Goal: Task Accomplishment & Management: Use online tool/utility

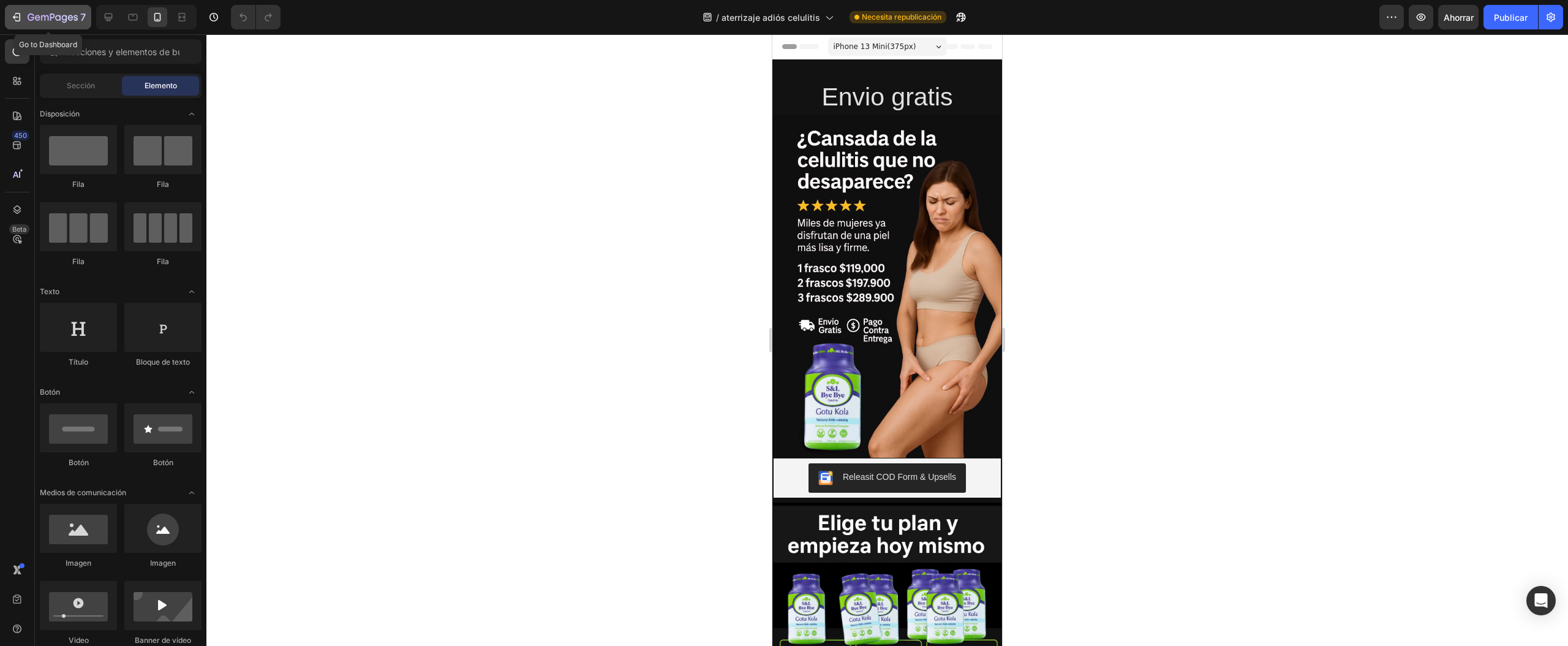
click at [68, 18] on icon "button" at bounding box center [52, 17] width 50 height 10
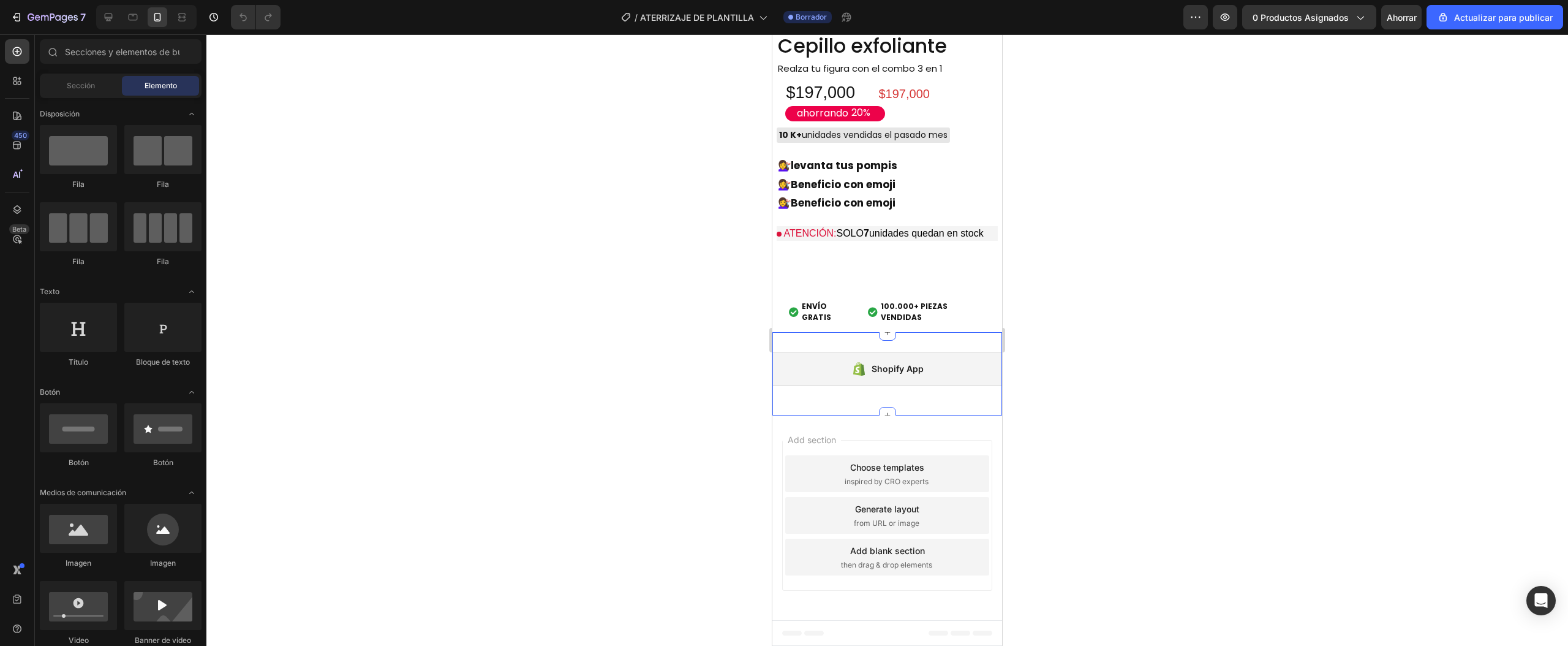
scroll to position [3666, 0]
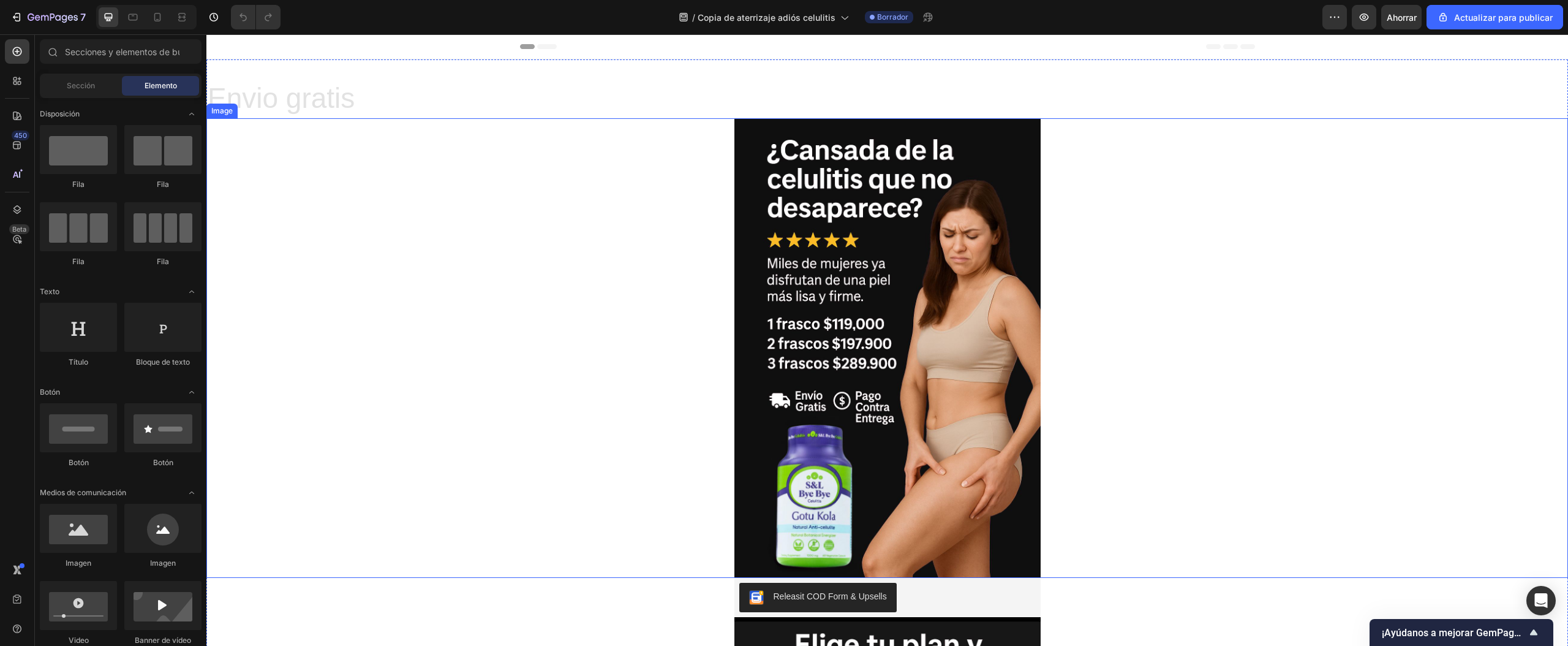
click at [886, 411] on img at bounding box center [888, 347] width 306 height 459
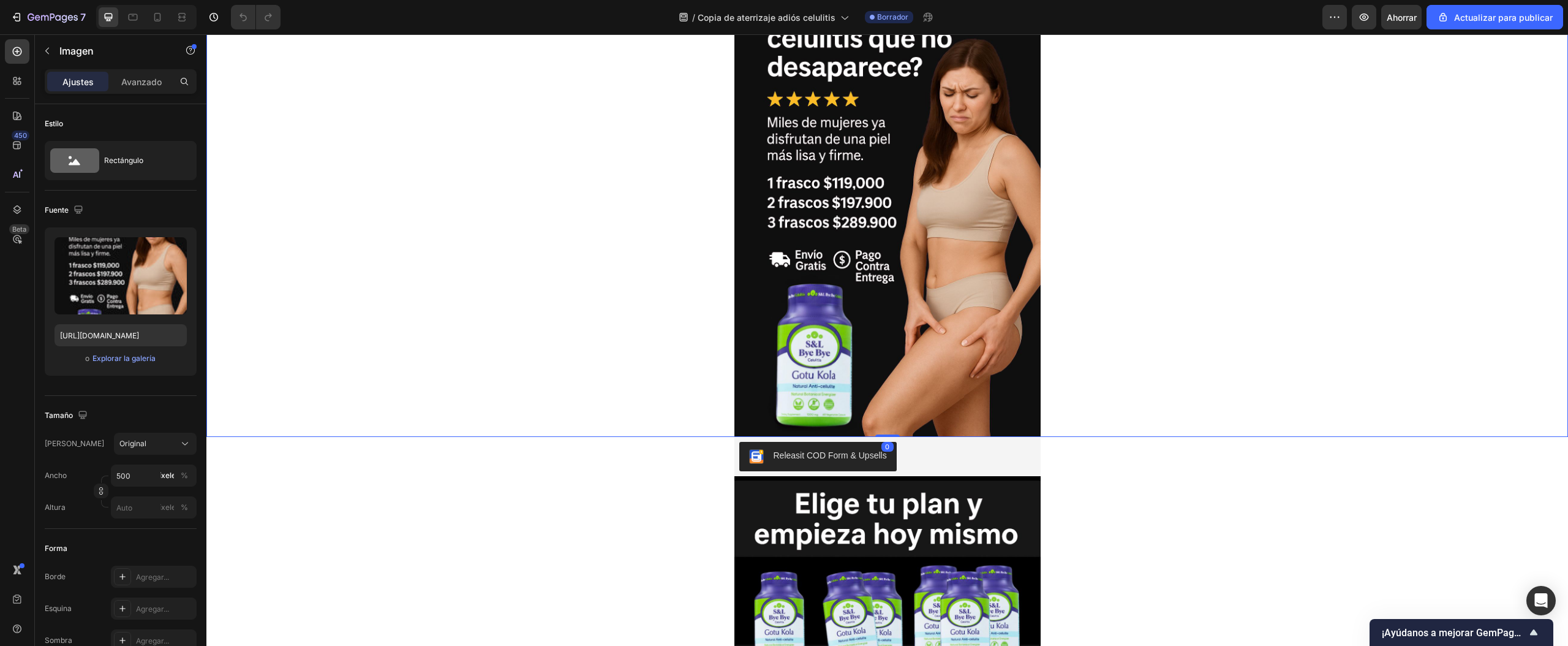
scroll to position [123, 0]
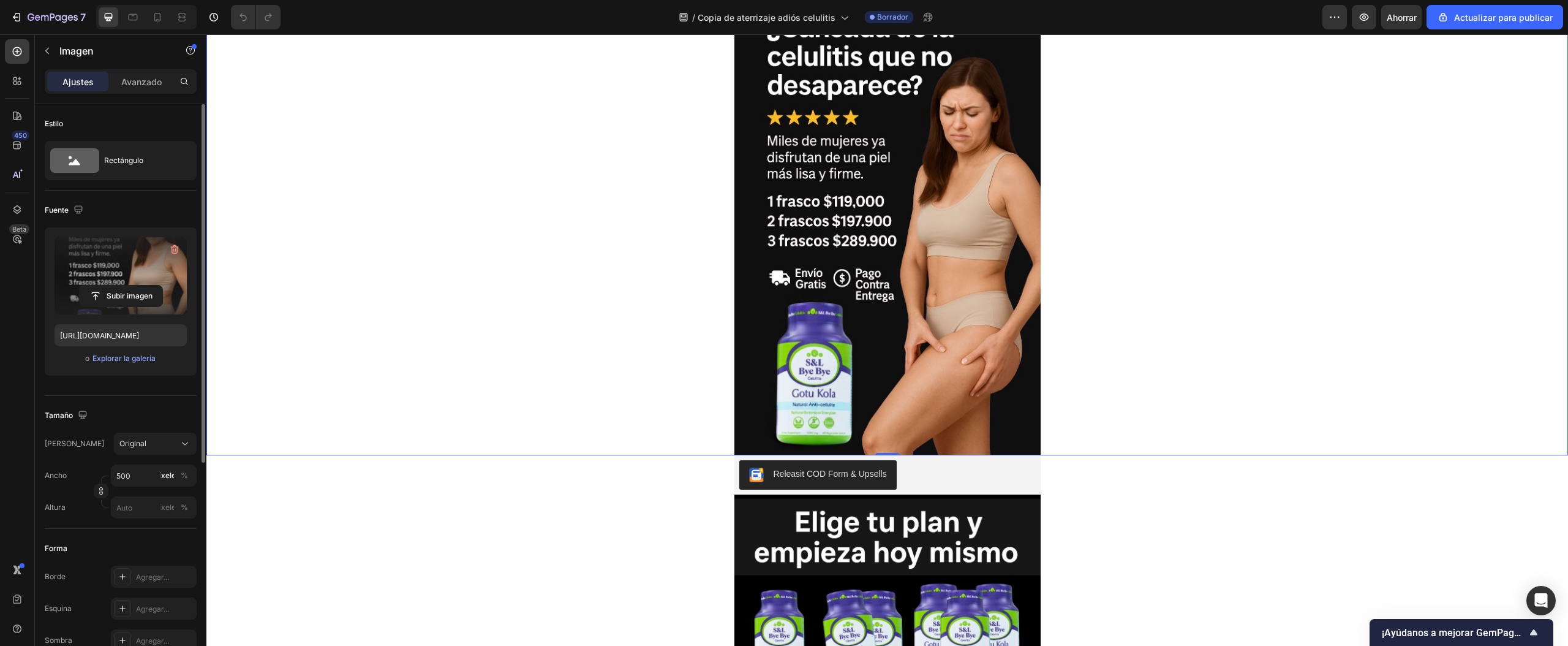
click at [118, 277] on label at bounding box center [120, 276] width 132 height 77
click at [118, 286] on input "file" at bounding box center [121, 296] width 82 height 21
type input "https://cdn.shopify.com/s/files/1/0772/1284/4269/files/gempages_586030181030822…"
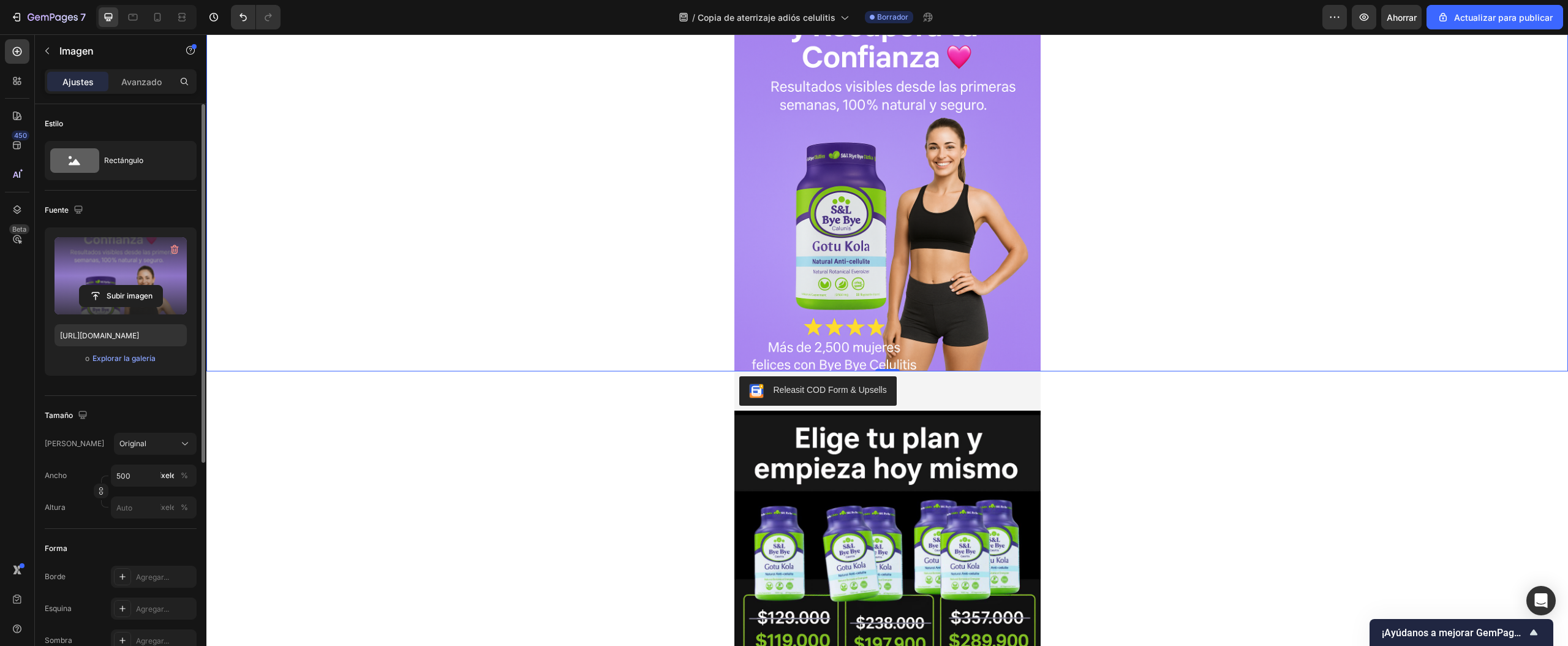
scroll to position [245, 0]
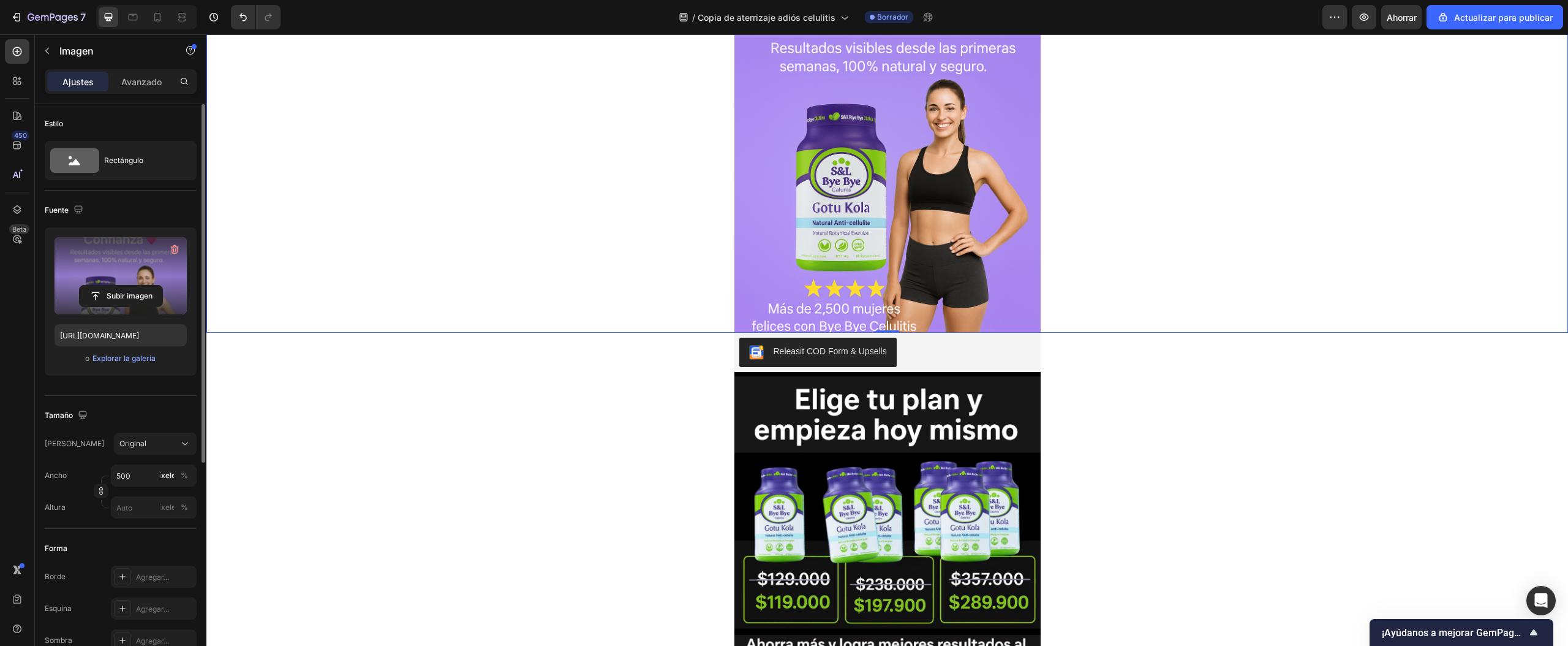
click at [930, 429] on img at bounding box center [888, 601] width 306 height 459
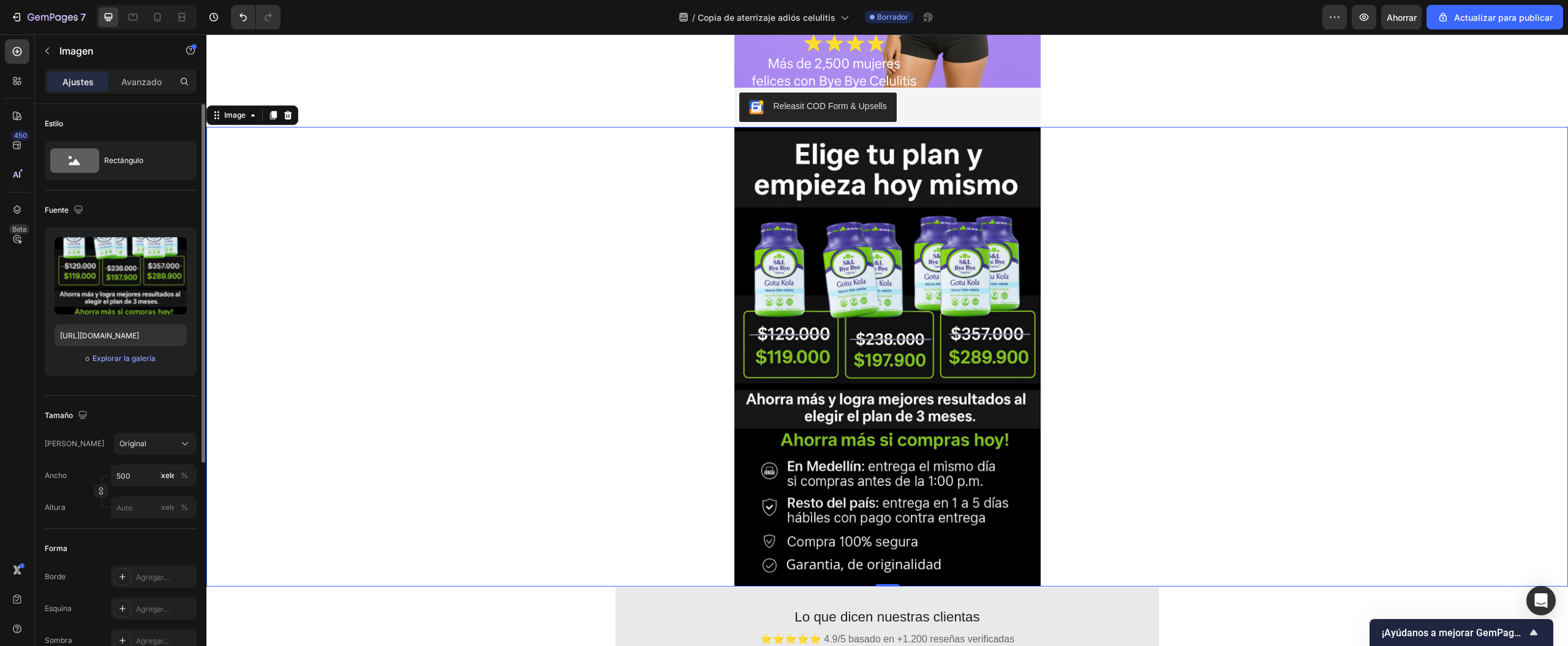
scroll to position [613, 0]
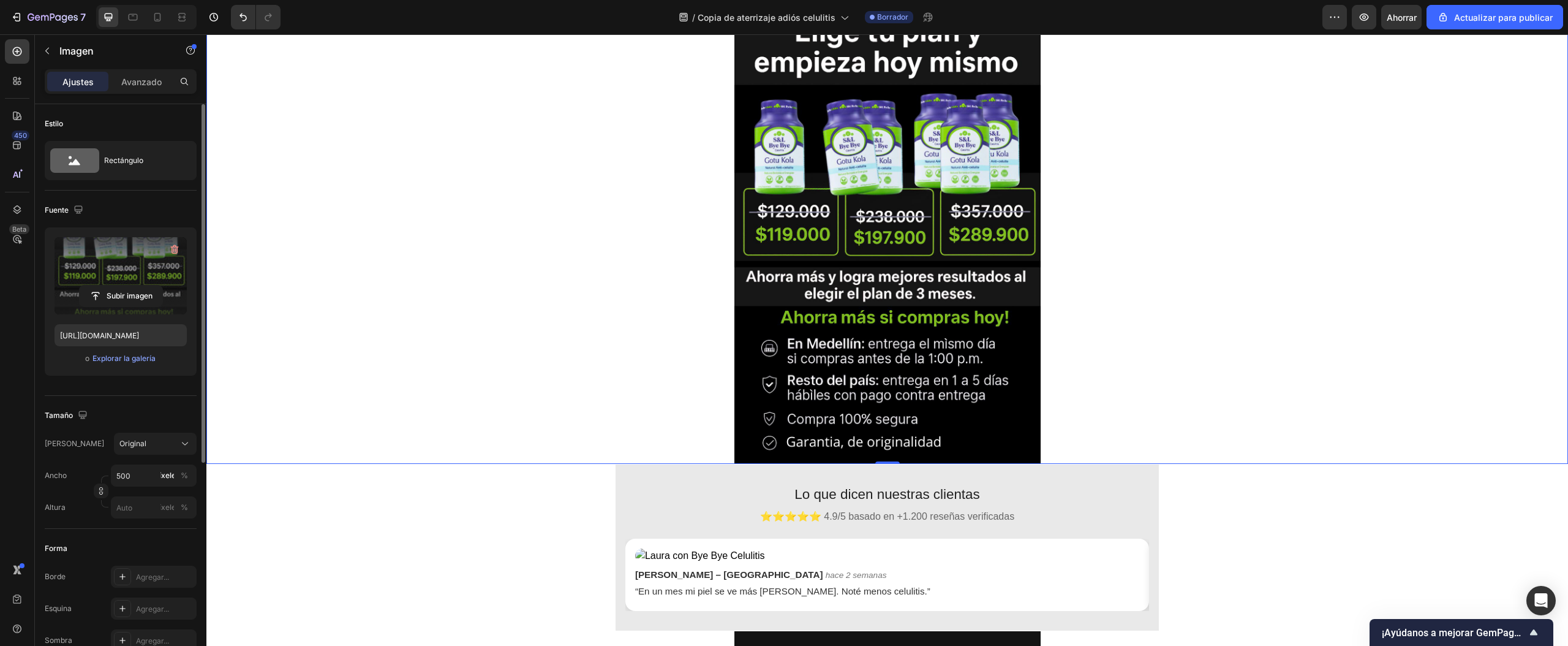
click at [92, 275] on label at bounding box center [120, 276] width 132 height 77
click at [92, 286] on input "file" at bounding box center [121, 296] width 82 height 21
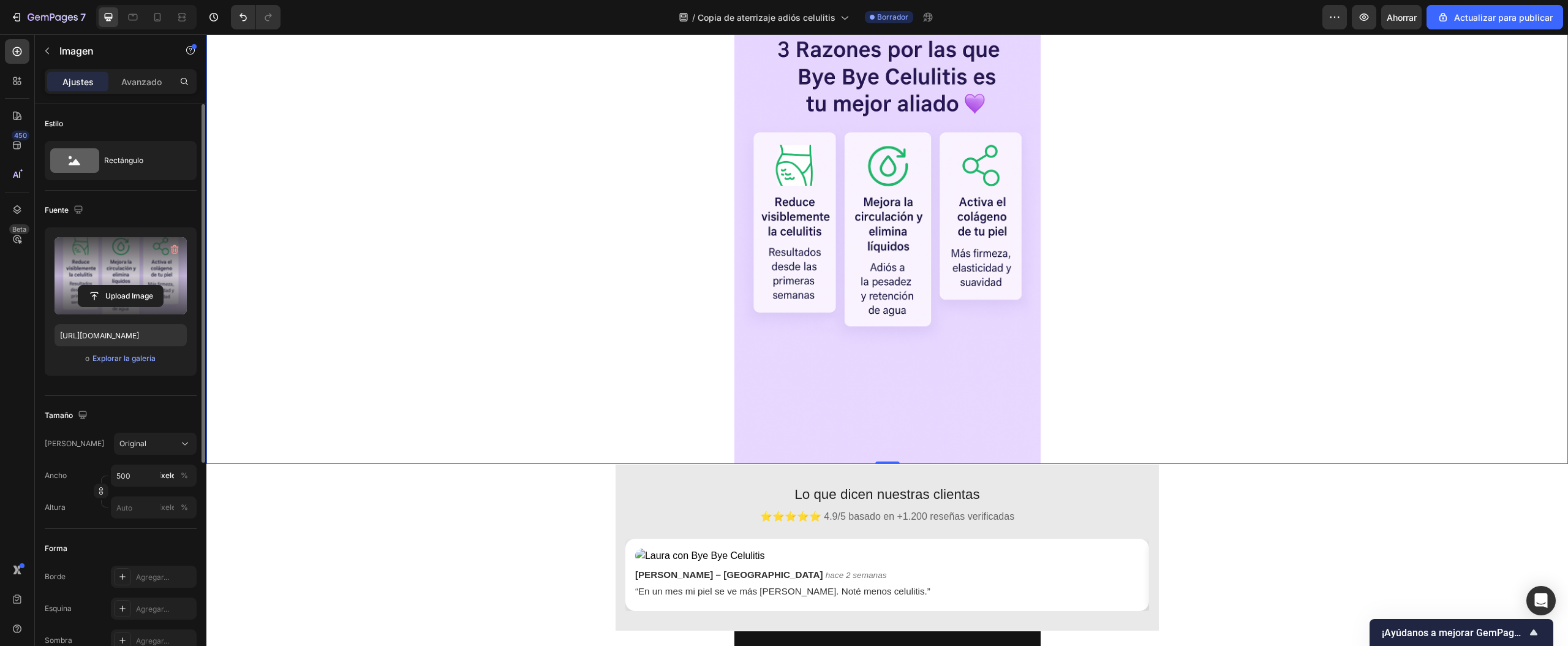
type input "https://cdn.shopify.com/s/files/1/0772/1284/4269/files/gempages_586030181030822…"
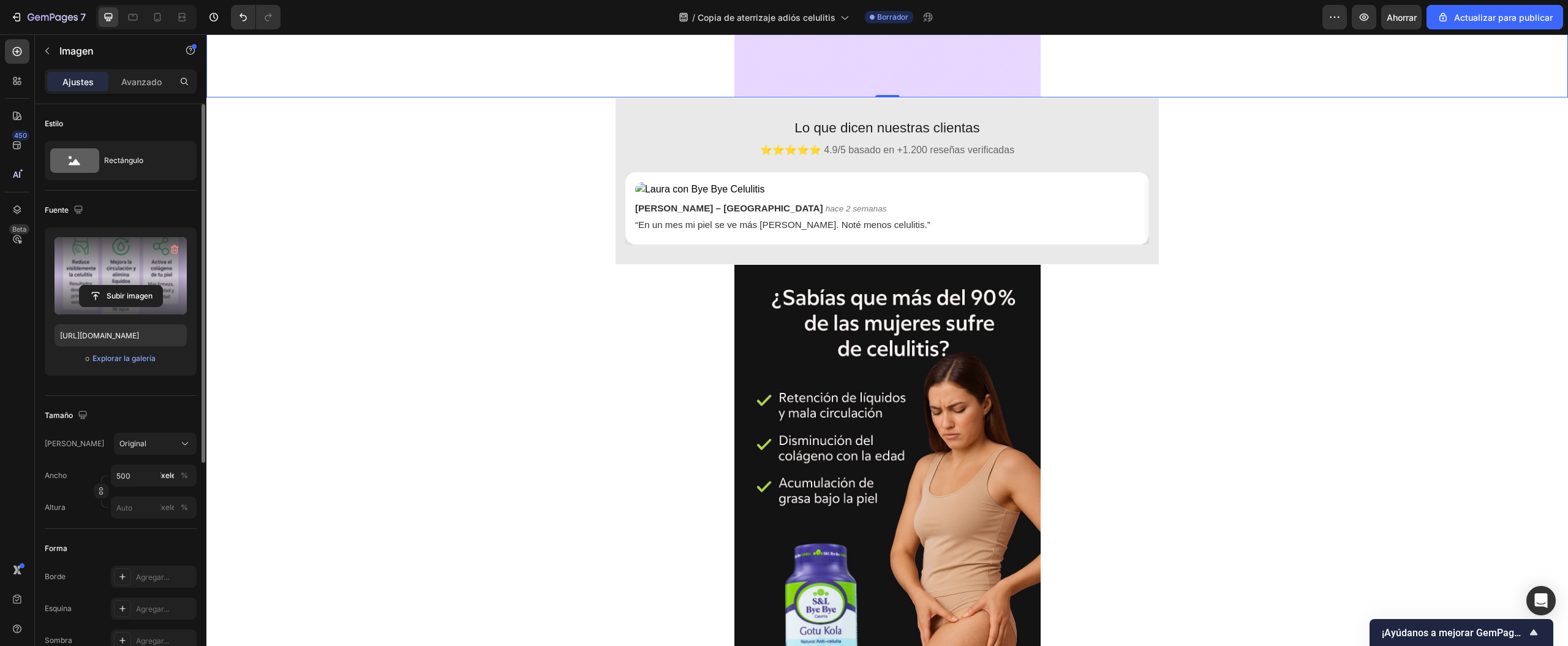
scroll to position [980, 0]
click at [892, 447] on img at bounding box center [888, 492] width 306 height 459
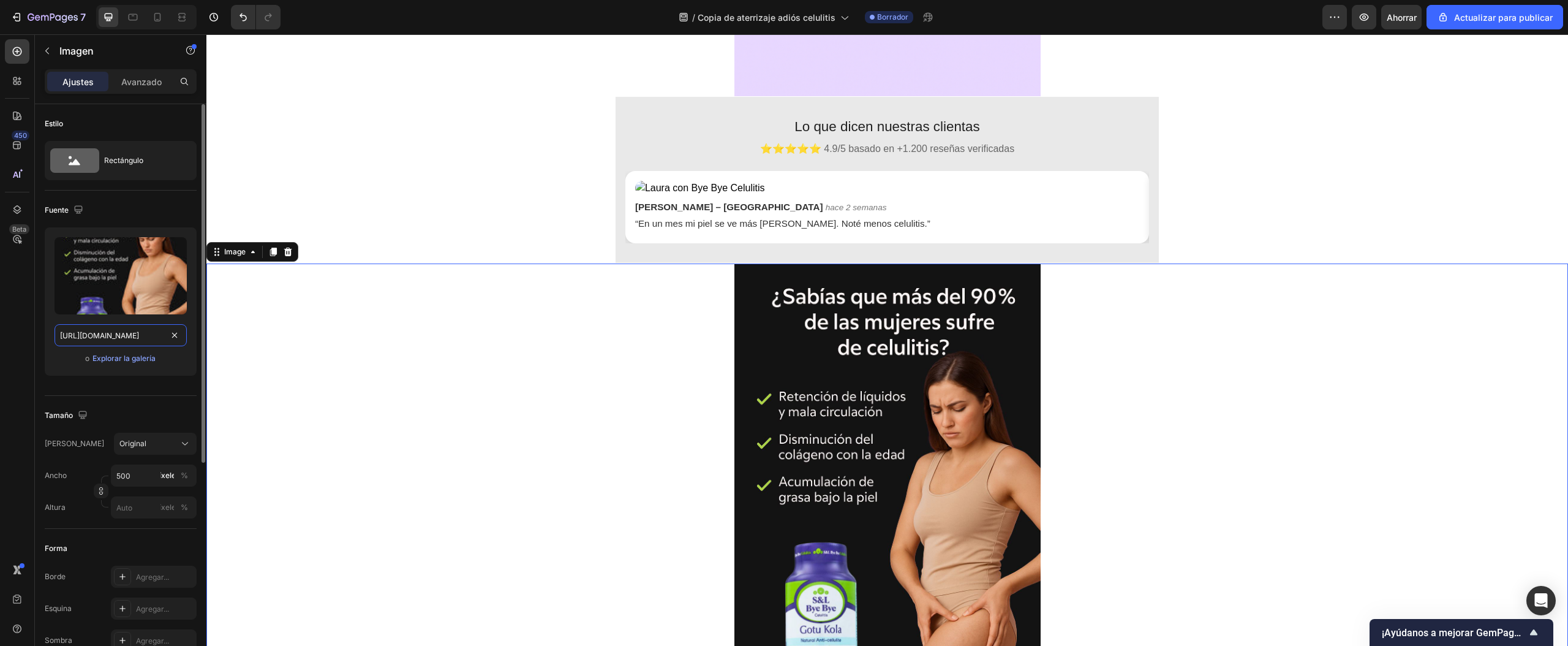
click at [121, 328] on input "https://cdn.shopify.com/s/files/1/0772/1284/4269/files/gempages_586030181030822…" at bounding box center [120, 335] width 132 height 22
click at [123, 295] on input "file" at bounding box center [121, 296] width 82 height 21
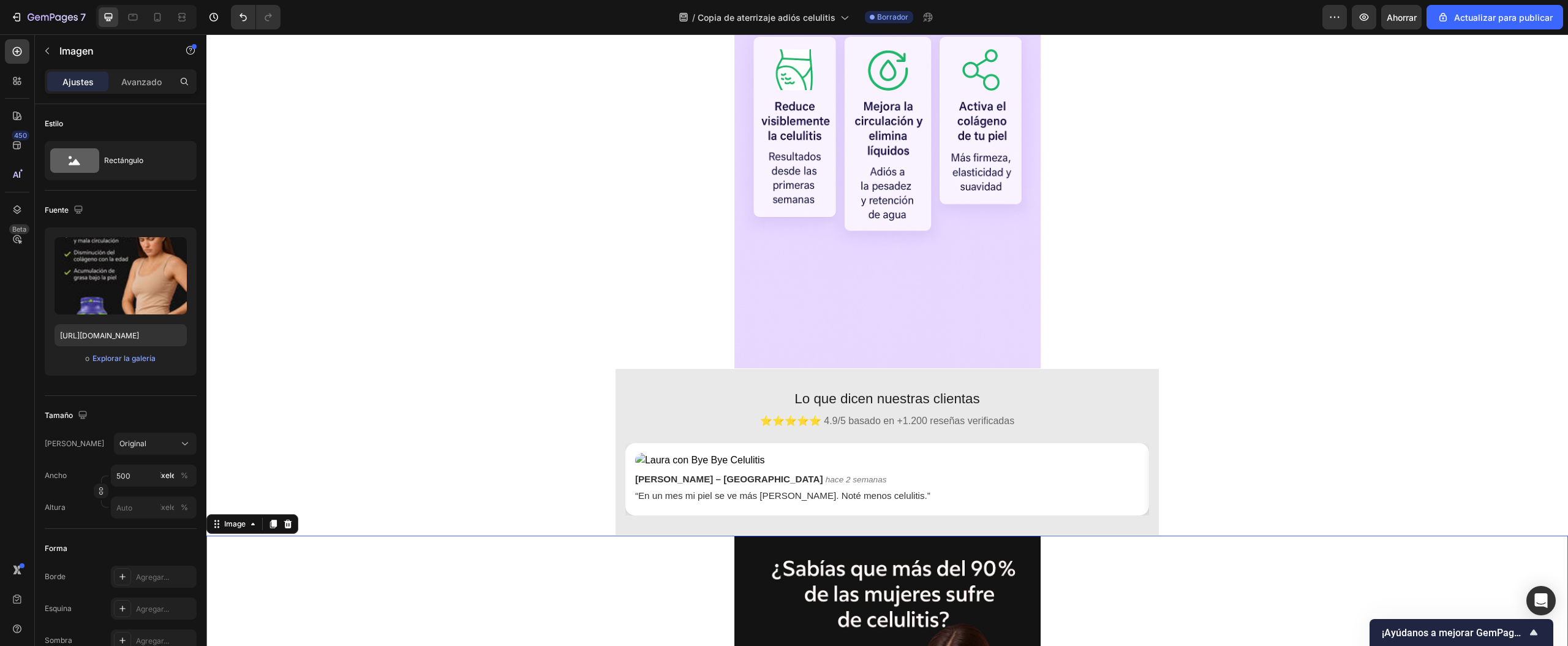
scroll to position [858, 0]
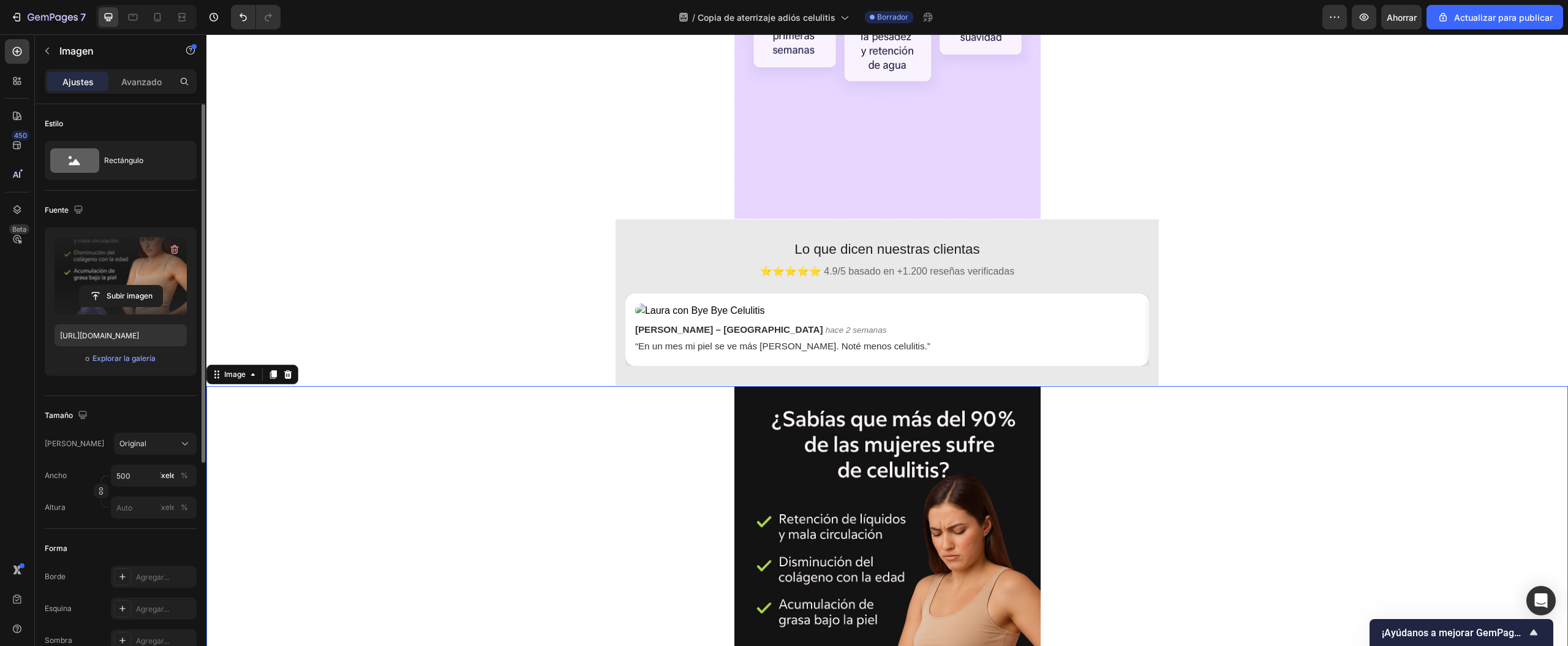
click at [146, 284] on label at bounding box center [120, 276] width 132 height 77
click at [146, 286] on input "file" at bounding box center [121, 296] width 82 height 21
click at [128, 286] on input "file" at bounding box center [121, 296] width 82 height 21
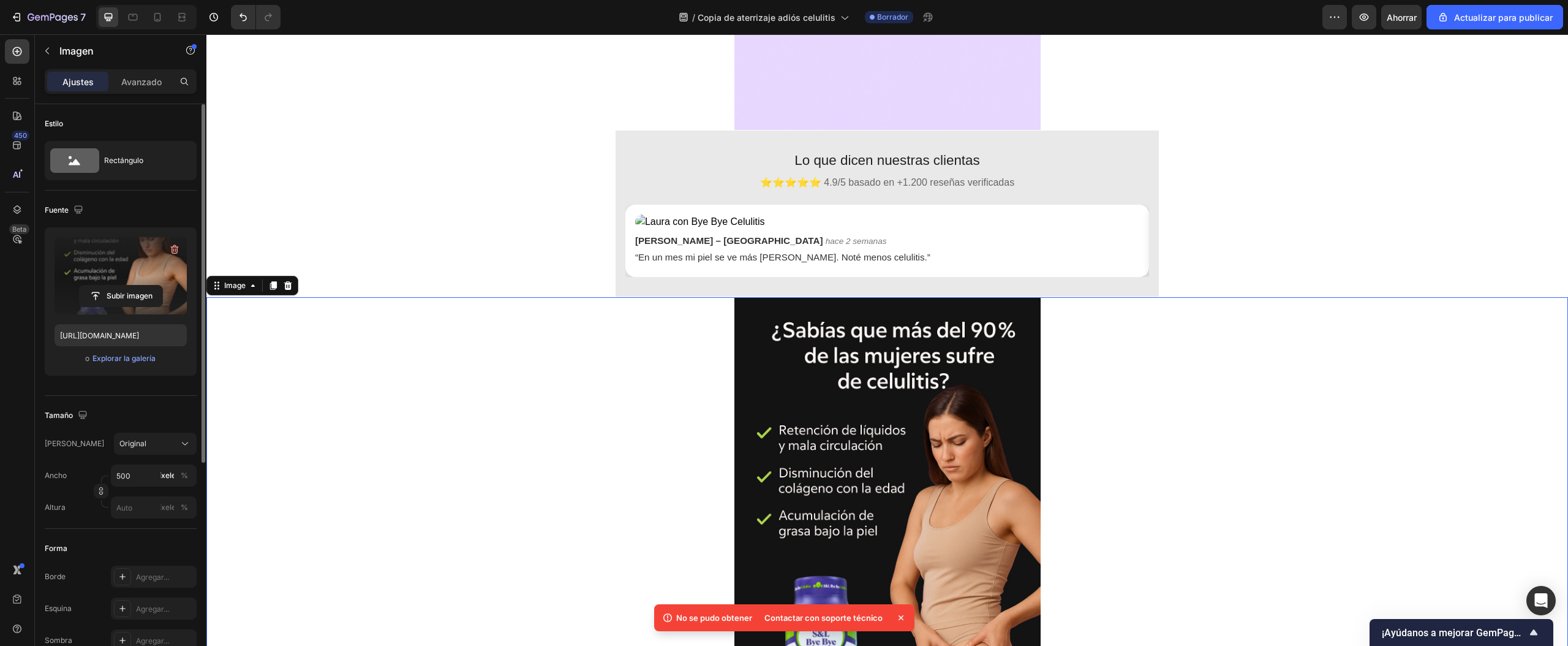
scroll to position [980, 0]
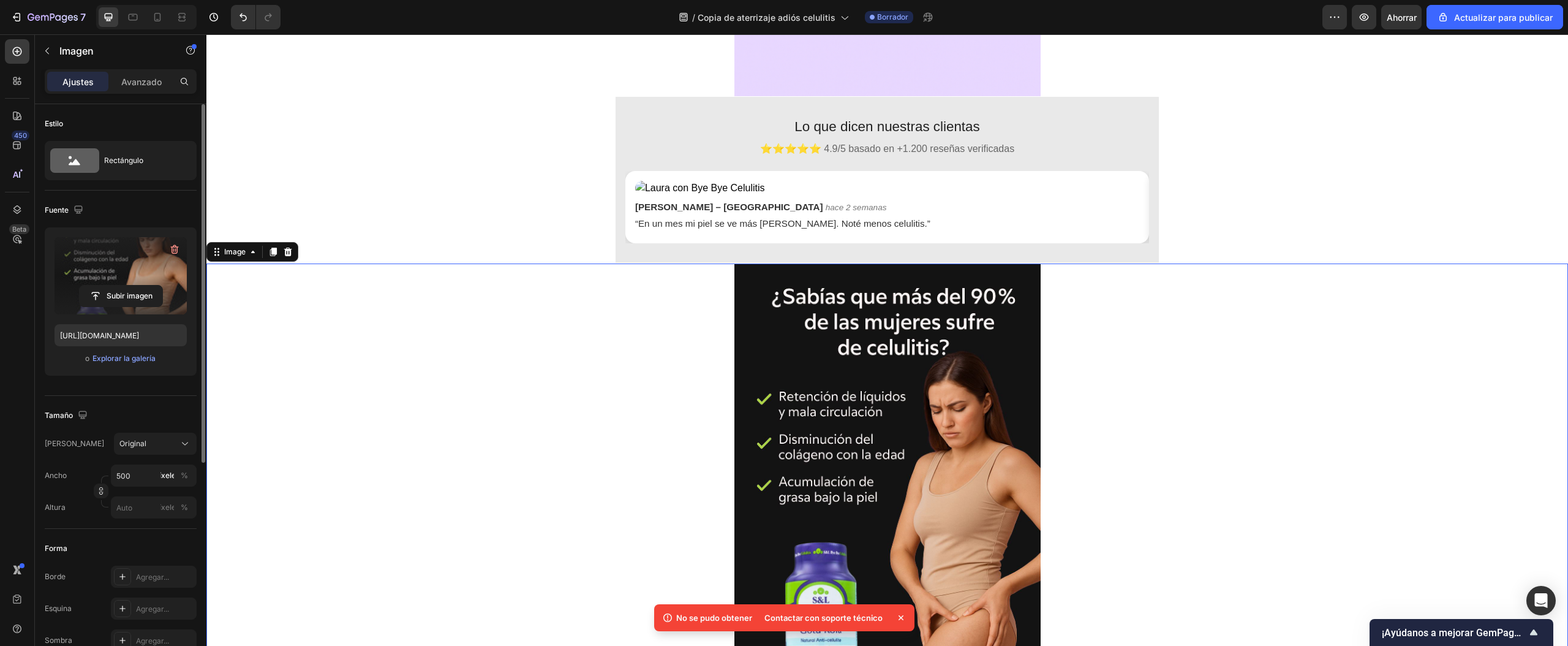
click at [93, 282] on label at bounding box center [120, 276] width 132 height 77
click at [93, 286] on input "file" at bounding box center [121, 296] width 82 height 21
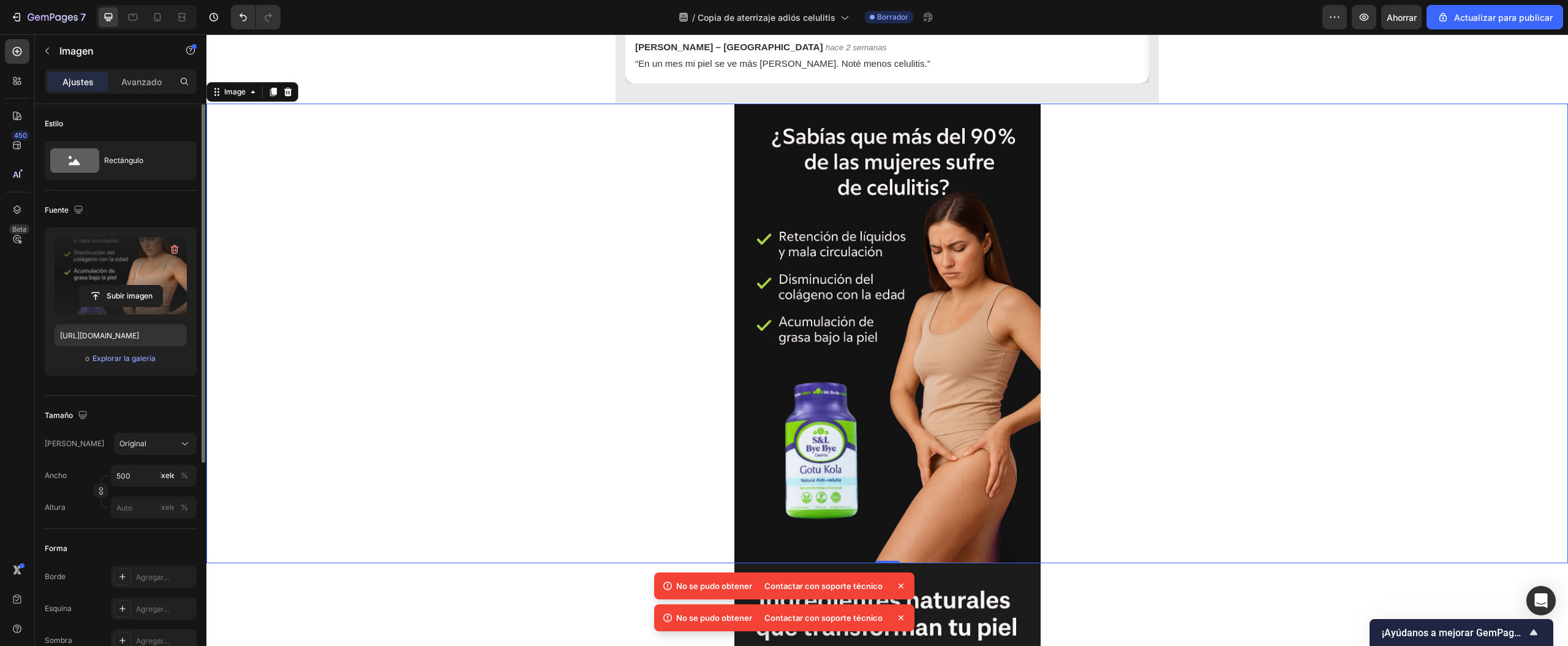
scroll to position [1102, 0]
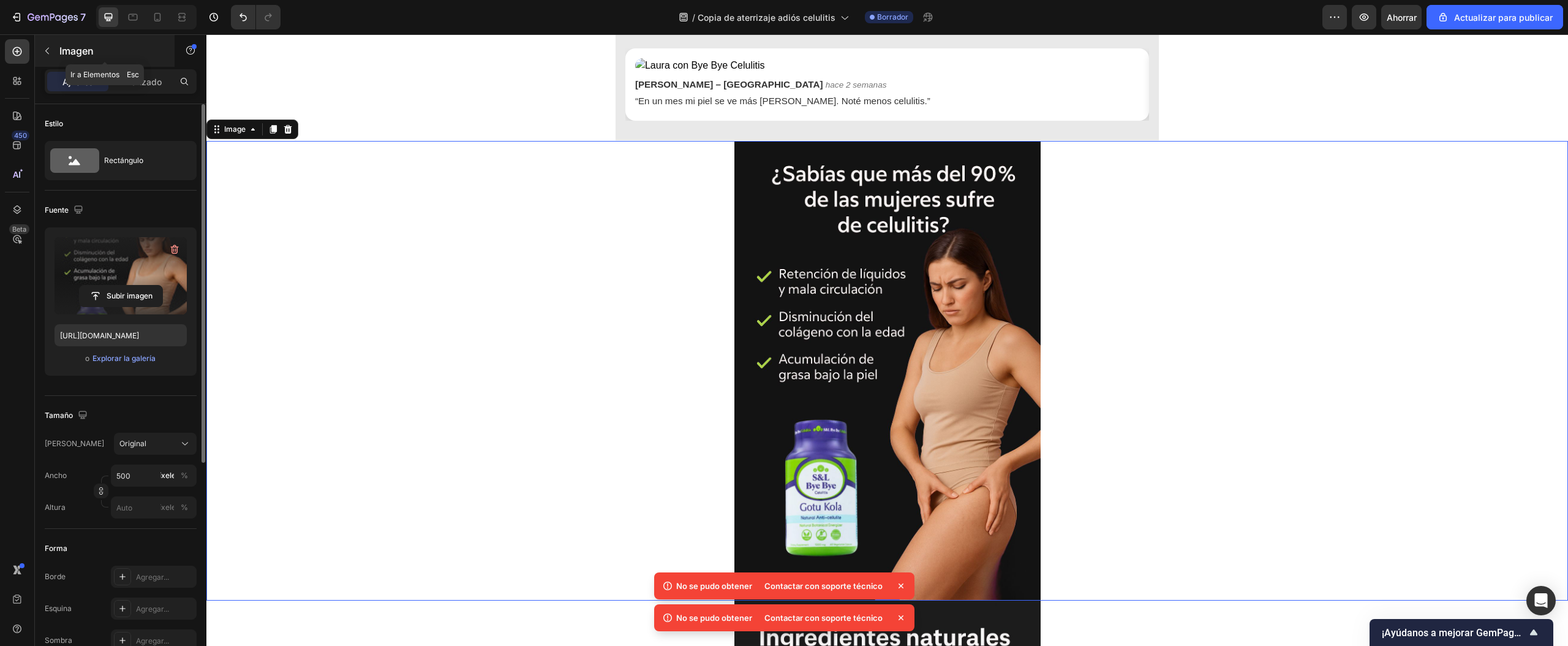
click at [54, 52] on button "button" at bounding box center [47, 50] width 19 height 19
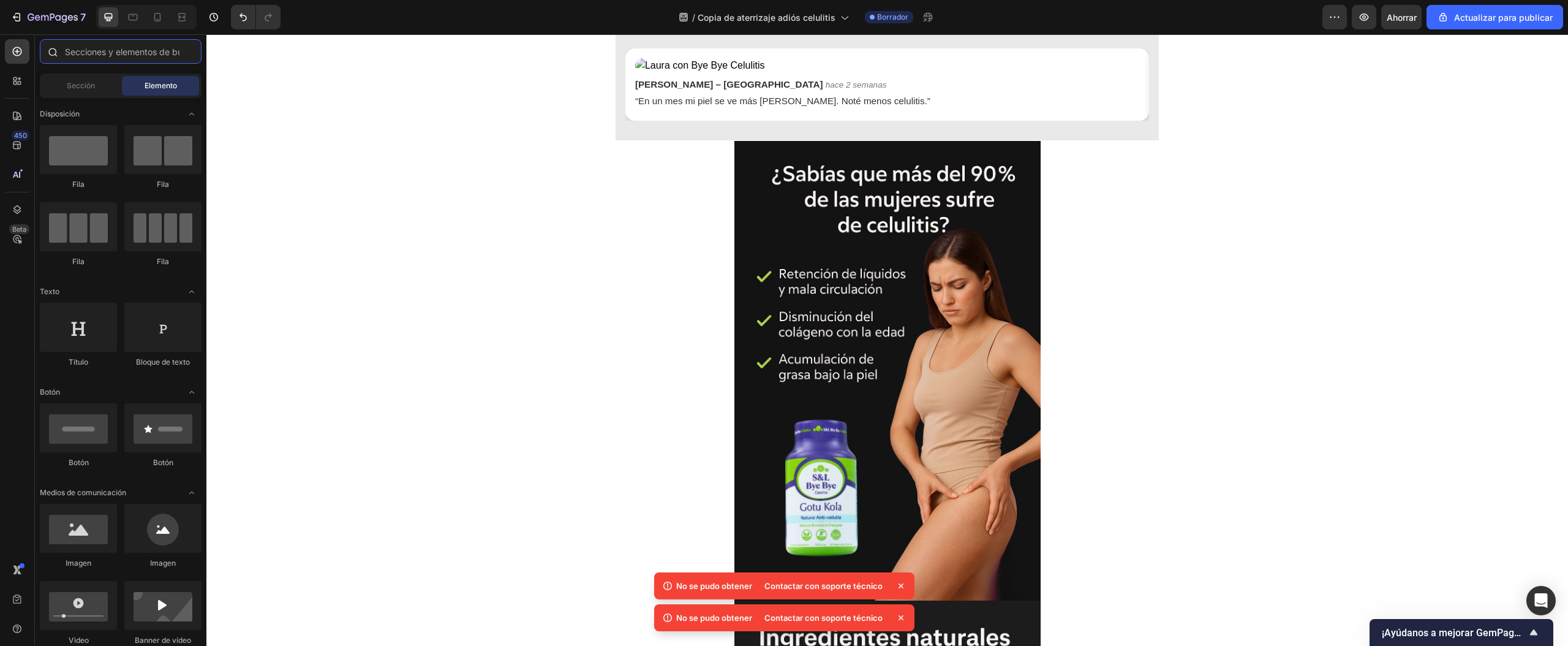
click at [102, 47] on input "text" at bounding box center [120, 51] width 161 height 25
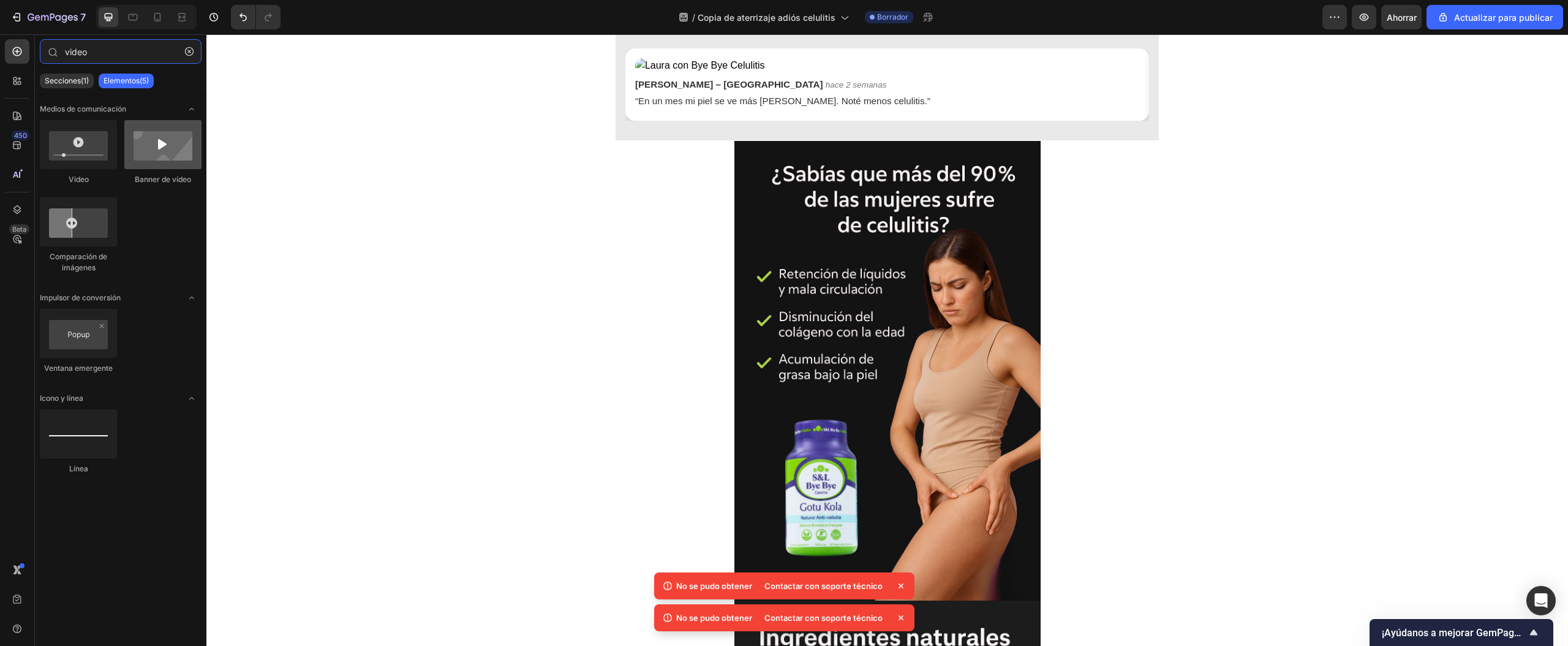
type input "video"
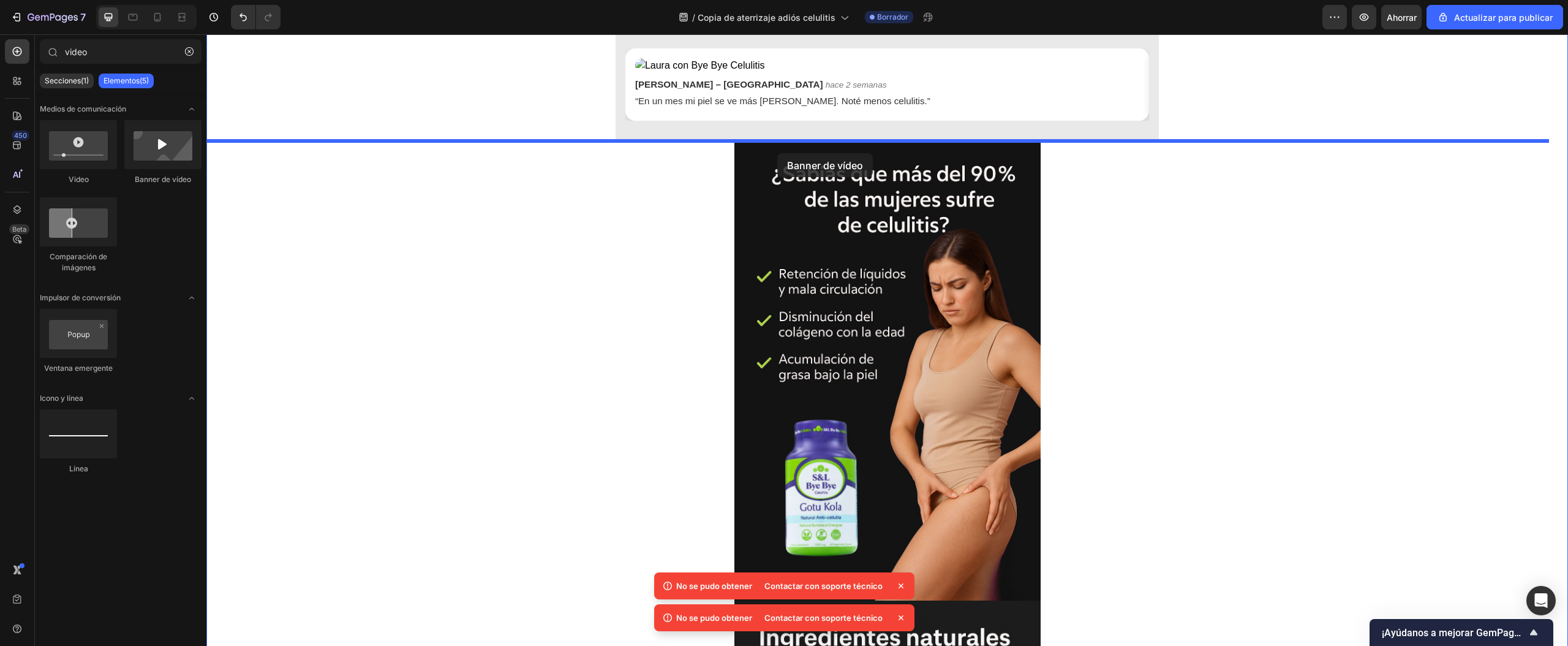
drag, startPoint x: 596, startPoint y: 291, endPoint x: 777, endPoint y: 153, distance: 227.6
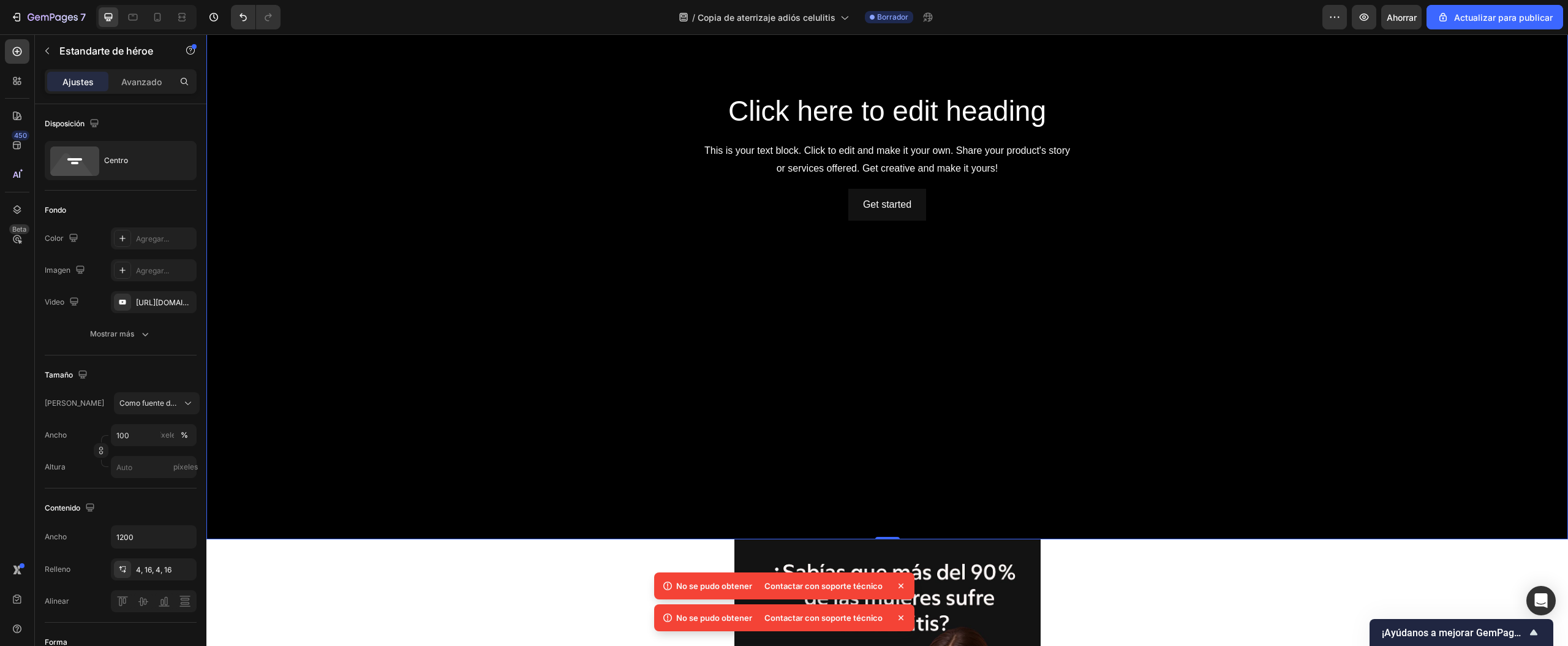
scroll to position [1348, 0]
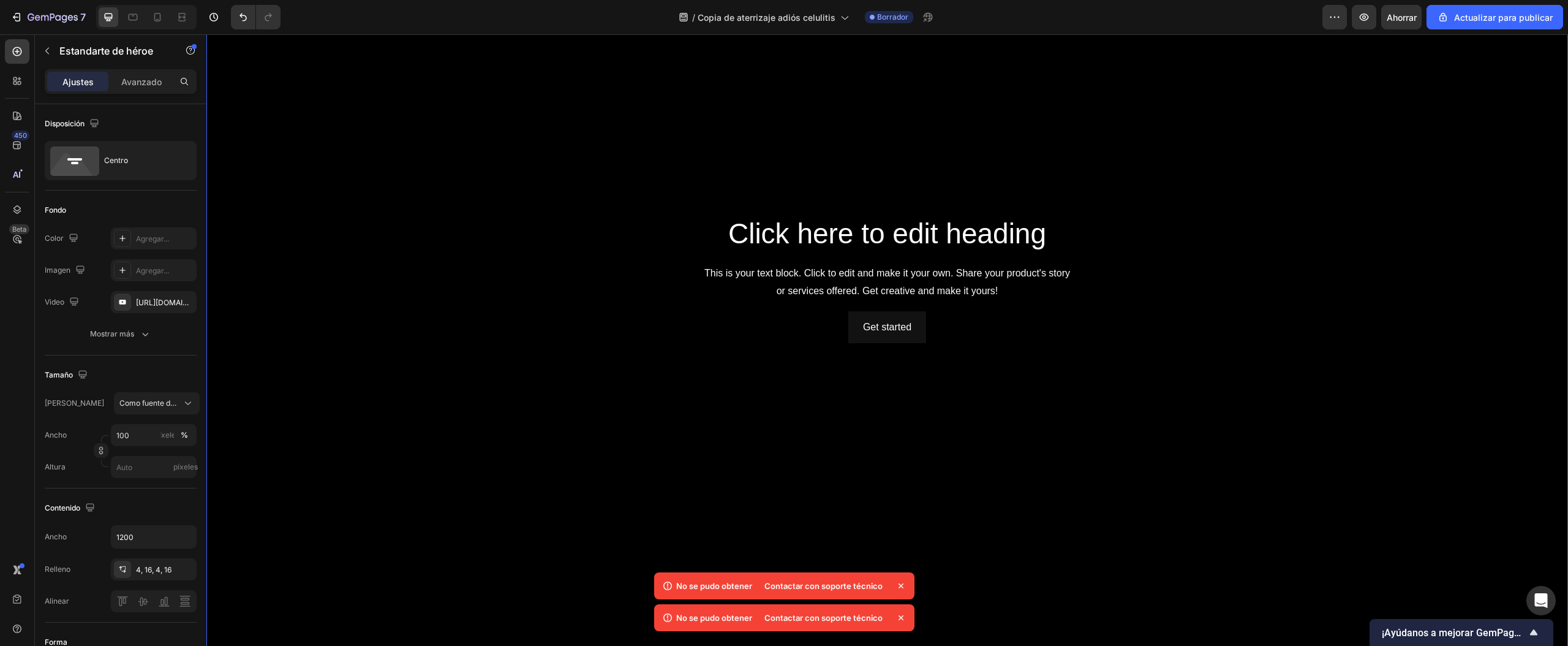
click at [652, 361] on div "Background Image" at bounding box center [887, 279] width 1362 height 766
click at [52, 56] on button "button" at bounding box center [47, 50] width 19 height 19
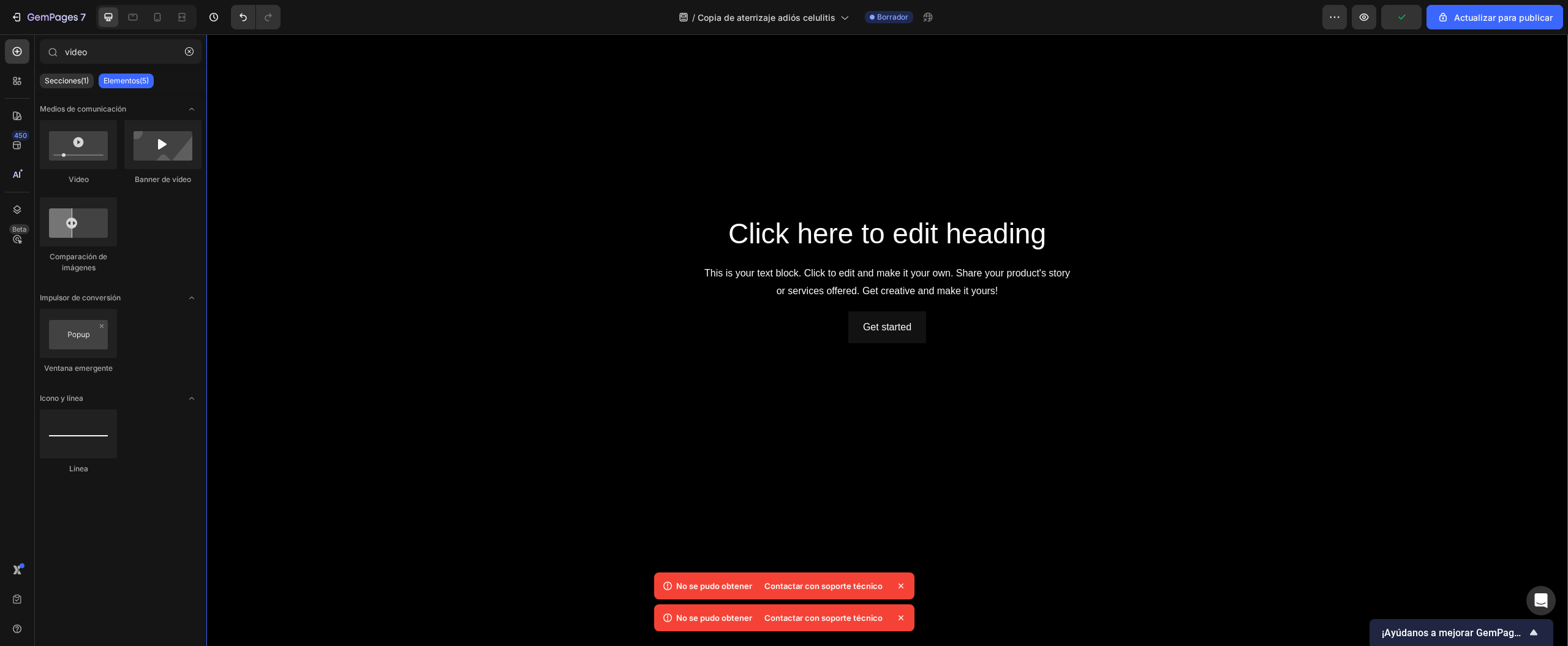
click at [375, 207] on div "Background Image" at bounding box center [887, 279] width 1362 height 766
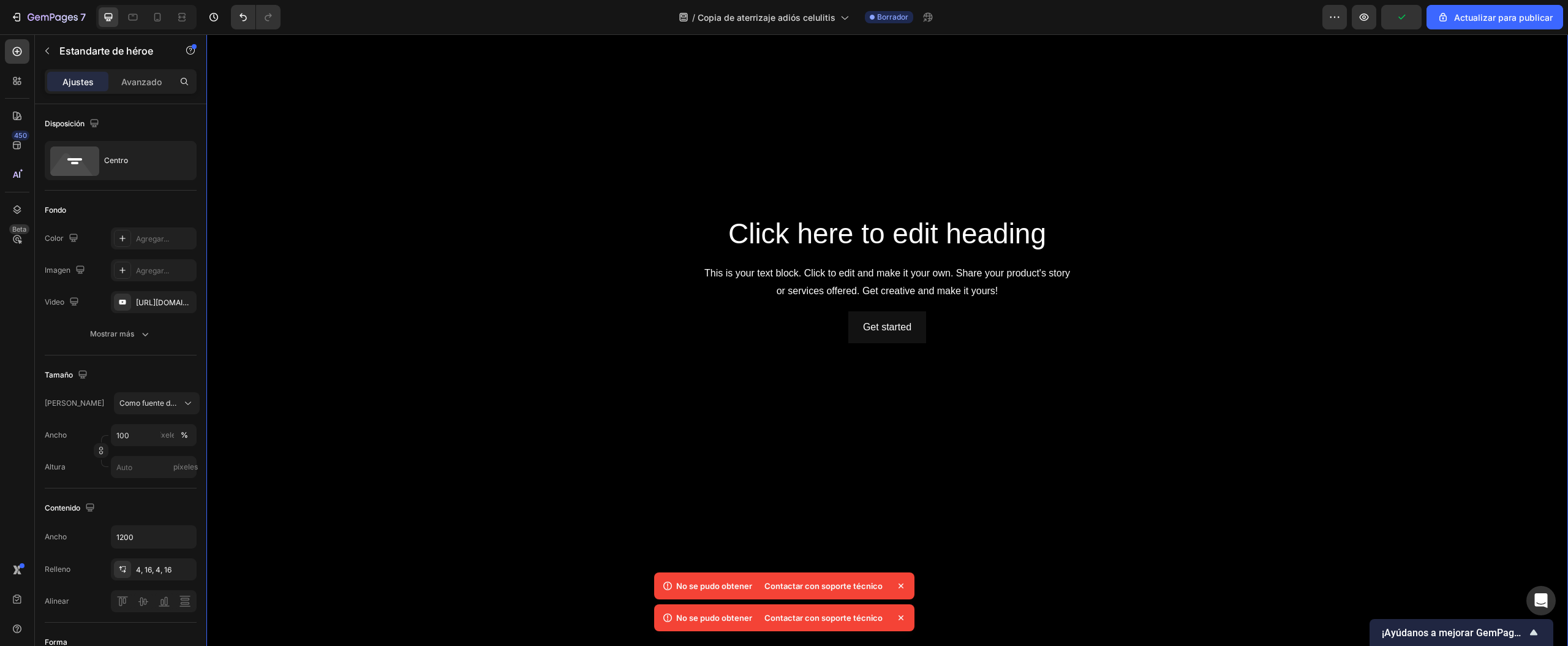
click at [346, 166] on div "Background Image" at bounding box center [887, 279] width 1362 height 766
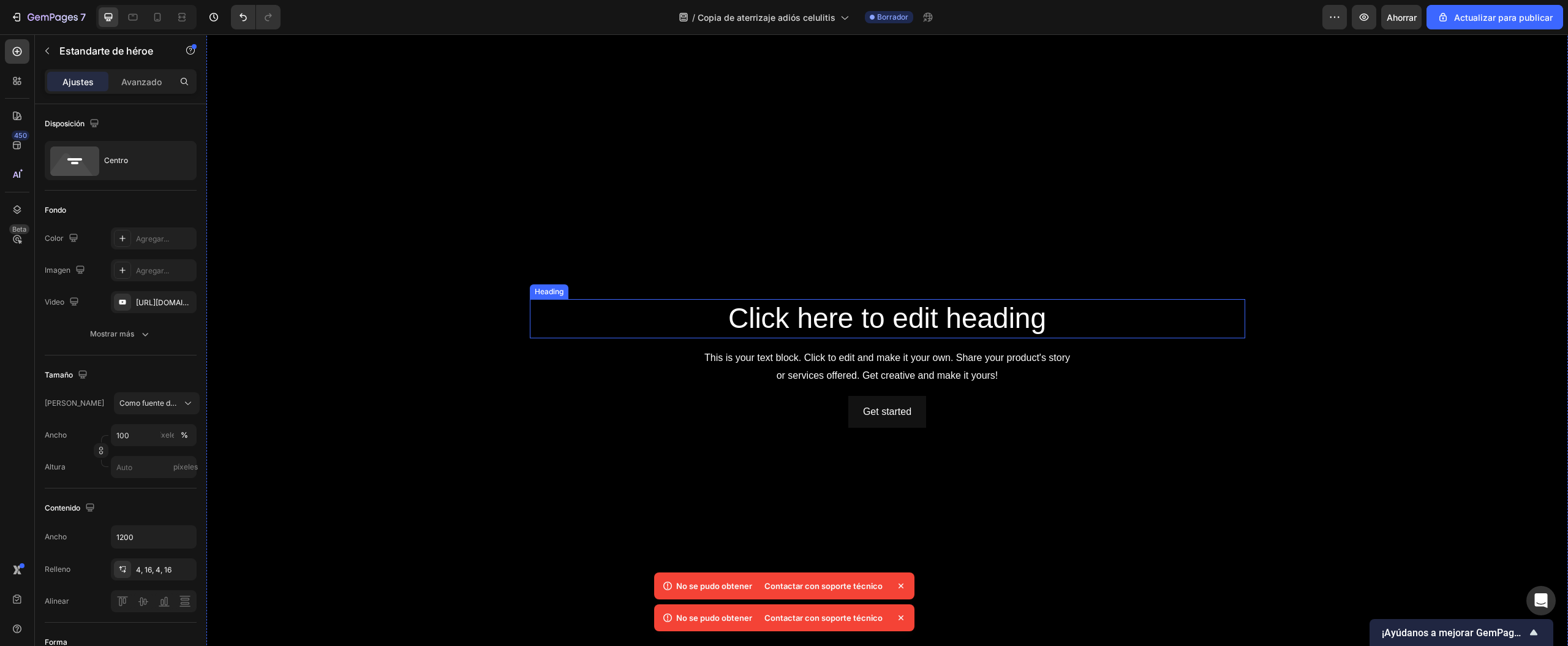
scroll to position [1225, 0]
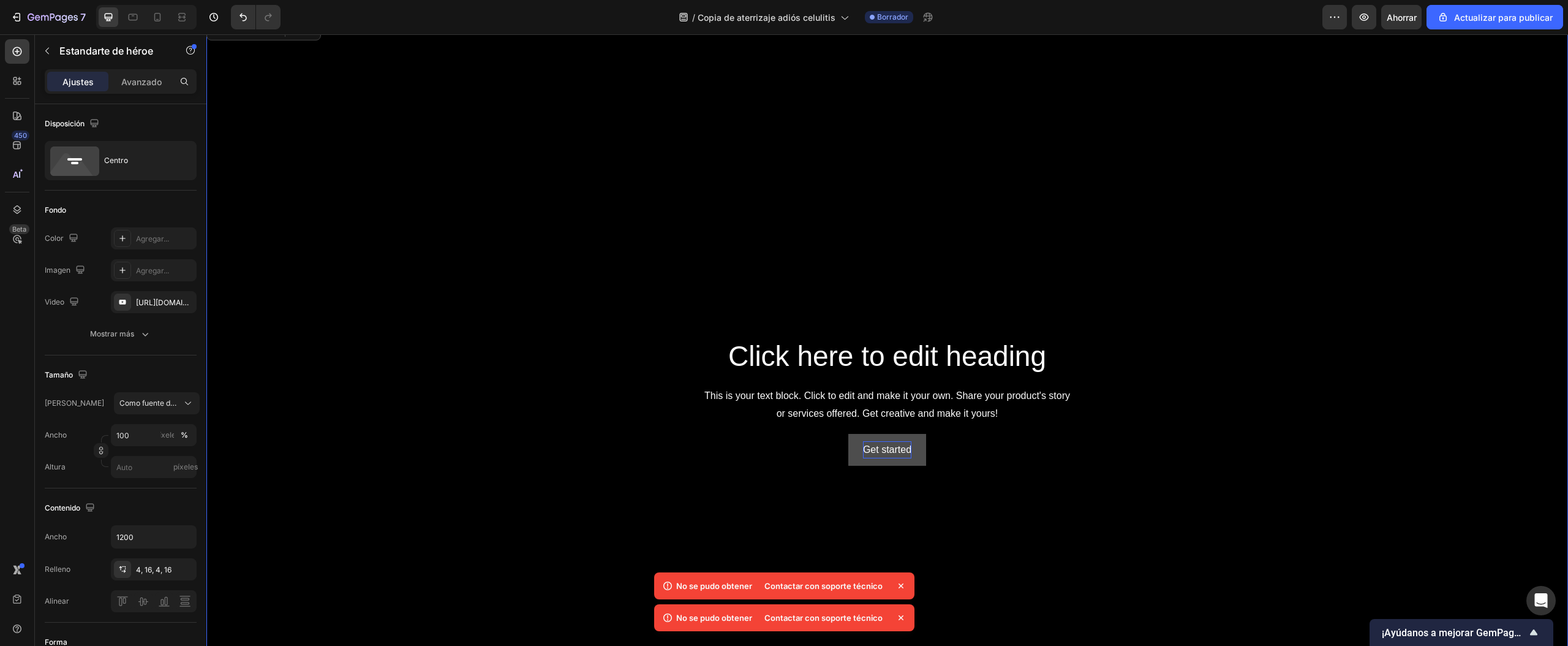
click at [883, 441] on div "Get started" at bounding box center [887, 449] width 49 height 17
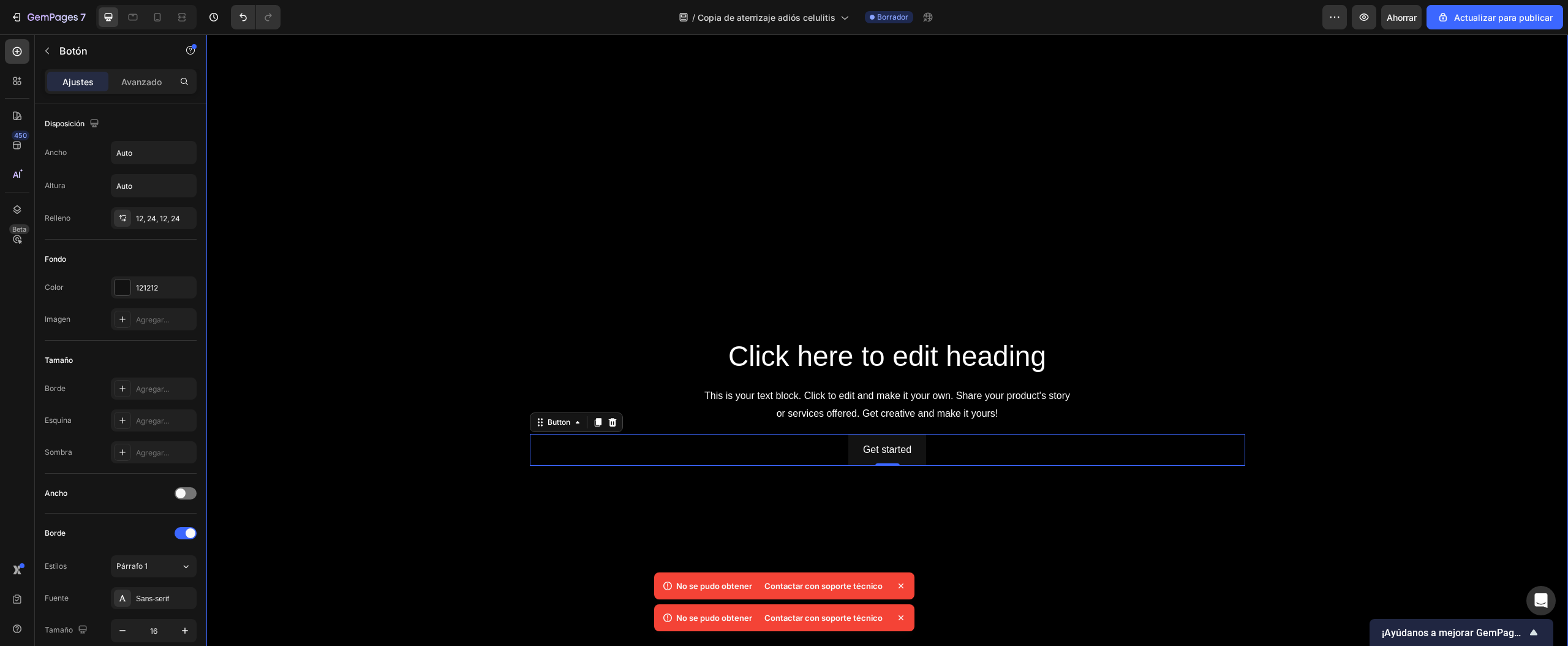
click at [533, 245] on div "Background Image" at bounding box center [887, 401] width 1362 height 766
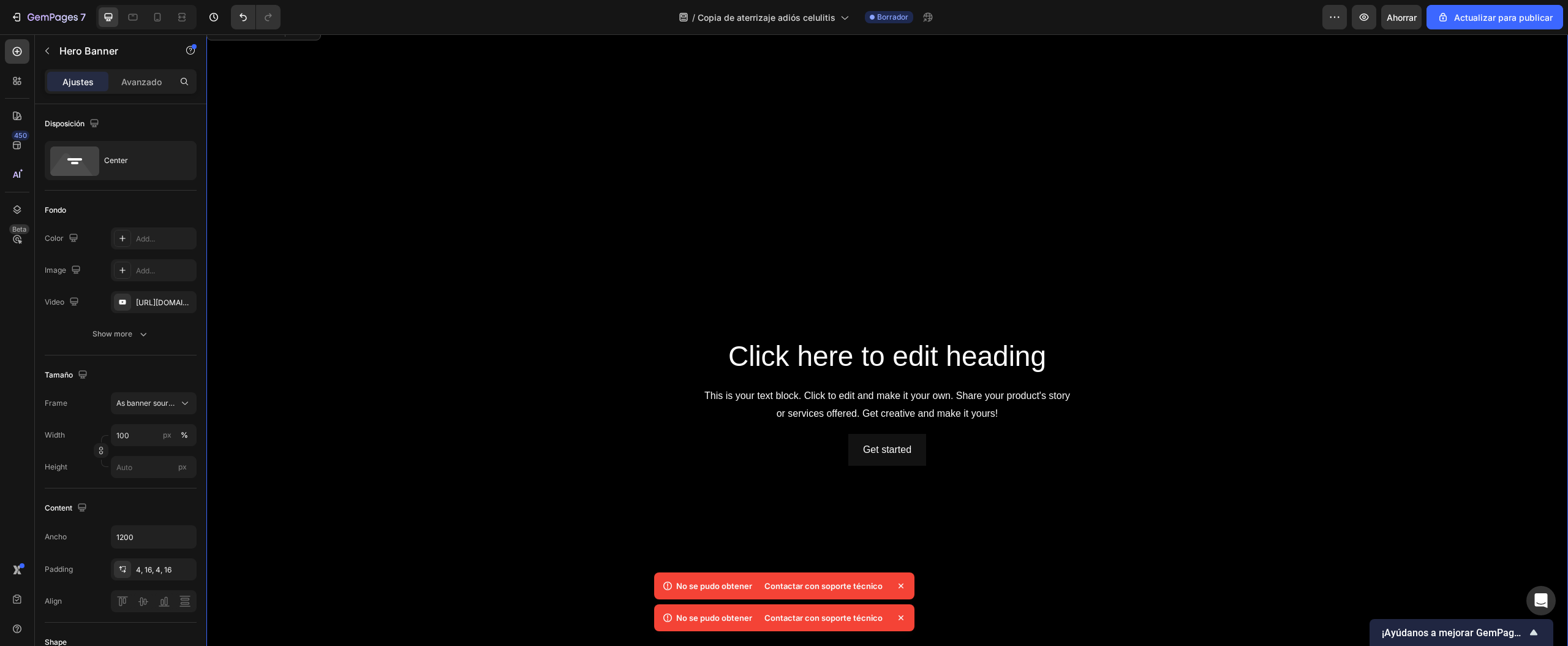
click at [415, 181] on div "Background Image" at bounding box center [887, 401] width 1362 height 766
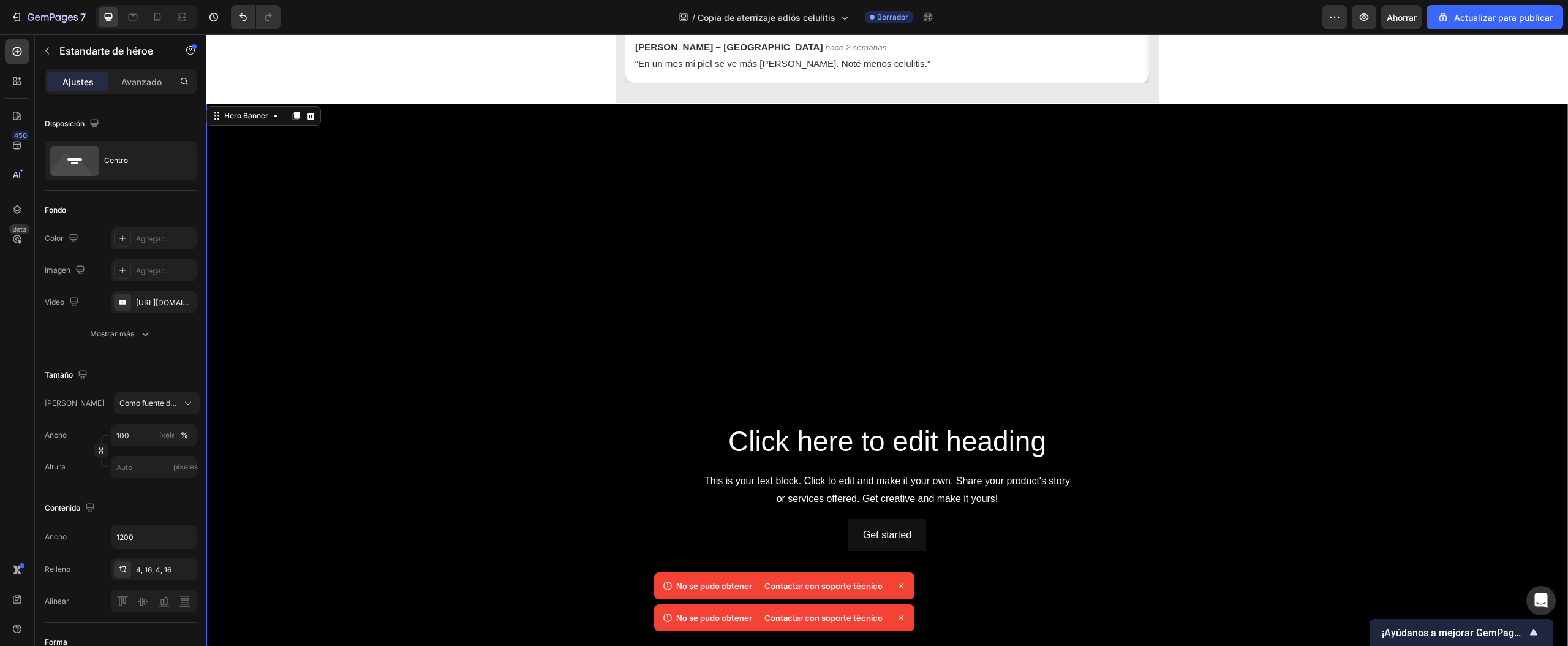
scroll to position [1102, 0]
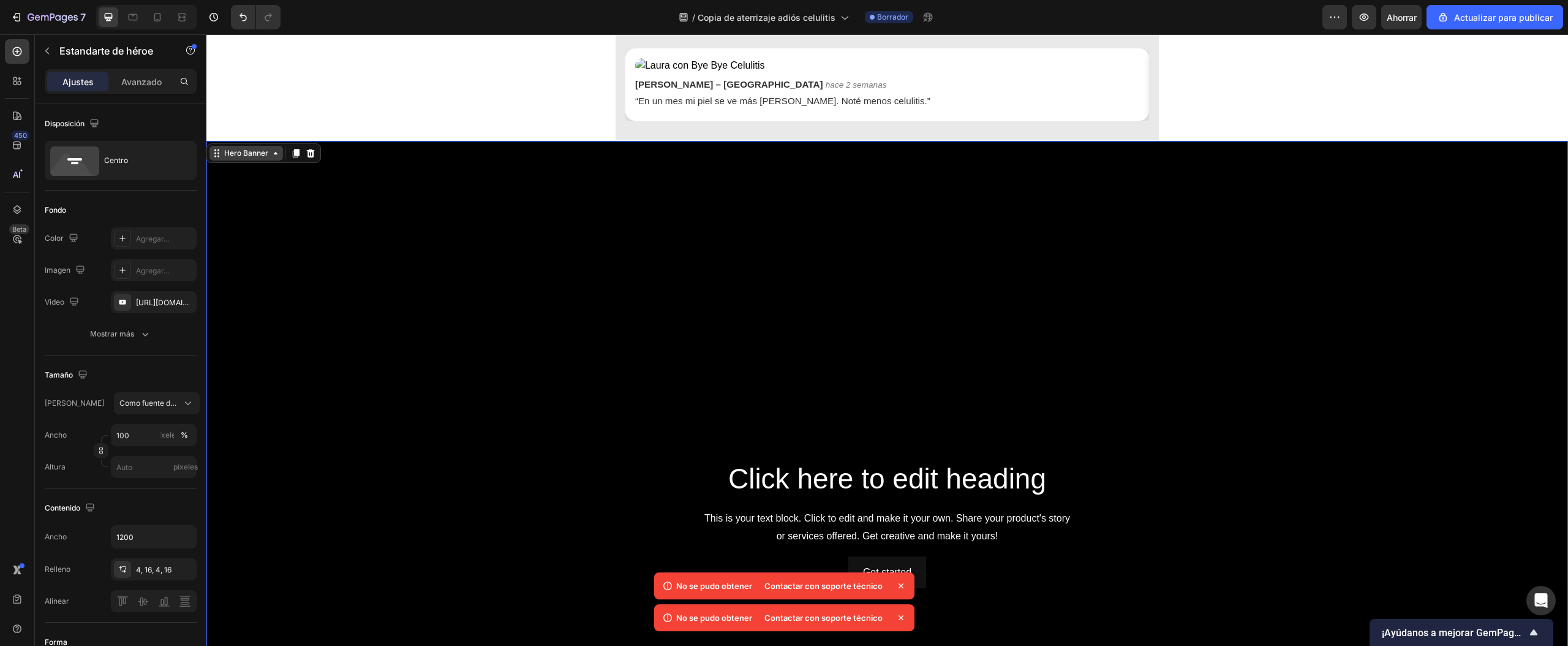
click at [237, 154] on div "Hero Banner" at bounding box center [246, 153] width 49 height 11
drag, startPoint x: 313, startPoint y: 151, endPoint x: 314, endPoint y: 160, distance: 9.1
click at [313, 151] on icon at bounding box center [311, 152] width 8 height 8
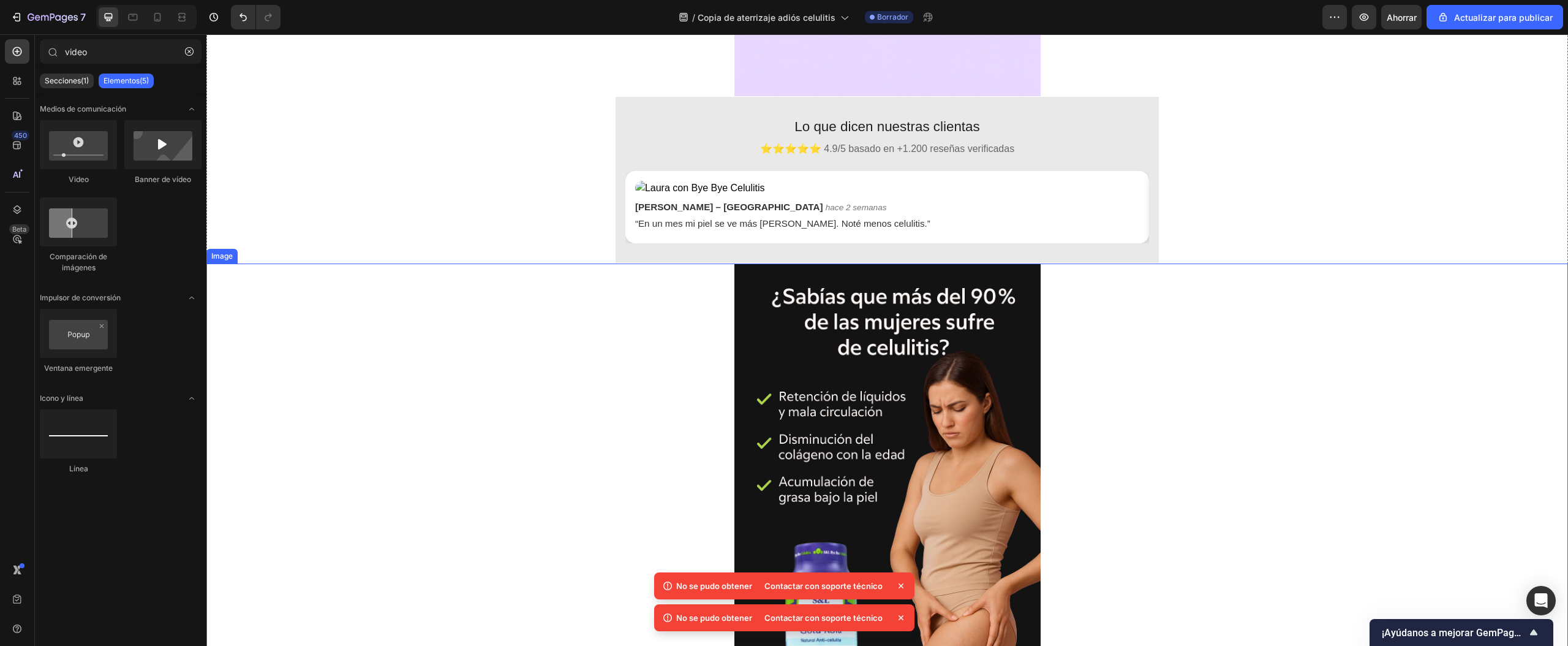
scroll to position [735, 0]
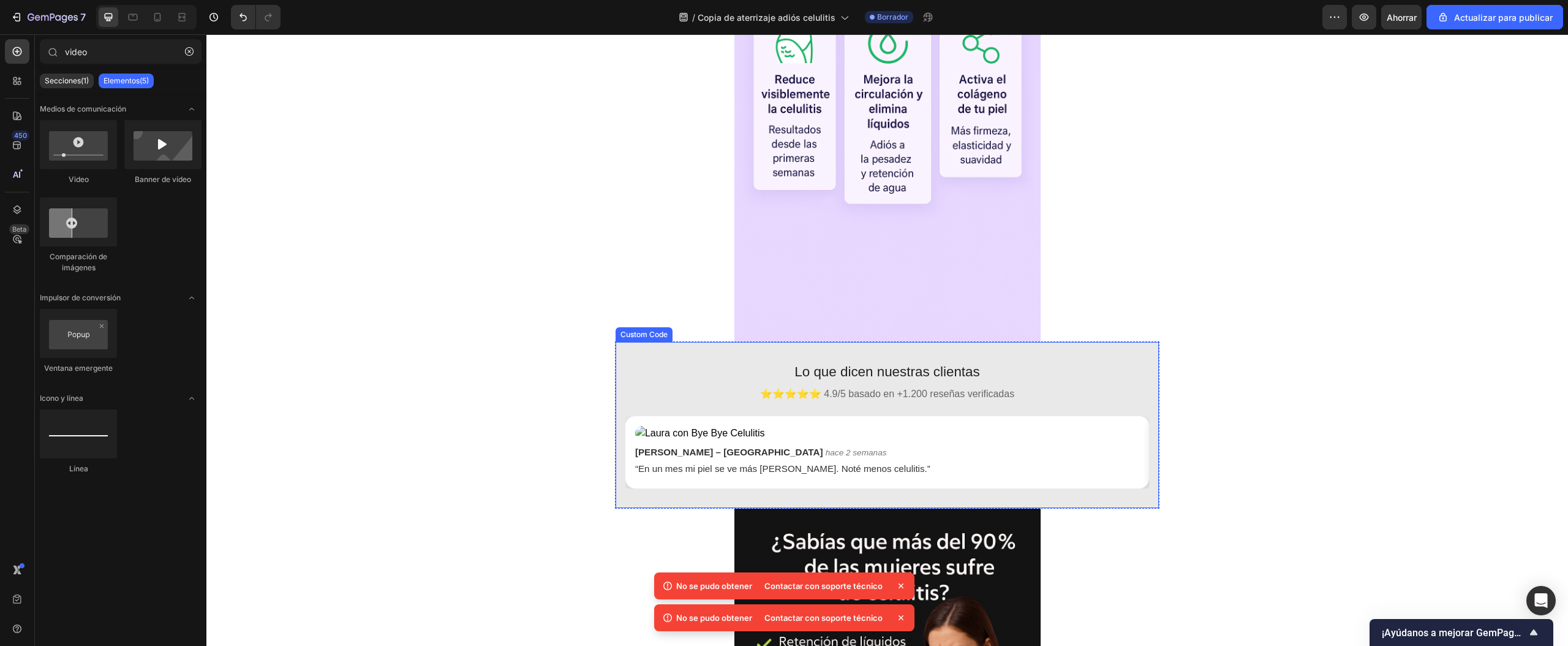
click at [1001, 409] on section "Lo que dicen nuestras clientas ⭐⭐⭐⭐⭐ 4.9/5 basado en +1.200 reseñas verificadas…" at bounding box center [887, 424] width 543 height 166
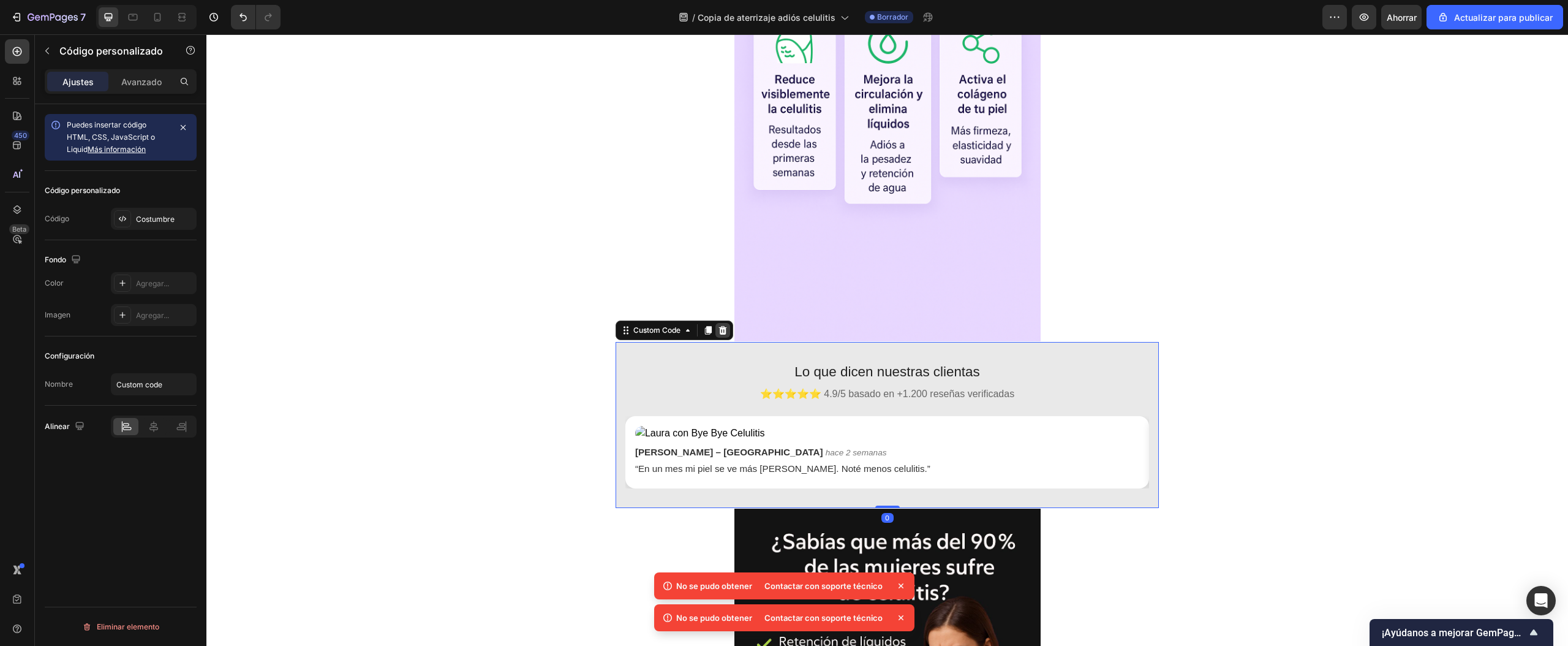
click at [718, 332] on icon at bounding box center [722, 330] width 8 height 8
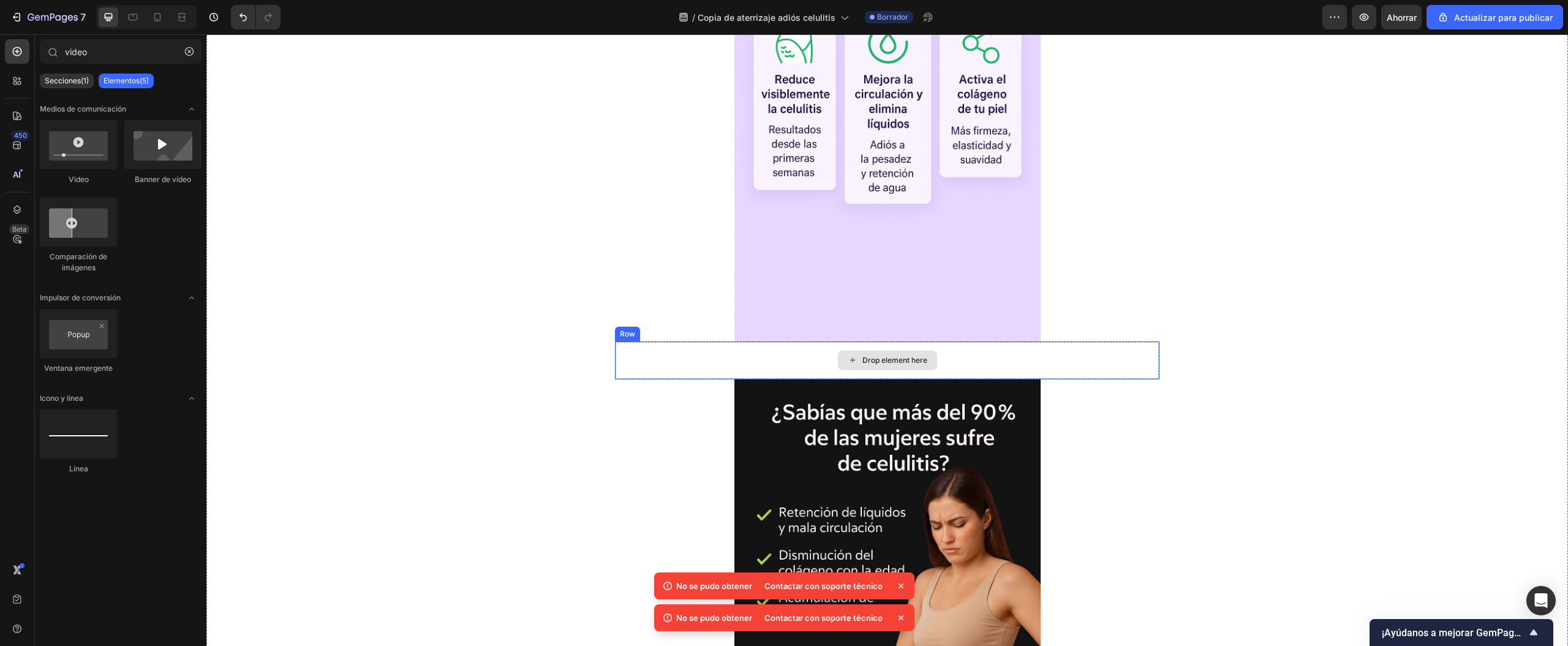
click at [1102, 362] on div "Drop element here" at bounding box center [887, 360] width 543 height 37
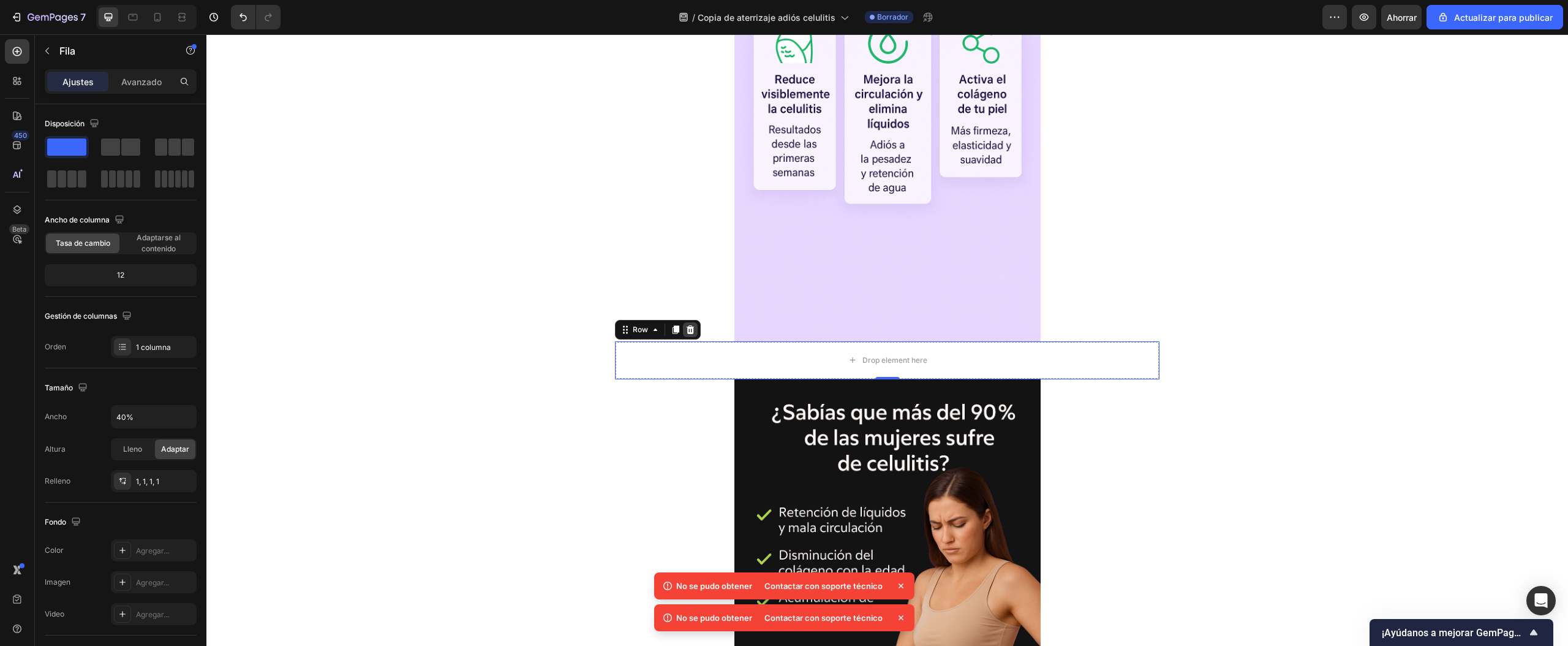
click at [689, 328] on icon at bounding box center [690, 329] width 10 height 10
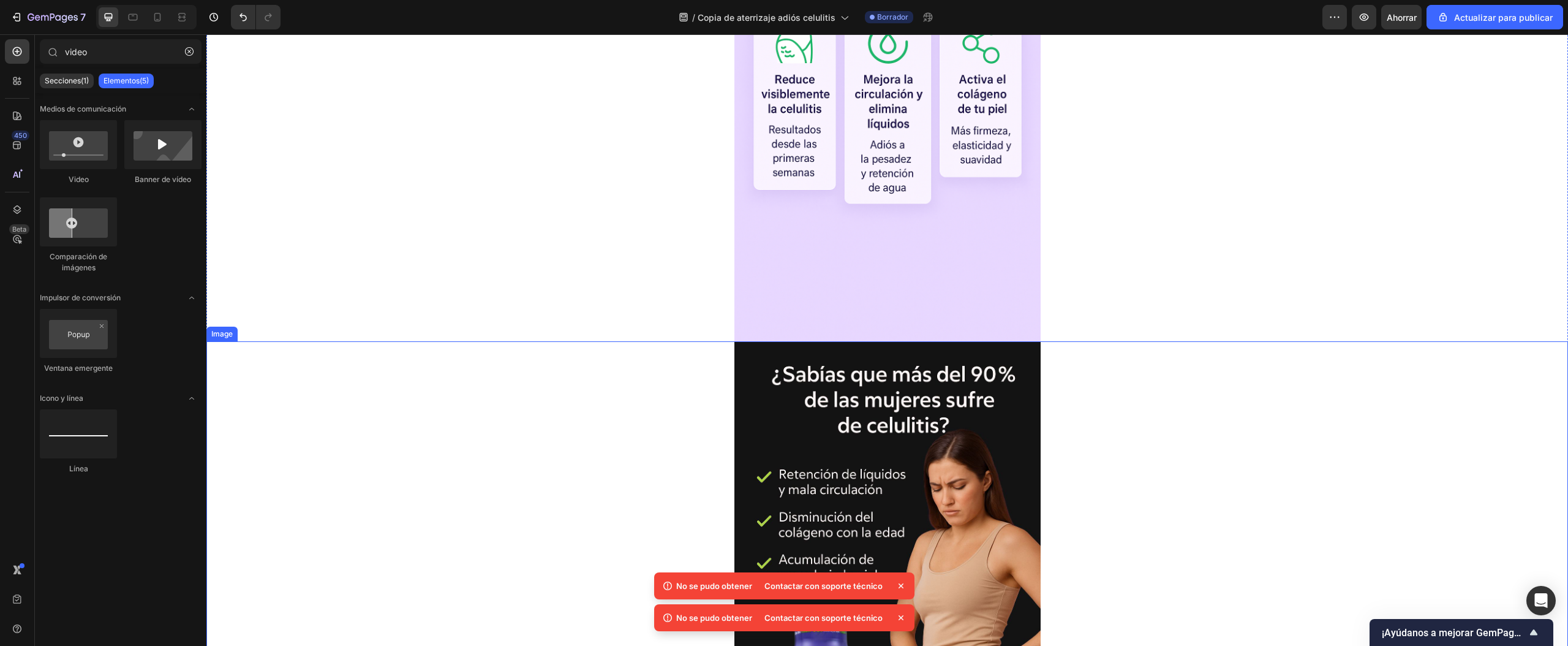
scroll to position [980, 0]
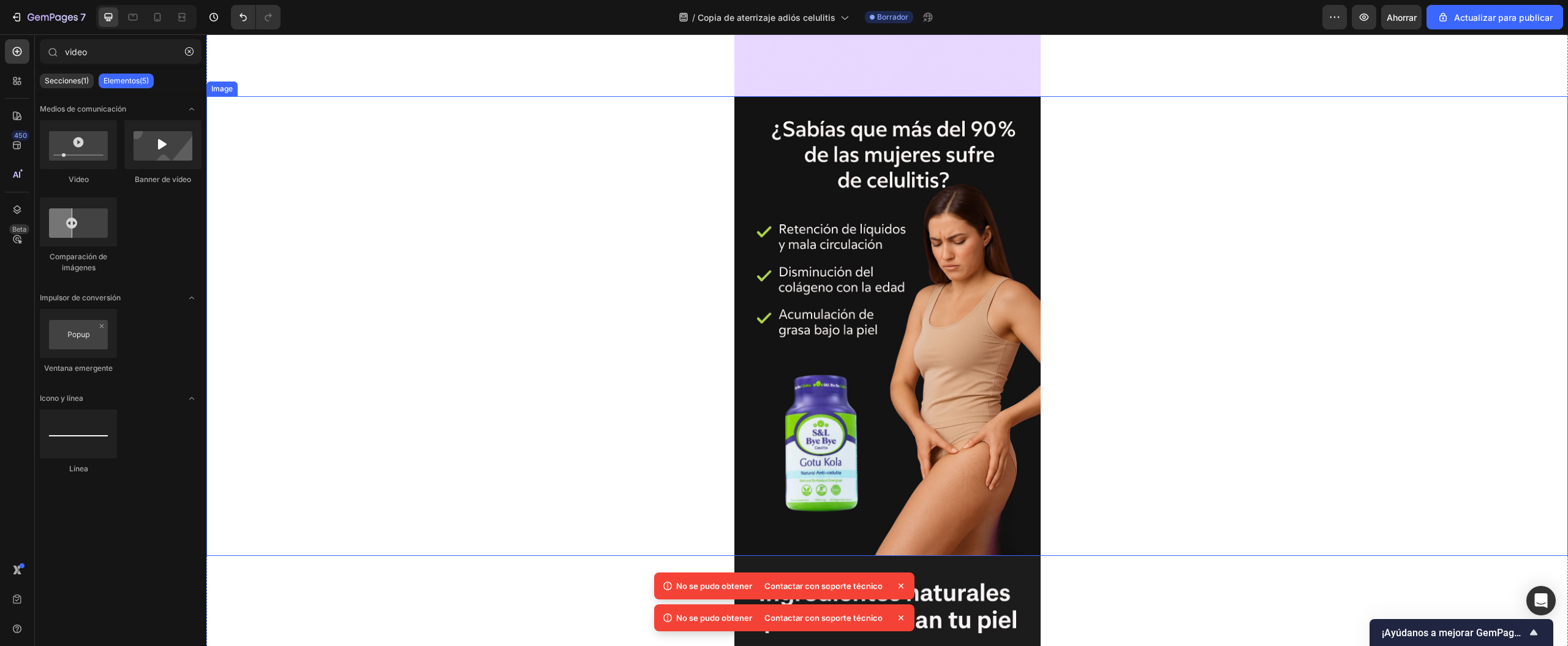
click at [856, 315] on img at bounding box center [888, 325] width 306 height 459
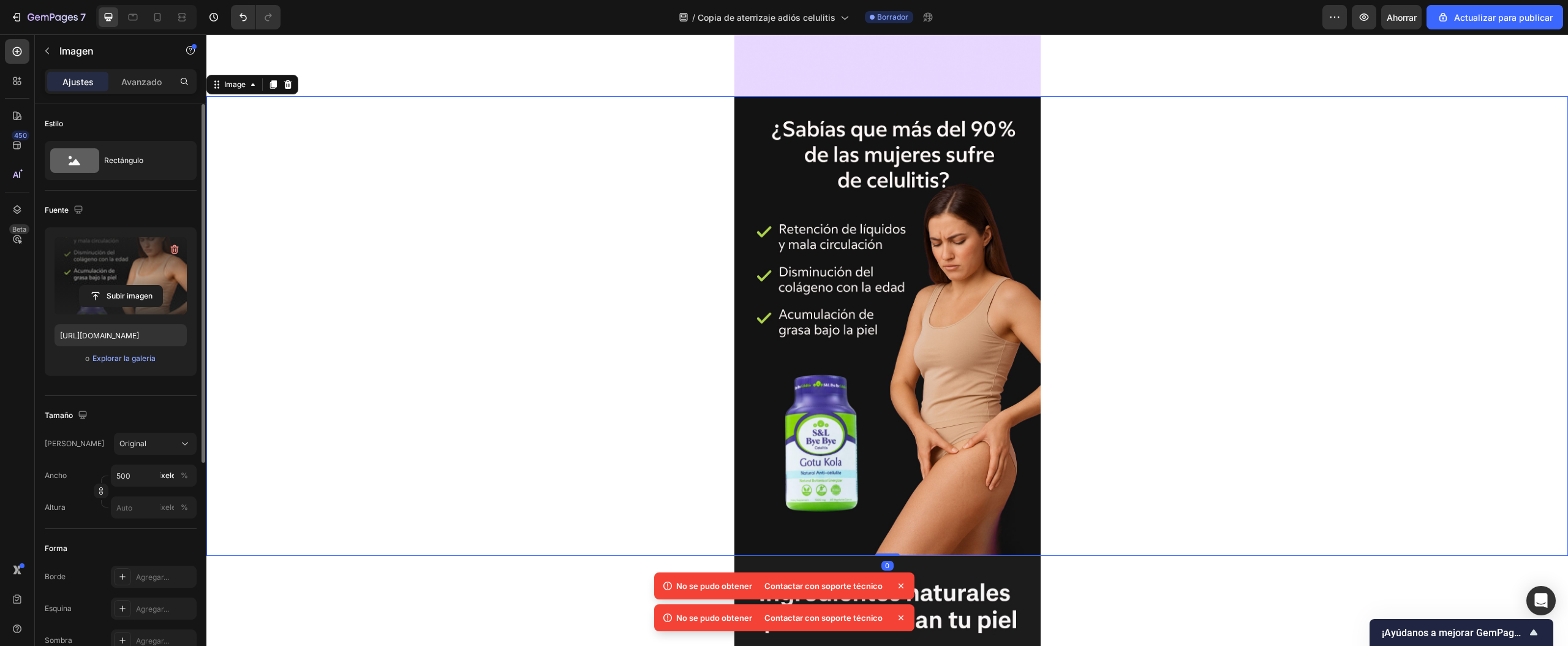
click at [120, 282] on label at bounding box center [120, 276] width 132 height 77
click at [120, 286] on input "file" at bounding box center [121, 296] width 82 height 21
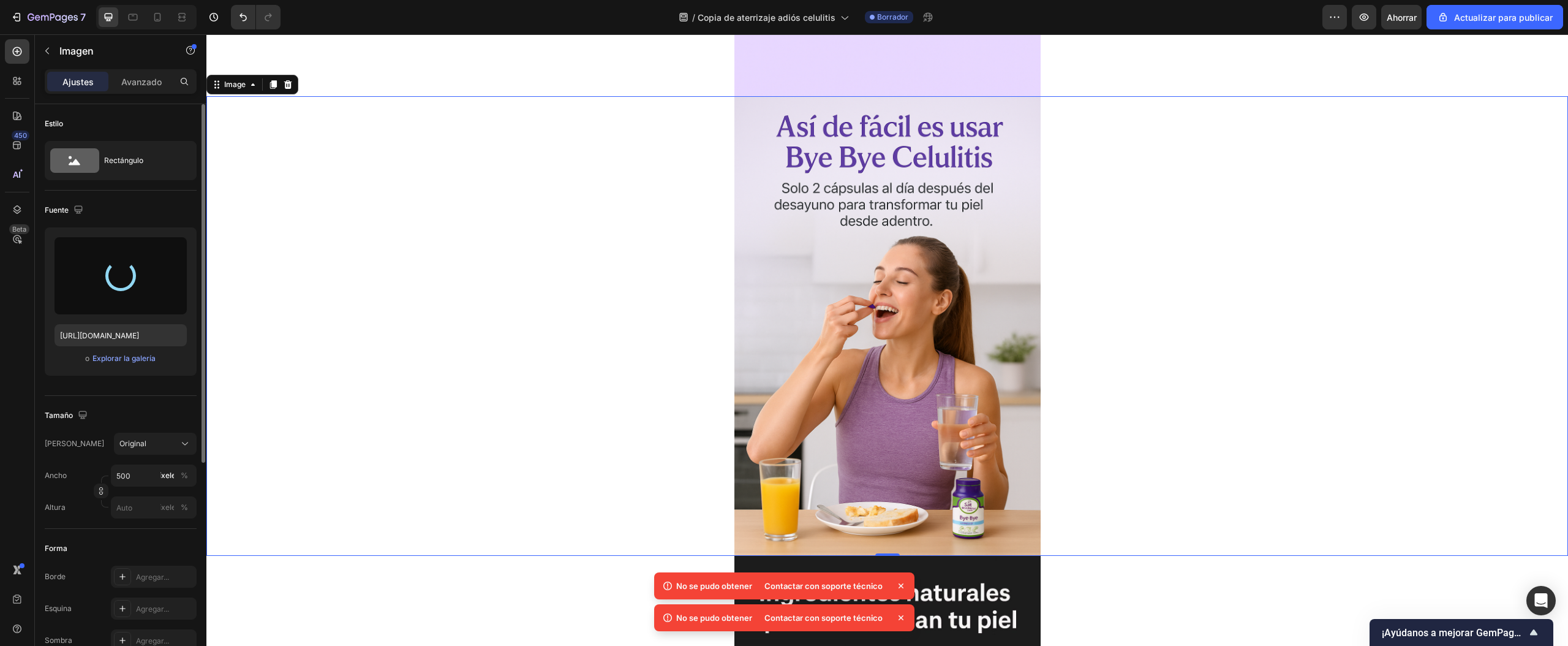
type input "https://cdn.shopify.com/s/files/1/0772/1284/4269/files/gempages_586030181030822…"
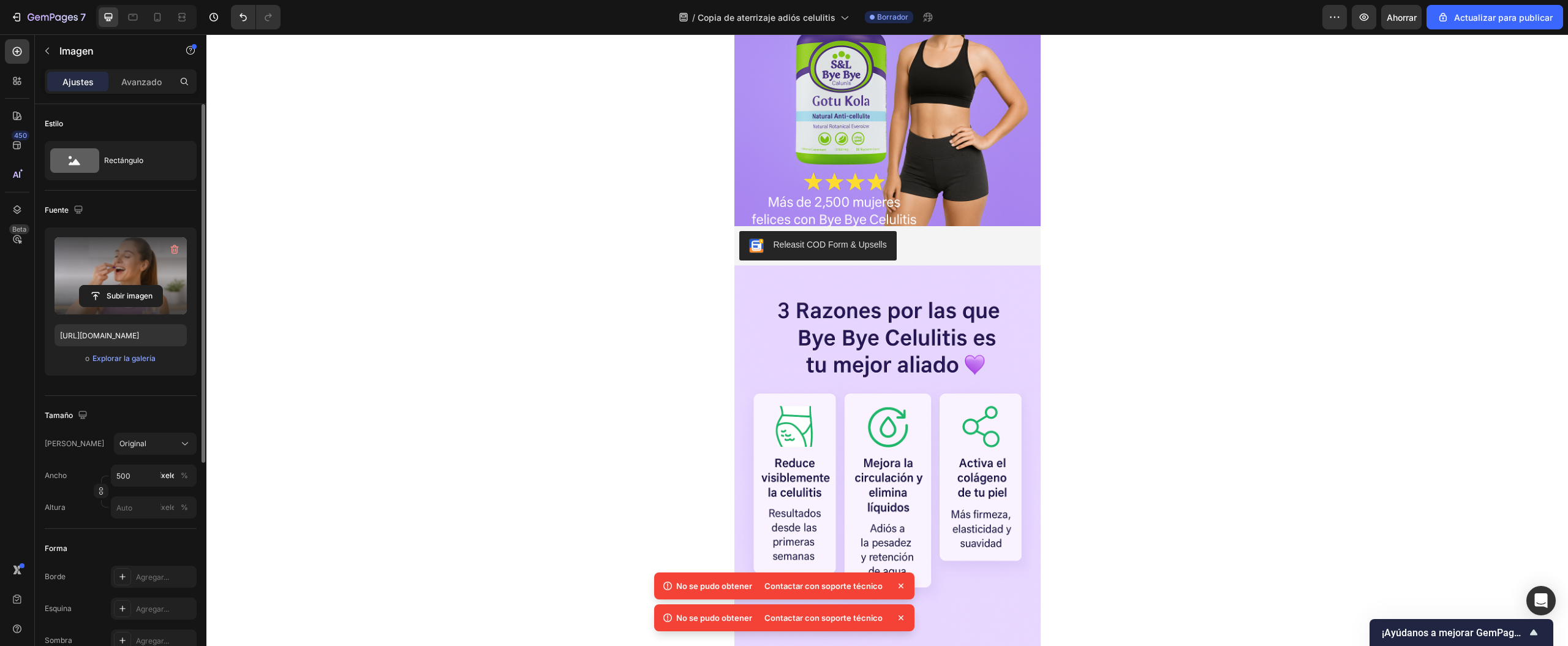
scroll to position [367, 0]
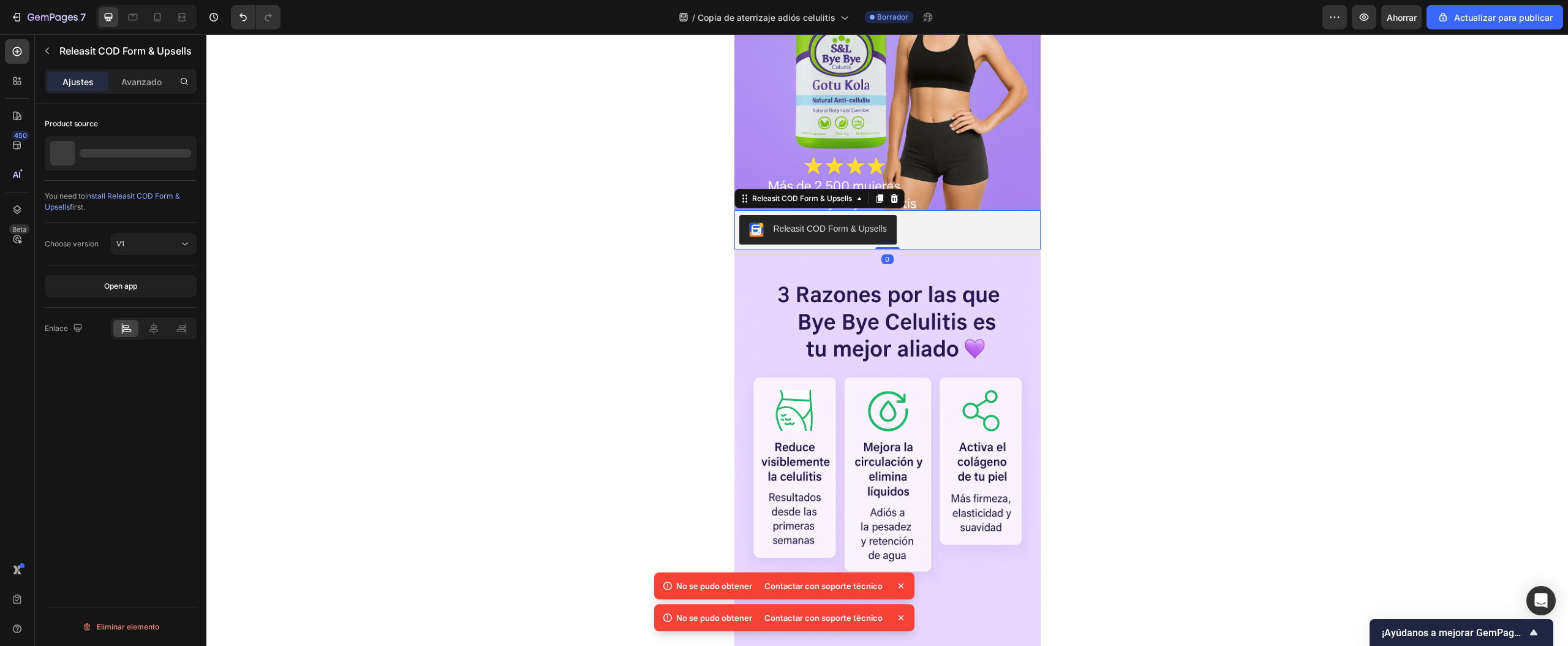
click at [927, 221] on div "Releasit COD Form & Upsells" at bounding box center [888, 230] width 297 height 29
click at [152, 326] on icon at bounding box center [153, 328] width 8 height 11
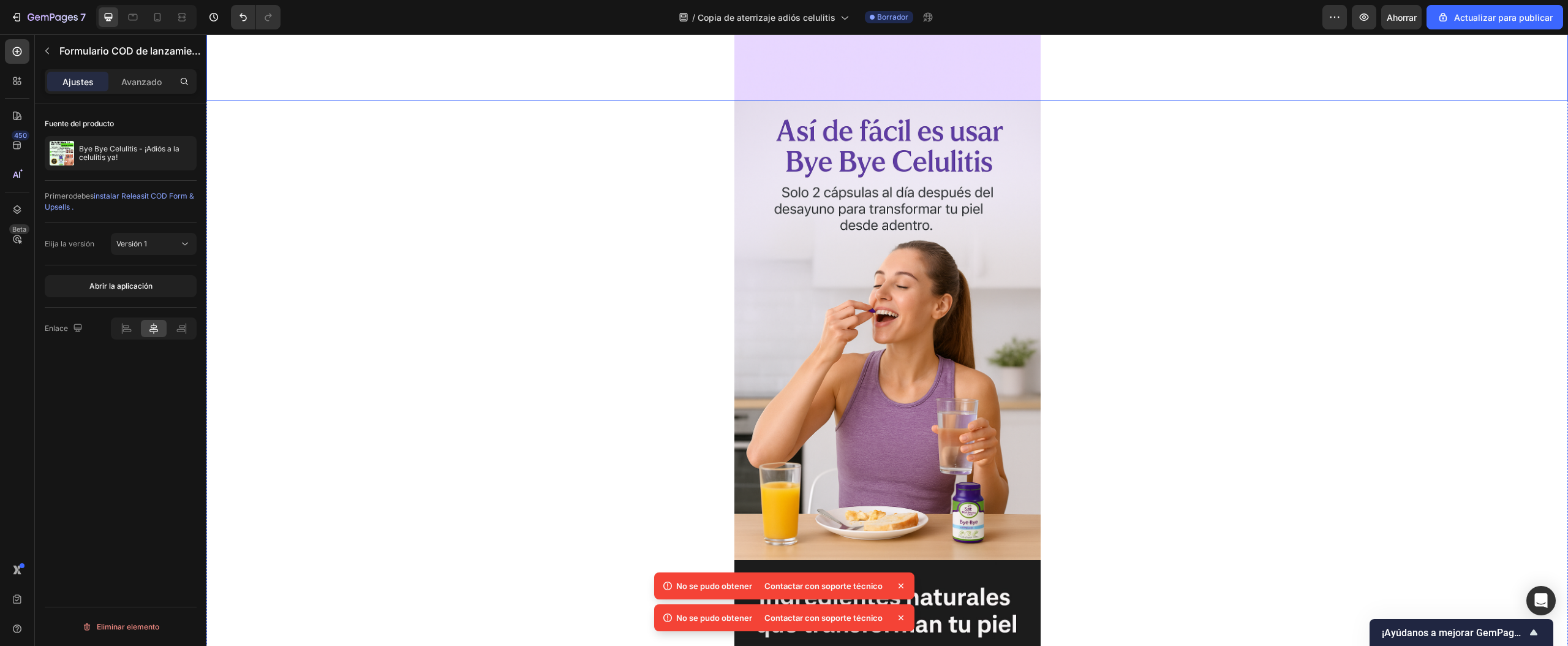
scroll to position [980, 0]
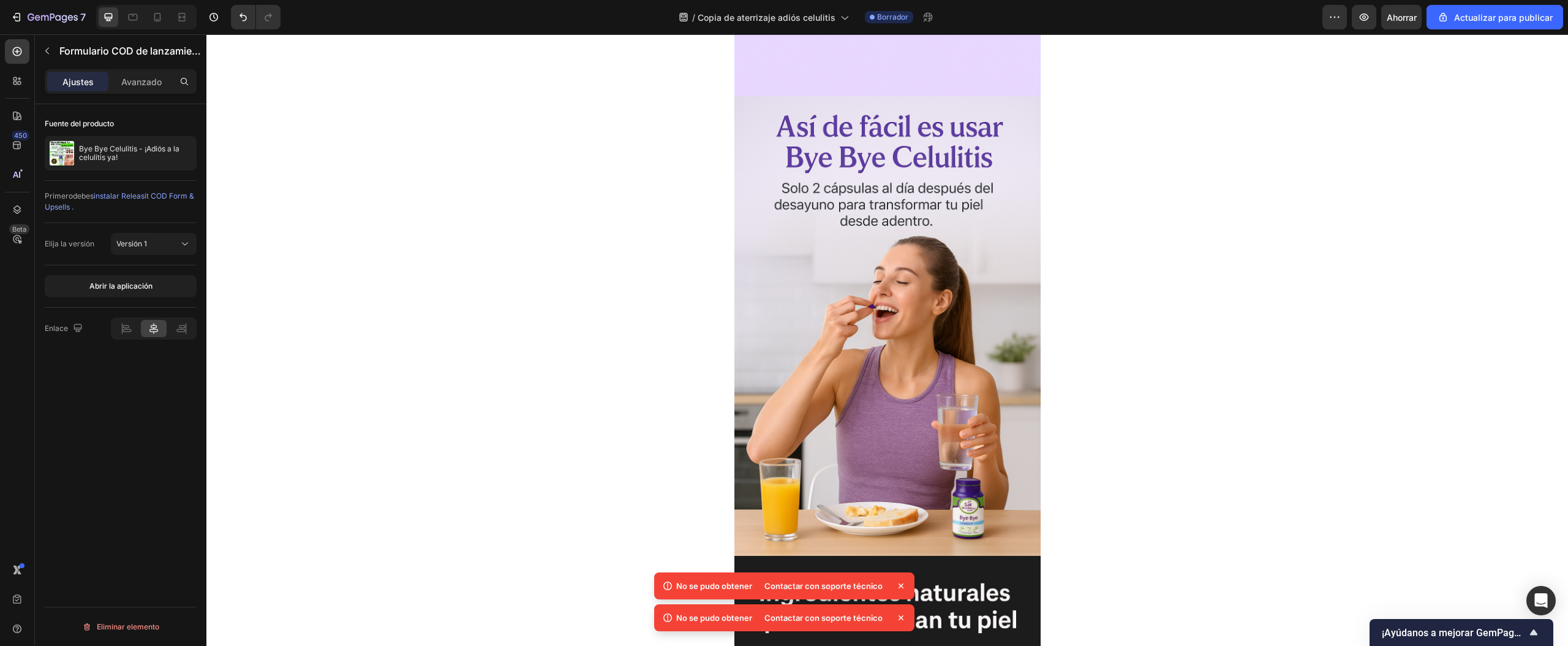
drag, startPoint x: 898, startPoint y: 583, endPoint x: 898, endPoint y: 593, distance: 10.0
click at [898, 581] on icon at bounding box center [901, 585] width 12 height 12
click at [902, 618] on icon at bounding box center [901, 617] width 12 height 12
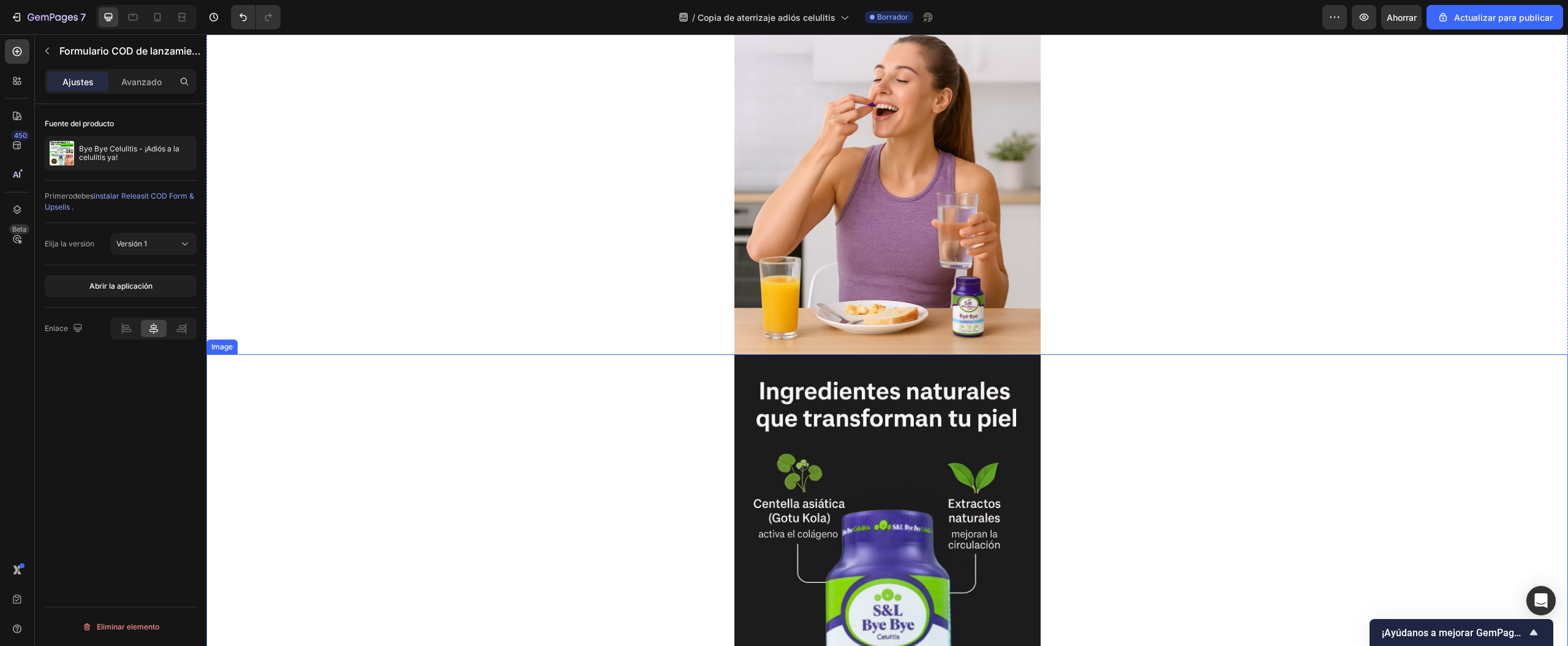
scroll to position [1225, 0]
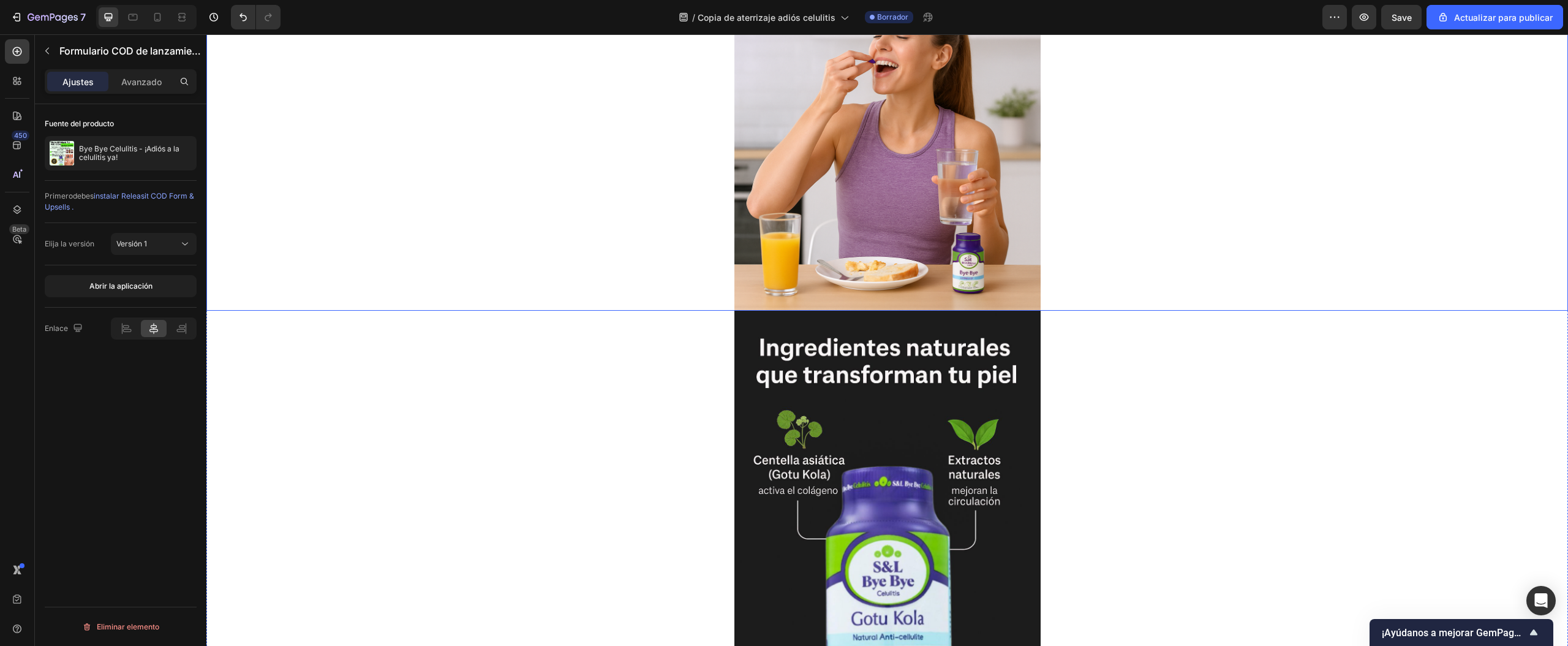
click at [890, 419] on img at bounding box center [888, 540] width 306 height 459
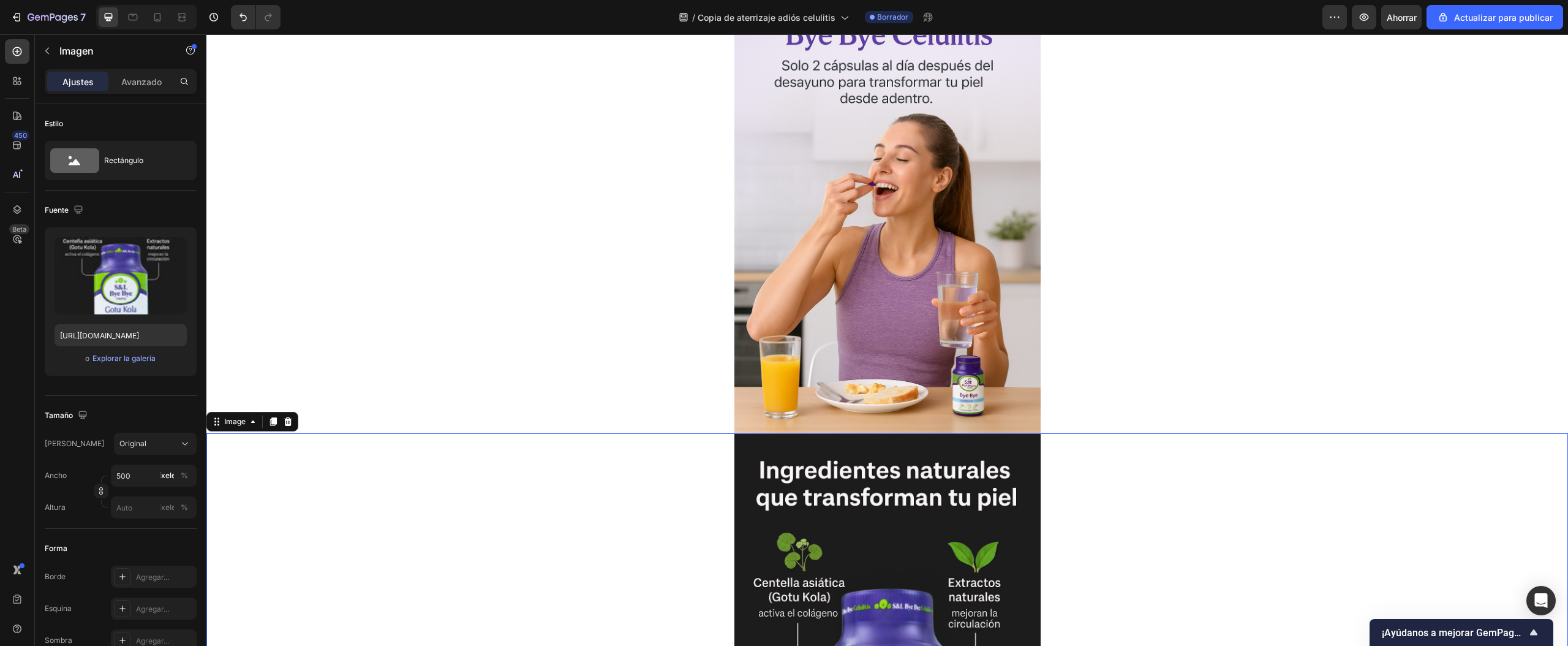
scroll to position [1348, 0]
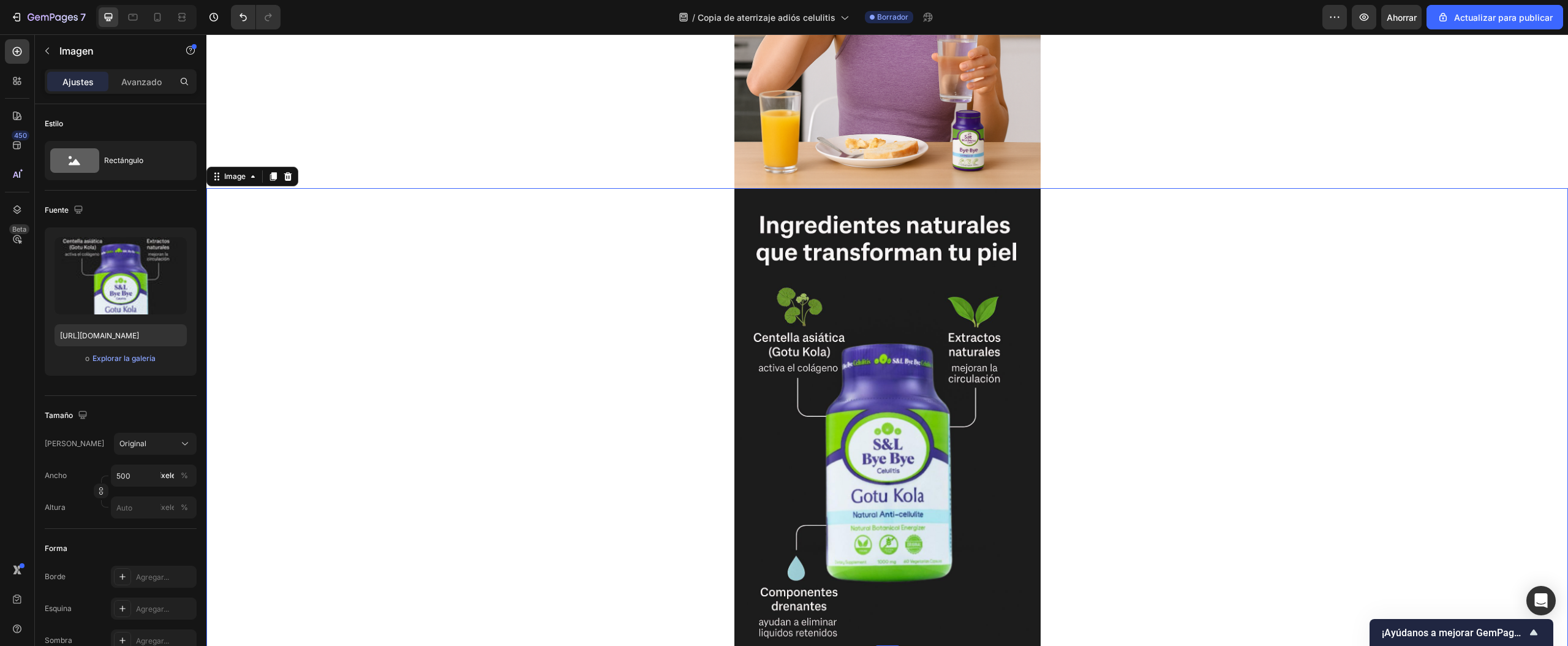
click at [884, 361] on img at bounding box center [888, 417] width 306 height 459
click at [116, 287] on input "file" at bounding box center [121, 296] width 82 height 21
type input "https://cdn.shopify.com/s/files/1/0772/1284/4269/files/gempages_586030181030822…"
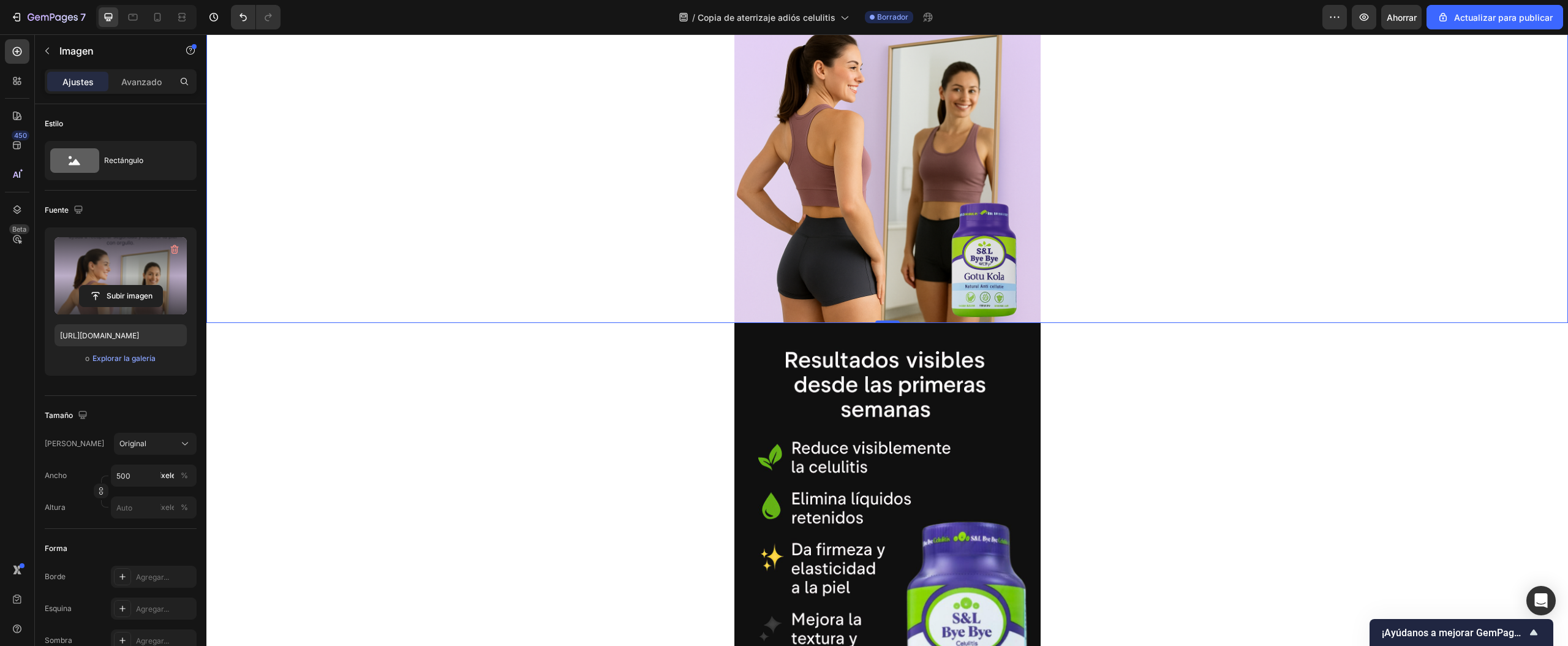
scroll to position [1593, 0]
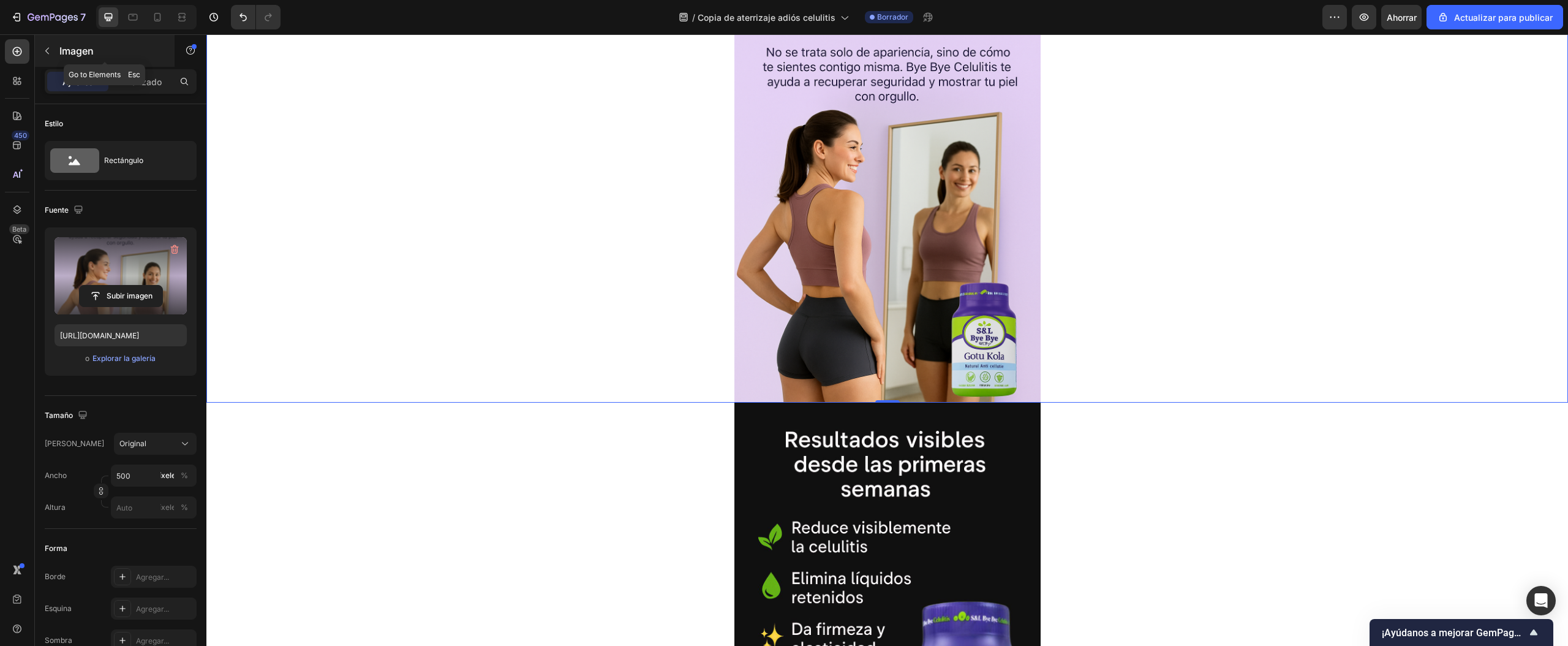
click at [52, 58] on button "button" at bounding box center [47, 50] width 19 height 19
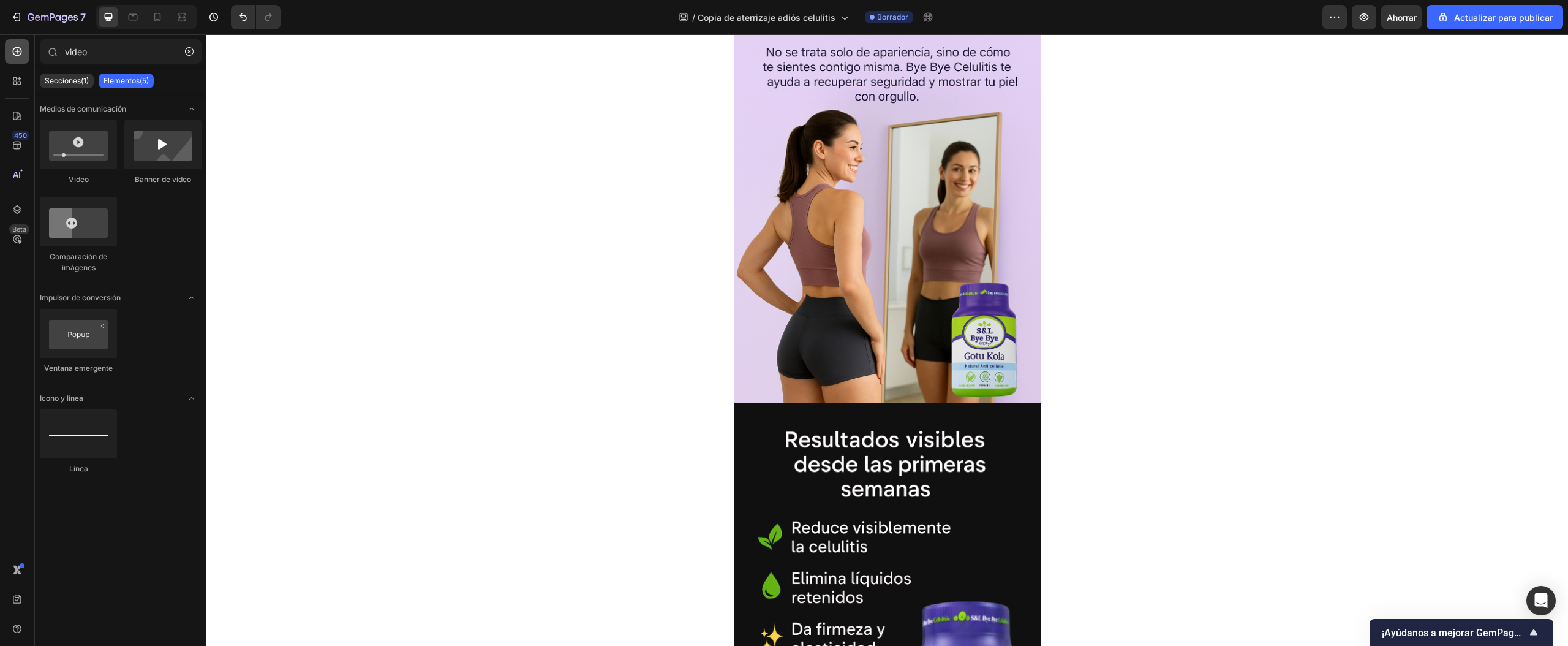
click at [20, 49] on icon at bounding box center [17, 51] width 9 height 9
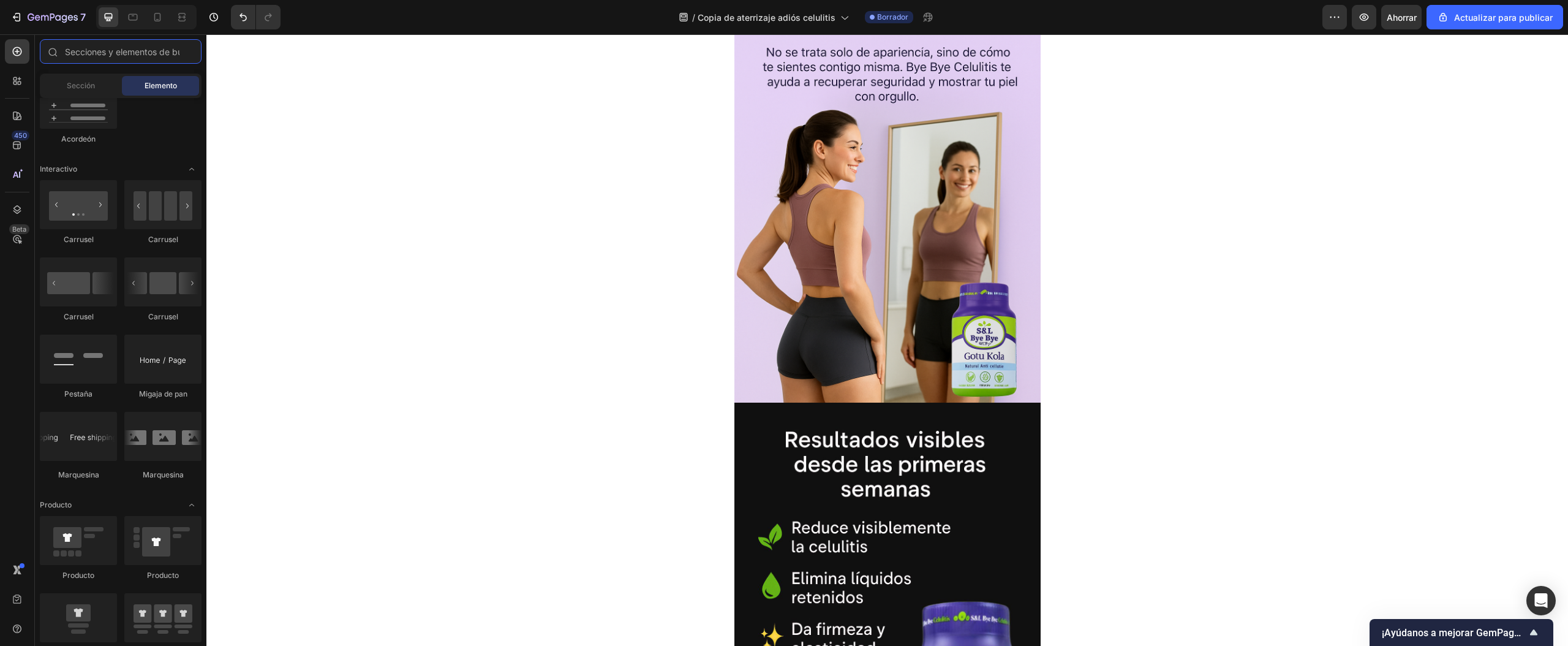
scroll to position [946, 0]
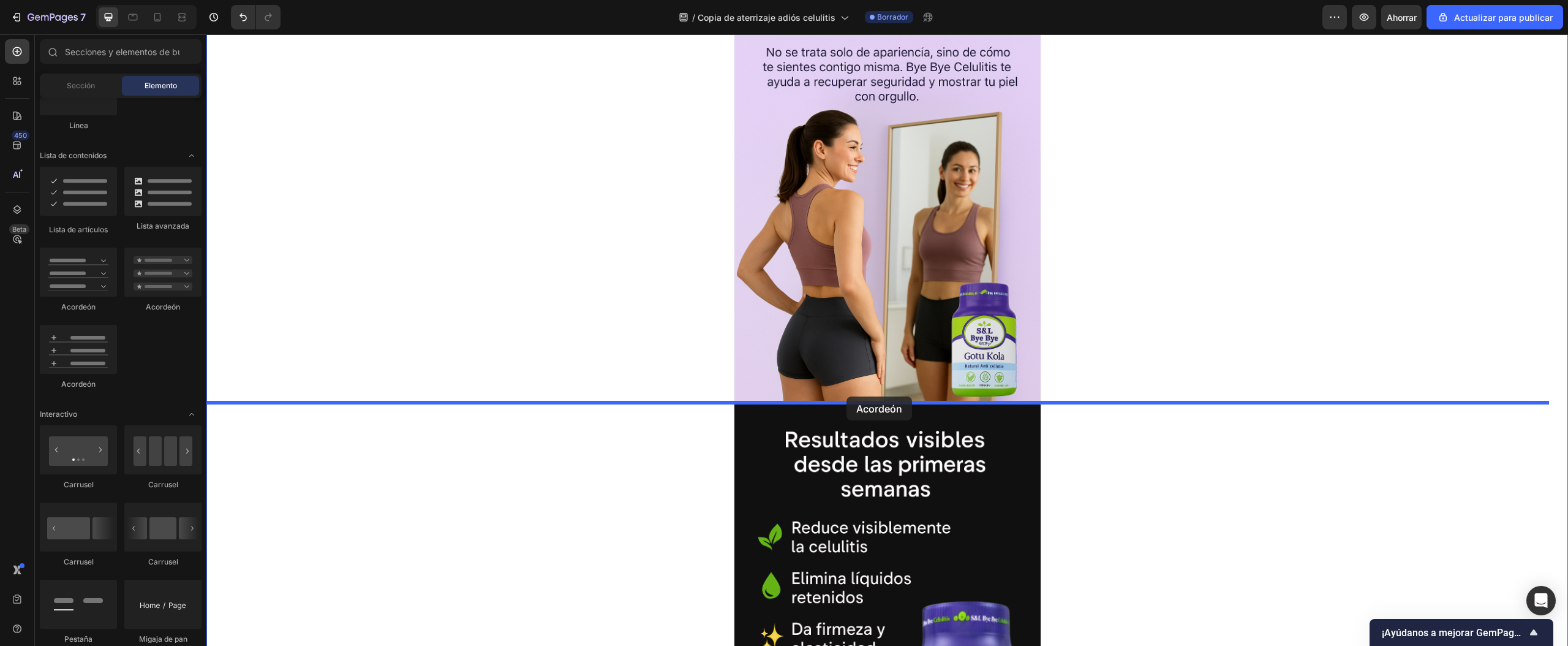
drag, startPoint x: 552, startPoint y: 354, endPoint x: 847, endPoint y: 397, distance: 298.1
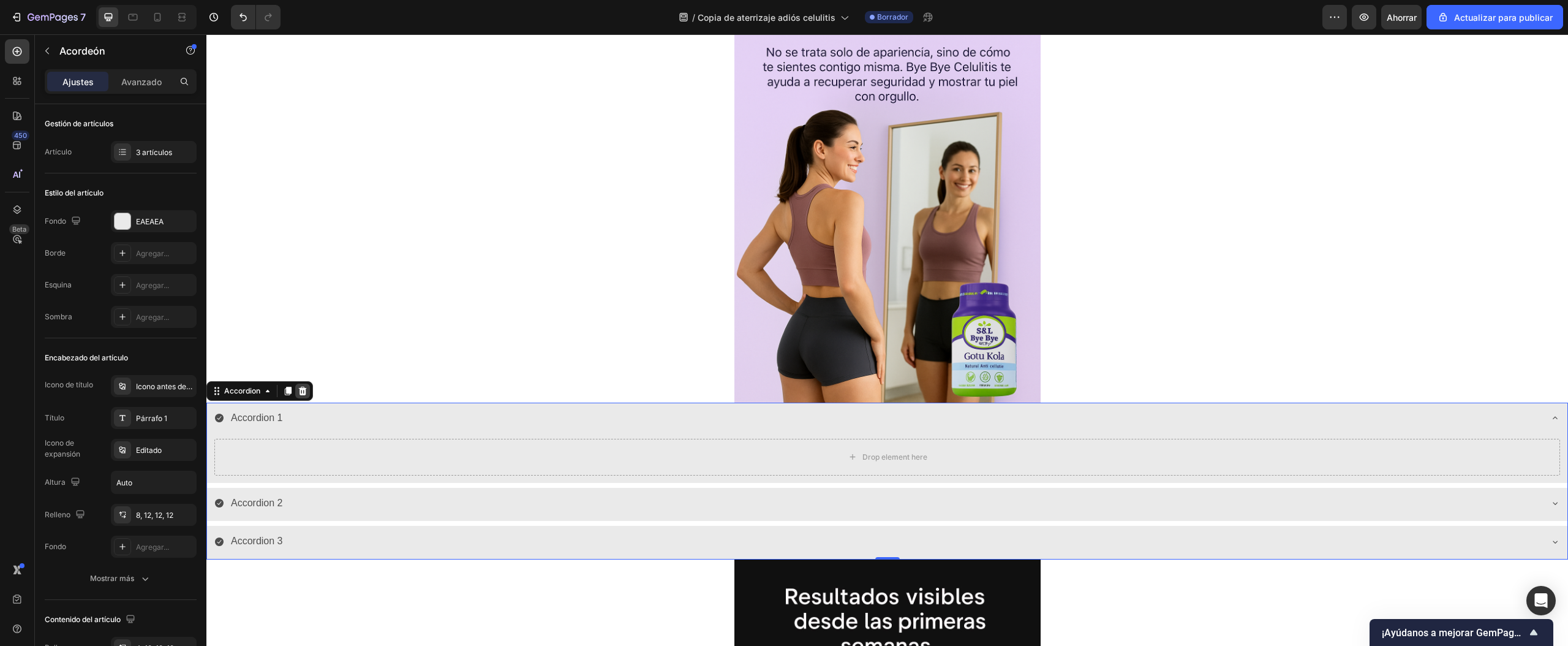
click at [299, 392] on icon at bounding box center [302, 390] width 10 height 10
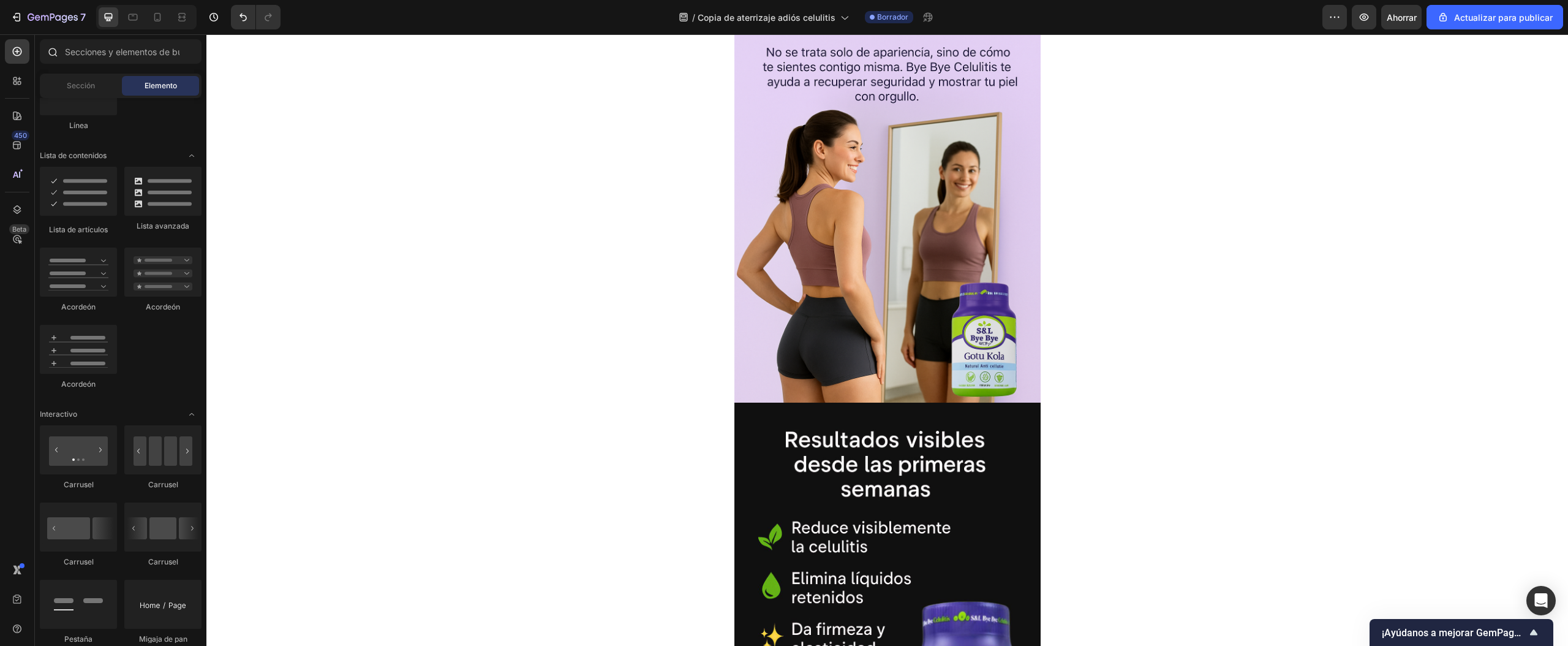
click at [52, 54] on icon at bounding box center [51, 51] width 10 height 10
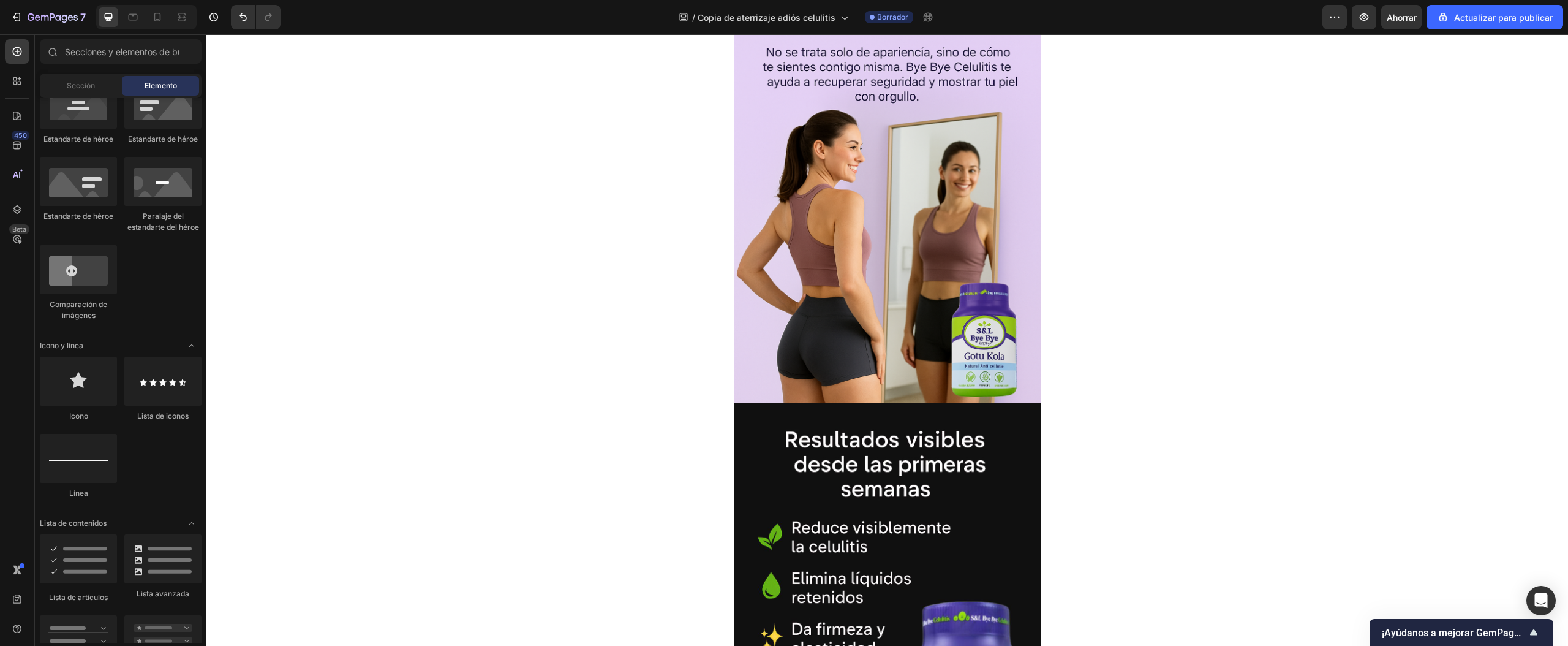
scroll to position [0, 0]
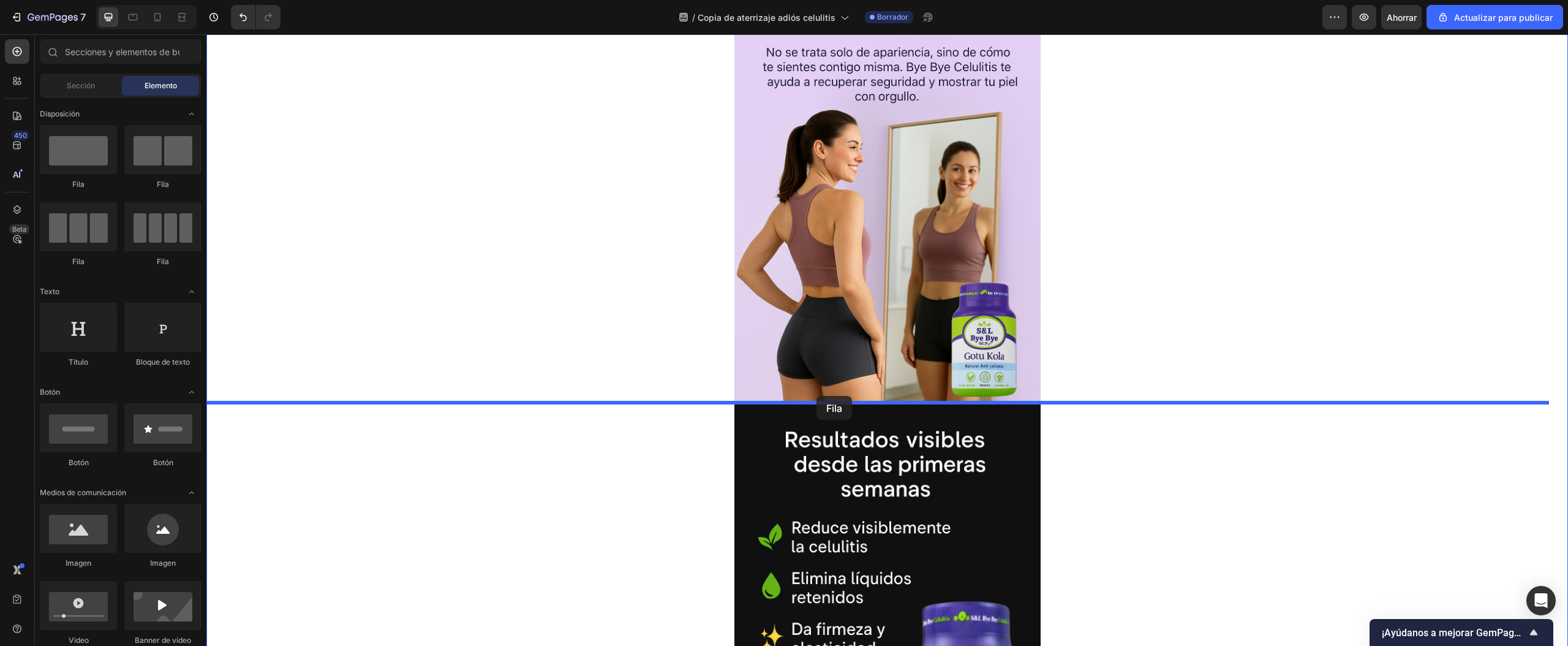
drag, startPoint x: 295, startPoint y: 184, endPoint x: 817, endPoint y: 396, distance: 563.4
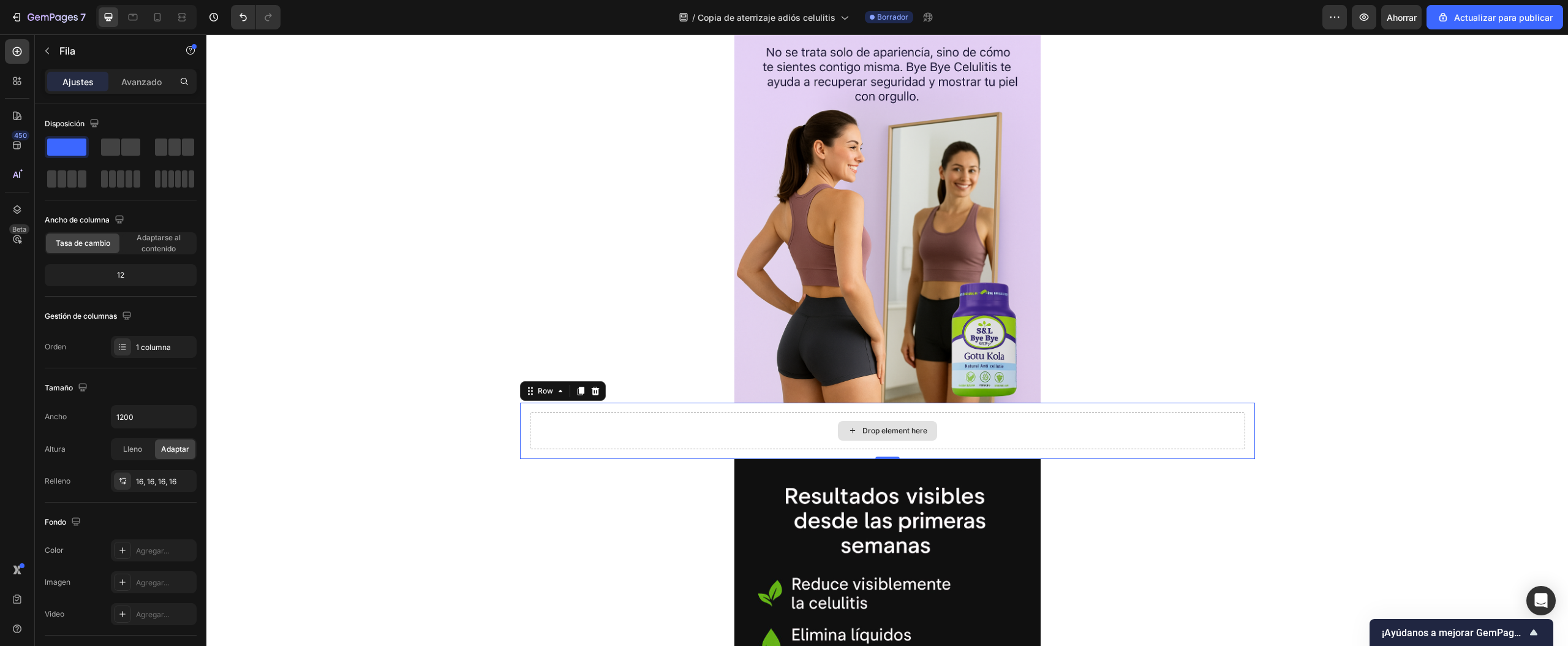
click at [748, 419] on div "Drop element here" at bounding box center [887, 431] width 716 height 37
click at [542, 389] on div "Row" at bounding box center [545, 391] width 20 height 11
click at [582, 421] on div "Drop element here" at bounding box center [887, 431] width 716 height 37
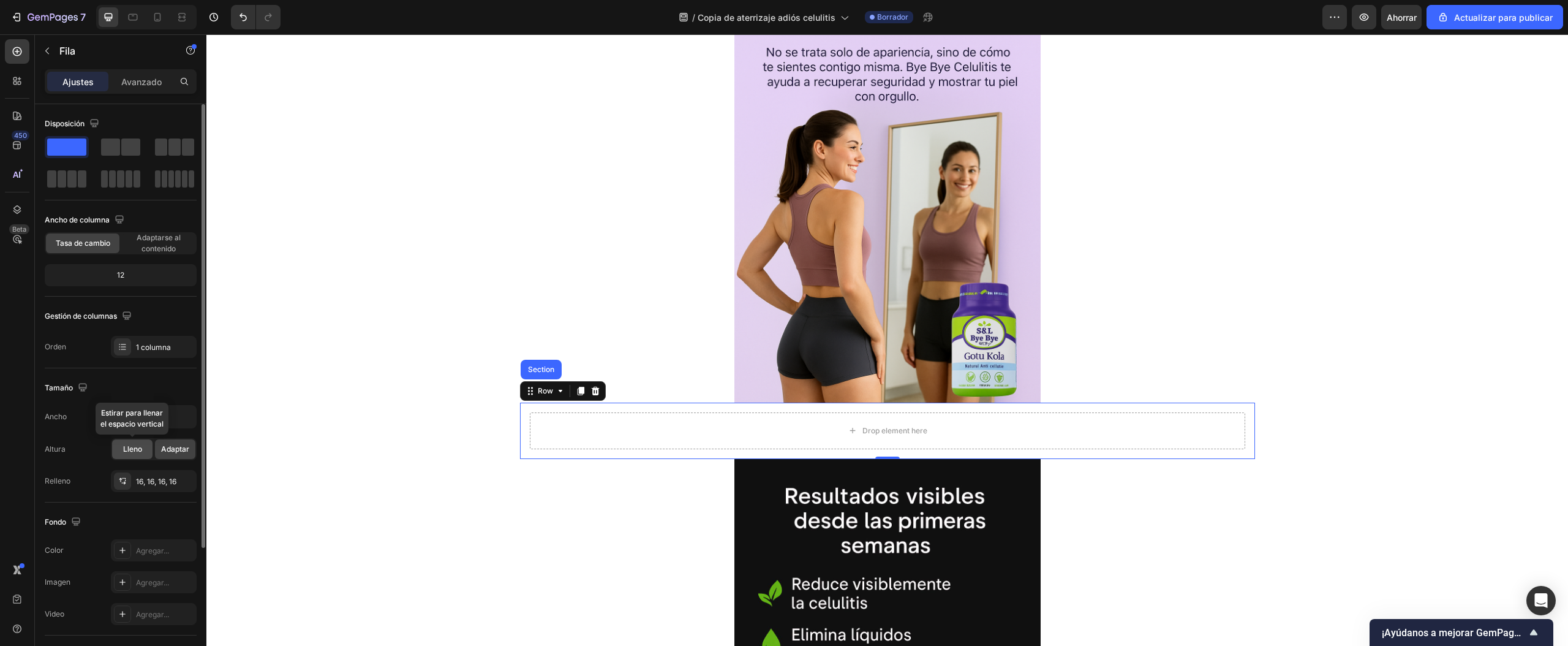
click at [128, 453] on font "Lleno" at bounding box center [132, 449] width 19 height 9
click at [177, 454] on span "Adaptar" at bounding box center [175, 449] width 28 height 11
click at [168, 483] on font "16, 16, 16, 16" at bounding box center [156, 481] width 40 height 9
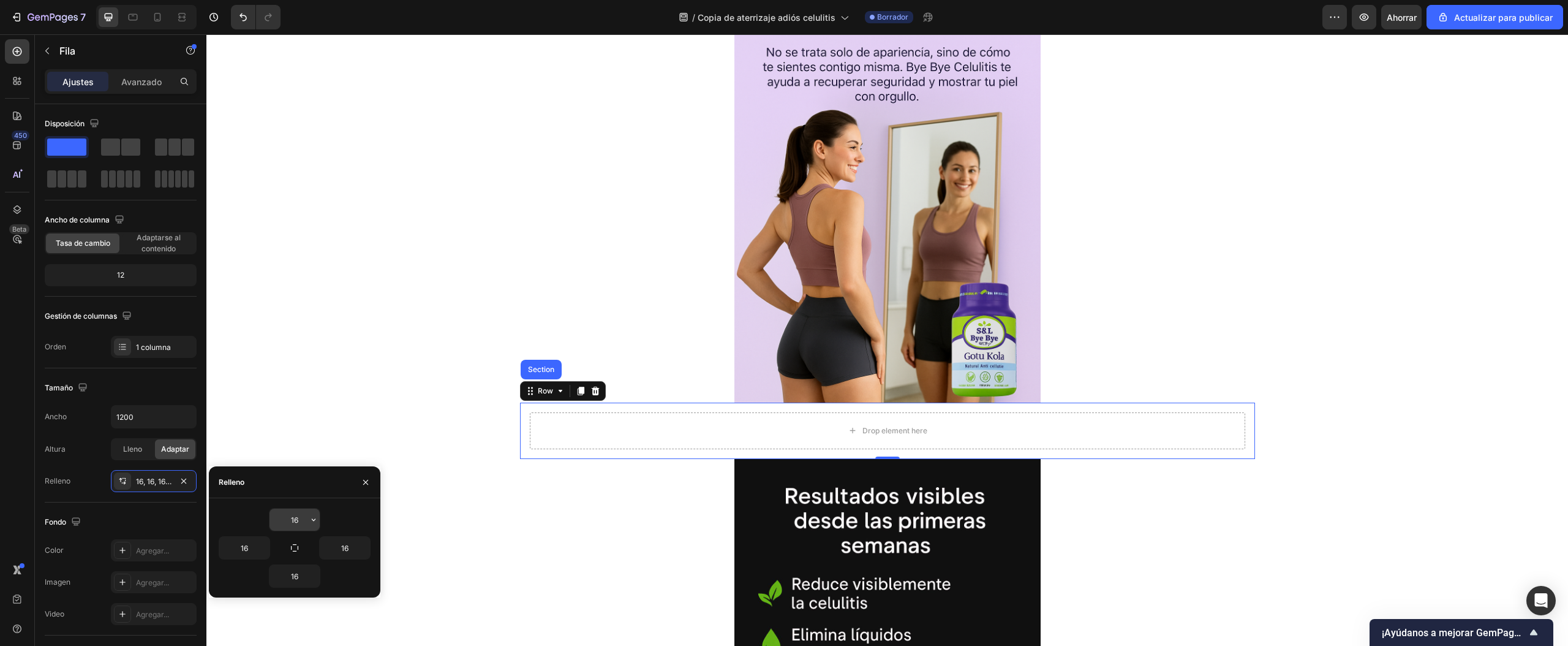
drag, startPoint x: 291, startPoint y: 517, endPoint x: 298, endPoint y: 519, distance: 7.3
click at [294, 517] on input "16" at bounding box center [294, 520] width 50 height 22
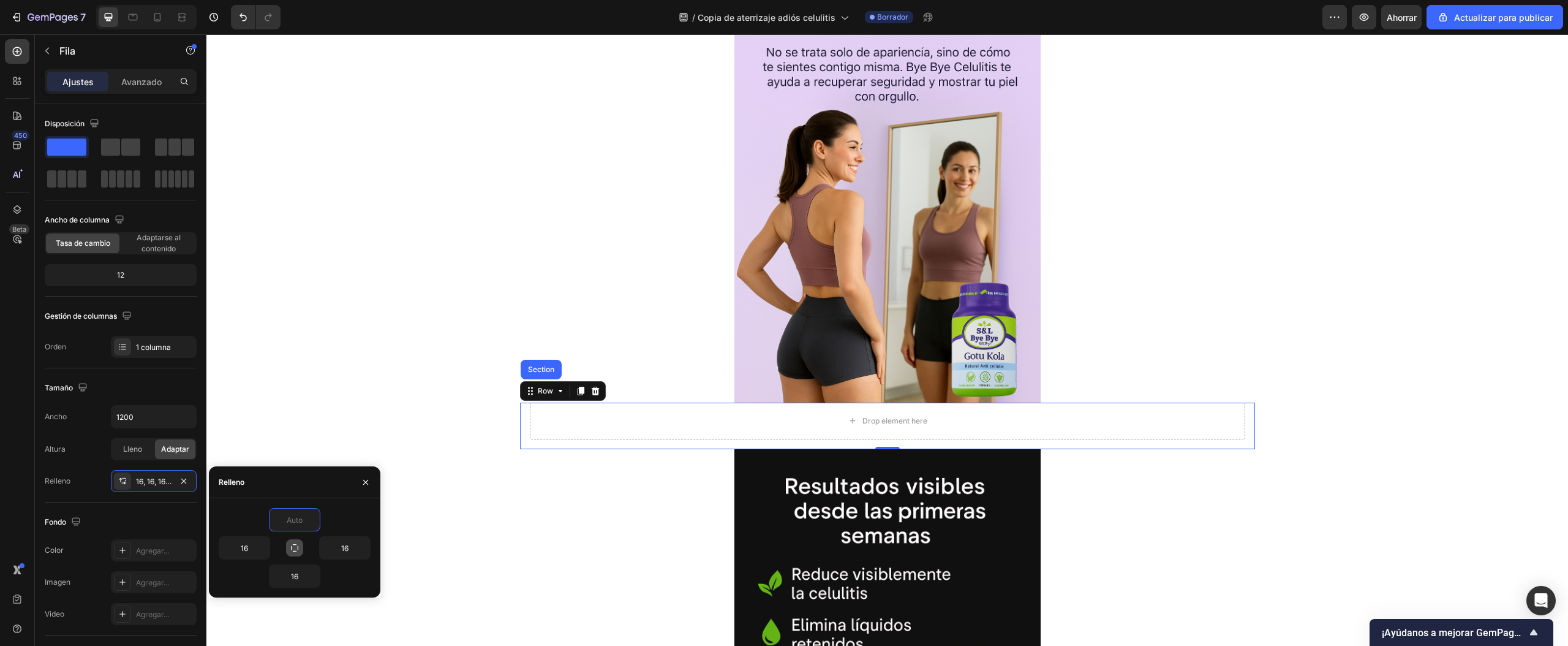
click at [297, 553] on button "button" at bounding box center [294, 547] width 17 height 17
type input "0"
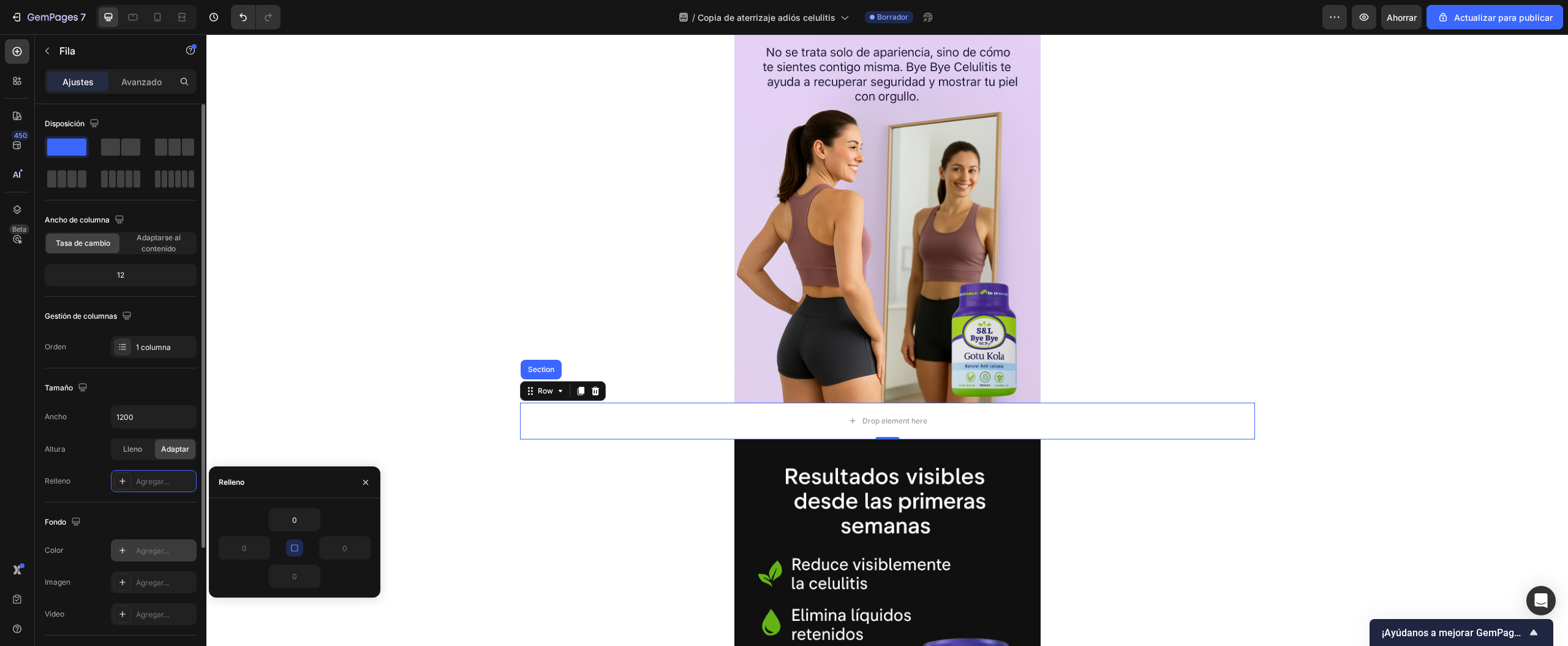
click at [143, 559] on div "Agregar..." at bounding box center [154, 550] width 86 height 22
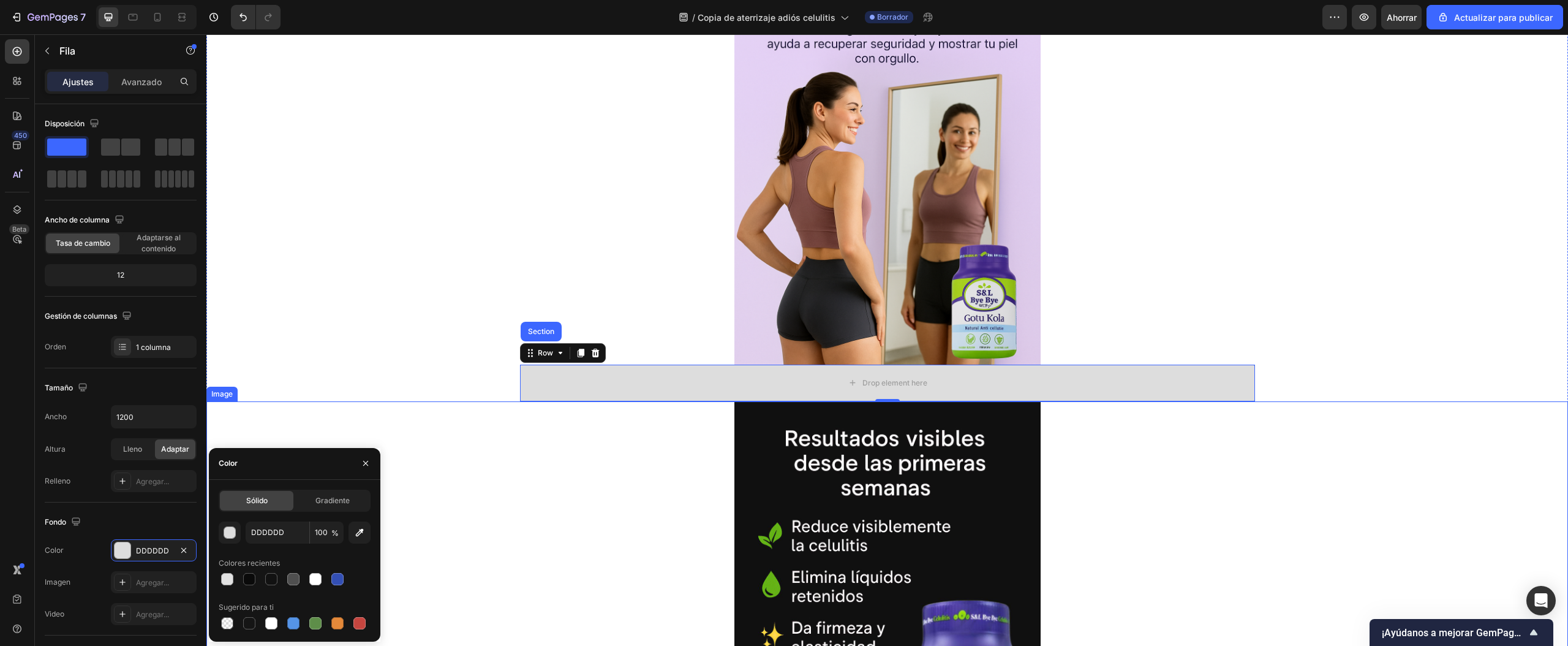
scroll to position [1593, 0]
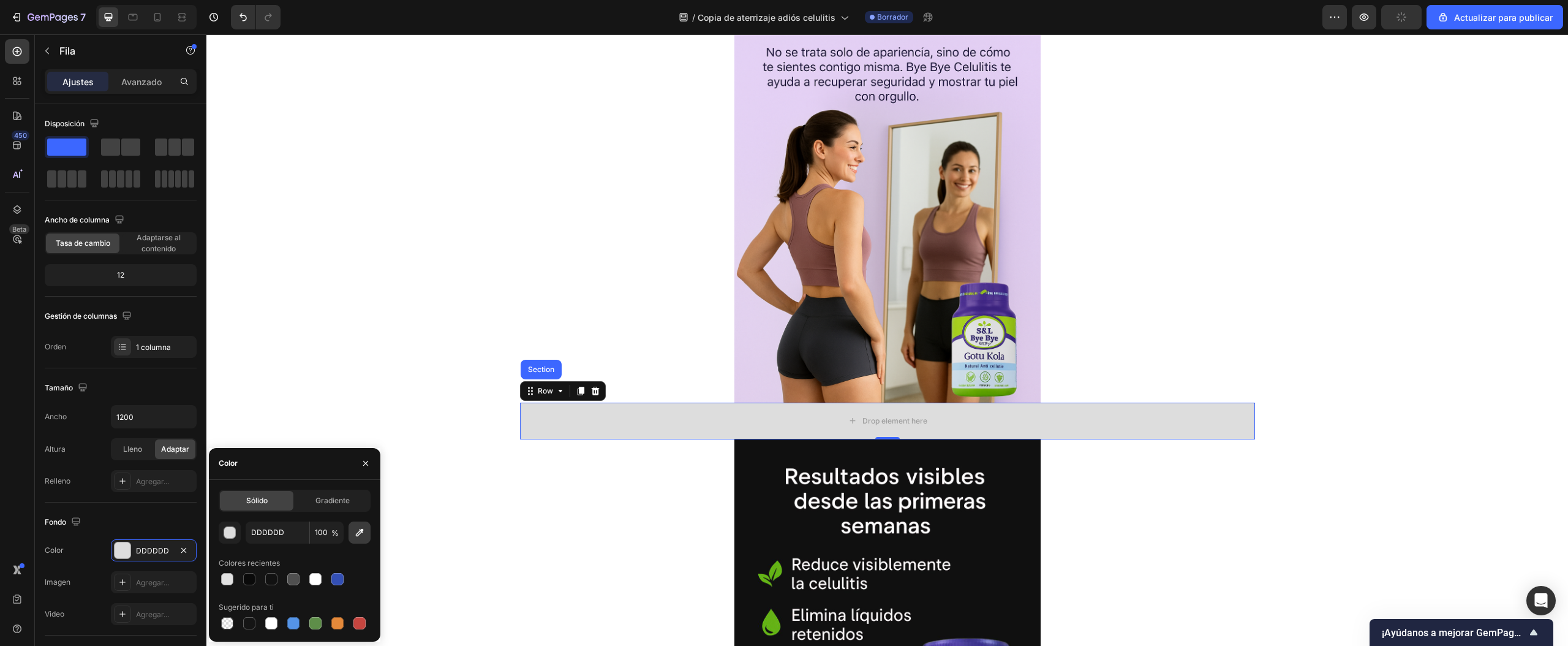
click at [351, 531] on button "button" at bounding box center [359, 532] width 22 height 22
type input "DDCAEC"
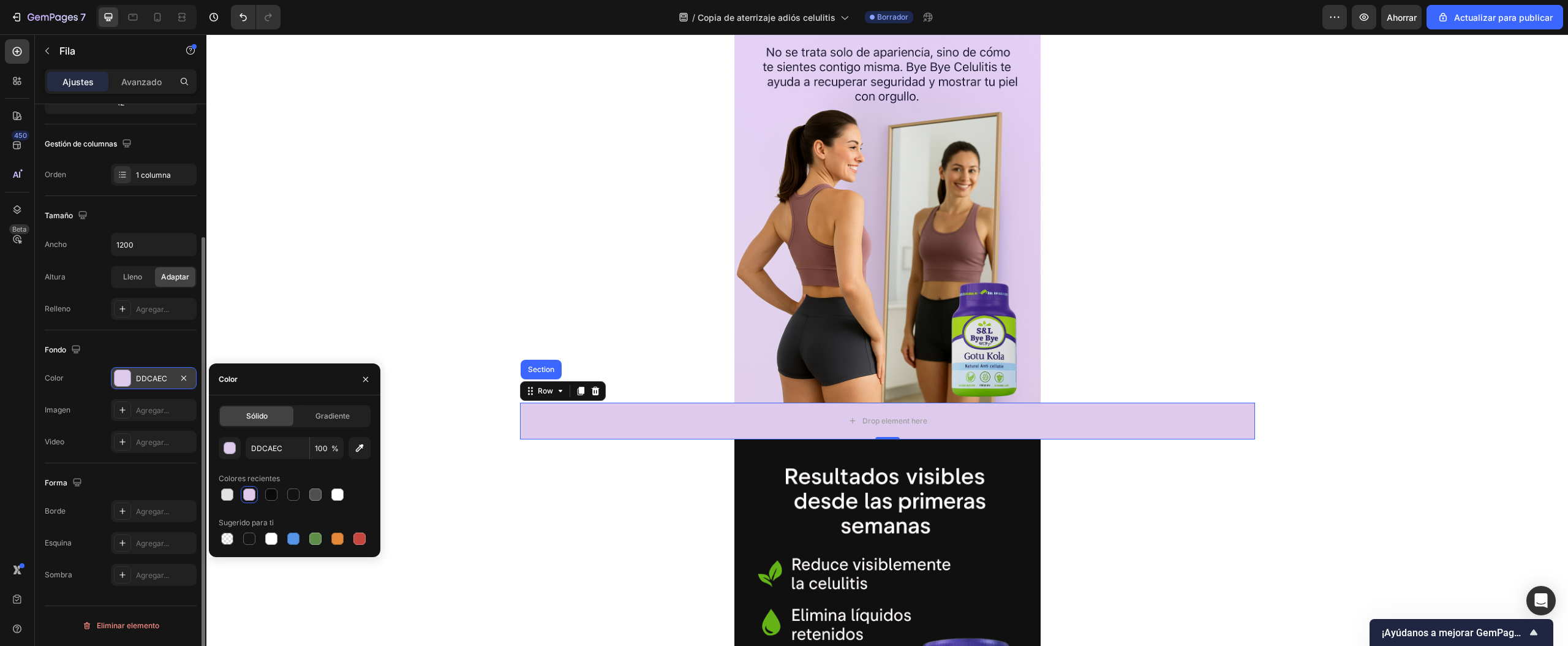
scroll to position [0, 0]
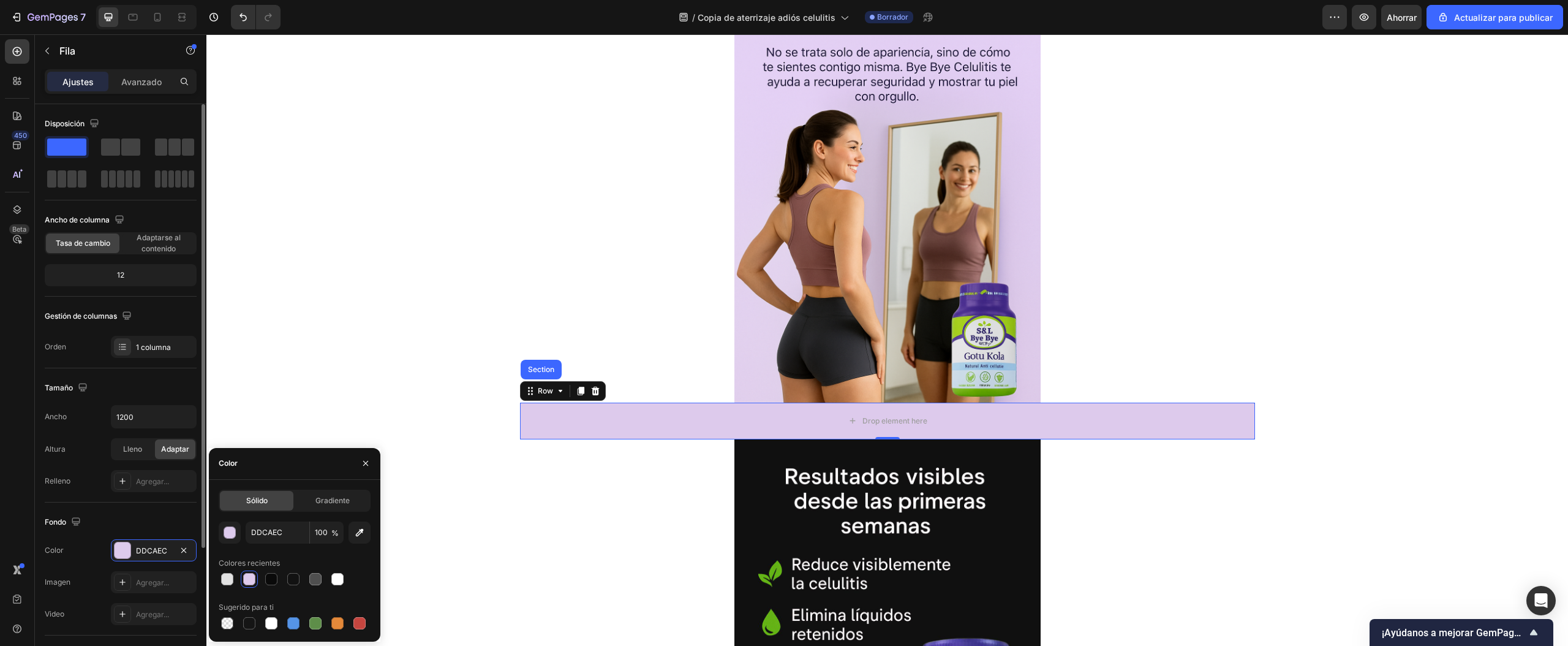
click at [130, 279] on div "12" at bounding box center [120, 275] width 147 height 17
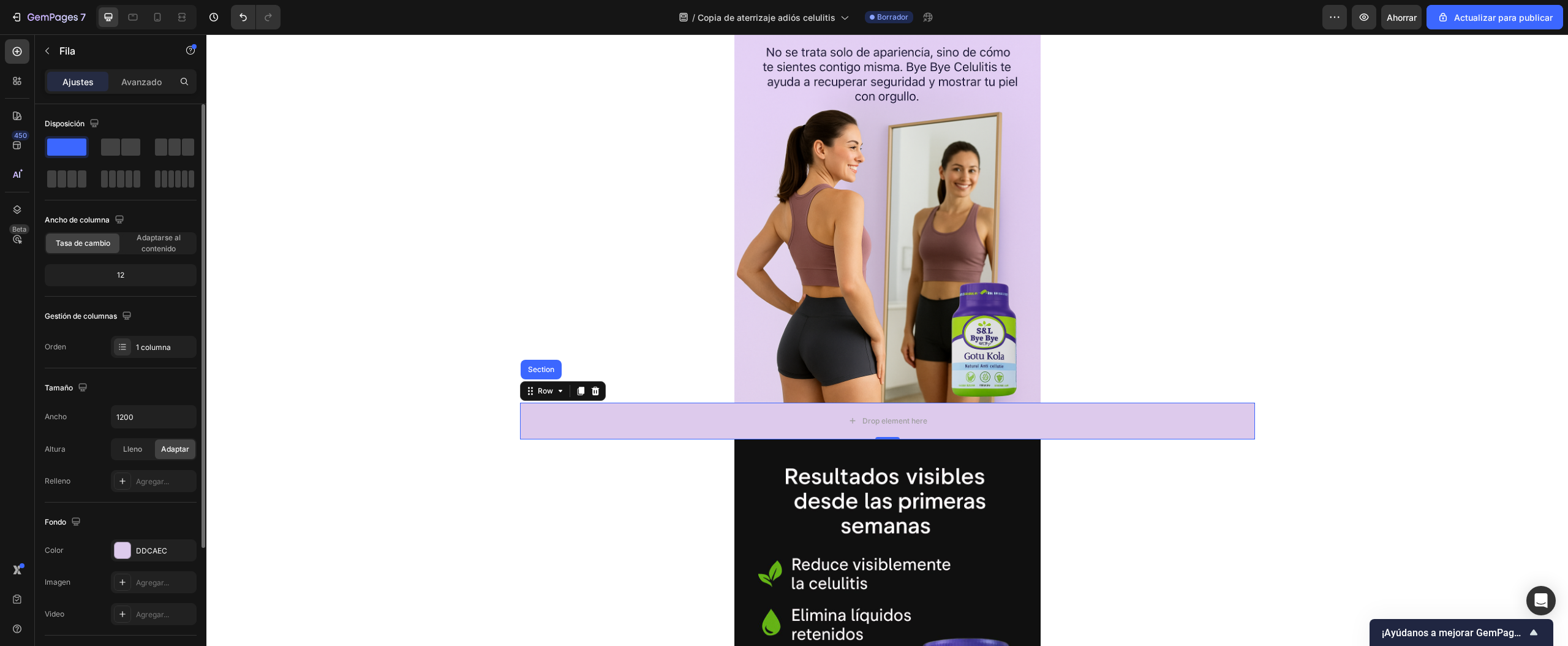
click at [104, 247] on font "Tasa de cambio" at bounding box center [82, 243] width 54 height 9
click at [94, 237] on span "Tasa de cambio" at bounding box center [82, 243] width 54 height 11
click at [167, 243] on span "Adaptarse al contenido" at bounding box center [159, 243] width 73 height 22
click at [145, 235] on font "Adaptarse al contenido" at bounding box center [159, 243] width 44 height 20
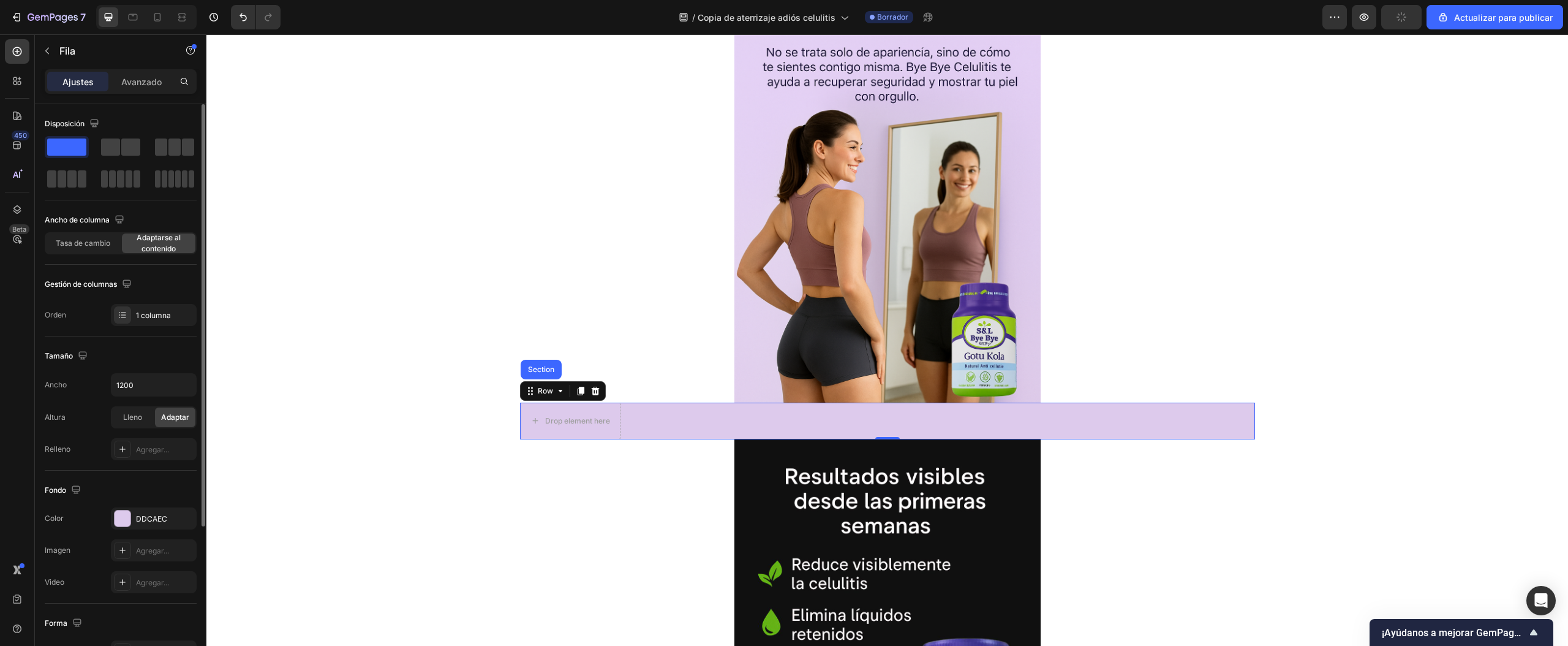
click at [145, 237] on font "Adaptarse al contenido" at bounding box center [159, 243] width 44 height 20
click at [159, 18] on icon at bounding box center [157, 16] width 12 height 12
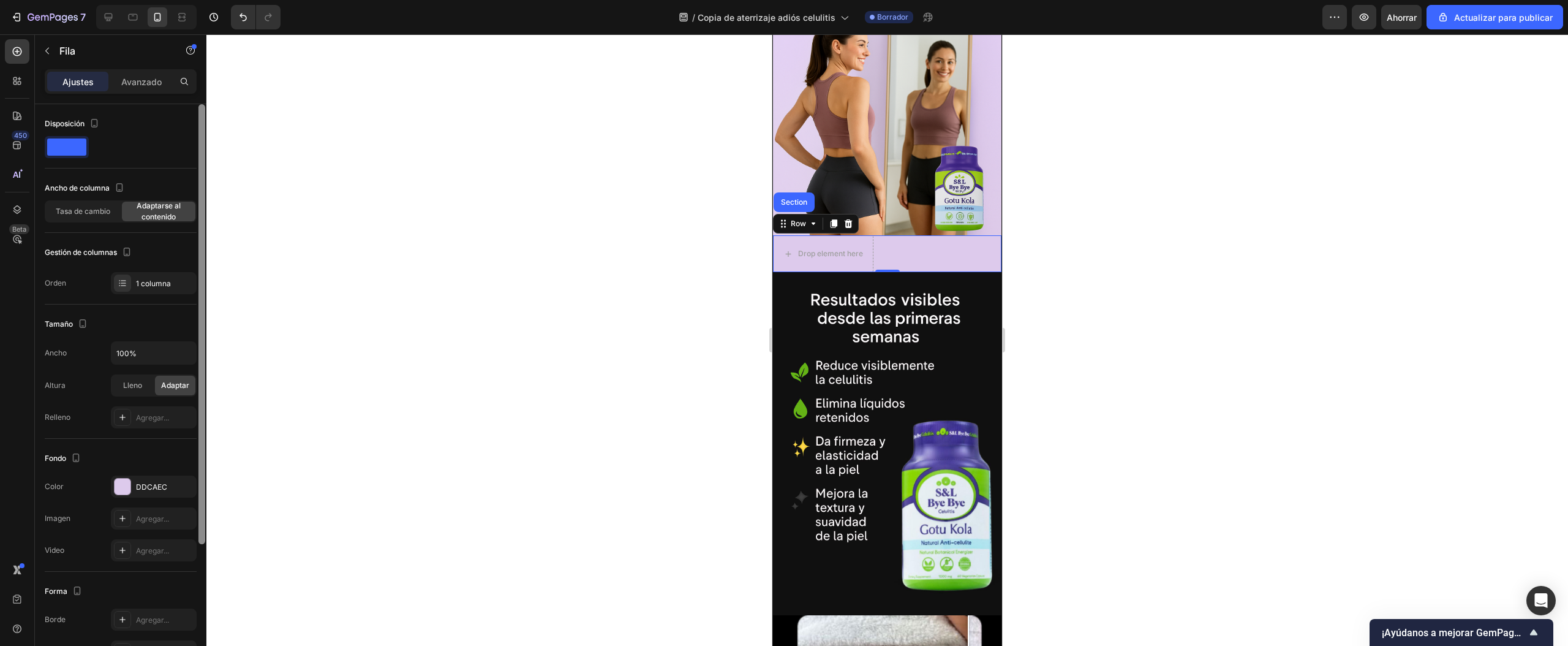
scroll to position [1337, 0]
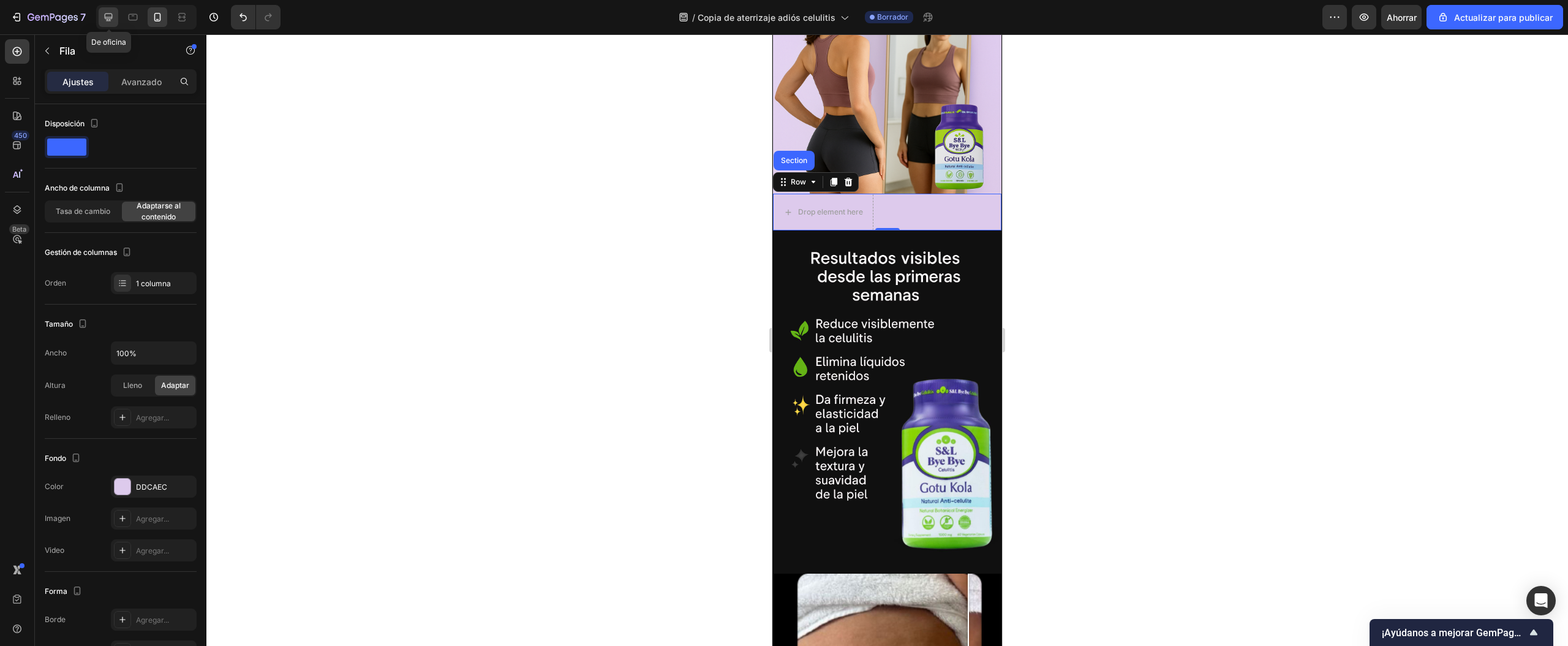
click at [104, 18] on icon at bounding box center [108, 16] width 12 height 12
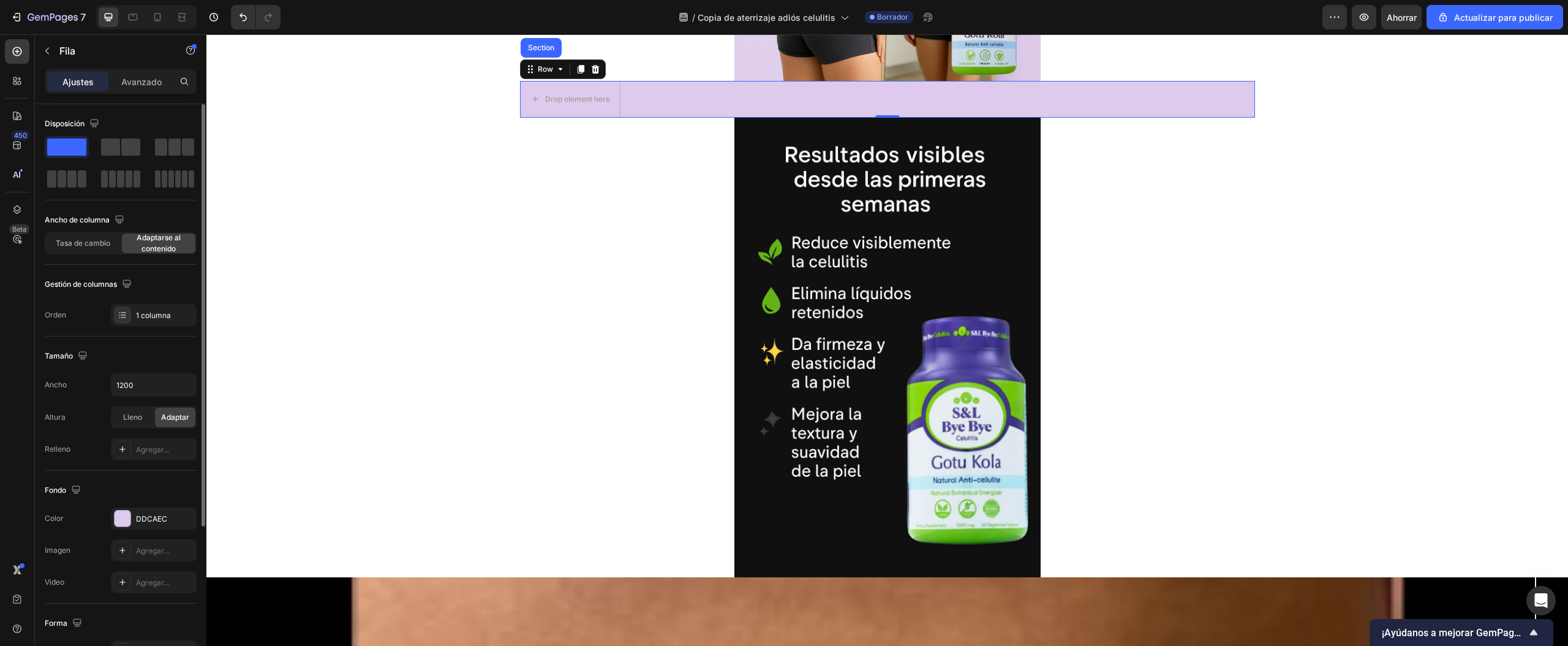
scroll to position [1918, 0]
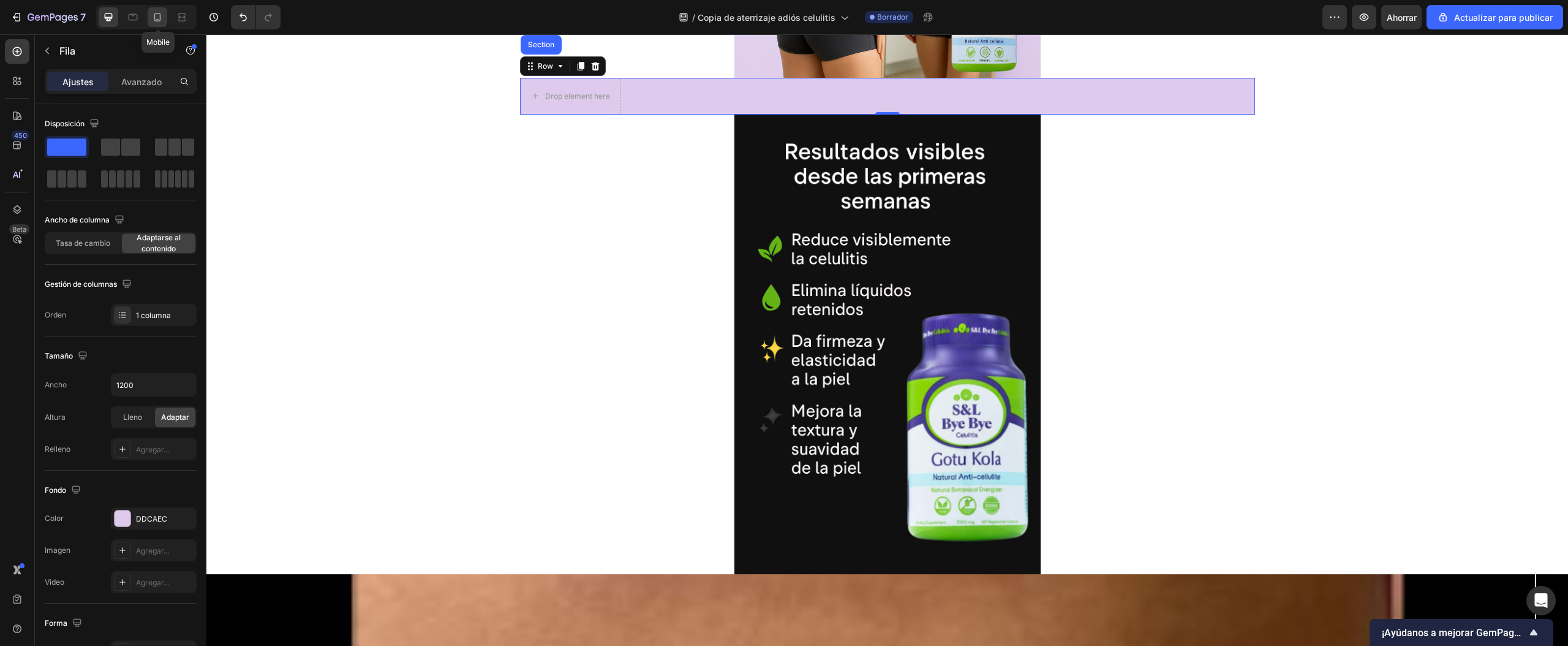
click at [159, 21] on icon at bounding box center [157, 16] width 6 height 8
type input "100%"
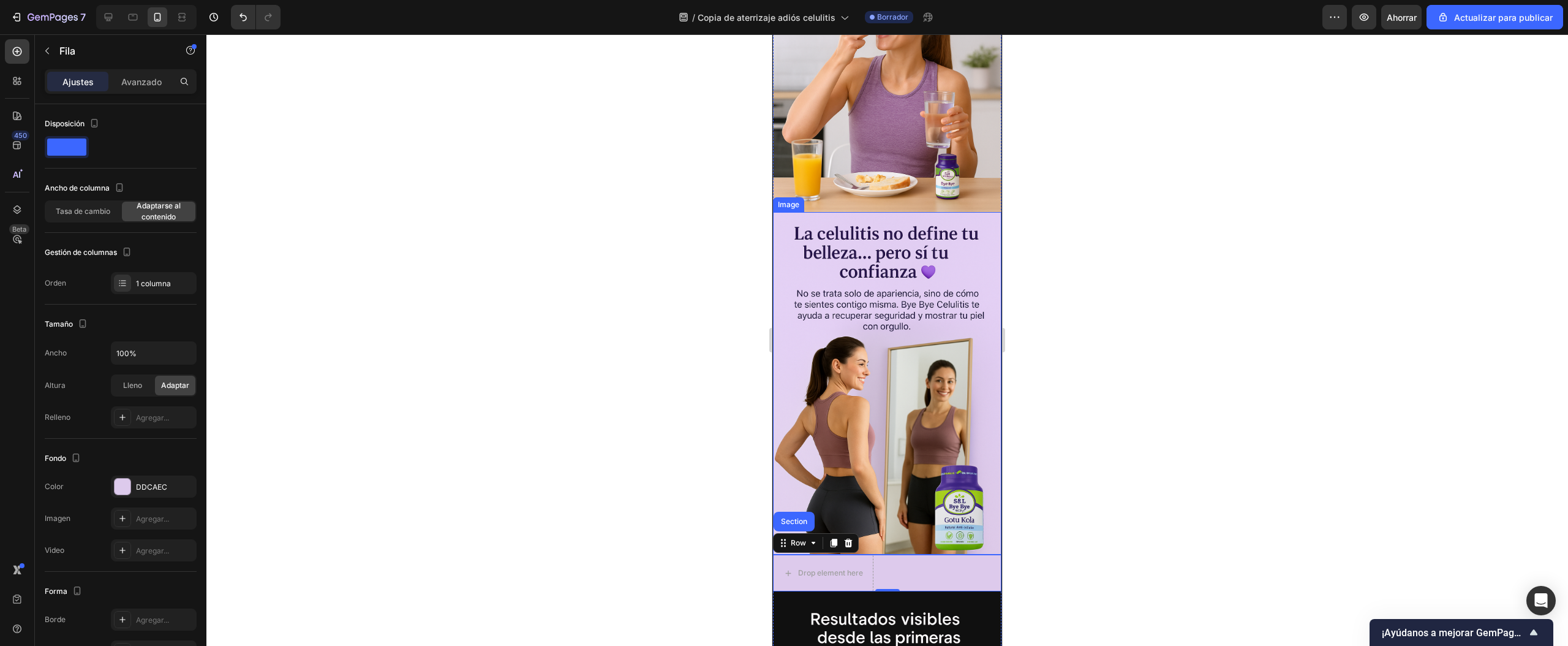
scroll to position [969, 0]
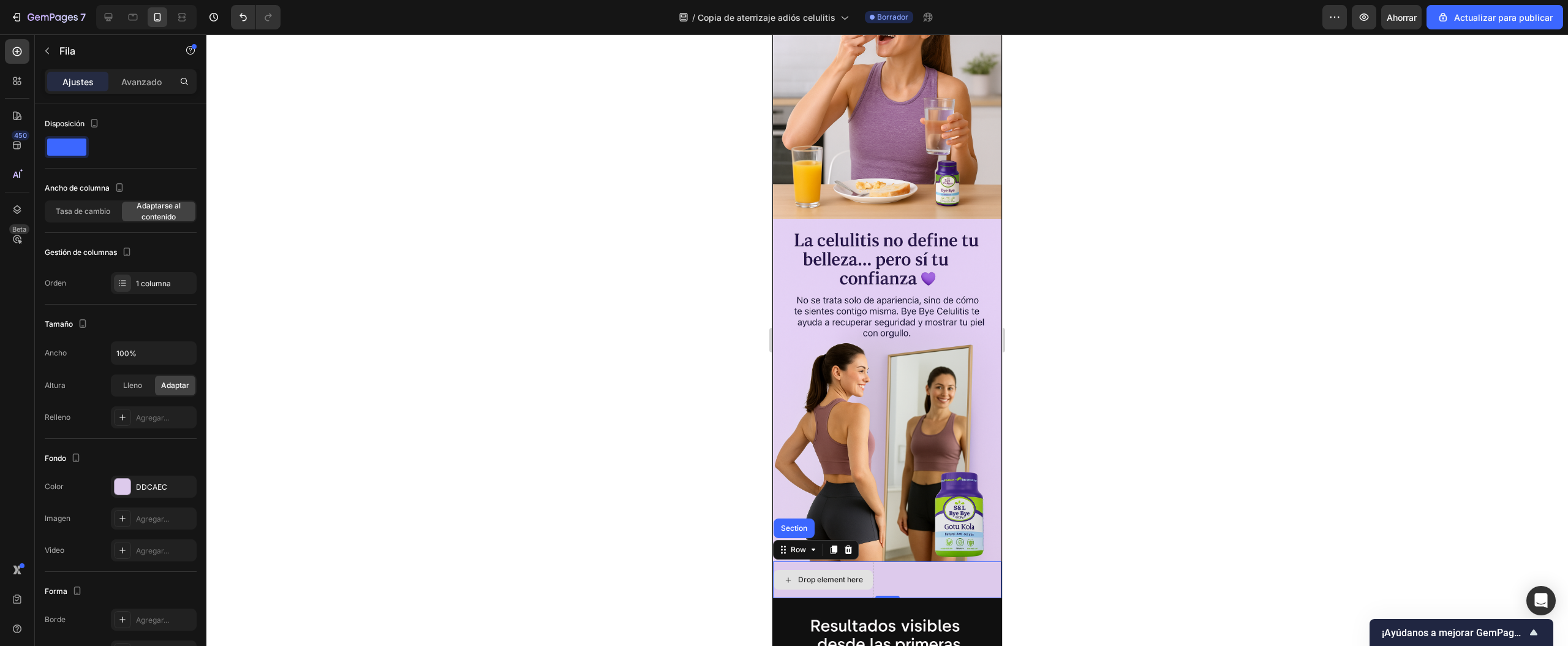
click at [855, 570] on div "Drop element here" at bounding box center [823, 579] width 99 height 19
click at [921, 561] on div "Drop element here Row 0" at bounding box center [887, 579] width 228 height 37
click at [805, 575] on div "Drop element here" at bounding box center [830, 579] width 65 height 10
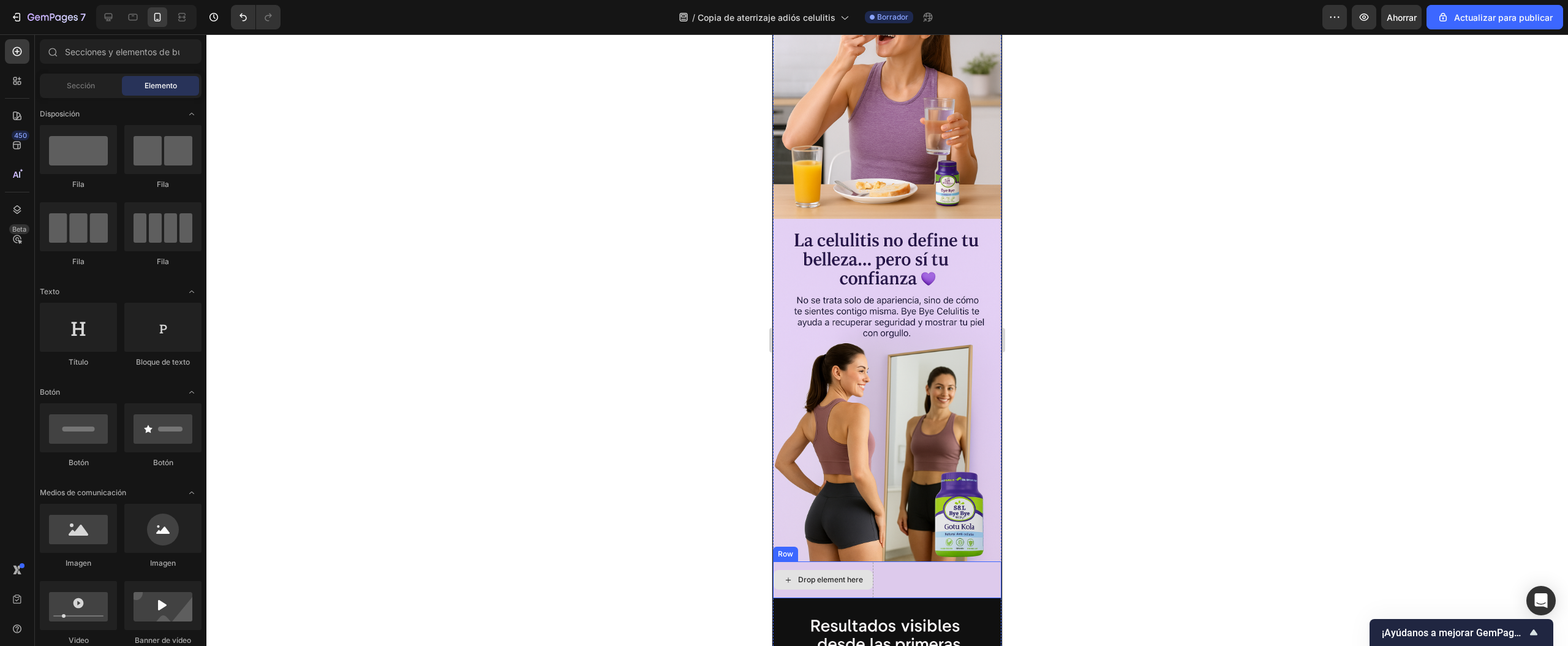
click at [837, 575] on div "Drop element here" at bounding box center [830, 579] width 65 height 10
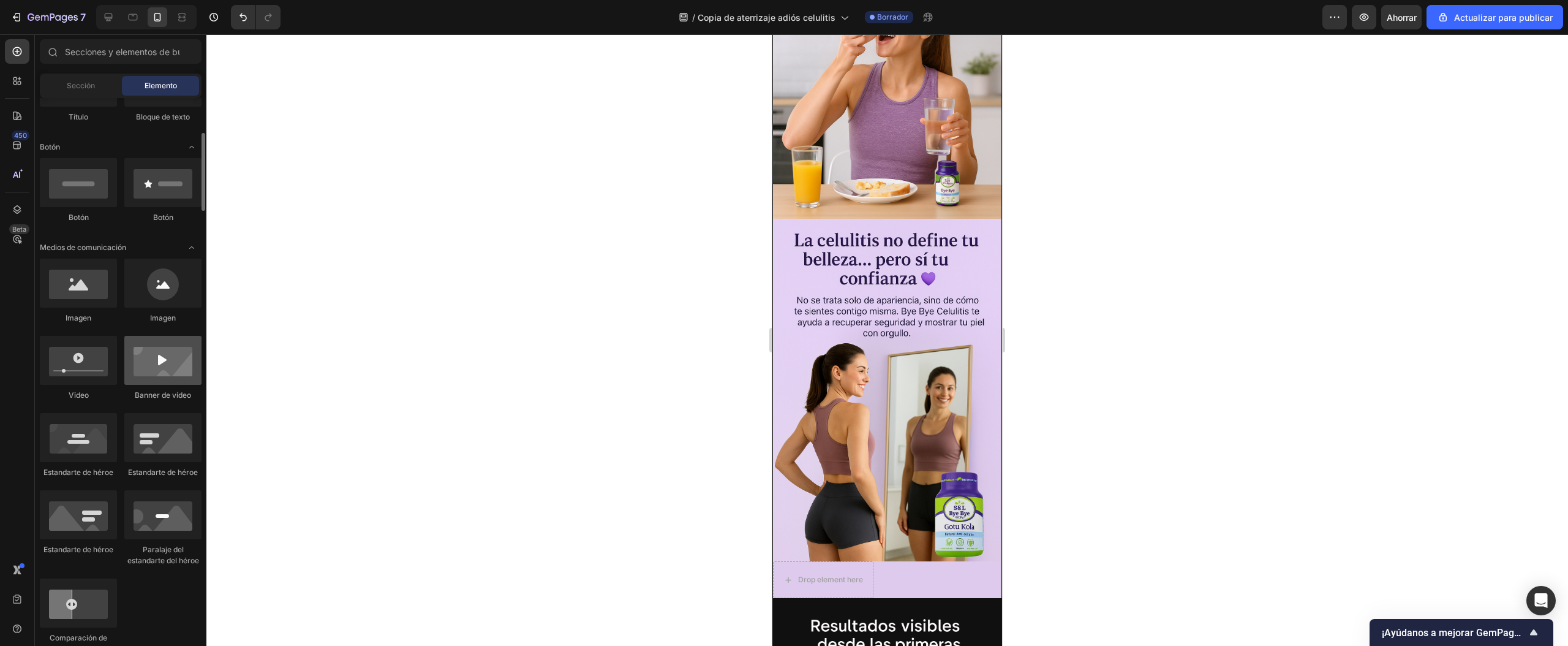
scroll to position [0, 0]
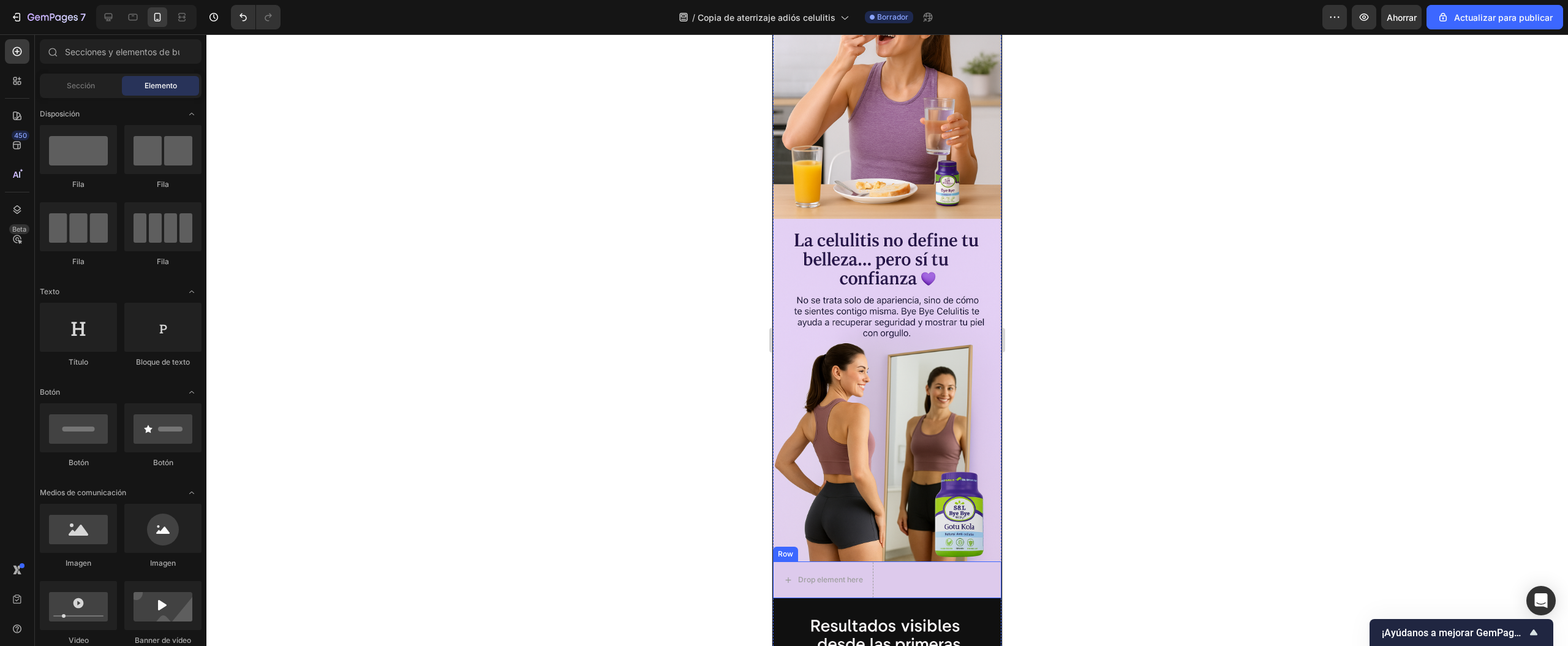
click at [875, 561] on div "Drop element here Row" at bounding box center [887, 579] width 228 height 37
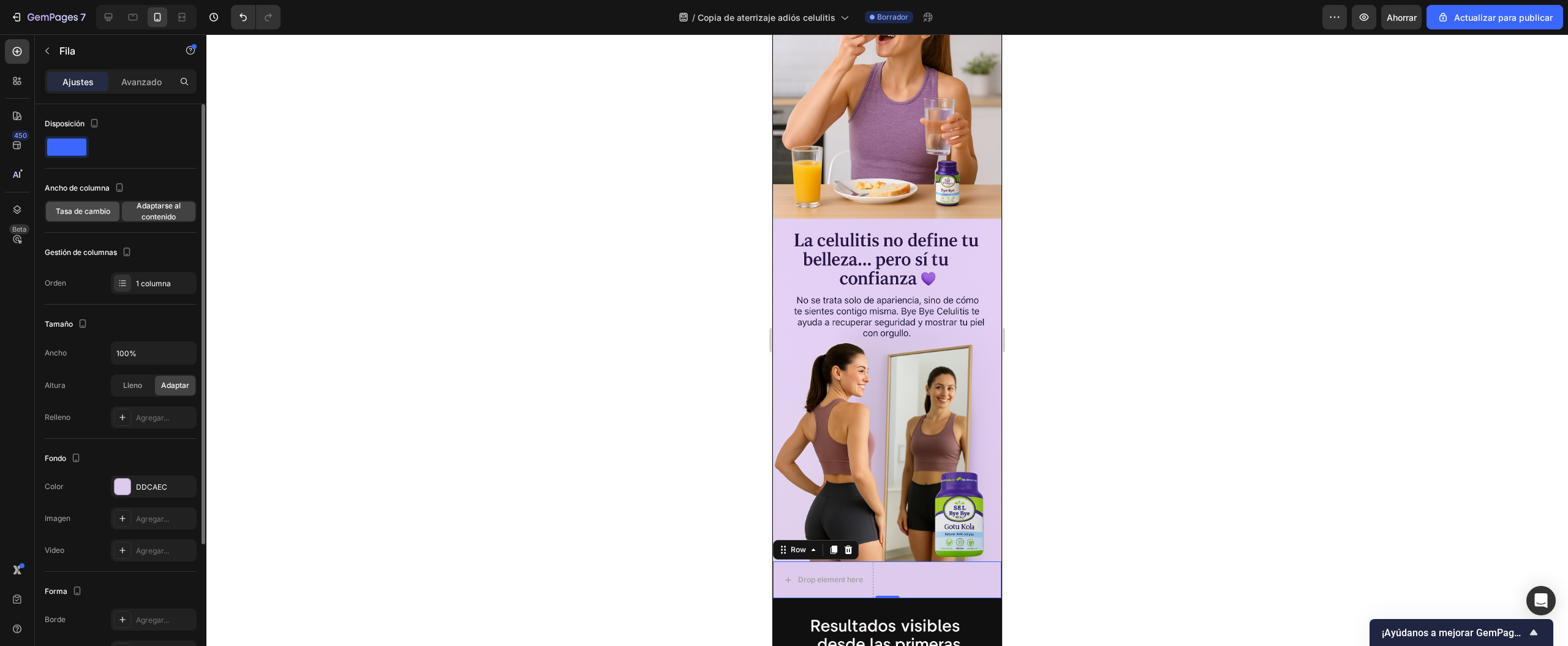
click at [68, 215] on font "Tasa de cambio" at bounding box center [82, 211] width 54 height 9
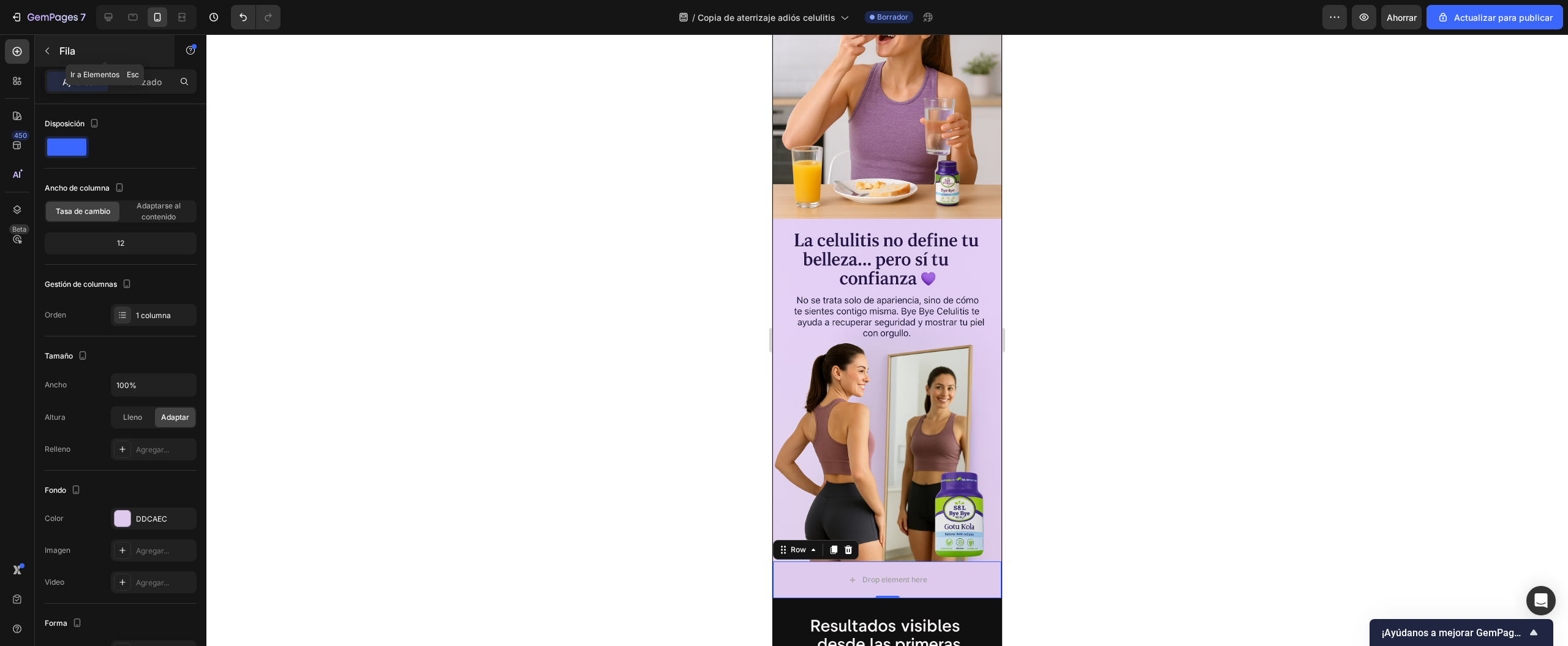
click at [54, 46] on button "button" at bounding box center [47, 50] width 19 height 19
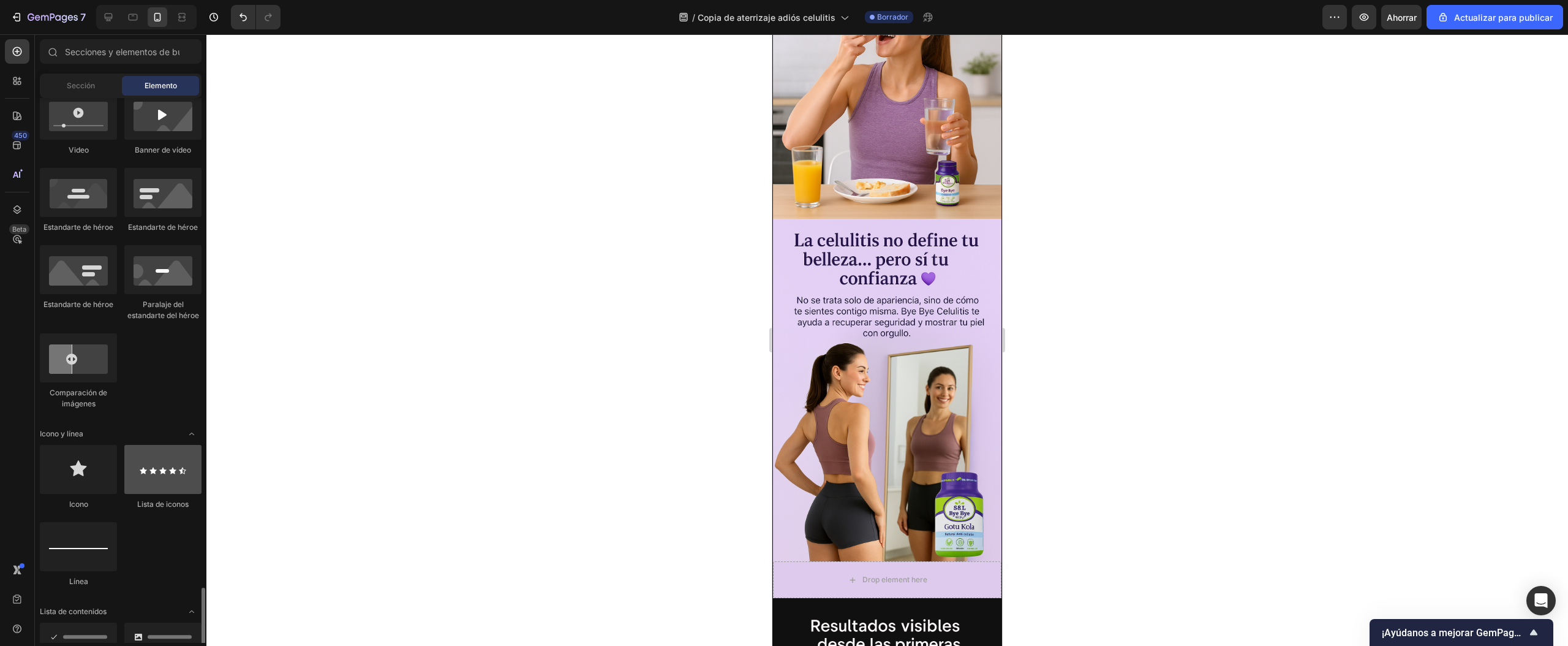
scroll to position [858, 0]
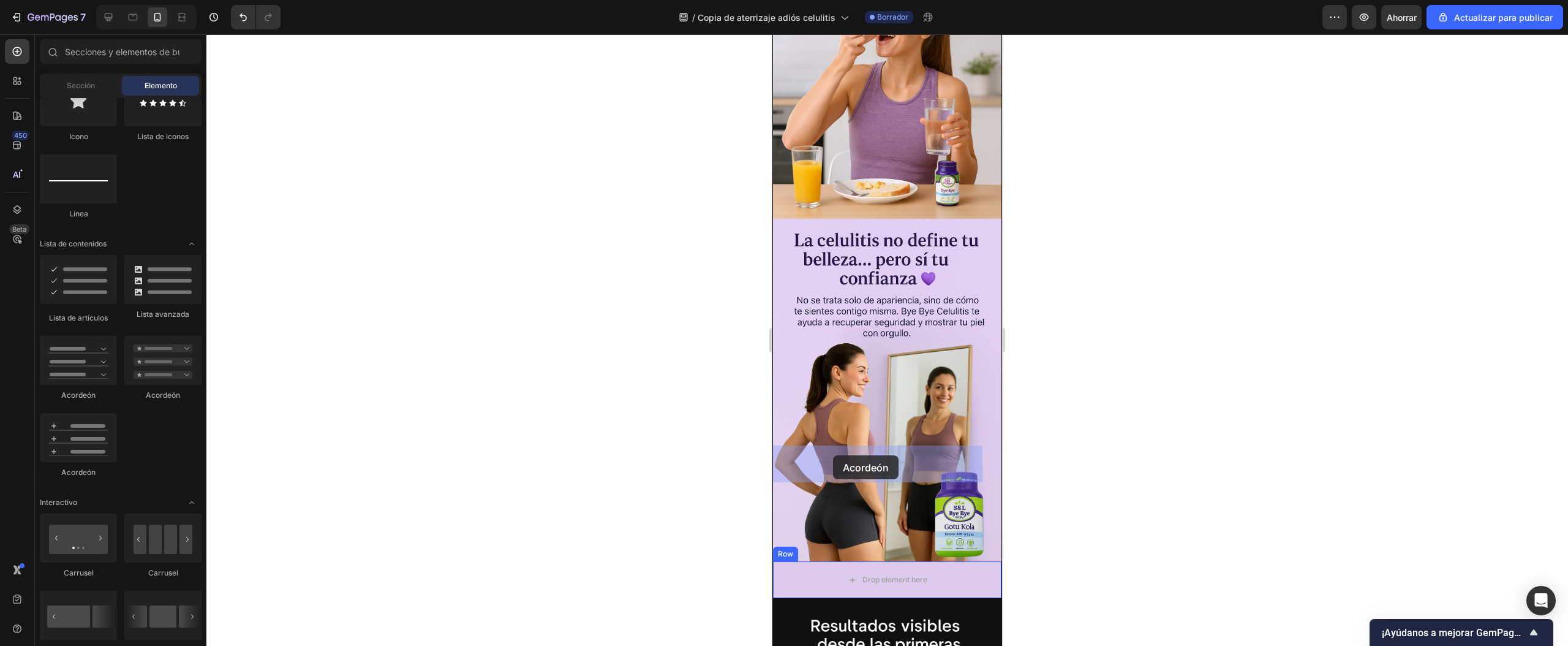
drag, startPoint x: 938, startPoint y: 401, endPoint x: 1435, endPoint y: 582, distance: 528.9
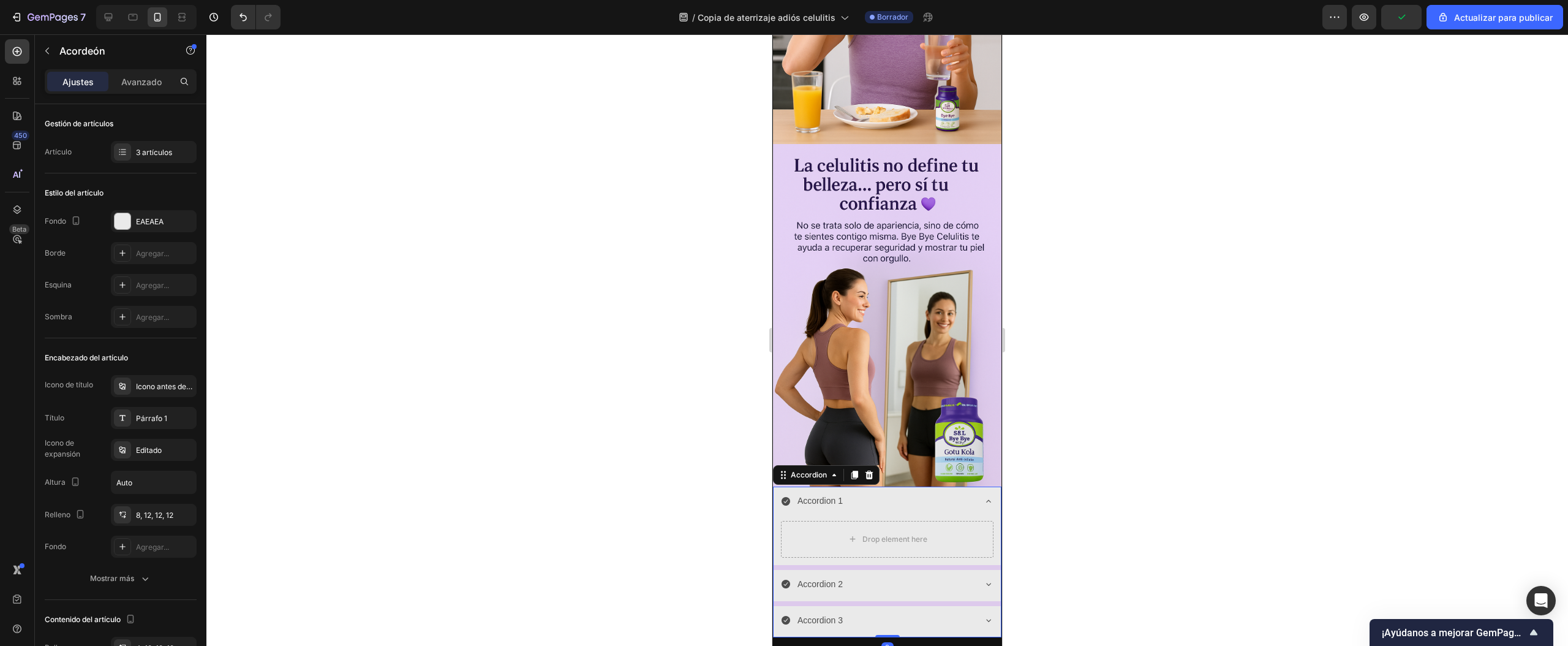
scroll to position [1091, 0]
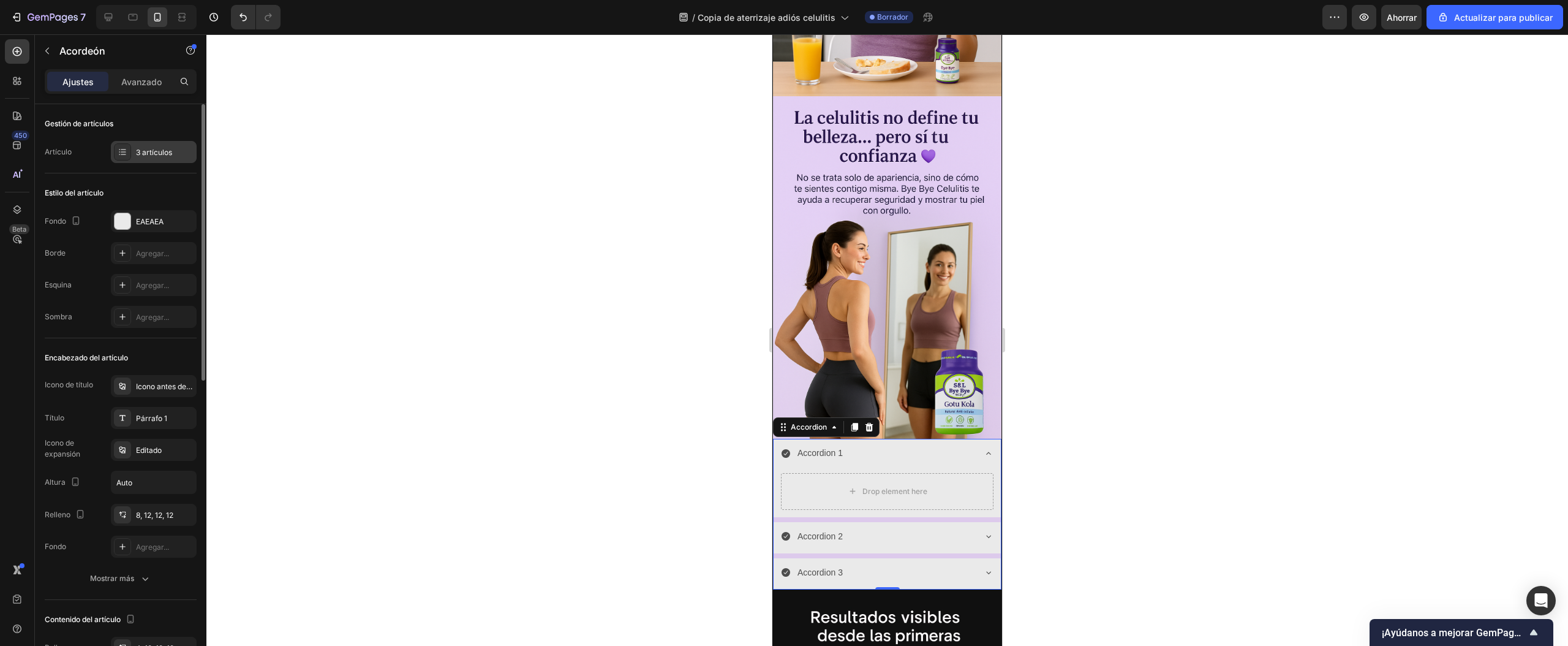
click at [153, 153] on font "3 artículos" at bounding box center [153, 152] width 36 height 9
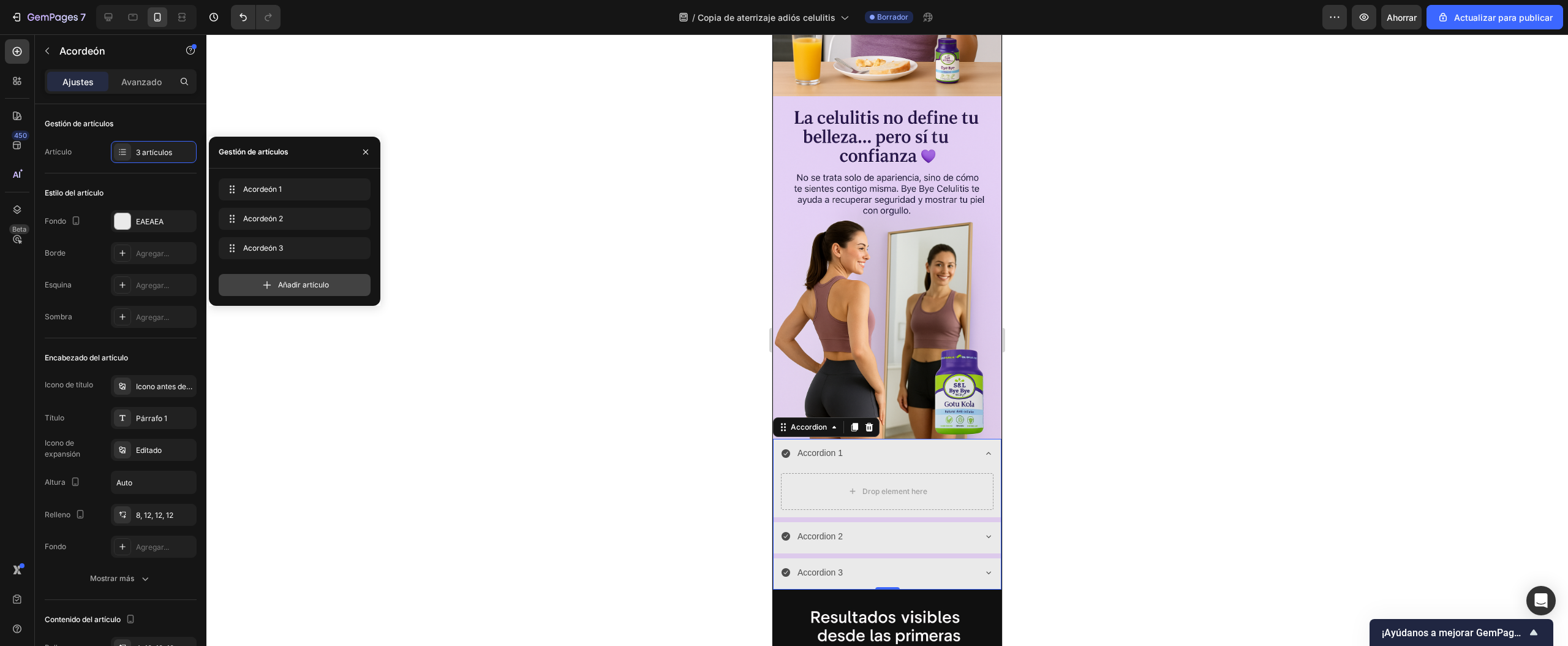
click at [307, 277] on div "Añadir artículo" at bounding box center [295, 285] width 152 height 22
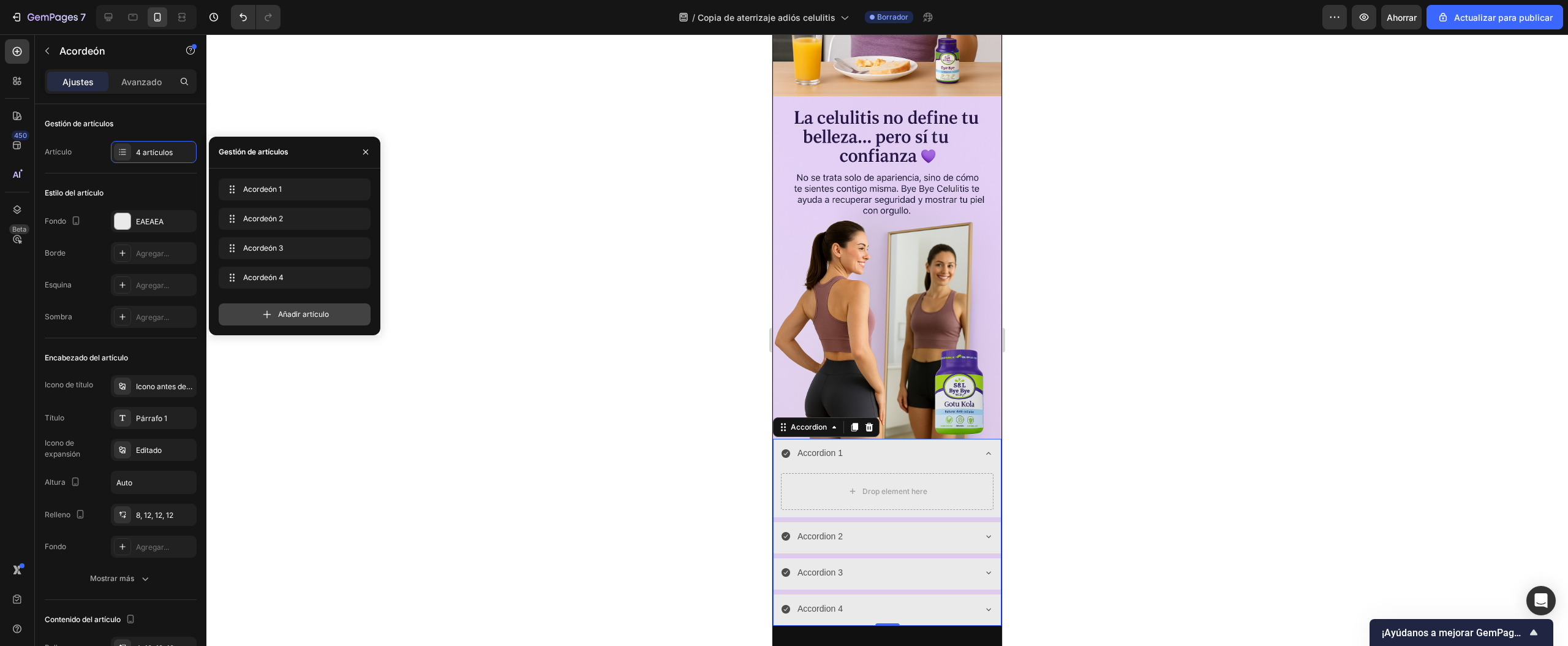
click at [294, 312] on font "Añadir artículo" at bounding box center [303, 314] width 50 height 9
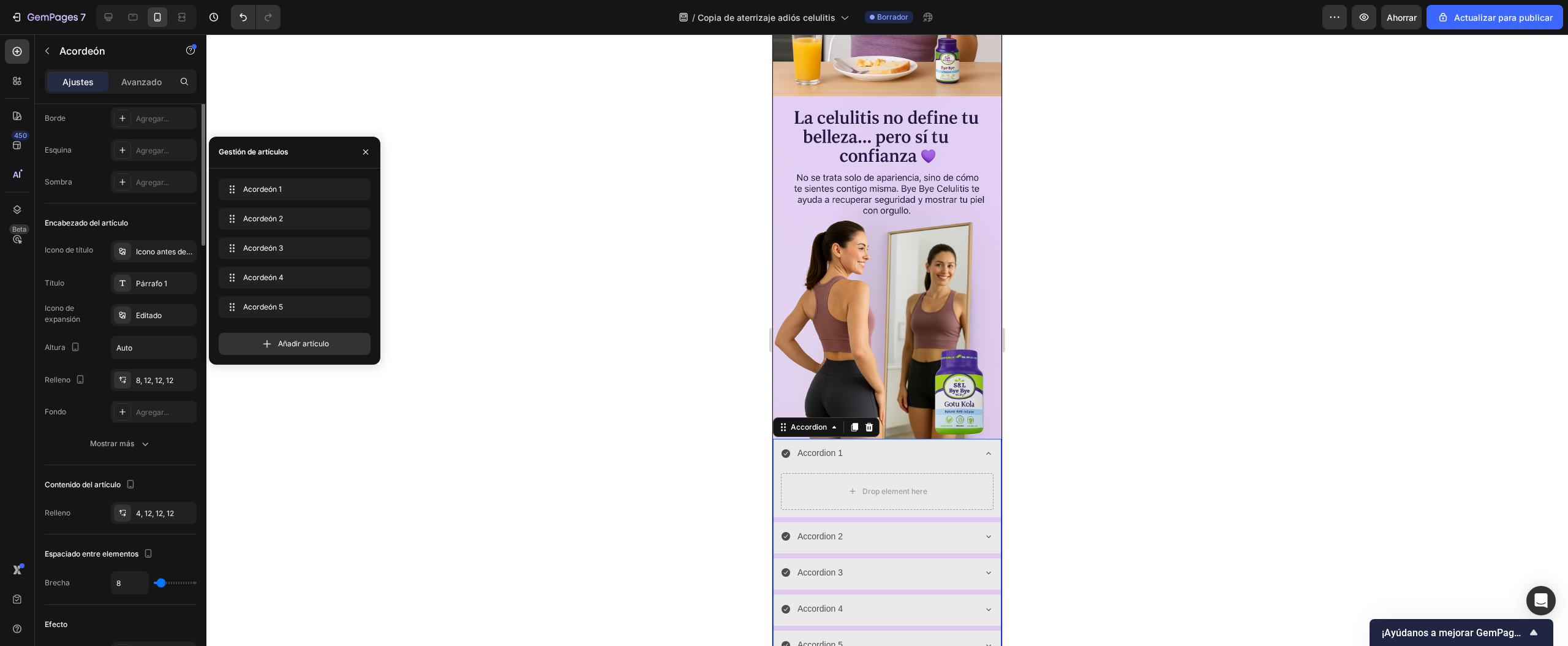
scroll to position [0, 0]
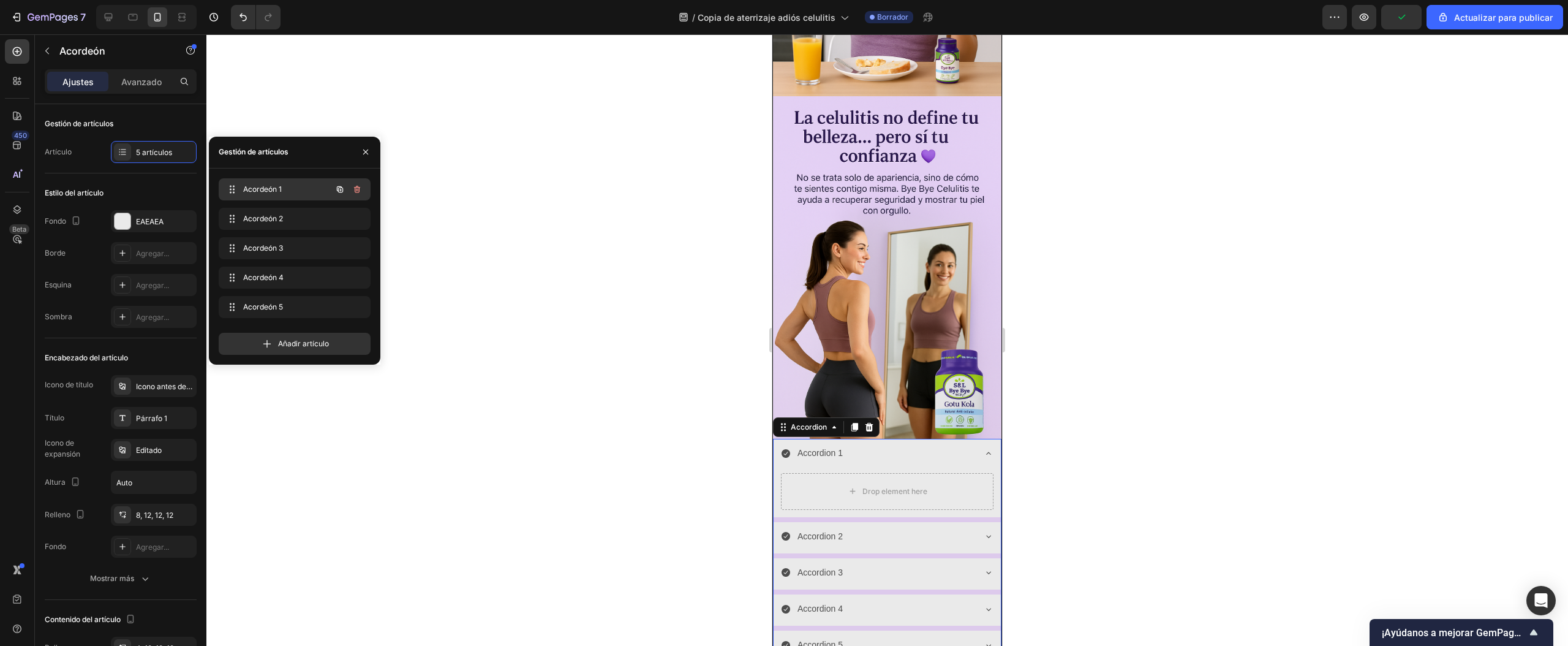
click at [282, 189] on span "Acordeón 1" at bounding box center [278, 190] width 70 height 11
click at [245, 192] on font "Acordeón 1" at bounding box center [262, 189] width 38 height 9
click at [256, 186] on font "Acordeón 1" at bounding box center [262, 189] width 38 height 9
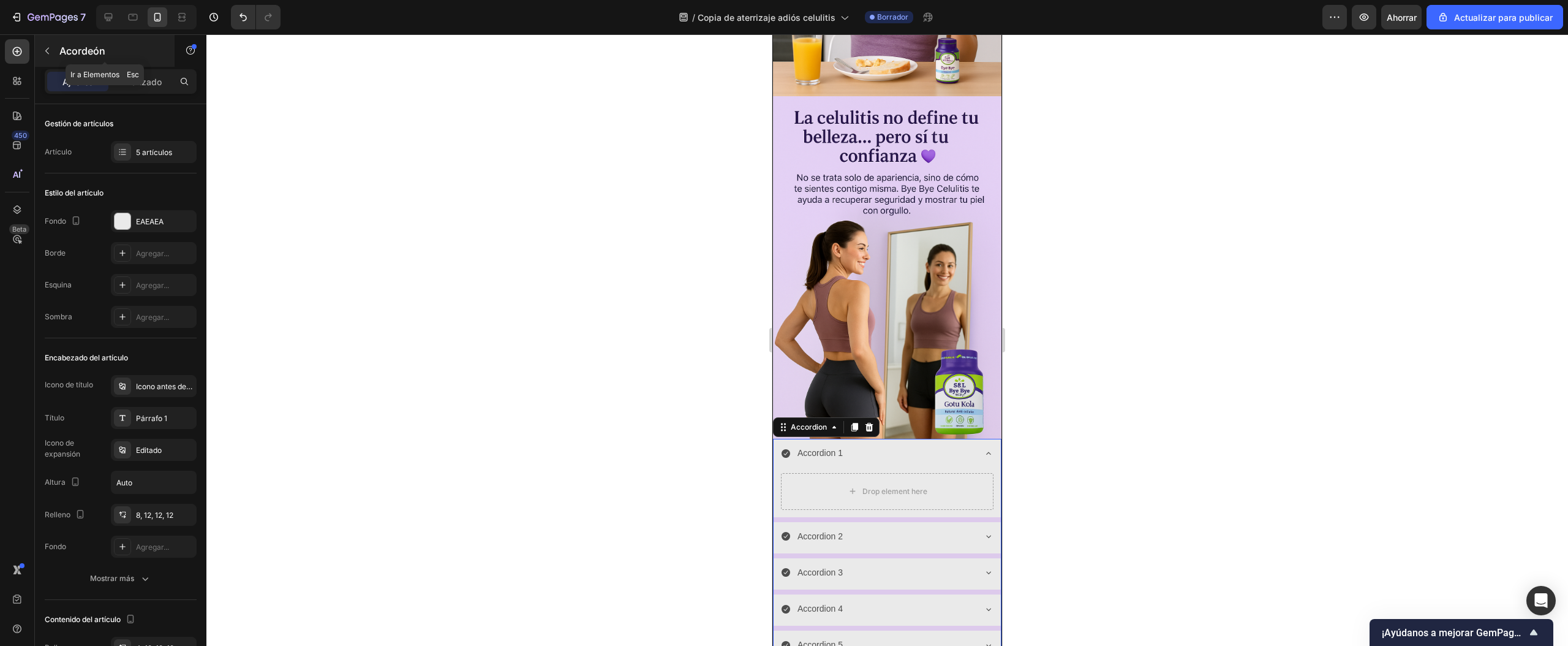
click at [51, 57] on button "button" at bounding box center [47, 50] width 19 height 19
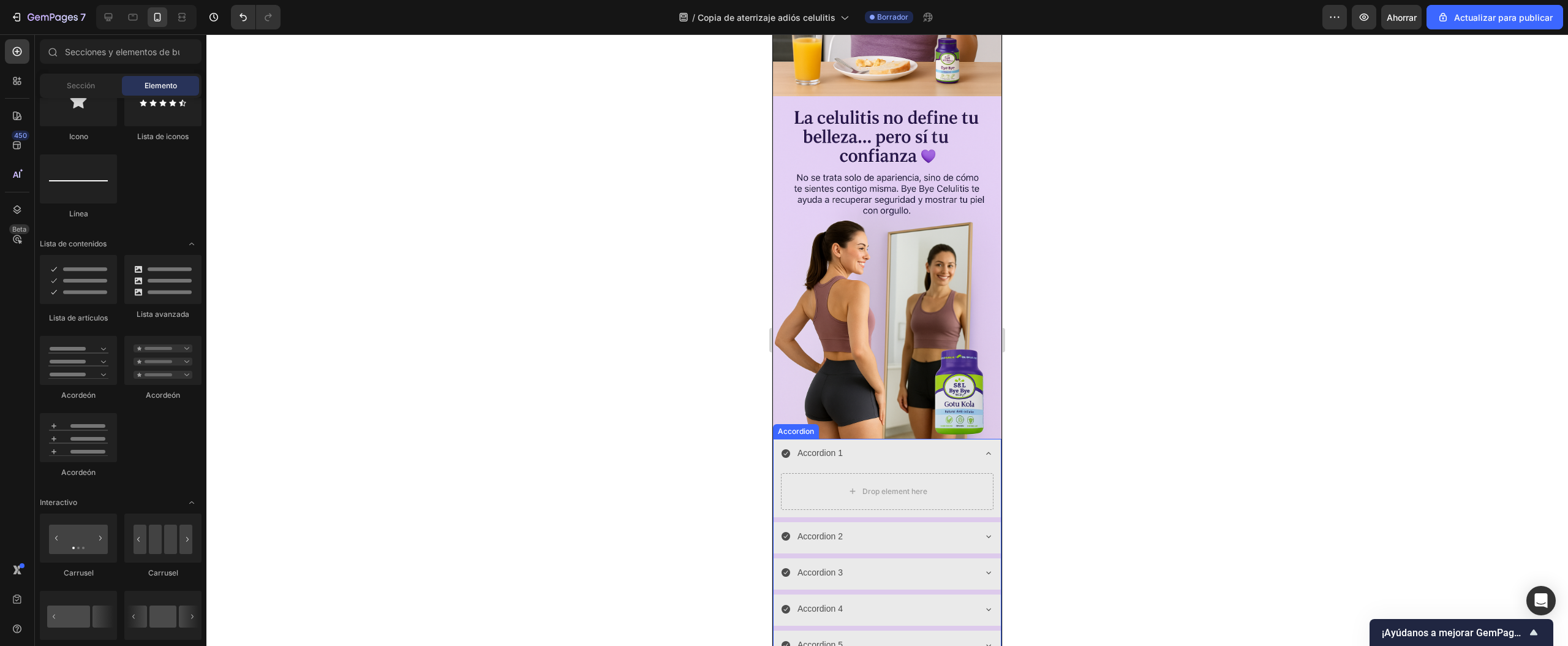
click at [873, 443] on div "Accordion 1" at bounding box center [877, 453] width 193 height 19
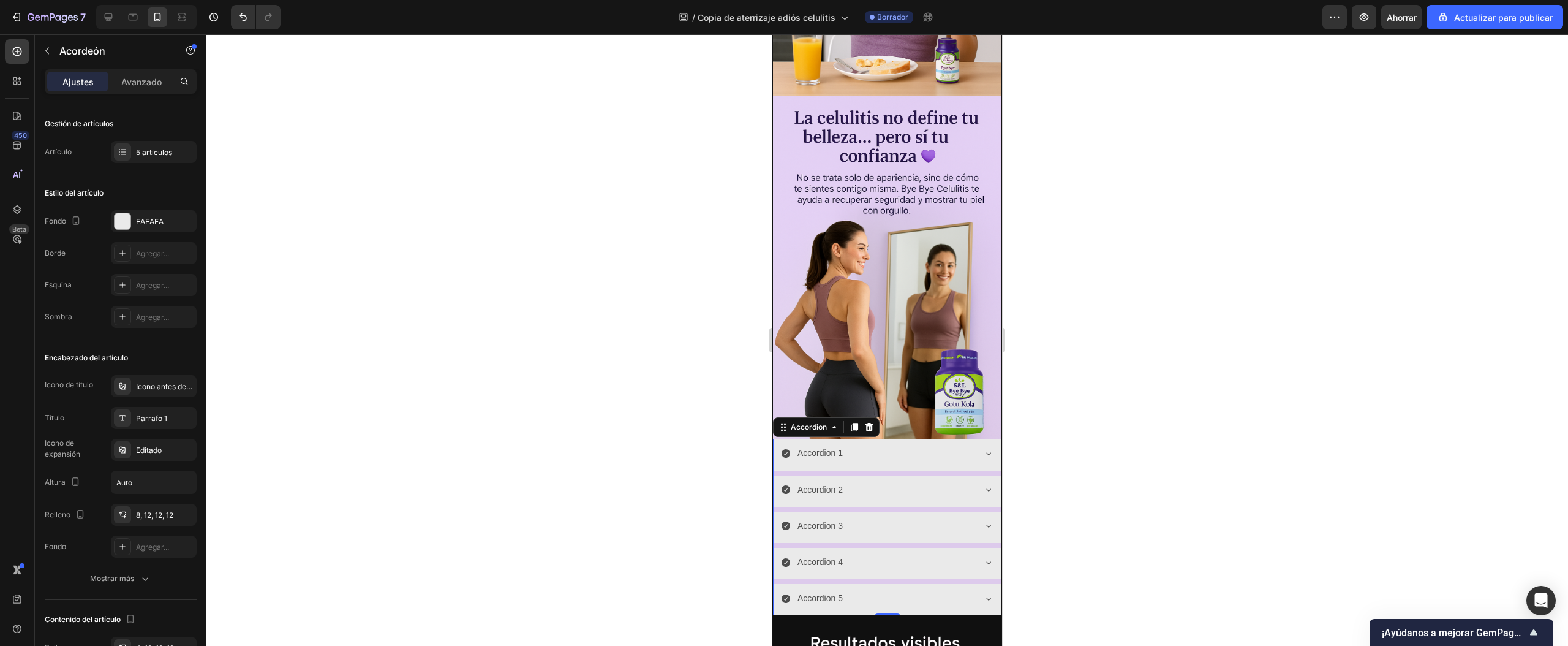
click at [818, 443] on div "Accordion 1" at bounding box center [819, 453] width 49 height 19
click at [833, 445] on p "Accordion 1" at bounding box center [819, 453] width 45 height 16
click at [984, 448] on icon at bounding box center [989, 453] width 10 height 10
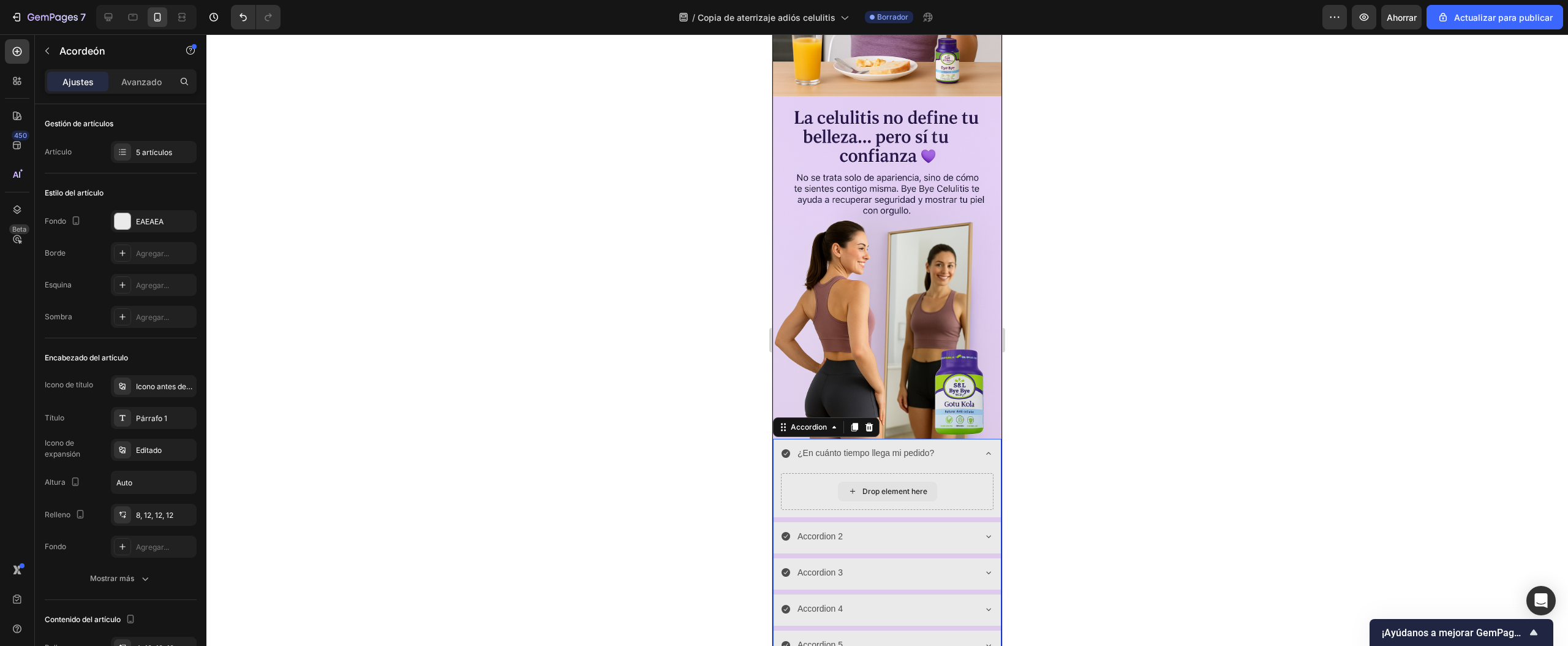
click at [947, 473] on div "Drop element here" at bounding box center [887, 491] width 213 height 37
click at [42, 54] on icon "button" at bounding box center [47, 50] width 10 height 10
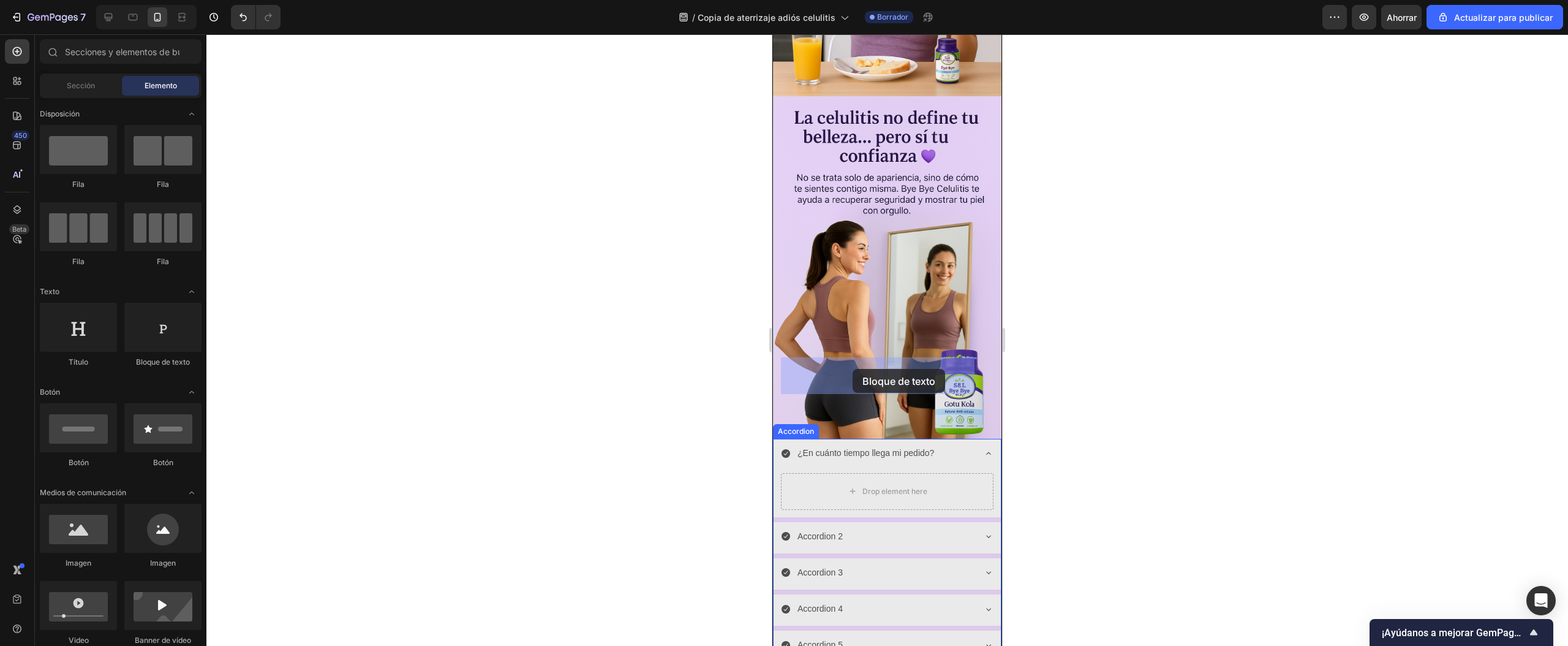
drag, startPoint x: 916, startPoint y: 365, endPoint x: 856, endPoint y: 371, distance: 60.3
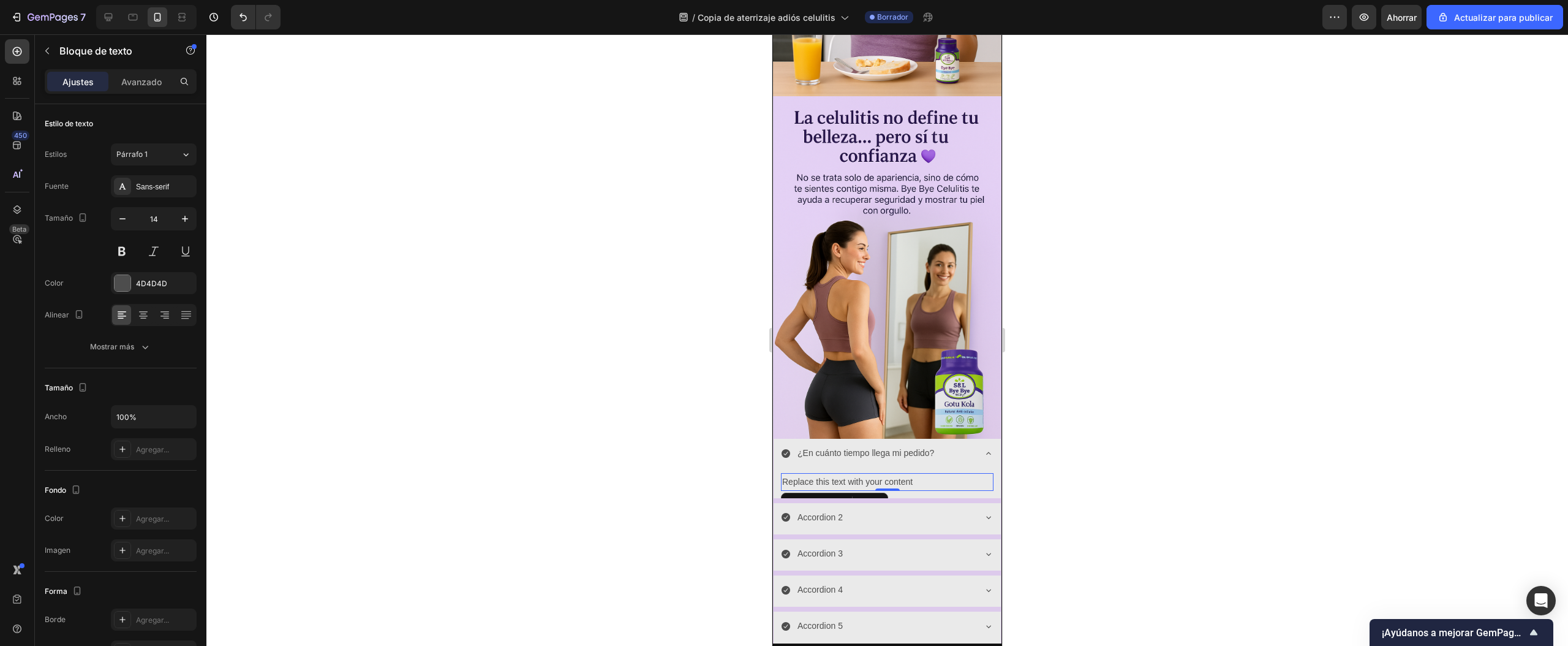
click at [903, 473] on div "Replace this text with your content" at bounding box center [887, 481] width 213 height 17
click at [899, 474] on p "Replace this text with your content" at bounding box center [887, 481] width 210 height 16
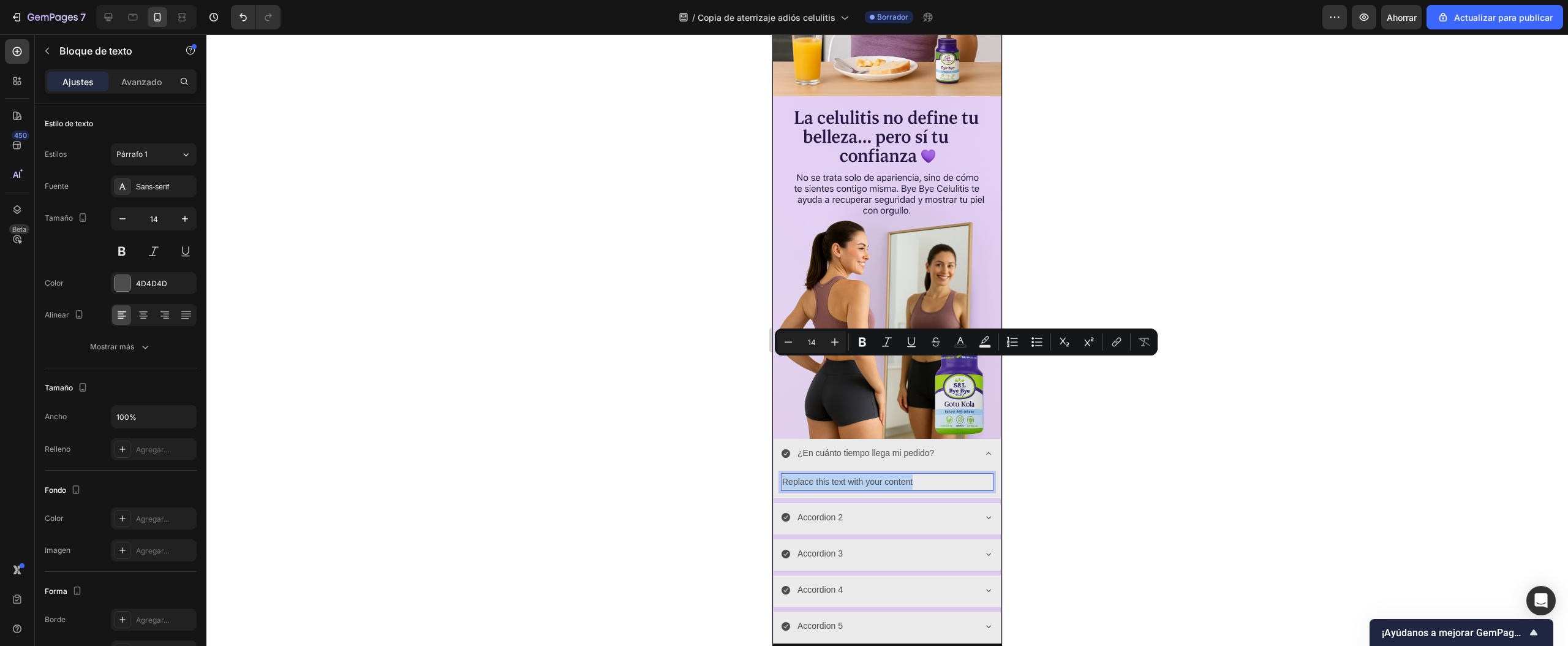
click at [899, 474] on p "Replace this text with your content" at bounding box center [887, 481] width 210 height 16
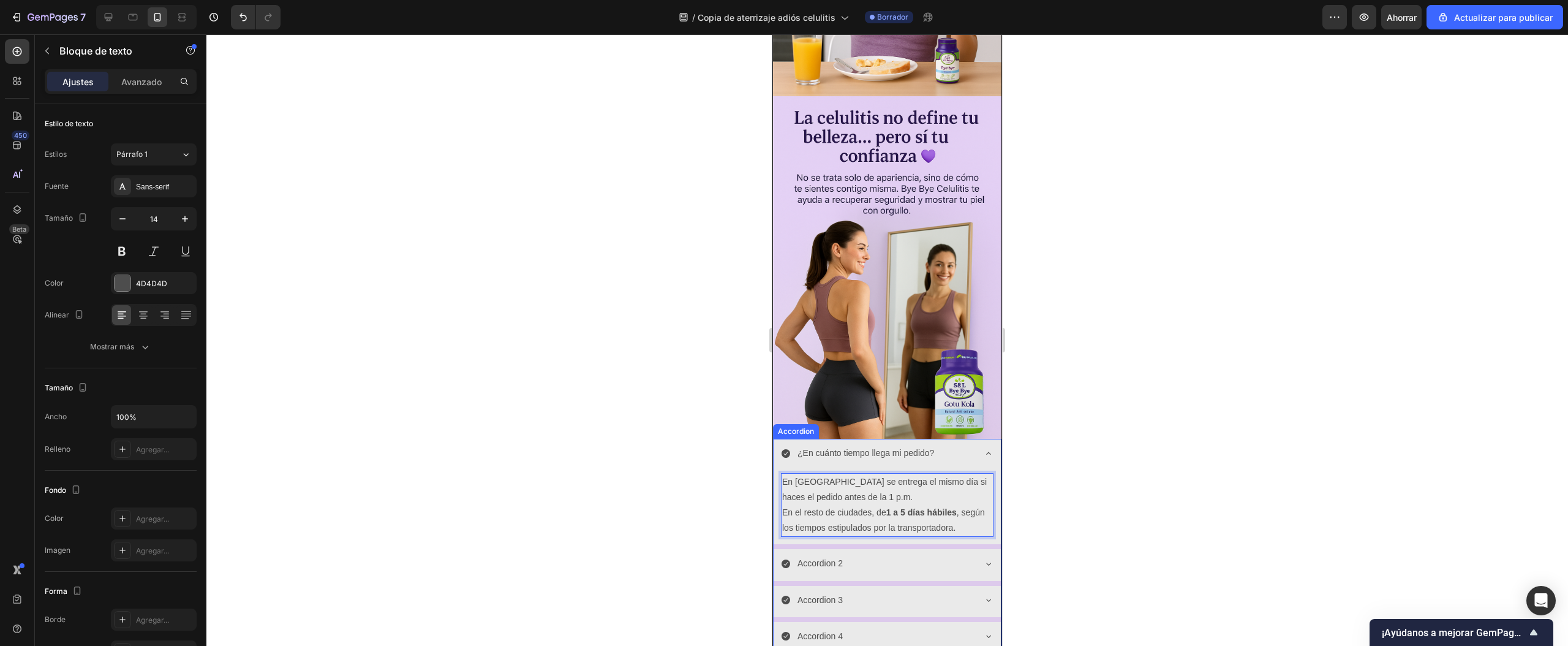
click at [827, 555] on p "Accordion 2" at bounding box center [819, 563] width 45 height 16
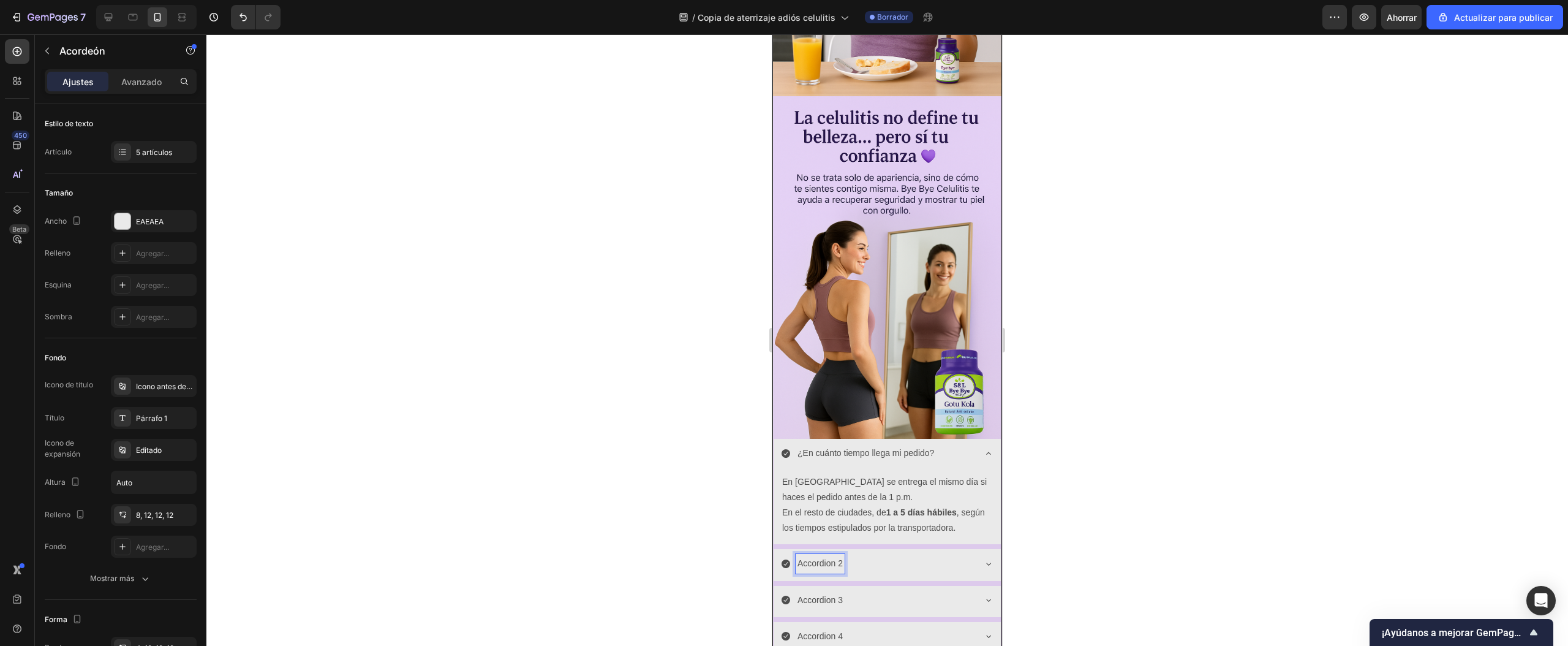
click at [984, 448] on icon at bounding box center [989, 453] width 10 height 10
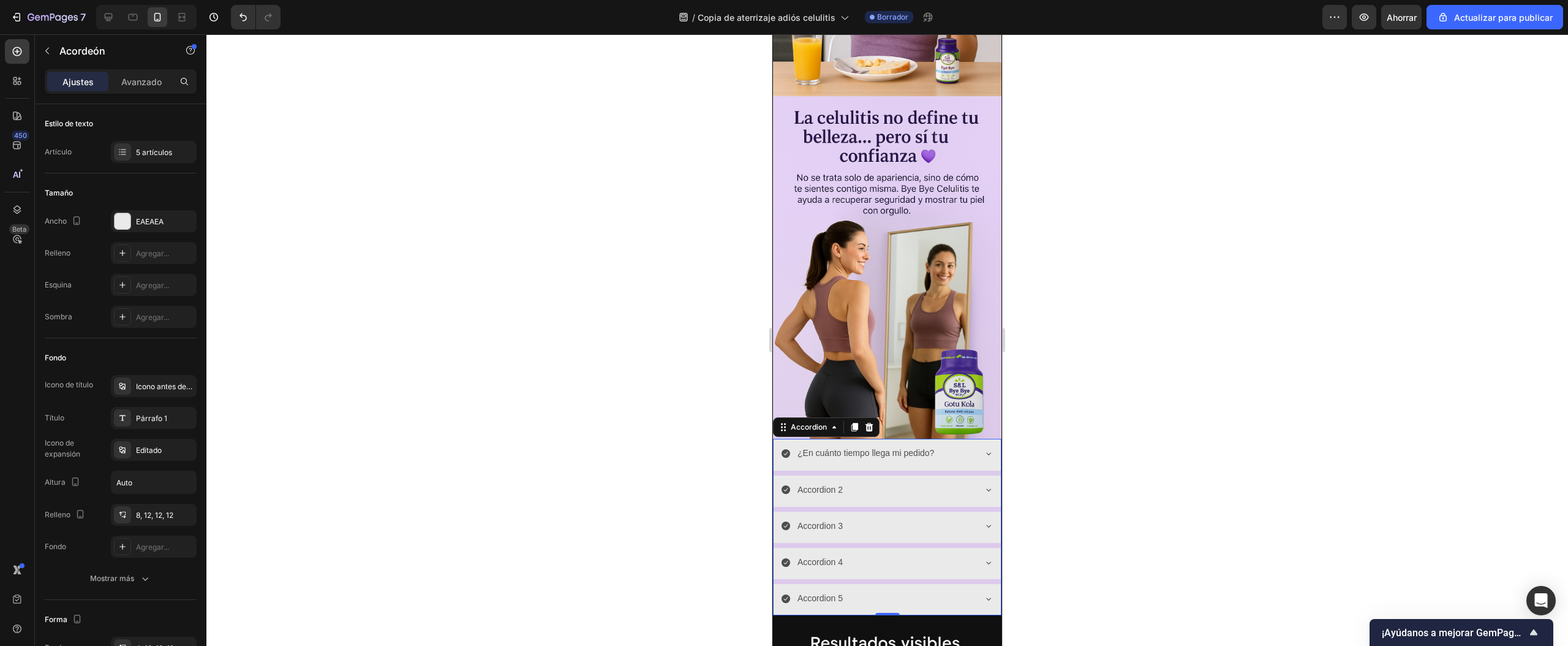
click at [820, 482] on p "Accordion 2" at bounding box center [819, 489] width 45 height 16
click at [819, 482] on p "Accordion 2" at bounding box center [819, 489] width 45 height 16
click at [986, 488] on icon at bounding box center [988, 489] width 5 height 3
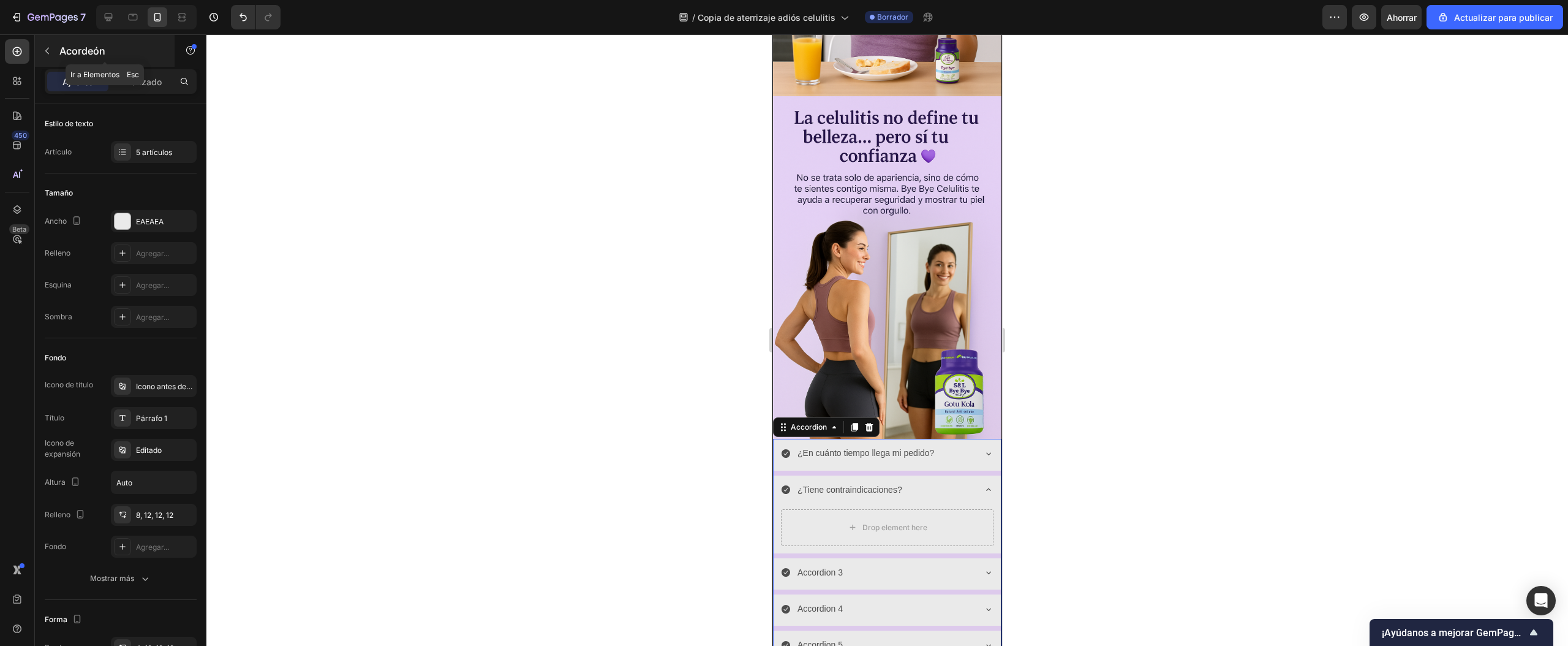
click at [51, 52] on icon "button" at bounding box center [47, 50] width 10 height 10
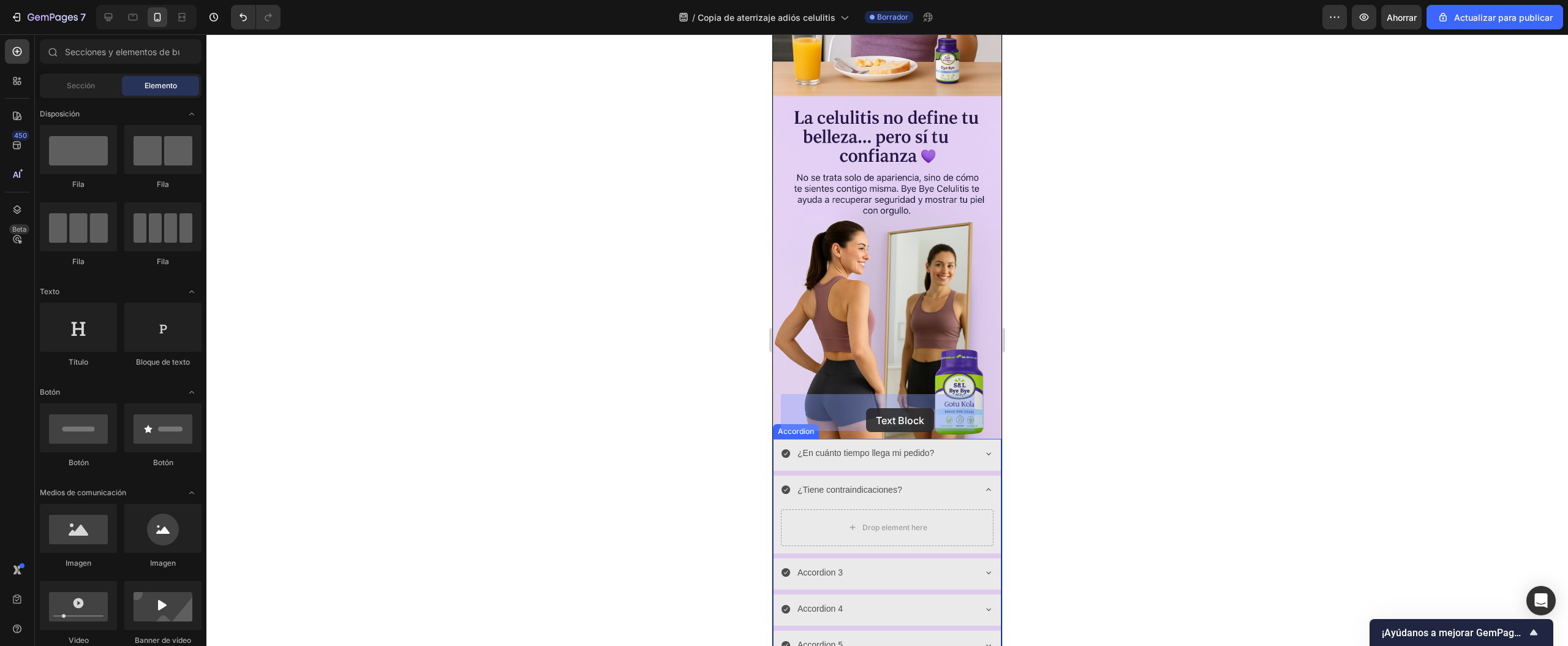
drag, startPoint x: 866, startPoint y: 408, endPoint x: 1352, endPoint y: 378, distance: 486.9
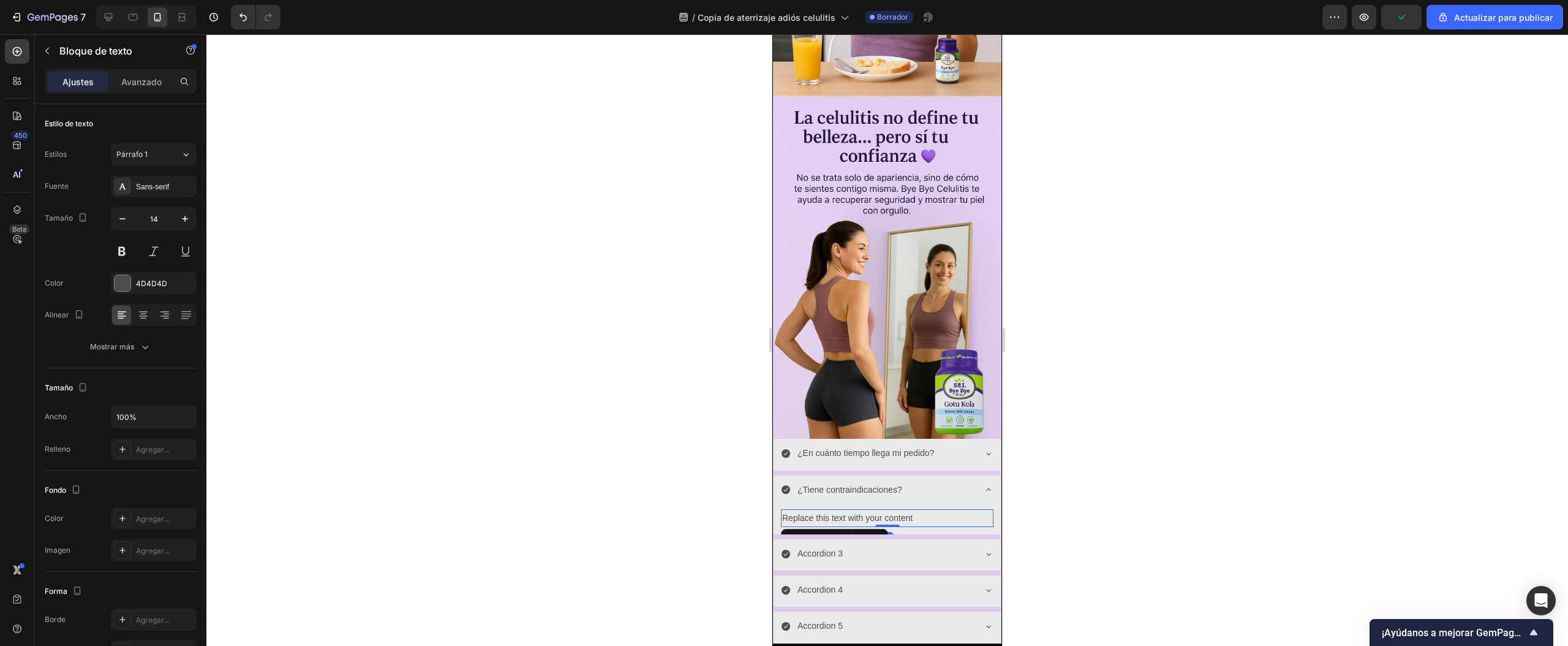
click at [917, 509] on div "Replace this text with your content" at bounding box center [887, 518] width 213 height 17
click at [917, 510] on p "Replace this text with your content" at bounding box center [887, 518] width 210 height 16
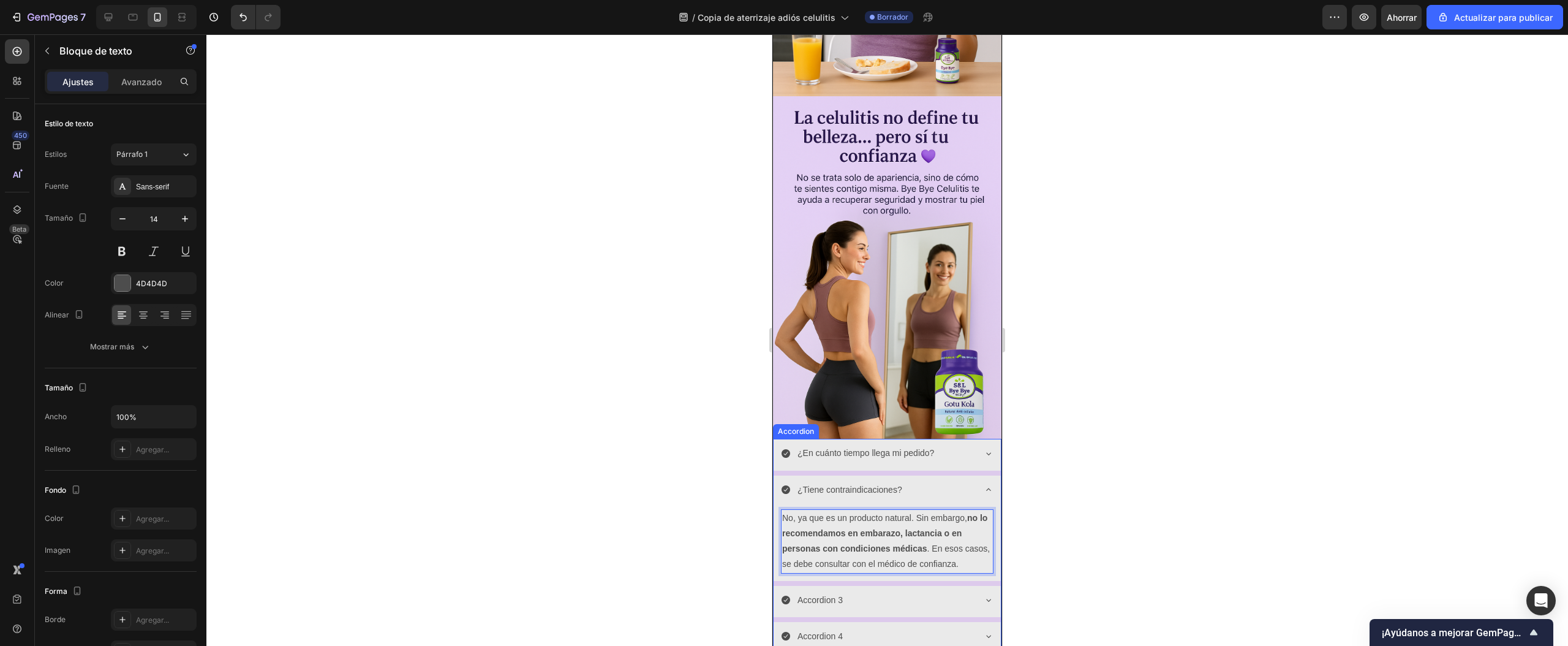
click at [984, 485] on icon at bounding box center [989, 489] width 10 height 10
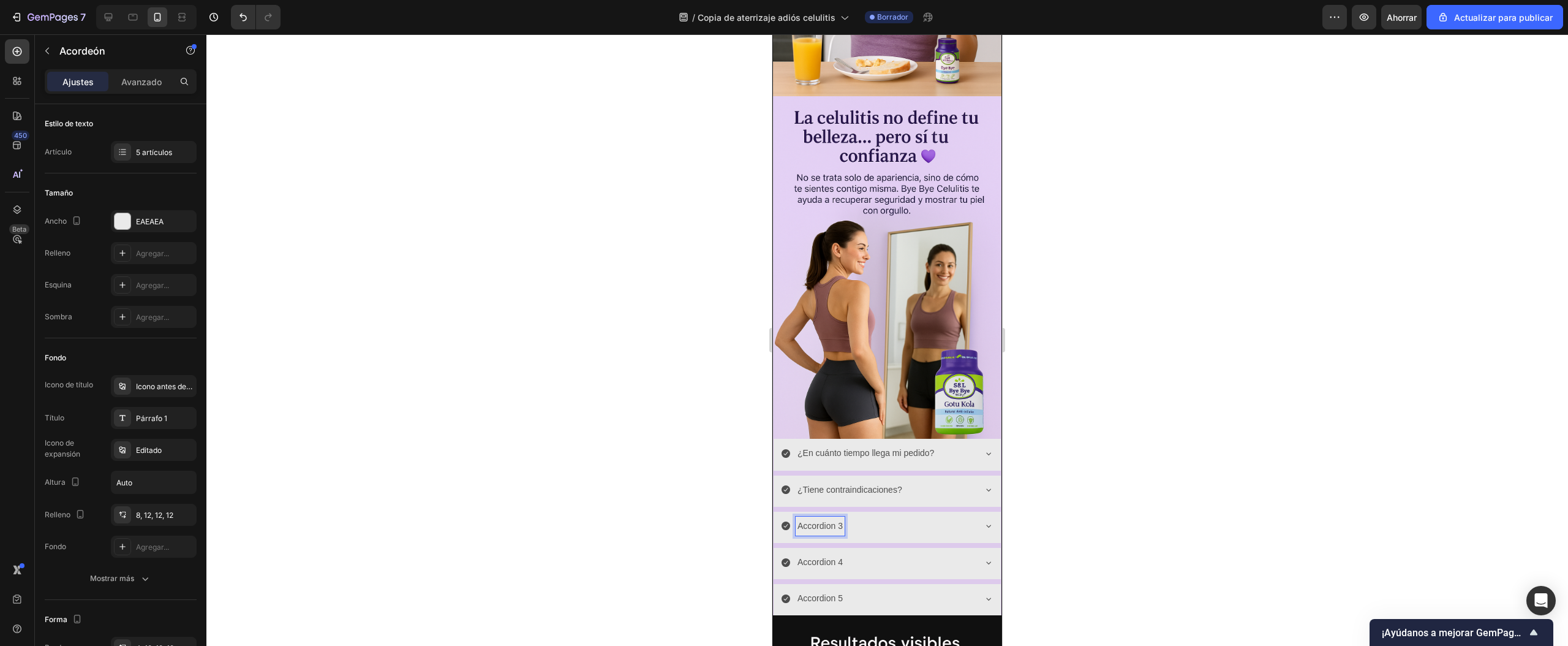
click at [820, 519] on p "Accordion 3" at bounding box center [819, 526] width 45 height 16
click at [837, 519] on p "Accordion 3" at bounding box center [819, 526] width 45 height 16
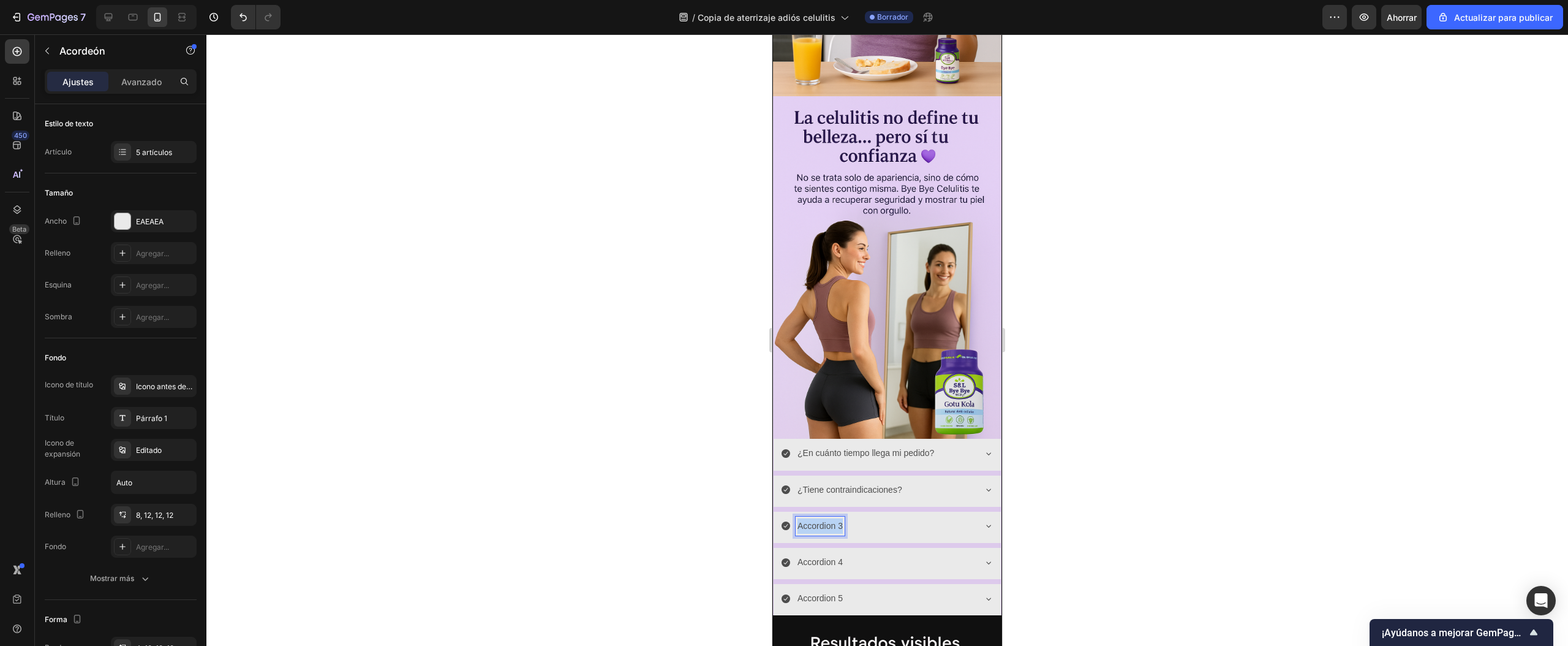
click at [837, 519] on p "Accordion 3" at bounding box center [819, 526] width 45 height 16
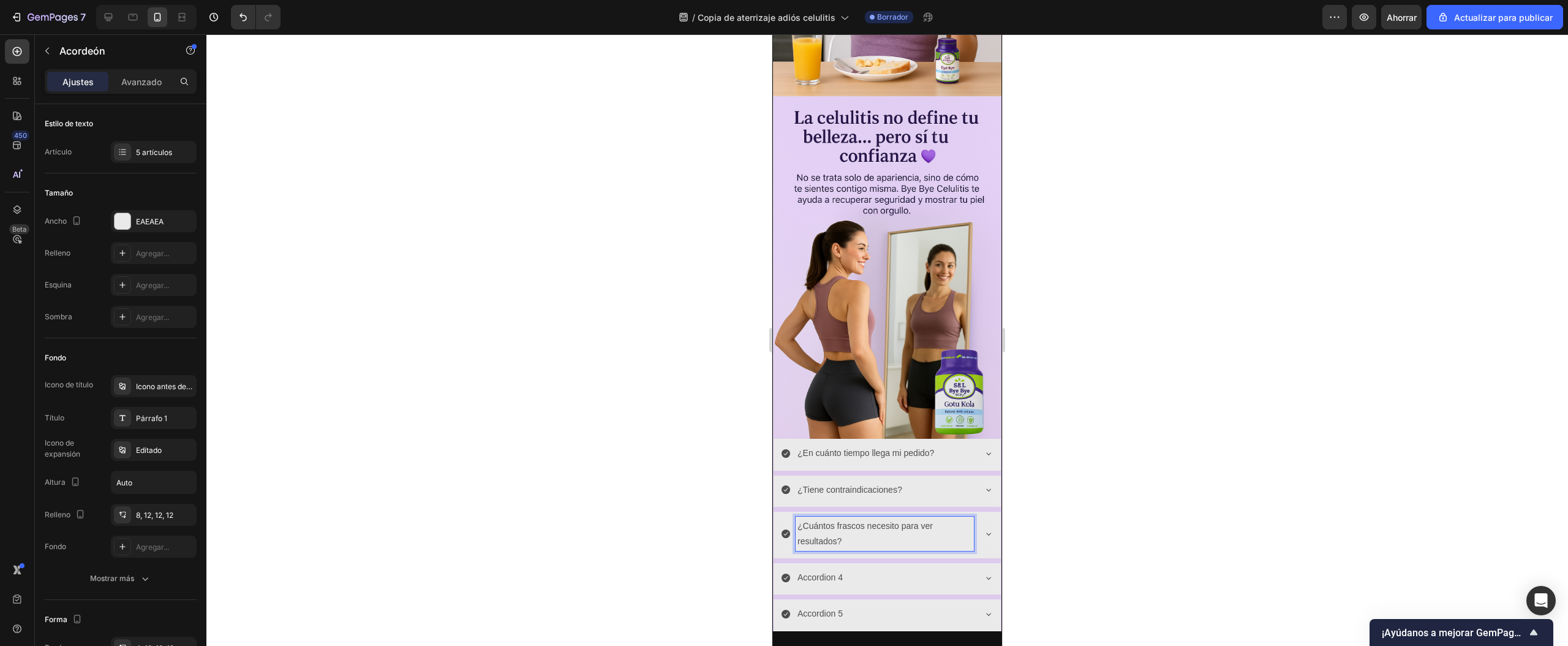
click at [984, 529] on icon at bounding box center [989, 533] width 10 height 10
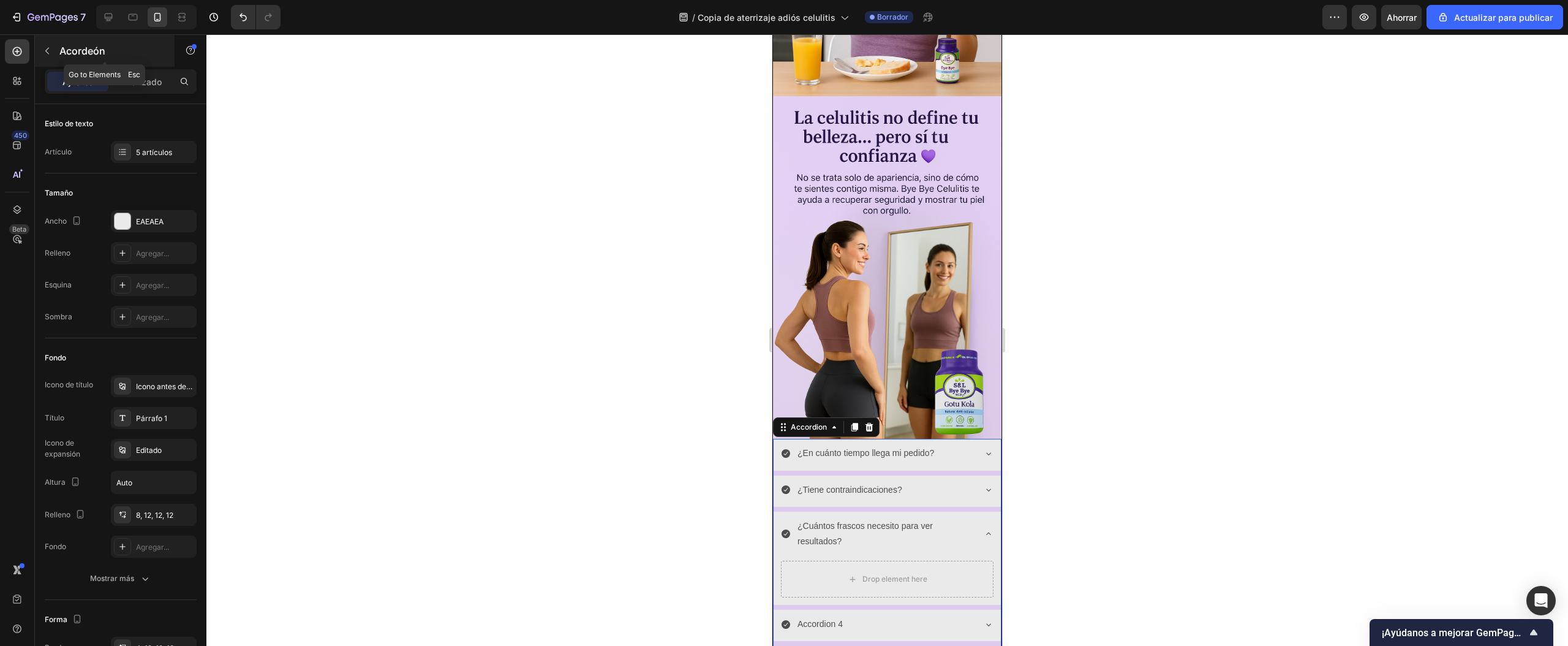
click at [57, 51] on button "button" at bounding box center [47, 50] width 19 height 19
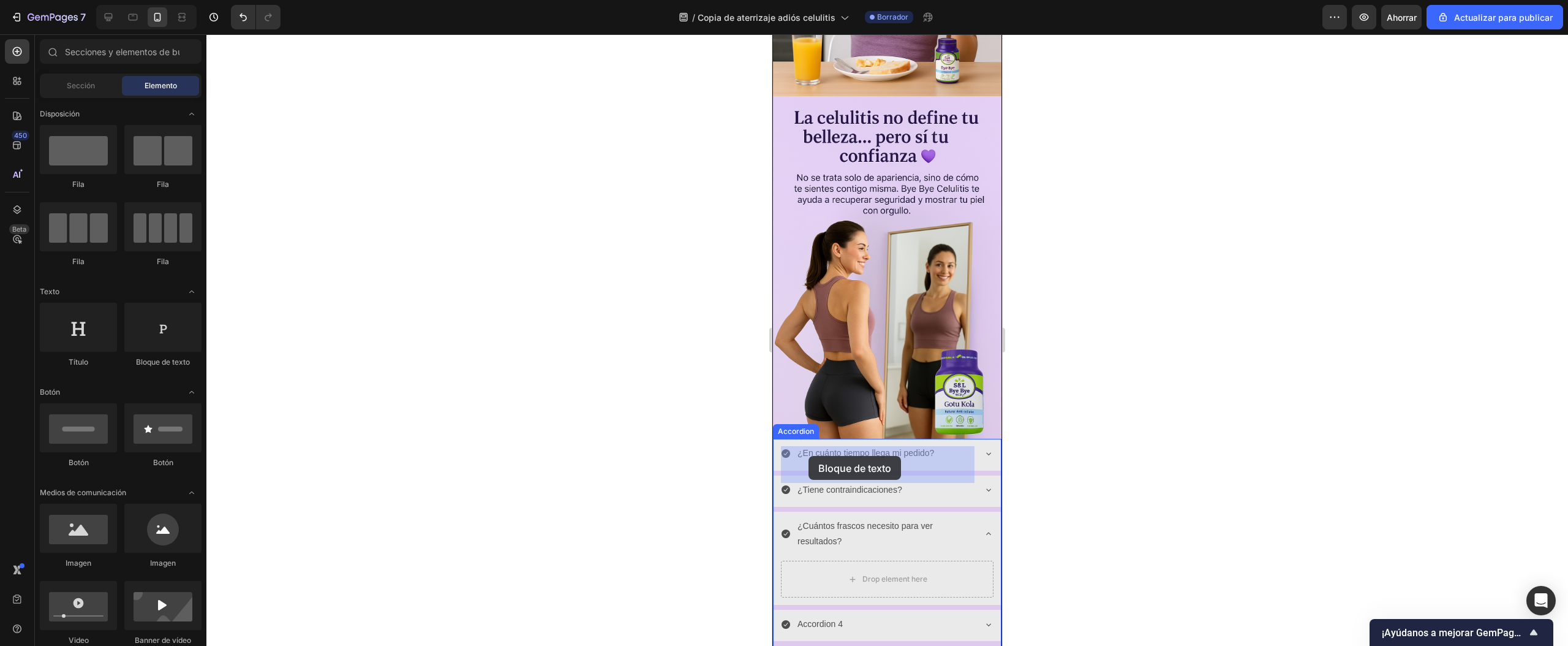
drag, startPoint x: 926, startPoint y: 371, endPoint x: 1528, endPoint y: 520, distance: 620.2
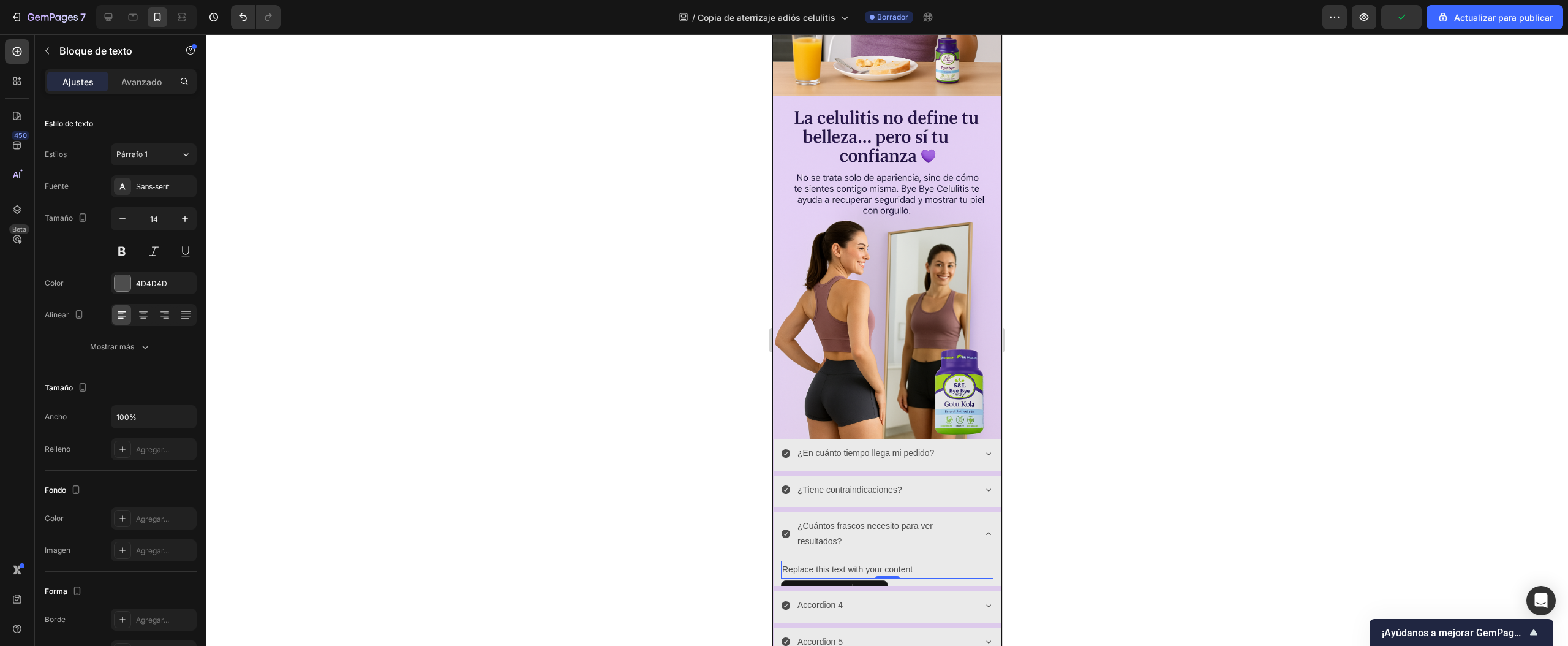
click at [912, 561] on div "Replace this text with your content" at bounding box center [887, 569] width 213 height 17
click at [912, 562] on p "Replace this text with your content" at bounding box center [887, 569] width 210 height 16
click at [873, 561] on div "Replace this text with your content" at bounding box center [887, 569] width 213 height 17
click at [872, 562] on p "Replace this text with your content" at bounding box center [887, 569] width 210 height 16
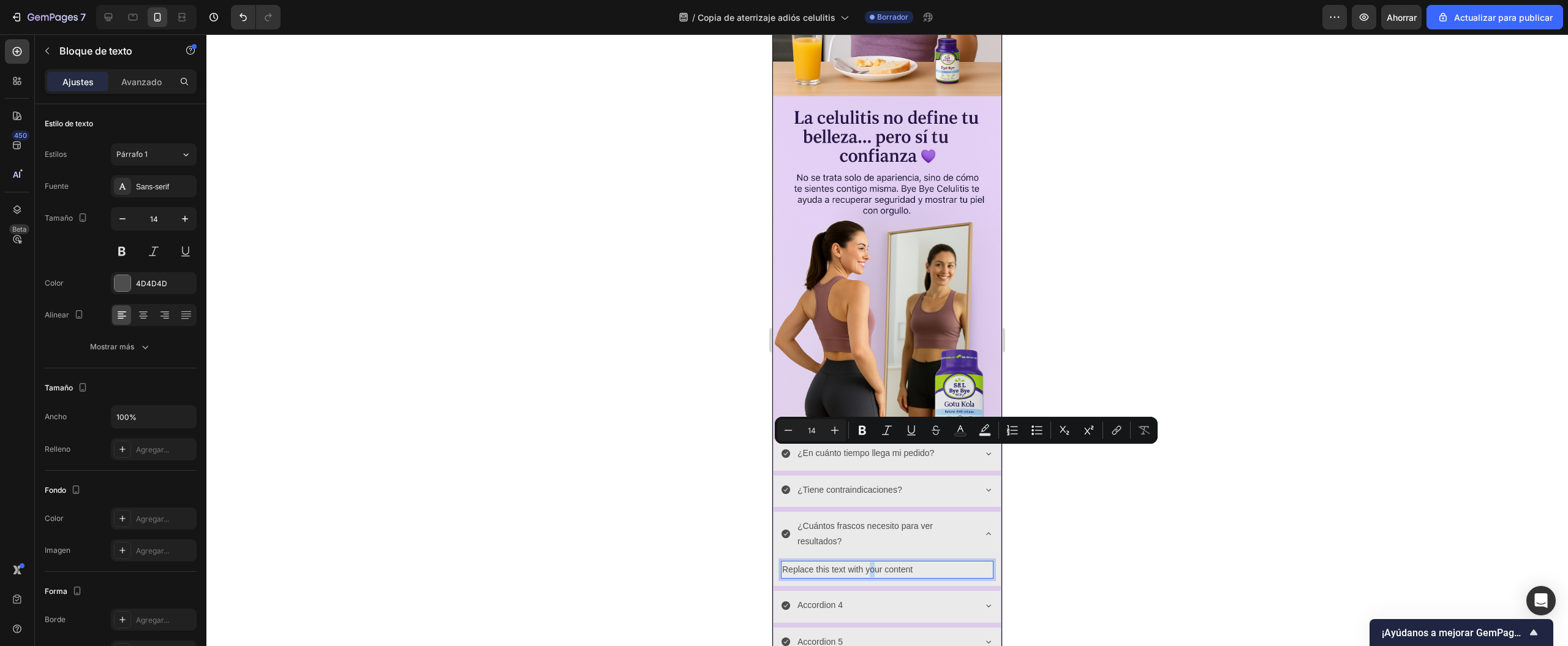
click at [872, 562] on p "Replace this text with your content" at bounding box center [887, 569] width 210 height 16
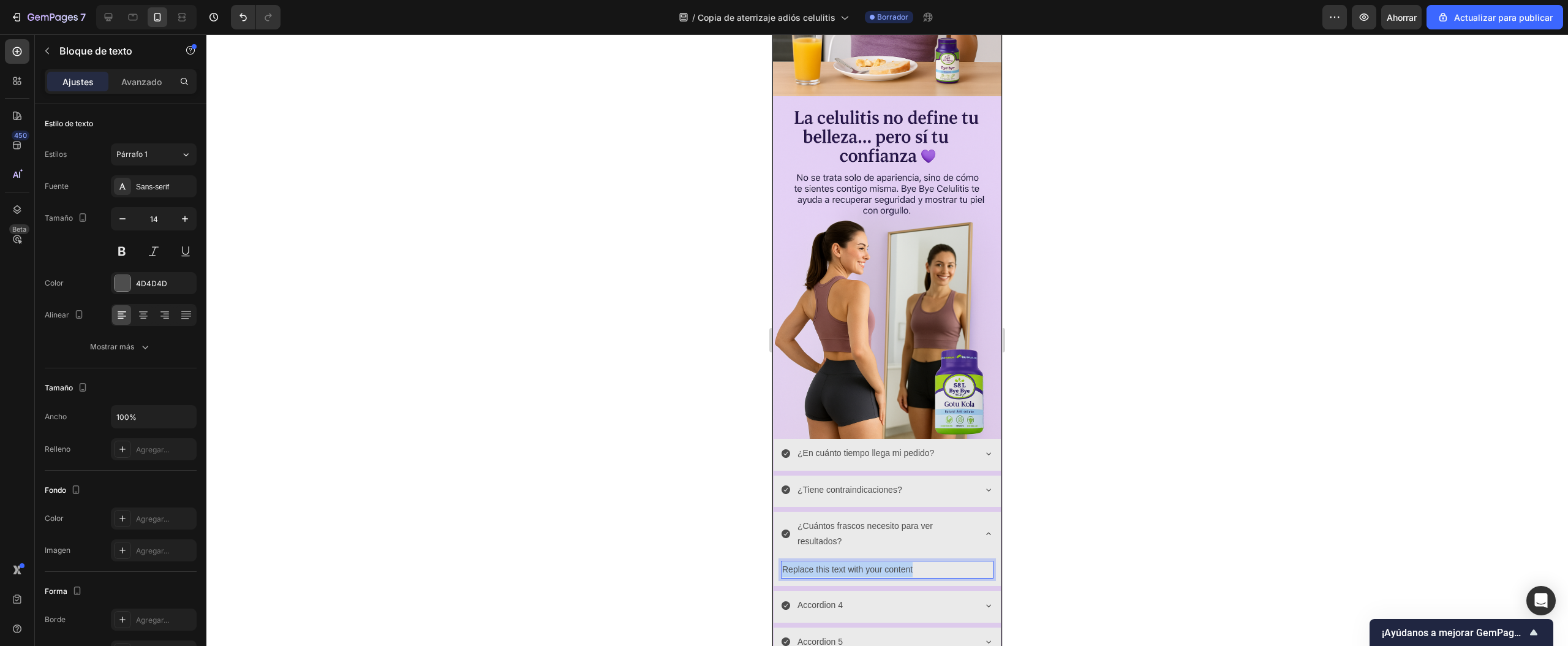
click at [872, 562] on p "Replace this text with your content" at bounding box center [887, 569] width 210 height 16
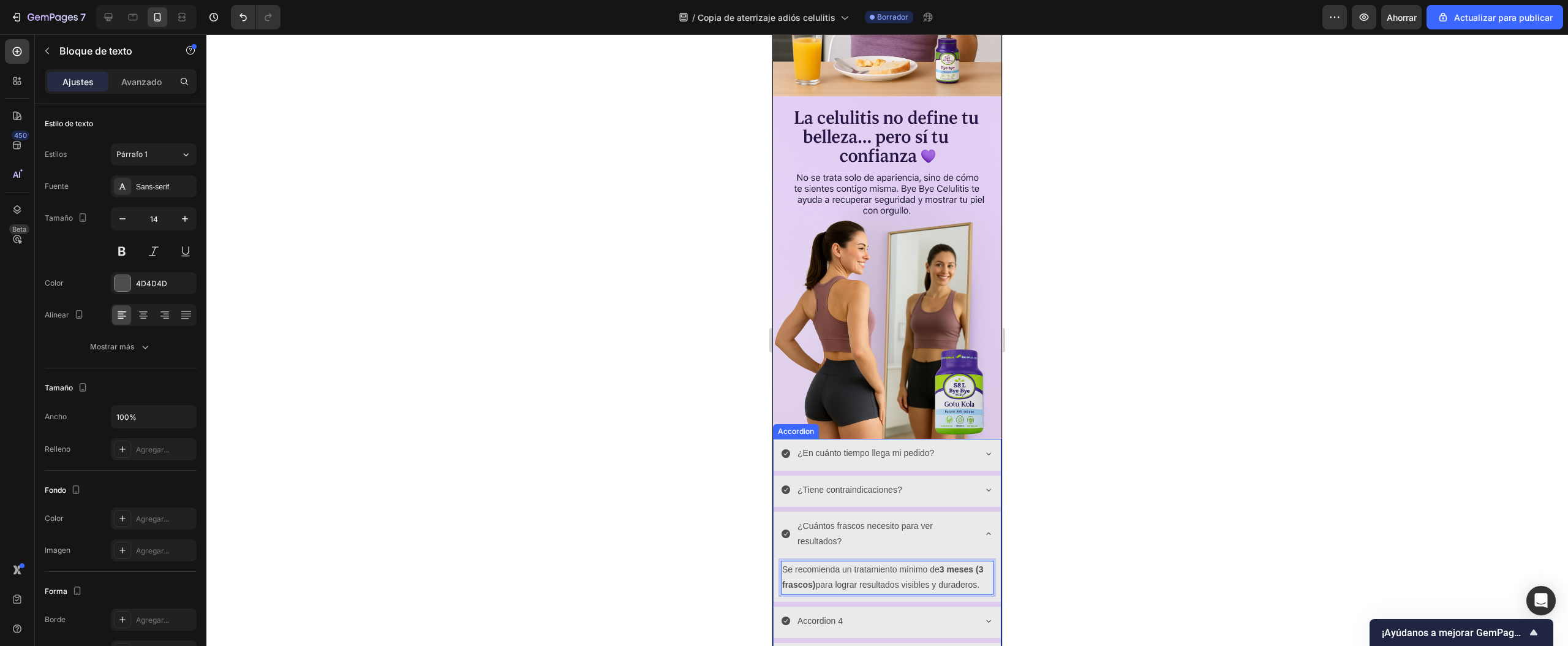
click at [984, 529] on icon at bounding box center [989, 533] width 10 height 10
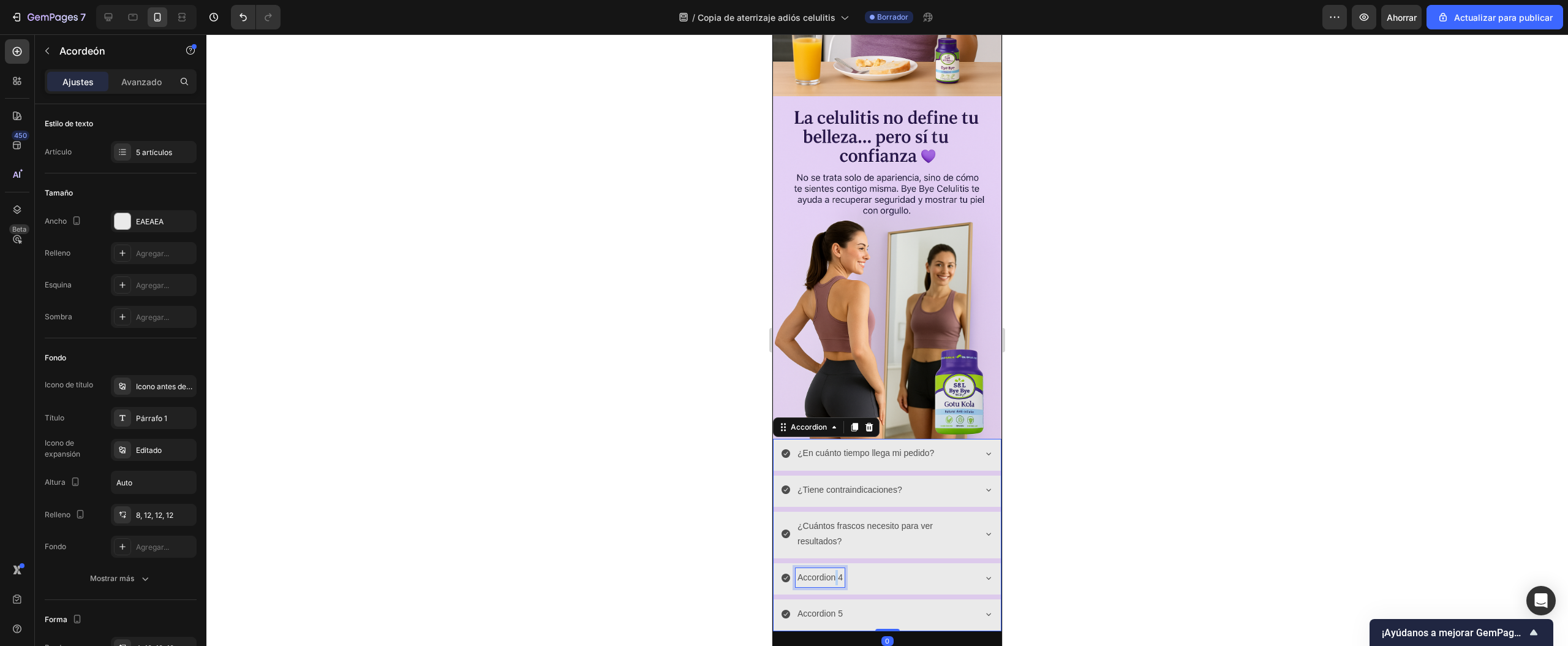
click at [834, 570] on p "Accordion 4" at bounding box center [819, 577] width 45 height 16
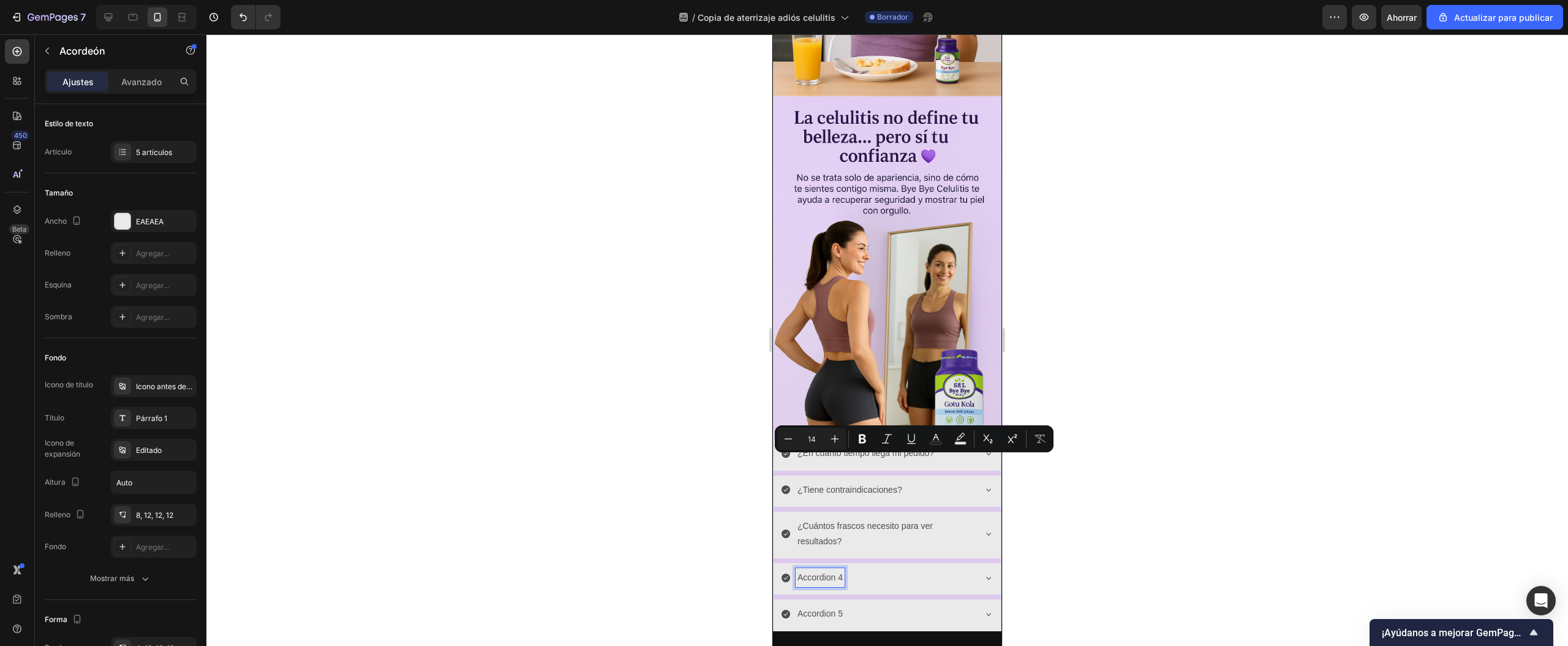
click at [817, 570] on p "Accordion 4" at bounding box center [819, 577] width 45 height 16
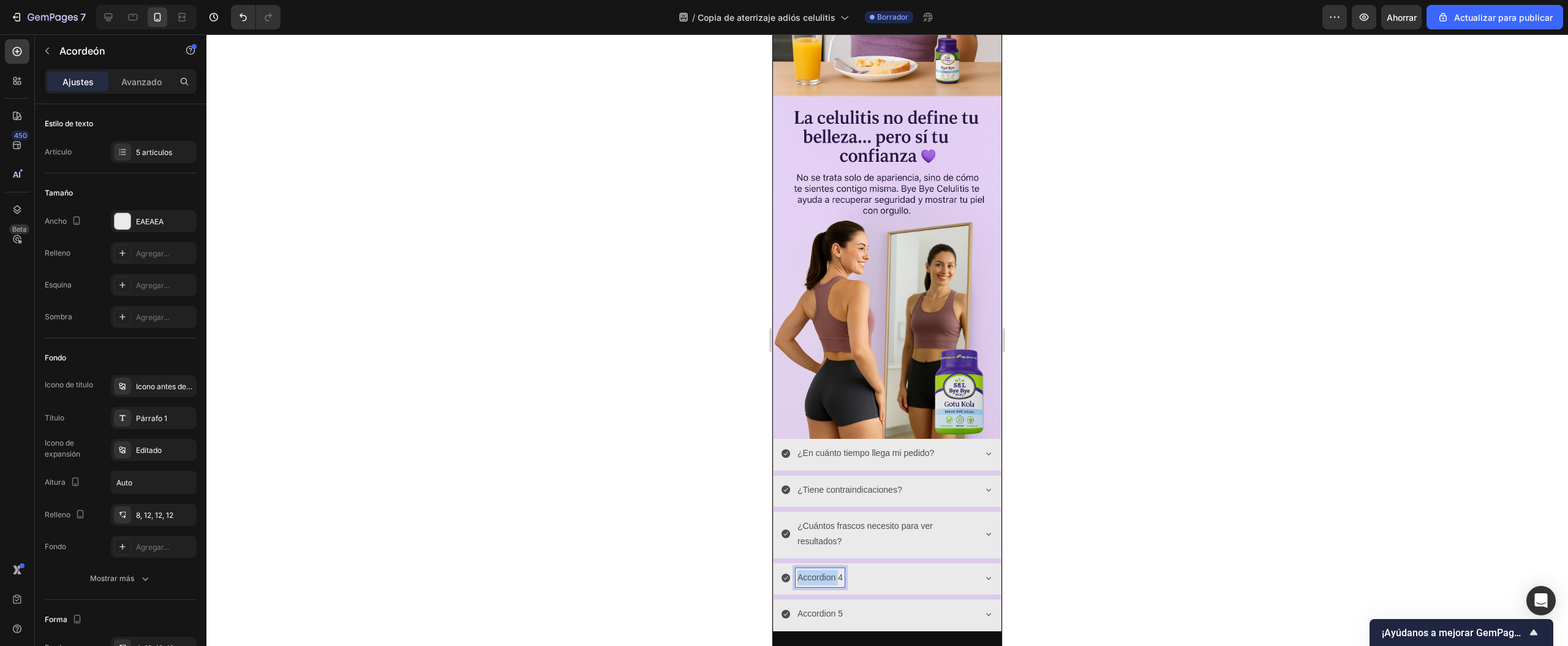
click at [817, 570] on p "Accordion 4" at bounding box center [819, 577] width 45 height 16
click at [961, 563] on div "¿Cómo se toma?" at bounding box center [887, 578] width 227 height 31
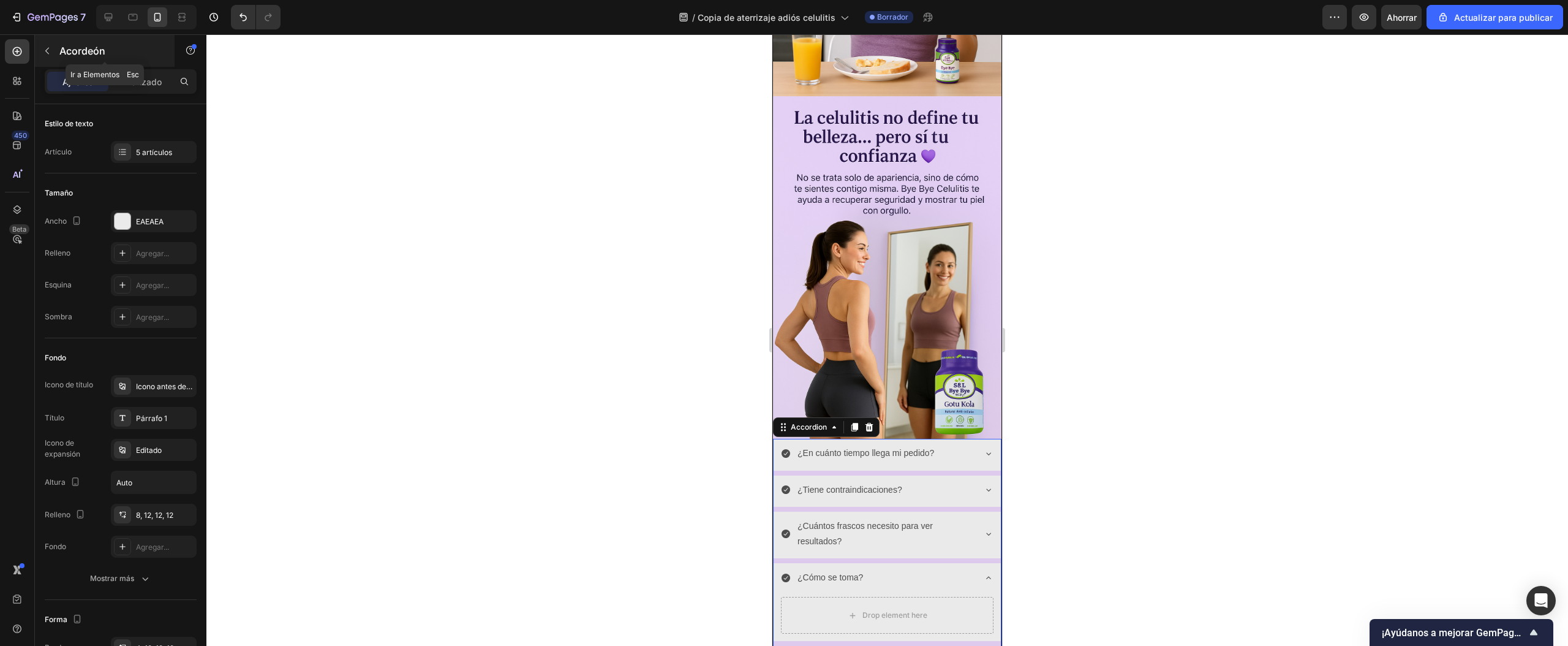
click at [50, 54] on icon "button" at bounding box center [47, 50] width 10 height 10
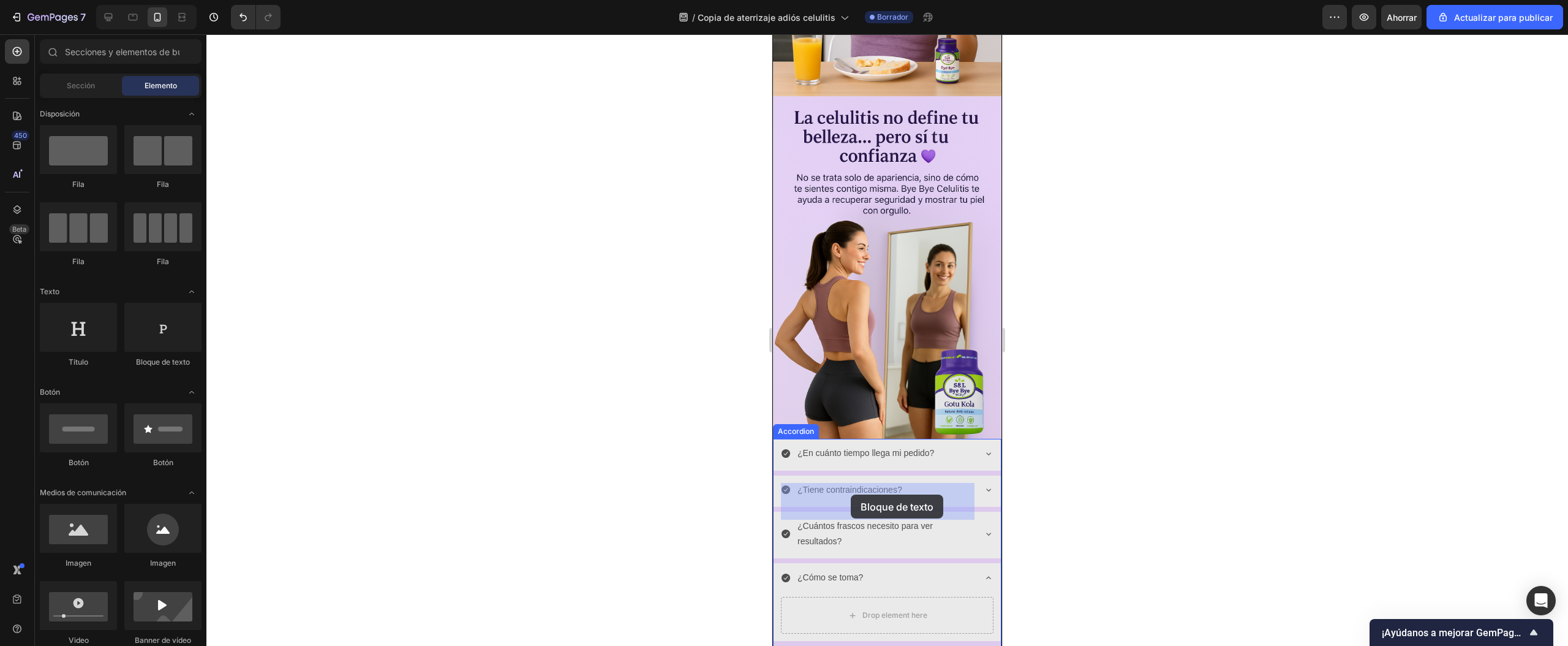
drag, startPoint x: 931, startPoint y: 367, endPoint x: 850, endPoint y: 495, distance: 151.5
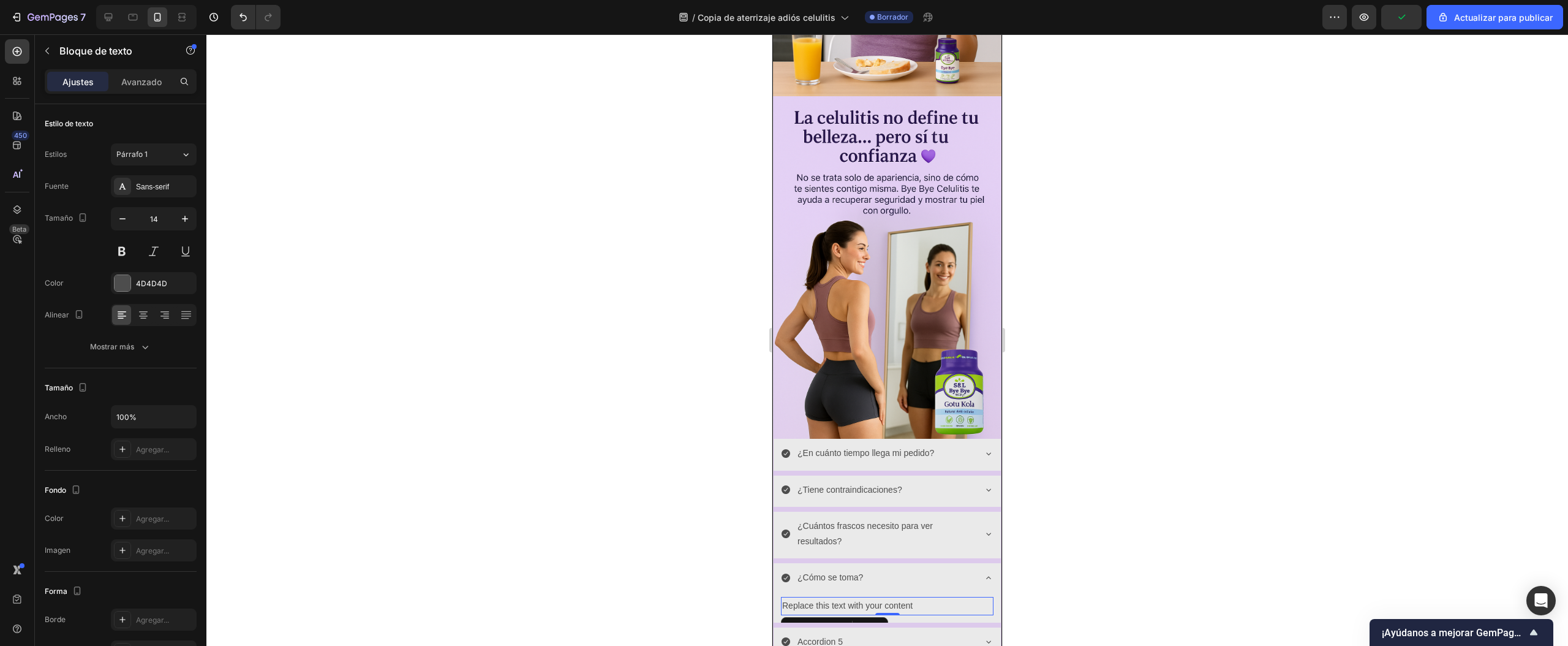
click at [912, 597] on div "Replace this text with your content" at bounding box center [887, 605] width 213 height 17
click at [912, 597] on p "Replace this text with your content" at bounding box center [887, 605] width 210 height 16
click at [971, 563] on div "¿Cómo se toma?" at bounding box center [887, 578] width 227 height 31
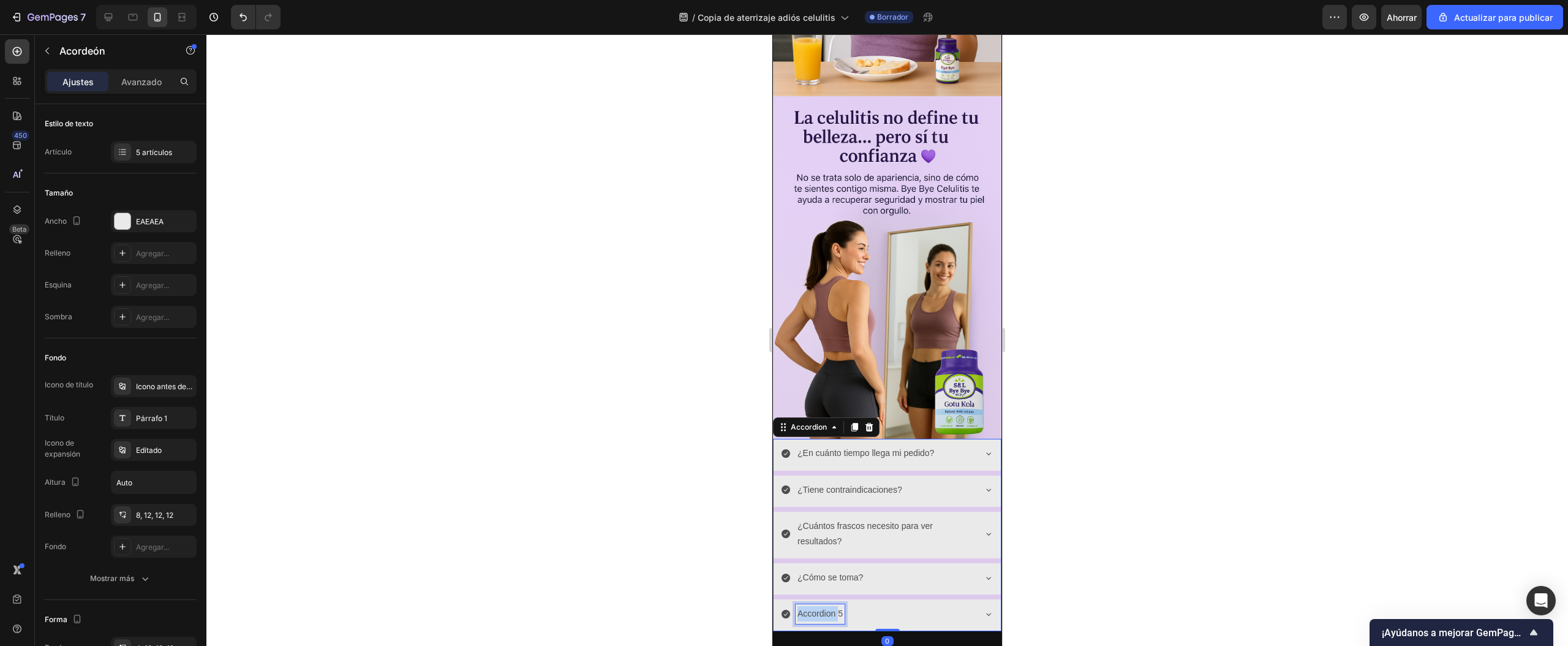
click at [819, 606] on p "Accordion 5" at bounding box center [819, 613] width 45 height 16
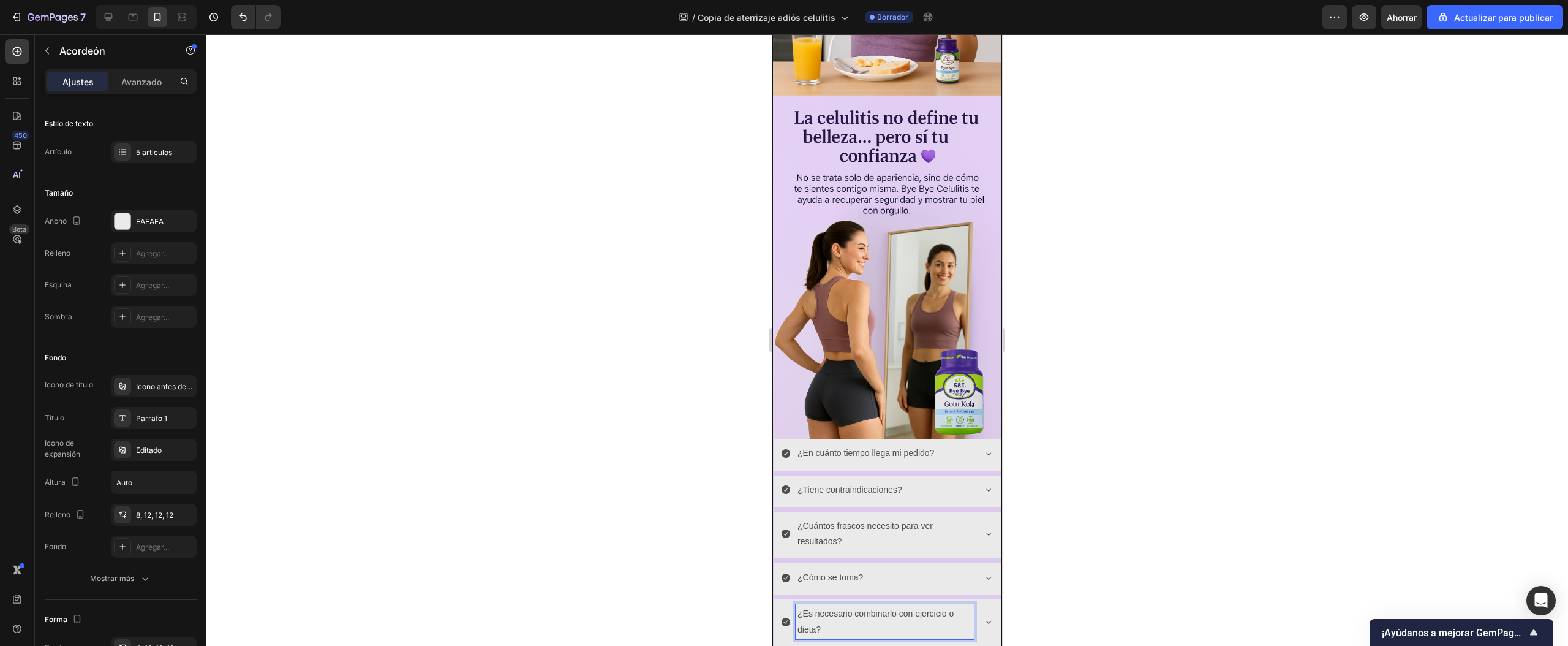
click at [984, 617] on icon at bounding box center [989, 621] width 10 height 10
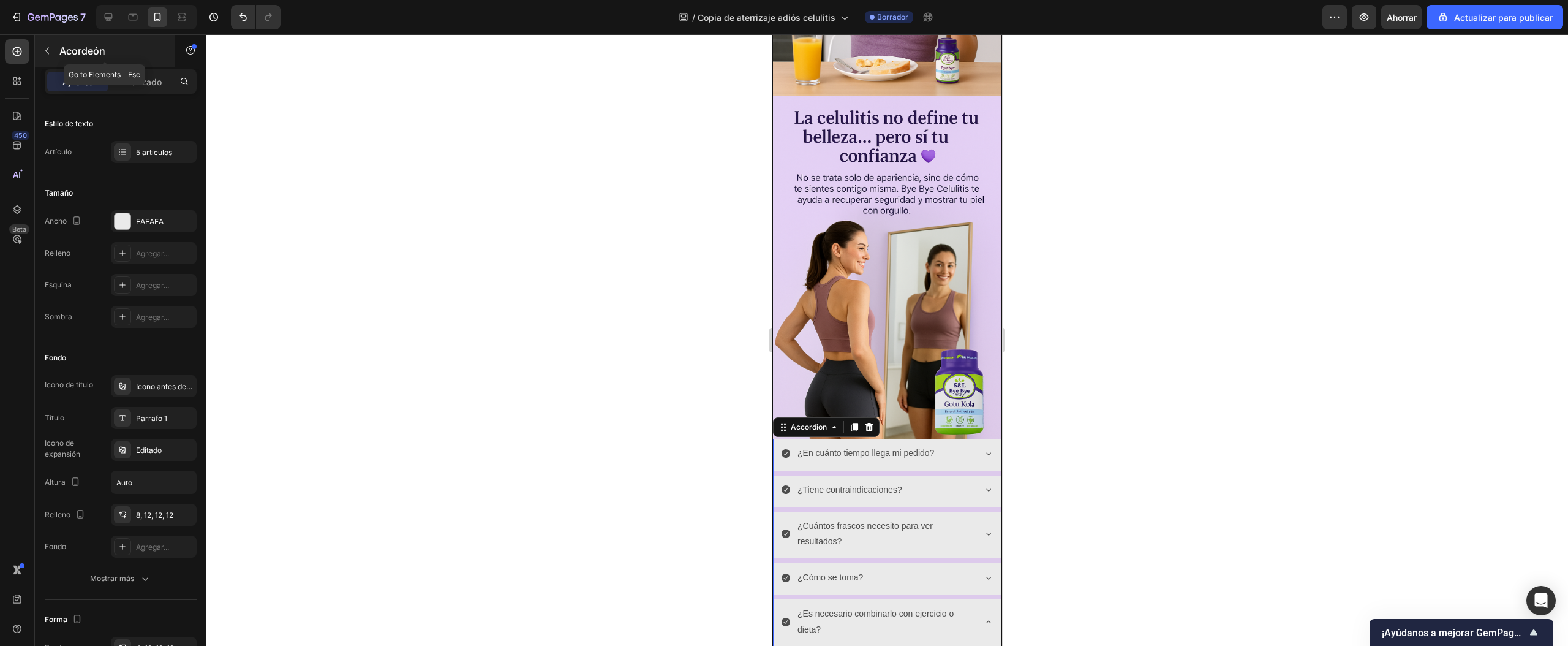
click at [45, 49] on icon "button" at bounding box center [47, 50] width 10 height 10
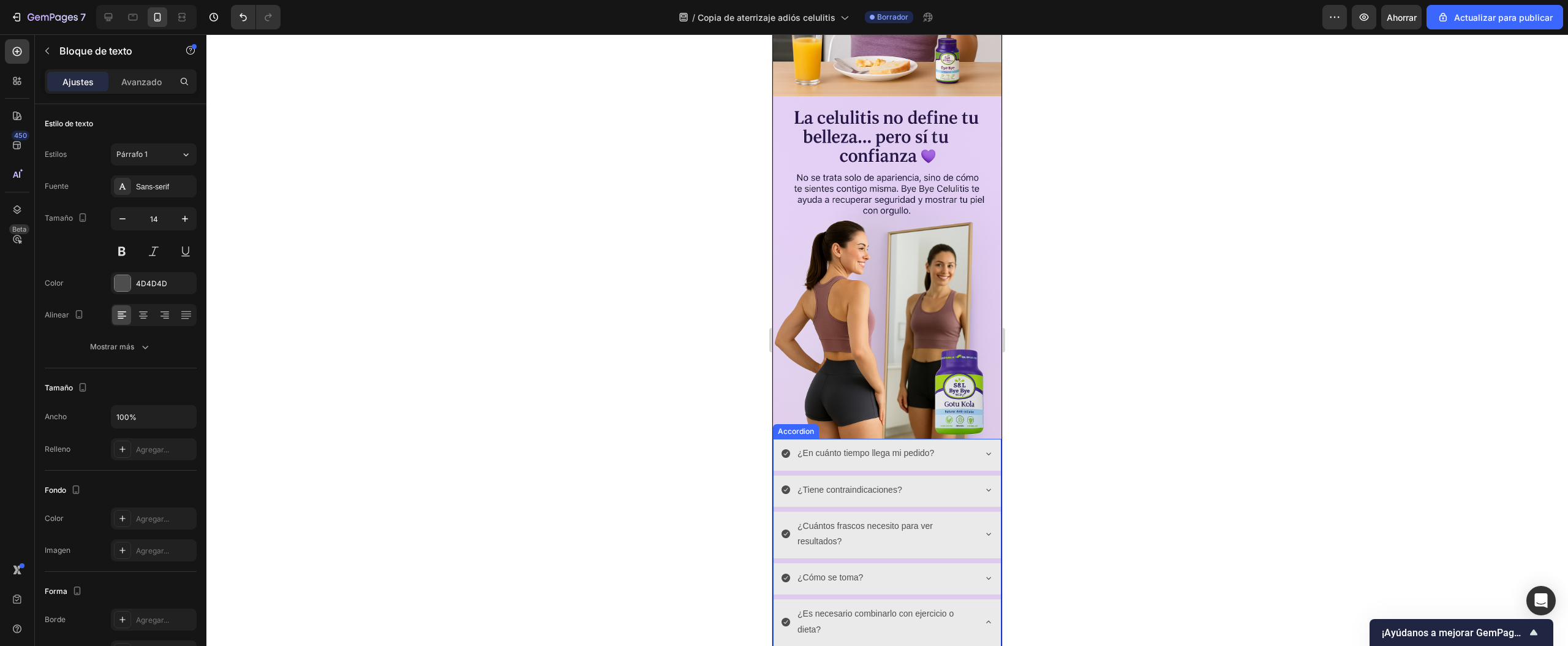
scroll to position [1337, 0]
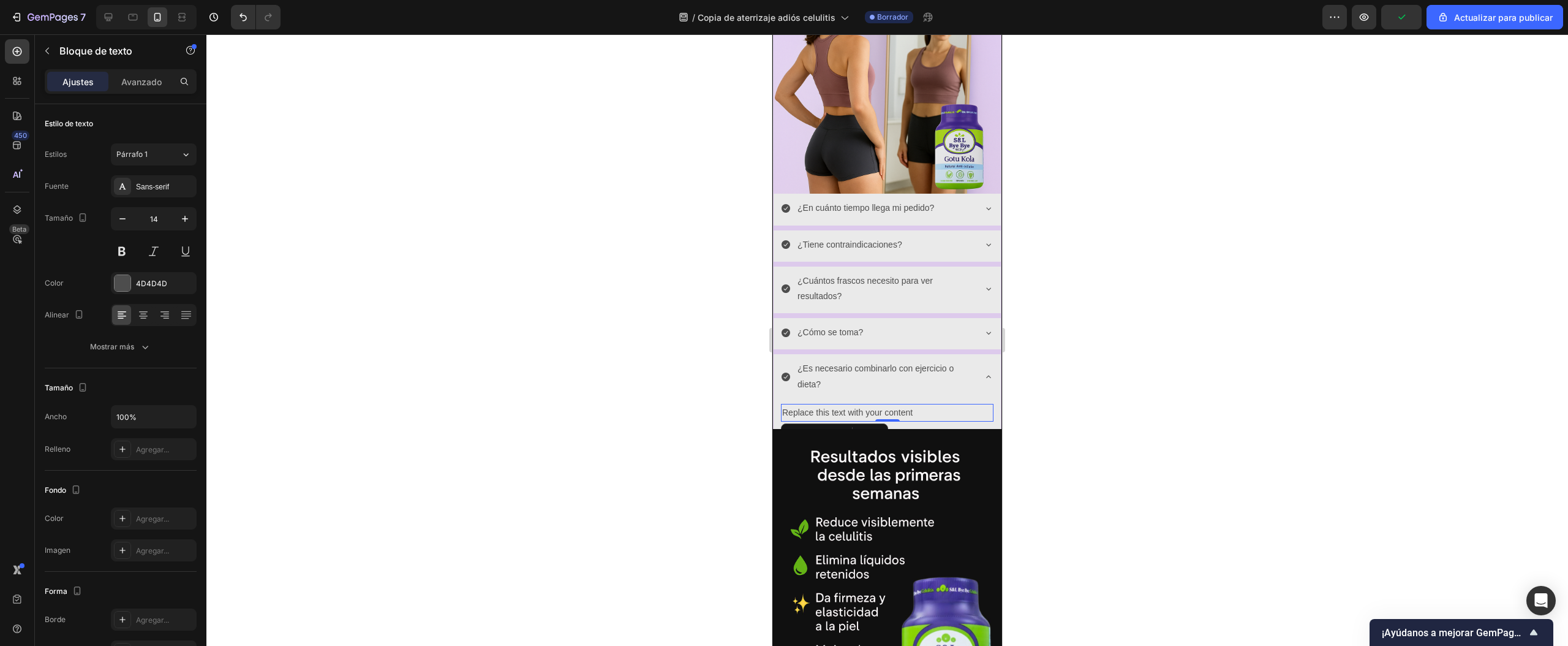
click at [909, 404] on div "Replace this text with your content" at bounding box center [887, 412] width 213 height 17
click at [909, 405] on p "Replace this text with your content" at bounding box center [887, 412] width 210 height 16
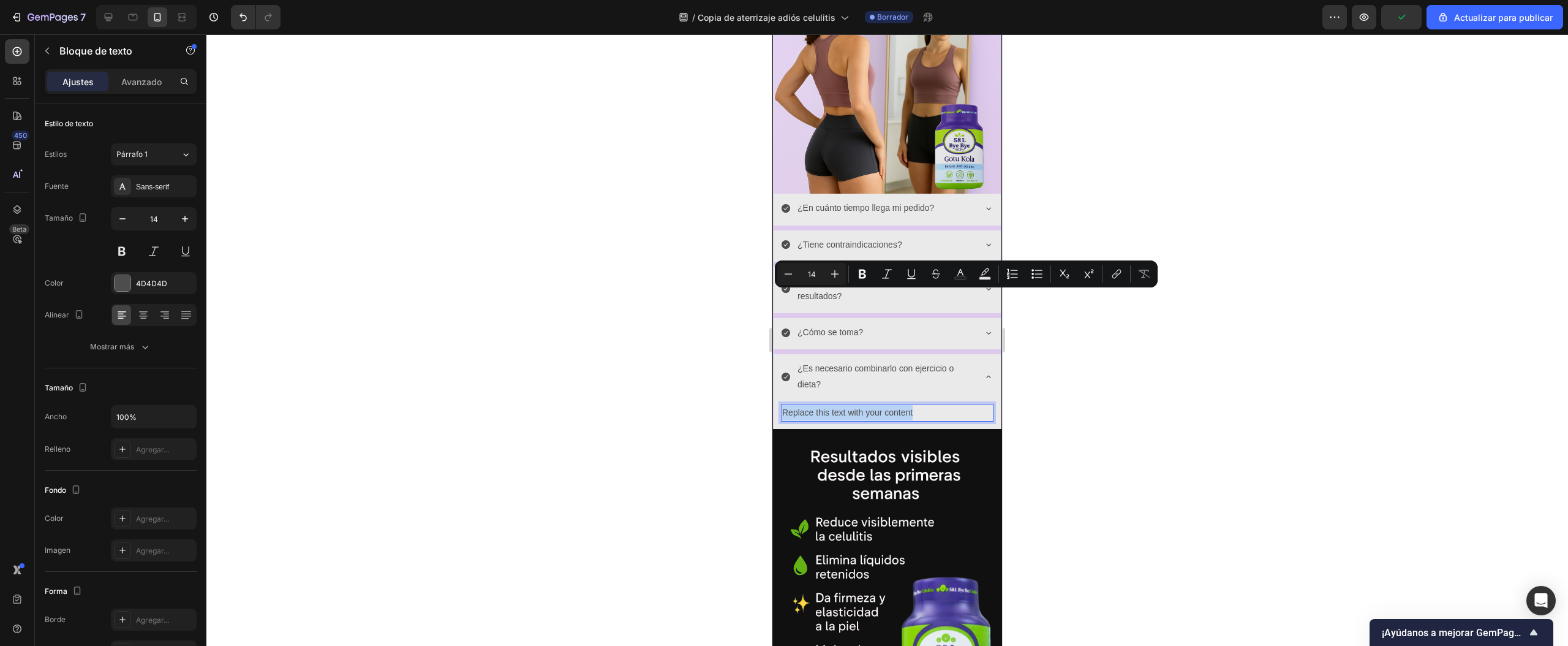
click at [909, 405] on p "Replace this text with your content" at bounding box center [887, 412] width 210 height 16
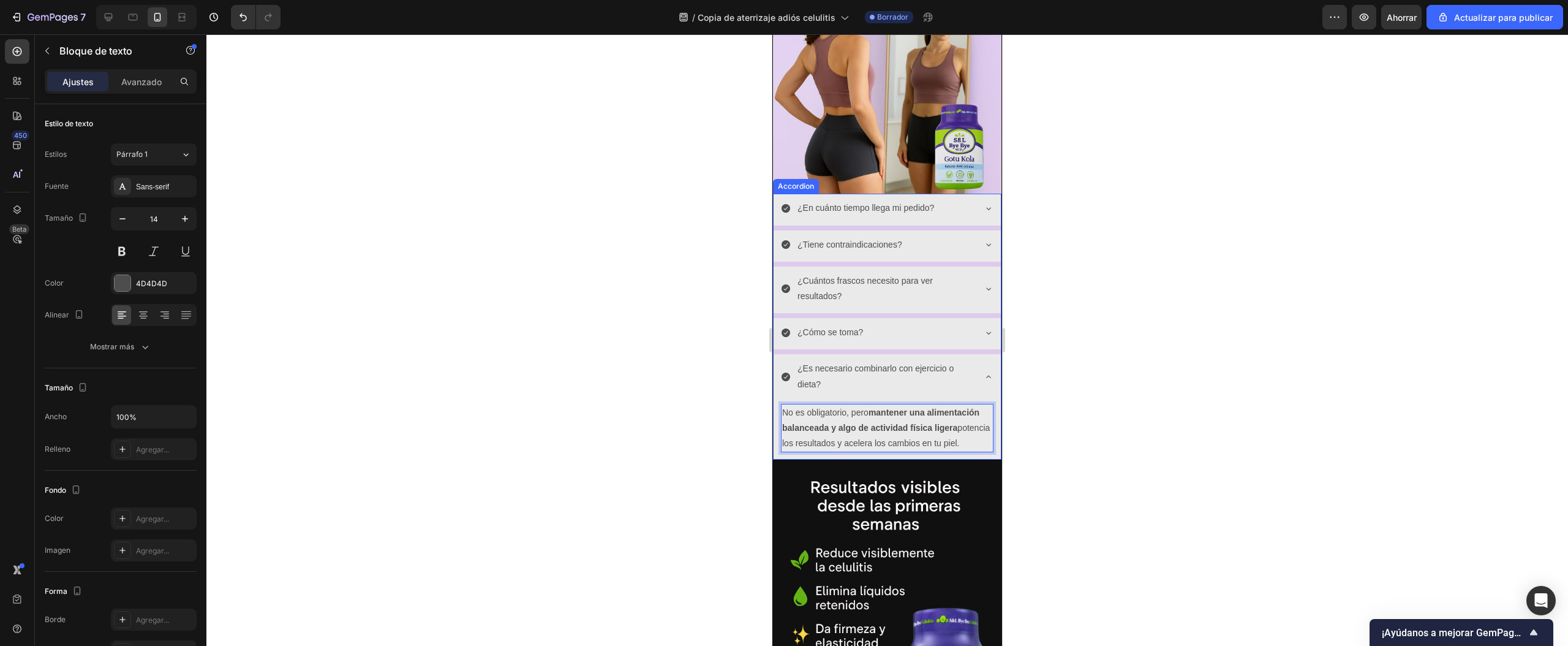
click at [984, 372] on icon at bounding box center [989, 377] width 10 height 10
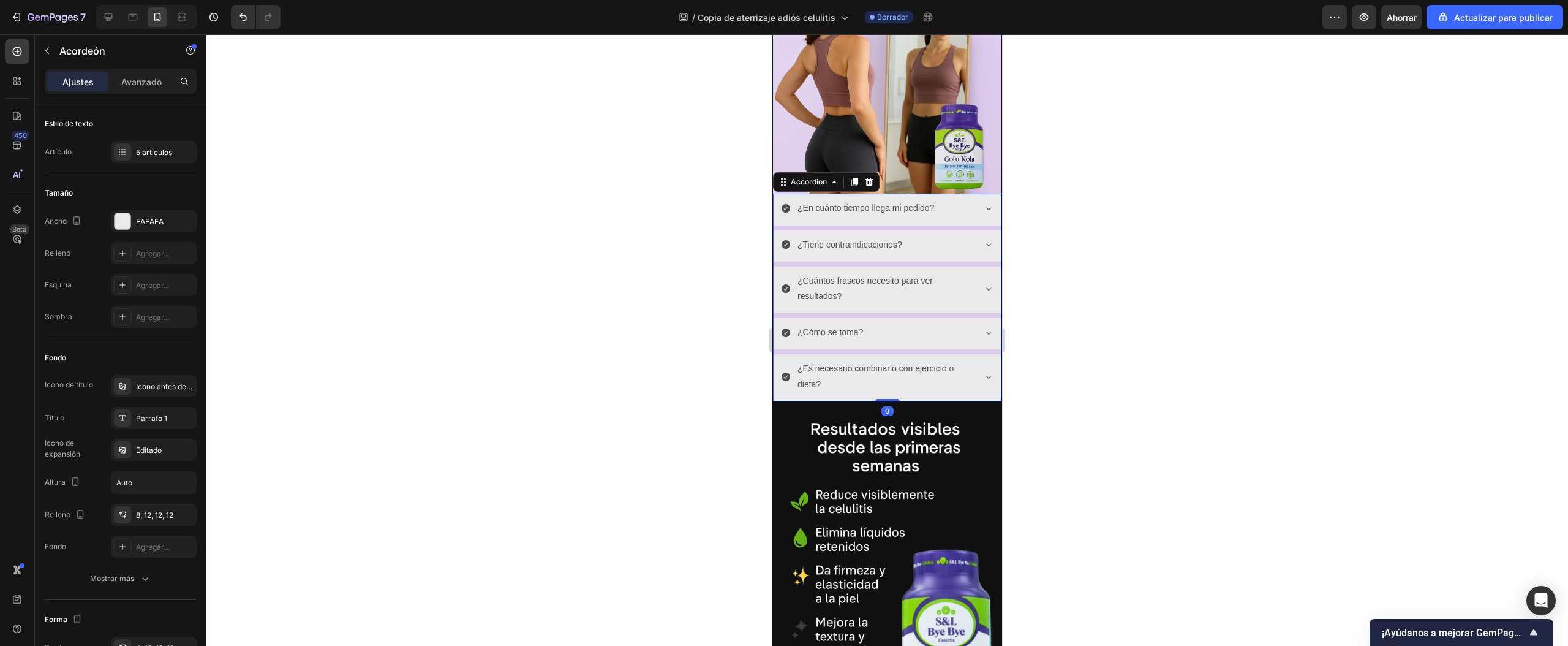
scroll to position [1214, 0]
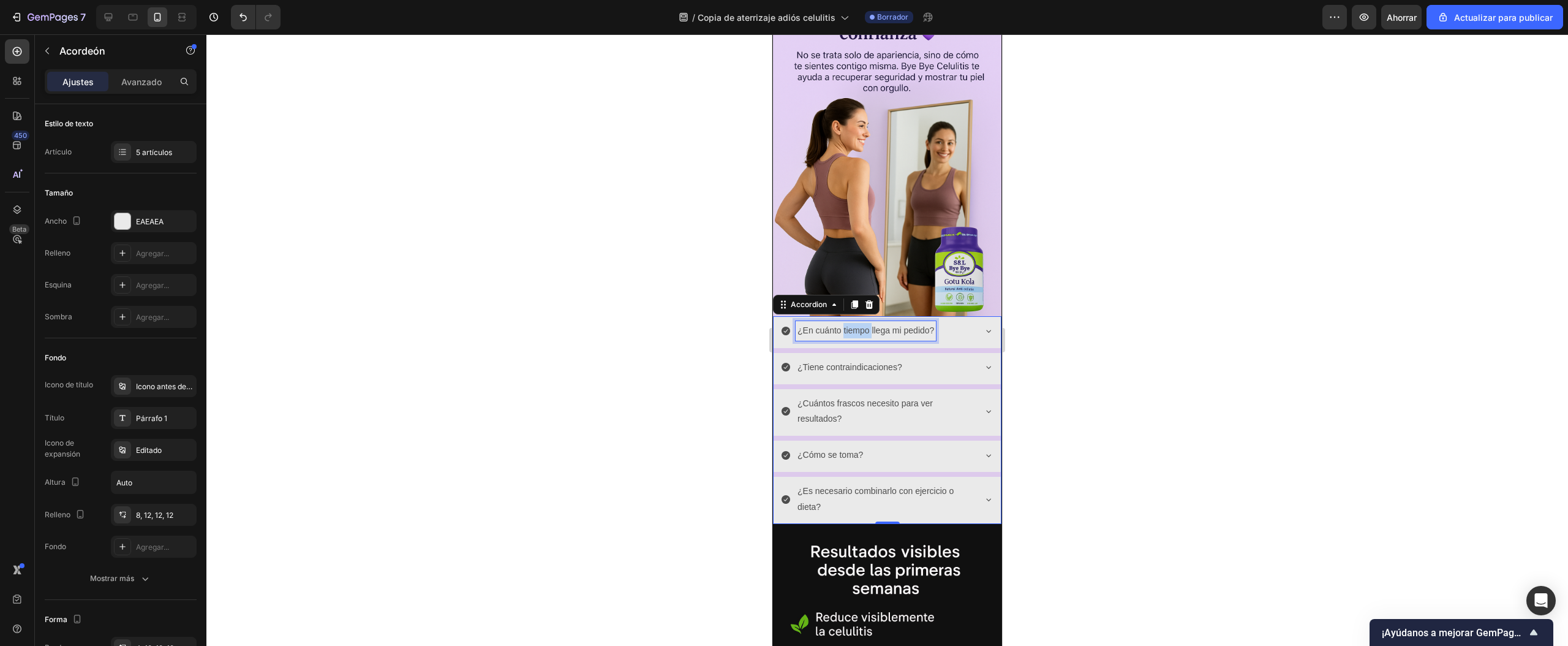
click at [851, 323] on p "¿En cuánto tiempo llega mi pedido?" at bounding box center [865, 330] width 137 height 16
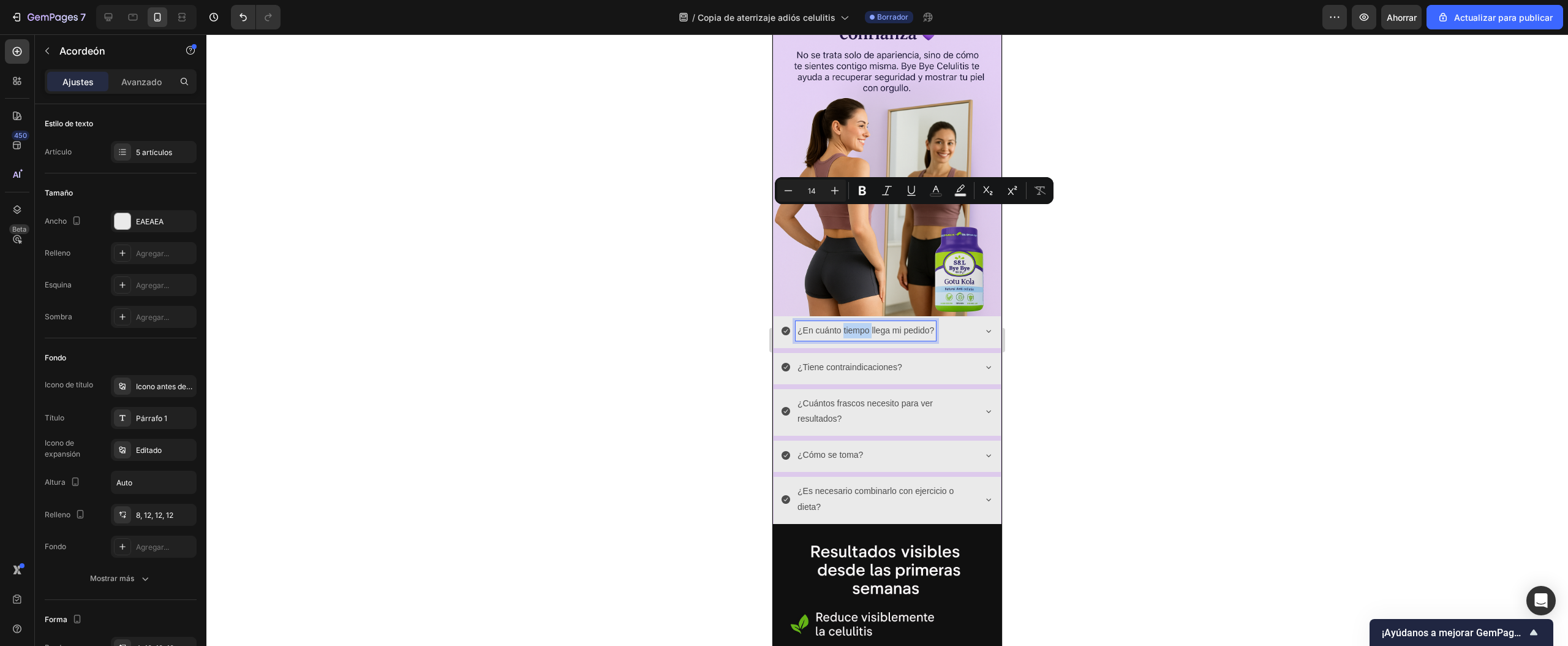
click at [851, 323] on p "¿En cuánto tiempo llega mi pedido?" at bounding box center [865, 330] width 137 height 16
click at [822, 323] on p "¿En cuánto tiempo llega mi pedido?" at bounding box center [865, 330] width 137 height 16
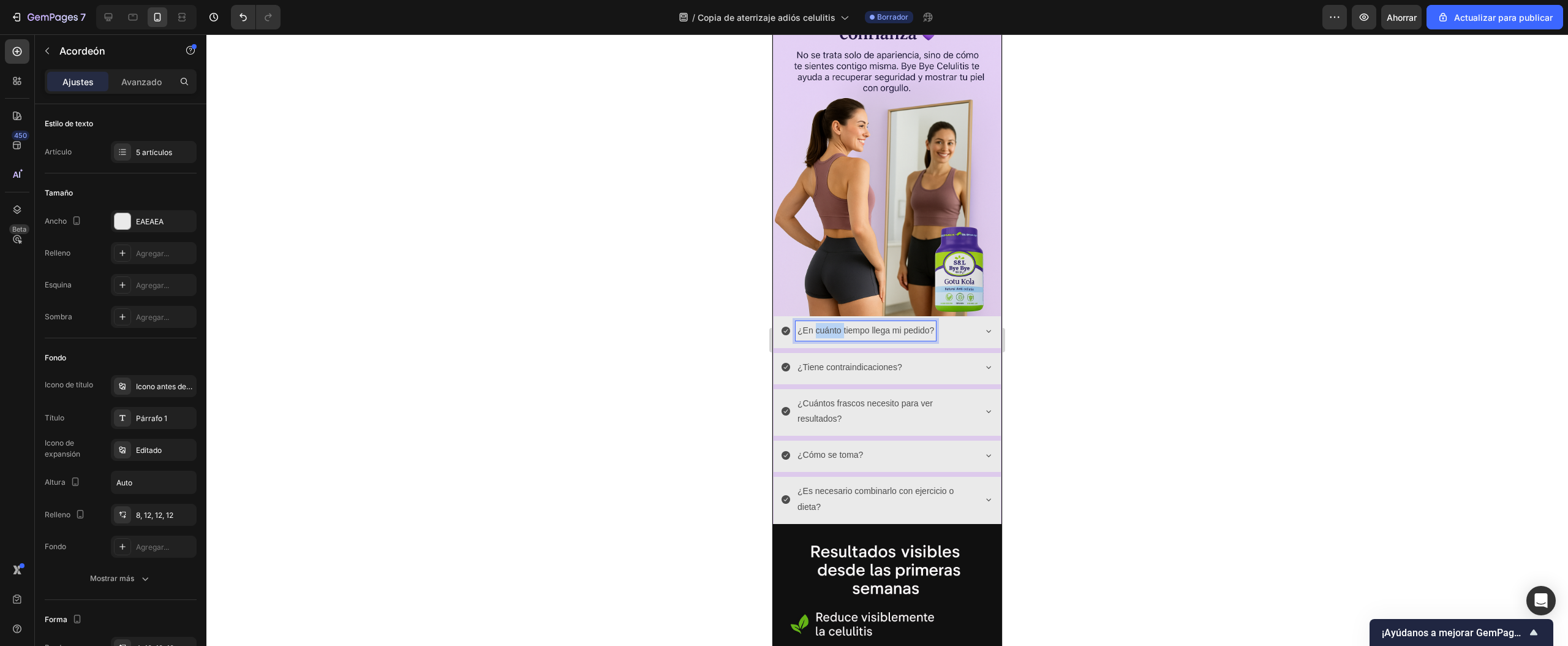
click at [822, 323] on p "¿En cuánto tiempo llega mi pedido?" at bounding box center [865, 330] width 137 height 16
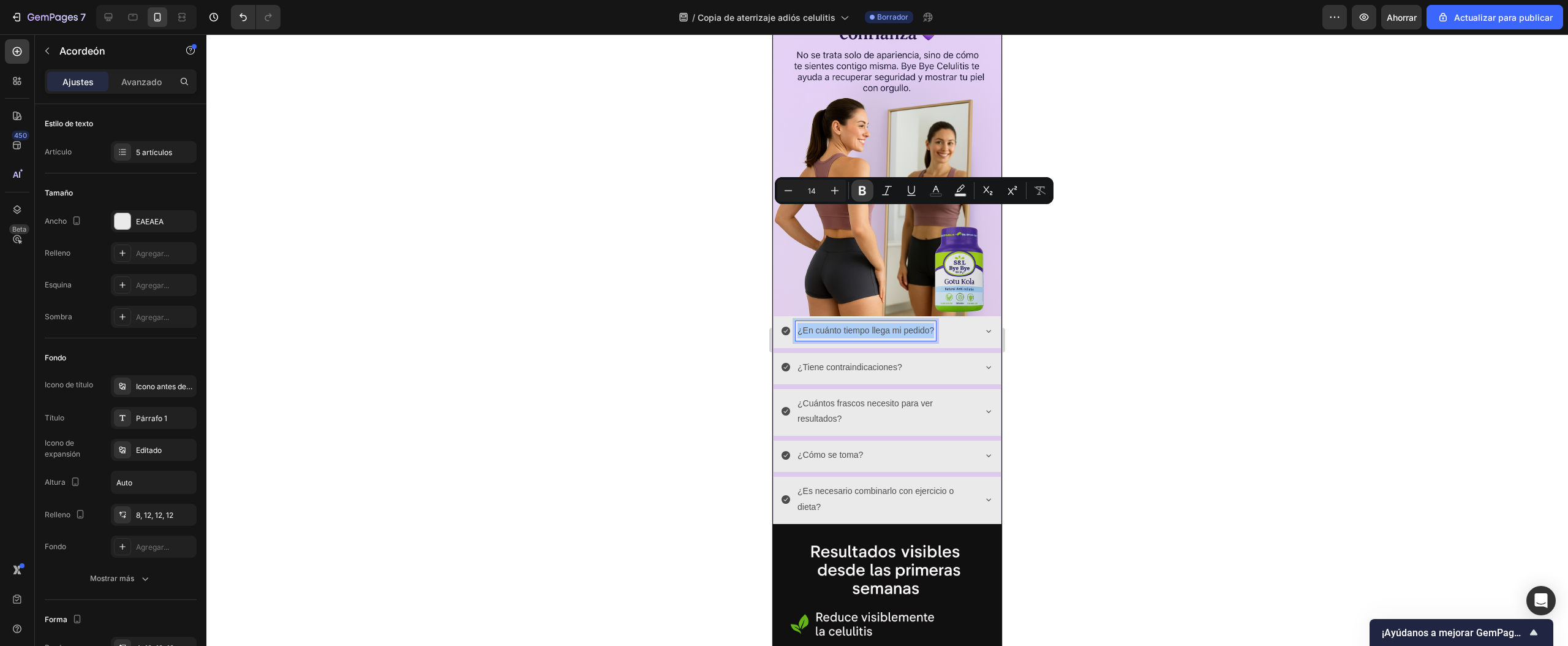
drag, startPoint x: 866, startPoint y: 185, endPoint x: 113, endPoint y: 232, distance: 754.5
click at [865, 185] on icon "Editor contextual toolbar" at bounding box center [862, 190] width 12 height 12
click at [921, 357] on div "¿Tiene contraindicaciones?" at bounding box center [877, 367] width 193 height 19
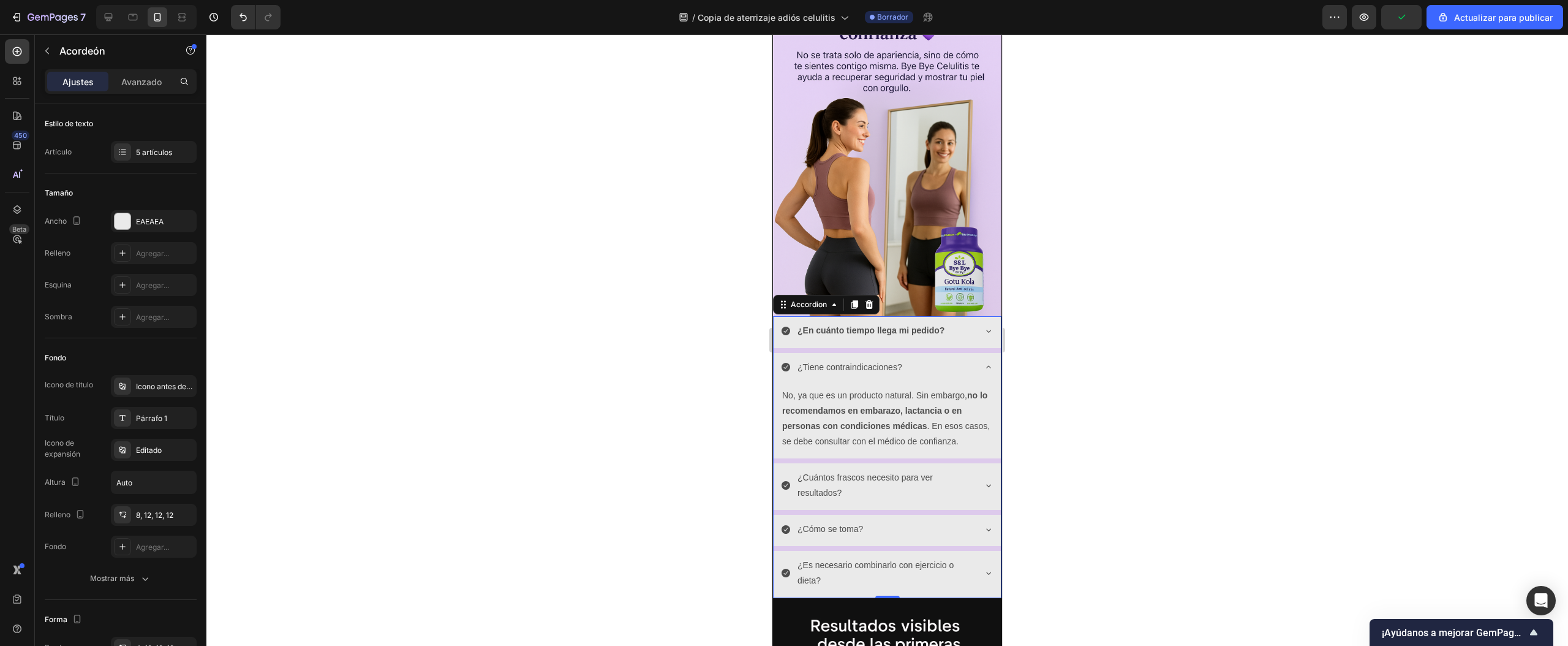
click at [915, 357] on div "¿Tiene contraindicaciones?" at bounding box center [877, 367] width 193 height 19
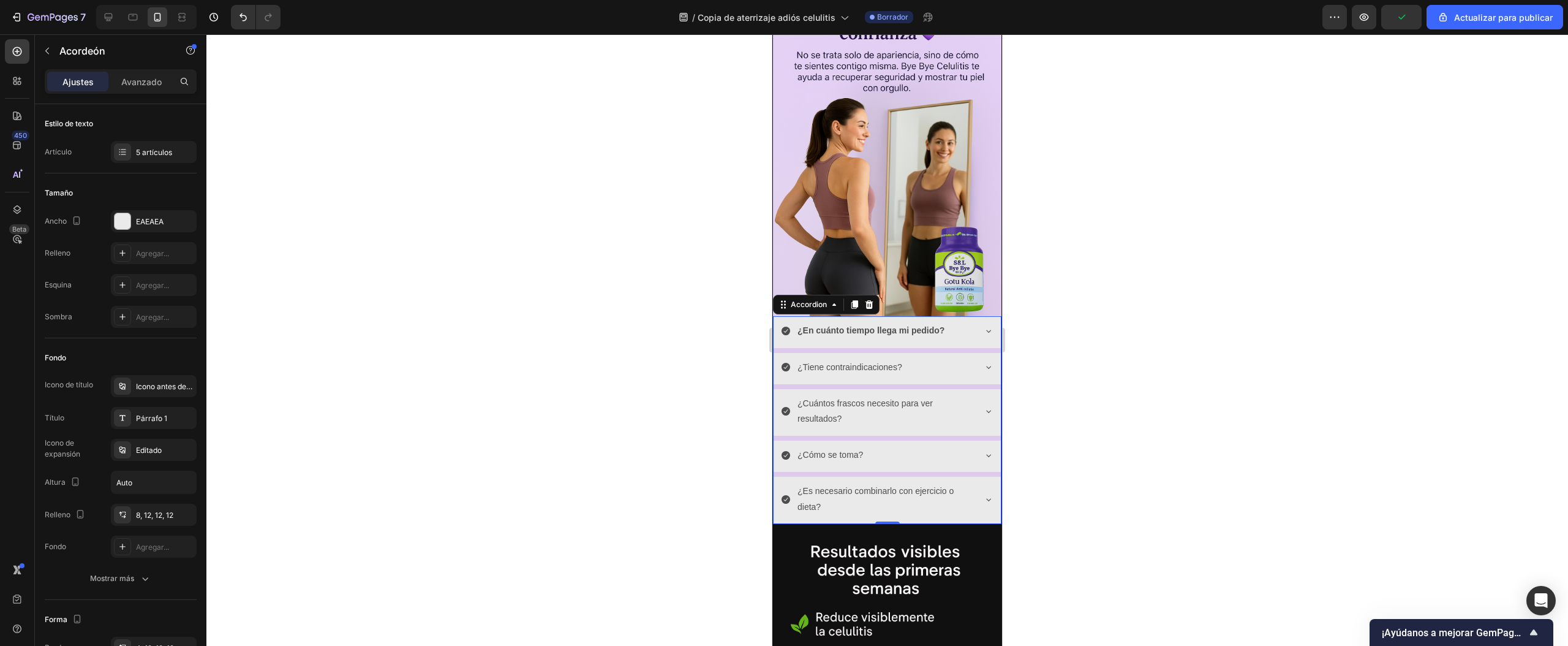
click at [701, 237] on div at bounding box center [887, 339] width 1362 height 611
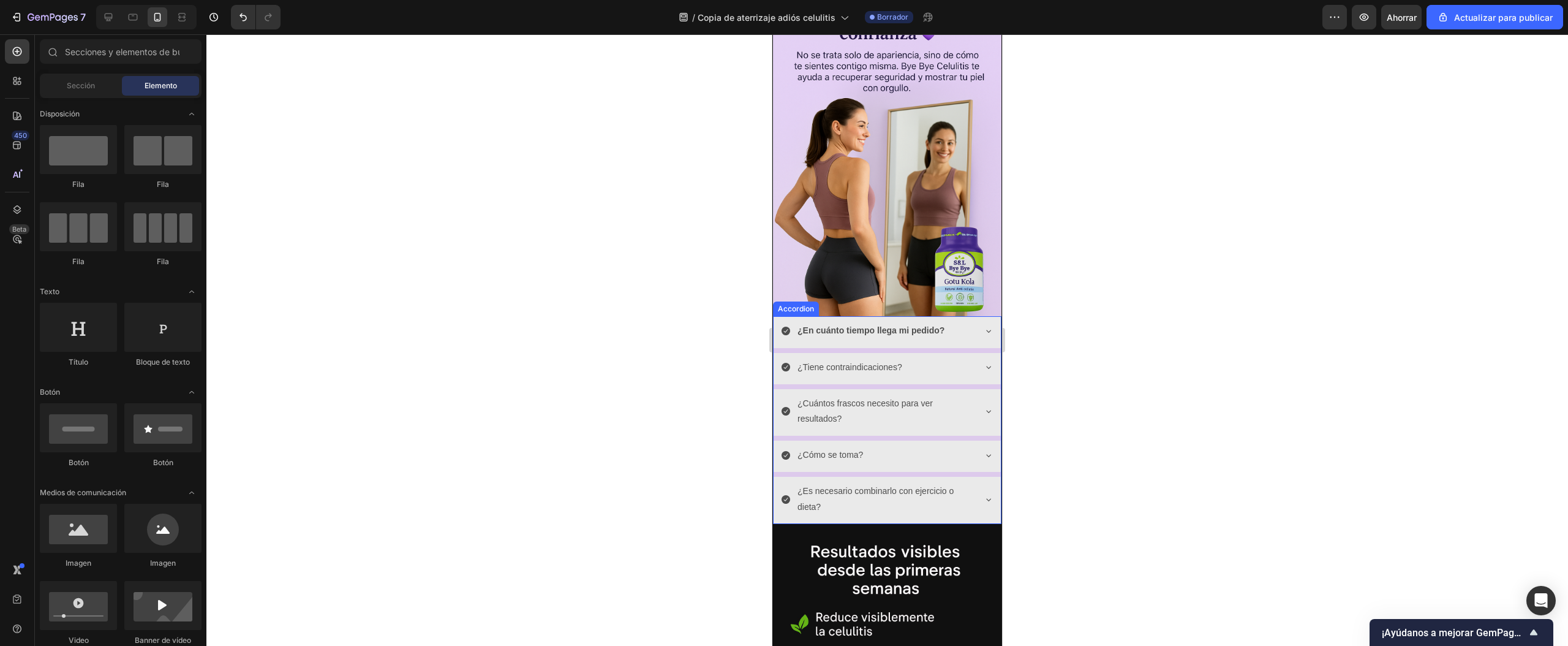
click at [866, 359] on p "¿Tiene contraindicaciones?" at bounding box center [850, 367] width 104 height 16
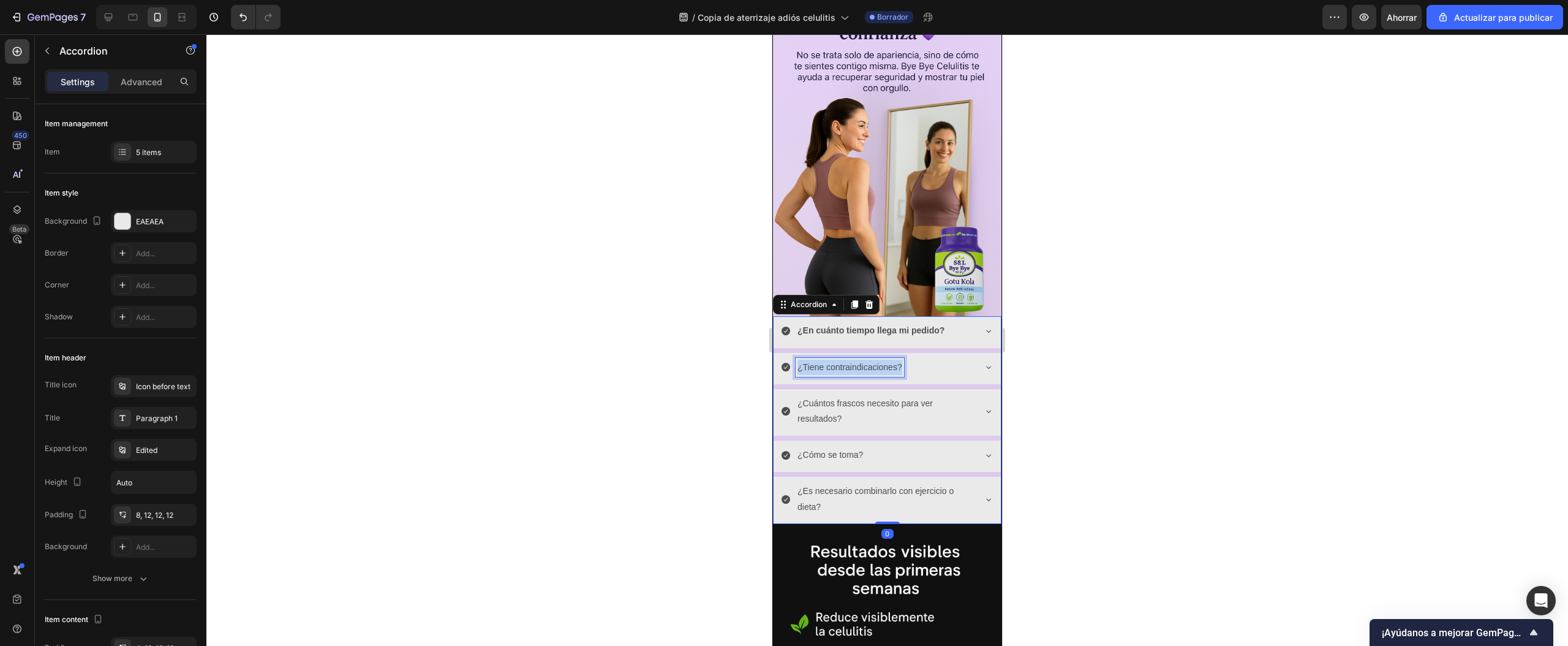
click at [866, 359] on p "¿Tiene contraindicaciones?" at bounding box center [850, 367] width 104 height 16
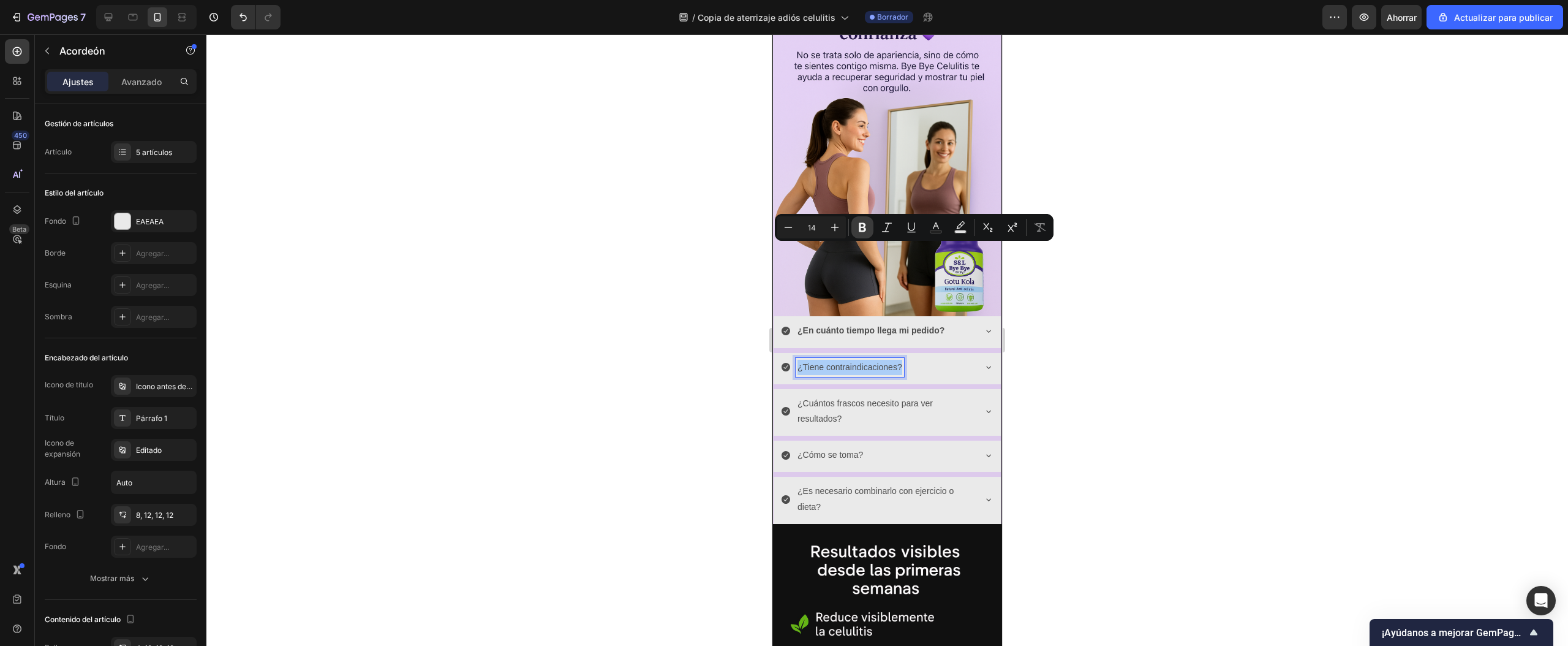
click at [859, 227] on icon "Editor contextual toolbar" at bounding box center [862, 226] width 12 height 12
click at [835, 396] on p "¿Cuántos frascos necesito para ver resultados?" at bounding box center [884, 411] width 175 height 30
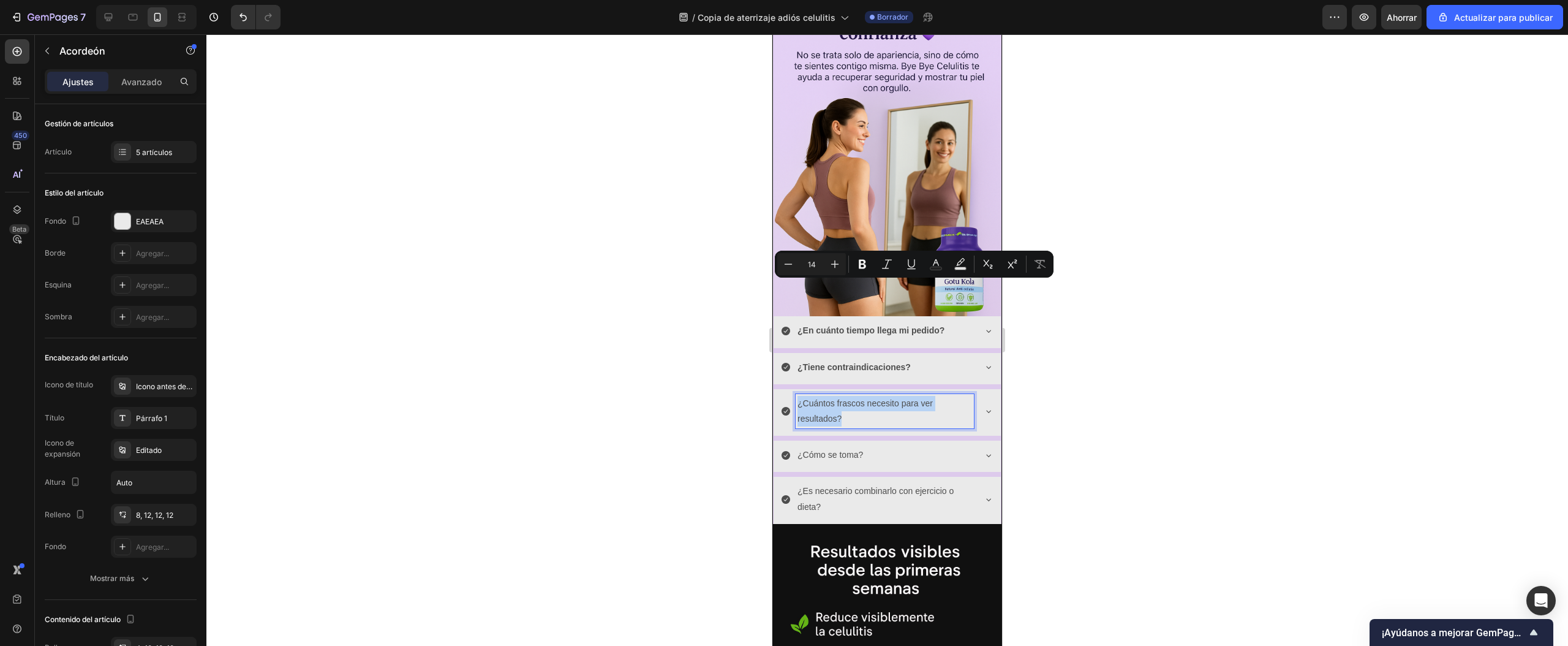
click at [835, 396] on p "¿Cuántos frascos necesito para ver resultados?" at bounding box center [884, 411] width 175 height 30
click at [853, 256] on button "Bold" at bounding box center [862, 264] width 22 height 22
click at [822, 447] on p "¿Cómo se toma?" at bounding box center [830, 454] width 66 height 16
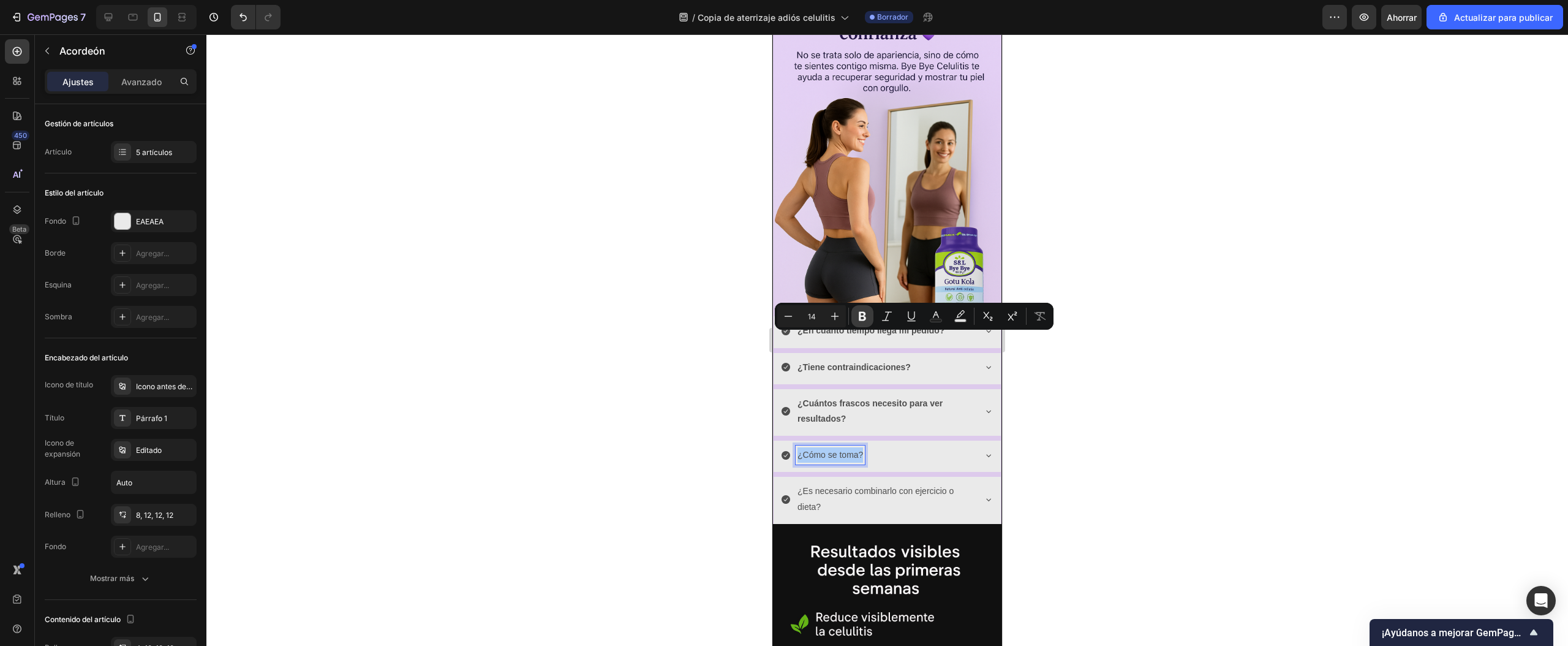
click at [864, 312] on icon "Editor contextual toolbar" at bounding box center [862, 315] width 12 height 12
click at [839, 483] on p "¿Es necesario combinarlo con ejercicio o dieta?" at bounding box center [884, 498] width 175 height 30
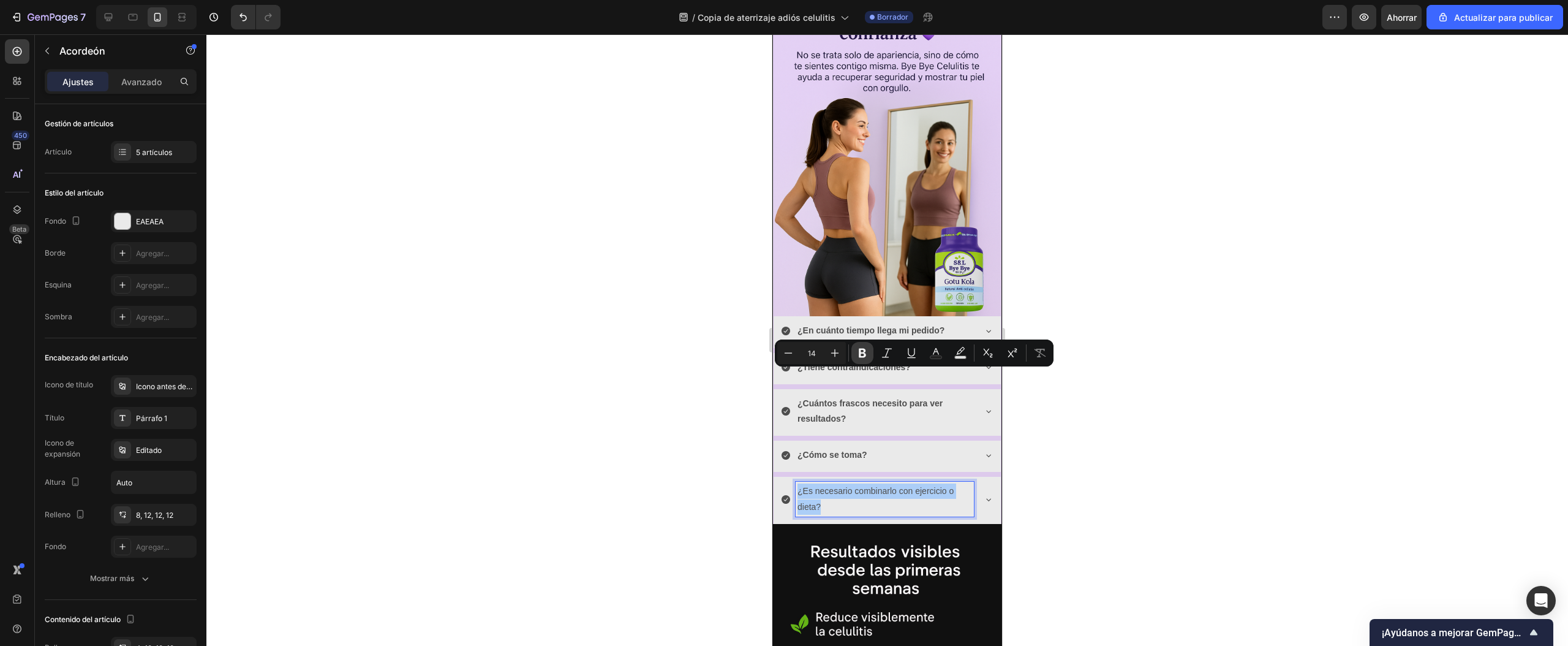
click at [861, 346] on icon "Editor contextual toolbar" at bounding box center [862, 352] width 12 height 12
click at [1123, 392] on div at bounding box center [887, 339] width 1362 height 611
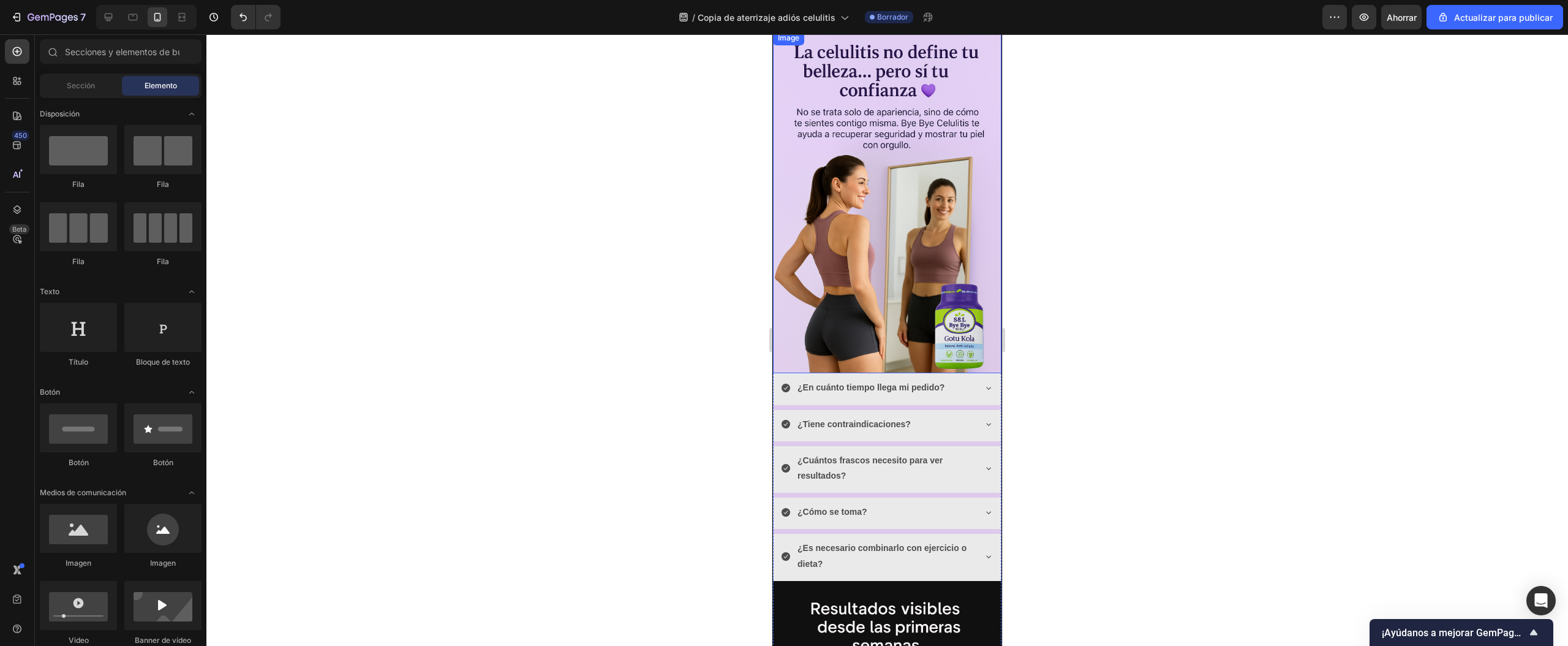
scroll to position [1102, 0]
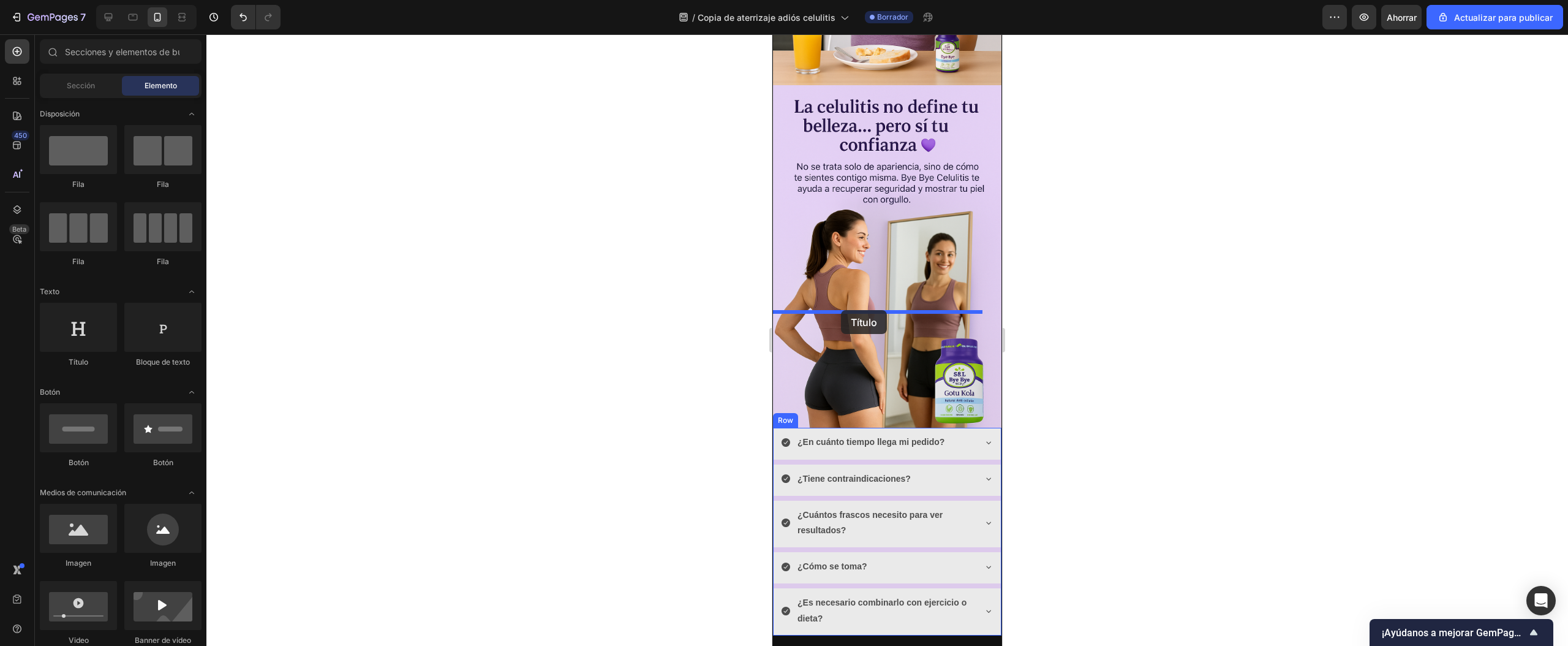
drag, startPoint x: 825, startPoint y: 369, endPoint x: 841, endPoint y: 310, distance: 61.1
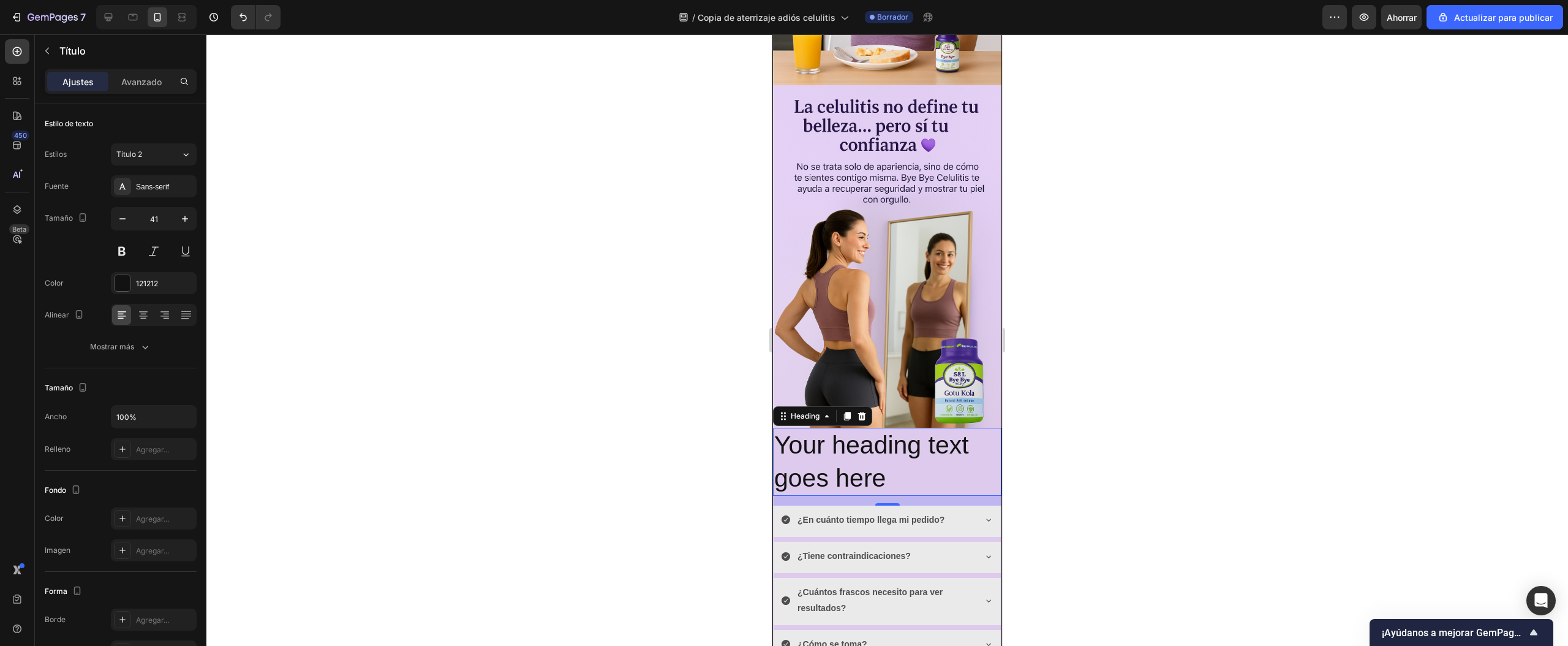
click at [835, 428] on h2 "Your heading text goes here" at bounding box center [887, 462] width 228 height 68
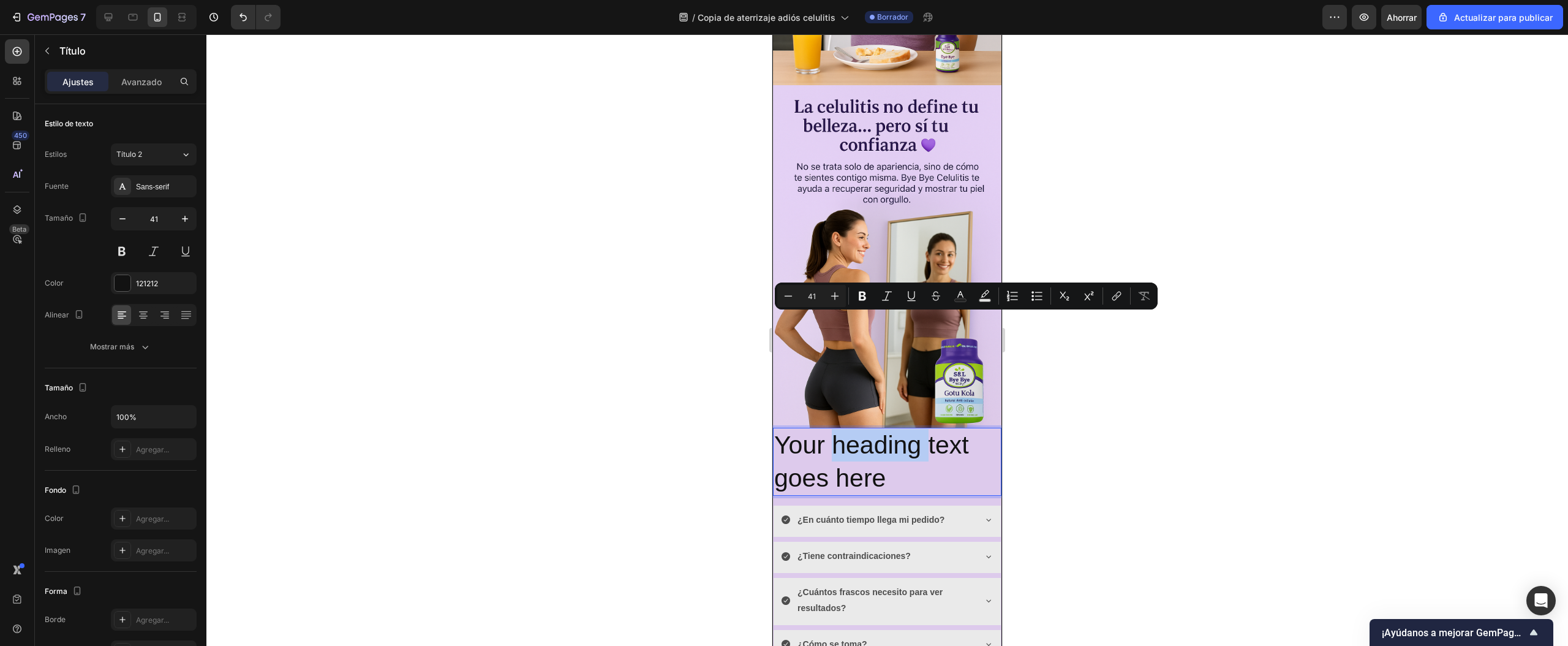
click at [864, 429] on p "Your heading text goes here" at bounding box center [887, 462] width 226 height 66
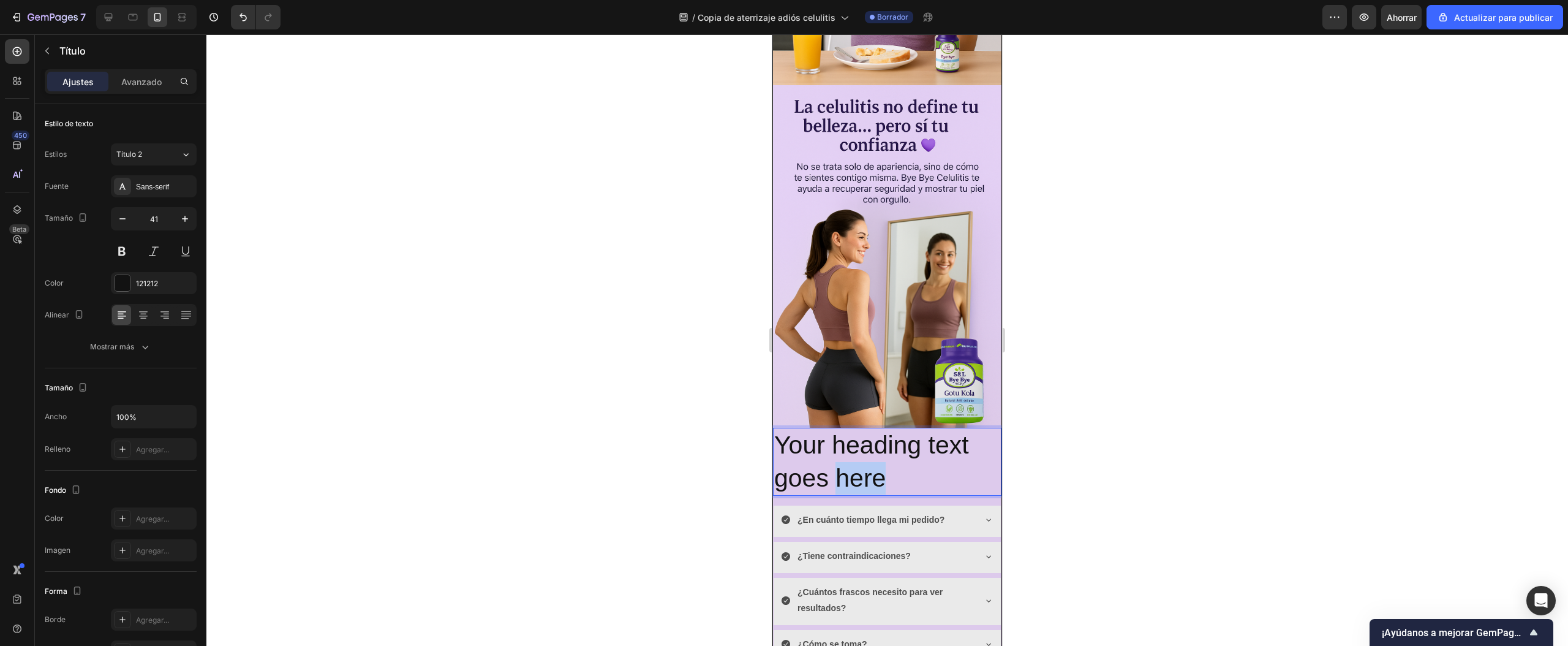
click at [864, 429] on p "Your heading text goes here" at bounding box center [887, 462] width 226 height 66
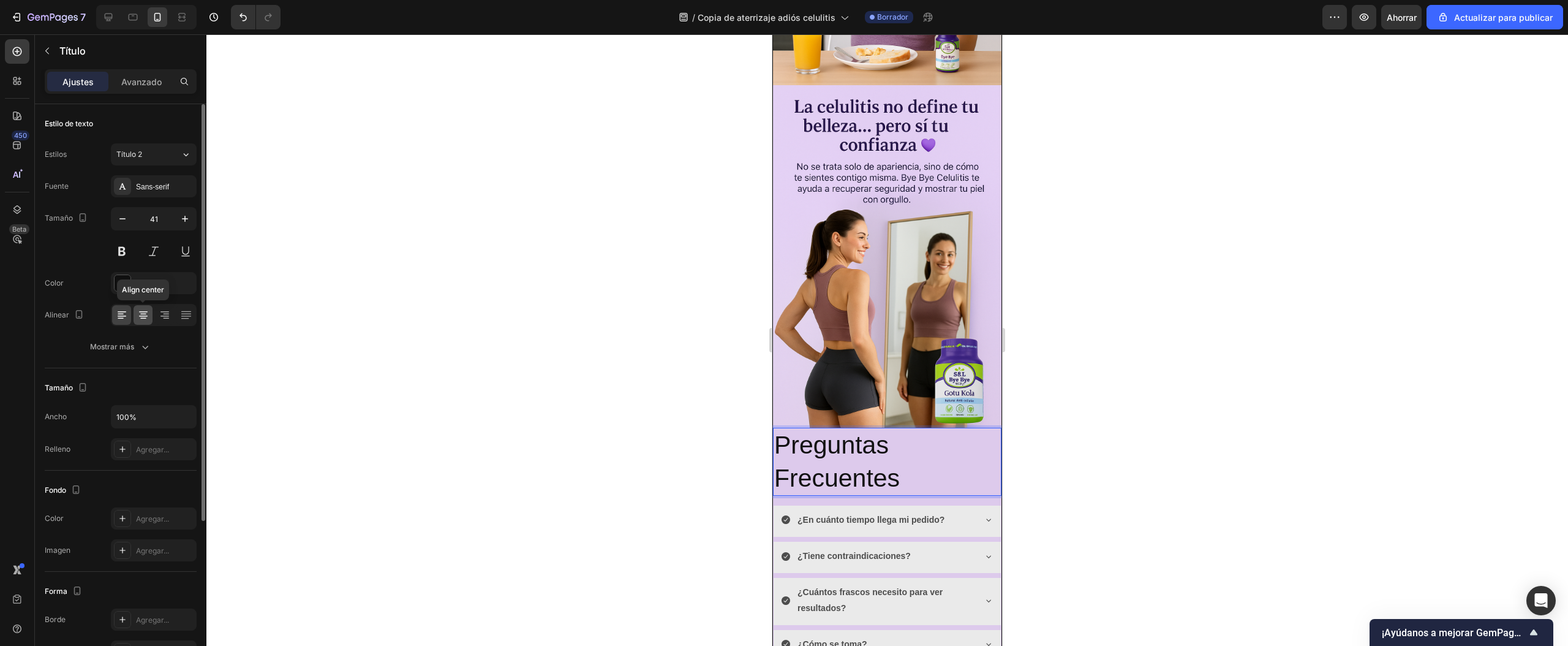
click at [143, 320] on icon at bounding box center [143, 314] width 12 height 12
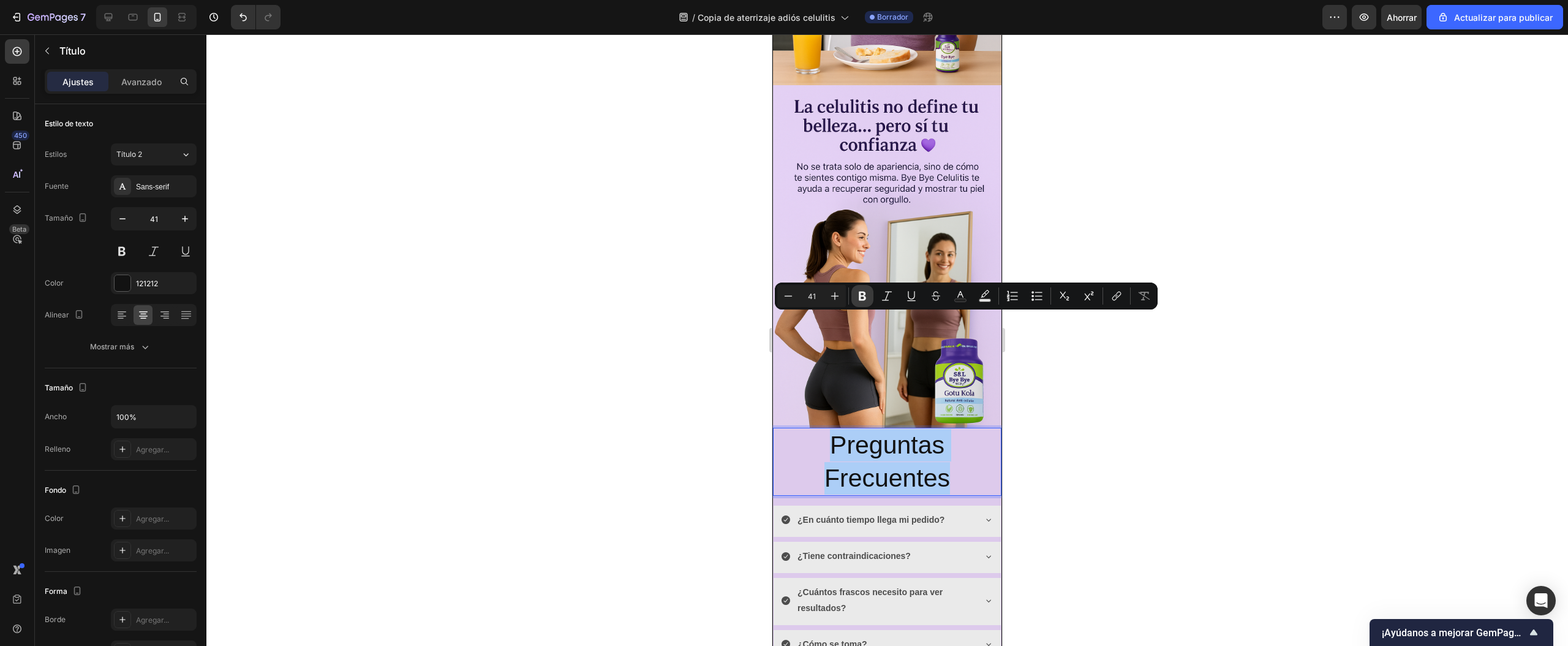
drag, startPoint x: 861, startPoint y: 299, endPoint x: 86, endPoint y: 279, distance: 775.3
click at [861, 299] on icon "Barra de herramientas contextual del editor" at bounding box center [862, 296] width 7 height 9
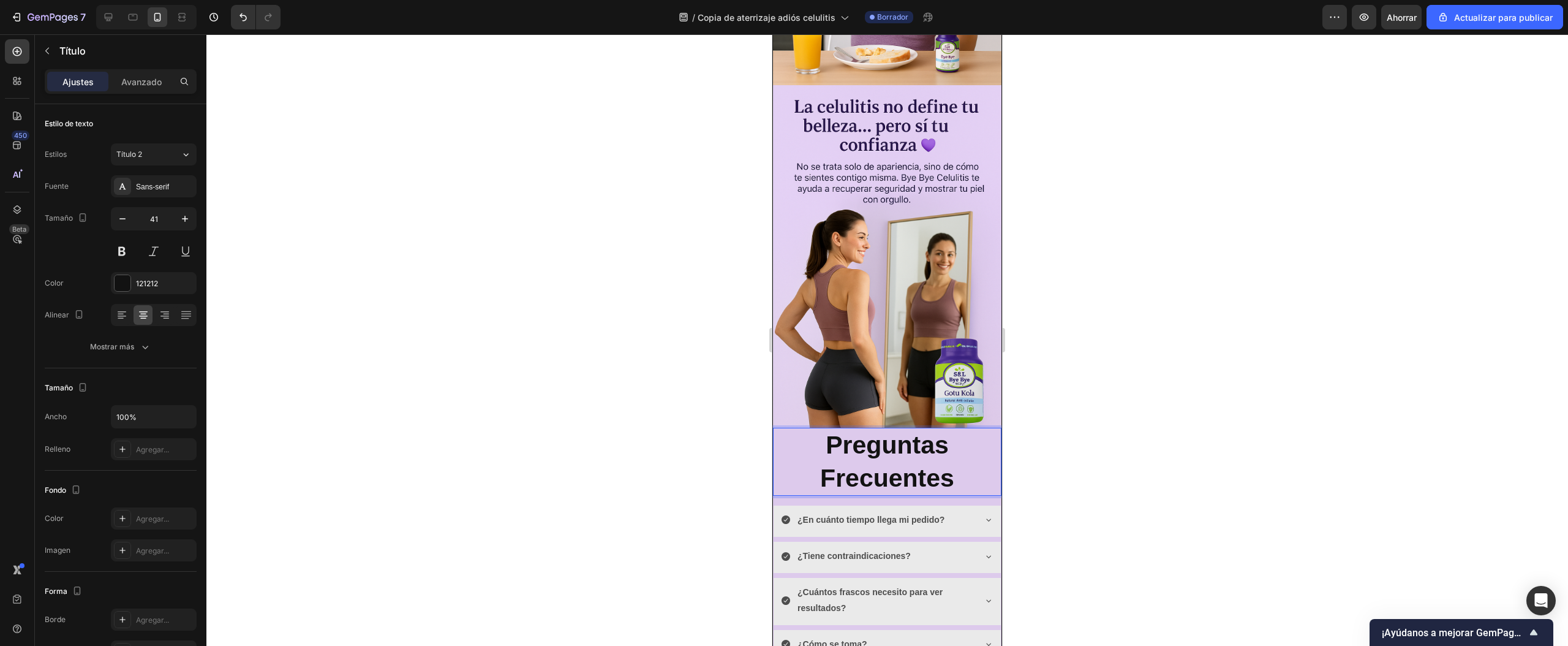
click at [951, 429] on p "Preguntas Frecuentes" at bounding box center [887, 462] width 226 height 66
click at [835, 431] on strong "Preguntas Frecuentes" at bounding box center [887, 461] width 134 height 60
click at [803, 429] on p "Preguntas Frecuentes" at bounding box center [887, 462] width 226 height 66
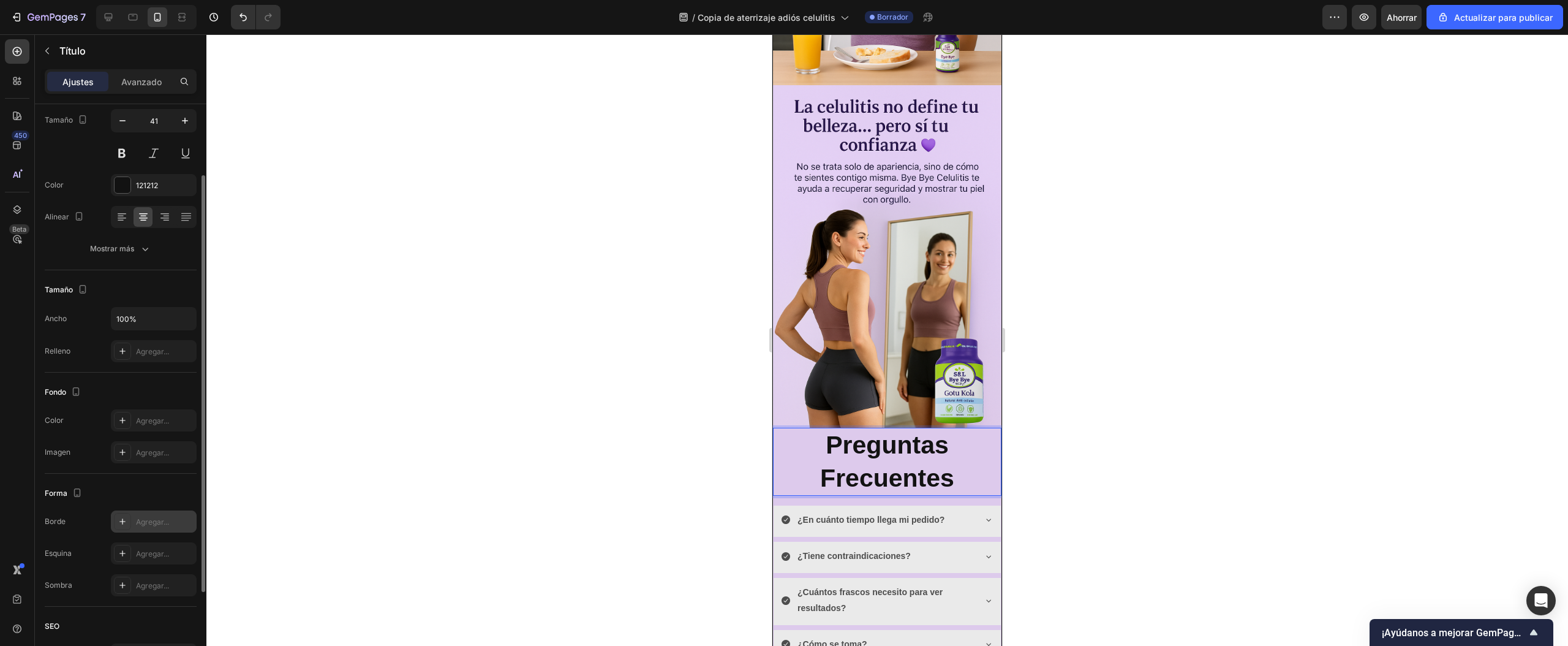
scroll to position [0, 0]
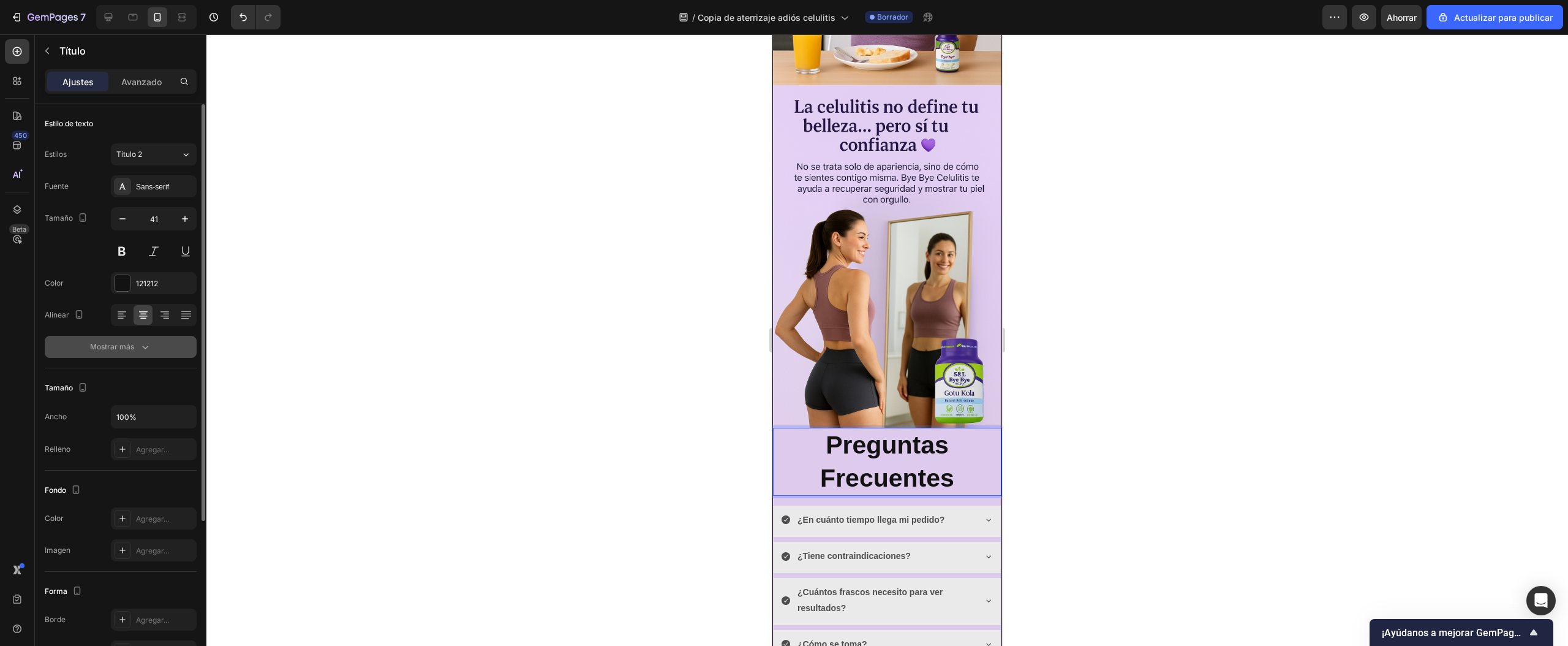
click at [142, 347] on icon "button" at bounding box center [145, 346] width 12 height 12
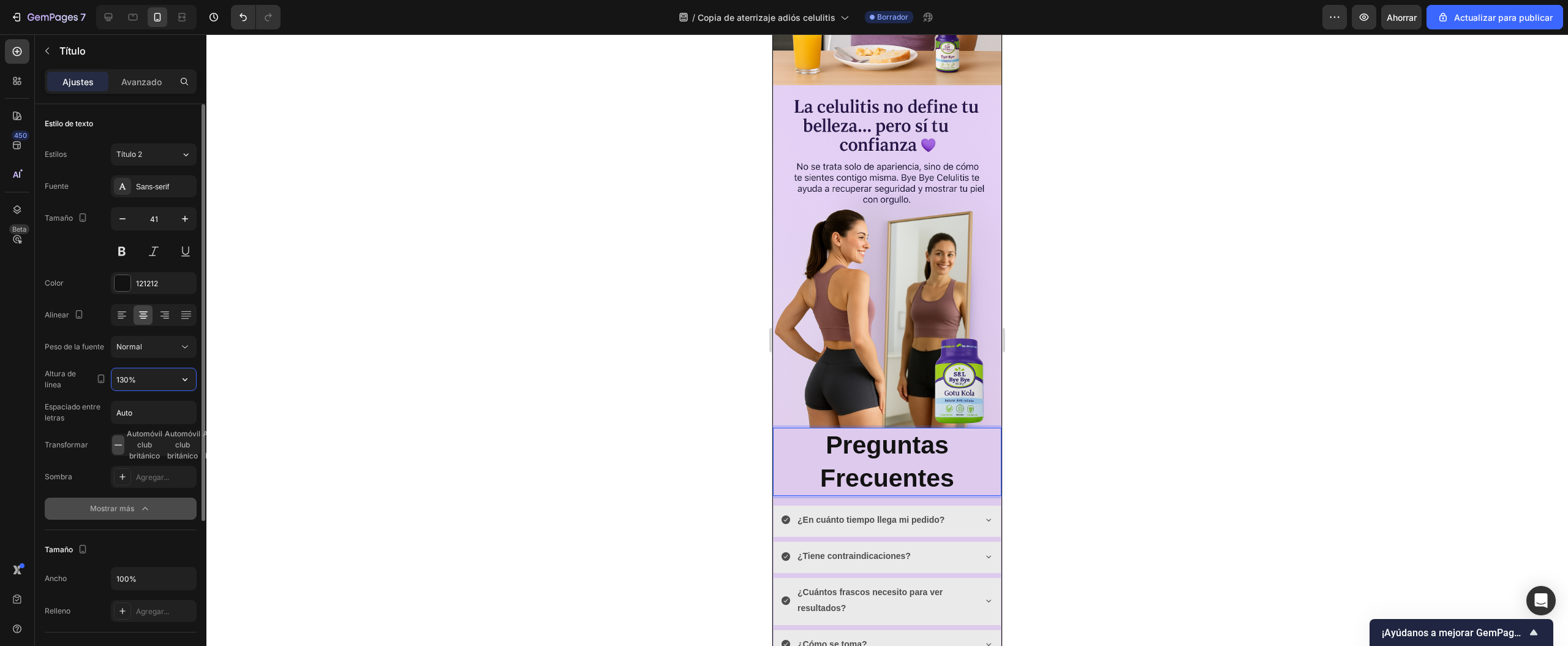
click at [140, 381] on input "130%" at bounding box center [154, 379] width 84 height 22
click at [130, 385] on input "130%" at bounding box center [154, 379] width 84 height 22
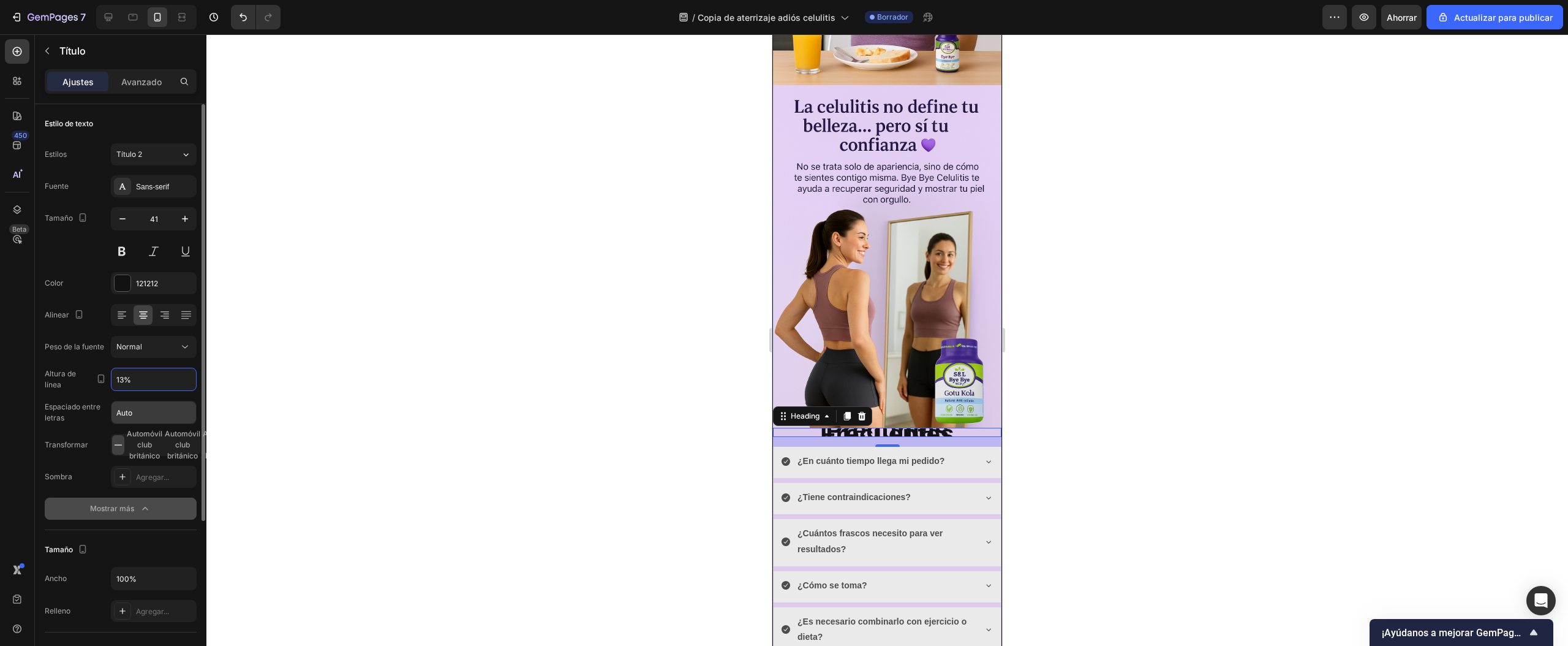
type input "130%"
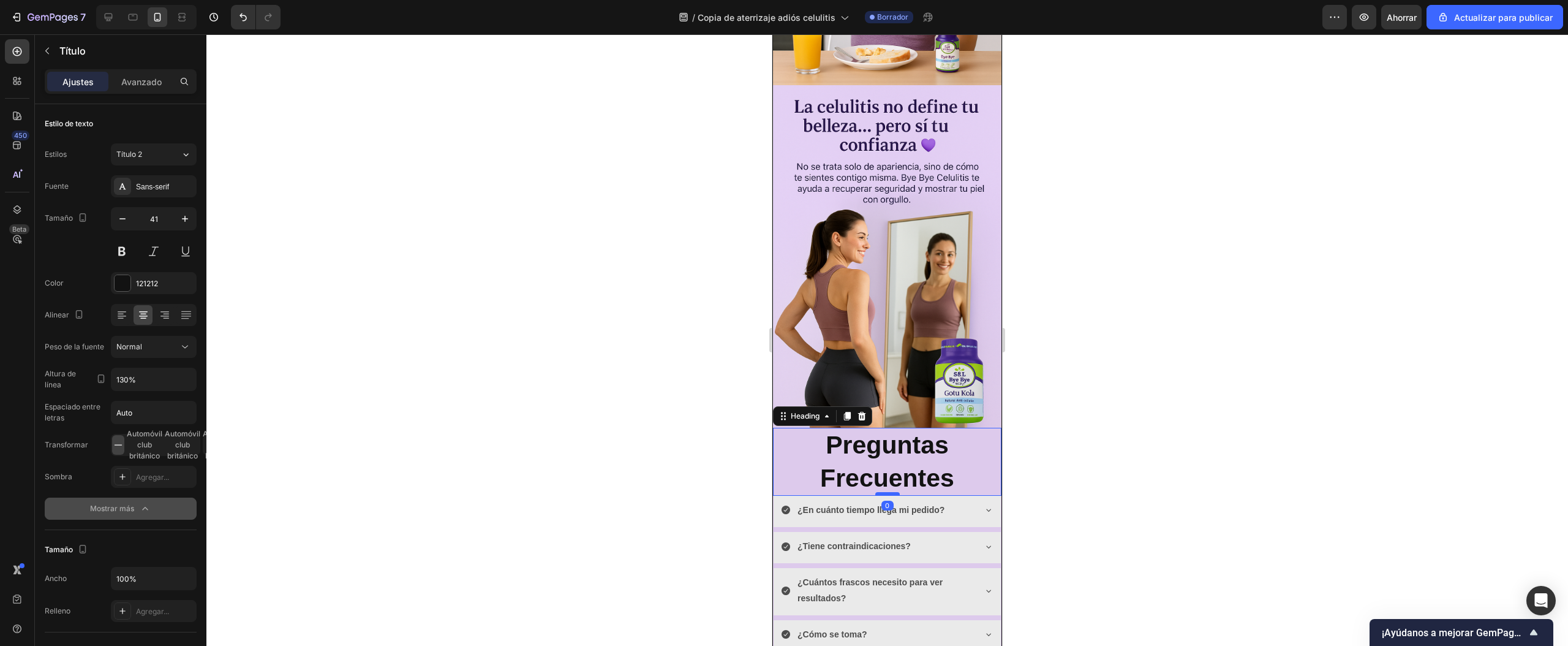
drag, startPoint x: 879, startPoint y: 388, endPoint x: 881, endPoint y: 377, distance: 11.2
click at [881, 492] on div at bounding box center [887, 494] width 25 height 4
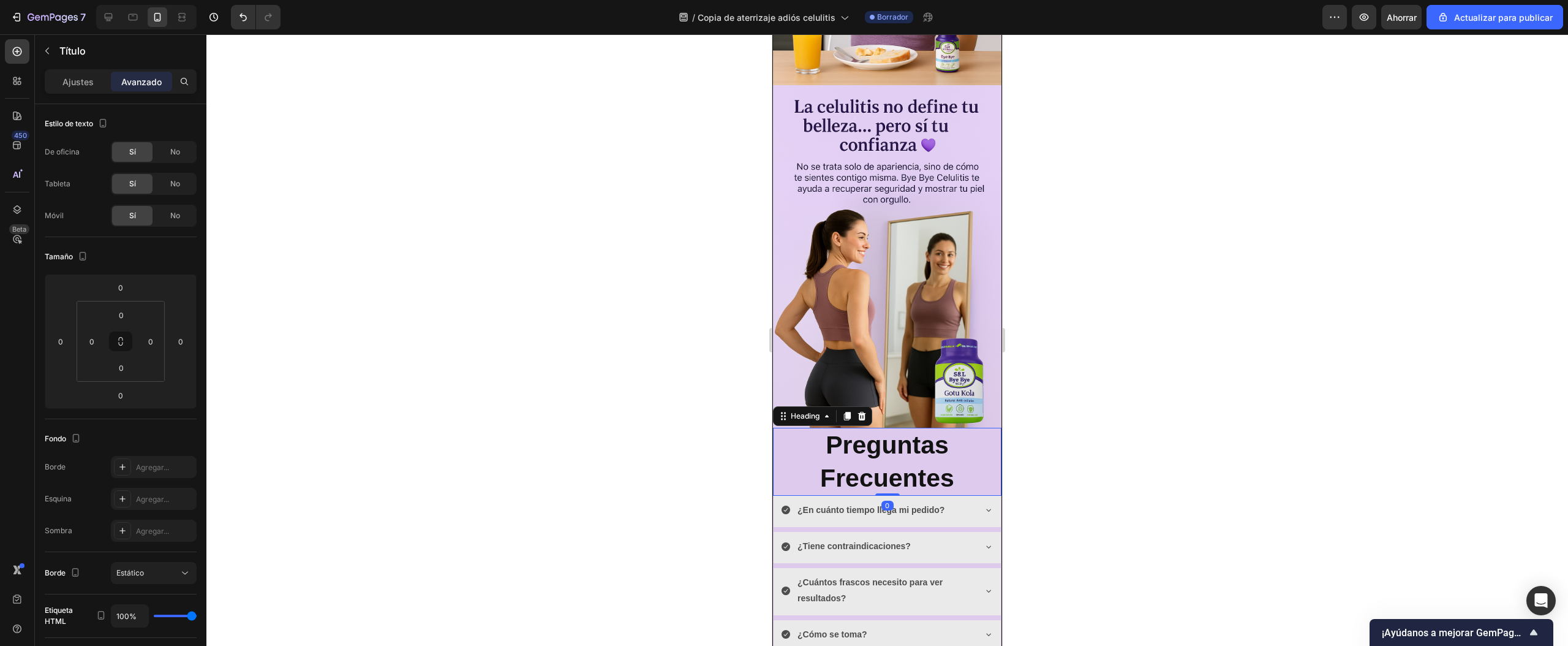
click at [610, 437] on div at bounding box center [887, 339] width 1362 height 611
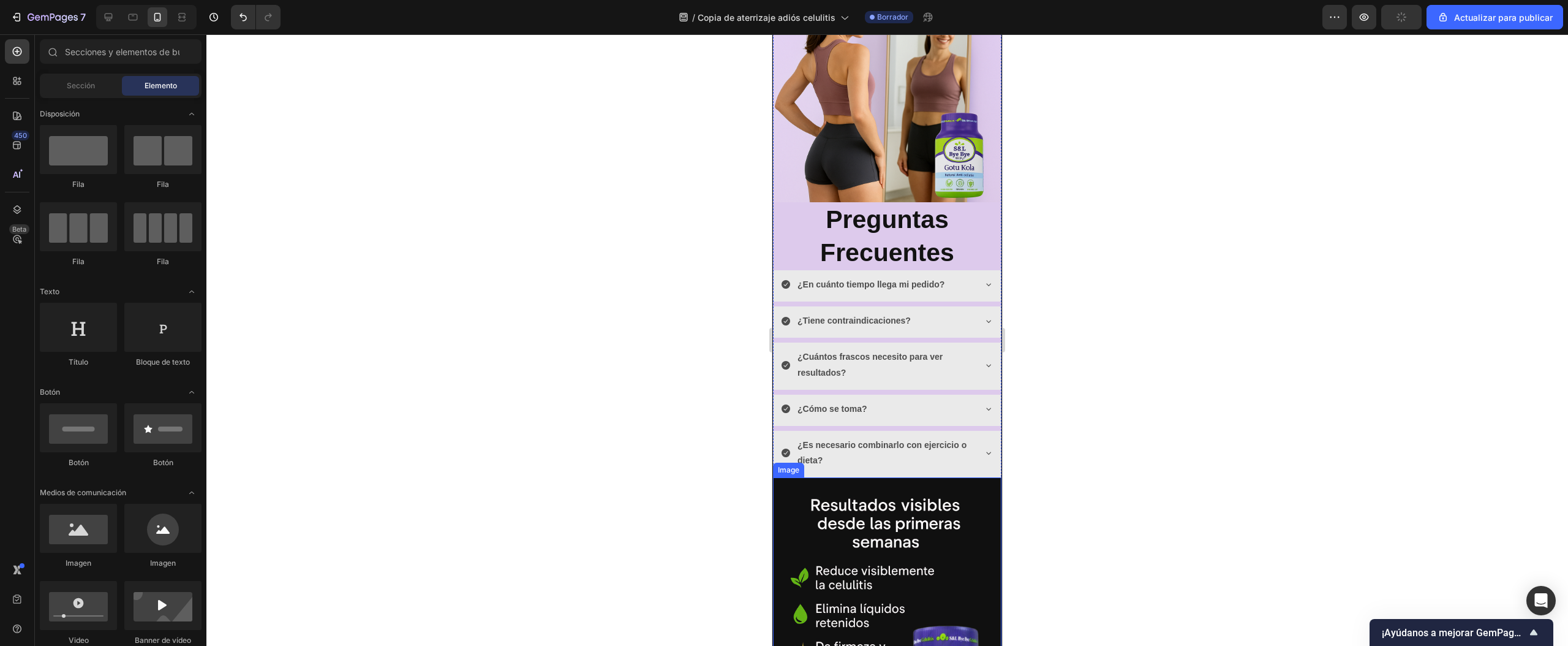
scroll to position [1470, 0]
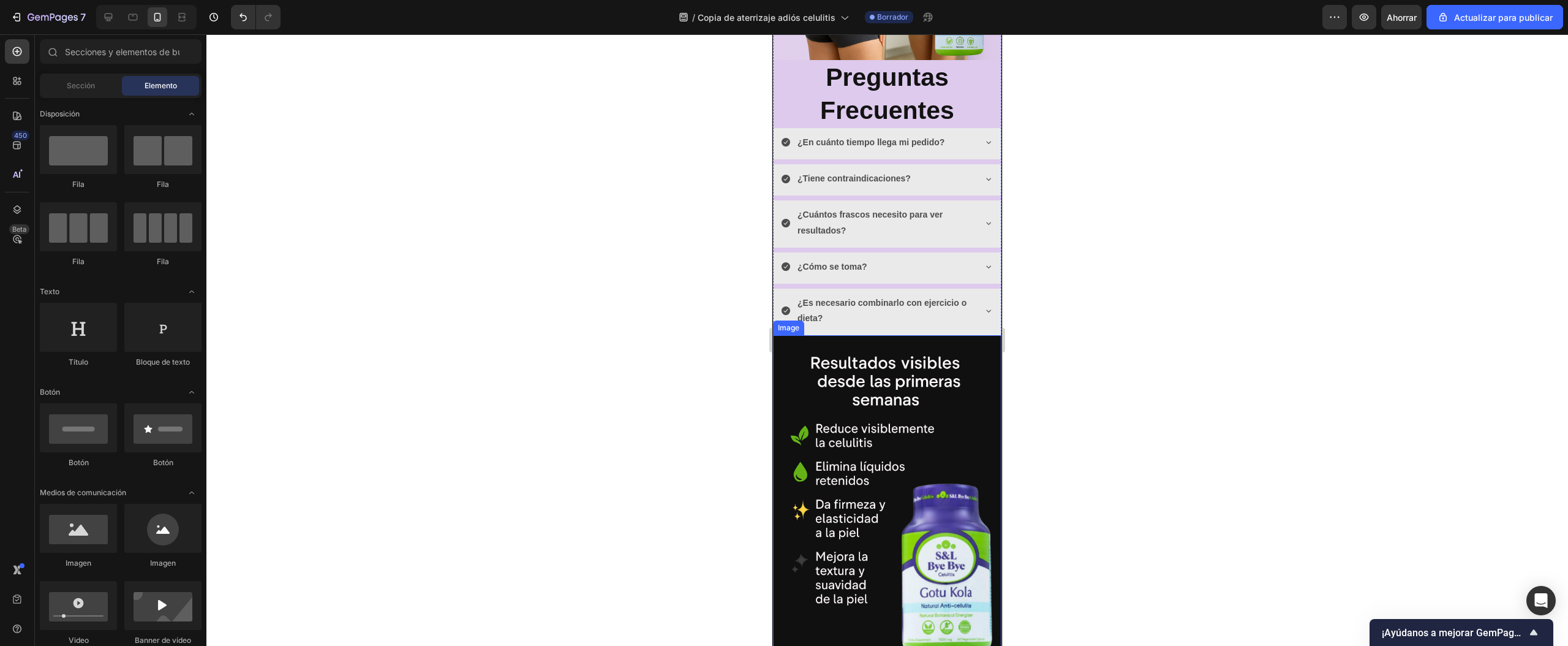
click at [953, 539] on div "Envio gratis Heading Image Releasit COD Form & Upsells Releasit COD Form & Upse…" at bounding box center [887, 500] width 228 height 3783
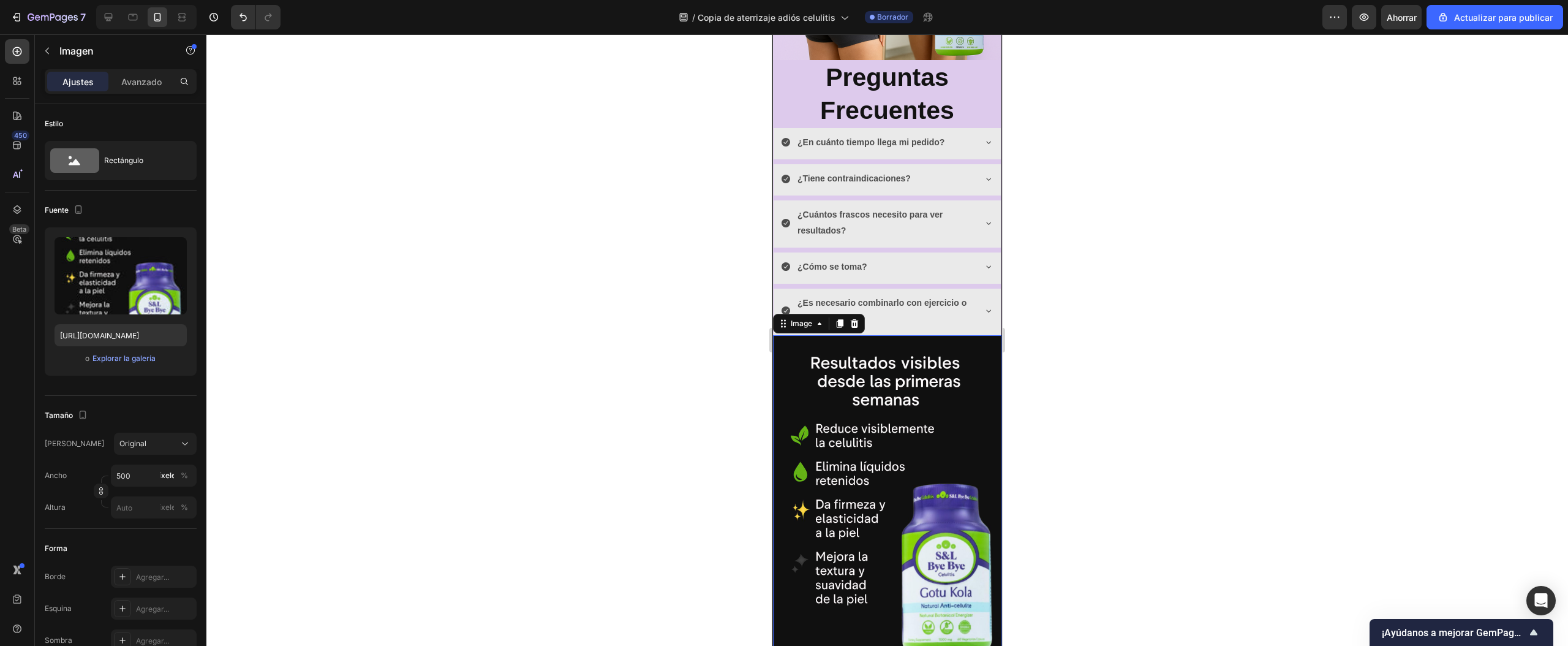
click at [870, 359] on img at bounding box center [887, 507] width 228 height 343
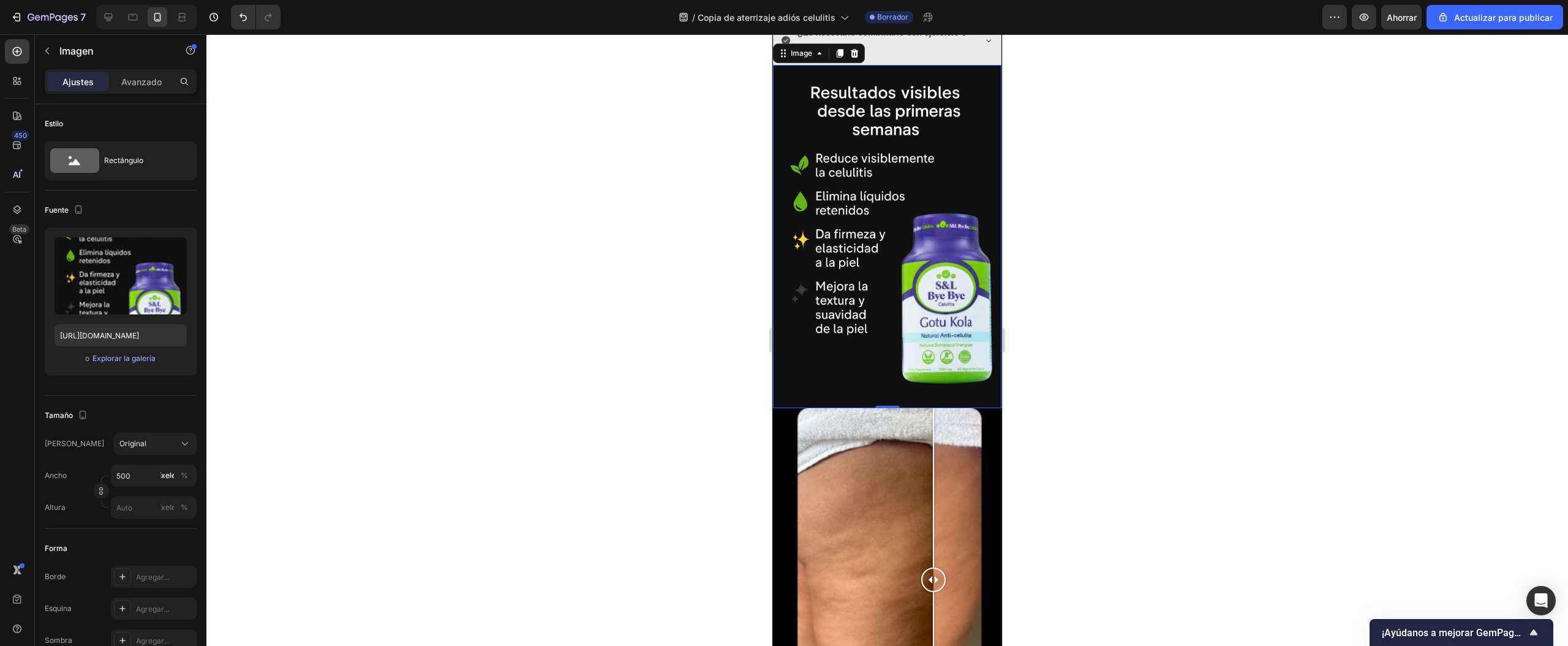
scroll to position [1593, 0]
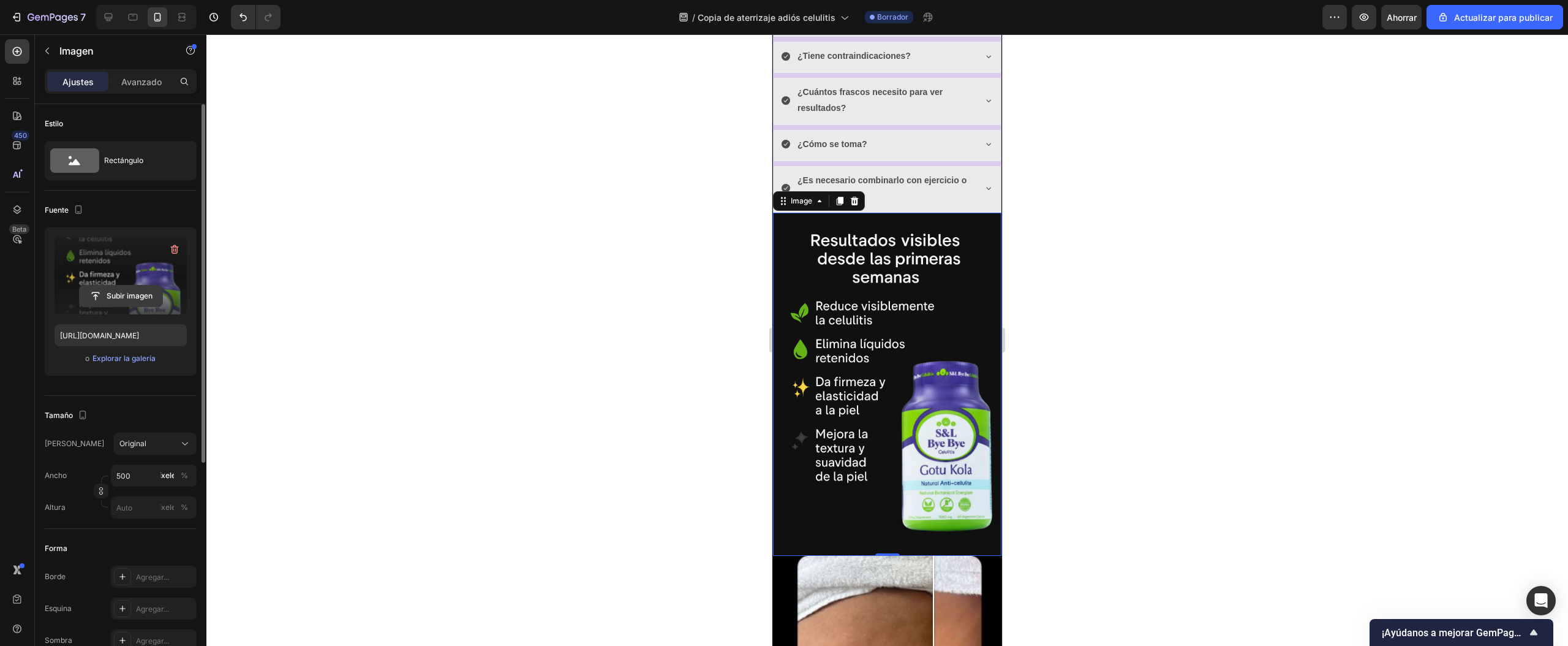
click at [137, 290] on input "file" at bounding box center [121, 296] width 82 height 21
type input "https://cdn.shopify.com/s/files/1/0772/1284/4269/files/gempages_586030181030822…"
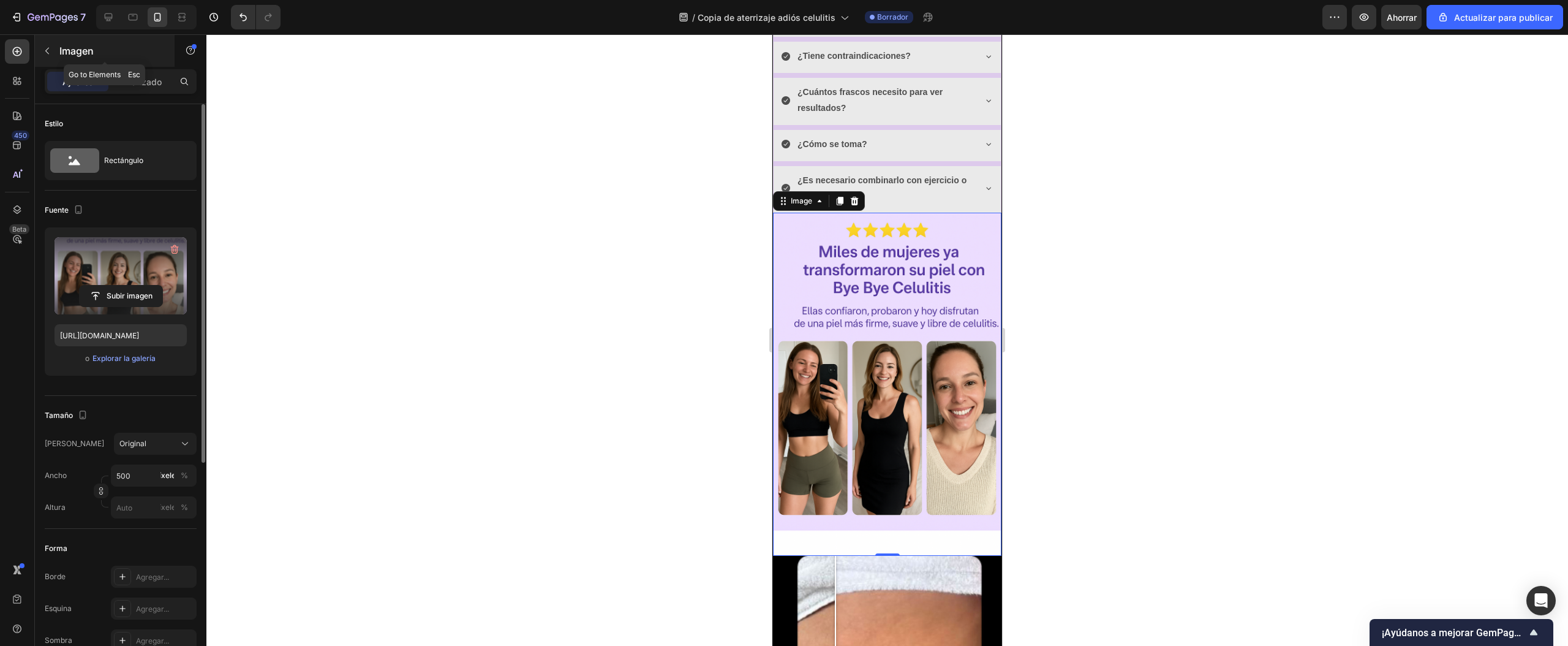
click at [54, 53] on button "button" at bounding box center [47, 50] width 19 height 19
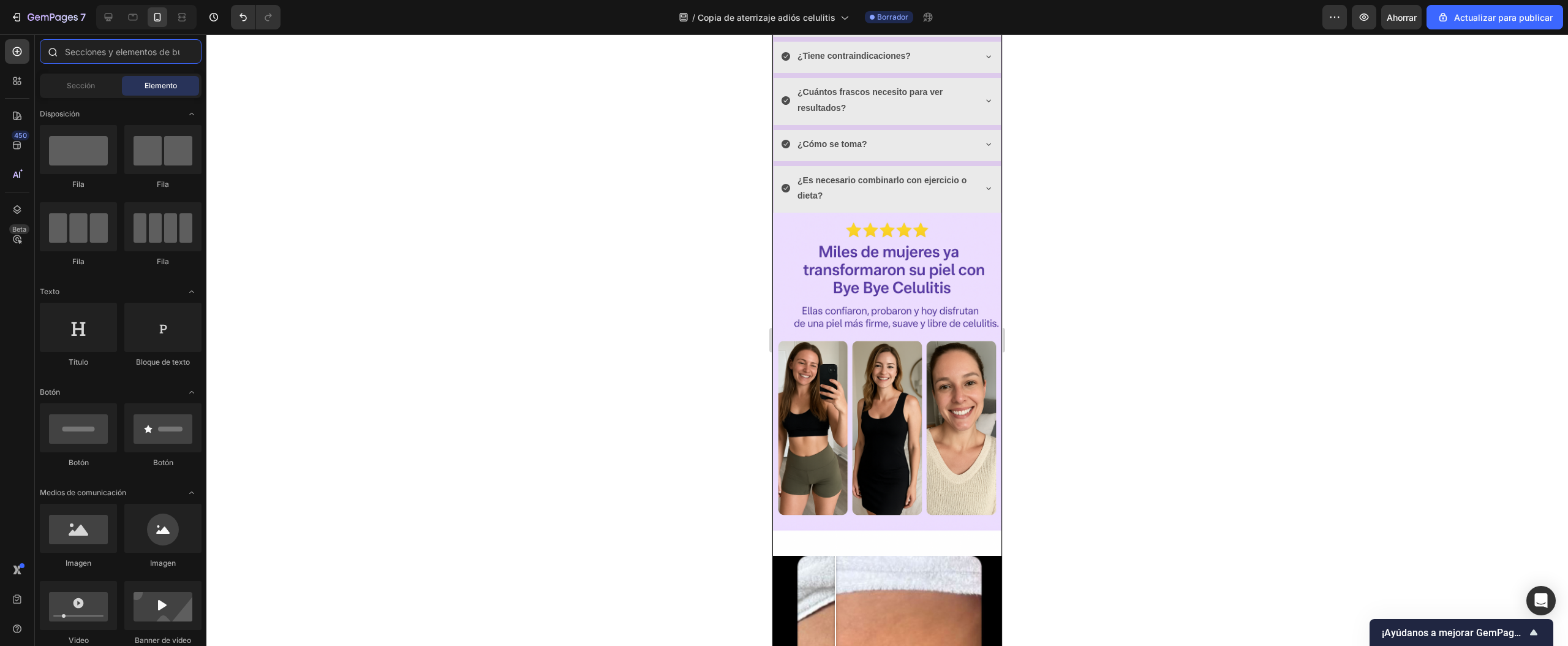
click at [86, 49] on input "text" at bounding box center [120, 51] width 161 height 25
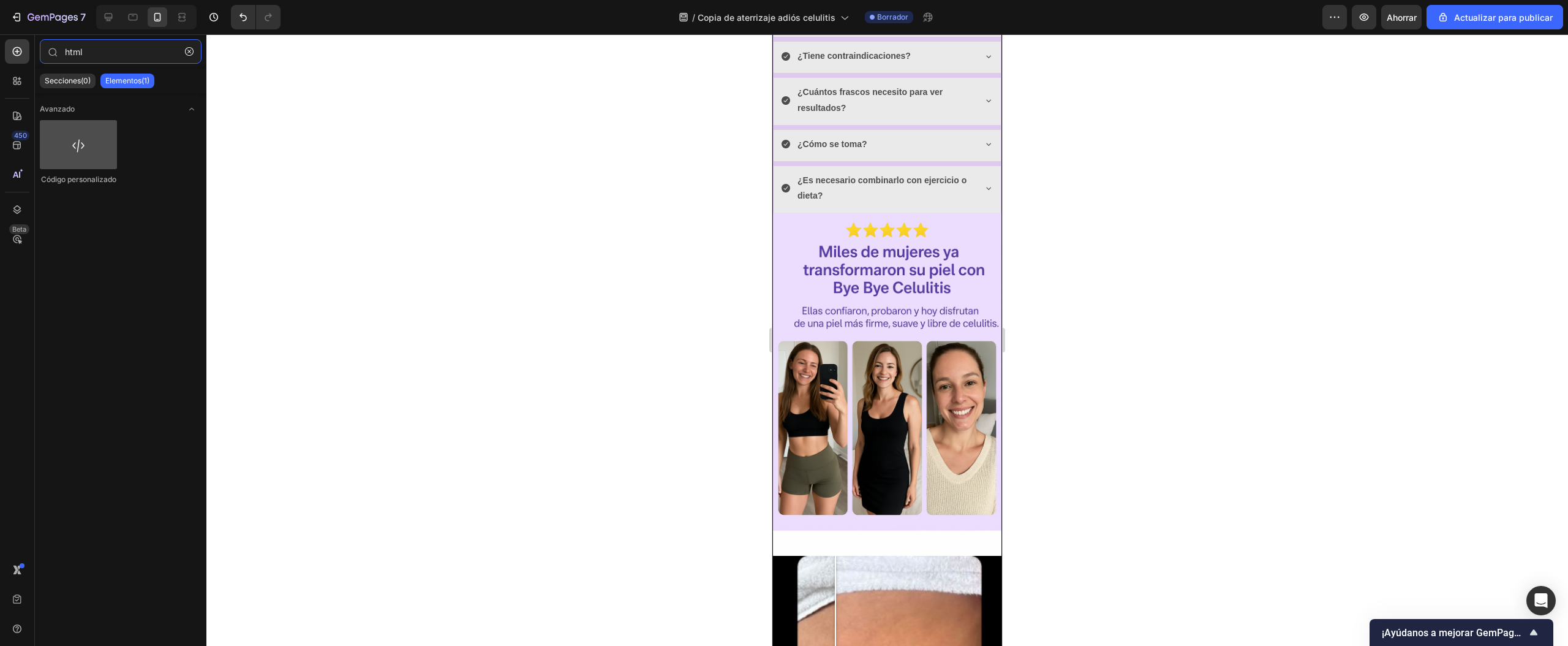
type input "html"
drag, startPoint x: 854, startPoint y: 181, endPoint x: 809, endPoint y: 414, distance: 237.3
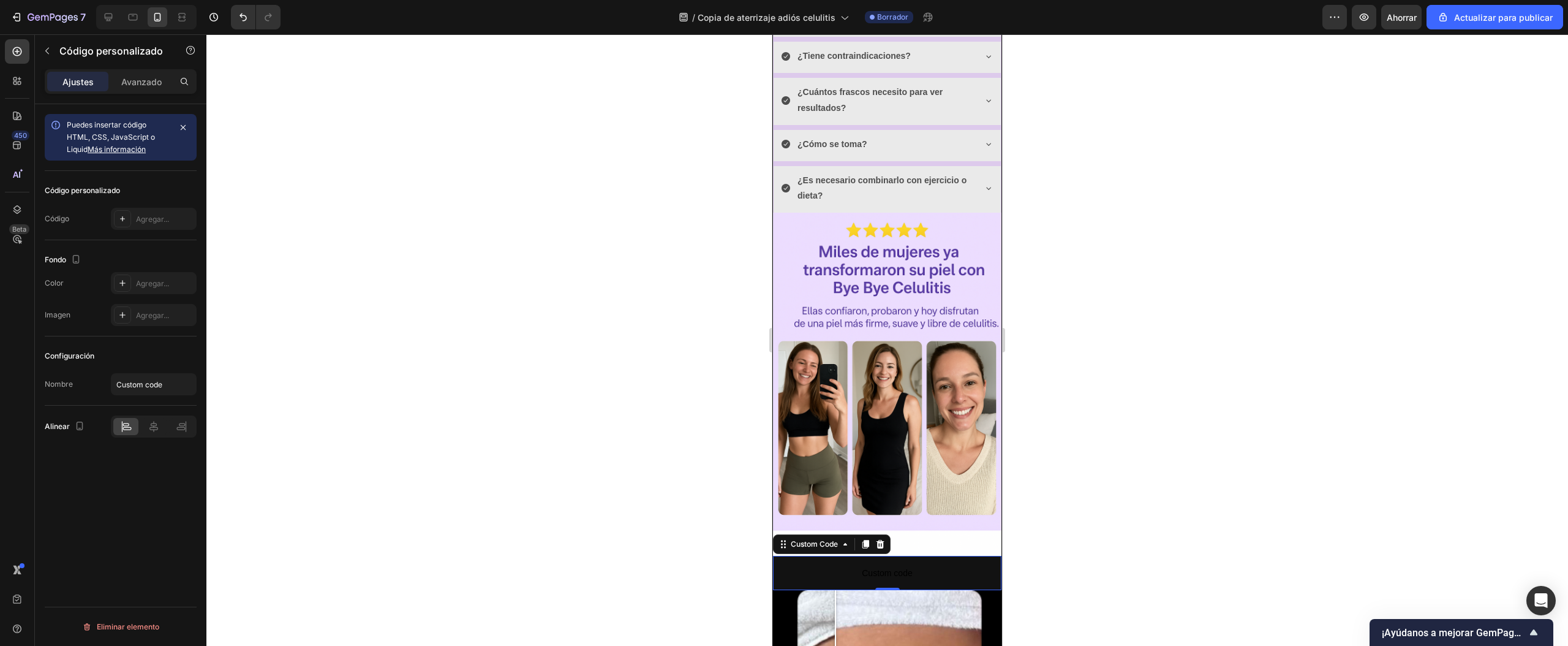
click at [123, 230] on div "Código personalizado Código Agregar..." at bounding box center [121, 206] width 152 height 70
click at [135, 218] on div "Agregar..." at bounding box center [154, 219] width 86 height 22
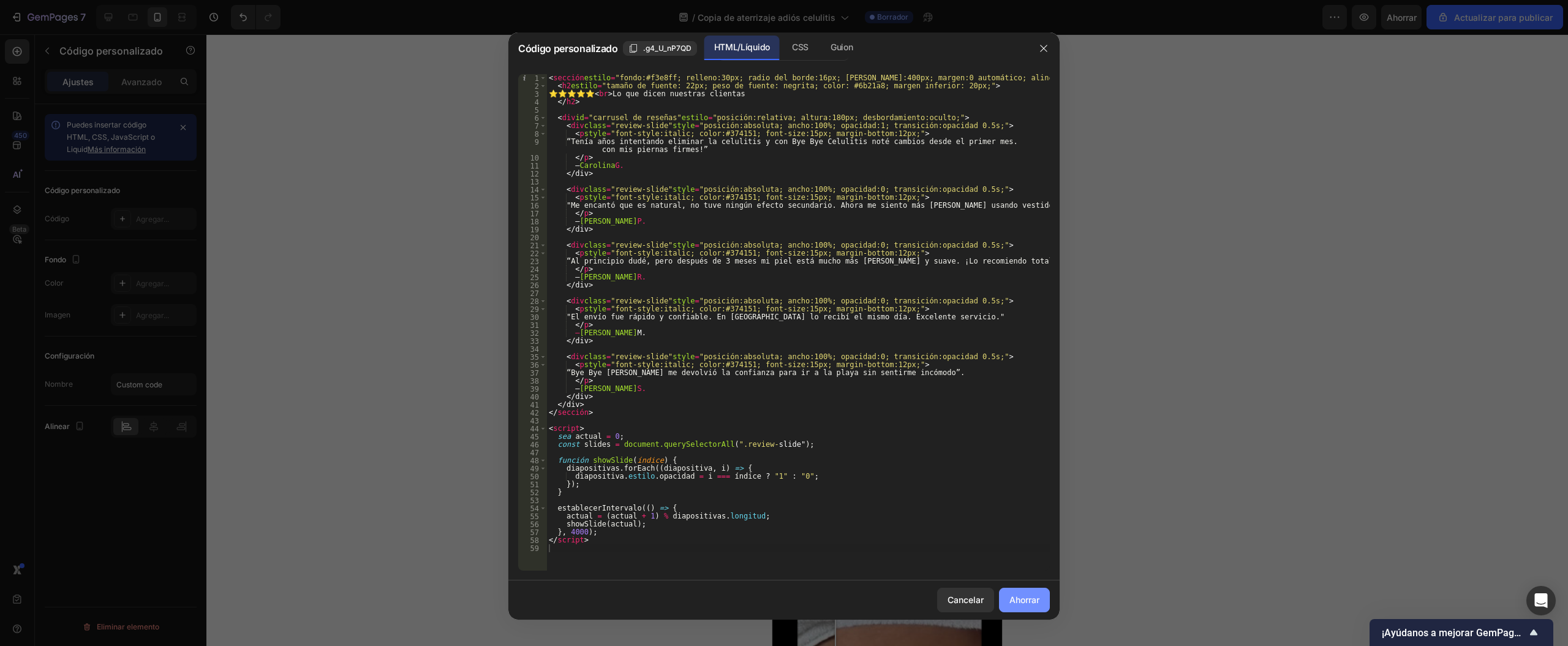
click at [1021, 604] on font "Ahorrar" at bounding box center [1025, 598] width 30 height 10
type textarea "</script>"
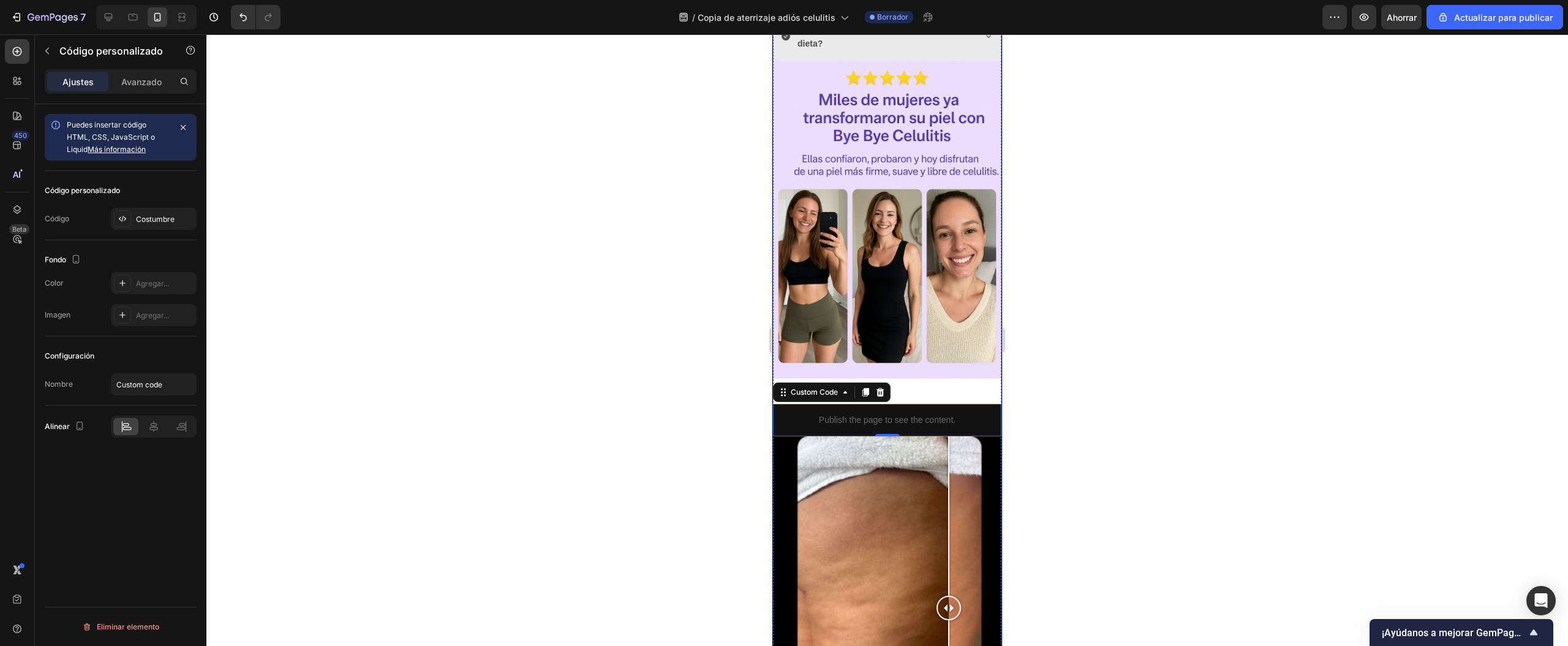
scroll to position [1741, 0]
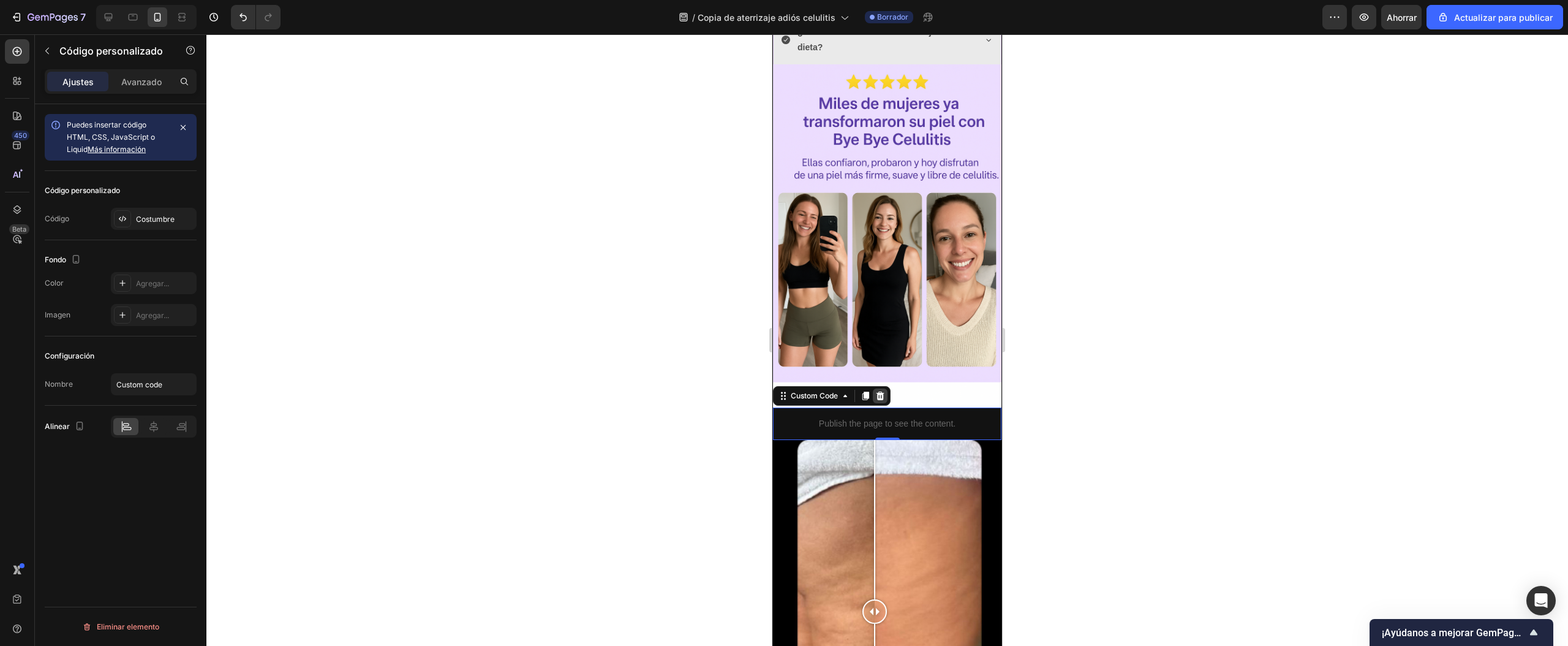
click at [883, 391] on icon at bounding box center [881, 395] width 8 height 8
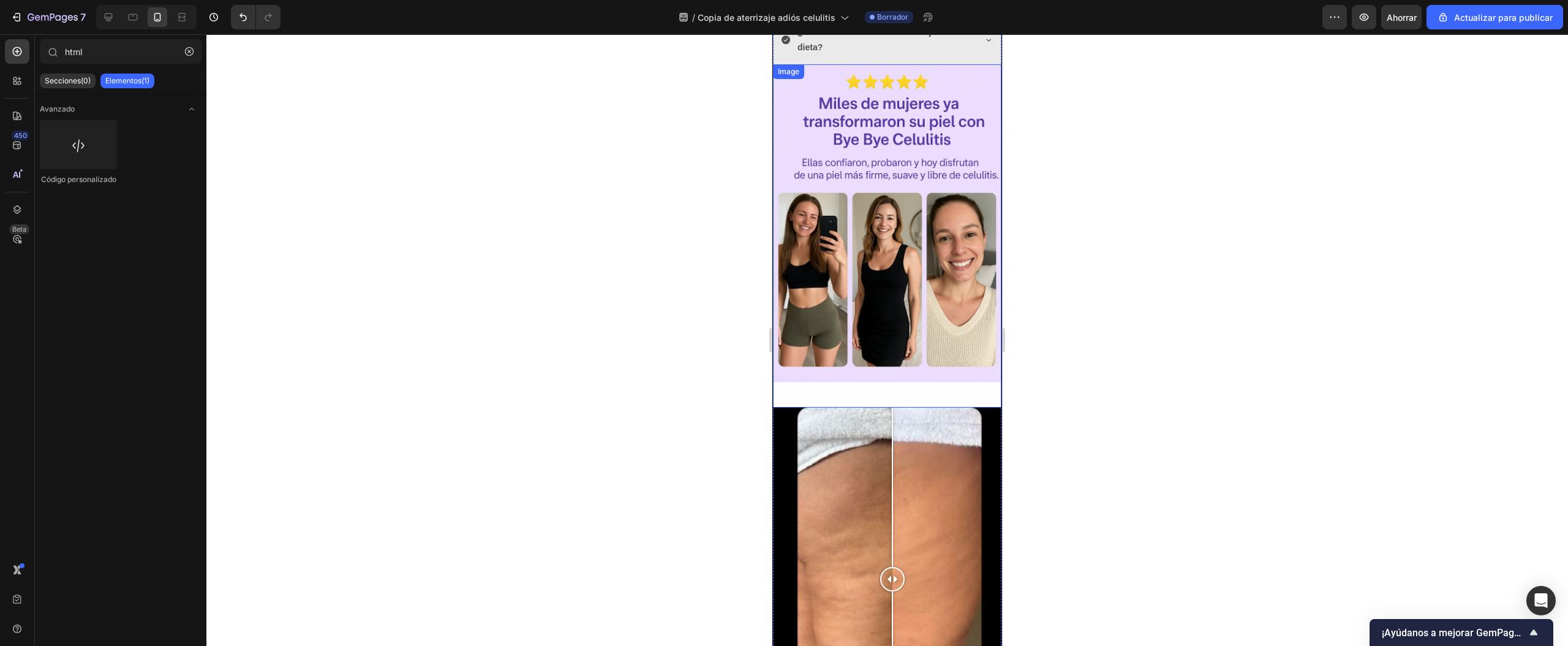
click at [822, 249] on img at bounding box center [887, 235] width 228 height 343
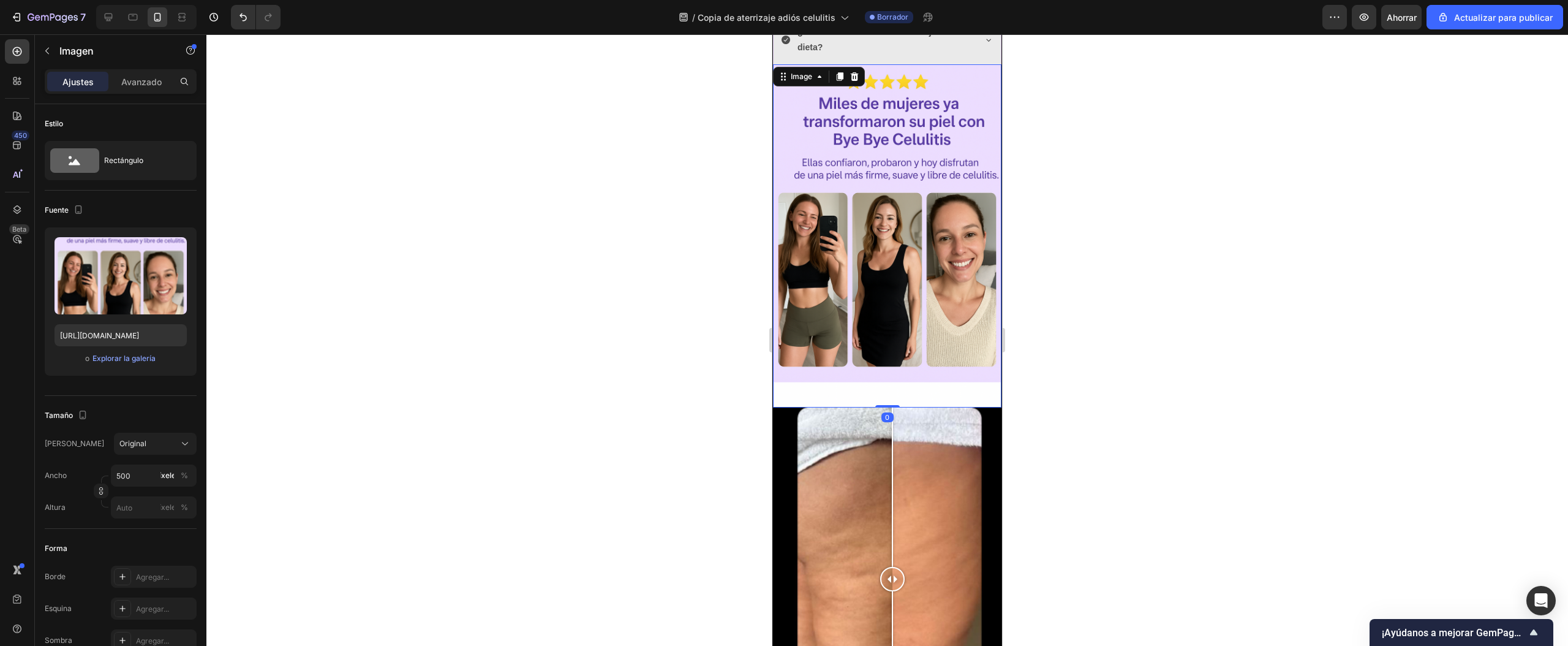
click at [893, 254] on img at bounding box center [887, 235] width 228 height 343
drag, startPoint x: 877, startPoint y: 263, endPoint x: 880, endPoint y: 254, distance: 9.5
click at [880, 254] on div "Image 0" at bounding box center [887, 235] width 228 height 343
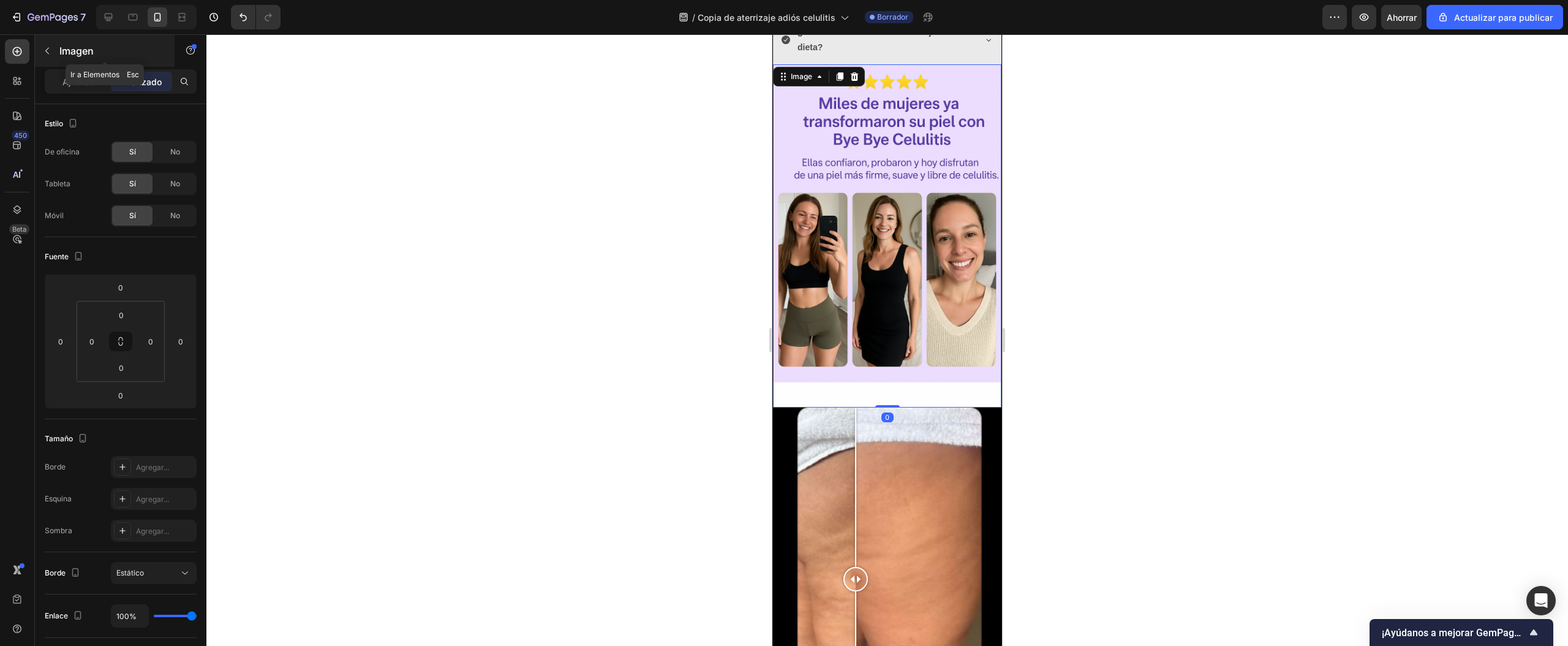
click at [50, 43] on button "button" at bounding box center [47, 50] width 19 height 19
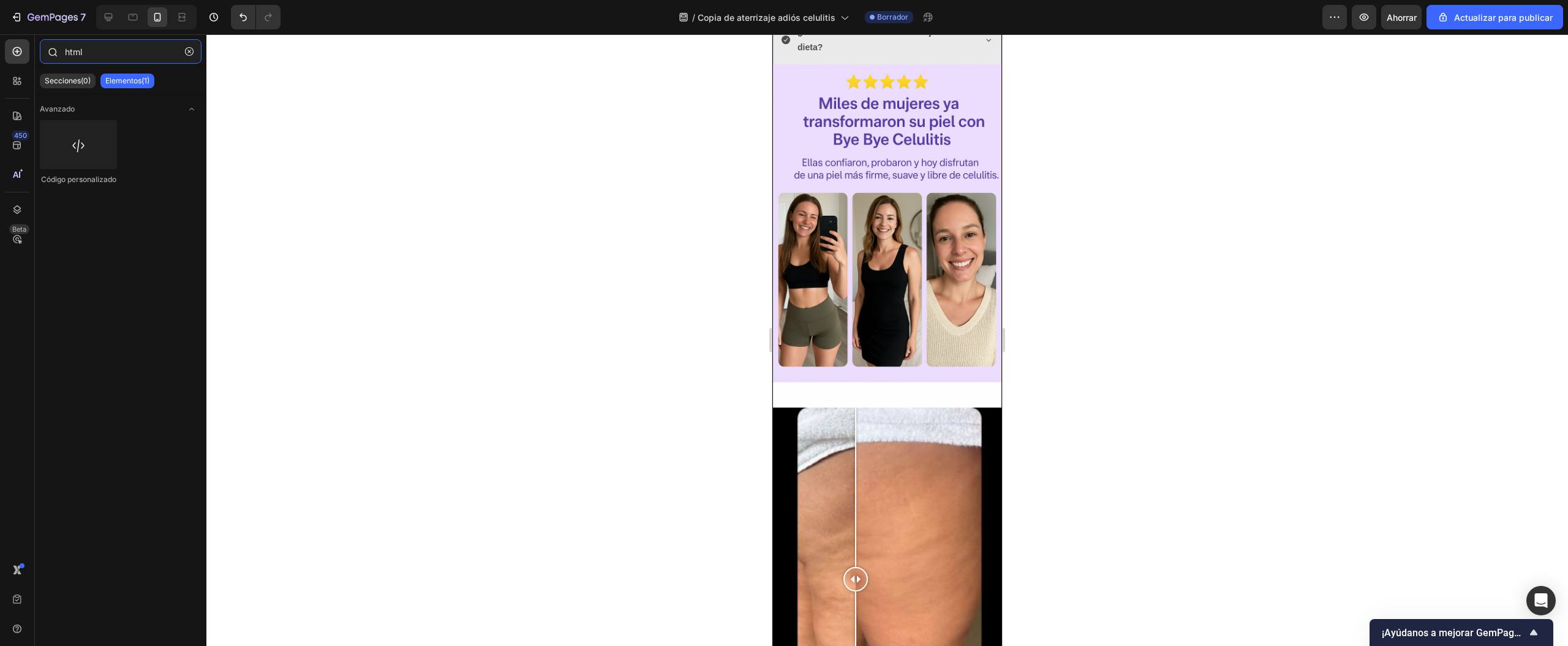
click at [108, 49] on input "html" at bounding box center [120, 51] width 161 height 25
type input "h"
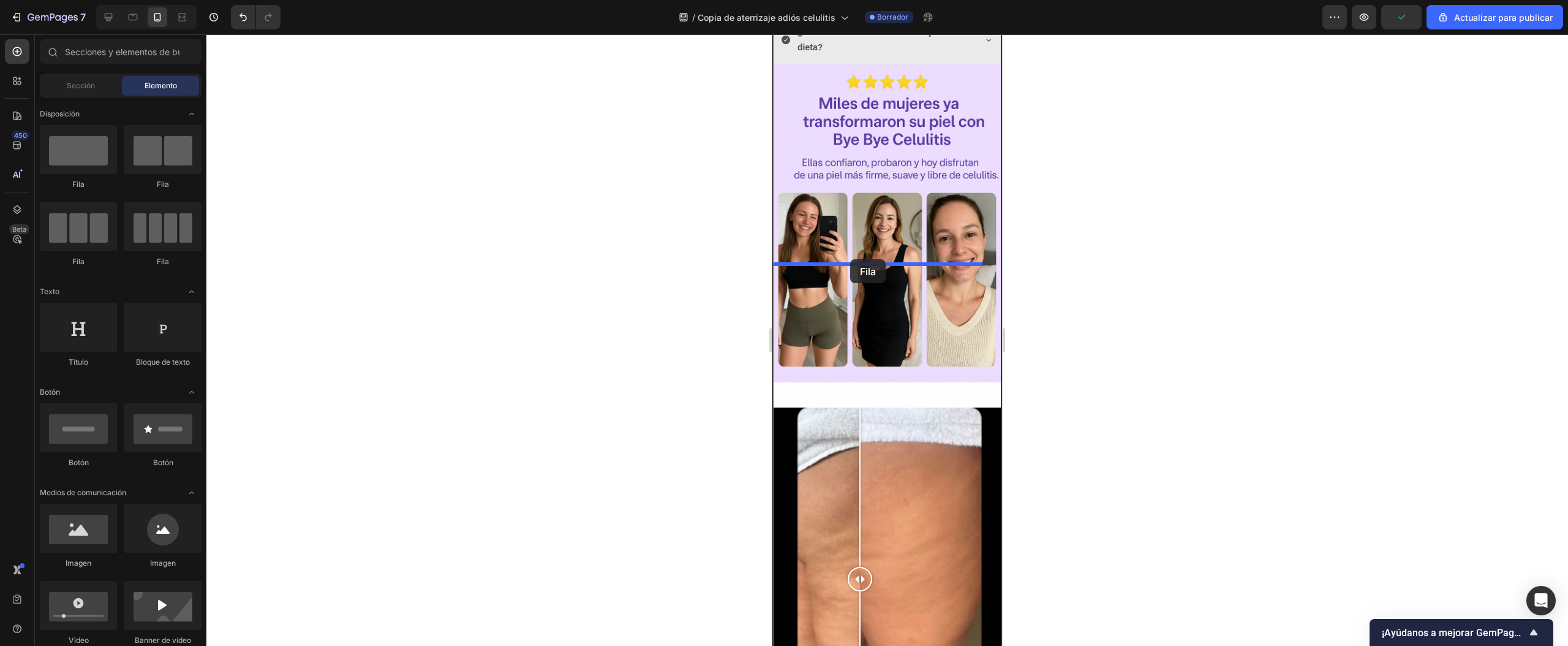
drag, startPoint x: 850, startPoint y: 196, endPoint x: 850, endPoint y: 259, distance: 63.0
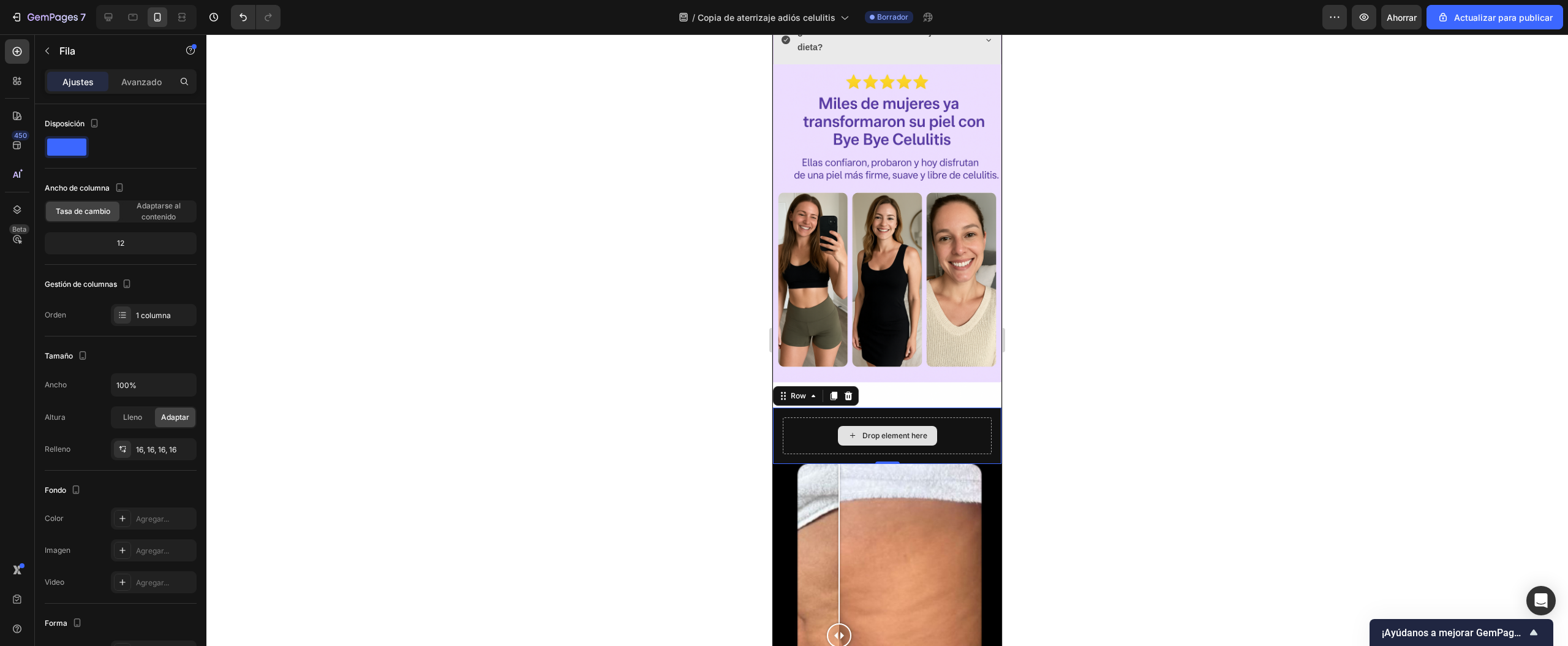
click at [942, 417] on div "Drop element here" at bounding box center [887, 435] width 209 height 37
click at [976, 408] on div "Drop element here Row 0" at bounding box center [887, 436] width 228 height 57
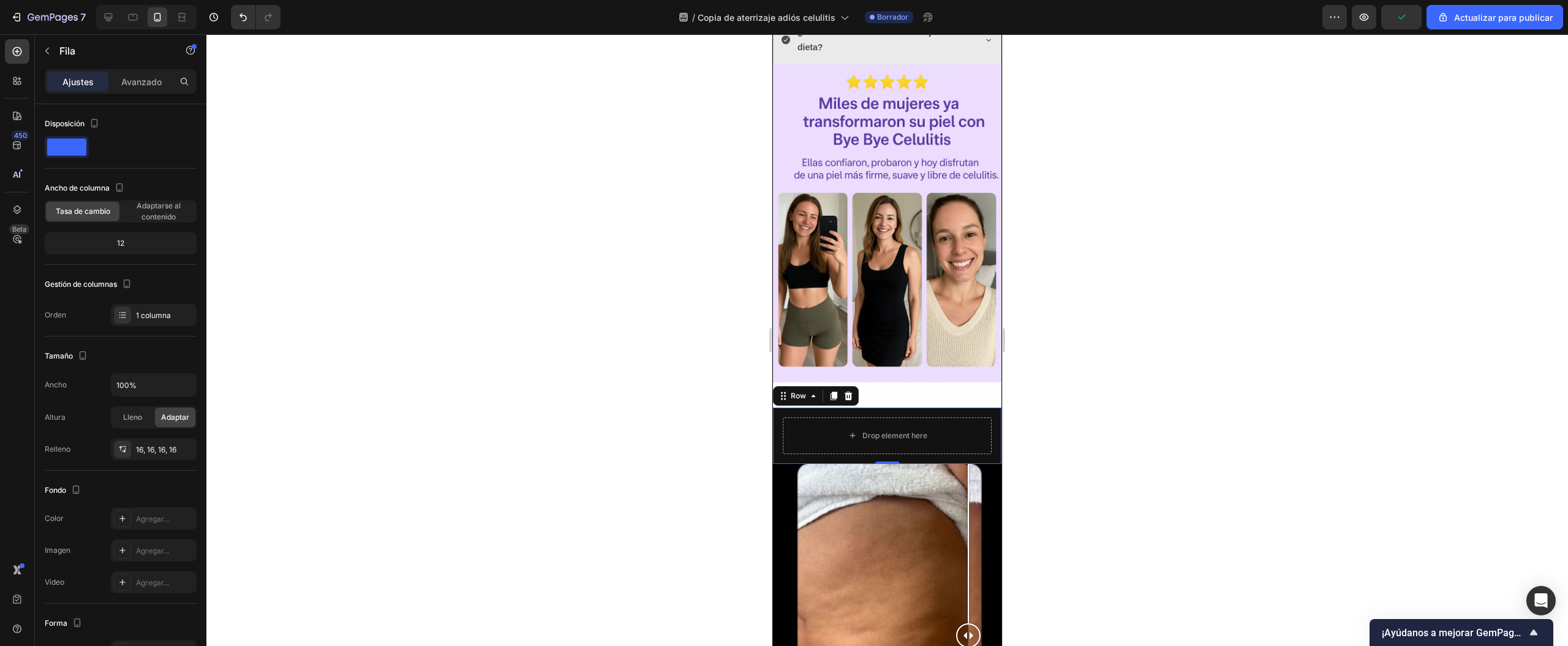
click at [978, 408] on div "Drop element here Row 0" at bounding box center [887, 436] width 228 height 57
click at [54, 50] on button "button" at bounding box center [47, 50] width 19 height 19
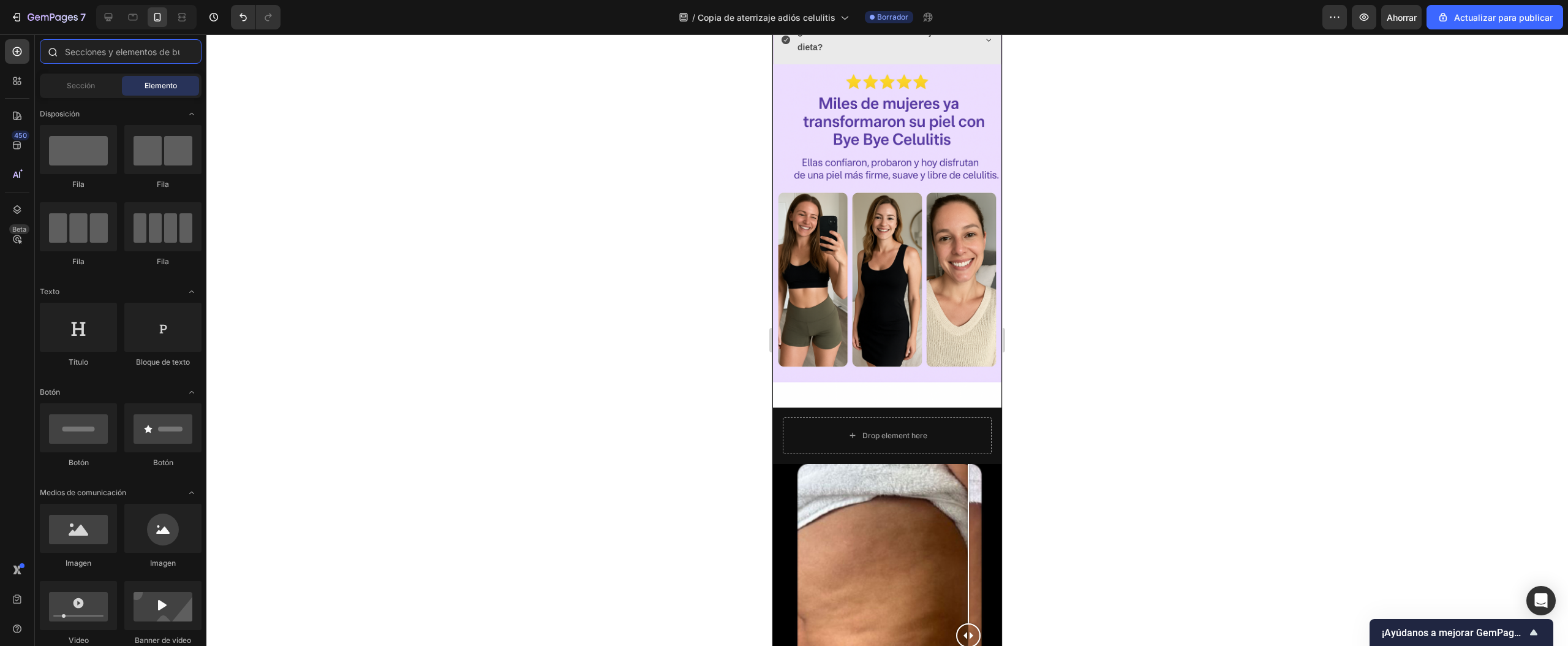
click at [112, 54] on input "text" at bounding box center [120, 51] width 161 height 25
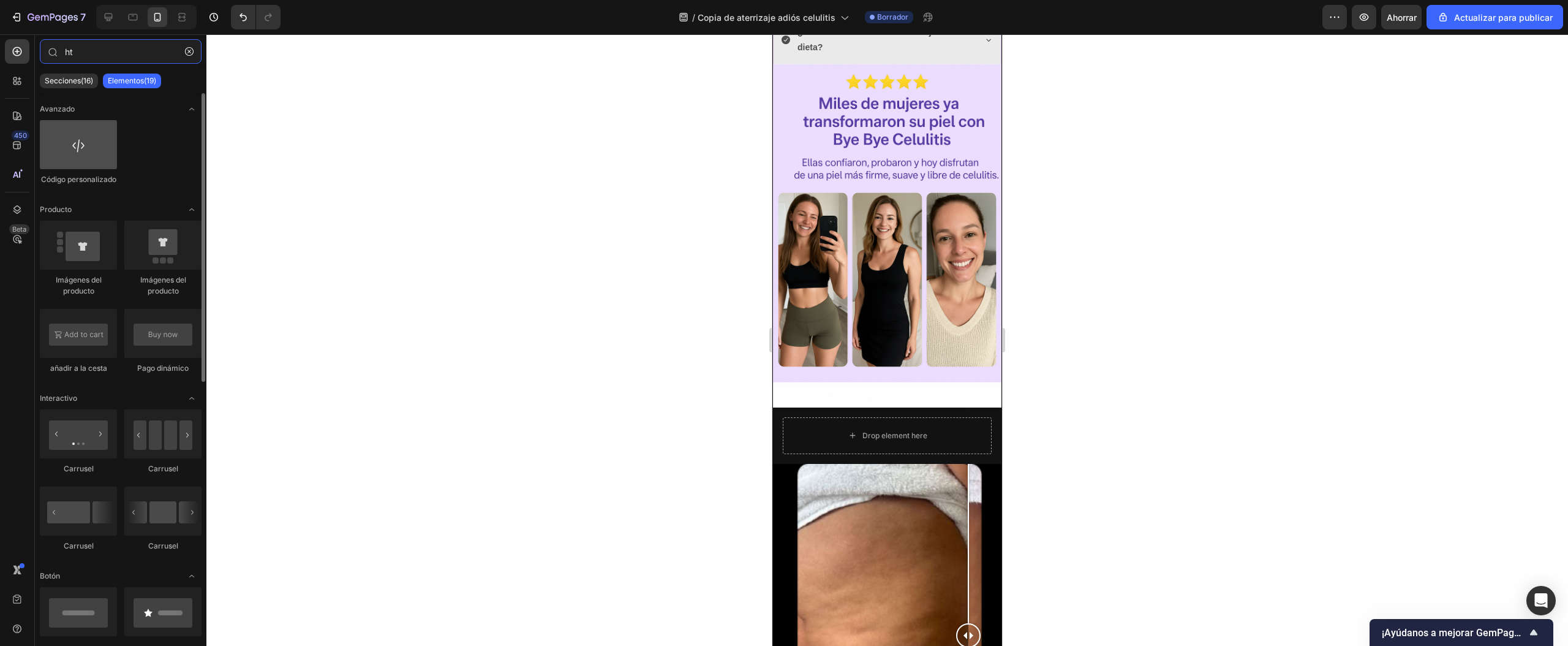
type input "ht"
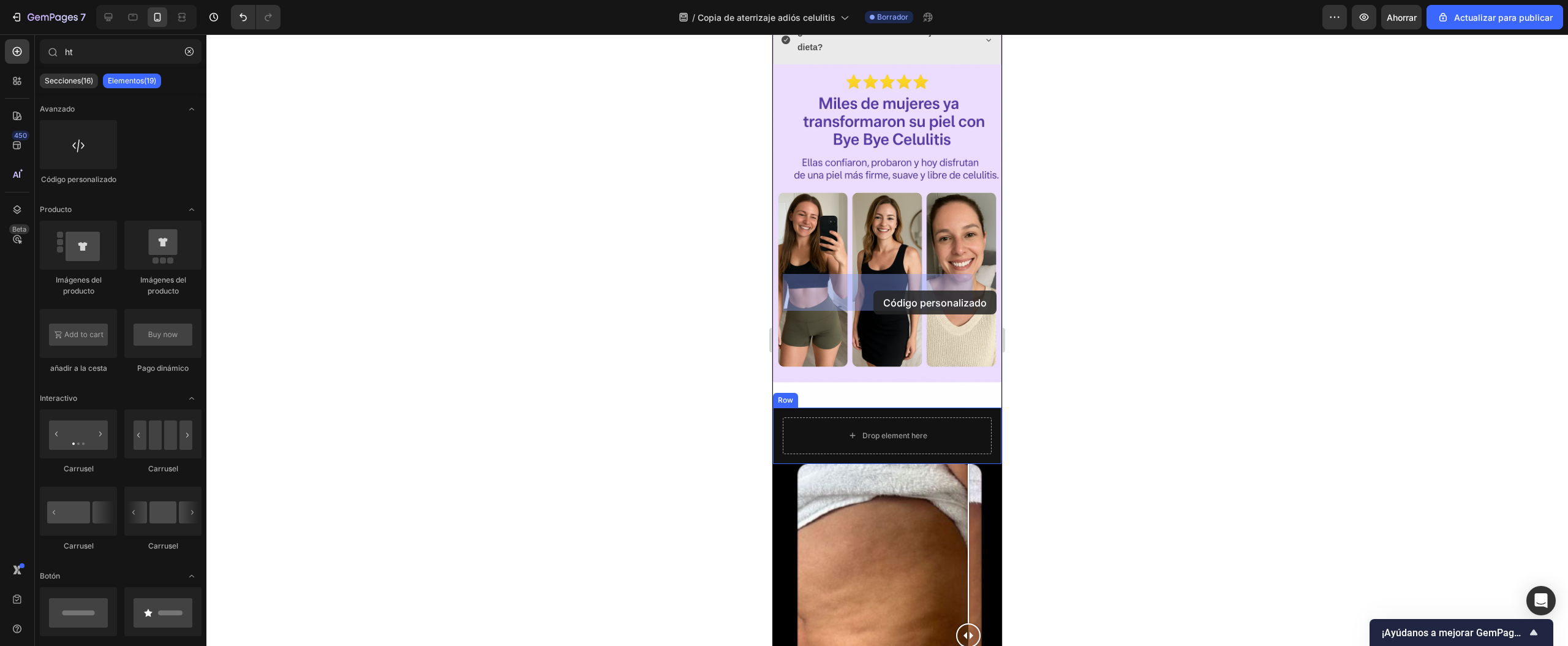
drag, startPoint x: 860, startPoint y: 181, endPoint x: 873, endPoint y: 290, distance: 109.8
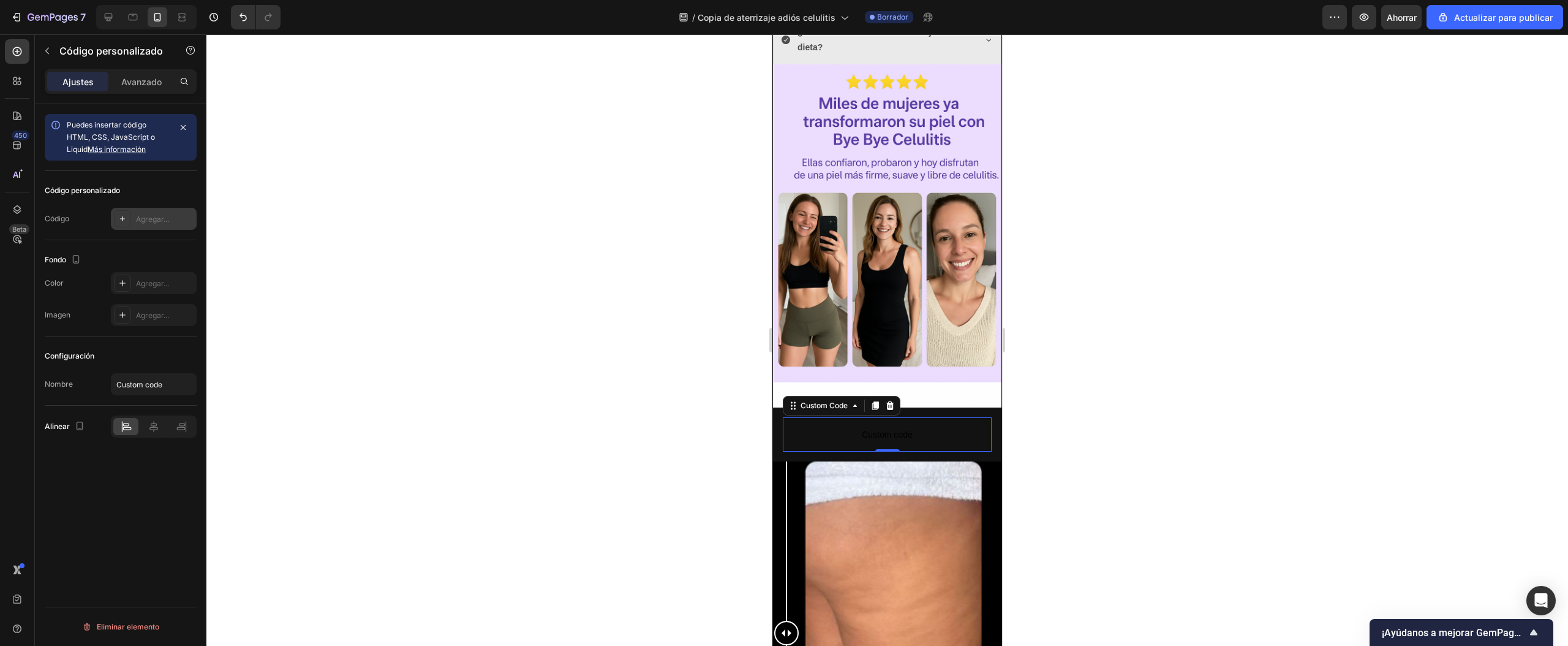
click at [141, 225] on div "Agregar..." at bounding box center [154, 219] width 86 height 22
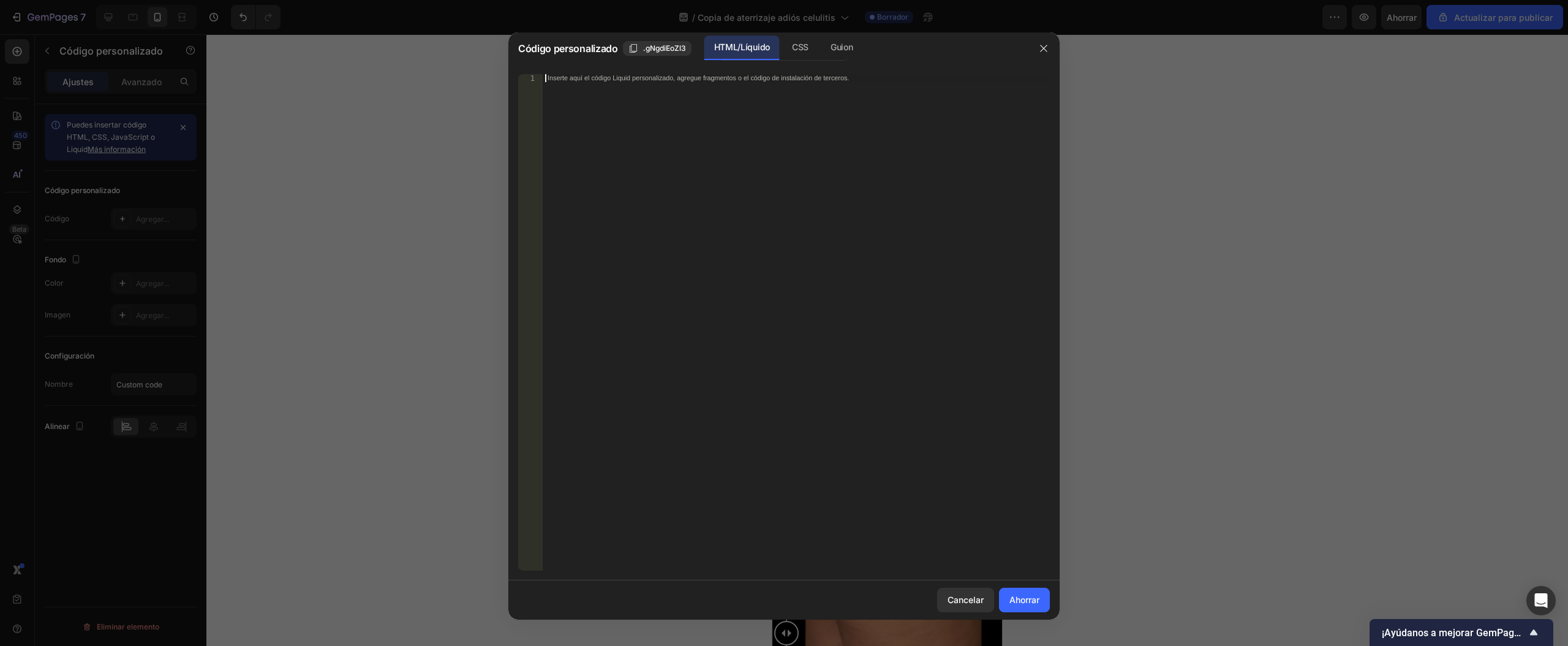
drag, startPoint x: 664, startPoint y: 91, endPoint x: 575, endPoint y: 129, distance: 96.8
click at [575, 129] on div "Inserte aquí el código Liquid personalizado, agregue fragmentos o el código de …" at bounding box center [796, 331] width 508 height 513
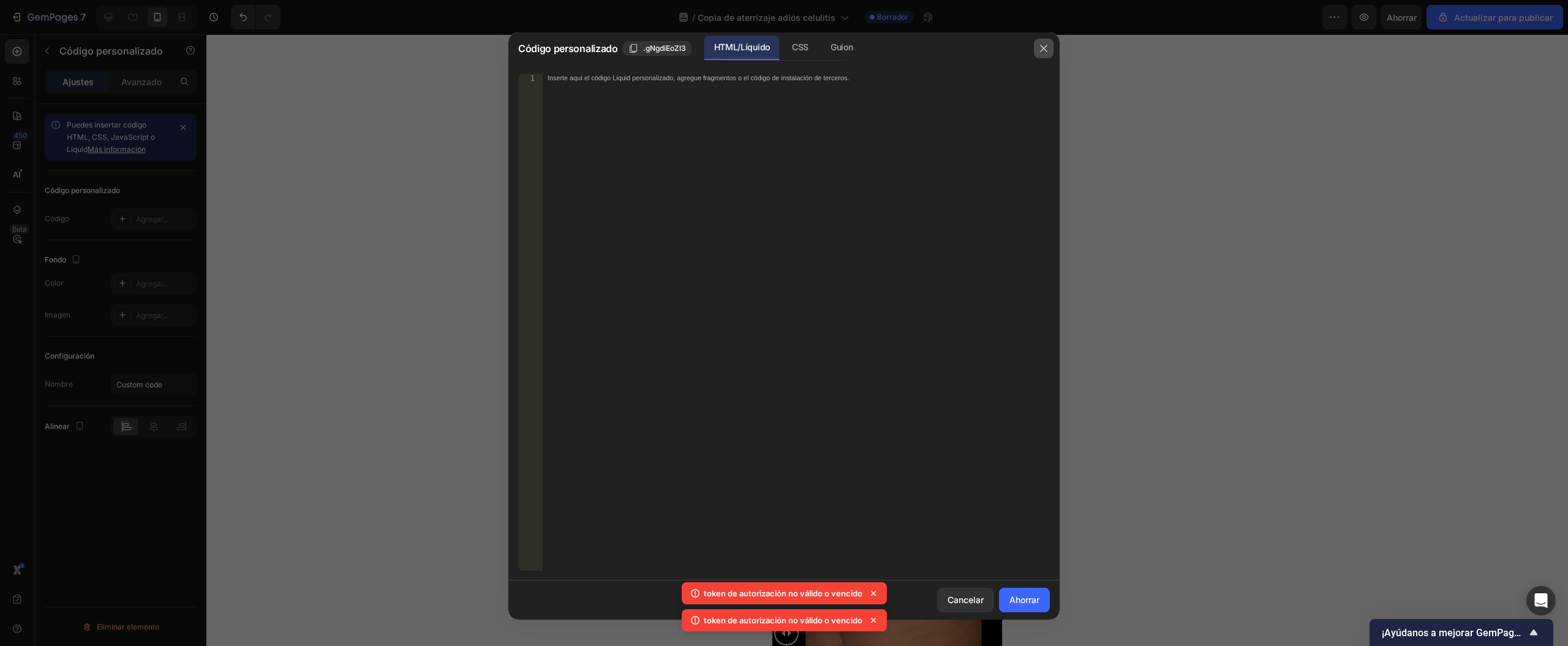
click at [1047, 50] on icon "button" at bounding box center [1044, 48] width 10 height 10
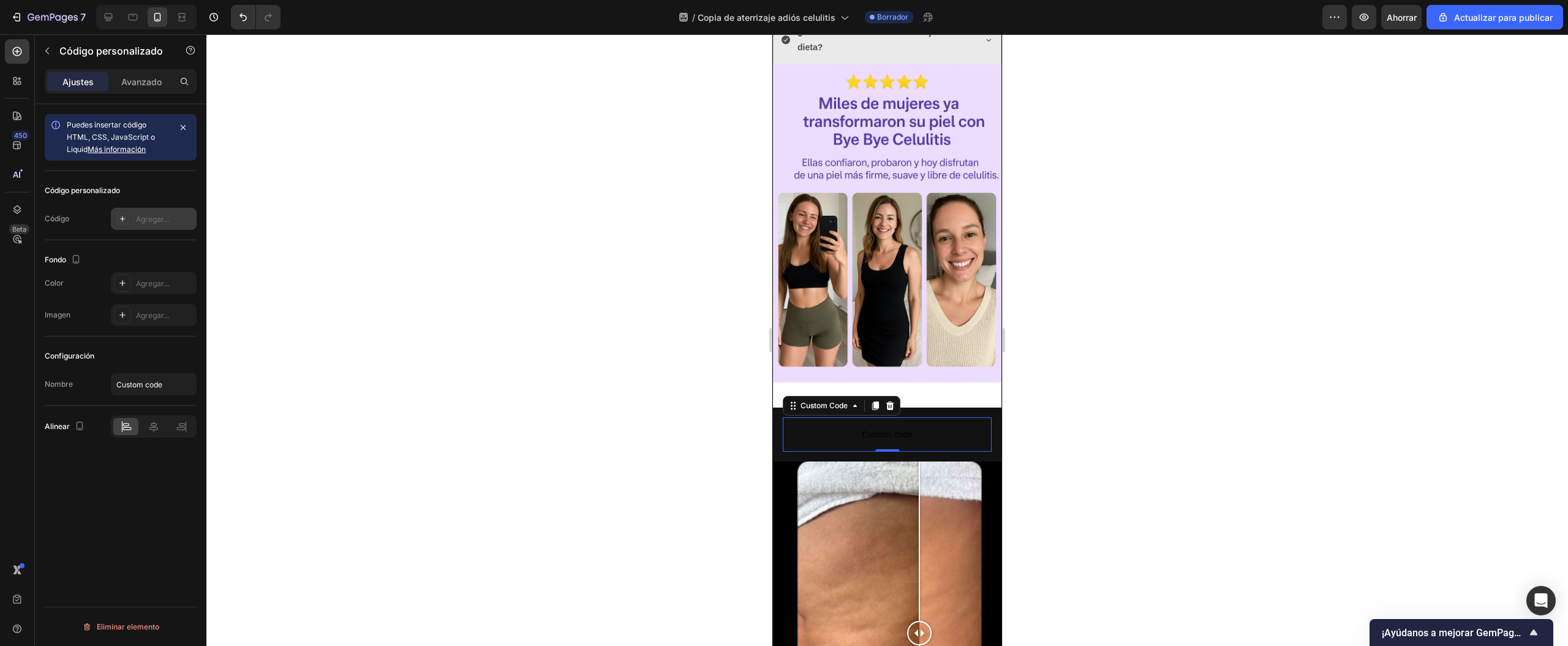
click at [139, 214] on font "Agregar..." at bounding box center [152, 219] width 33 height 9
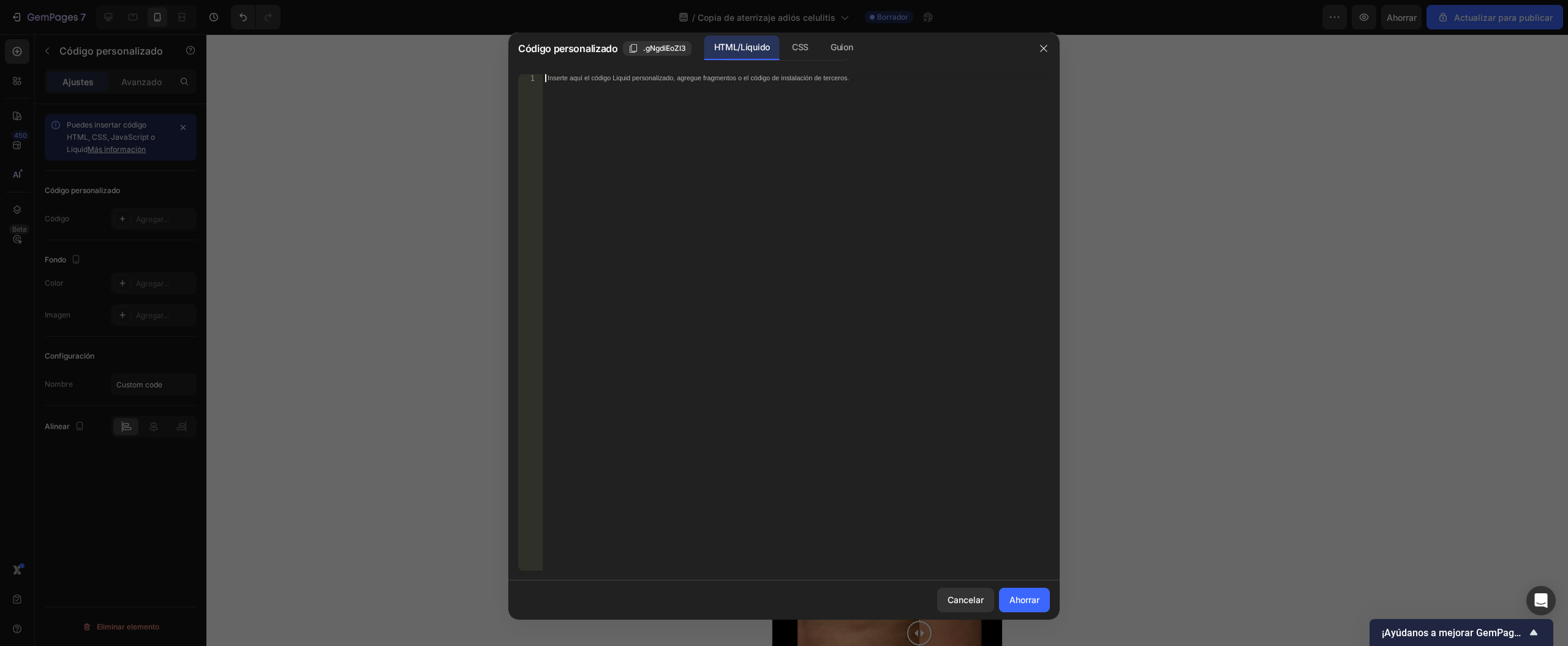
scroll to position [339, 0]
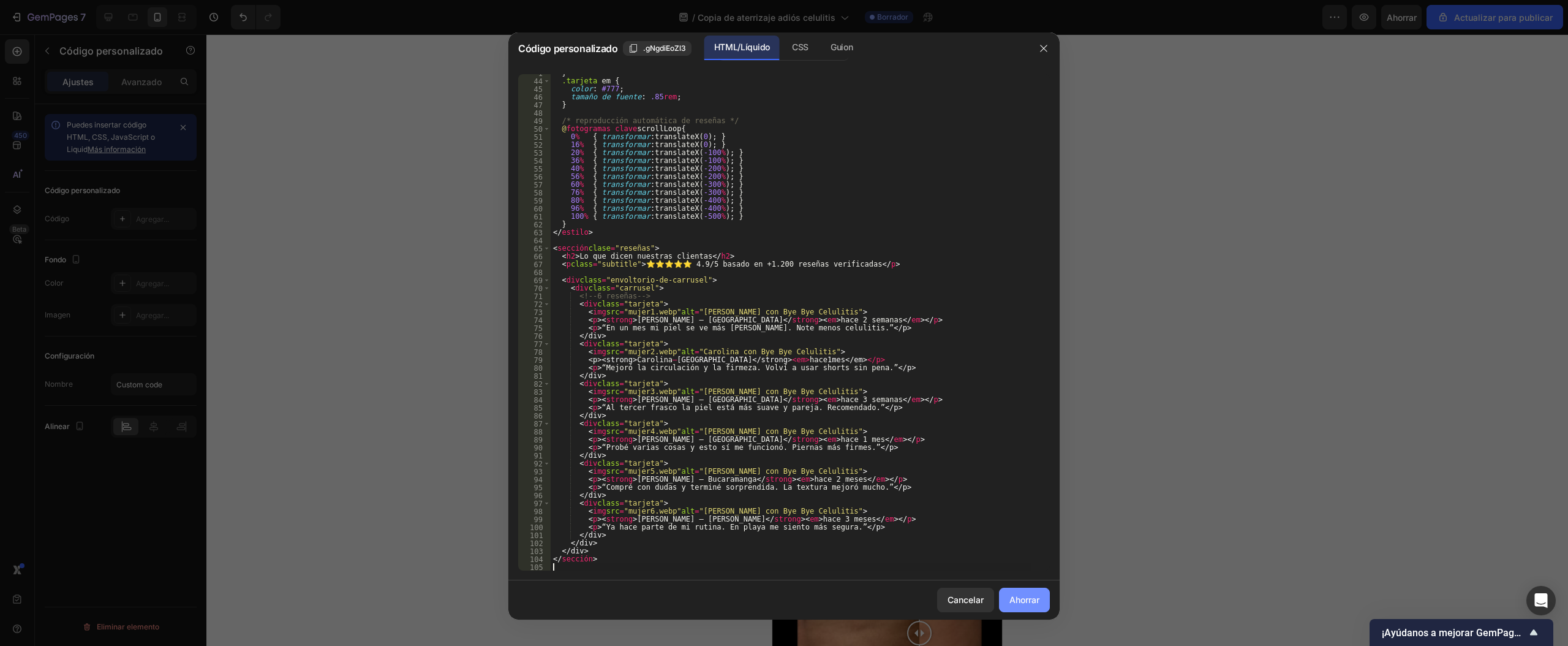
click at [1036, 602] on font "Ahorrar" at bounding box center [1025, 598] width 30 height 10
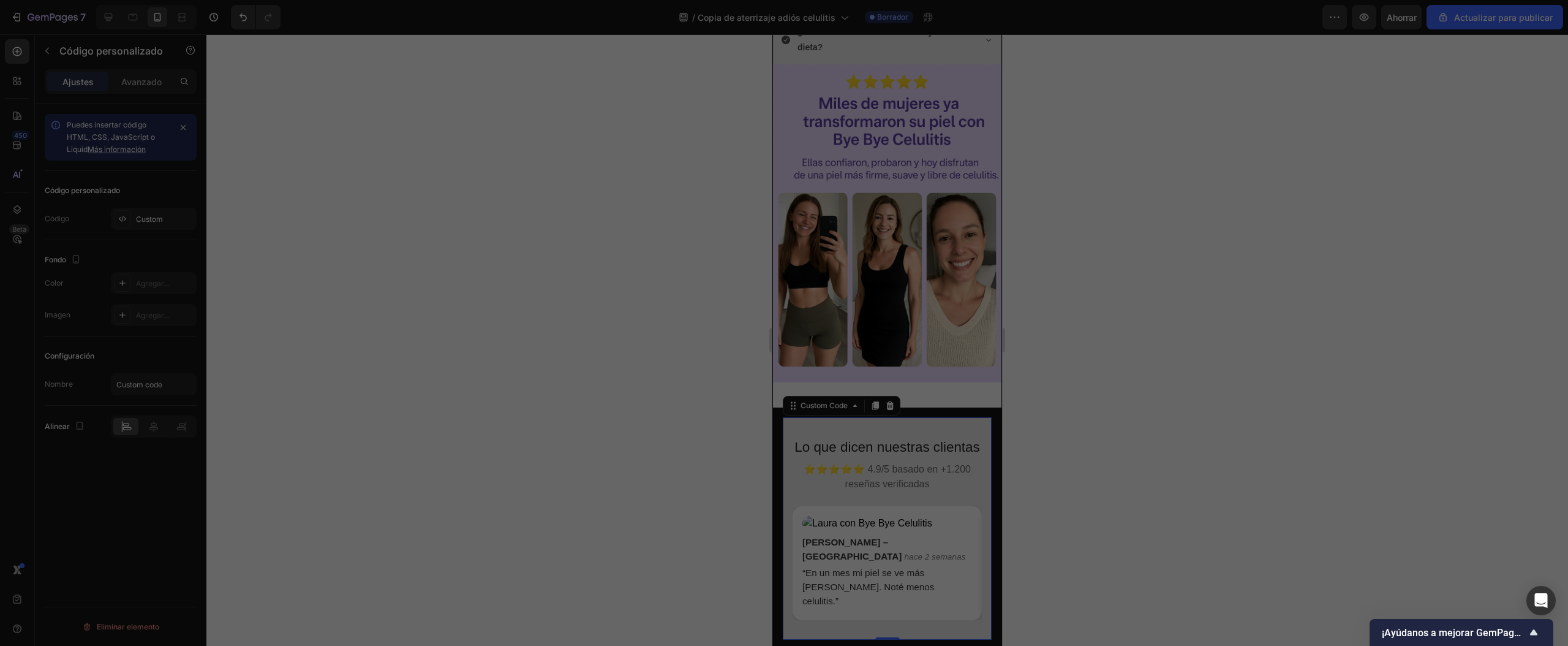
type textarea "</section>"
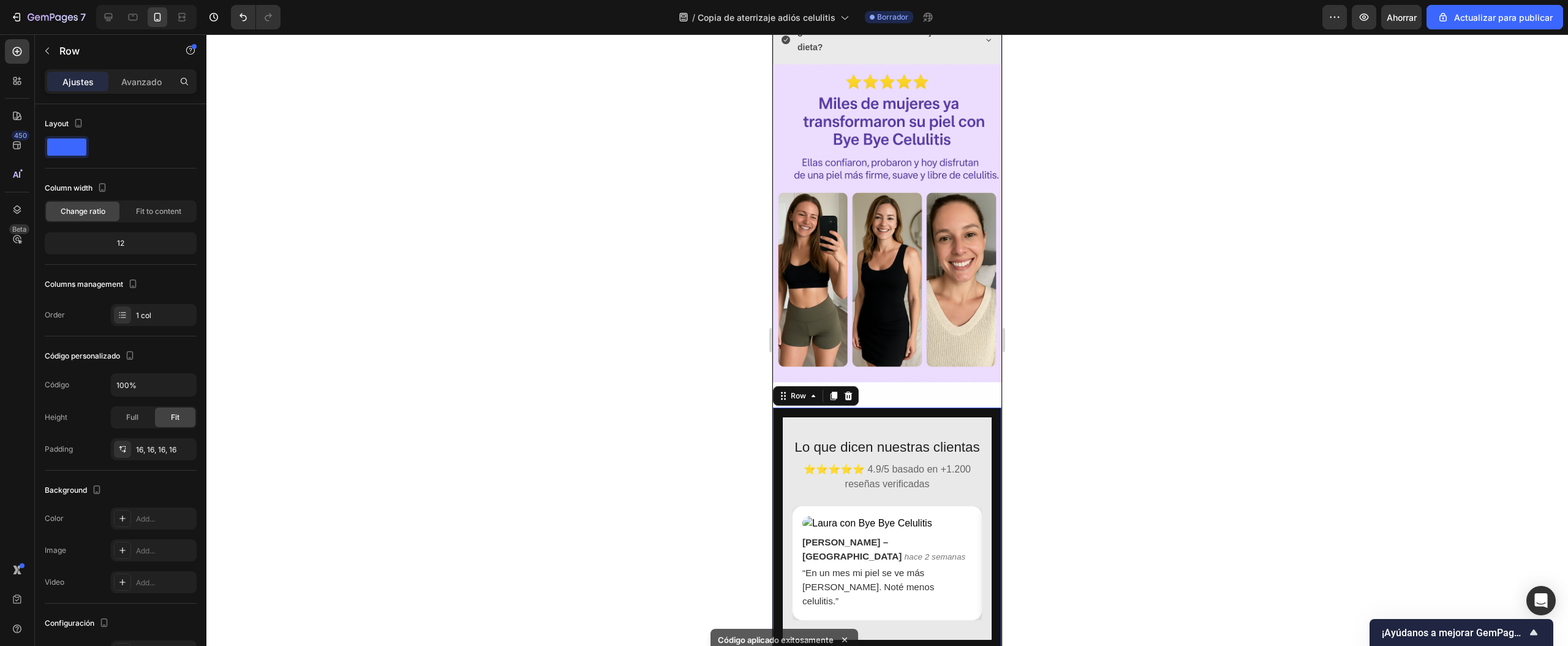
click at [968, 408] on div "Lo que dicen nuestras clientas ⭐⭐⭐⭐⭐ 4.9/5 basado en +1.200 reseñas verificadas…" at bounding box center [887, 529] width 228 height 243
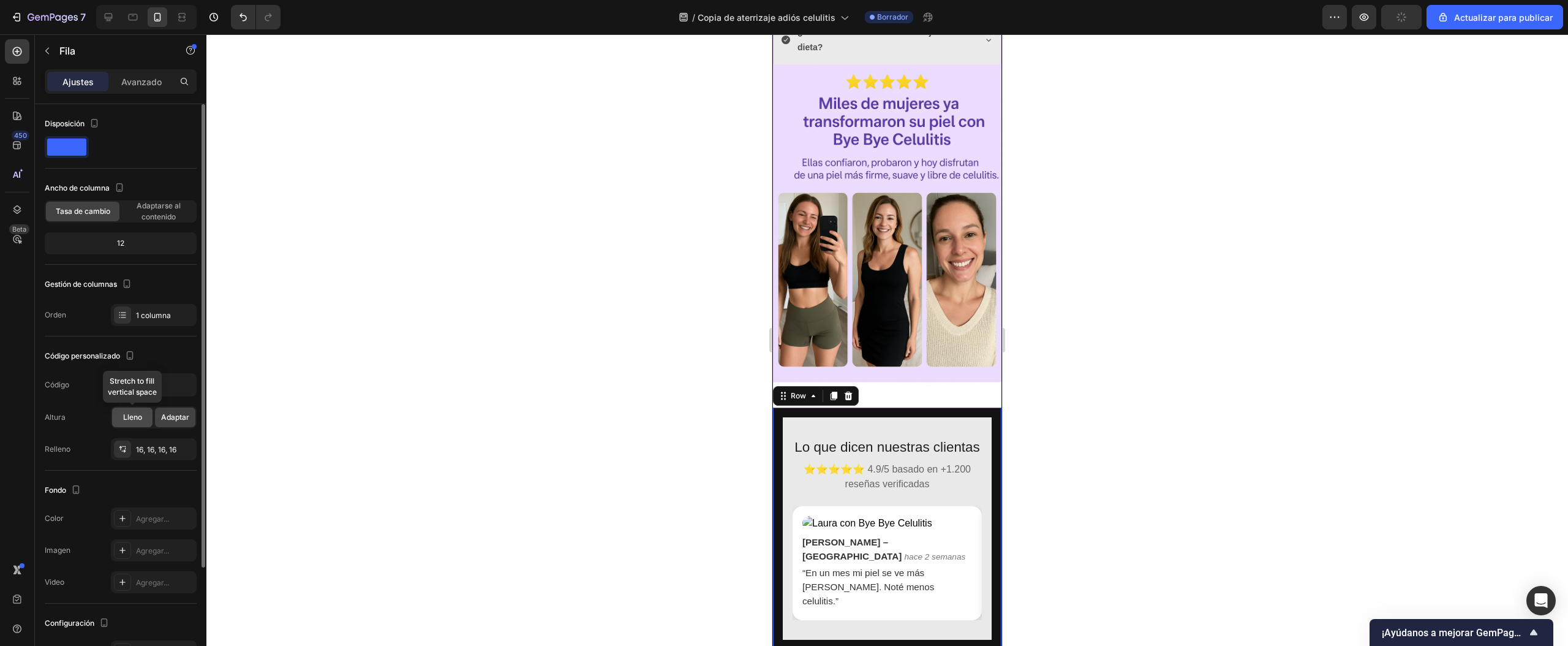
click at [132, 424] on div "Lleno" at bounding box center [132, 417] width 40 height 19
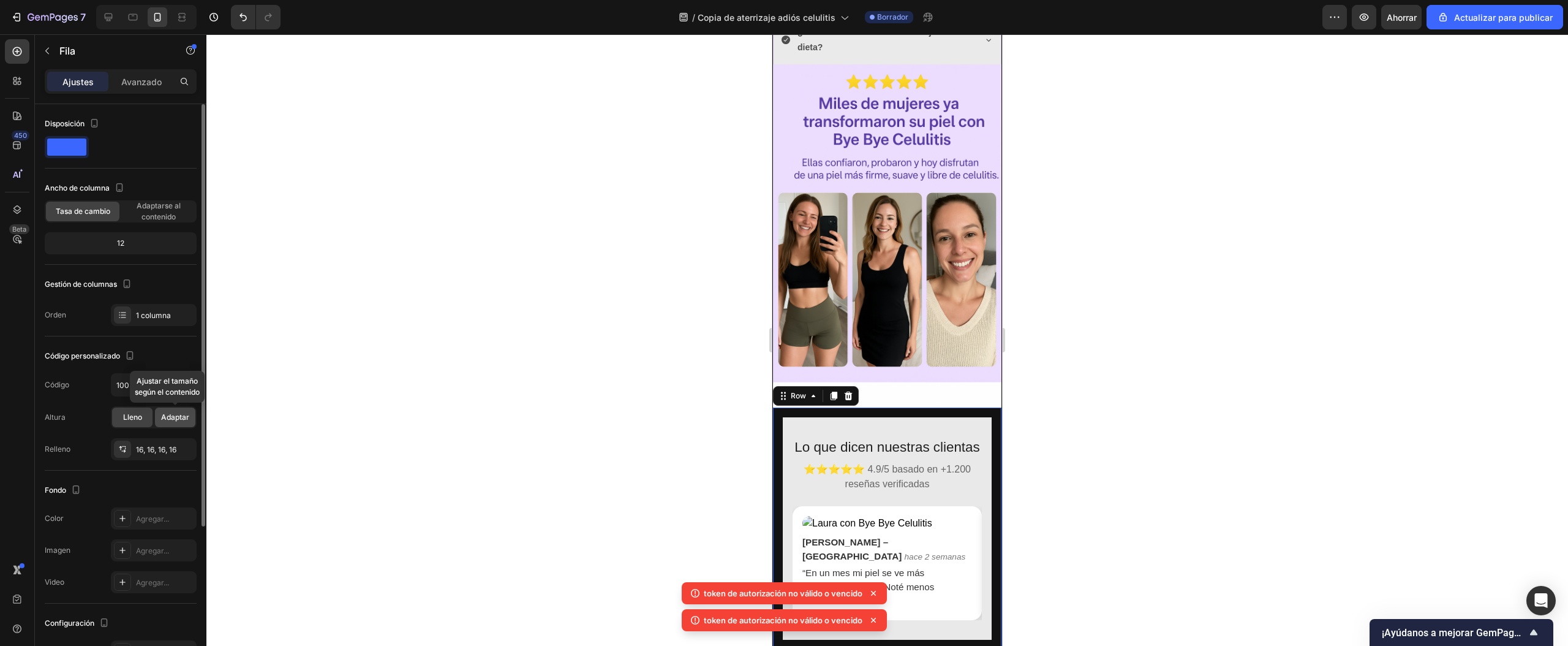
click at [171, 416] on font "Adaptar" at bounding box center [175, 417] width 28 height 9
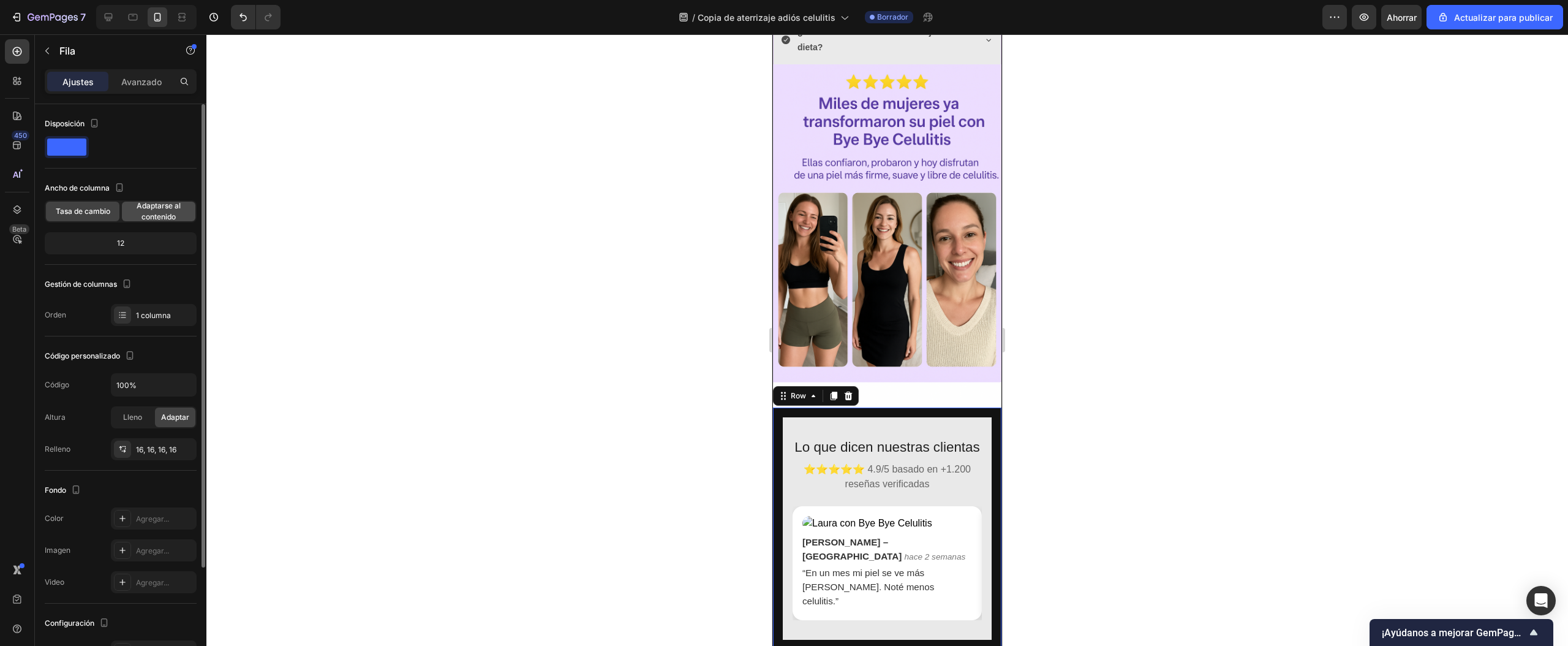
click at [177, 211] on span "Adaptarse al contenido" at bounding box center [159, 212] width 73 height 22
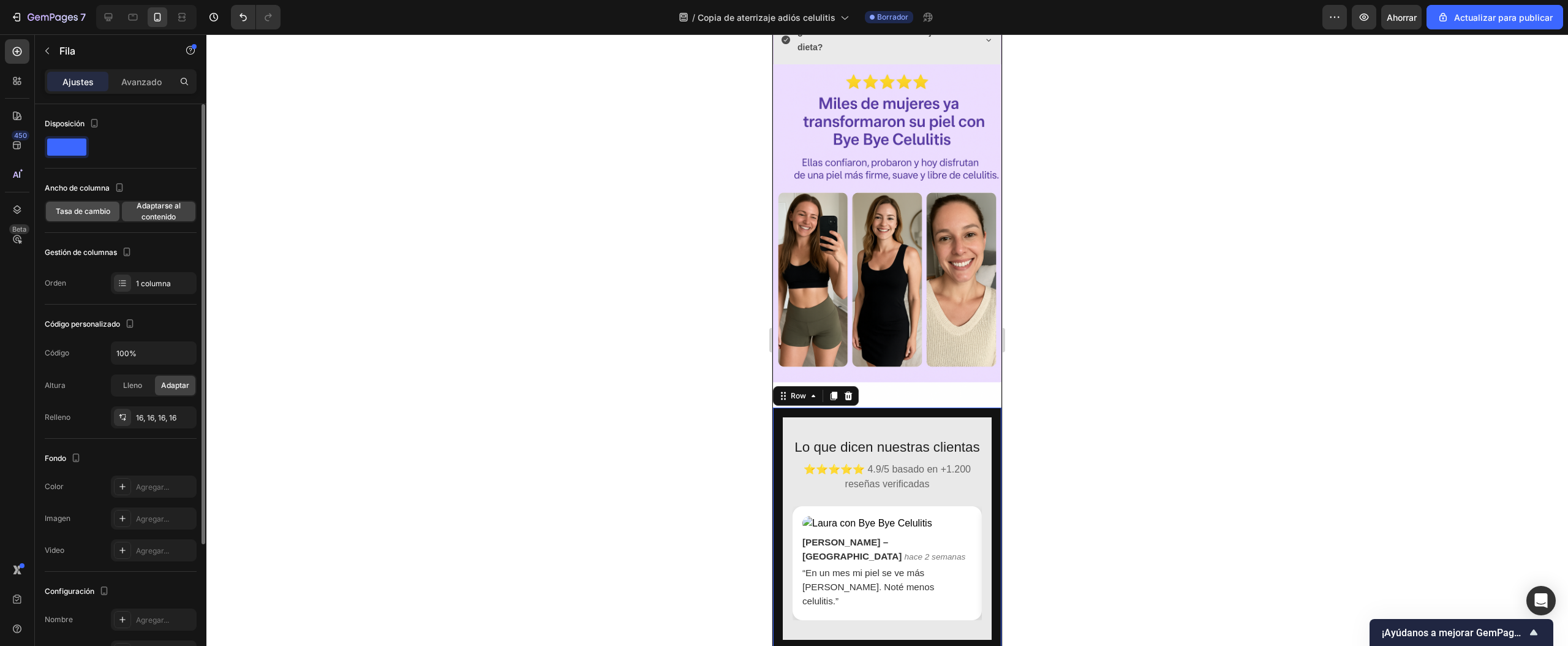
click at [84, 214] on font "Tasa de cambio" at bounding box center [82, 211] width 54 height 9
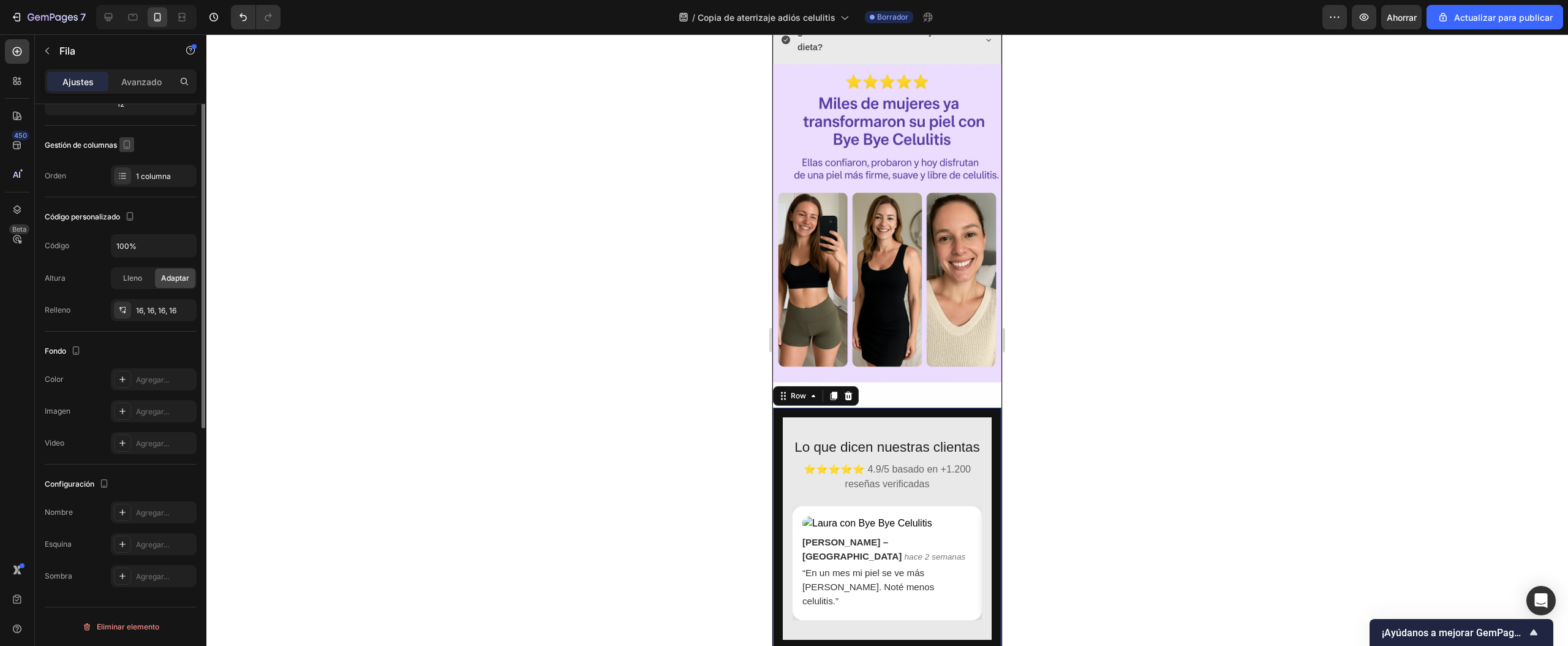
scroll to position [0, 0]
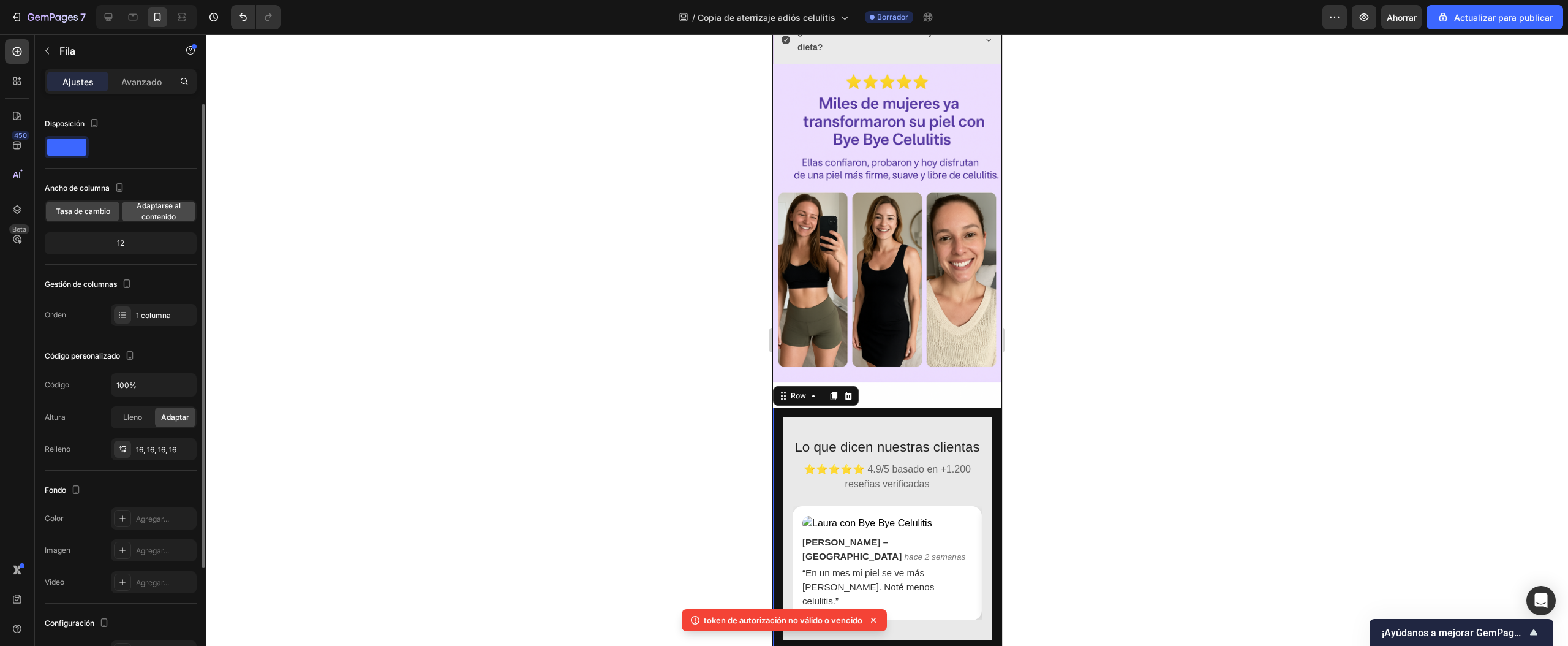
click at [181, 219] on span "Adaptarse al contenido" at bounding box center [159, 212] width 73 height 22
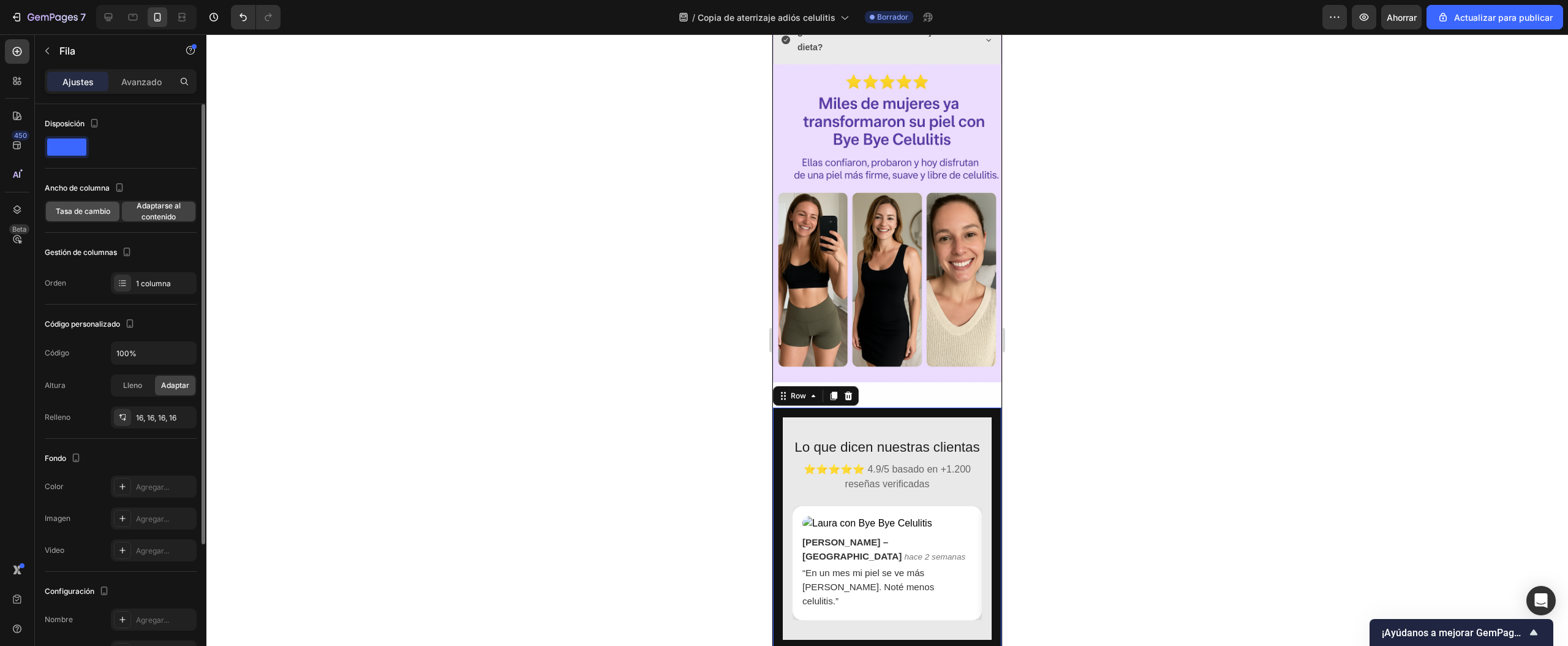
click at [79, 214] on font "Tasa de cambio" at bounding box center [82, 211] width 54 height 9
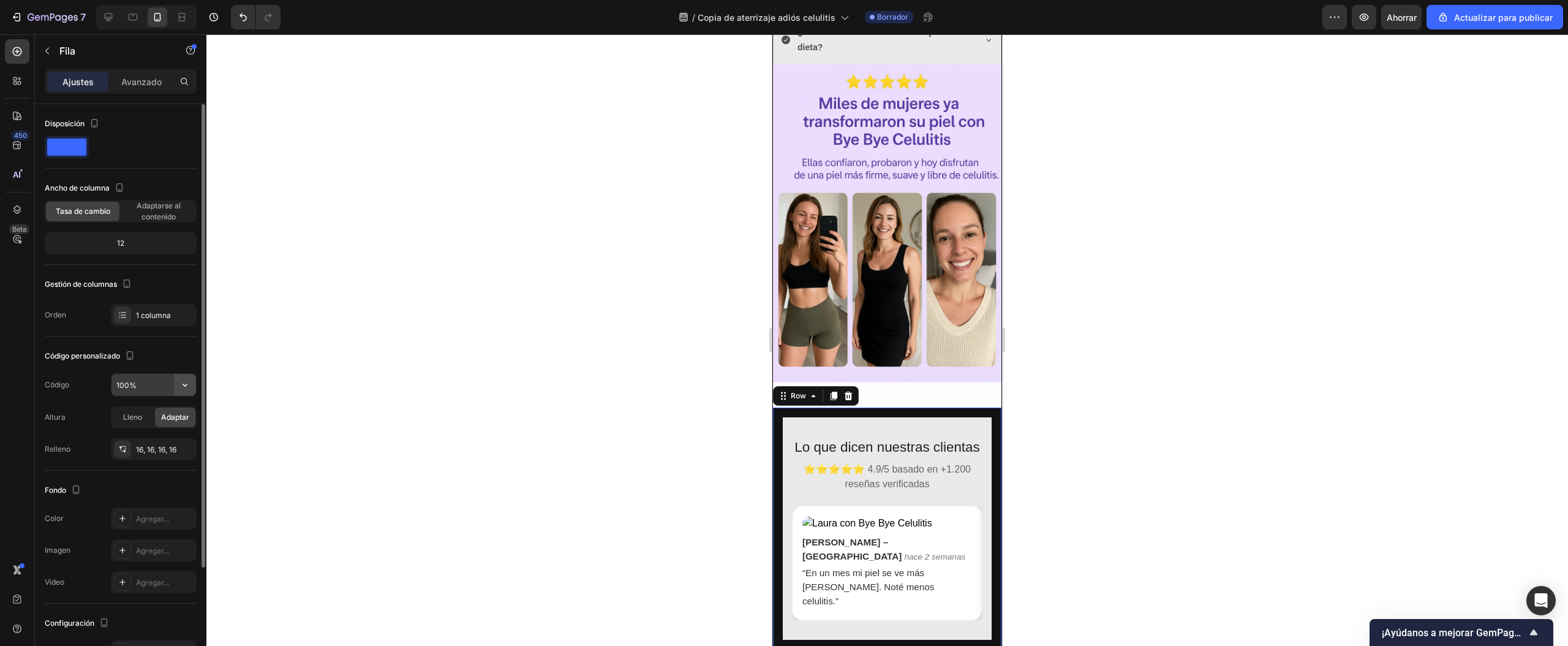
click at [182, 379] on icon "button" at bounding box center [184, 384] width 12 height 12
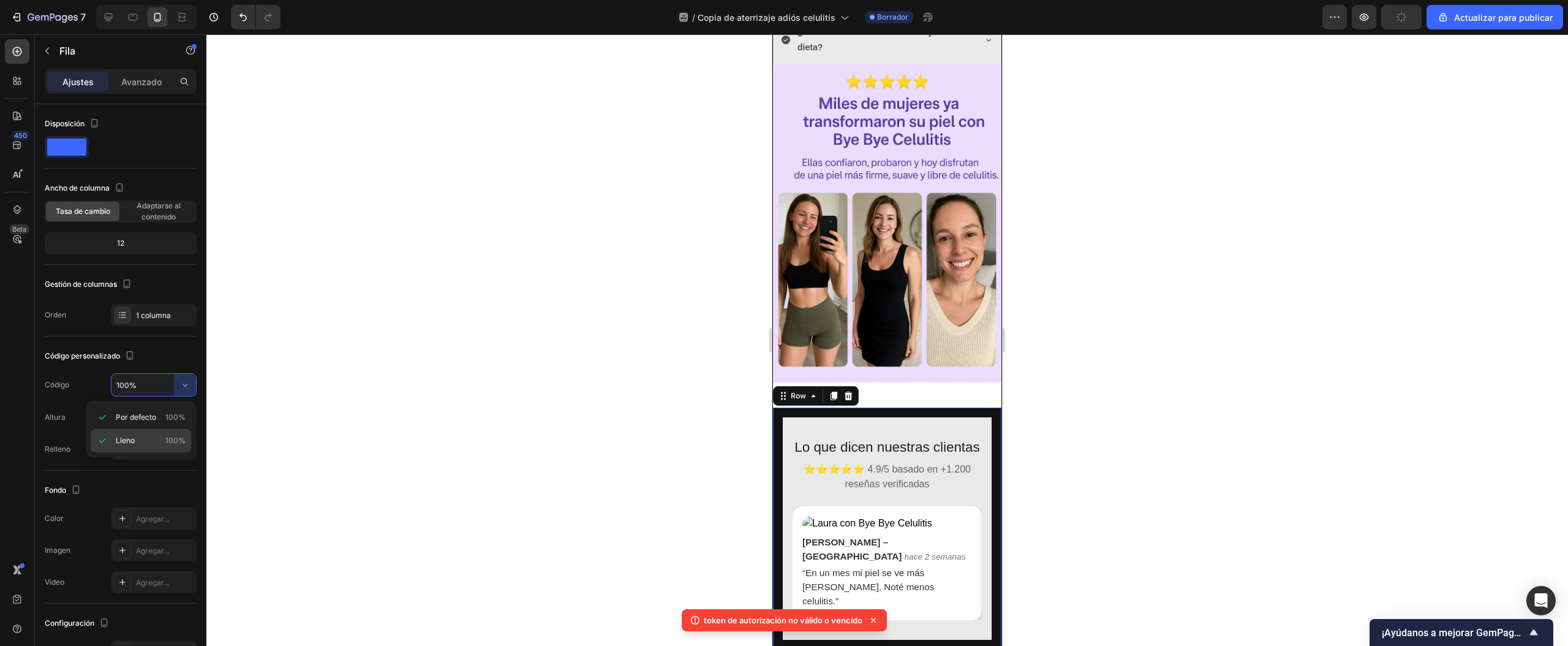
click at [117, 440] on font "Lleno" at bounding box center [125, 440] width 19 height 9
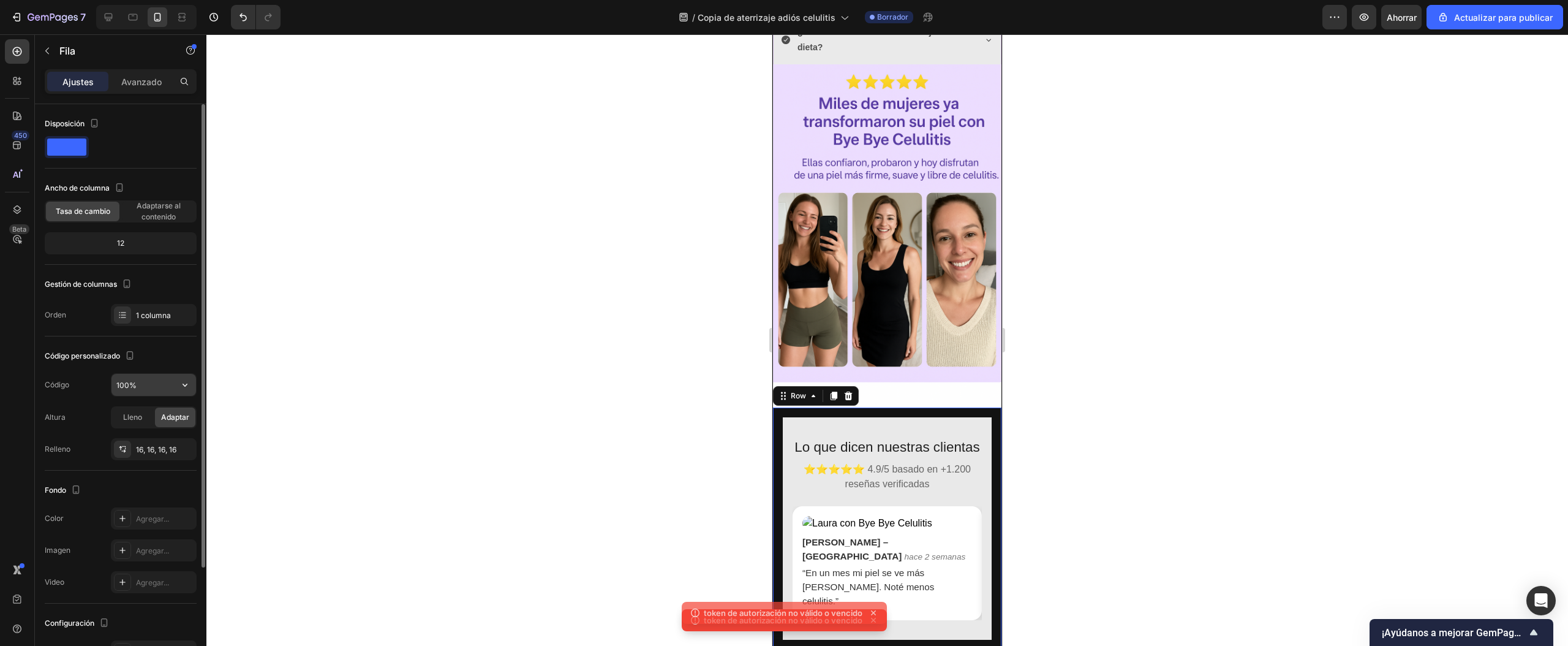
click at [179, 384] on icon "button" at bounding box center [184, 384] width 12 height 12
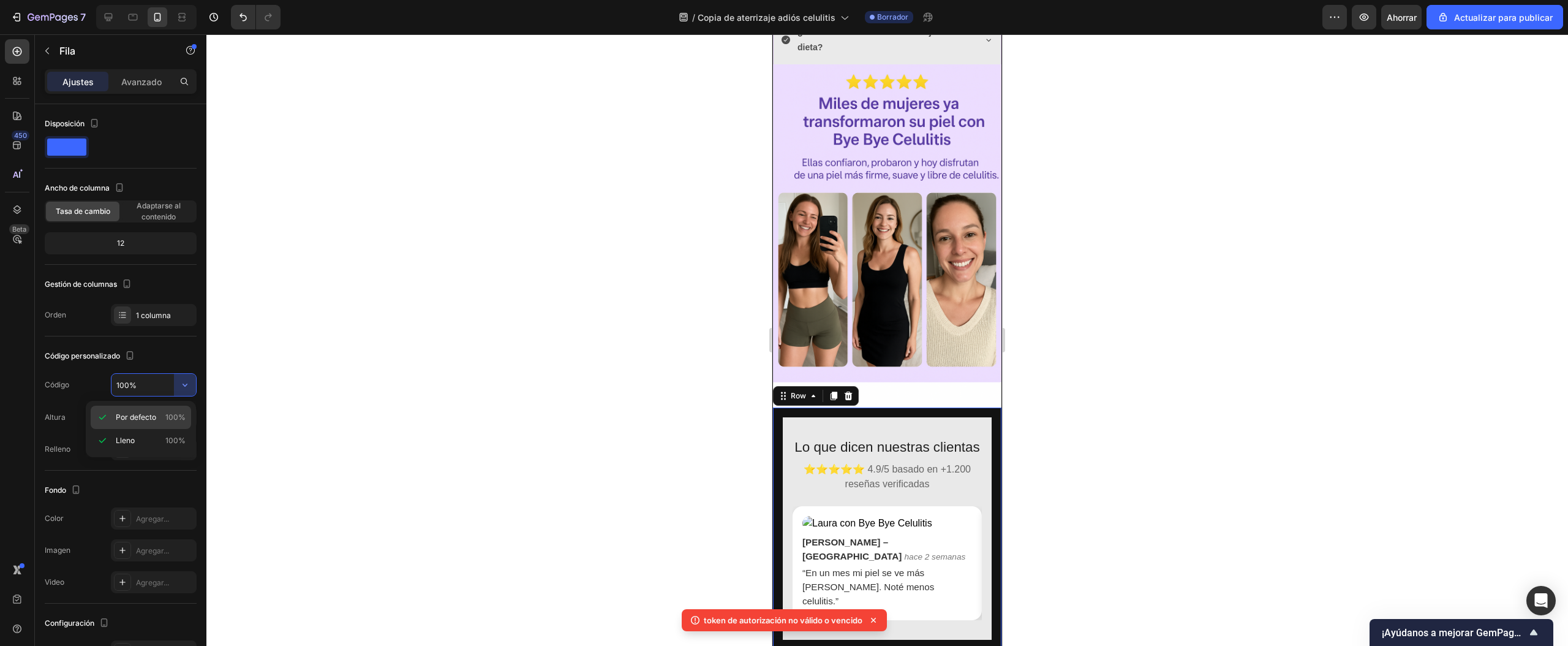
click at [140, 418] on font "Por defecto" at bounding box center [136, 417] width 40 height 9
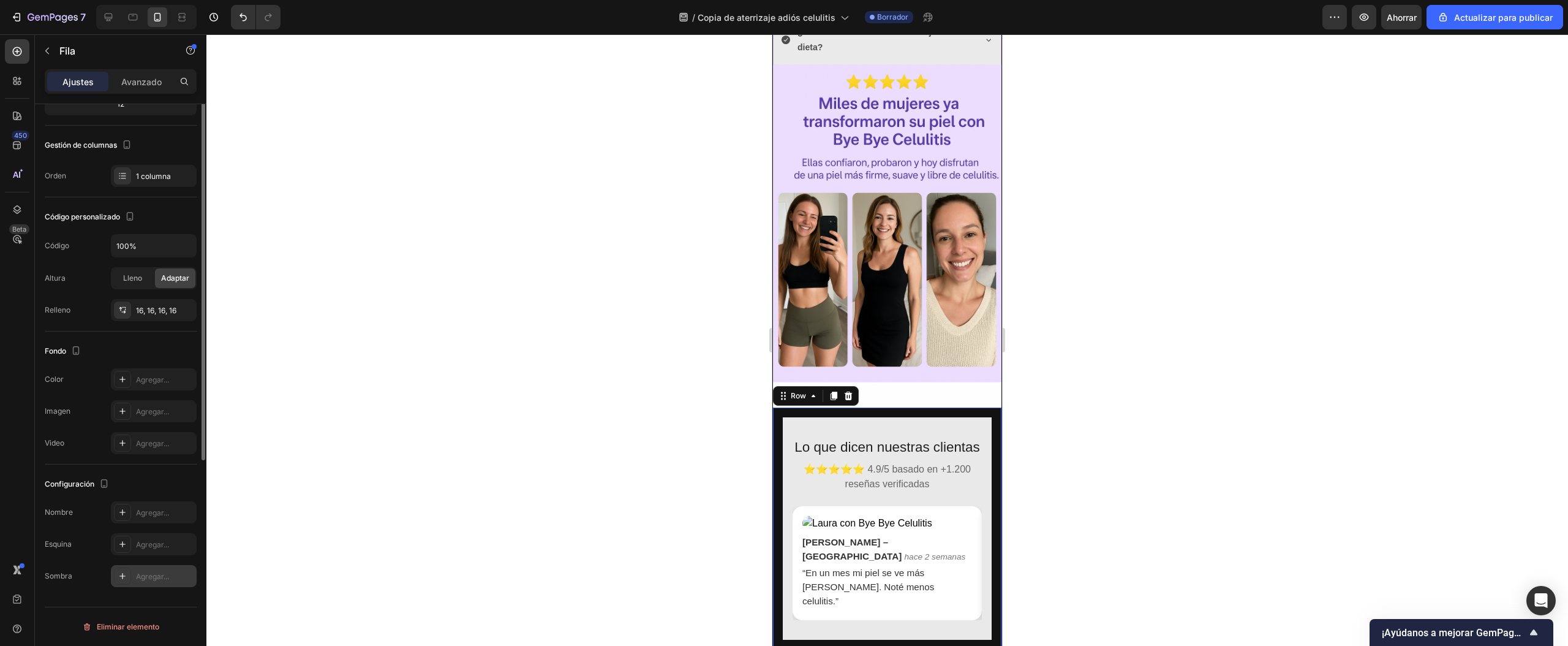
scroll to position [17, 0]
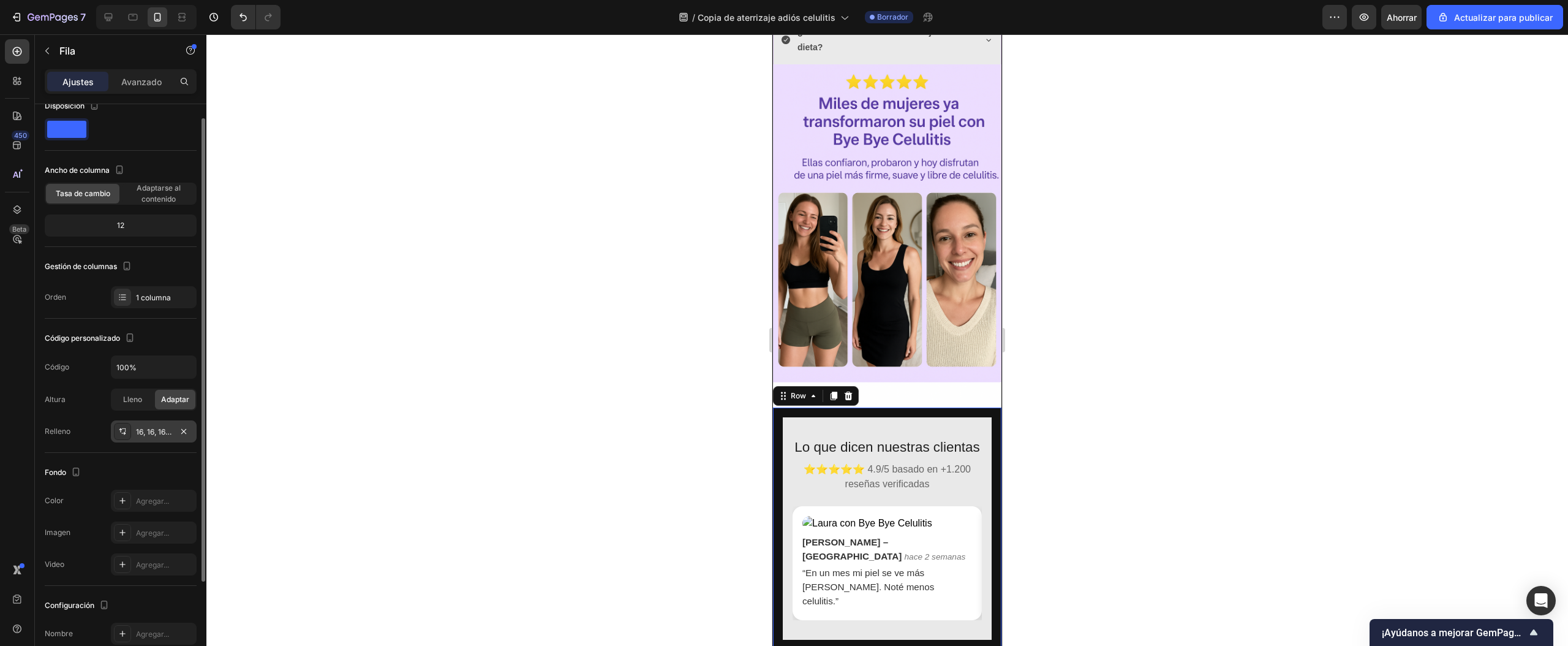
click at [153, 431] on font "16, 16, 16, 16" at bounding box center [156, 432] width 40 height 9
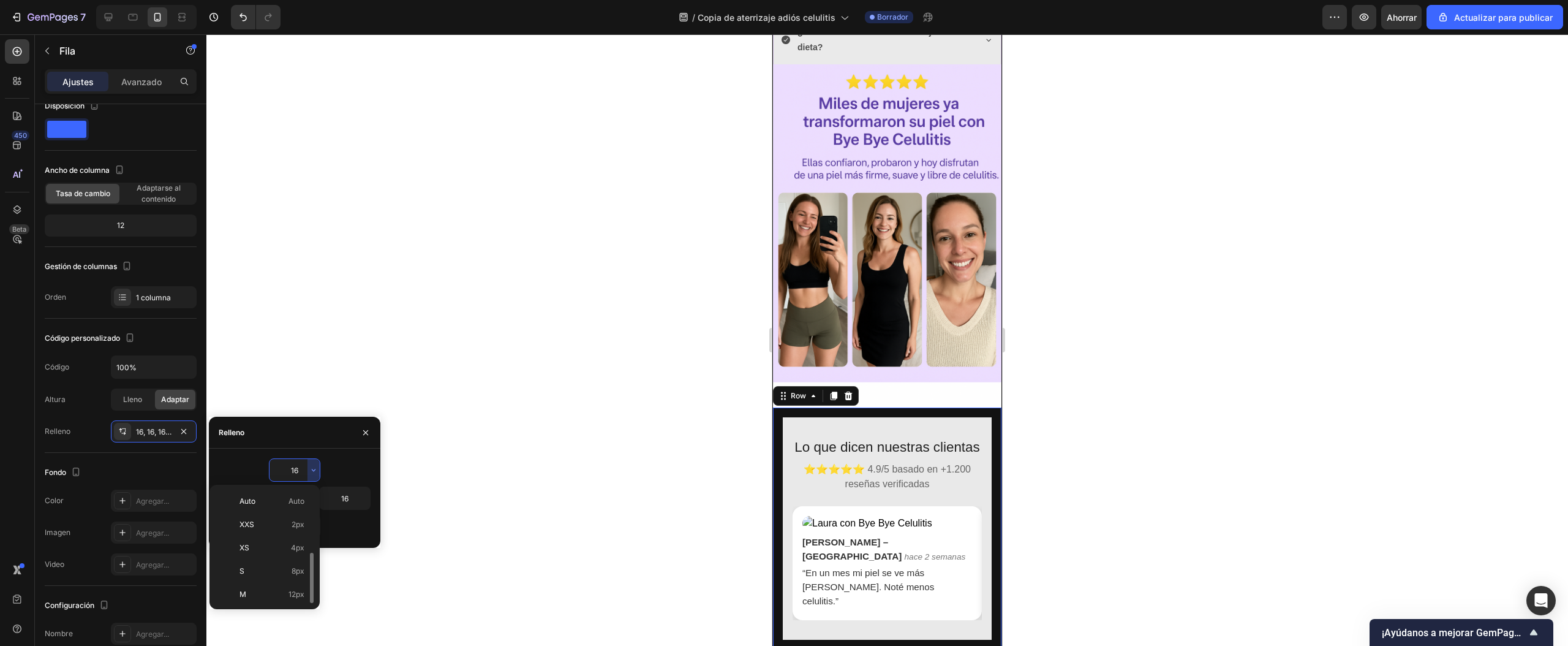
scroll to position [44, 0]
click at [293, 472] on input "16" at bounding box center [294, 470] width 50 height 22
click at [300, 475] on input "16" at bounding box center [294, 470] width 50 height 22
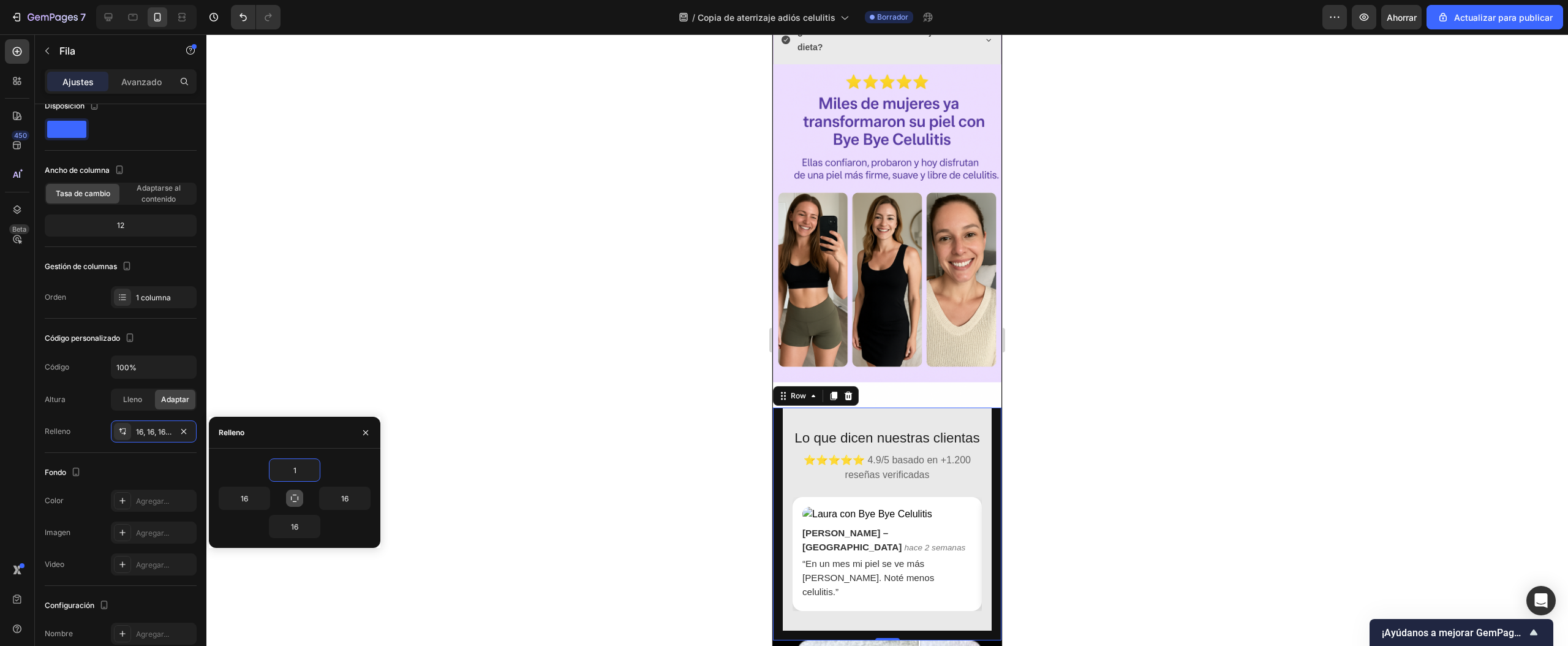
type input "1"
click at [298, 501] on icon "button" at bounding box center [294, 498] width 10 height 10
type input "1"
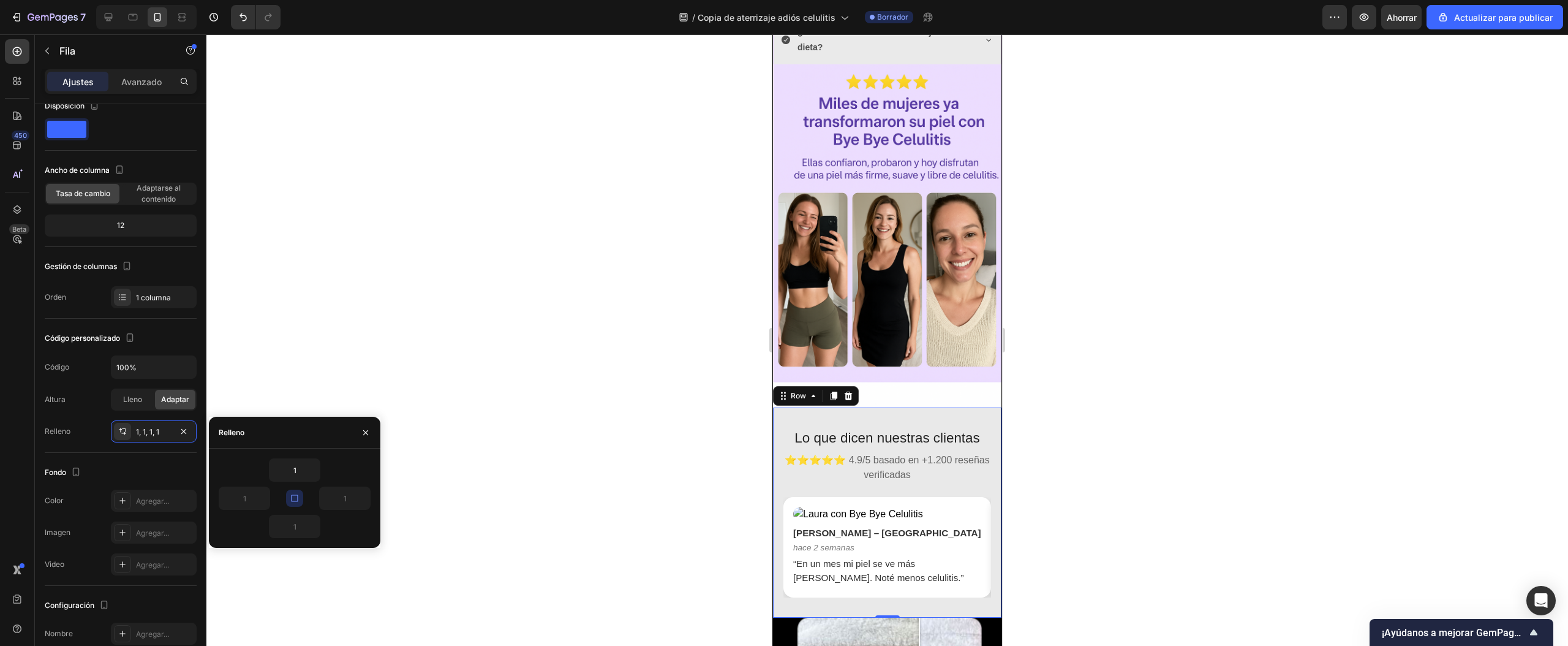
click at [295, 498] on icon "button" at bounding box center [294, 498] width 10 height 10
click at [309, 466] on icon "button" at bounding box center [313, 469] width 10 height 10
click at [302, 470] on input "1" at bounding box center [294, 470] width 50 height 22
click at [313, 467] on icon "button" at bounding box center [313, 469] width 10 height 10
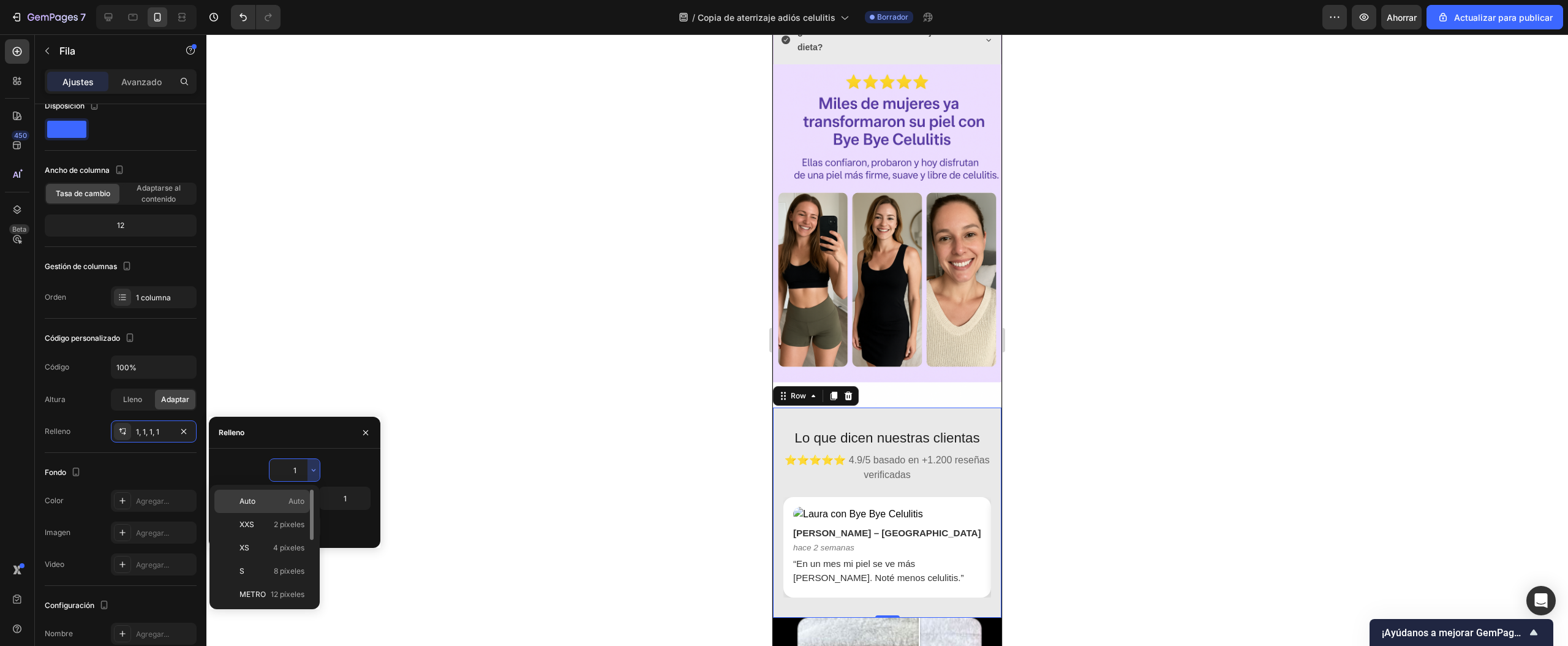
click at [299, 490] on div "Auto Auto" at bounding box center [262, 500] width 95 height 23
type input "Auto"
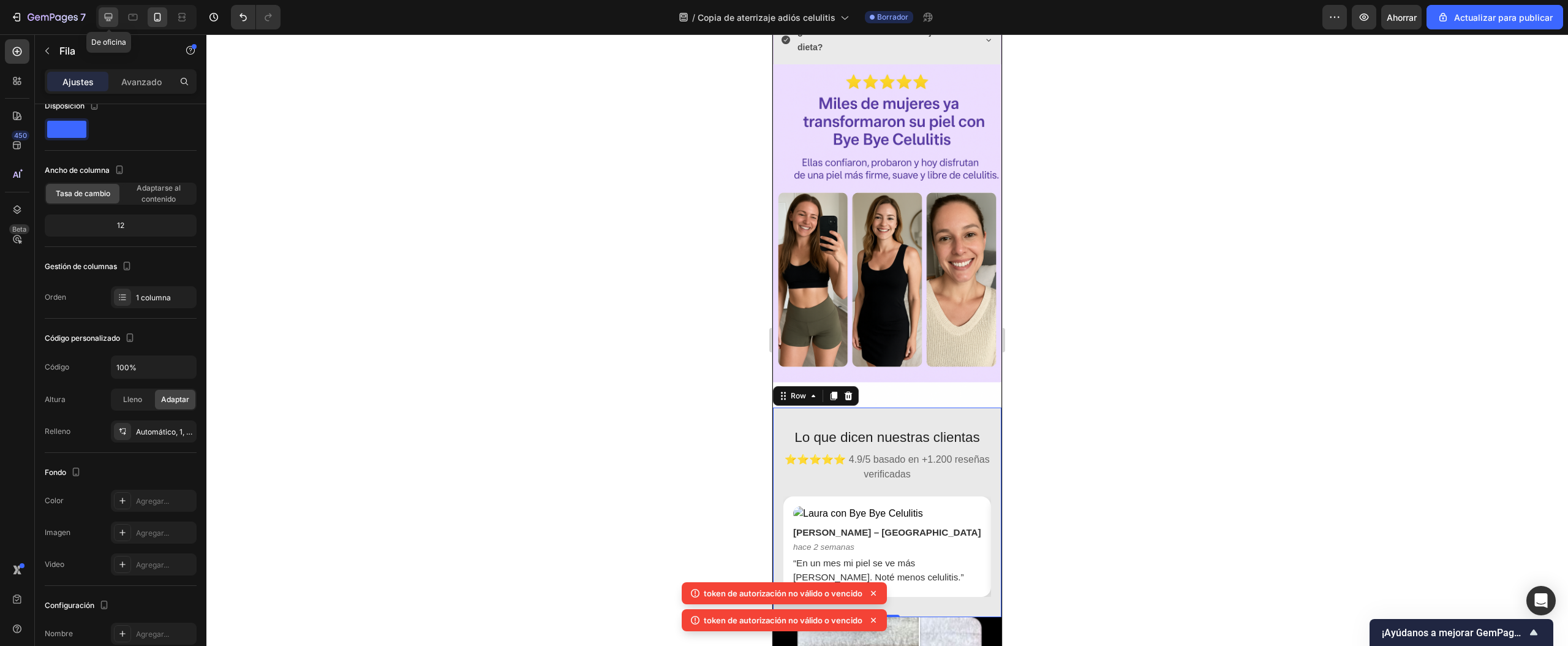
click at [112, 18] on icon at bounding box center [108, 17] width 8 height 8
type input "1200"
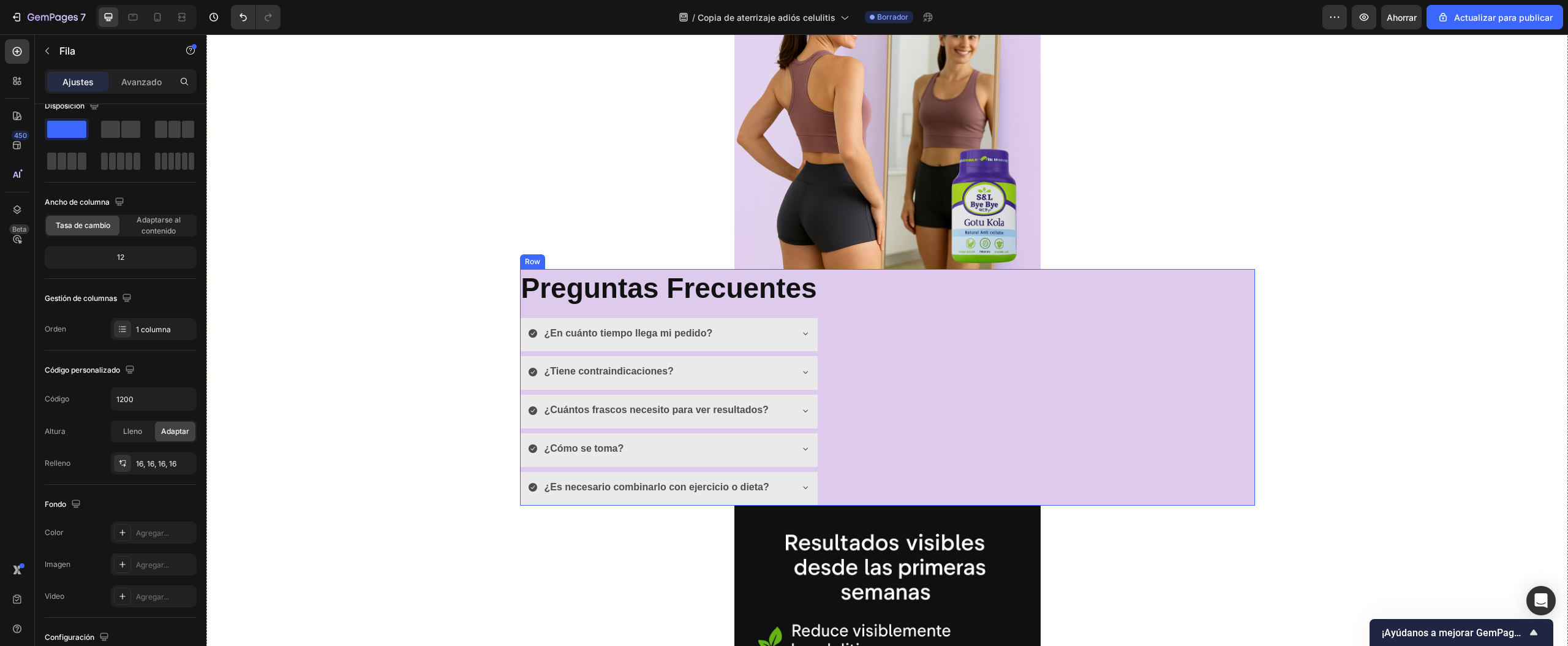
scroll to position [1758, 0]
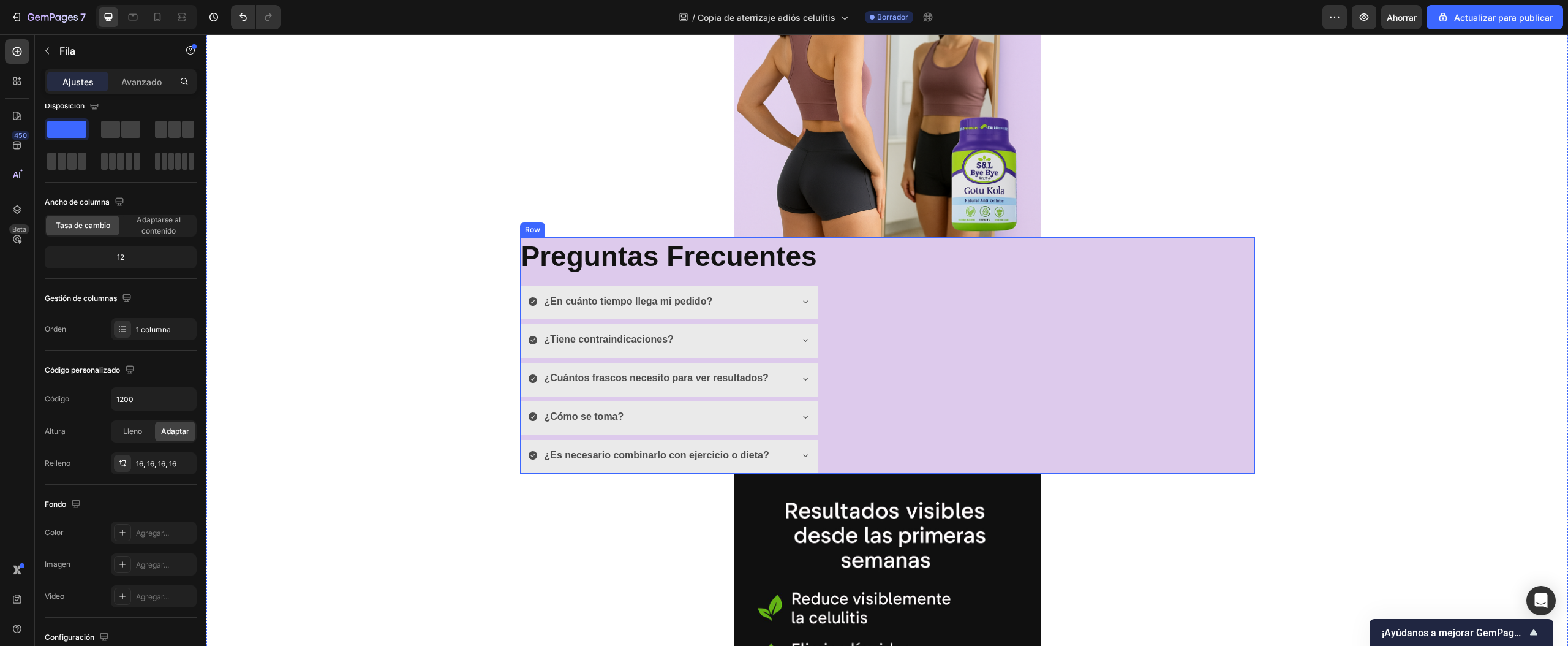
click at [962, 428] on div "⁠⁠⁠⁠⁠⁠⁠ Preguntas Frecuentes Heading ¿En cuánto tiempo llega mi pedido? ¿Tiene …" at bounding box center [888, 356] width 735 height 236
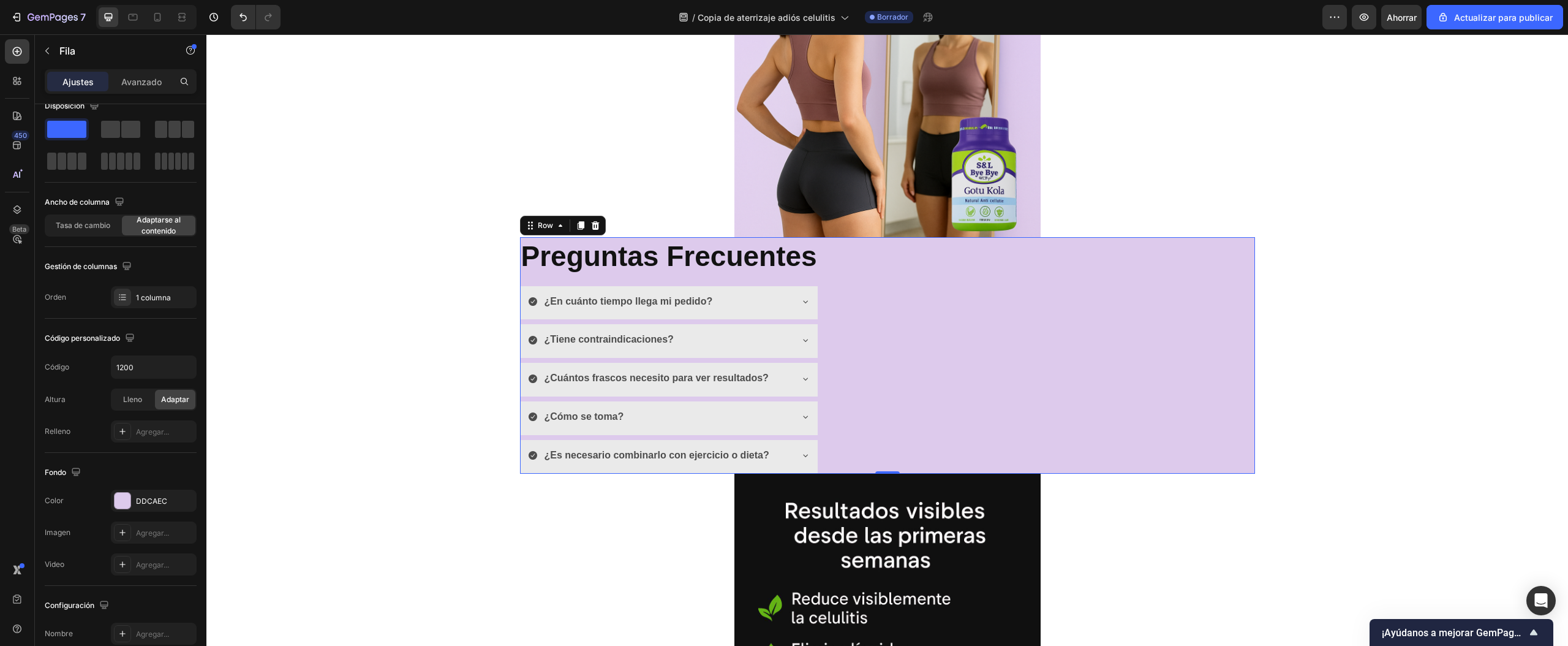
click at [935, 317] on div "⁠⁠⁠⁠⁠⁠⁠ Preguntas Frecuentes Heading ¿En cuánto tiempo llega mi pedido? ¿Tiene …" at bounding box center [888, 356] width 735 height 236
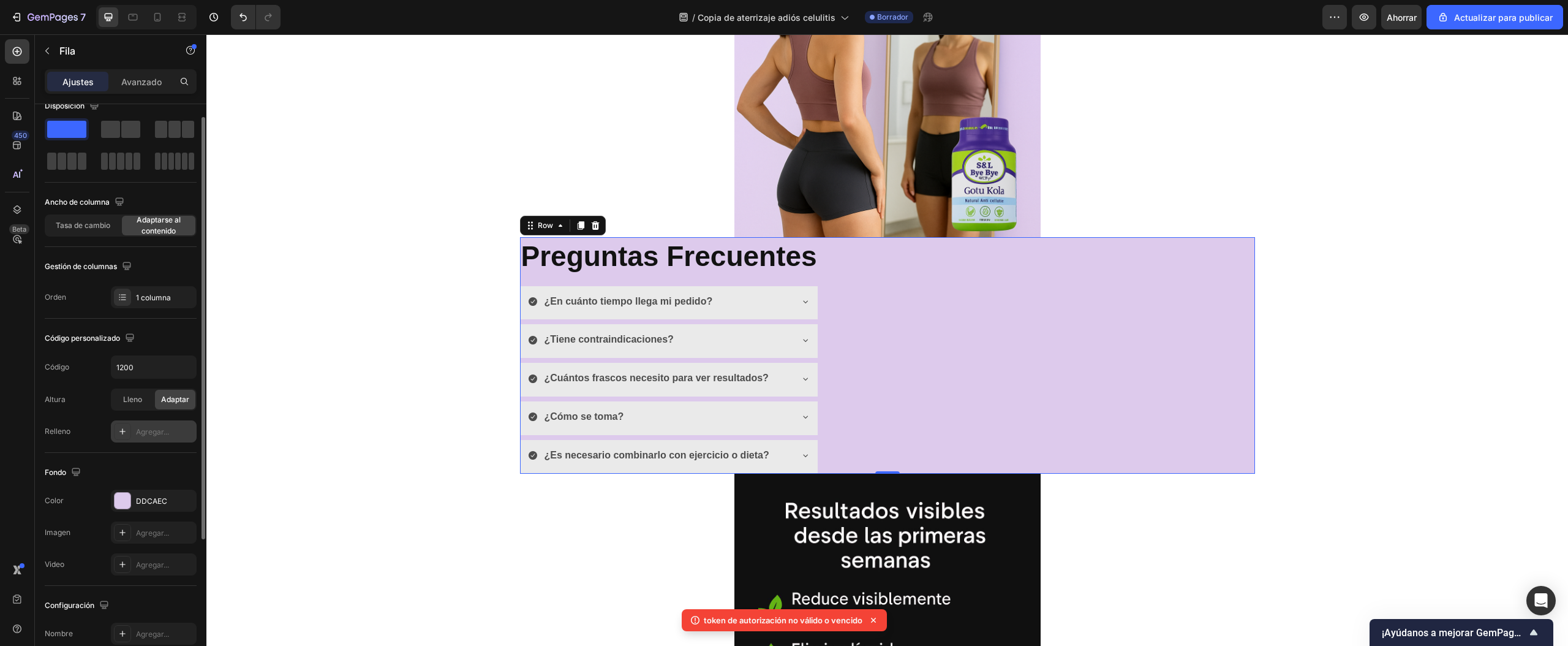
click at [137, 433] on font "Agregar..." at bounding box center [152, 432] width 33 height 9
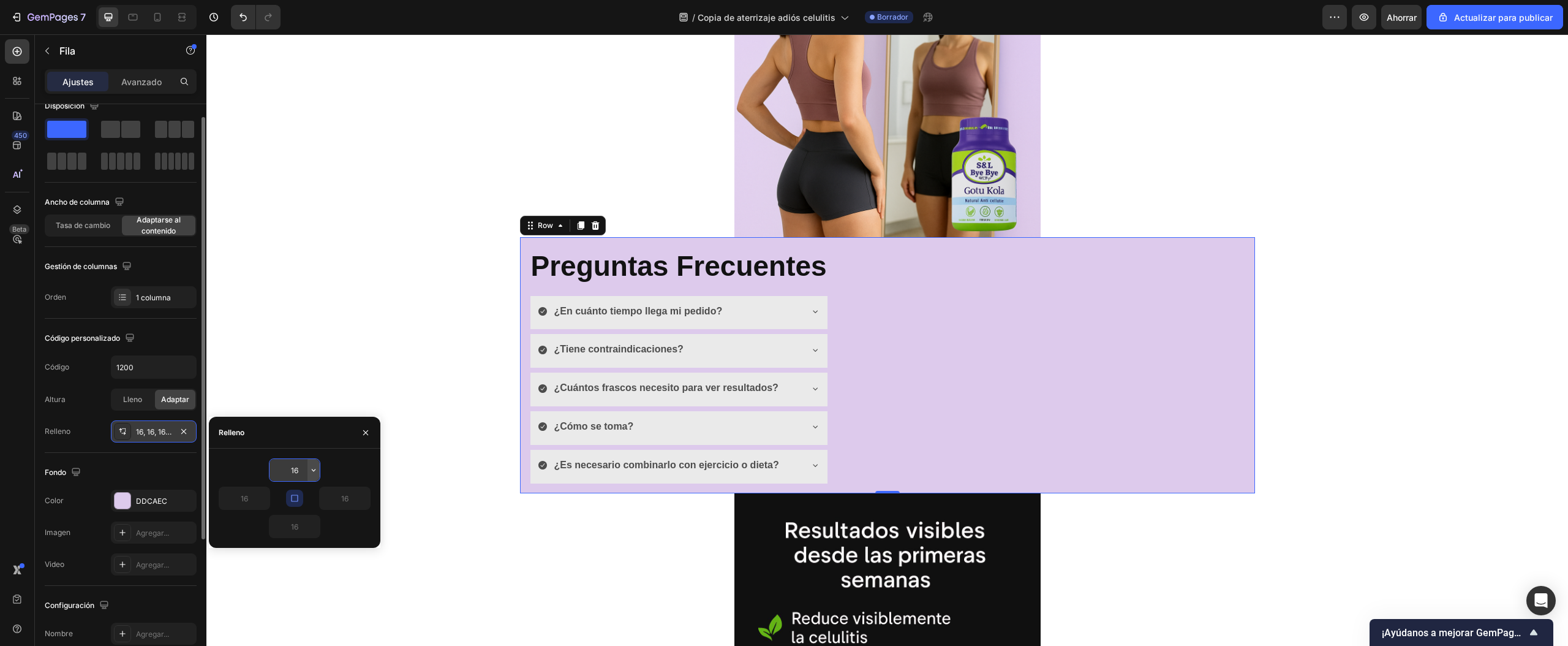
click at [310, 476] on button "button" at bounding box center [313, 470] width 12 height 22
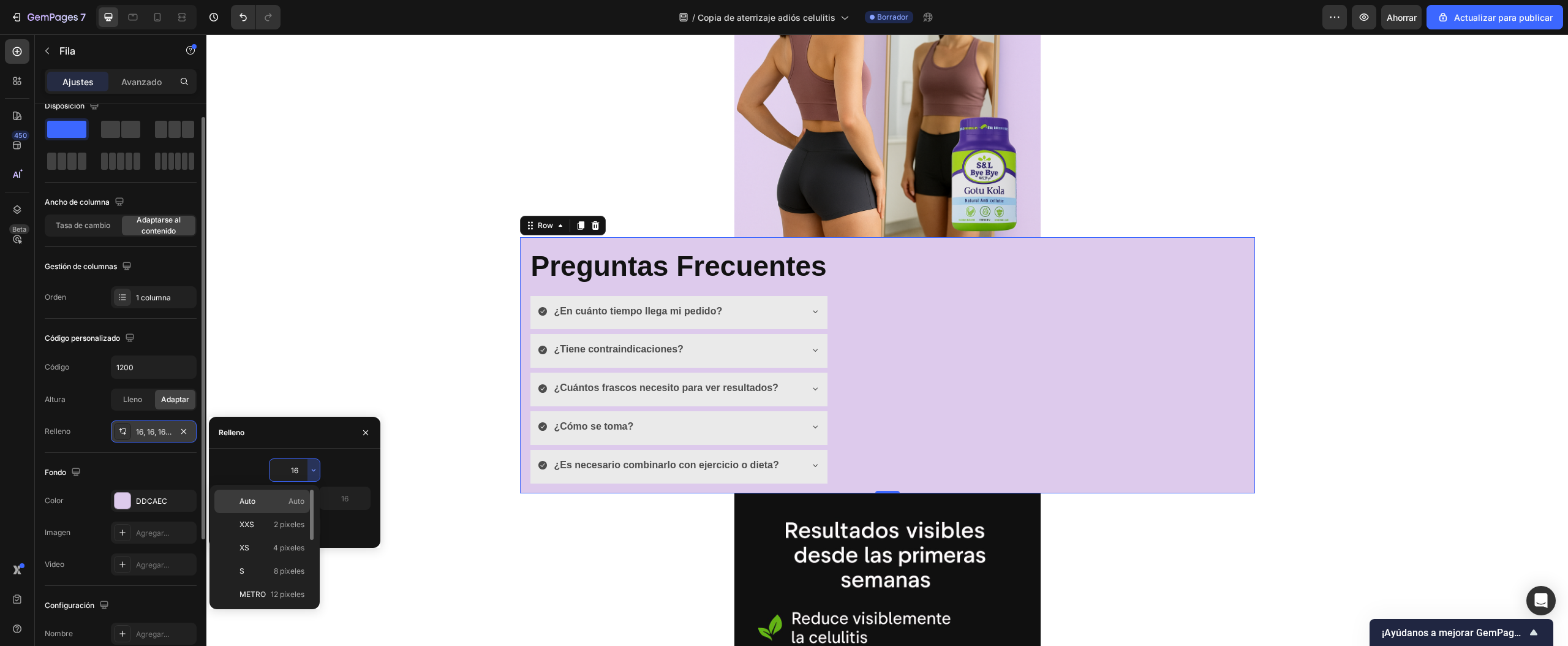
click at [300, 497] on font "Auto" at bounding box center [296, 501] width 16 height 9
type input "Auto"
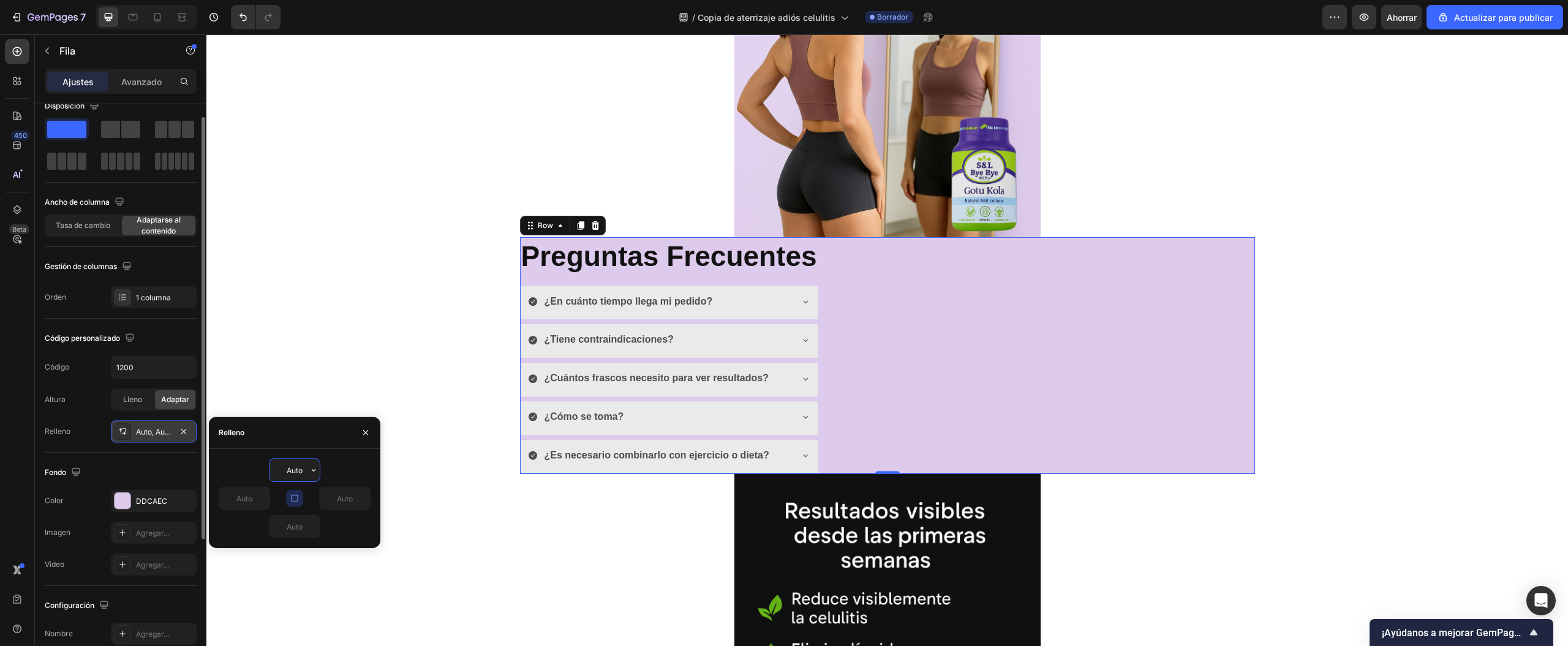
click at [297, 476] on input "Auto" at bounding box center [294, 470] width 50 height 22
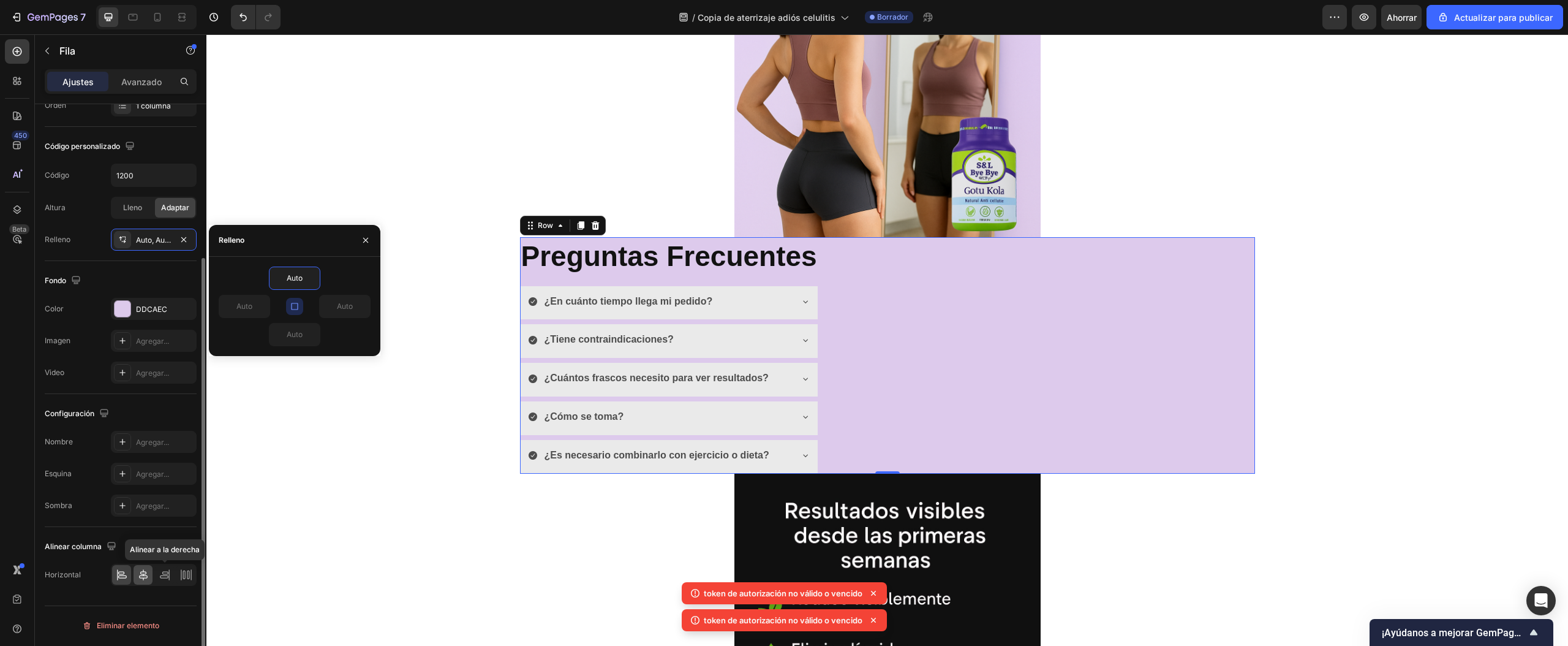
click at [148, 575] on icon at bounding box center [143, 574] width 12 height 12
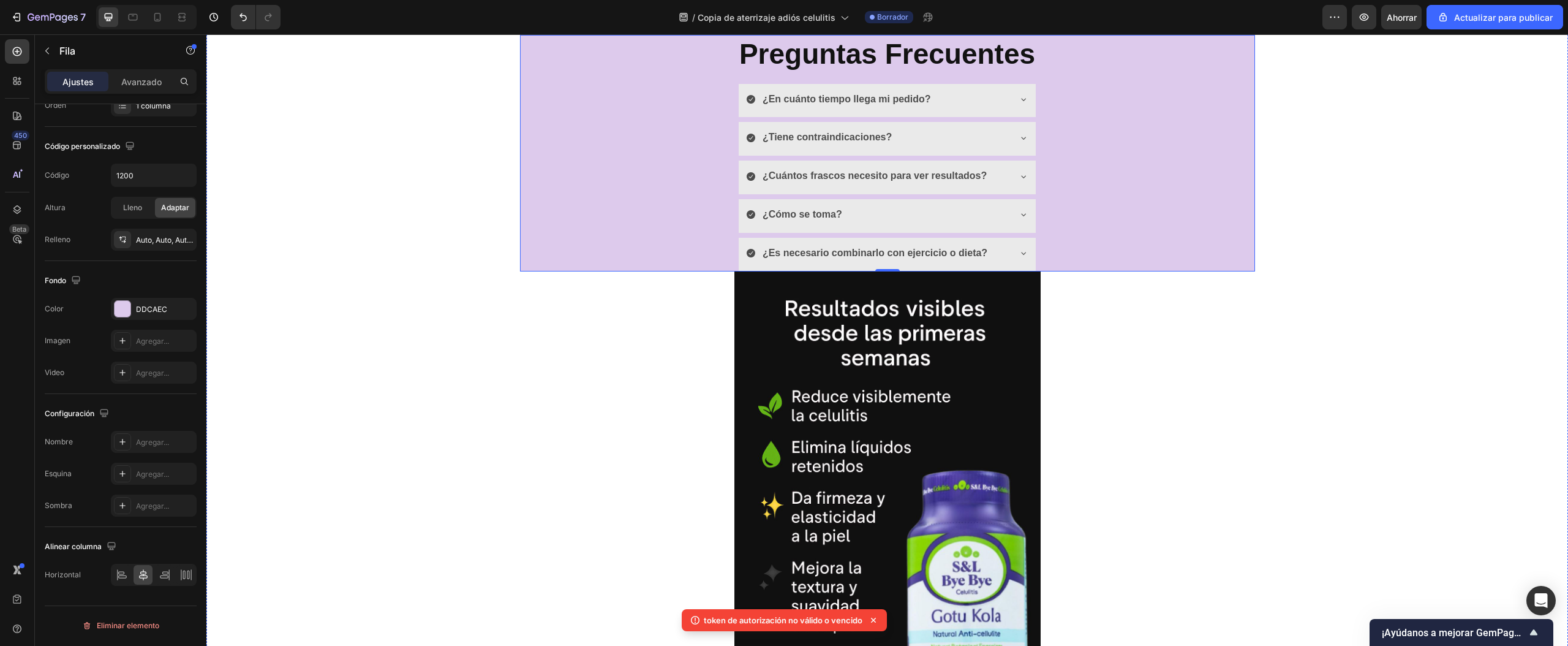
scroll to position [1838, 0]
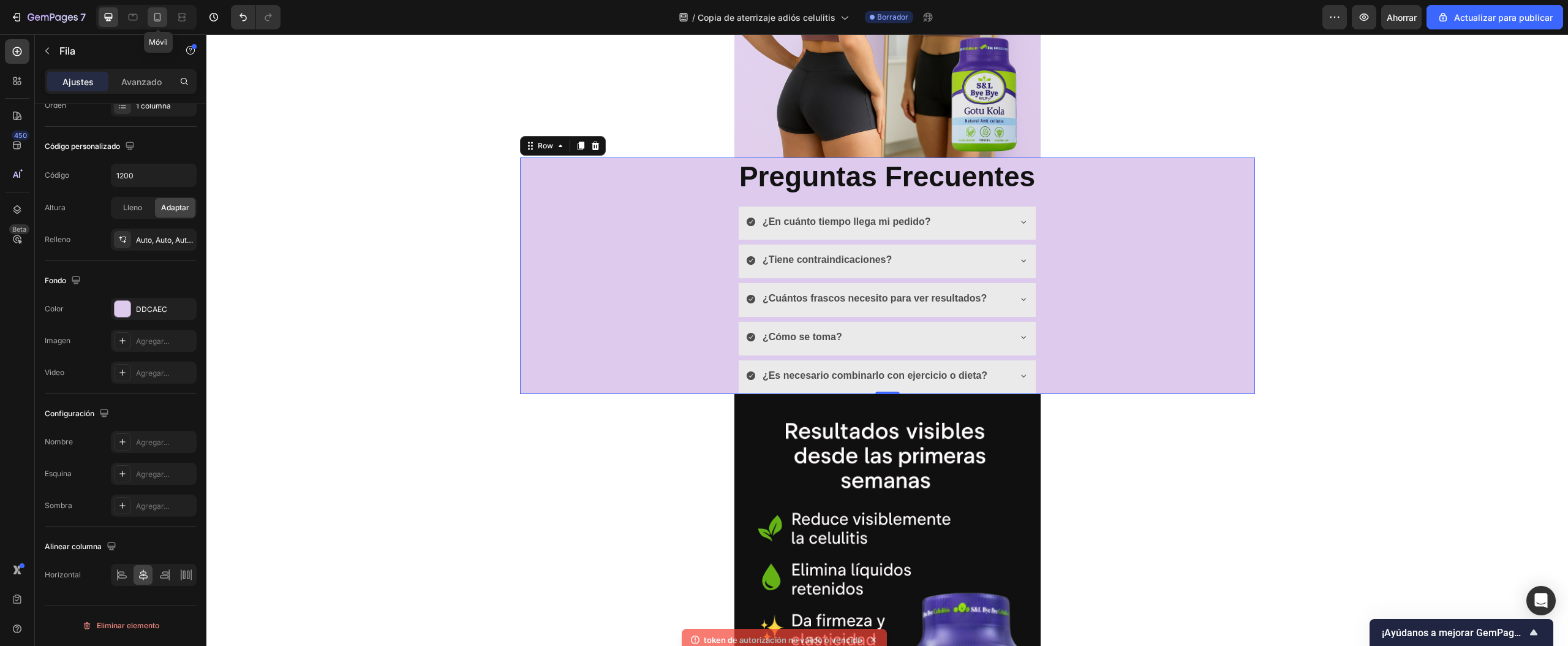
click at [155, 12] on icon at bounding box center [157, 16] width 12 height 12
type input "100%"
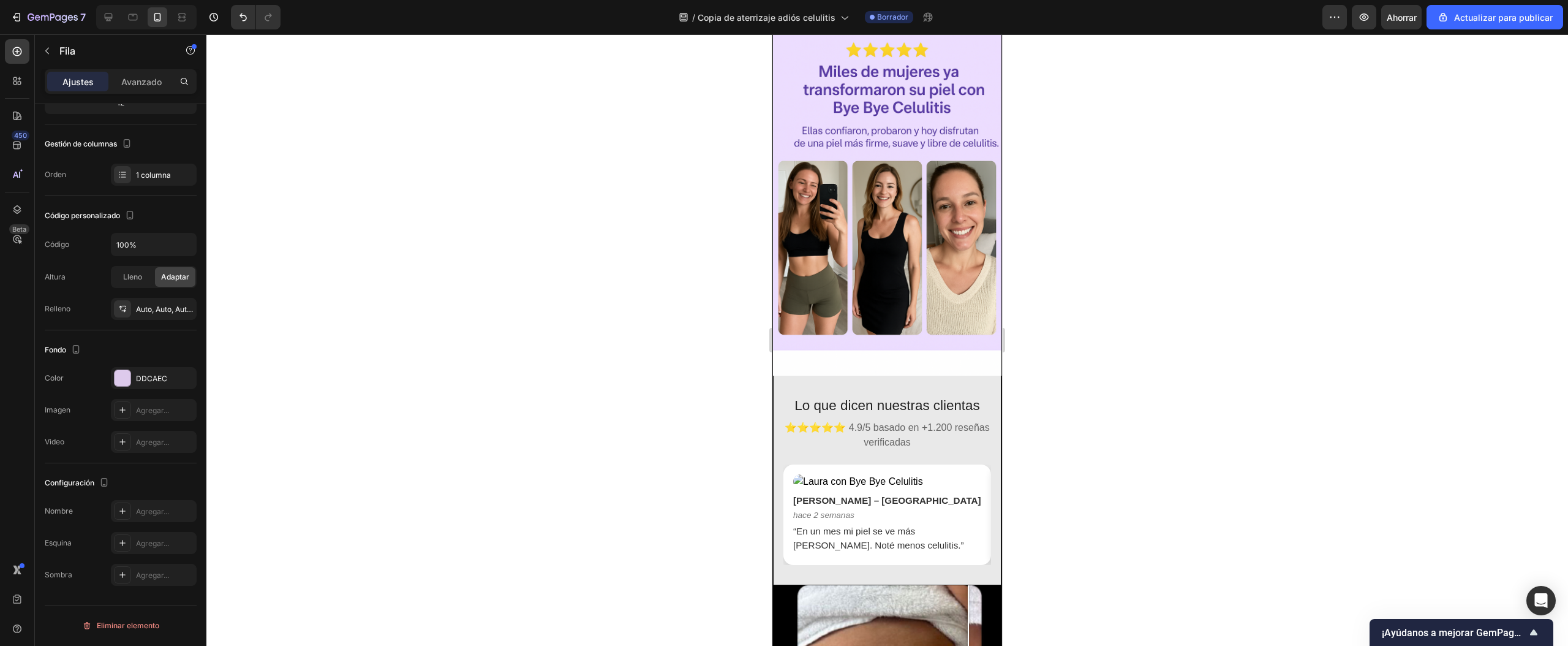
scroll to position [1827, 0]
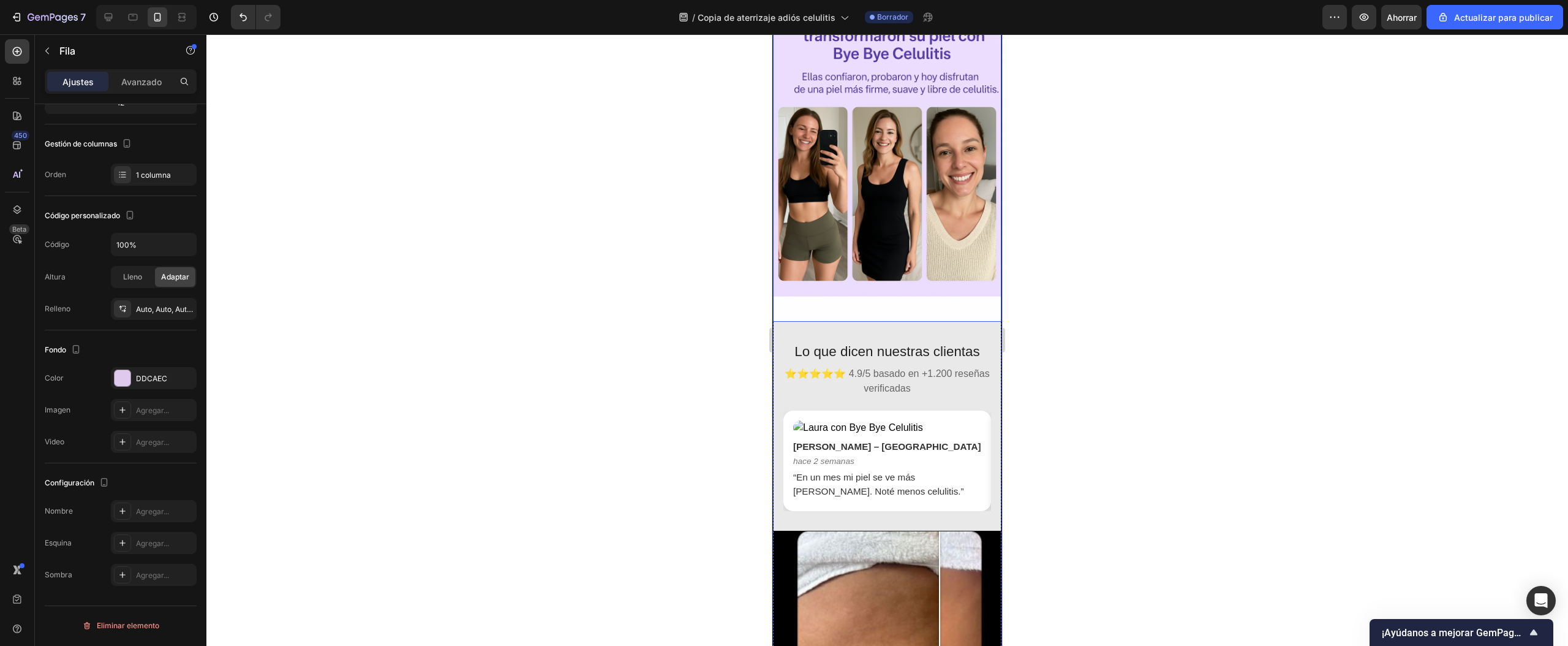
click at [894, 168] on img at bounding box center [887, 150] width 228 height 343
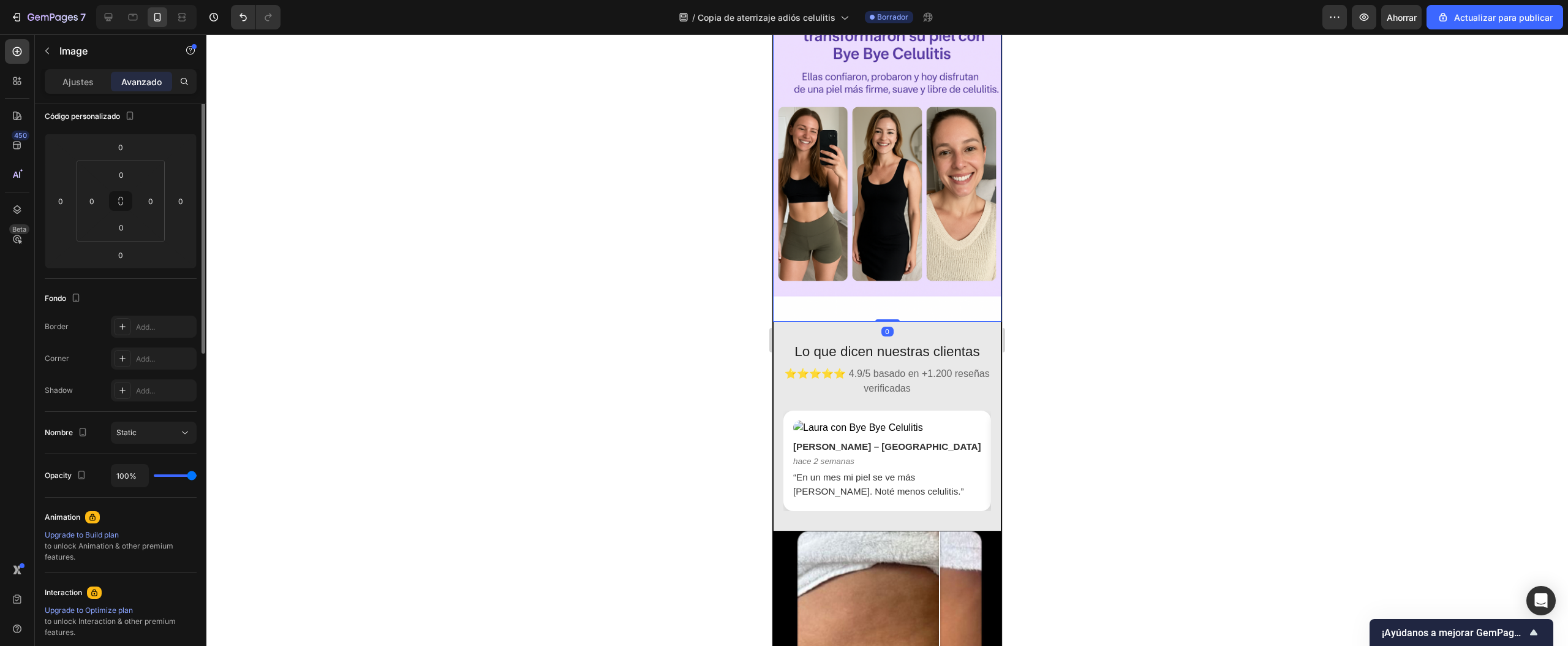
scroll to position [0, 0]
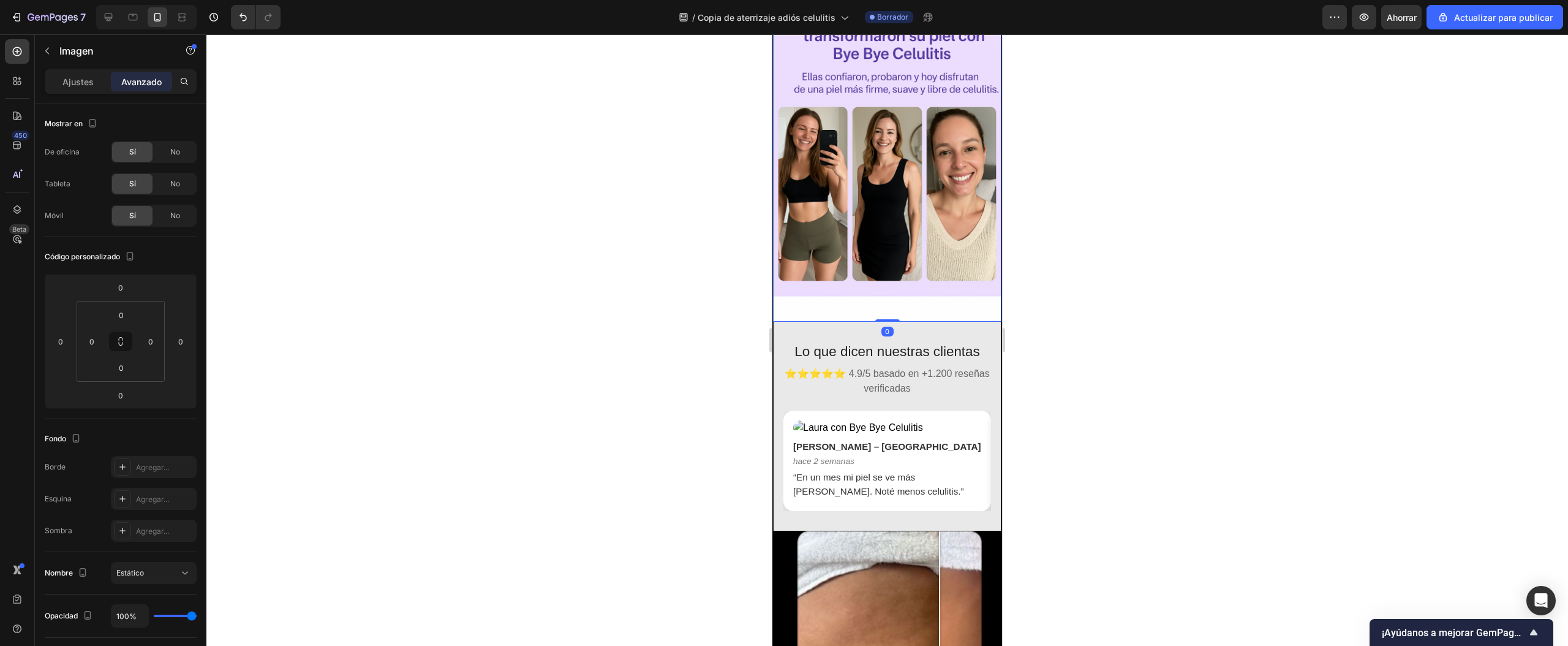
drag, startPoint x: 876, startPoint y: 177, endPoint x: 891, endPoint y: 168, distance: 17.5
click at [887, 163] on div "Image 0" at bounding box center [887, 150] width 228 height 343
click at [131, 290] on input "0" at bounding box center [120, 288] width 25 height 18
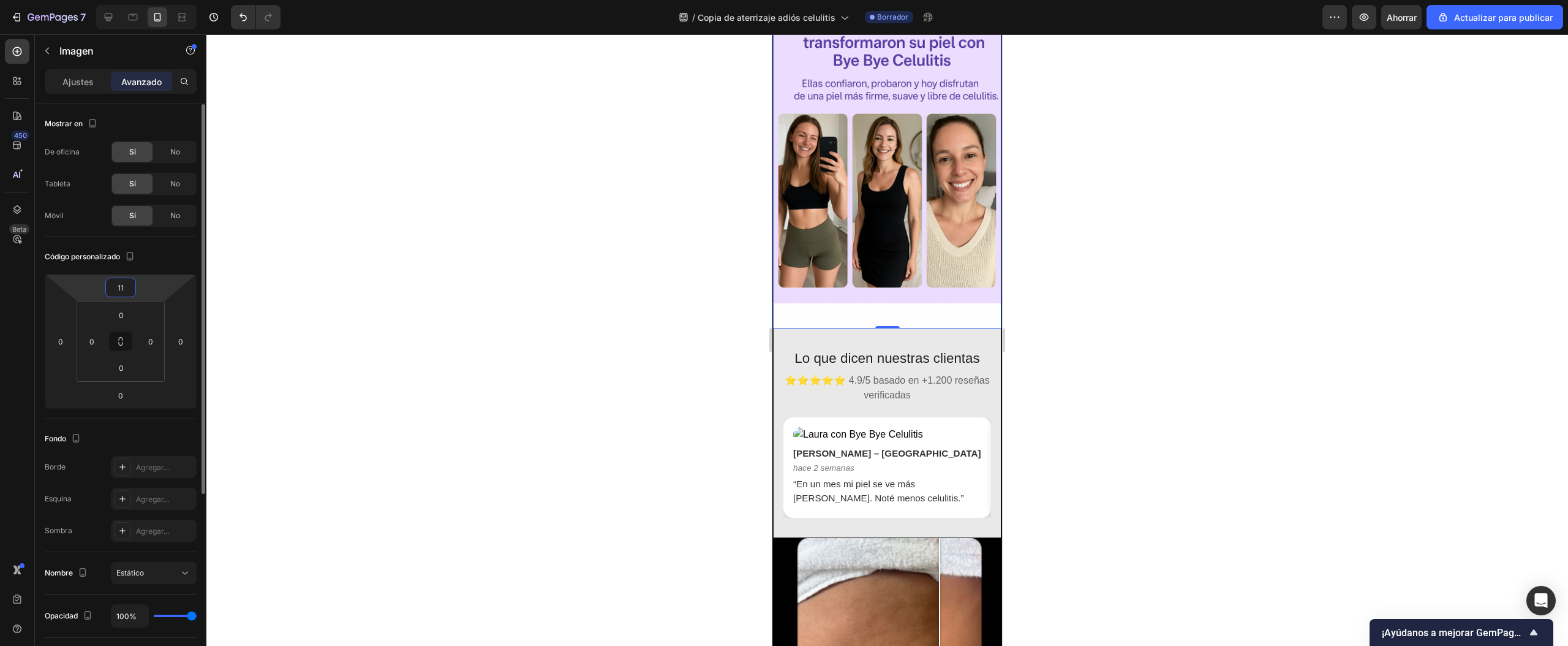
type input "1"
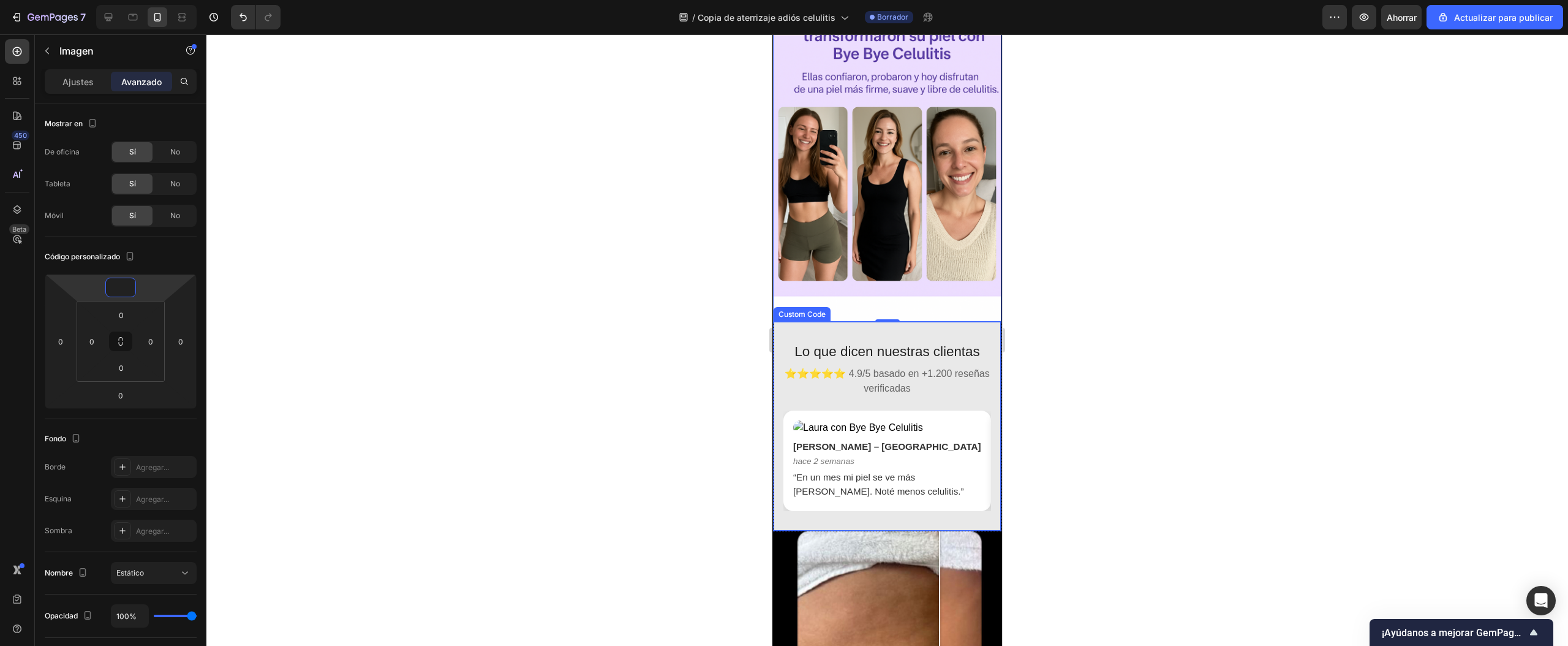
click at [840, 322] on section "Lo que dicen nuestras clientas ⭐⭐⭐⭐⭐ 4.9/5 basado en +1.200 reseñas verificadas…" at bounding box center [887, 426] width 227 height 209
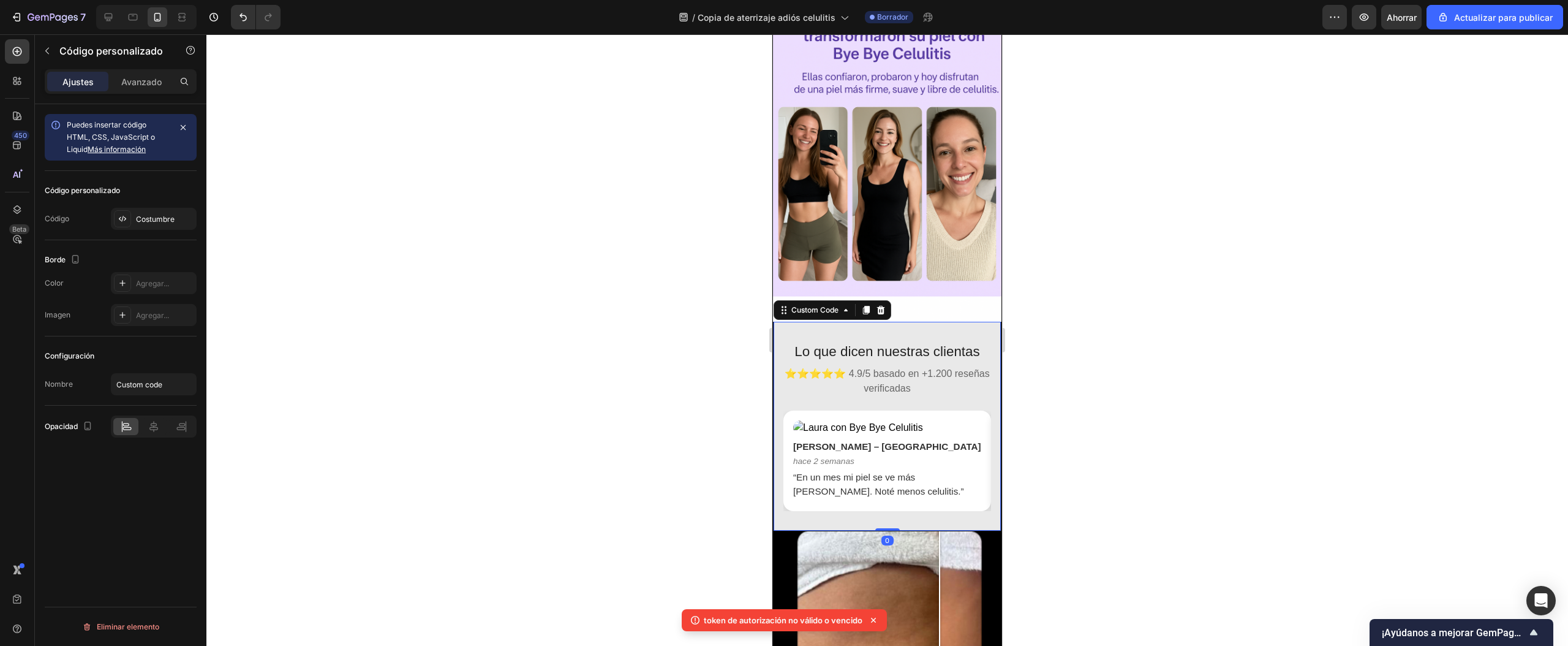
click at [158, 92] on div "Ajustes Avanzado" at bounding box center [121, 82] width 152 height 25
click at [150, 82] on font "Avanzado" at bounding box center [141, 82] width 40 height 10
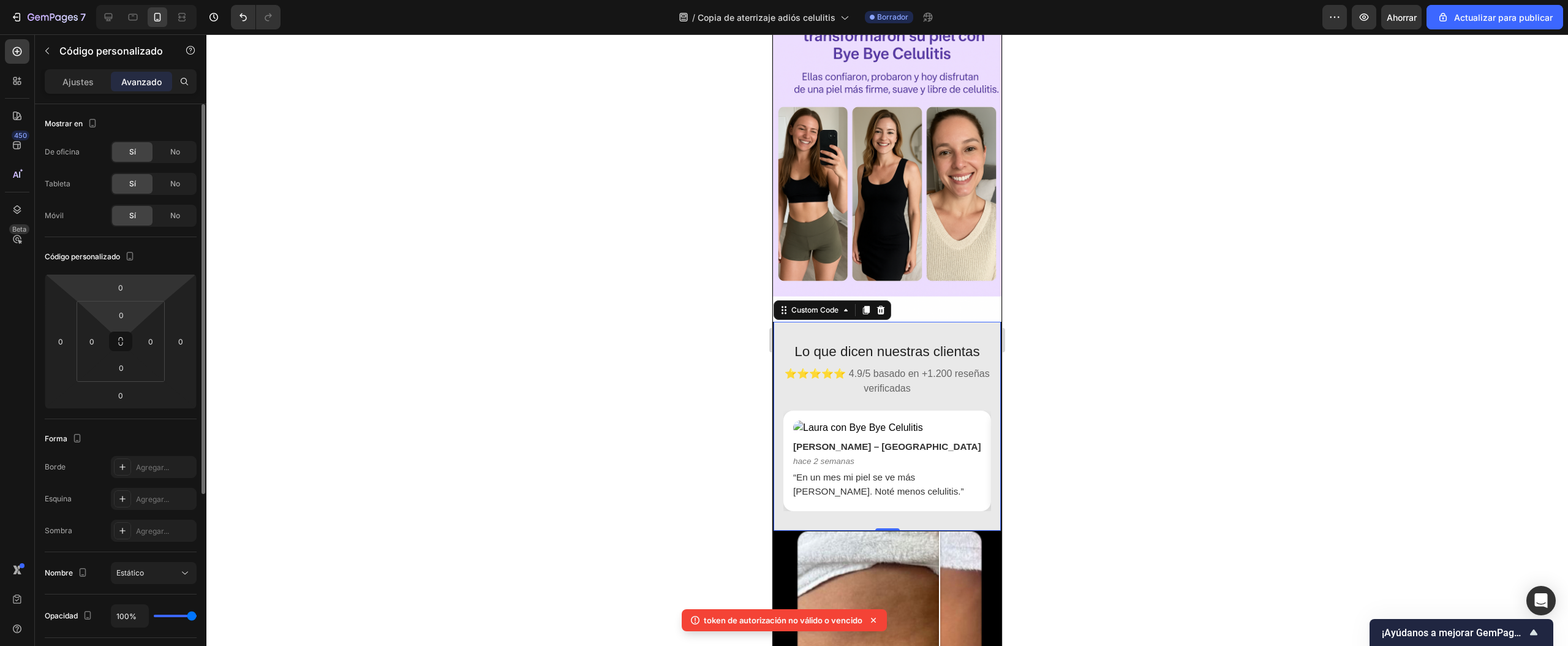
click at [126, 284] on input "0" at bounding box center [120, 288] width 25 height 18
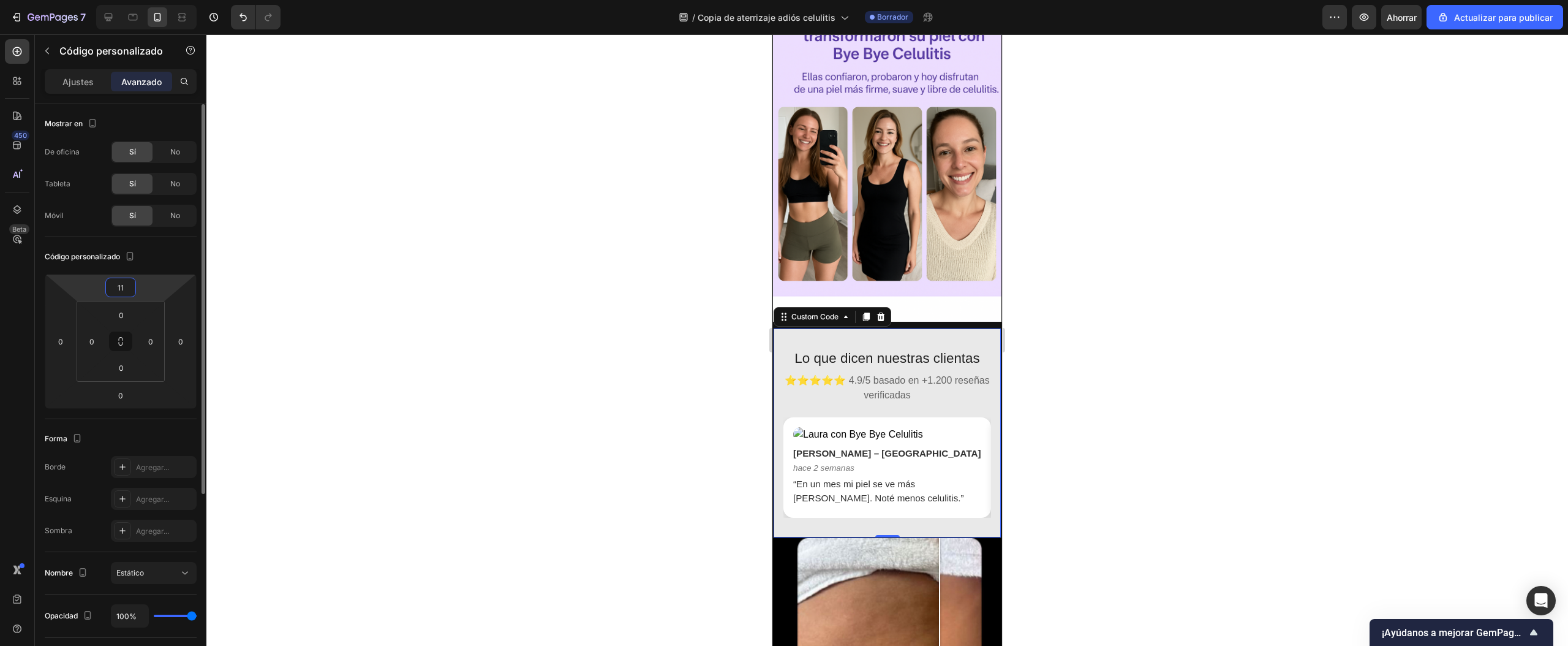
type input "1"
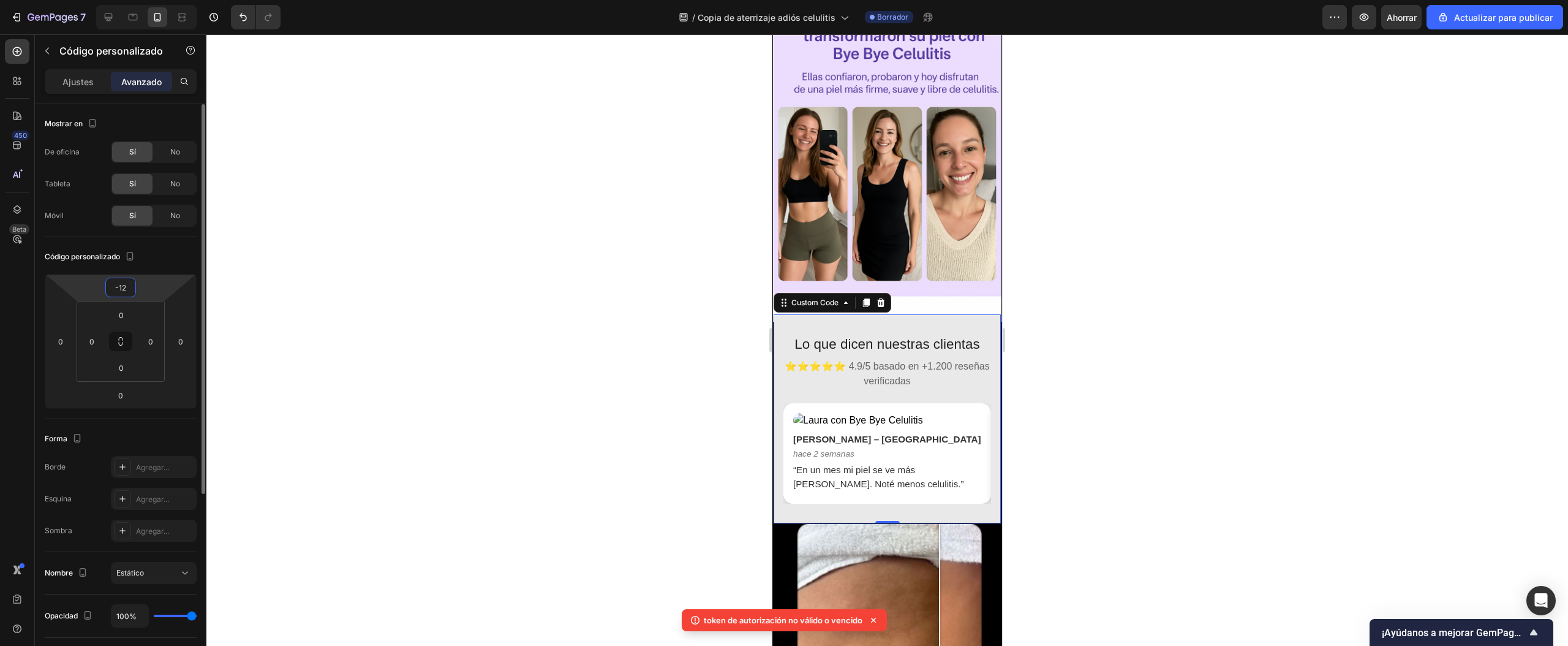
type input "-1"
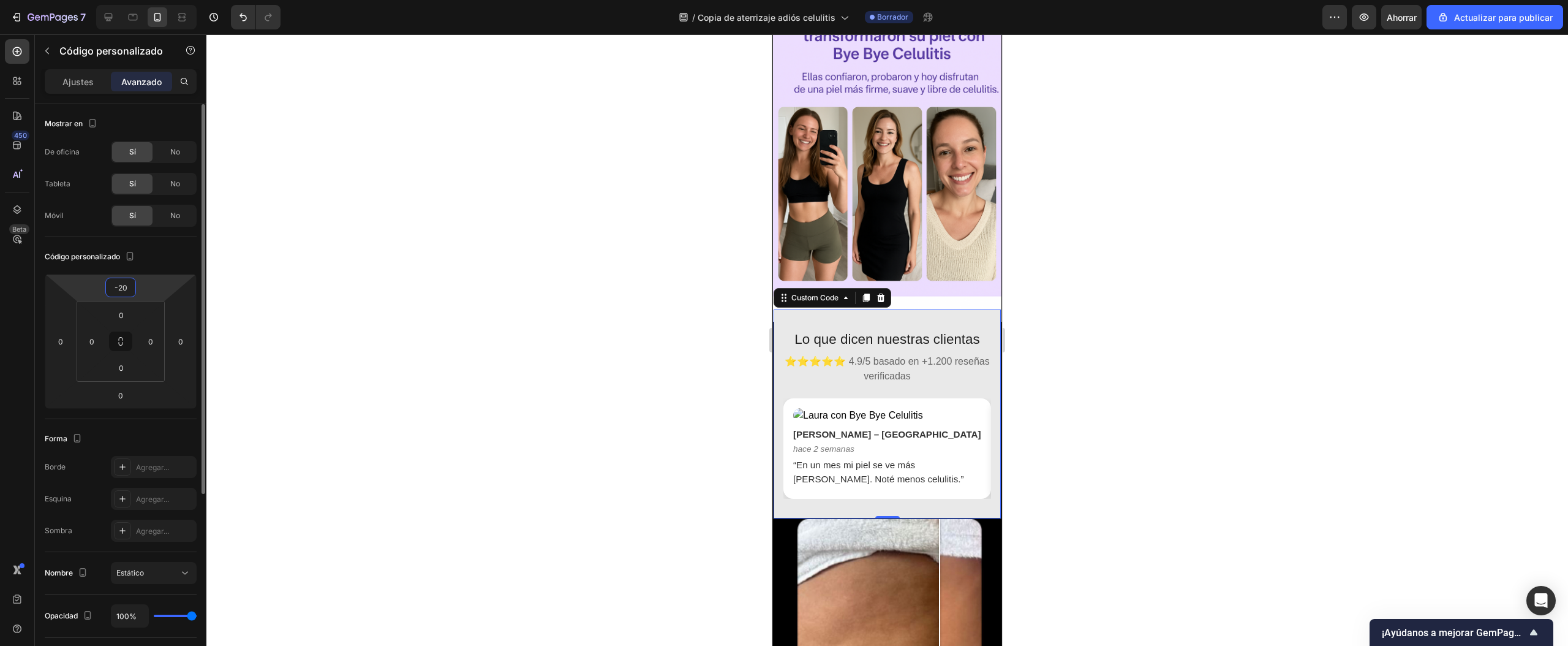
type input "-2"
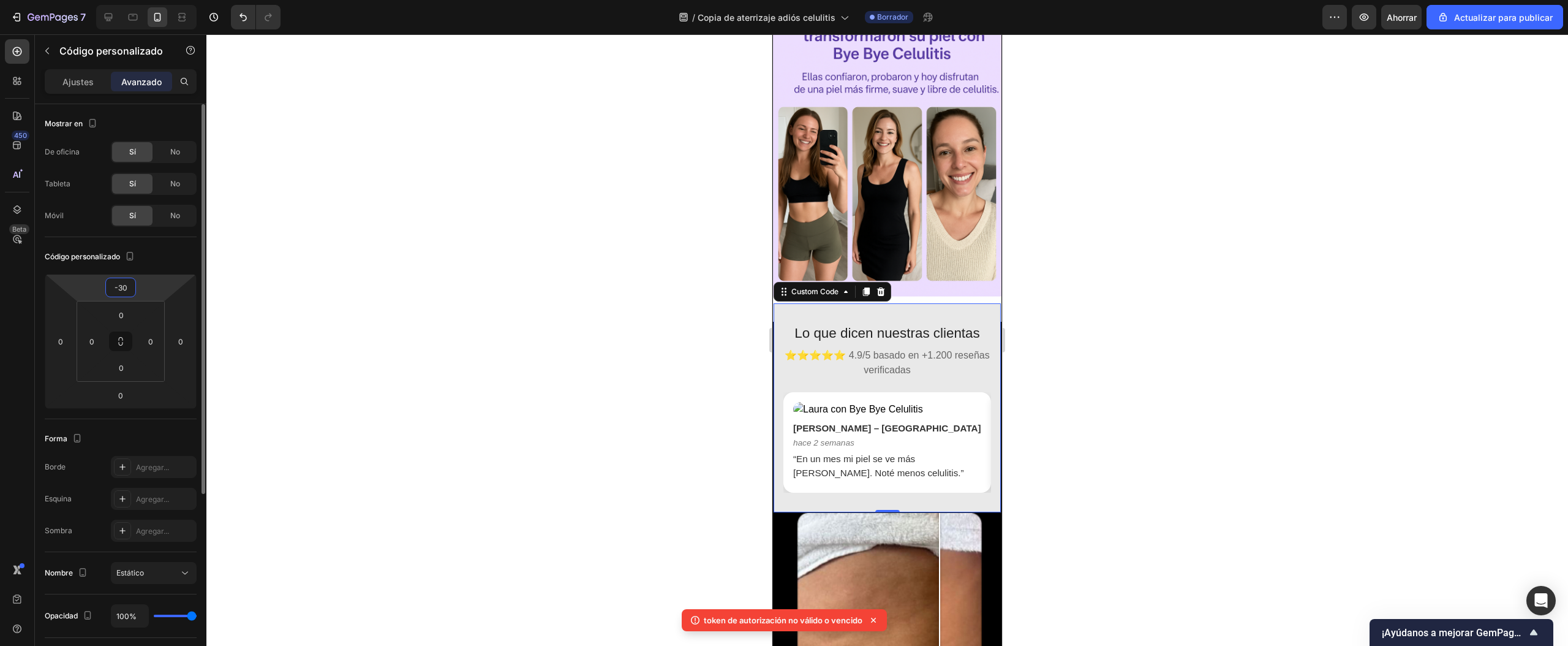
type input "-3"
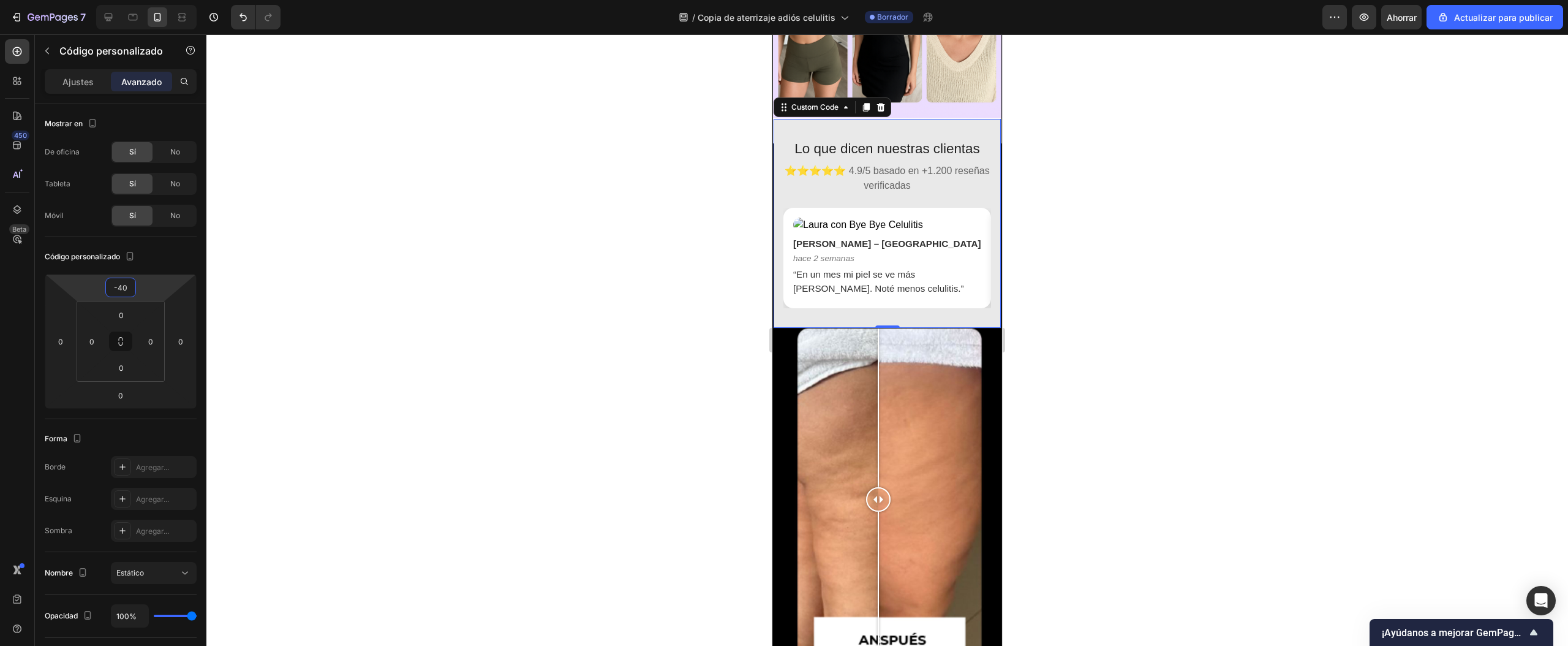
scroll to position [1949, 0]
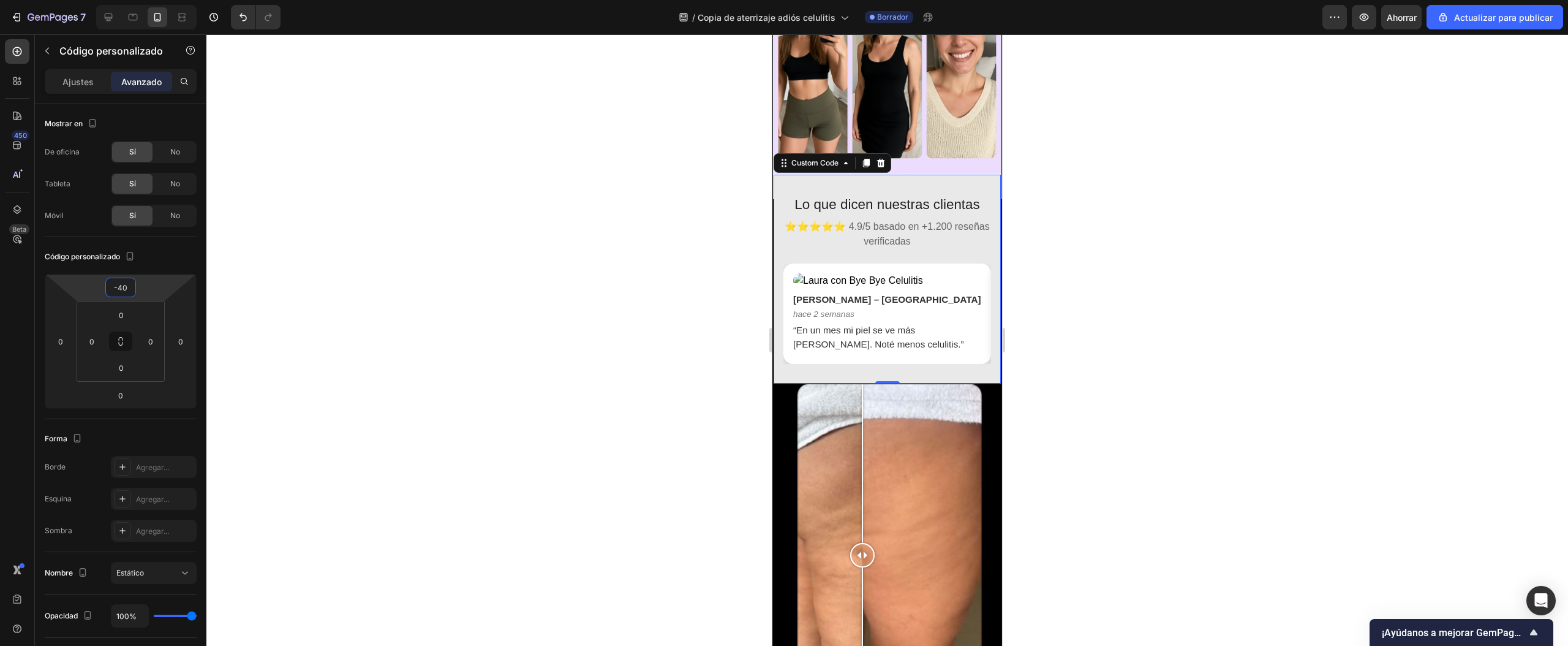
type input "-40"
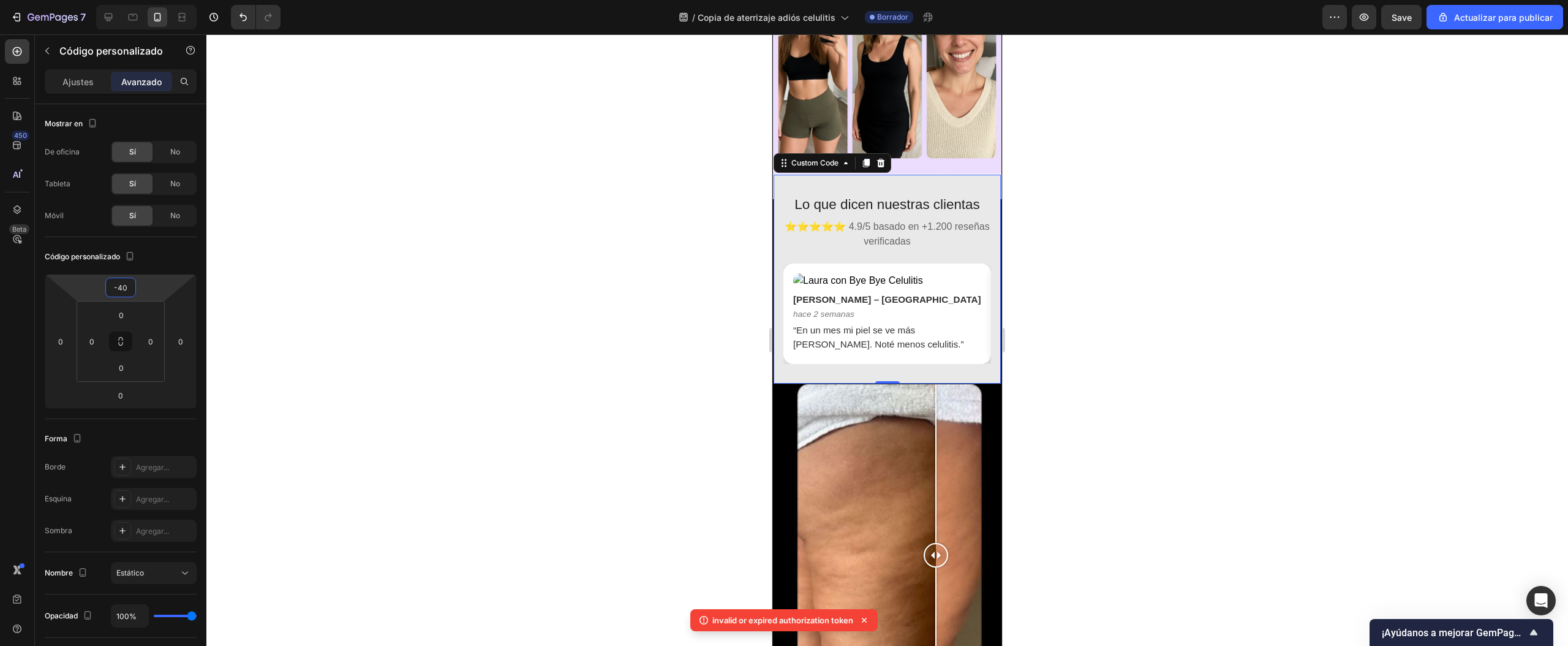
click at [948, 384] on div at bounding box center [936, 555] width 25 height 343
click at [780, 384] on img at bounding box center [887, 555] width 228 height 343
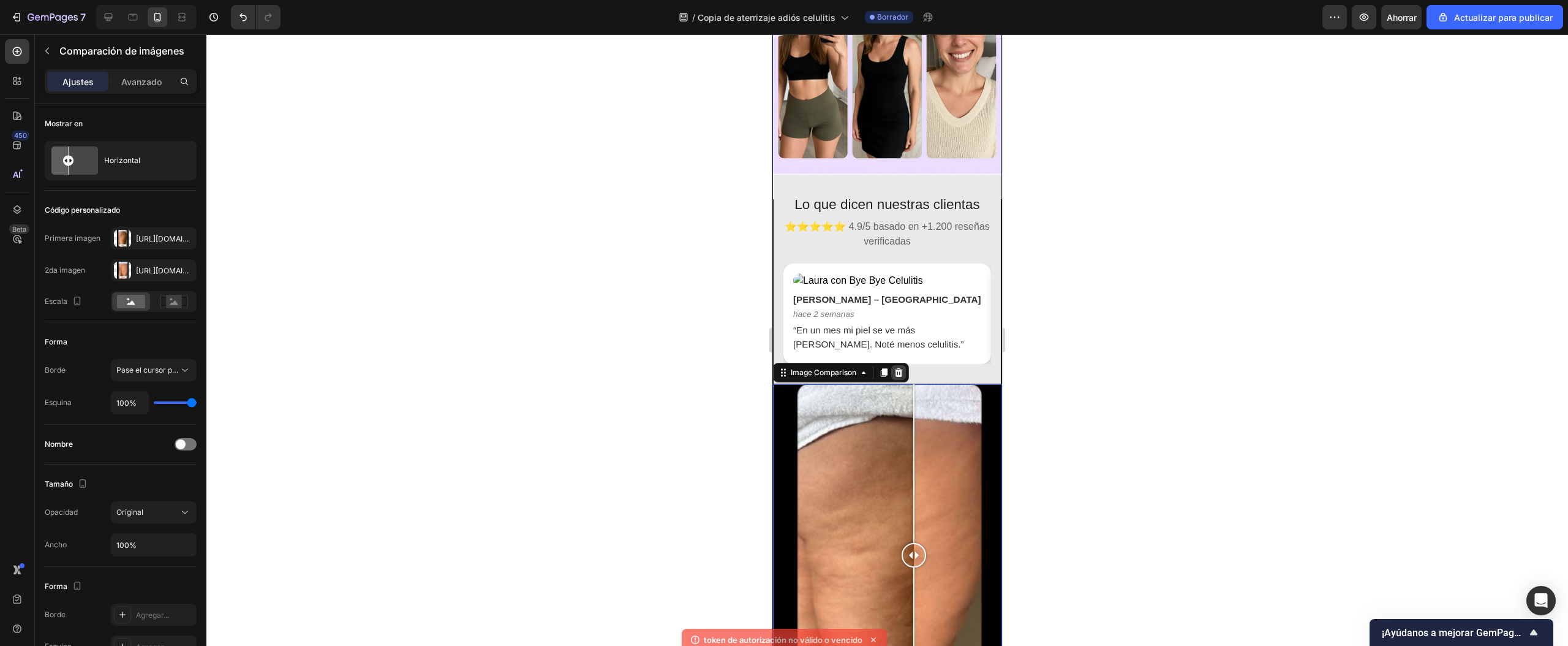
click at [900, 367] on icon at bounding box center [898, 372] width 10 height 10
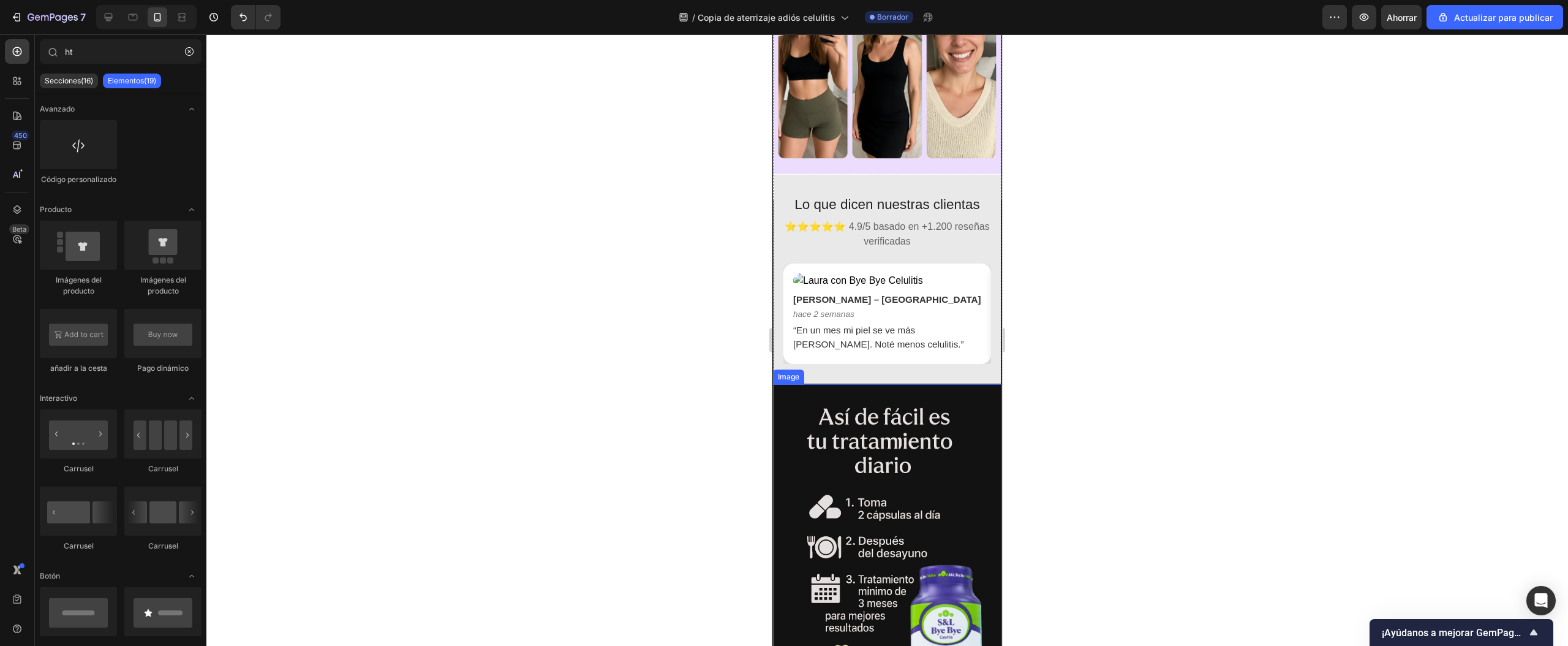
click at [922, 384] on img at bounding box center [887, 555] width 228 height 343
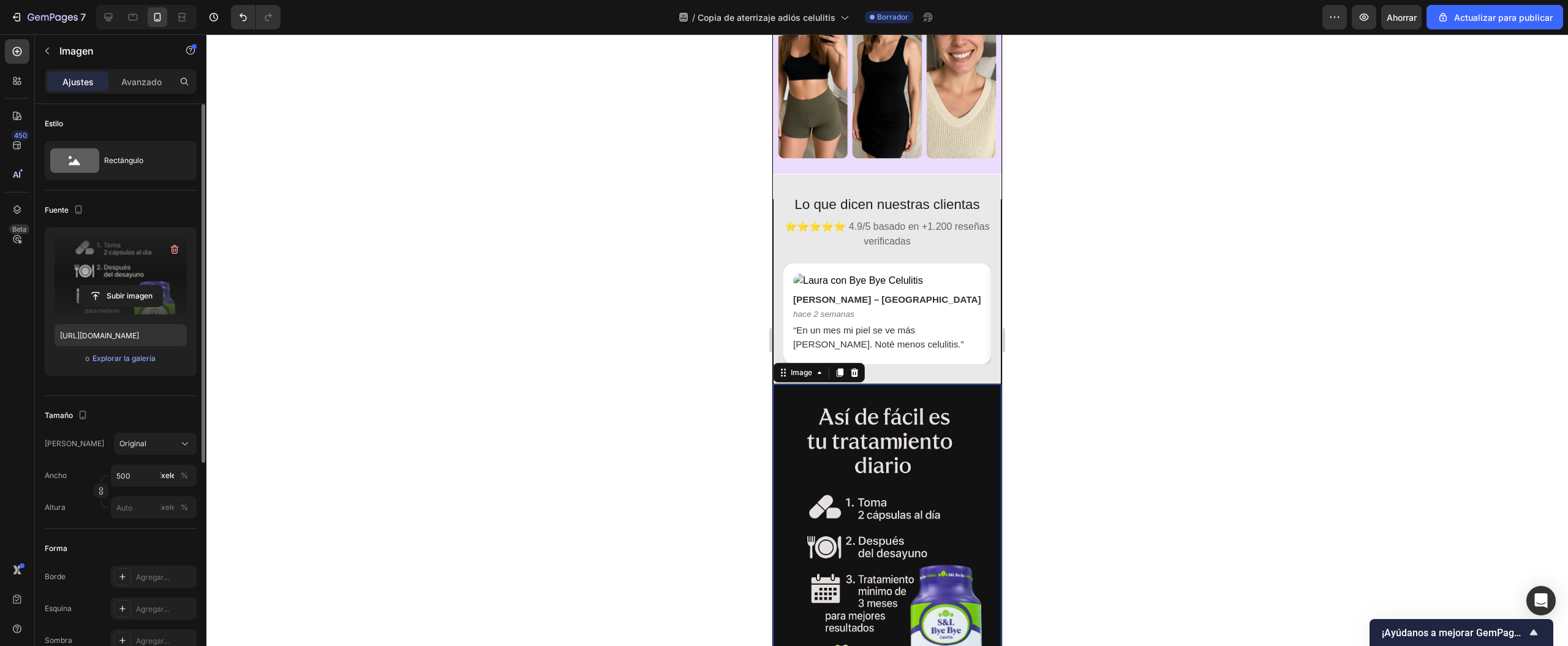
click at [104, 284] on label at bounding box center [120, 276] width 132 height 77
click at [104, 286] on input "file" at bounding box center [121, 296] width 82 height 21
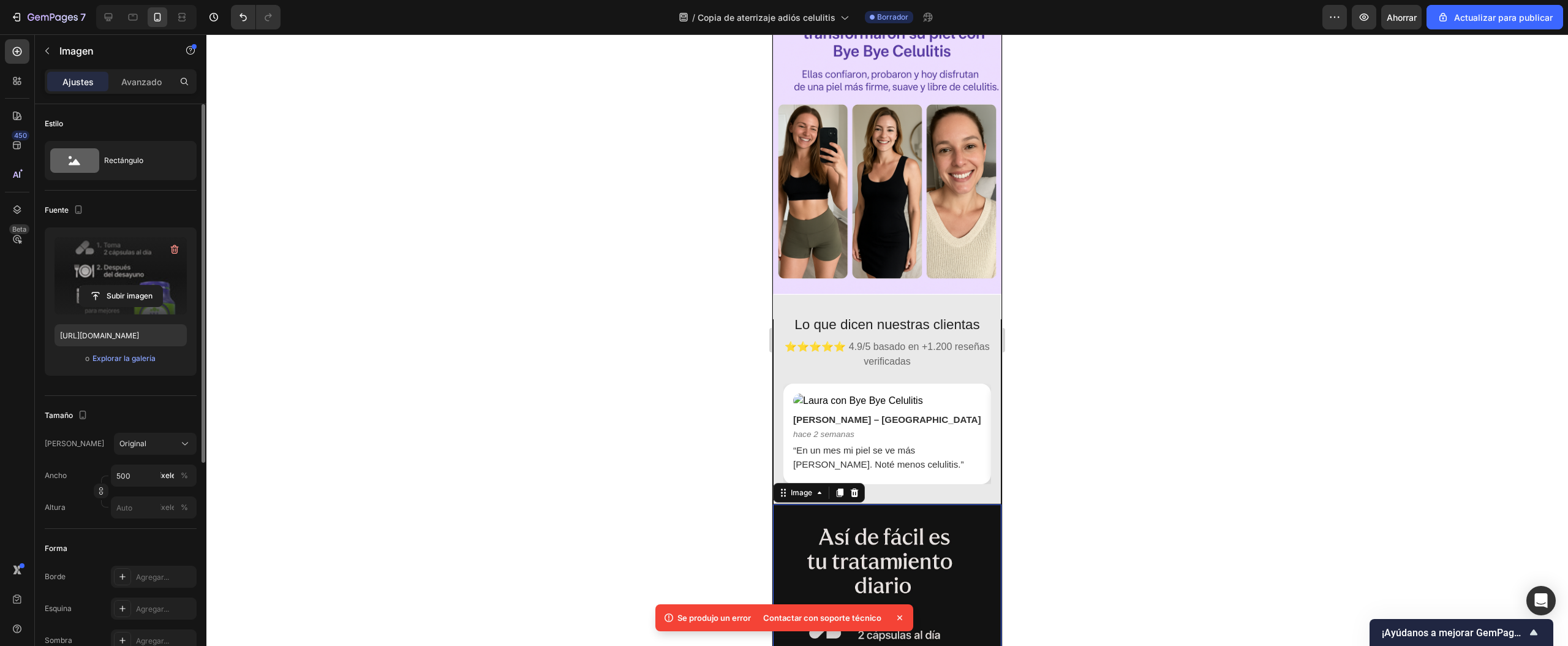
scroll to position [1827, 0]
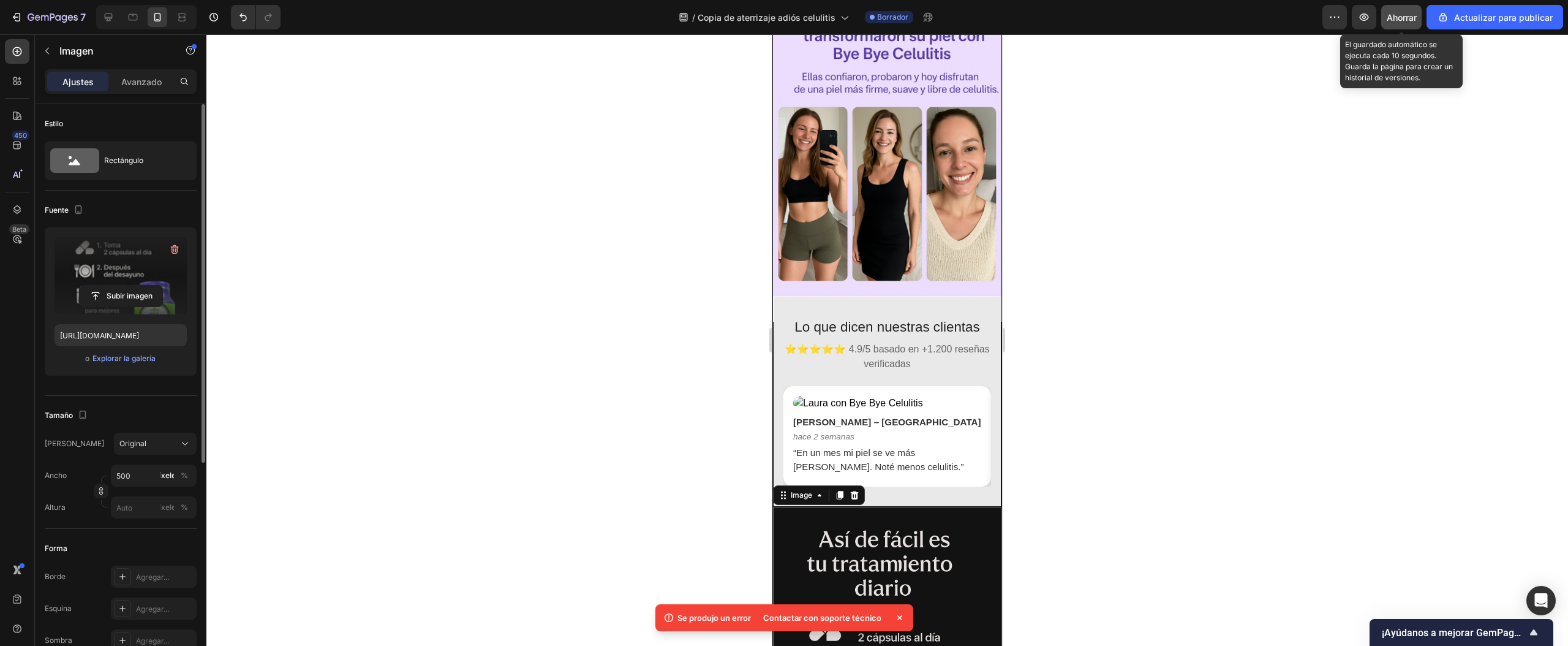
click at [1393, 12] on font "Ahorrar" at bounding box center [1402, 16] width 30 height 10
click at [114, 301] on input "file" at bounding box center [121, 296] width 82 height 21
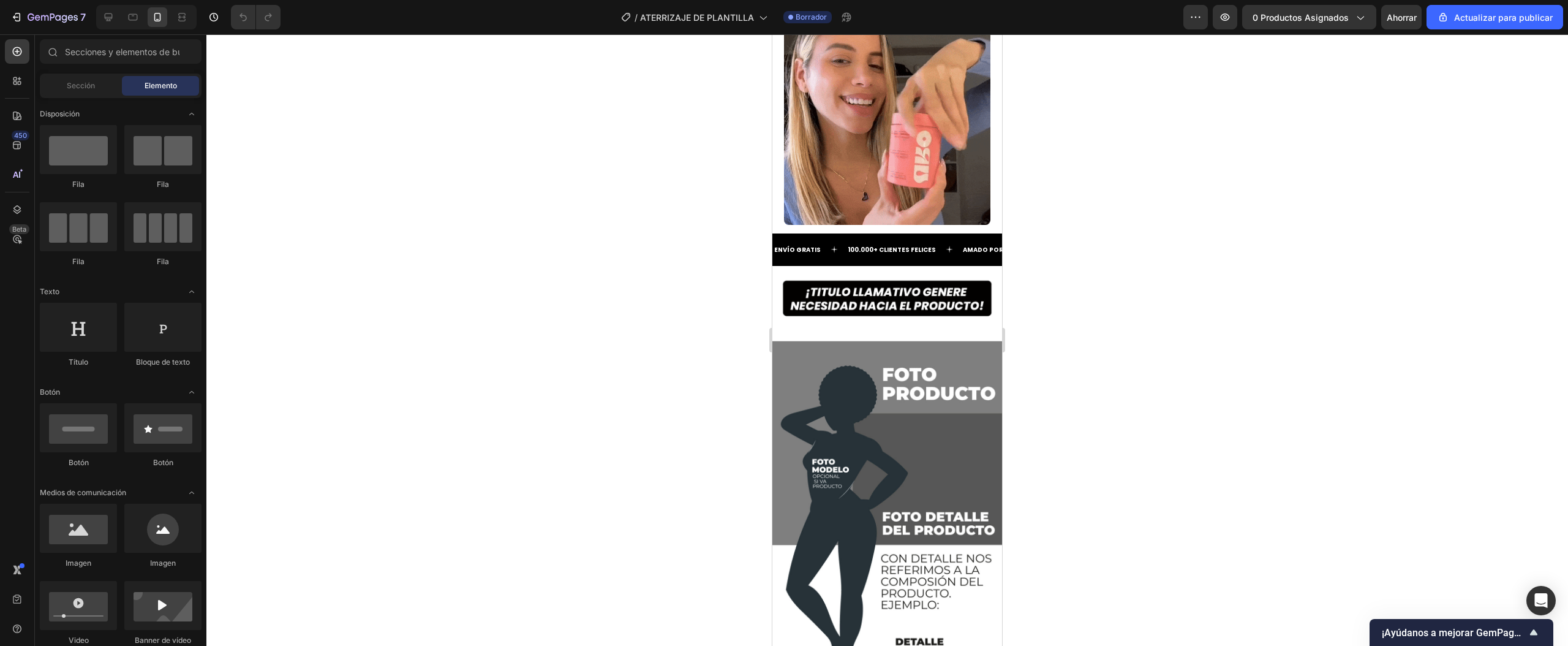
scroll to position [2370, 0]
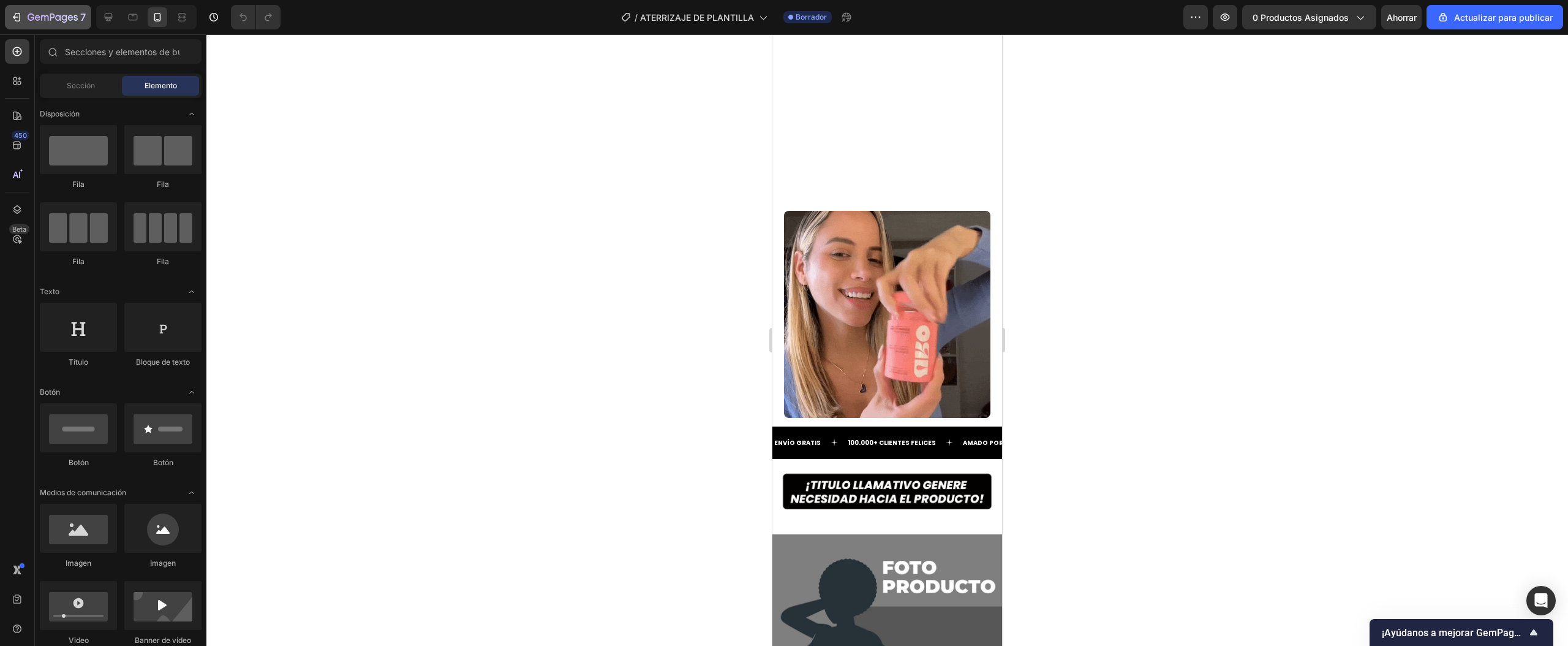
click at [59, 22] on icon "button" at bounding box center [52, 17] width 50 height 10
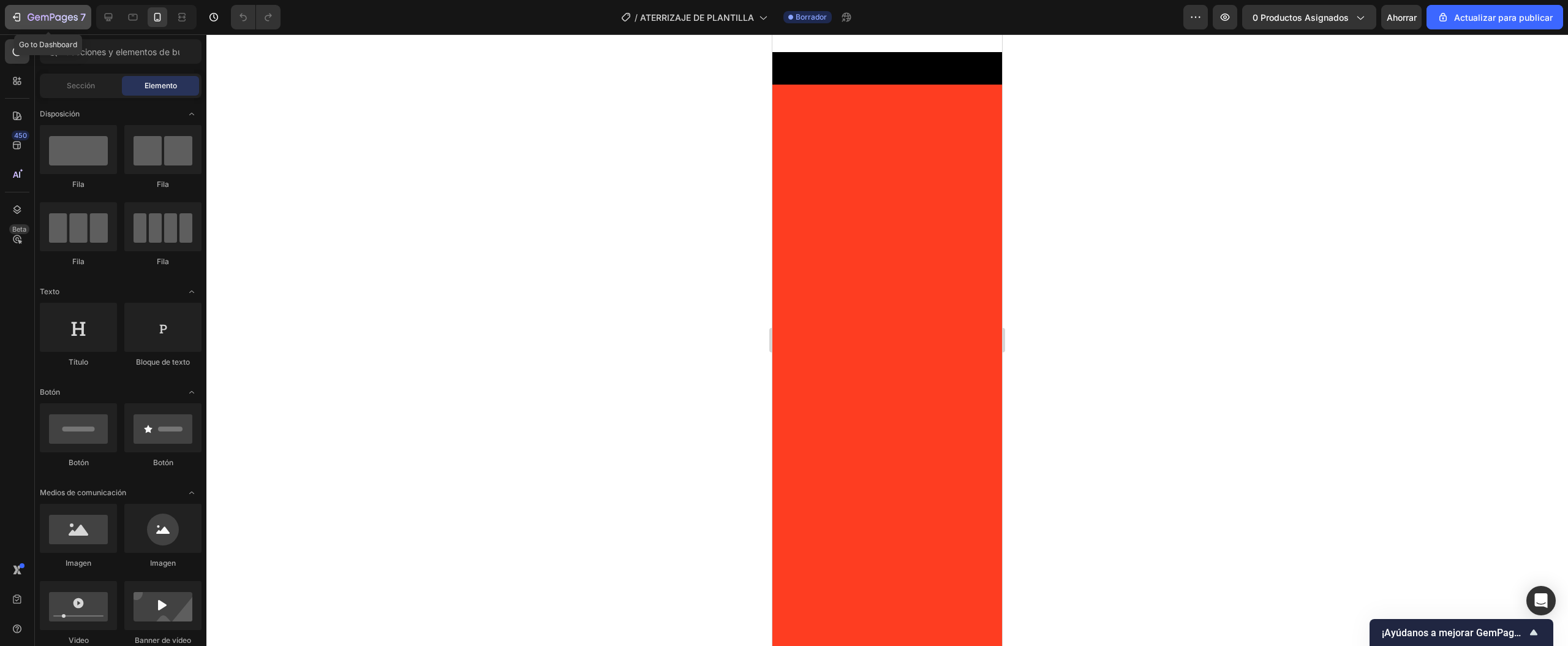
scroll to position [1221, 0]
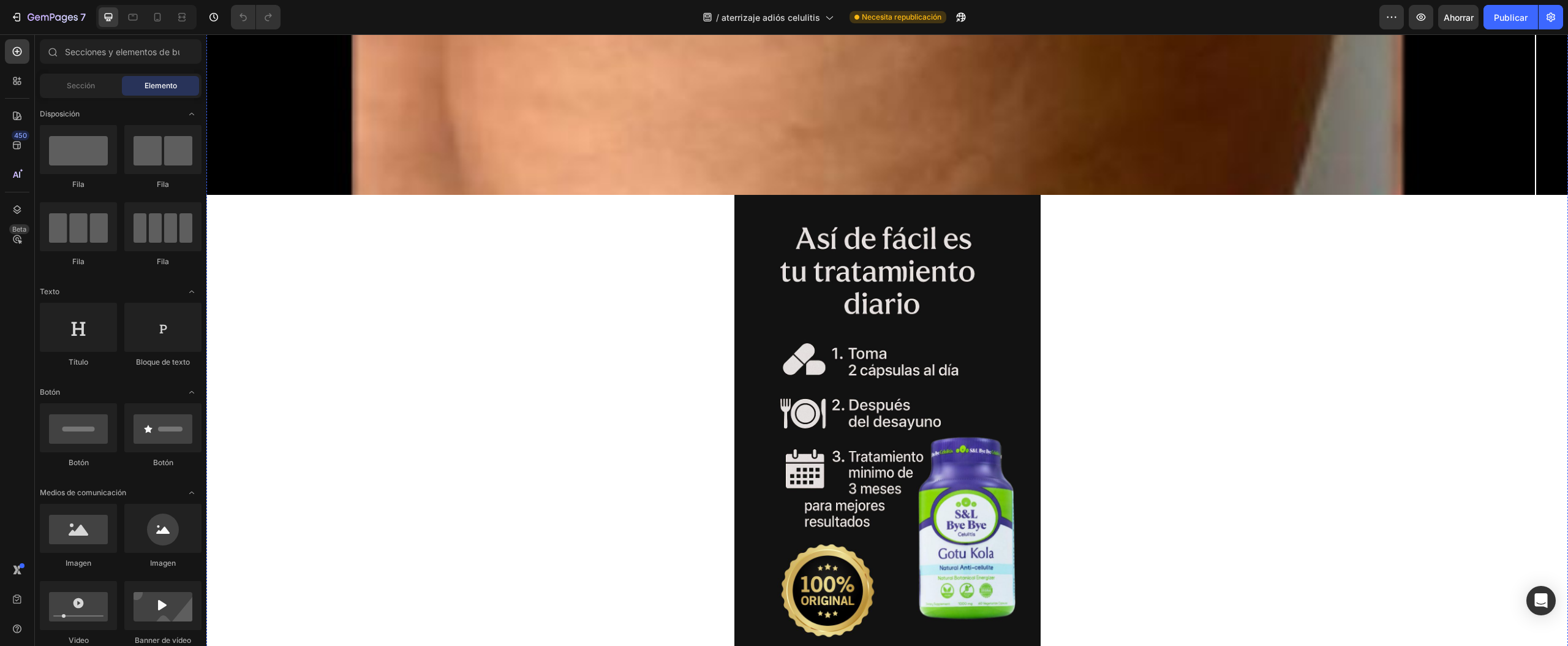
scroll to position [858, 0]
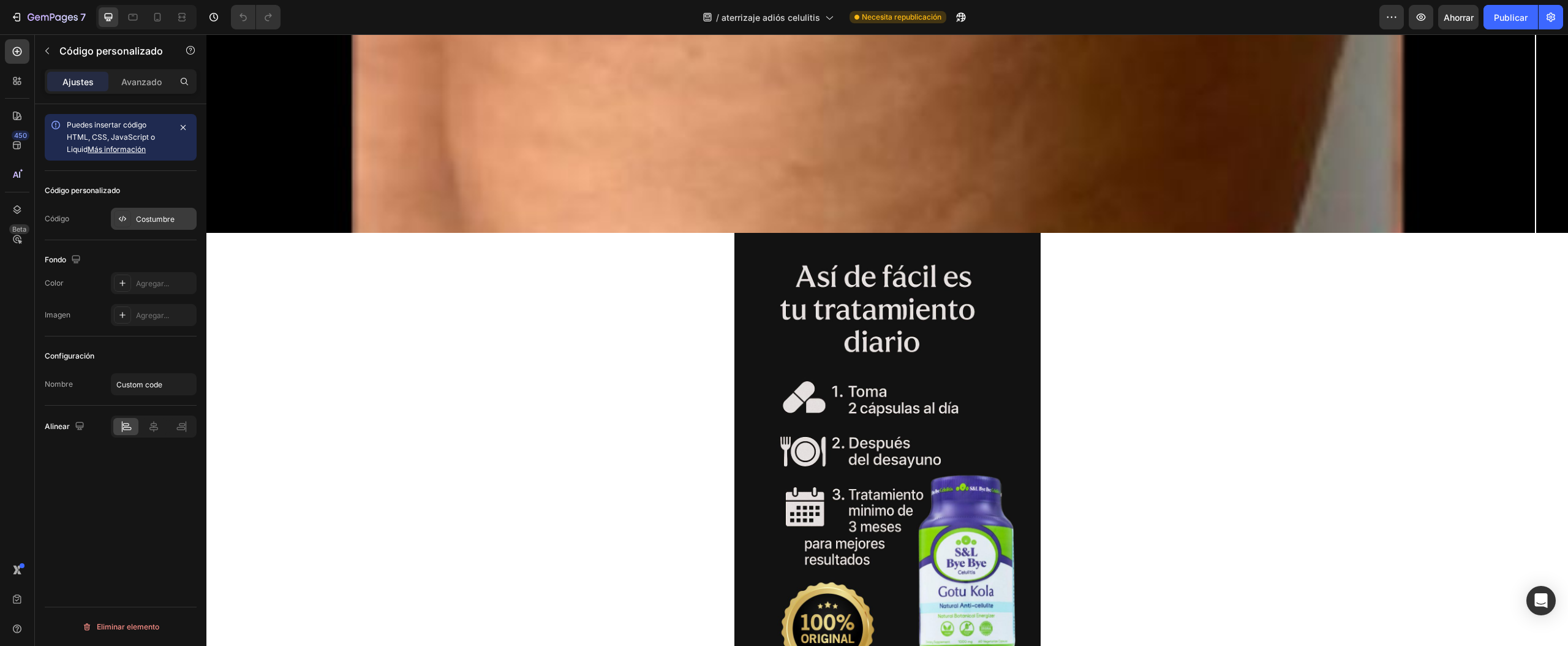
click at [152, 215] on font "Costumbre" at bounding box center [155, 219] width 38 height 9
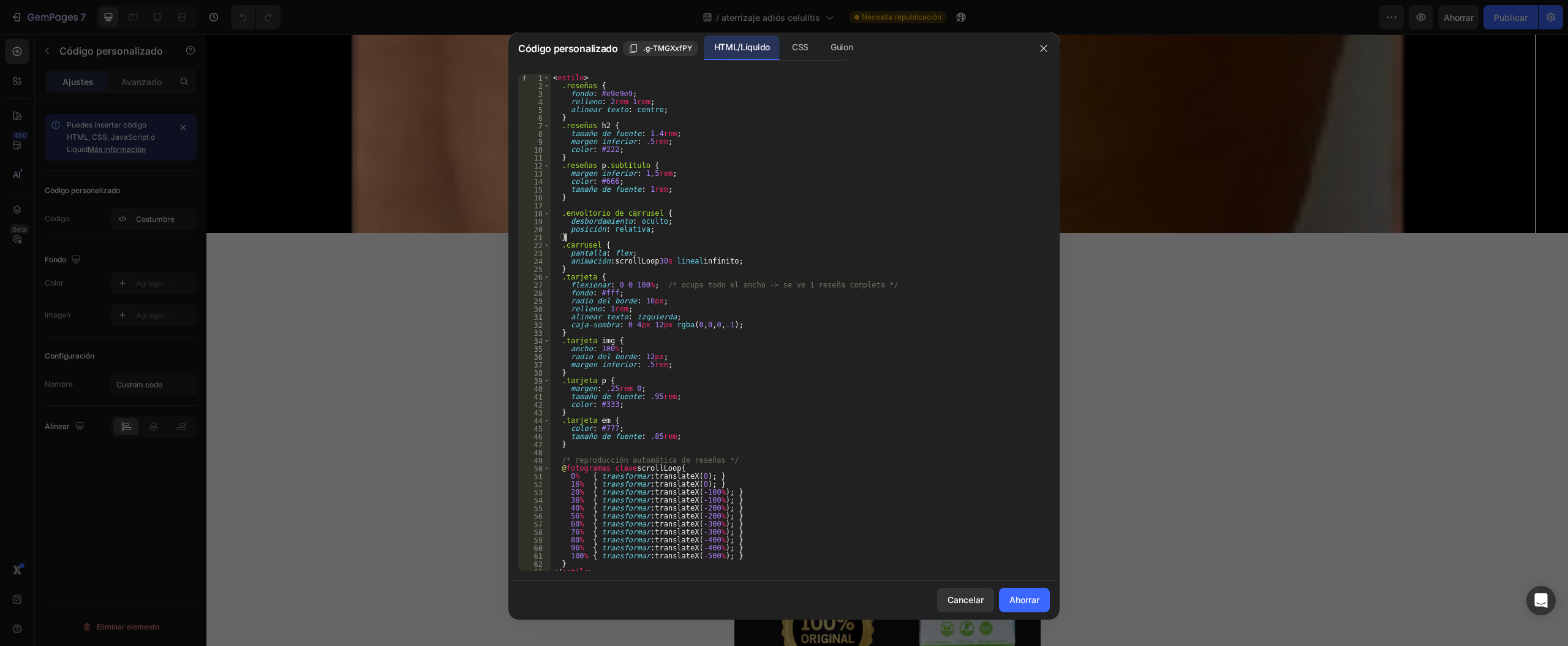
type textarea "</section>"
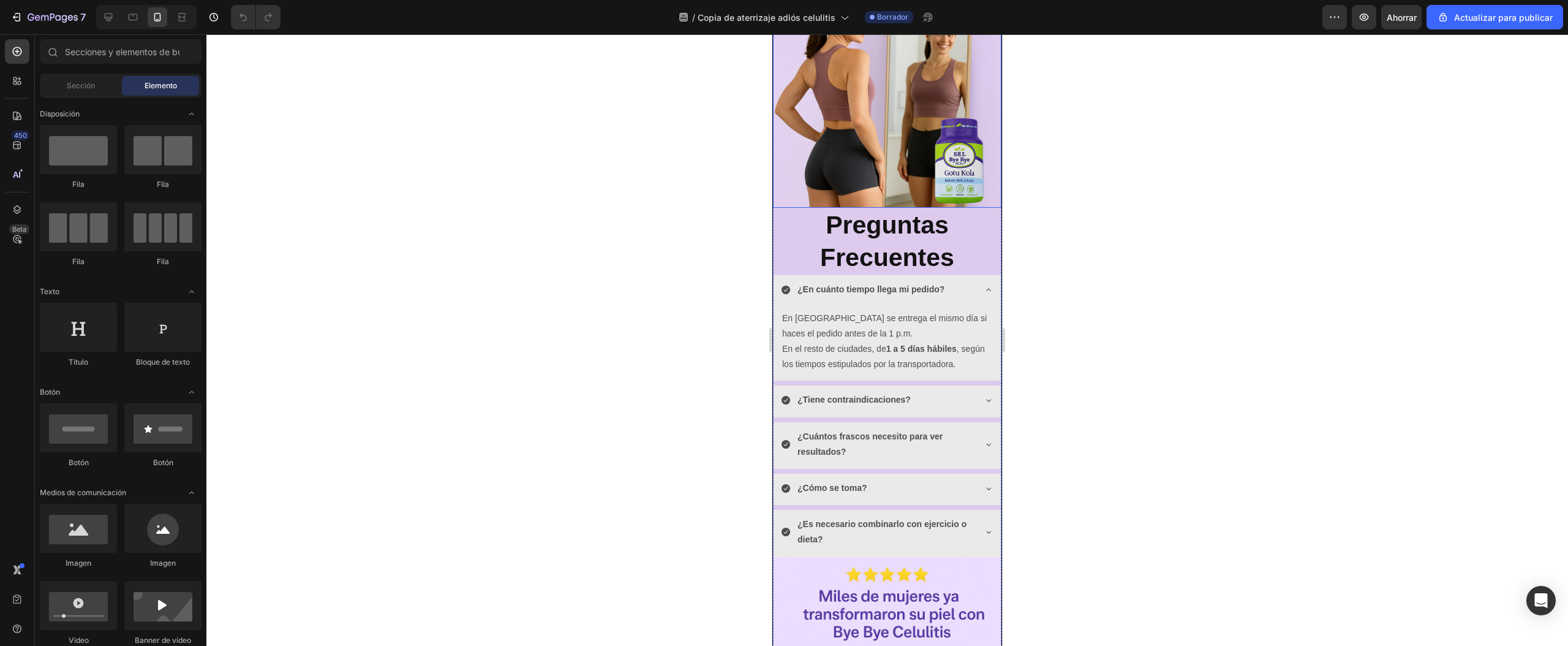
scroll to position [1348, 0]
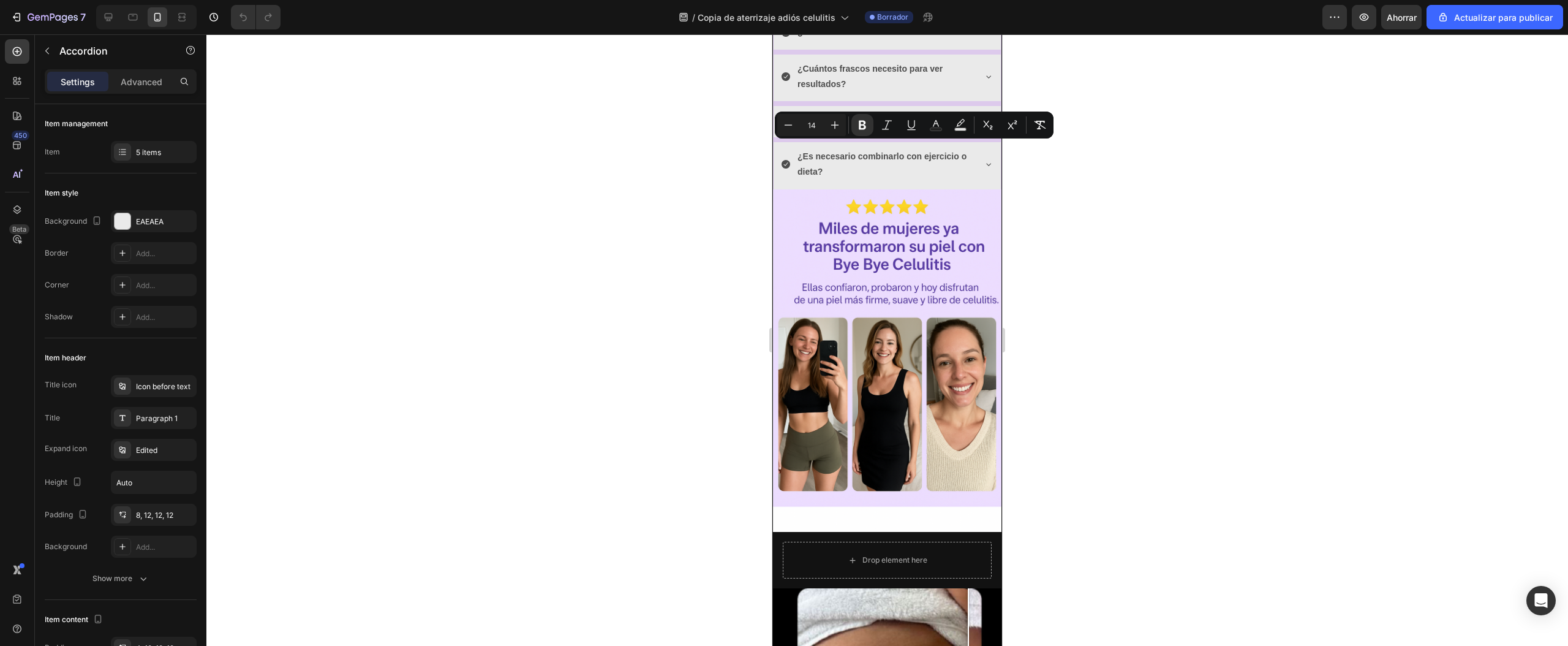
drag, startPoint x: 864, startPoint y: 126, endPoint x: 86, endPoint y: 114, distance: 778.1
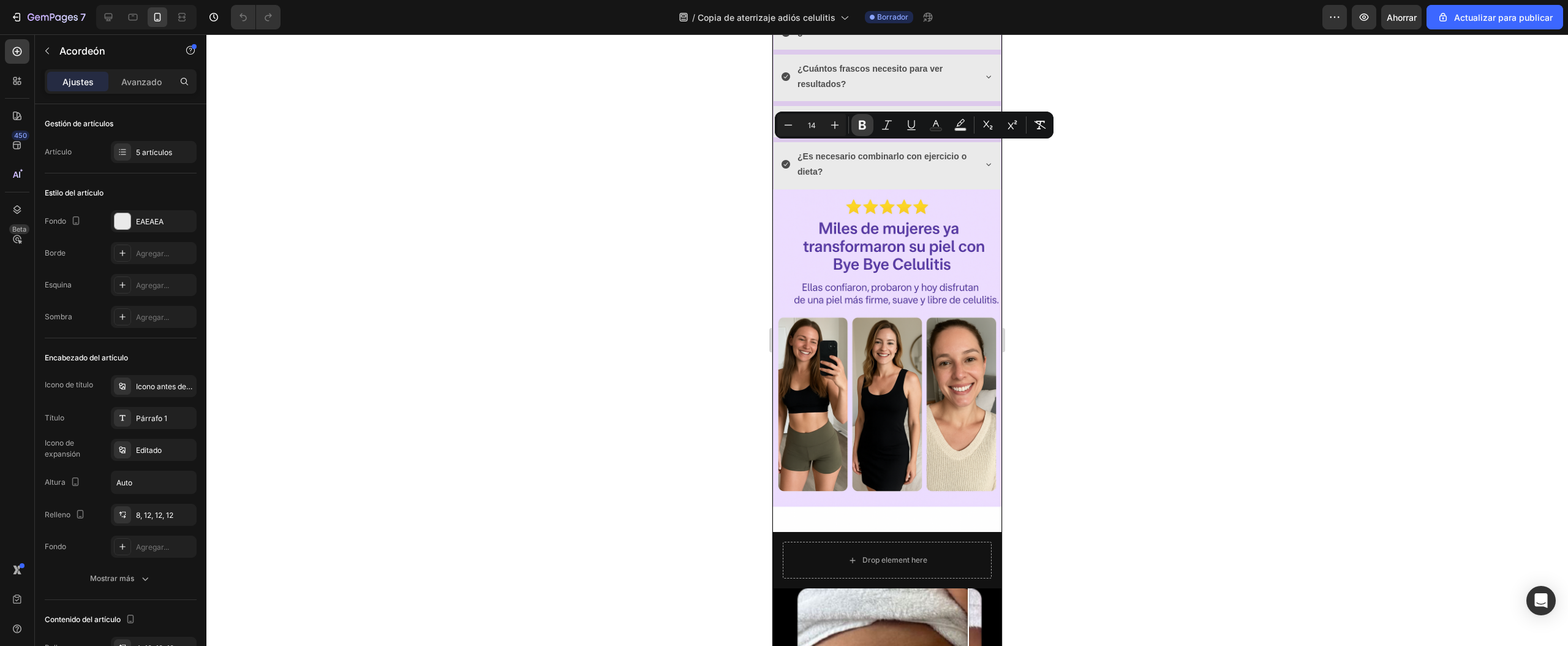
click at [864, 126] on icon "Editor contextual toolbar" at bounding box center [862, 126] width 7 height 9
drag, startPoint x: 861, startPoint y: 125, endPoint x: 81, endPoint y: 169, distance: 781.2
click at [861, 125] on icon "Editor contextual toolbar" at bounding box center [862, 126] width 7 height 9
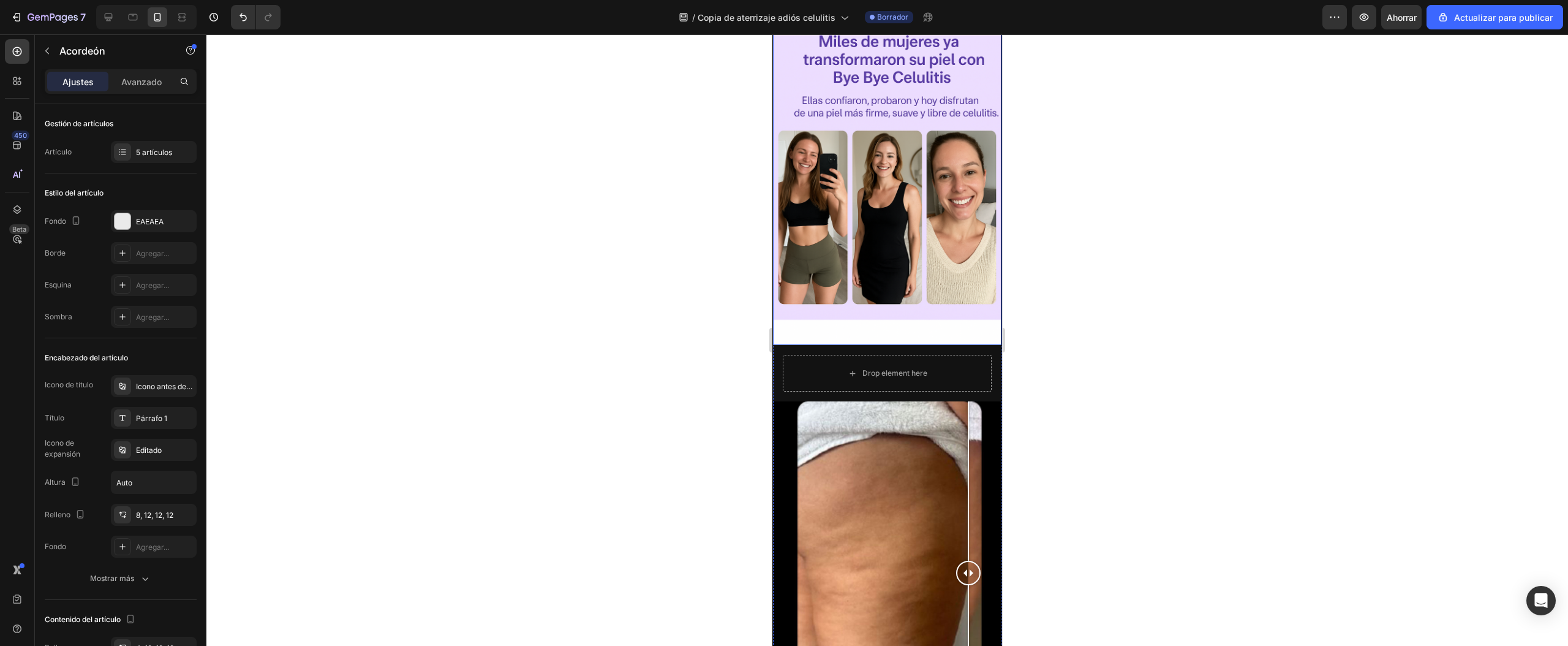
scroll to position [1593, 0]
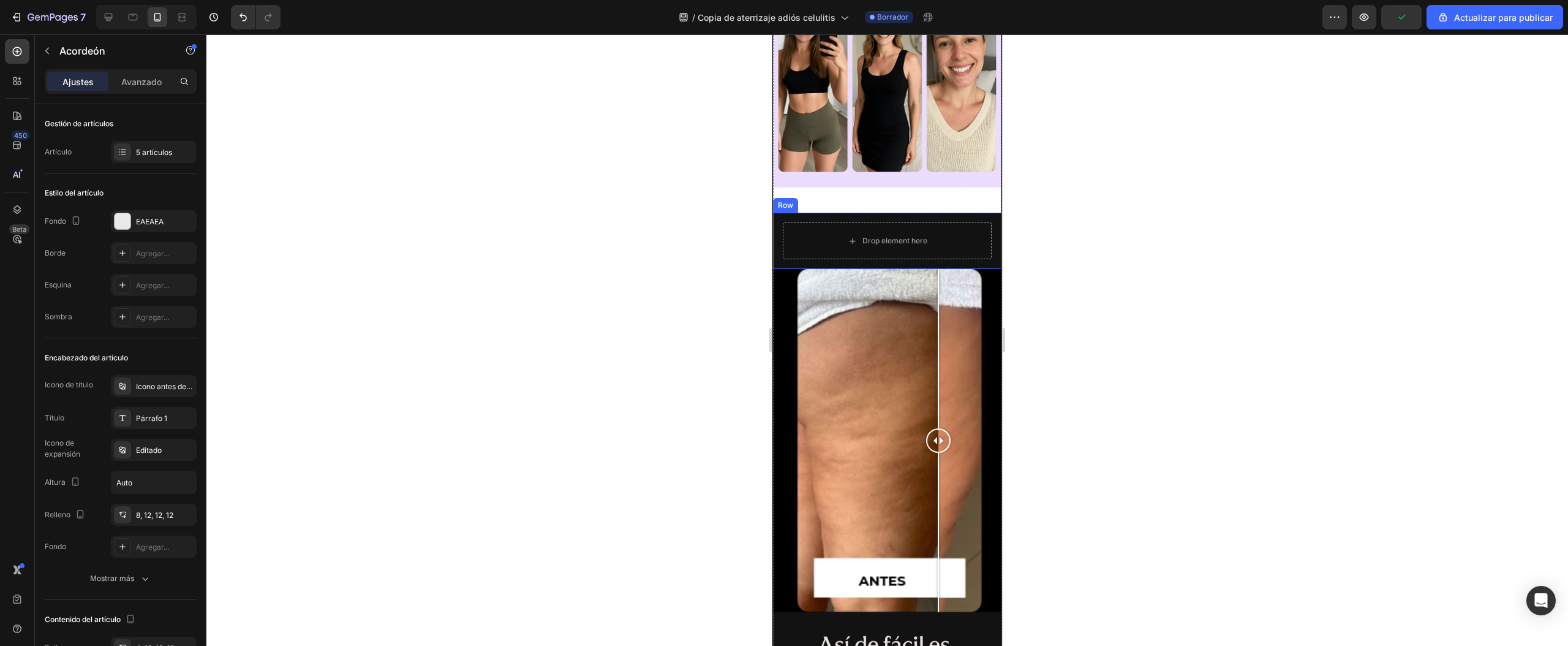
click at [51, 49] on icon "button" at bounding box center [47, 50] width 10 height 10
click at [0, 0] on icon at bounding box center [0, 0] width 0 height 0
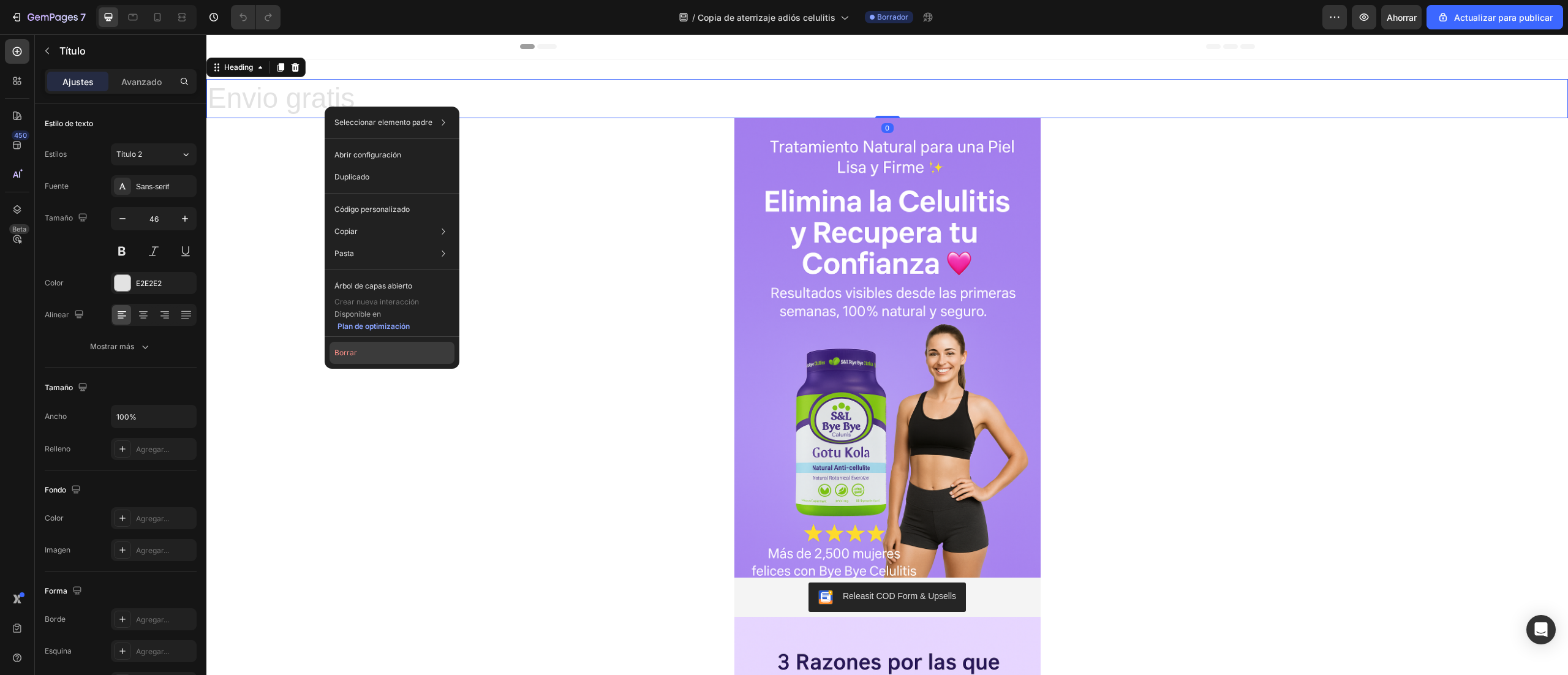
click at [361, 352] on button "Borrar" at bounding box center [392, 353] width 125 height 22
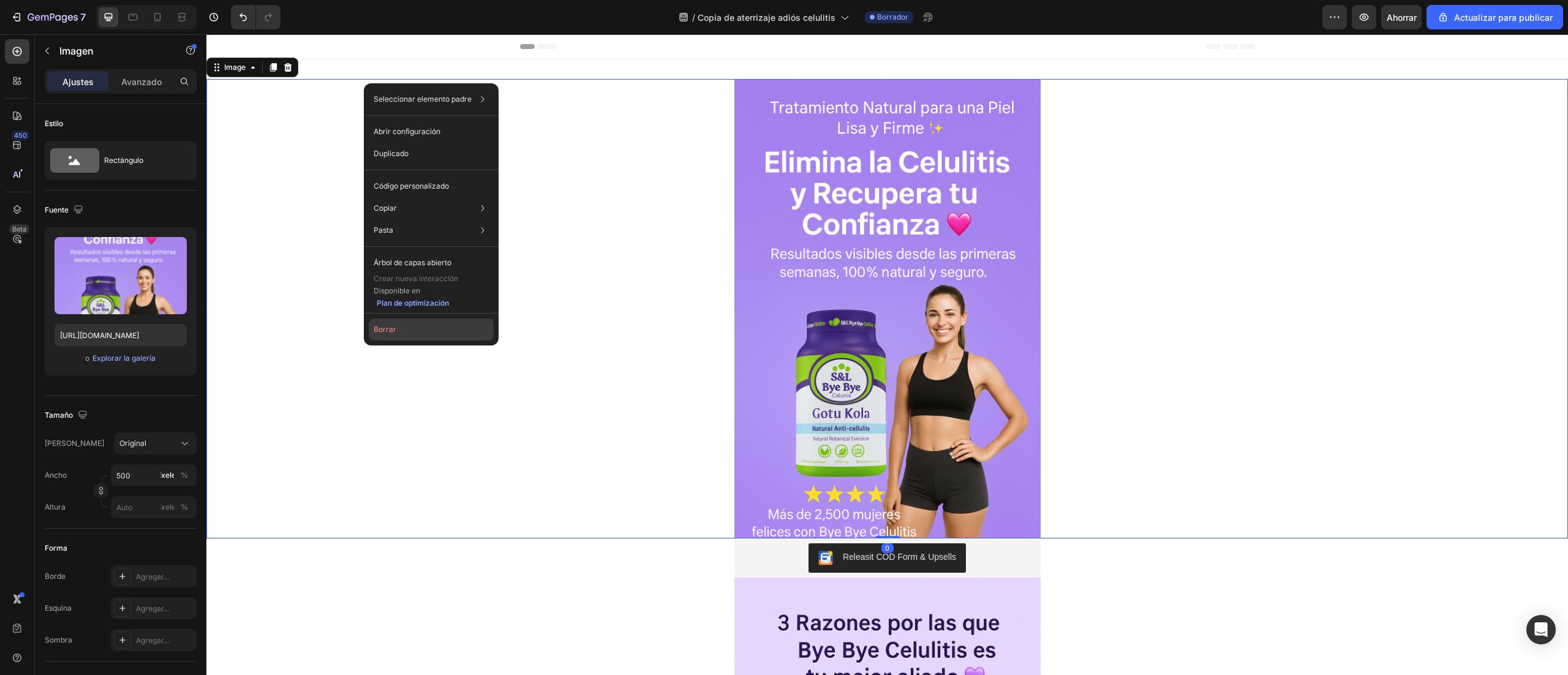
click at [395, 326] on font "Borrar" at bounding box center [385, 329] width 23 height 9
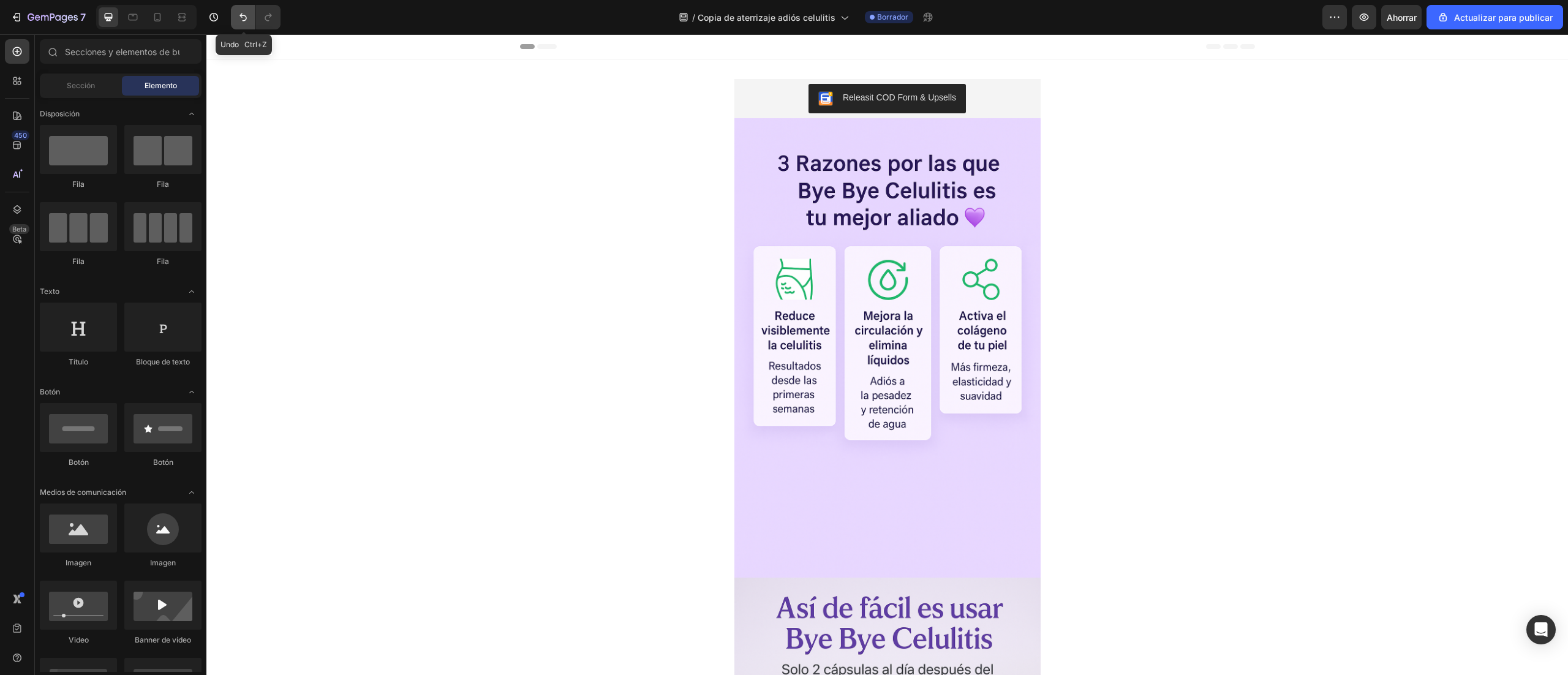
click at [243, 17] on icon "Deshacer/Rehacer" at bounding box center [243, 17] width 7 height 8
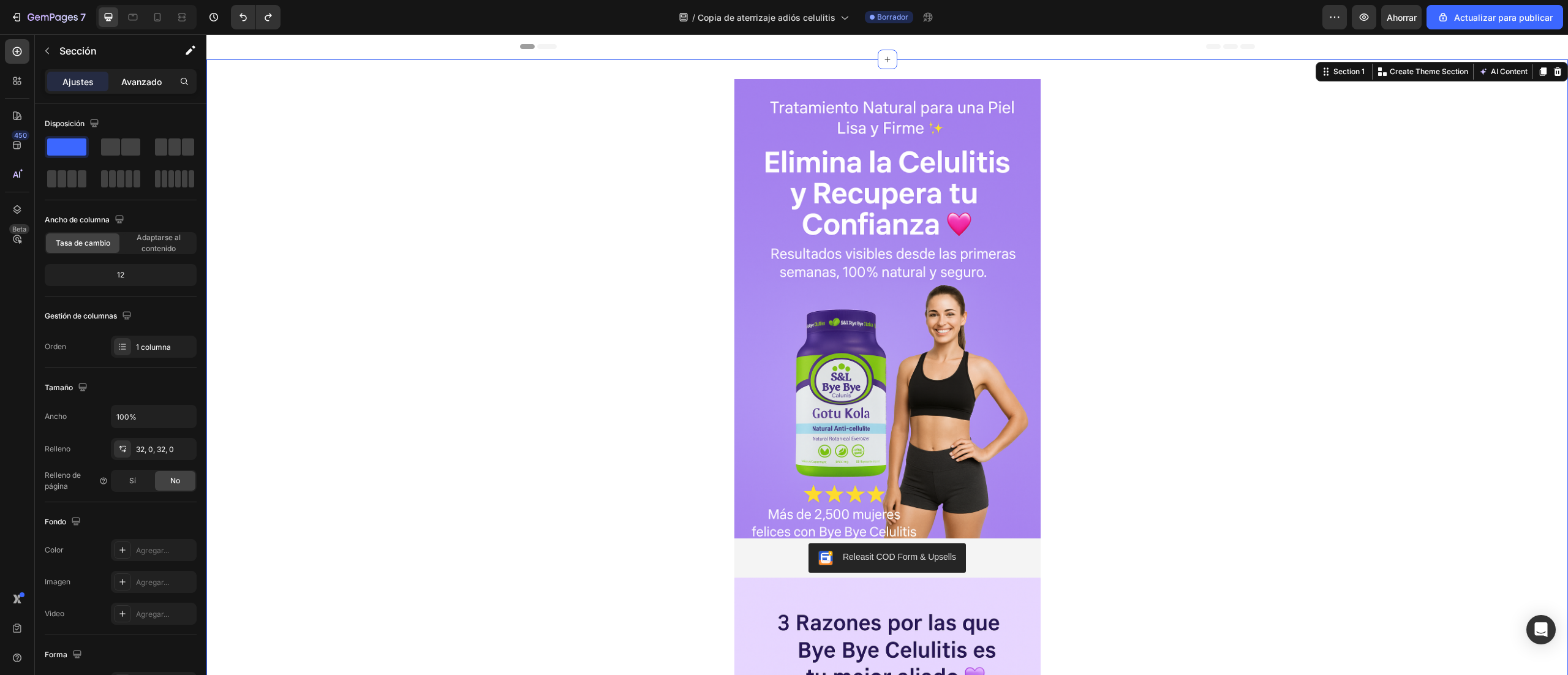
click at [130, 85] on font "Avanzado" at bounding box center [141, 82] width 40 height 10
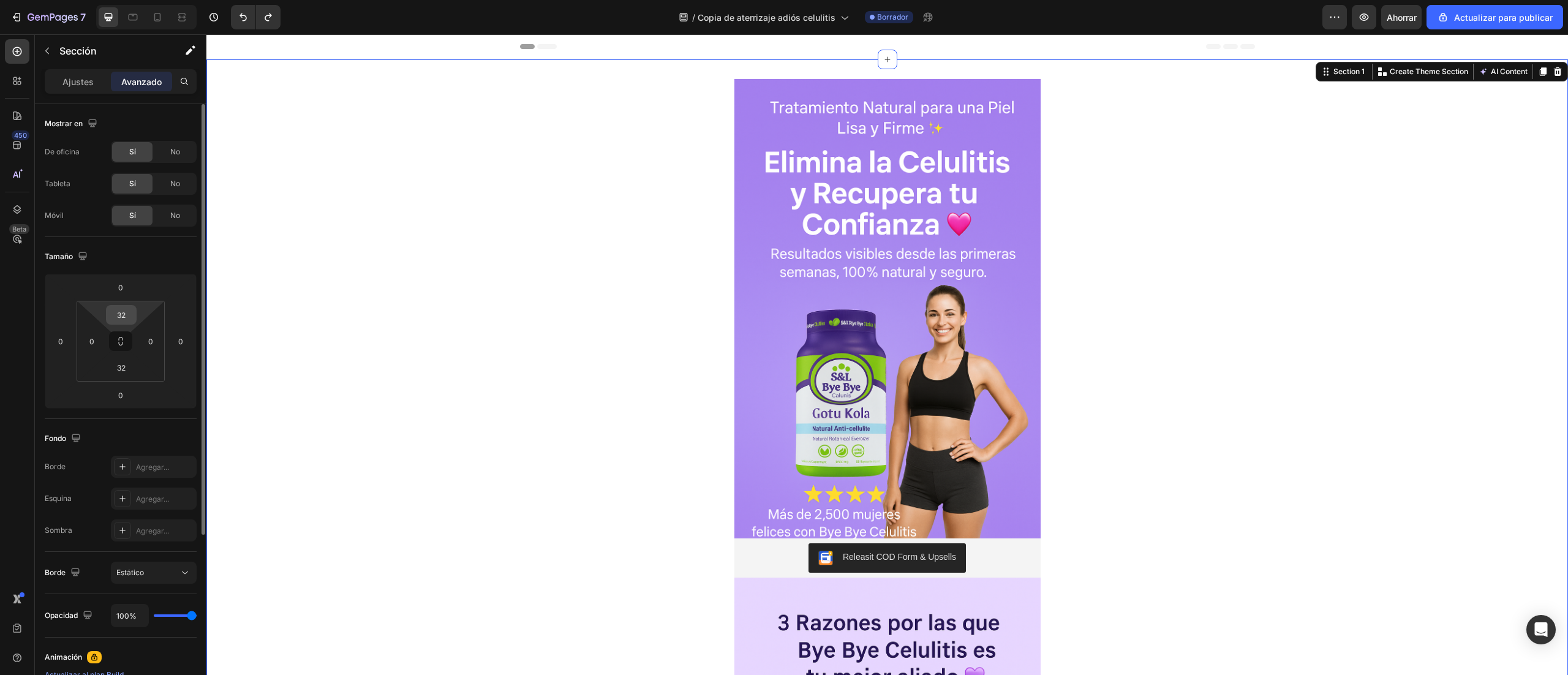
click at [131, 310] on input "32" at bounding box center [121, 315] width 25 height 18
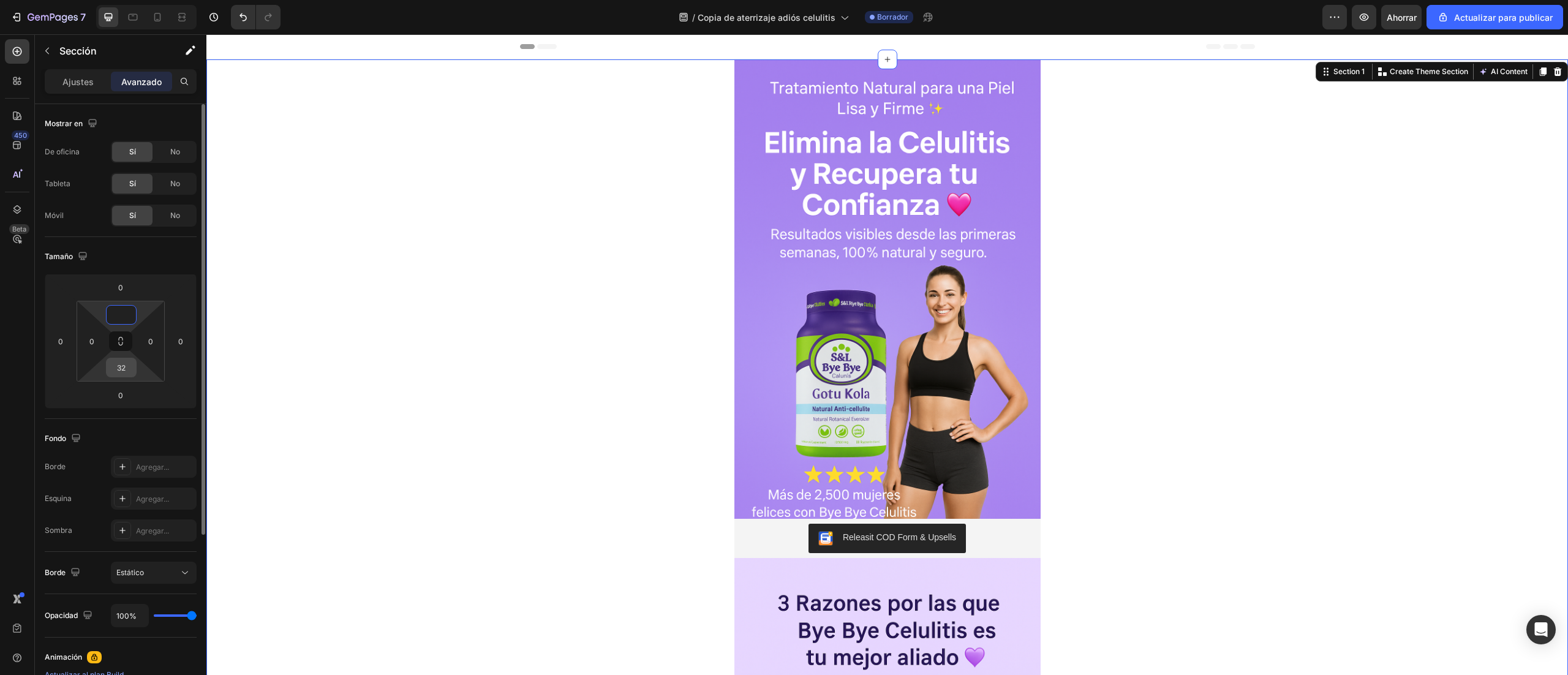
type input "0"
click at [133, 368] on div "32" at bounding box center [121, 366] width 30 height 19
click at [125, 363] on input "32" at bounding box center [121, 367] width 25 height 18
click at [555, 388] on div at bounding box center [887, 289] width 1362 height 459
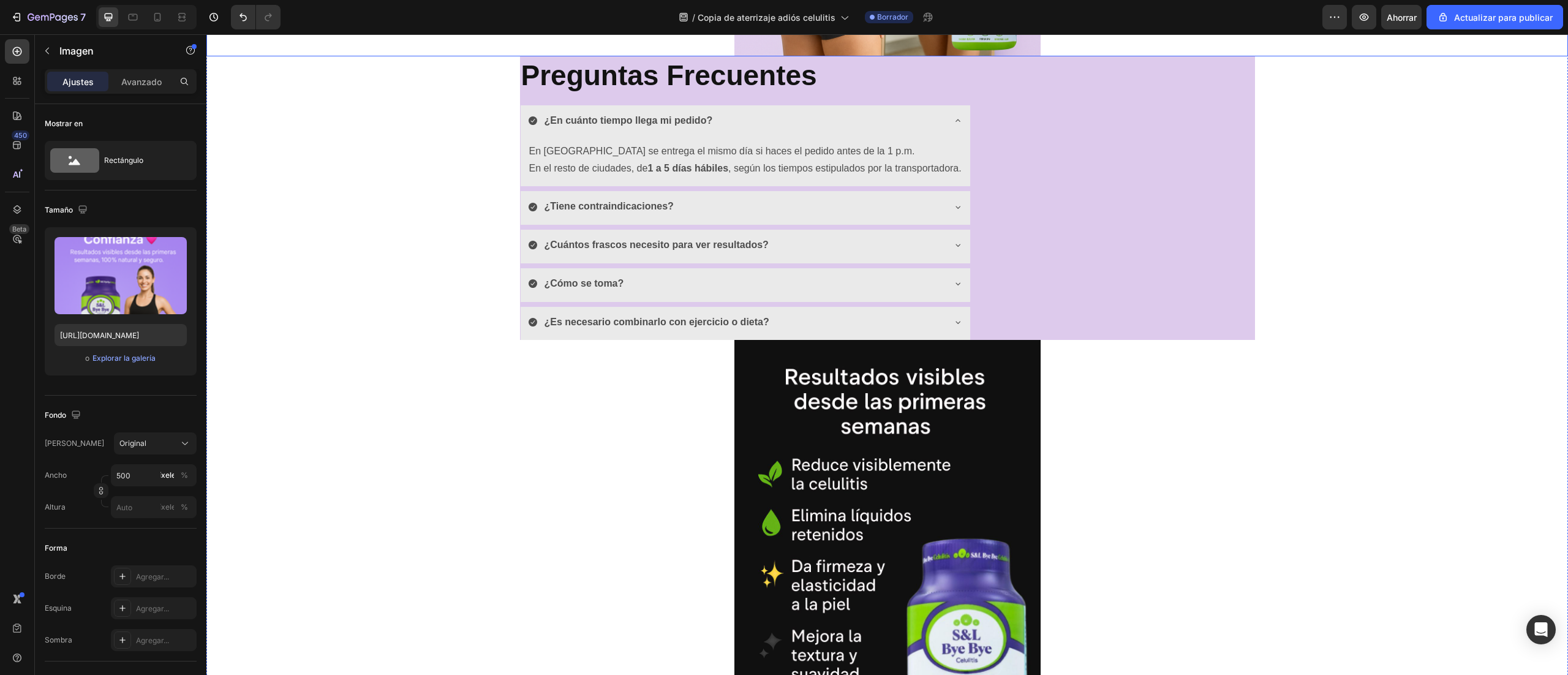
scroll to position [1837, 0]
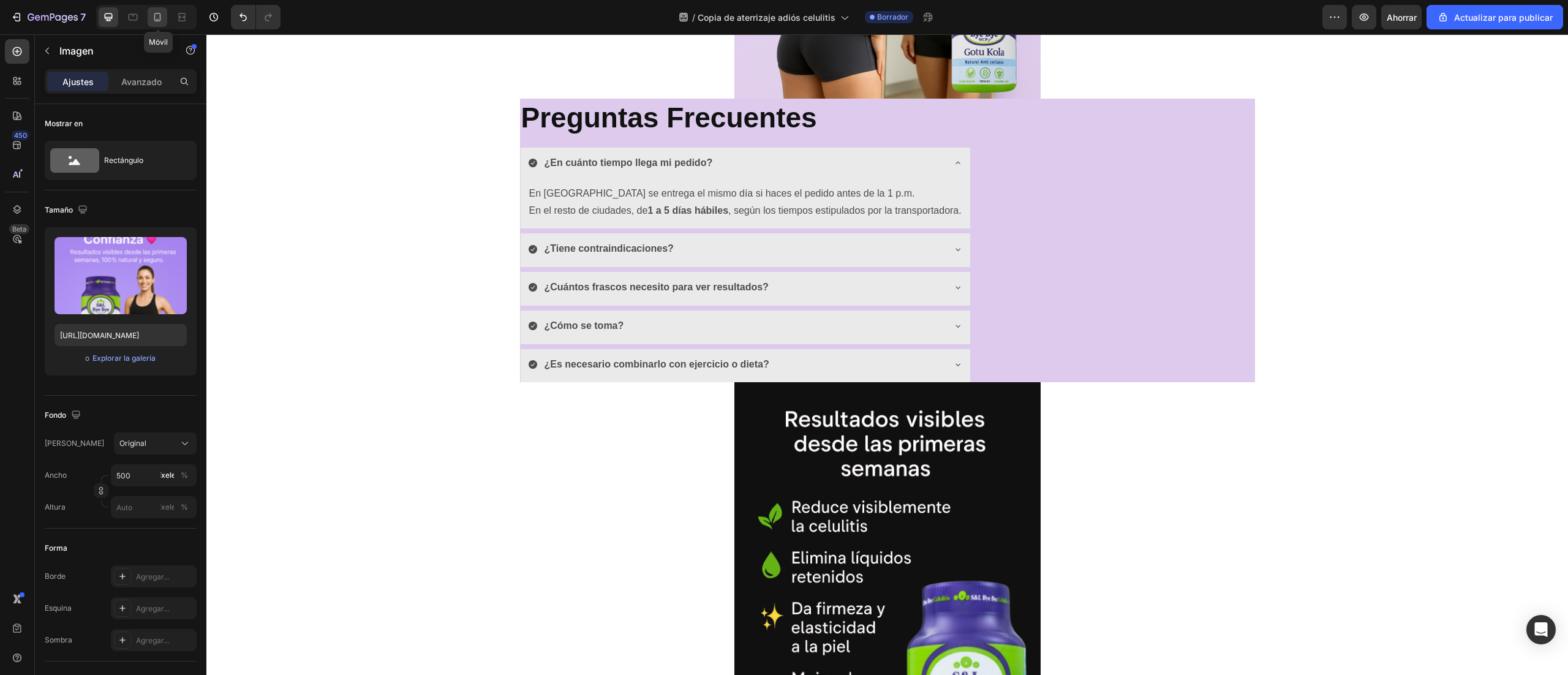
click at [158, 16] on icon at bounding box center [157, 16] width 12 height 12
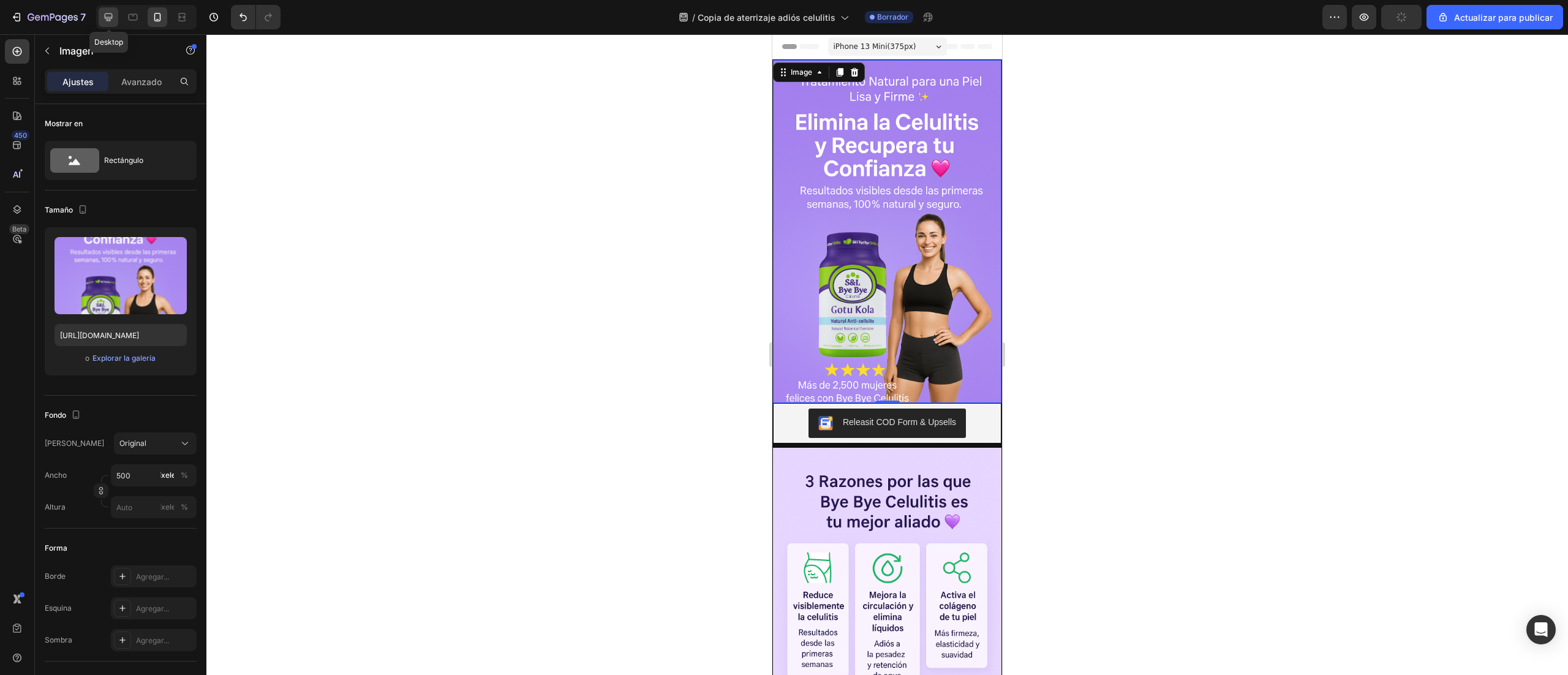
click at [116, 19] on div at bounding box center [108, 16] width 19 height 19
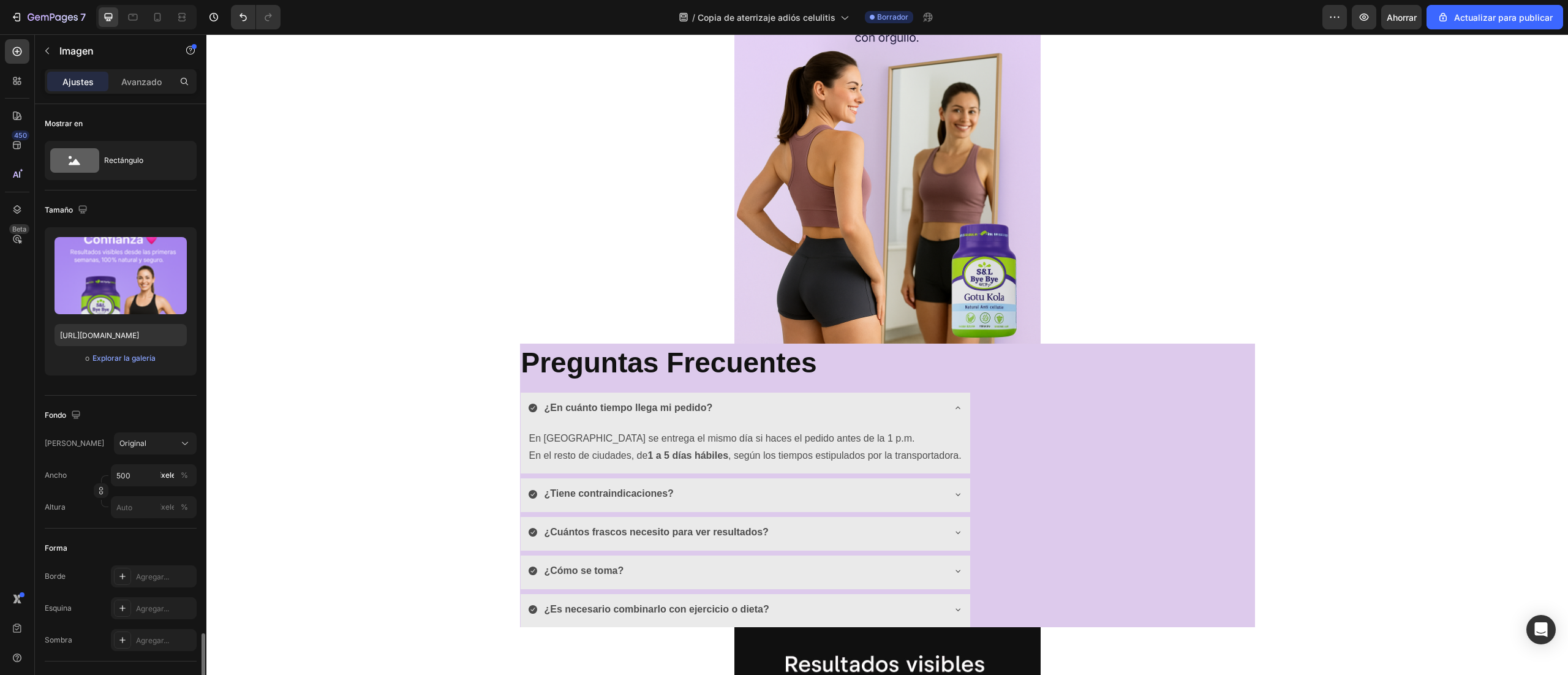
scroll to position [320, 0]
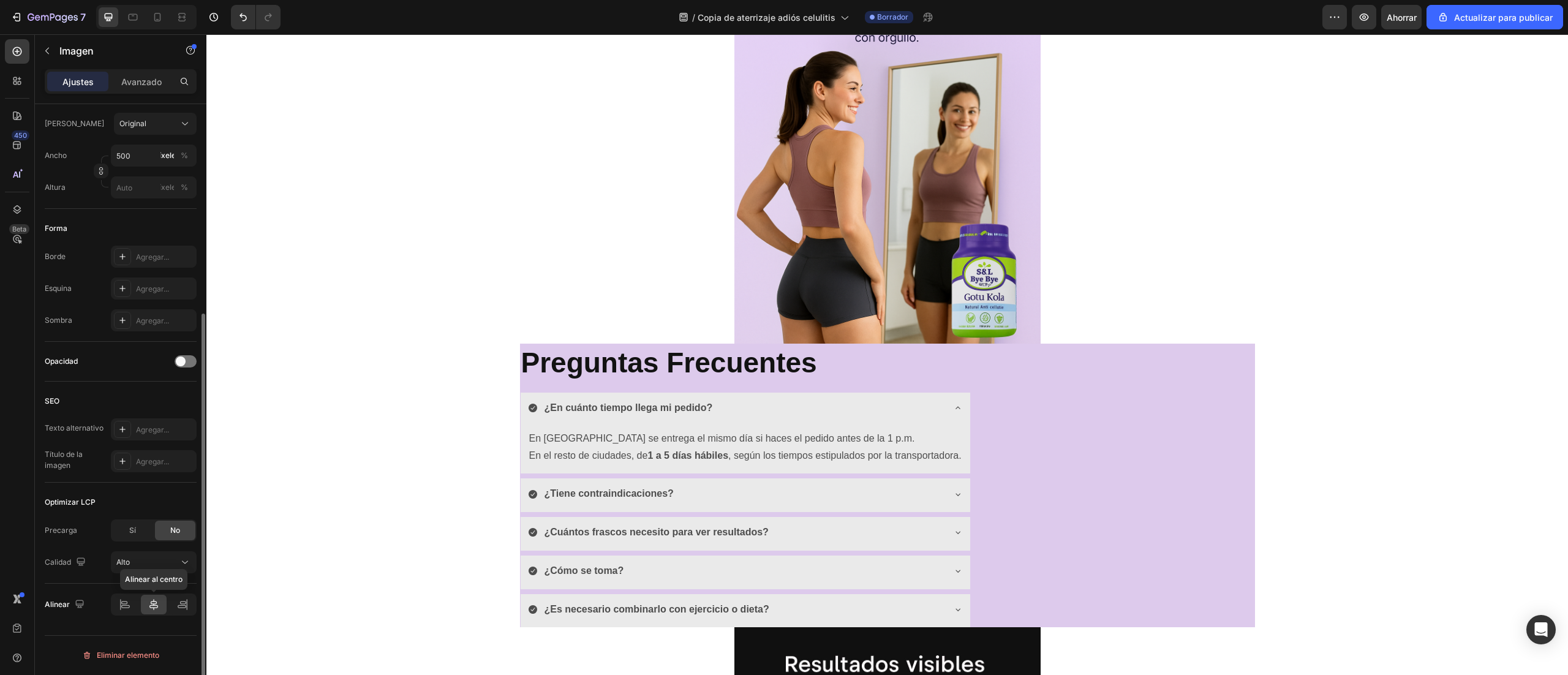
click at [150, 610] on icon at bounding box center [153, 604] width 12 height 12
click at [114, 610] on div at bounding box center [125, 604] width 27 height 19
drag, startPoint x: 146, startPoint y: 607, endPoint x: 170, endPoint y: 614, distance: 25.0
click at [148, 612] on div at bounding box center [154, 604] width 27 height 19
click at [181, 608] on icon at bounding box center [181, 606] width 8 height 3
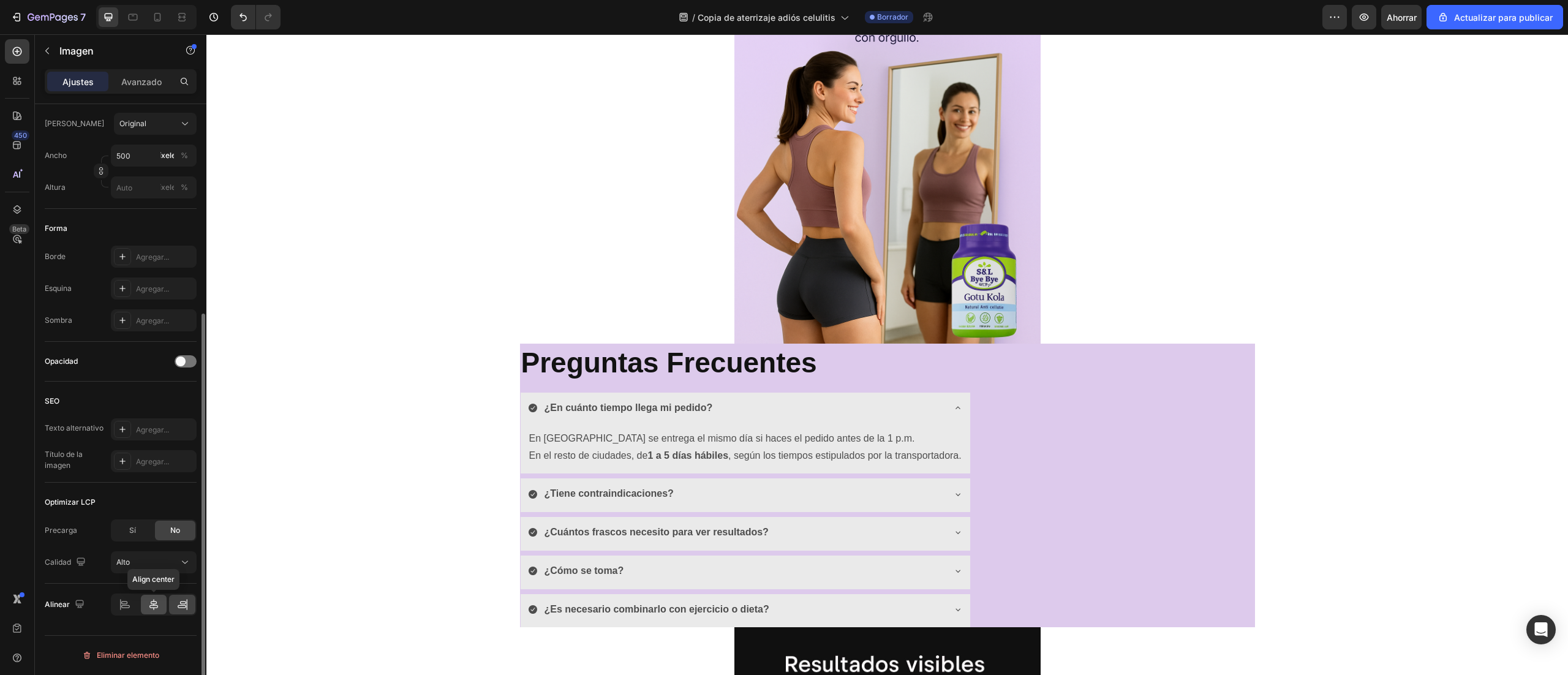
click at [153, 610] on icon at bounding box center [153, 604] width 8 height 11
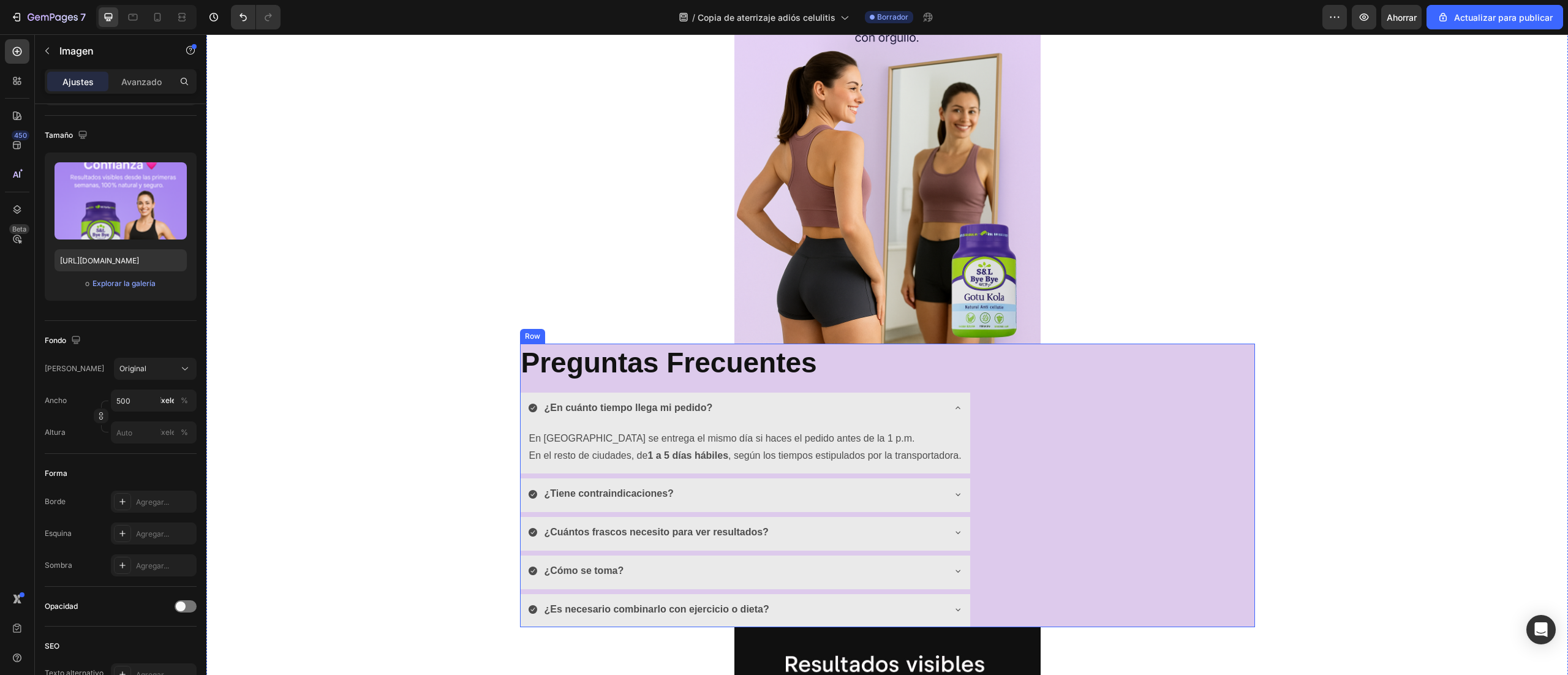
click at [1076, 376] on div "Preguntas Frecuentes Heading ¿En cuánto tiempo llega mi pedido? En Medellín se …" at bounding box center [888, 485] width 735 height 284
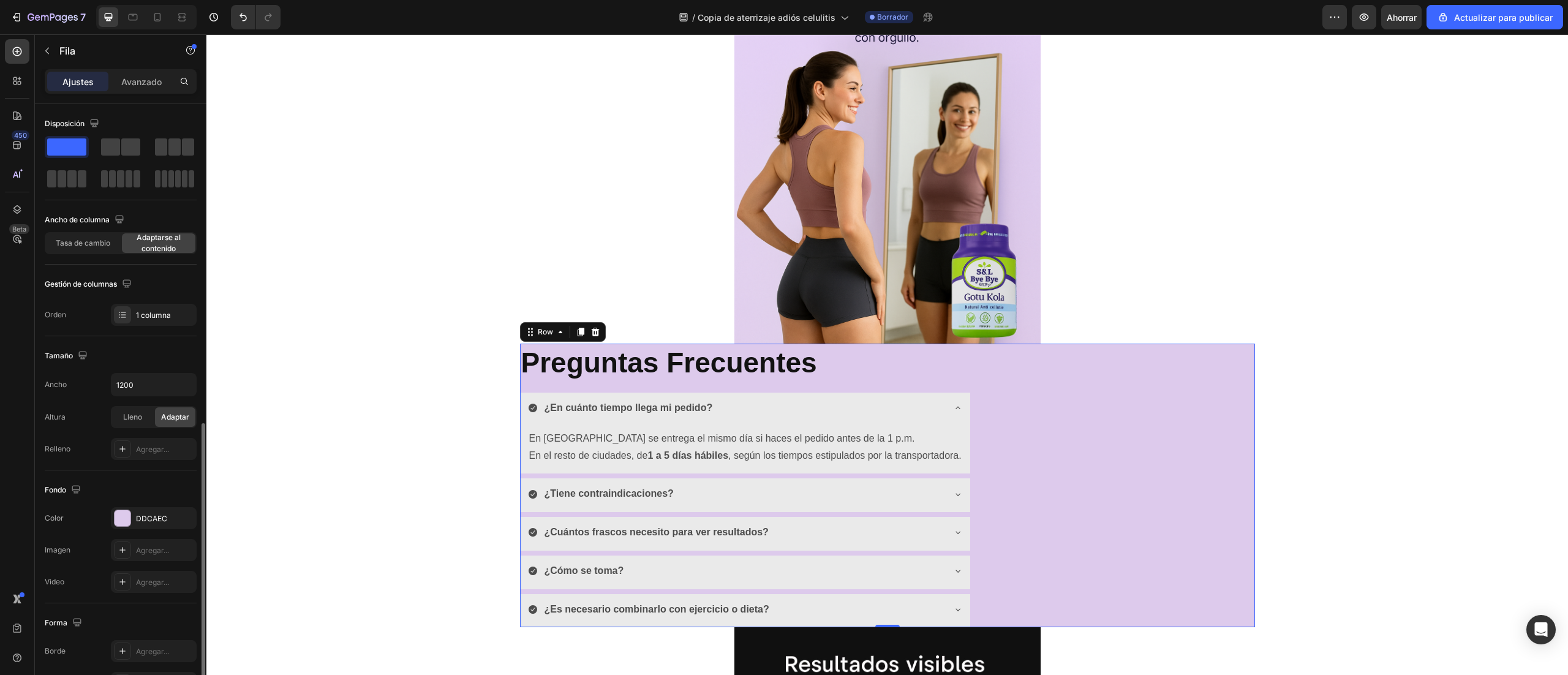
scroll to position [180, 0]
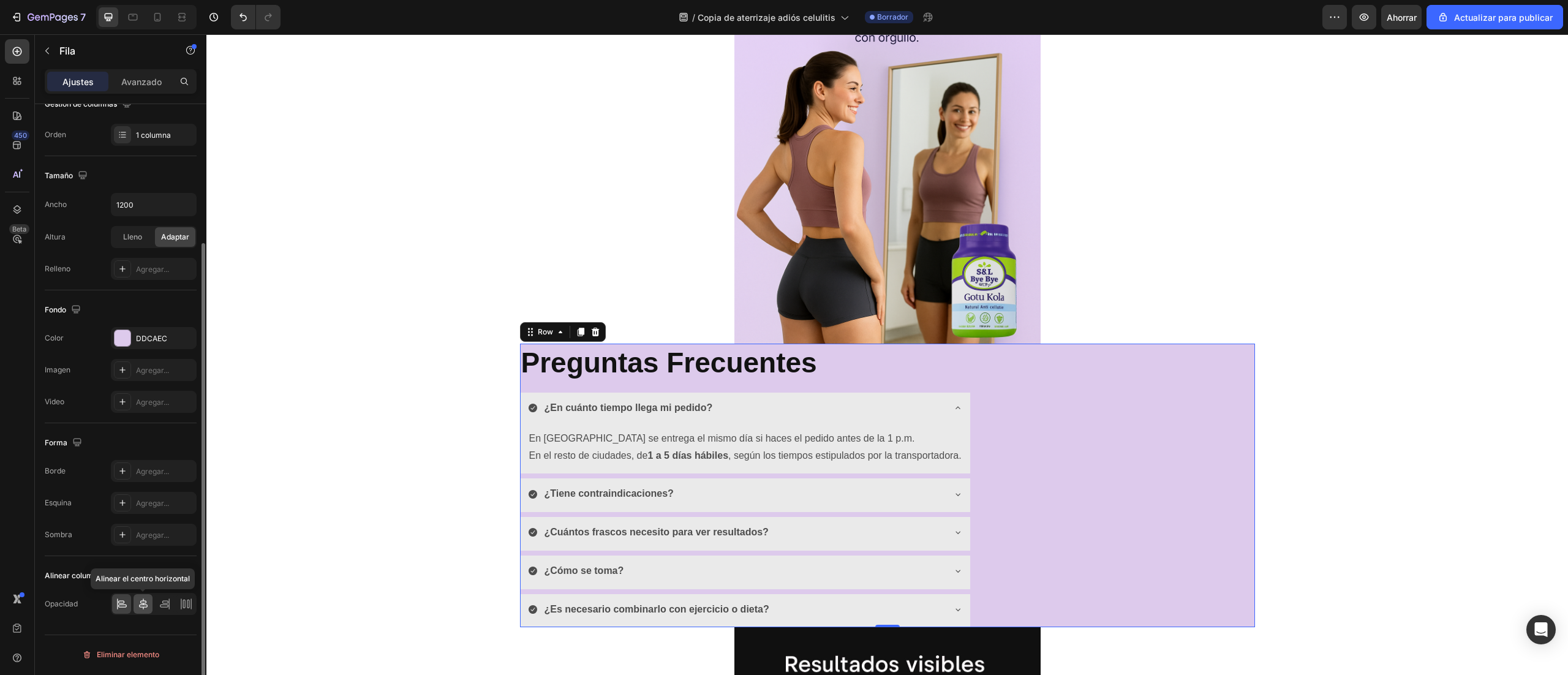
click at [140, 605] on icon at bounding box center [143, 603] width 12 height 12
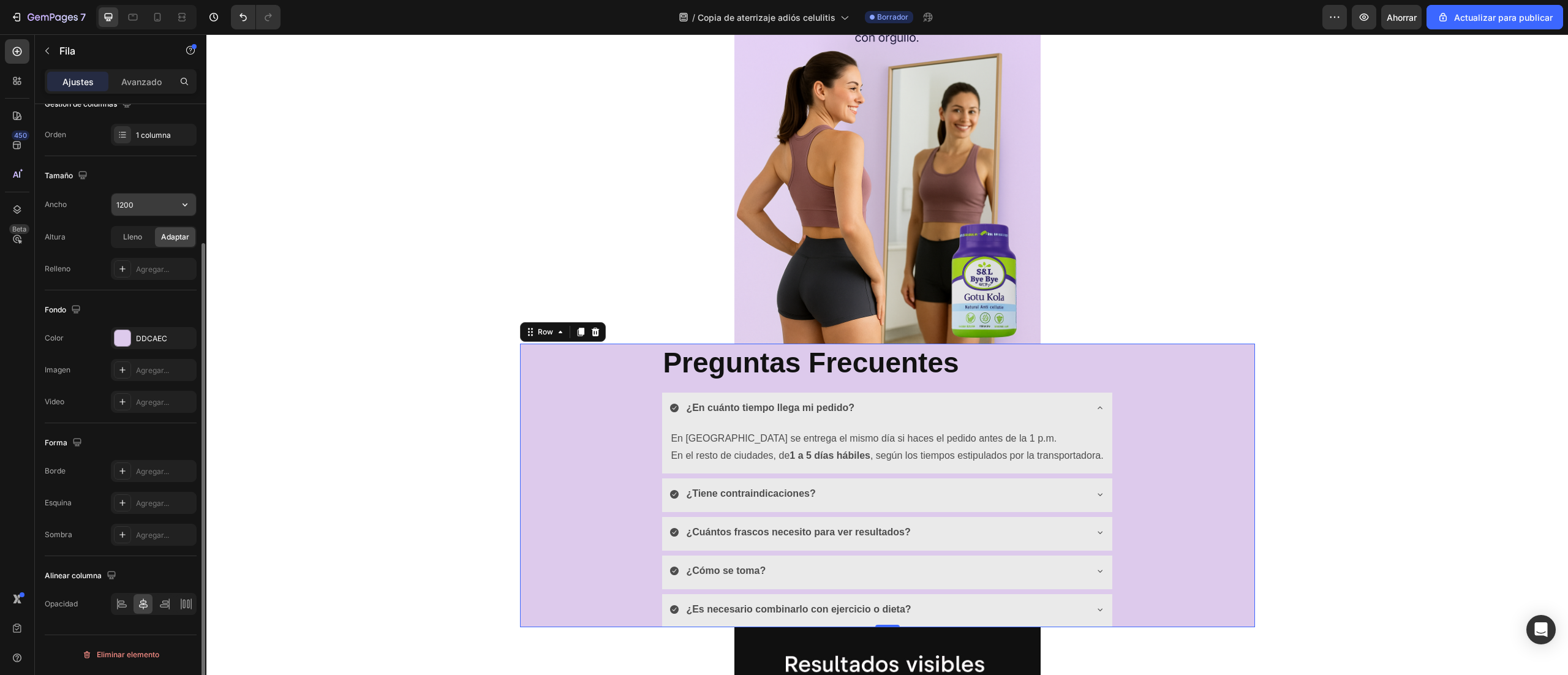
click at [146, 205] on input "1200" at bounding box center [154, 204] width 84 height 22
click at [123, 241] on font "Lleno" at bounding box center [132, 236] width 19 height 9
click at [170, 237] on font "Adaptar" at bounding box center [175, 236] width 28 height 9
click at [188, 202] on icon "button" at bounding box center [184, 204] width 12 height 12
click at [136, 265] on p "Lleno 100%" at bounding box center [144, 259] width 84 height 11
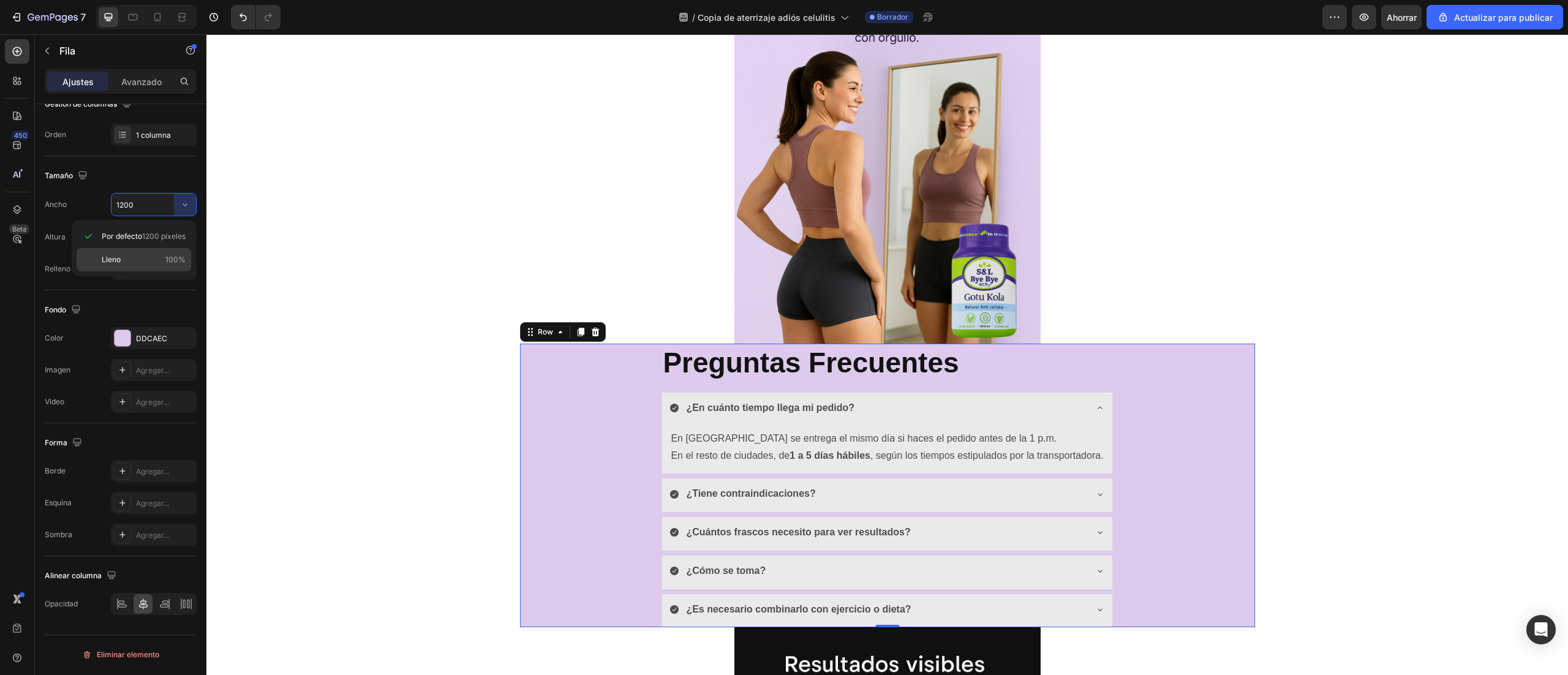
type input "100%"
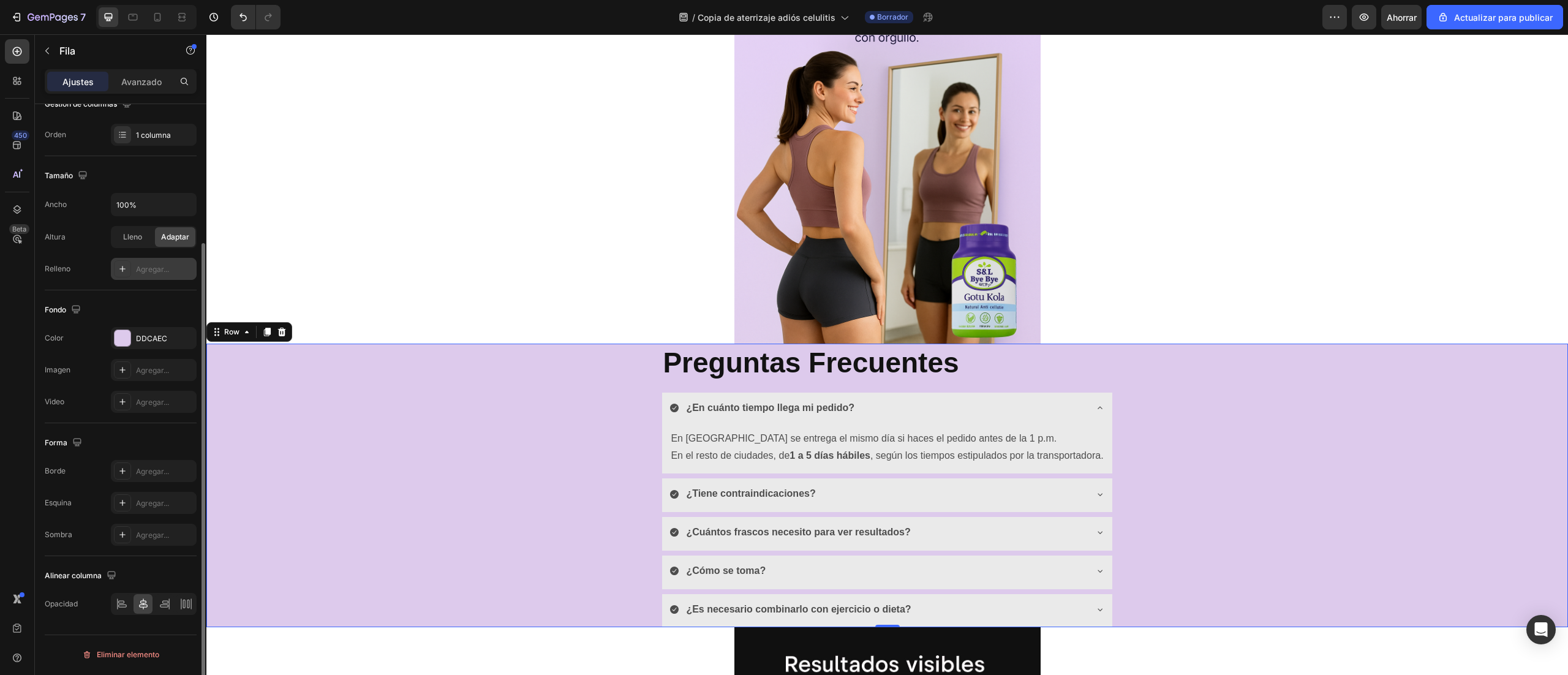
click at [124, 263] on div at bounding box center [122, 268] width 17 height 17
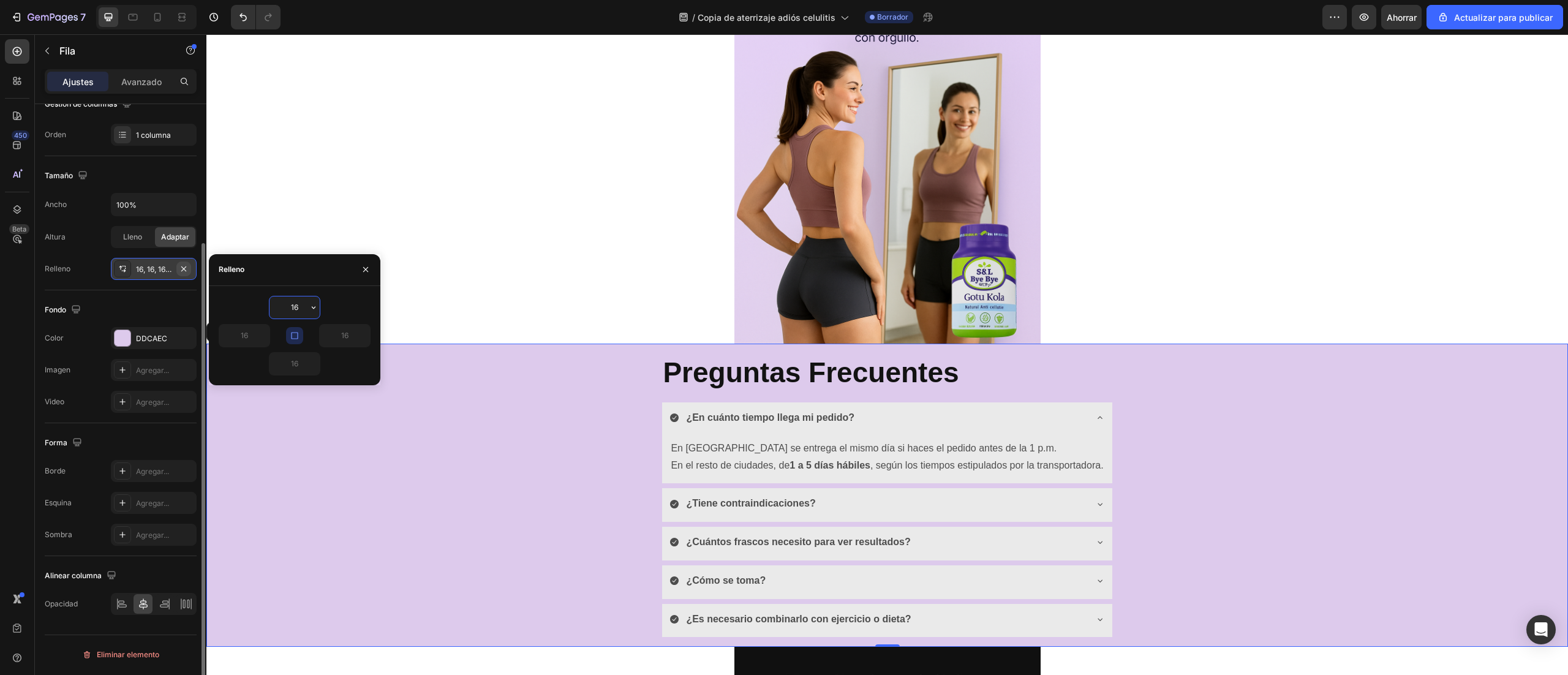
click at [182, 270] on icon "button" at bounding box center [183, 267] width 5 height 5
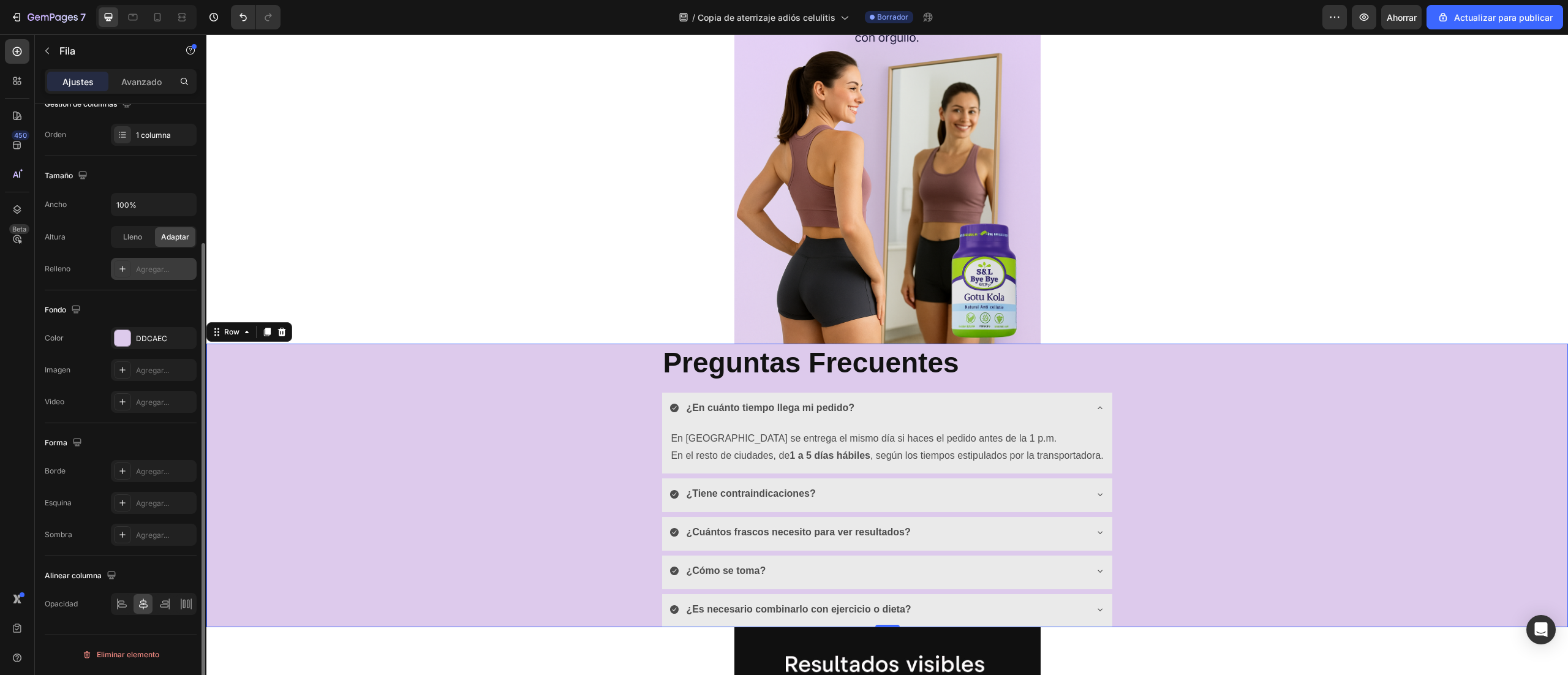
click at [182, 270] on div "Agregar..." at bounding box center [164, 269] width 58 height 11
type input "16"
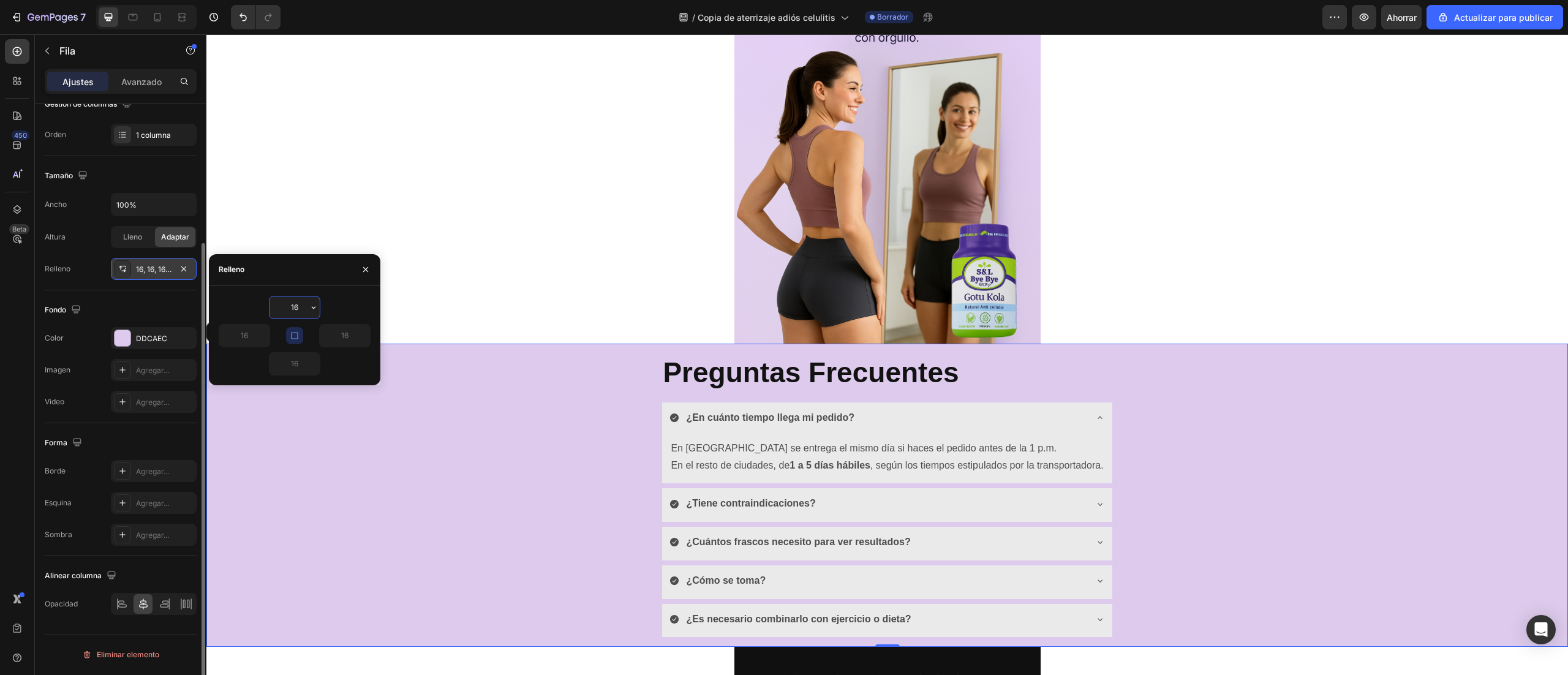
click at [150, 267] on div "16, 16, 16, 16" at bounding box center [153, 269] width 36 height 11
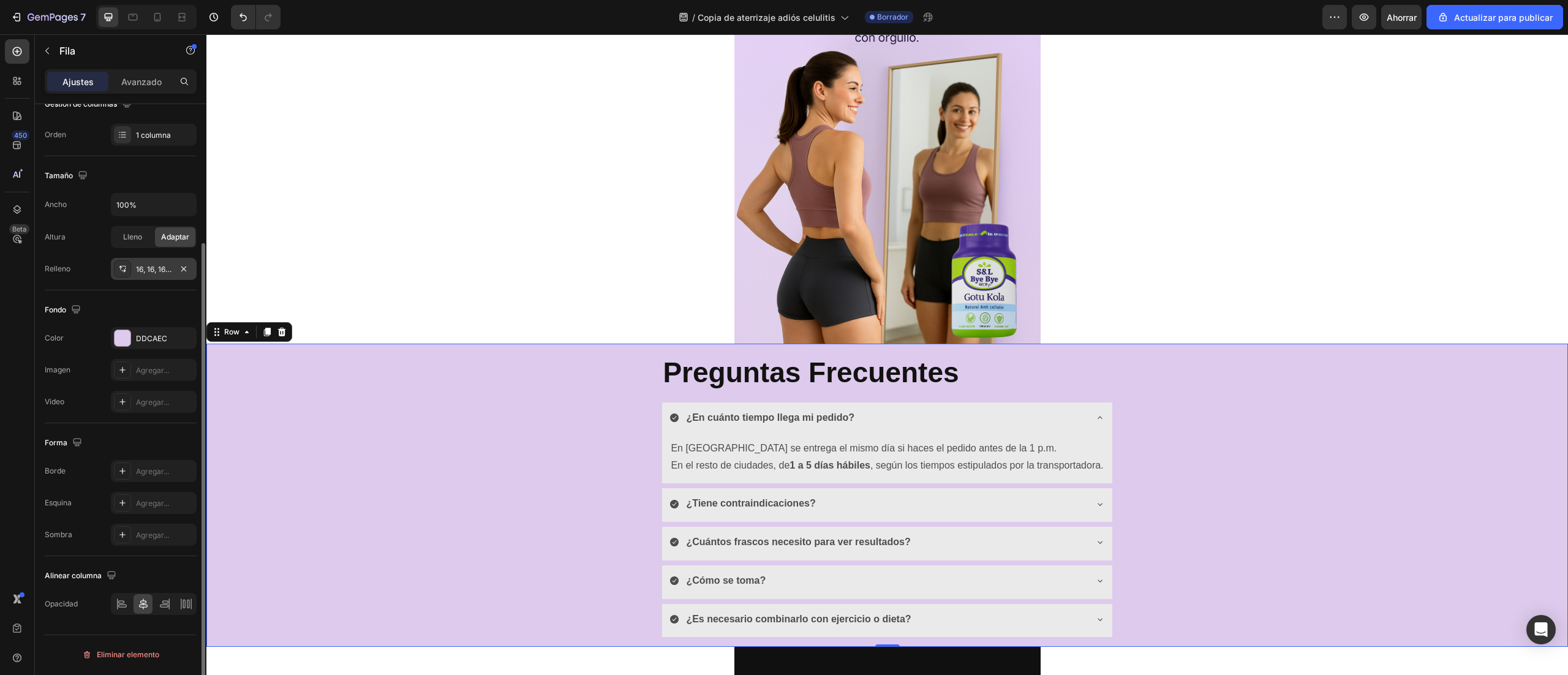
click at [159, 270] on font "16, 16, 16, 16" at bounding box center [156, 269] width 40 height 9
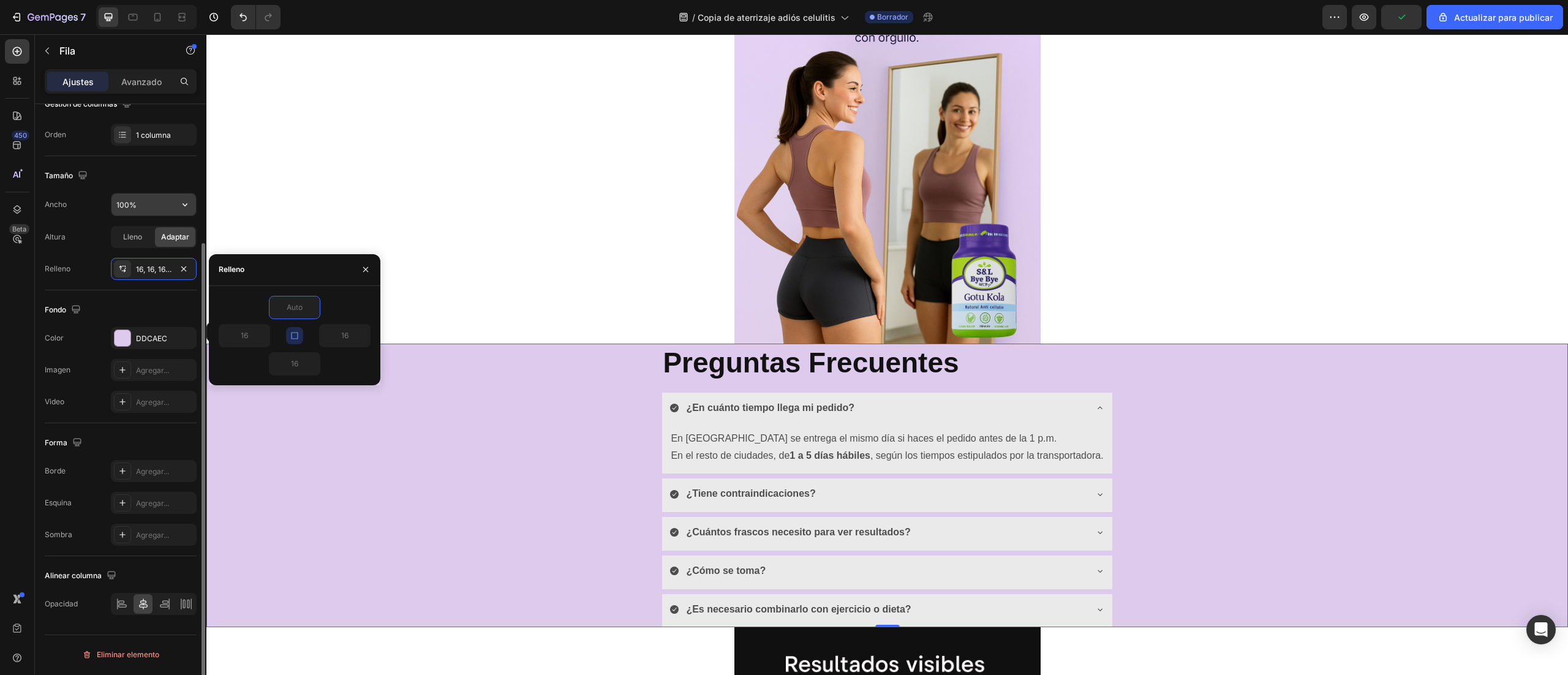
click at [142, 206] on input "100%" at bounding box center [154, 204] width 84 height 22
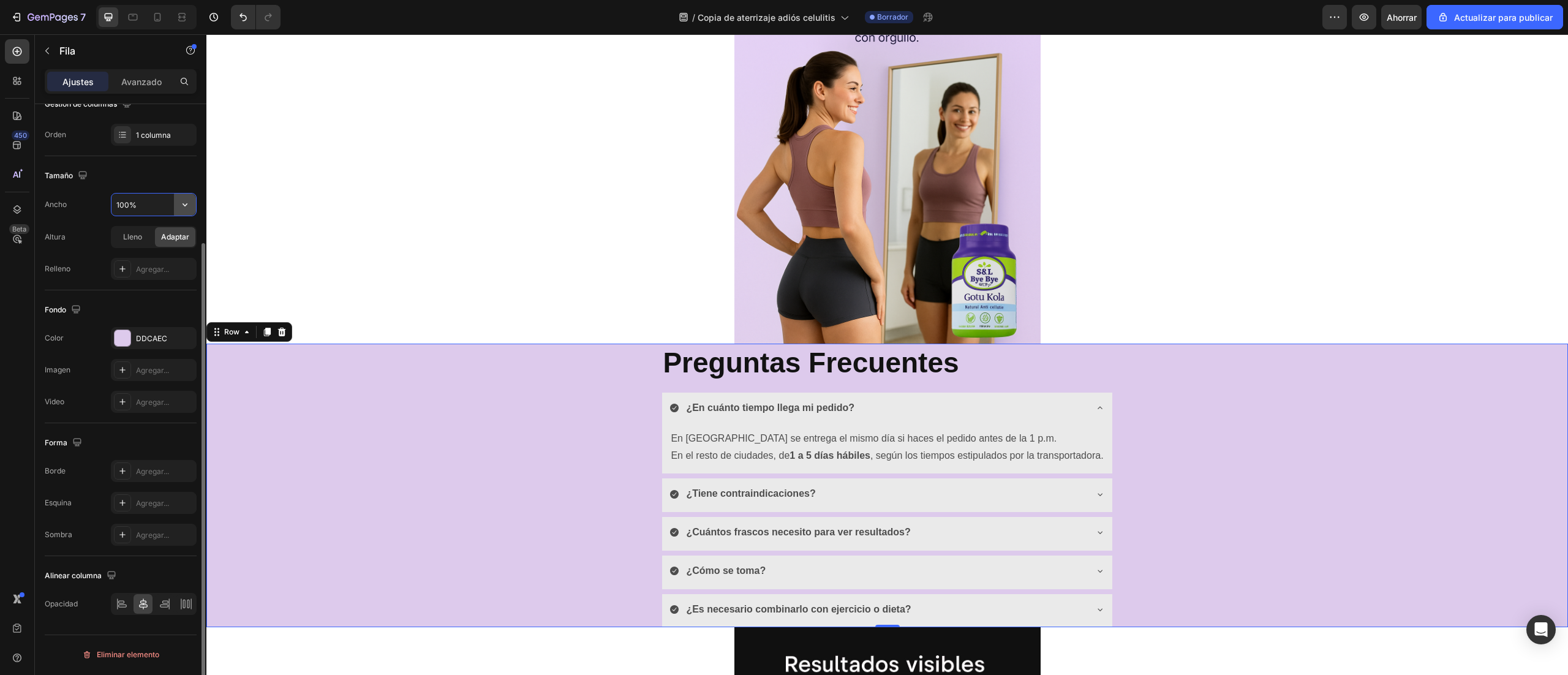
click at [184, 203] on icon "button" at bounding box center [184, 204] width 12 height 12
click at [130, 236] on font "Por defecto" at bounding box center [122, 236] width 40 height 9
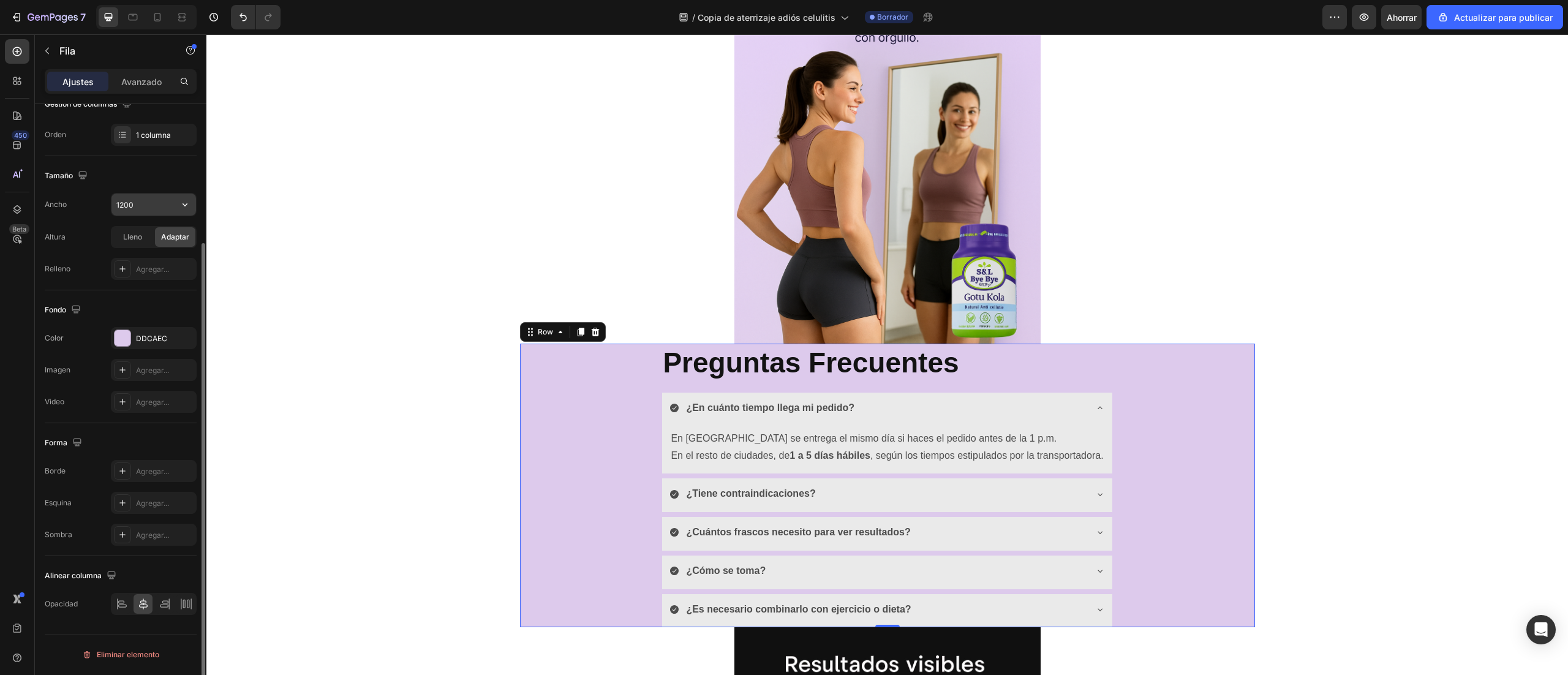
click at [149, 201] on input "1200" at bounding box center [154, 204] width 84 height 22
click at [140, 212] on input "1200" at bounding box center [154, 204] width 84 height 22
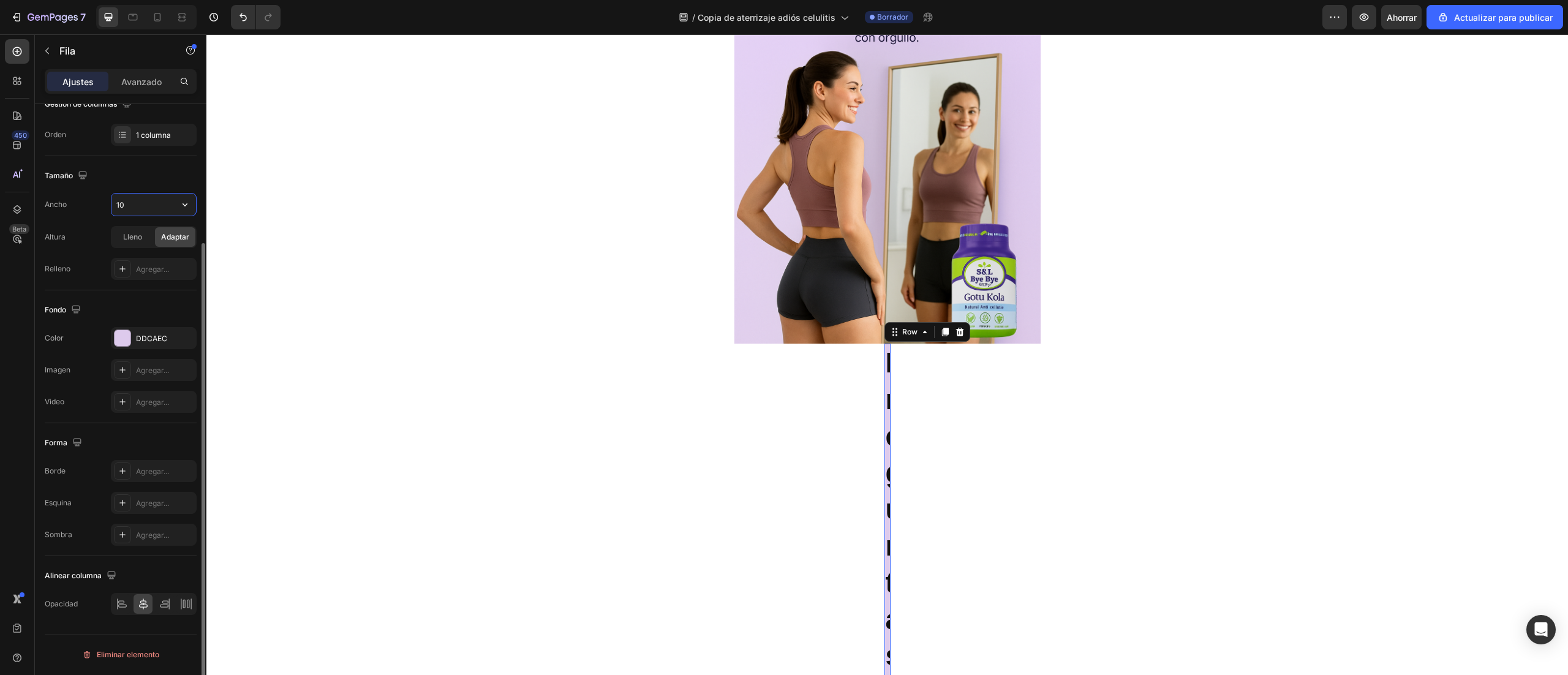
type input "1"
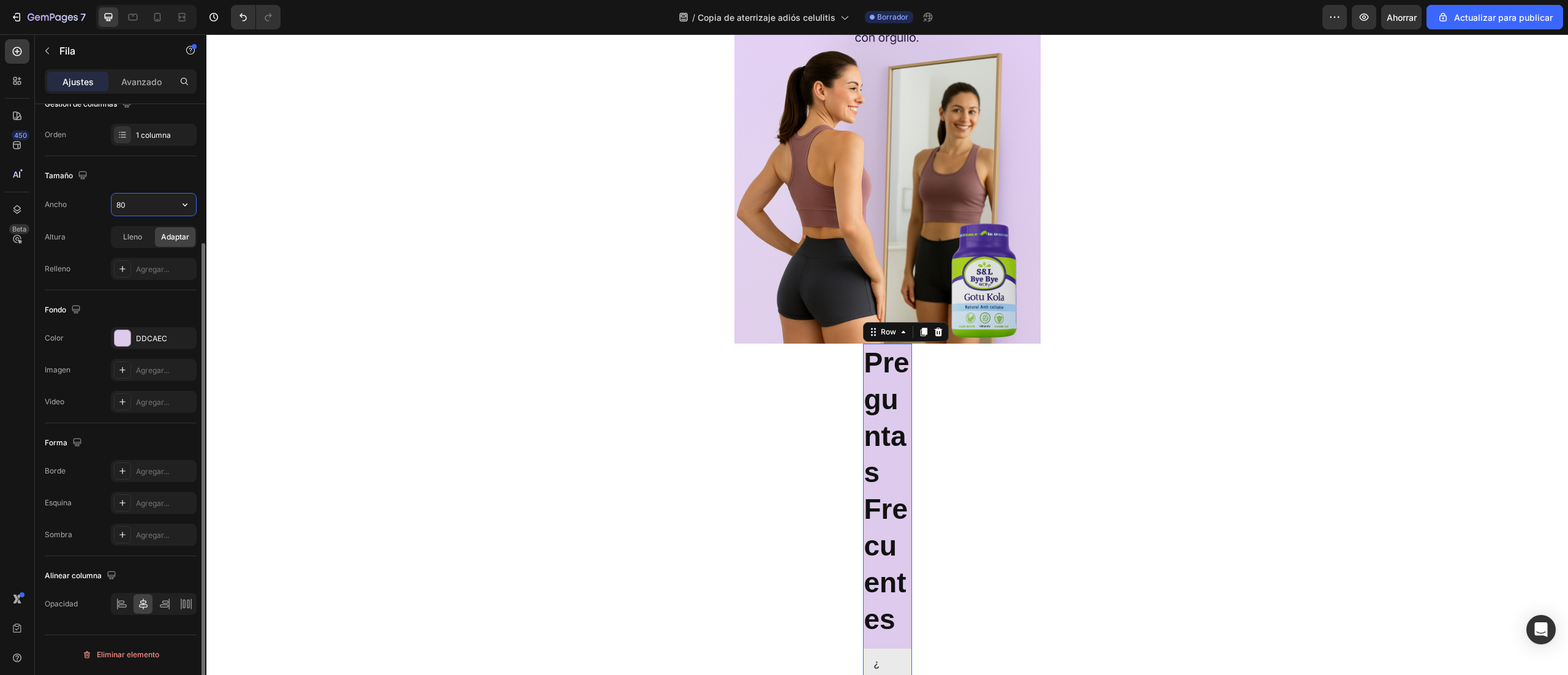
type input "8"
type input "7"
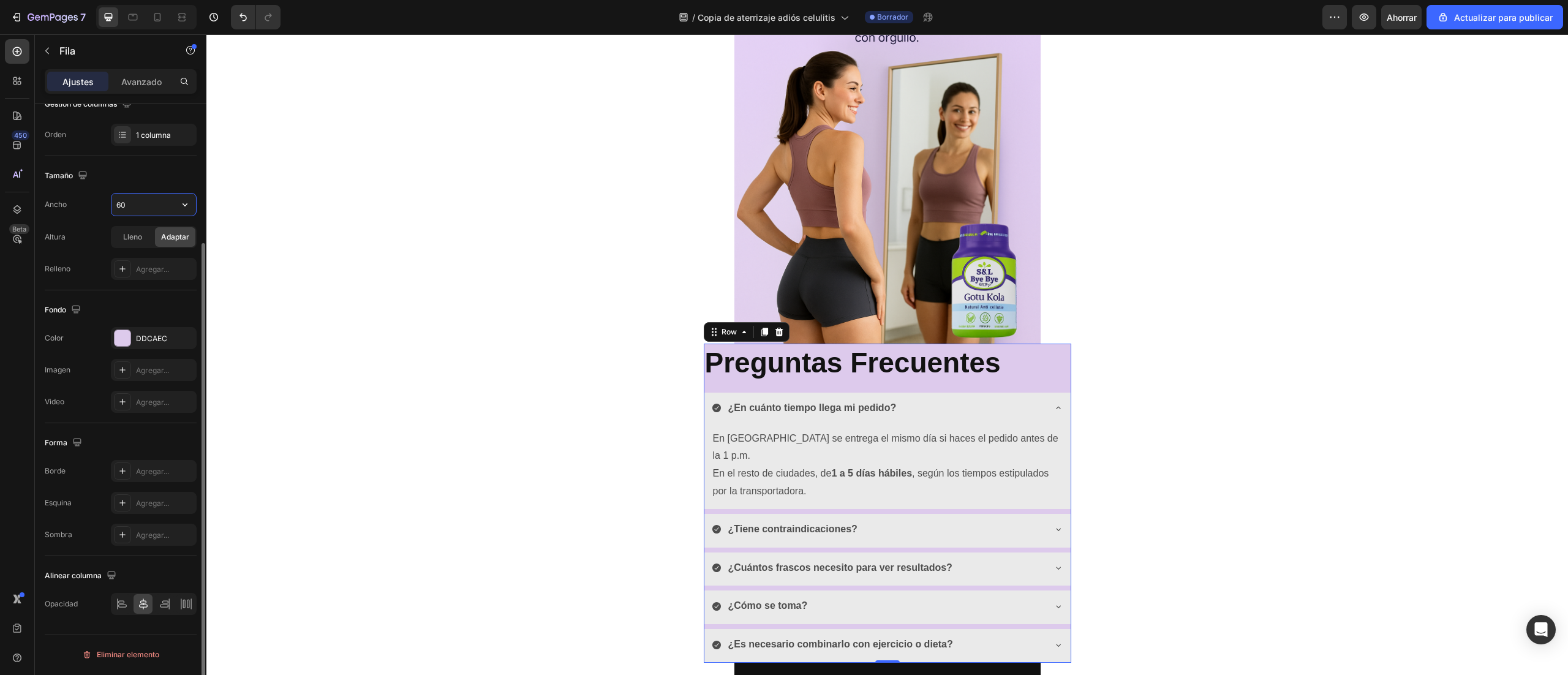
type input "6"
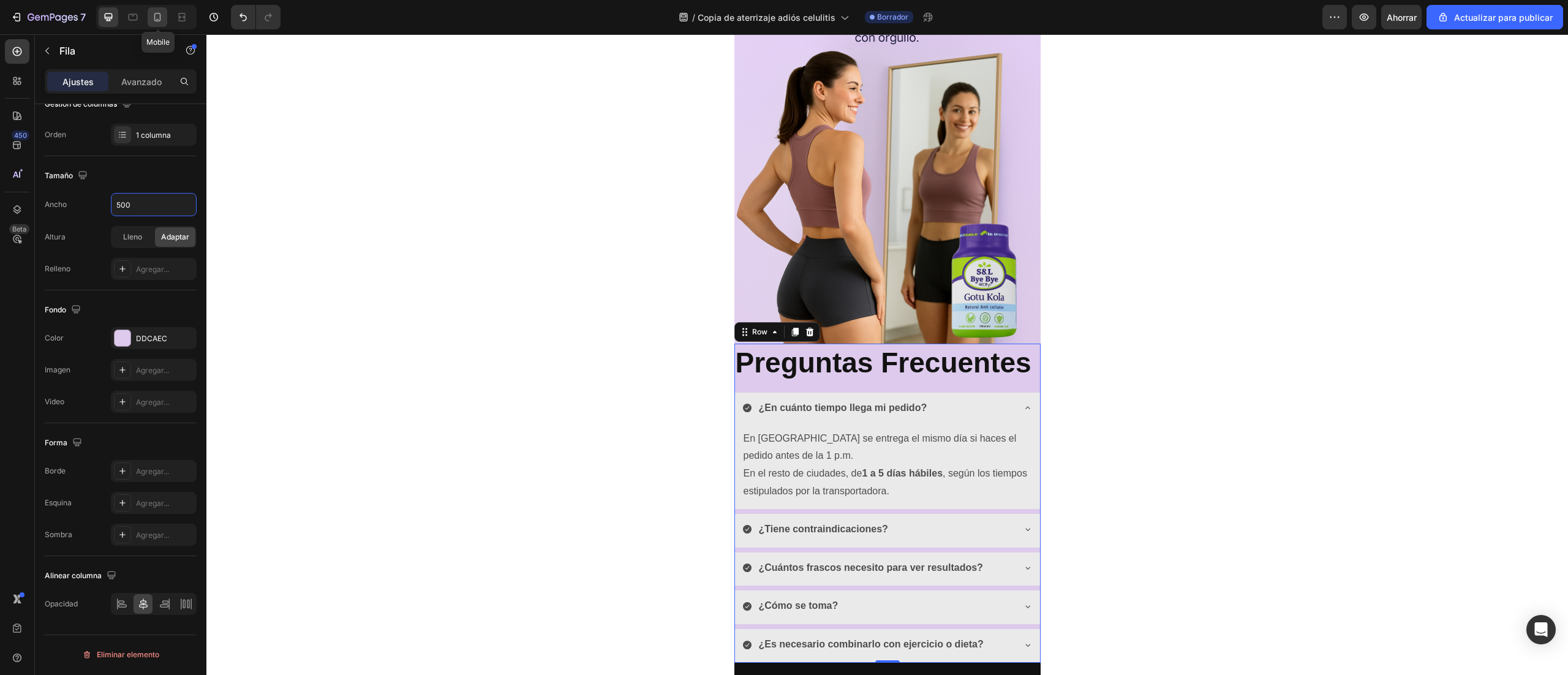
type input "500"
click at [161, 12] on icon at bounding box center [157, 16] width 12 height 12
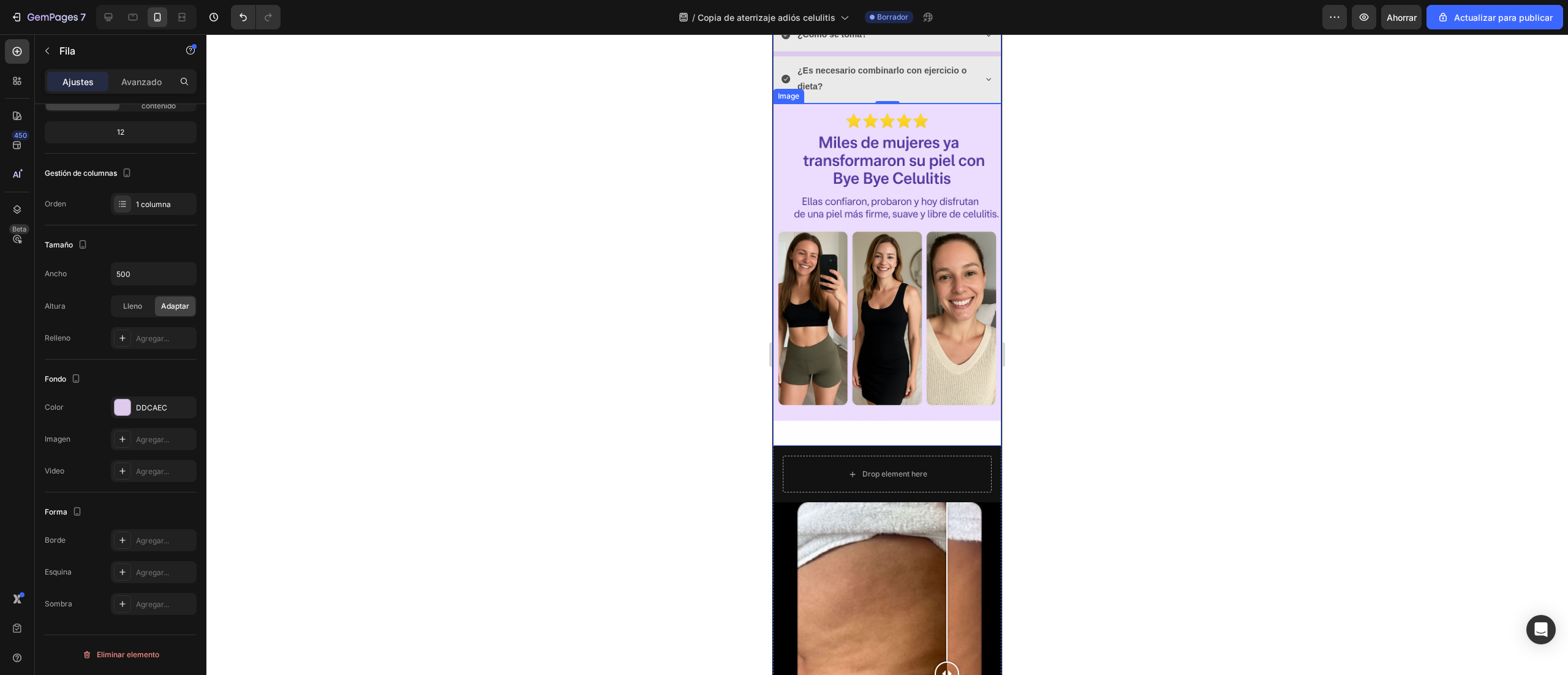
scroll to position [1771, 0]
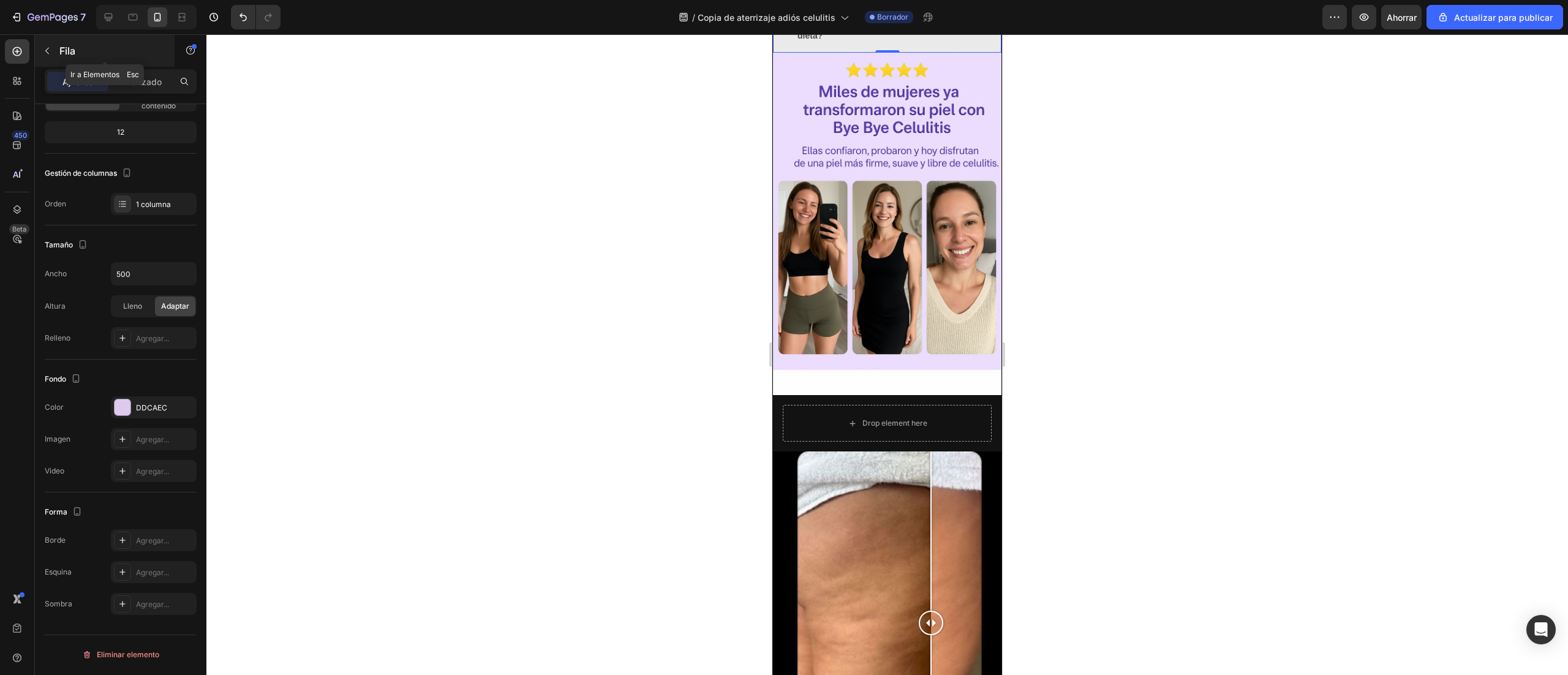
click at [52, 55] on button "button" at bounding box center [47, 50] width 19 height 19
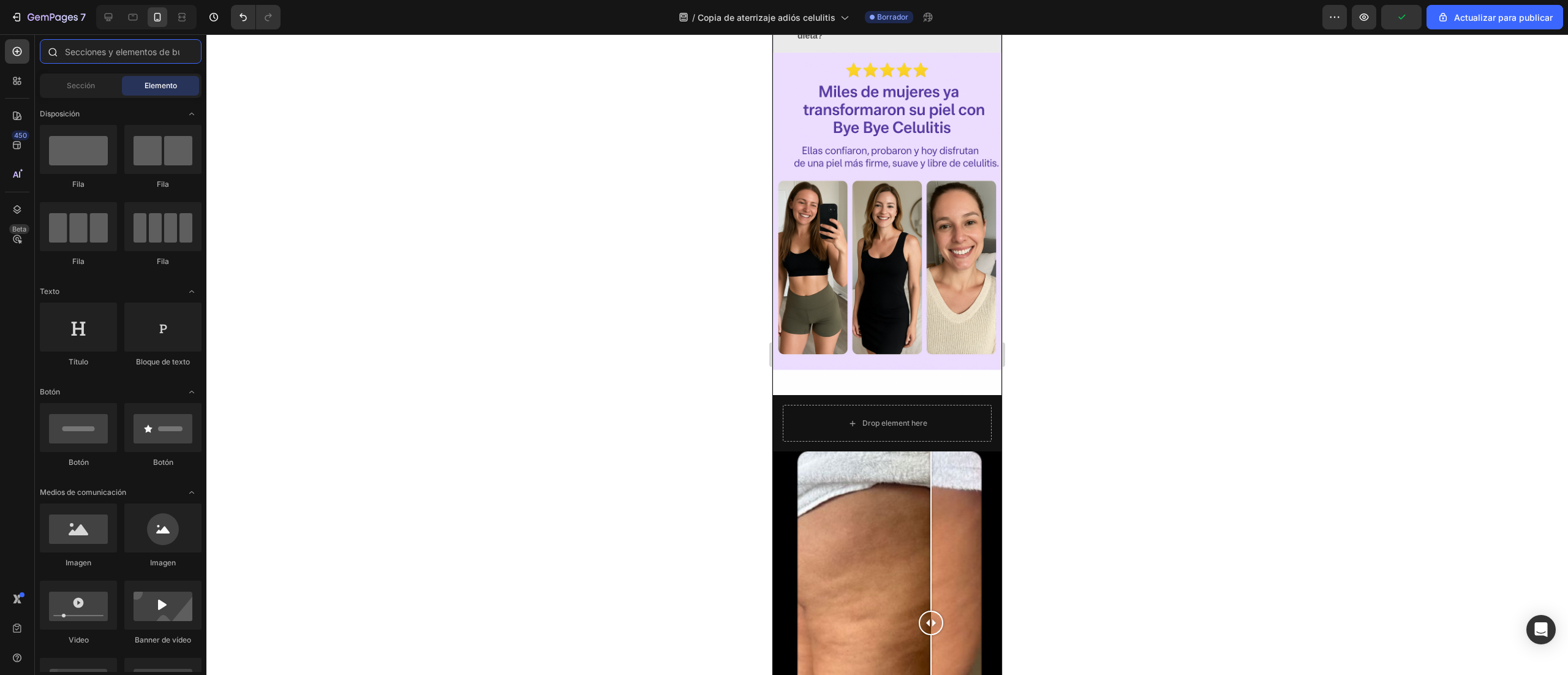
click at [106, 45] on input "text" at bounding box center [120, 51] width 161 height 25
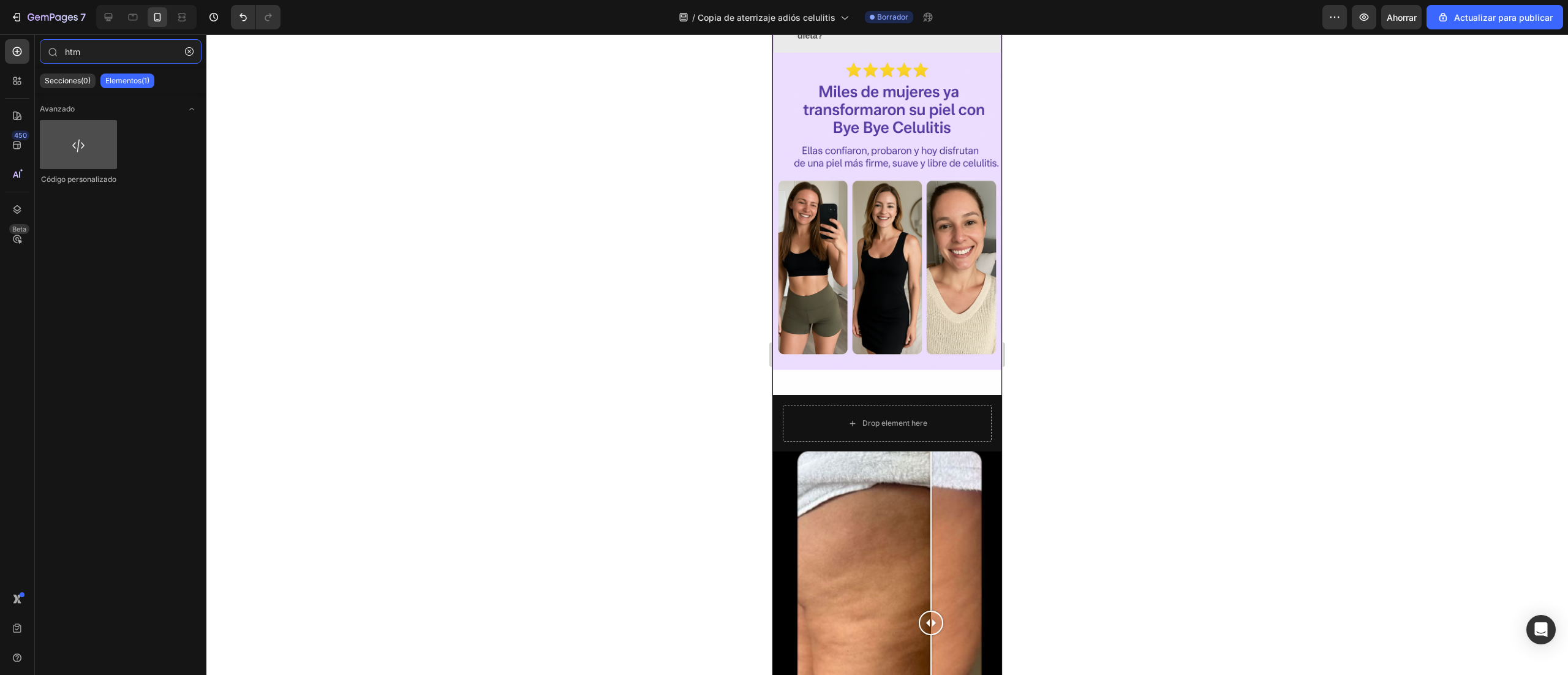
type input "htm"
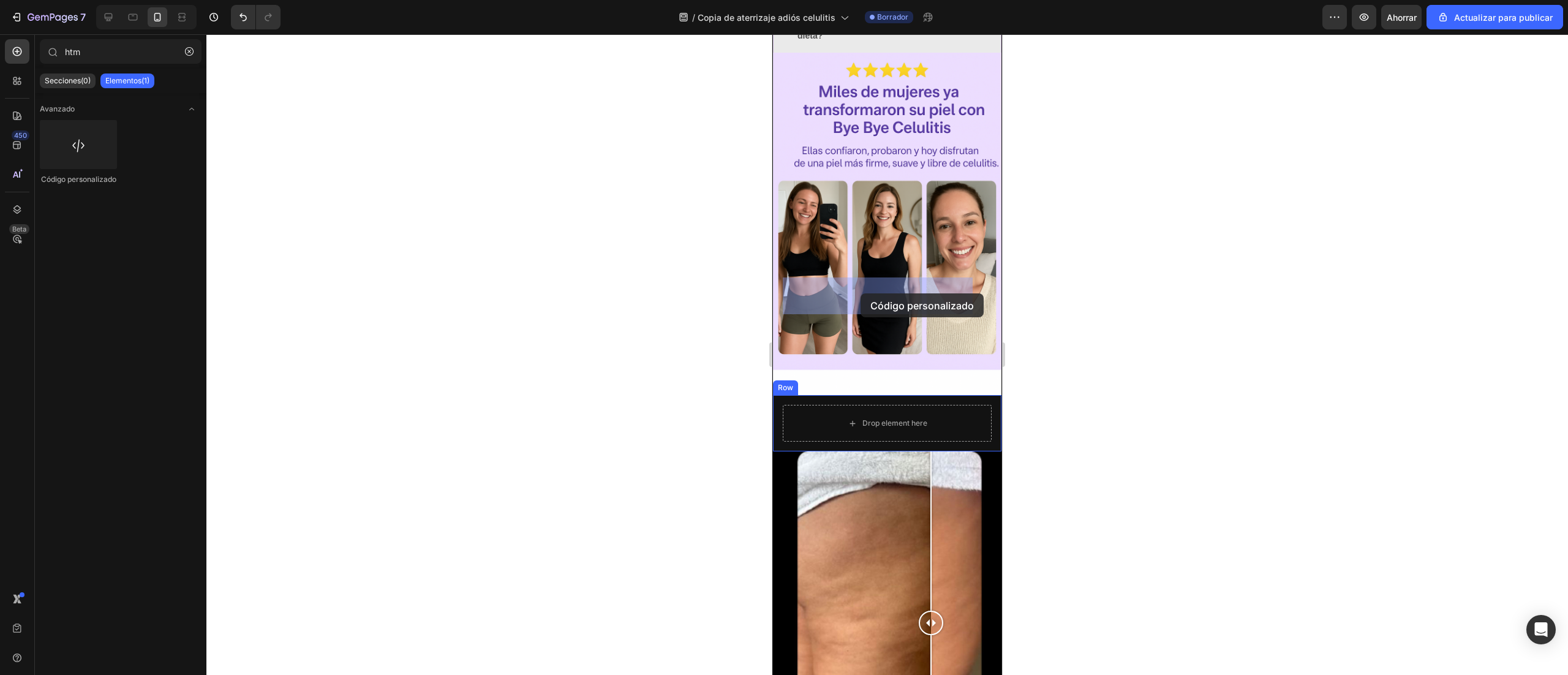
drag, startPoint x: 844, startPoint y: 188, endPoint x: 861, endPoint y: 293, distance: 106.4
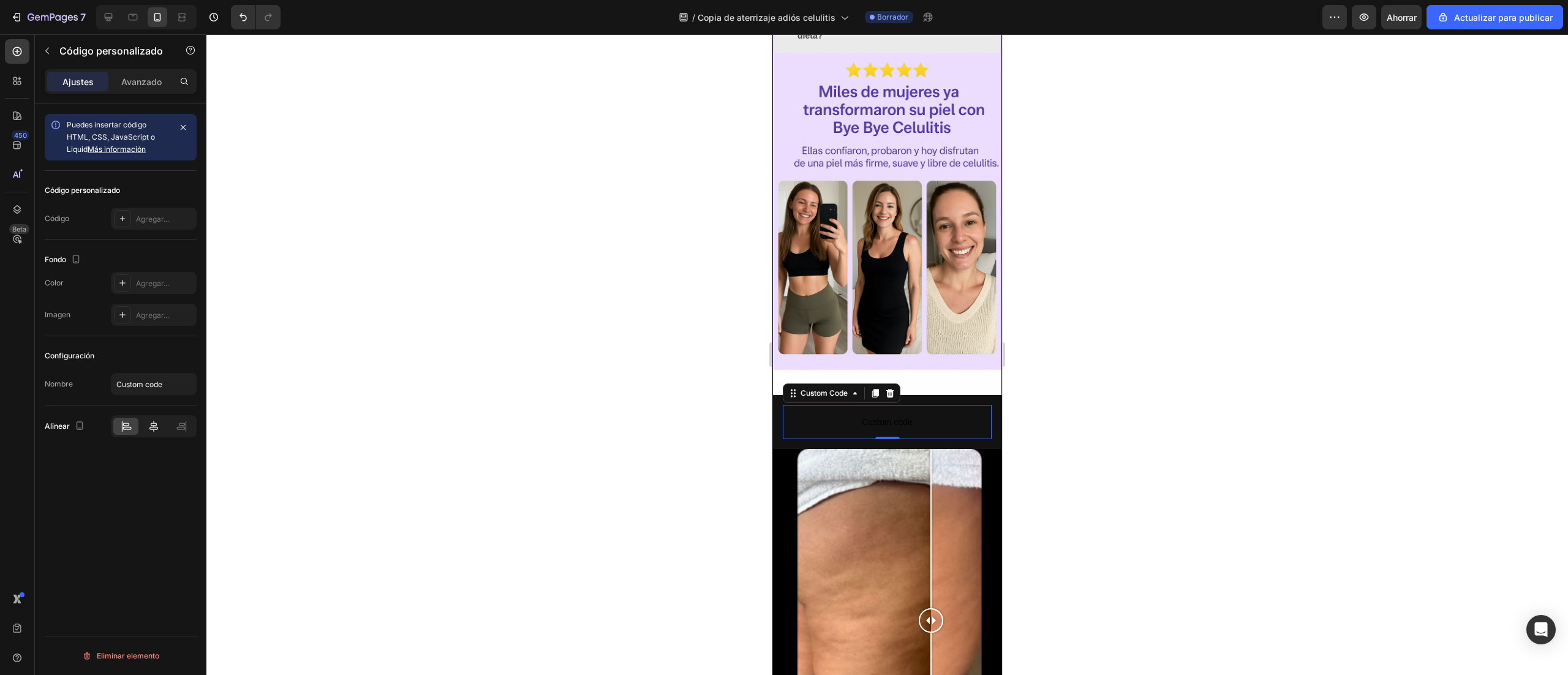
click at [159, 431] on div at bounding box center [153, 426] width 25 height 17
click at [145, 223] on font "Agregar..." at bounding box center [152, 219] width 33 height 9
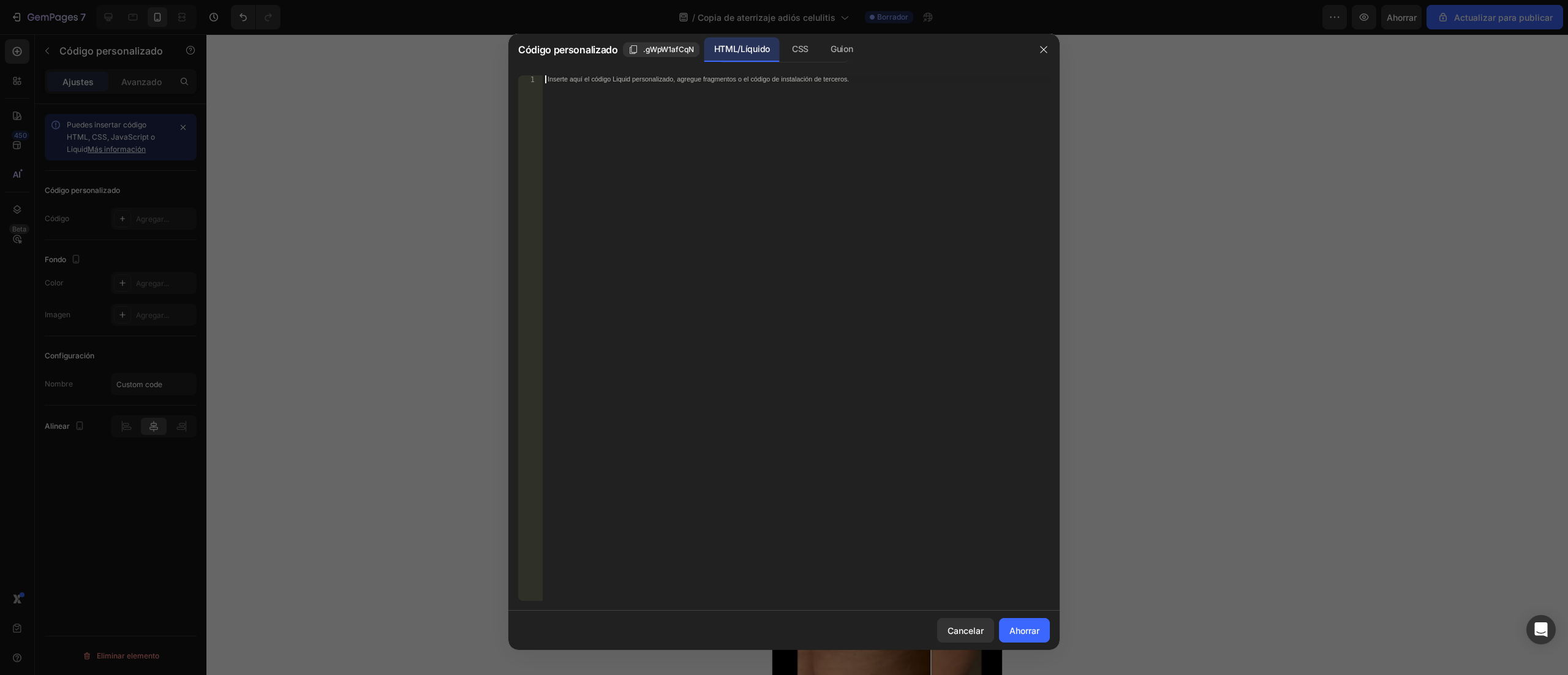
drag, startPoint x: 694, startPoint y: 193, endPoint x: 633, endPoint y: 224, distance: 68.4
click at [637, 224] on div "Inserte aquí el código Liquid personalizado, agregue fragmentos o el código de …" at bounding box center [796, 346] width 508 height 542
drag, startPoint x: 454, startPoint y: 212, endPoint x: 777, endPoint y: 462, distance: 408.4
click at [455, 212] on div at bounding box center [784, 337] width 1568 height 675
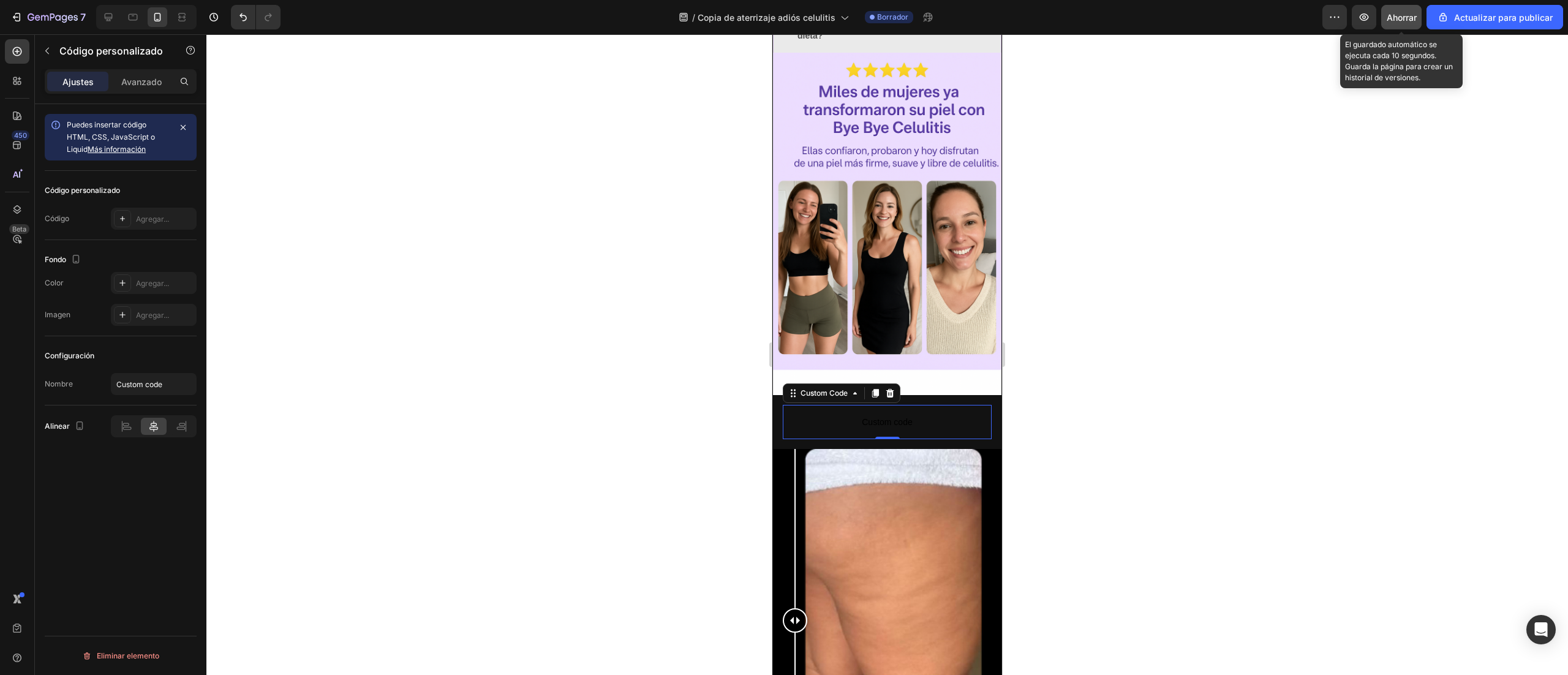
click at [1400, 22] on div "Ahorrar" at bounding box center [1402, 17] width 30 height 13
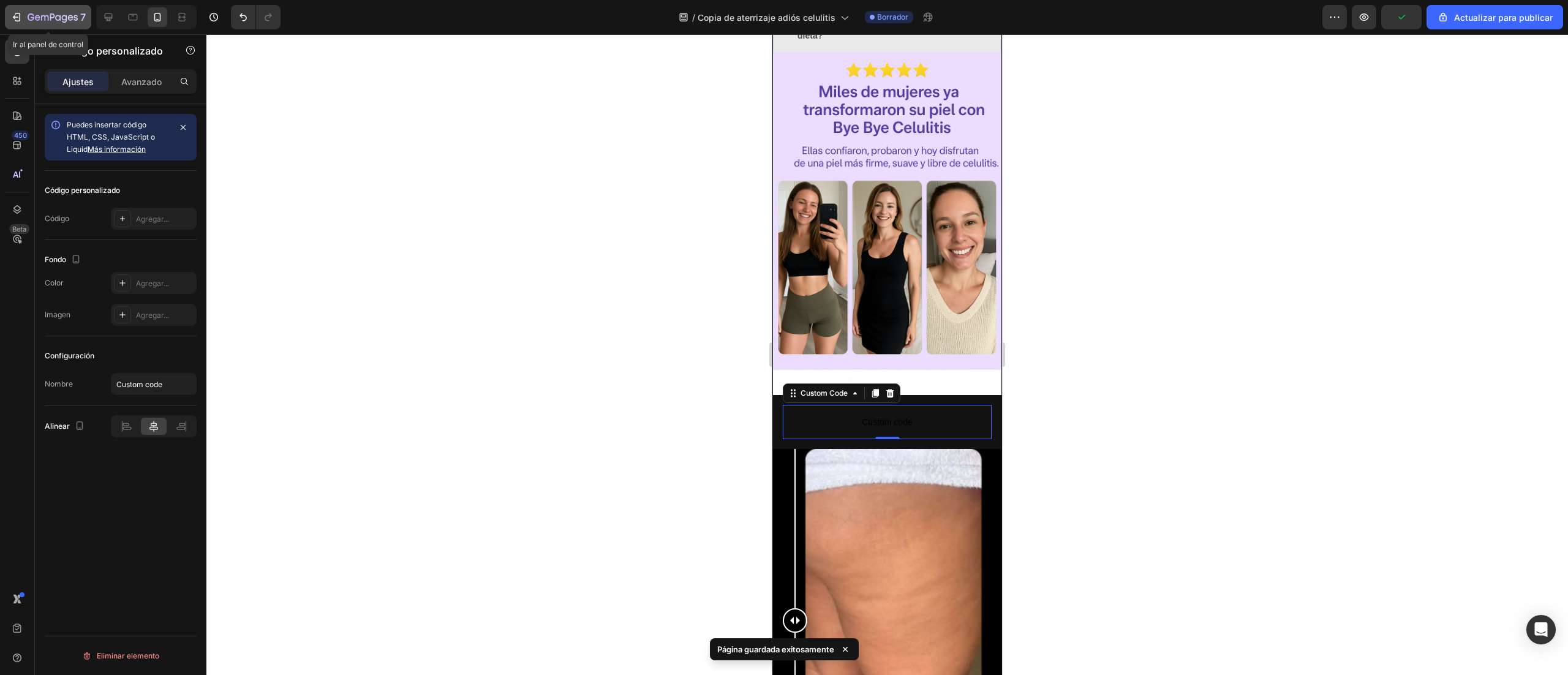
click at [48, 16] on icon "button" at bounding box center [45, 18] width 7 height 5
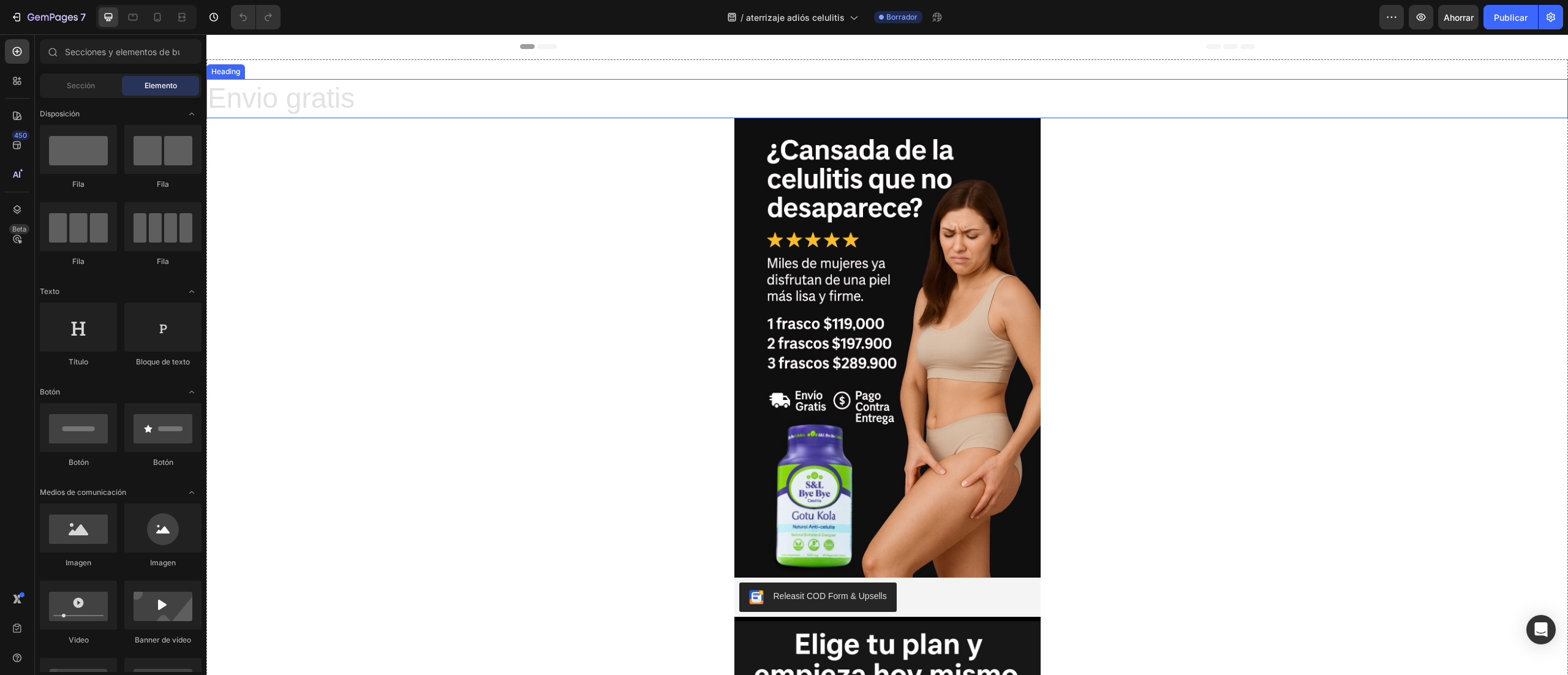
click at [459, 104] on h2 "Envio gratis" at bounding box center [887, 98] width 1362 height 39
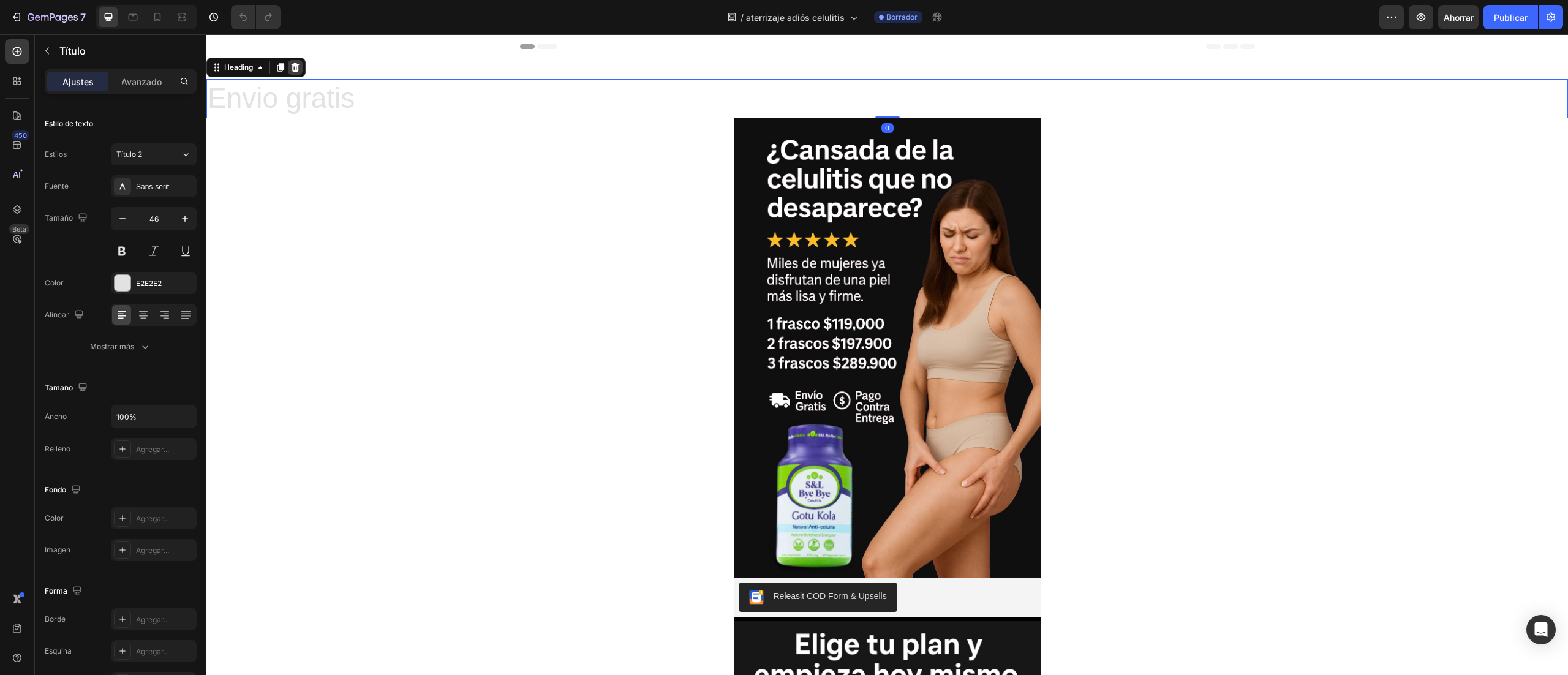
click at [302, 68] on div at bounding box center [295, 68] width 15 height 15
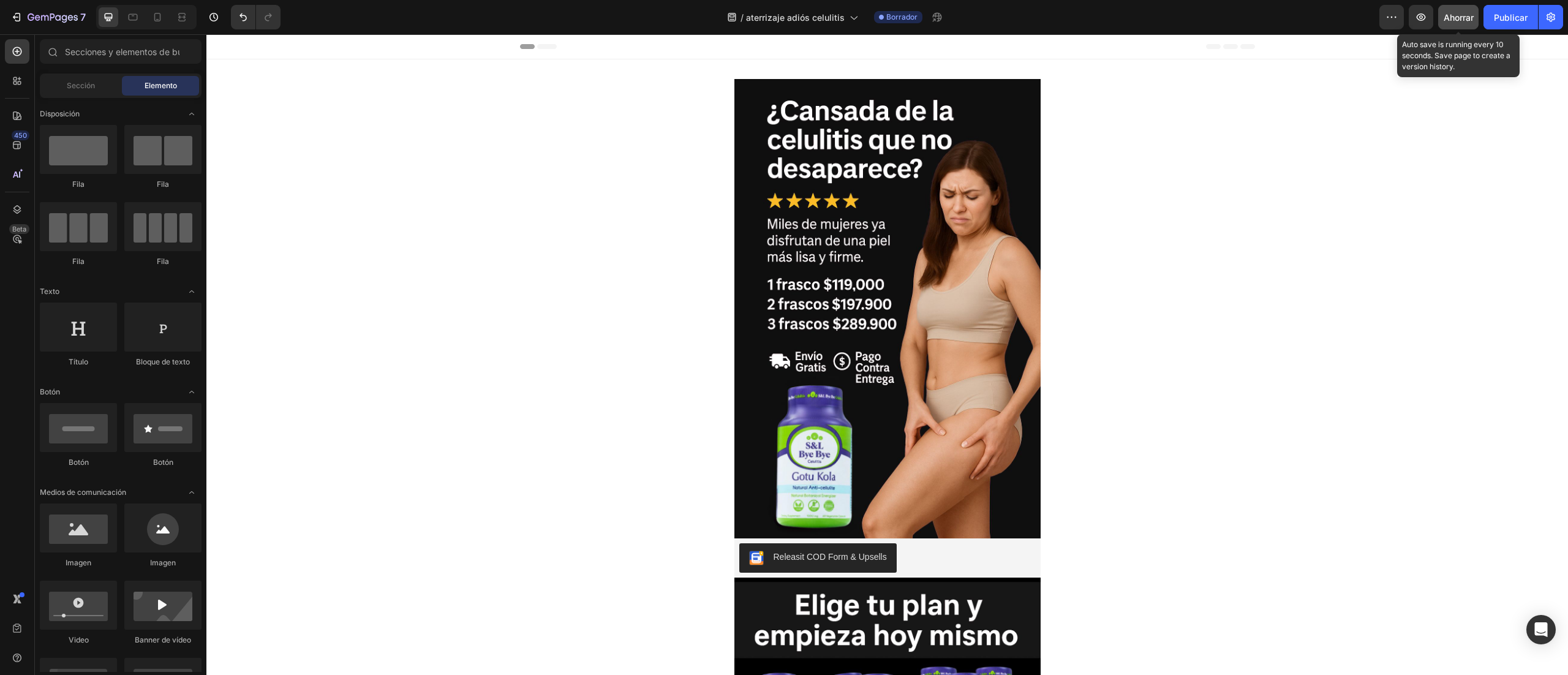
click at [1465, 16] on font "Ahorrar" at bounding box center [1459, 16] width 30 height 10
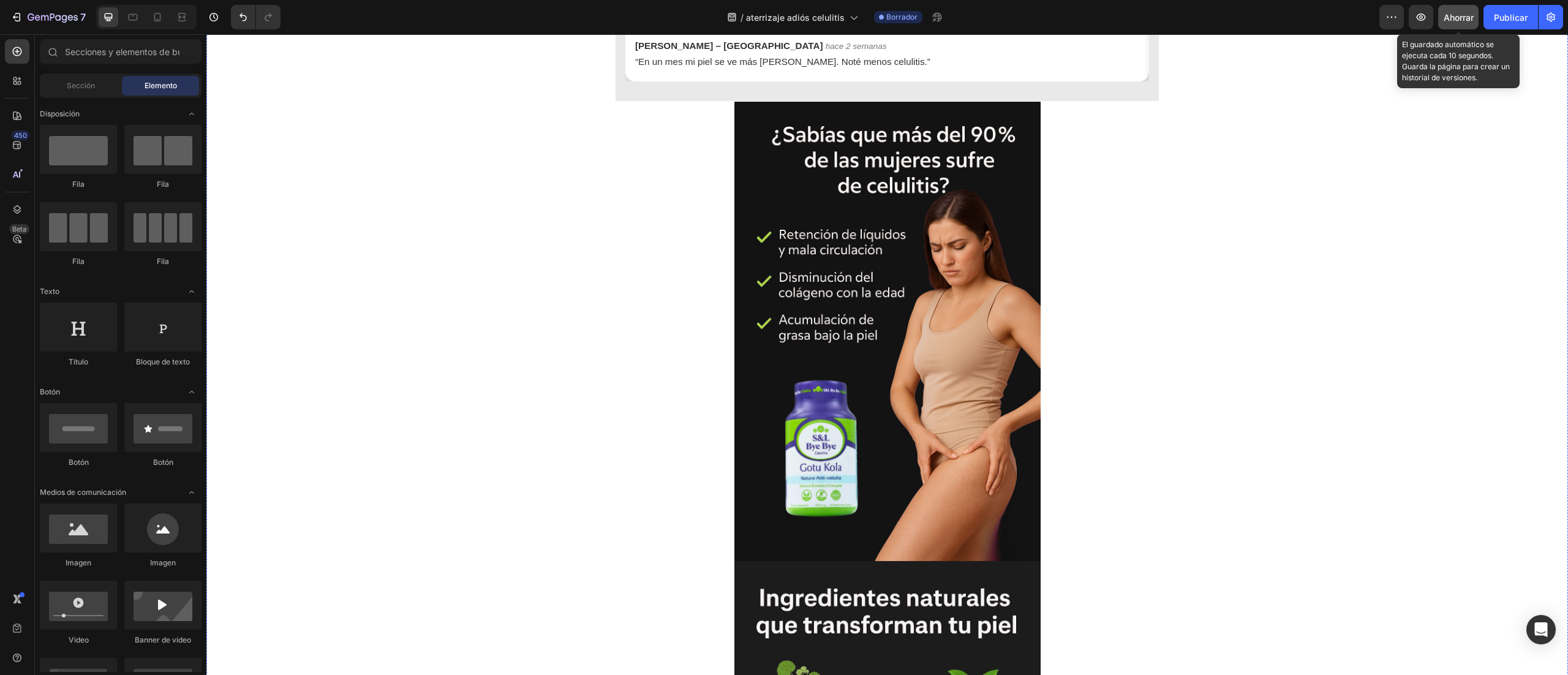
scroll to position [857, 0]
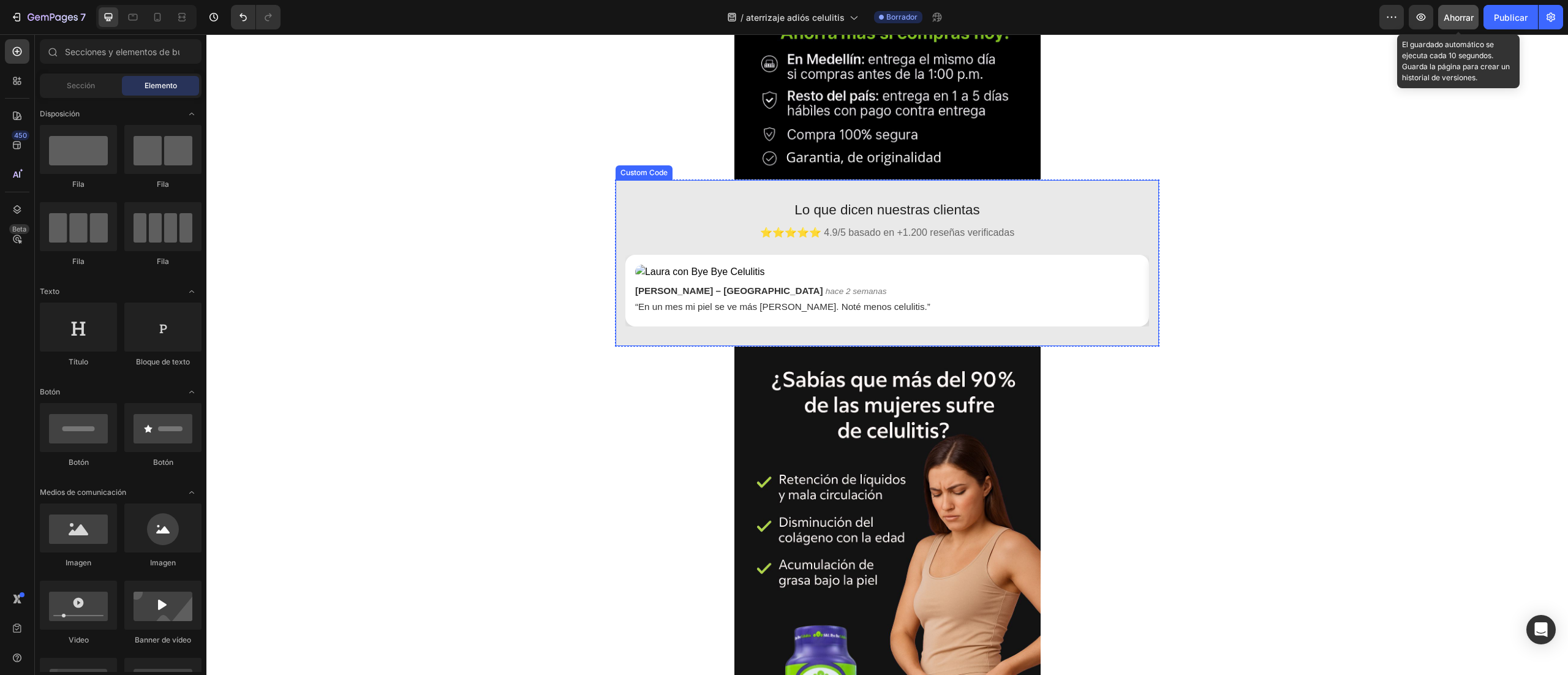
click at [884, 254] on section "Lo que dicen nuestras clientas ⭐⭐⭐⭐⭐ 4.9/5 basado en +1.200 reseñas verificadas…" at bounding box center [887, 263] width 543 height 166
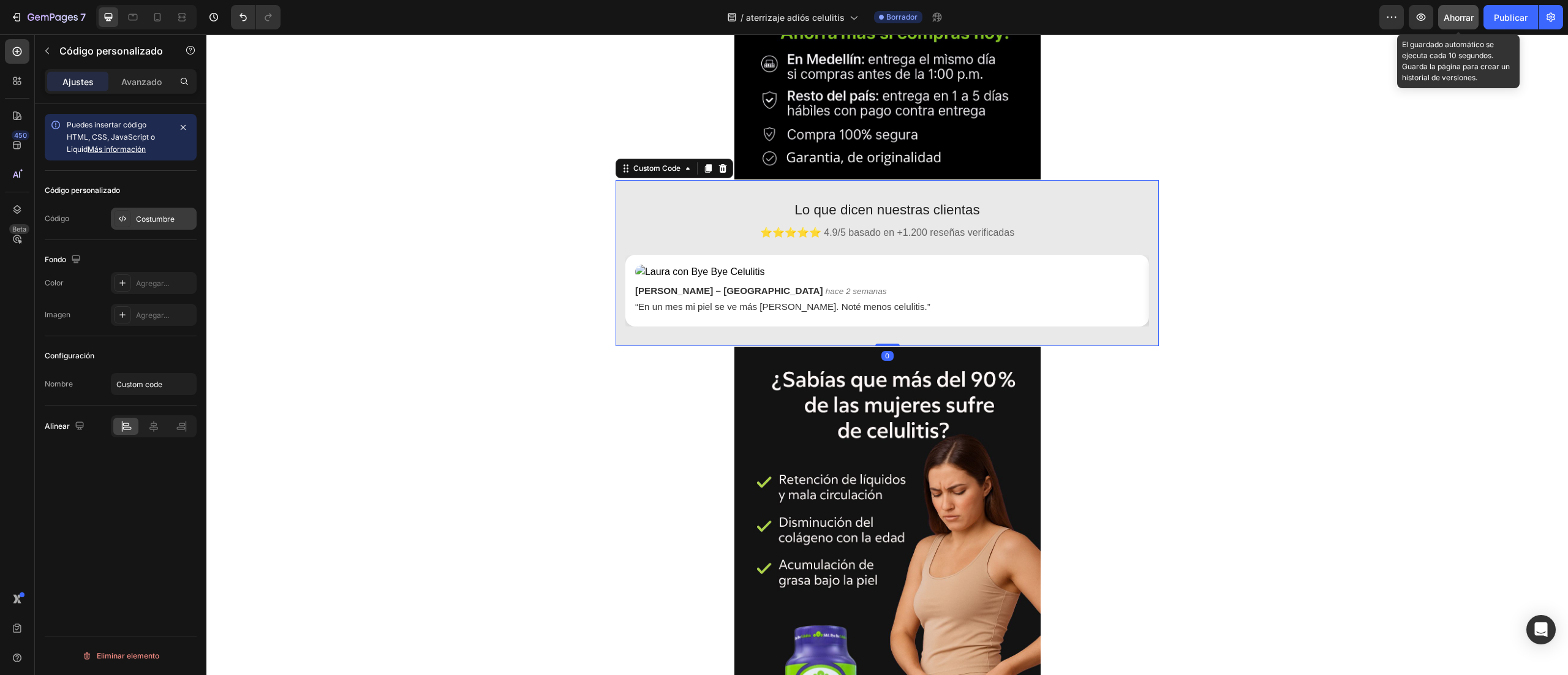
click at [149, 217] on font "Costumbre" at bounding box center [155, 219] width 38 height 9
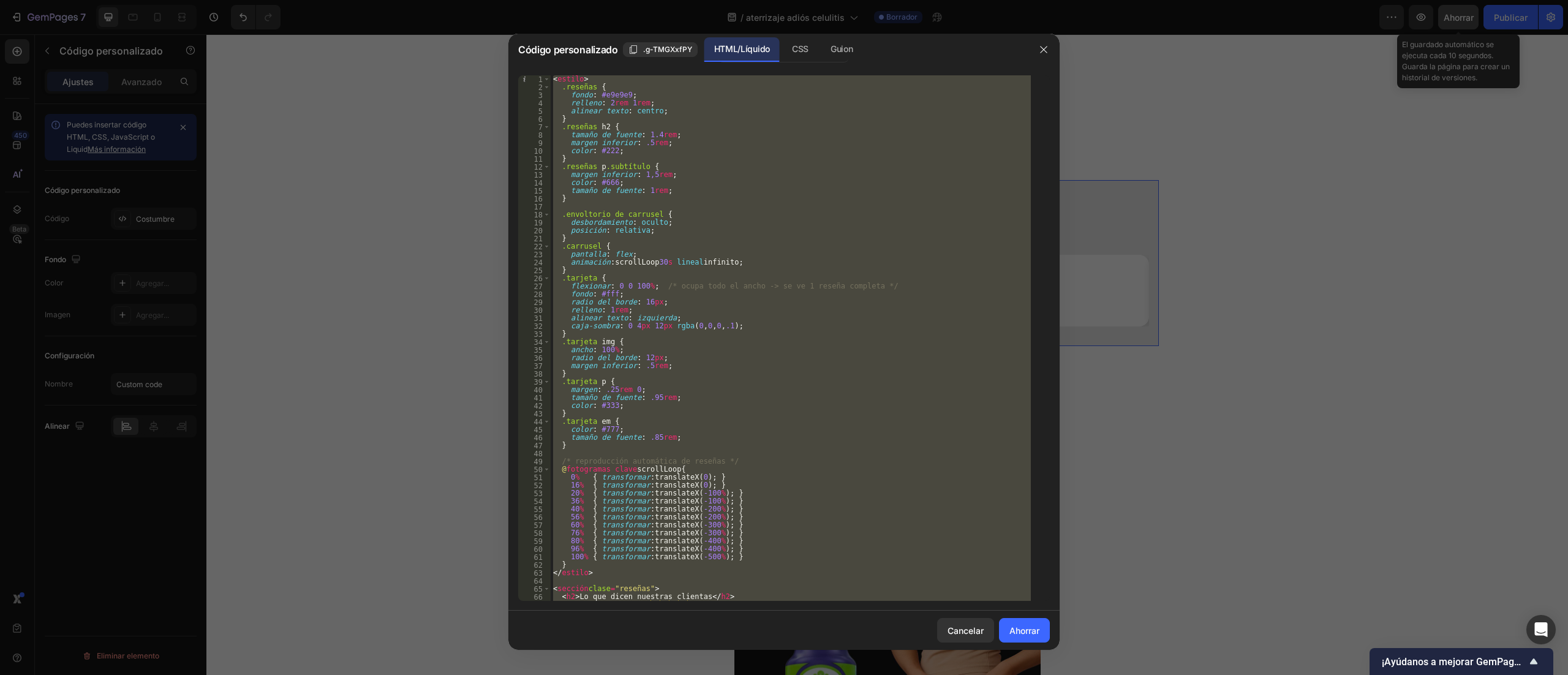
drag, startPoint x: 1163, startPoint y: 498, endPoint x: 1050, endPoint y: 614, distance: 161.9
click at [1165, 501] on div at bounding box center [784, 337] width 1568 height 675
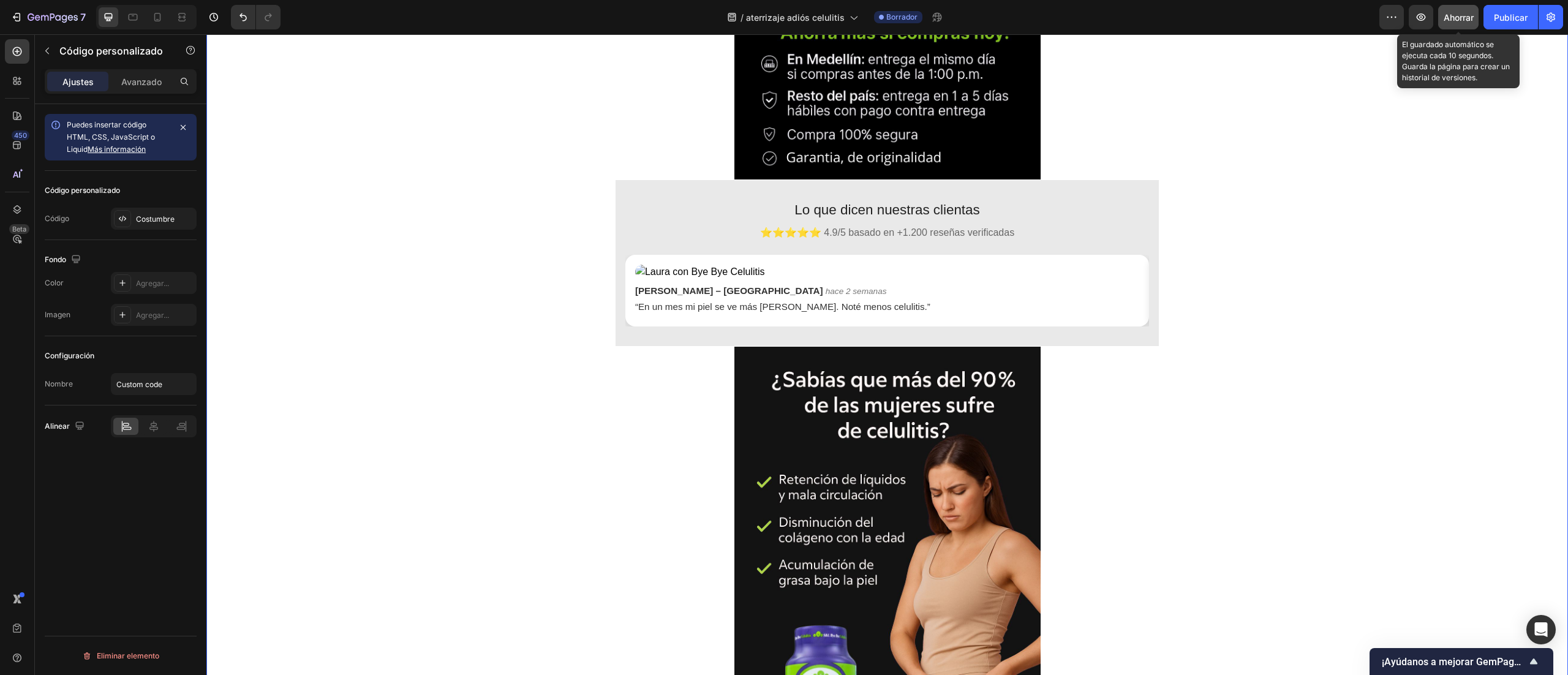
drag, startPoint x: 379, startPoint y: 228, endPoint x: 543, endPoint y: 37, distance: 251.7
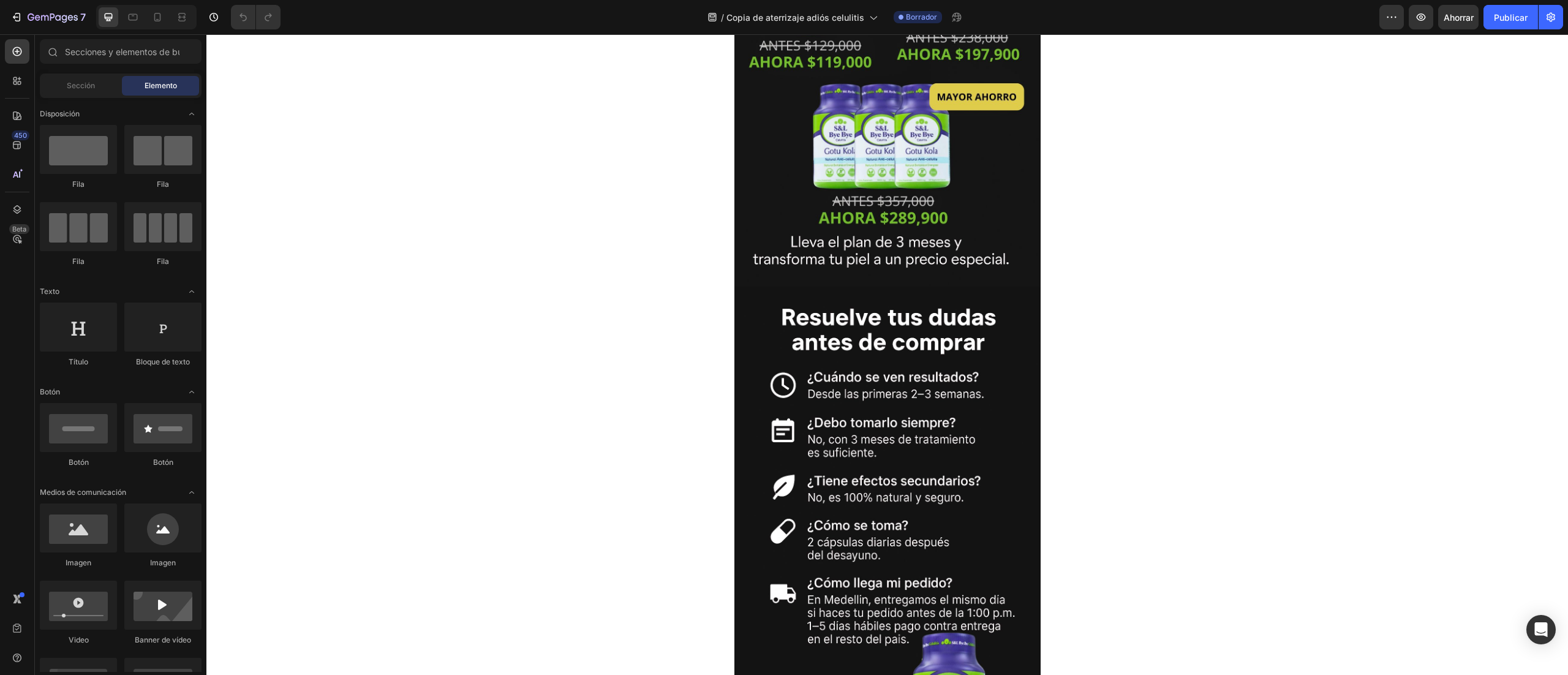
scroll to position [1959, 0]
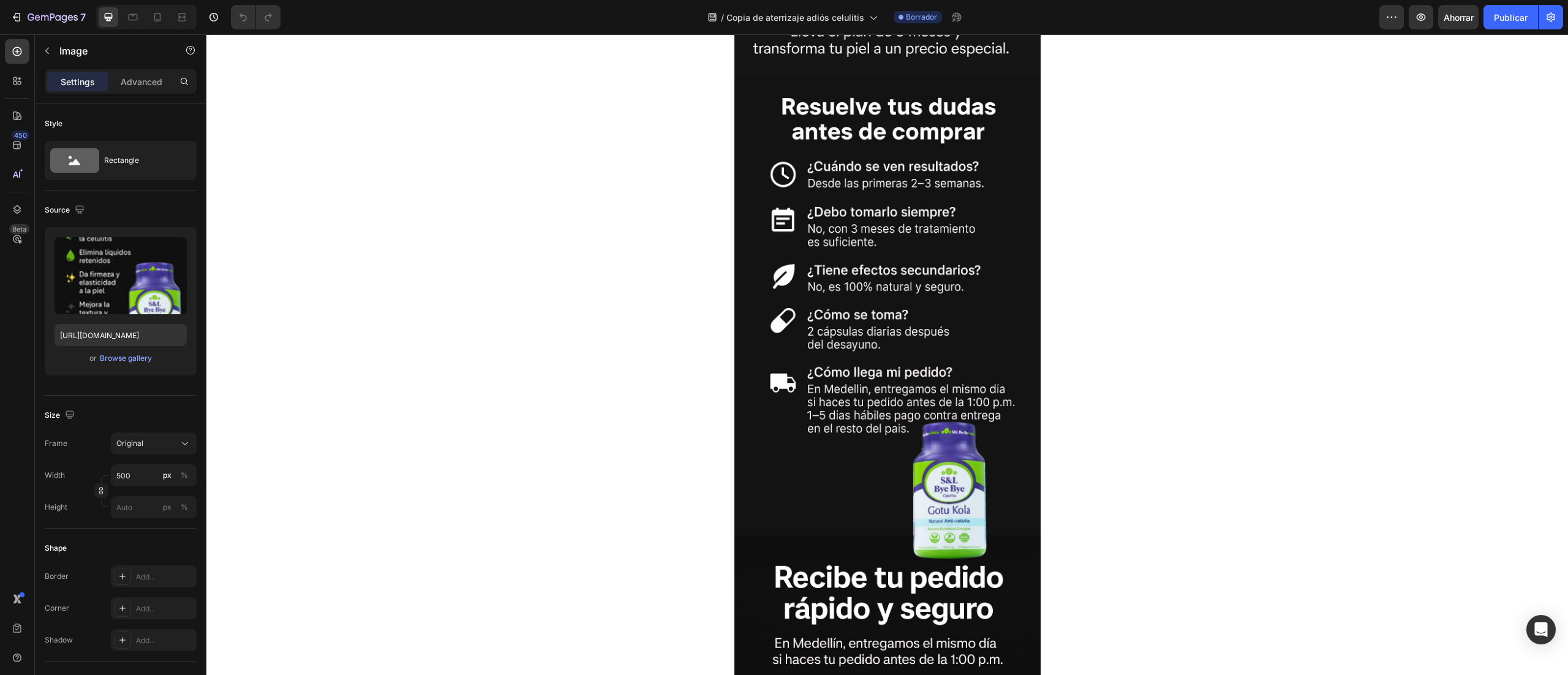
scroll to position [2205, 0]
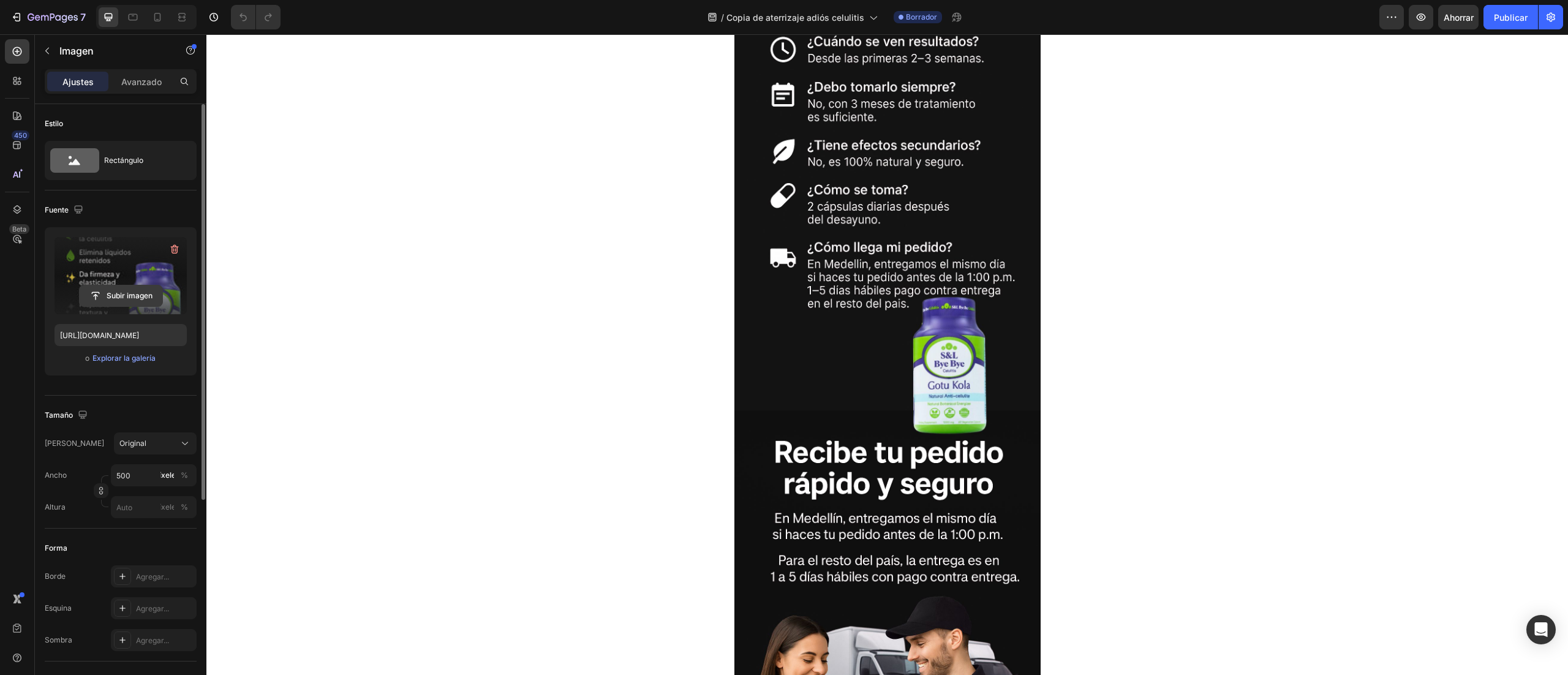
click at [123, 288] on input "file" at bounding box center [121, 296] width 82 height 21
click at [110, 300] on input "file" at bounding box center [121, 296] width 82 height 21
type input "[URL][DOMAIN_NAME]"
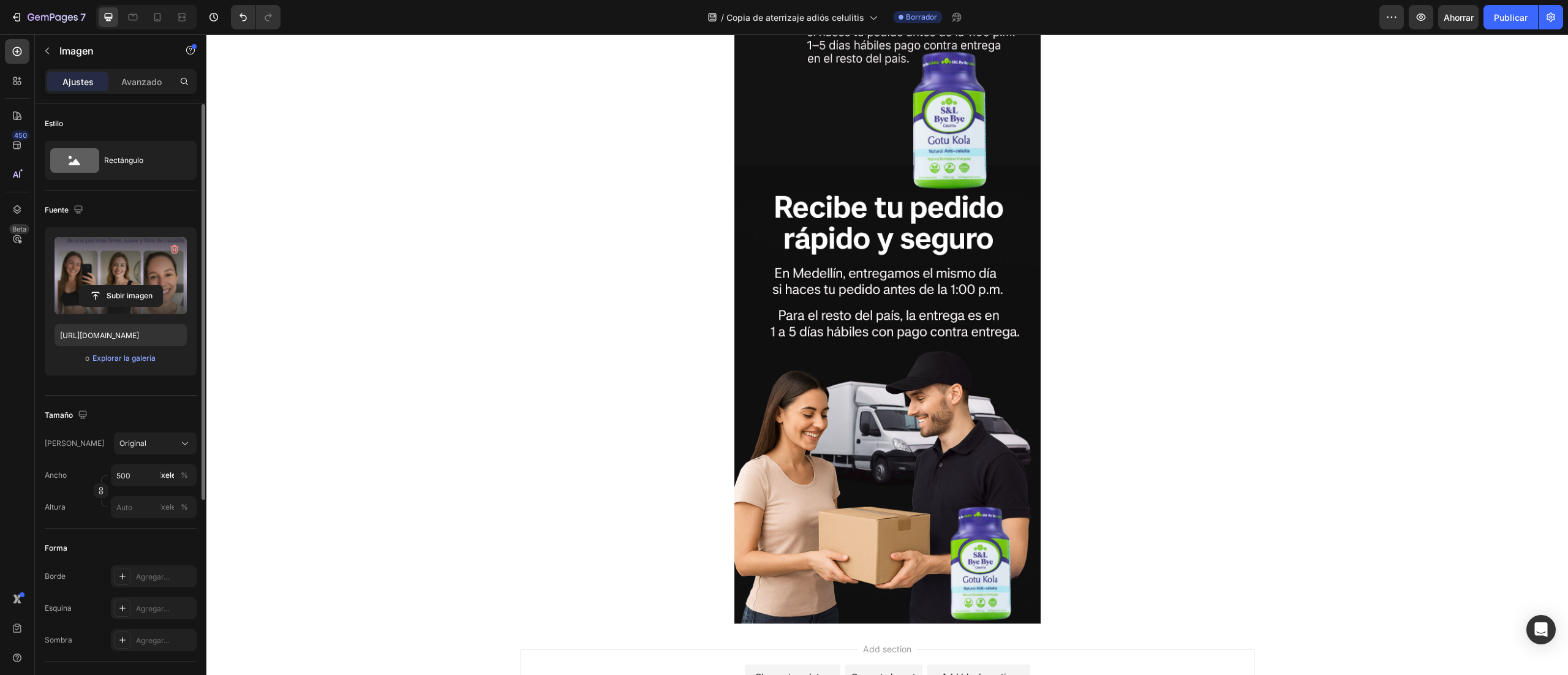
scroll to position [2326, 0]
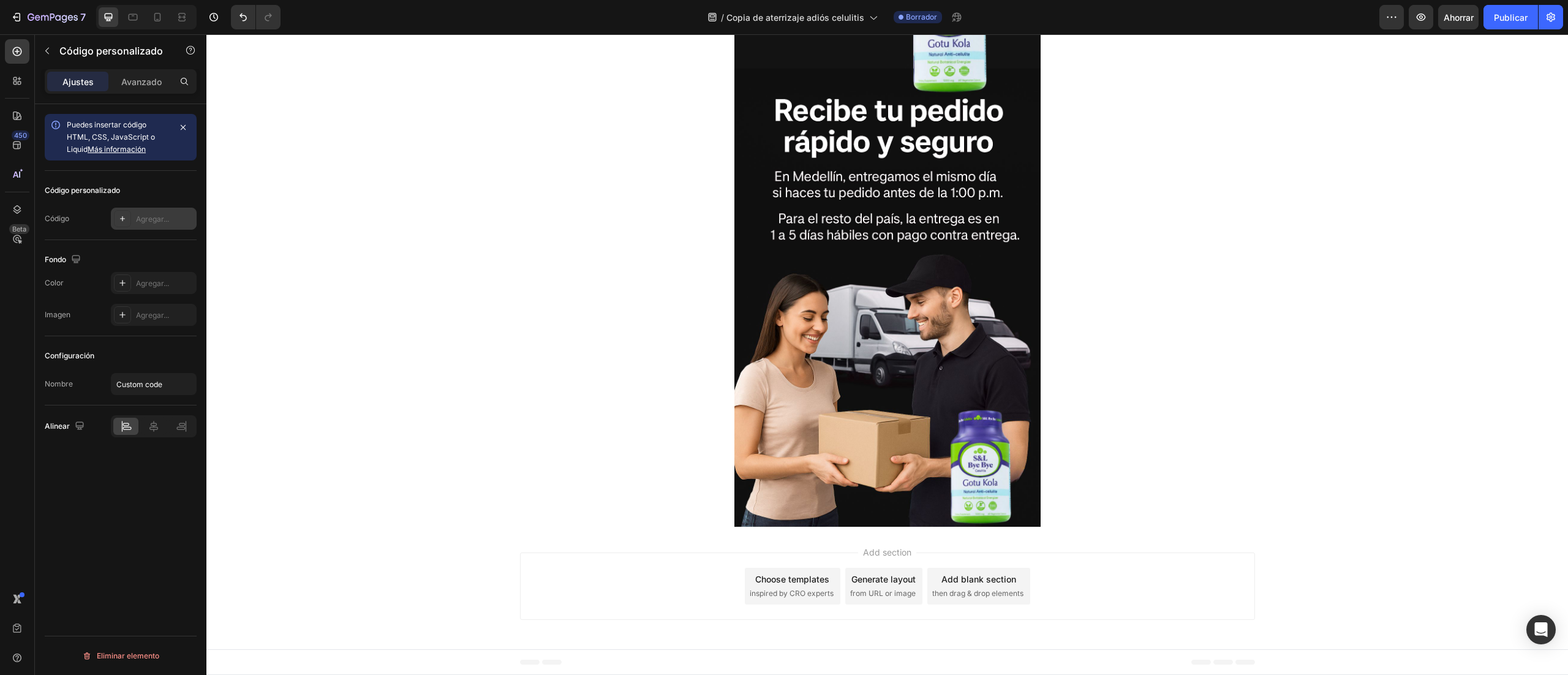
click at [154, 223] on font "Agregar..." at bounding box center [152, 219] width 33 height 9
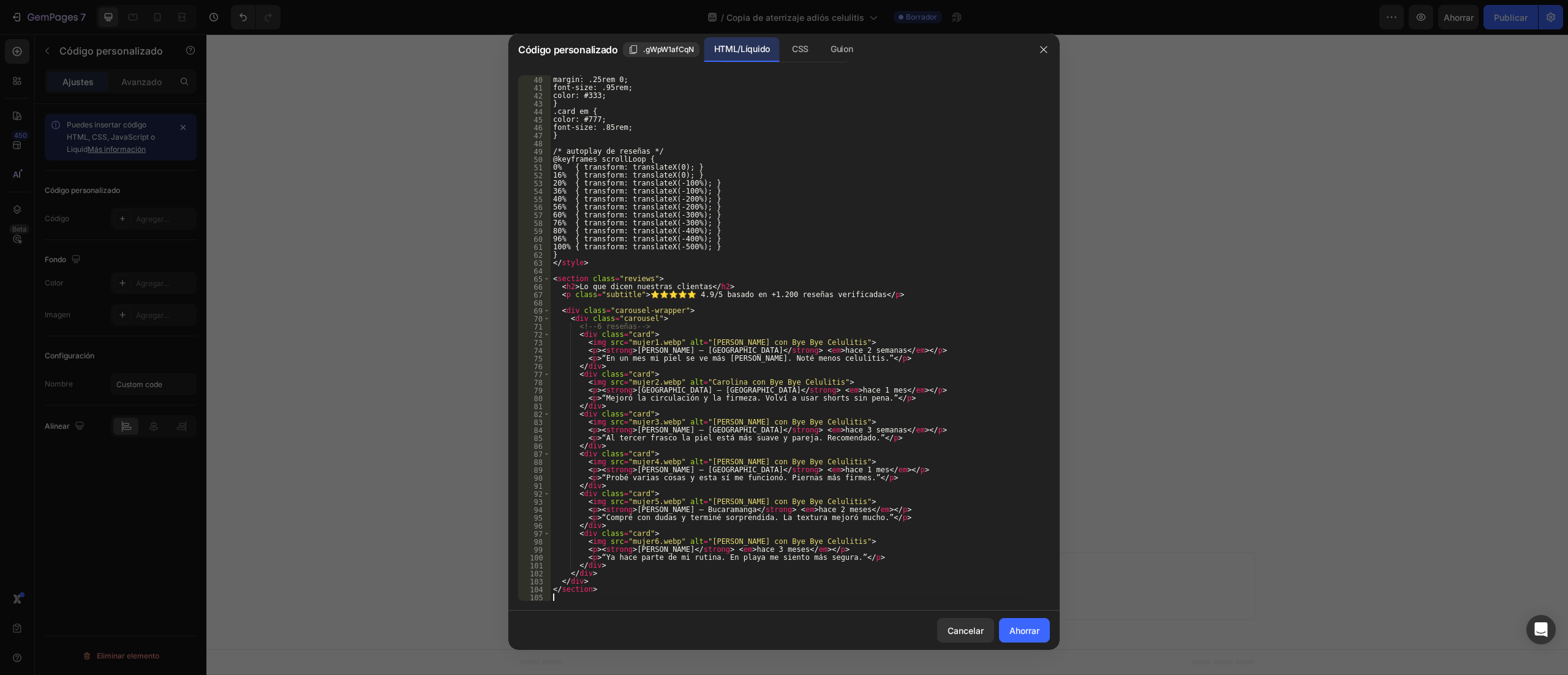
scroll to position [310, 0]
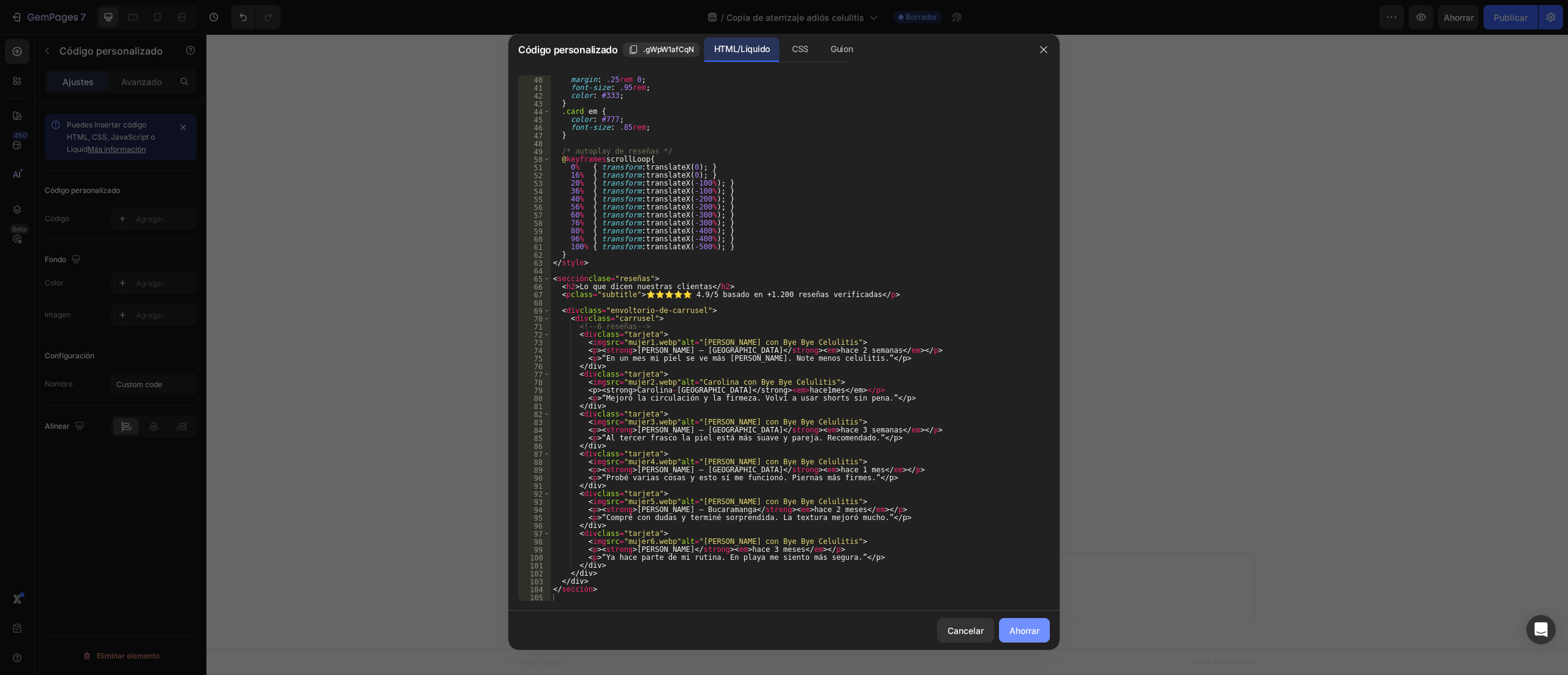
click at [1029, 637] on button "Ahorrar" at bounding box center [1024, 630] width 50 height 25
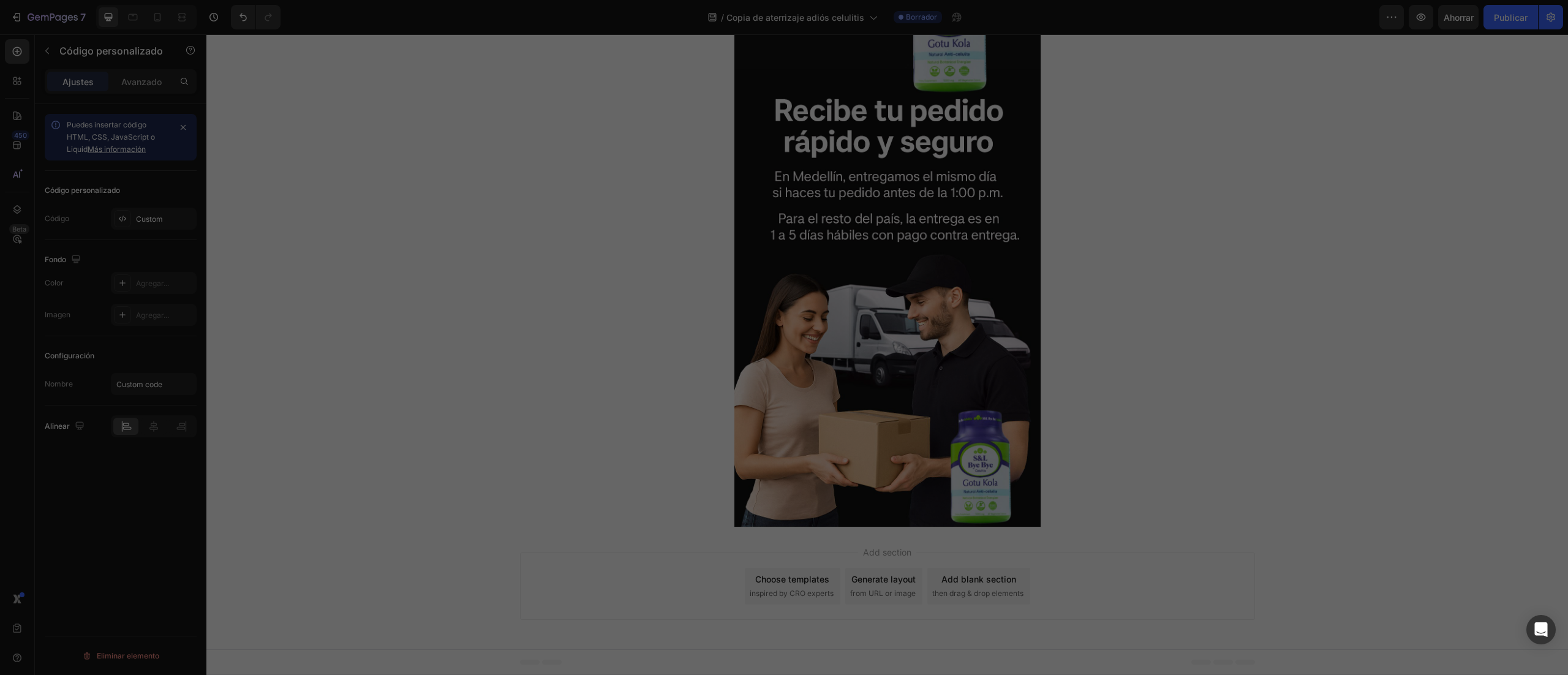
type textarea "</section>"
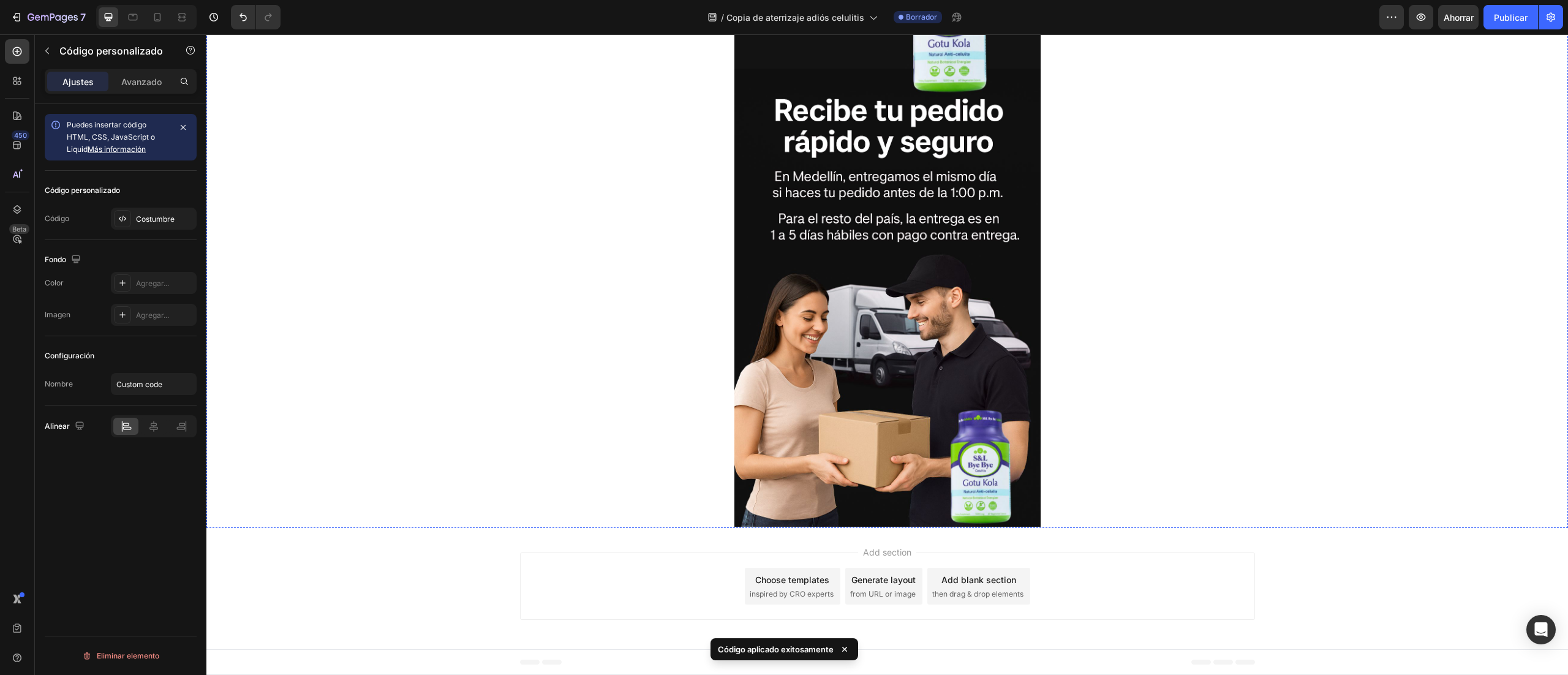
click at [158, 428] on icon at bounding box center [153, 426] width 12 height 12
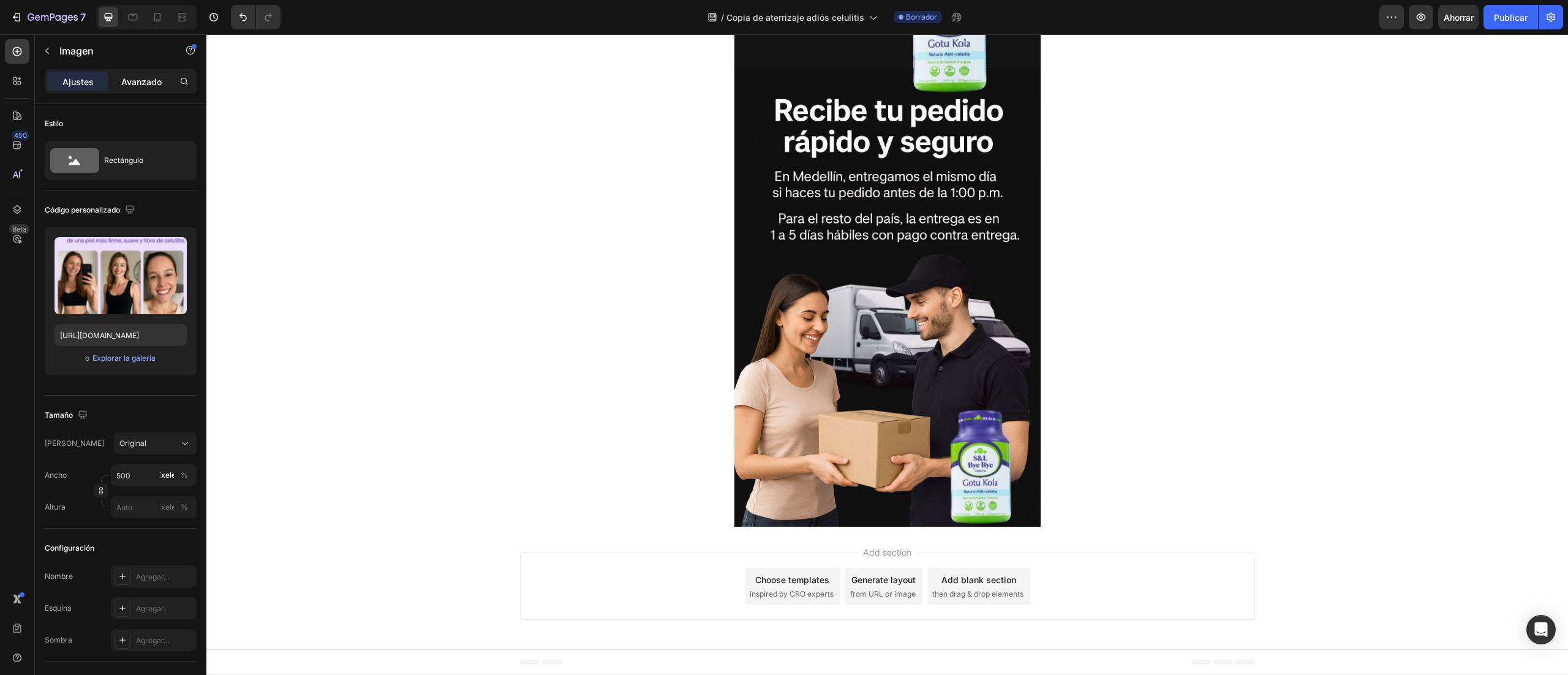
click at [143, 87] on p "Avanzado" at bounding box center [141, 82] width 40 height 13
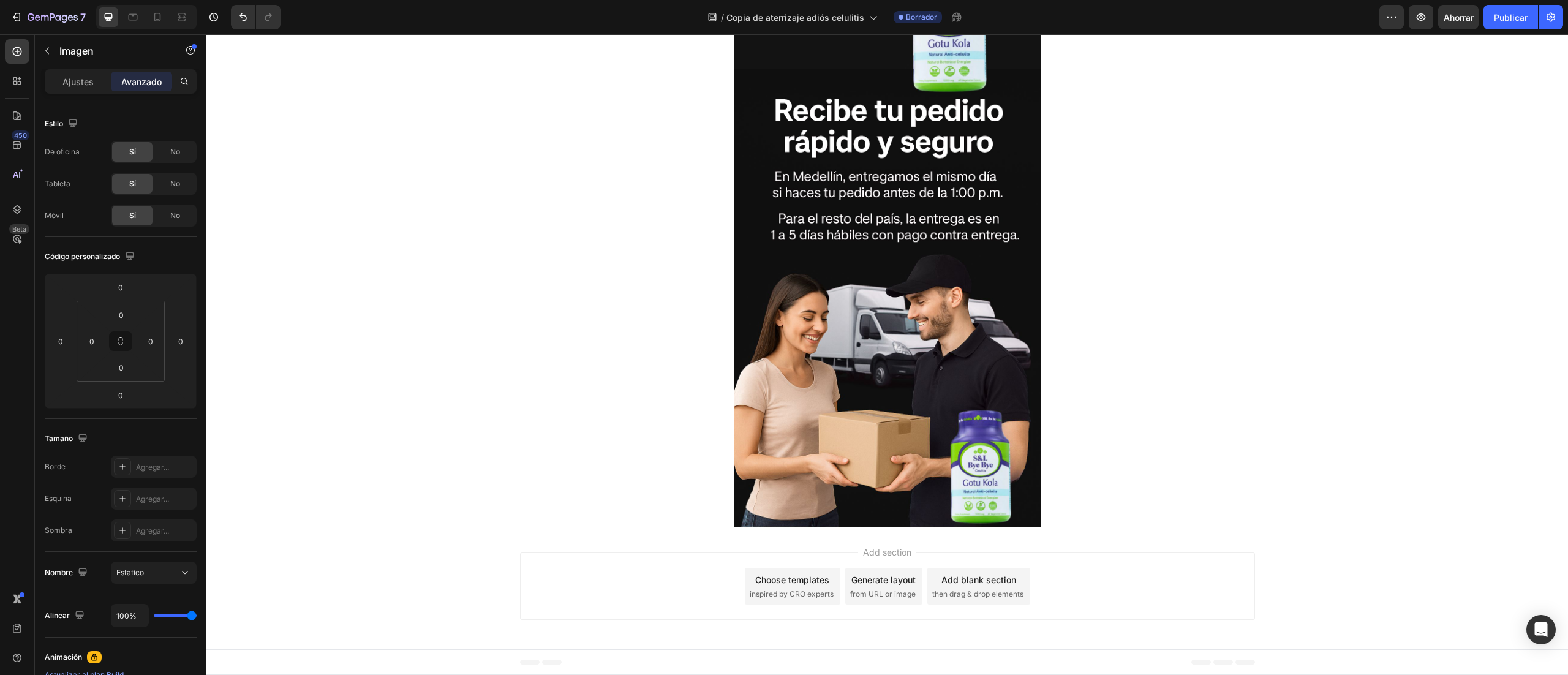
drag, startPoint x: 873, startPoint y: 386, endPoint x: 881, endPoint y: 366, distance: 21.5
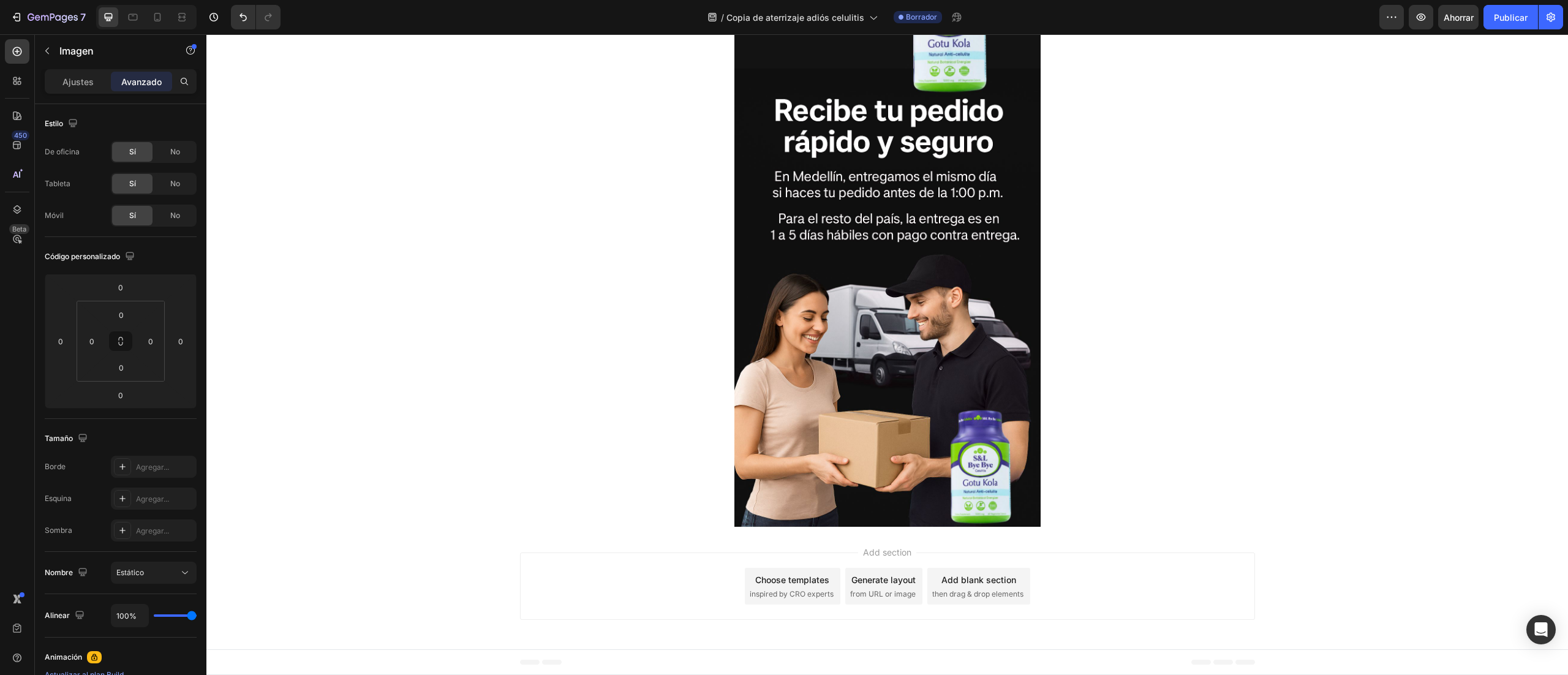
scroll to position [2449, 0]
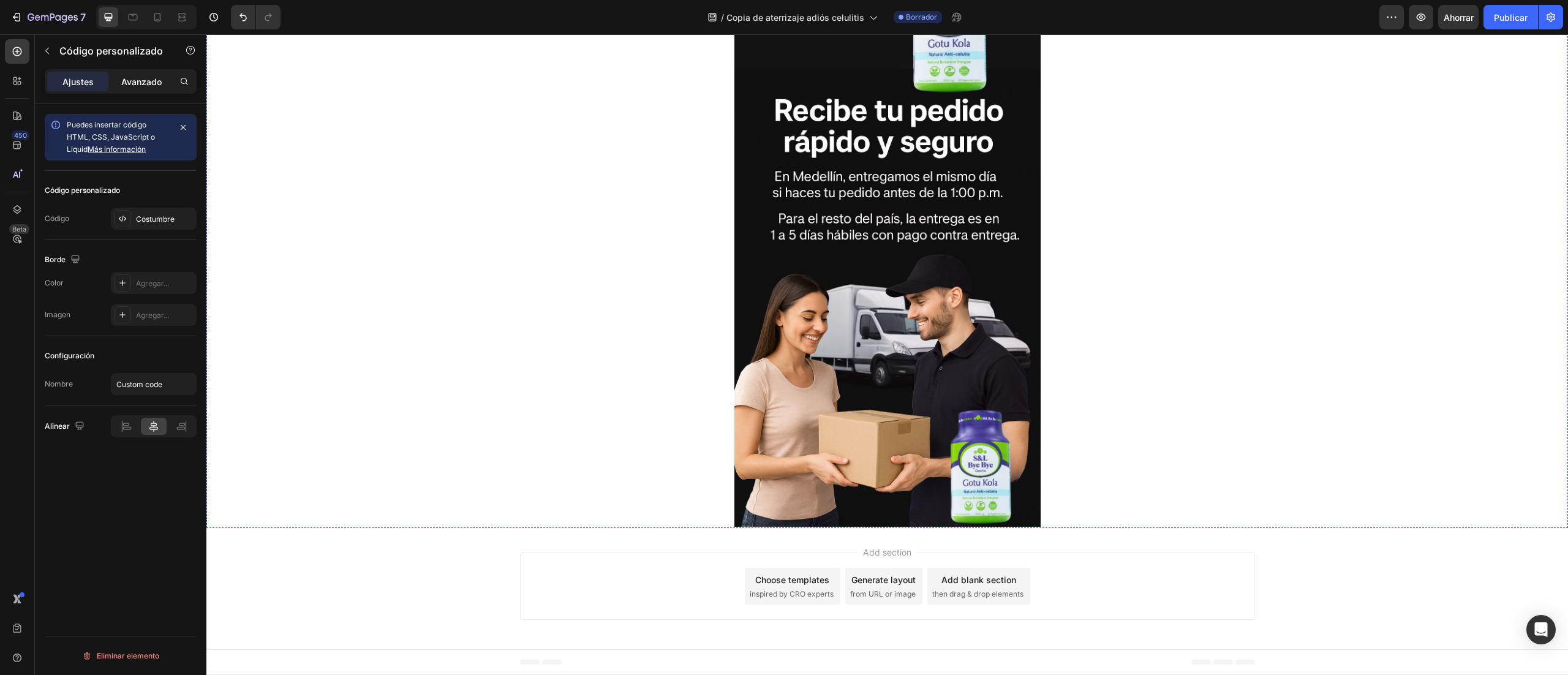
click at [156, 83] on font "Avanzado" at bounding box center [141, 82] width 40 height 10
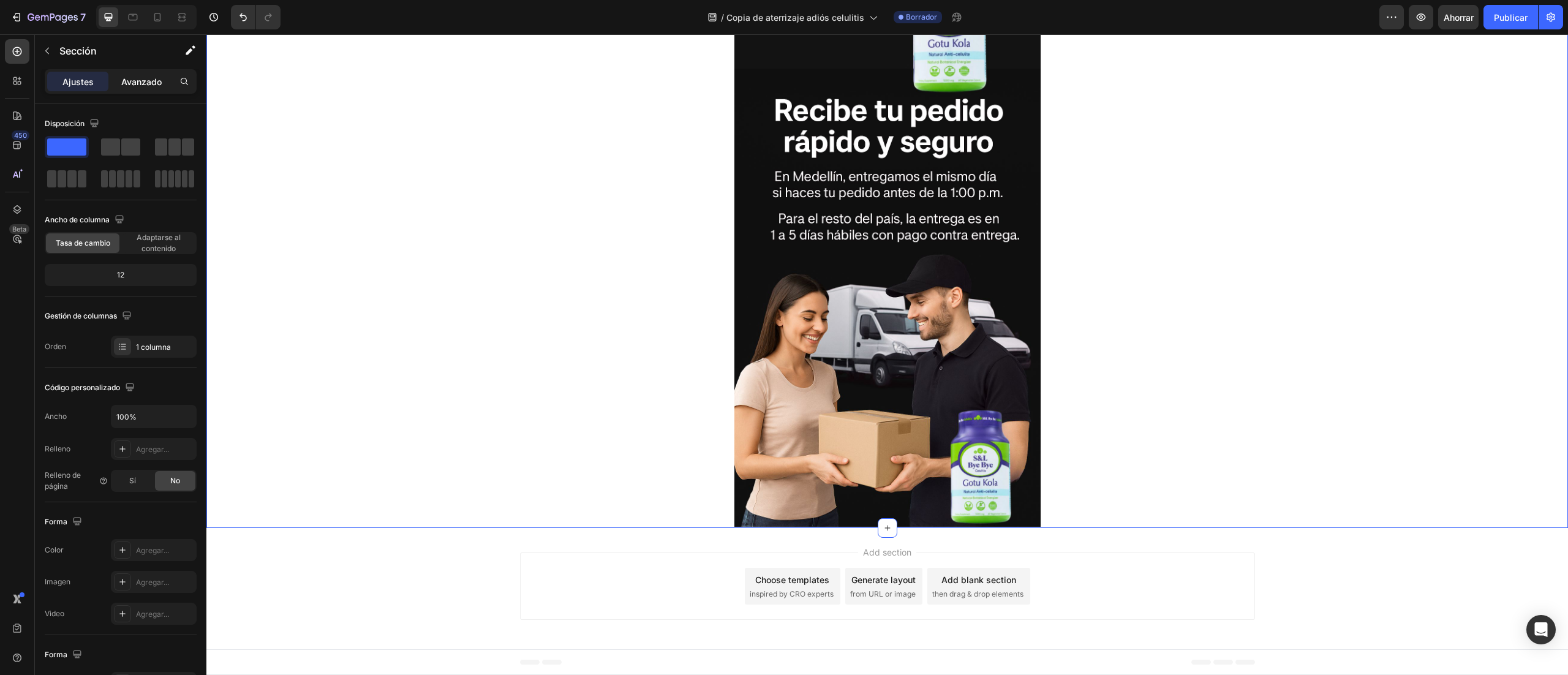
click at [154, 71] on div "Avanzado" at bounding box center [141, 81] width 61 height 19
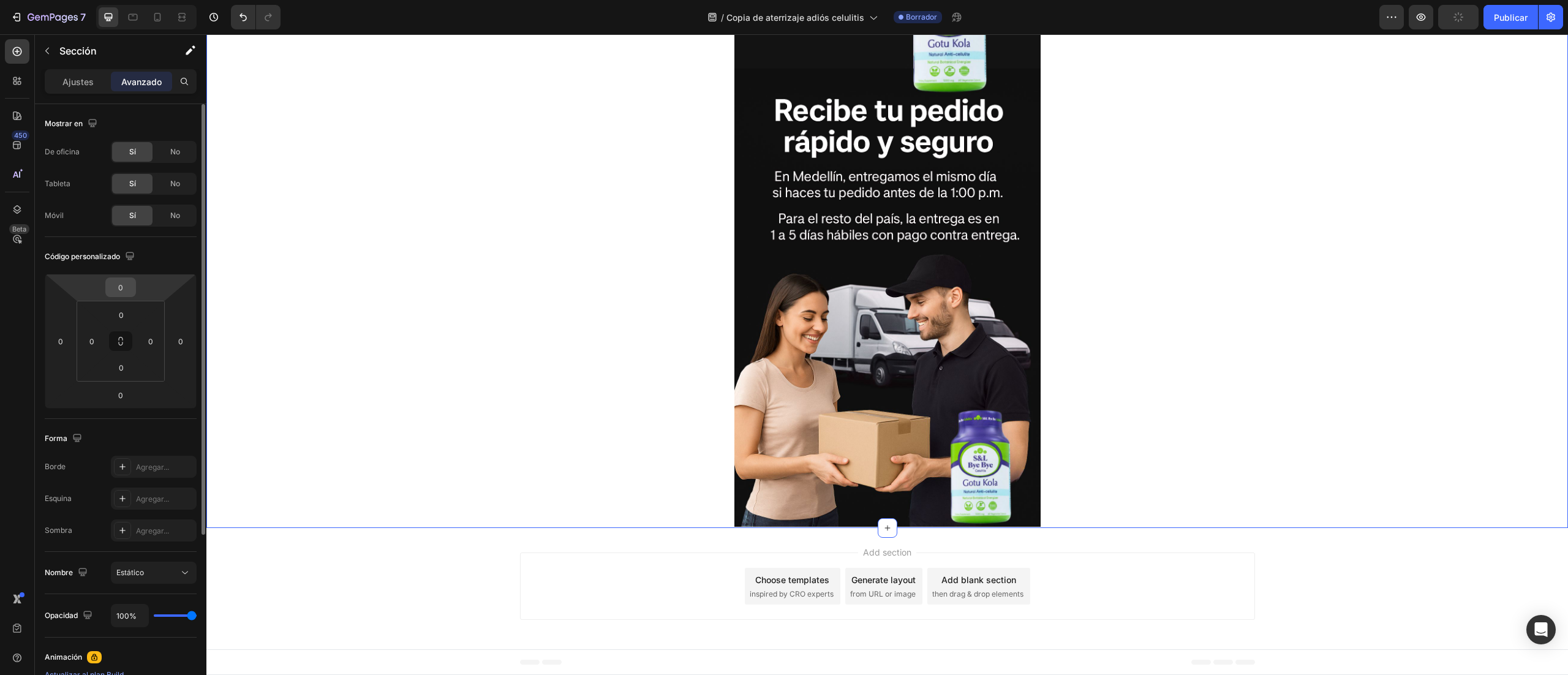
click at [126, 291] on input "0" at bounding box center [120, 288] width 25 height 18
type input "-3"
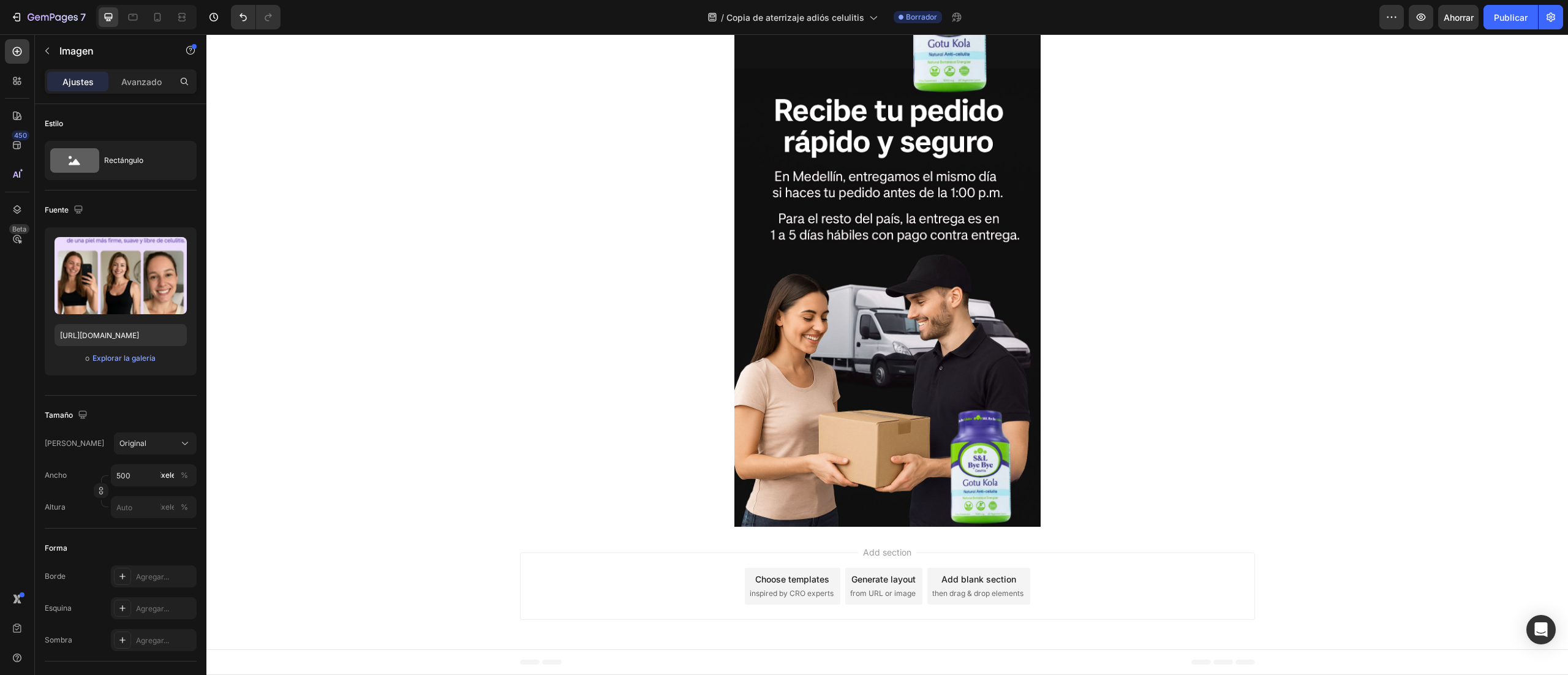
scroll to position [2326, 0]
click at [149, 72] on div "Avanzado" at bounding box center [141, 81] width 61 height 19
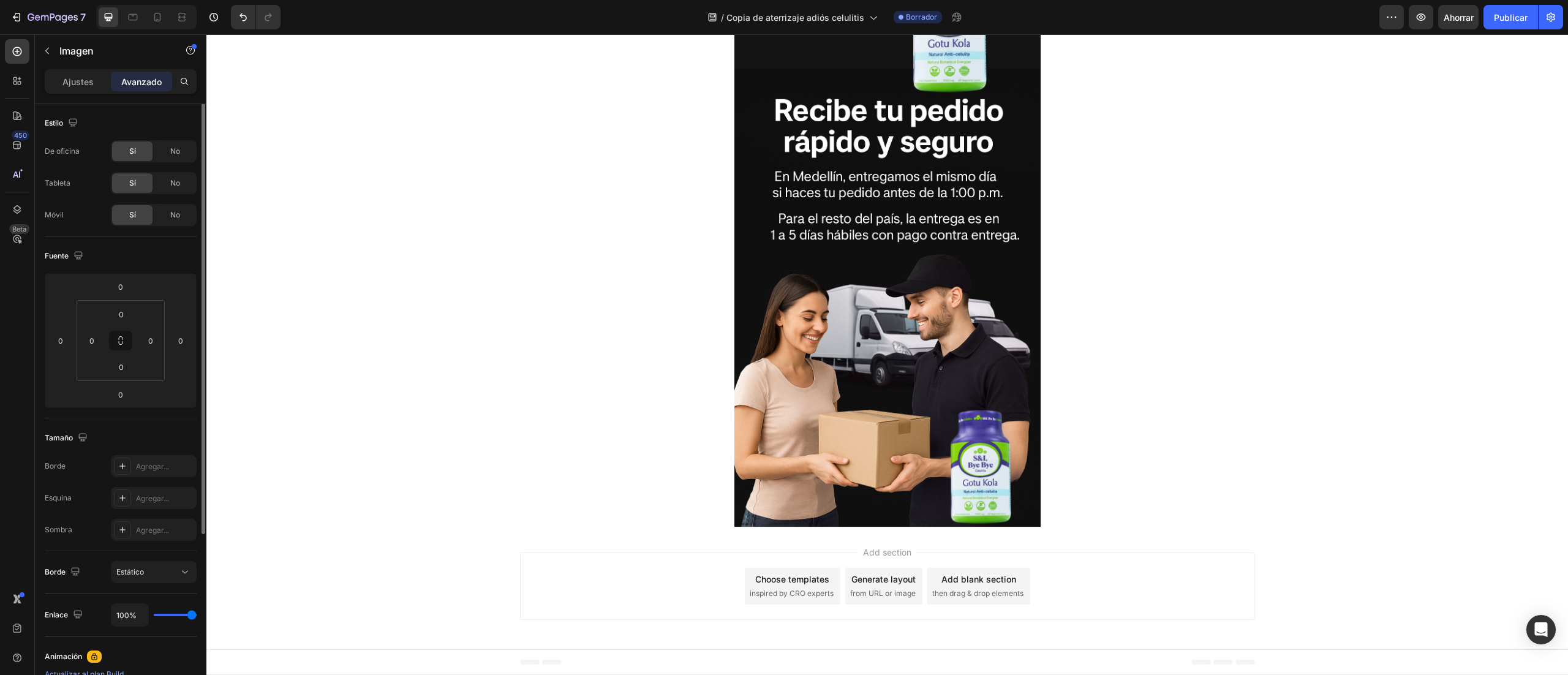
scroll to position [0, 0]
click at [77, 83] on font "Ajustes" at bounding box center [78, 82] width 31 height 10
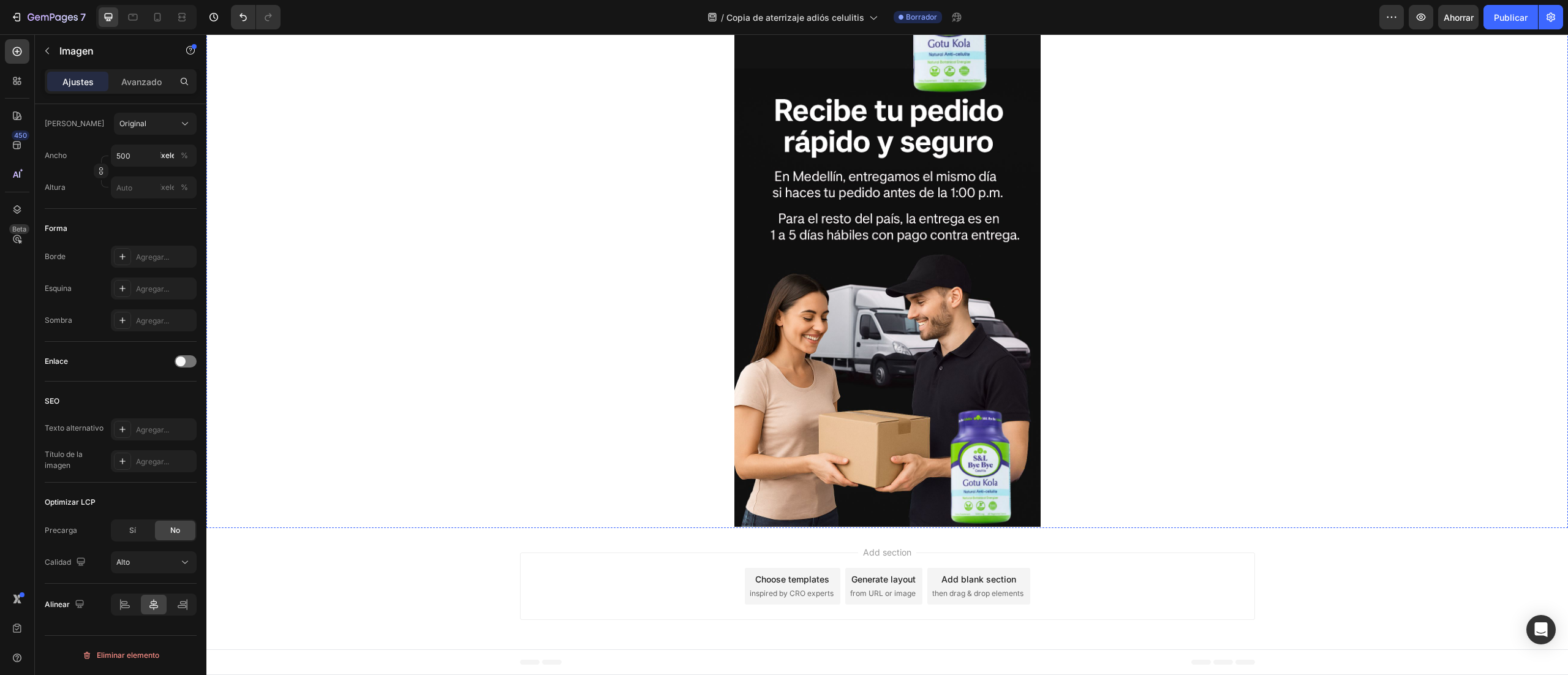
scroll to position [2449, 0]
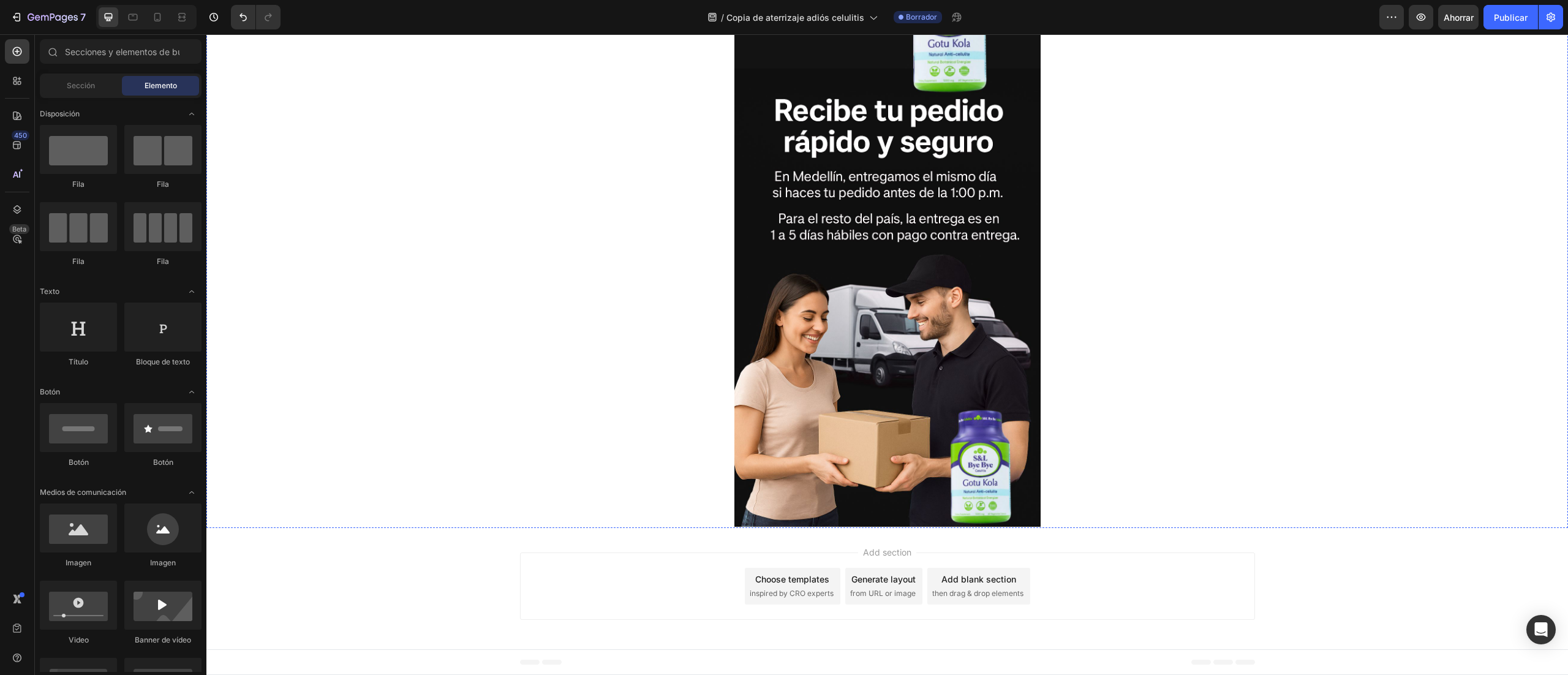
scroll to position [1959, 0]
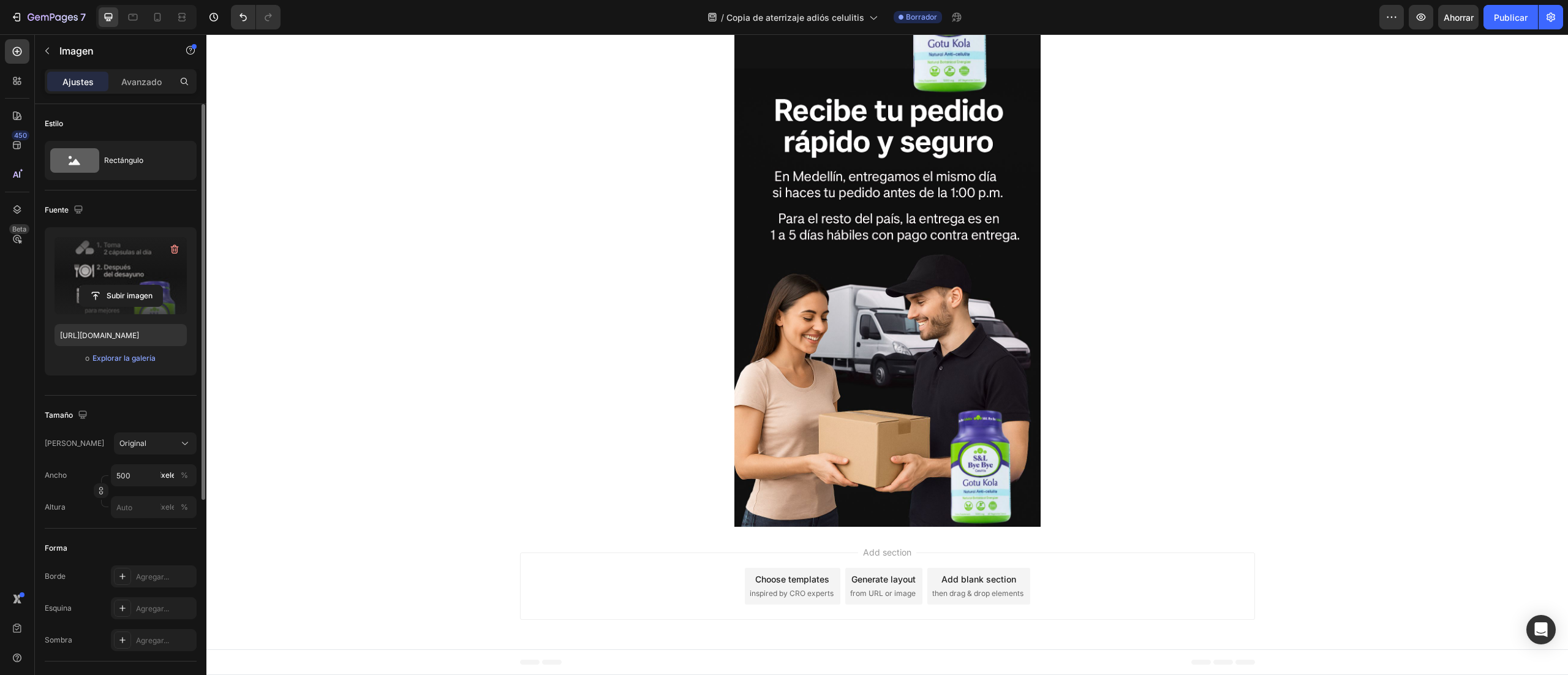
click at [108, 284] on label at bounding box center [120, 276] width 132 height 77
click at [108, 286] on input "file" at bounding box center [121, 296] width 82 height 21
type input "https://cdn.shopify.com/s/files/1/0772/1284/4269/files/gempages_586030181030822…"
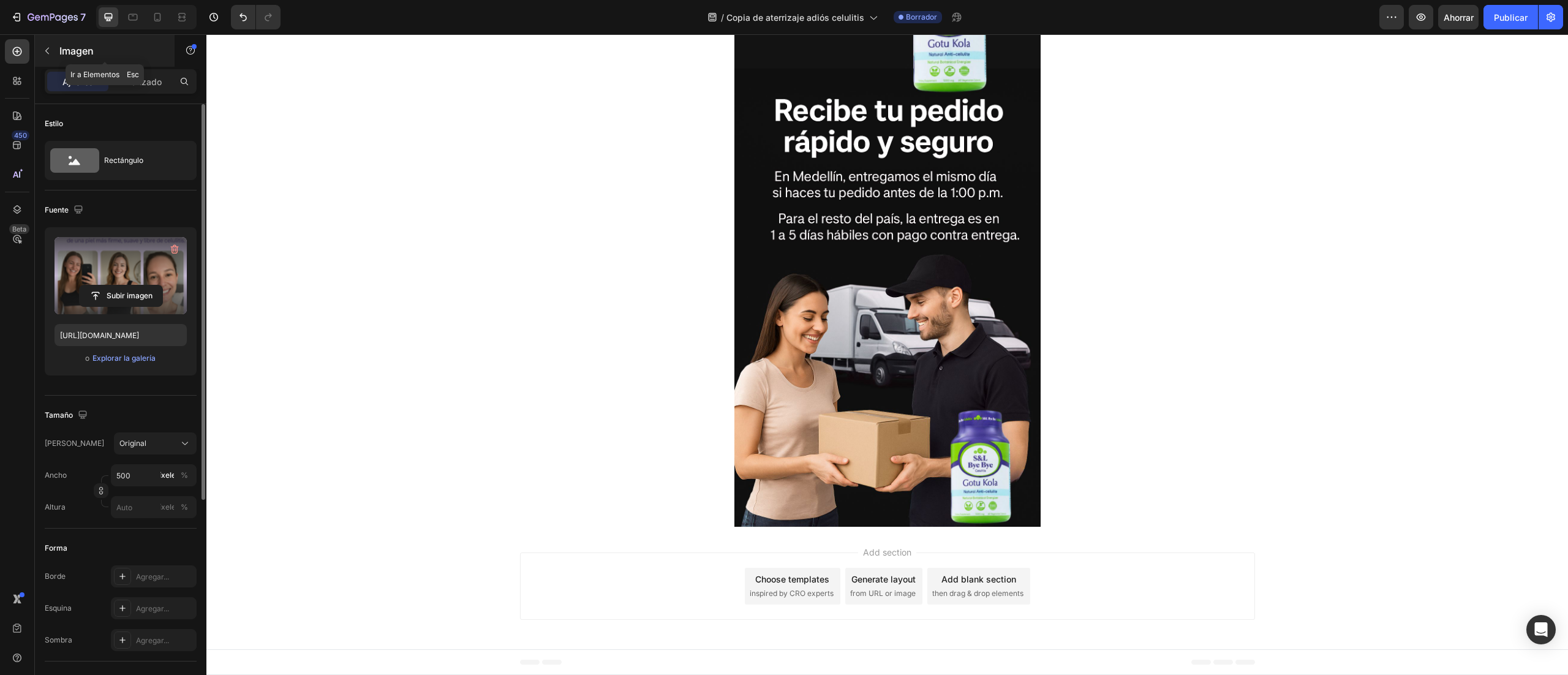
click at [60, 47] on font "Imagen" at bounding box center [76, 50] width 34 height 12
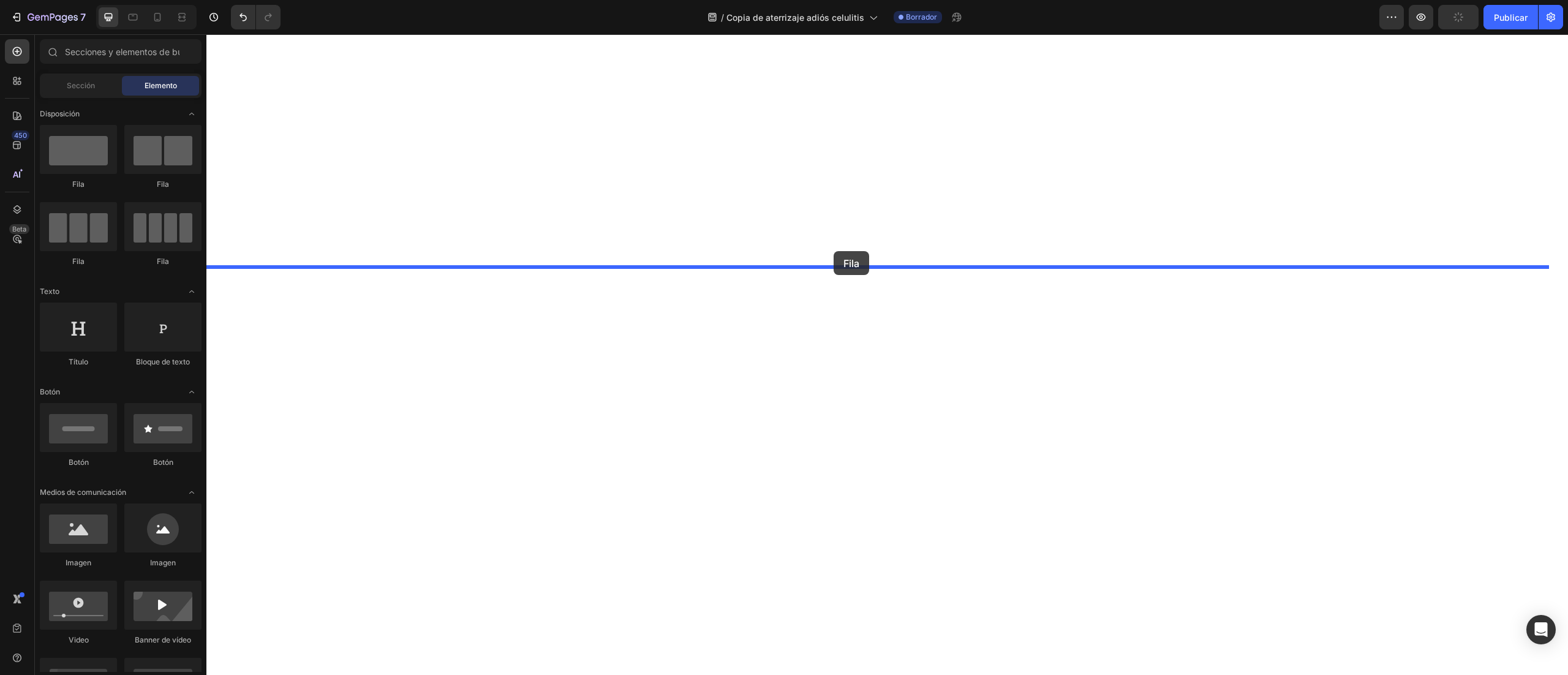
drag, startPoint x: 288, startPoint y: 201, endPoint x: 834, endPoint y: 251, distance: 548.3
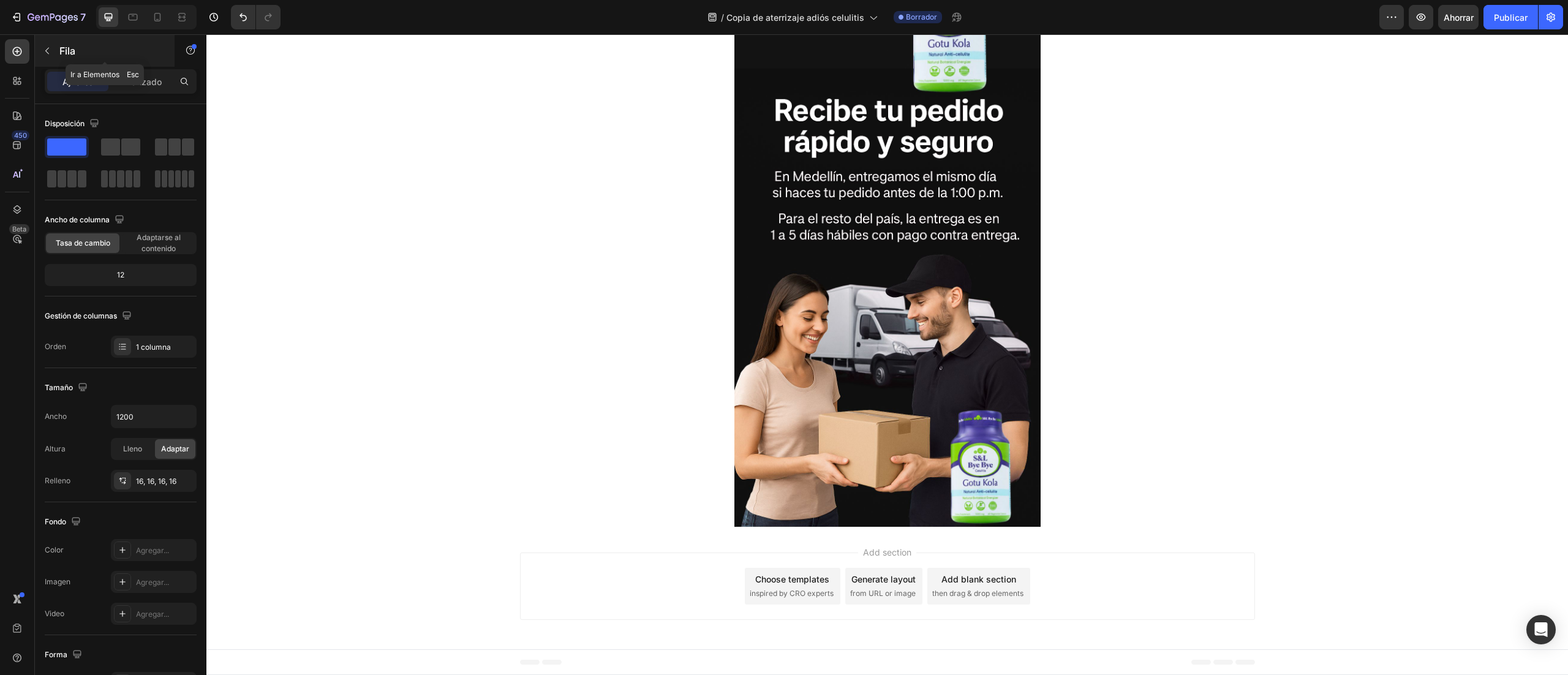
click at [55, 50] on button "button" at bounding box center [47, 50] width 19 height 19
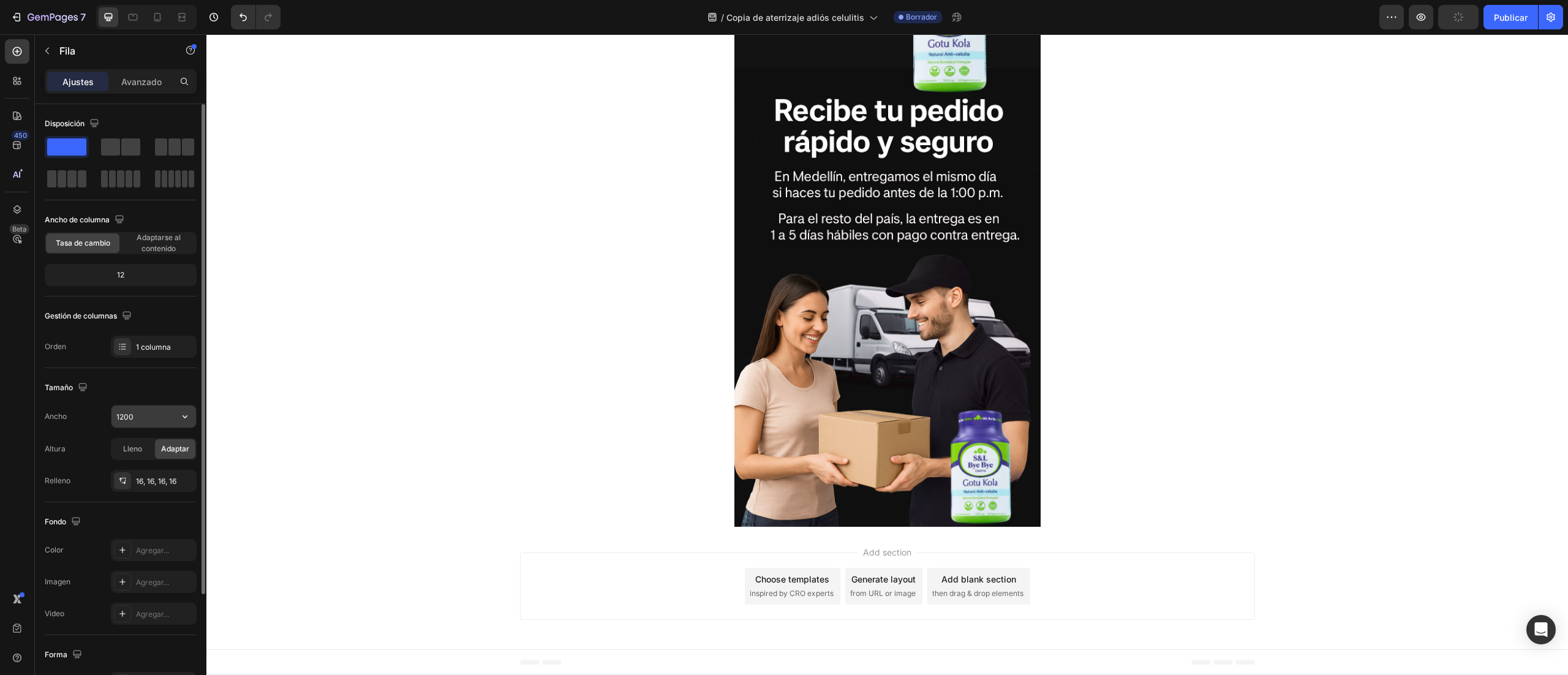
click at [137, 420] on input "1200" at bounding box center [154, 417] width 84 height 22
type input "500"
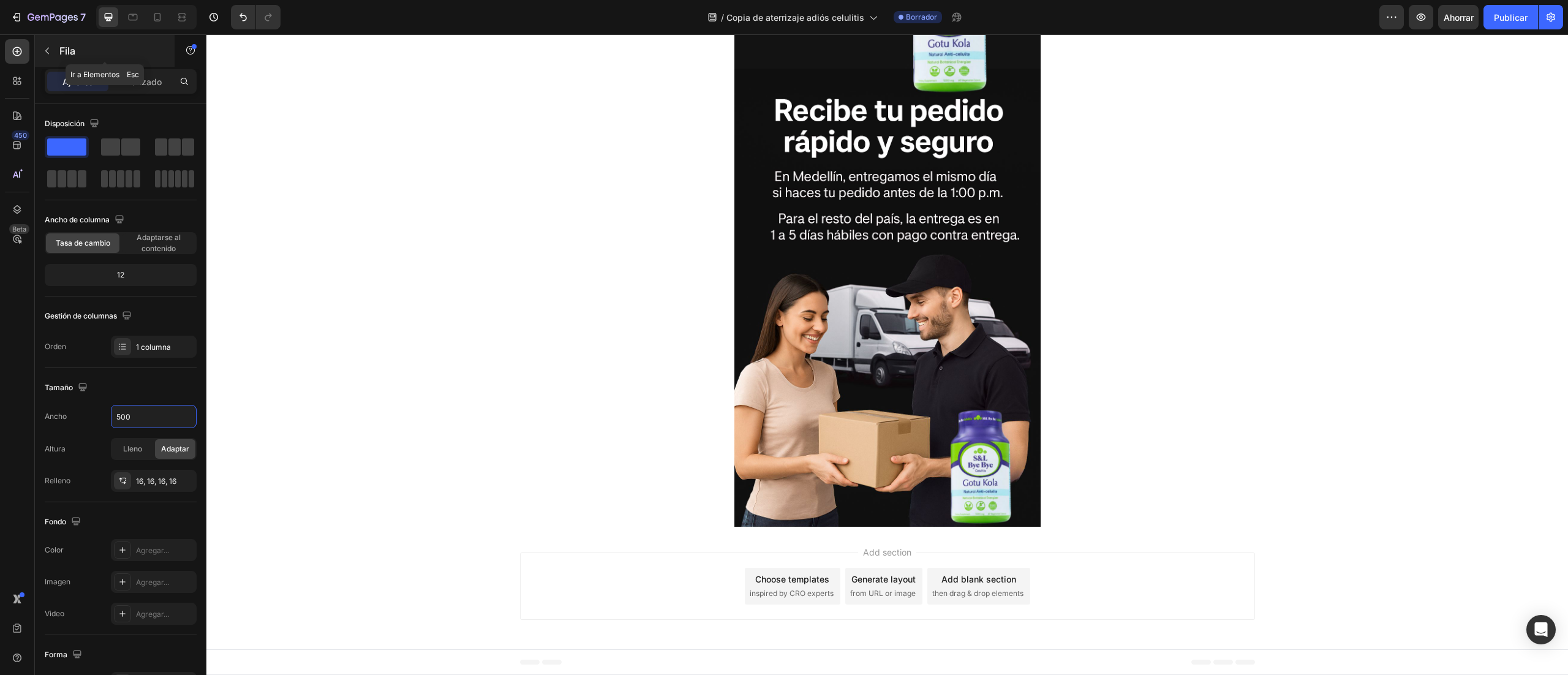
click at [47, 43] on button "button" at bounding box center [47, 50] width 19 height 19
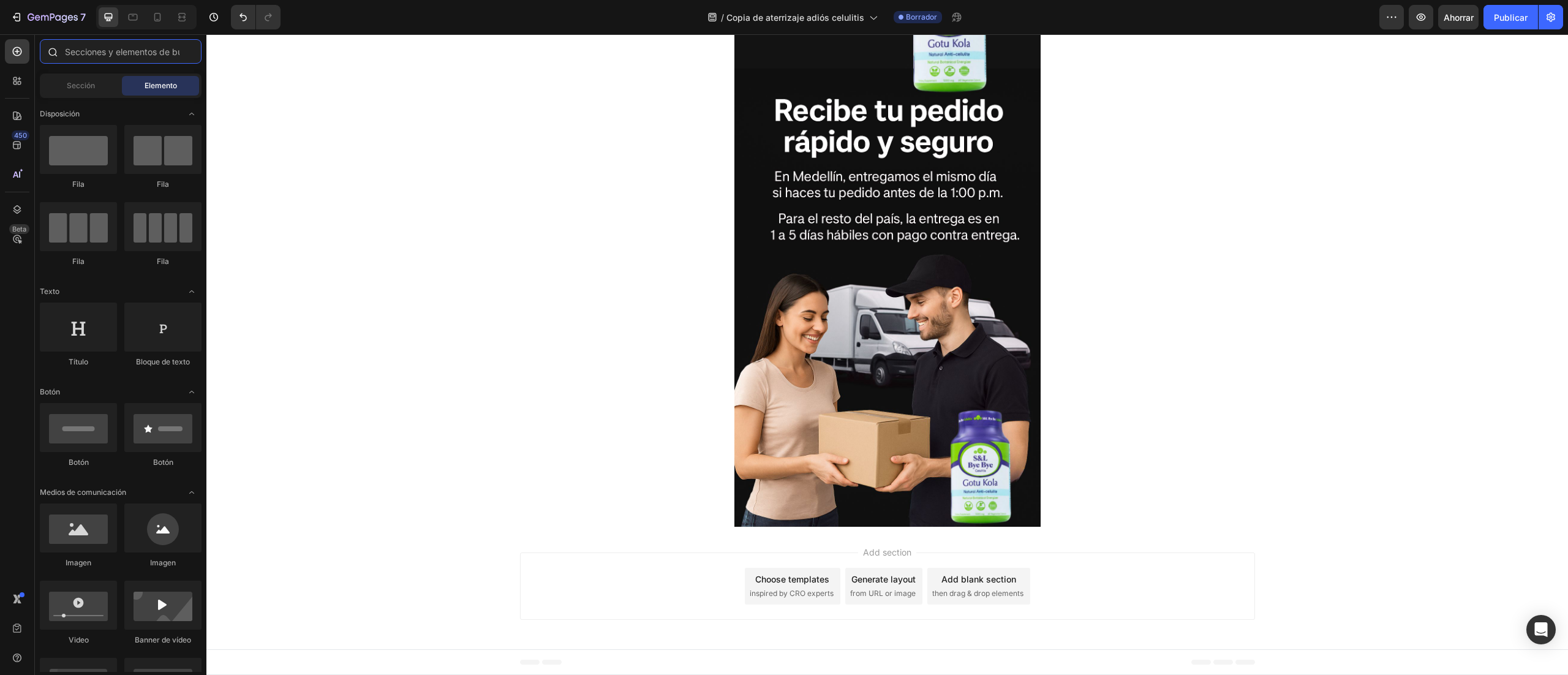
click at [92, 49] on input "text" at bounding box center [120, 51] width 161 height 25
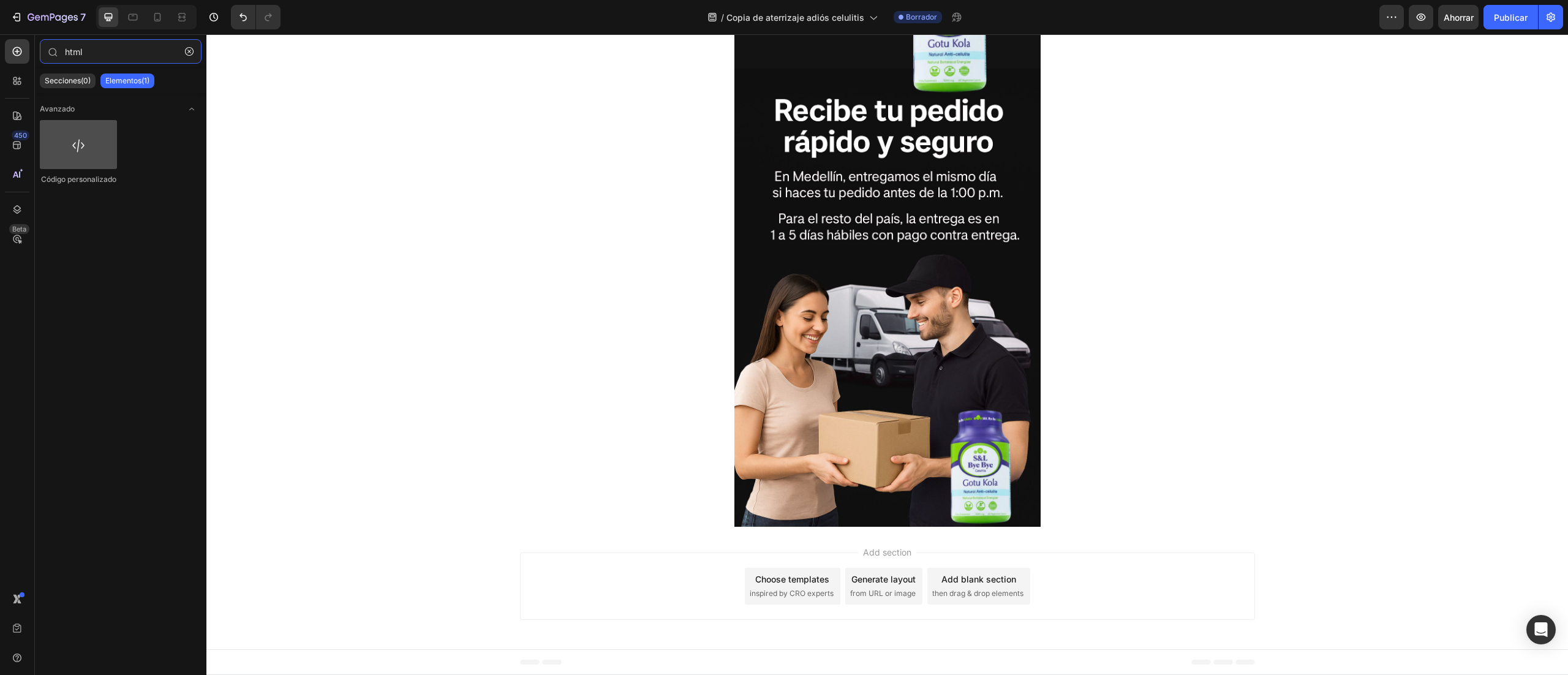
type input "html"
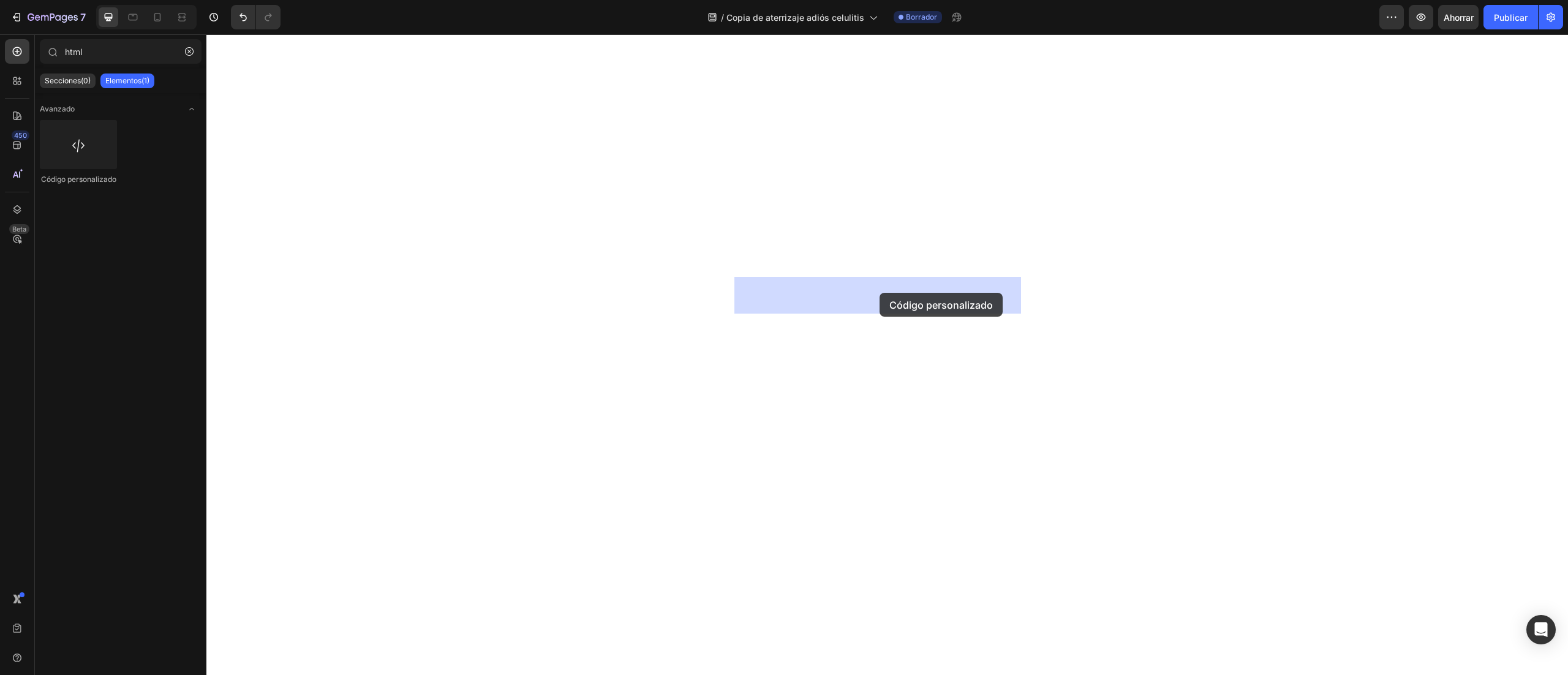
drag, startPoint x: 876, startPoint y: 353, endPoint x: 880, endPoint y: 293, distance: 60.1
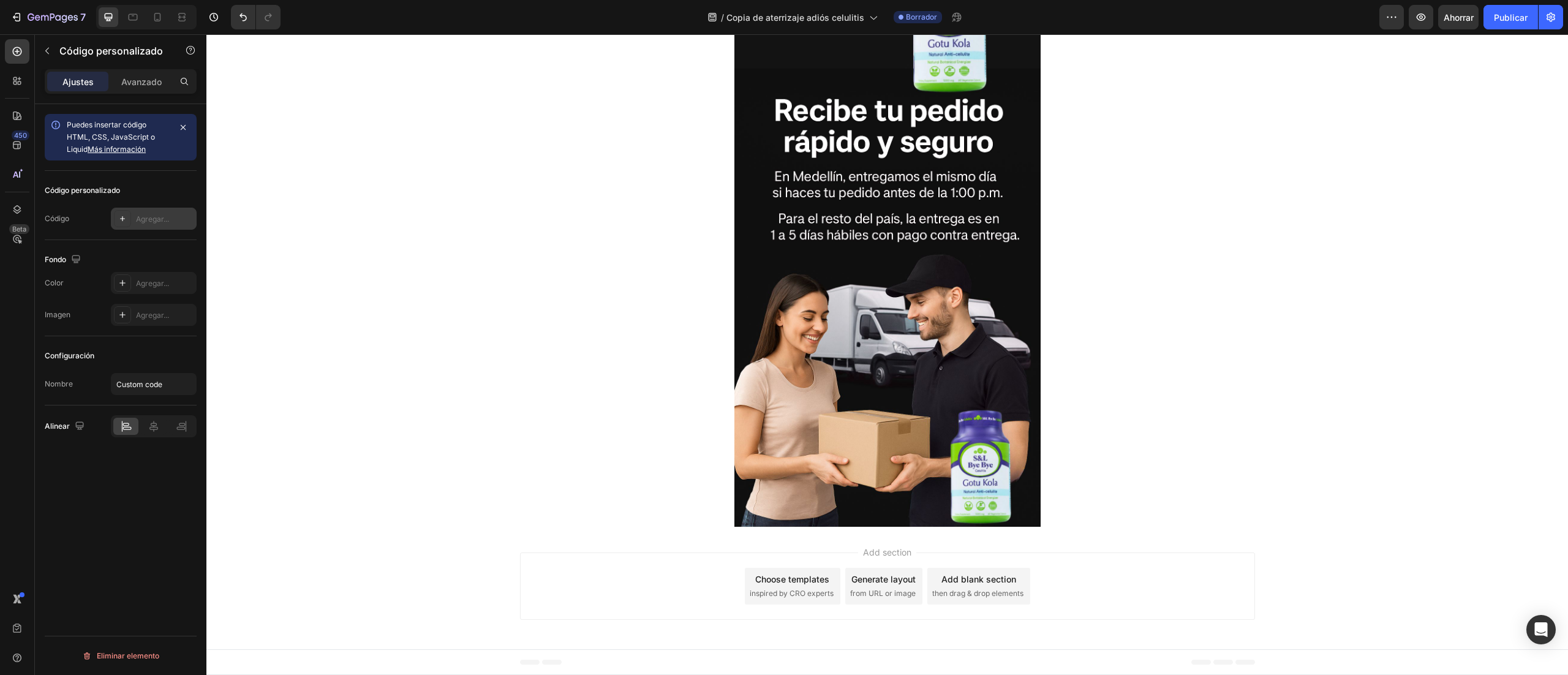
click at [158, 224] on div "Agregar..." at bounding box center [164, 219] width 58 height 11
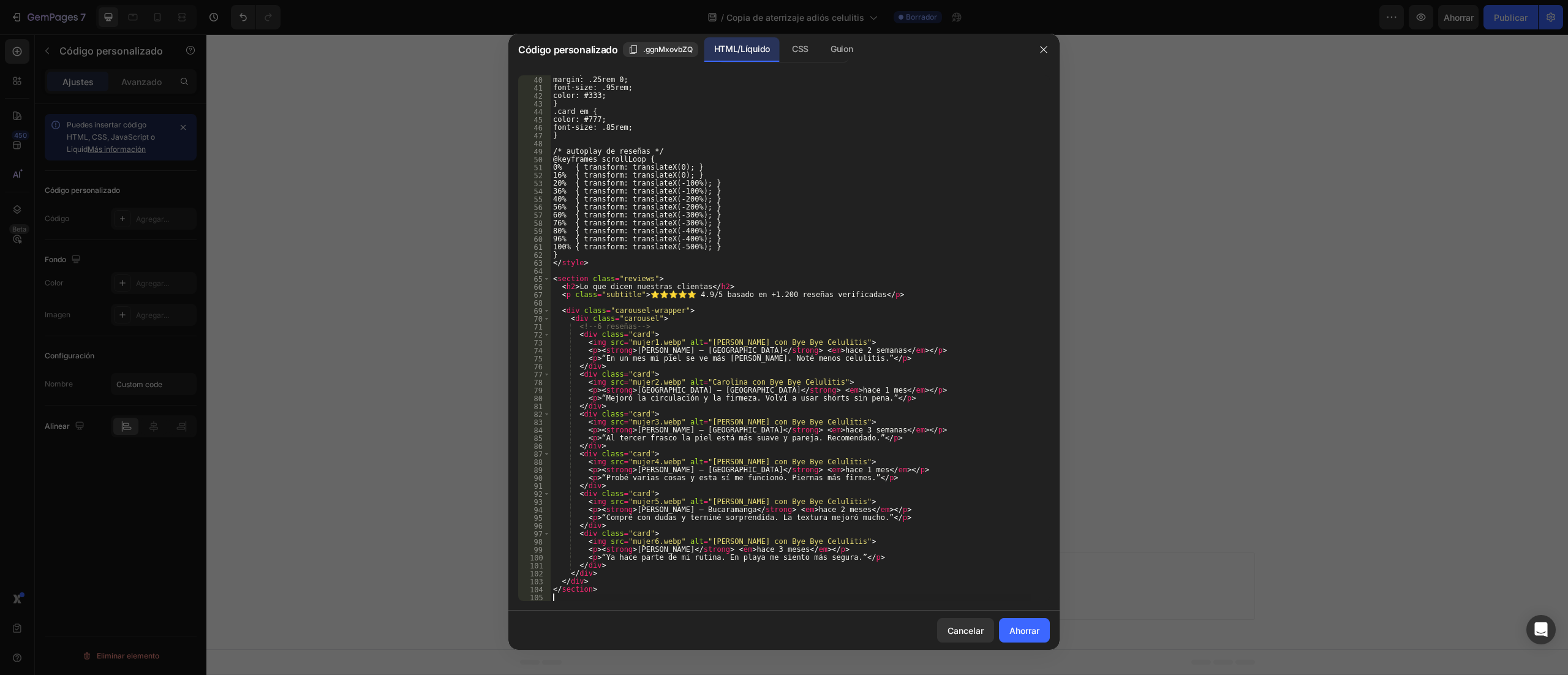
scroll to position [310, 0]
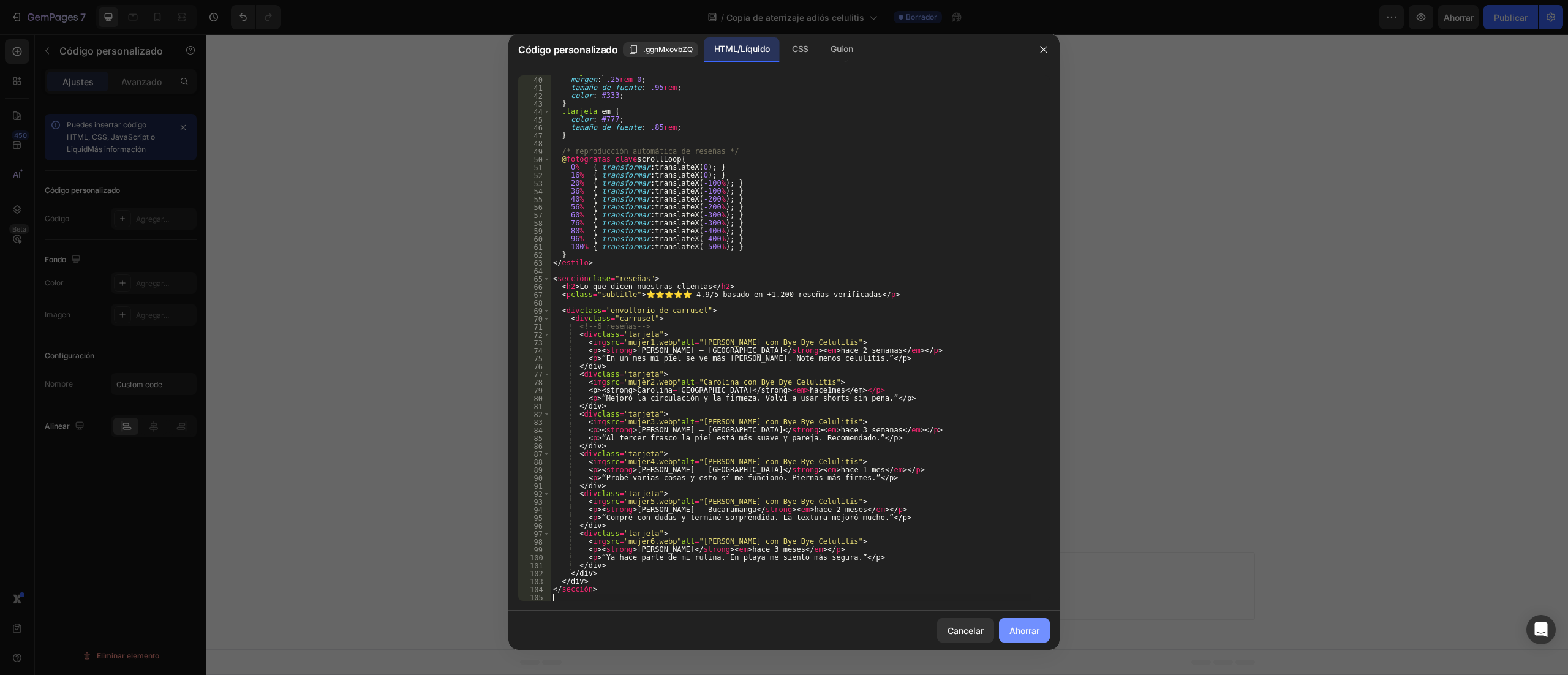
click at [1022, 633] on font "Ahorrar" at bounding box center [1025, 630] width 30 height 10
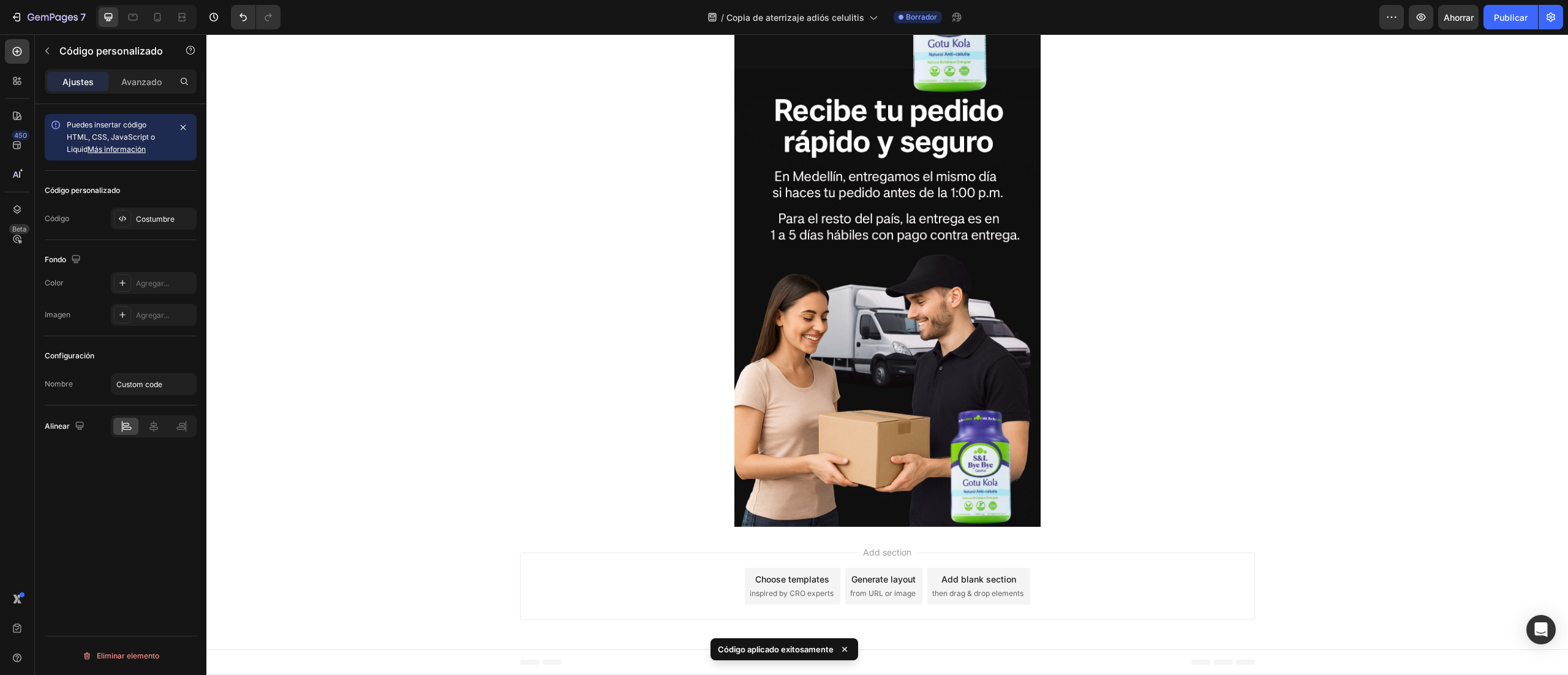
scroll to position [2449, 0]
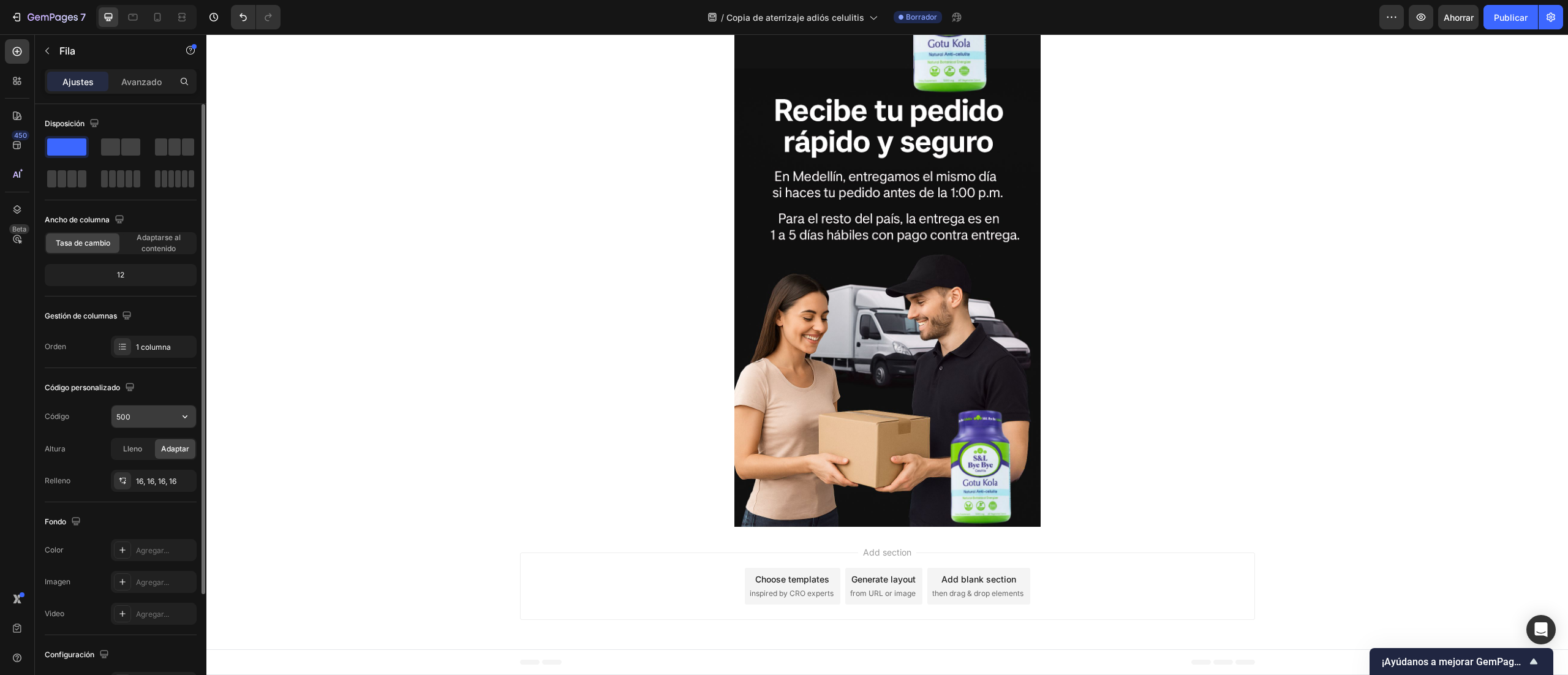
click at [123, 420] on input "500" at bounding box center [154, 417] width 84 height 22
click at [123, 425] on input "500" at bounding box center [154, 417] width 84 height 22
click at [120, 420] on input "500" at bounding box center [154, 417] width 84 height 22
type input "600"
click at [137, 452] on font "Lleno" at bounding box center [132, 449] width 19 height 9
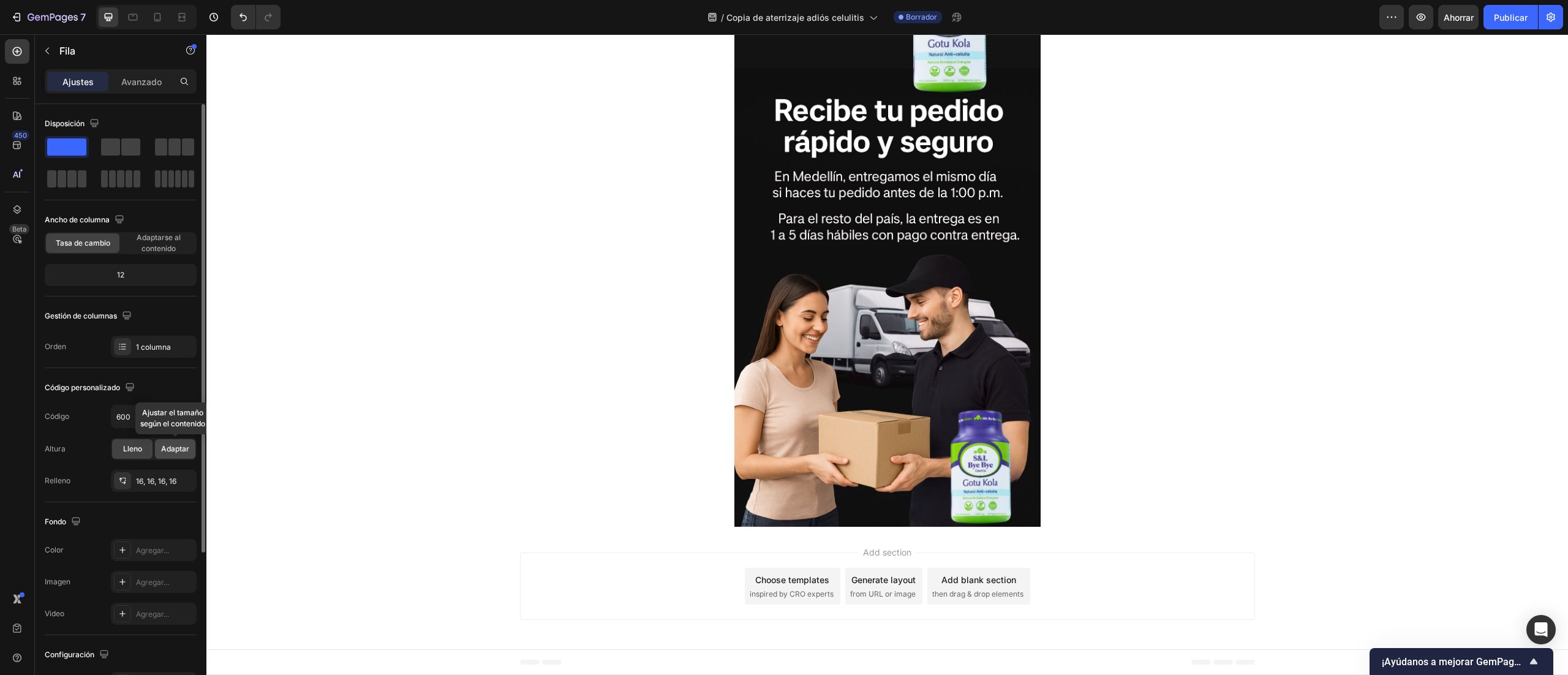
click at [170, 452] on font "Adaptar" at bounding box center [175, 449] width 28 height 9
click at [140, 280] on div "12" at bounding box center [120, 275] width 147 height 17
click at [119, 269] on font "12" at bounding box center [121, 275] width 7 height 11
click at [127, 277] on div "12" at bounding box center [120, 275] width 147 height 17
click at [165, 234] on font "Adaptarse al contenido" at bounding box center [159, 243] width 44 height 20
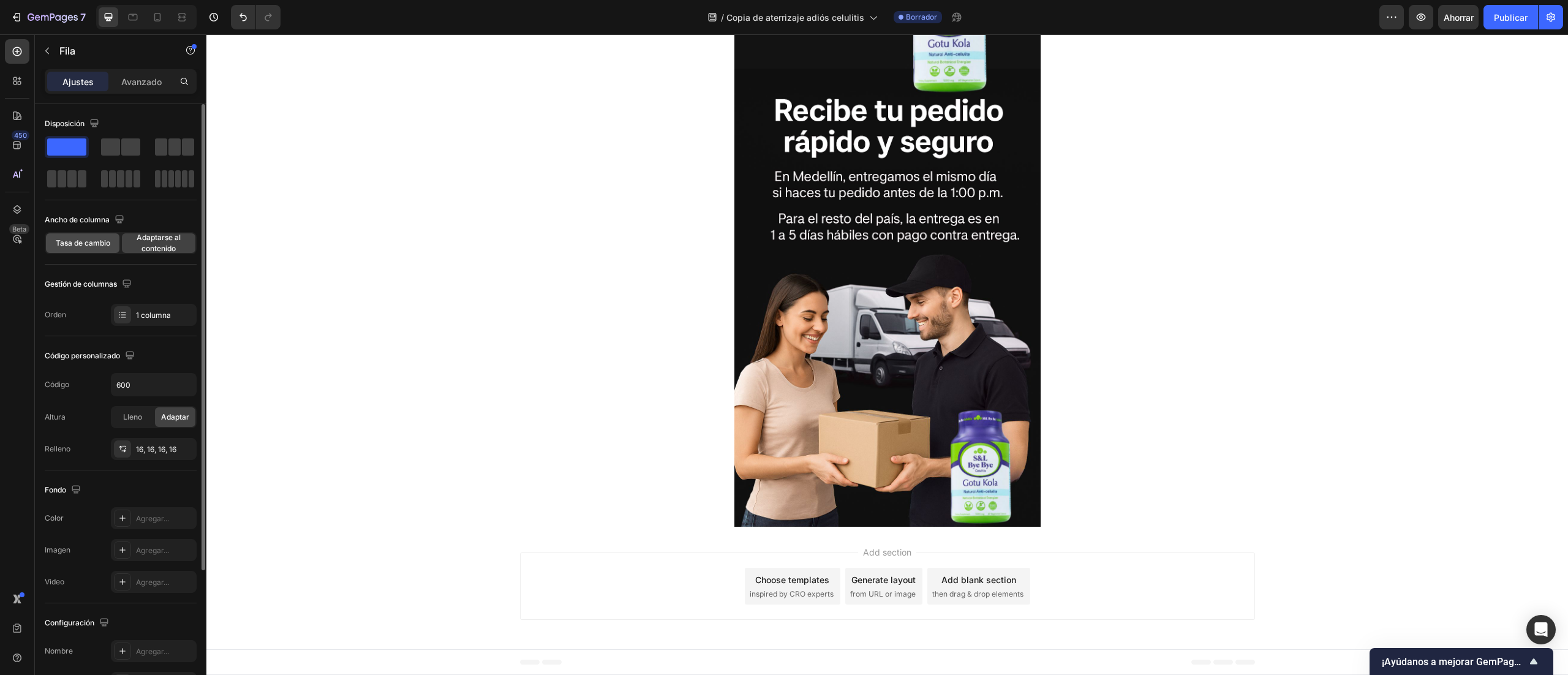
click at [86, 246] on font "Tasa de cambio" at bounding box center [82, 243] width 54 height 9
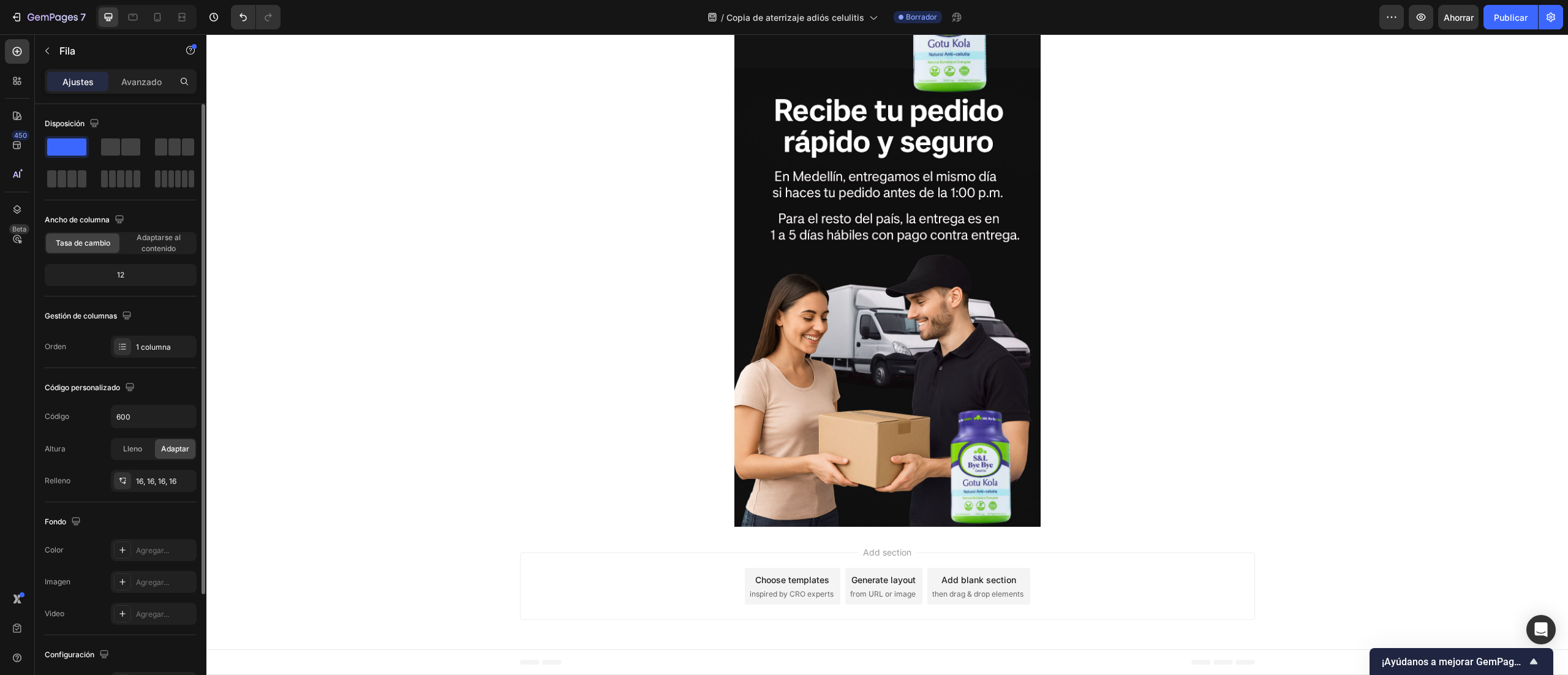
click at [121, 269] on font "12" at bounding box center [121, 275] width 7 height 11
click at [121, 271] on font "12" at bounding box center [121, 275] width 7 height 9
click at [142, 277] on div "12" at bounding box center [120, 275] width 147 height 17
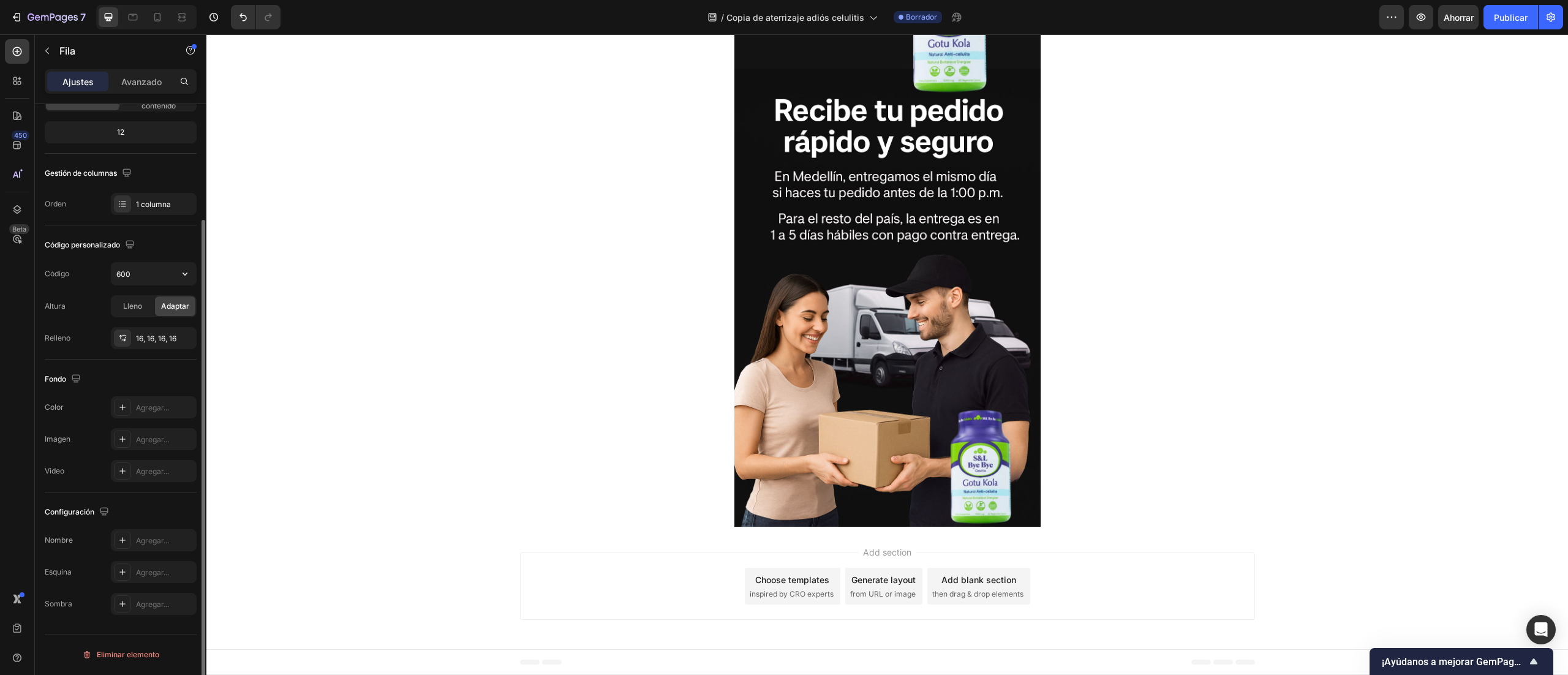
scroll to position [20, 0]
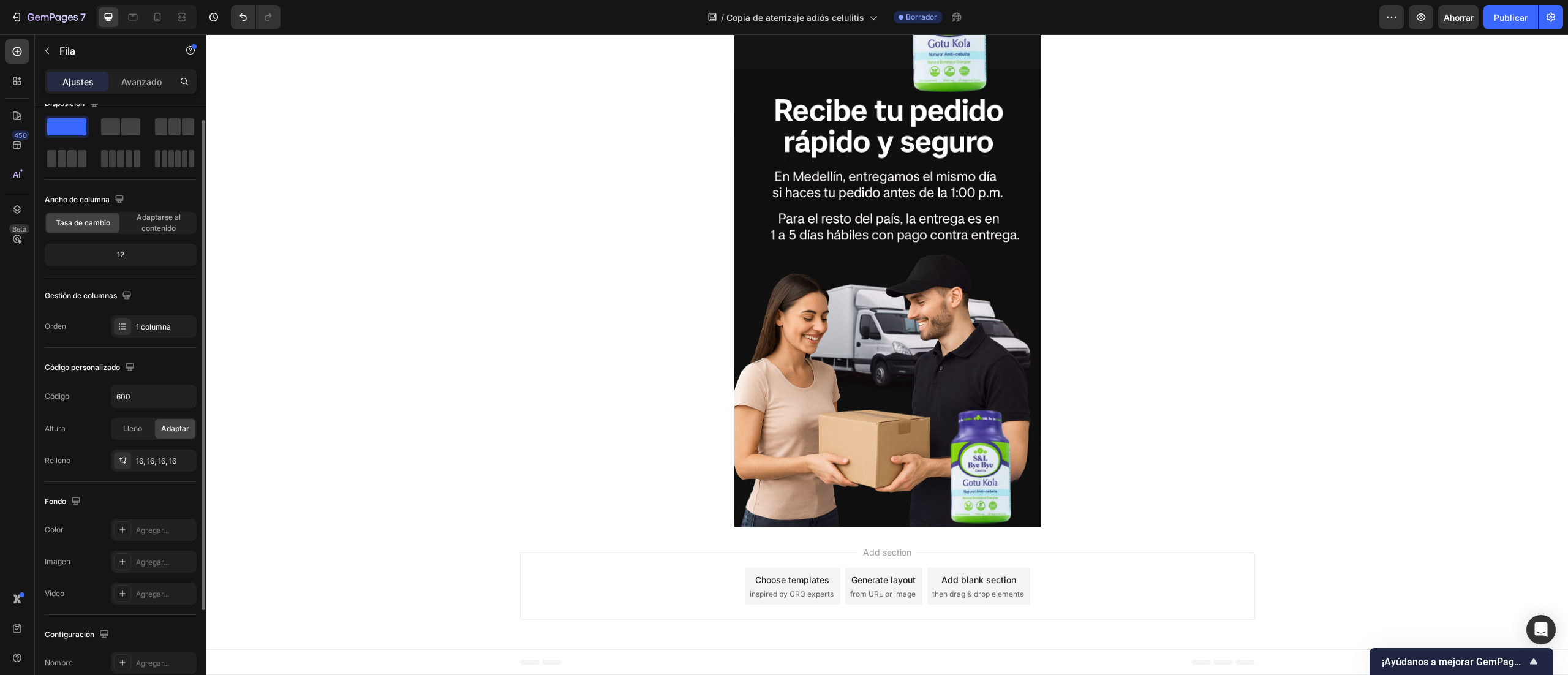
click at [128, 249] on div "12" at bounding box center [120, 255] width 147 height 17
click at [160, 16] on icon at bounding box center [157, 16] width 6 height 8
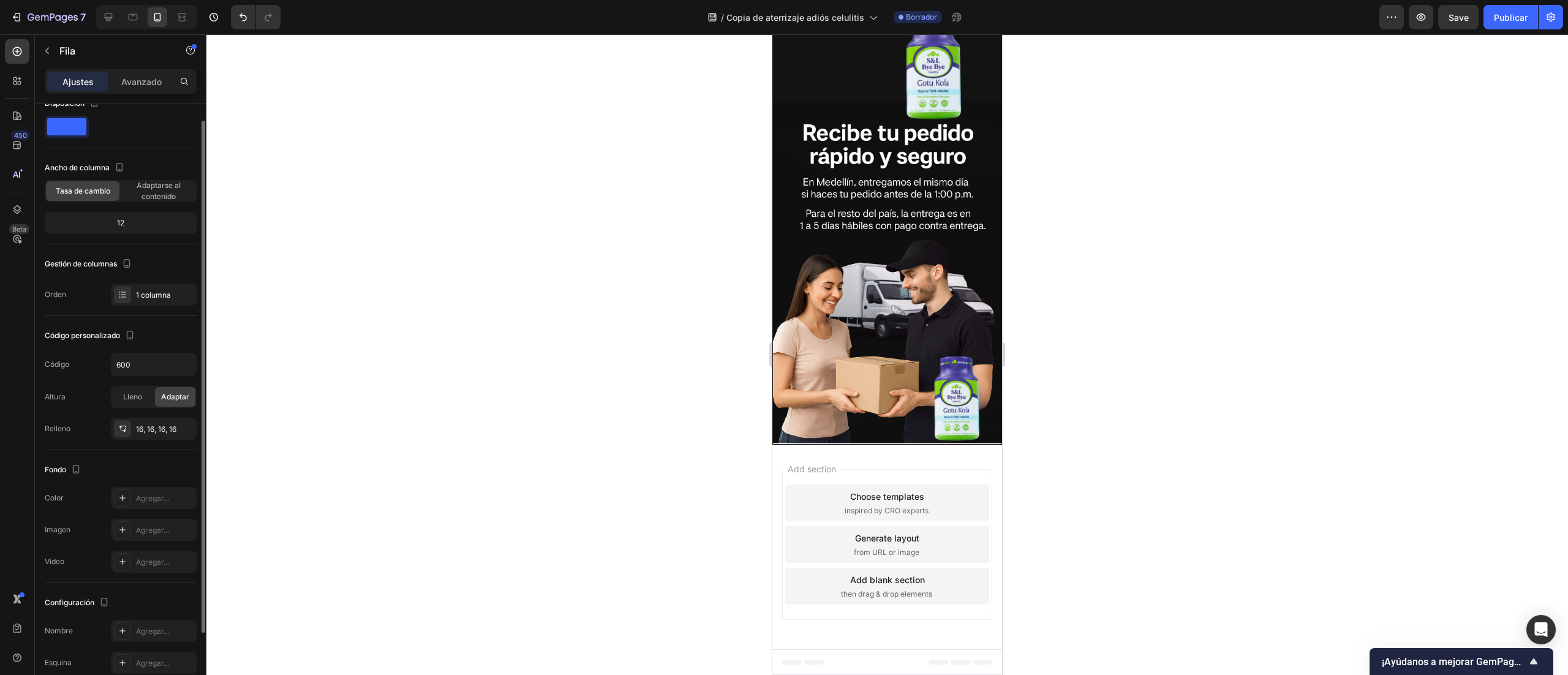
scroll to position [1962, 0]
click at [112, 21] on icon at bounding box center [108, 16] width 12 height 12
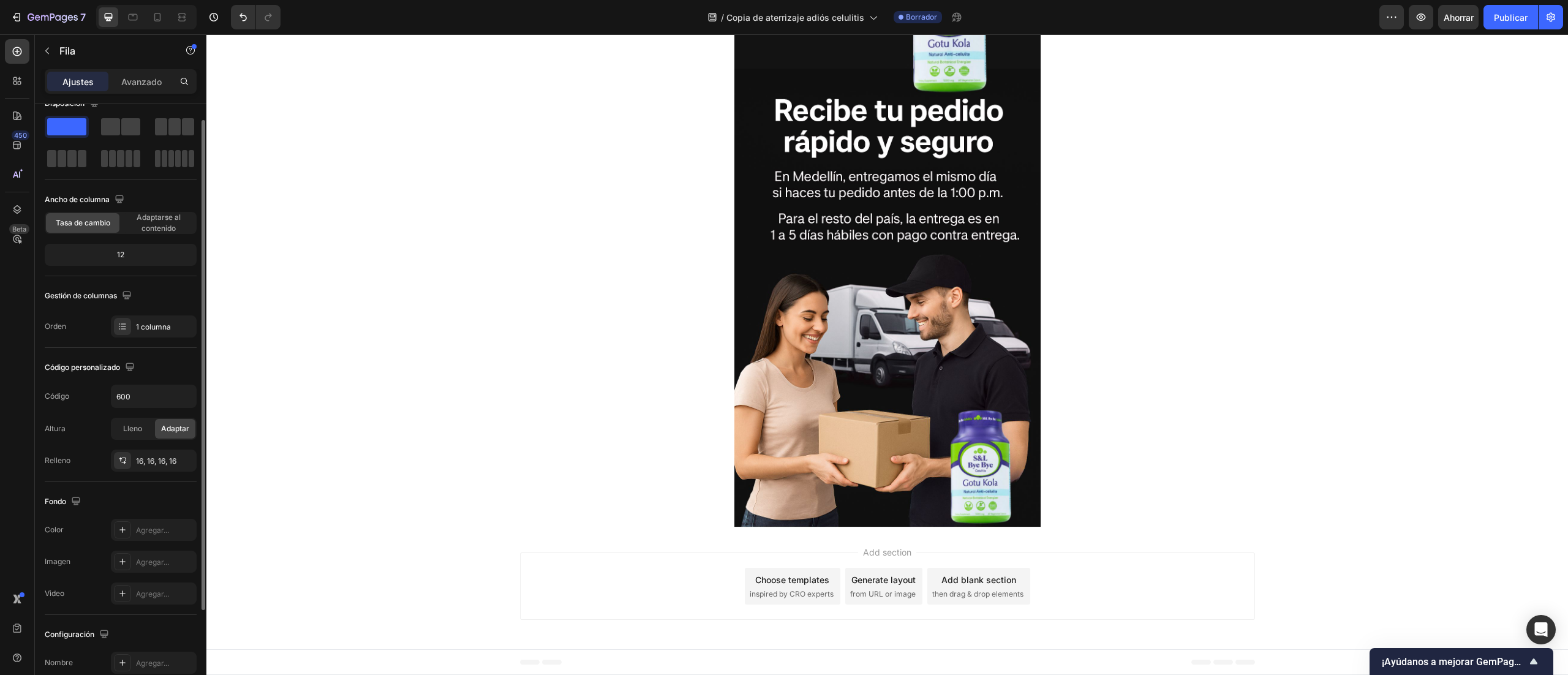
scroll to position [2639, 0]
click at [168, 464] on font "16, 16, 16, 16" at bounding box center [156, 461] width 40 height 9
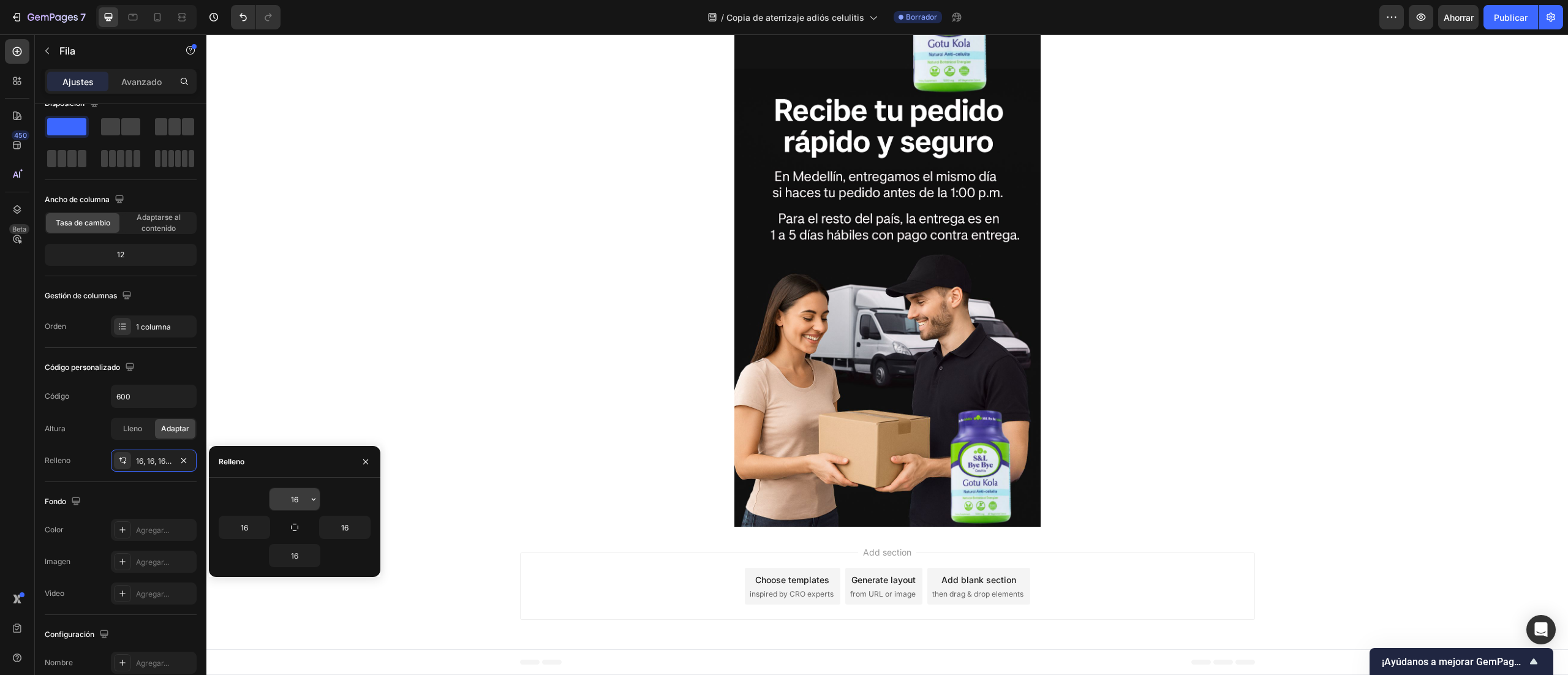
click at [301, 498] on input "16" at bounding box center [294, 499] width 50 height 22
click at [314, 501] on icon "button" at bounding box center [313, 499] width 10 height 10
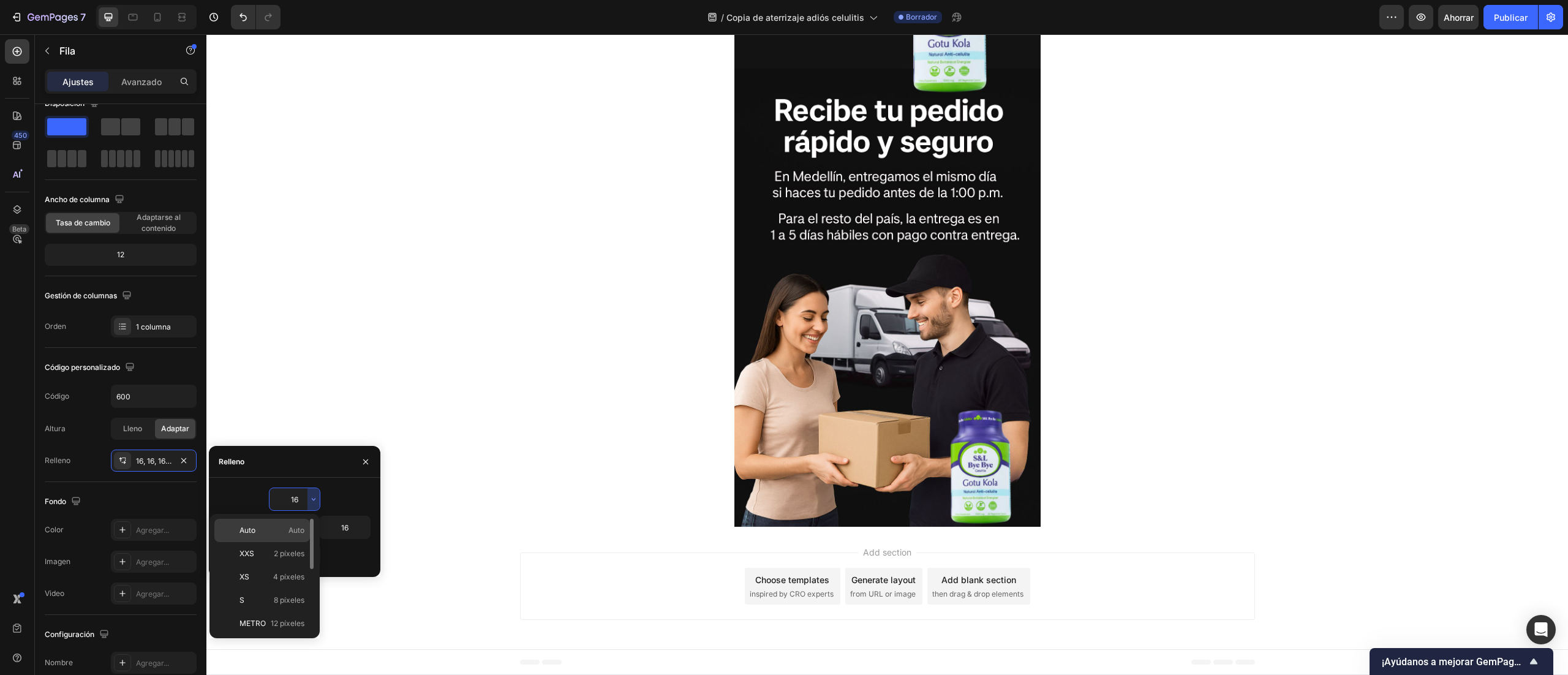
click at [258, 525] on p "Auto Auto" at bounding box center [271, 530] width 65 height 11
type input "Auto"
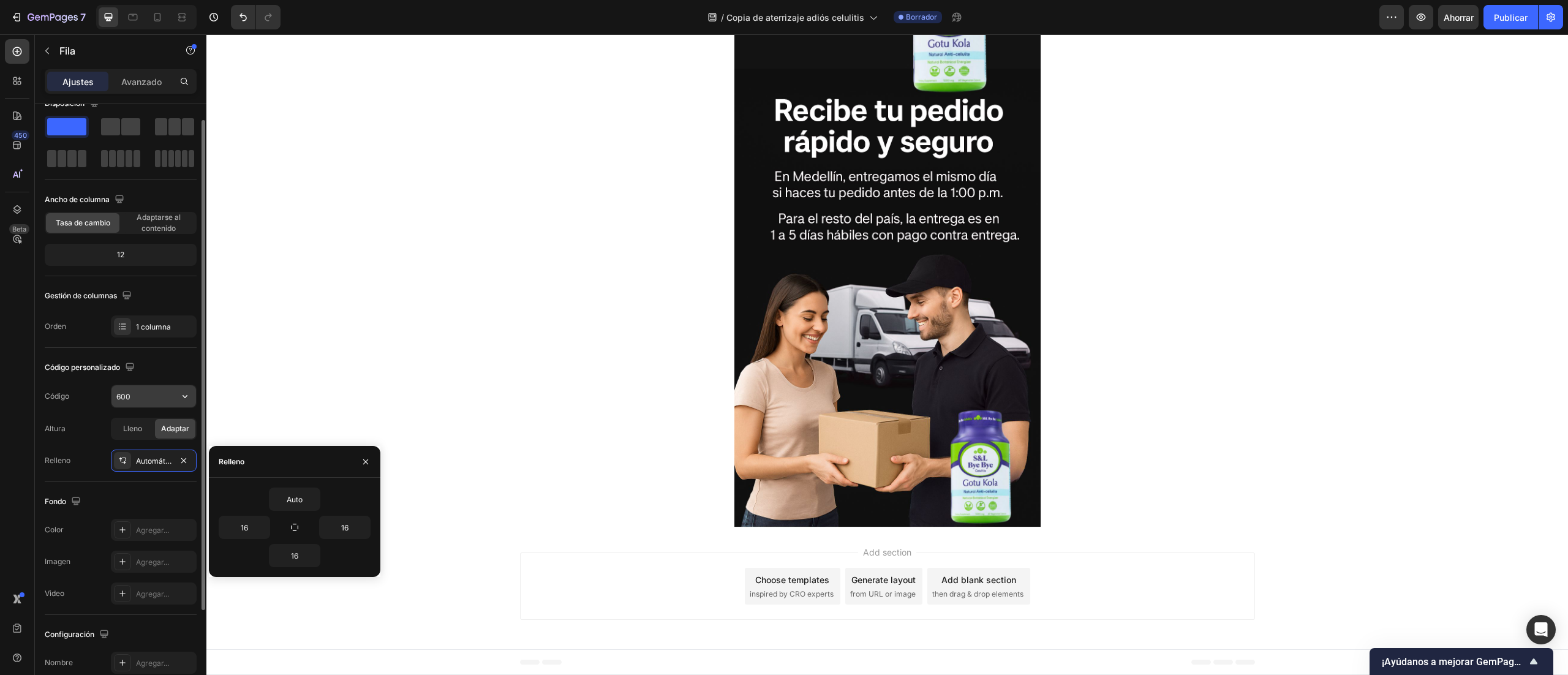
click at [119, 399] on input "600" at bounding box center [154, 397] width 84 height 22
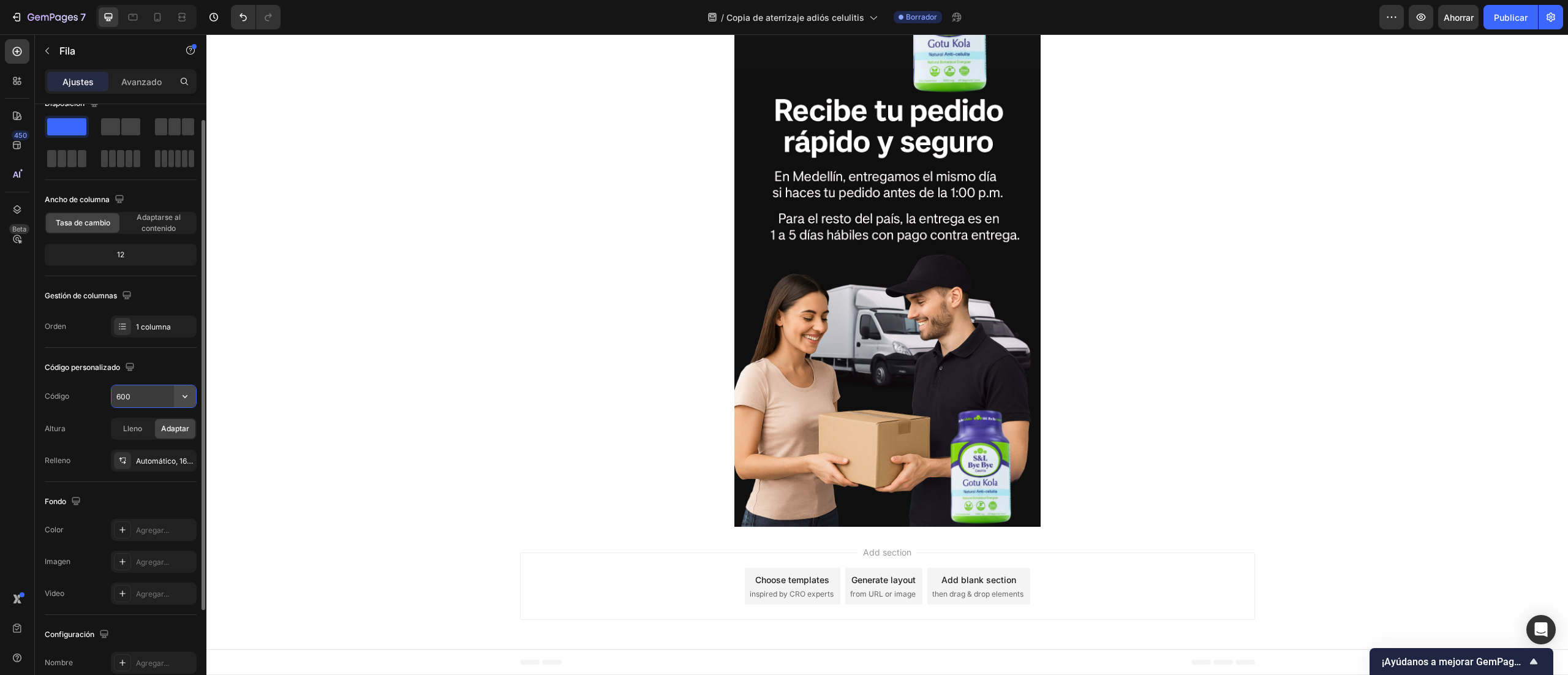
click at [180, 395] on icon "button" at bounding box center [184, 396] width 12 height 12
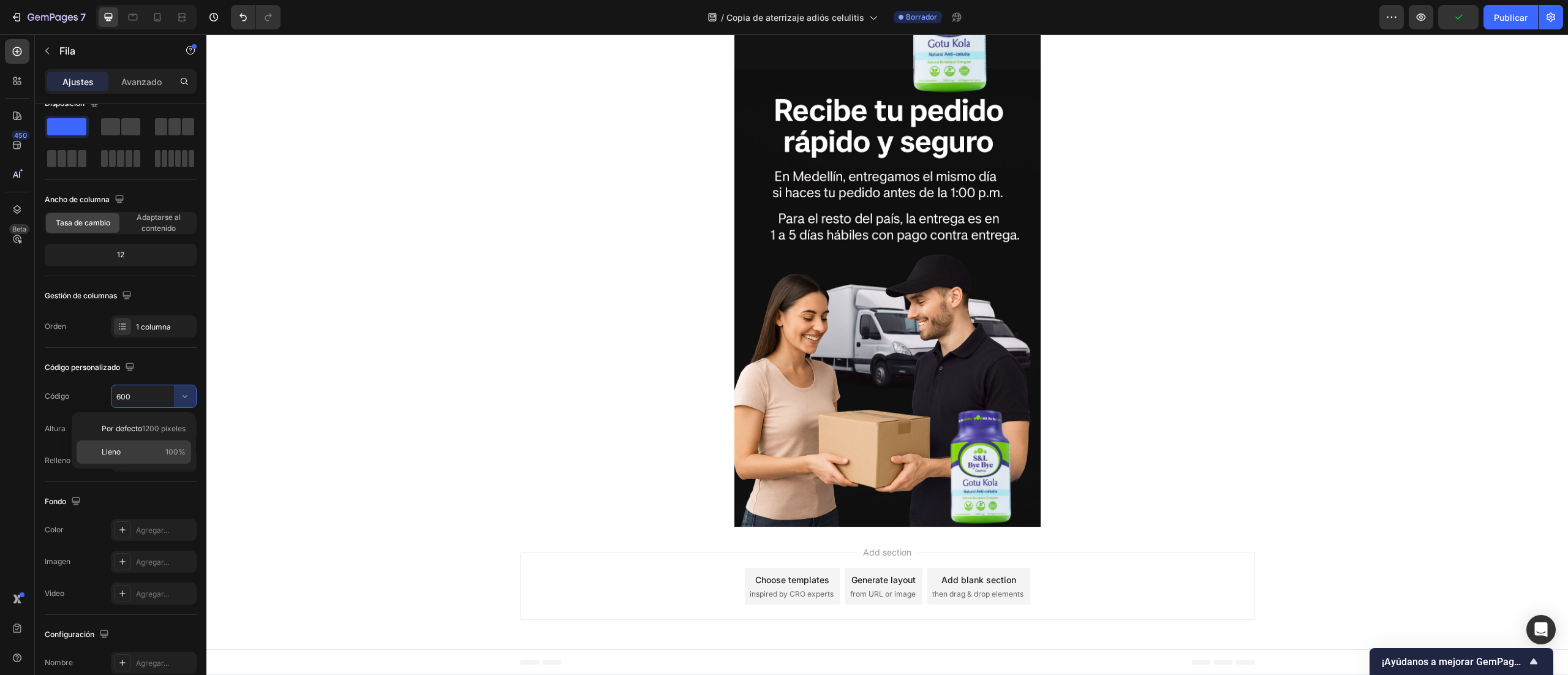
click at [120, 450] on font "Lleno" at bounding box center [111, 452] width 19 height 9
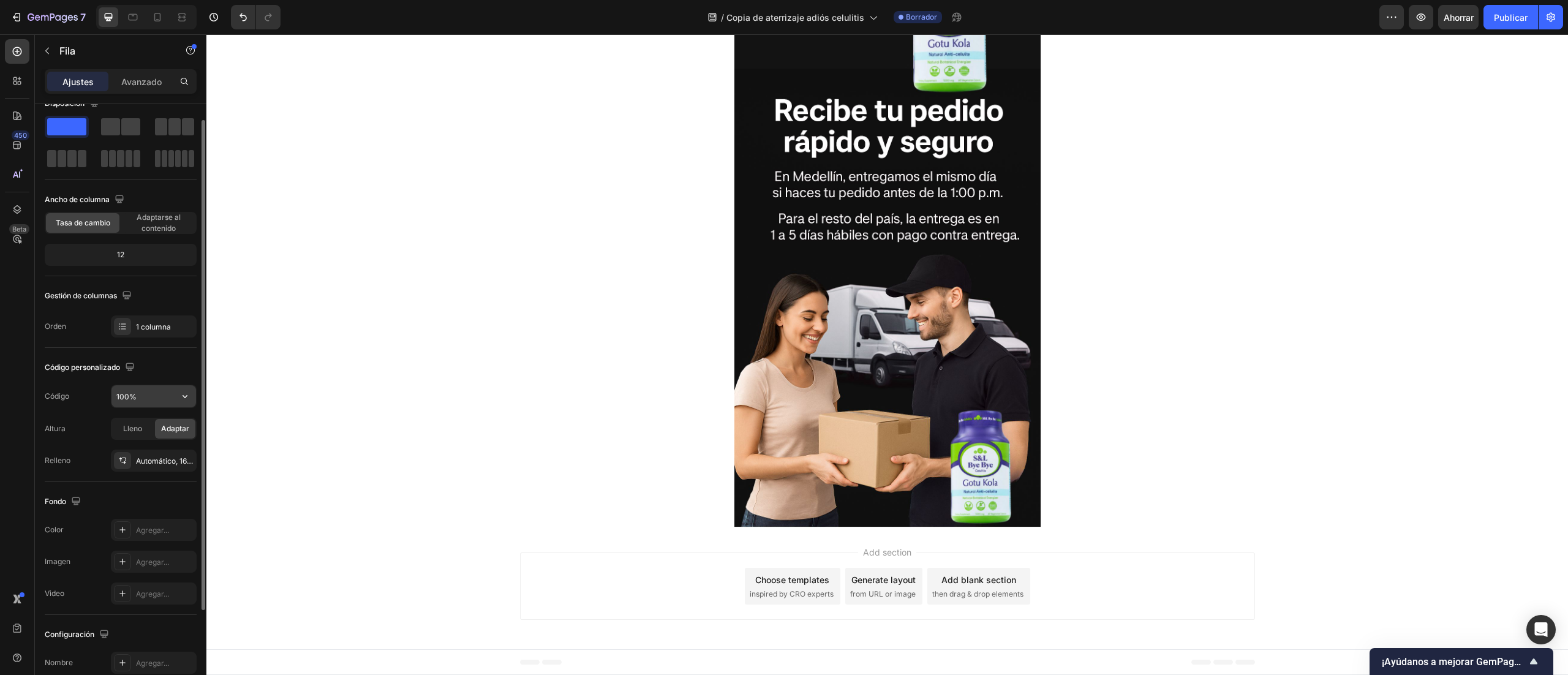
click at [145, 408] on input "100%" at bounding box center [154, 397] width 84 height 22
click at [184, 397] on icon "button" at bounding box center [184, 396] width 12 height 12
click at [139, 426] on font "Por defecto" at bounding box center [122, 429] width 40 height 9
type input "1200"
click at [131, 404] on input "1200" at bounding box center [154, 397] width 84 height 22
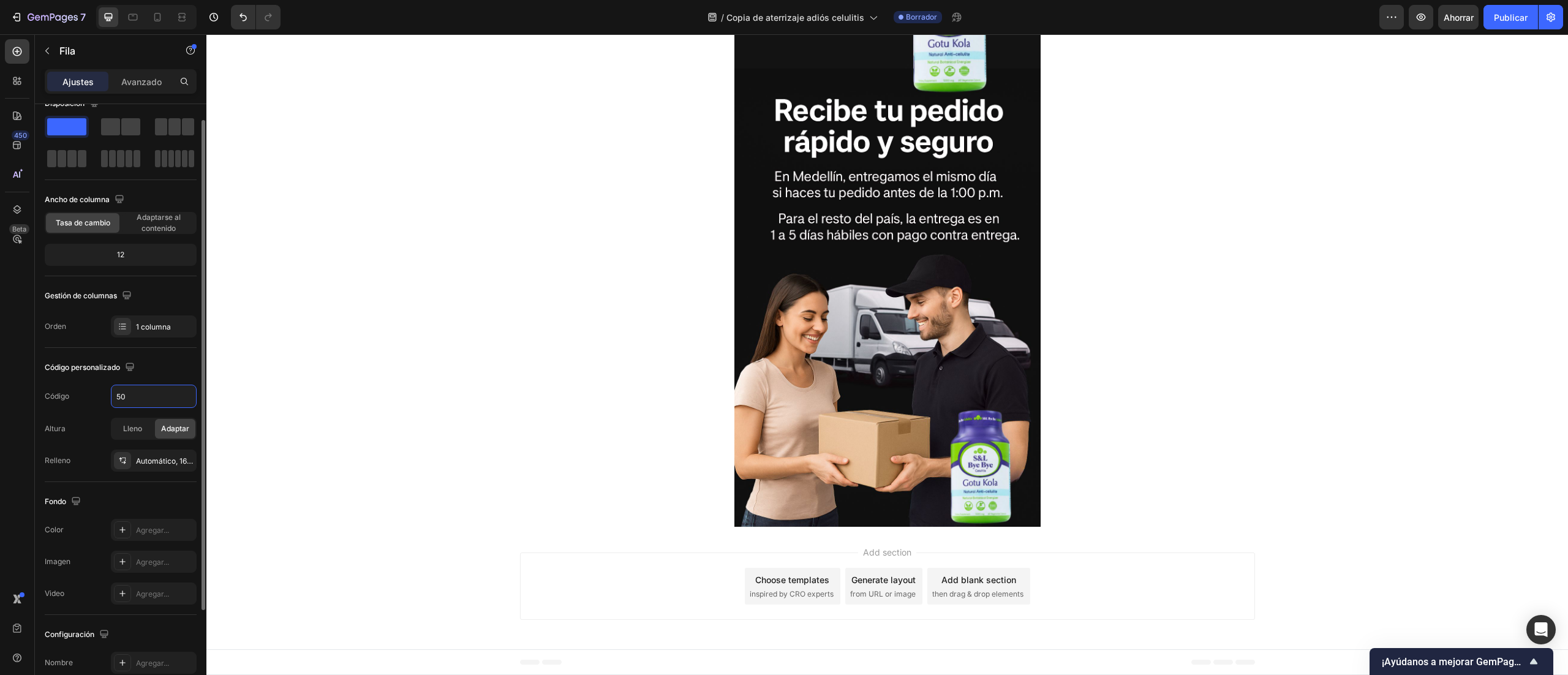
type input "500"
click at [52, 50] on button "button" at bounding box center [47, 50] width 19 height 19
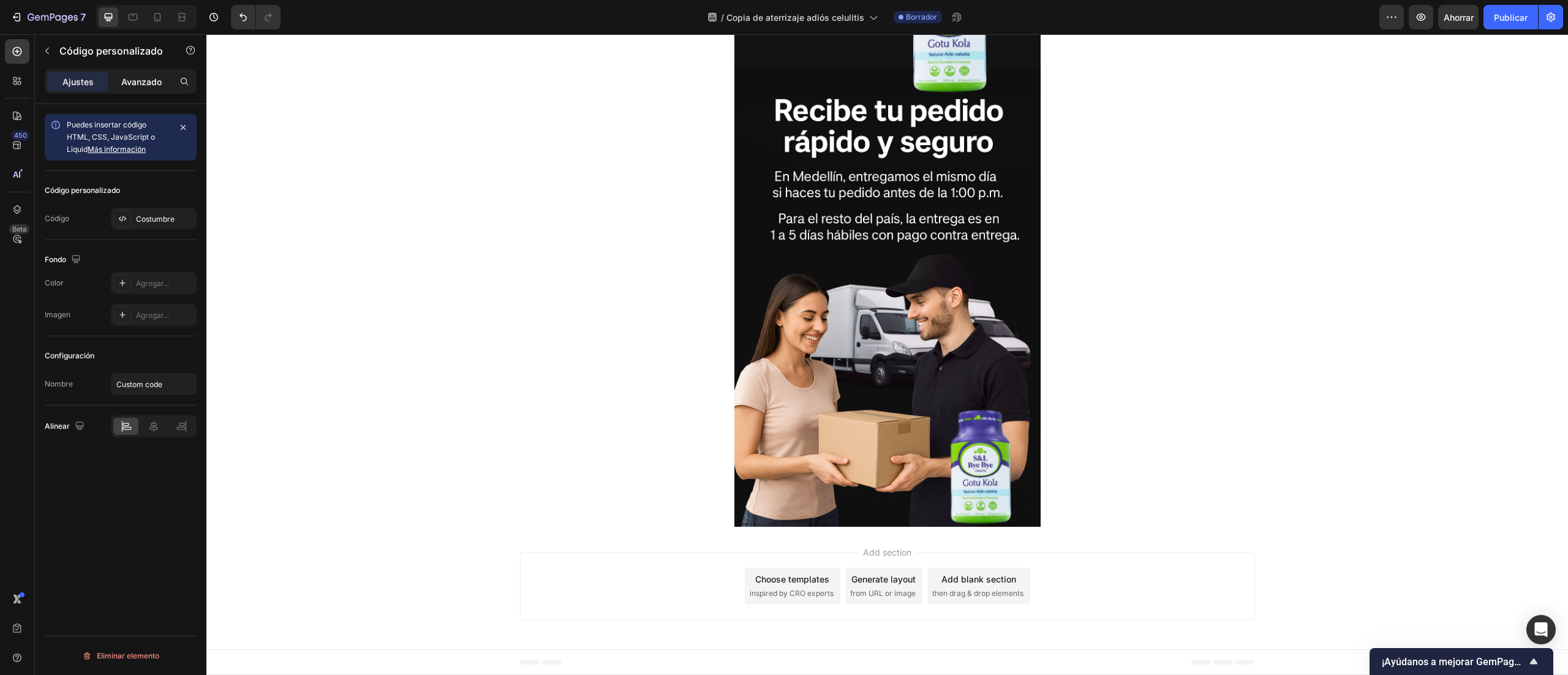
click at [158, 86] on font "Avanzado" at bounding box center [141, 82] width 40 height 10
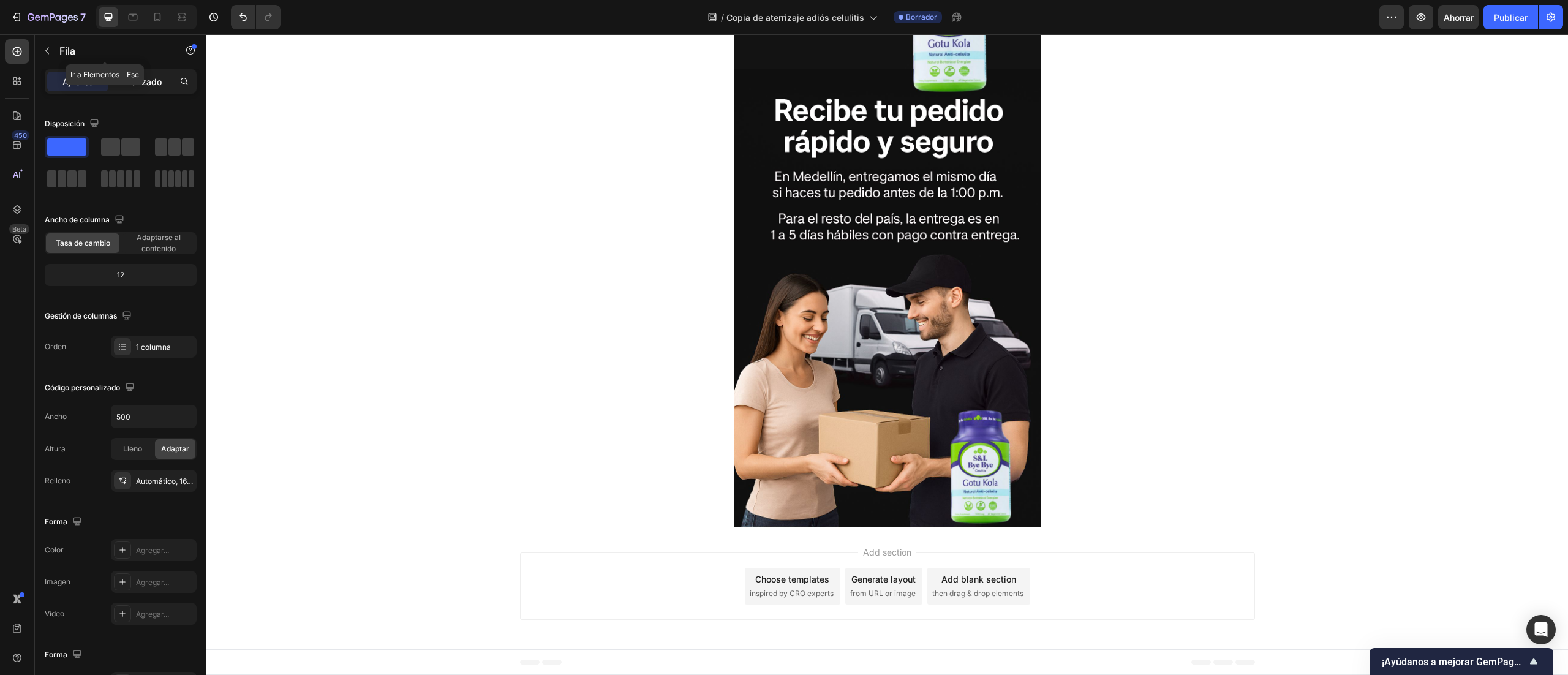
click at [153, 82] on font "Avanzado" at bounding box center [141, 82] width 40 height 10
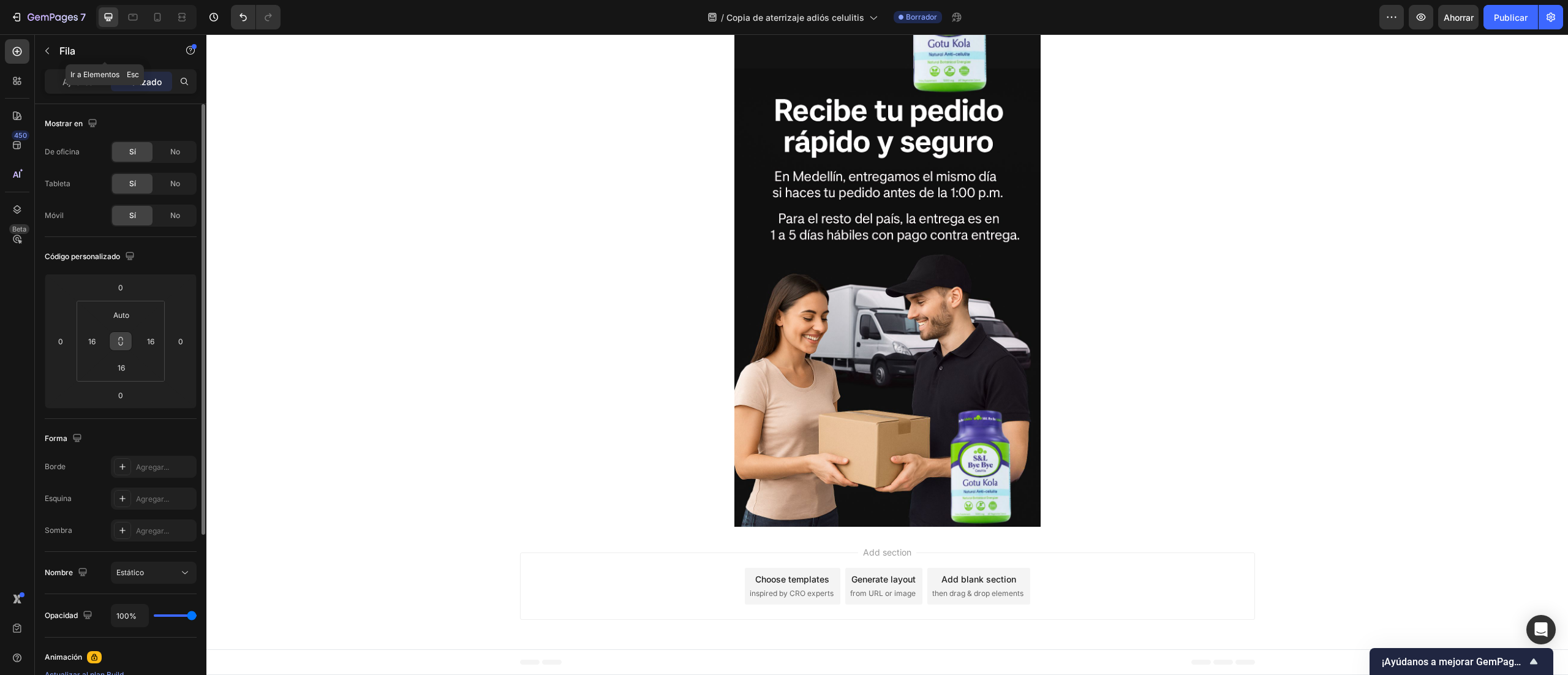
click at [121, 344] on icon at bounding box center [120, 341] width 10 height 10
click at [124, 338] on button at bounding box center [120, 341] width 23 height 19
click at [128, 341] on button at bounding box center [120, 341] width 23 height 19
click at [98, 339] on input "16" at bounding box center [92, 341] width 18 height 18
type input "0"
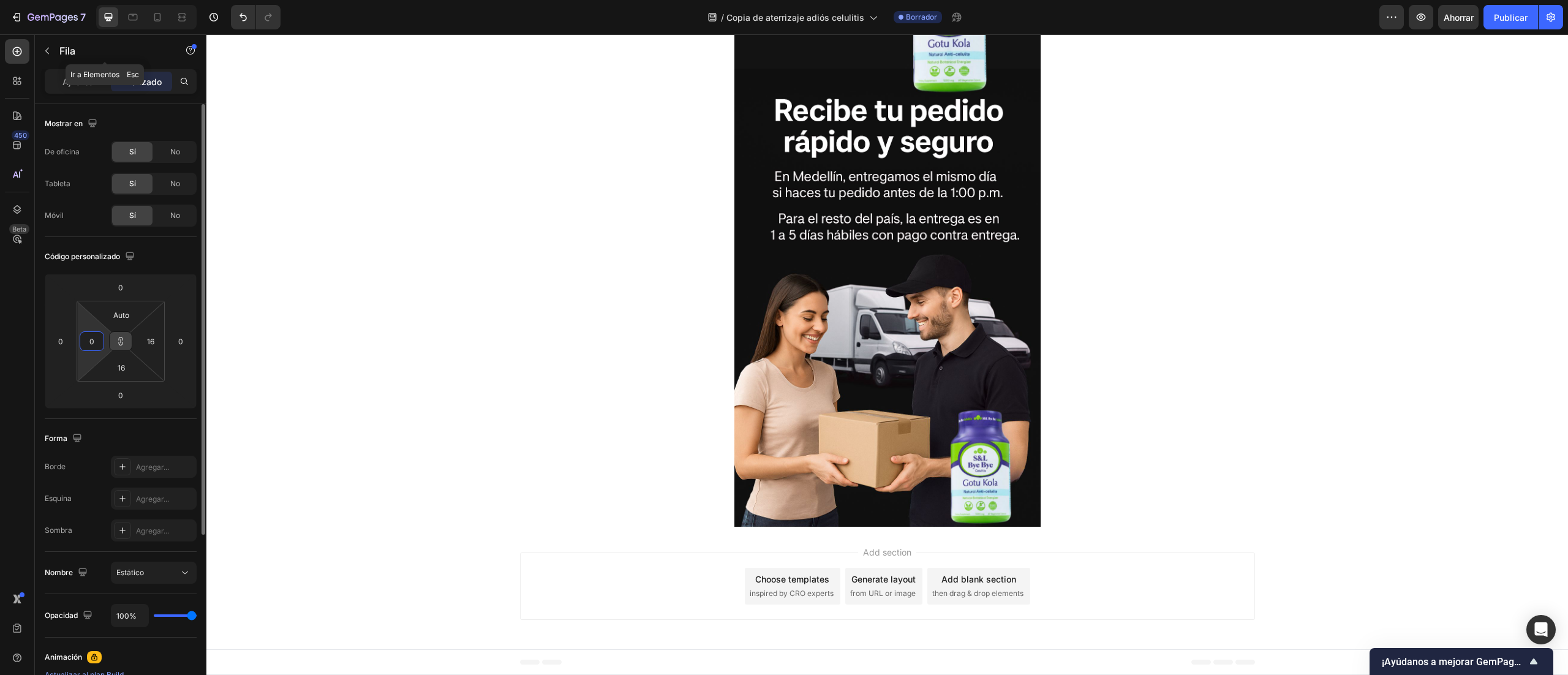
click at [113, 350] on button at bounding box center [120, 341] width 23 height 19
type input "0"
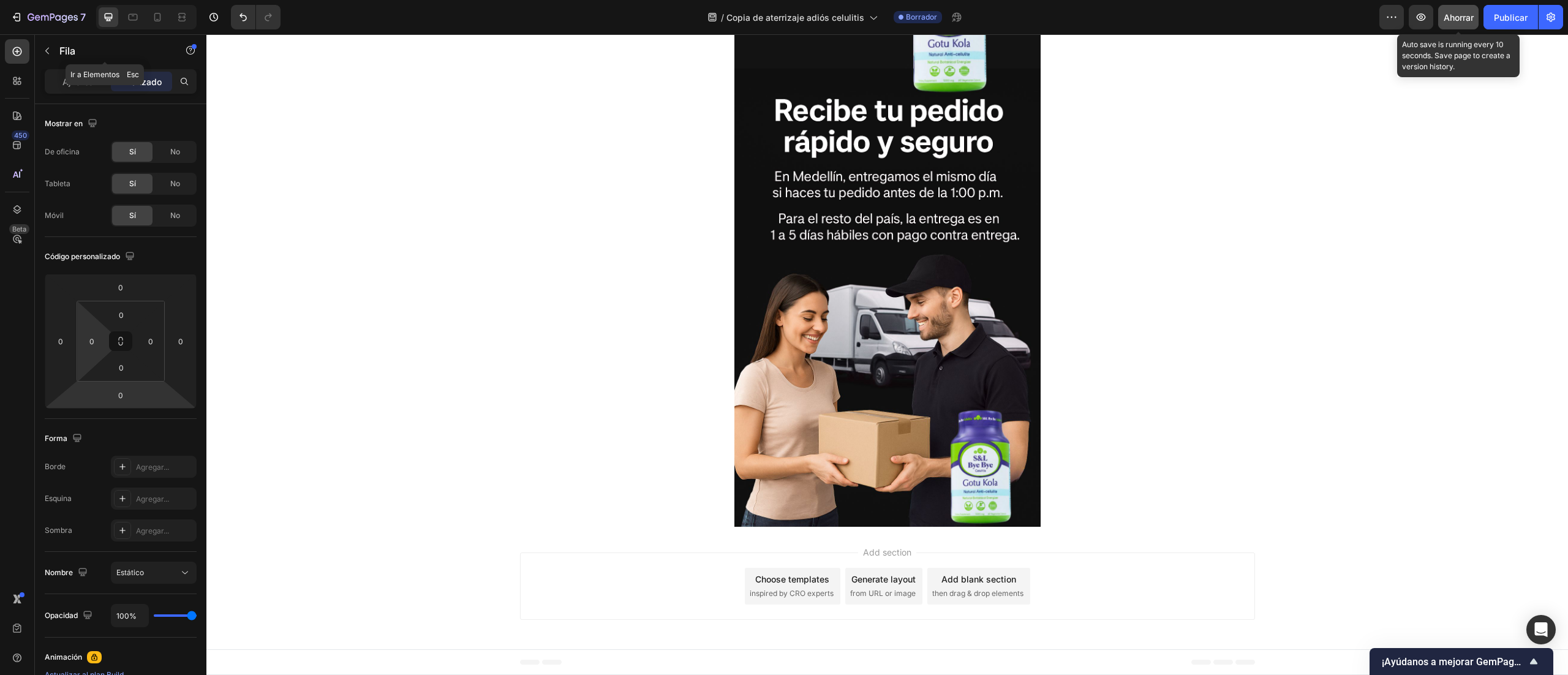
click at [1457, 21] on font "Ahorrar" at bounding box center [1459, 16] width 30 height 10
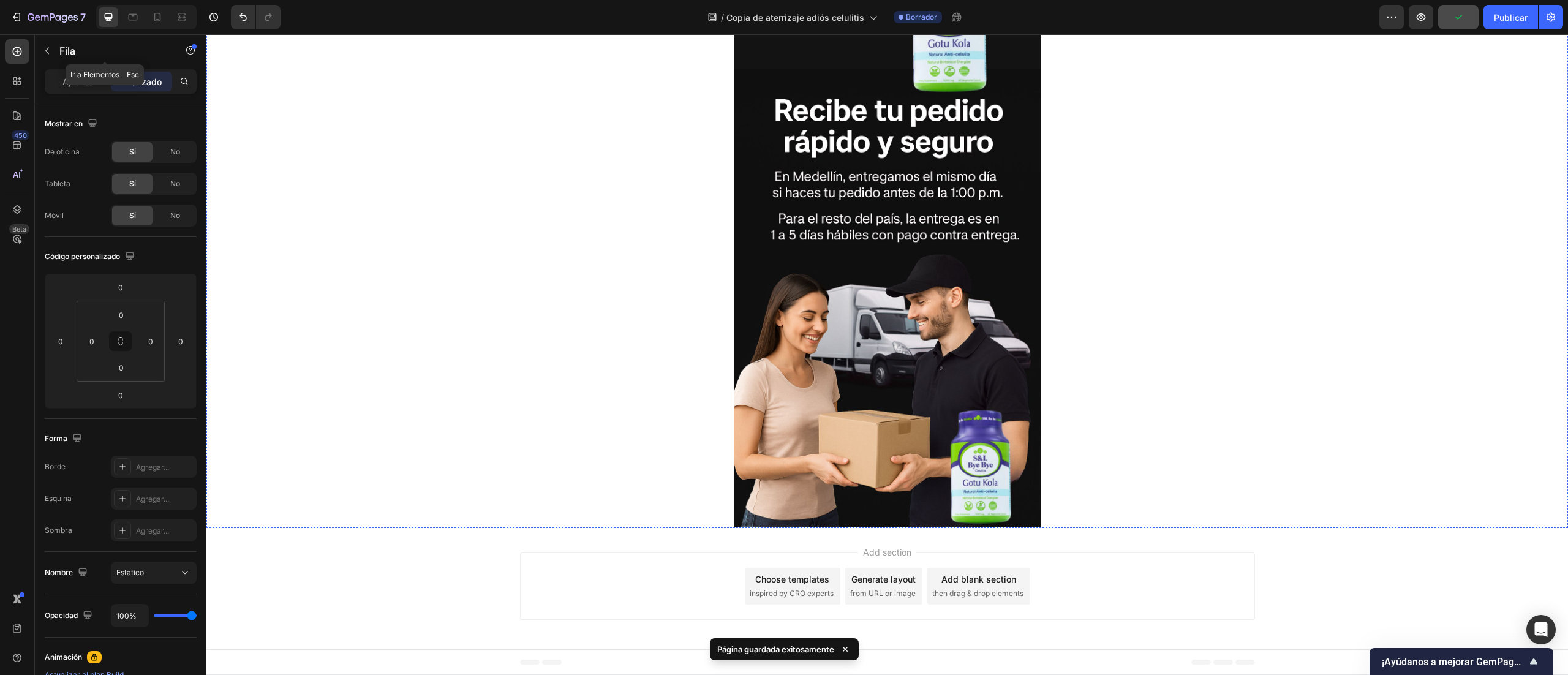
scroll to position [2393, 0]
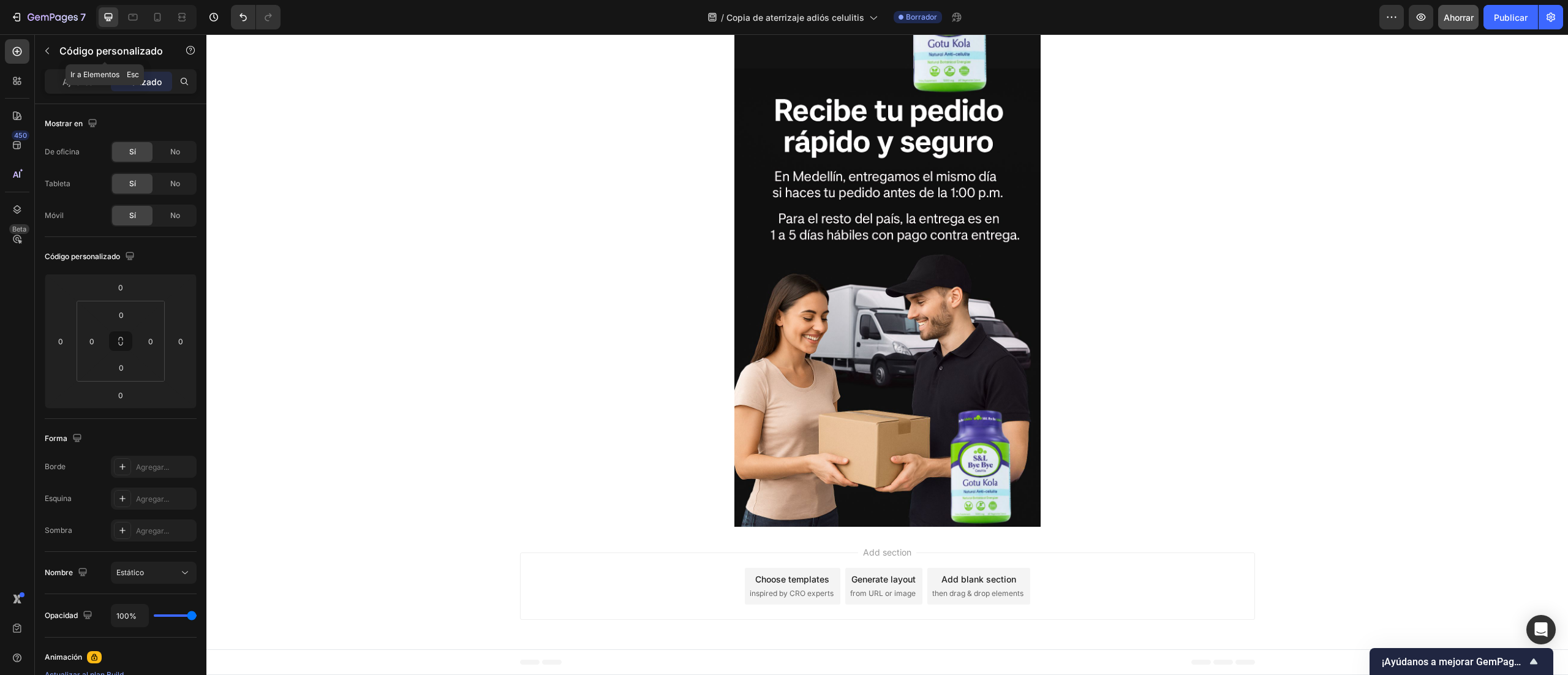
click at [126, 296] on input "0" at bounding box center [120, 288] width 25 height 18
type input "1"
type input "-3"
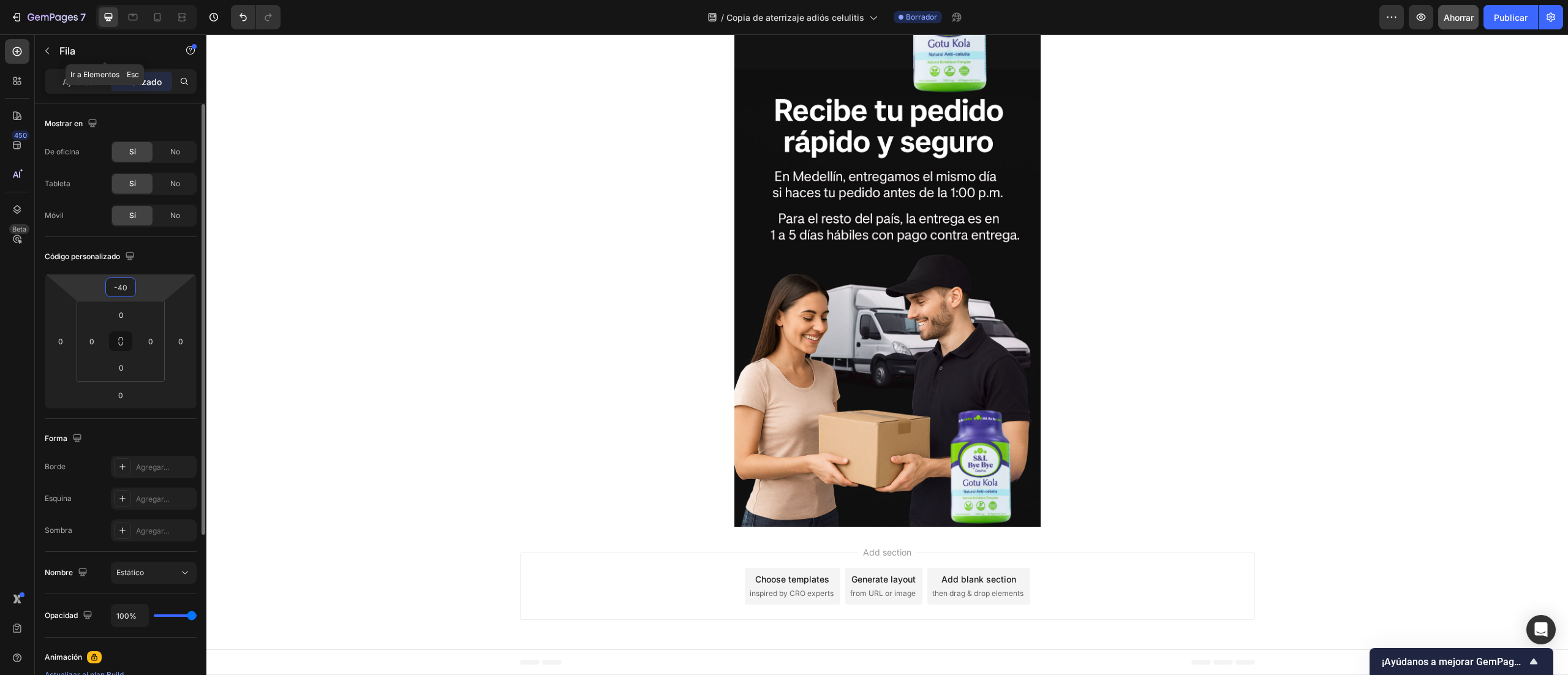
type input "-4"
type input "-50"
click at [155, 21] on icon at bounding box center [157, 16] width 12 height 12
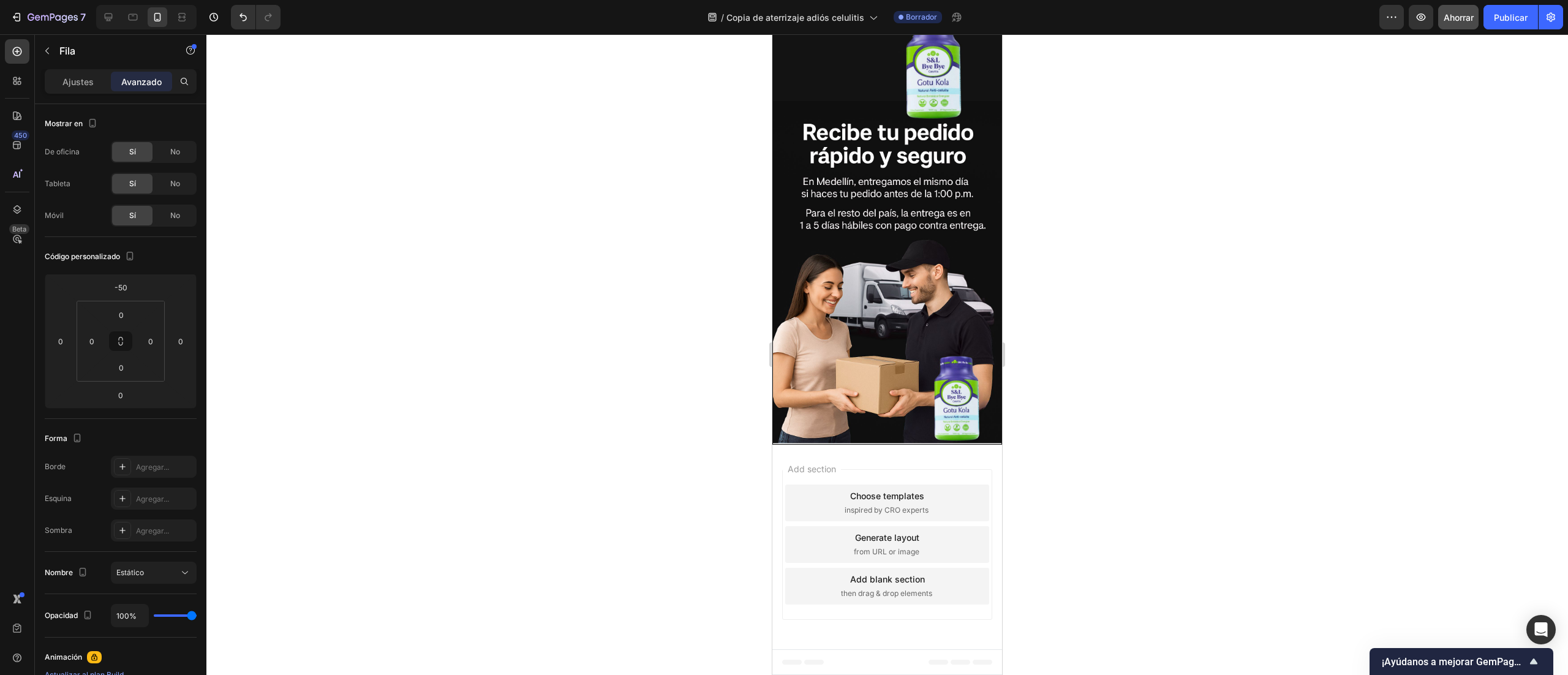
scroll to position [1932, 0]
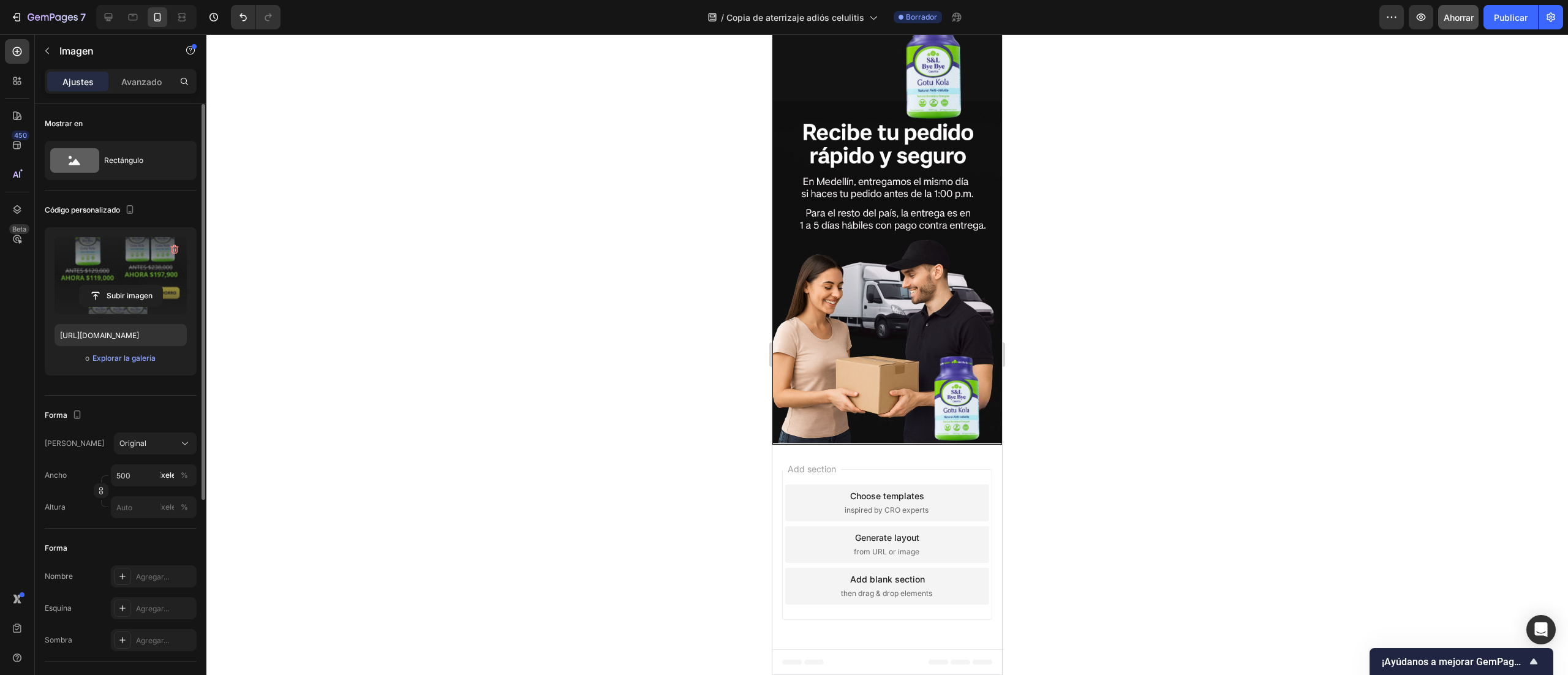
click at [125, 284] on label at bounding box center [120, 276] width 132 height 77
click at [125, 286] on input "file" at bounding box center [121, 296] width 82 height 21
click at [108, 12] on icon at bounding box center [108, 16] width 12 height 12
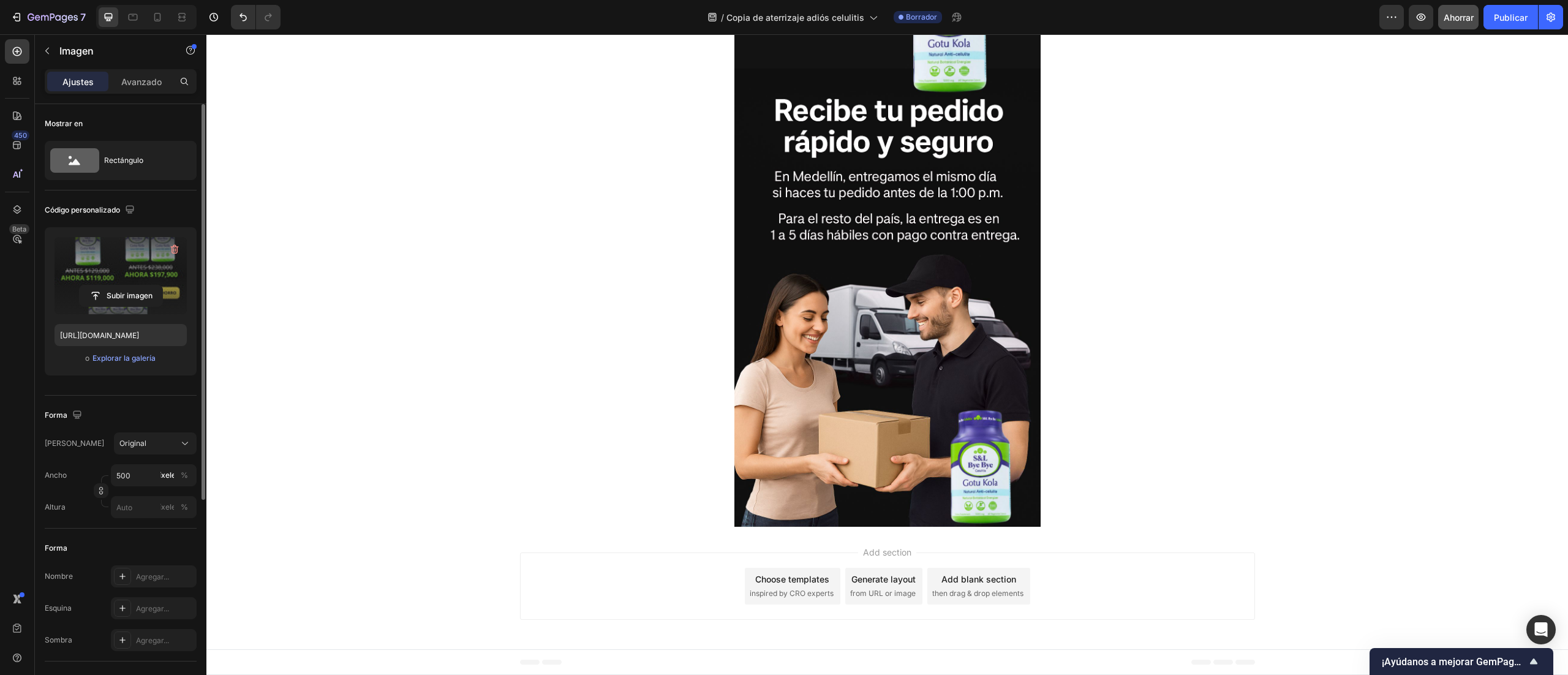
scroll to position [2858, 0]
drag, startPoint x: 152, startPoint y: 19, endPoint x: 492, endPoint y: 315, distance: 450.8
click at [152, 18] on icon at bounding box center [157, 16] width 12 height 12
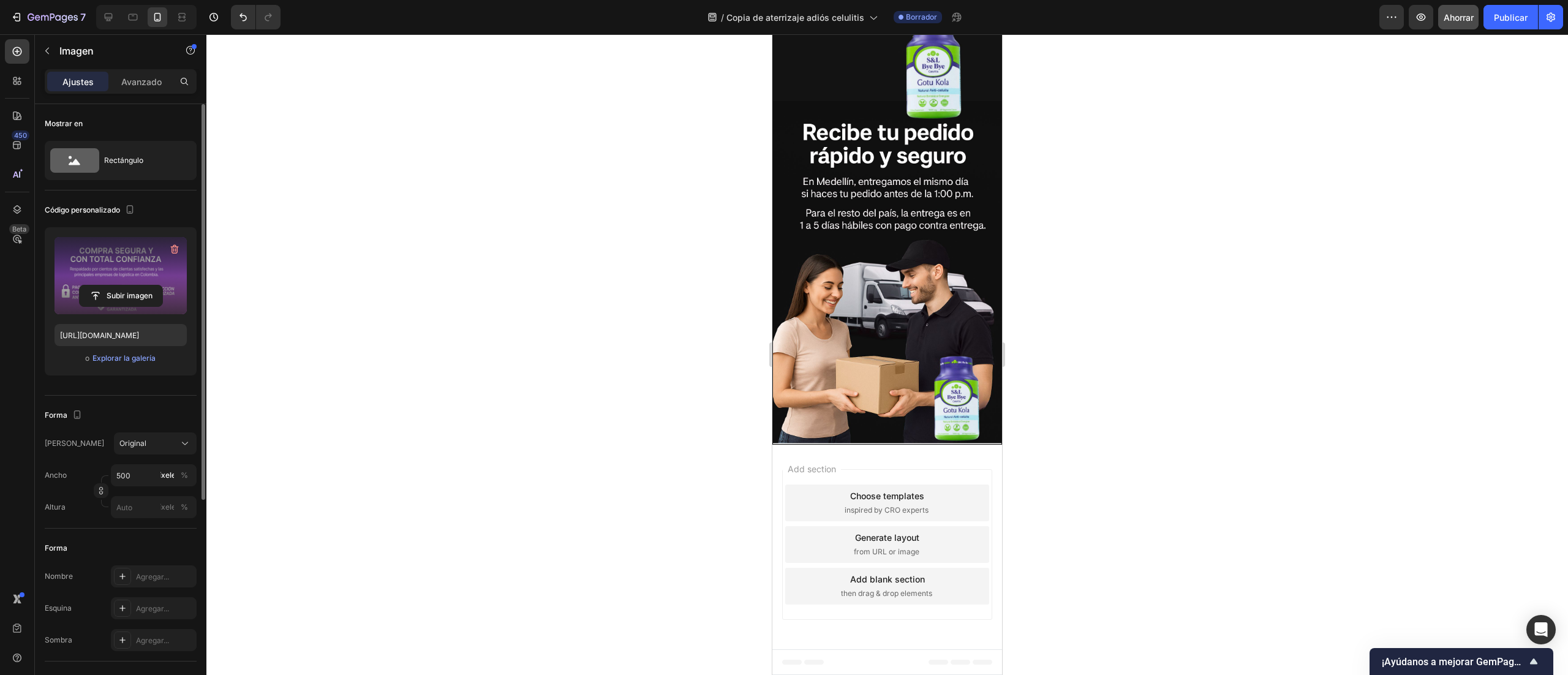
scroll to position [2003, 0]
click at [121, 291] on input "file" at bounding box center [121, 296] width 82 height 21
drag, startPoint x: 101, startPoint y: 16, endPoint x: 63, endPoint y: 332, distance: 318.3
click at [101, 16] on div at bounding box center [108, 16] width 19 height 19
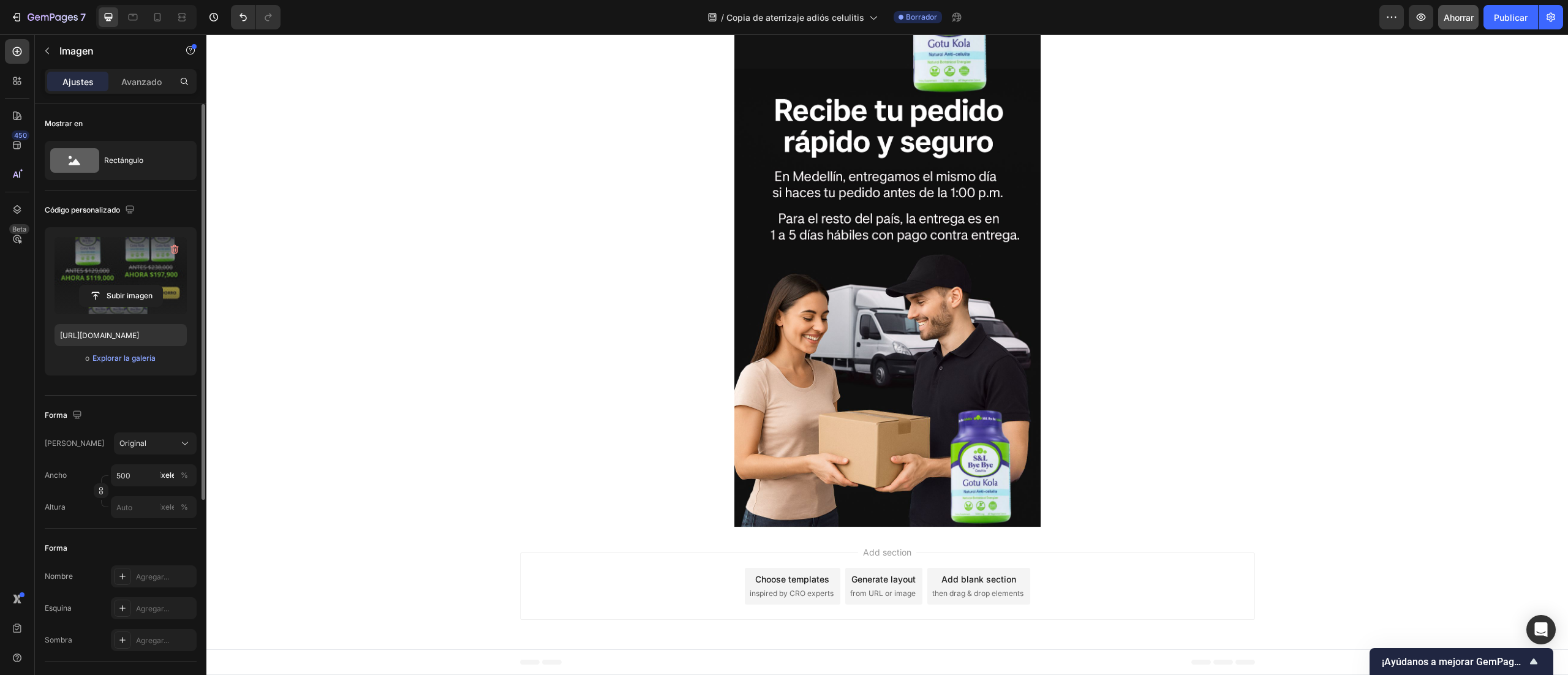
scroll to position [2542, 0]
click at [116, 281] on label at bounding box center [120, 276] width 132 height 77
click at [116, 286] on input "file" at bounding box center [121, 296] width 82 height 21
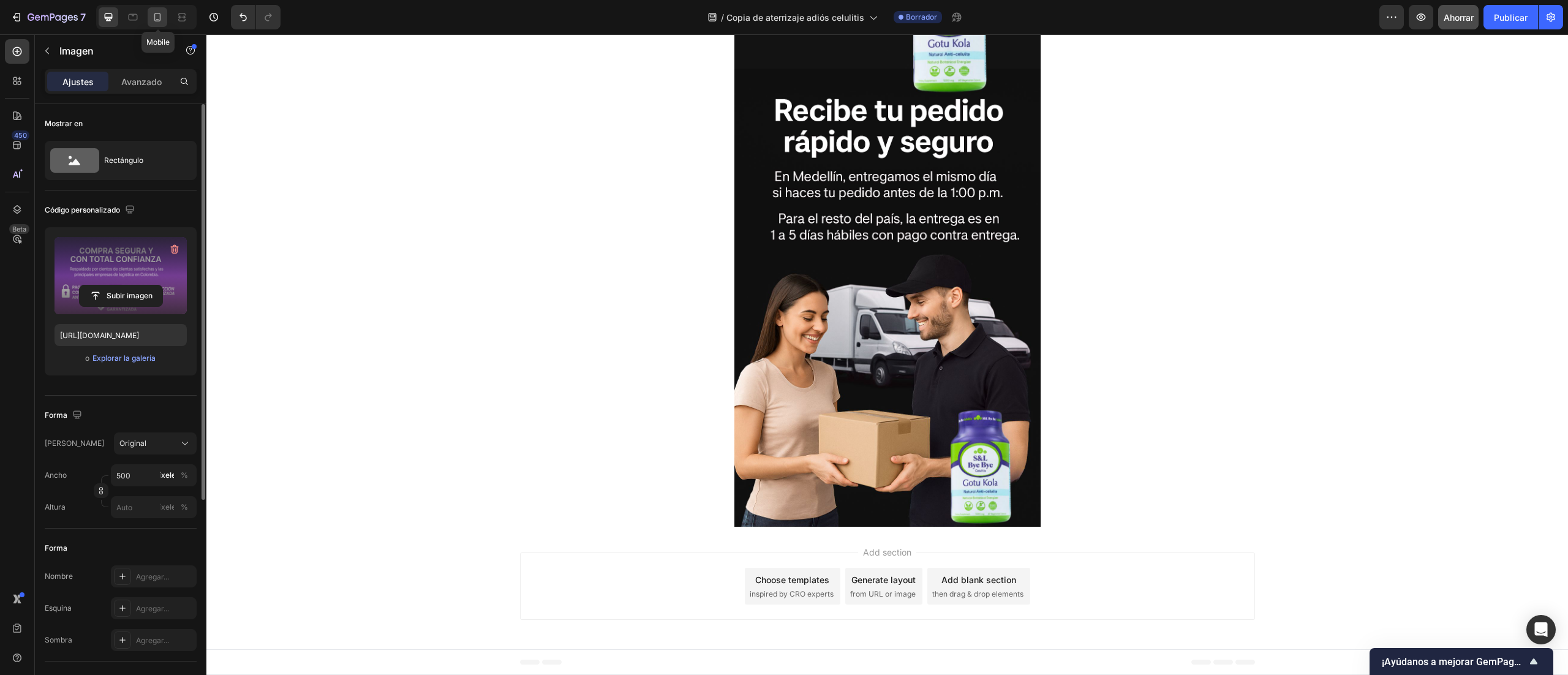
click at [158, 18] on icon at bounding box center [157, 16] width 12 height 12
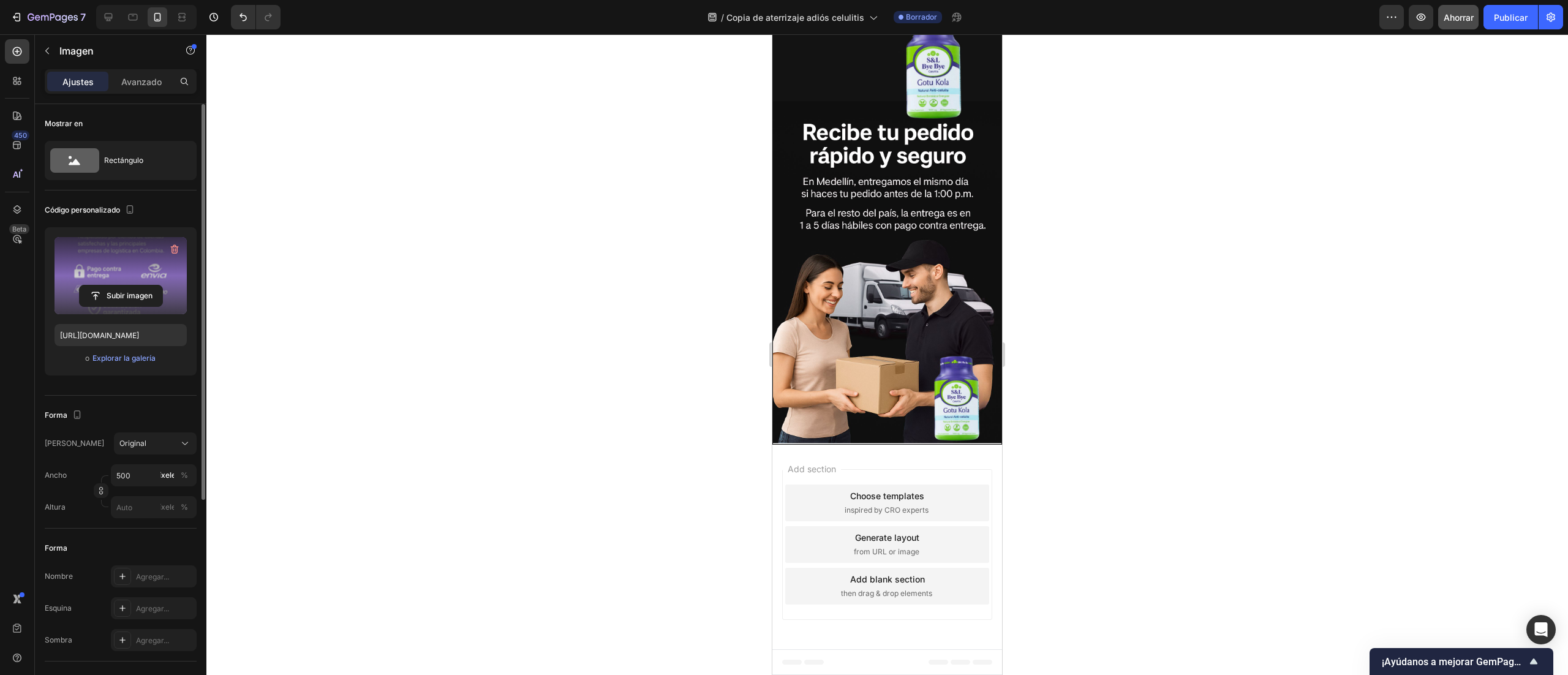
scroll to position [2126, 0]
click at [130, 295] on input "file" at bounding box center [121, 296] width 82 height 21
type input "https://cdn.shopify.com/s/files/1/0772/1284/4269/files/gempages_586030181030822…"
click at [106, 14] on icon at bounding box center [108, 17] width 8 height 8
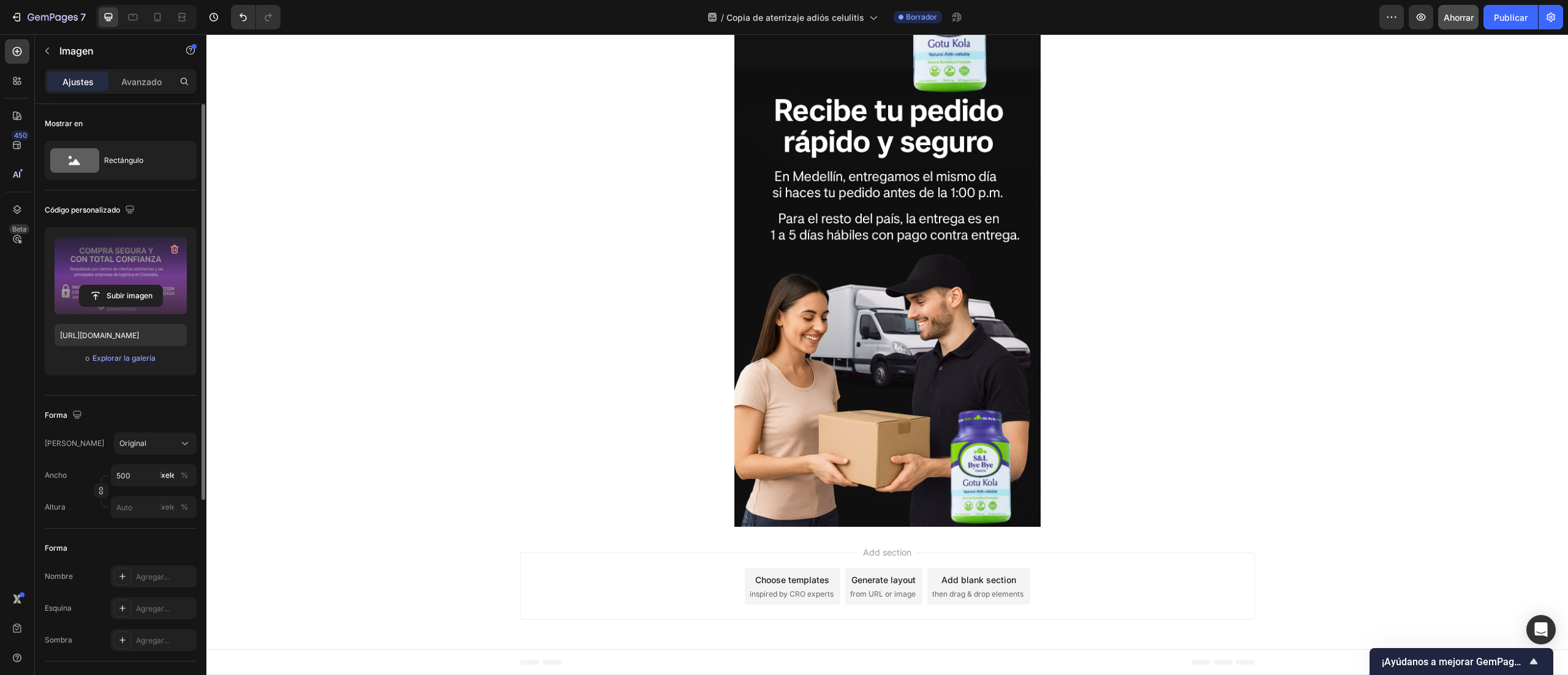
scroll to position [2788, 0]
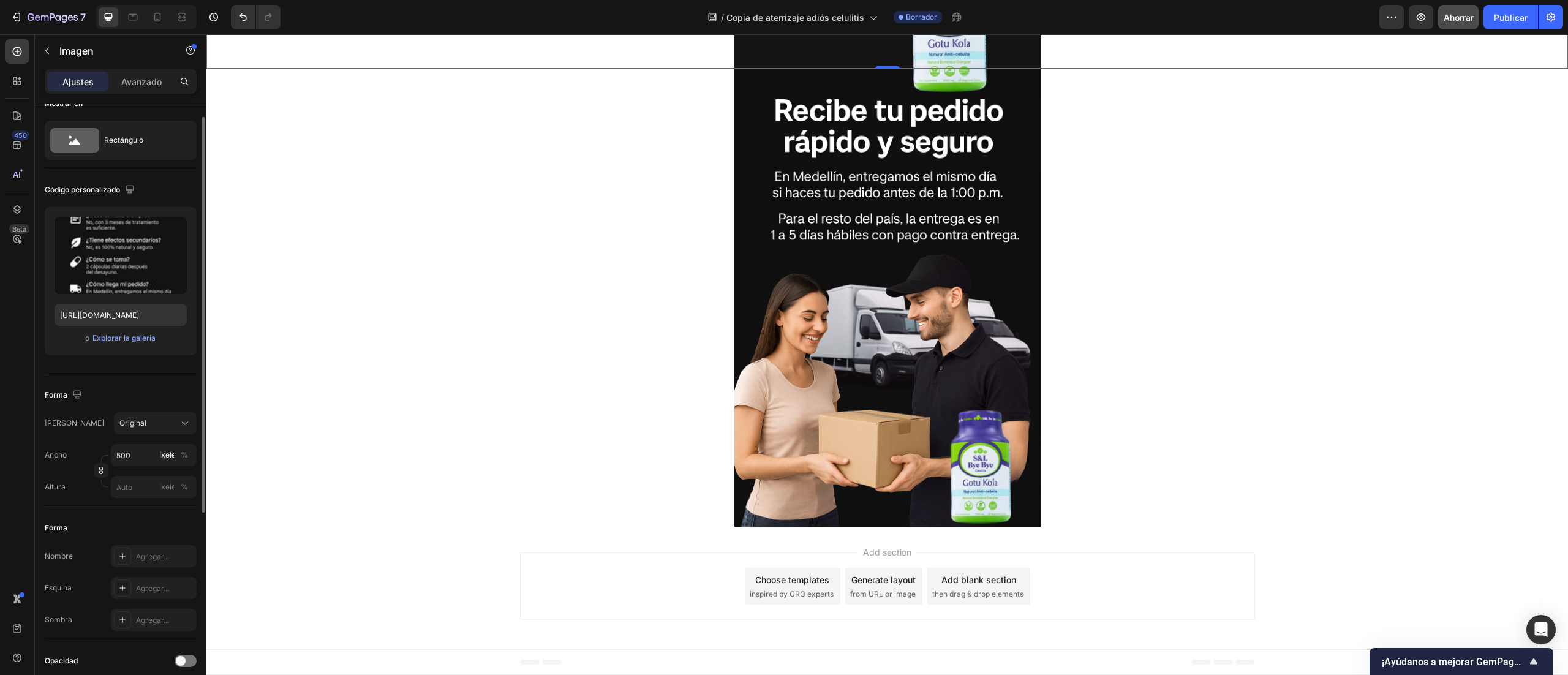
click at [136, 269] on input "file" at bounding box center [121, 275] width 82 height 21
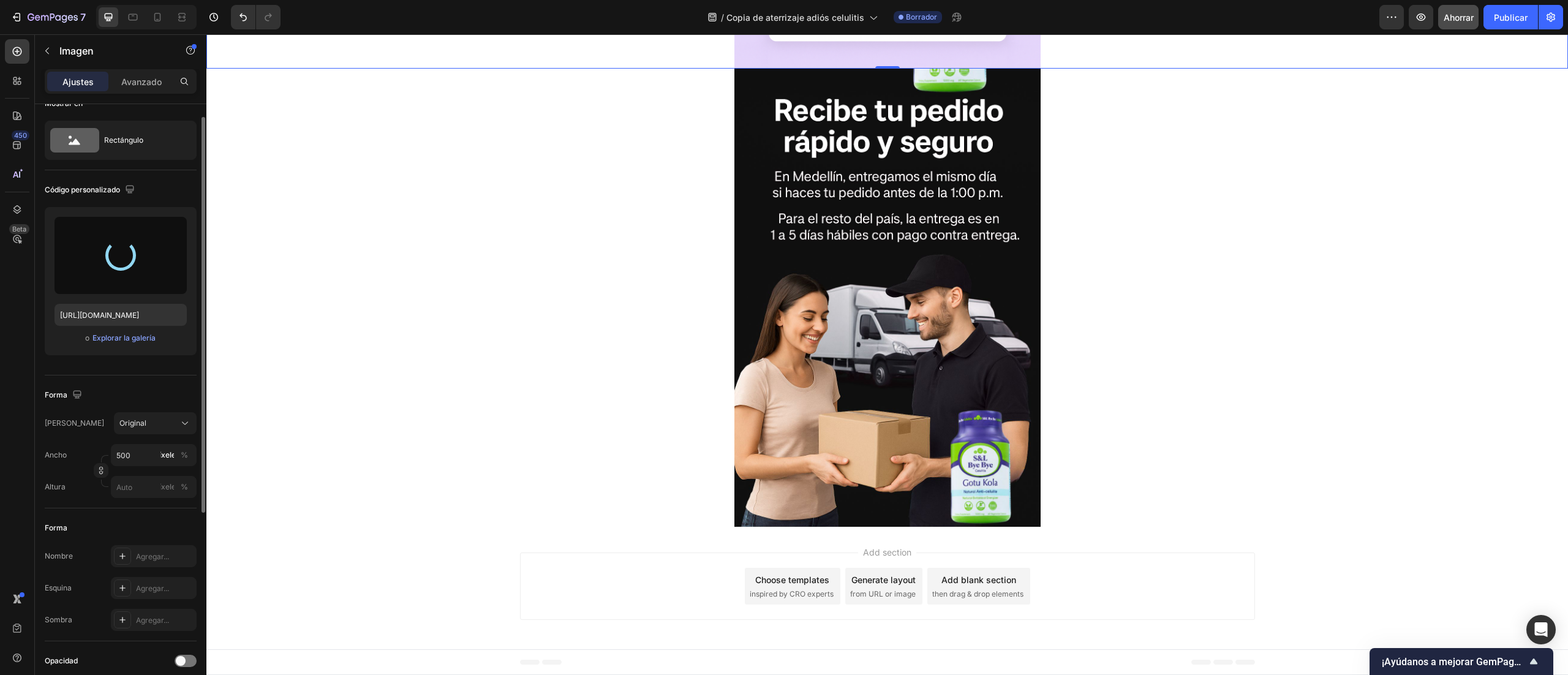
type input "https://cdn.shopify.com/s/files/1/0772/1284/4269/files/gempages_586030181030822…"
click at [162, 11] on icon at bounding box center [157, 16] width 12 height 12
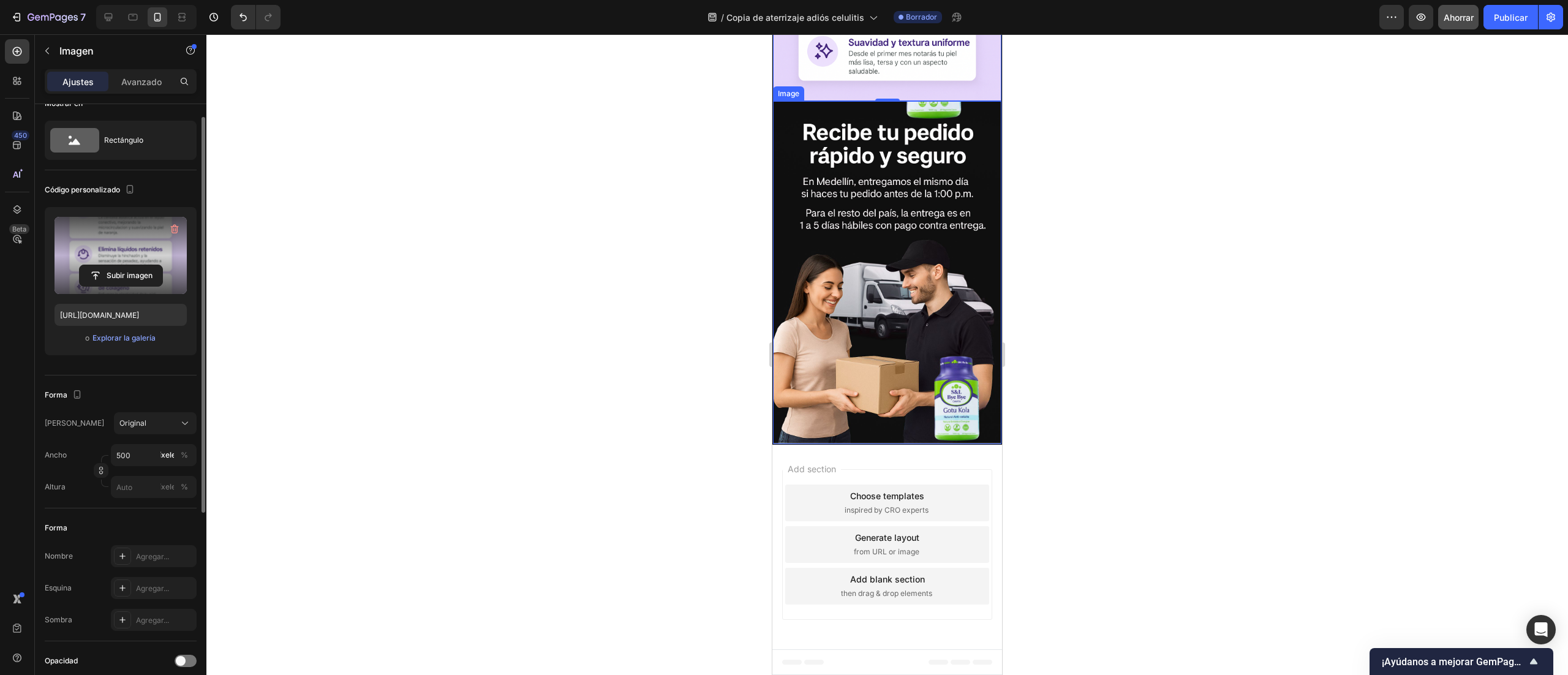
scroll to position [2143, 0]
click at [105, 17] on icon at bounding box center [108, 17] width 8 height 8
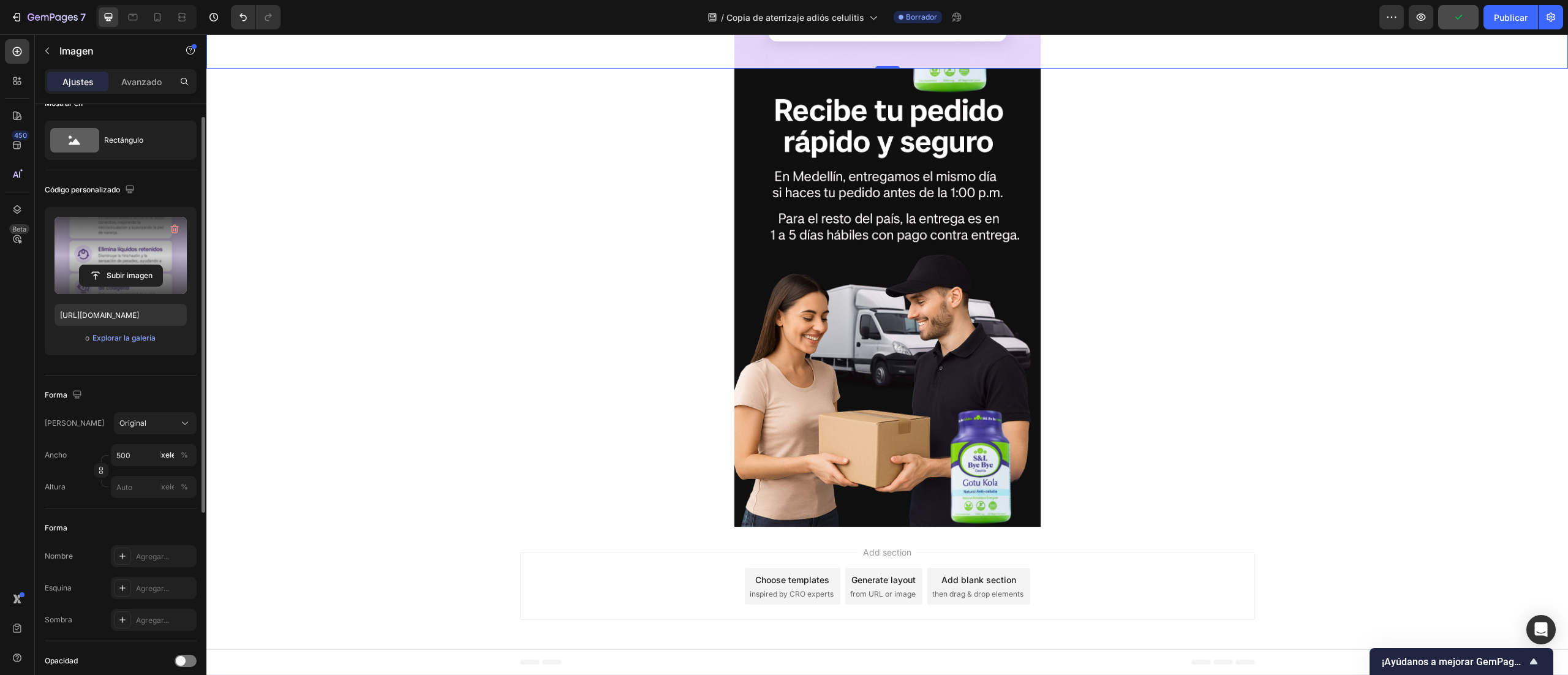
scroll to position [3359, 0]
click at [828, 370] on img at bounding box center [888, 298] width 306 height 459
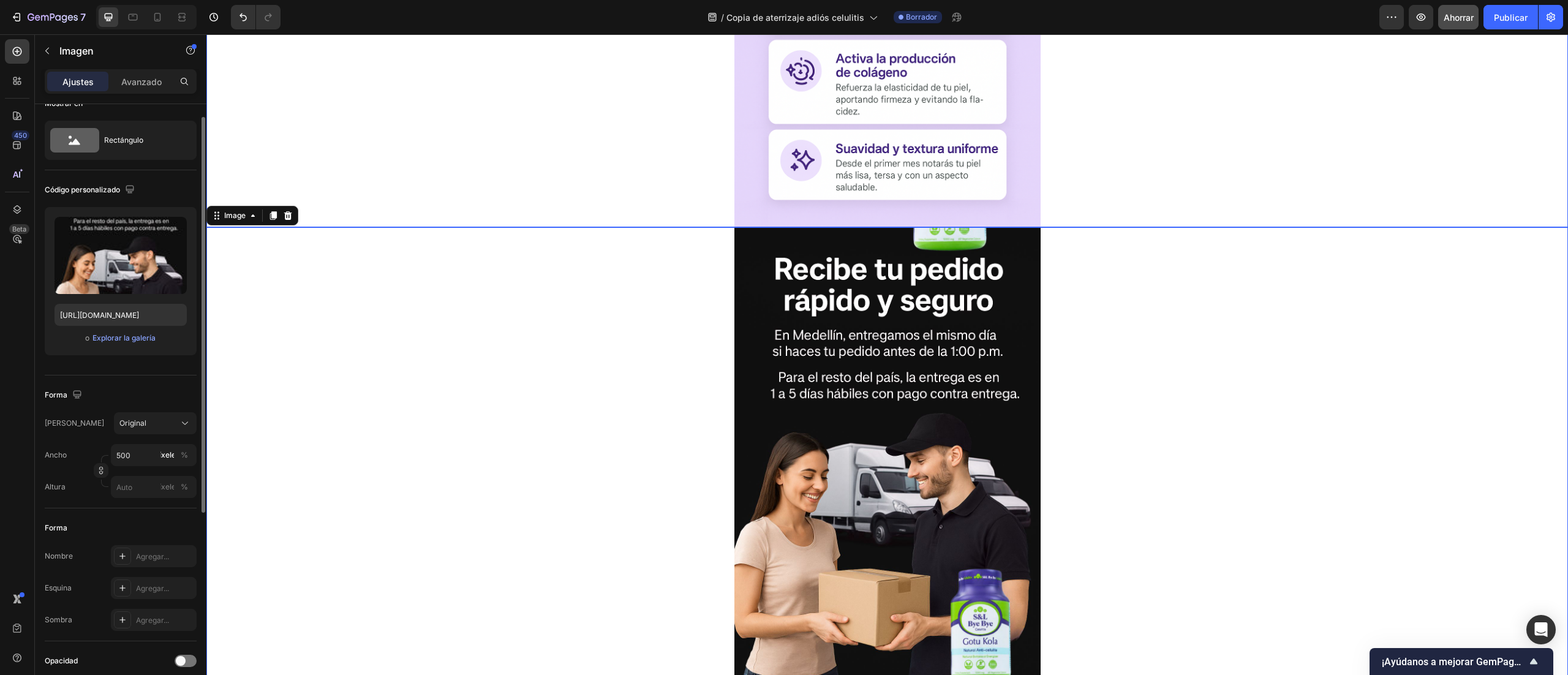
scroll to position [1767, 0]
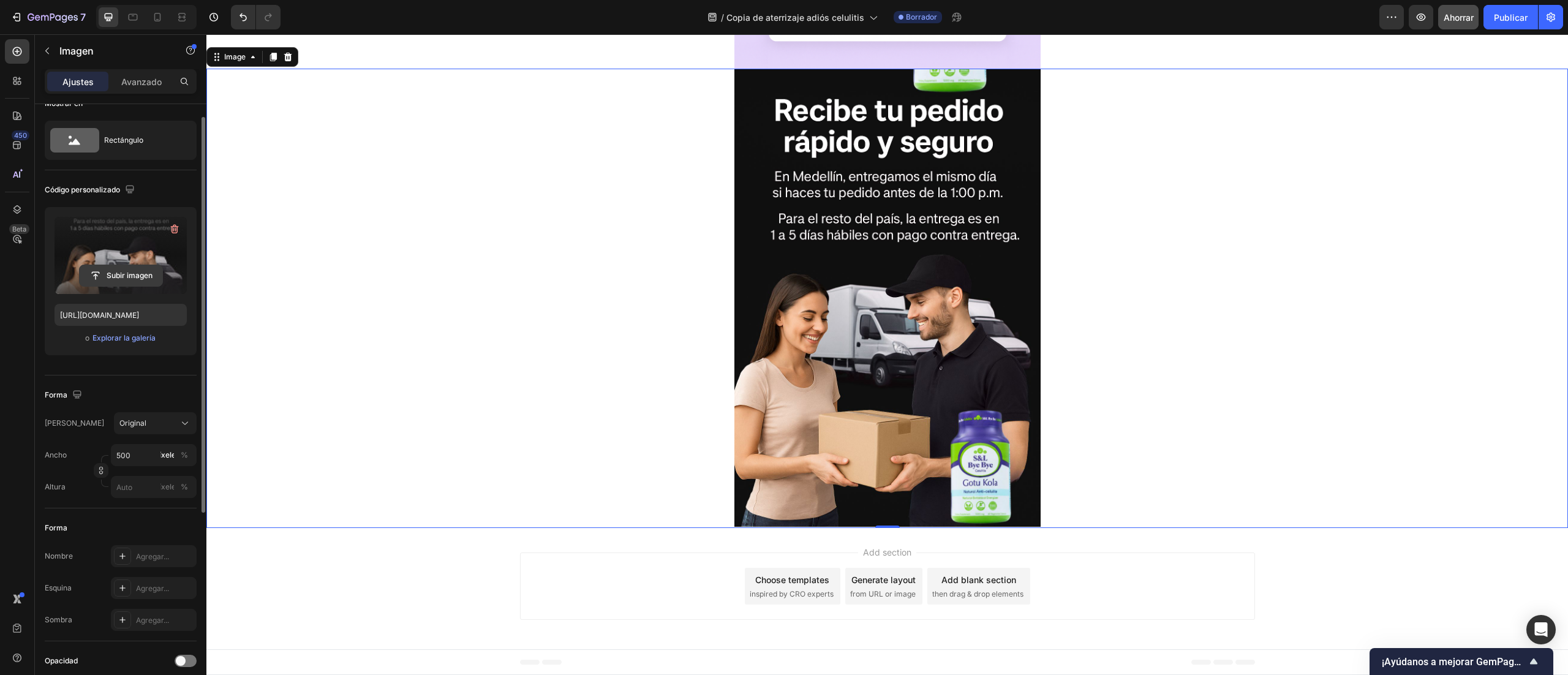
click at [109, 271] on input "file" at bounding box center [121, 275] width 82 height 21
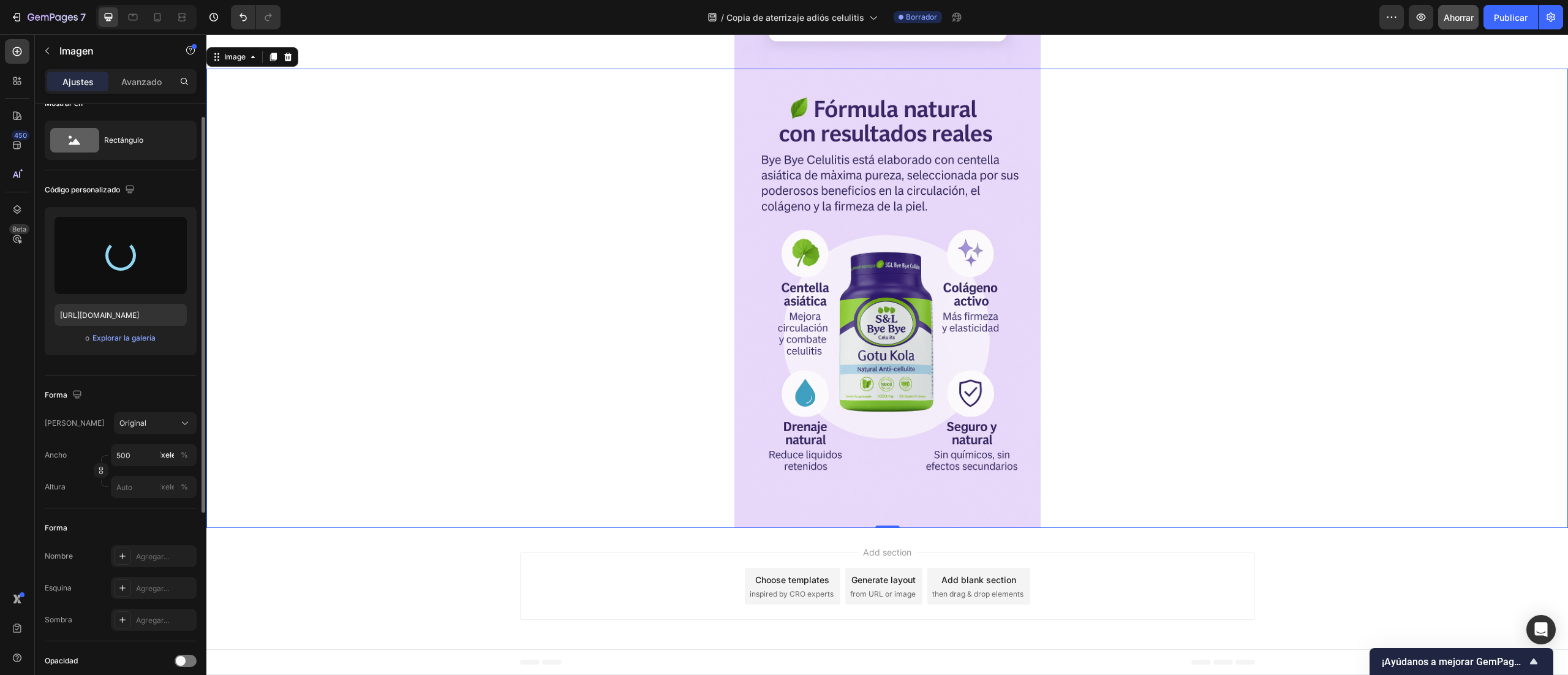
type input "https://cdn.shopify.com/s/files/1/0772/1284/4269/files/gempages_586030181030822…"
click at [278, 62] on icon at bounding box center [273, 57] width 10 height 10
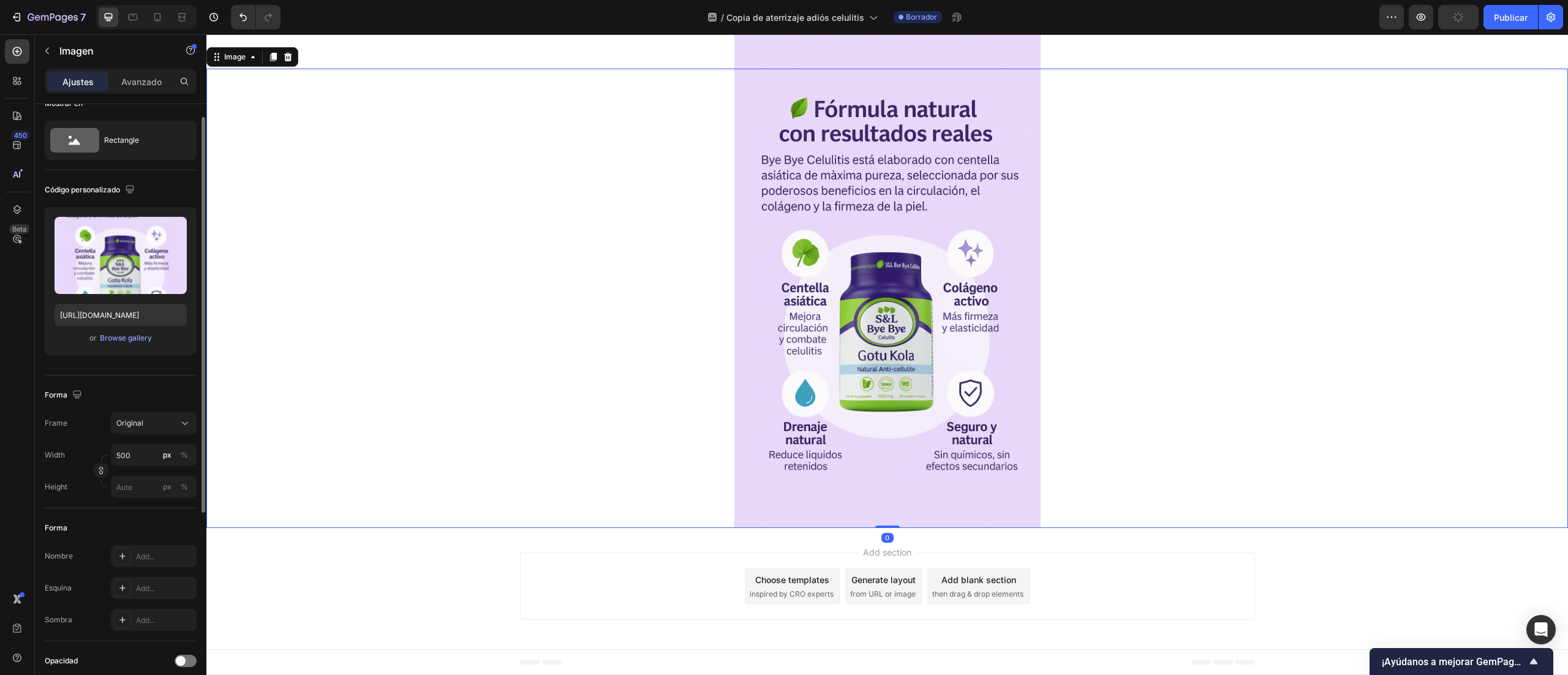
scroll to position [3910, 0]
click at [944, 354] on img at bounding box center [888, 298] width 306 height 459
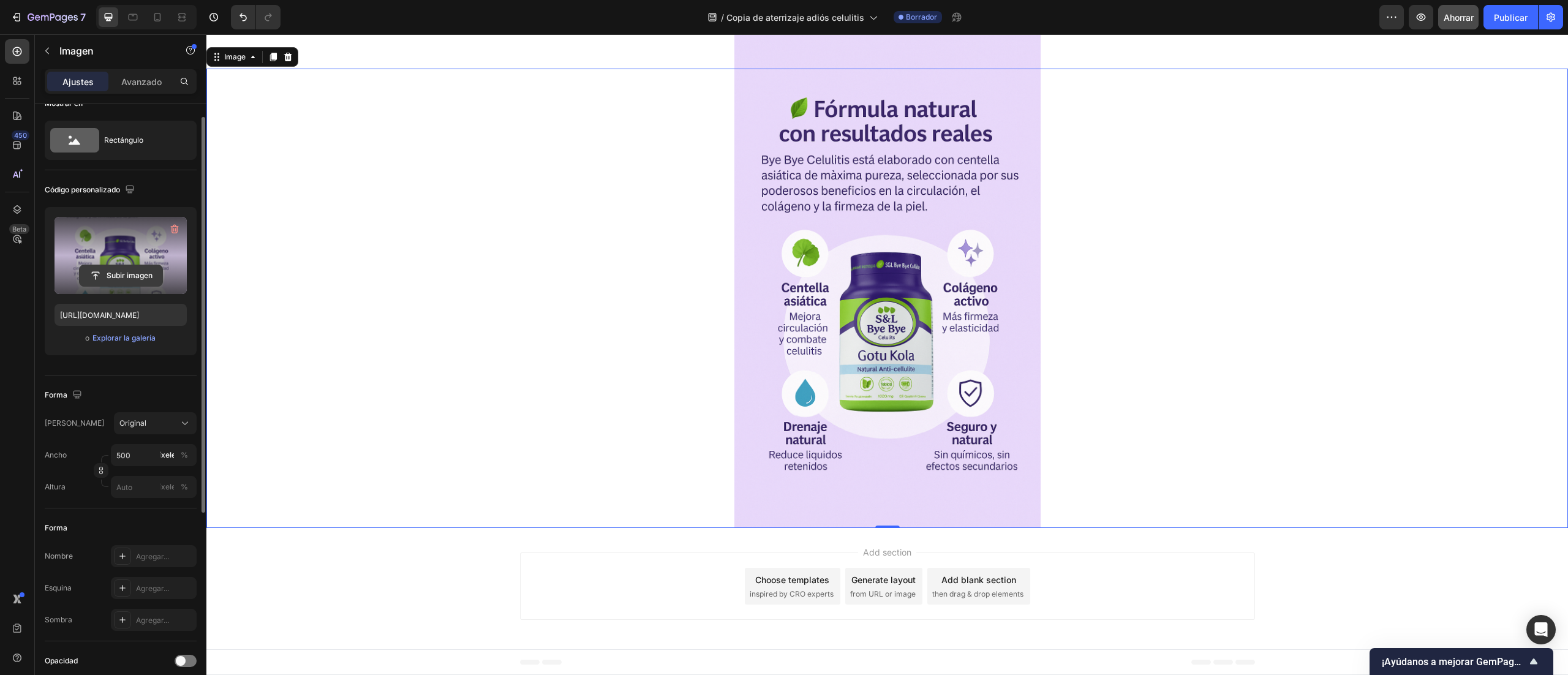
click at [123, 266] on input "file" at bounding box center [121, 275] width 82 height 21
click at [105, 256] on label at bounding box center [120, 256] width 132 height 77
click at [105, 265] on input "file" at bounding box center [121, 275] width 82 height 21
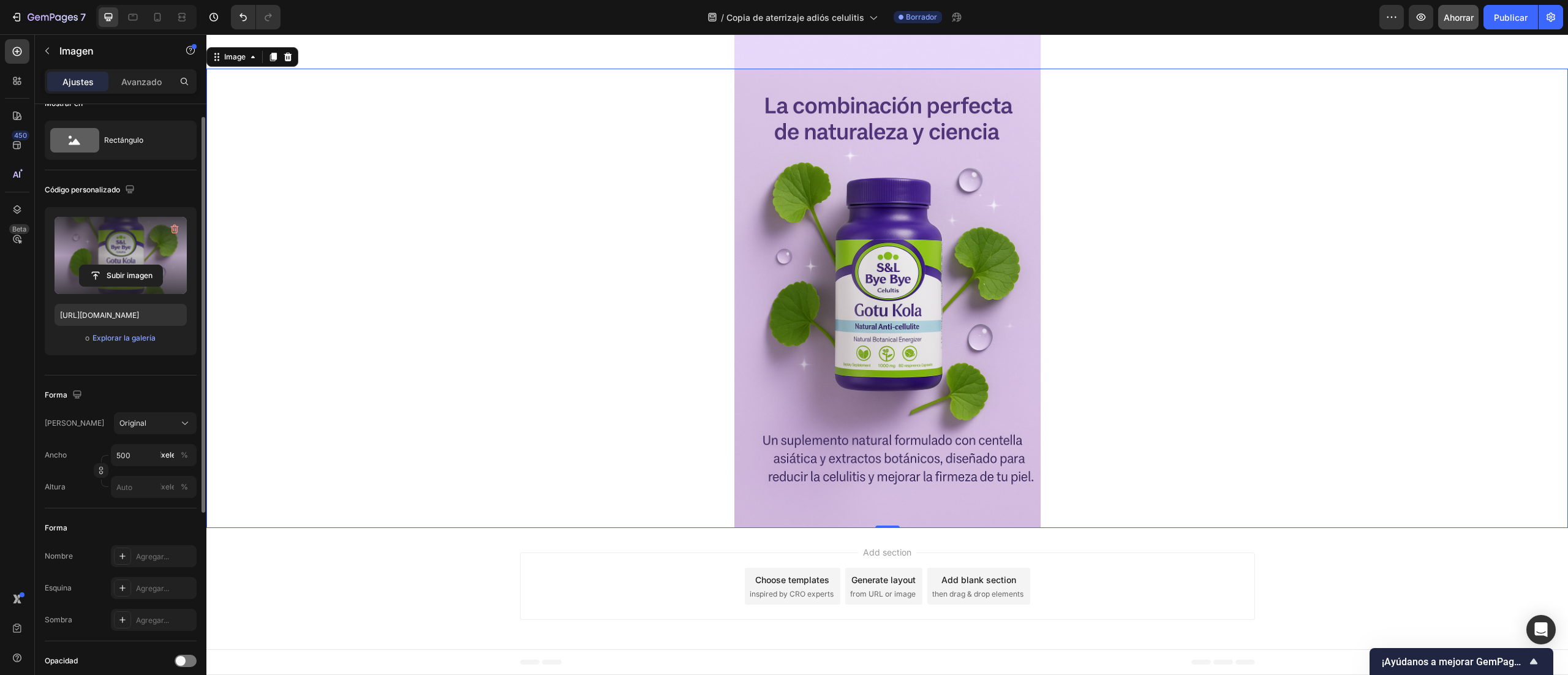
click at [932, 528] on img at bounding box center [888, 298] width 306 height 459
click at [112, 265] on button "Subir imagen" at bounding box center [121, 276] width 84 height 22
click at [130, 284] on input "file" at bounding box center [121, 275] width 82 height 21
type input "https://cdn.shopify.com/s/files/1/0772/1284/4269/files/gempages_586030181030822…"
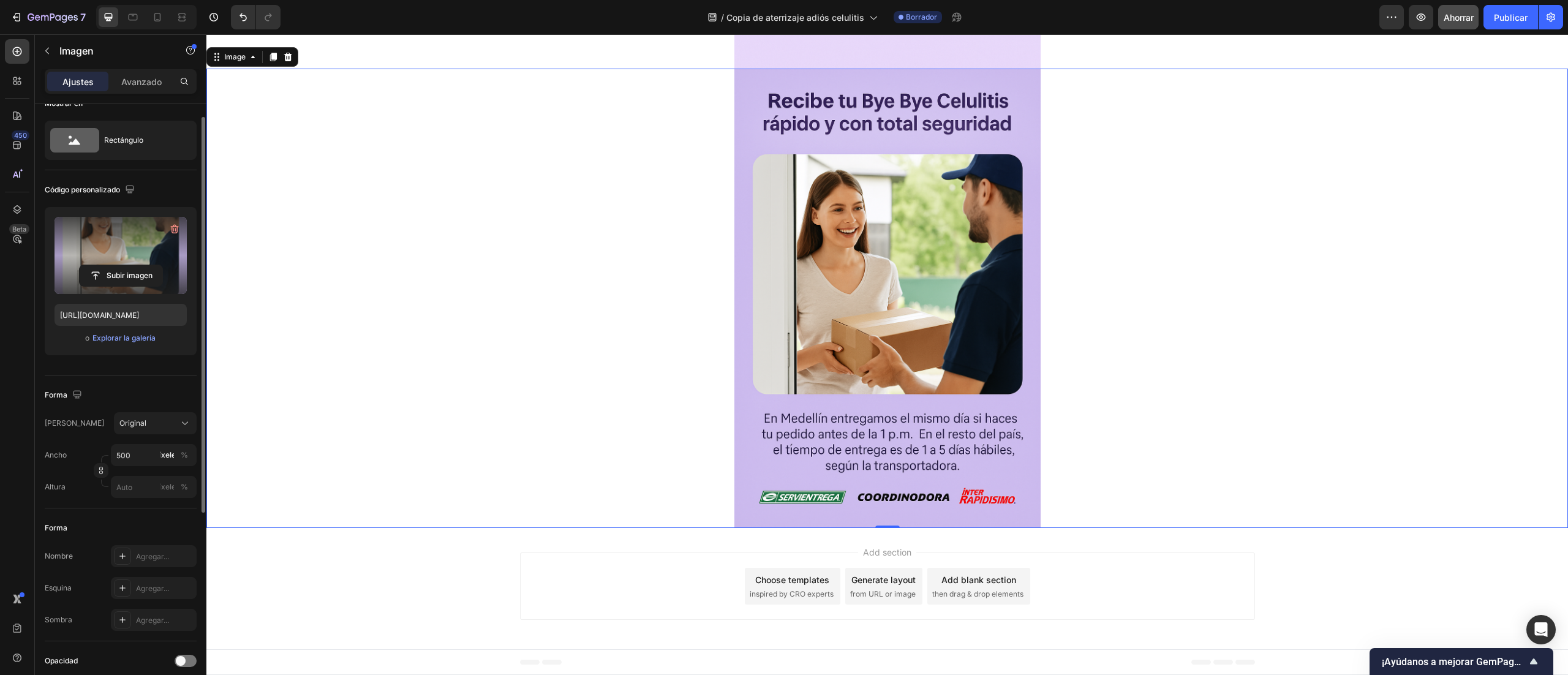
scroll to position [3307, 0]
click at [1508, 23] on button "Publicar" at bounding box center [1510, 16] width 54 height 25
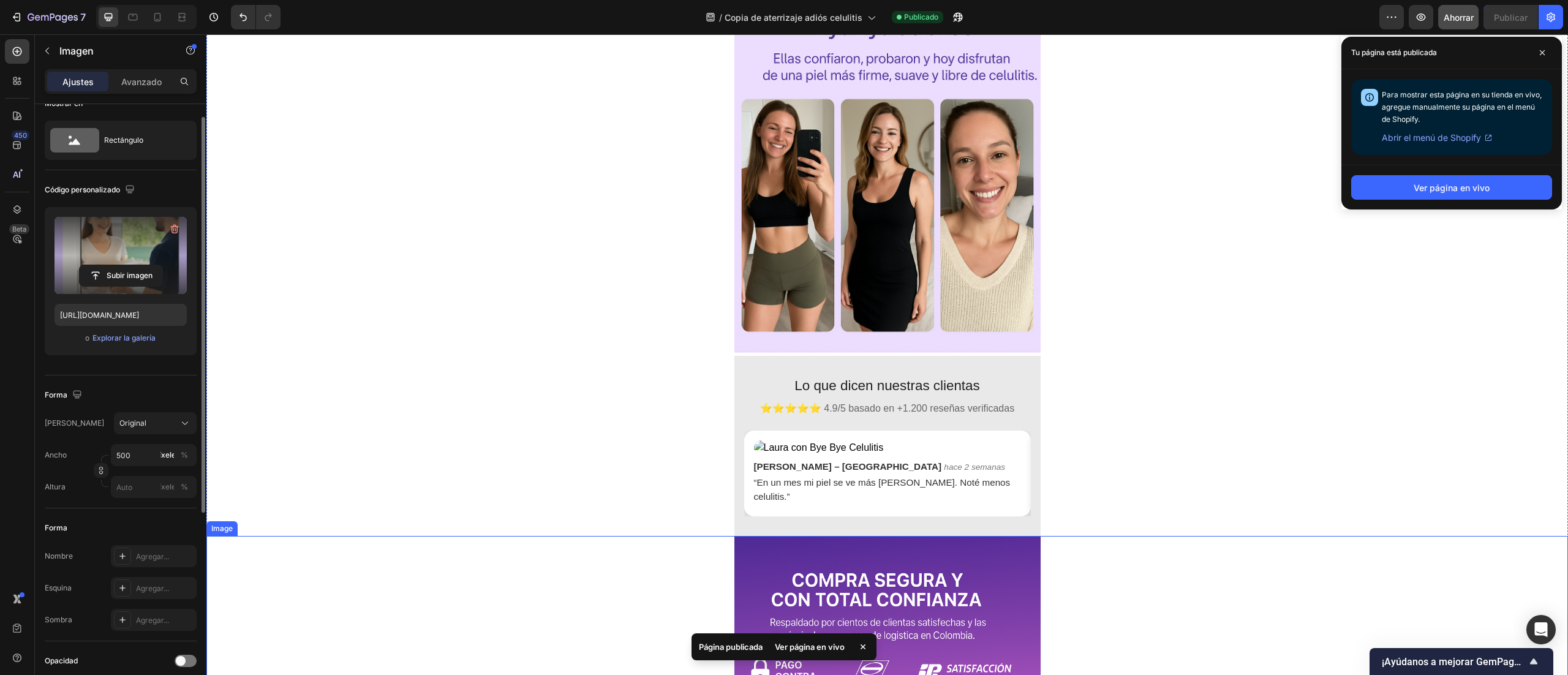
scroll to position [0, 0]
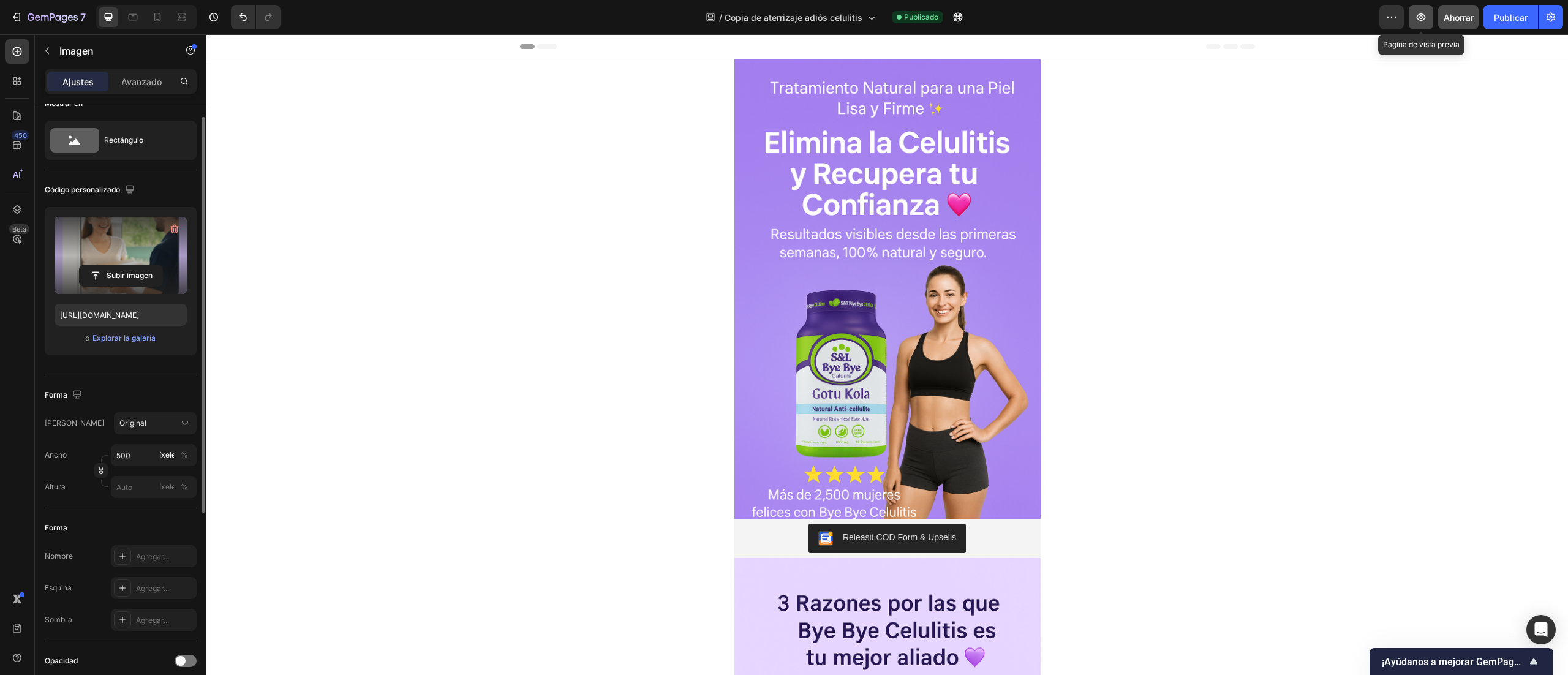
click at [1426, 16] on icon "button" at bounding box center [1420, 16] width 12 height 12
drag, startPoint x: 1544, startPoint y: 19, endPoint x: 1288, endPoint y: 114, distance: 273.1
click at [1545, 19] on icon "button" at bounding box center [1551, 16] width 12 height 12
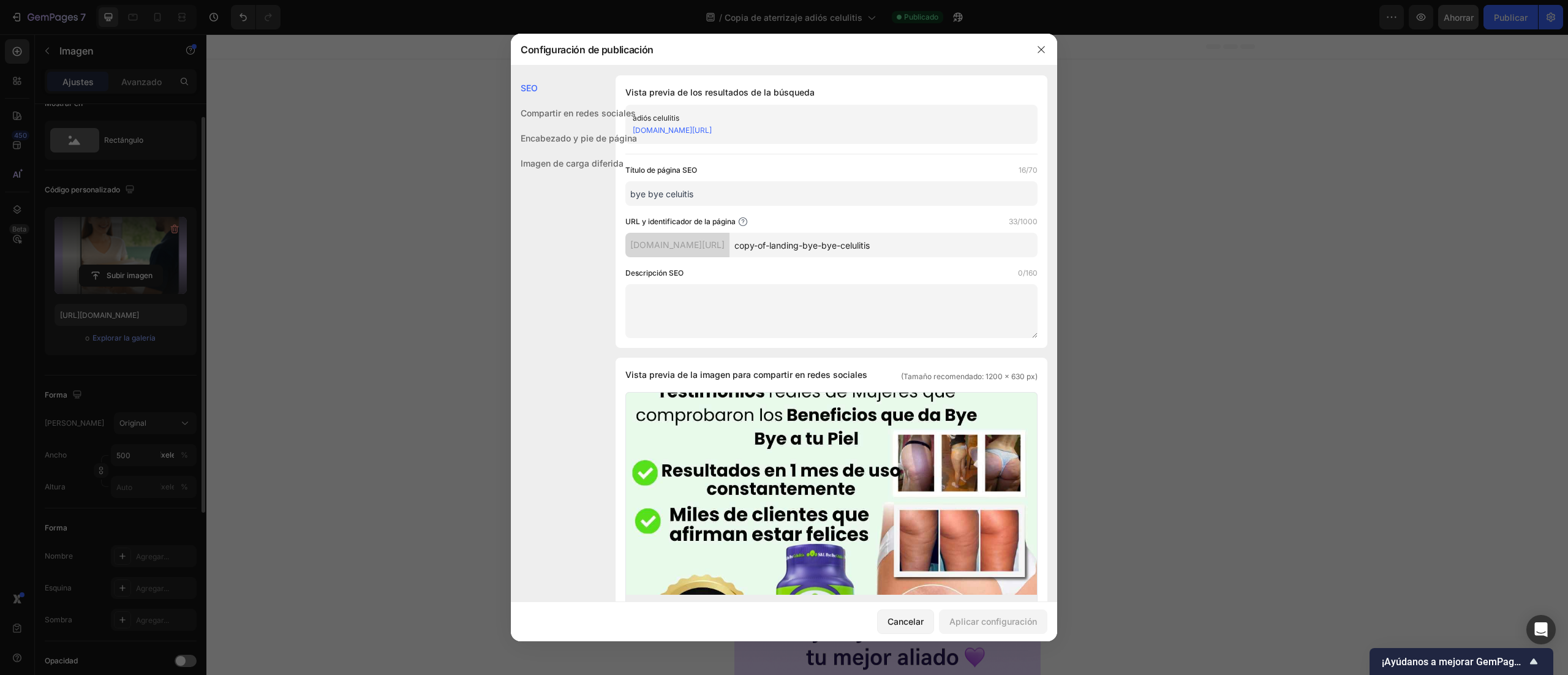
click at [712, 134] on font "nj1p2a-rt.myshopify.com/pages/copia-de-aterrizaje-adios-celulitis" at bounding box center [673, 130] width 79 height 9
drag, startPoint x: 498, startPoint y: 281, endPoint x: 290, endPoint y: 250, distance: 210.3
click at [498, 280] on div at bounding box center [784, 337] width 1568 height 675
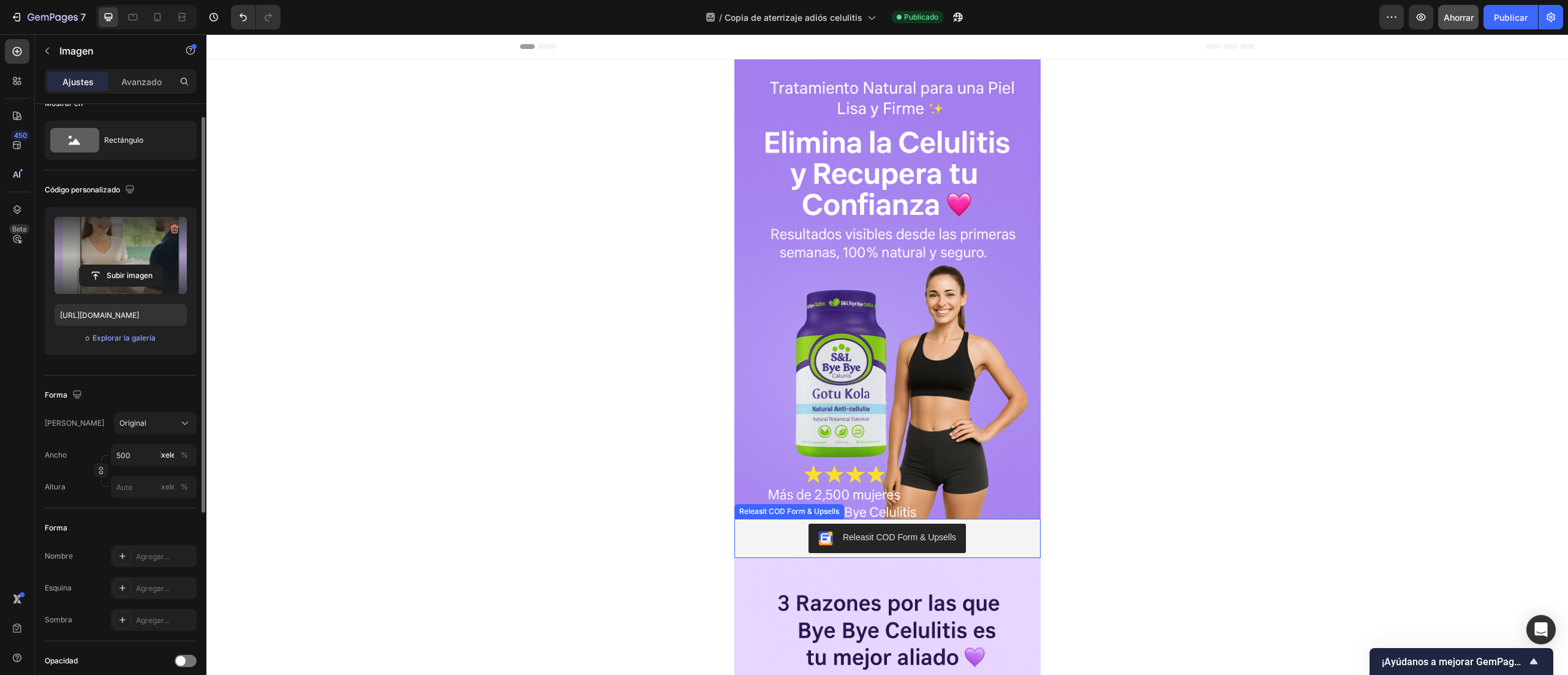
click at [981, 550] on div "Releasit COD Form & Upsells" at bounding box center [888, 539] width 297 height 29
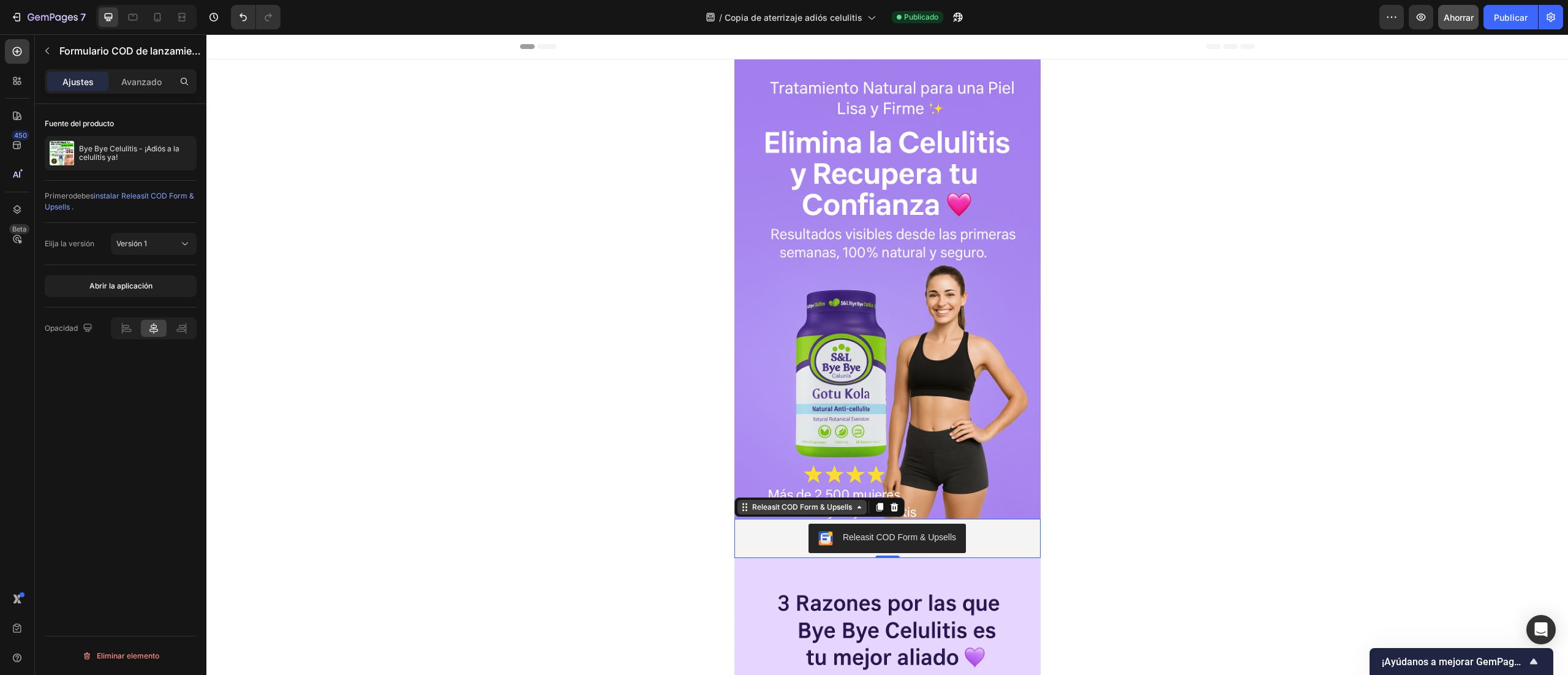
click at [855, 511] on icon at bounding box center [860, 506] width 10 height 10
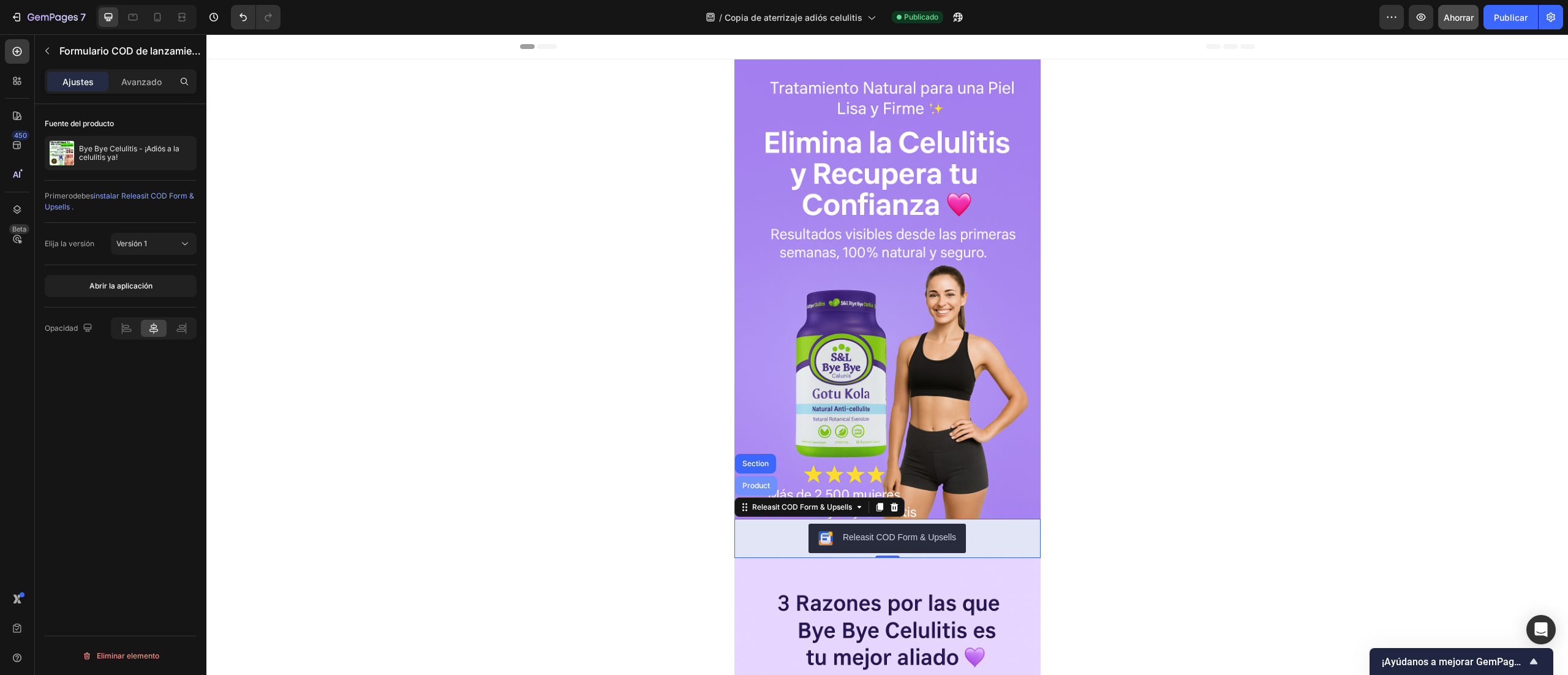
click at [753, 484] on div "Product" at bounding box center [756, 485] width 32 height 7
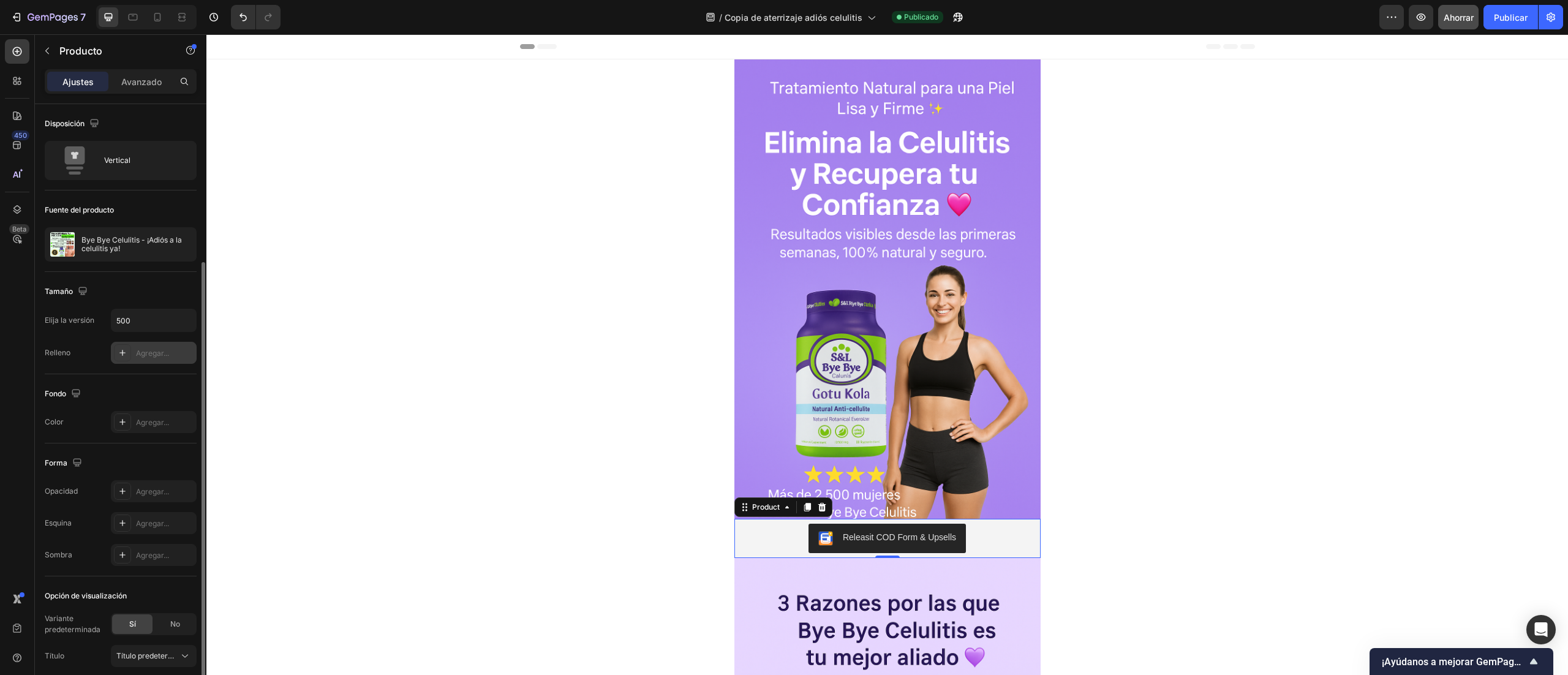
scroll to position [84, 0]
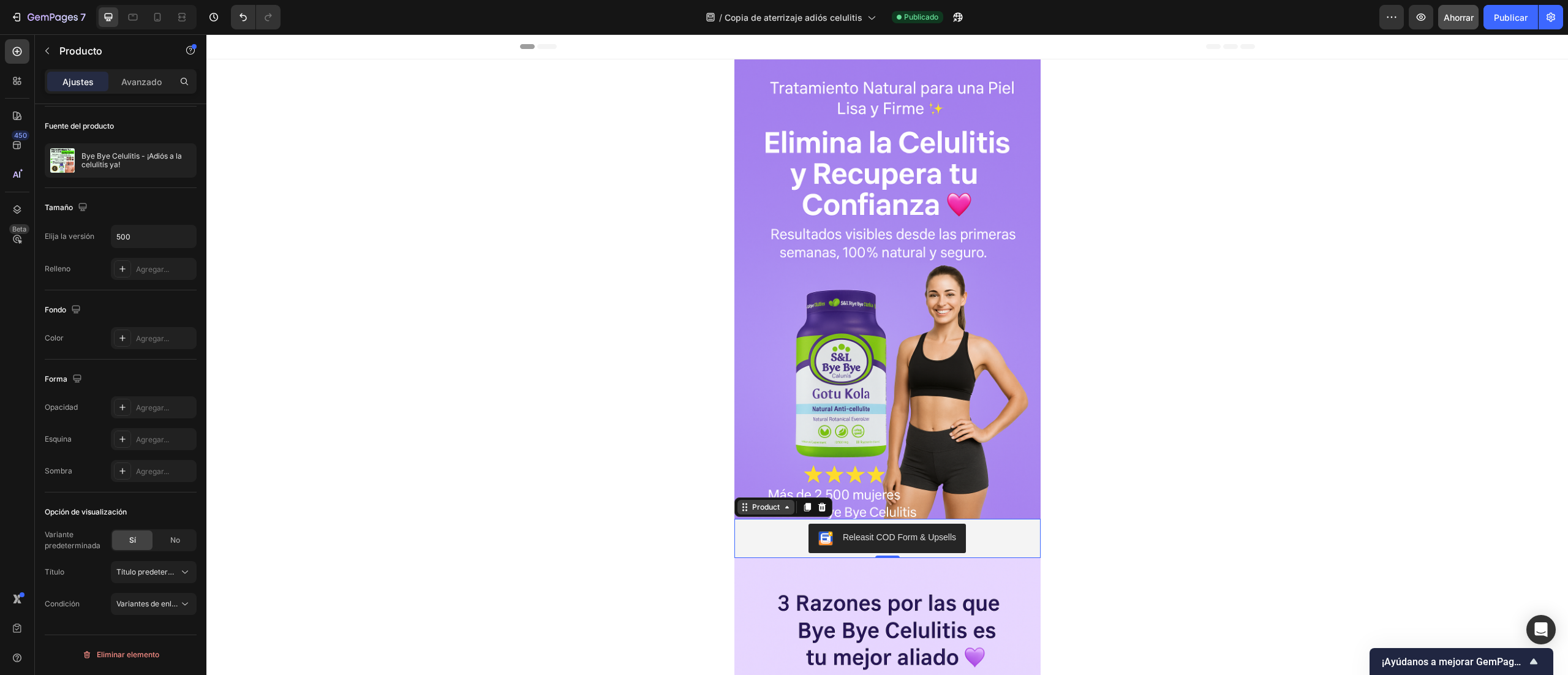
click at [783, 508] on icon at bounding box center [787, 506] width 10 height 10
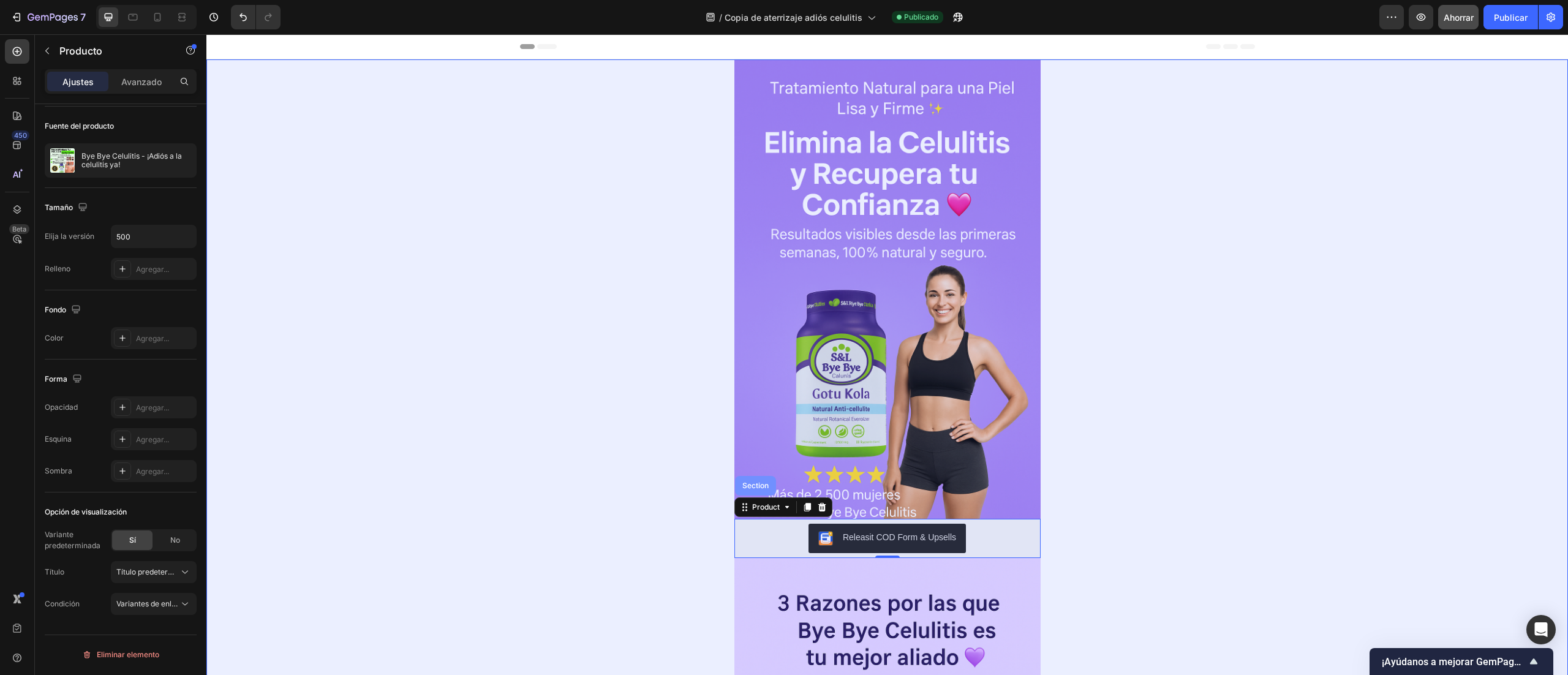
click at [751, 484] on div "Section" at bounding box center [756, 485] width 31 height 7
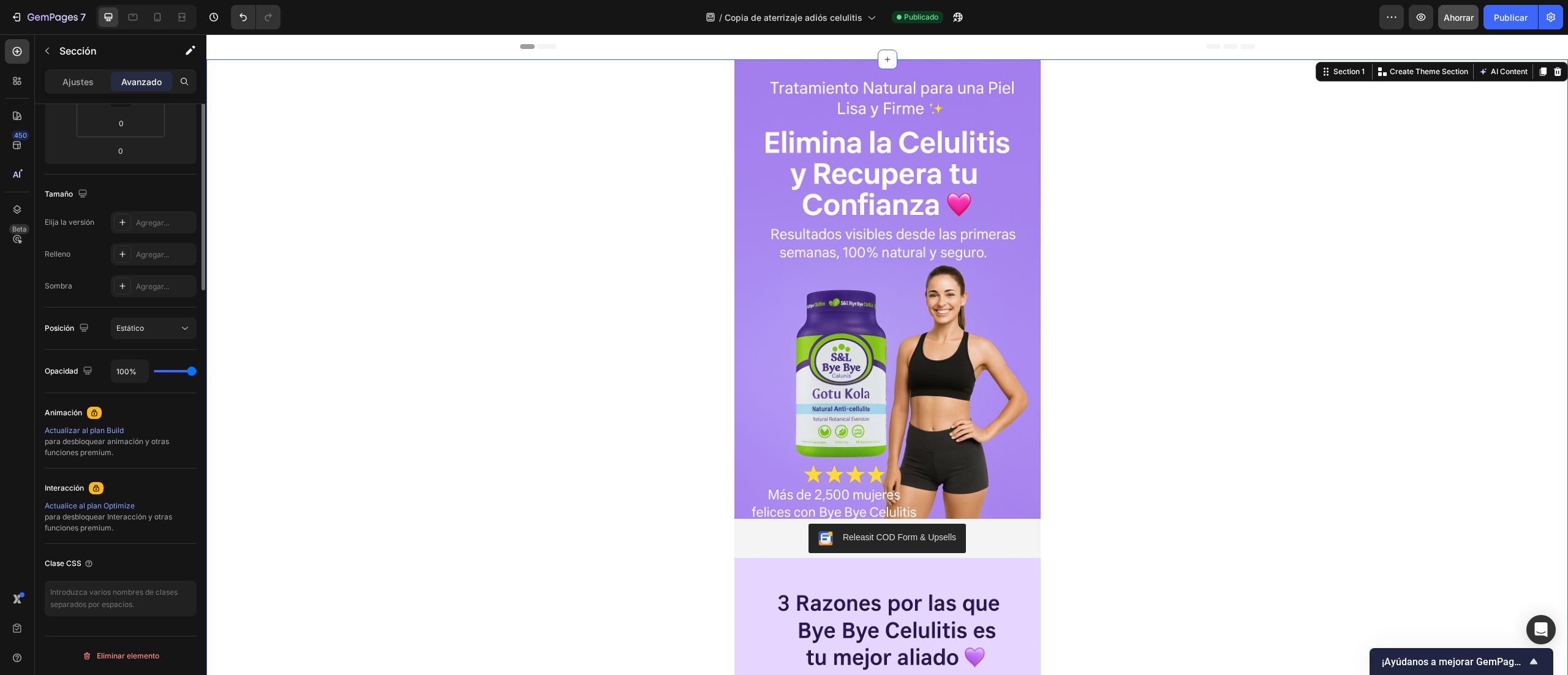
scroll to position [0, 0]
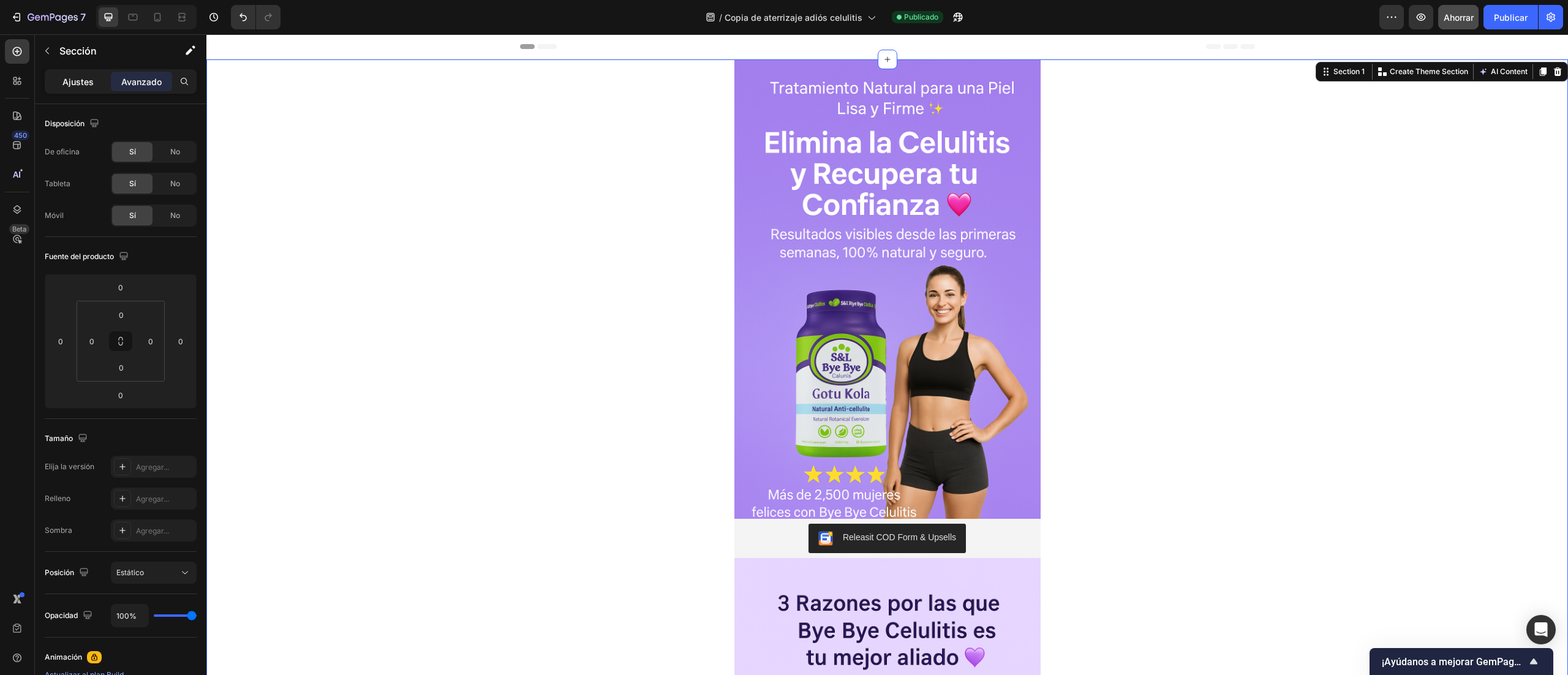
click at [83, 81] on font "Ajustes" at bounding box center [78, 82] width 31 height 10
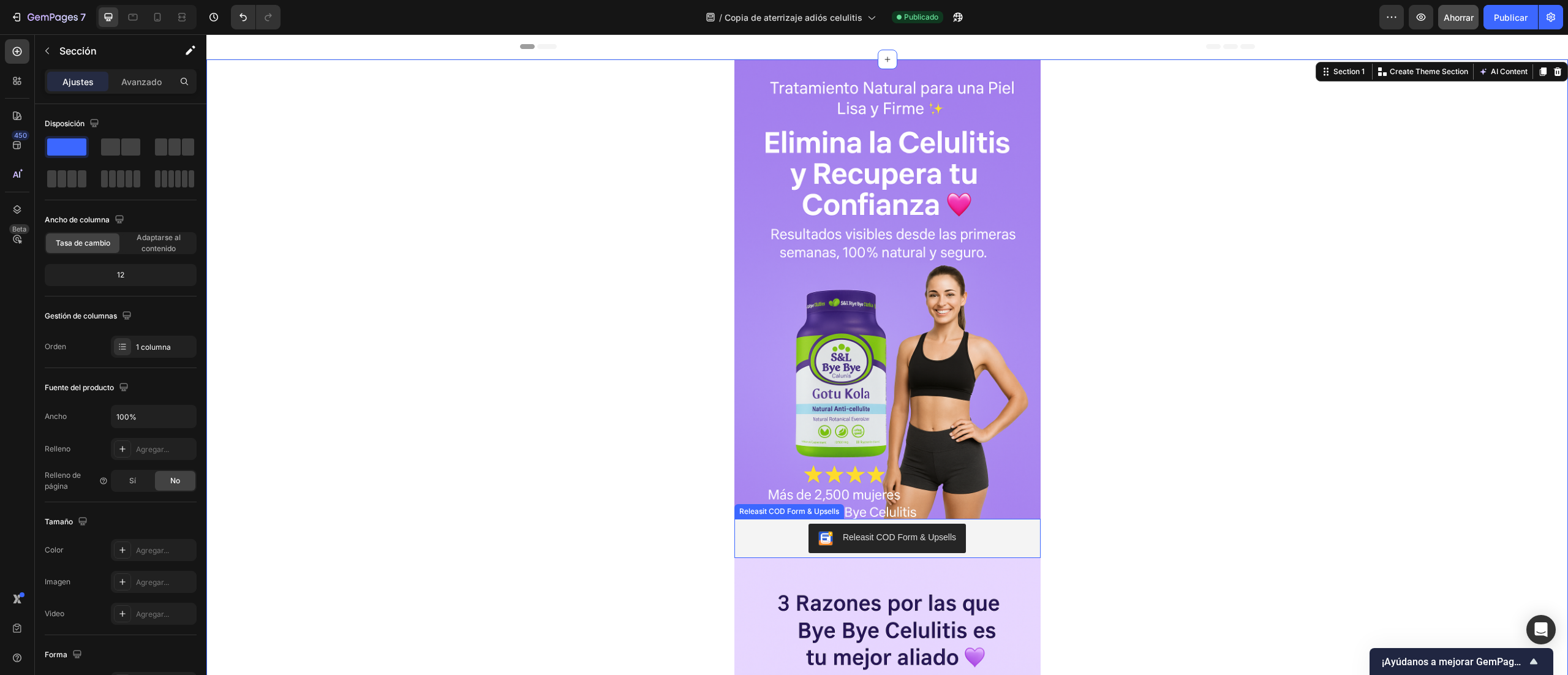
click at [824, 549] on button "Releasit COD Form & Upsells" at bounding box center [887, 539] width 158 height 29
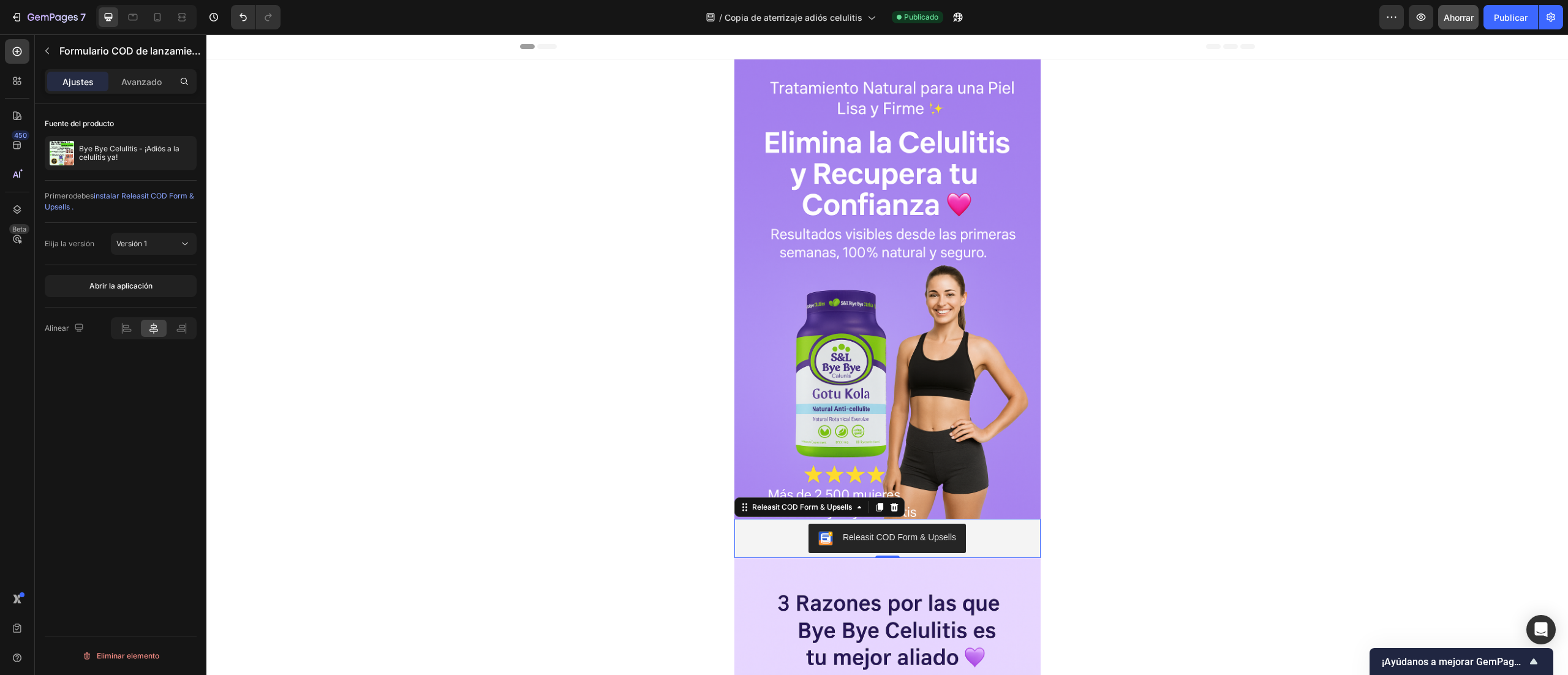
click at [136, 77] on font "Avanzado" at bounding box center [141, 82] width 40 height 10
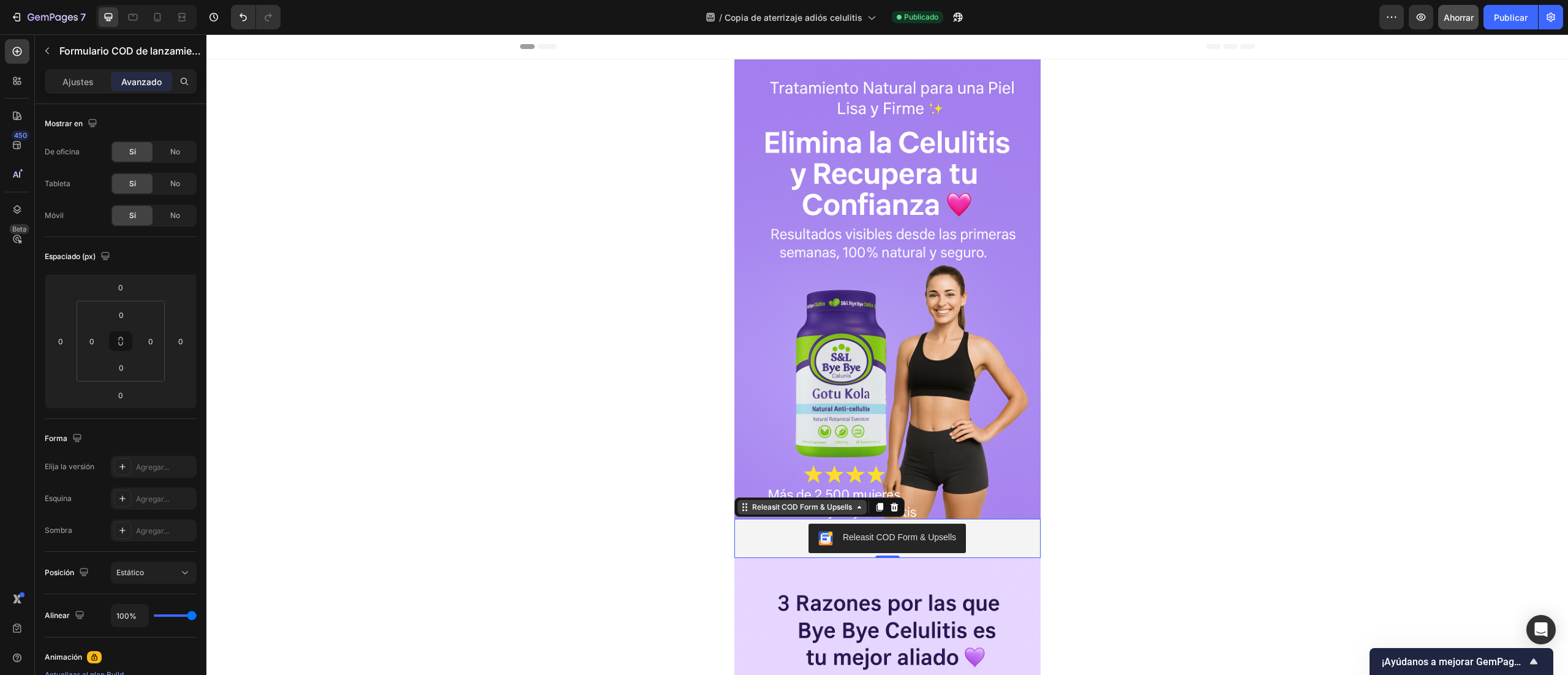
click at [855, 509] on icon at bounding box center [860, 506] width 10 height 10
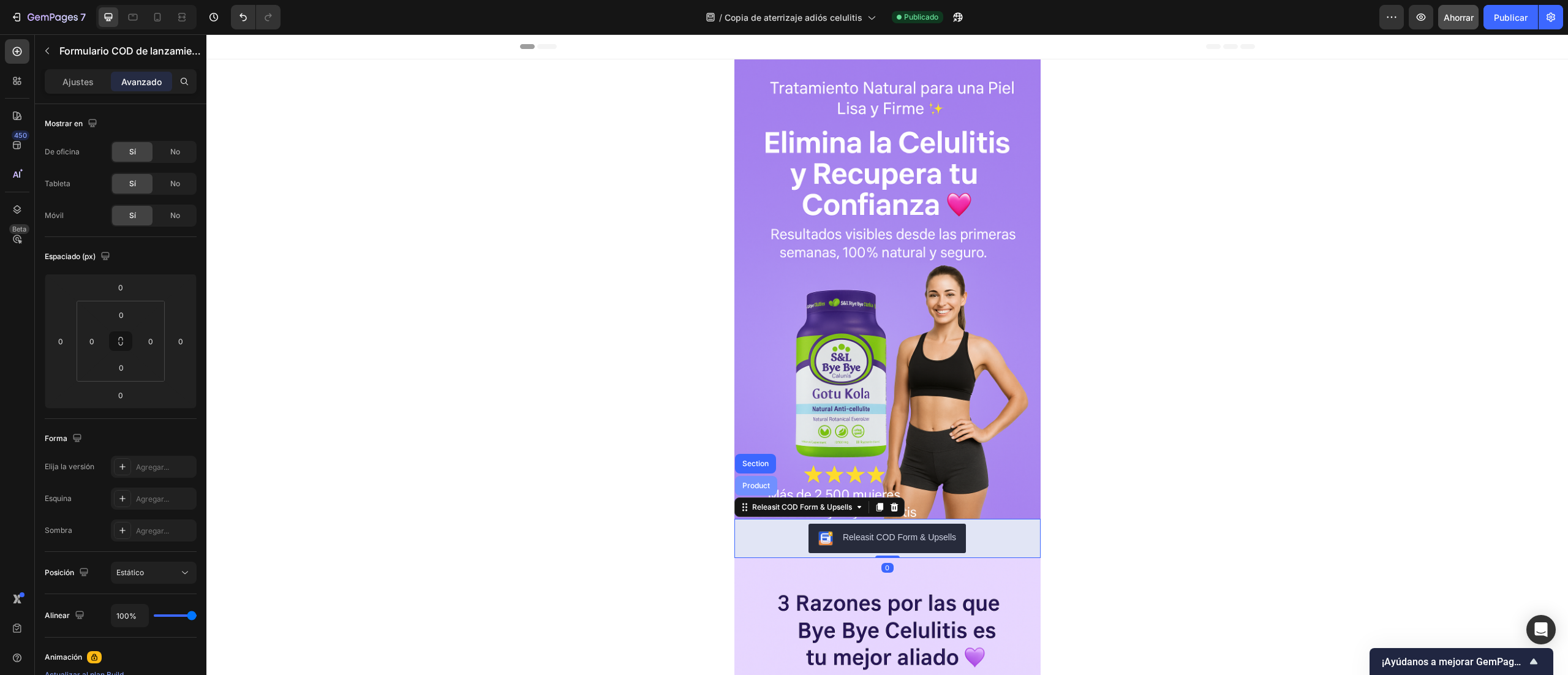
click at [746, 484] on div "Product" at bounding box center [756, 485] width 32 height 7
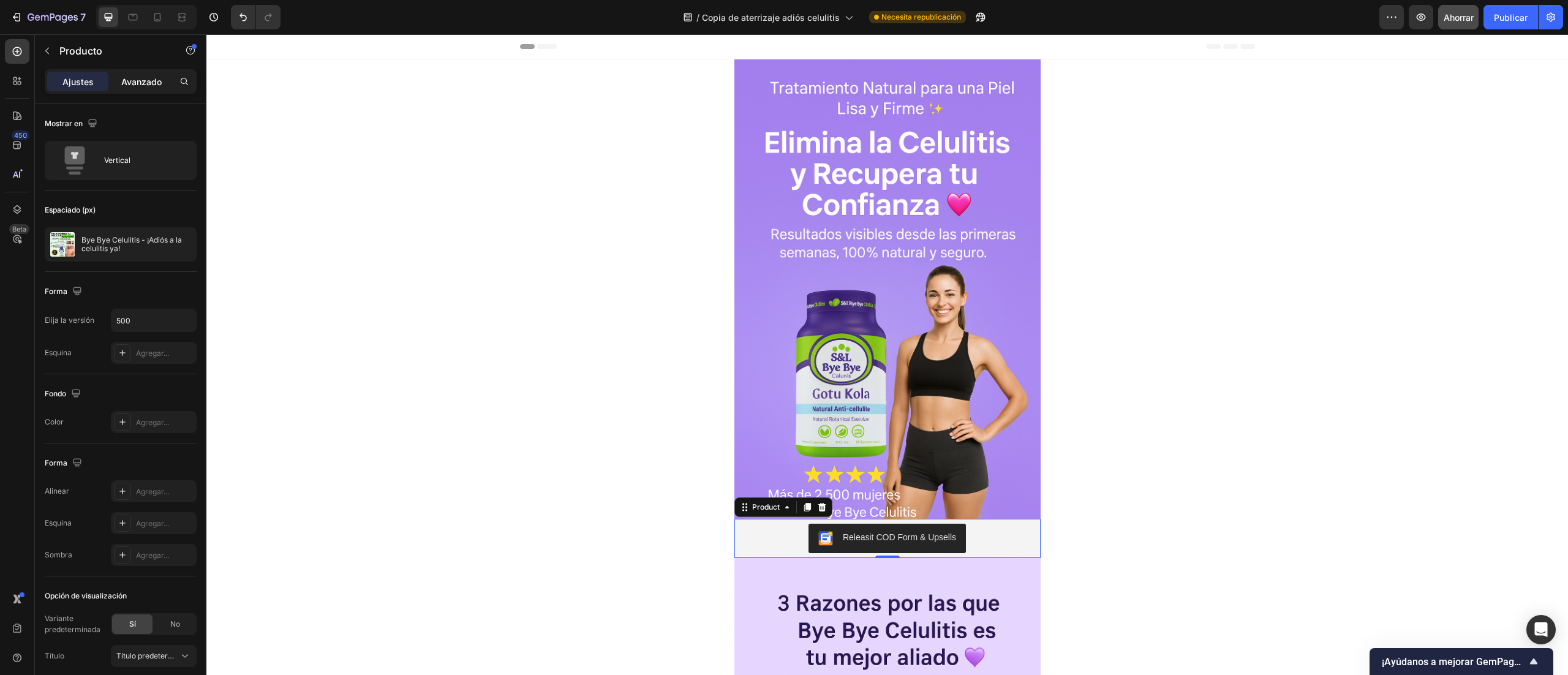
click at [136, 77] on font "Avanzado" at bounding box center [141, 82] width 40 height 10
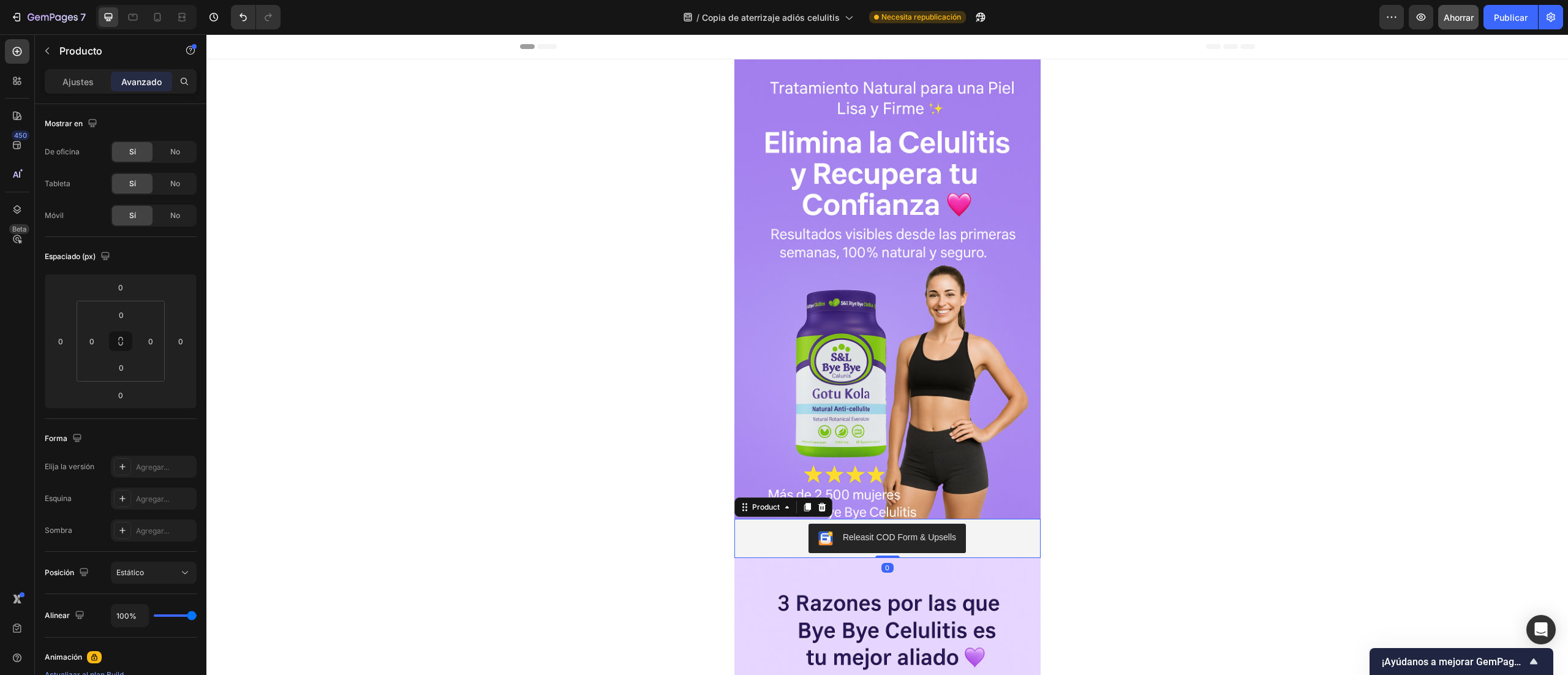
drag, startPoint x: 879, startPoint y: 556, endPoint x: 877, endPoint y: 524, distance: 32.1
click at [877, 524] on div "Releasit COD Form & Upsells Releasit COD Form & Upsells Product 0" at bounding box center [888, 538] width 306 height 39
click at [783, 502] on icon at bounding box center [787, 506] width 10 height 10
click at [783, 508] on icon at bounding box center [787, 506] width 10 height 10
click at [771, 511] on div "Product" at bounding box center [765, 507] width 32 height 11
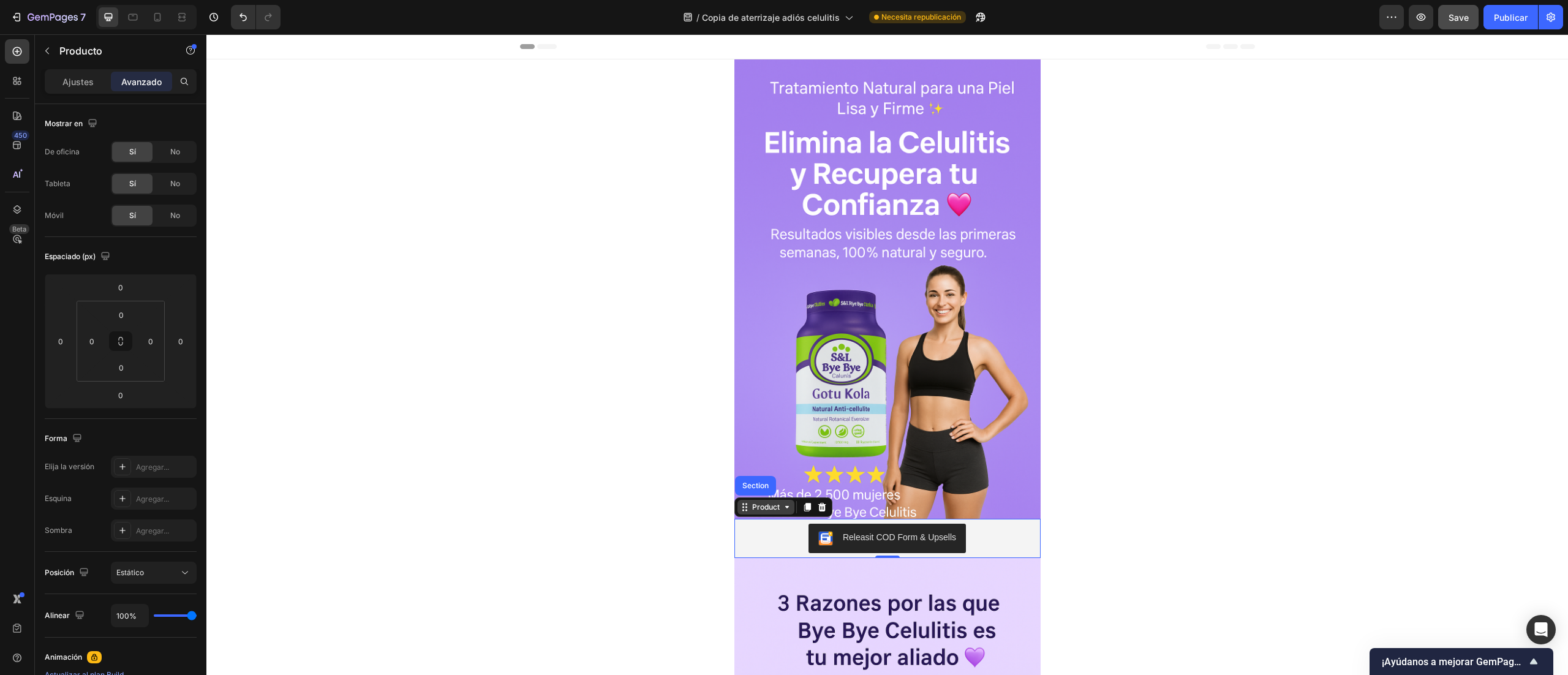
click at [750, 504] on div "Product" at bounding box center [765, 507] width 32 height 11
click at [781, 514] on div "Product" at bounding box center [766, 507] width 57 height 15
click at [781, 545] on div "Releasit COD Form & Upsells" at bounding box center [888, 539] width 297 height 29
click at [80, 83] on font "Ajustes" at bounding box center [78, 82] width 31 height 10
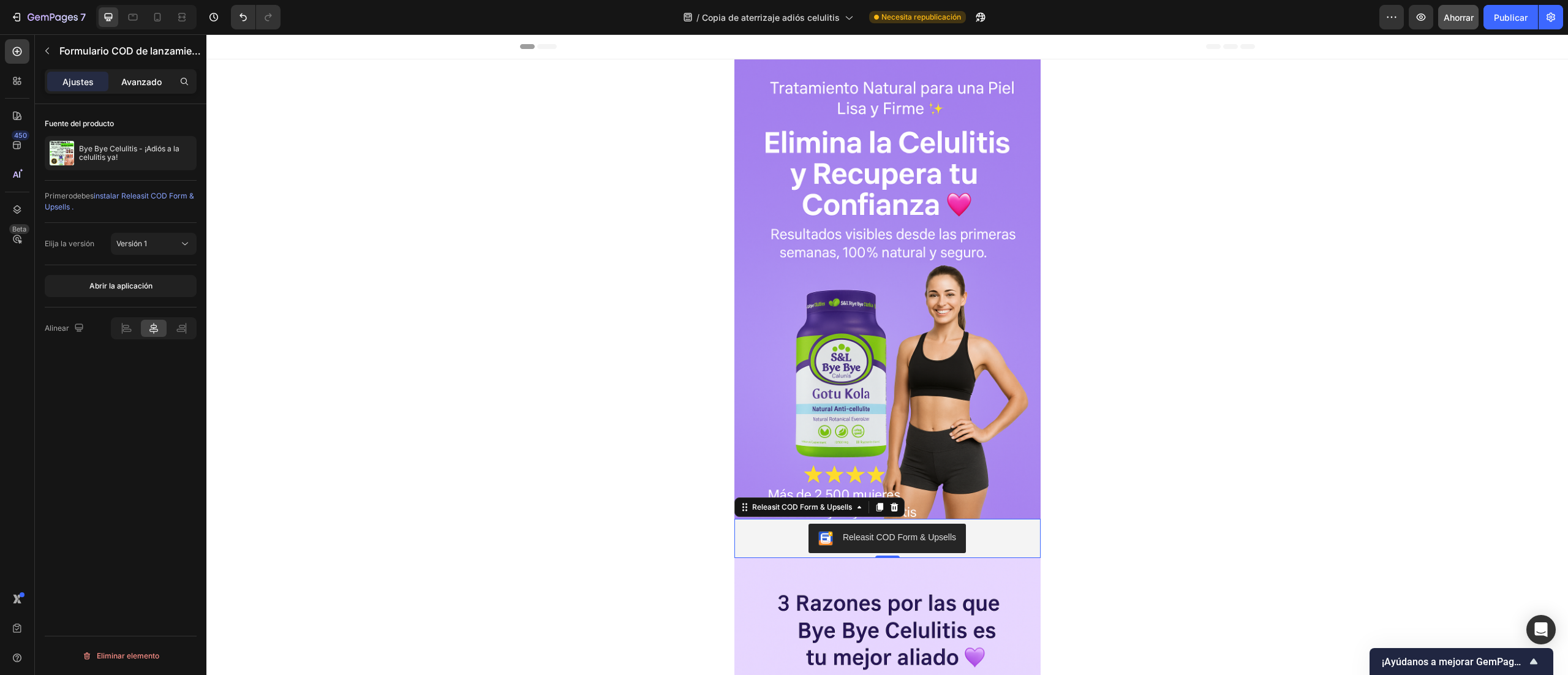
click at [132, 90] on div "Avanzado" at bounding box center [141, 81] width 61 height 19
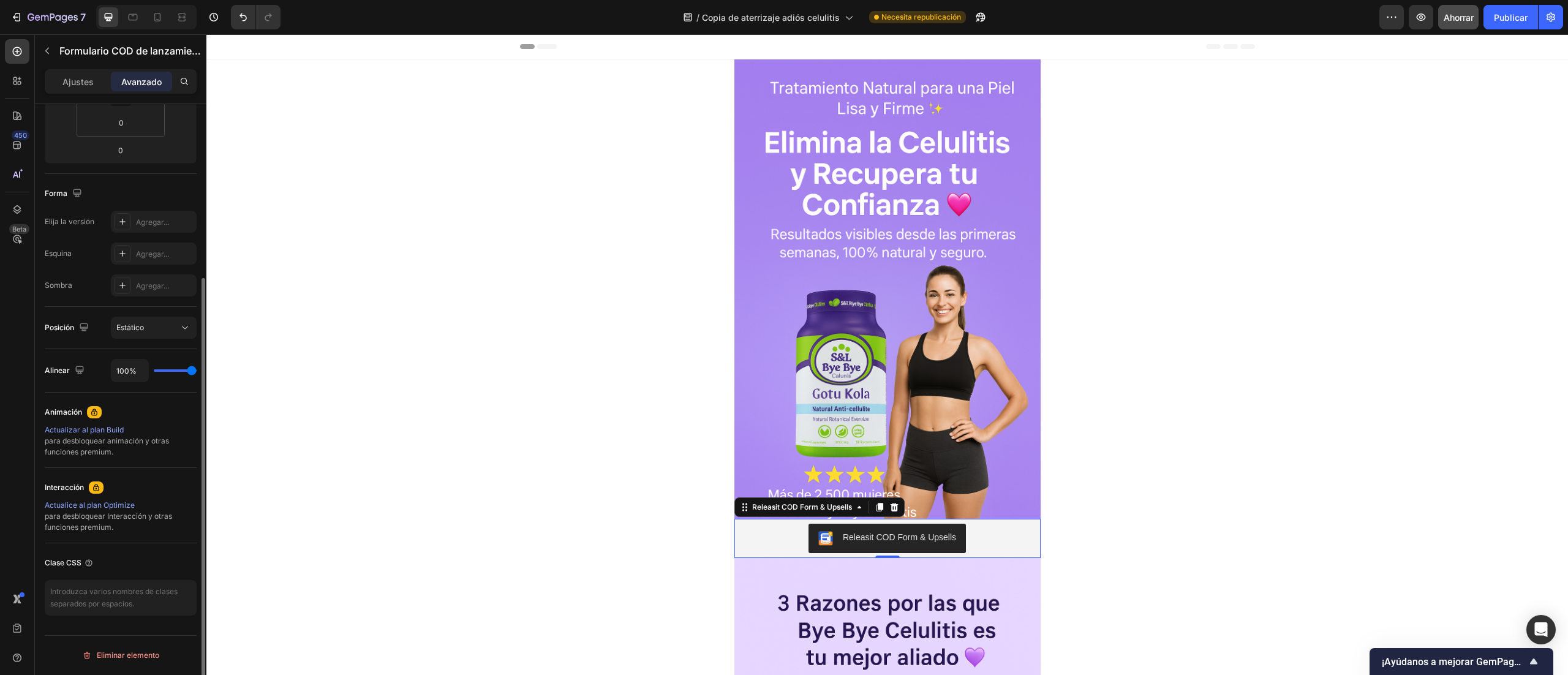
scroll to position [245, 0]
click at [993, 528] on div "Releasit COD Form & Upsells" at bounding box center [888, 539] width 297 height 29
click at [887, 512] on div at bounding box center [894, 507] width 15 height 15
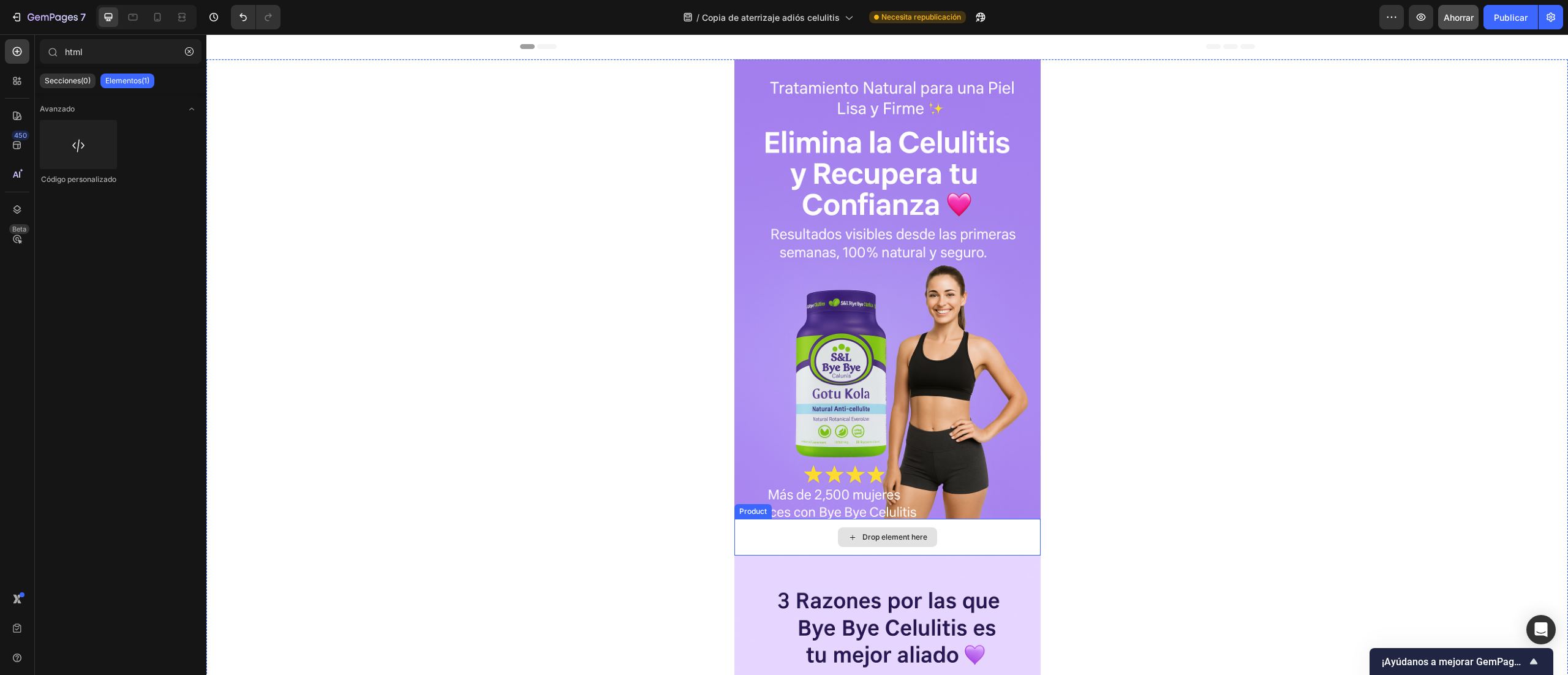
click at [801, 531] on div "Drop element here" at bounding box center [888, 537] width 306 height 37
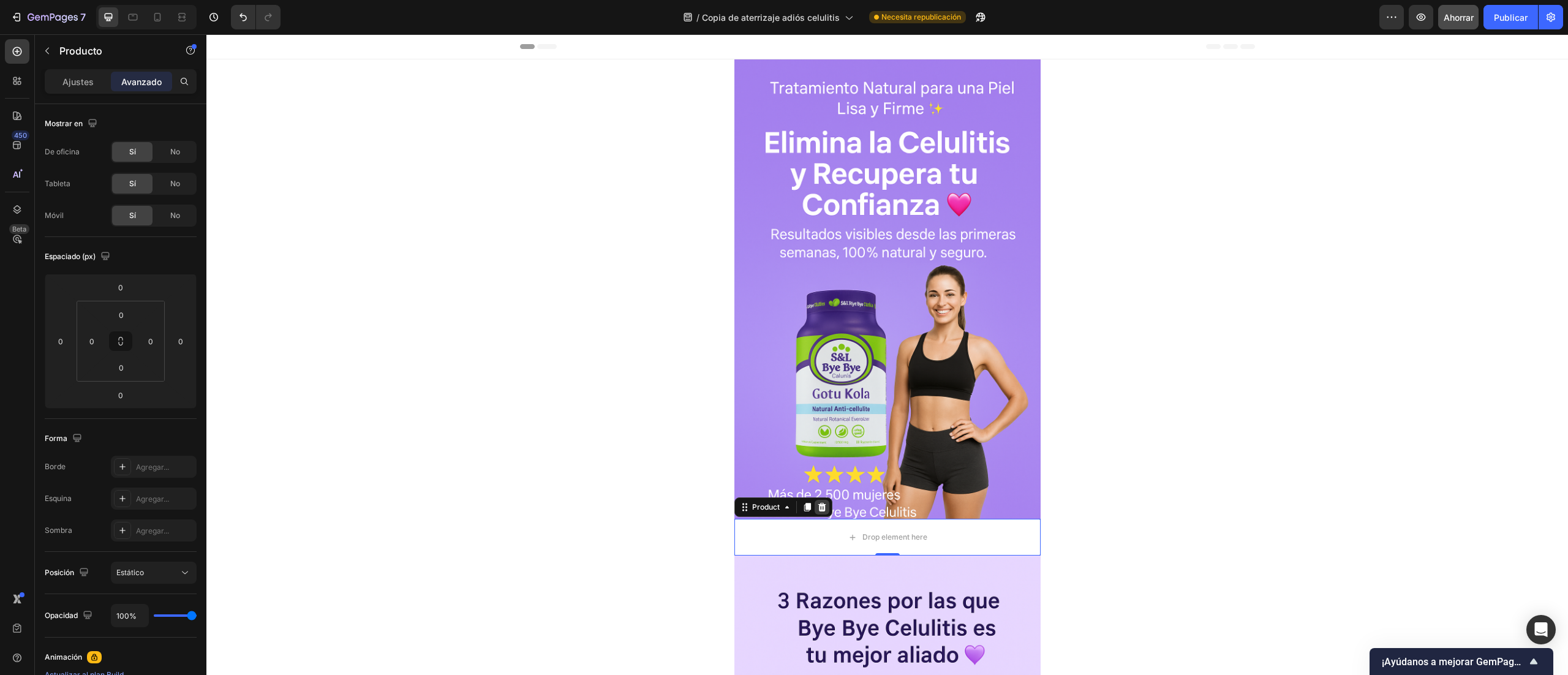
click at [817, 511] on icon at bounding box center [822, 506] width 10 height 10
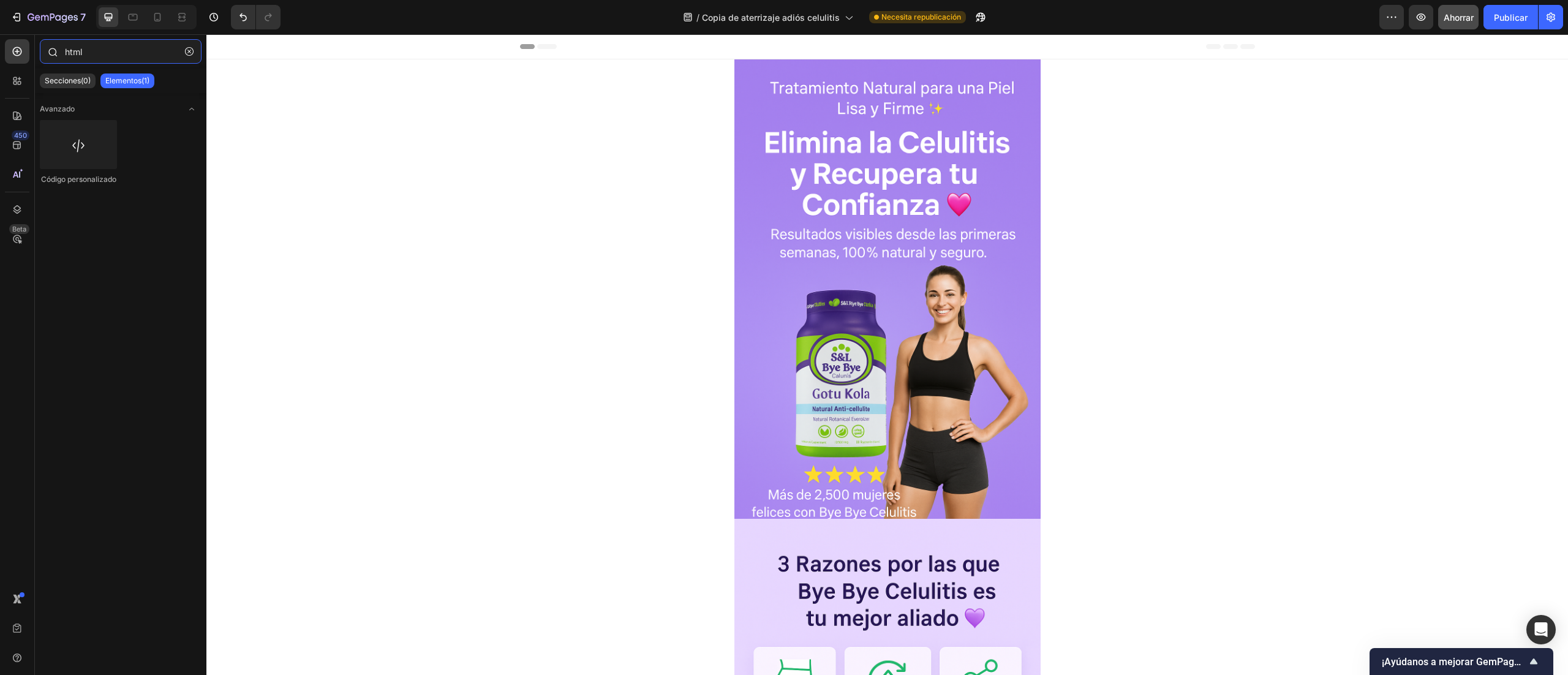
click at [91, 56] on input "html" at bounding box center [120, 51] width 161 height 25
click at [186, 50] on icon "button" at bounding box center [189, 50] width 8 height 8
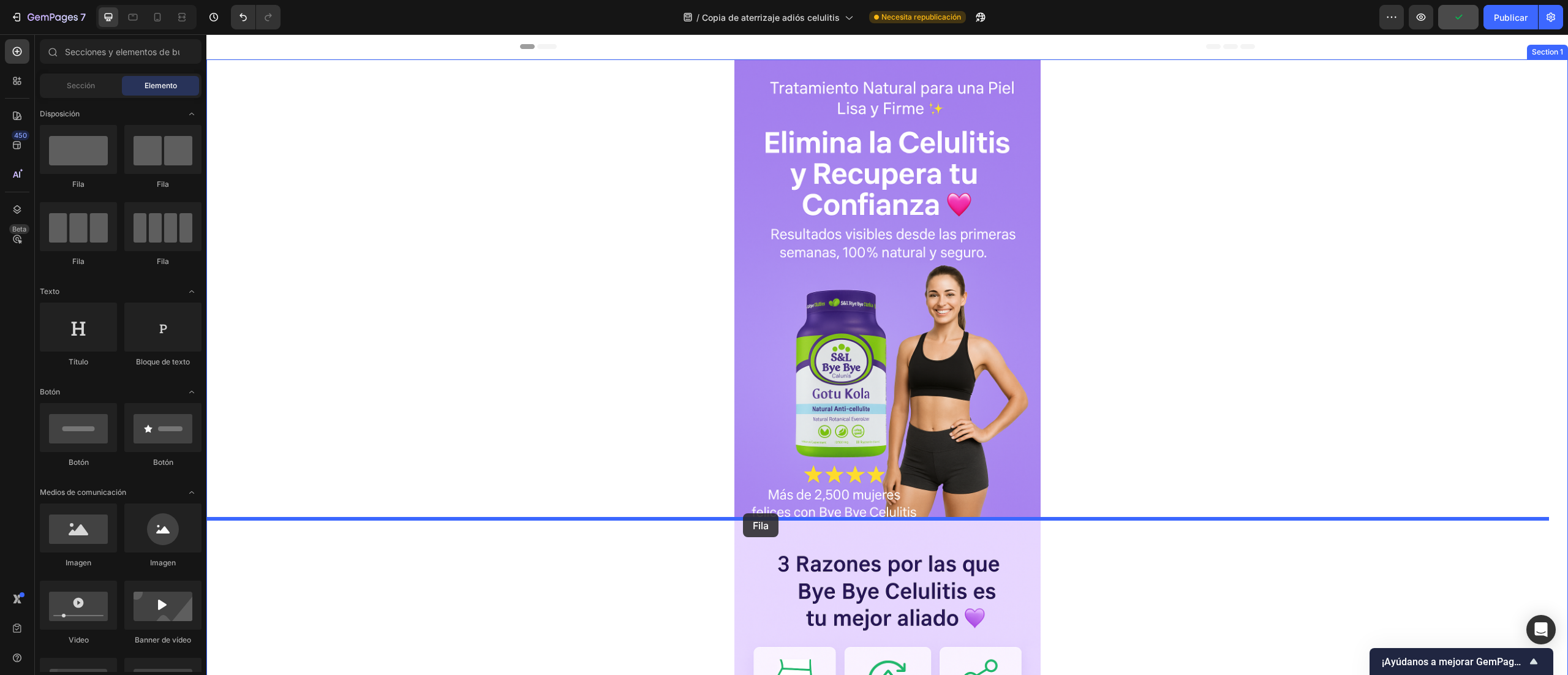
drag, startPoint x: 286, startPoint y: 192, endPoint x: 743, endPoint y: 513, distance: 558.5
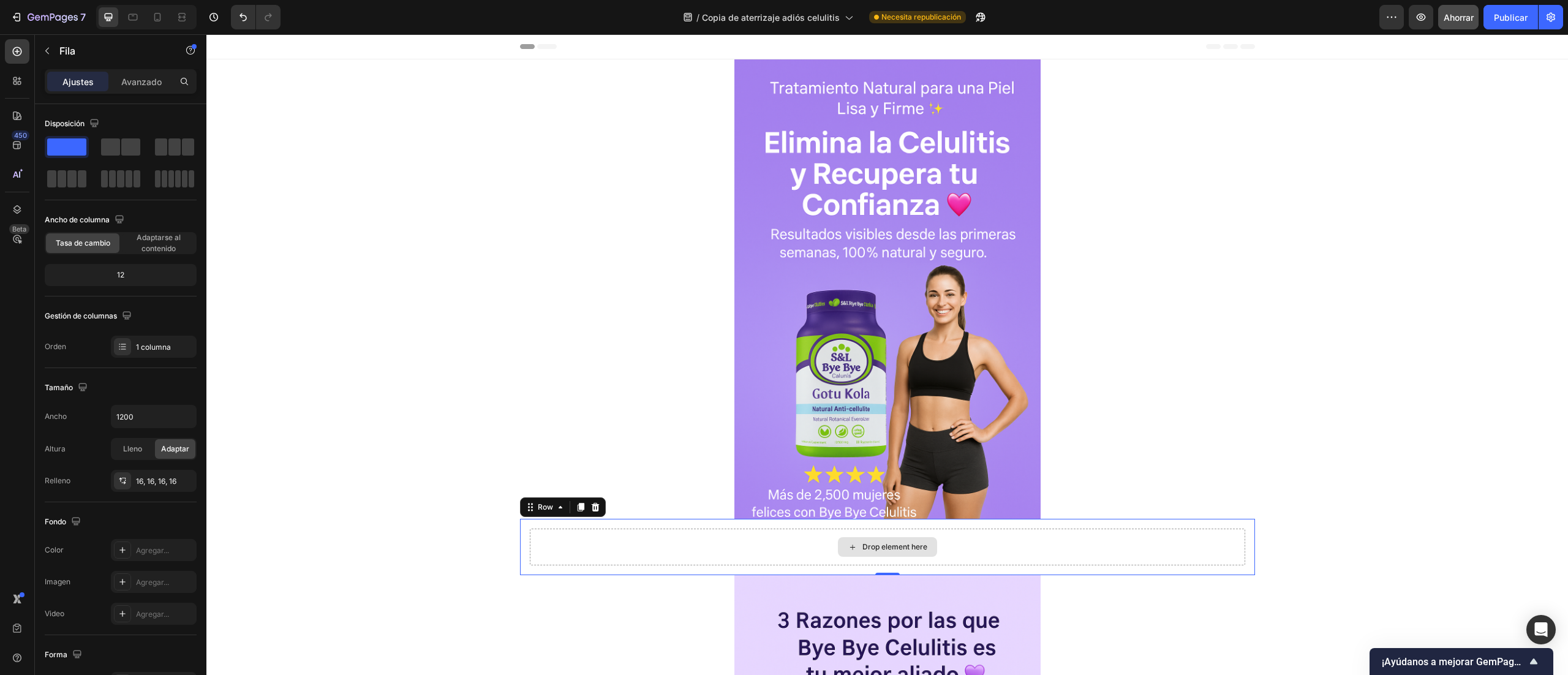
click at [689, 555] on div "Drop element here" at bounding box center [887, 547] width 716 height 37
click at [177, 480] on button "button" at bounding box center [184, 481] width 15 height 15
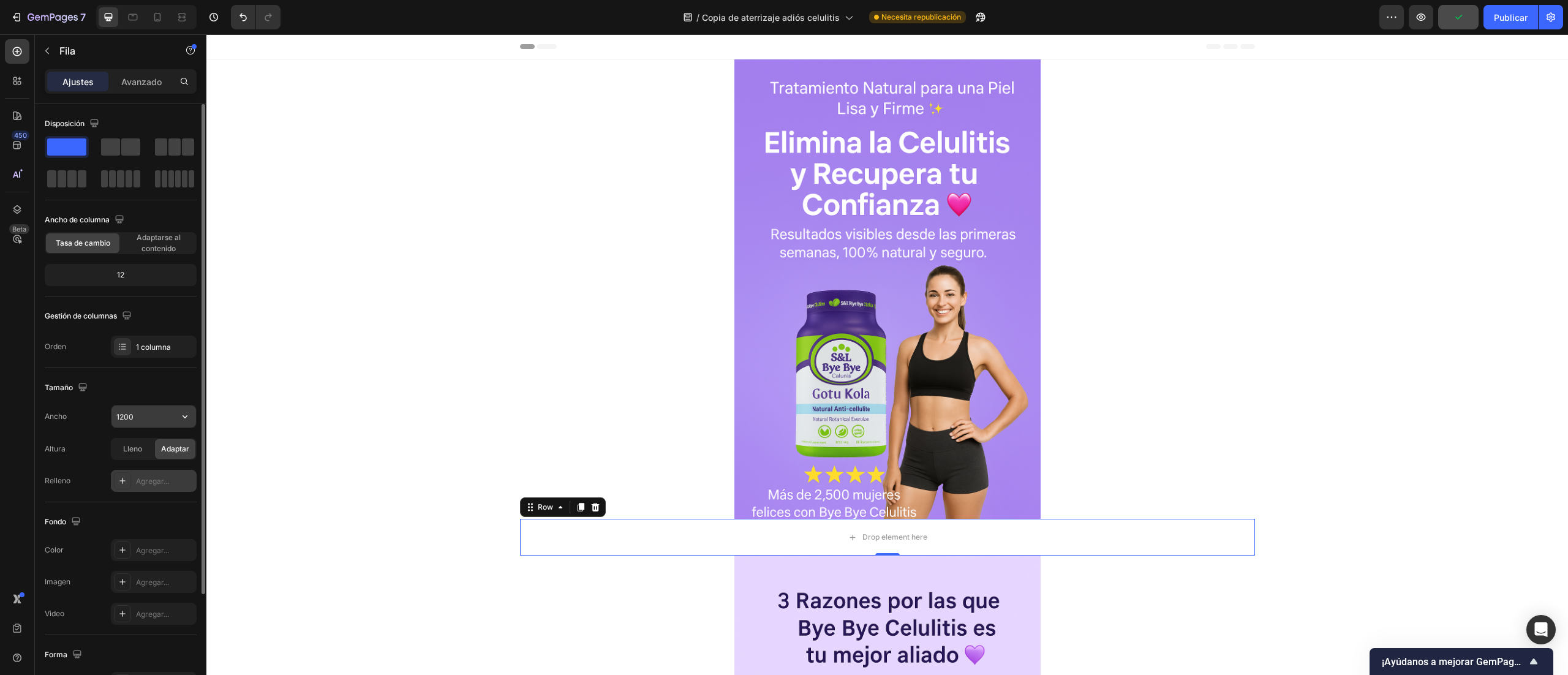
click at [141, 418] on input "1200" at bounding box center [154, 417] width 84 height 22
drag, startPoint x: 141, startPoint y: 418, endPoint x: 97, endPoint y: 418, distance: 44.0
click at [97, 418] on div "Ancho 1200" at bounding box center [121, 416] width 152 height 23
click at [138, 419] on input "1200" at bounding box center [154, 417] width 84 height 22
type input "1"
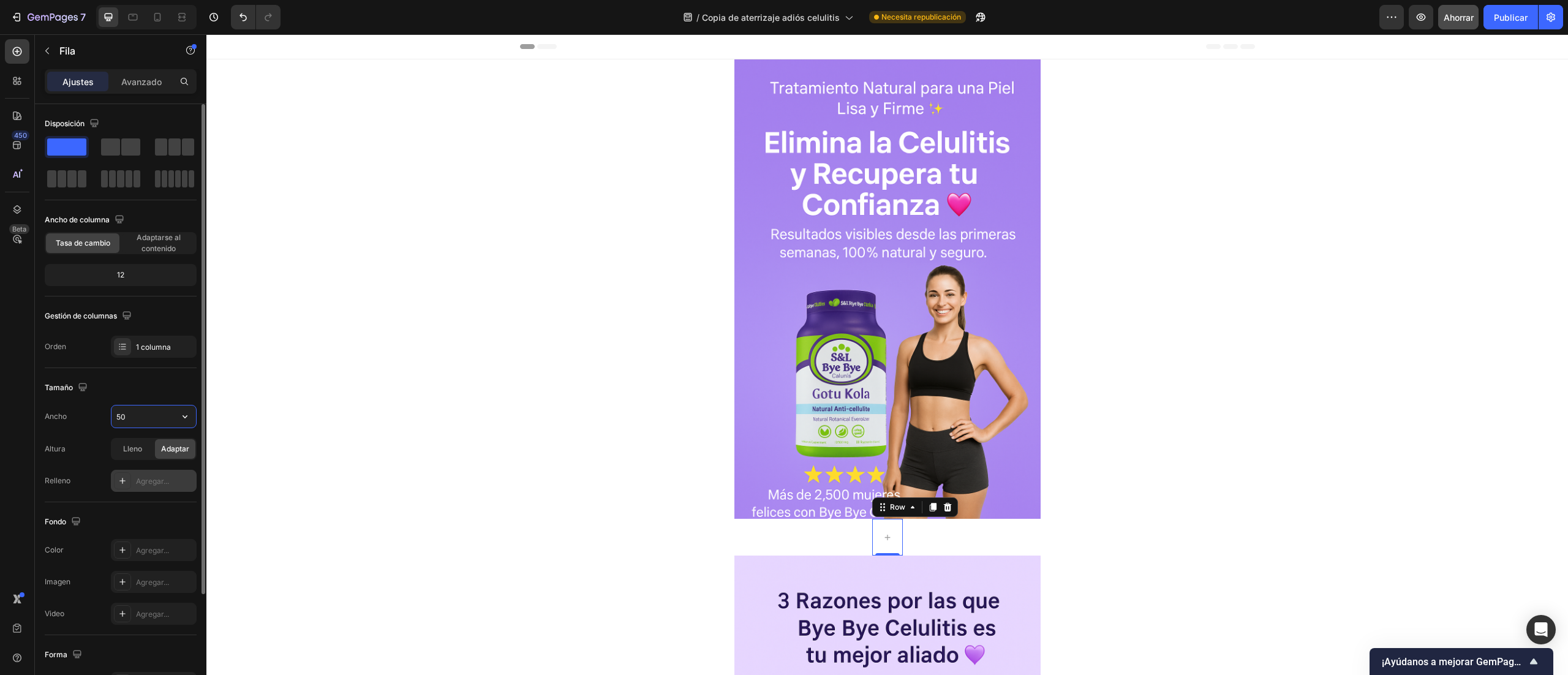
type input "500"
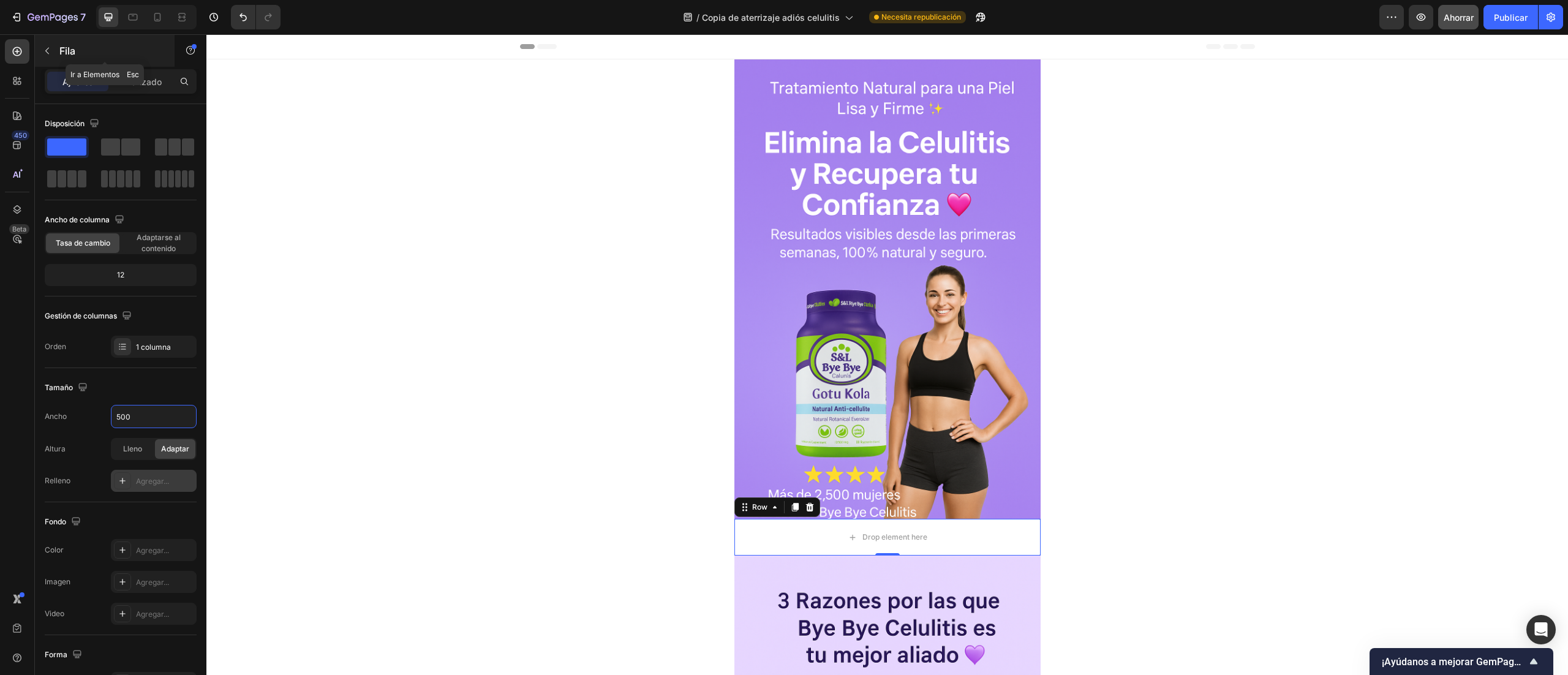
click at [58, 49] on div "Fila" at bounding box center [104, 50] width 139 height 32
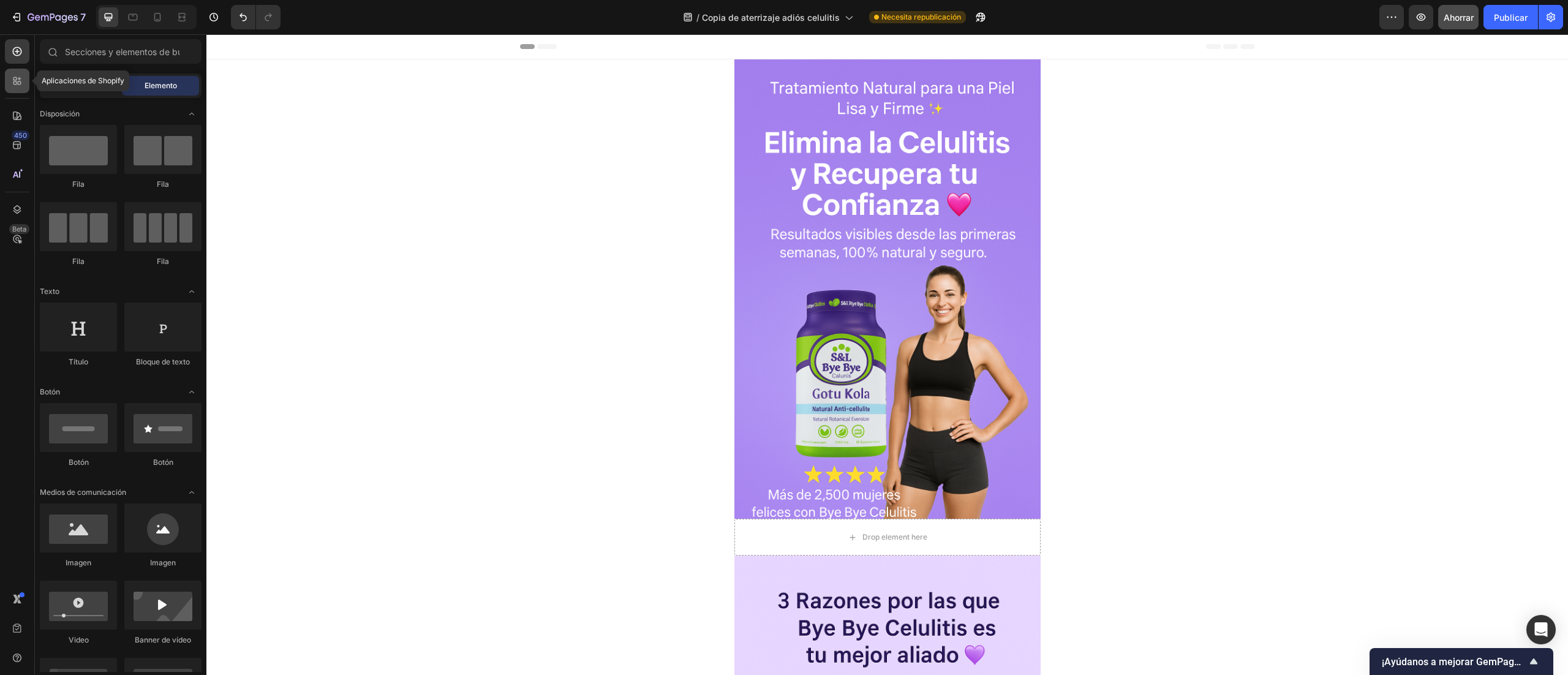
click at [19, 86] on icon at bounding box center [16, 81] width 12 height 12
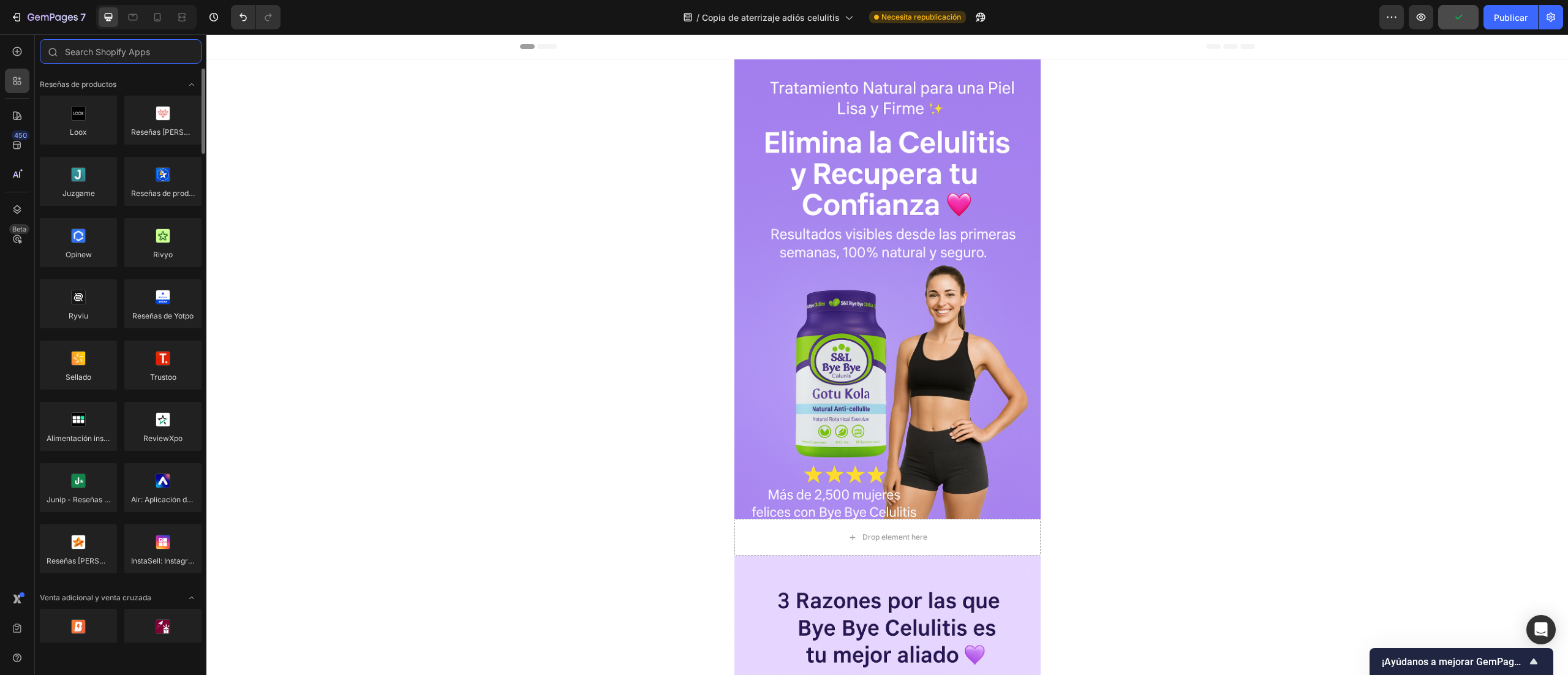
scroll to position [245, 0]
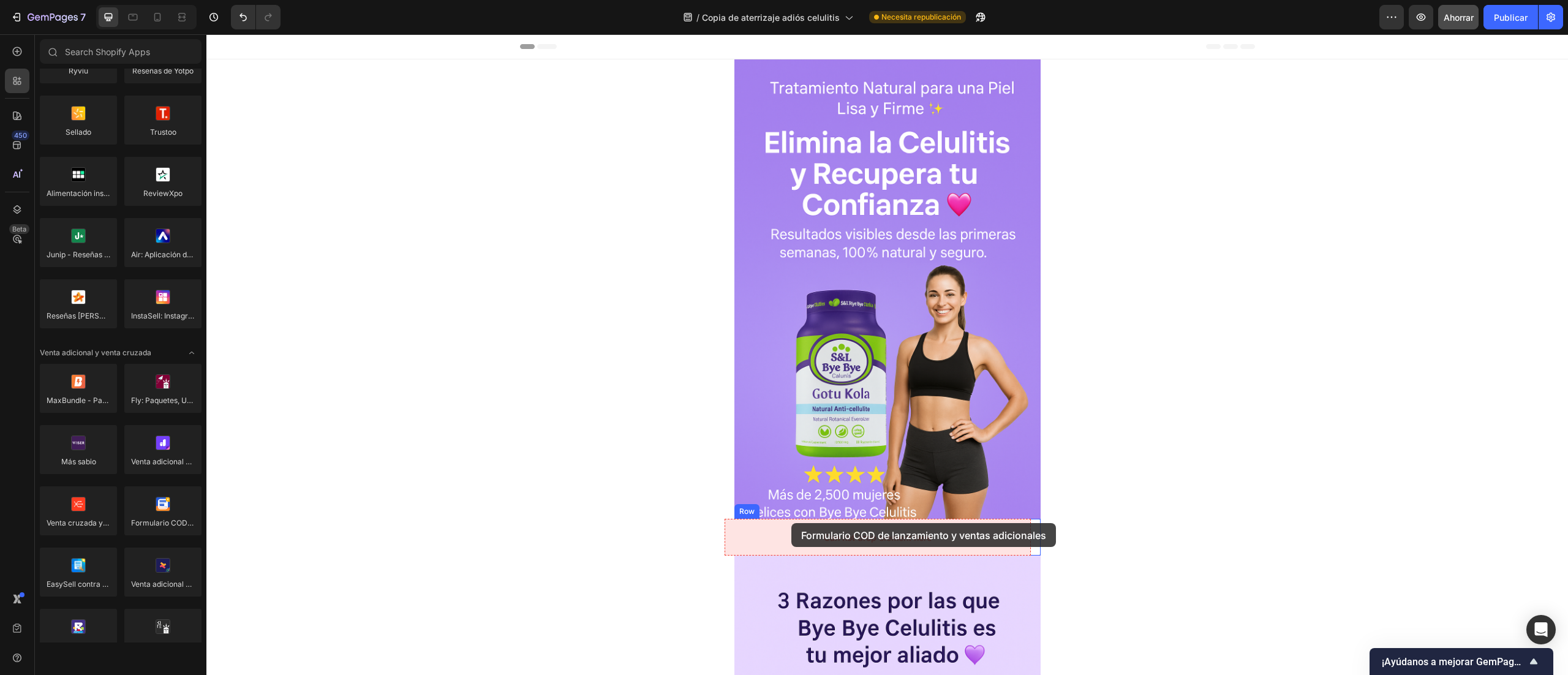
drag, startPoint x: 356, startPoint y: 555, endPoint x: 792, endPoint y: 523, distance: 437.2
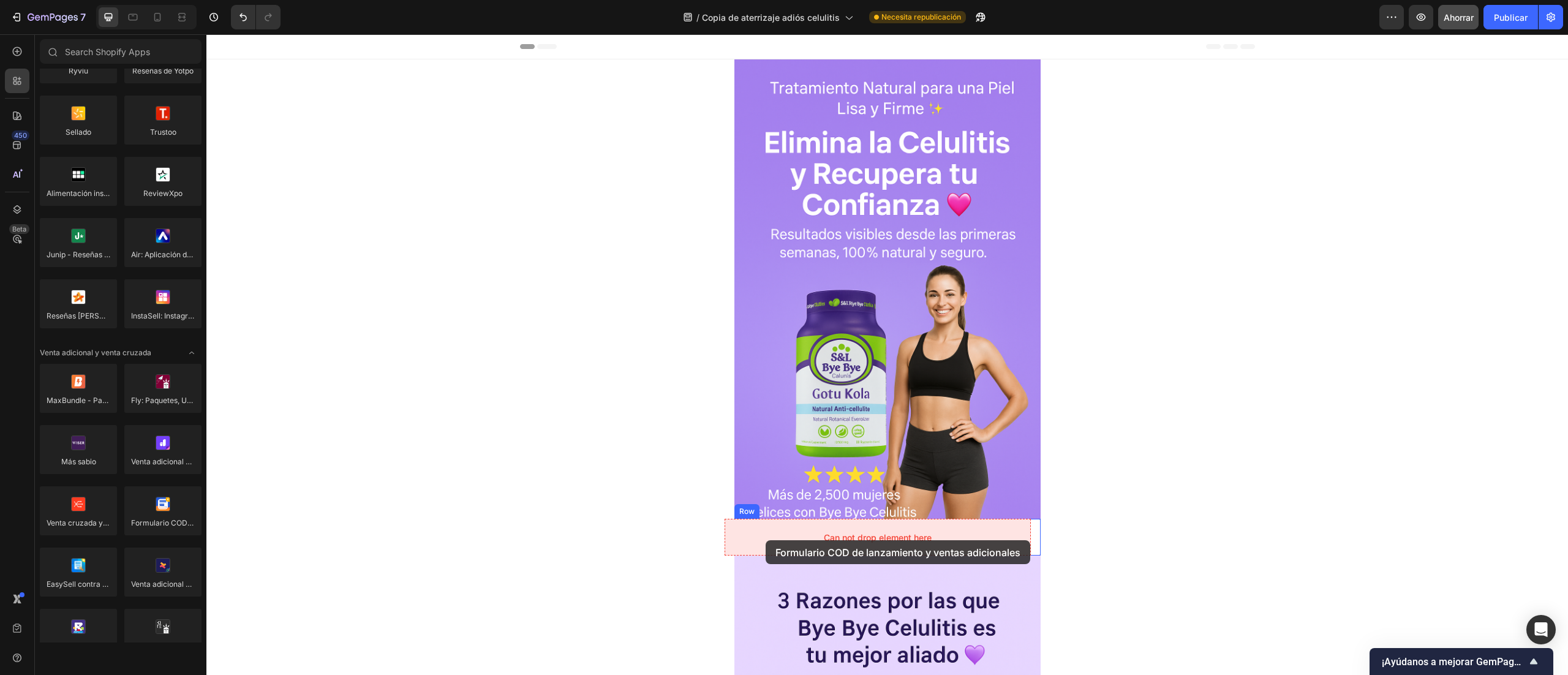
drag, startPoint x: 610, startPoint y: 512, endPoint x: 766, endPoint y: 540, distance: 158.5
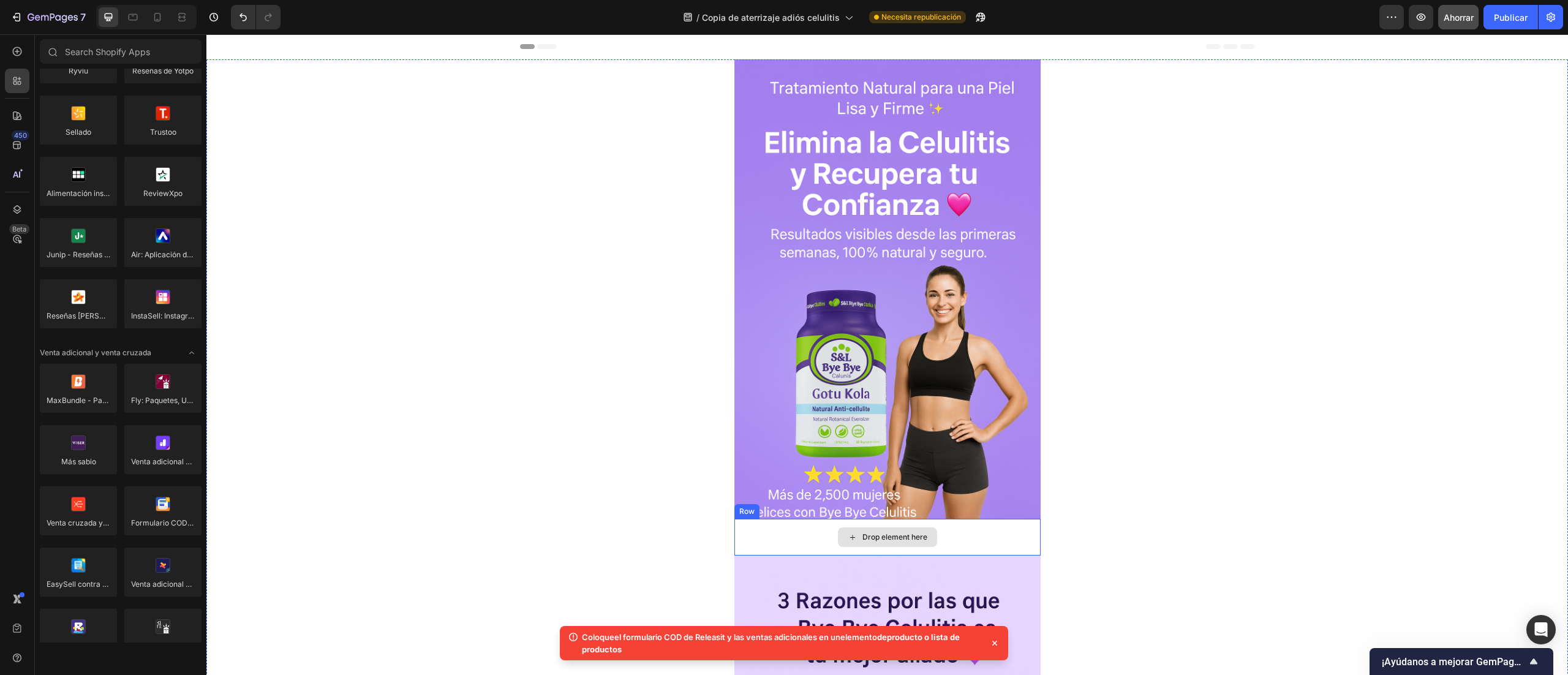
click at [921, 546] on div "Drop element here" at bounding box center [888, 537] width 99 height 19
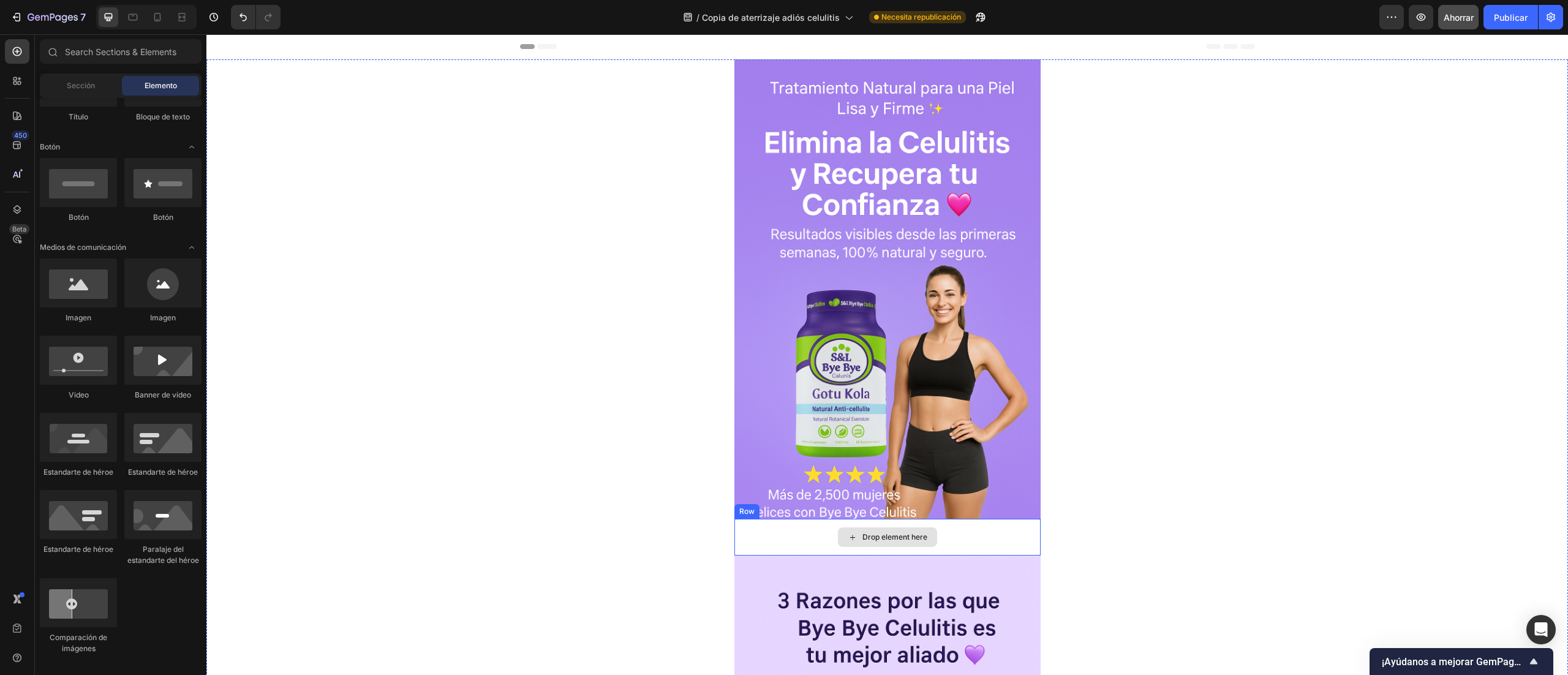
click at [921, 541] on div "Drop element here" at bounding box center [888, 537] width 99 height 19
click at [974, 534] on div "Drop element here" at bounding box center [888, 537] width 306 height 37
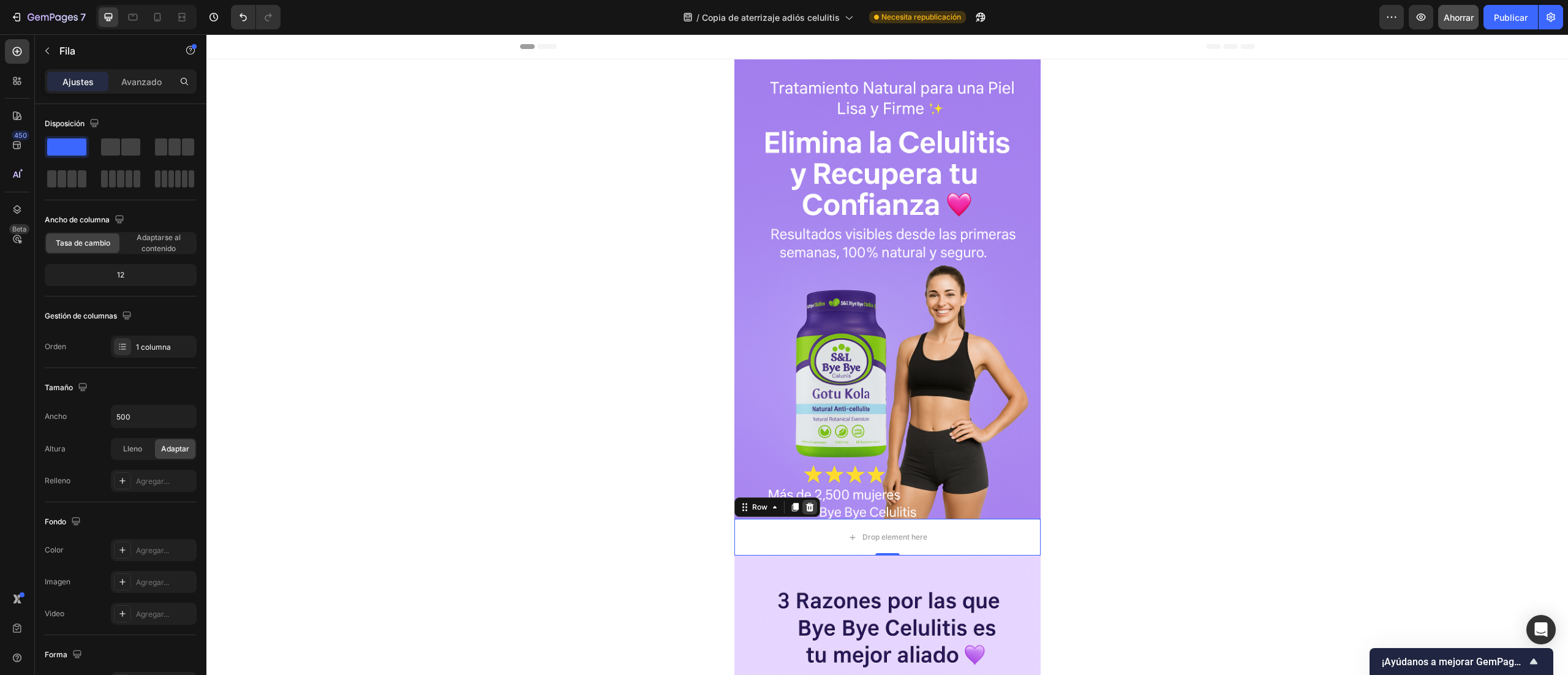
click at [805, 508] on div at bounding box center [810, 507] width 15 height 15
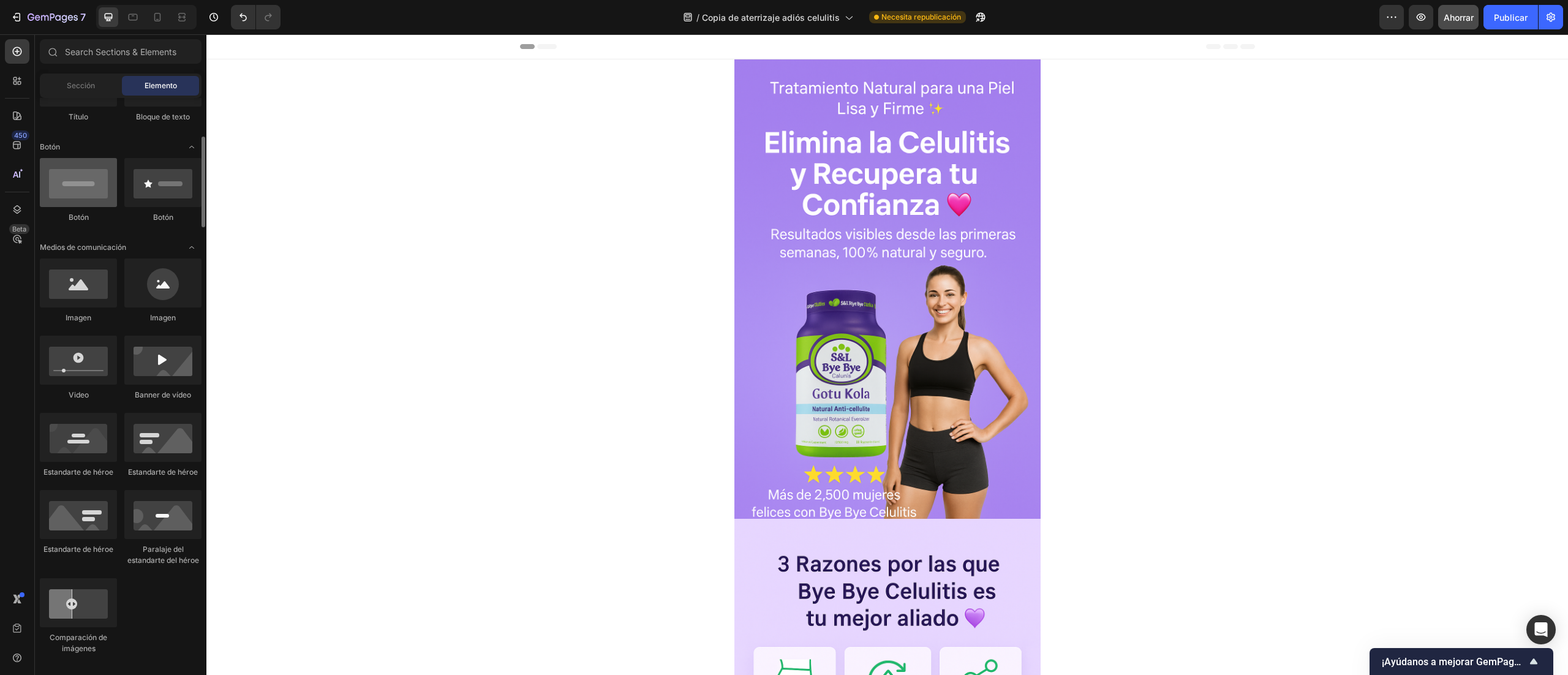
scroll to position [0, 0]
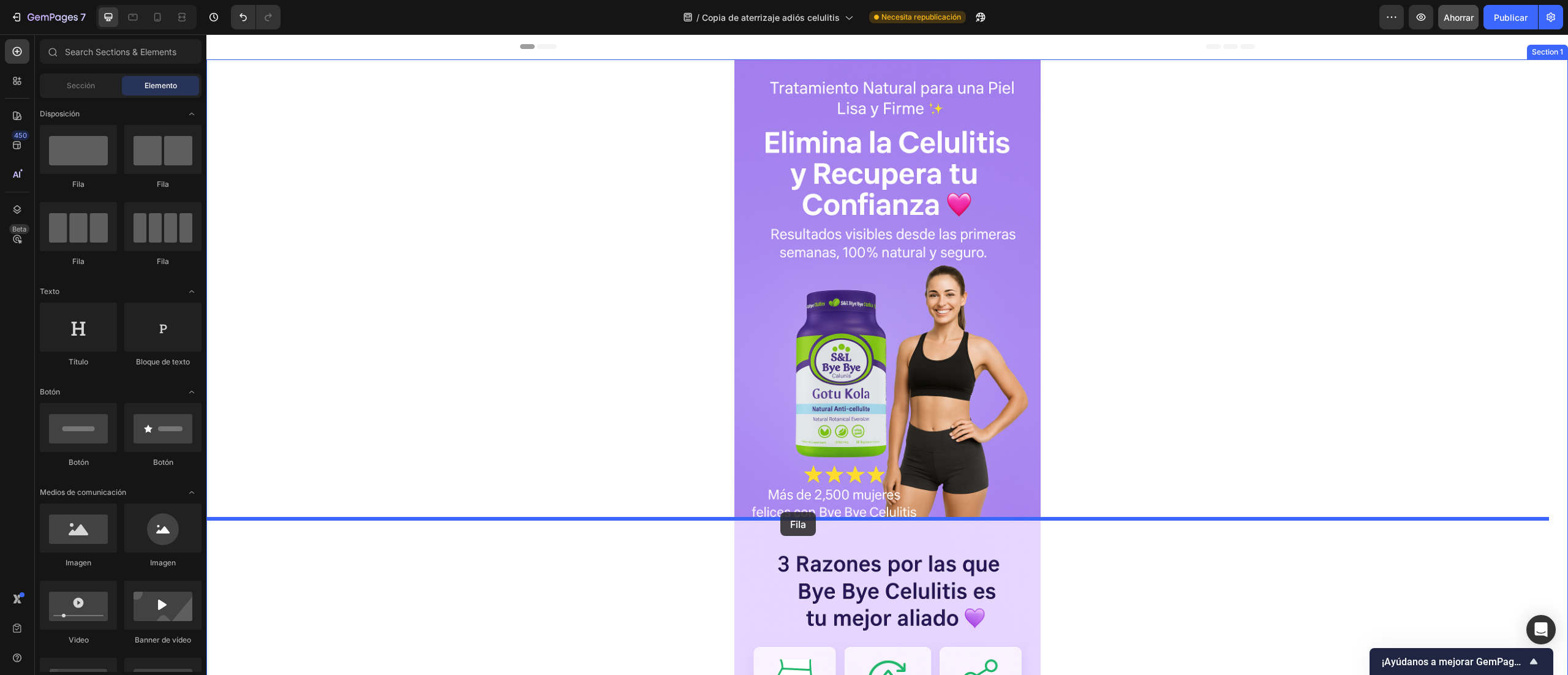
drag, startPoint x: 393, startPoint y: 249, endPoint x: 781, endPoint y: 512, distance: 468.7
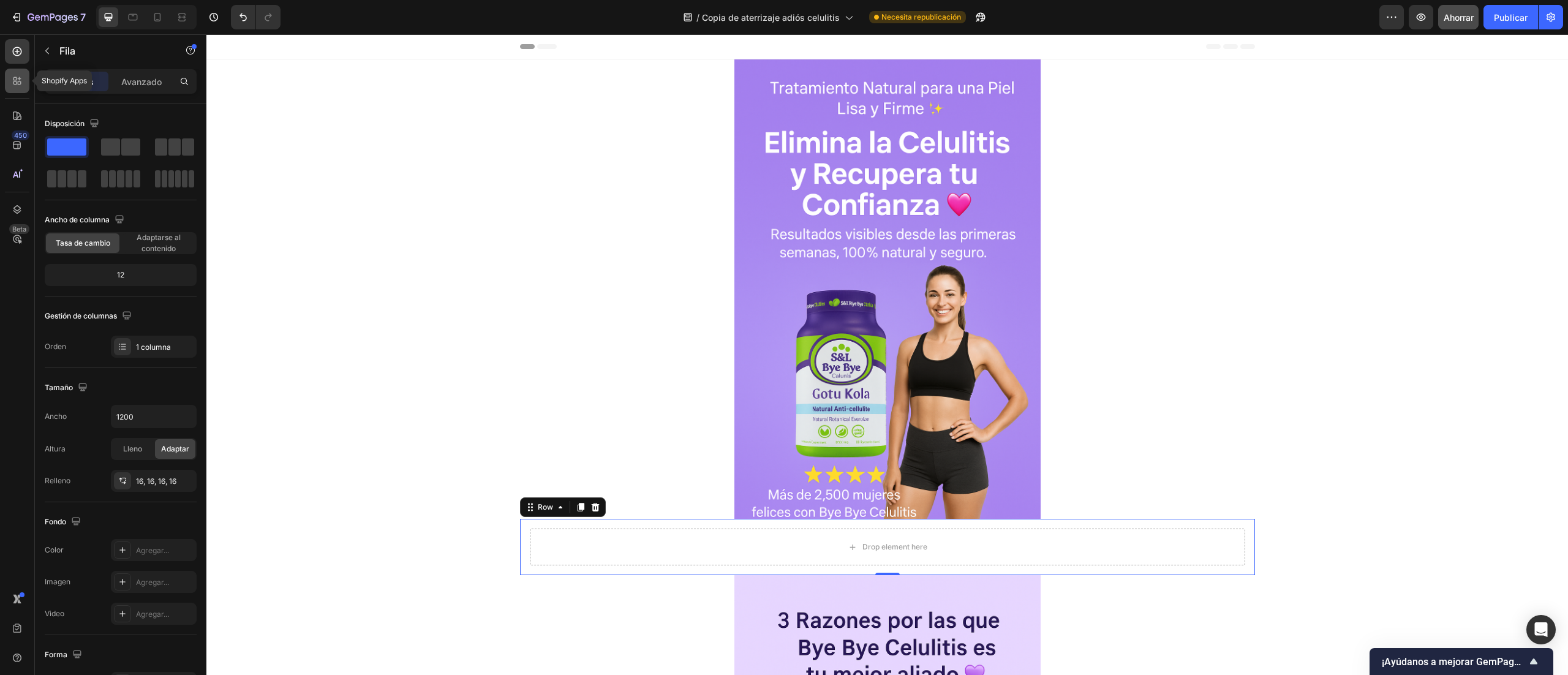
click at [15, 86] on icon at bounding box center [16, 81] width 12 height 12
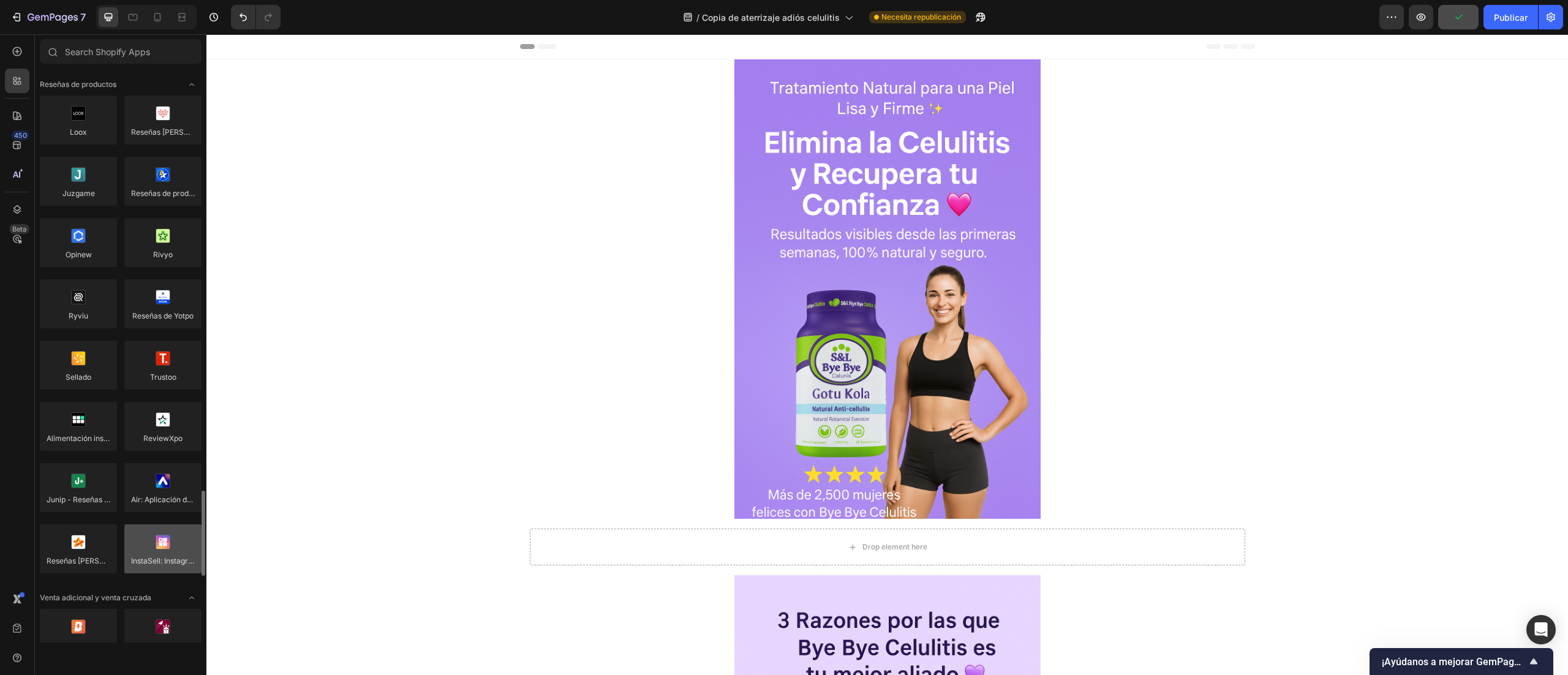
scroll to position [367, 0]
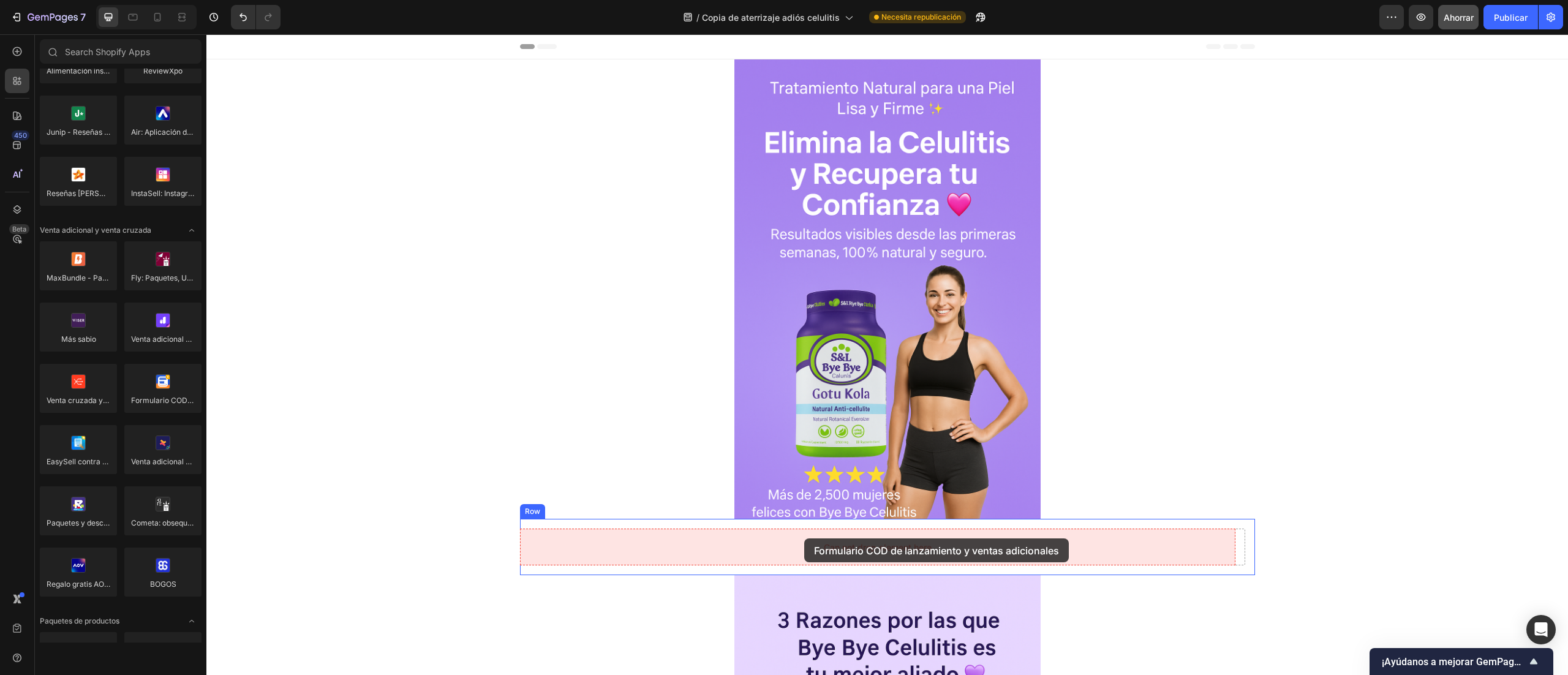
drag, startPoint x: 389, startPoint y: 419, endPoint x: 805, endPoint y: 539, distance: 433.0
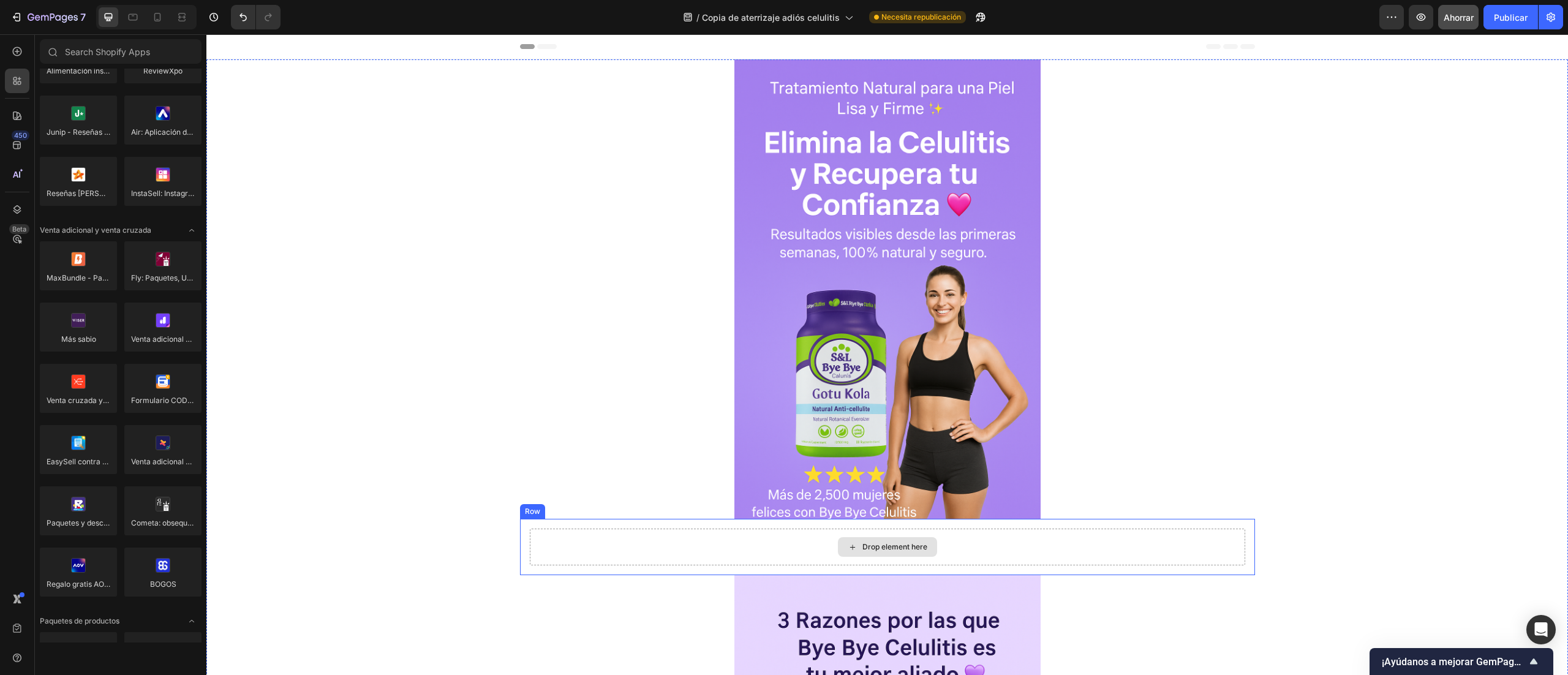
click at [692, 557] on div "Drop element here" at bounding box center [887, 547] width 716 height 37
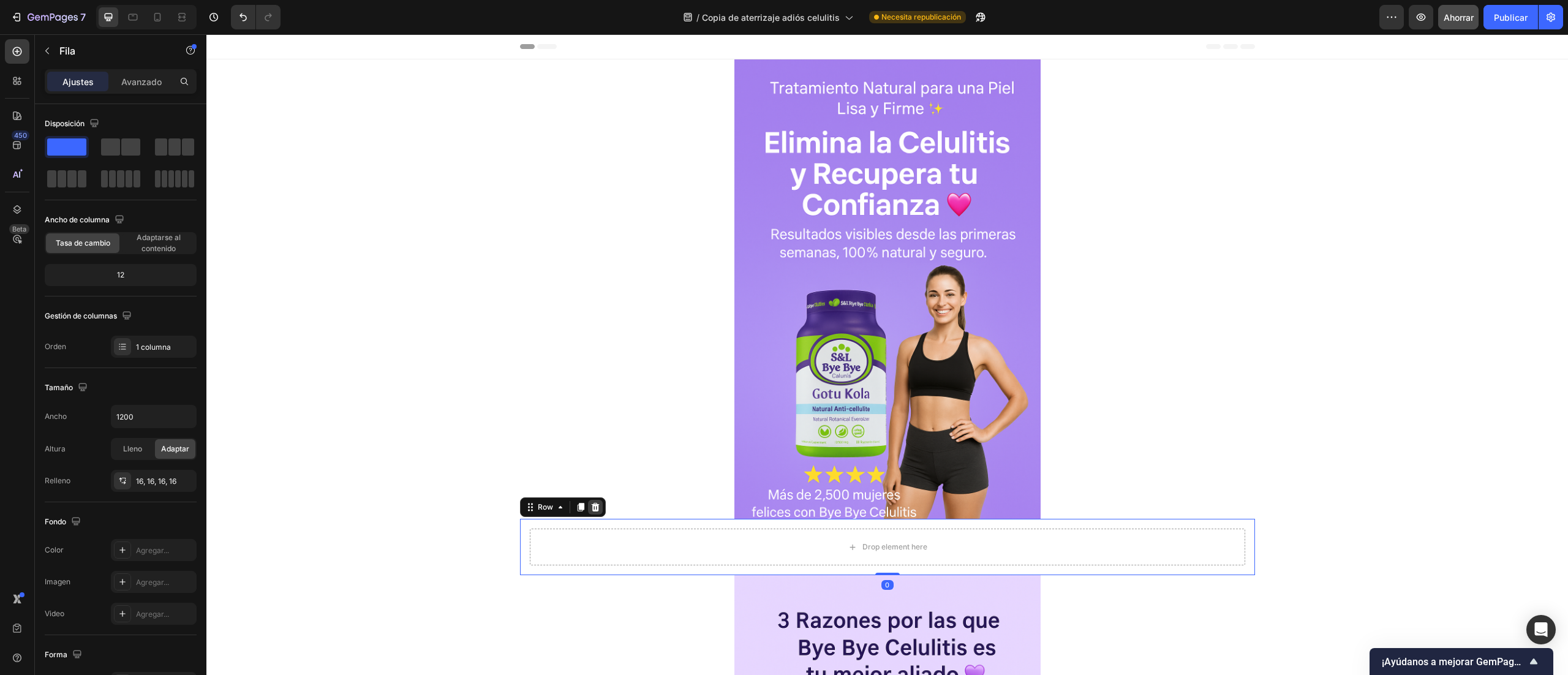
click at [590, 506] on icon at bounding box center [595, 506] width 10 height 10
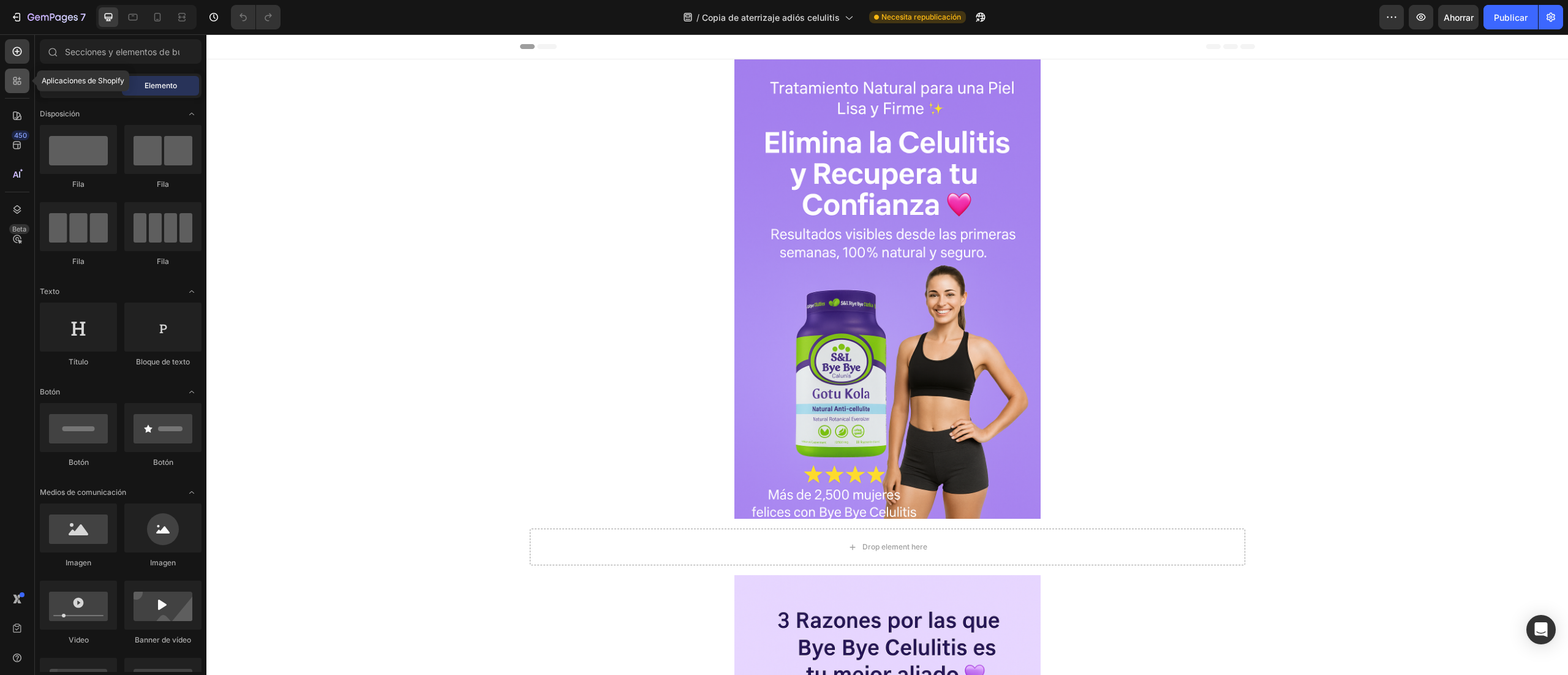
click at [13, 88] on div at bounding box center [16, 81] width 25 height 25
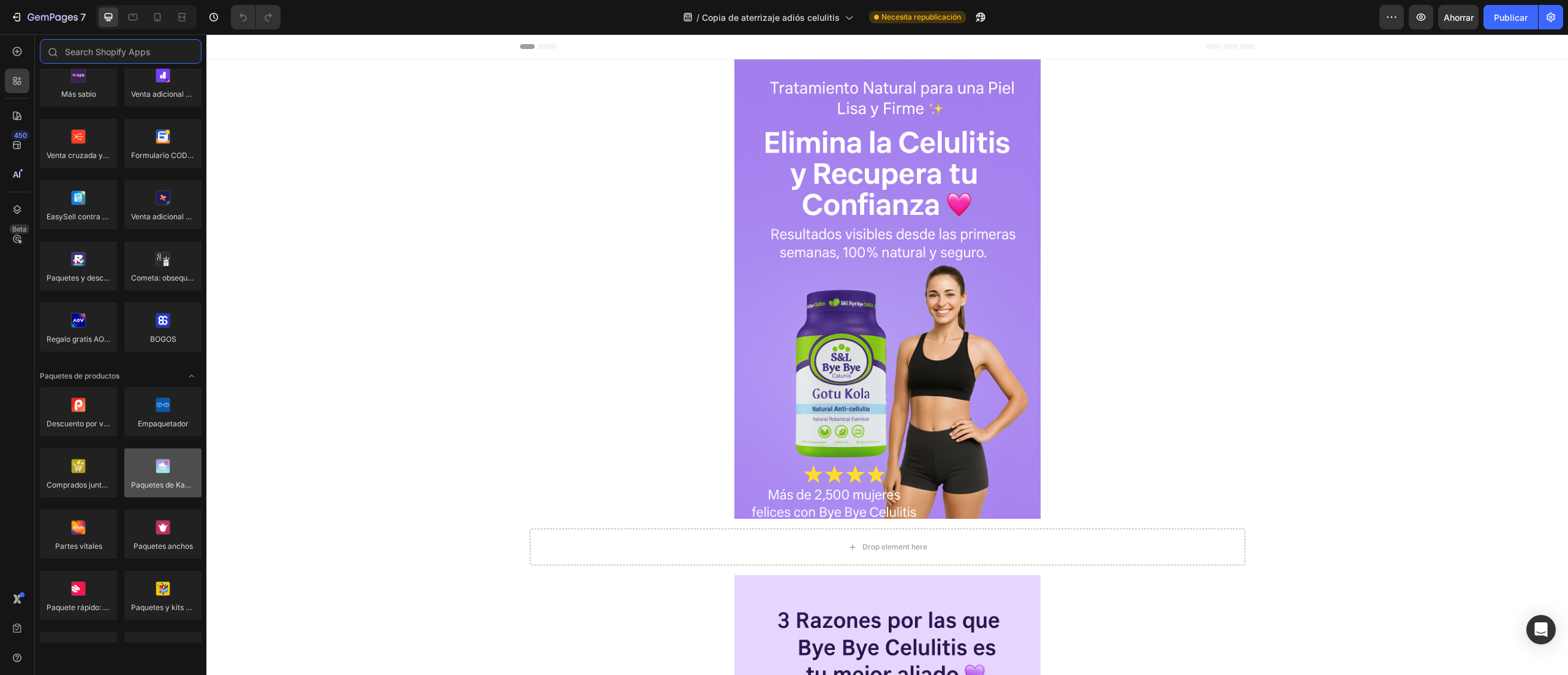
scroll to position [367, 0]
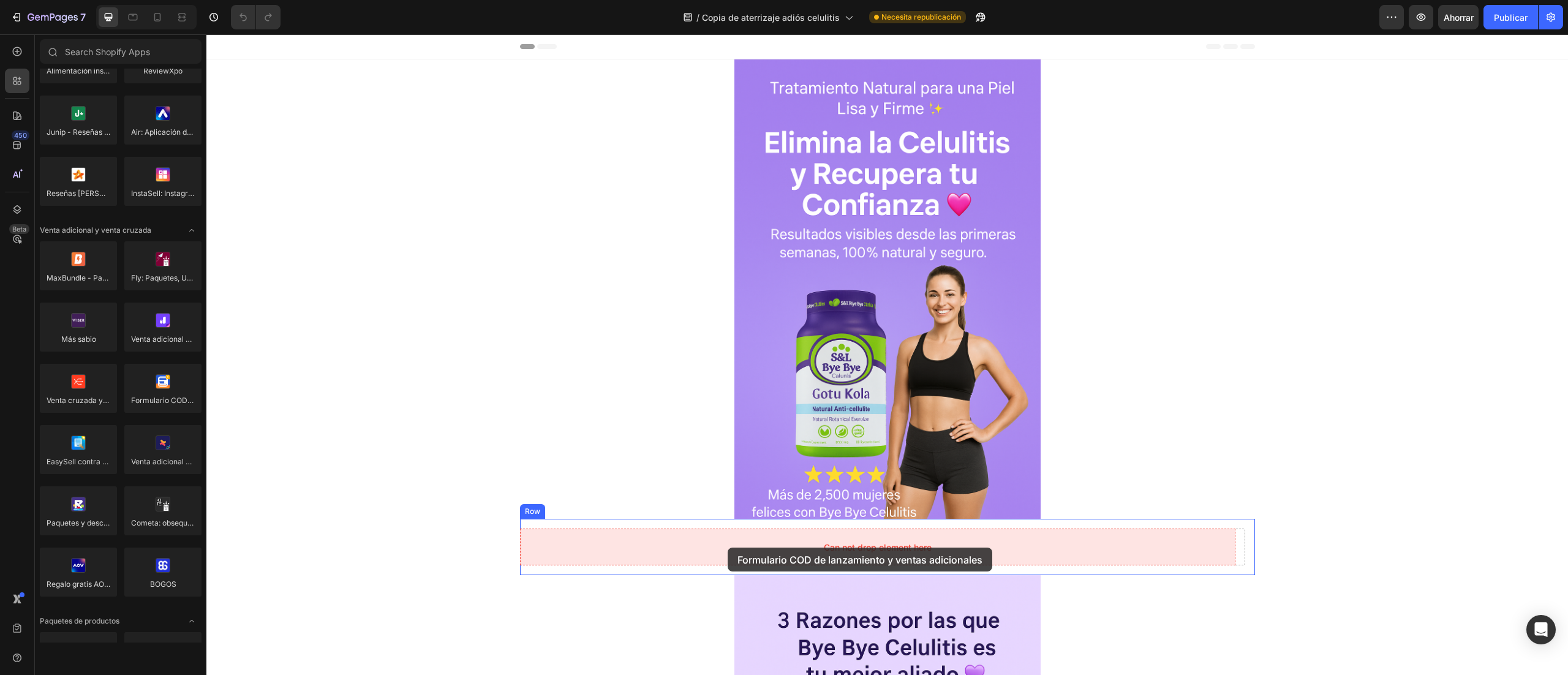
drag, startPoint x: 371, startPoint y: 430, endPoint x: 728, endPoint y: 548, distance: 376.0
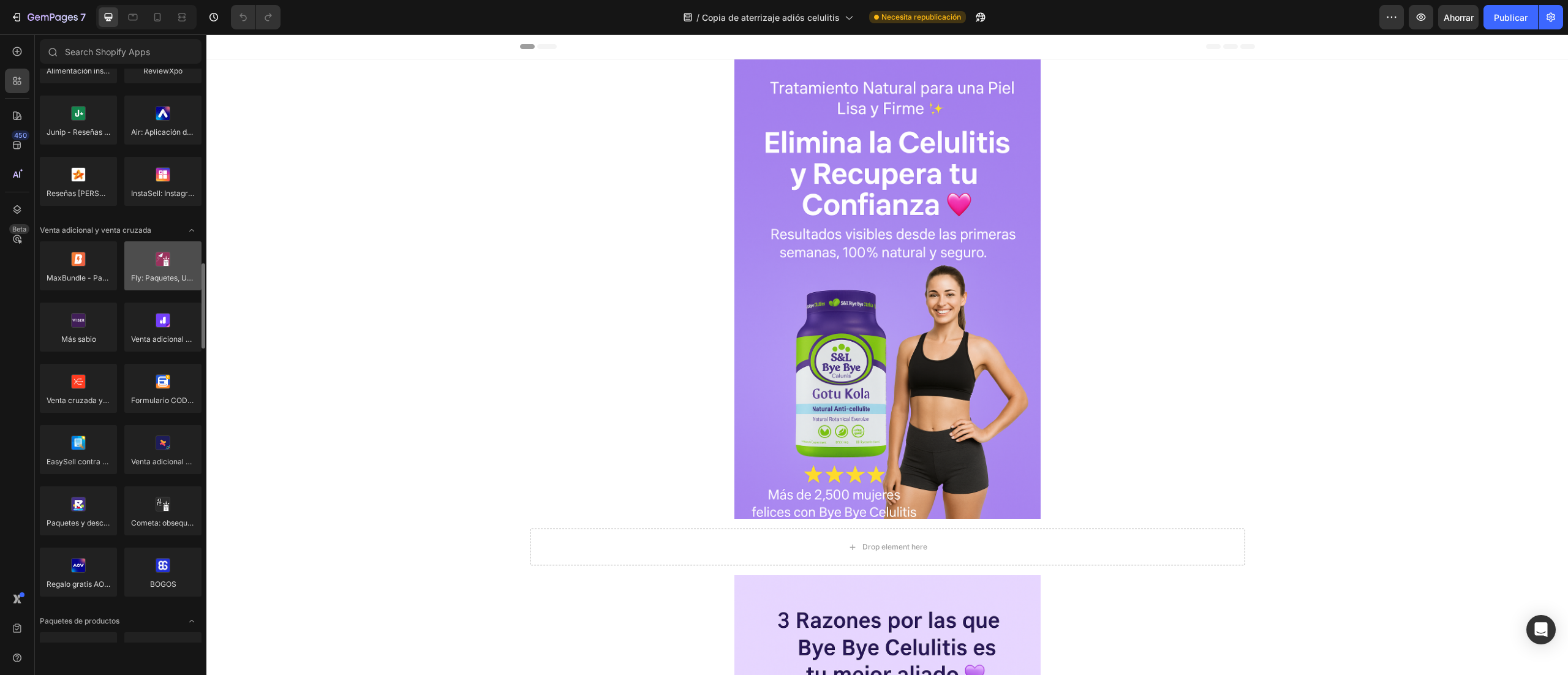
scroll to position [490, 0]
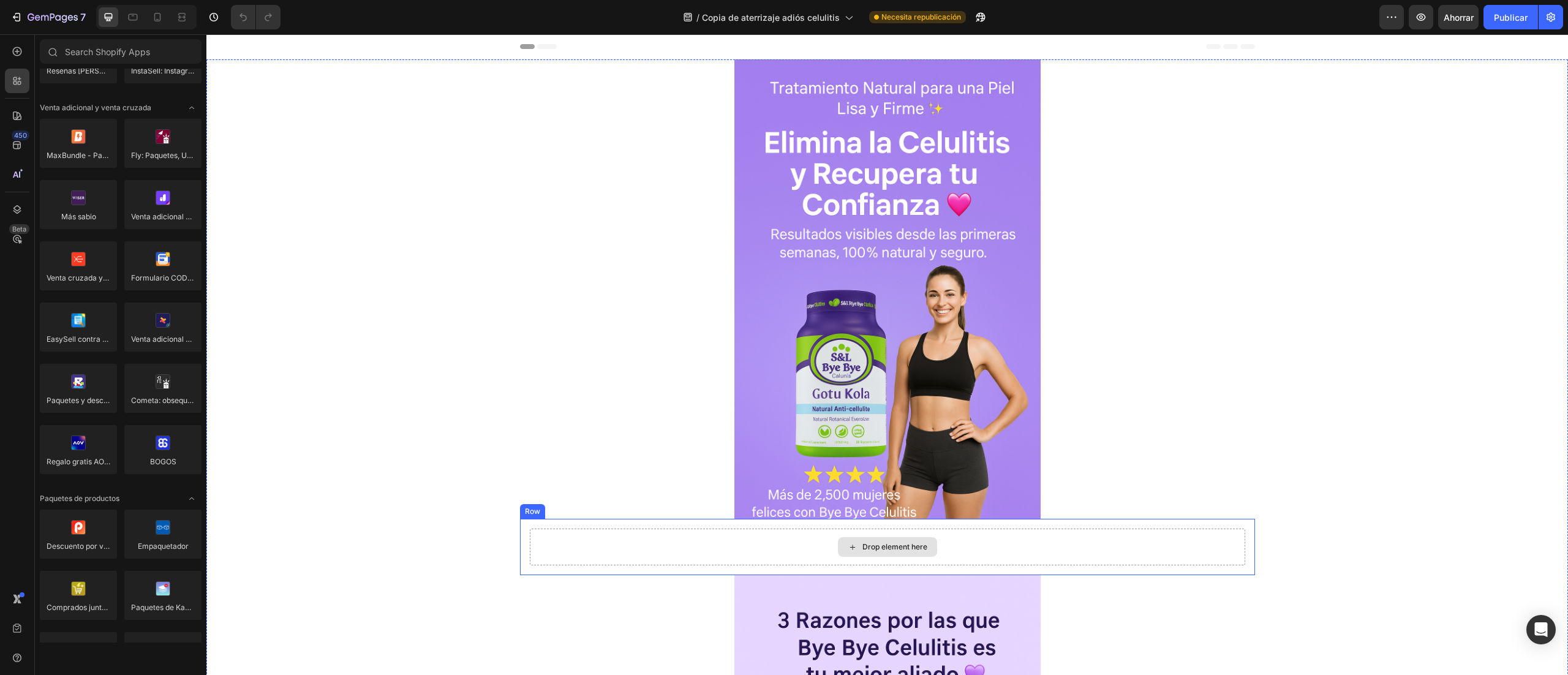
drag, startPoint x: 1036, startPoint y: 528, endPoint x: 1036, endPoint y: 539, distance: 11.0
click at [1039, 528] on div "Drop element here Row" at bounding box center [888, 547] width 735 height 57
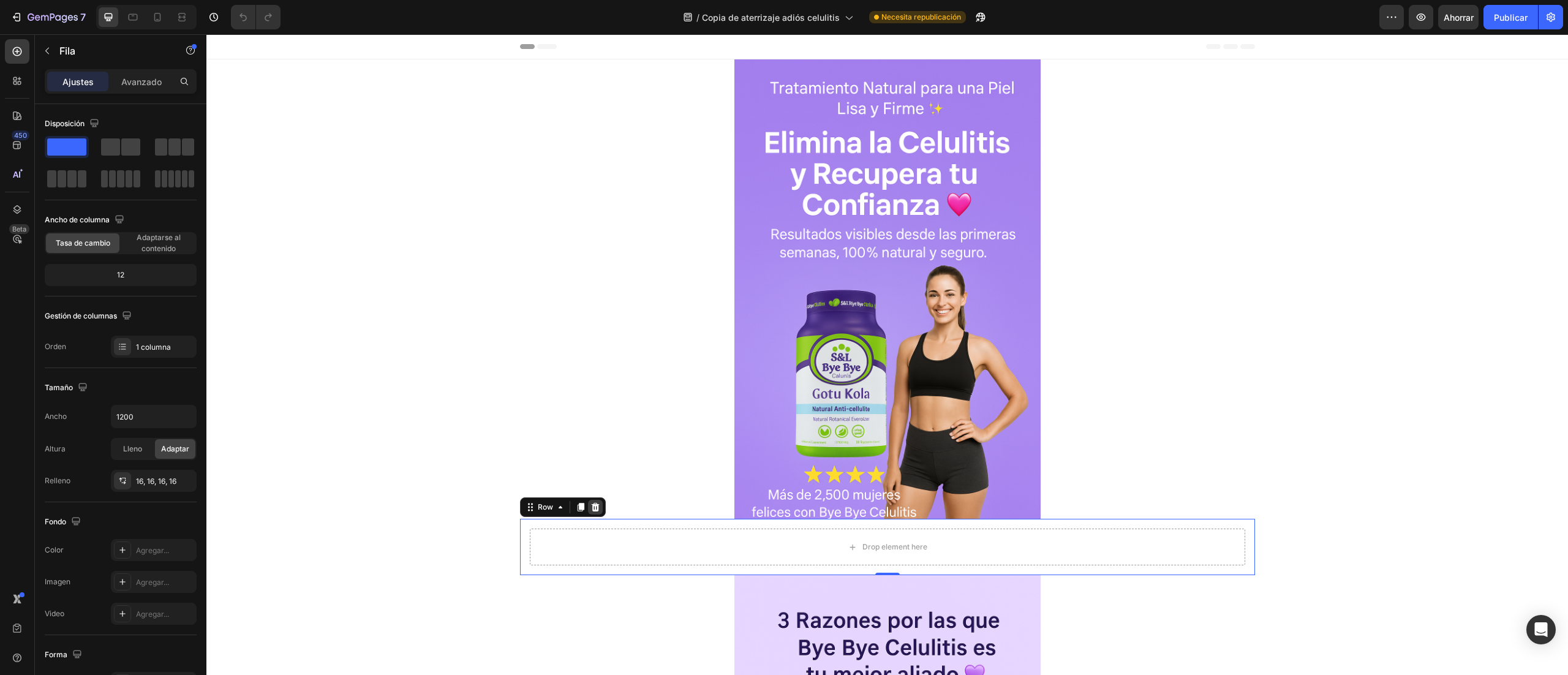
click at [591, 509] on icon at bounding box center [595, 506] width 8 height 8
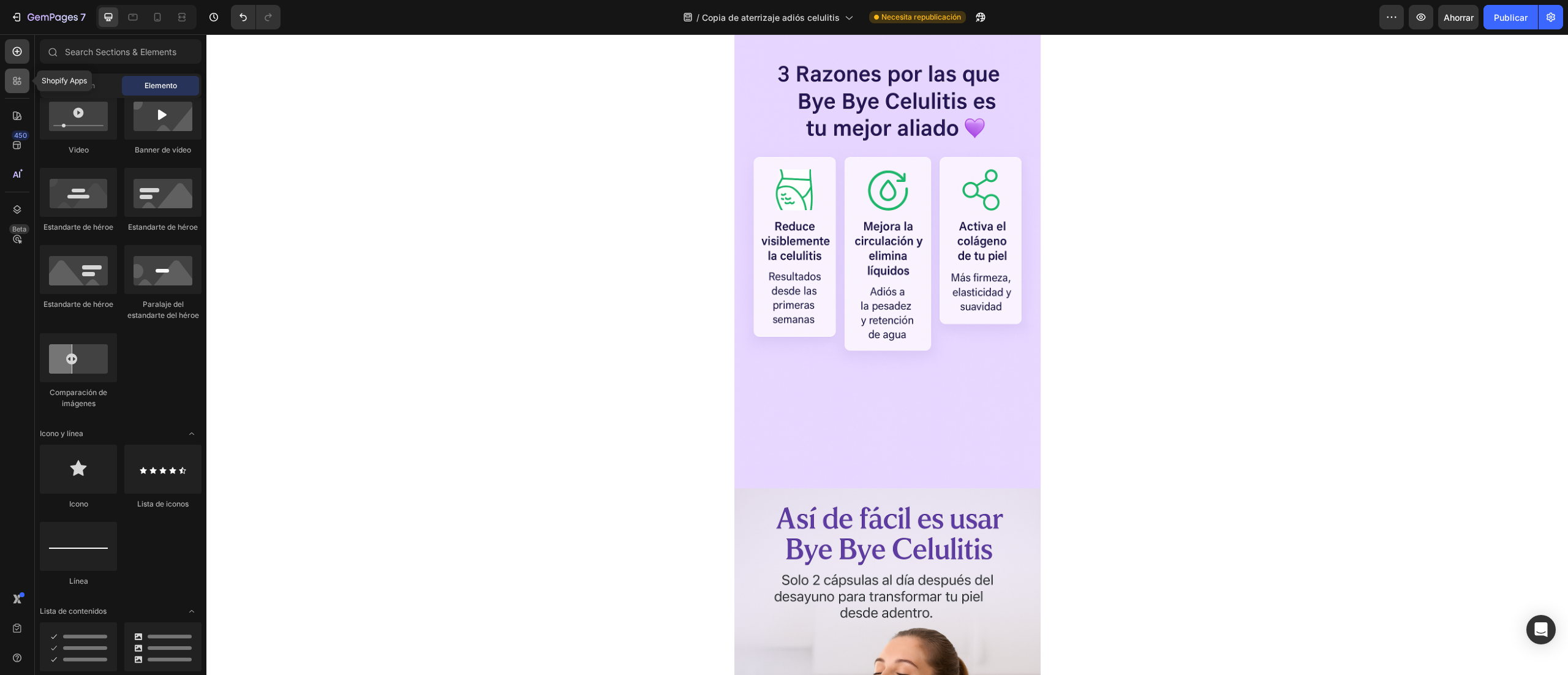
click at [10, 77] on div at bounding box center [16, 81] width 25 height 25
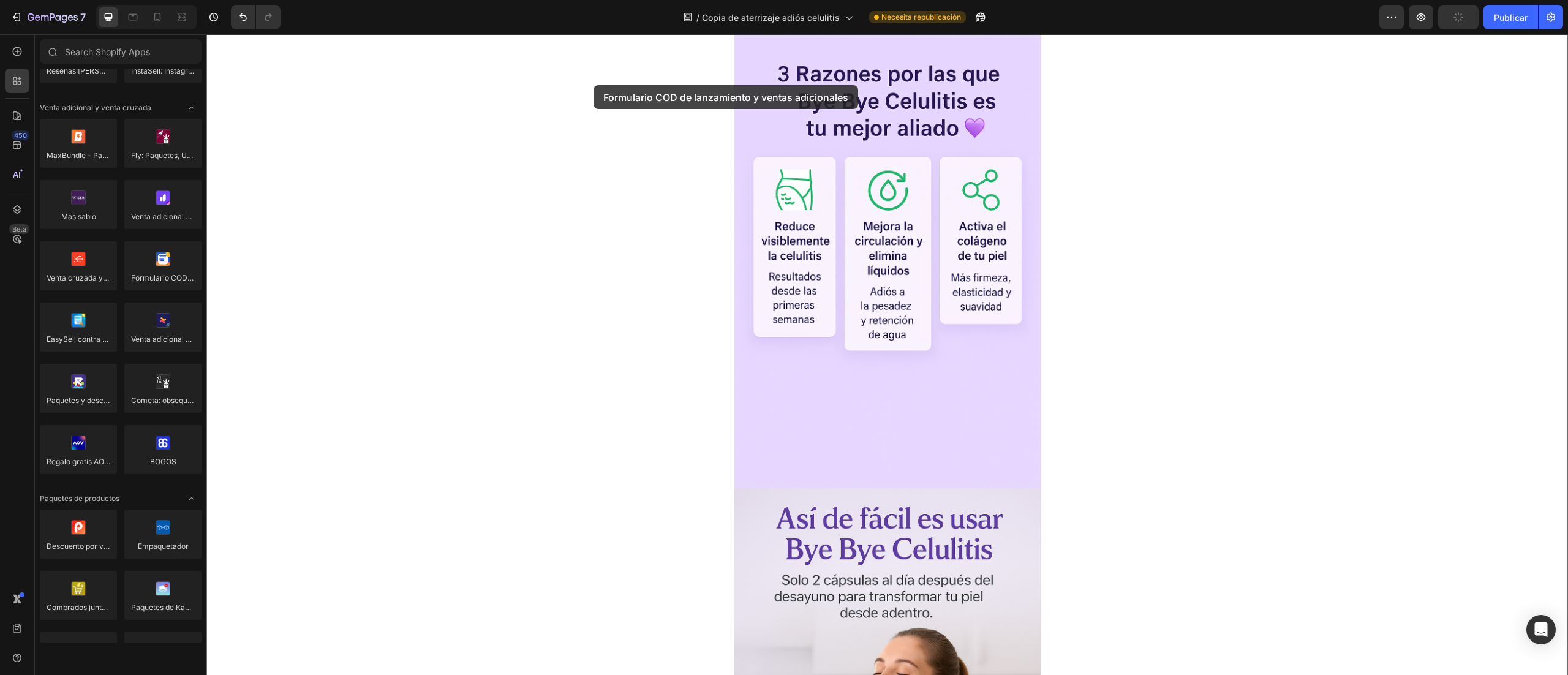
drag, startPoint x: 374, startPoint y: 306, endPoint x: 594, endPoint y: 85, distance: 311.8
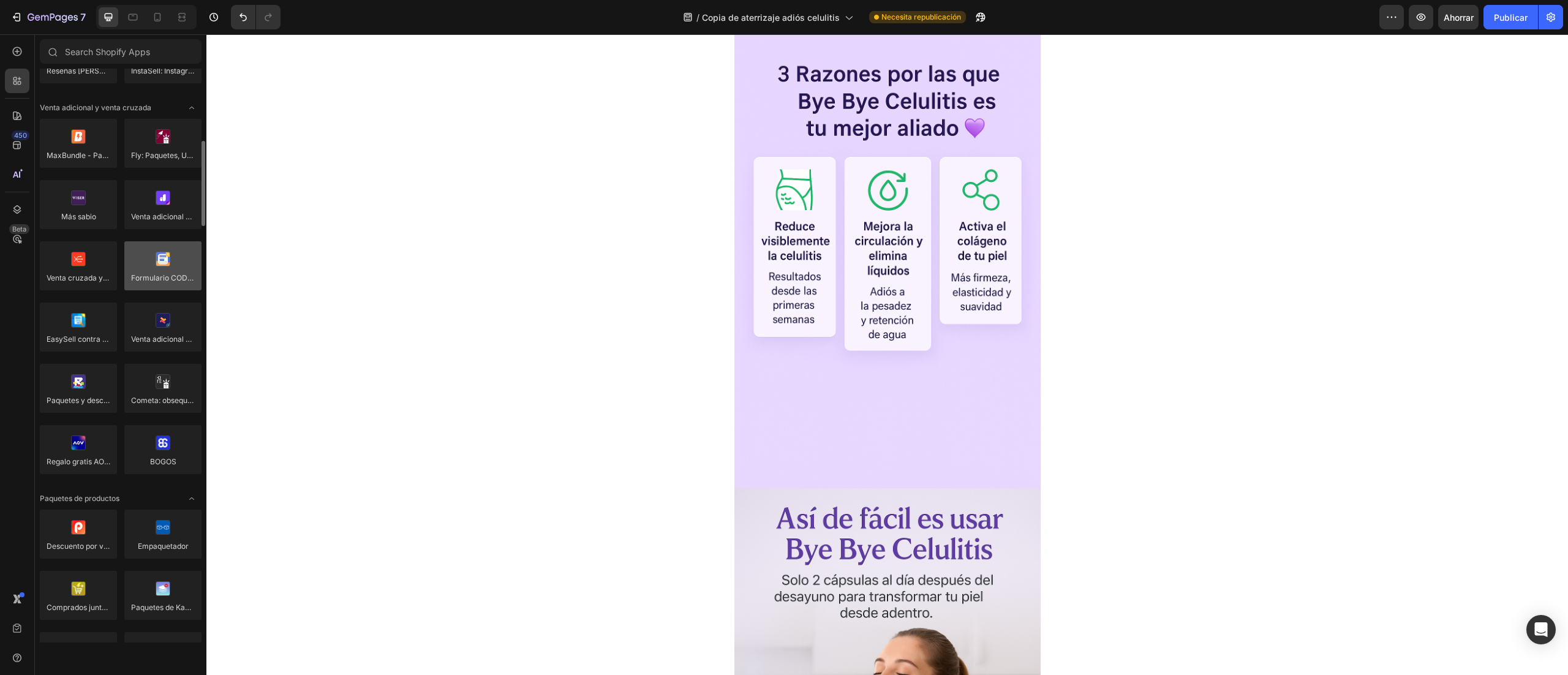
click at [159, 251] on div at bounding box center [163, 265] width 77 height 49
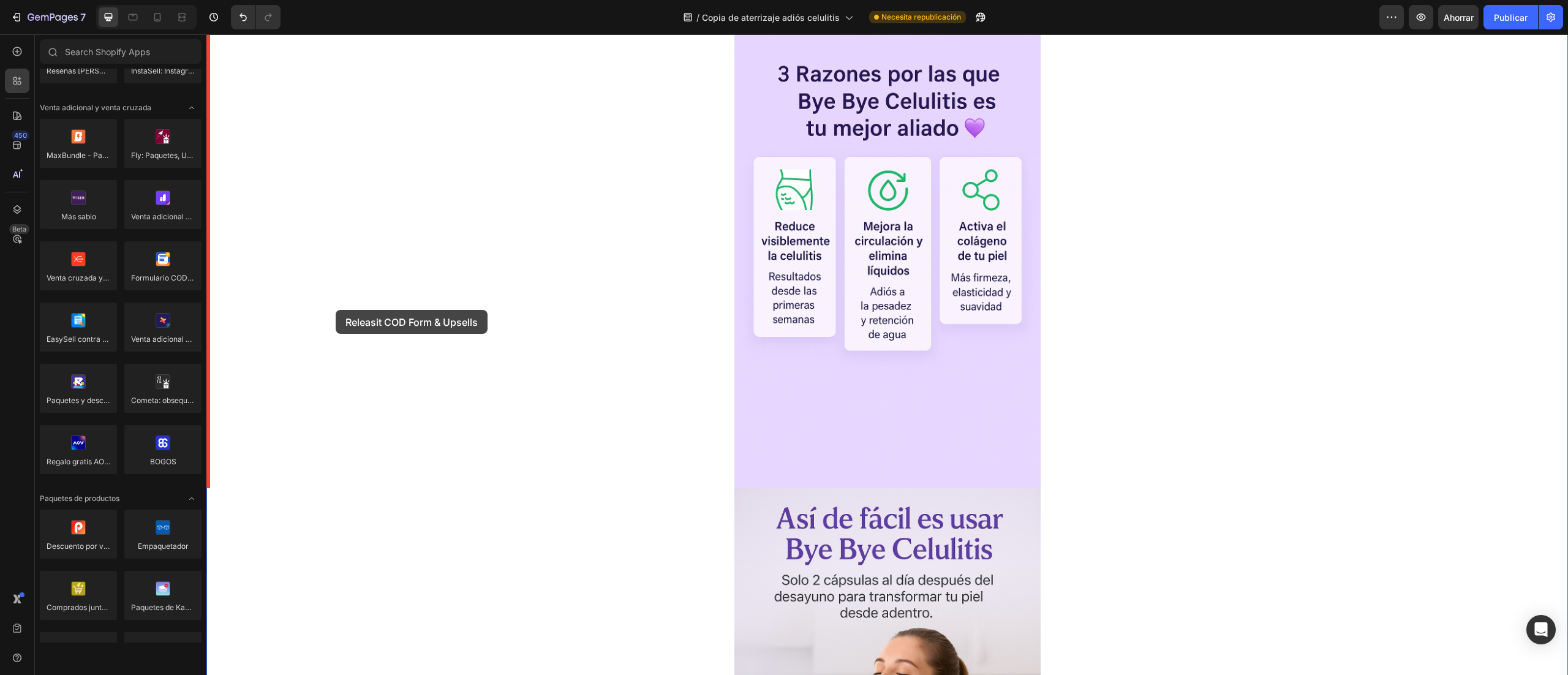
drag, startPoint x: 366, startPoint y: 288, endPoint x: 763, endPoint y: 443, distance: 426.2
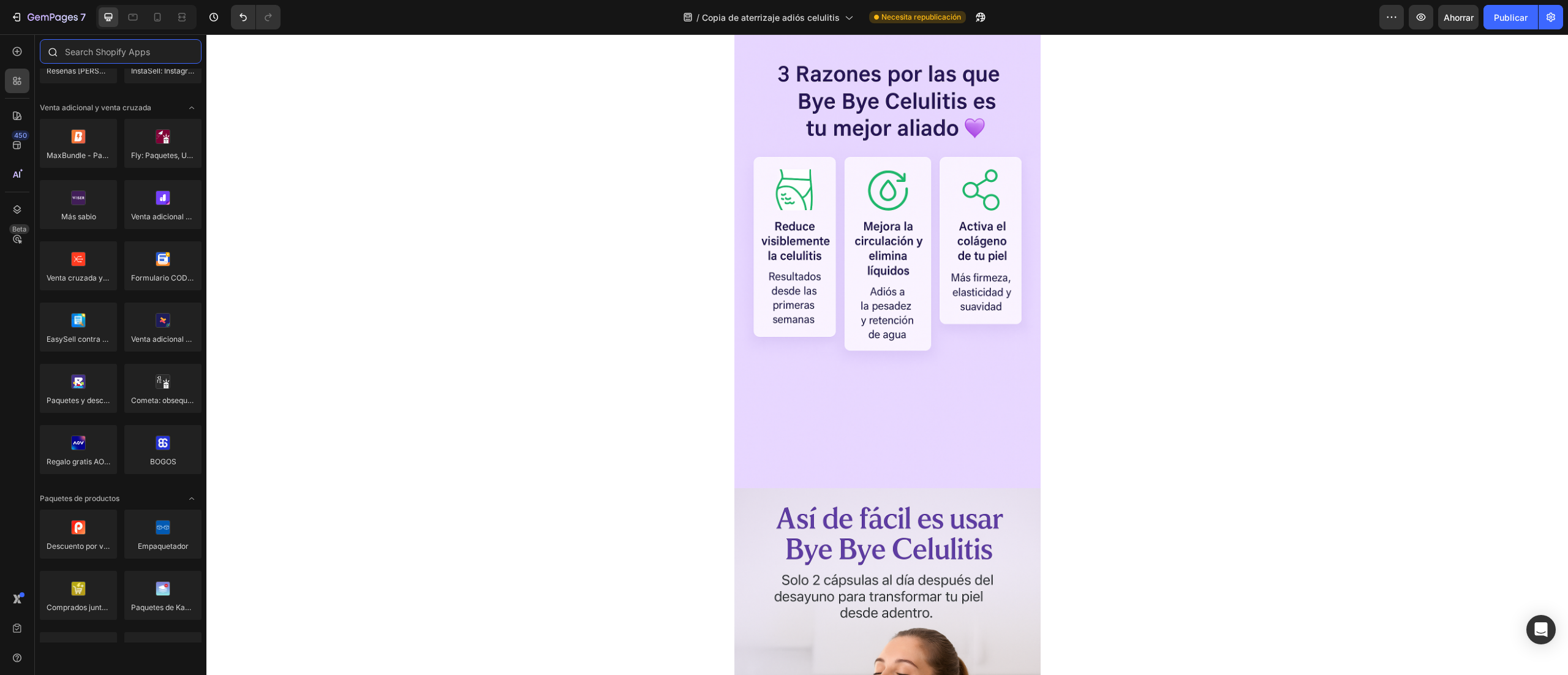
click at [141, 58] on input "text" at bounding box center [120, 51] width 161 height 25
click at [12, 55] on icon at bounding box center [16, 50] width 12 height 12
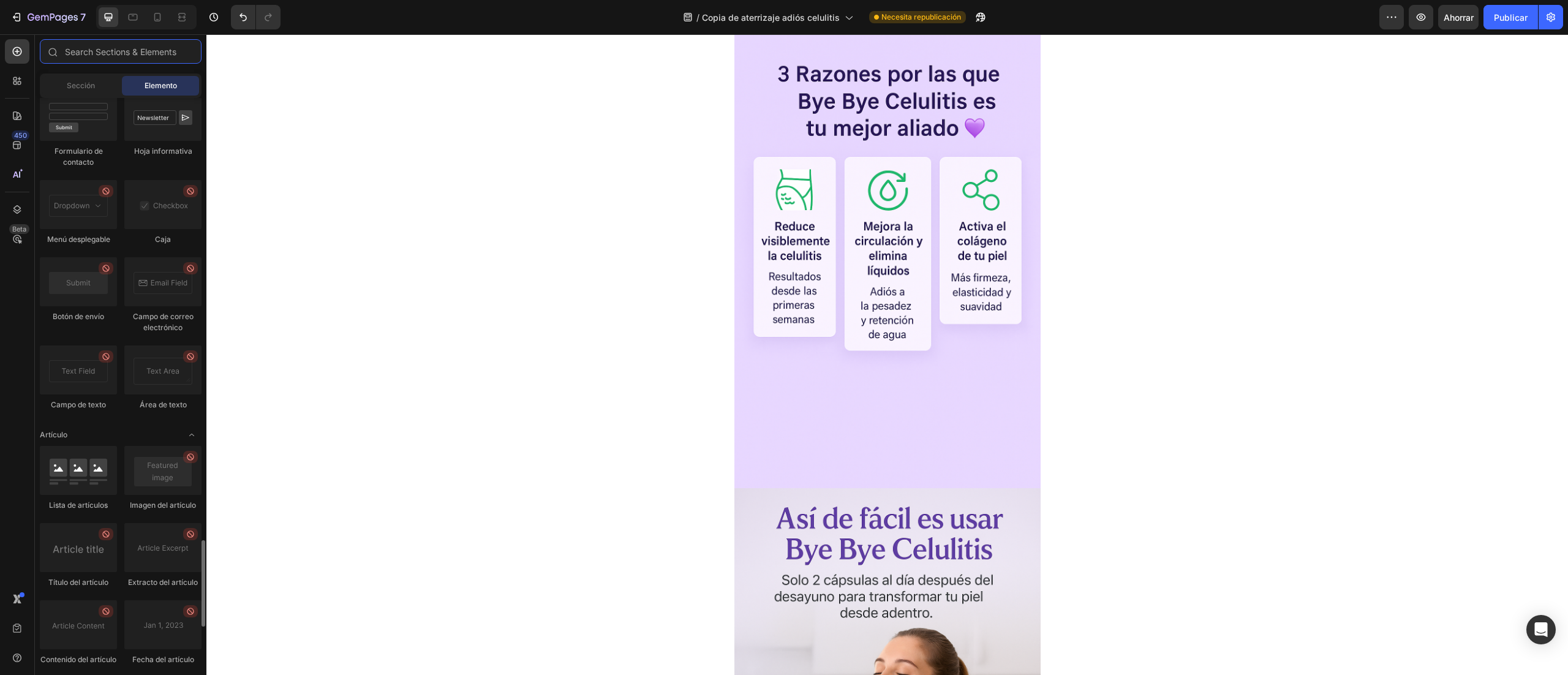
scroll to position [2449, 0]
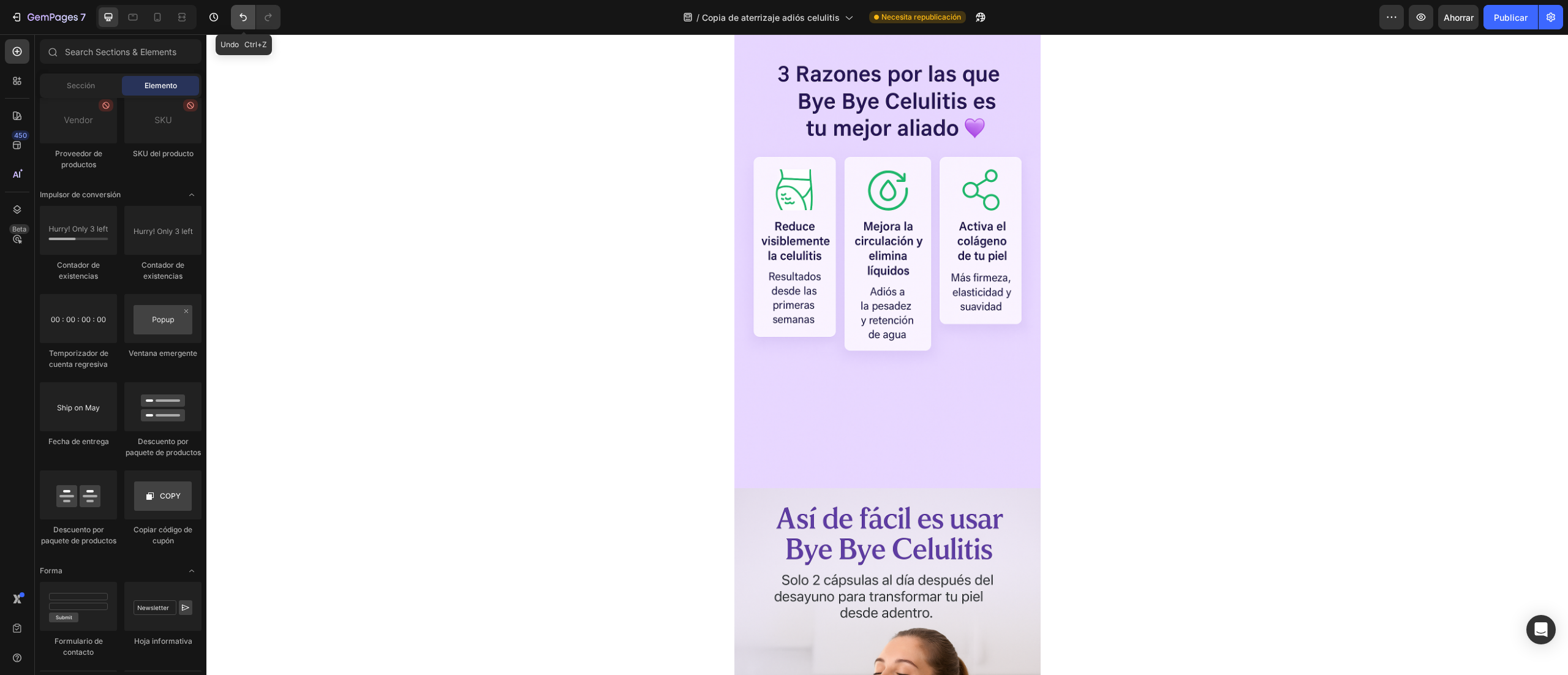
click at [246, 15] on icon "Deshacer/Rehacer" at bounding box center [243, 16] width 12 height 12
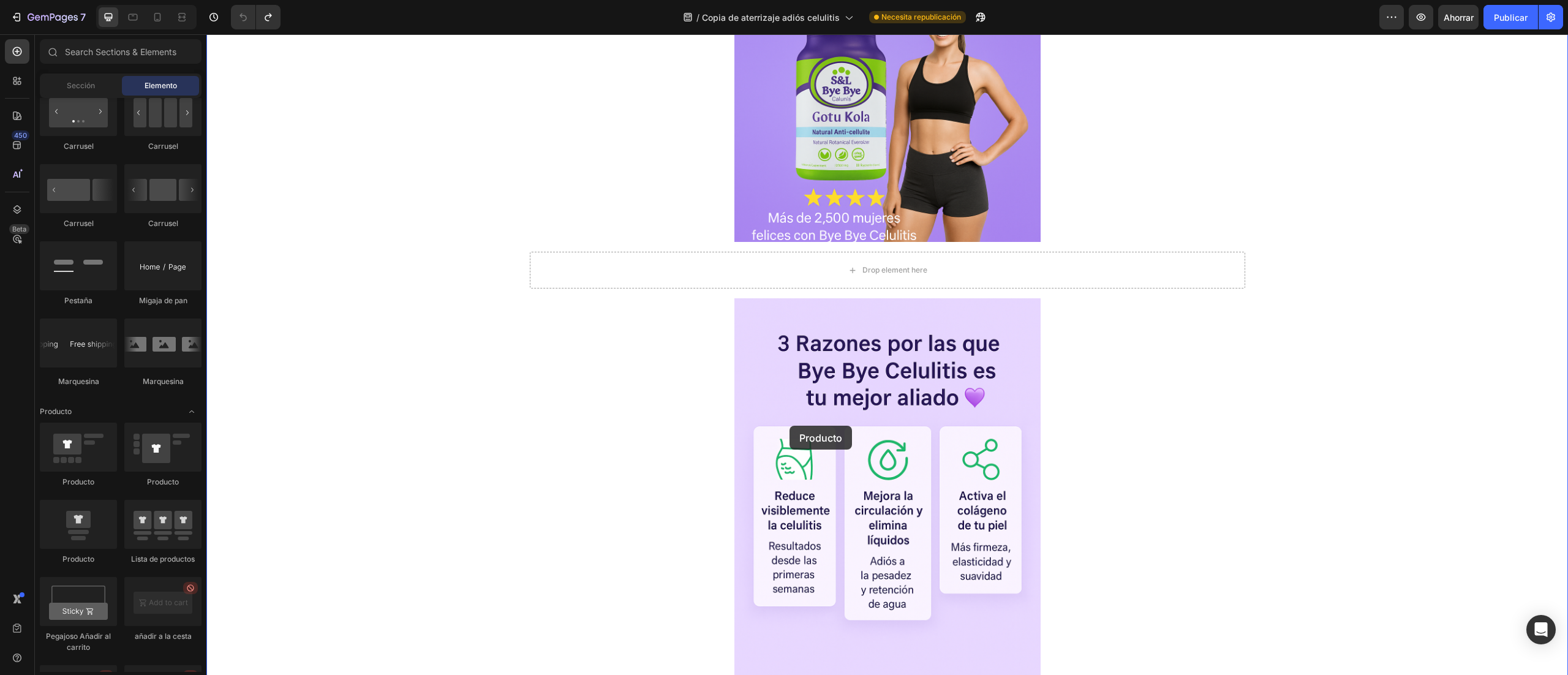
scroll to position [57, 0]
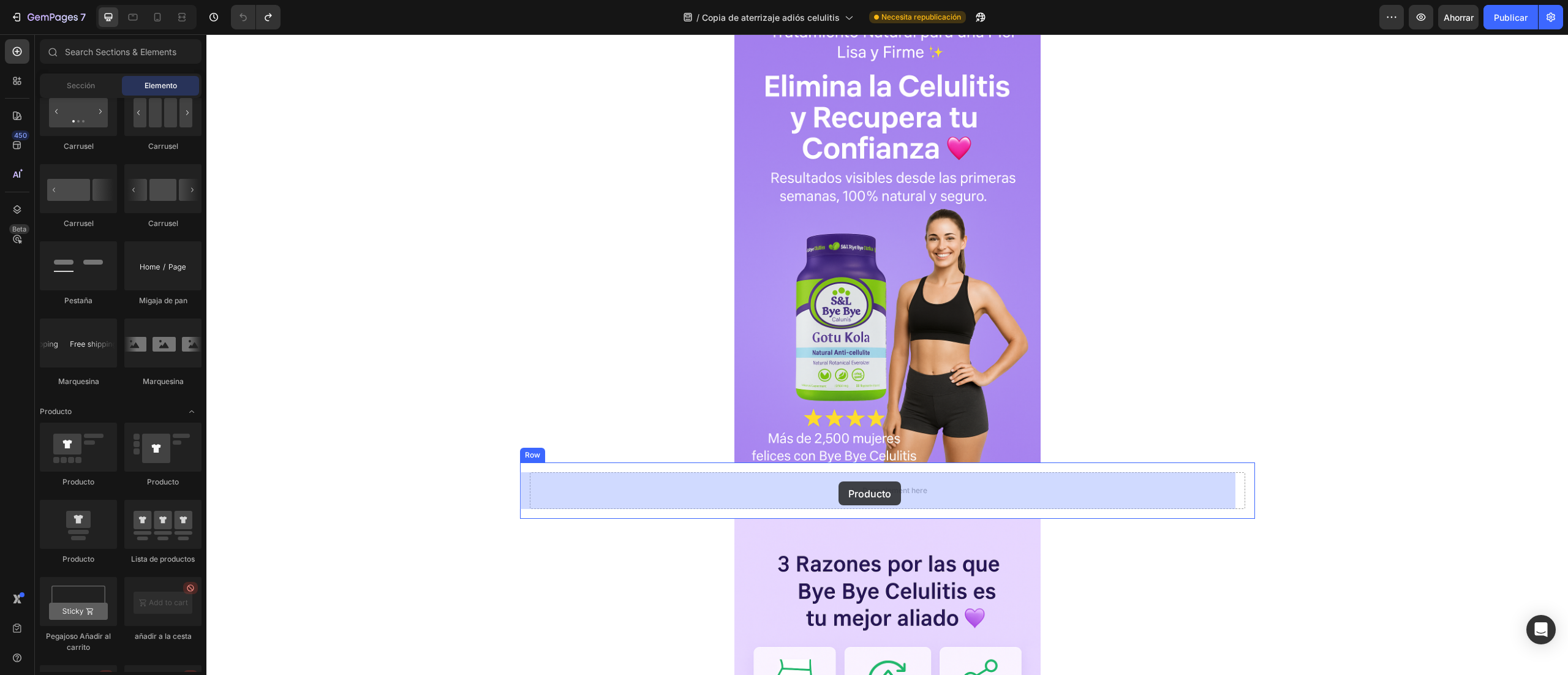
drag, startPoint x: 301, startPoint y: 579, endPoint x: 839, endPoint y: 481, distance: 546.9
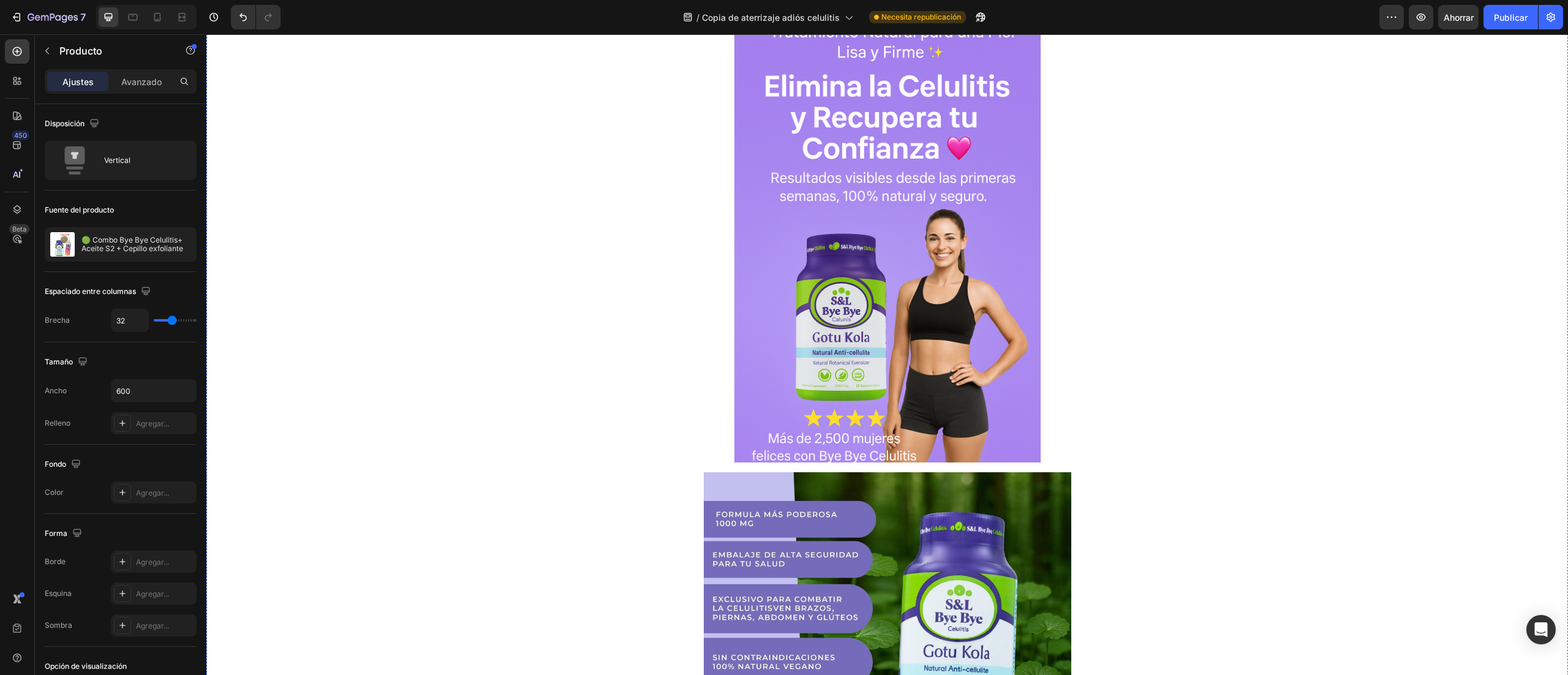
scroll to position [424, 0]
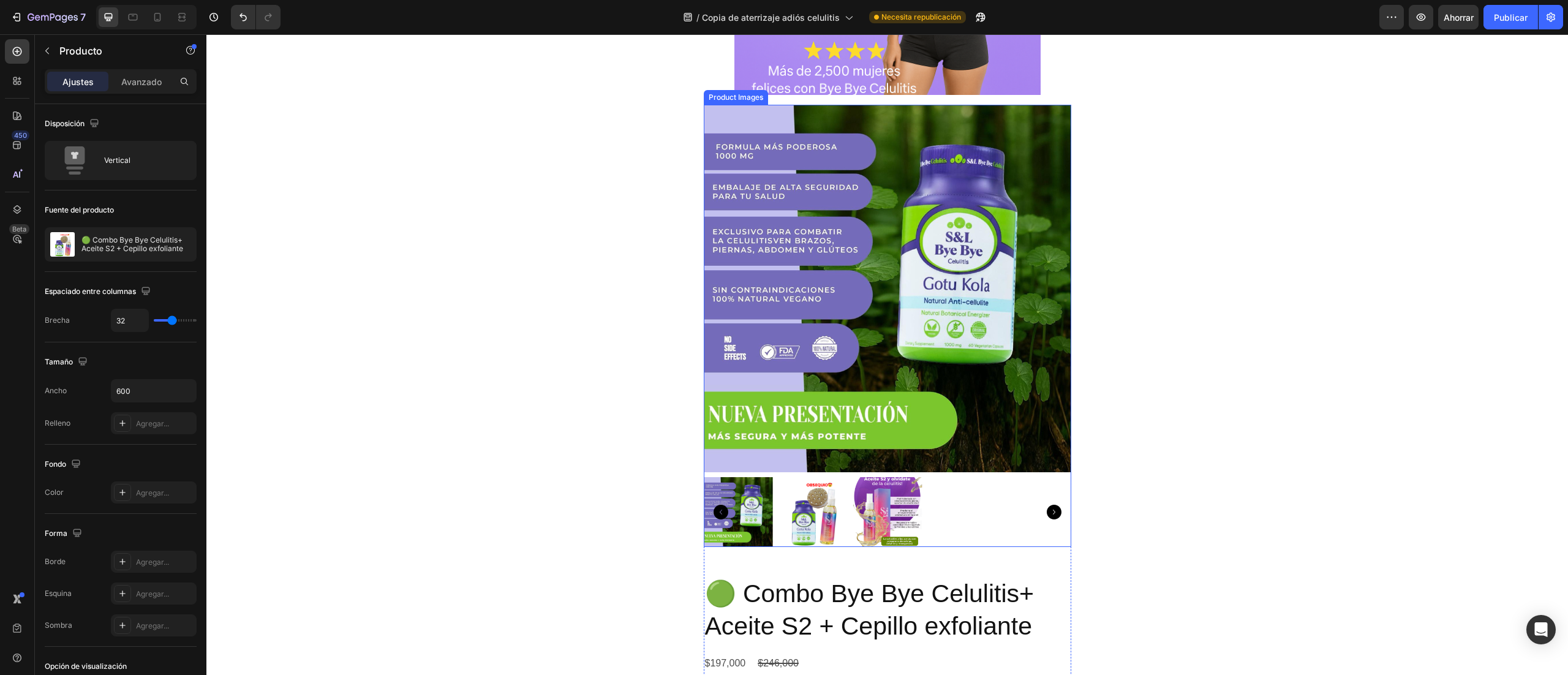
click at [833, 175] on img at bounding box center [887, 288] width 367 height 367
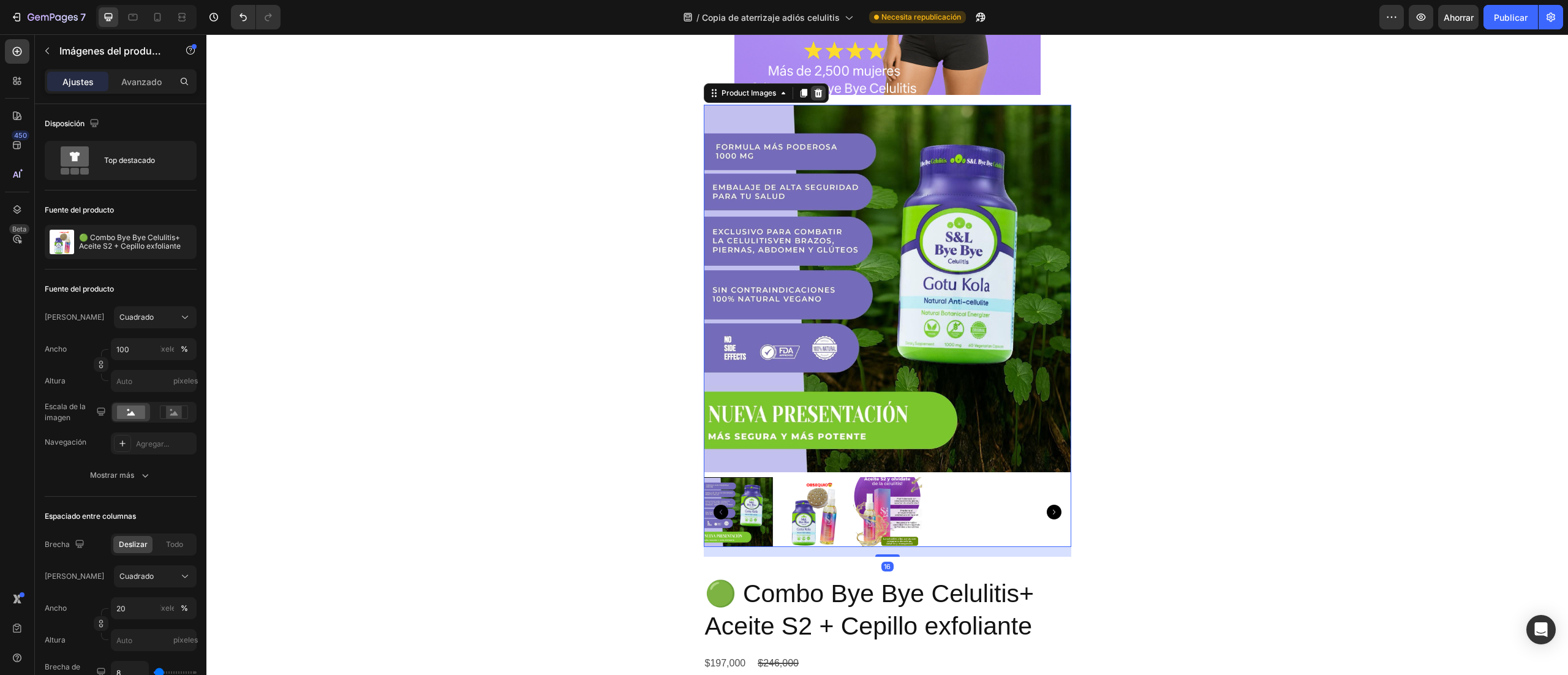
click at [814, 94] on icon at bounding box center [817, 93] width 8 height 8
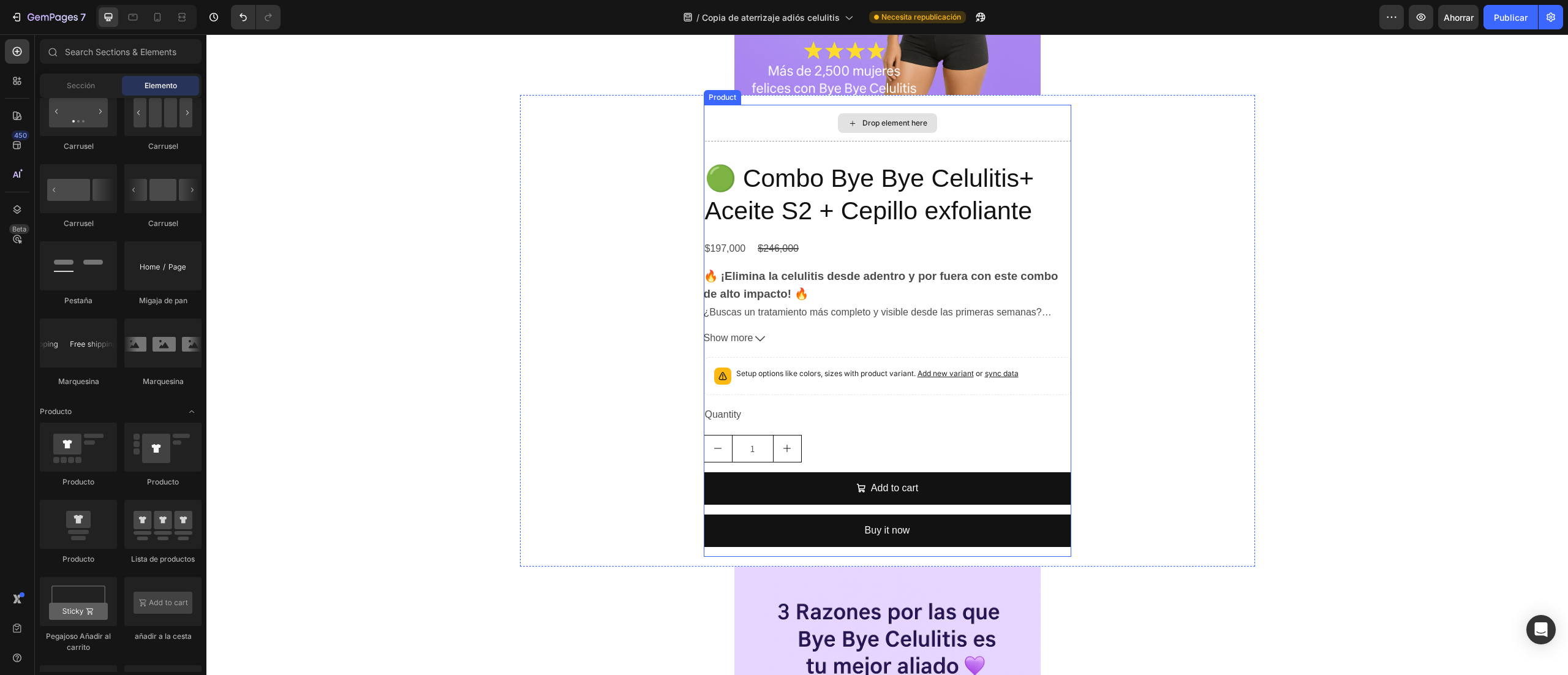
click at [840, 114] on div "Drop element here" at bounding box center [888, 123] width 99 height 19
click at [596, 125] on div "Drop element here 🟢 Combo Bye Bye Celulitis+ Aceite S2 + Cepillo exfoliante Pro…" at bounding box center [887, 330] width 716 height 452
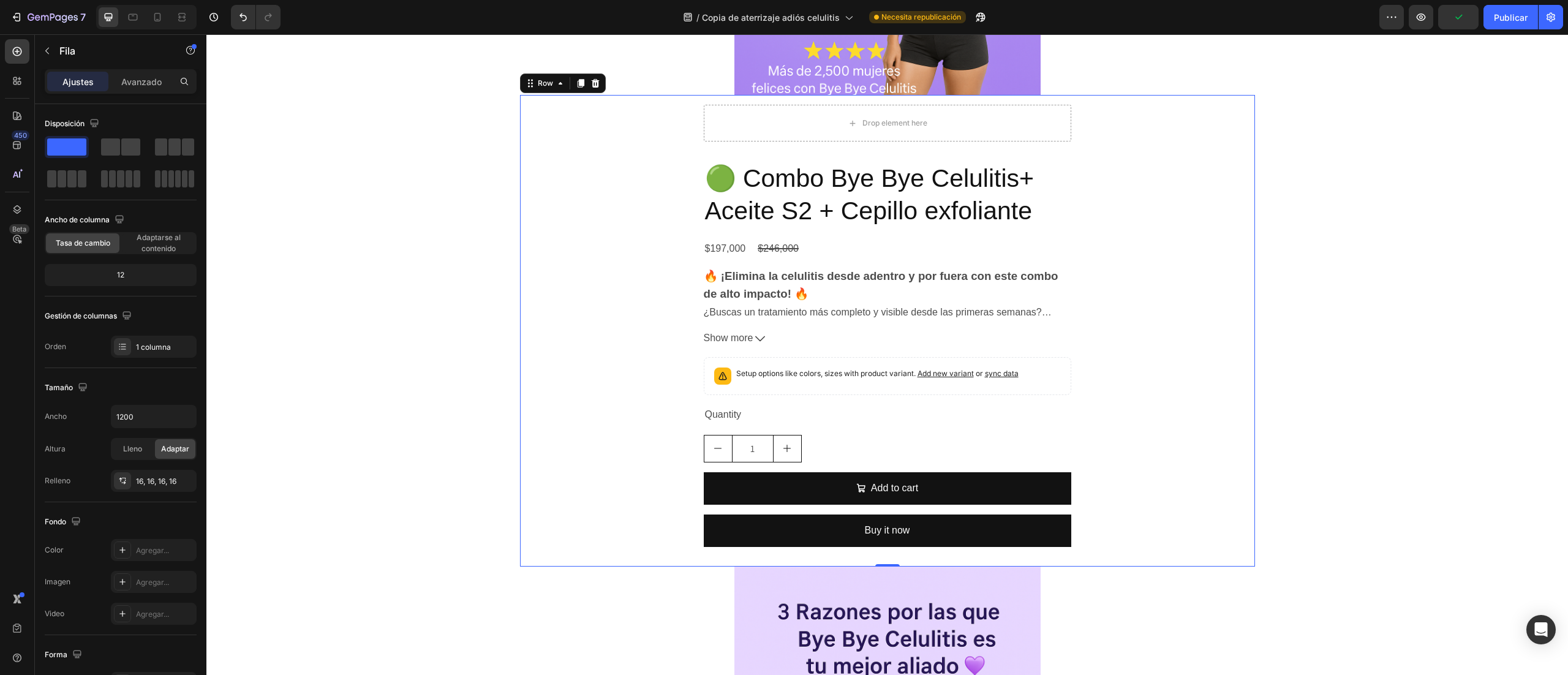
scroll to position [179, 0]
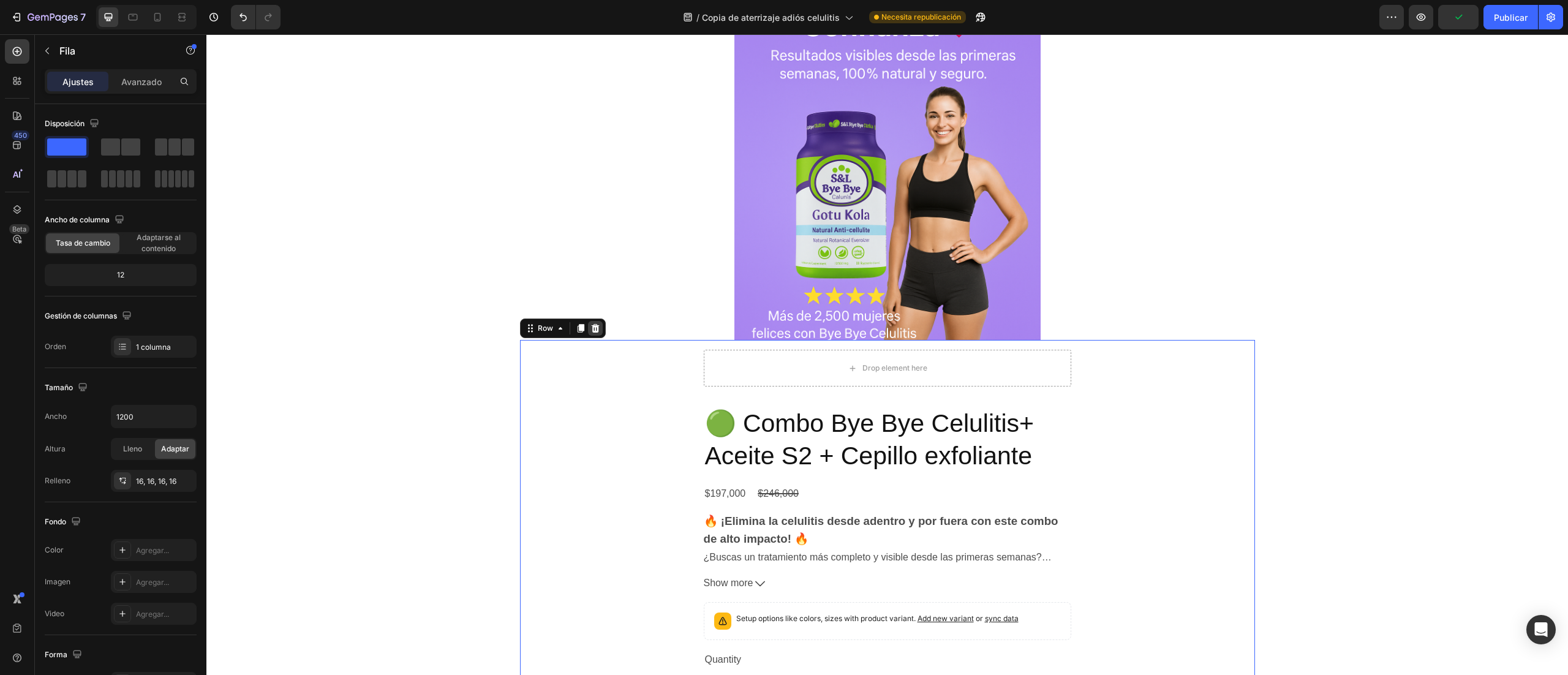
click at [590, 323] on icon at bounding box center [595, 328] width 10 height 10
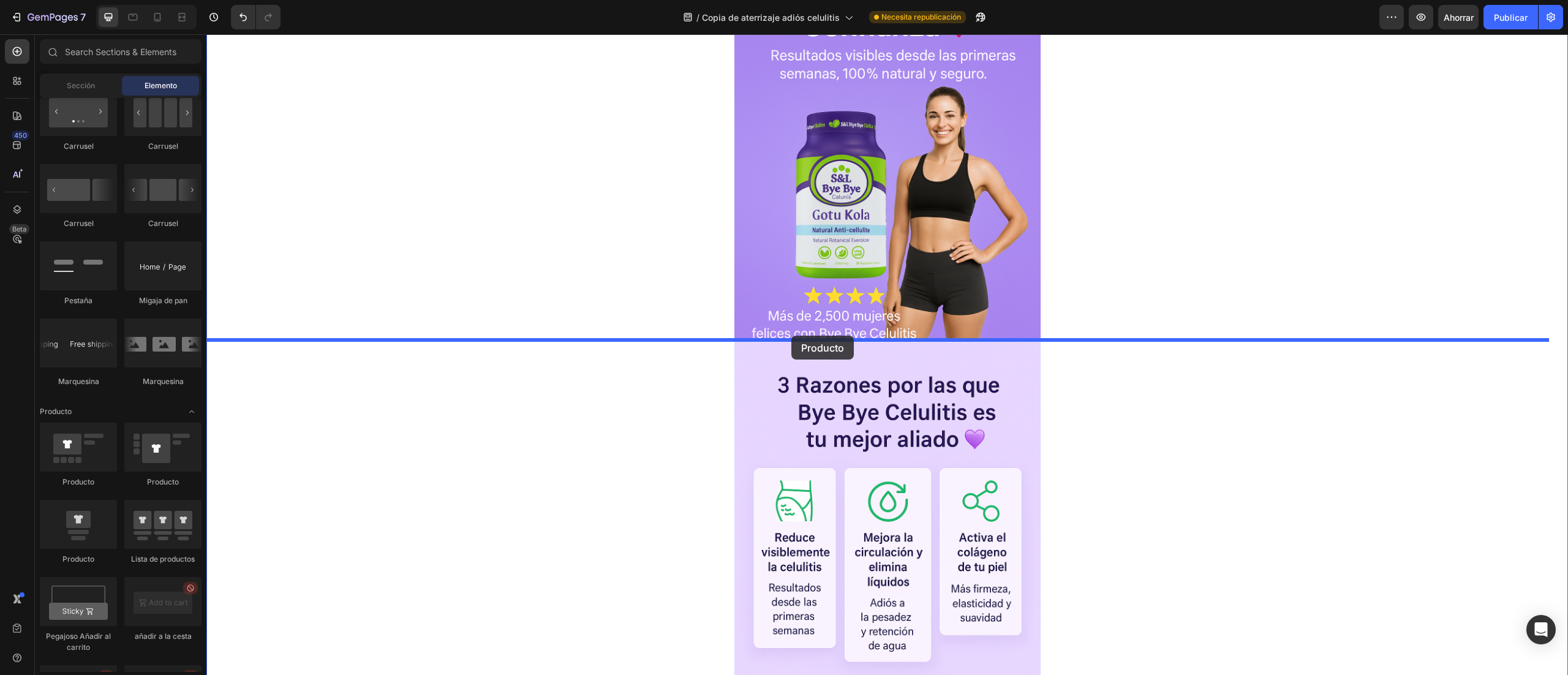
drag, startPoint x: 268, startPoint y: 575, endPoint x: 792, endPoint y: 335, distance: 576.3
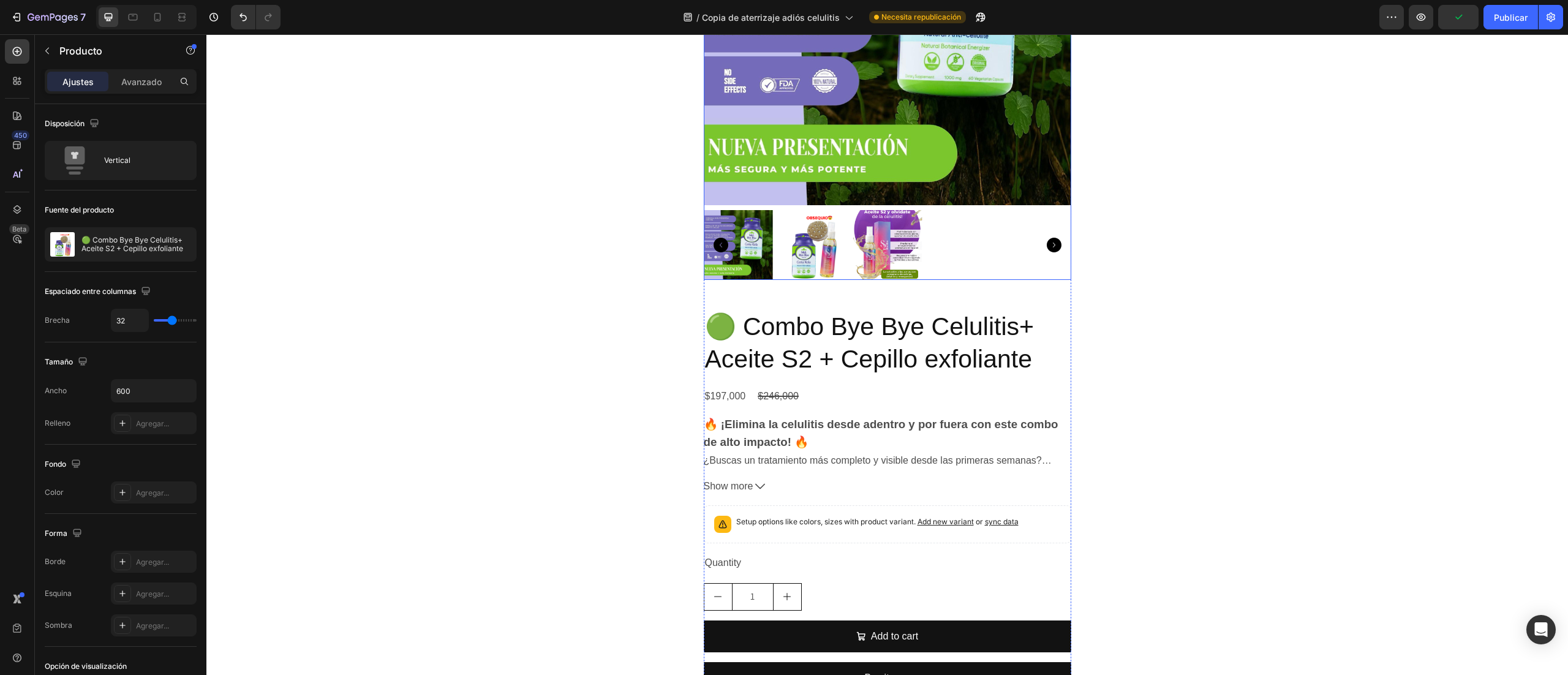
scroll to position [546, 0]
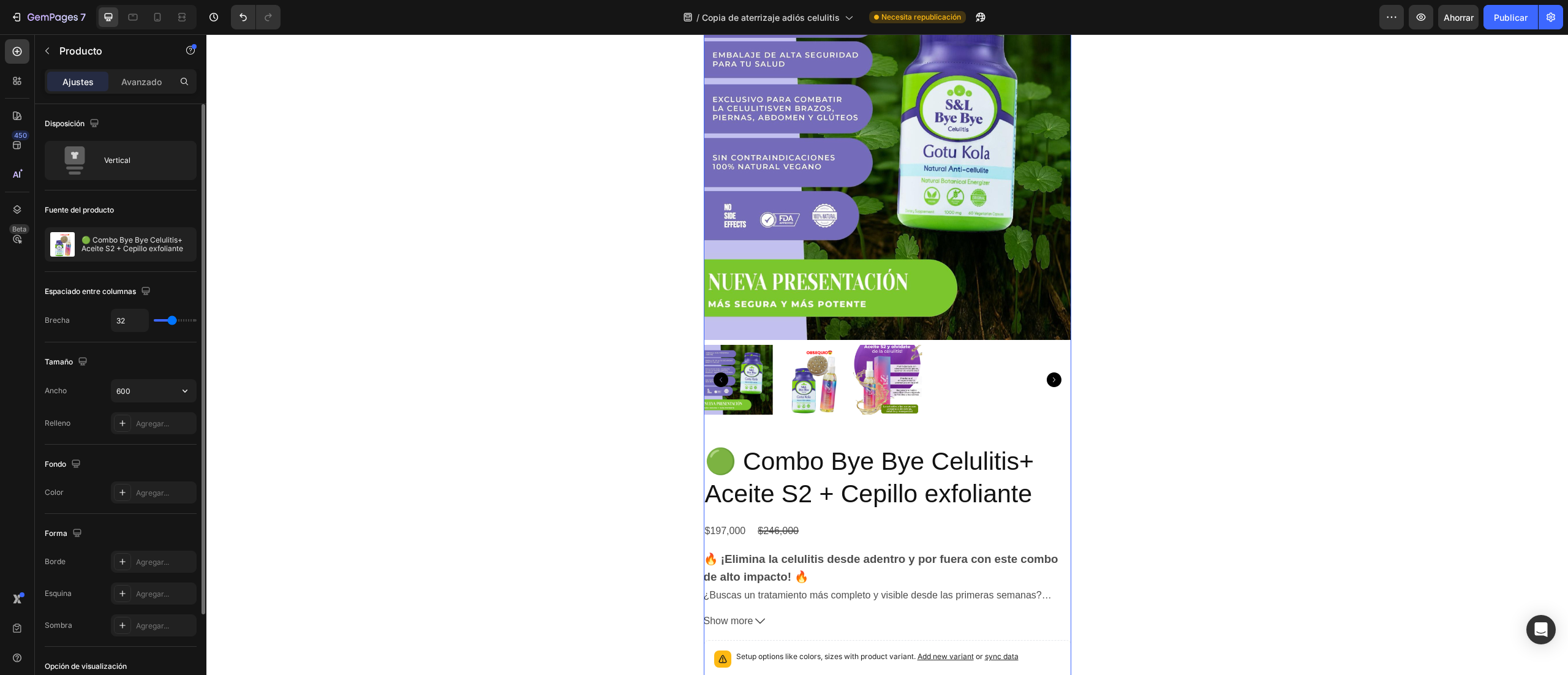
drag, startPoint x: 121, startPoint y: 391, endPoint x: 127, endPoint y: 411, distance: 20.9
click at [121, 391] on input "600" at bounding box center [154, 390] width 84 height 22
click at [126, 389] on input "600" at bounding box center [154, 390] width 84 height 22
click at [123, 388] on input "600" at bounding box center [154, 390] width 84 height 22
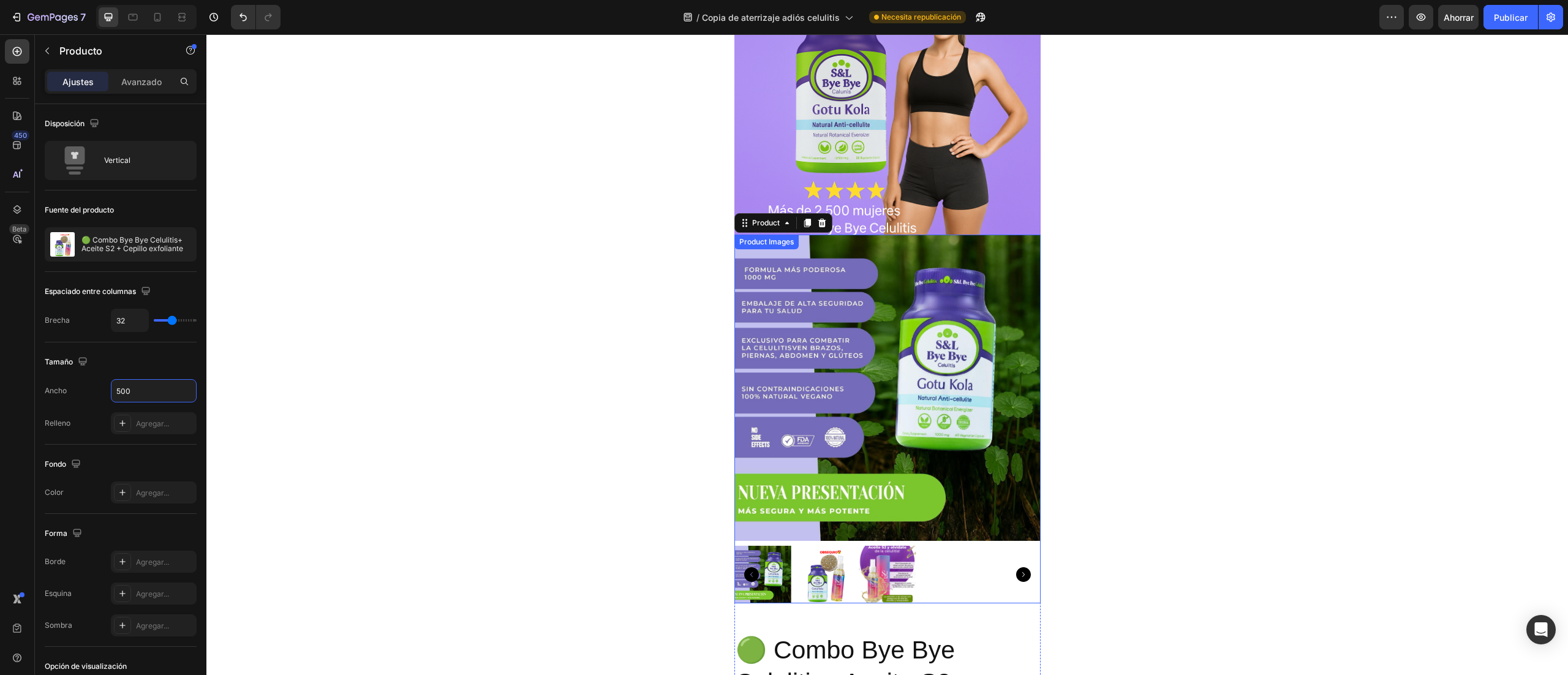
scroll to position [301, 0]
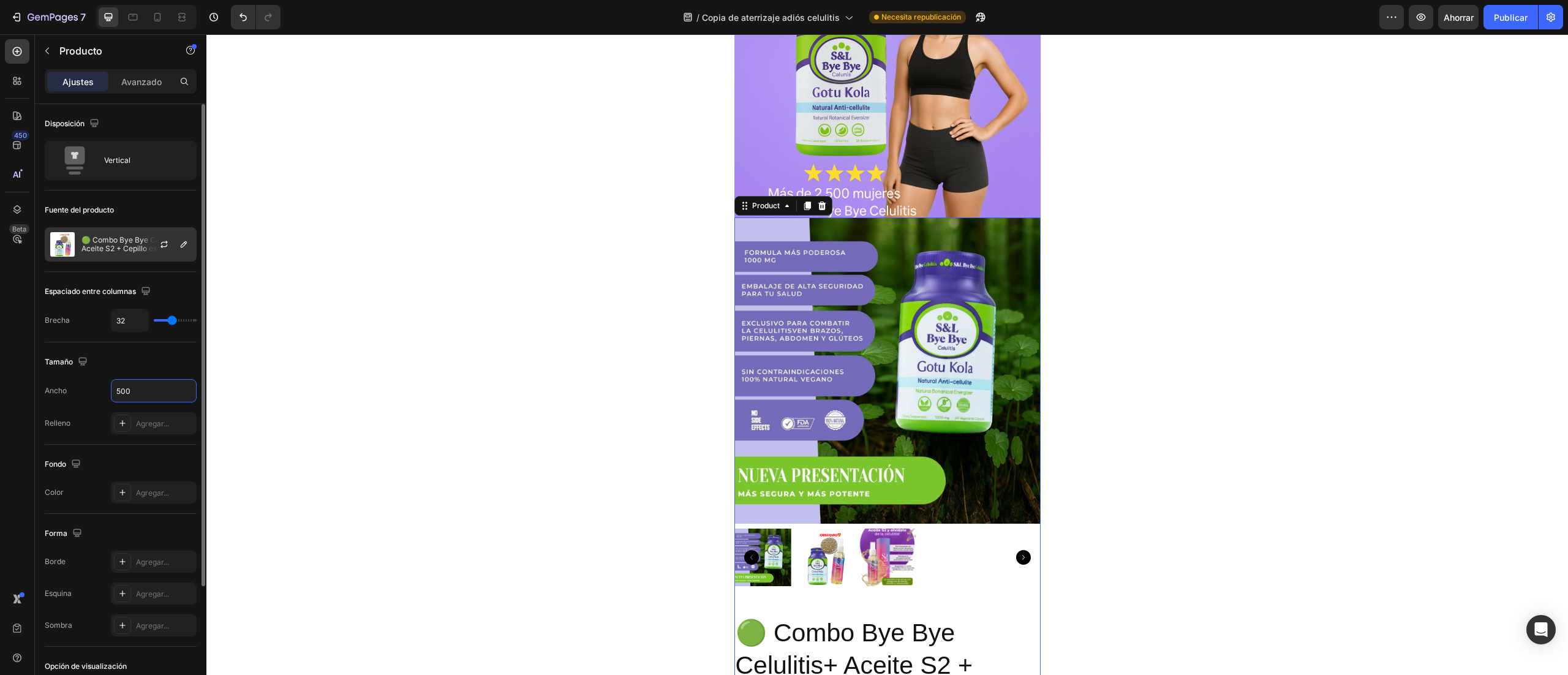
type input "500"
click at [137, 251] on font "🟢 Combo Bye Bye Celulitis+ Aceite S2 + Cepillo exfoliante" at bounding box center [133, 244] width 103 height 17
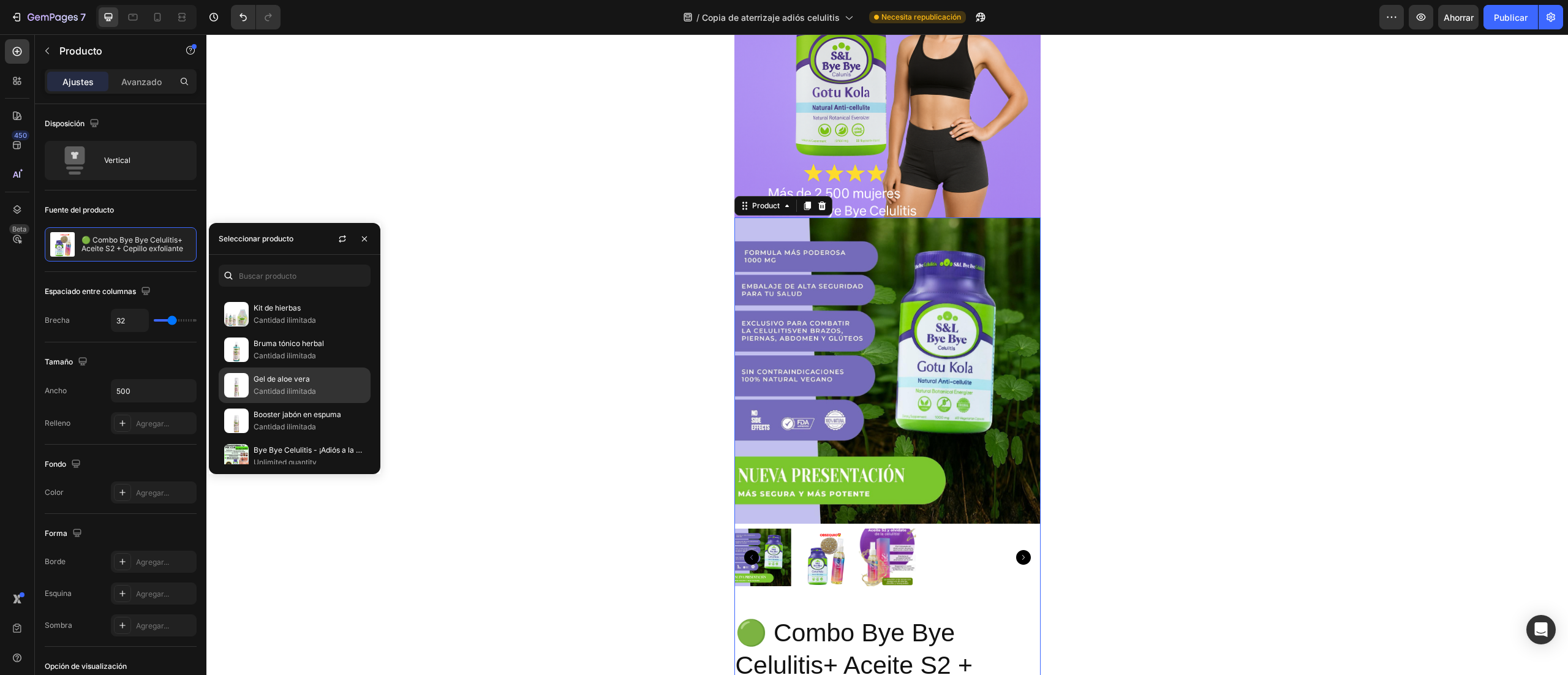
scroll to position [257, 0]
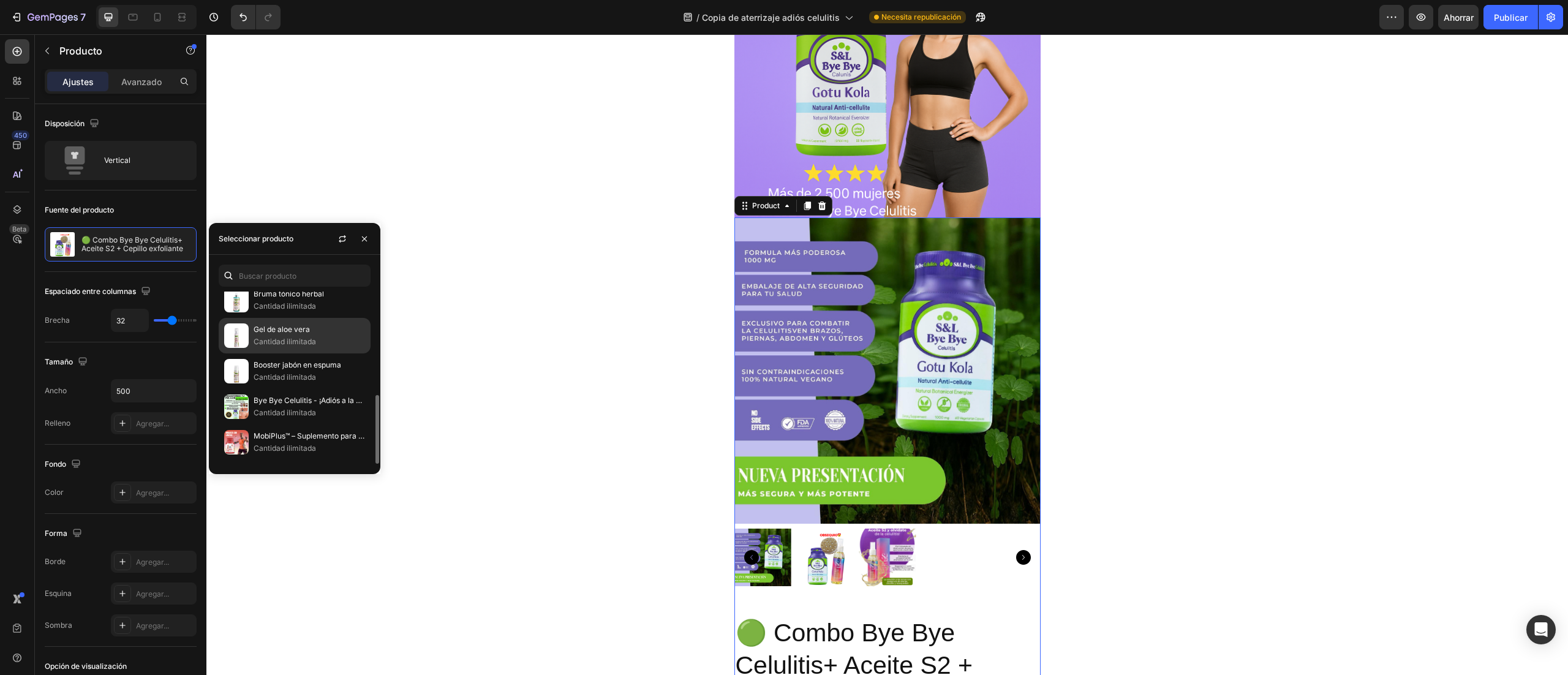
click at [286, 398] on p "Bye Bye Celulitis - ¡Adiós a la celulitis ya!" at bounding box center [310, 400] width 112 height 12
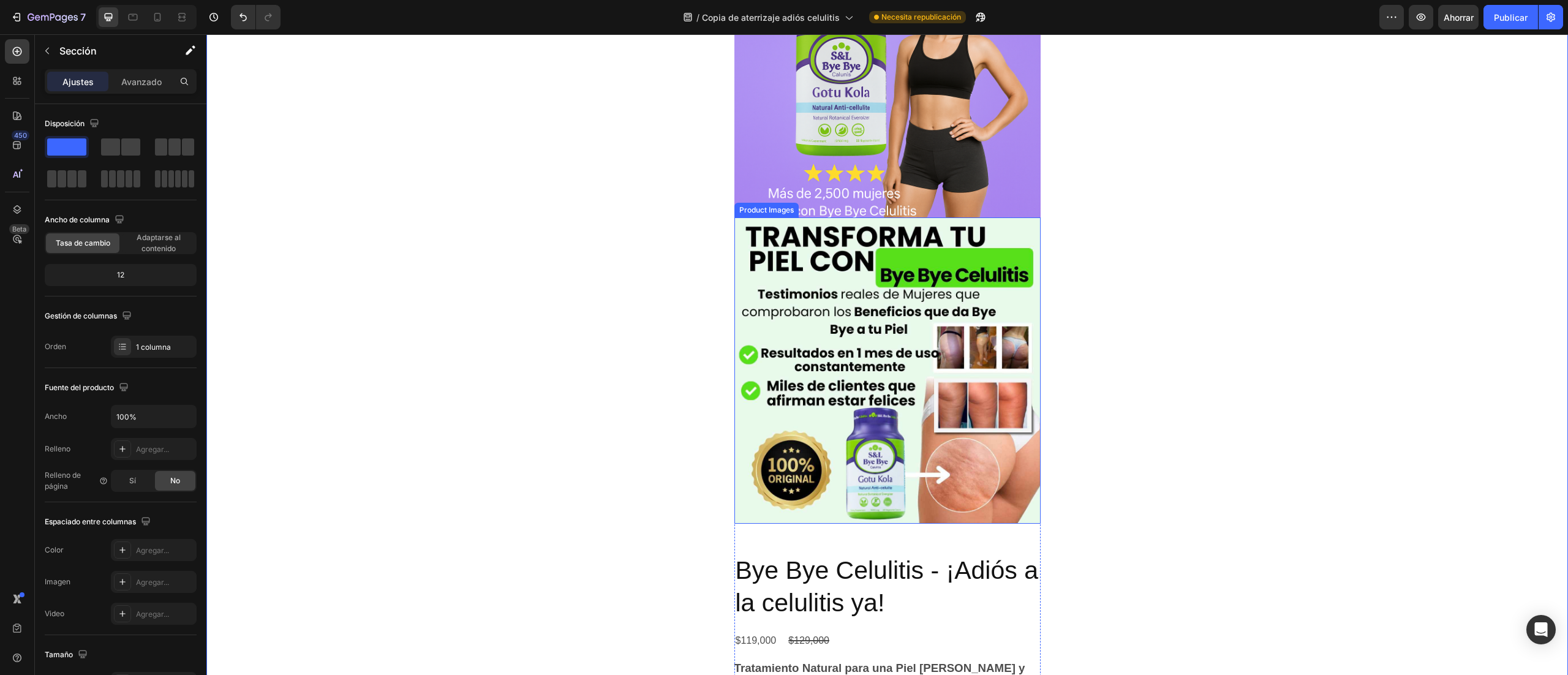
click at [829, 408] on img at bounding box center [888, 370] width 306 height 306
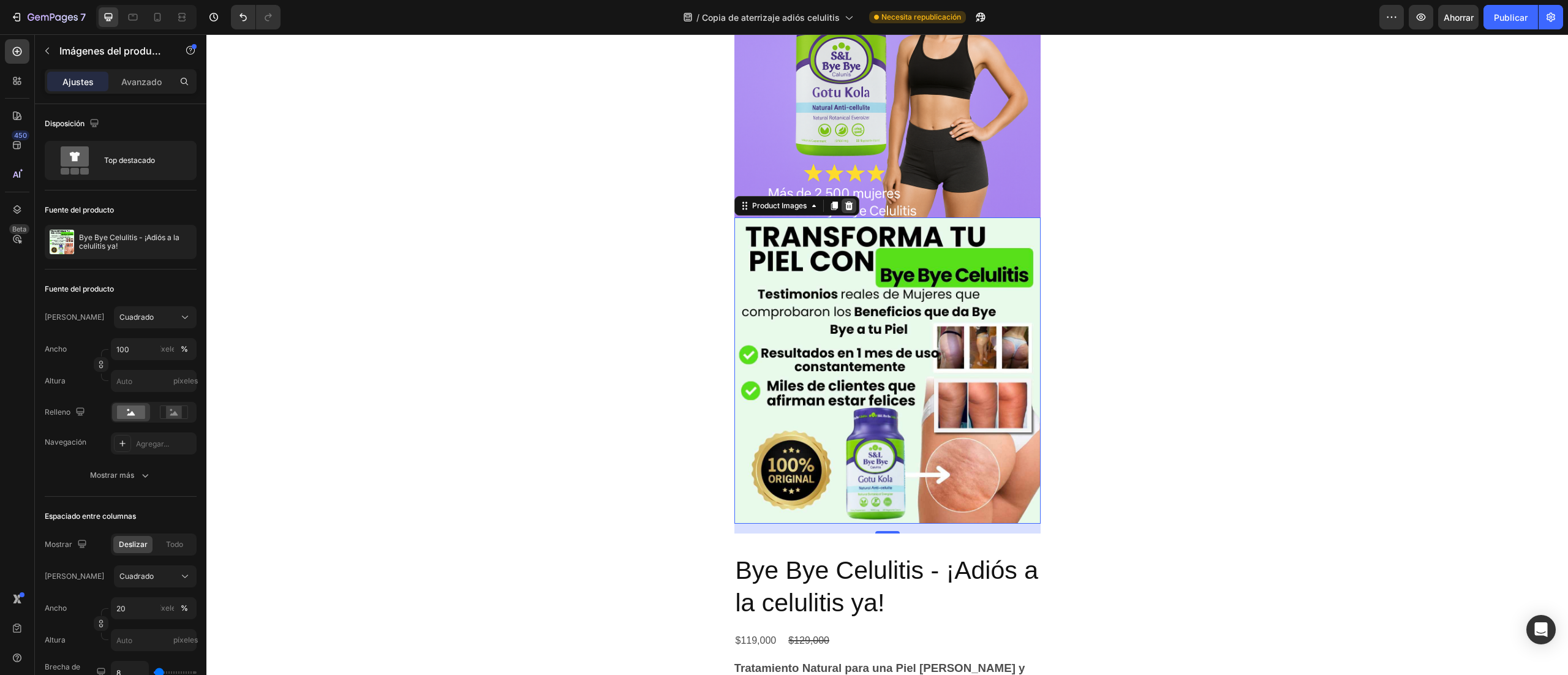
click at [845, 207] on icon at bounding box center [849, 205] width 8 height 8
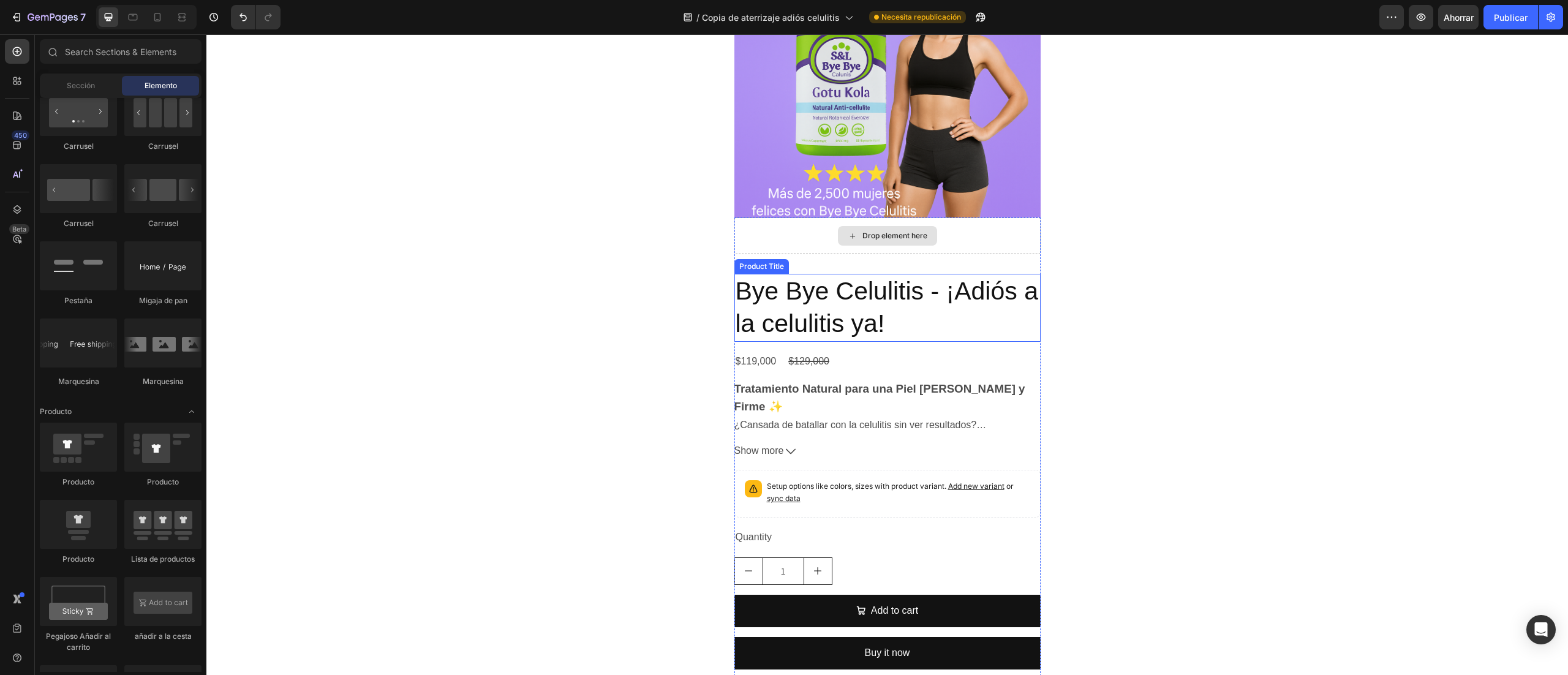
click at [935, 295] on h2 "Bye Bye Celulitis - ¡Adiós a la celulitis ya!" at bounding box center [888, 308] width 306 height 68
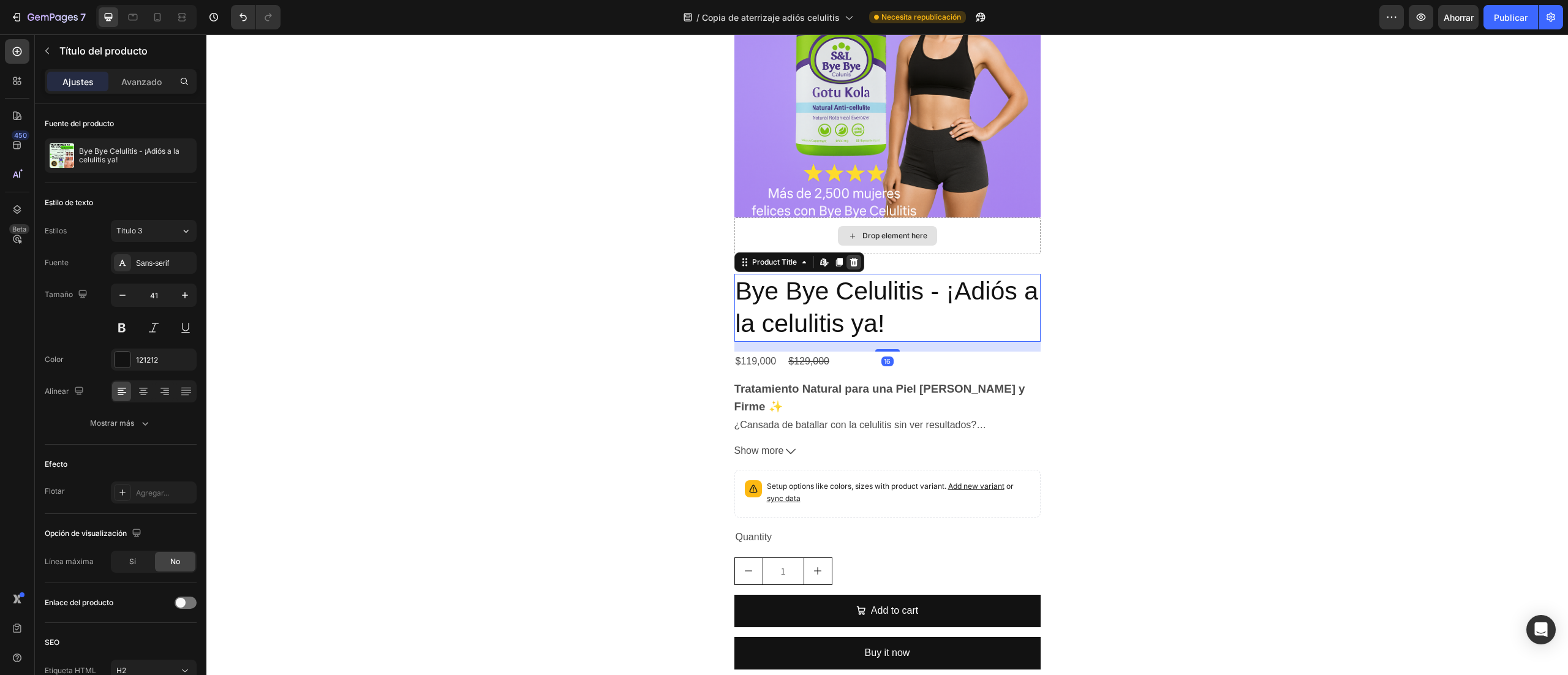
click at [850, 259] on icon at bounding box center [853, 261] width 8 height 8
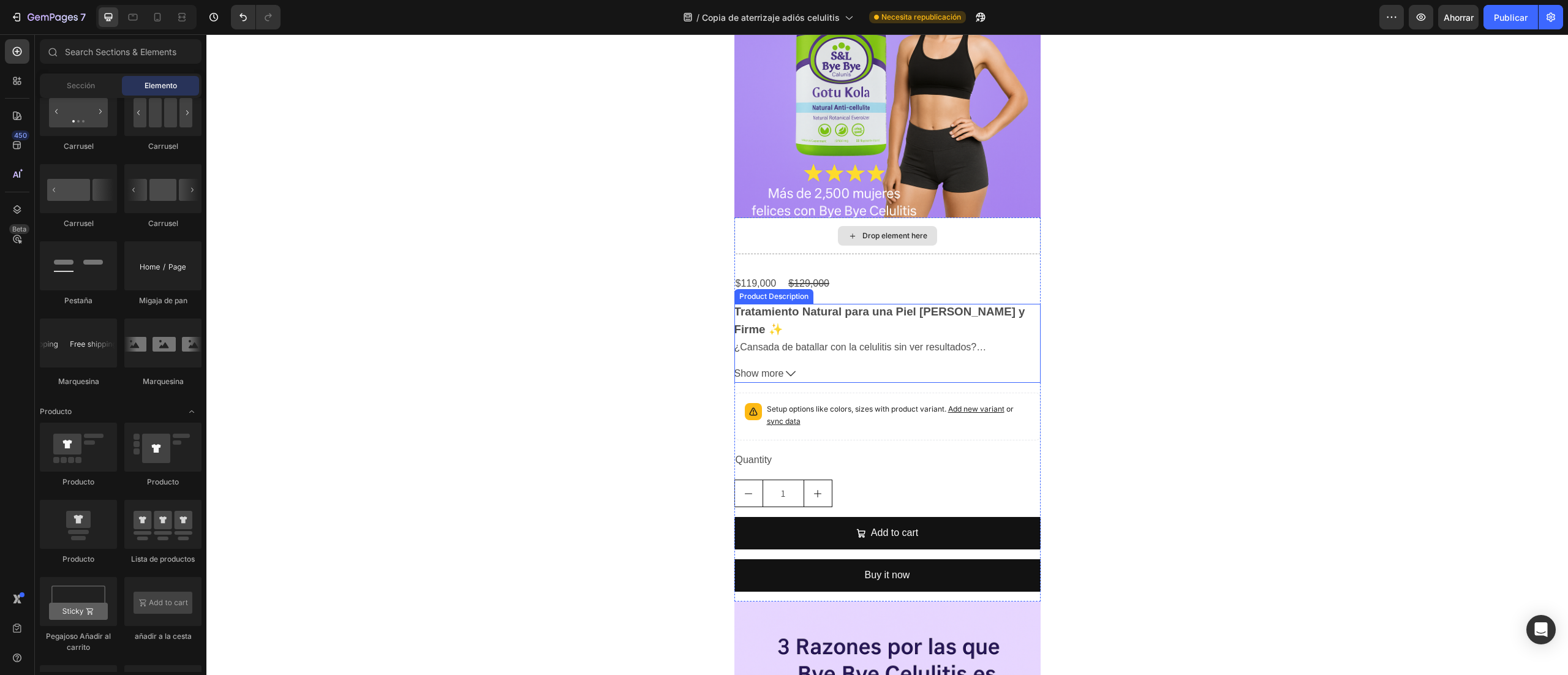
click at [884, 356] on div "Tratamiento Natural para una Piel Lisa y Firme ✨ ¿Cansada de batallar con la ce…" at bounding box center [888, 343] width 306 height 79
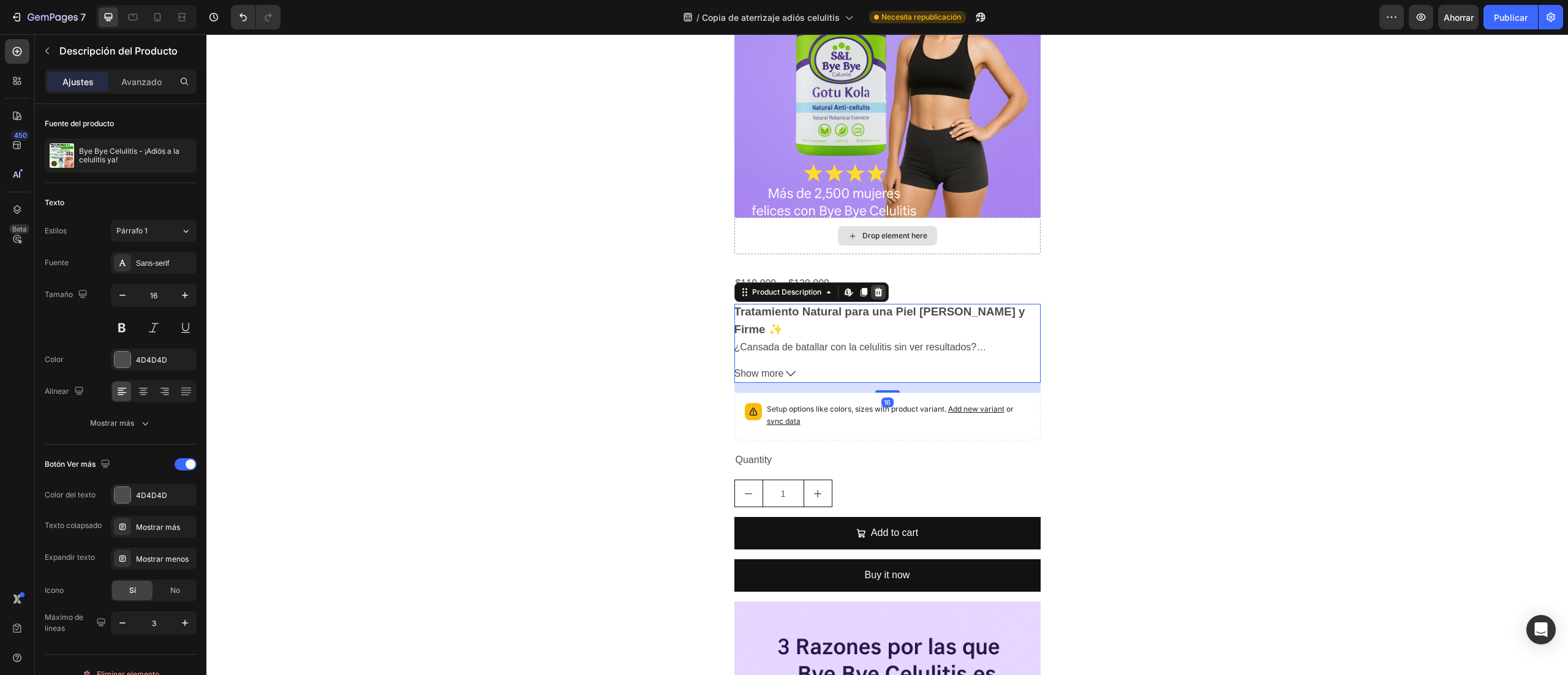
click at [874, 293] on icon at bounding box center [878, 291] width 8 height 8
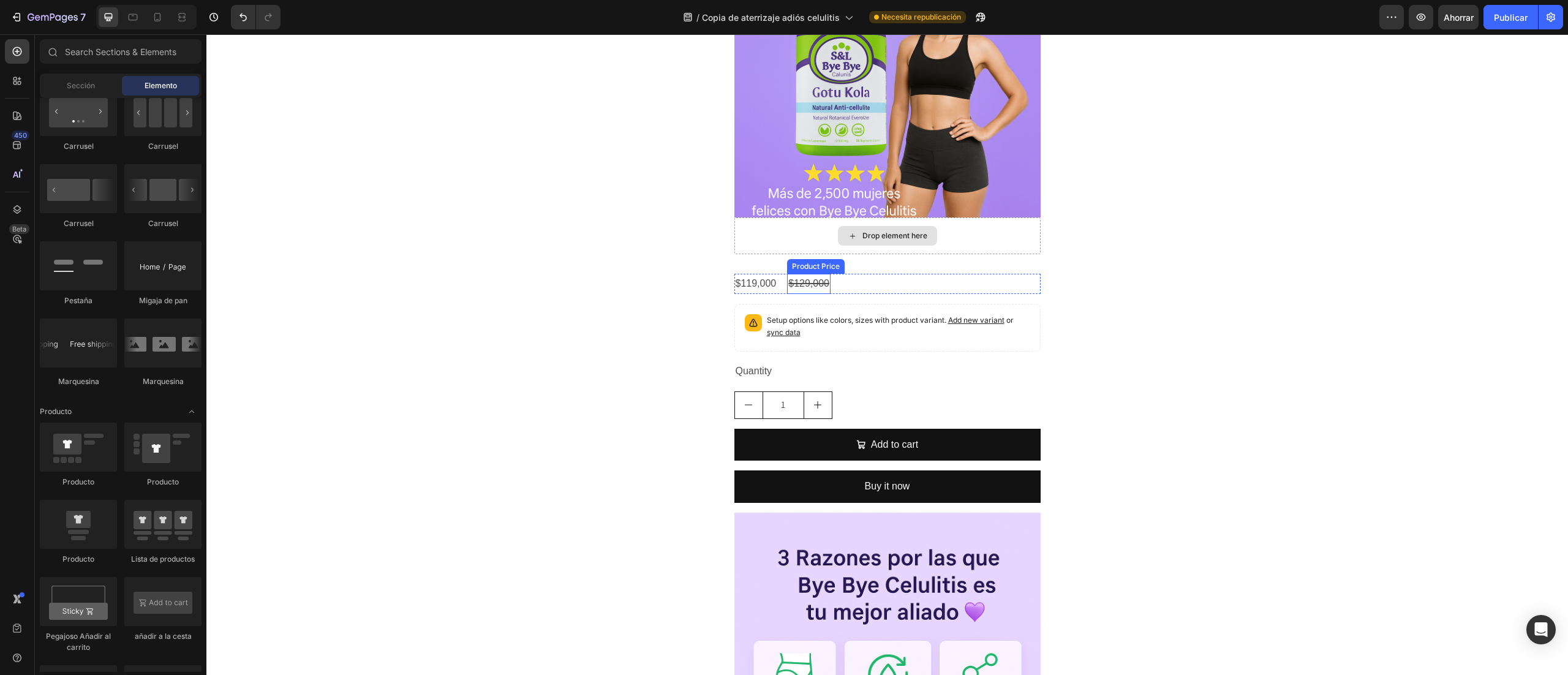
drag, startPoint x: 816, startPoint y: 284, endPoint x: 828, endPoint y: 286, distance: 12.2
click at [815, 282] on div "$129,000" at bounding box center [808, 284] width 43 height 20
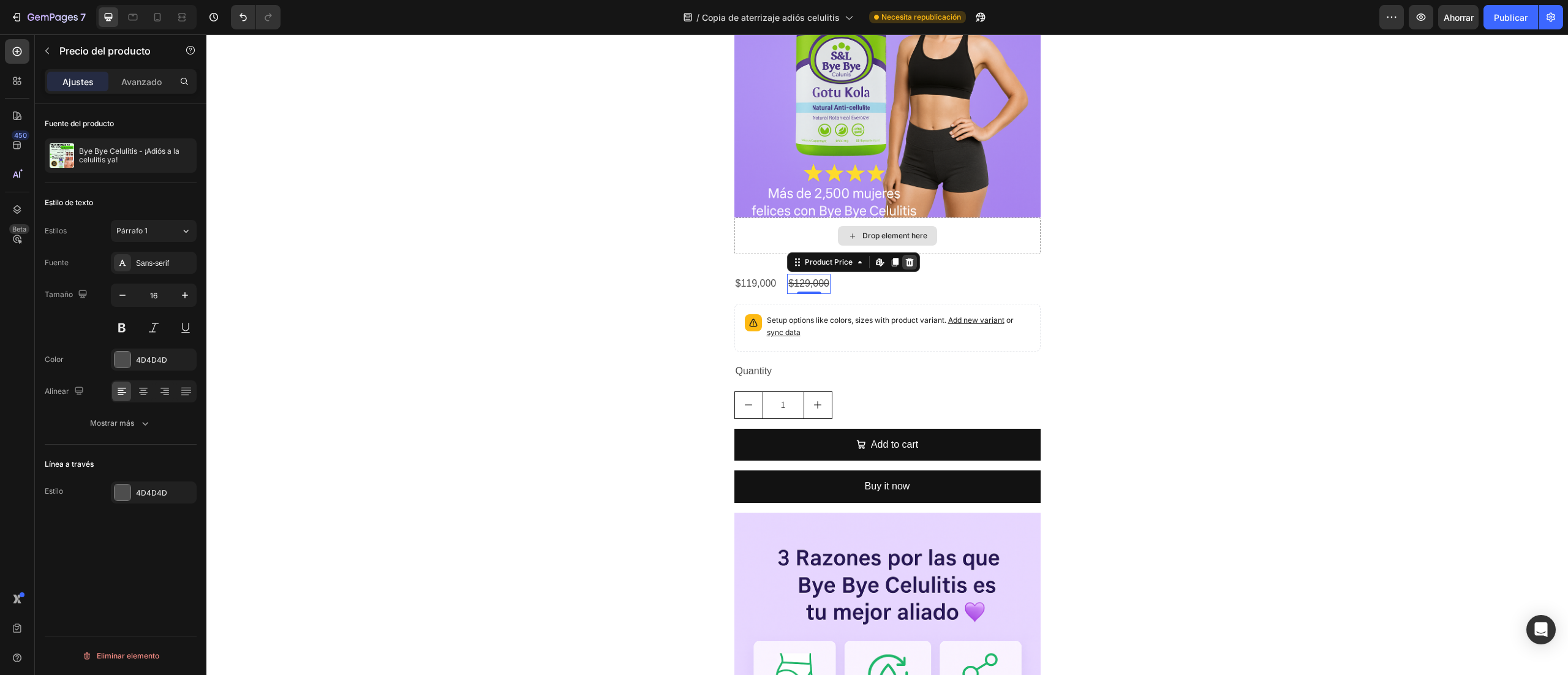
click at [905, 261] on icon at bounding box center [909, 262] width 10 height 10
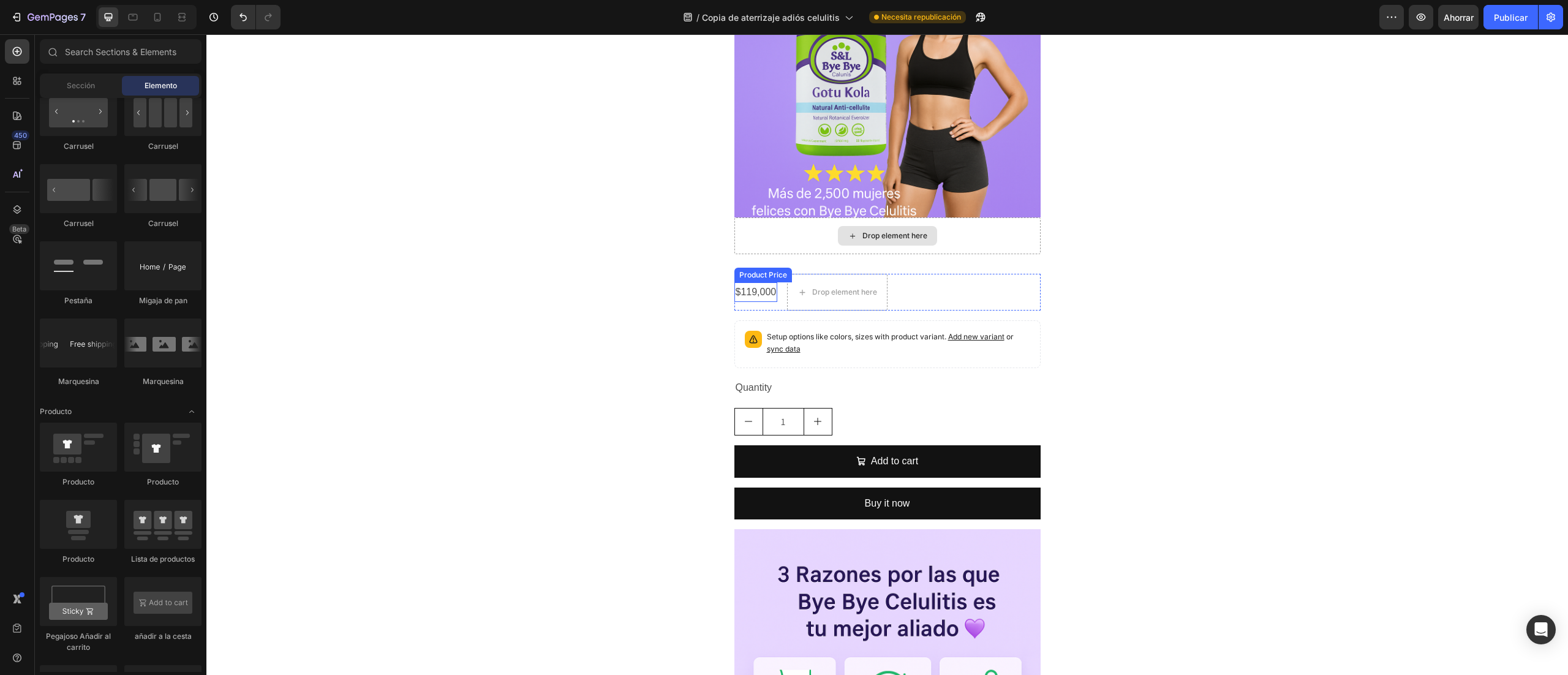
click at [755, 287] on div "$119,000" at bounding box center [756, 292] width 43 height 20
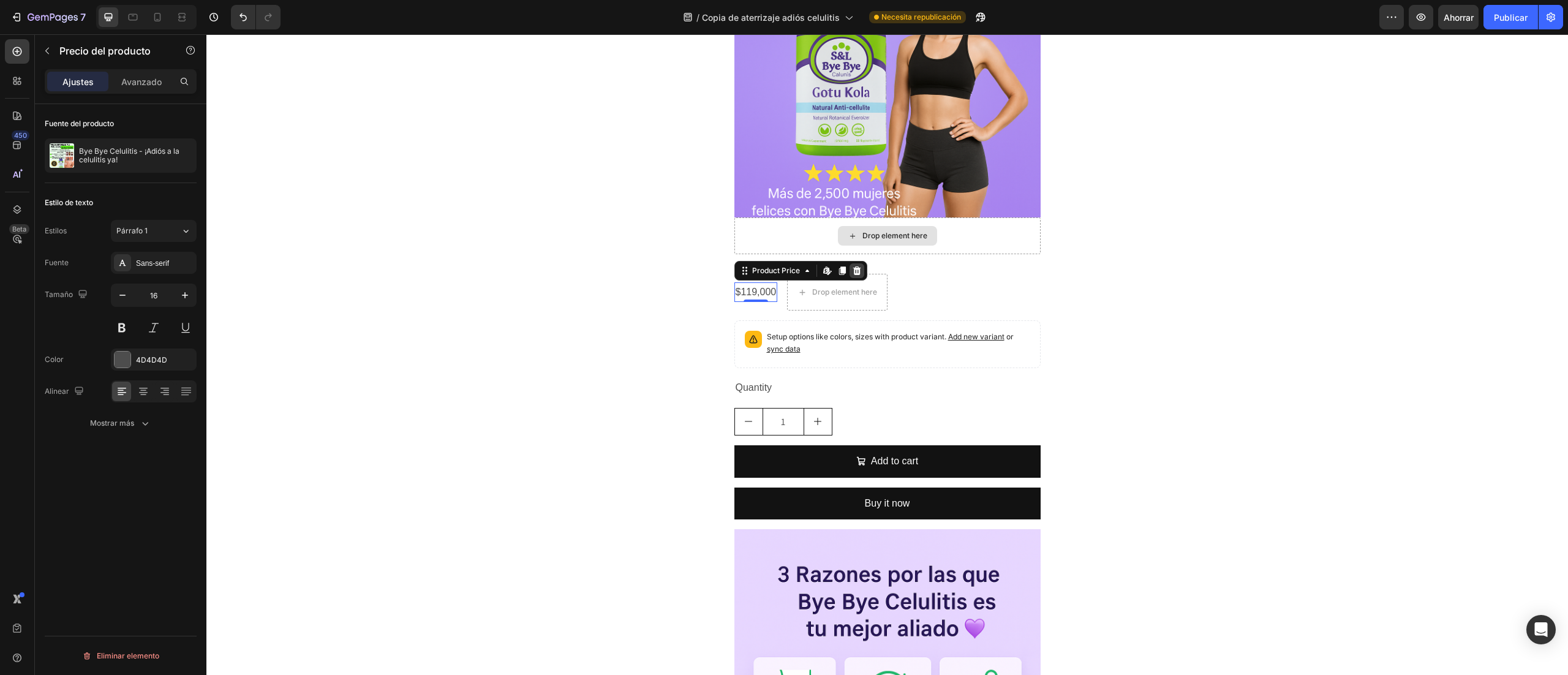
click at [852, 267] on icon at bounding box center [857, 270] width 10 height 10
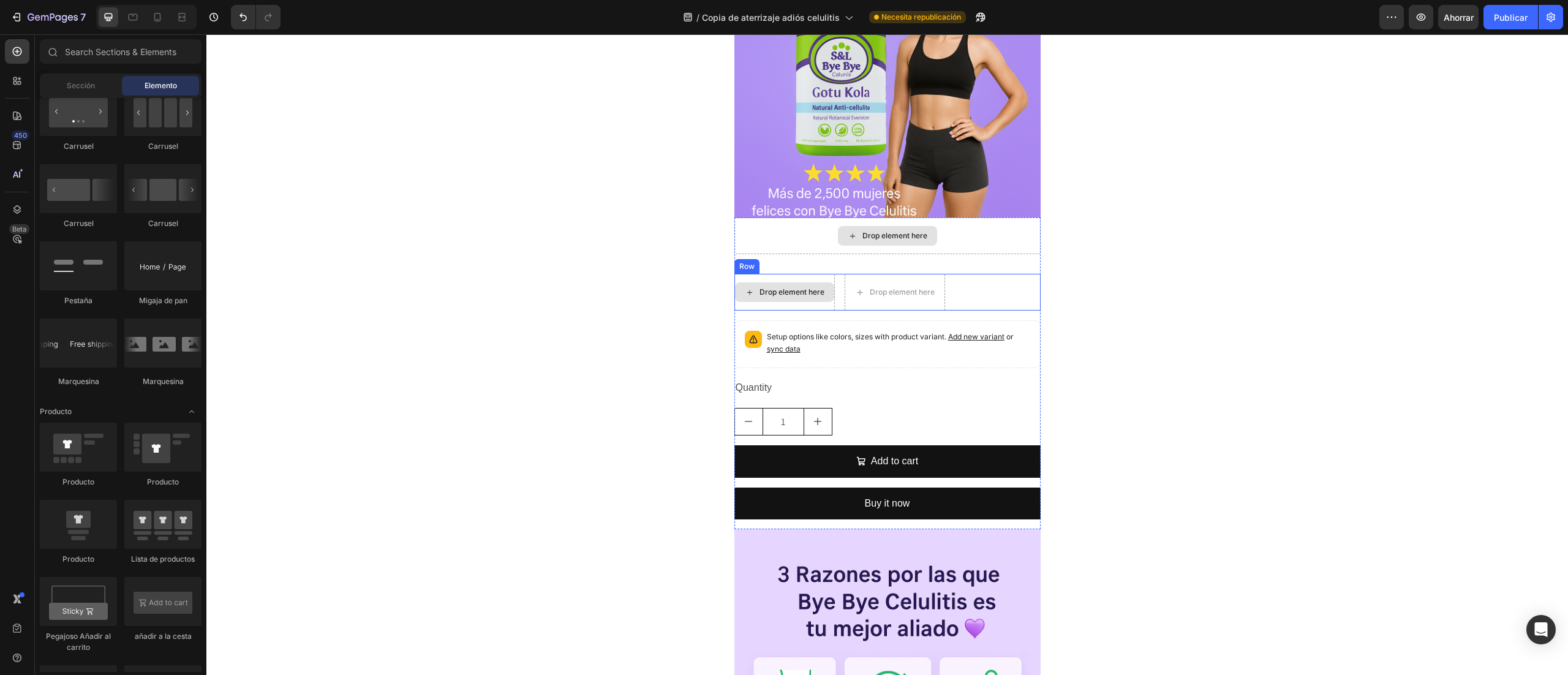
click at [822, 299] on div "Drop element here" at bounding box center [784, 291] width 99 height 19
click at [841, 425] on div "1" at bounding box center [888, 421] width 306 height 27
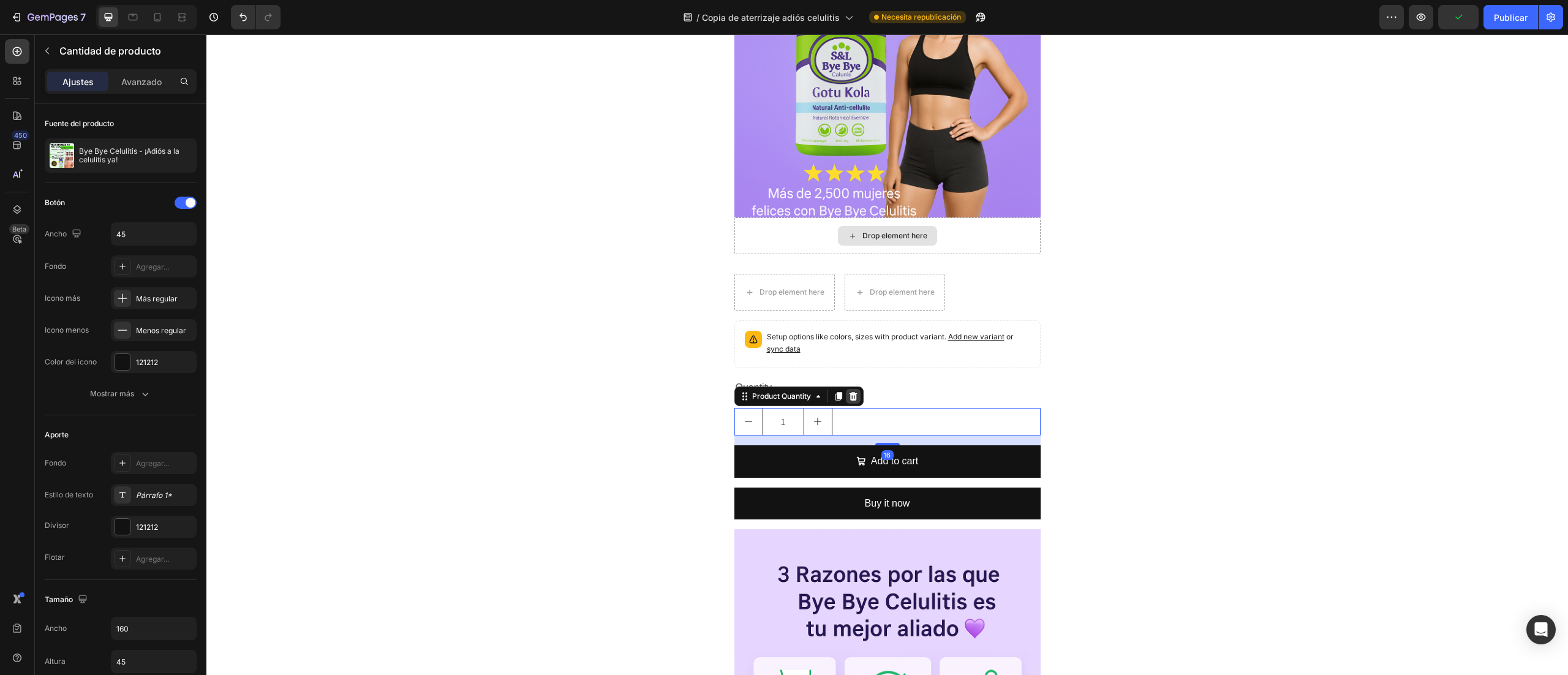
click at [846, 389] on div at bounding box center [853, 397] width 15 height 15
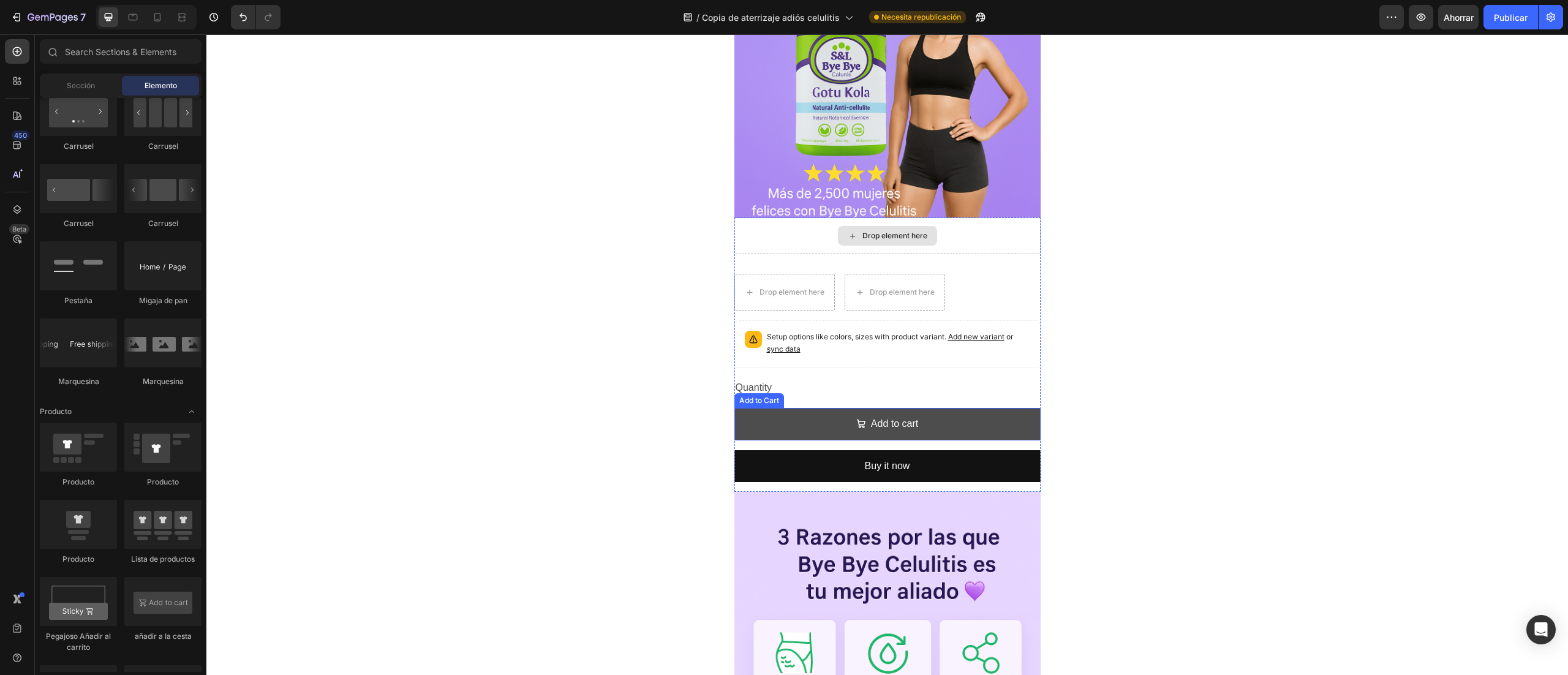
click at [842, 420] on button "Add to cart" at bounding box center [888, 423] width 306 height 32
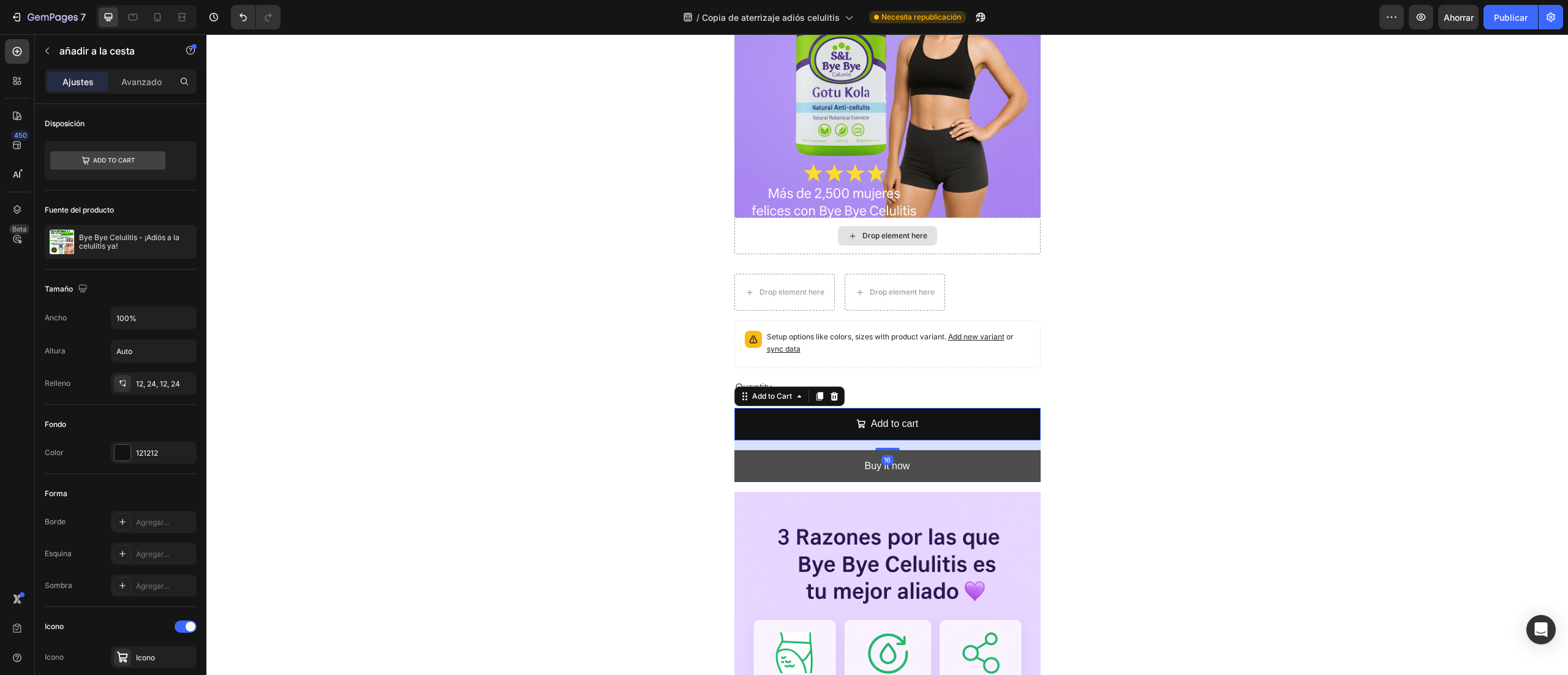
drag, startPoint x: 817, startPoint y: 394, endPoint x: 827, endPoint y: 411, distance: 19.7
click at [828, 394] on div at bounding box center [835, 397] width 15 height 15
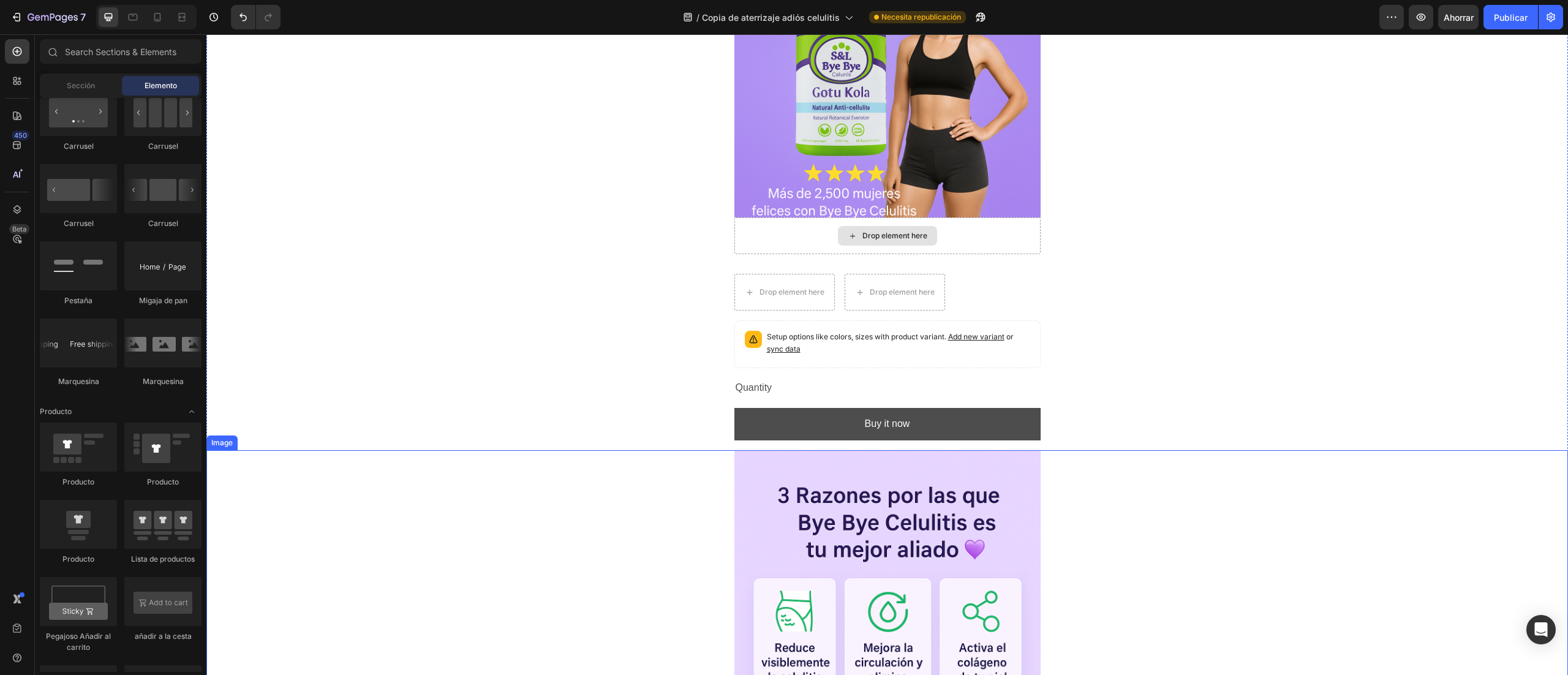
click at [822, 428] on button "Buy it now" at bounding box center [888, 423] width 306 height 32
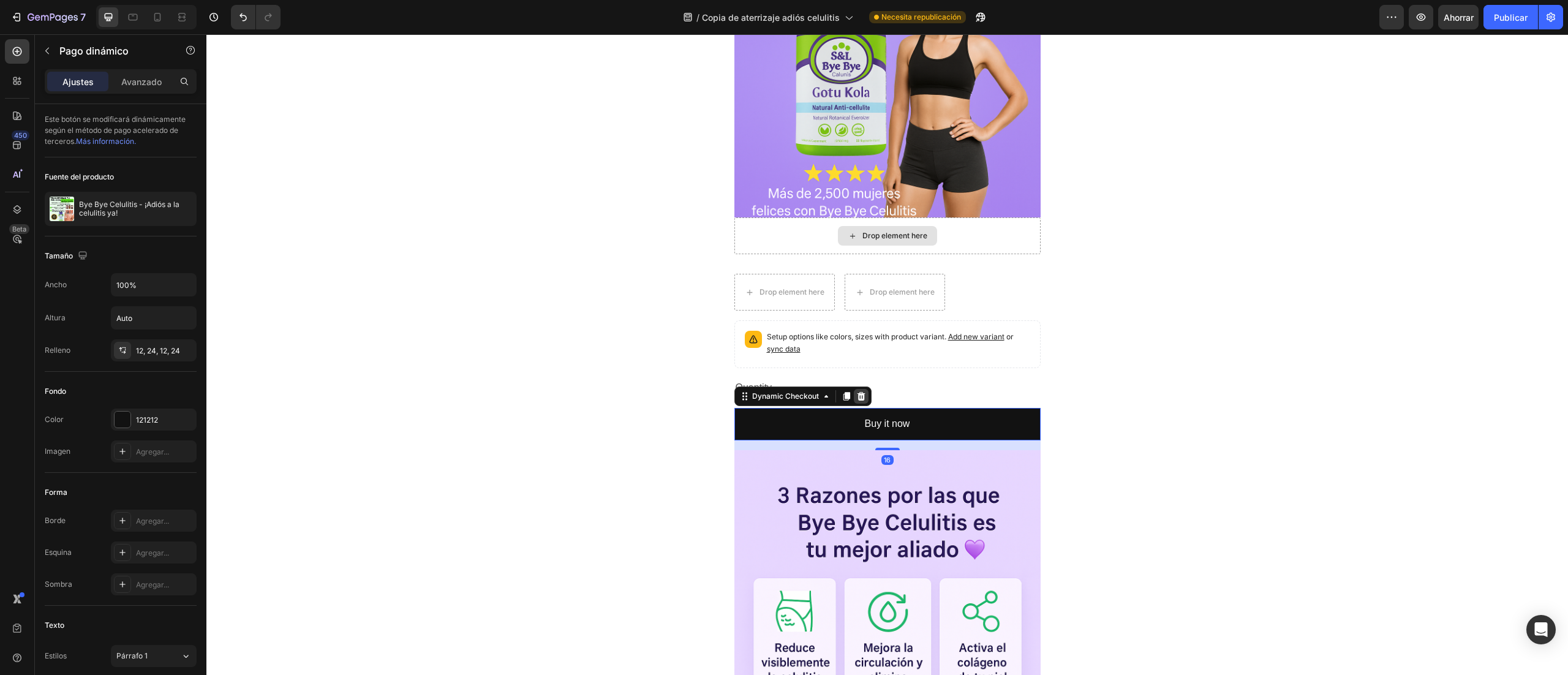
click at [857, 394] on icon at bounding box center [861, 396] width 8 height 8
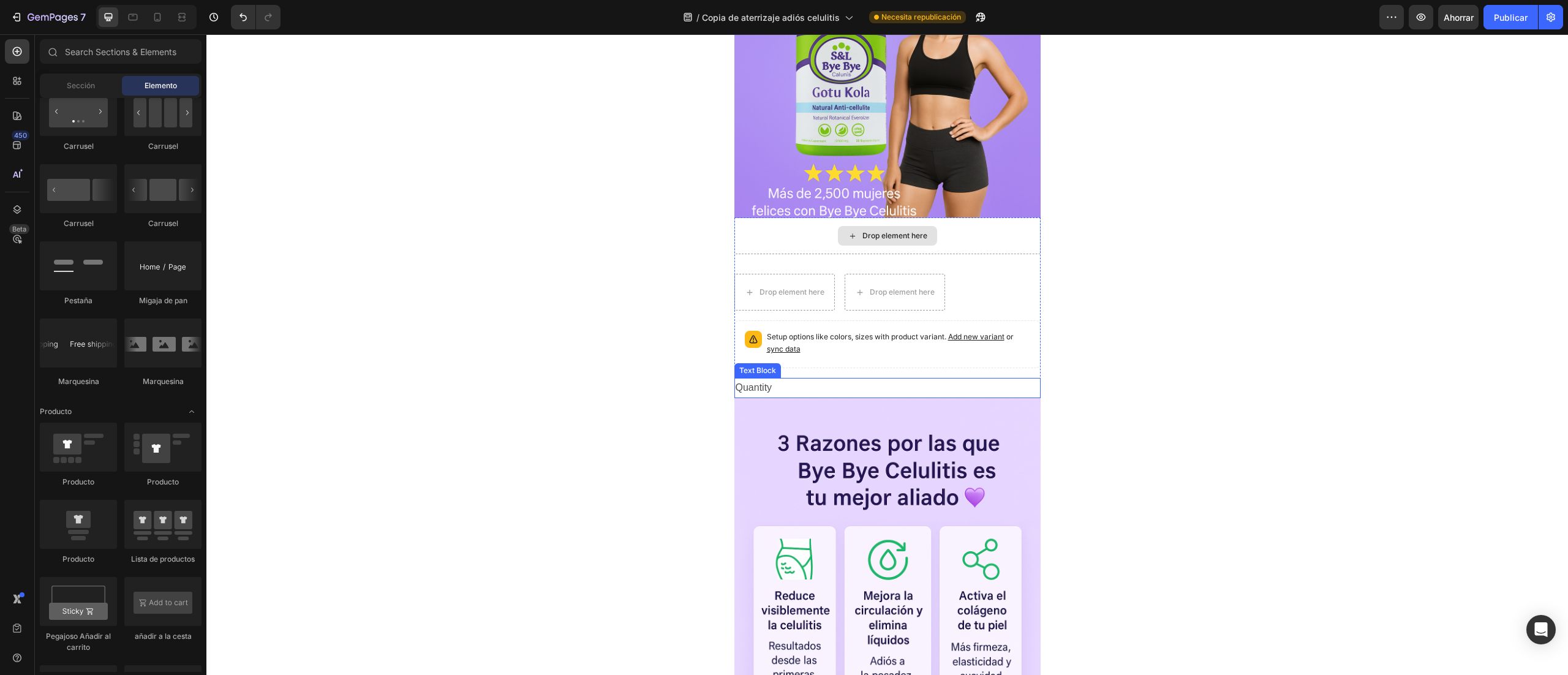
click at [795, 391] on div "Quantity" at bounding box center [888, 387] width 306 height 20
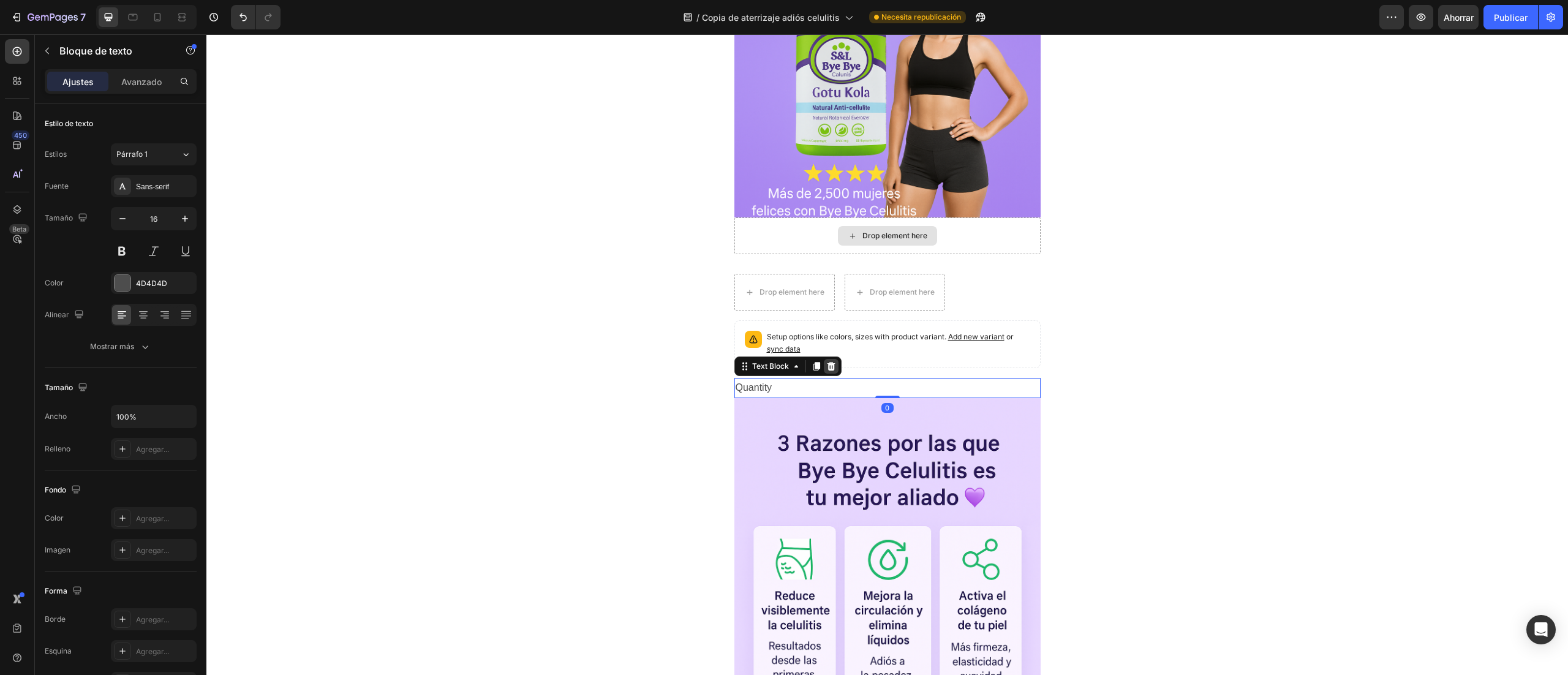
click at [828, 370] on icon at bounding box center [831, 365] width 8 height 8
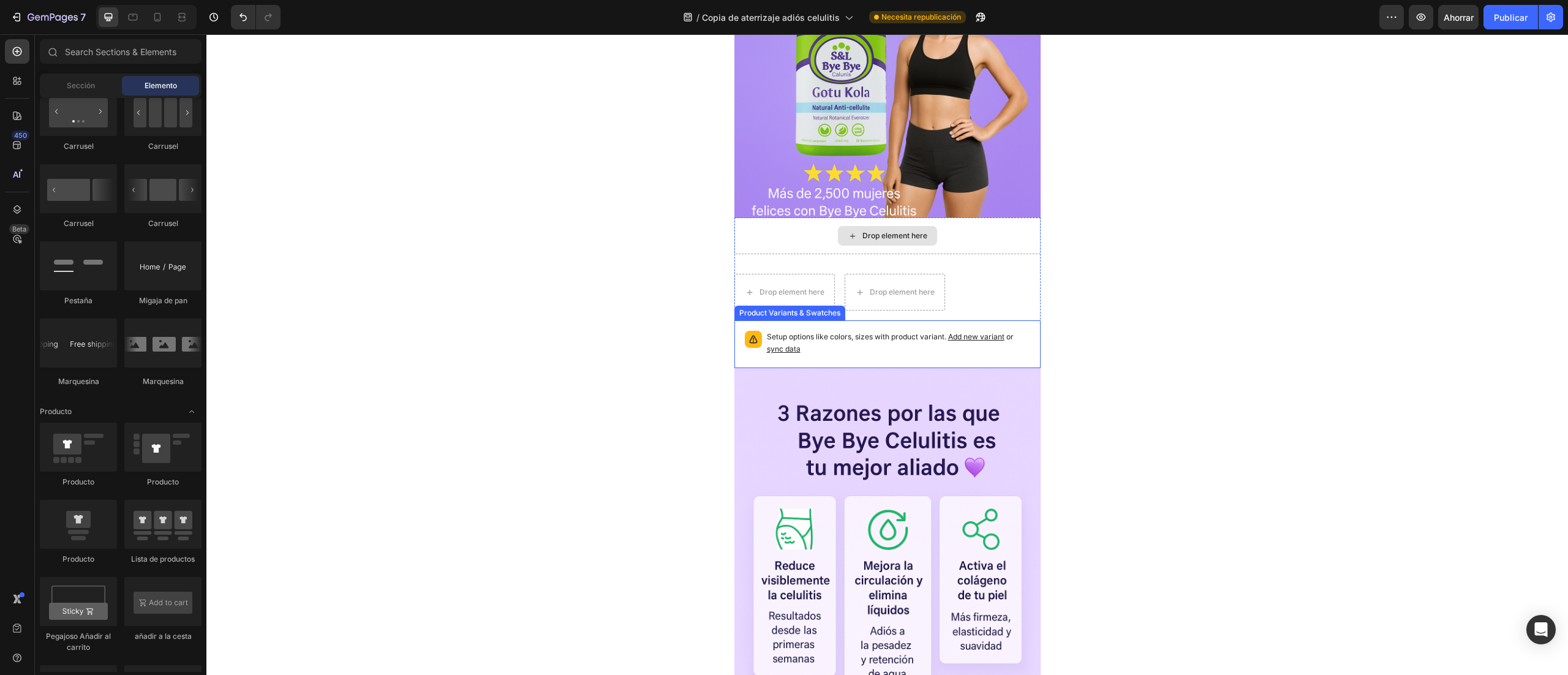
click at [831, 342] on p "Setup options like colors, sizes with product variant. Add new variant or sync …" at bounding box center [898, 343] width 263 height 25
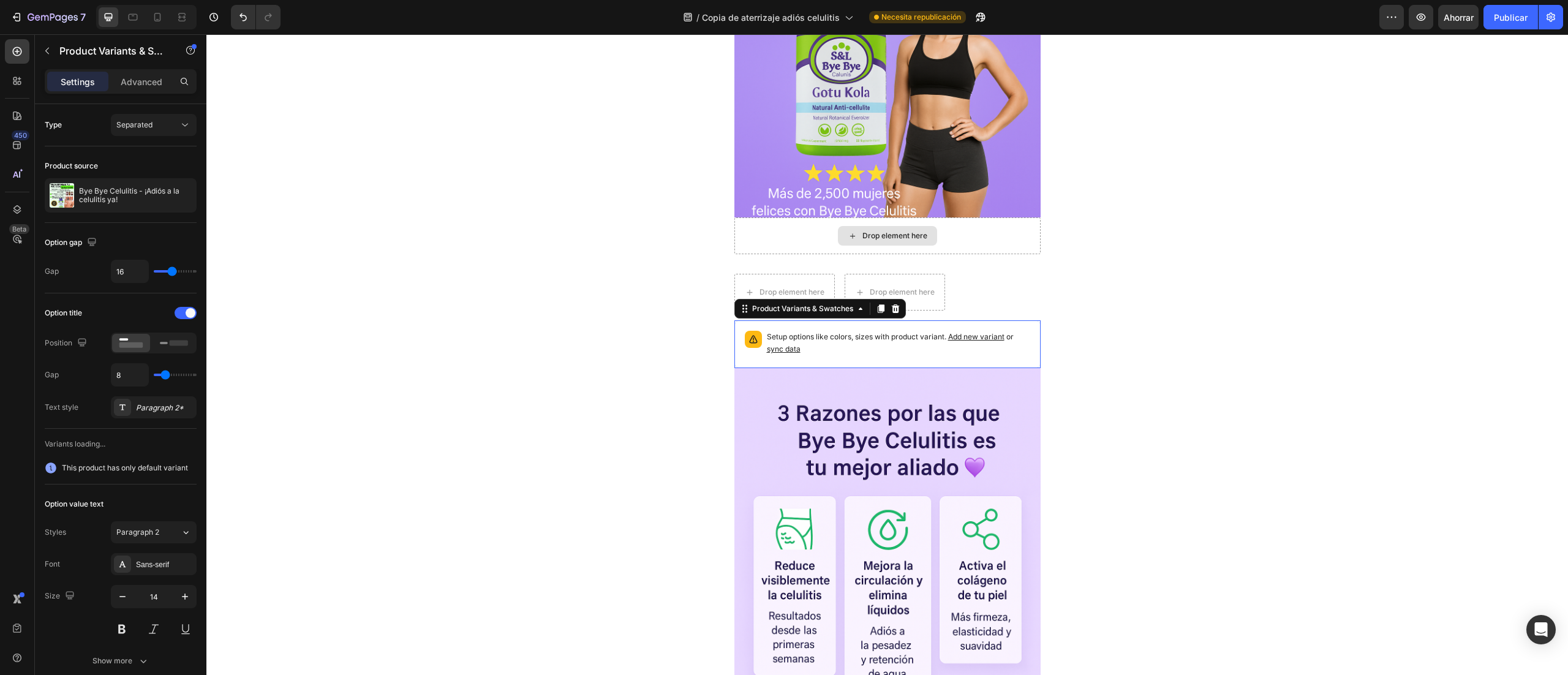
click at [876, 337] on p "Setup options like colors, sizes with product variant. Add new variant or sync …" at bounding box center [898, 343] width 263 height 25
click at [892, 313] on icon at bounding box center [895, 308] width 8 height 8
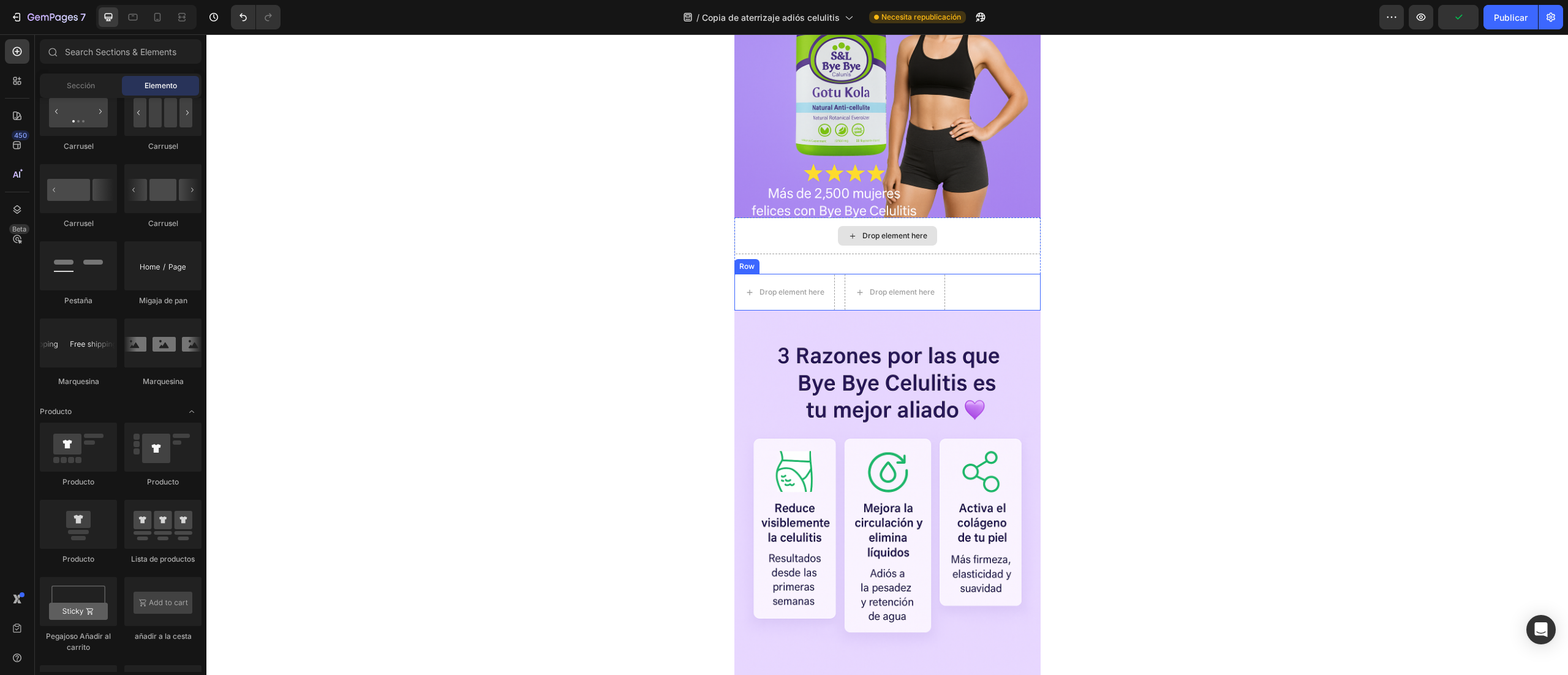
click at [962, 287] on div "Drop element here Drop element here Row" at bounding box center [888, 292] width 306 height 37
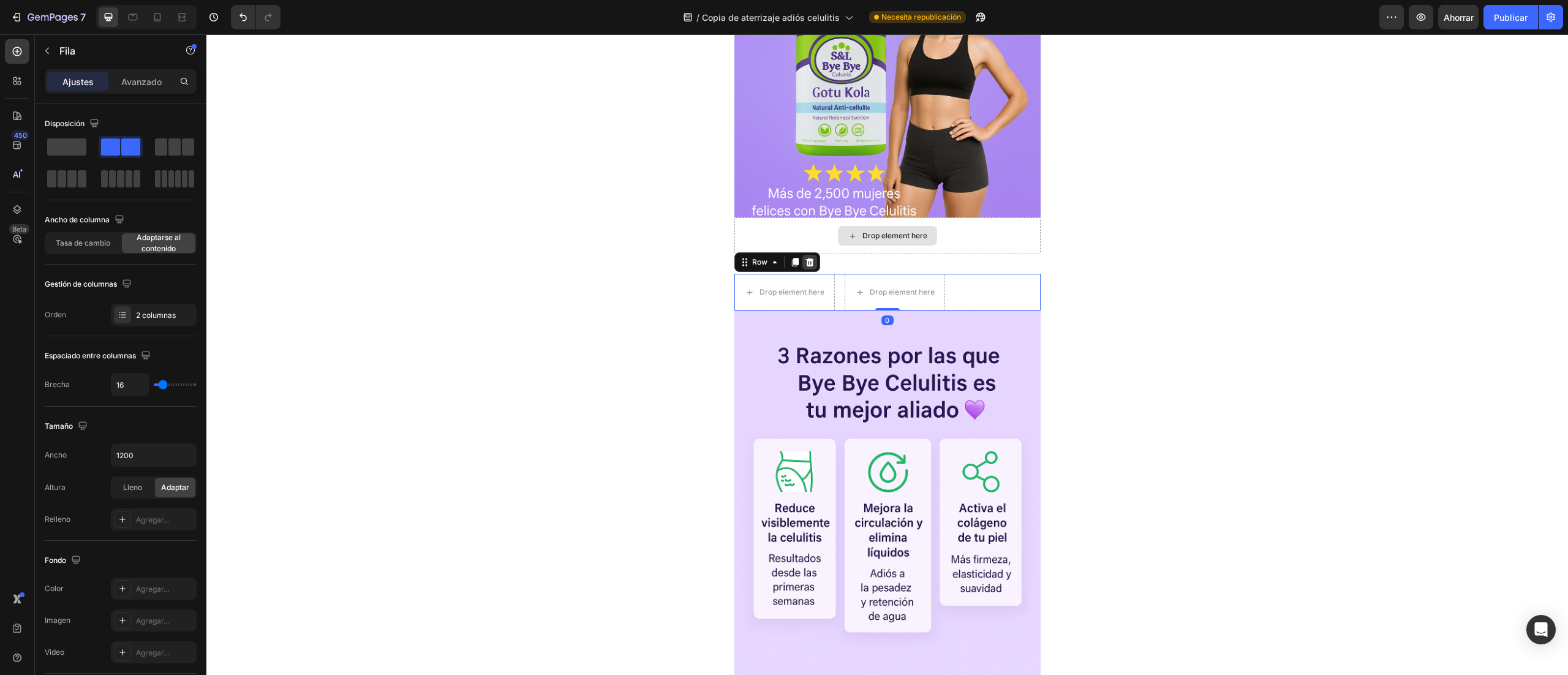
click at [806, 267] on icon at bounding box center [809, 261] width 8 height 8
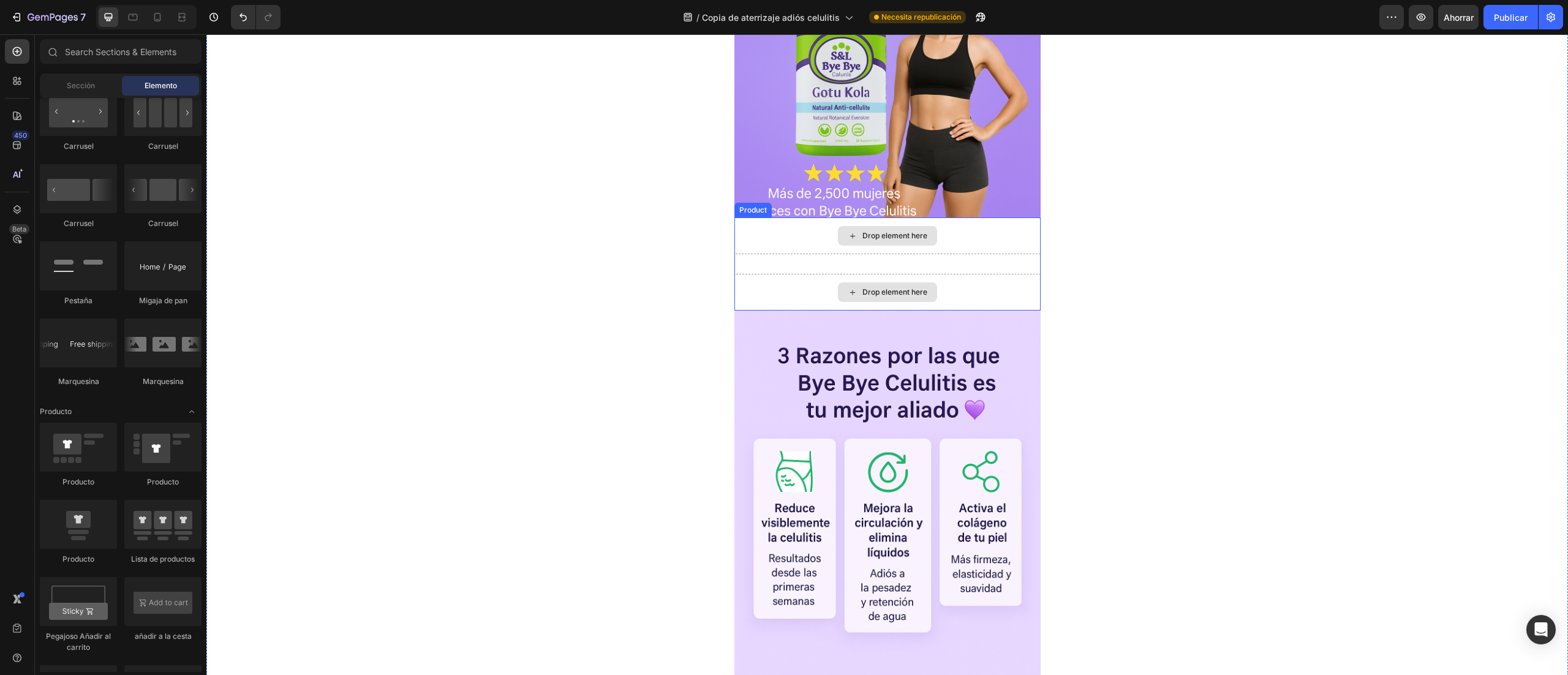
click at [783, 289] on div "Drop element here" at bounding box center [888, 292] width 306 height 37
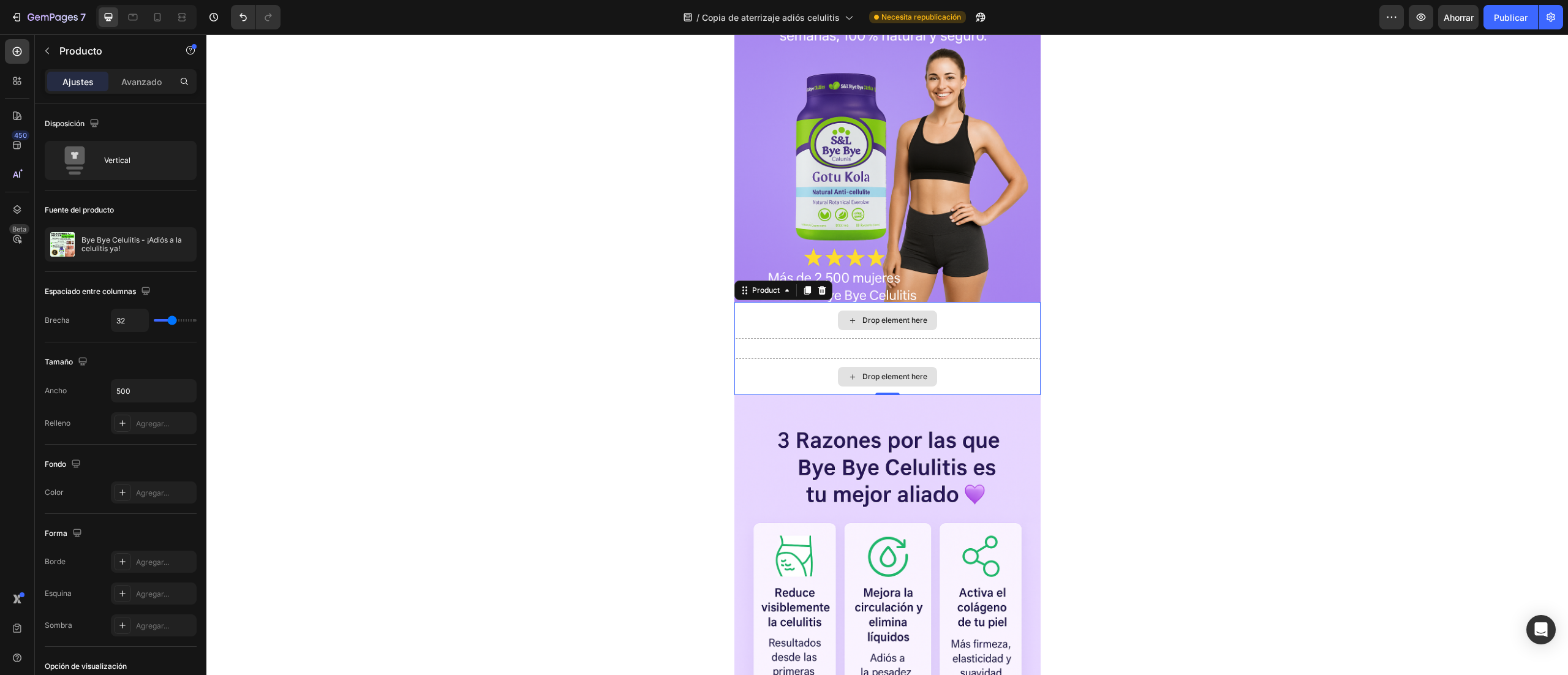
scroll to position [179, 0]
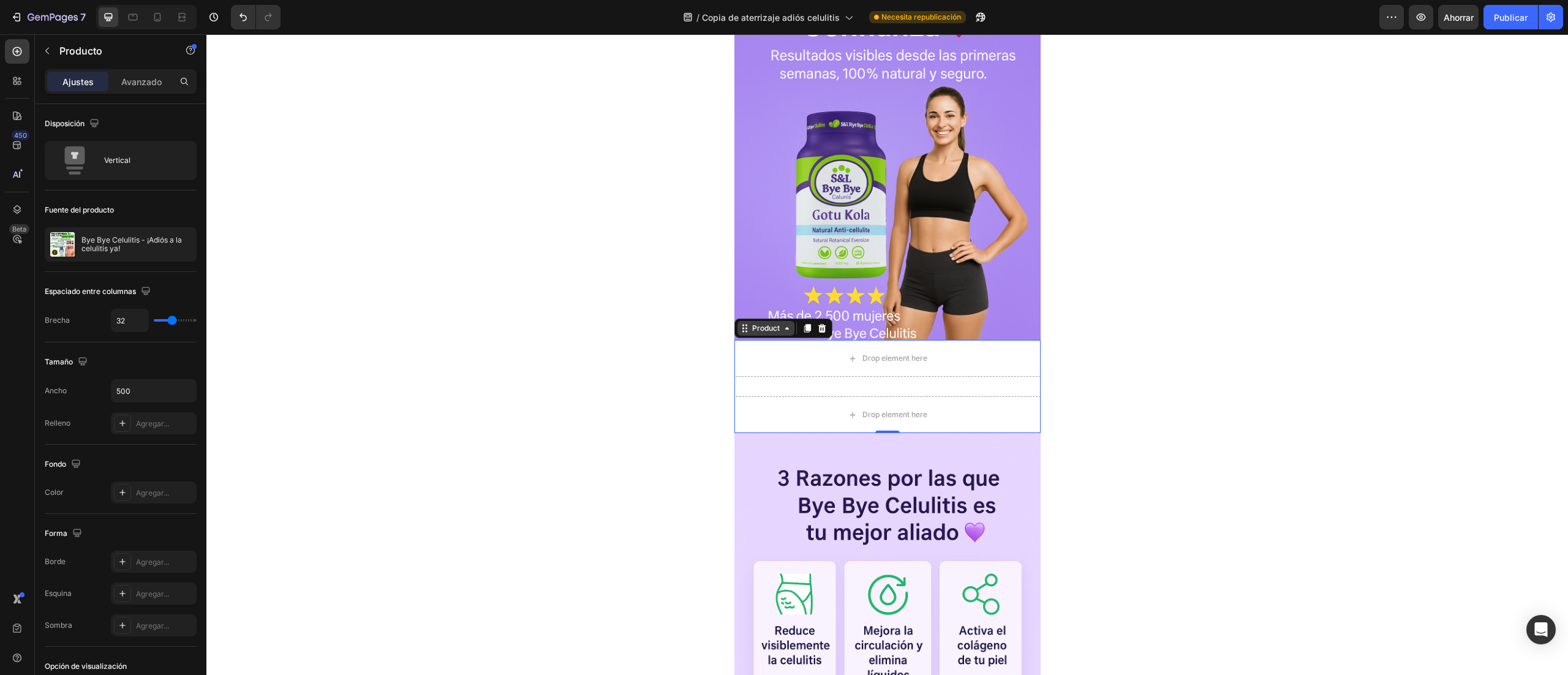
click at [772, 330] on div "Product" at bounding box center [765, 328] width 32 height 11
click at [759, 393] on div "Drop element here Drop element here Product Section 0" at bounding box center [888, 386] width 306 height 93
click at [774, 426] on div "Drop element here" at bounding box center [888, 415] width 306 height 37
click at [47, 55] on icon "button" at bounding box center [47, 50] width 10 height 10
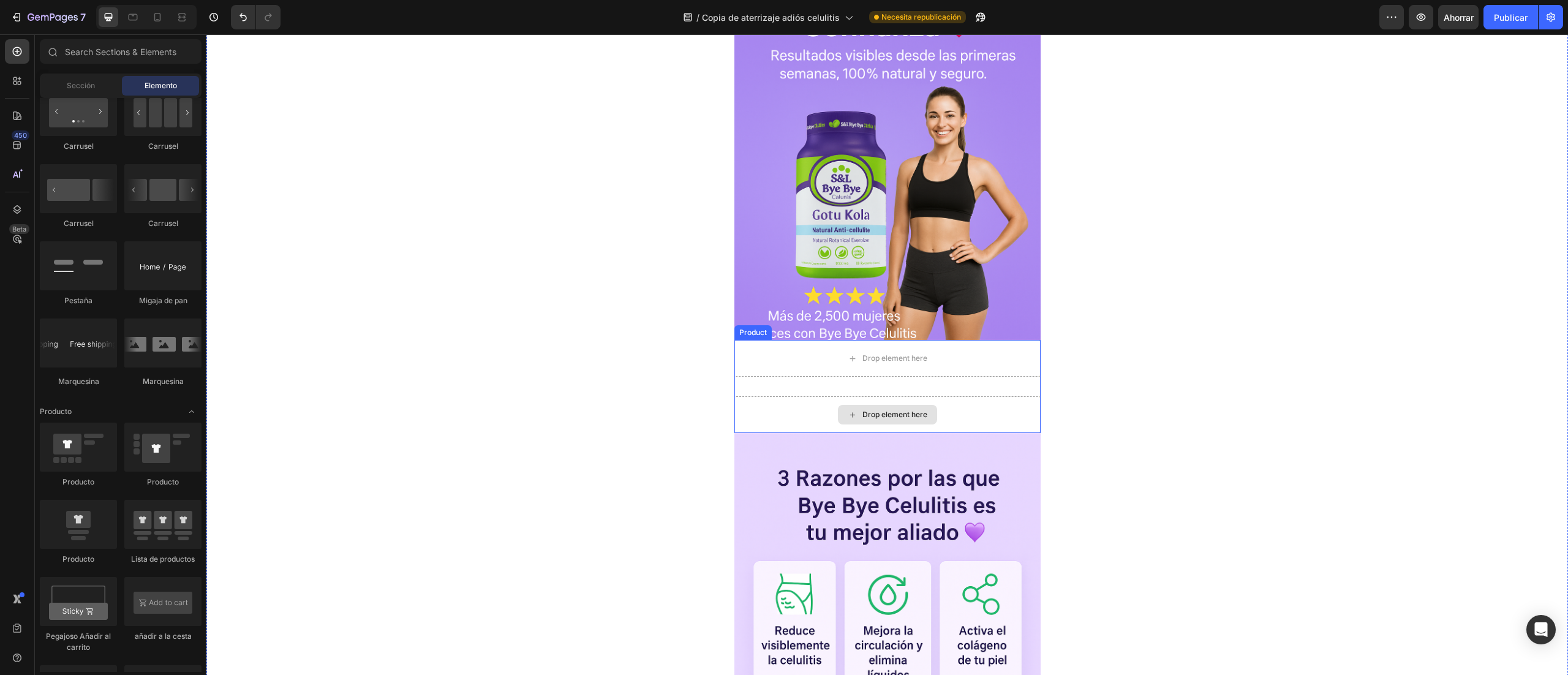
click at [753, 406] on div "Drop element here" at bounding box center [888, 415] width 306 height 37
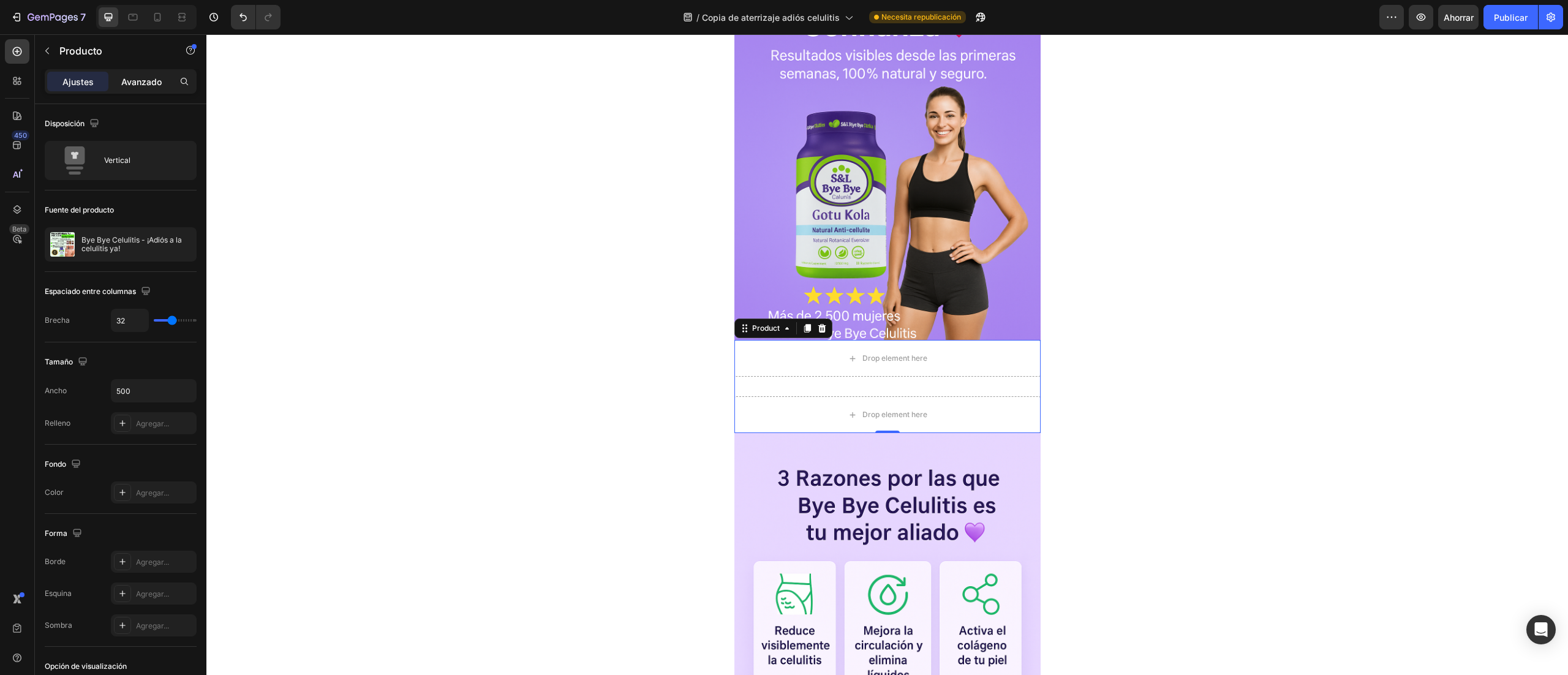
click at [141, 85] on font "Avanzado" at bounding box center [141, 82] width 40 height 10
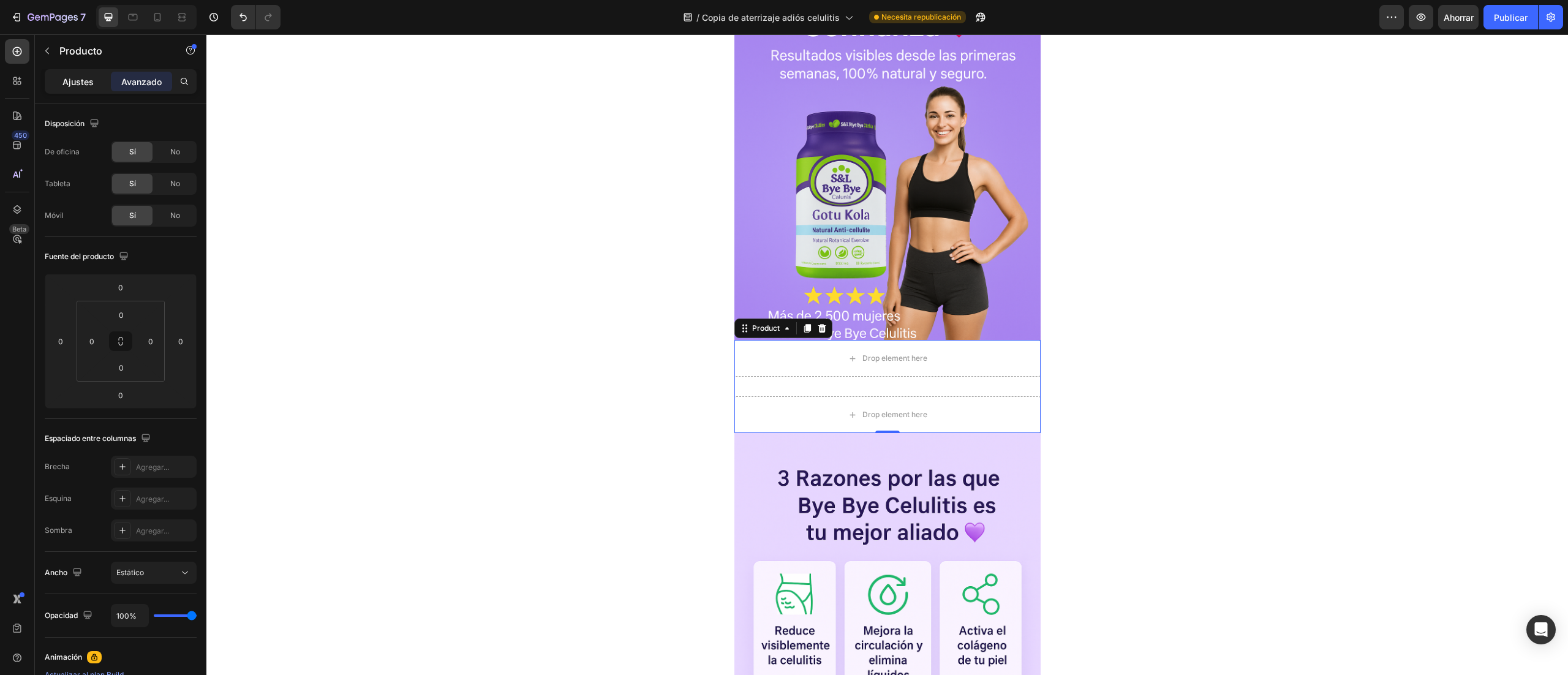
click at [92, 81] on font "Ajustes" at bounding box center [78, 82] width 31 height 10
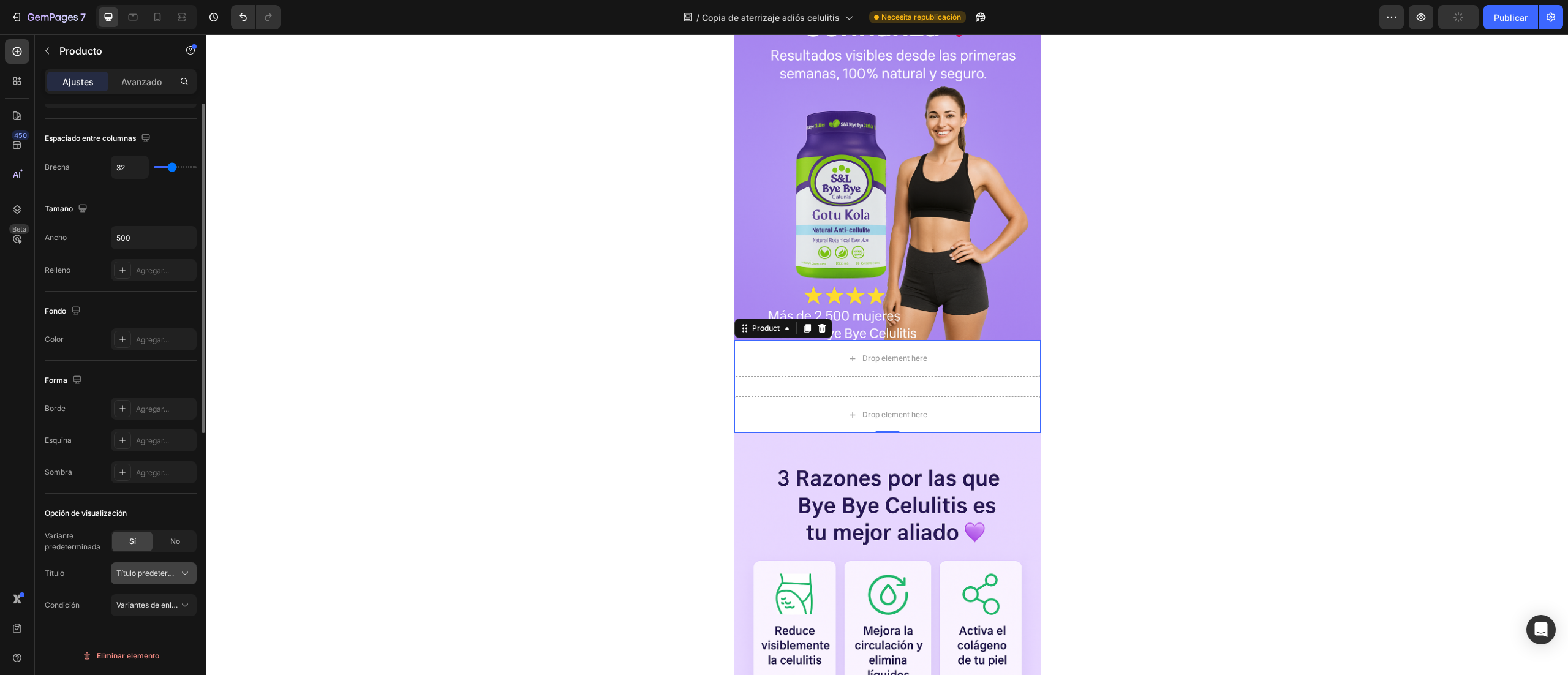
scroll to position [0, 0]
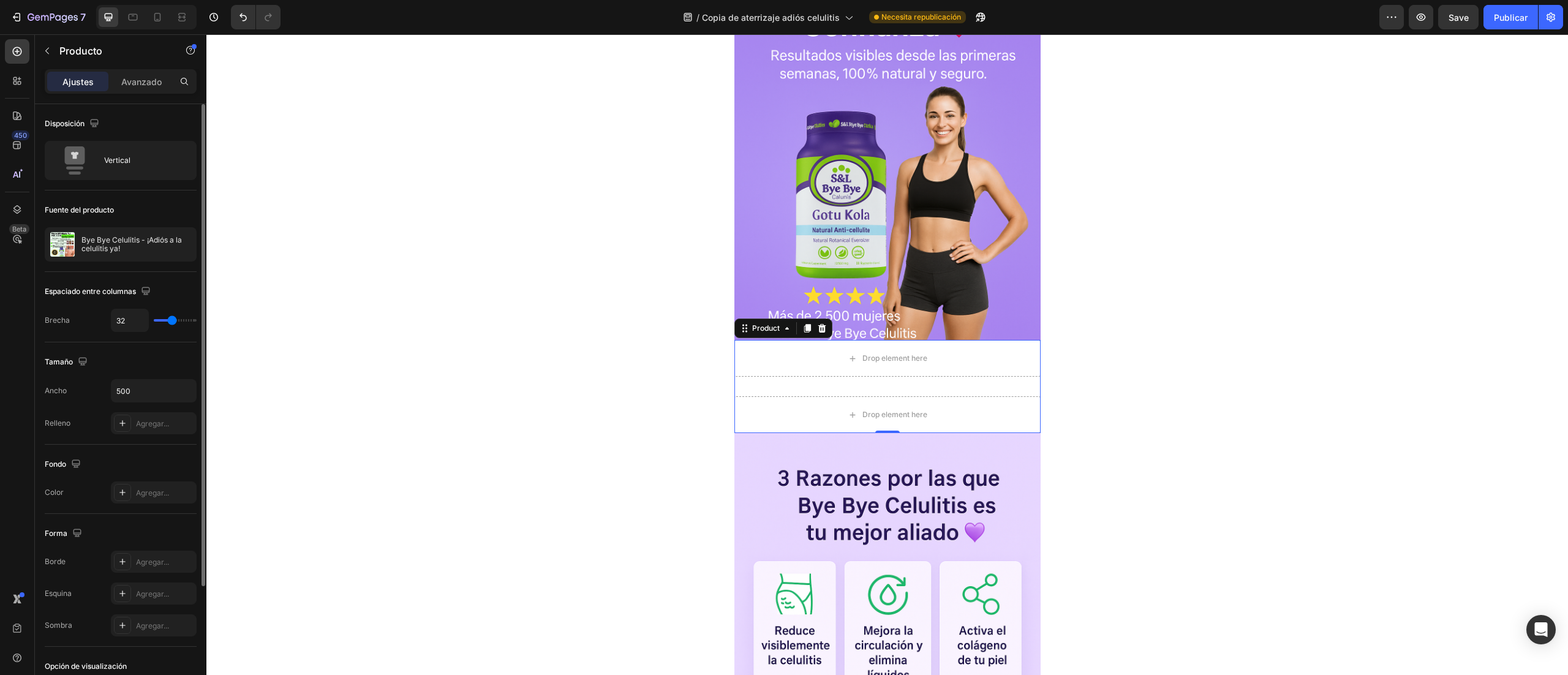
type input "7"
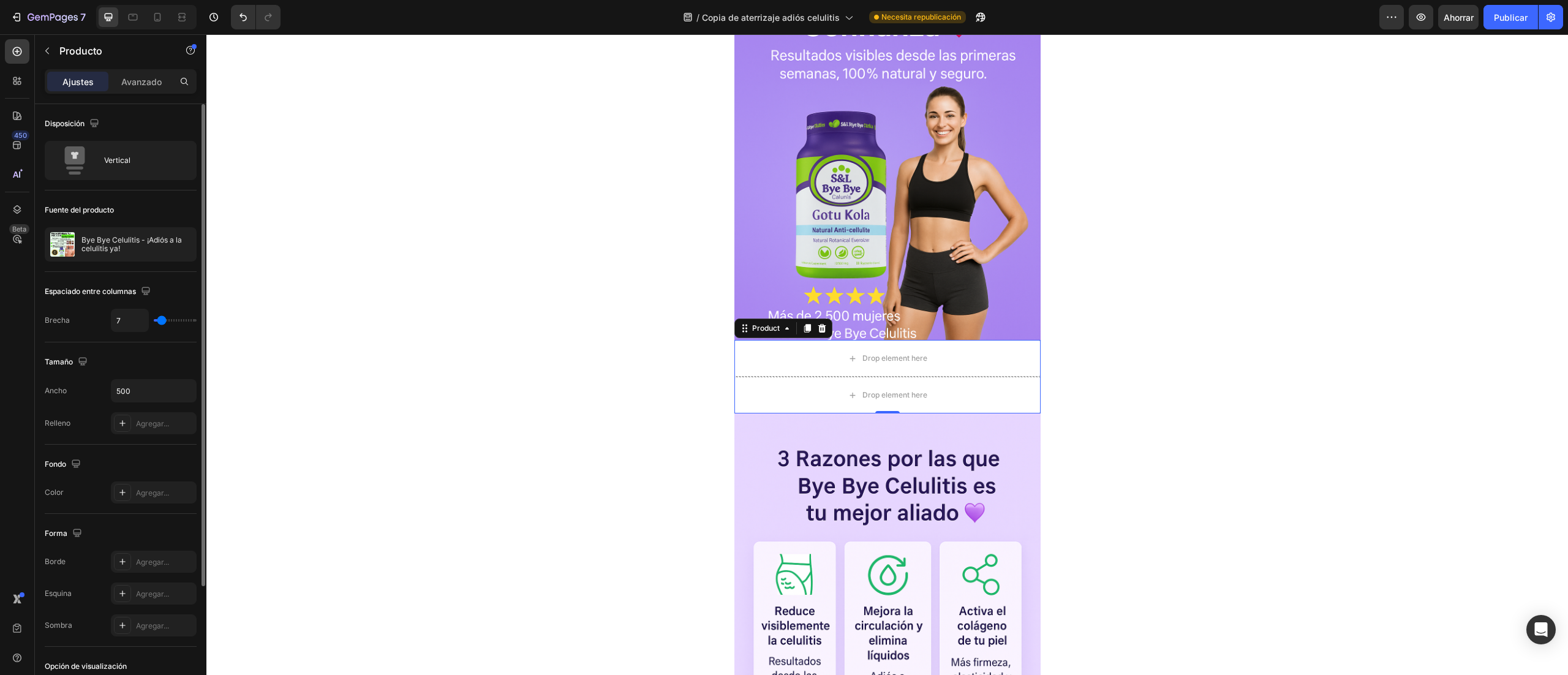
type input "0"
type input "1"
type input "29"
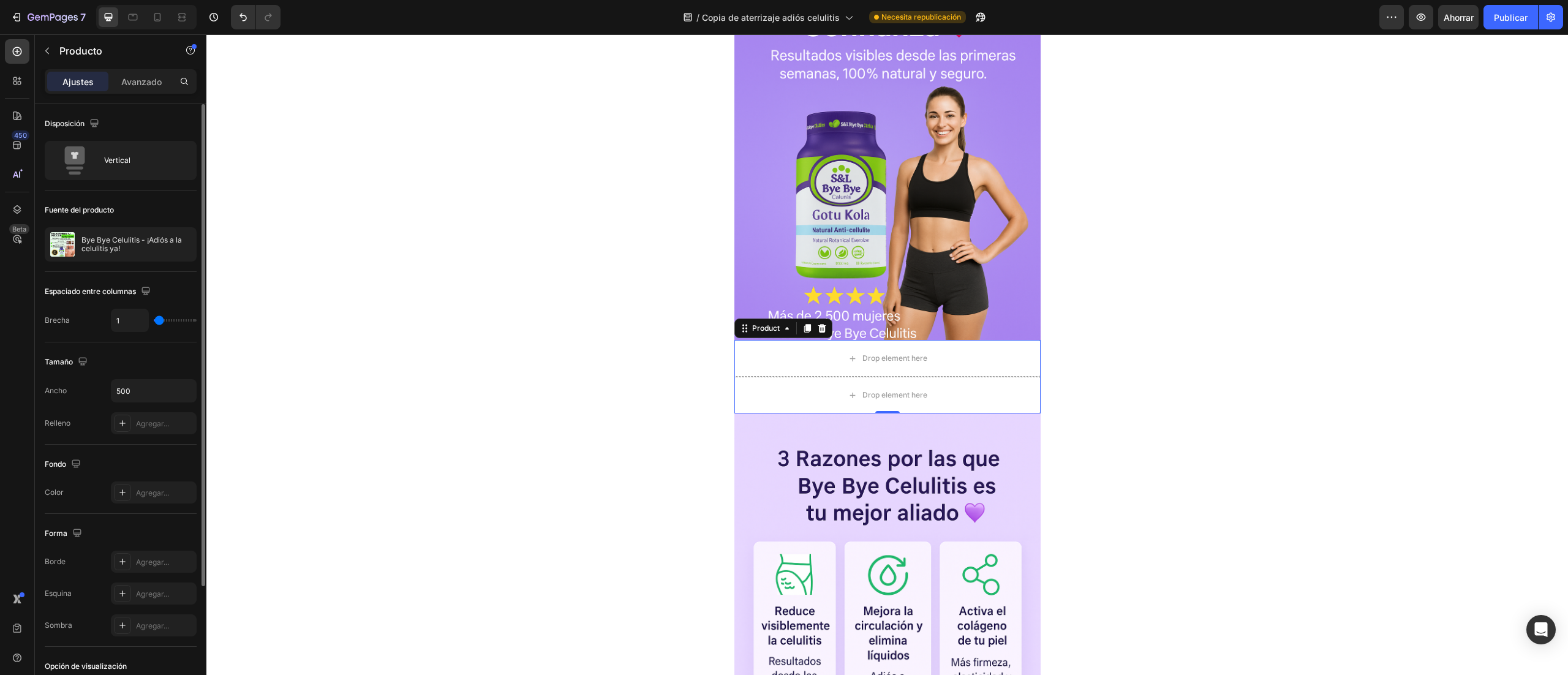
type input "29"
type input "37"
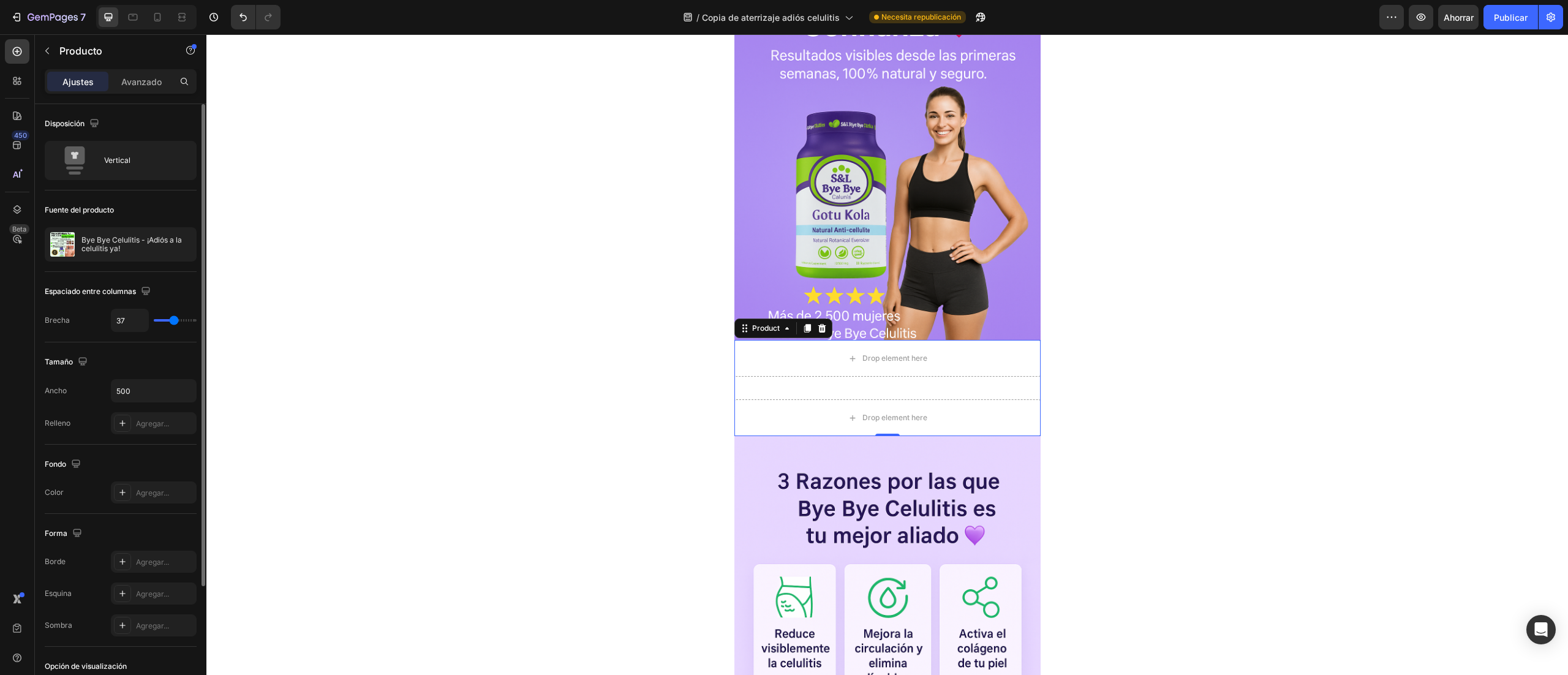
type input "17"
type input "0"
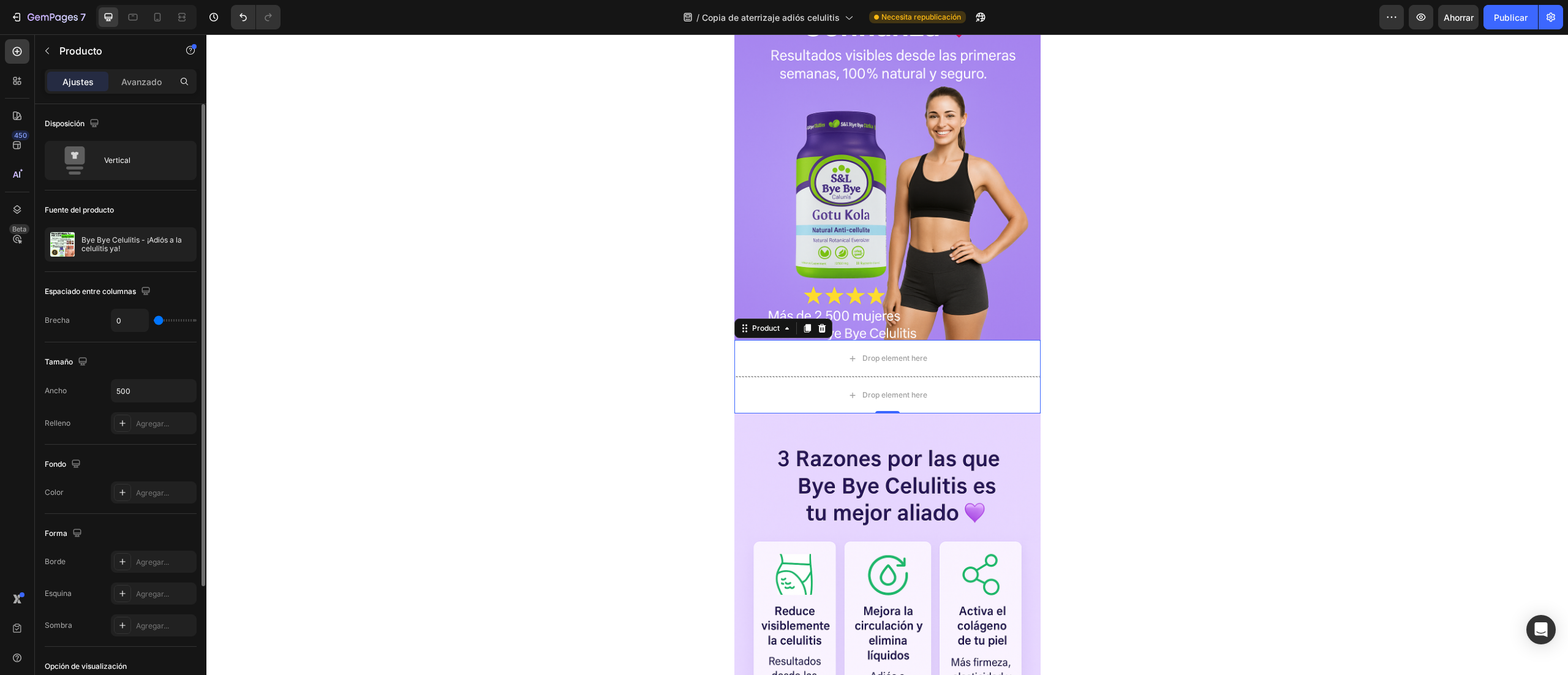
drag, startPoint x: 168, startPoint y: 319, endPoint x: 143, endPoint y: 332, distance: 28.2
type input "0"
click at [154, 321] on input "range" at bounding box center [175, 320] width 43 height 3
click at [177, 498] on div "Agregar..." at bounding box center [164, 493] width 58 height 11
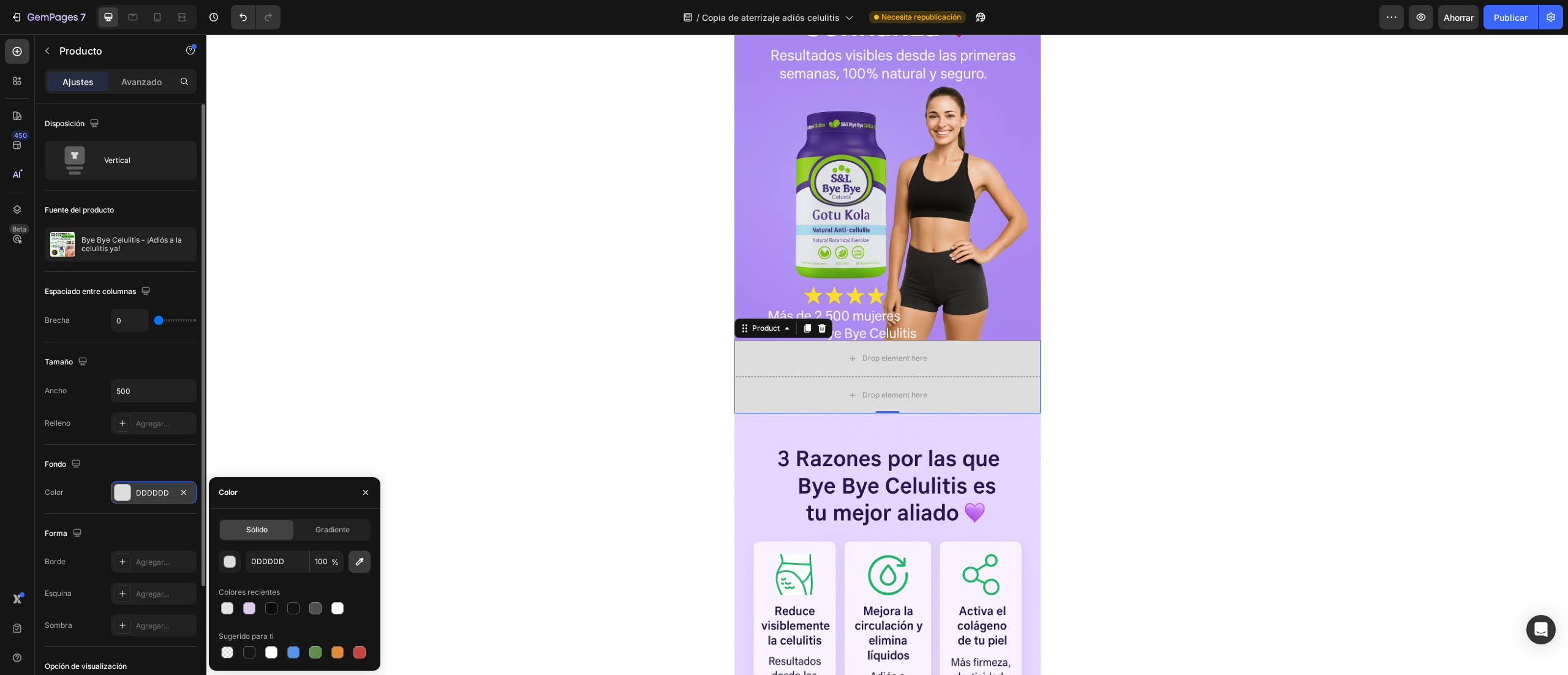
click at [367, 568] on button "button" at bounding box center [359, 561] width 22 height 22
type input "A985F1"
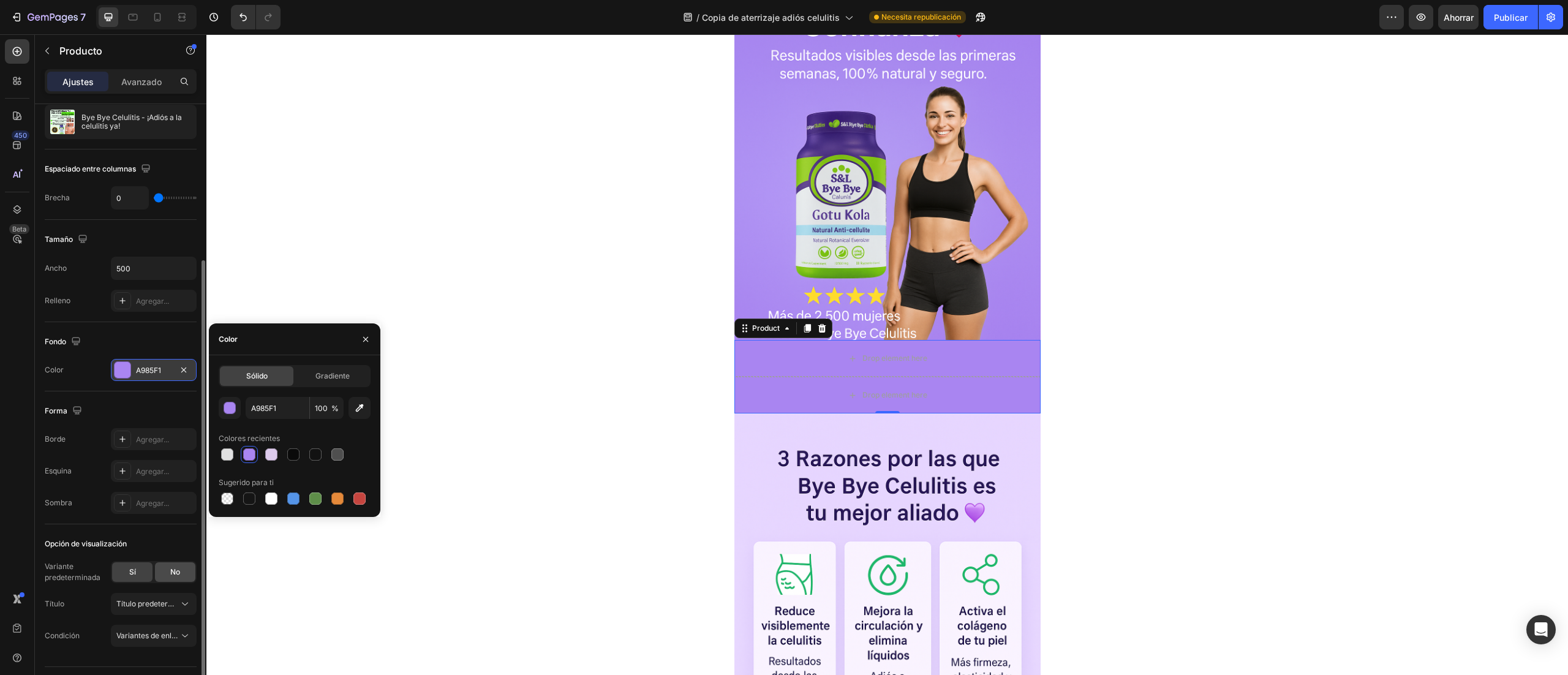
scroll to position [155, 0]
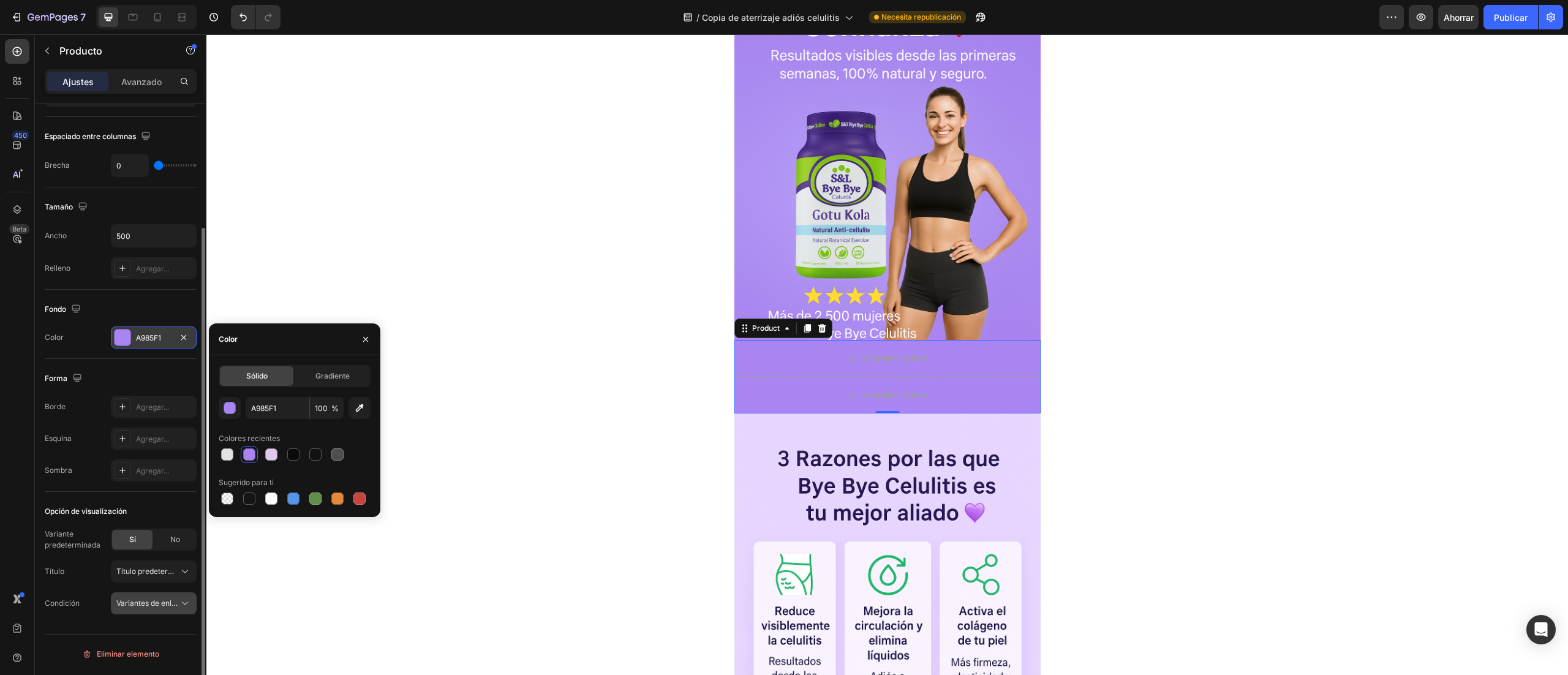
click at [189, 604] on icon at bounding box center [184, 603] width 12 height 12
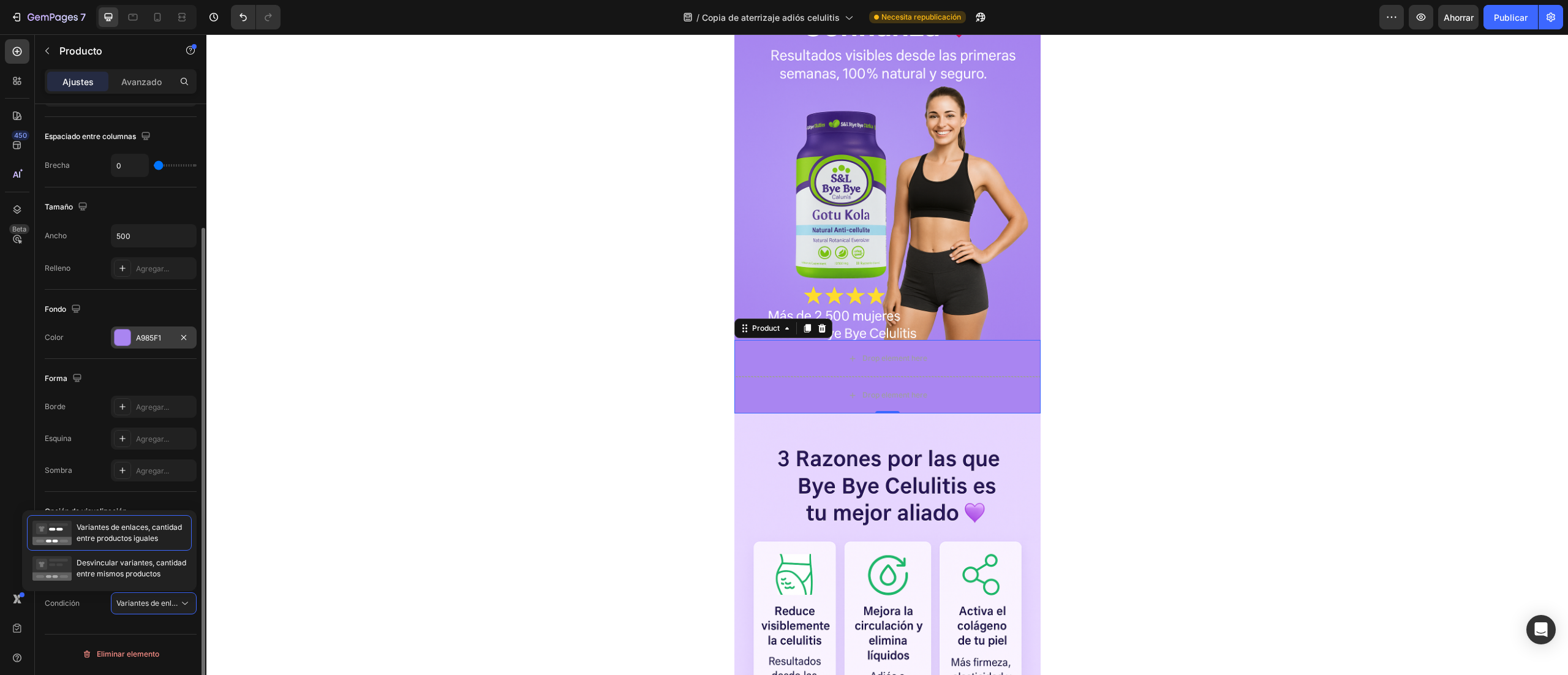
click at [99, 597] on div "Condición Variantes de enlaces, cantidad<br>entre los mismos productos" at bounding box center [121, 603] width 152 height 22
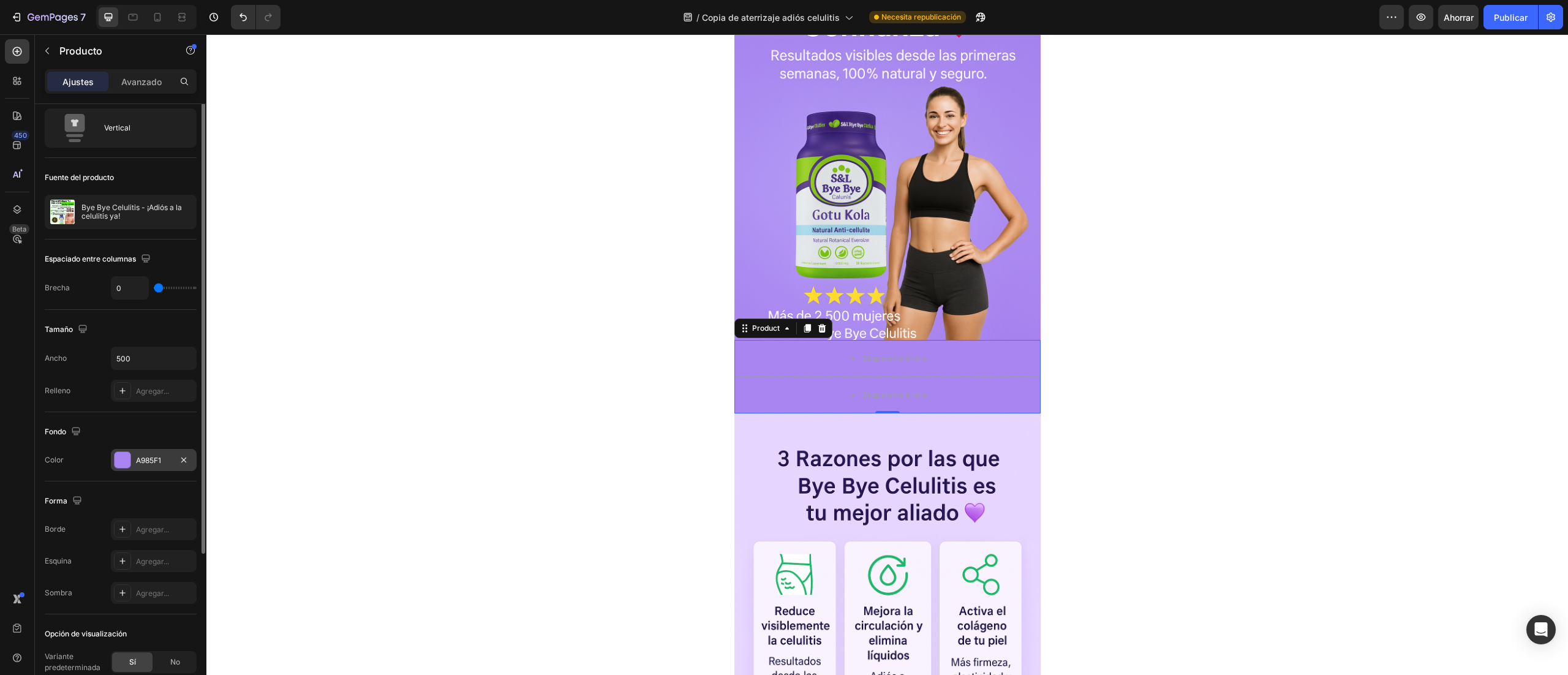
scroll to position [0, 0]
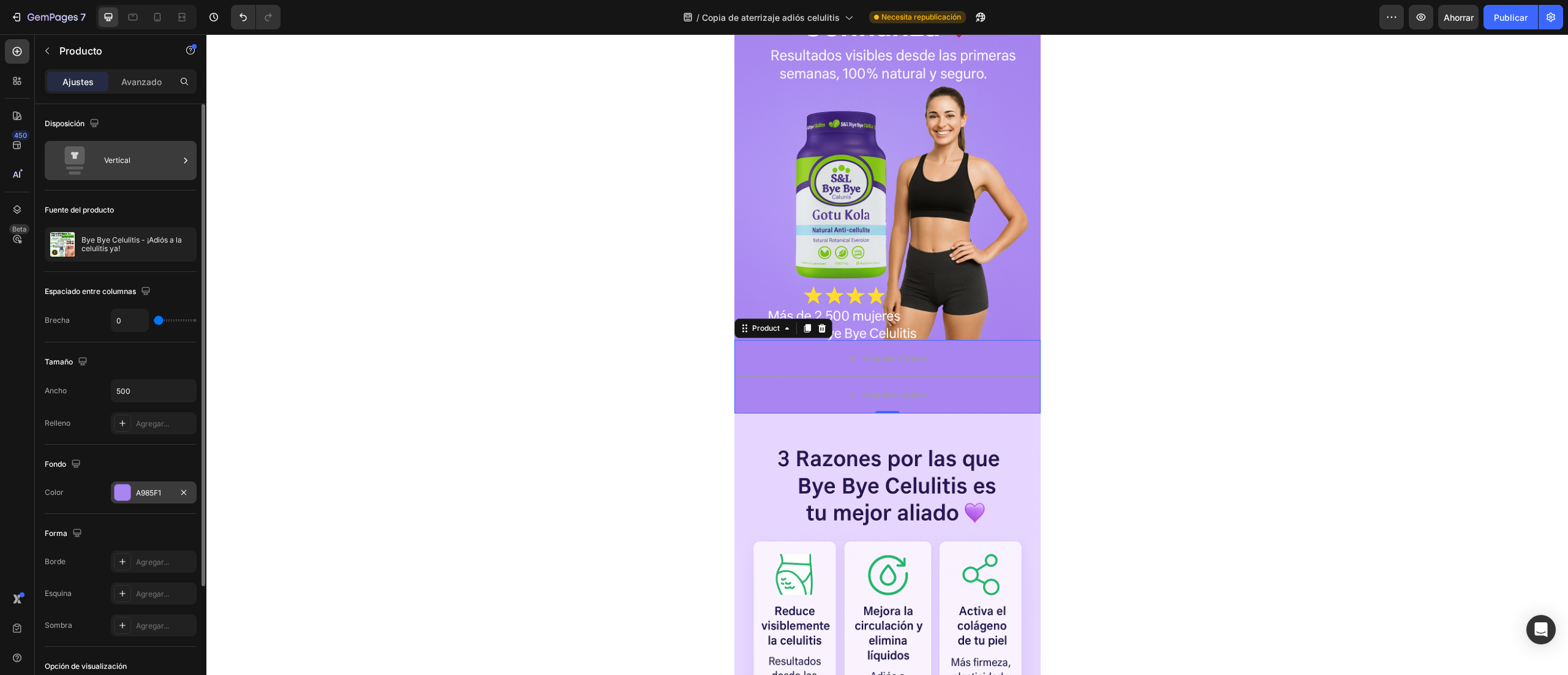
click at [115, 160] on font "Vertical" at bounding box center [117, 160] width 27 height 9
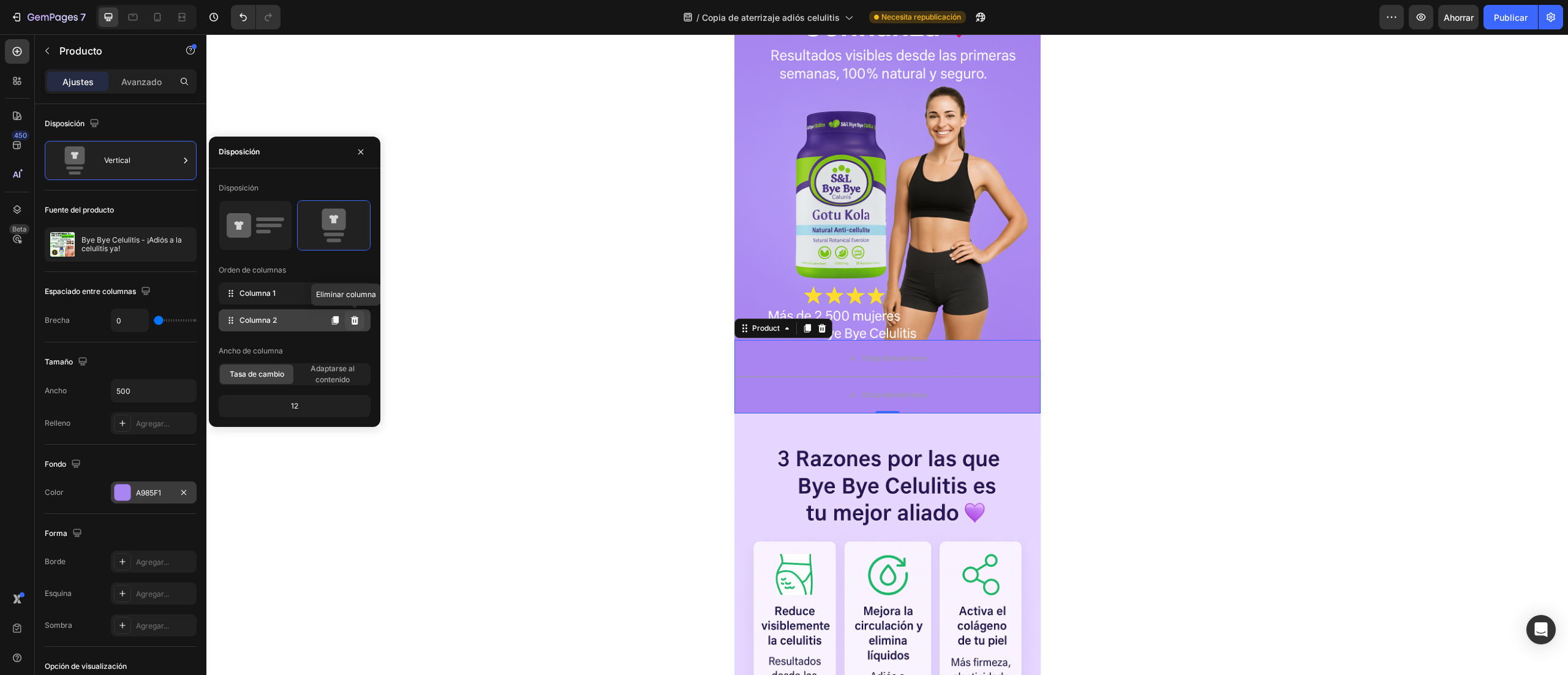
click at [356, 325] on button at bounding box center [354, 320] width 19 height 19
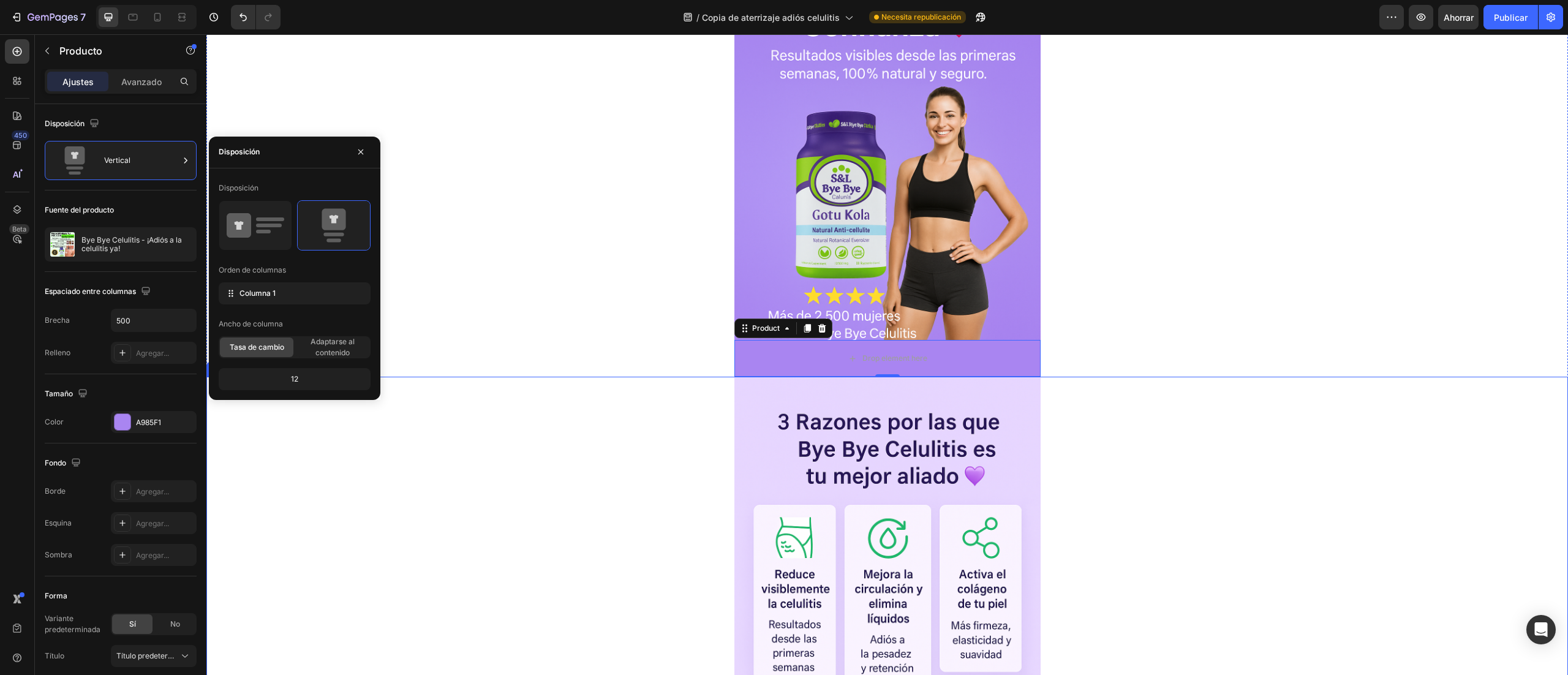
click at [312, 470] on div at bounding box center [887, 605] width 1362 height 459
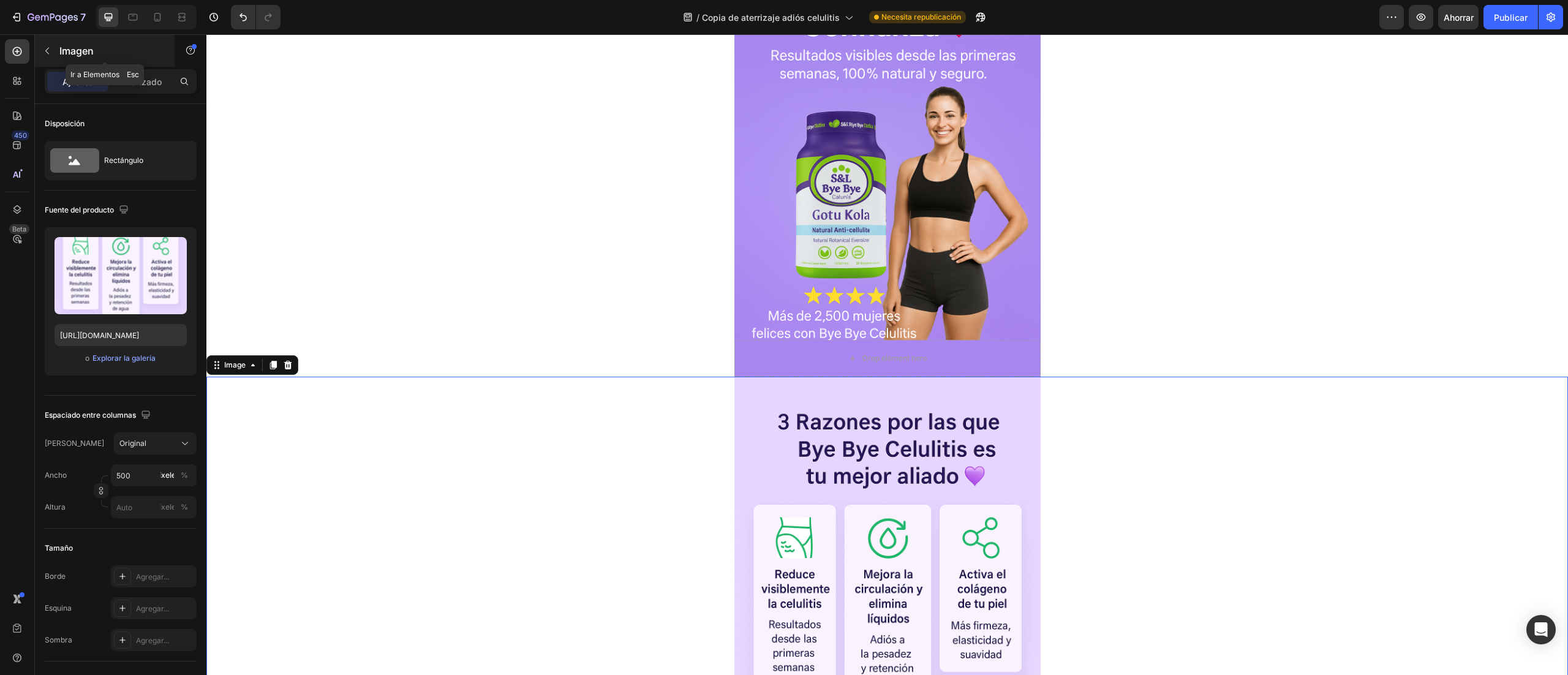
click at [47, 49] on icon "button" at bounding box center [47, 50] width 10 height 10
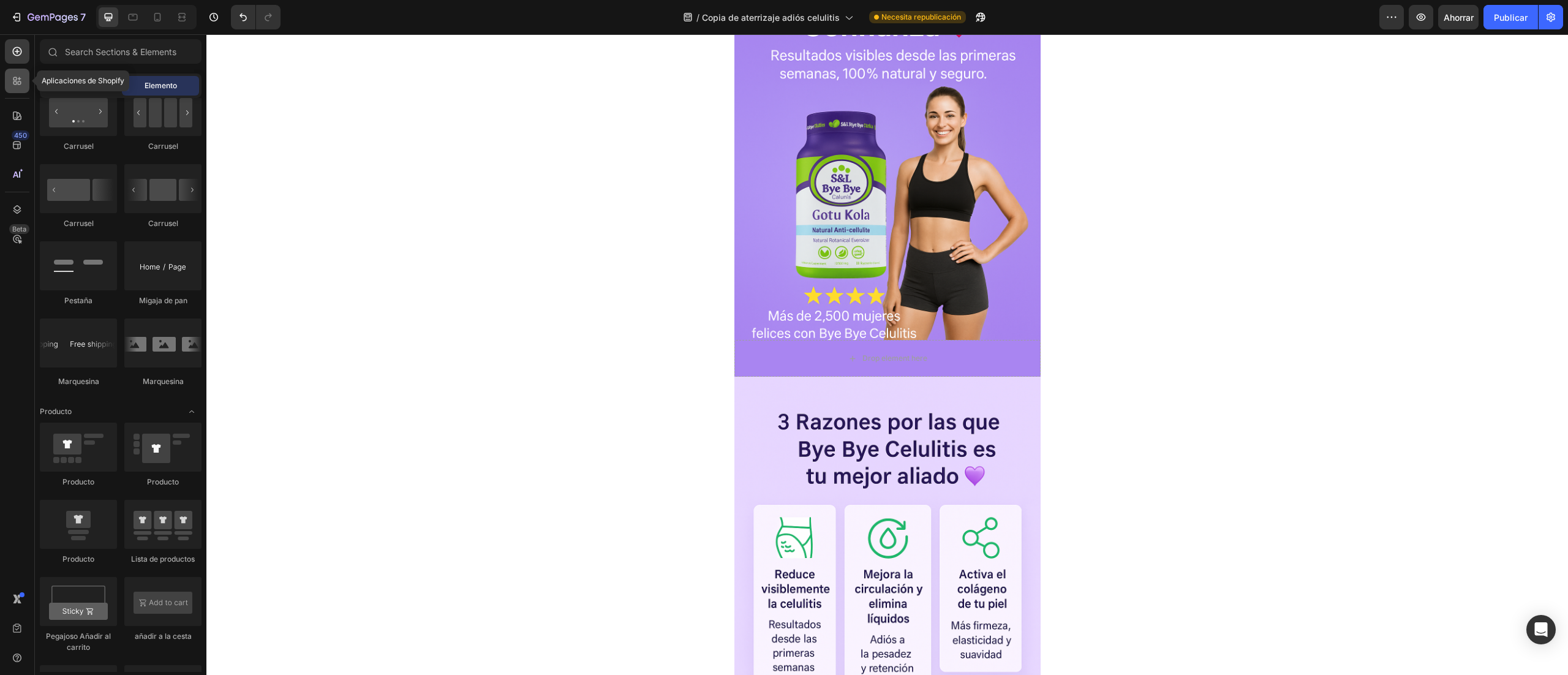
click at [22, 82] on icon at bounding box center [16, 81] width 12 height 12
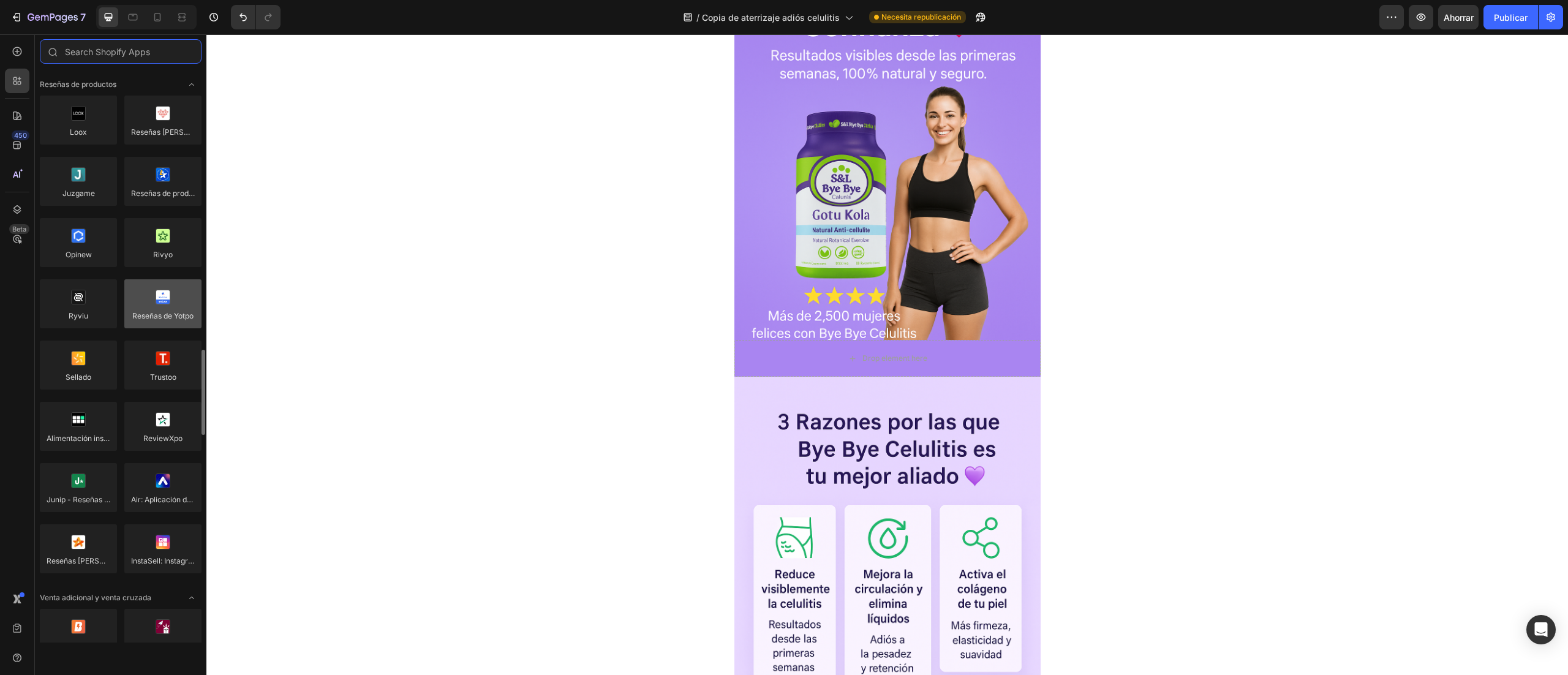
scroll to position [245, 0]
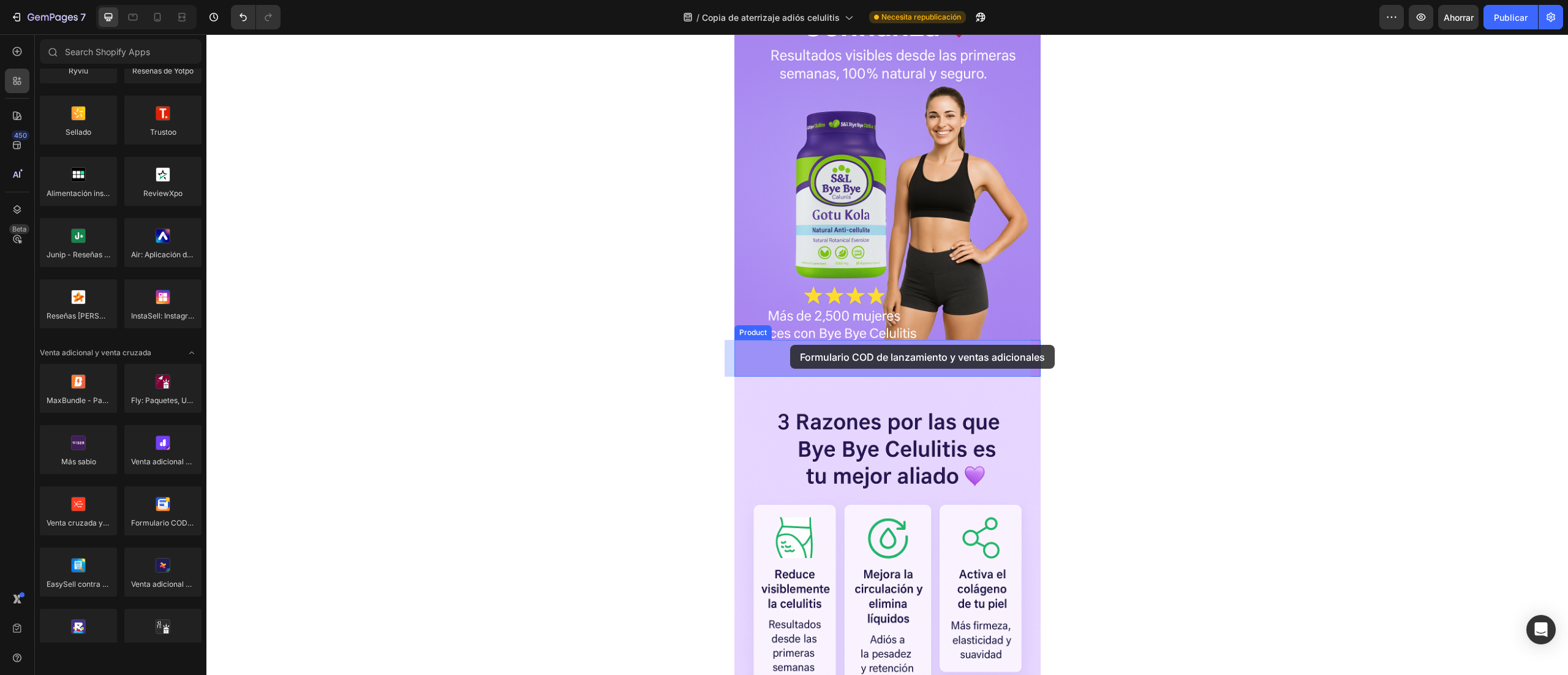
drag, startPoint x: 367, startPoint y: 544, endPoint x: 790, endPoint y: 344, distance: 467.9
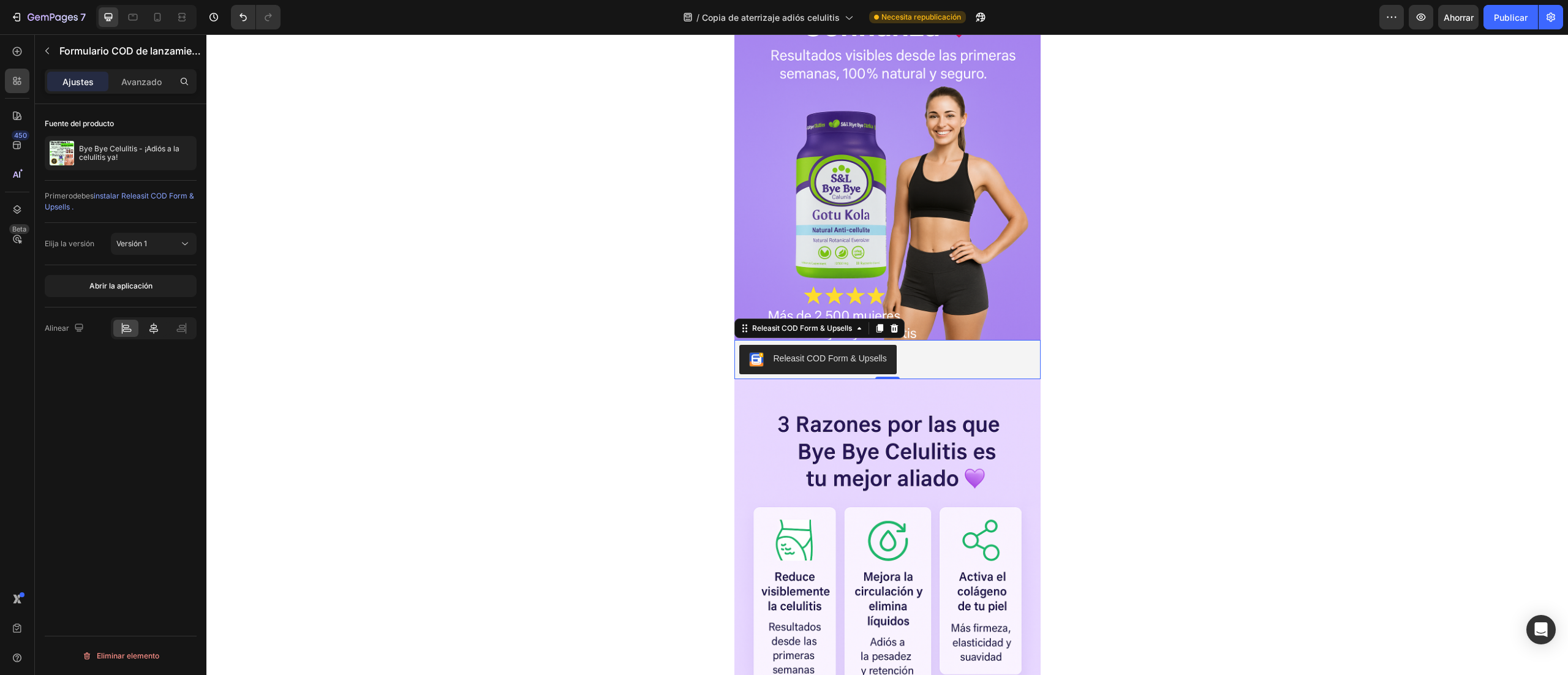
click at [154, 328] on icon at bounding box center [153, 328] width 8 height 11
click at [182, 246] on icon at bounding box center [184, 243] width 12 height 12
click at [88, 384] on div "Fuente del producto Bye Bye Celulitis - ¡Adiós a la celulitis ya! Primero debes…" at bounding box center [120, 407] width 171 height 605
click at [154, 80] on font "Avanzado" at bounding box center [141, 82] width 40 height 10
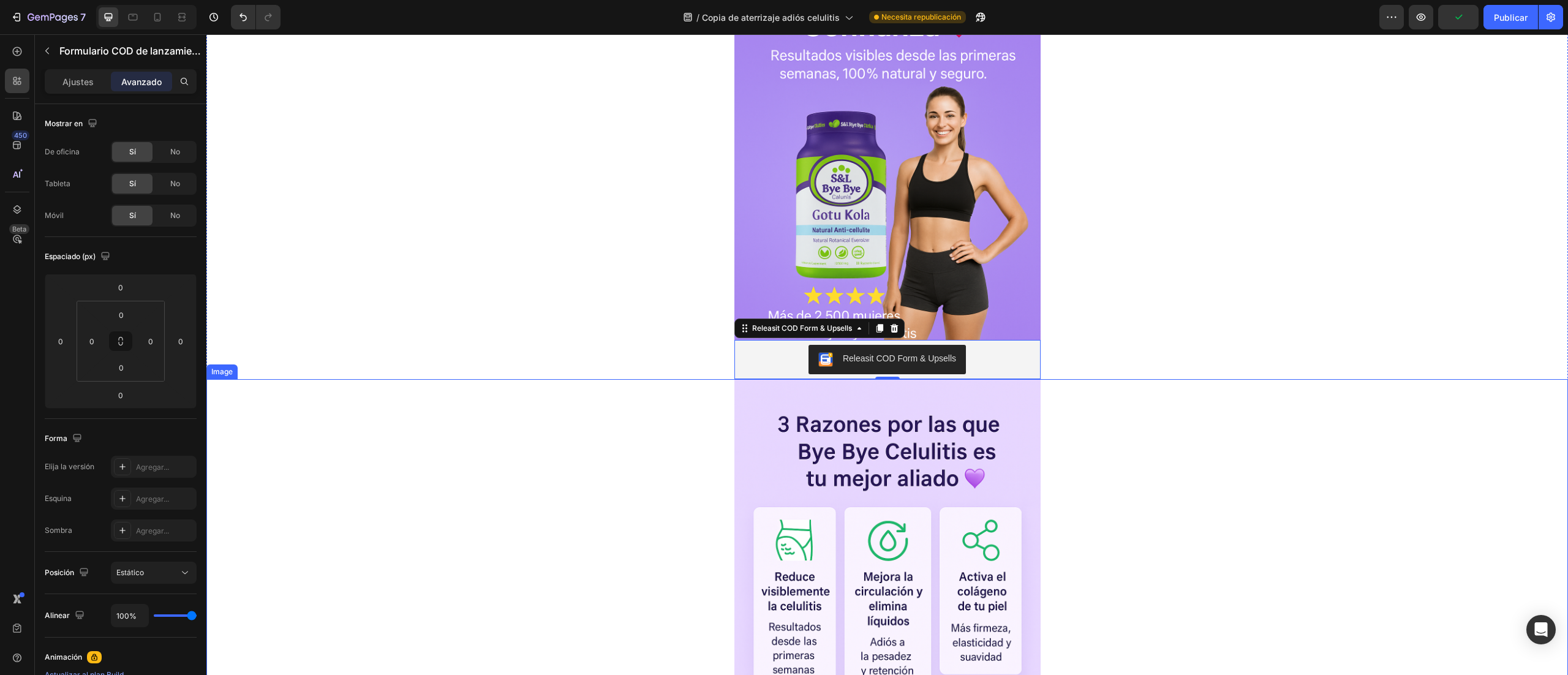
click at [537, 401] on div at bounding box center [887, 608] width 1362 height 459
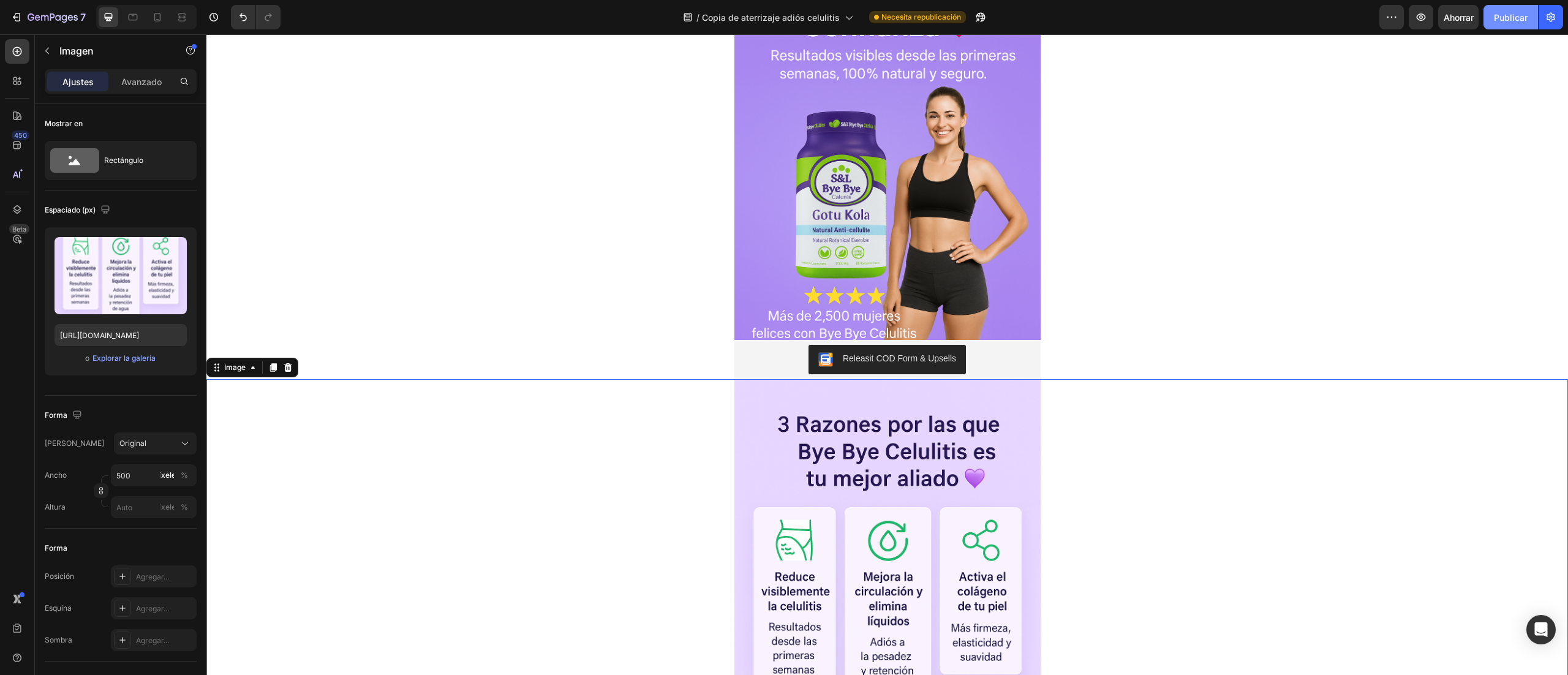
click at [1513, 19] on font "Publicar" at bounding box center [1511, 16] width 34 height 10
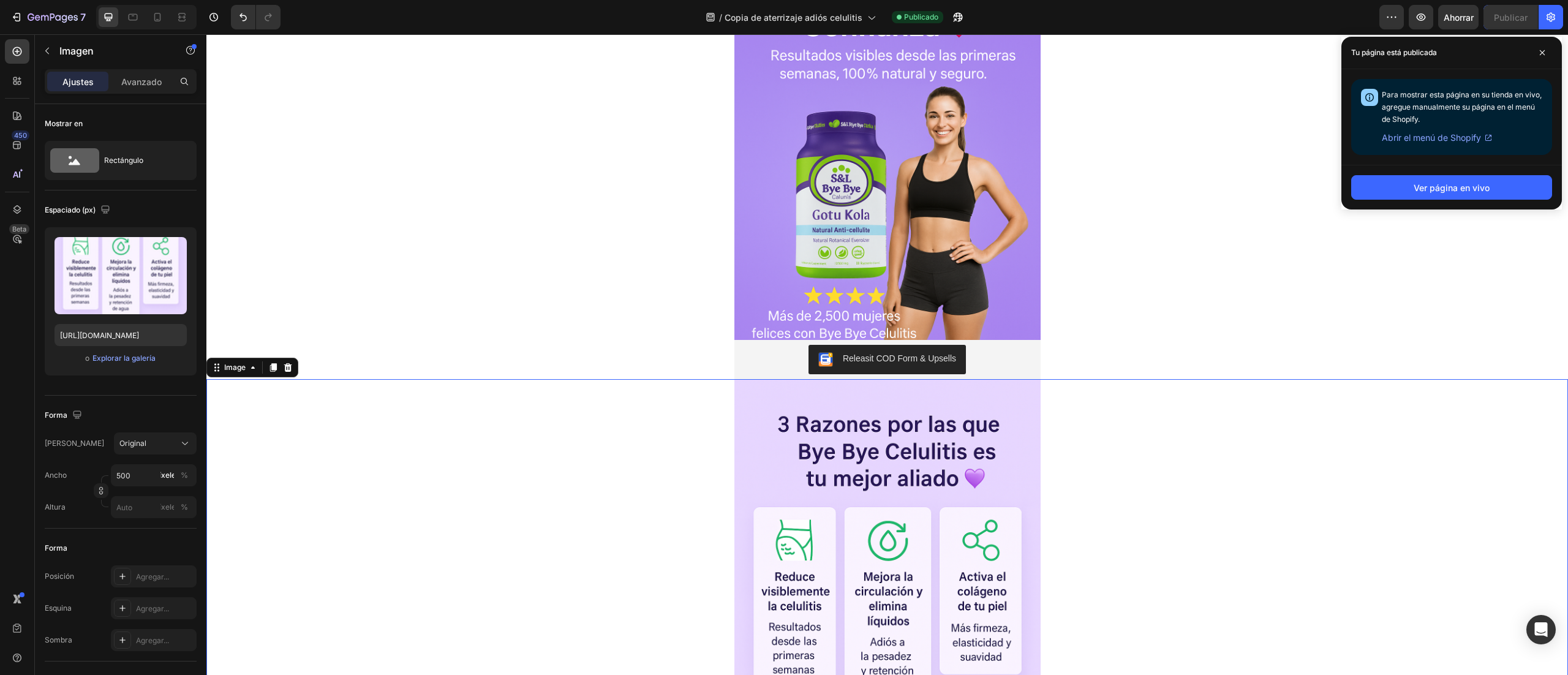
click at [873, 391] on img at bounding box center [888, 608] width 306 height 459
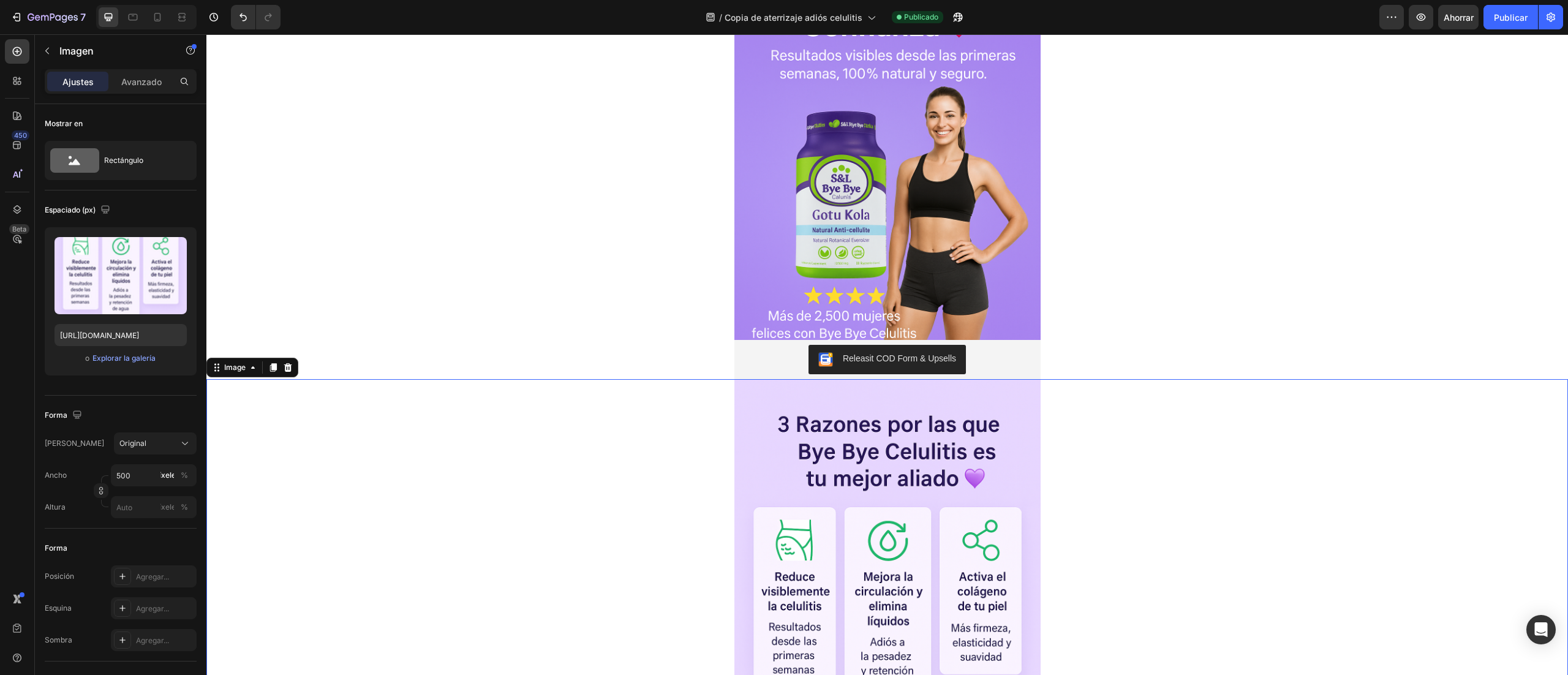
click at [851, 453] on img at bounding box center [888, 608] width 306 height 459
click at [880, 382] on img at bounding box center [888, 608] width 306 height 459
click at [881, 387] on img at bounding box center [888, 608] width 306 height 459
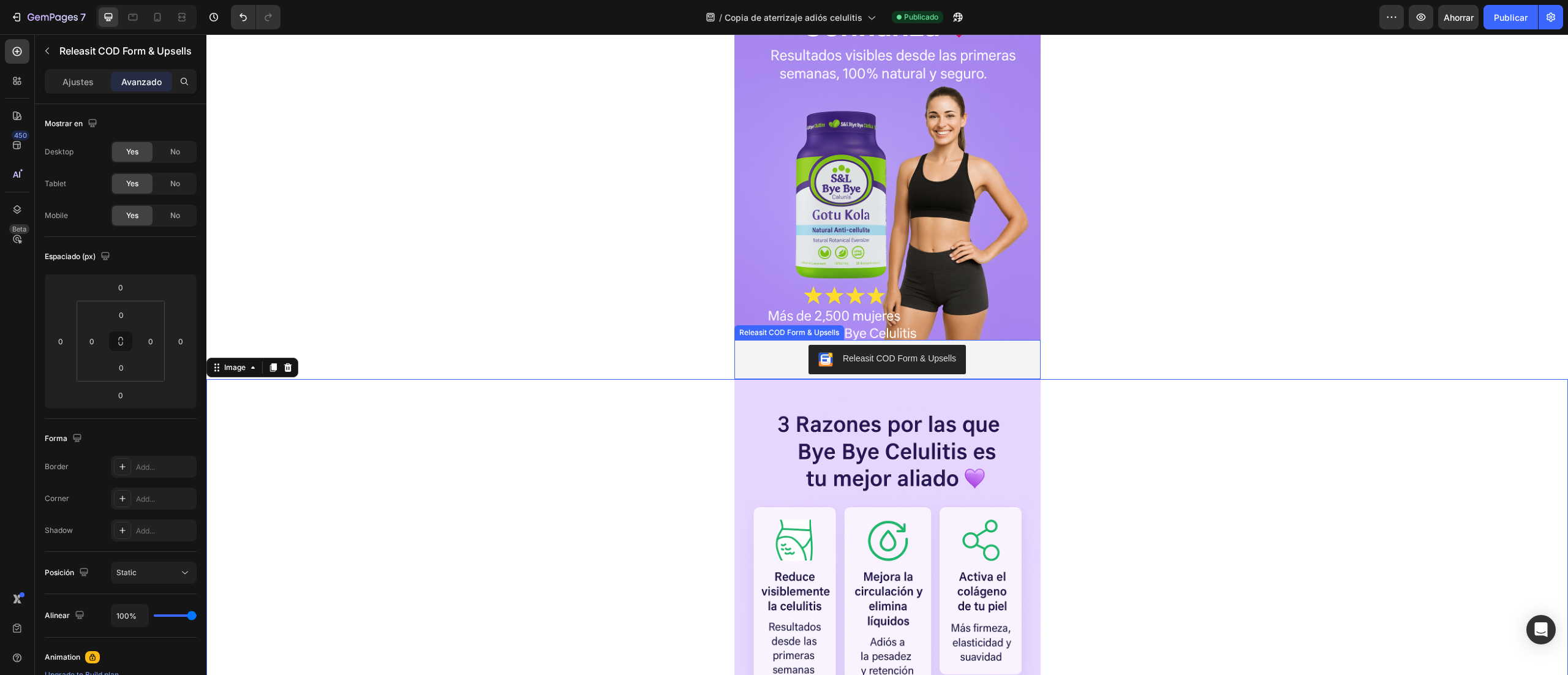
drag, startPoint x: 991, startPoint y: 372, endPoint x: 940, endPoint y: 394, distance: 55.5
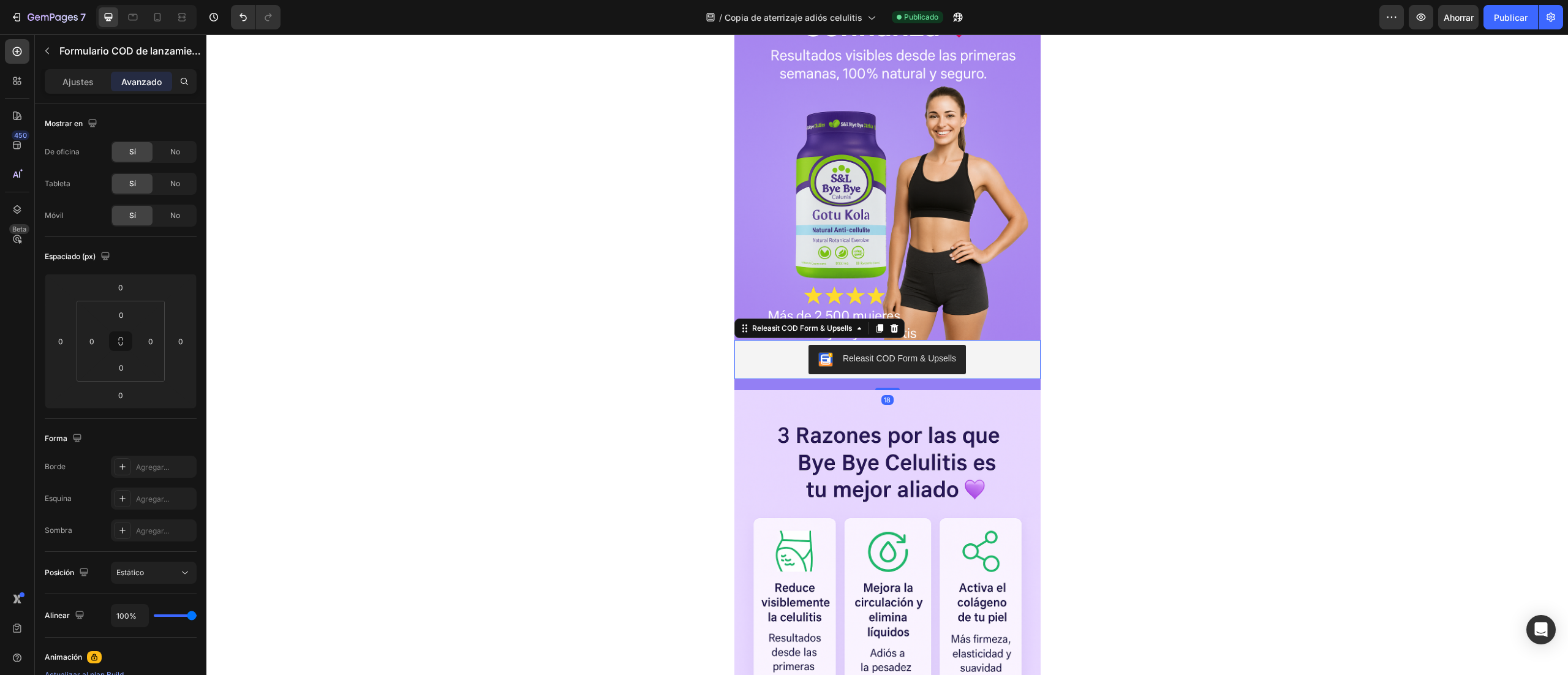
drag, startPoint x: 881, startPoint y: 375, endPoint x: 876, endPoint y: 386, distance: 12.1
click at [876, 379] on div "18" at bounding box center [888, 379] width 306 height 0
type input "18"
click at [1491, 16] on button "Publicar" at bounding box center [1510, 16] width 54 height 25
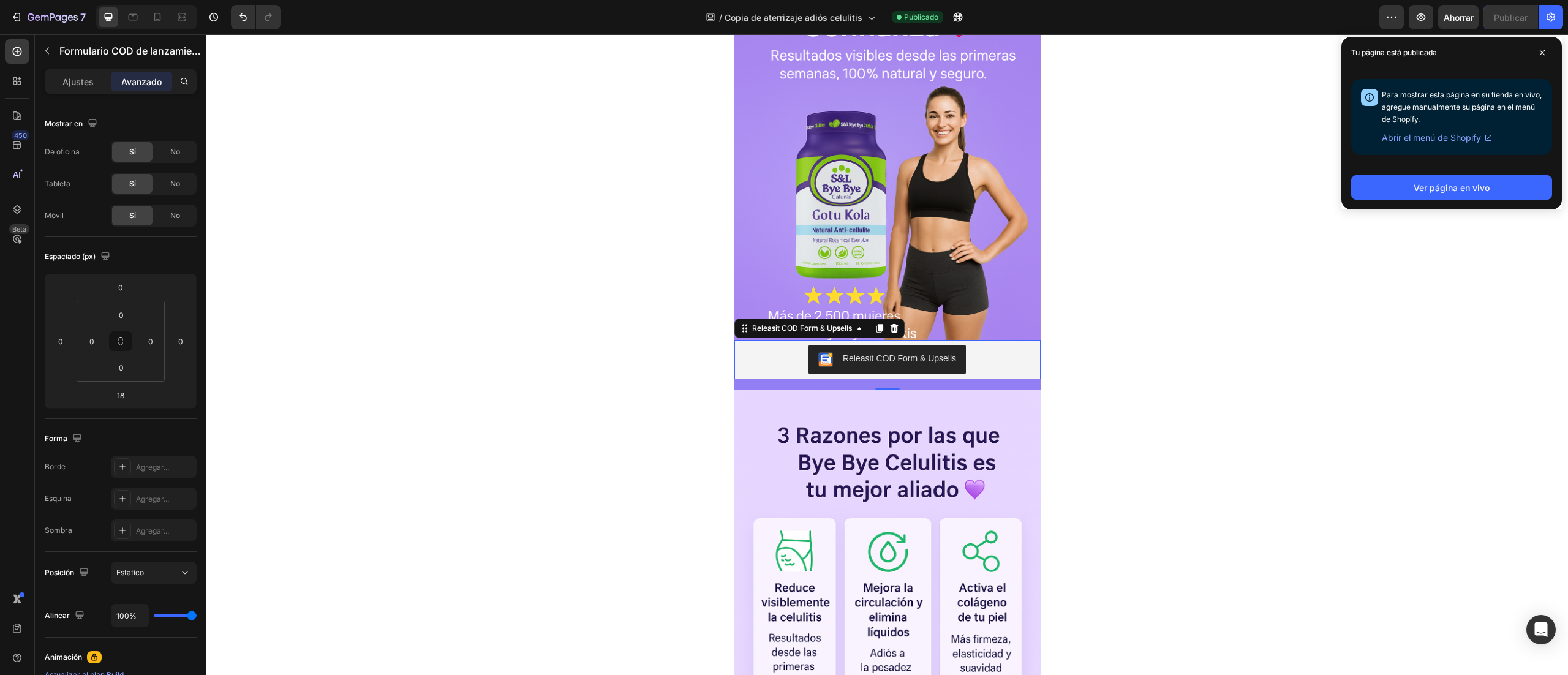
click at [973, 346] on div "Releasit COD Form & Upsells" at bounding box center [888, 359] width 297 height 29
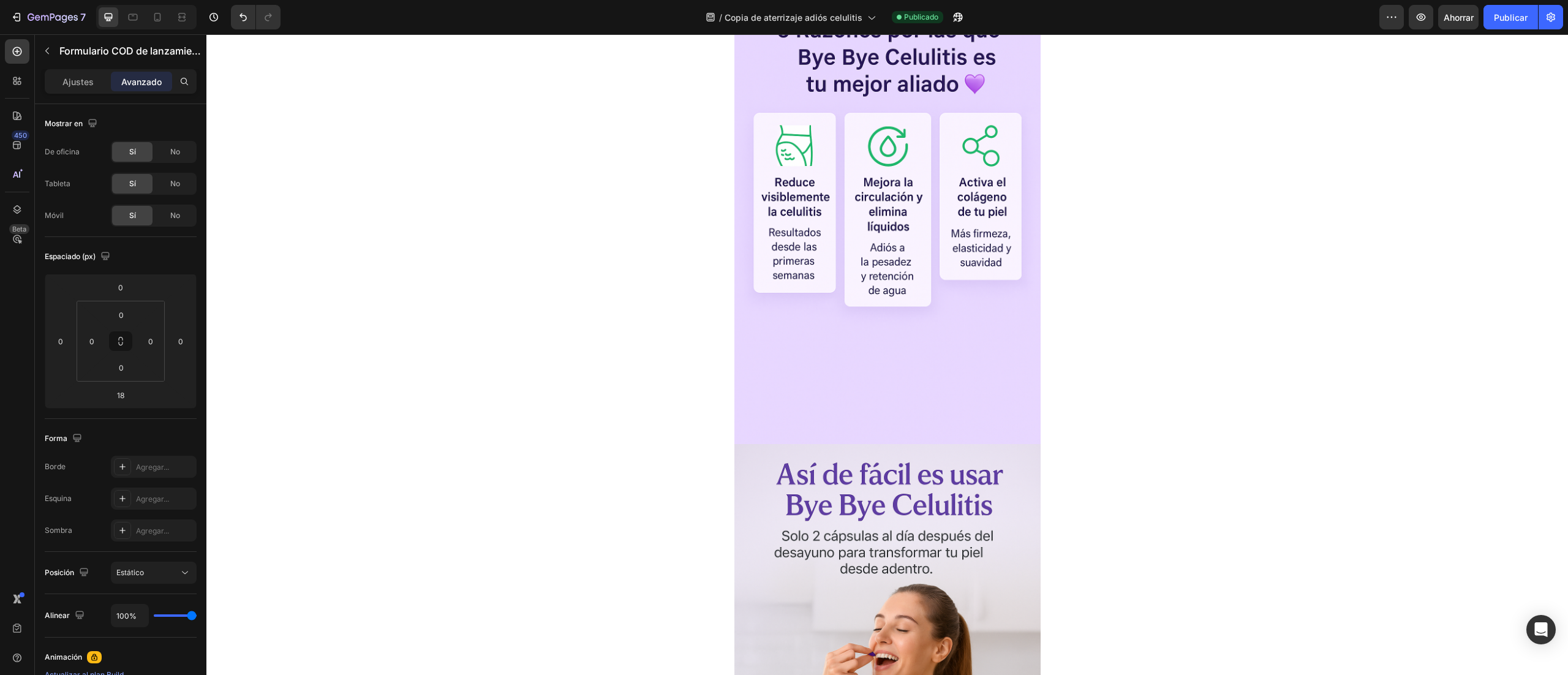
scroll to position [546, 0]
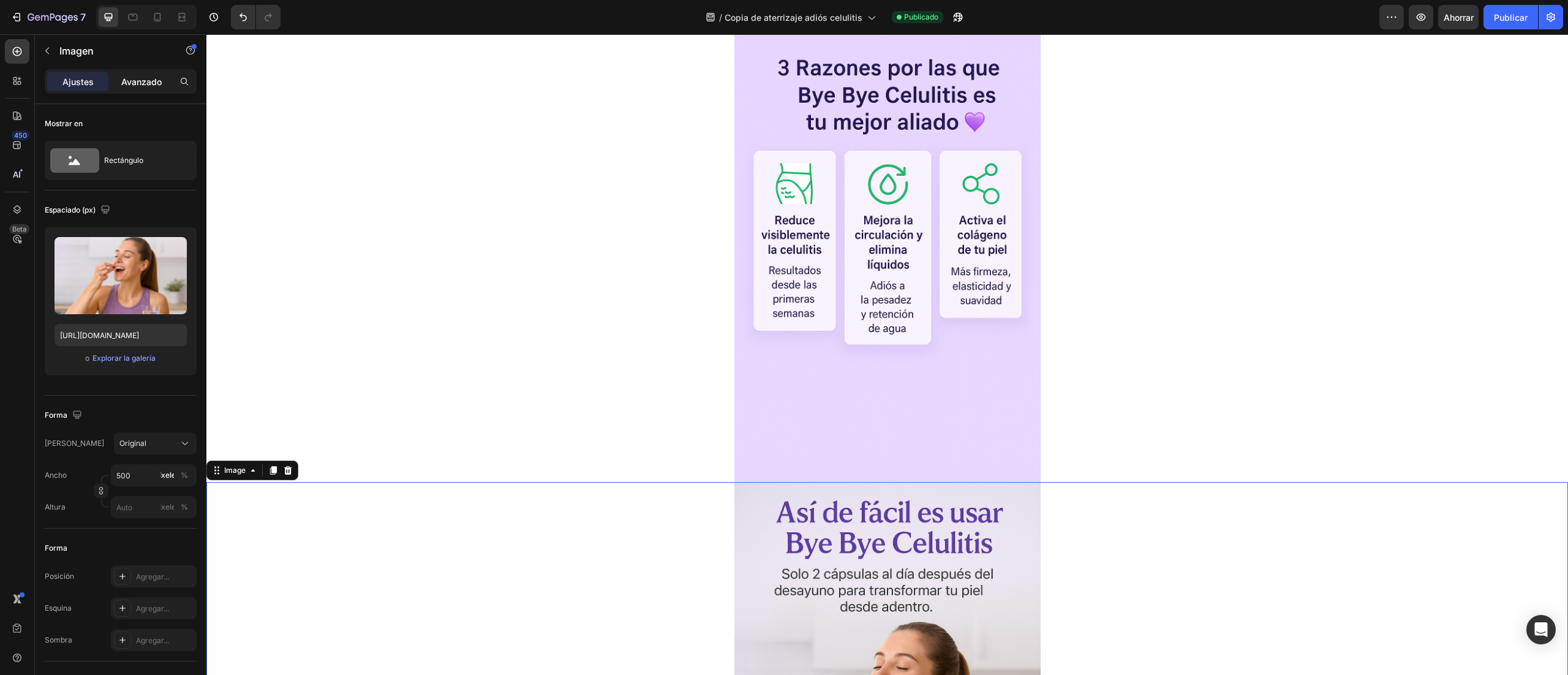
click at [155, 77] on font "Avanzado" at bounding box center [141, 82] width 40 height 10
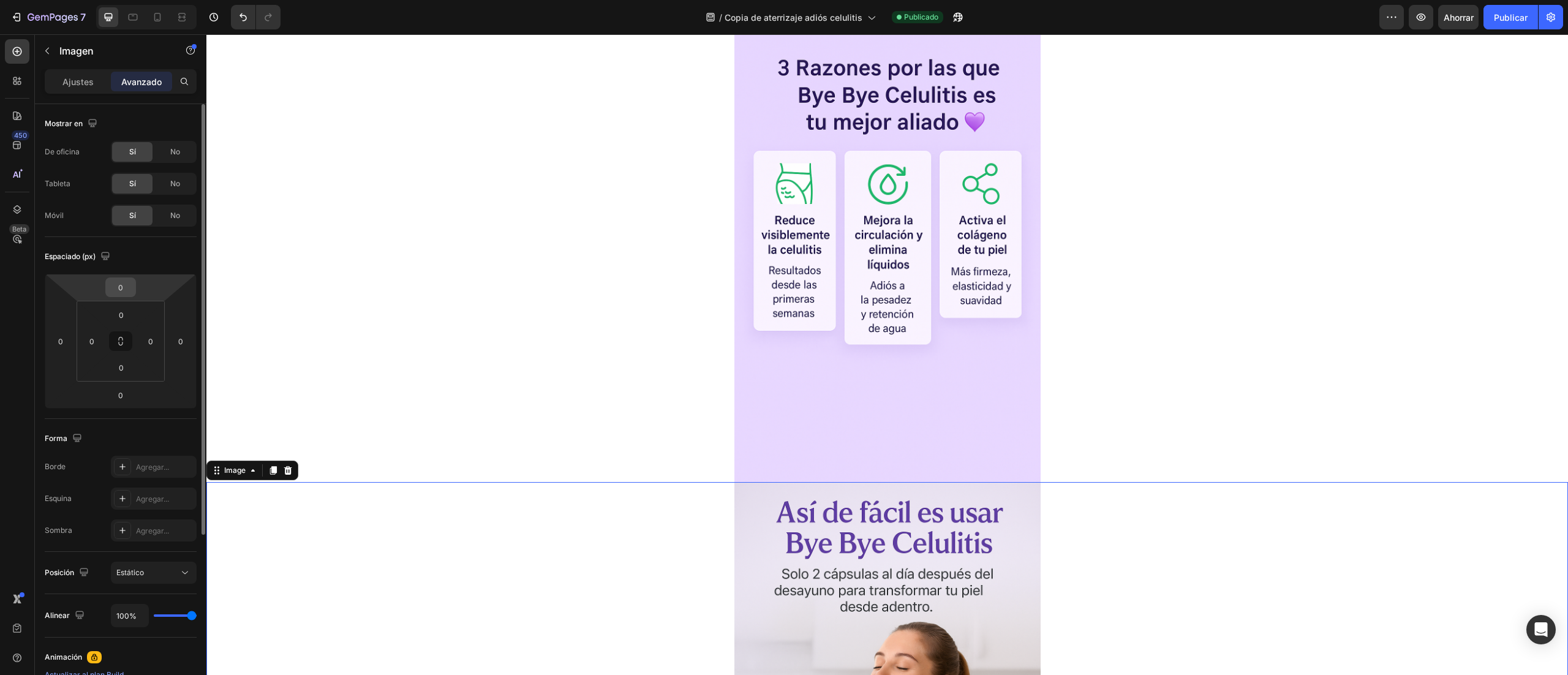
click at [123, 284] on input "0" at bounding box center [120, 288] width 25 height 18
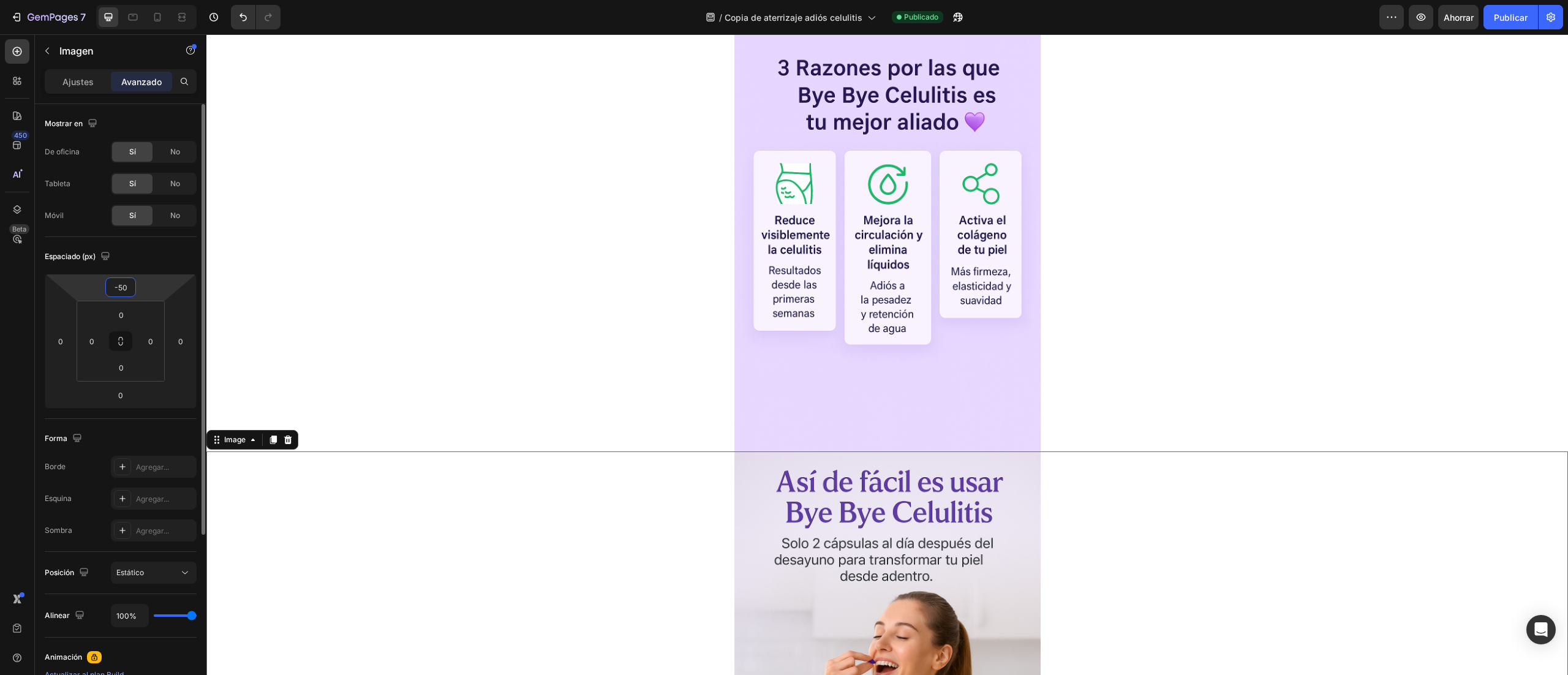
click at [123, 296] on input "-50" at bounding box center [120, 288] width 25 height 18
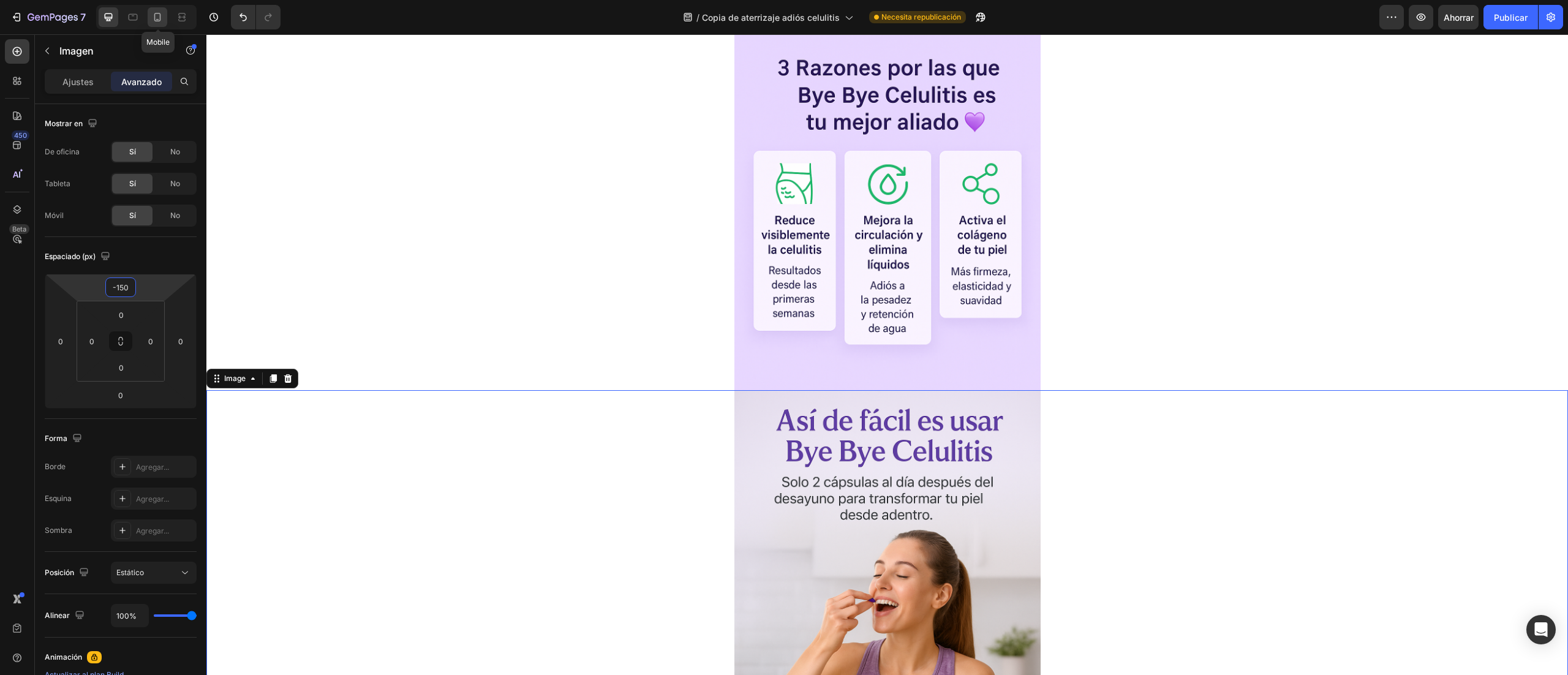
click at [159, 16] on icon at bounding box center [157, 16] width 12 height 12
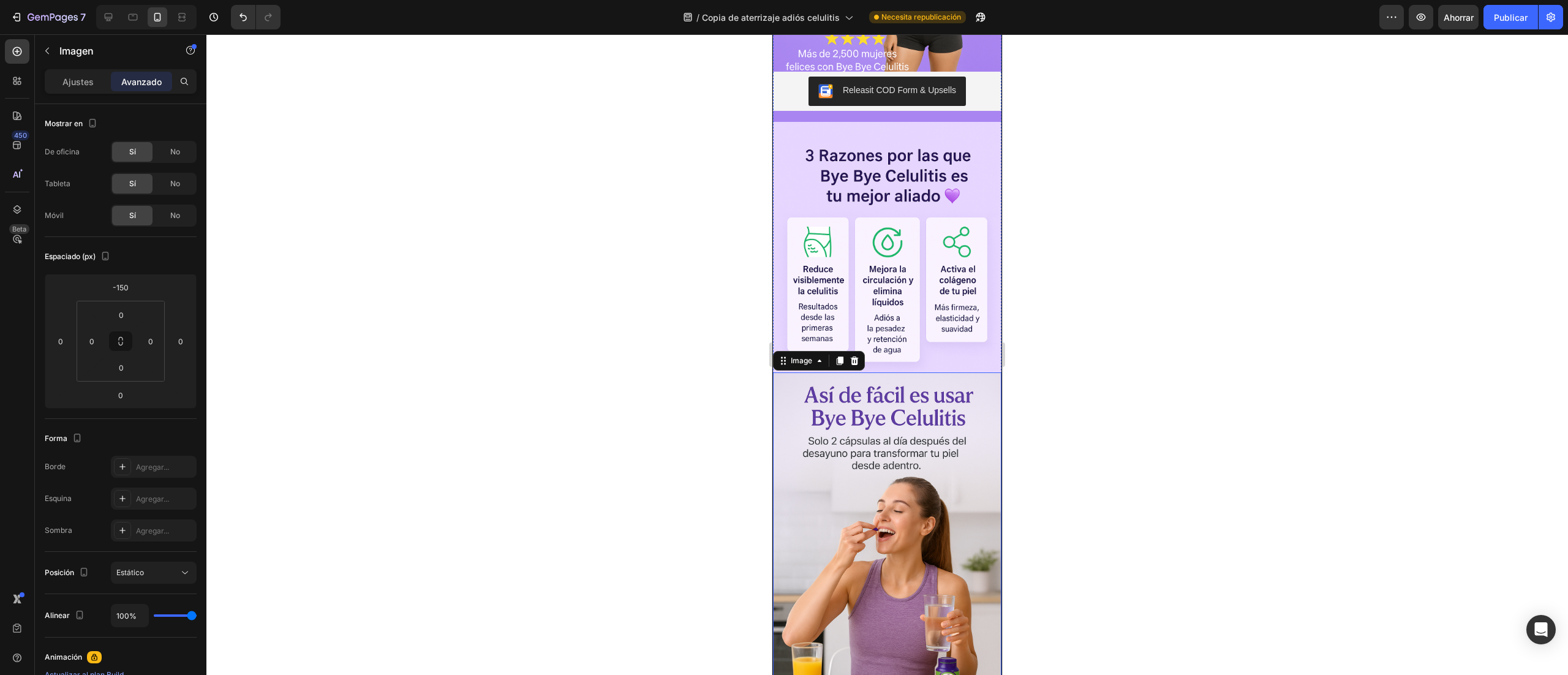
scroll to position [324, 0]
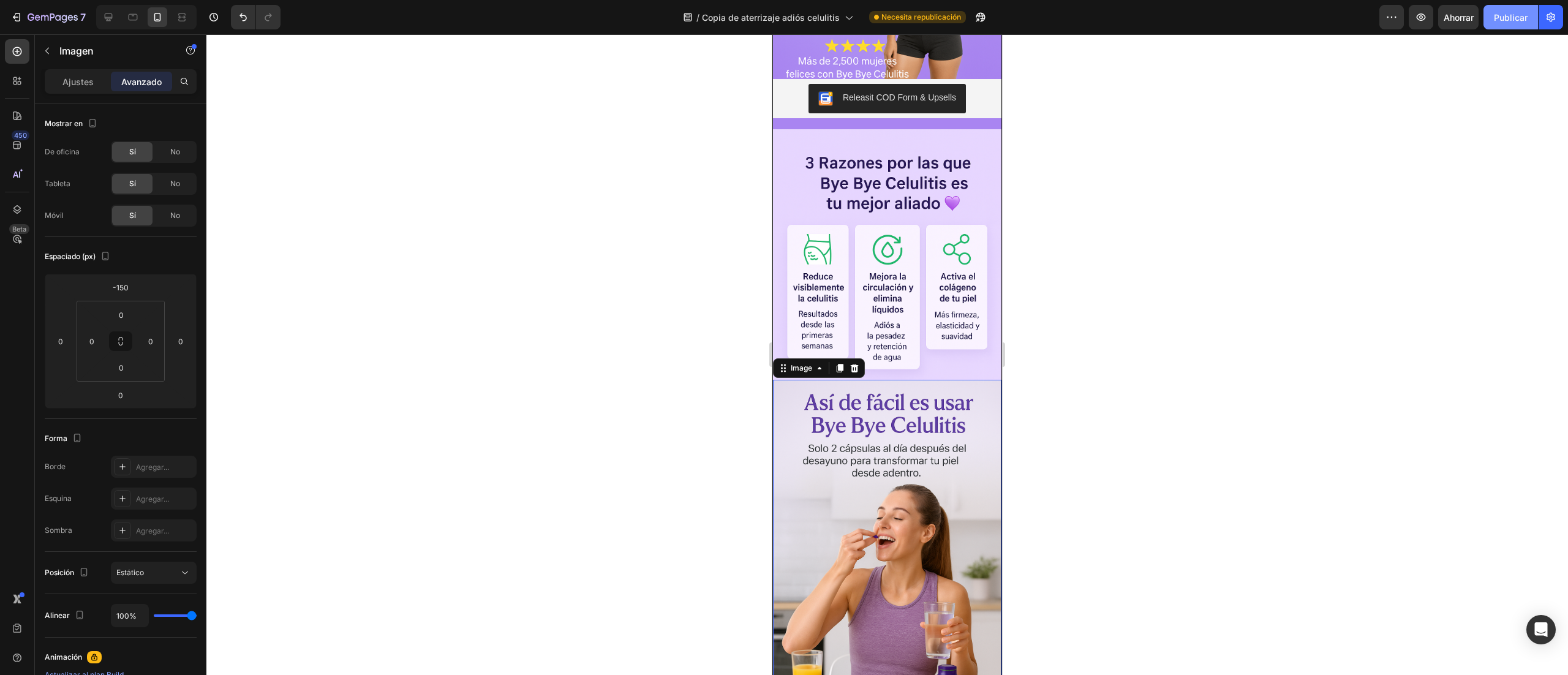
click at [1517, 15] on font "Publicar" at bounding box center [1511, 16] width 34 height 10
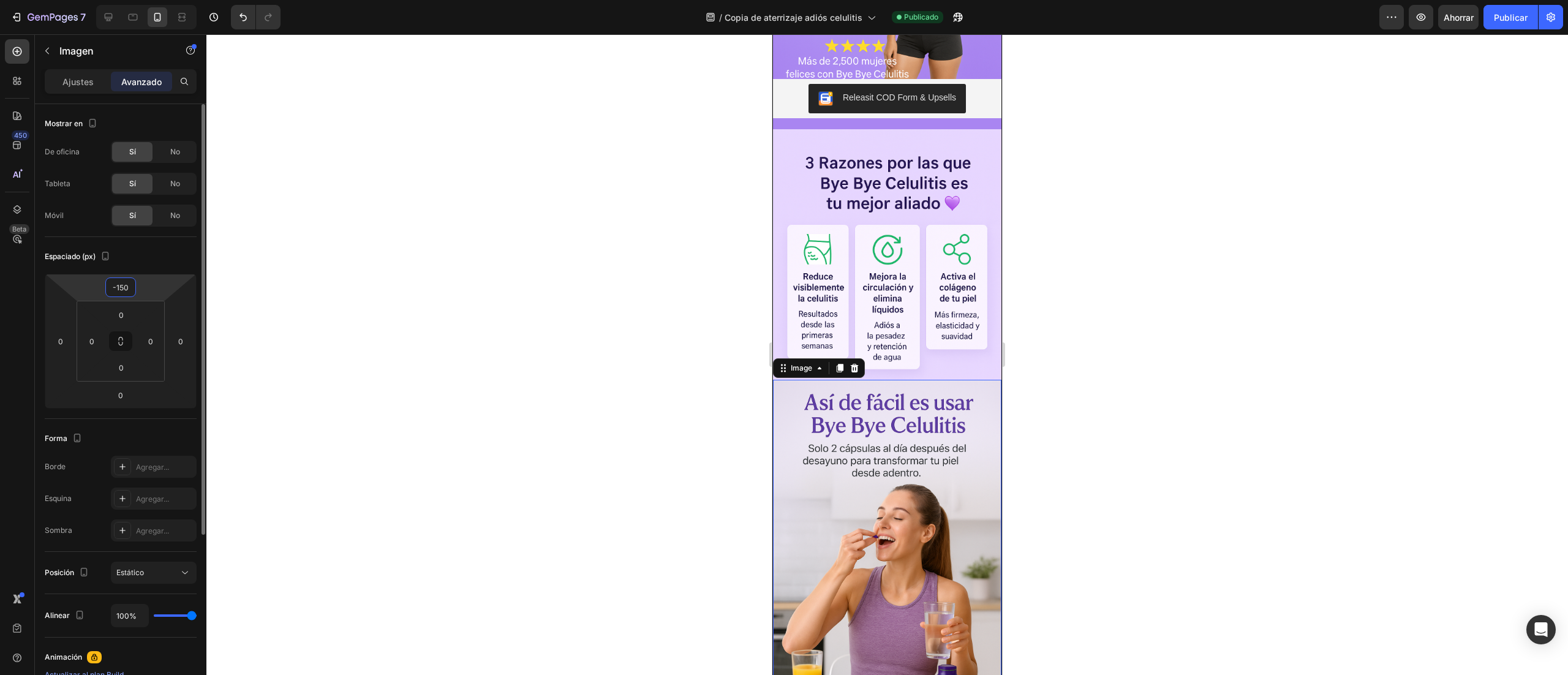
click at [125, 289] on input "-150" at bounding box center [120, 288] width 25 height 18
click at [123, 291] on input "-150" at bounding box center [120, 288] width 25 height 18
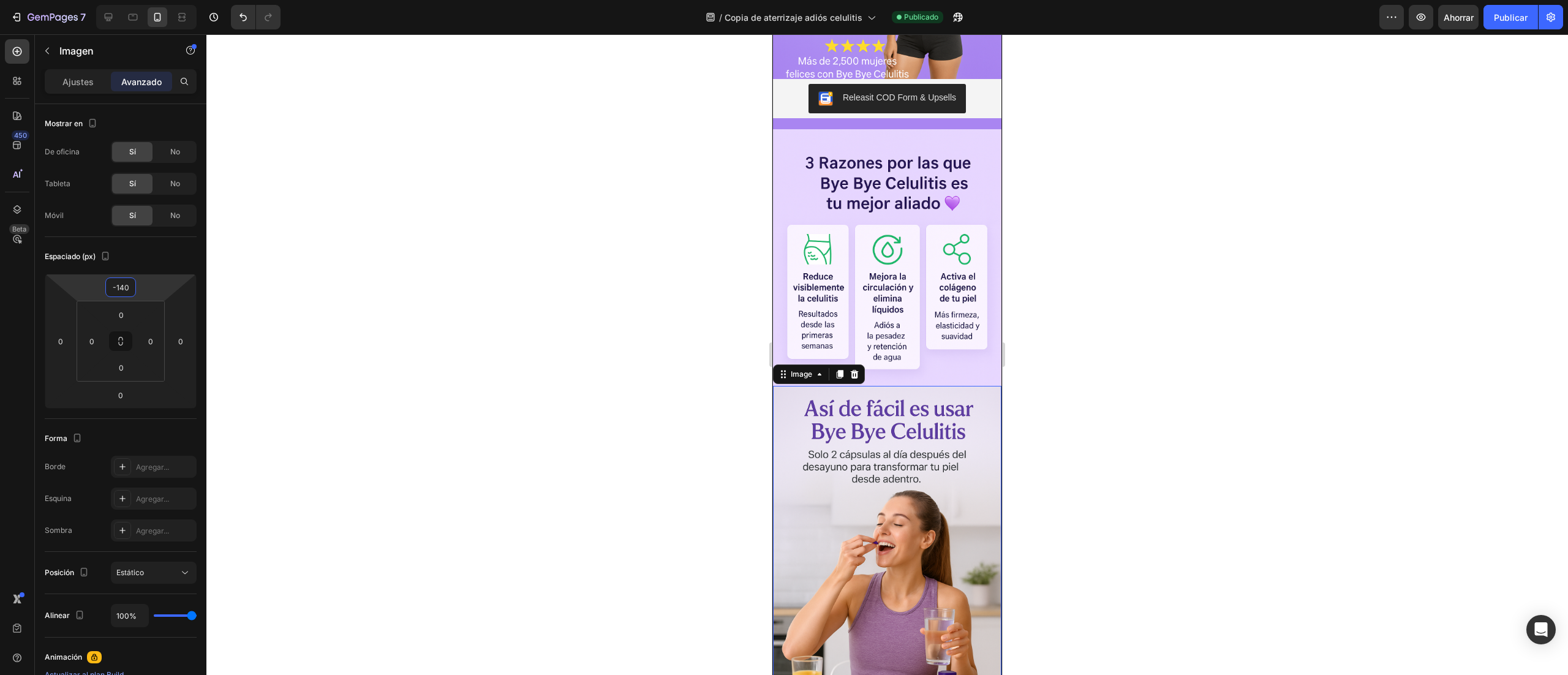
drag, startPoint x: 1503, startPoint y: 21, endPoint x: 1524, endPoint y: 163, distance: 143.5
click at [1502, 21] on font "Publicar" at bounding box center [1511, 16] width 34 height 10
click at [113, 19] on icon at bounding box center [108, 16] width 12 height 12
type input "-150"
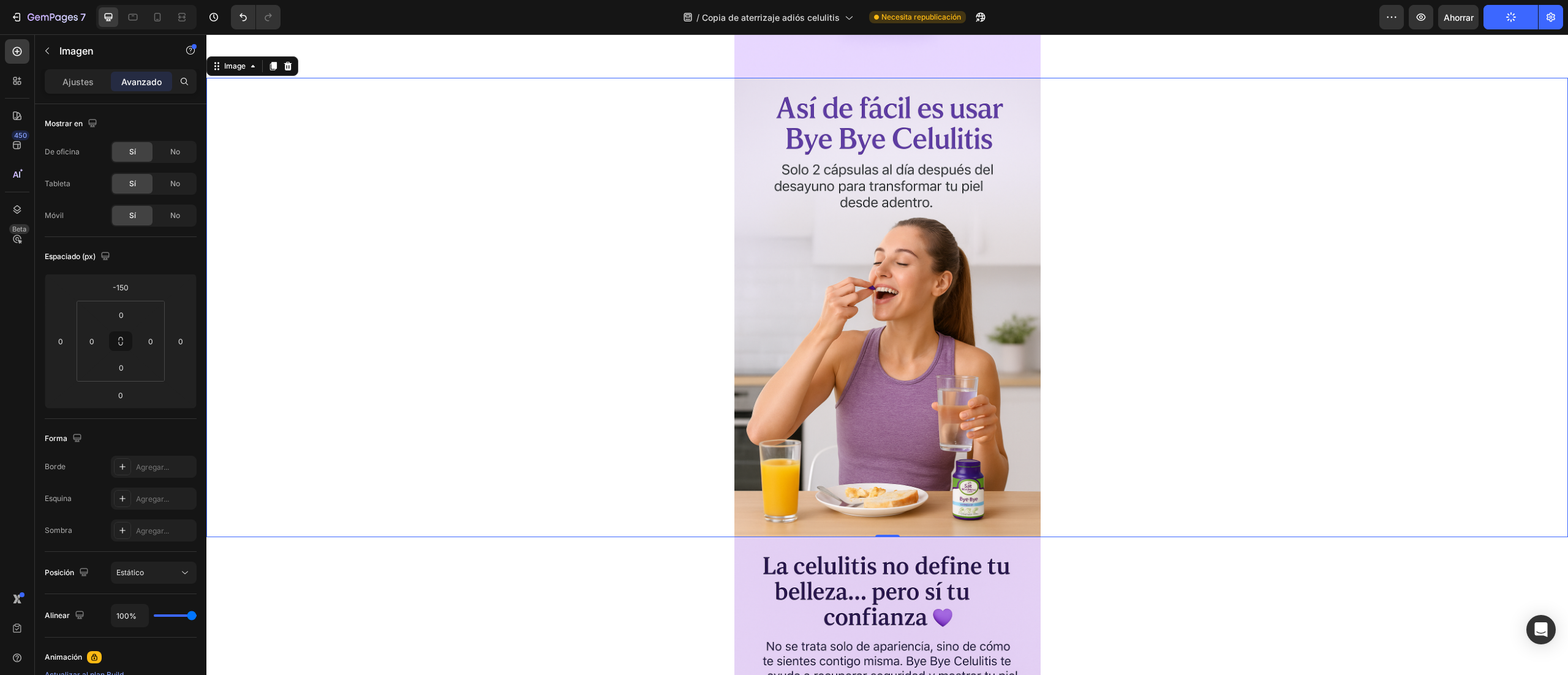
scroll to position [860, 0]
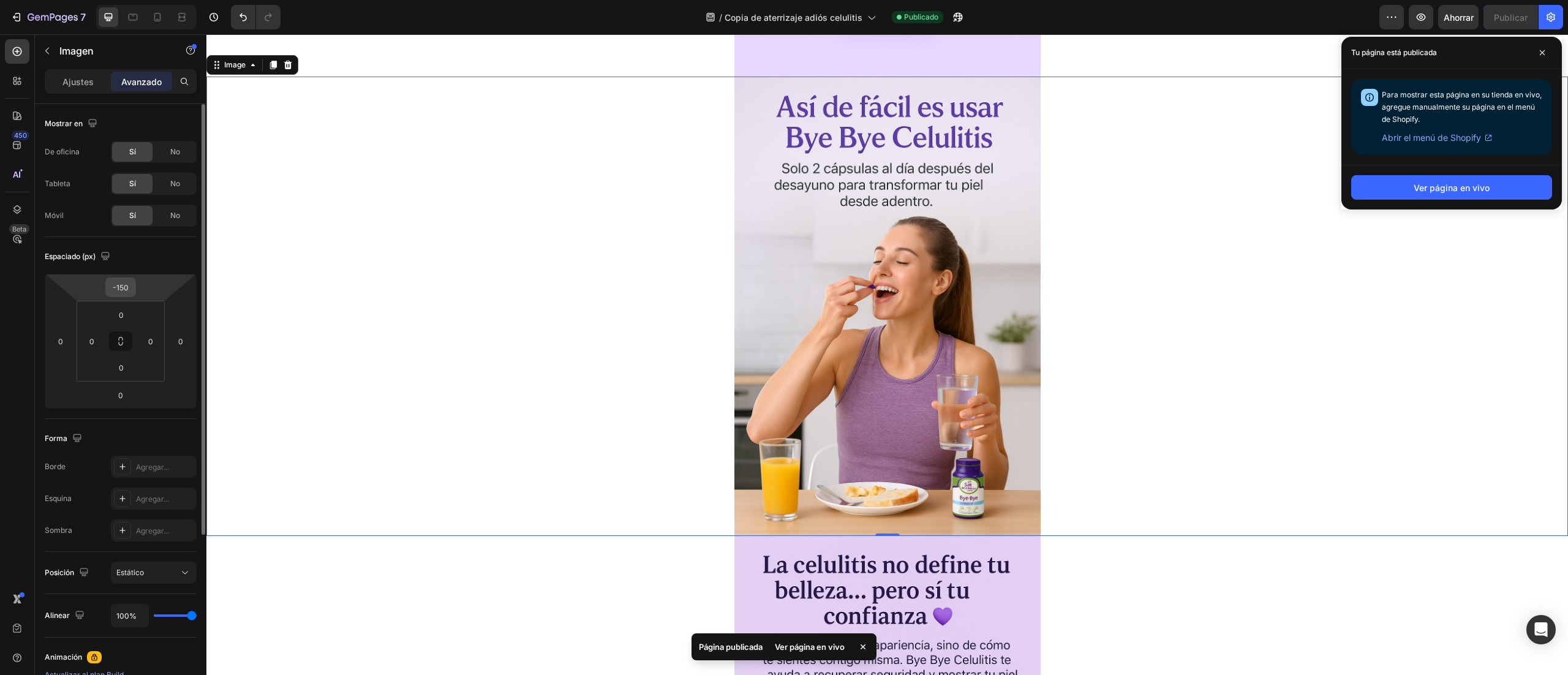
click at [124, 289] on input "-150" at bounding box center [120, 288] width 25 height 18
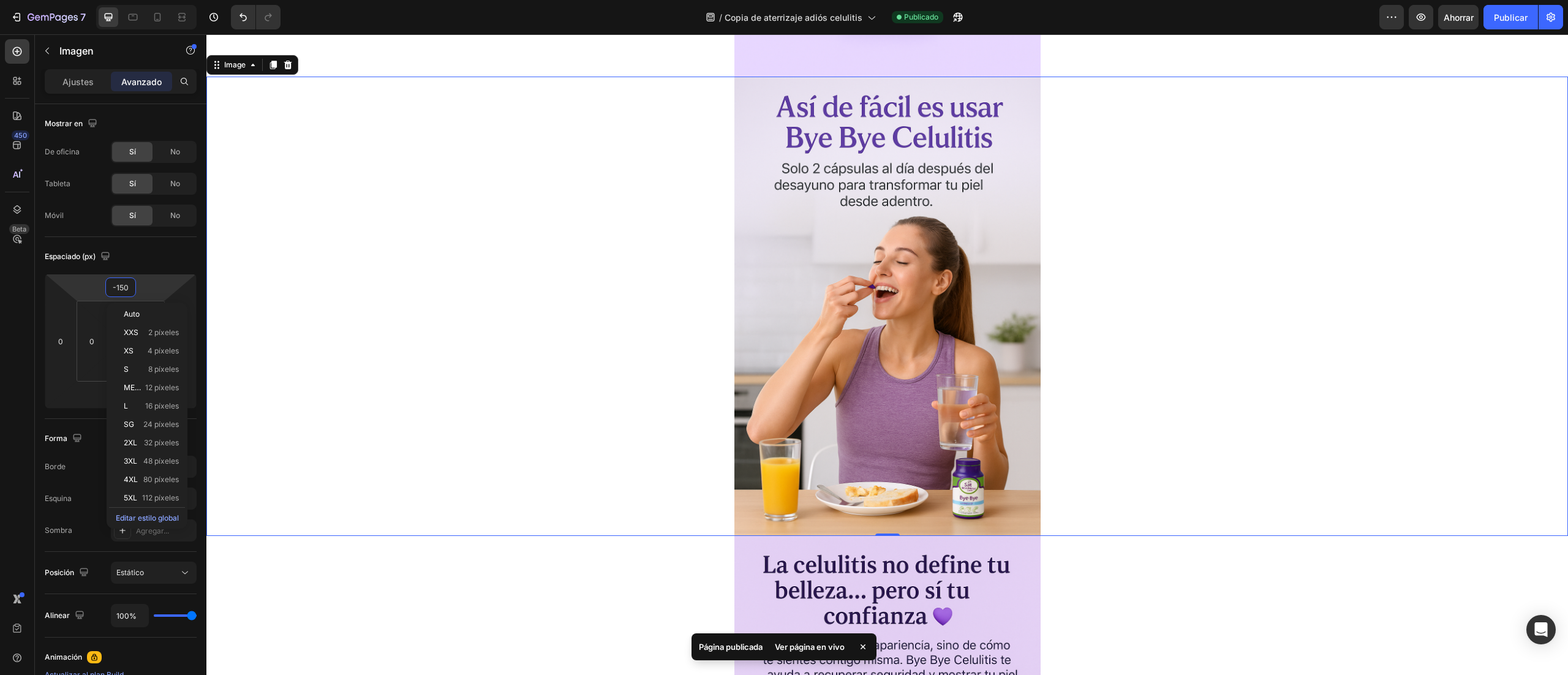
click at [470, 321] on div at bounding box center [887, 306] width 1362 height 459
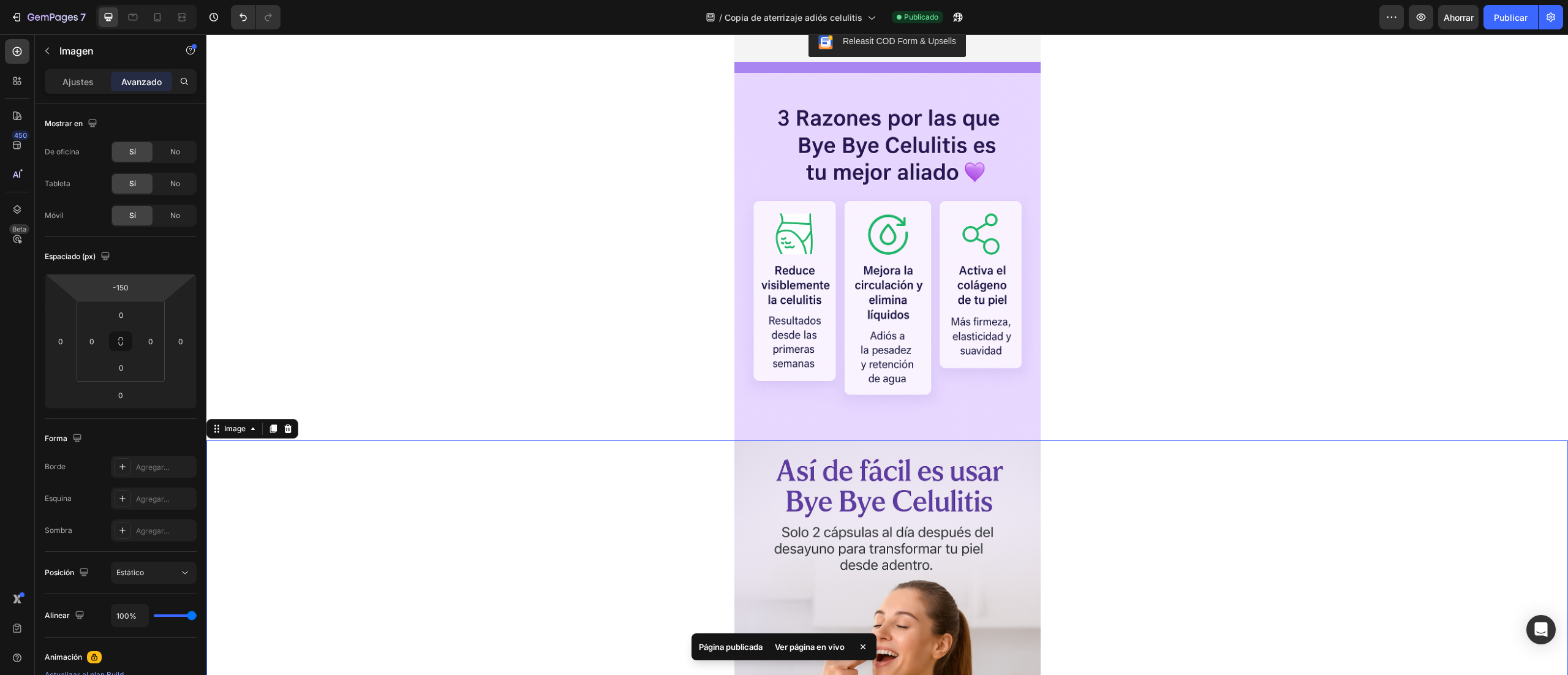
scroll to position [493, 0]
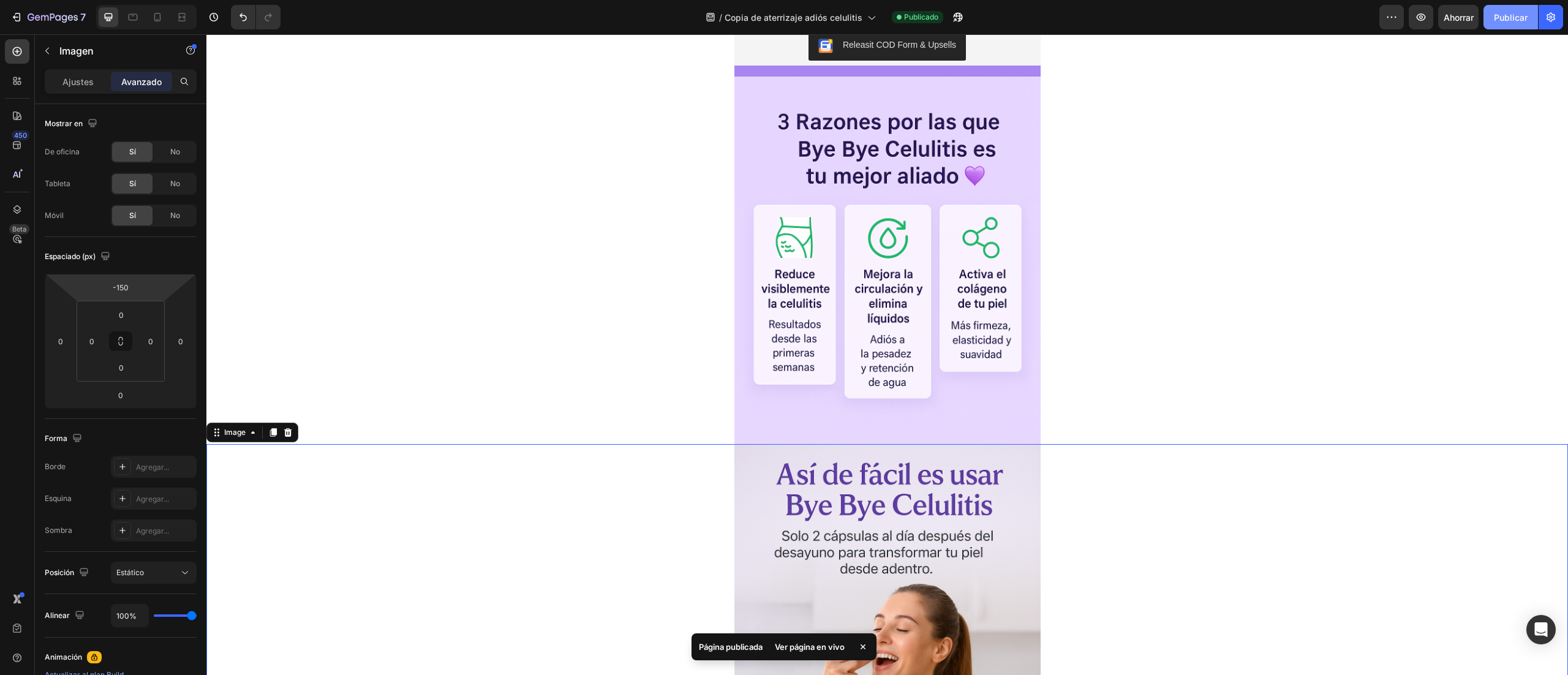
click at [1511, 22] on font "Publicar" at bounding box center [1511, 17] width 34 height 13
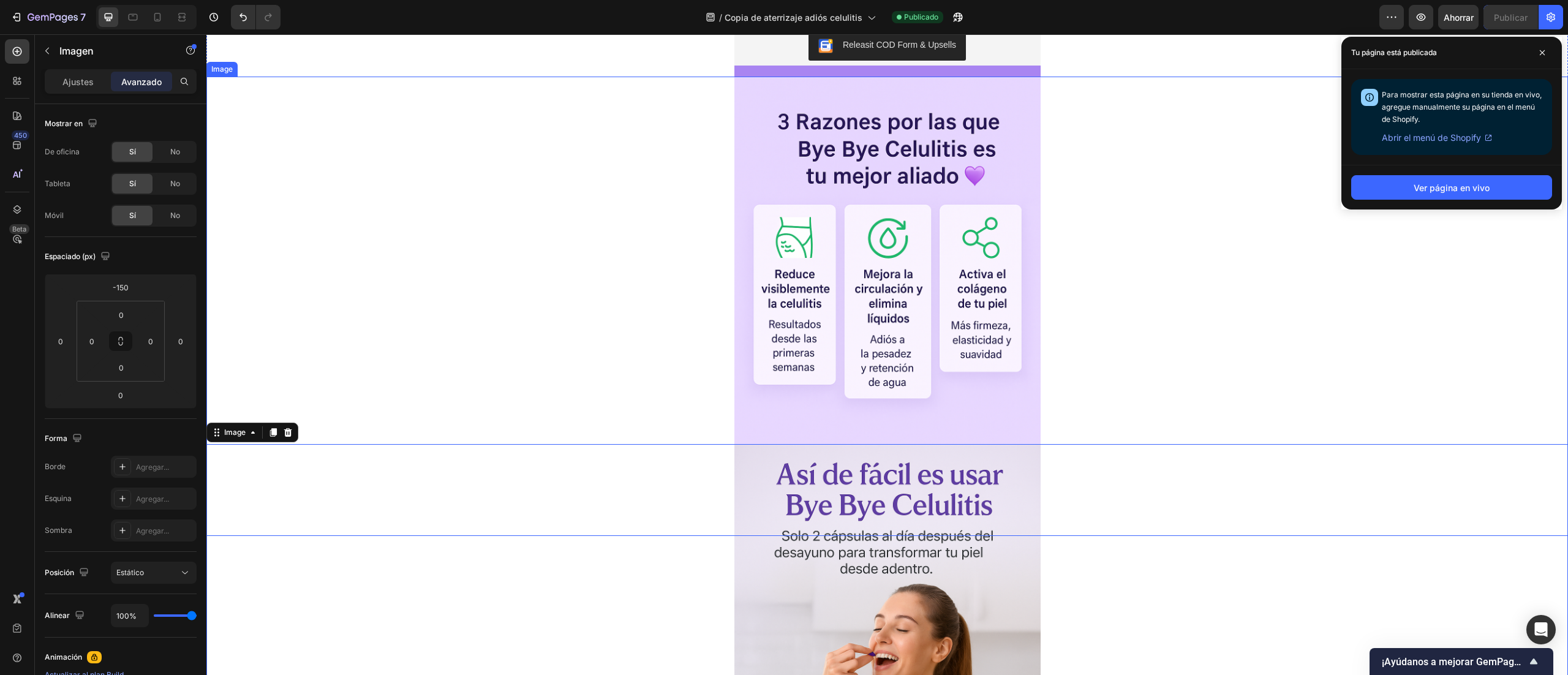
scroll to position [247, 0]
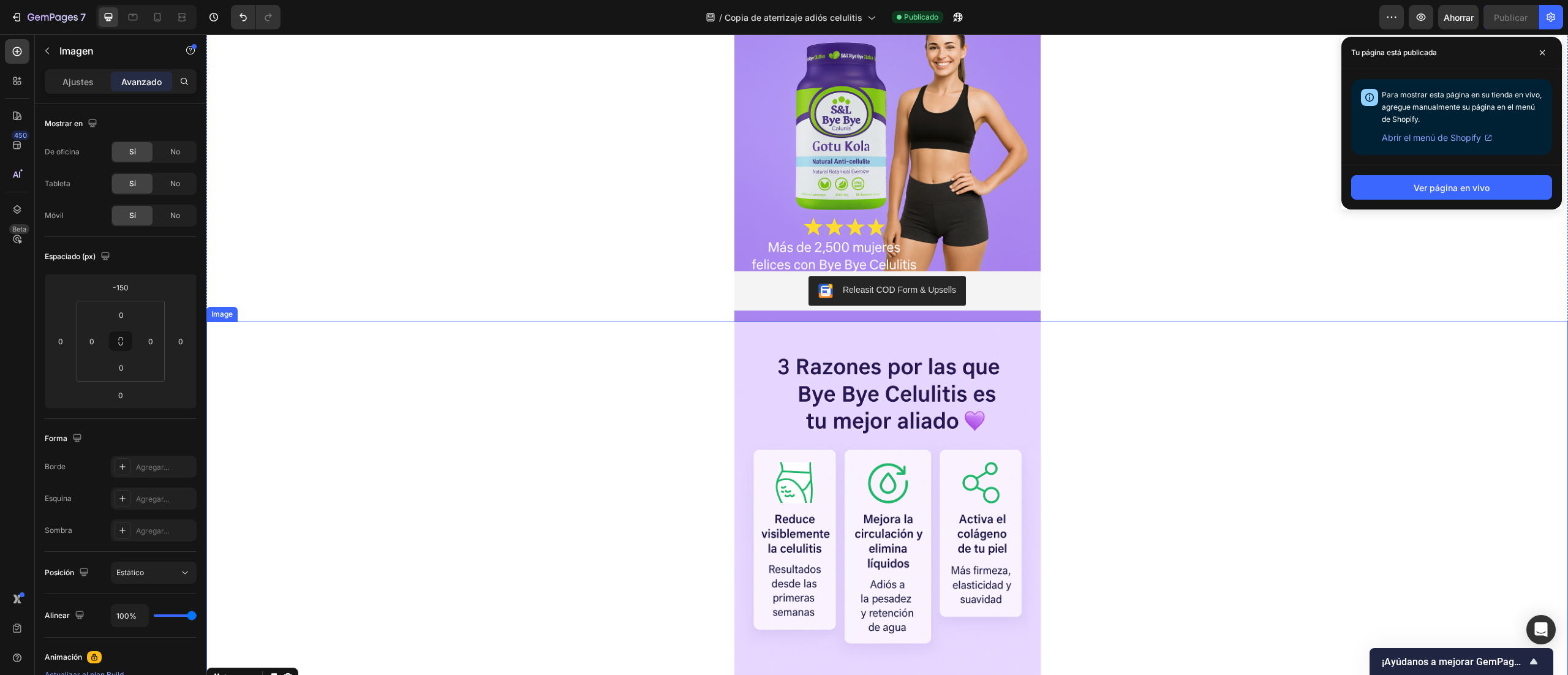
click at [887, 343] on img at bounding box center [888, 550] width 306 height 459
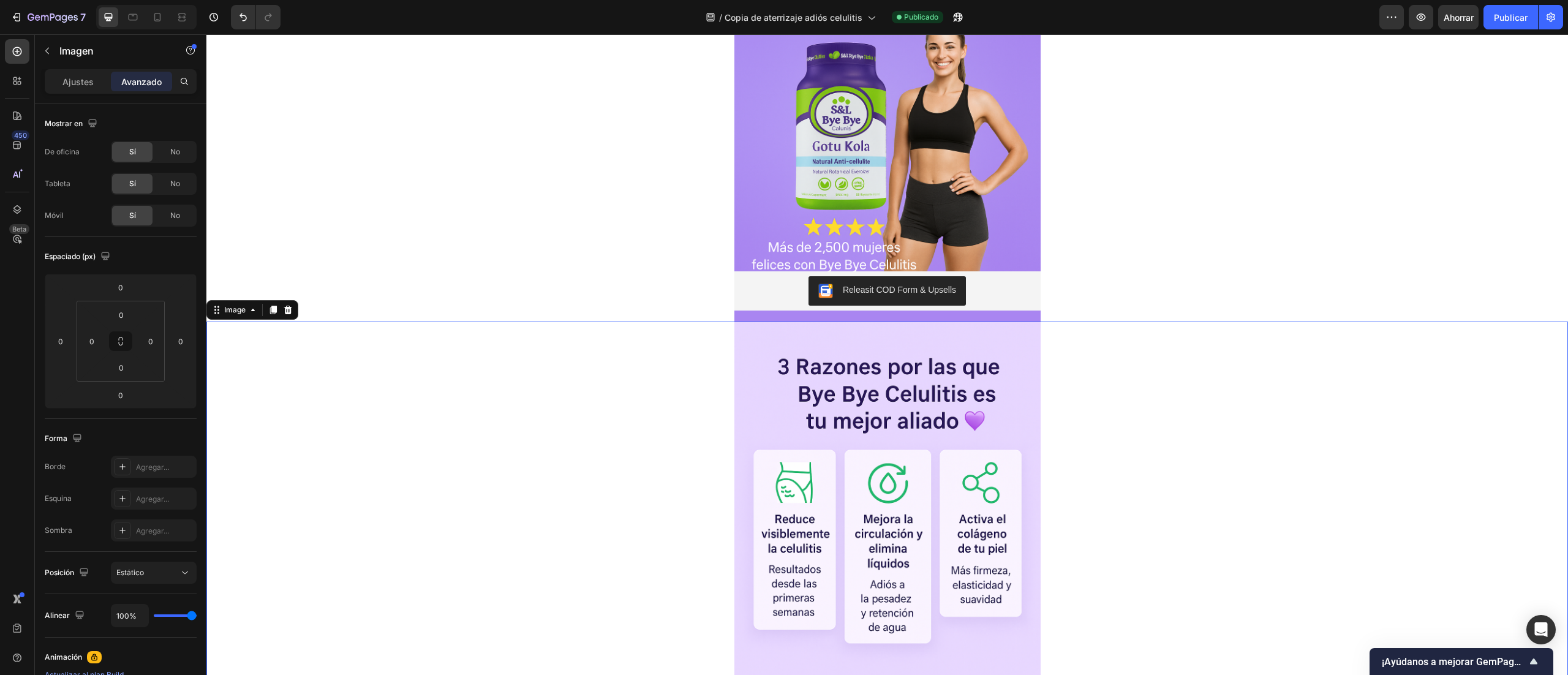
click at [270, 306] on icon at bounding box center [273, 310] width 10 height 10
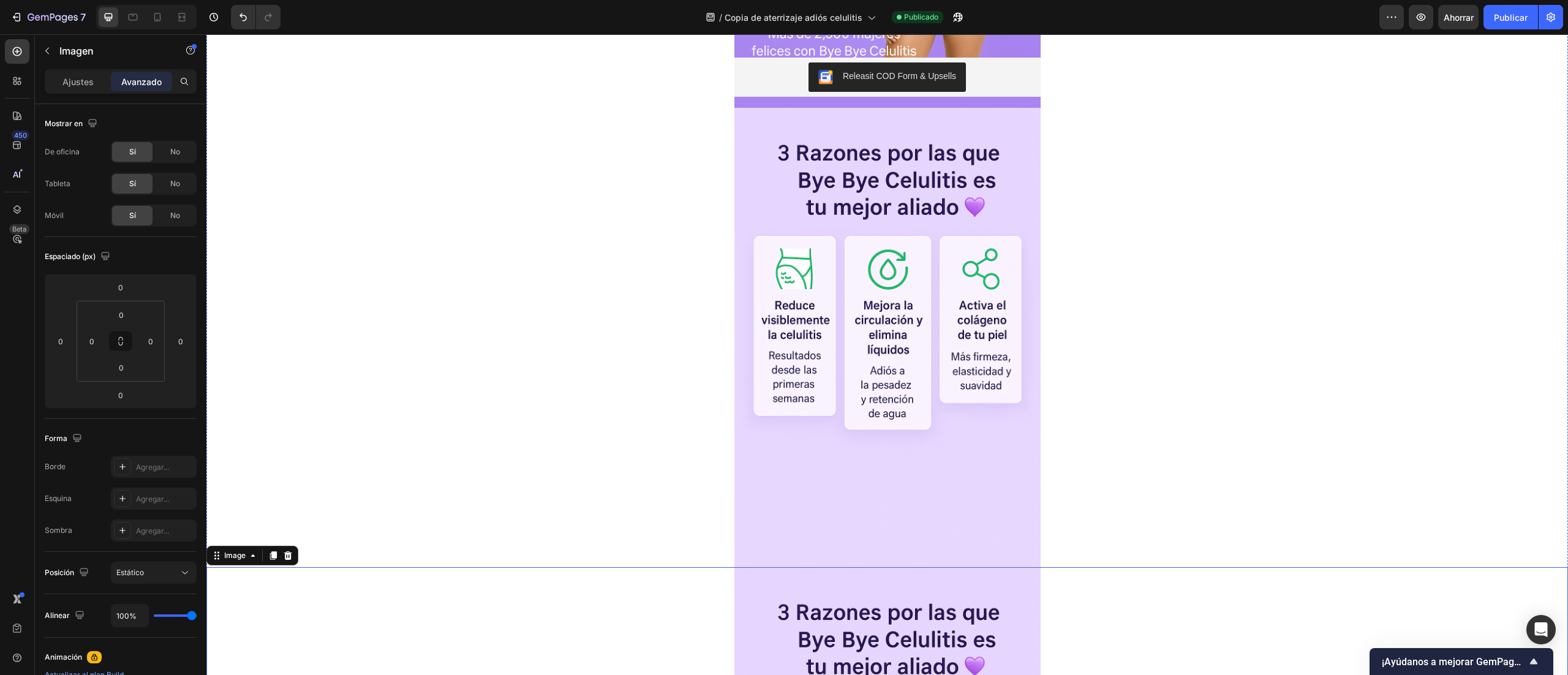
scroll to position [339, 0]
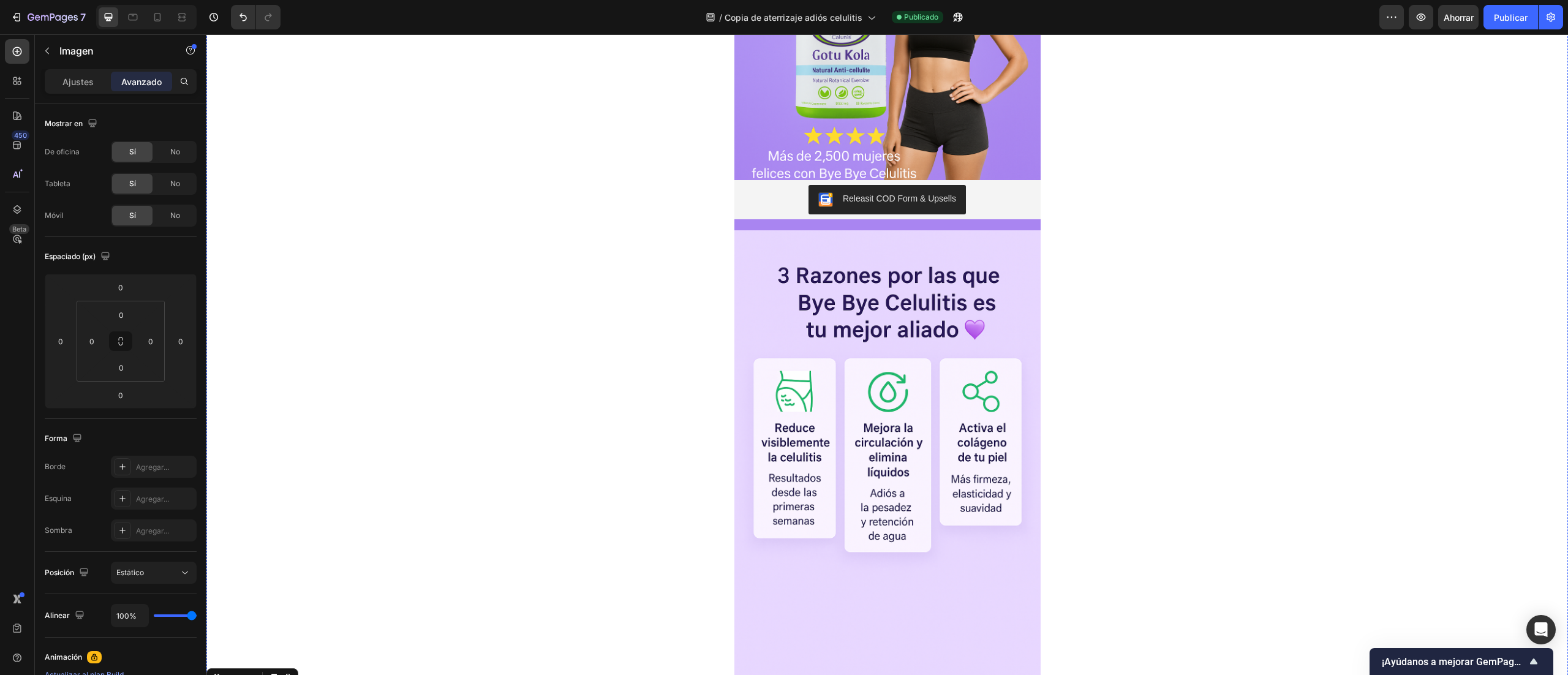
click at [929, 381] on img at bounding box center [888, 459] width 306 height 459
click at [895, 389] on img at bounding box center [888, 459] width 306 height 459
click at [77, 90] on div "Ajustes" at bounding box center [77, 81] width 61 height 19
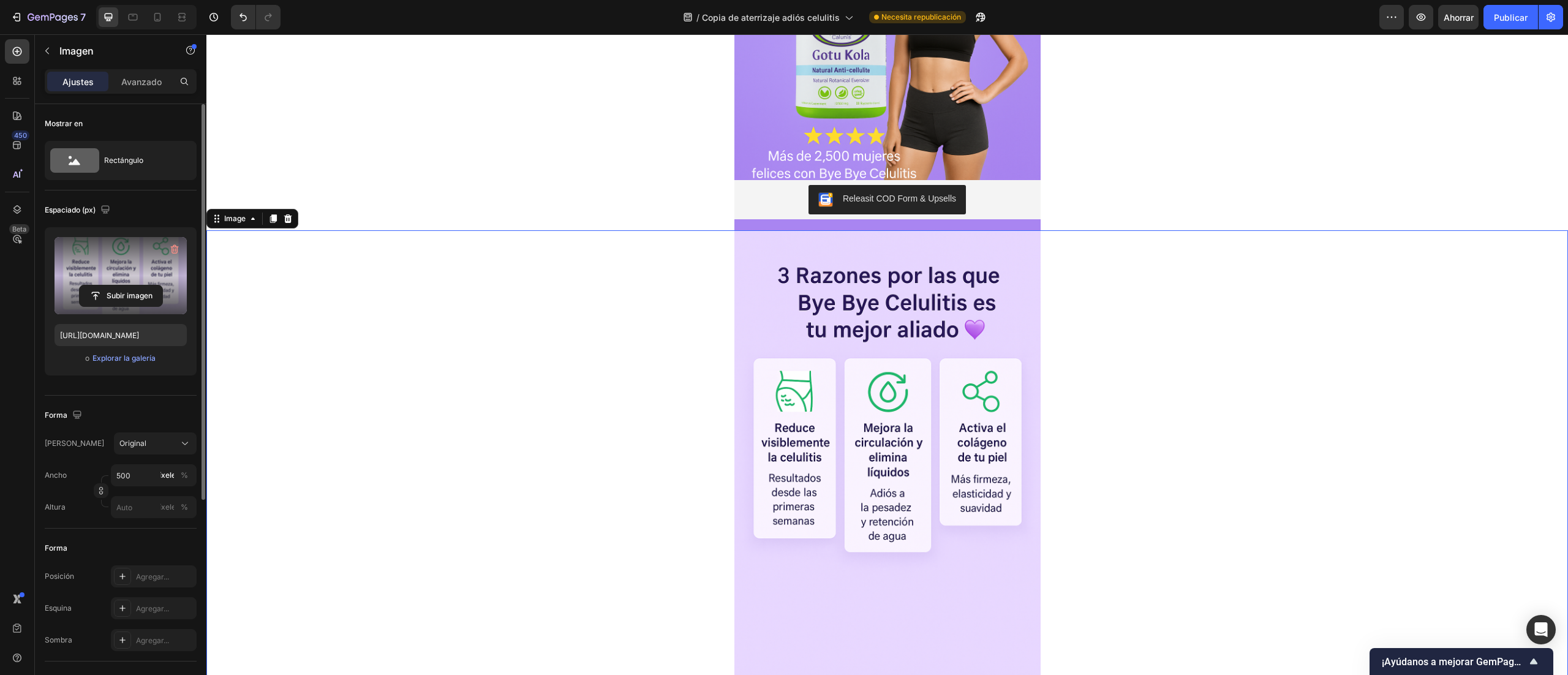
click at [99, 267] on label at bounding box center [120, 276] width 132 height 77
click at [99, 286] on input "file" at bounding box center [121, 296] width 82 height 21
click at [114, 289] on input "file" at bounding box center [121, 296] width 82 height 21
type input "https://cdn.shopify.com/s/files/1/0772/1284/4269/files/gempages_586030181030822…"
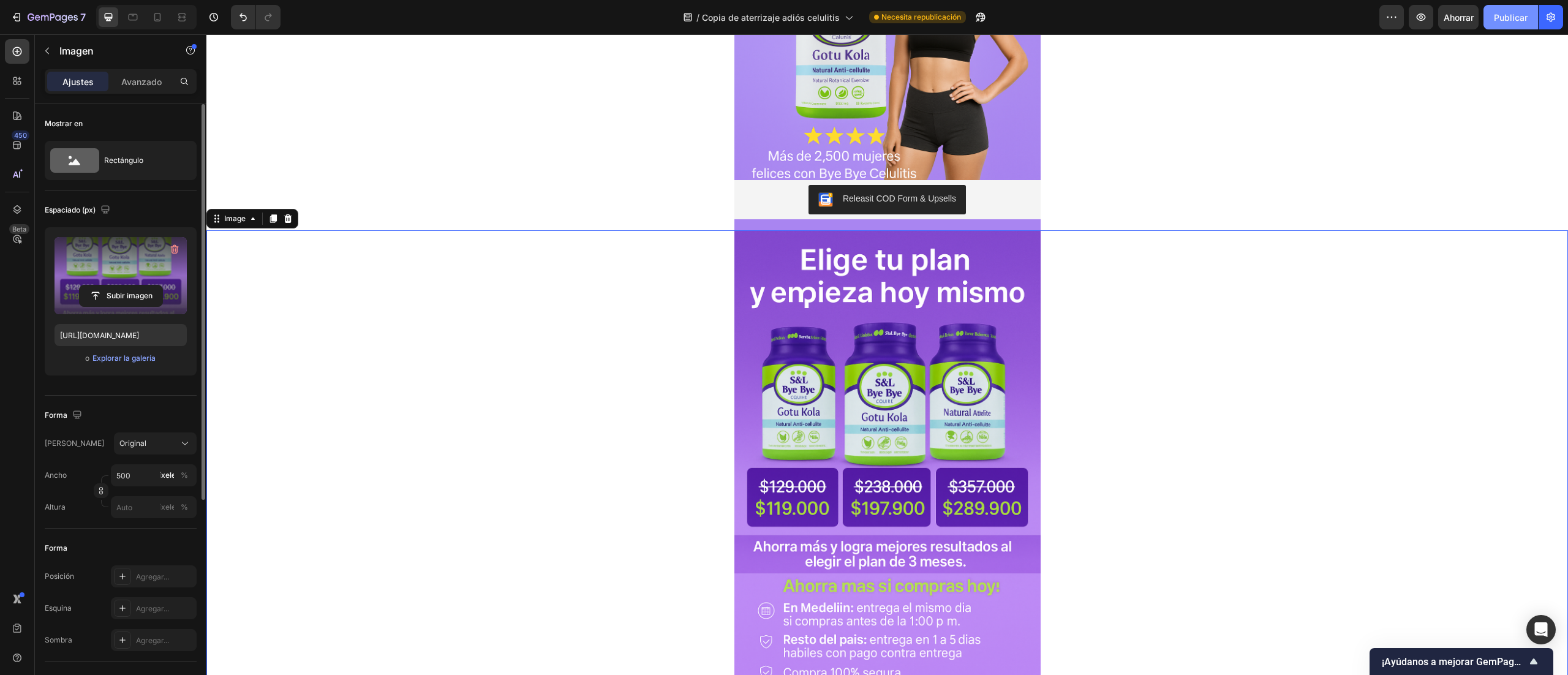
drag, startPoint x: 1516, startPoint y: 11, endPoint x: 1348, endPoint y: 73, distance: 179.1
click at [1516, 12] on font "Publicar" at bounding box center [1511, 16] width 34 height 10
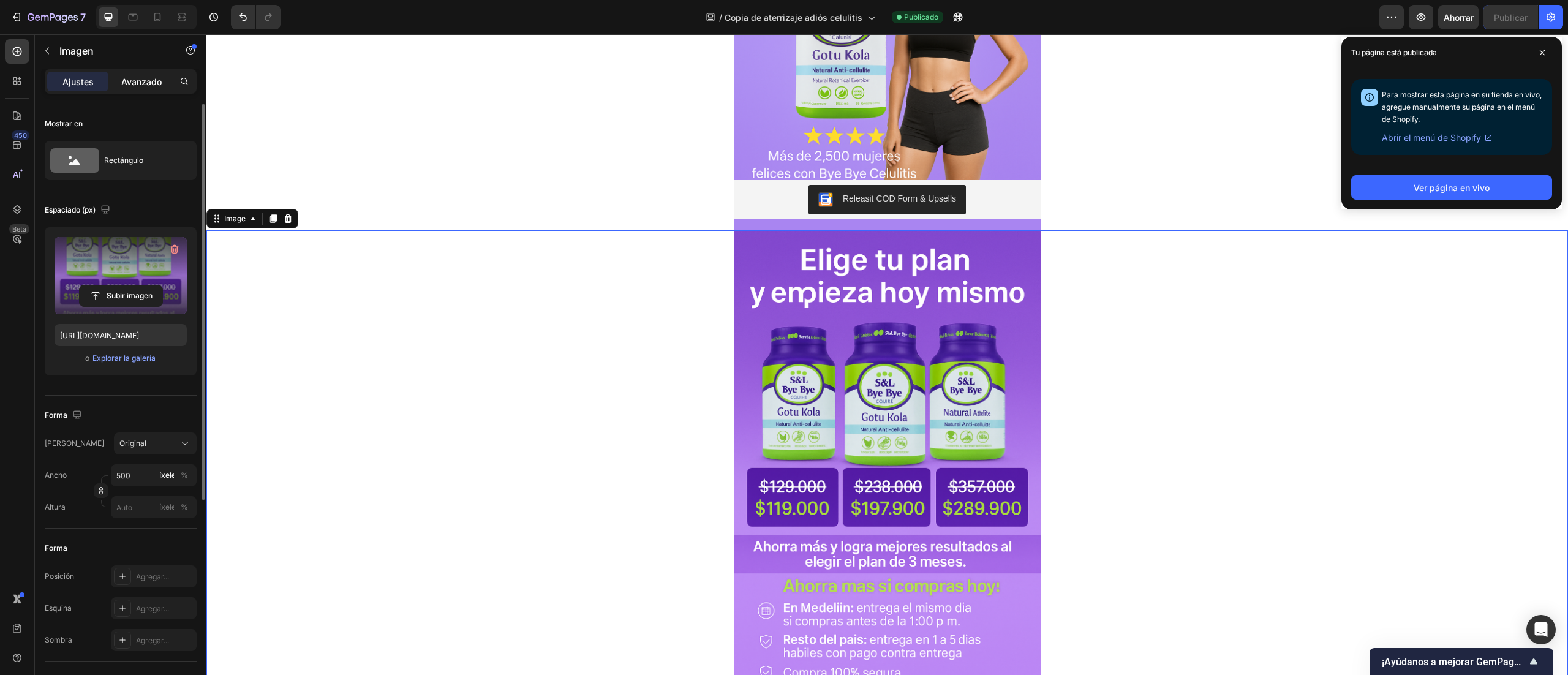
click at [126, 79] on font "Avanzado" at bounding box center [141, 82] width 40 height 10
click at [140, 83] on font "Avanzado" at bounding box center [141, 82] width 40 height 10
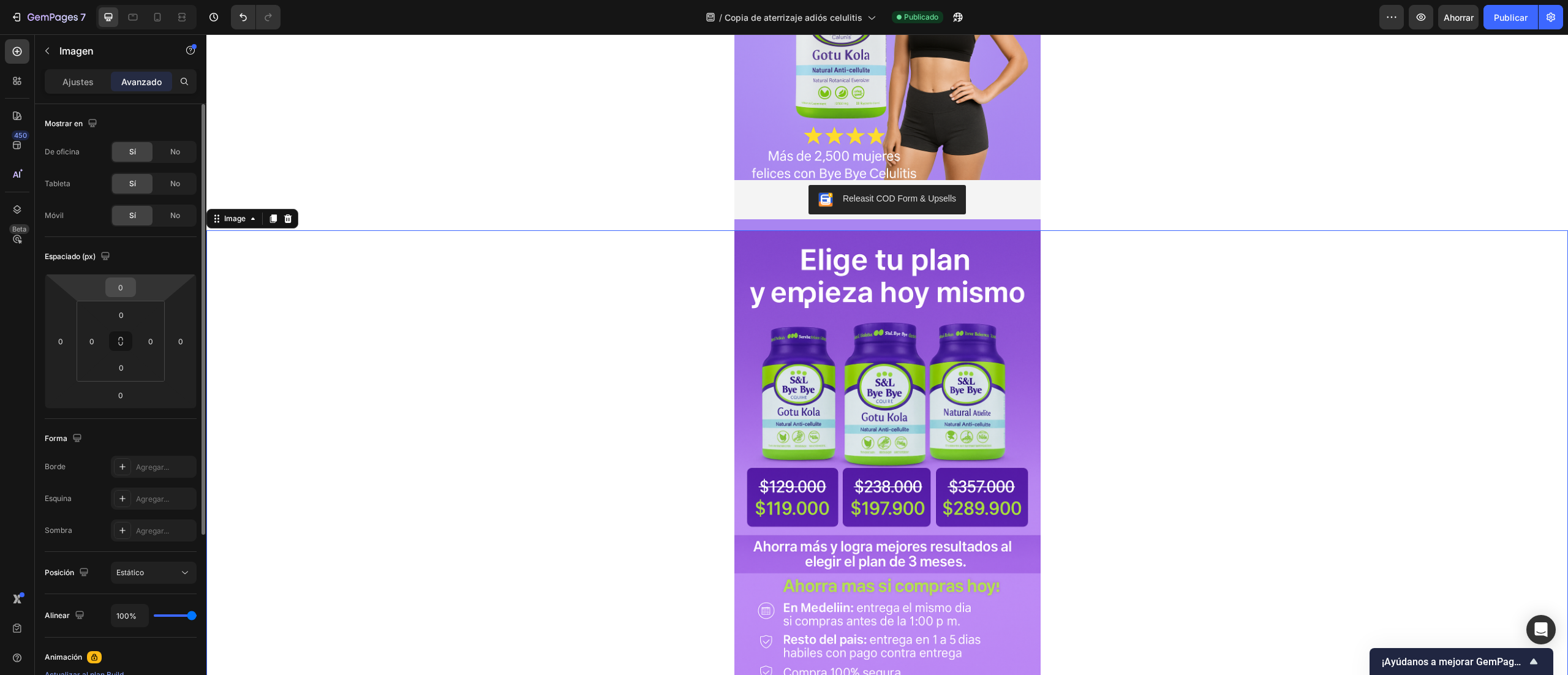
click at [131, 293] on input "0" at bounding box center [120, 288] width 25 height 18
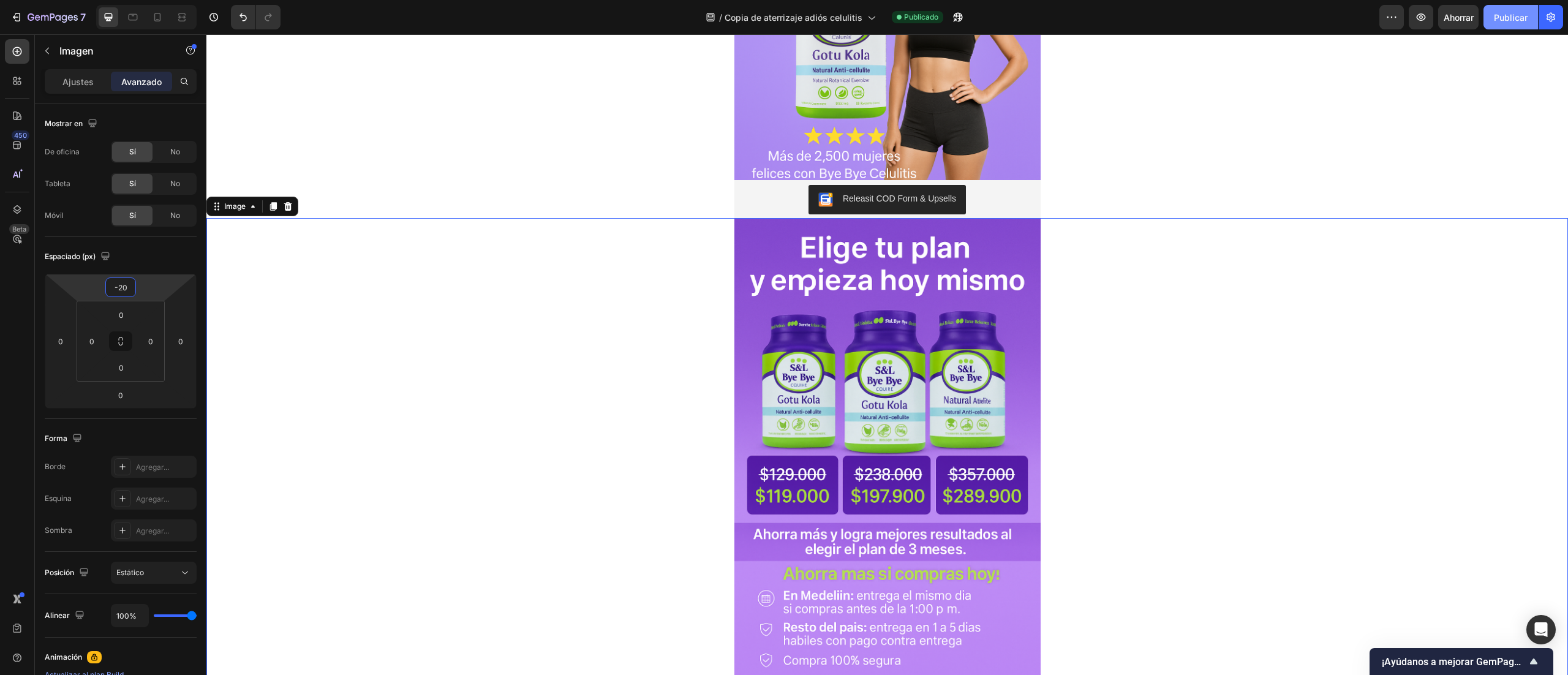
click at [1501, 16] on font "Publicar" at bounding box center [1511, 16] width 34 height 10
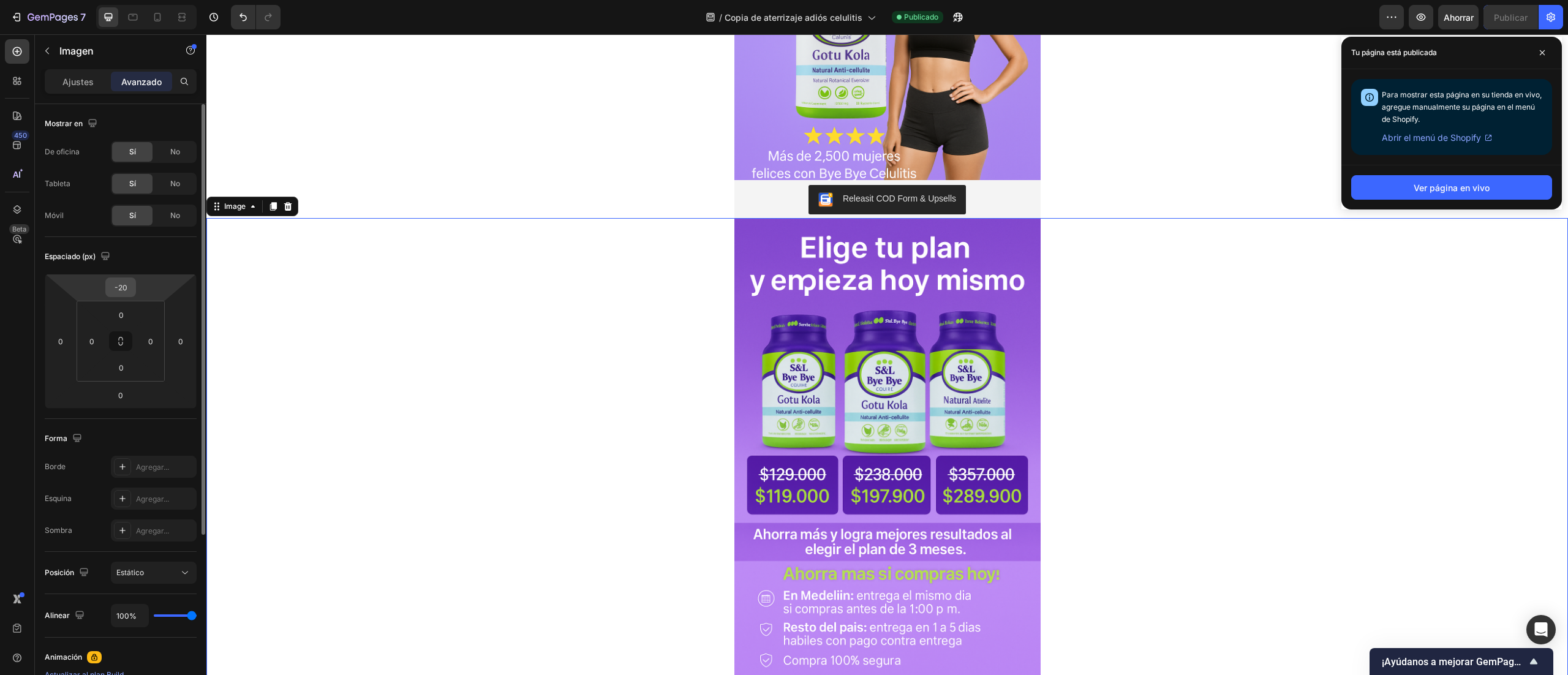
click at [123, 287] on input "-20" at bounding box center [120, 288] width 25 height 18
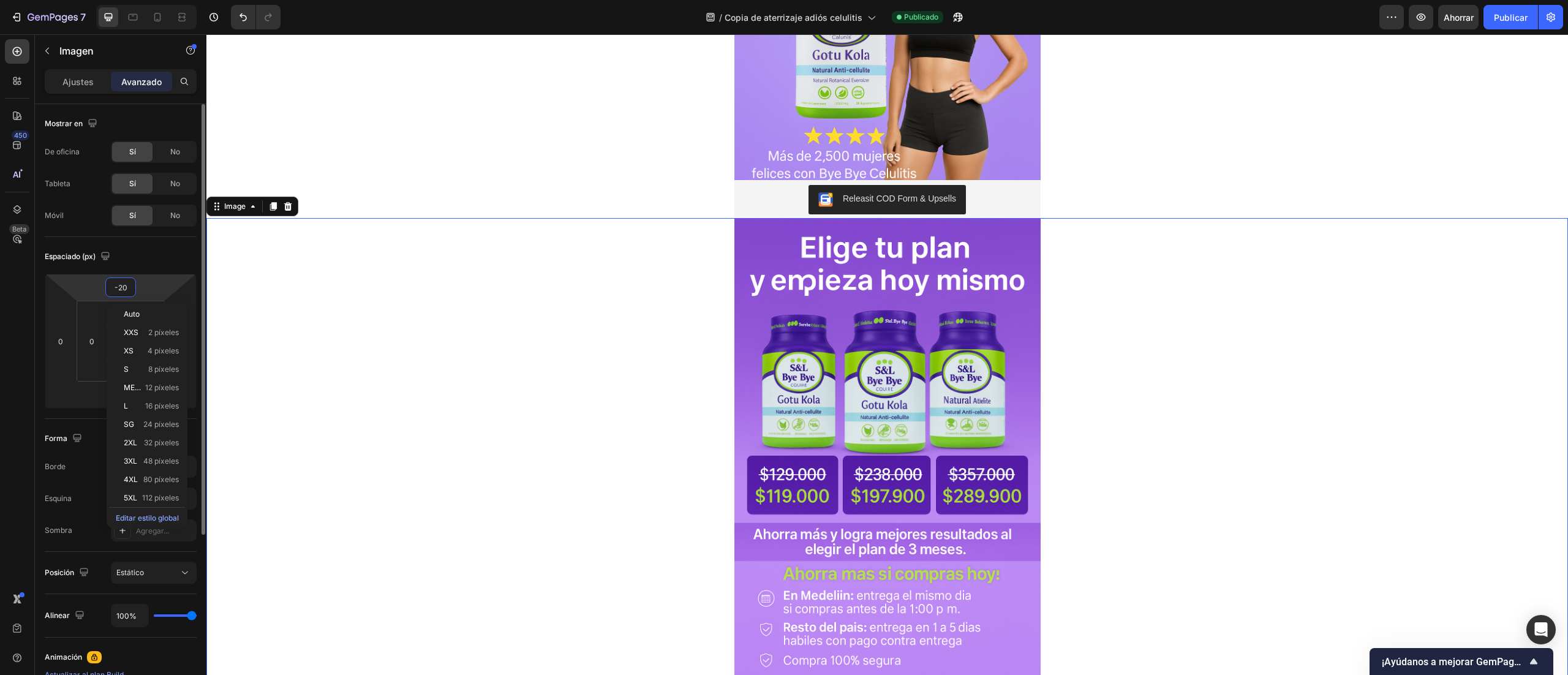
click at [130, 293] on input "-20" at bounding box center [120, 288] width 25 height 18
type input "-2"
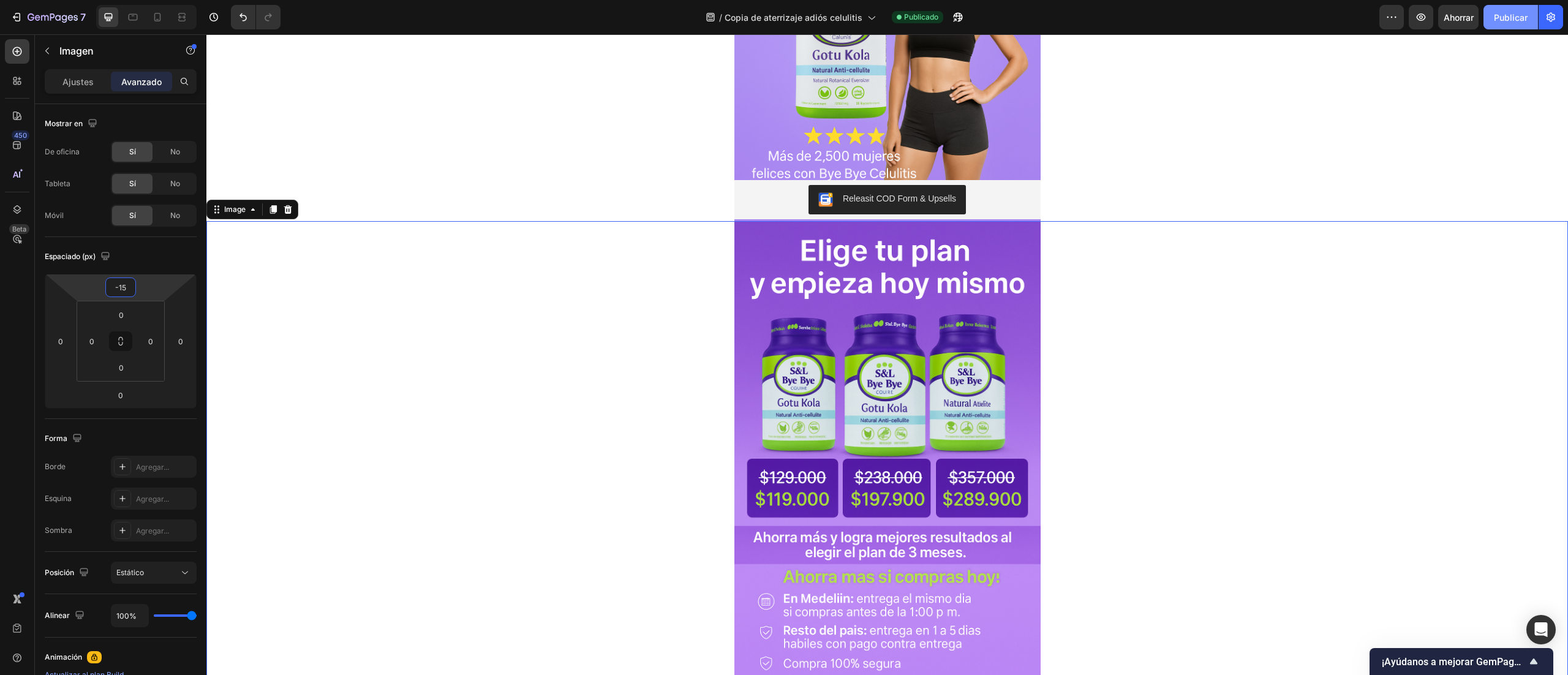
type input "-15"
click at [1522, 18] on font "Publicar" at bounding box center [1511, 16] width 34 height 10
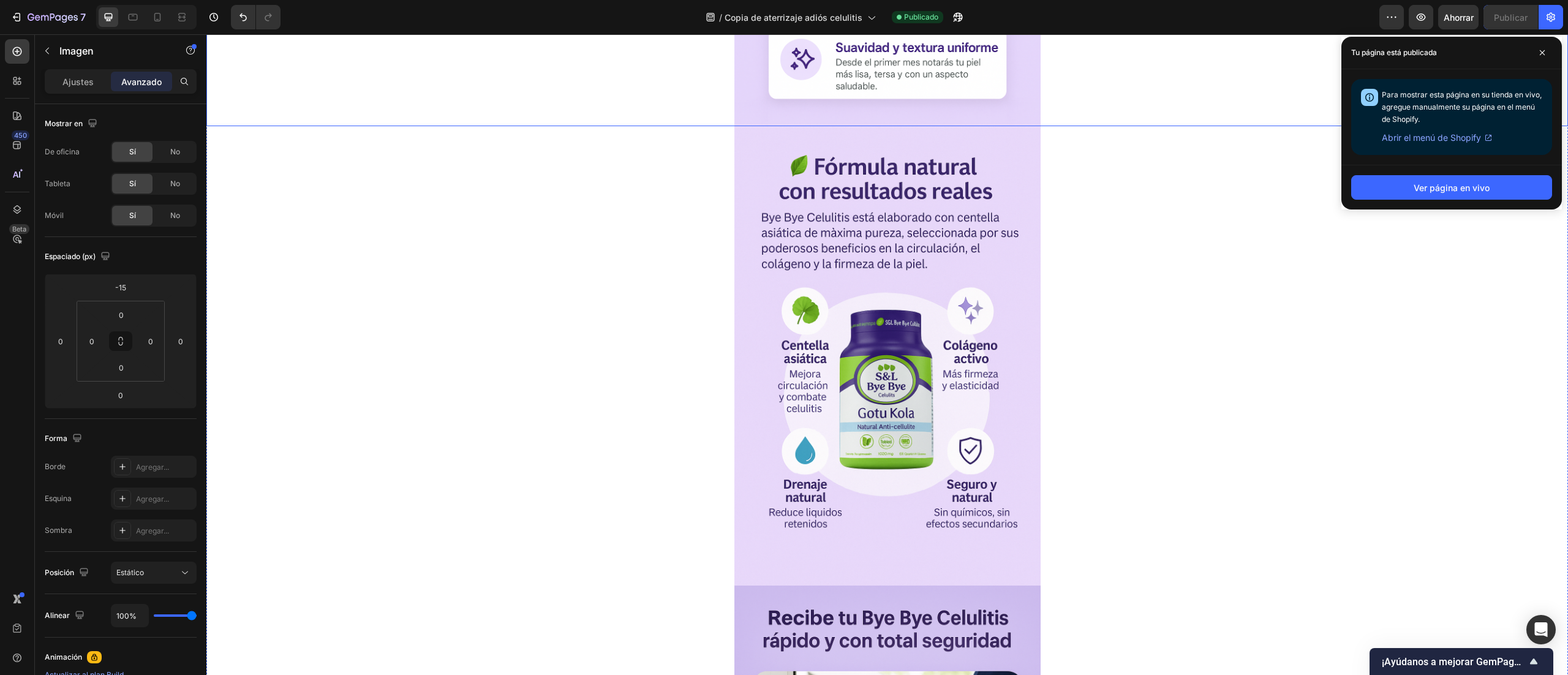
scroll to position [4288, 0]
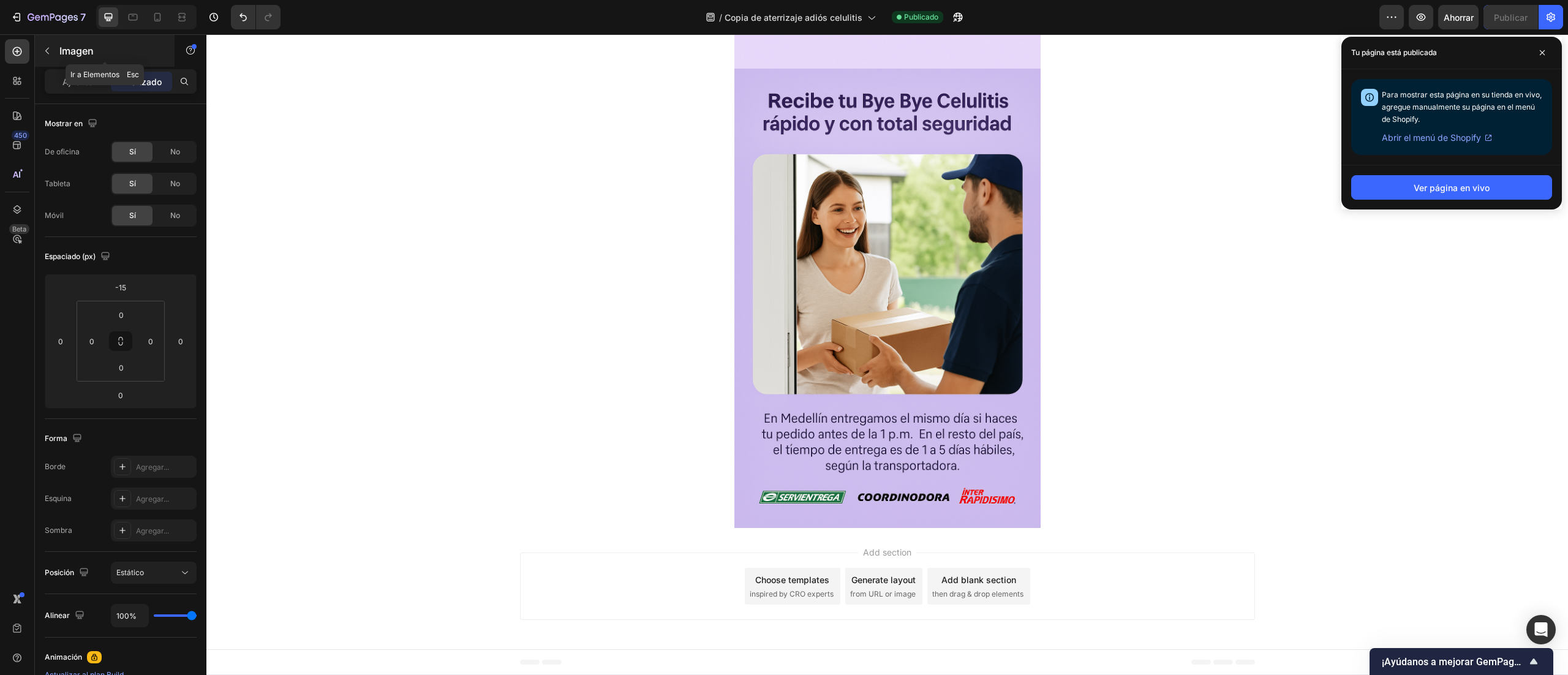
click at [52, 49] on button "button" at bounding box center [47, 50] width 19 height 19
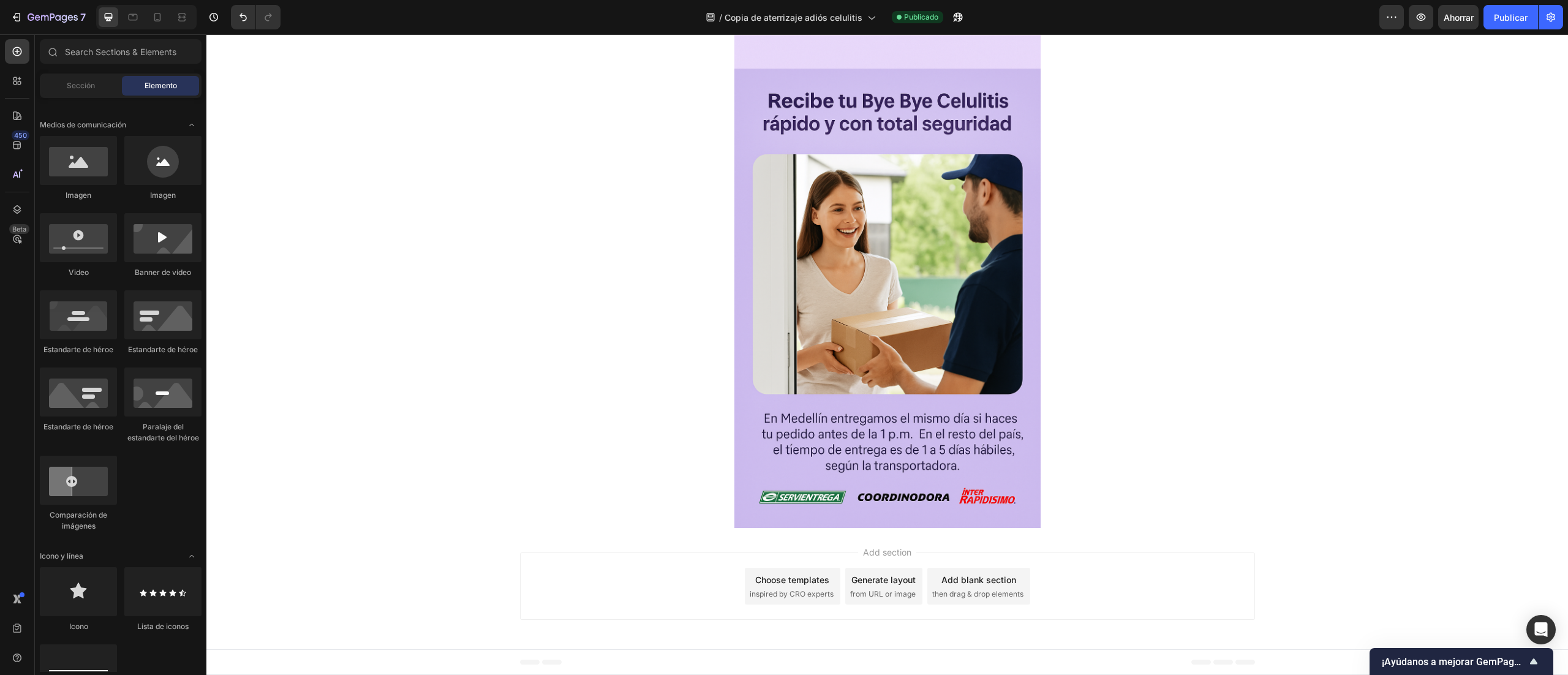
scroll to position [0, 0]
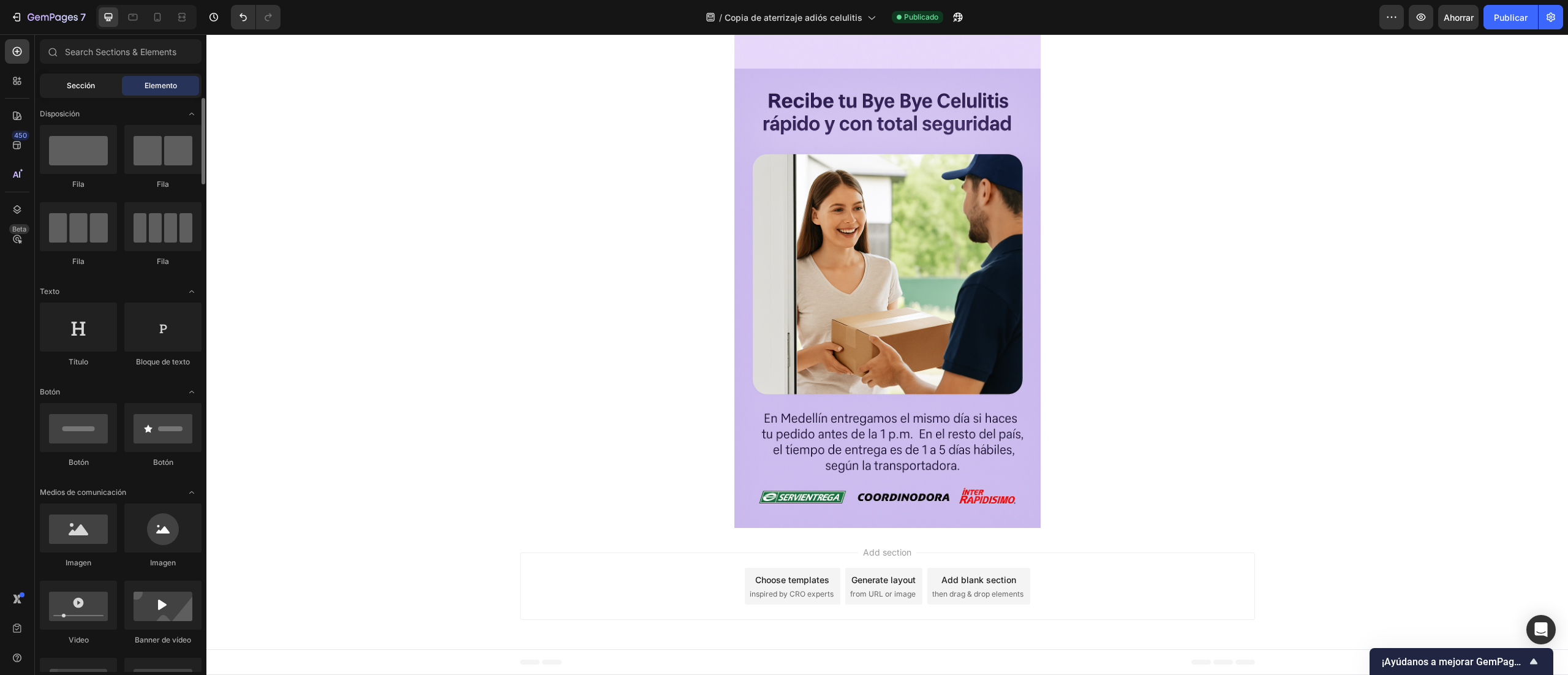
click at [82, 88] on font "Sección" at bounding box center [81, 85] width 28 height 9
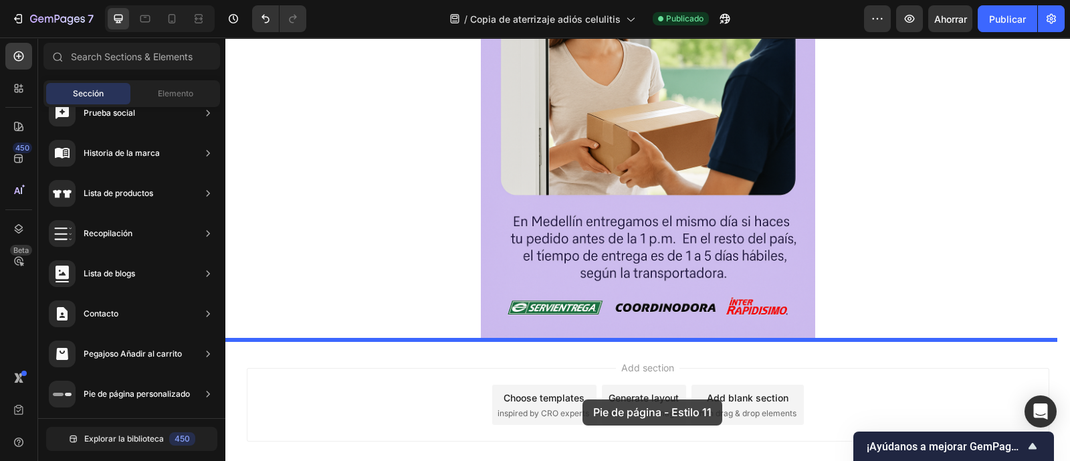
scroll to position [4953, 0]
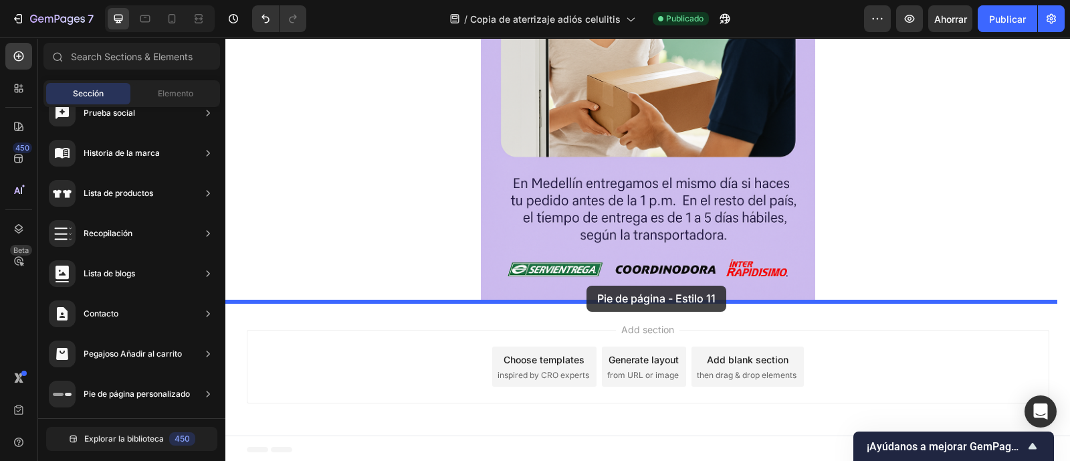
drag, startPoint x: 590, startPoint y: 397, endPoint x: 587, endPoint y: 285, distance: 112.3
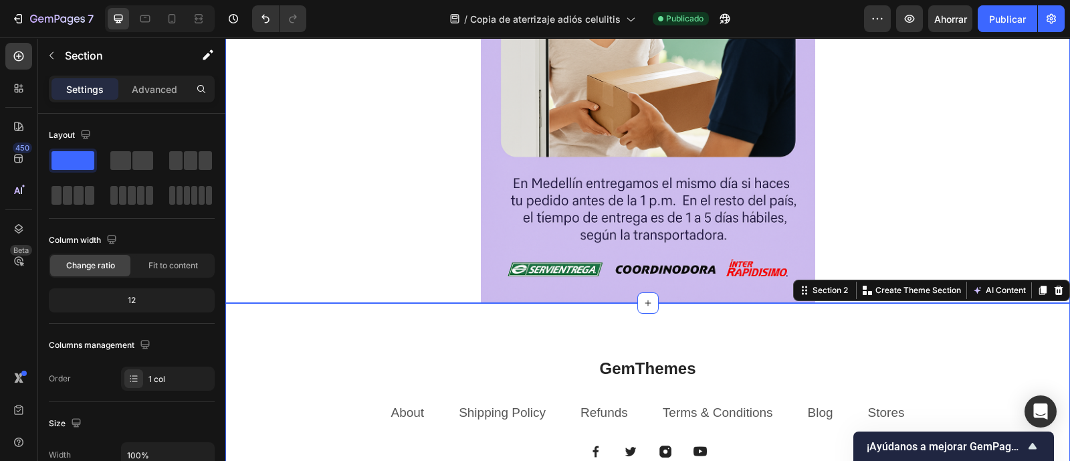
scroll to position [5170, 0]
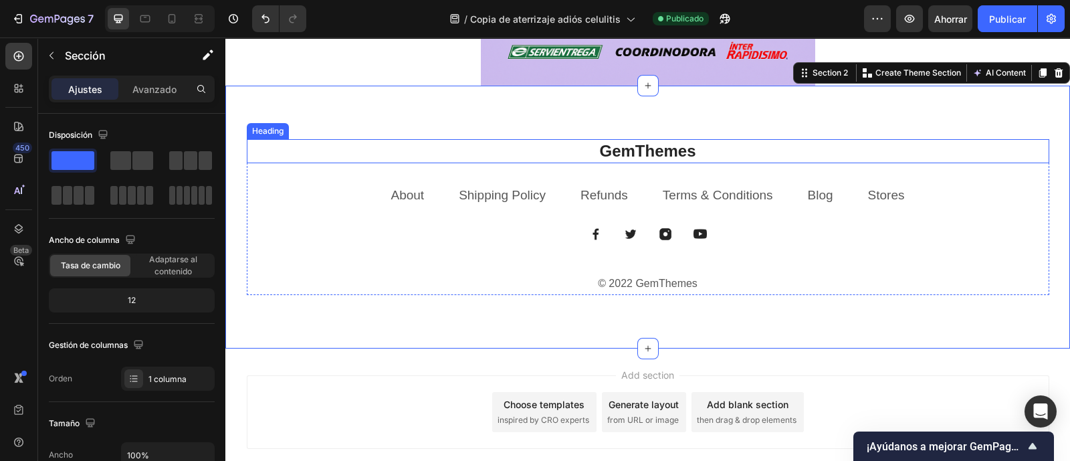
click at [662, 156] on p "GemThemes" at bounding box center [648, 150] width 800 height 21
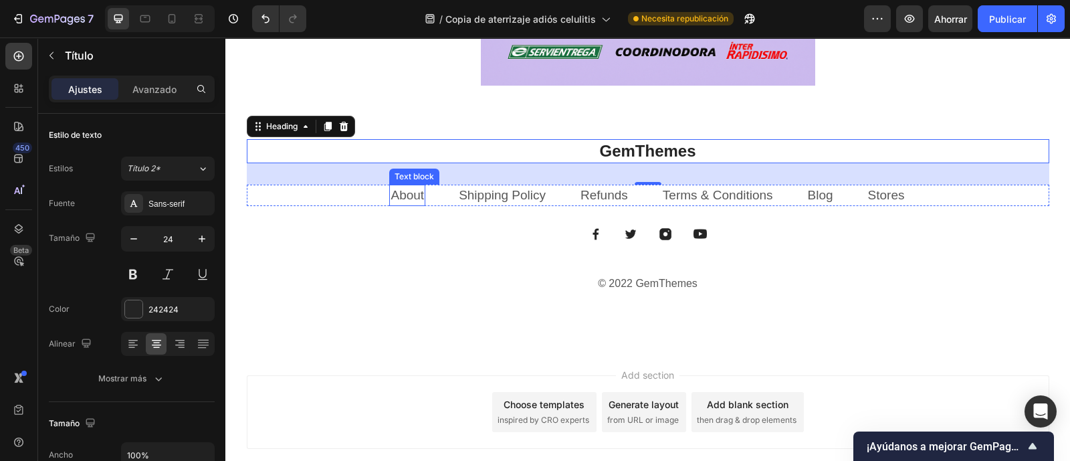
click at [402, 197] on link "About" at bounding box center [406, 195] width 33 height 14
click at [406, 195] on link "About" at bounding box center [406, 195] width 33 height 14
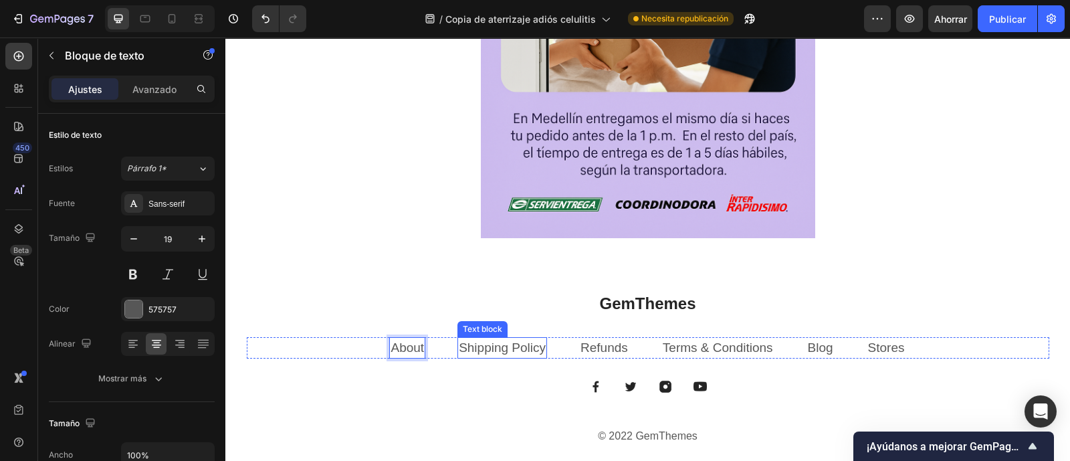
scroll to position [4920, 0]
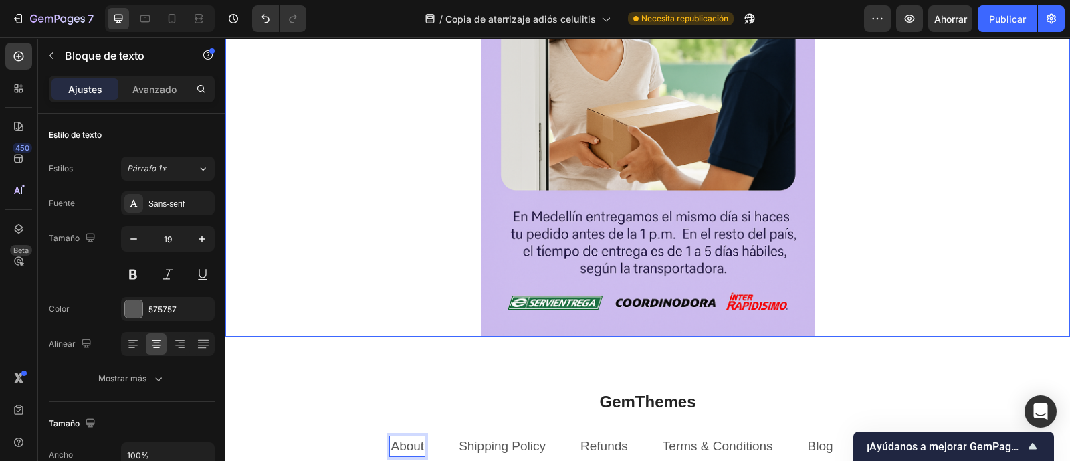
click at [412, 336] on div "GemThemes Heading About Text block 0 Shipping Policy Text block Refunds Text bl…" at bounding box center [647, 467] width 844 height 263
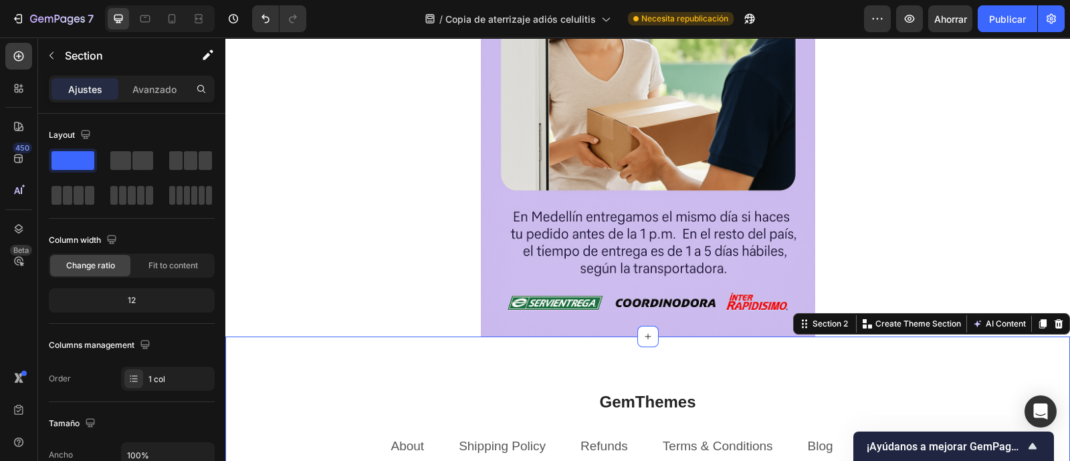
scroll to position [5170, 0]
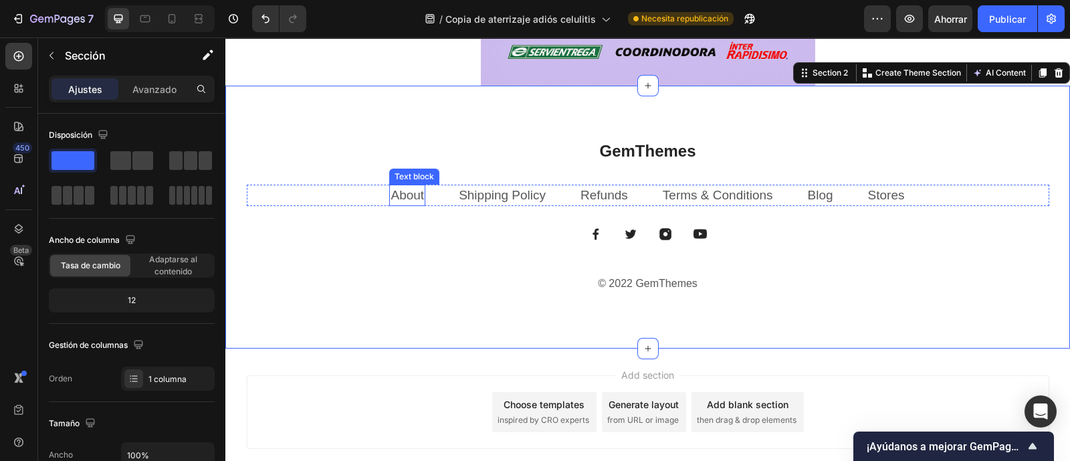
click at [407, 197] on link "About" at bounding box center [406, 195] width 33 height 14
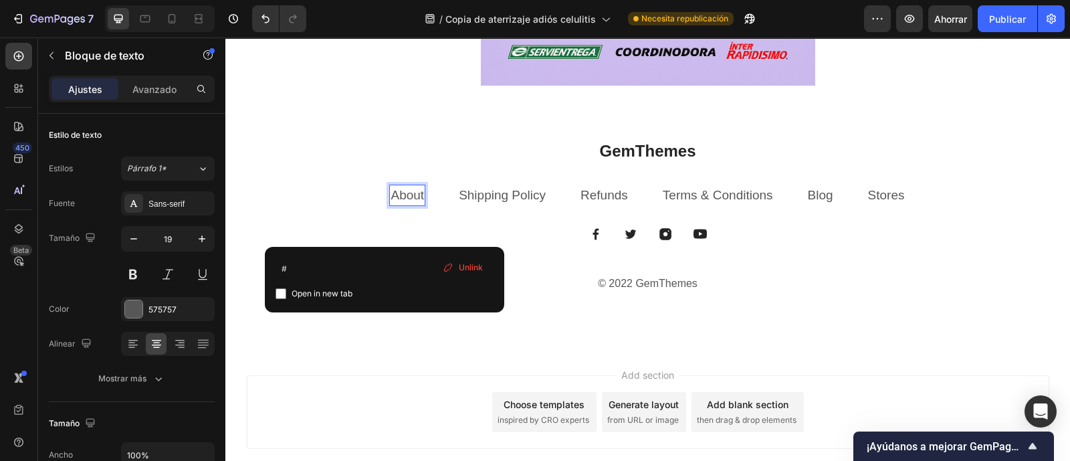
click at [407, 197] on link "About" at bounding box center [406, 195] width 33 height 14
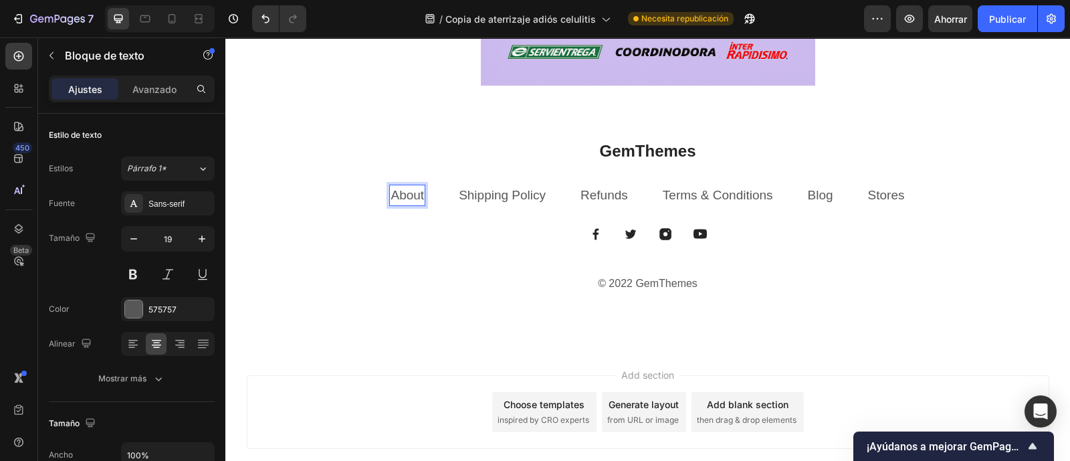
click at [407, 197] on link "About" at bounding box center [406, 195] width 33 height 14
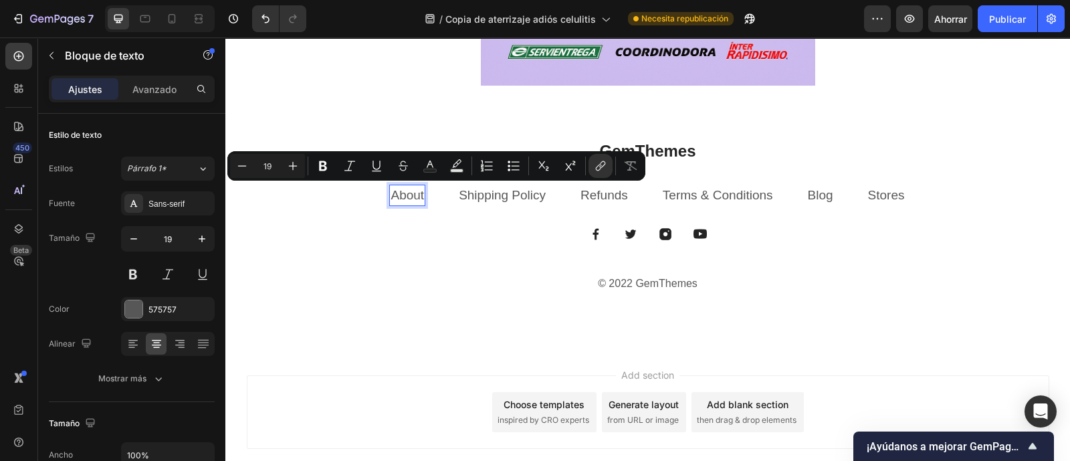
click at [407, 197] on link "About" at bounding box center [406, 195] width 33 height 14
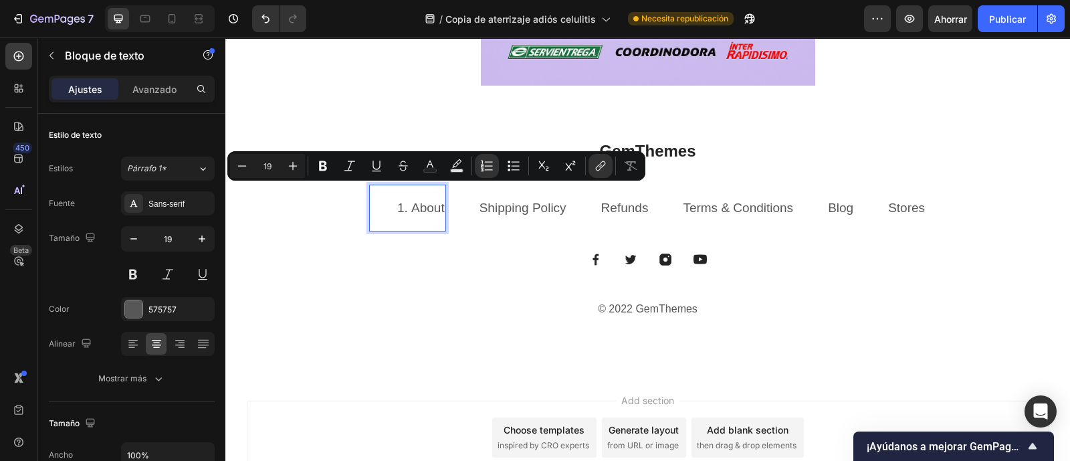
click at [412, 212] on link "About" at bounding box center [427, 208] width 33 height 14
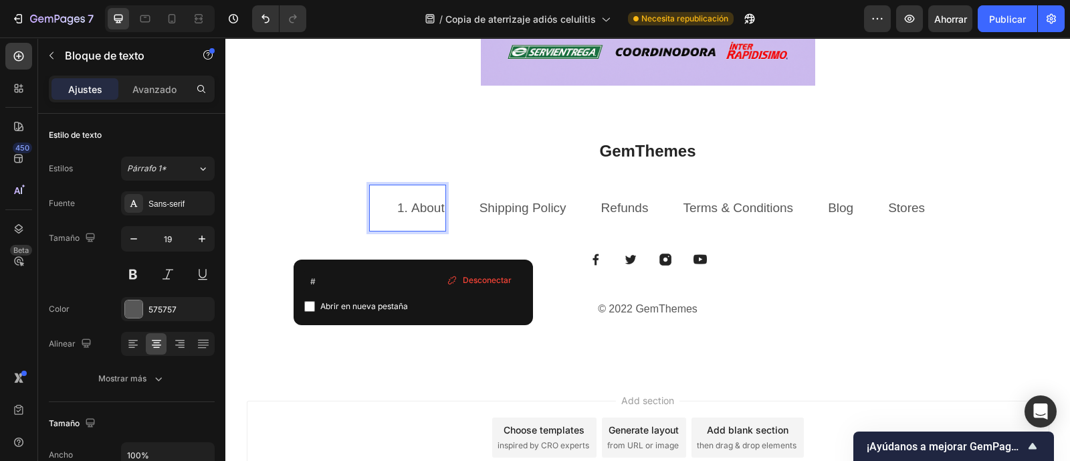
click at [431, 225] on div "About" at bounding box center [407, 208] width 77 height 47
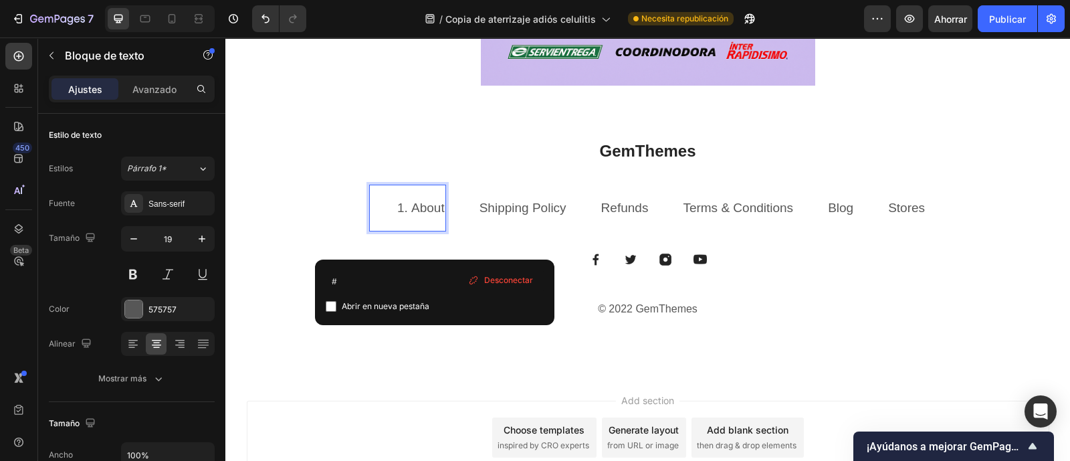
click at [439, 225] on div "About ⁠⁠⁠⁠⁠⁠⁠" at bounding box center [407, 208] width 77 height 47
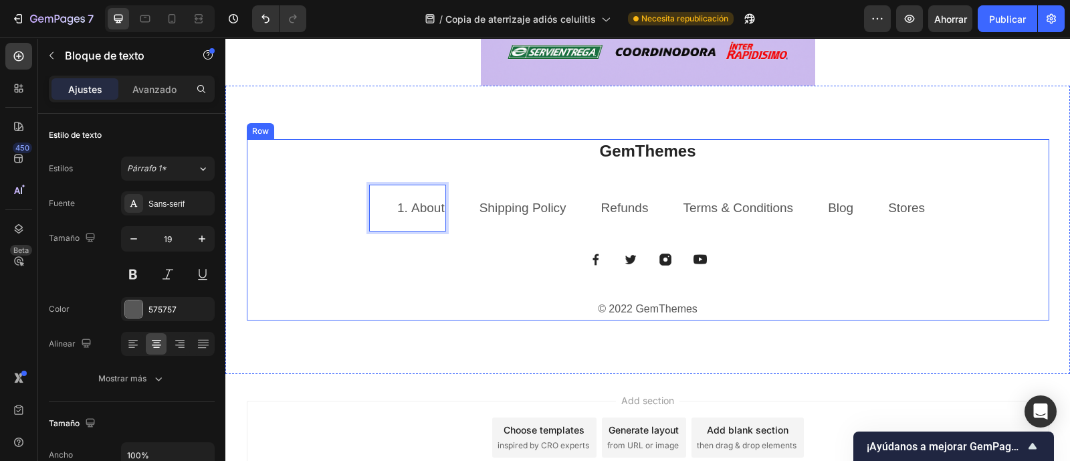
click at [287, 168] on div "GemThemes Heading About ⁠⁠⁠⁠⁠⁠⁠ Text block 0 Shipping Policy Text block Refunds…" at bounding box center [648, 229] width 802 height 181
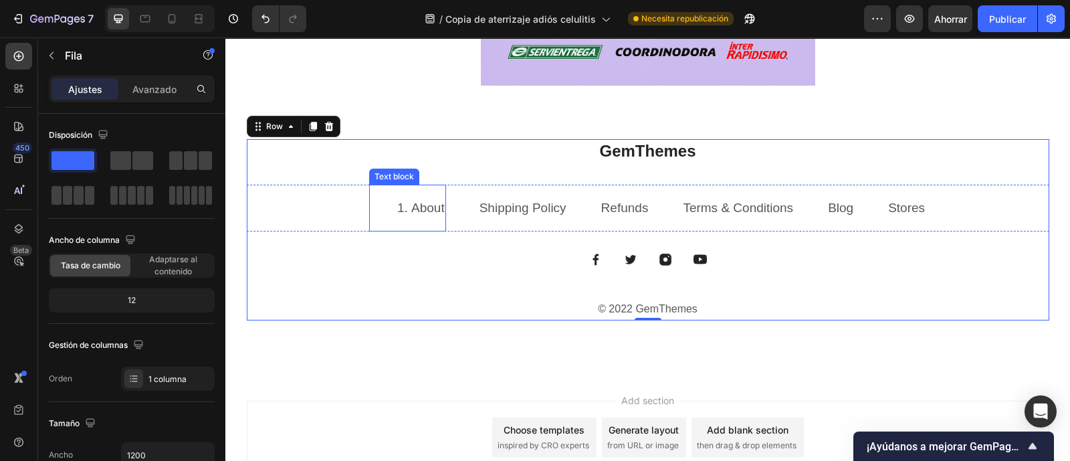
click at [389, 202] on ol "About ⁠⁠⁠⁠⁠⁠⁠" at bounding box center [407, 208] width 74 height 19
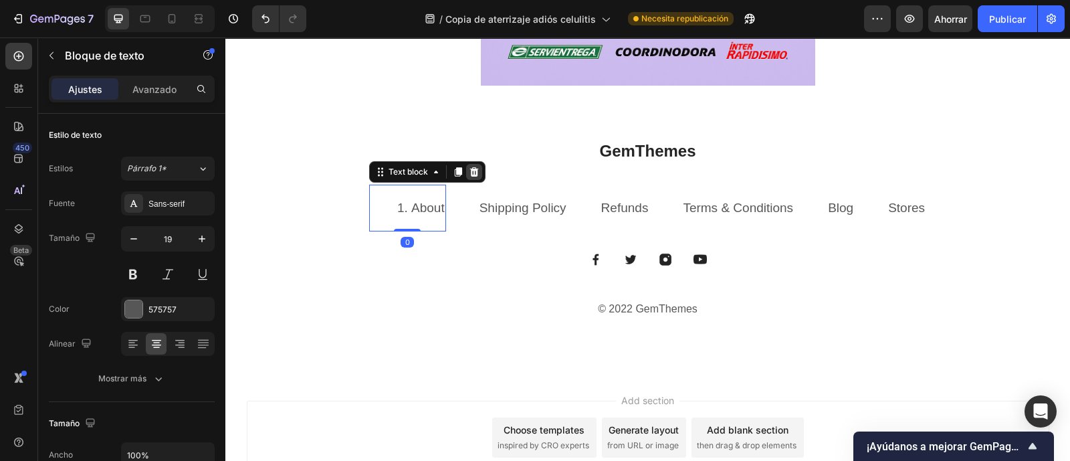
click at [469, 172] on icon at bounding box center [473, 170] width 9 height 9
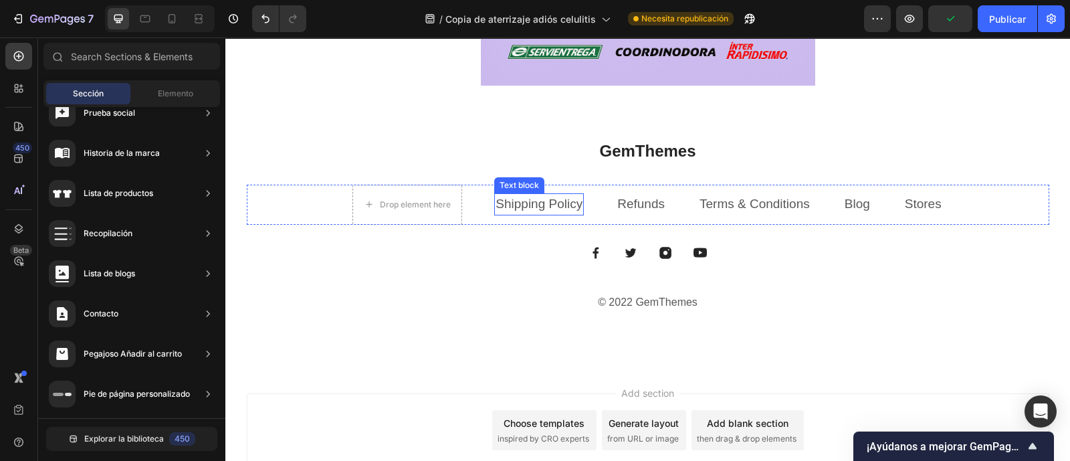
click at [535, 207] on link "Shipping Policy" at bounding box center [538, 204] width 87 height 14
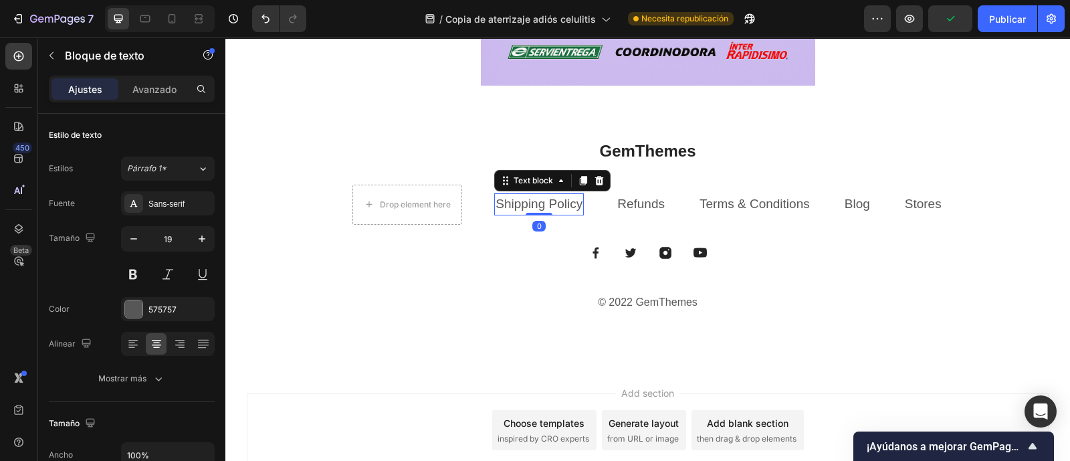
click at [535, 206] on link "Shipping Policy" at bounding box center [538, 204] width 87 height 14
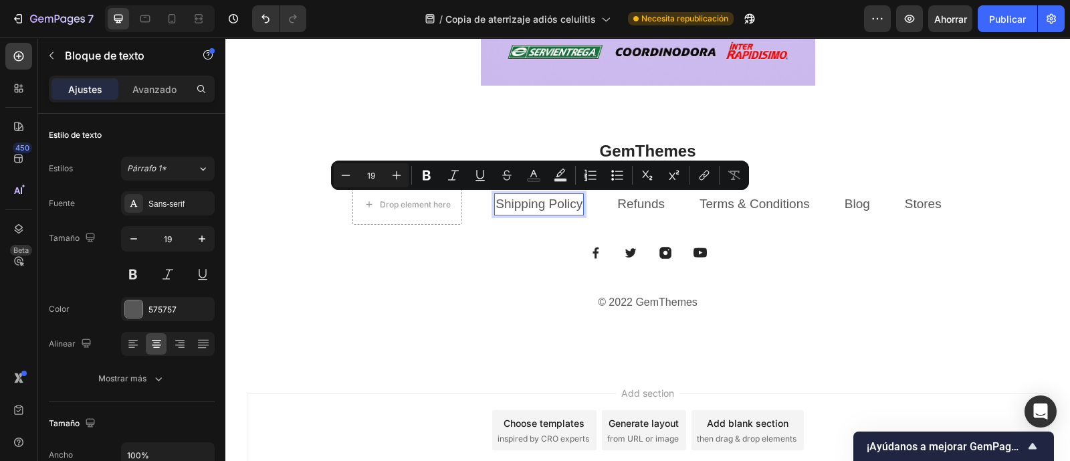
click at [563, 203] on link "Shipping Policy" at bounding box center [538, 204] width 87 height 14
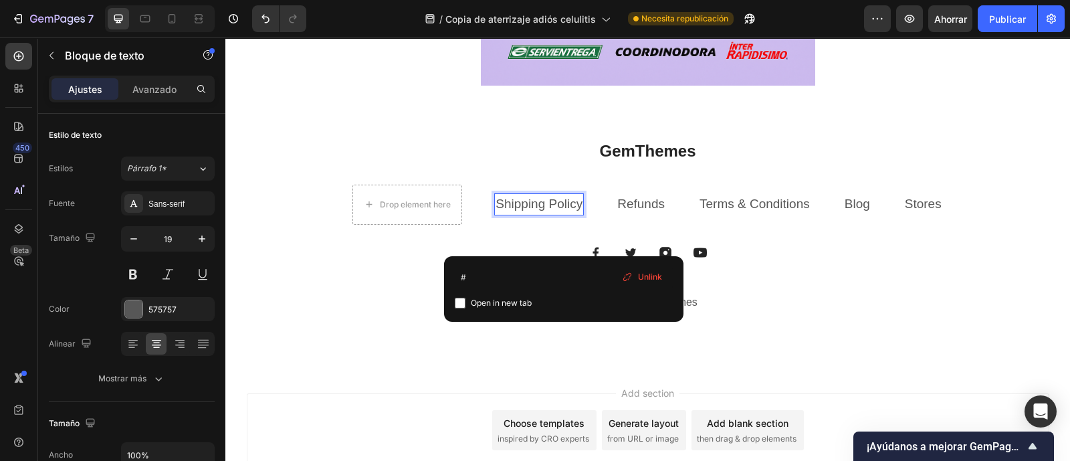
click at [563, 203] on link "Shipping Policy" at bounding box center [538, 204] width 87 height 14
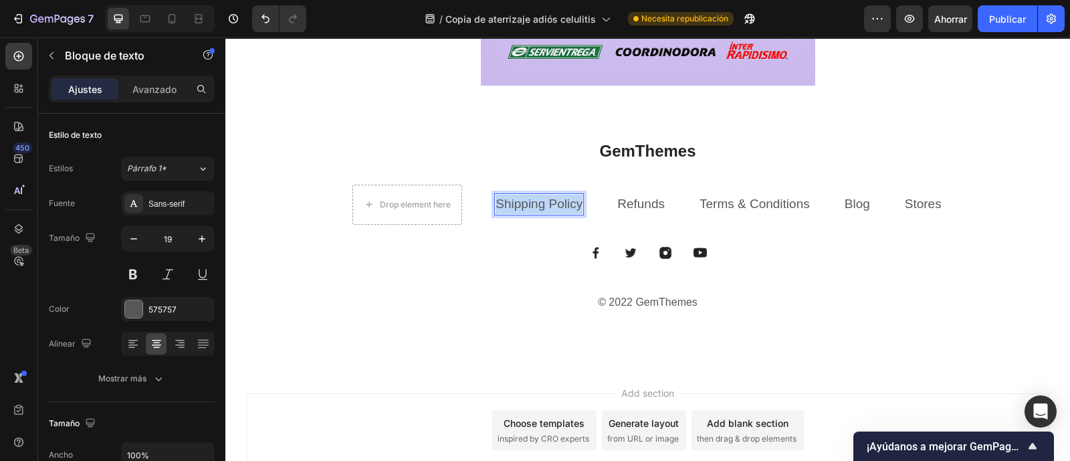
click at [563, 203] on link "Shipping Policy" at bounding box center [538, 204] width 87 height 14
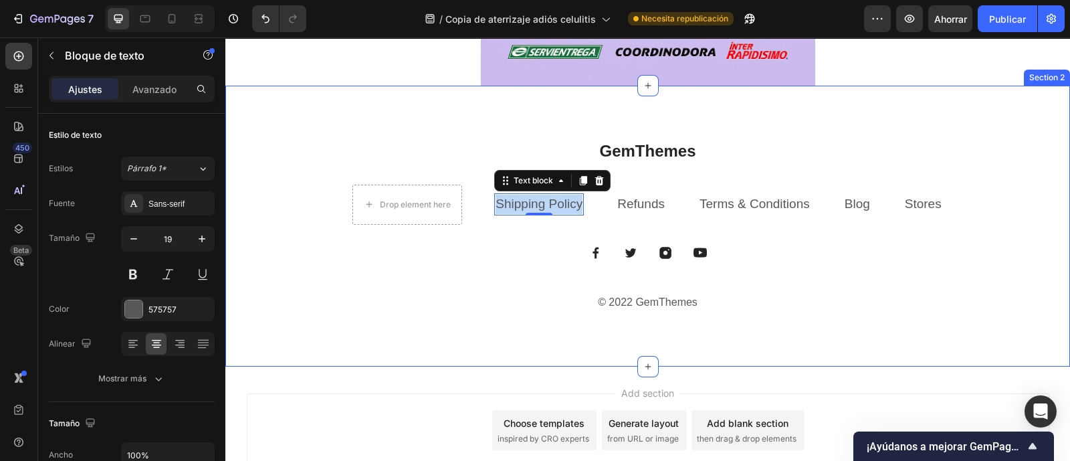
click at [465, 322] on div "GemThemes Heading Drop element here Shipping Policy Text block 0 Refunds Text b…" at bounding box center [647, 226] width 844 height 281
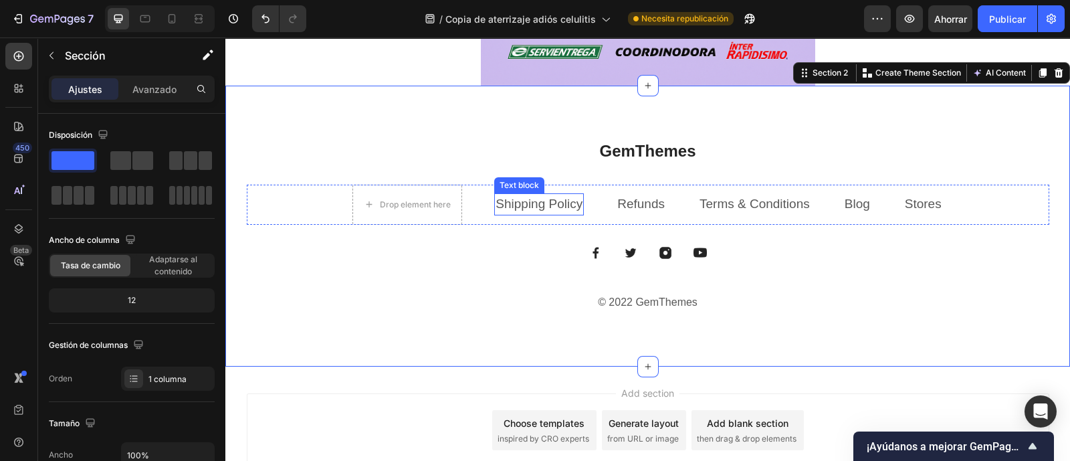
click at [527, 207] on link "Shipping Policy" at bounding box center [538, 204] width 87 height 14
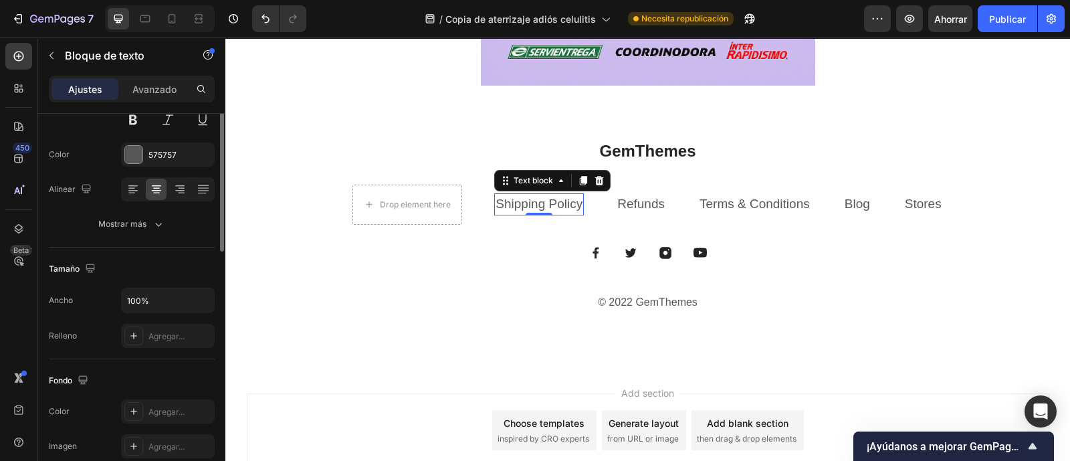
scroll to position [71, 0]
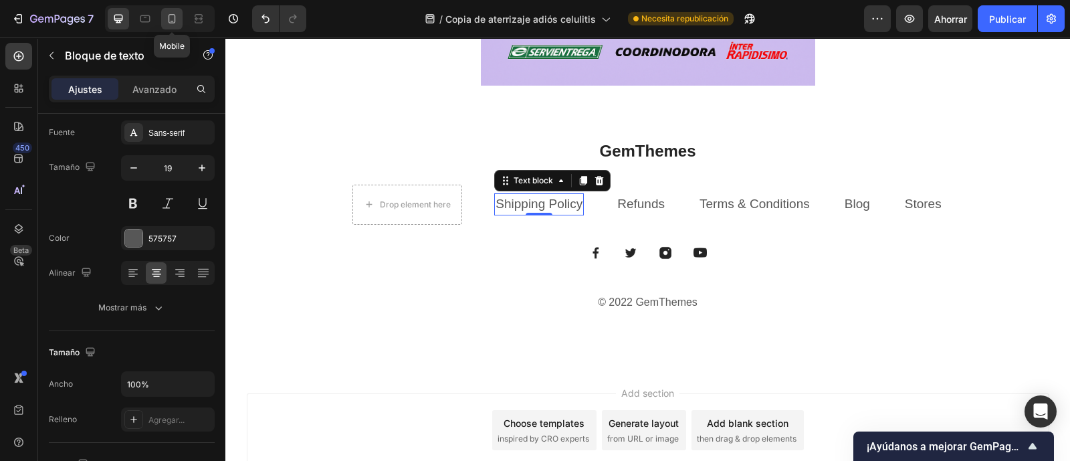
click at [168, 25] on icon at bounding box center [171, 18] width 13 height 13
type input "17"
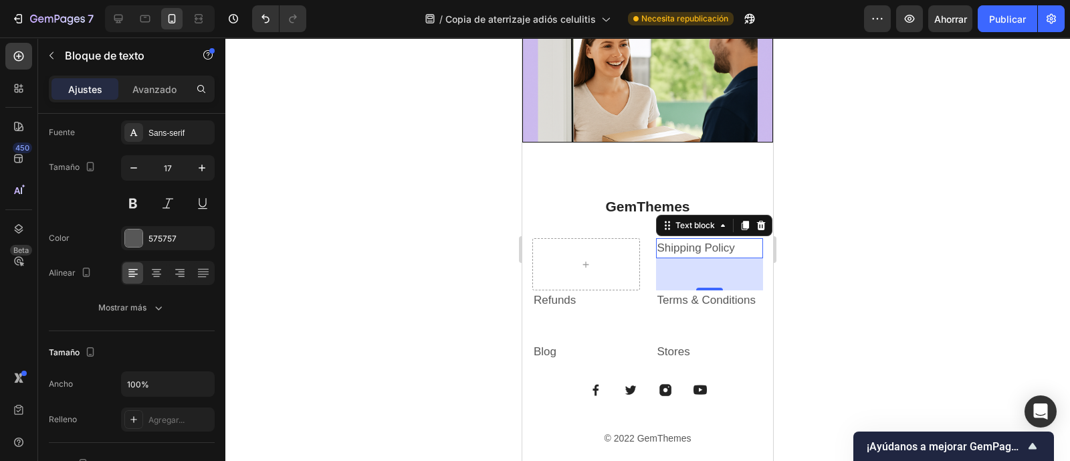
scroll to position [3793, 0]
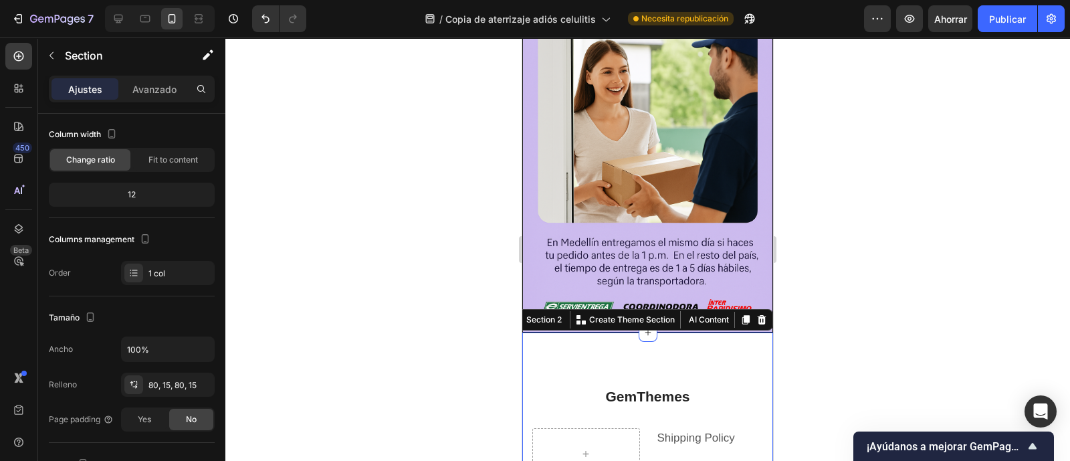
scroll to position [0, 0]
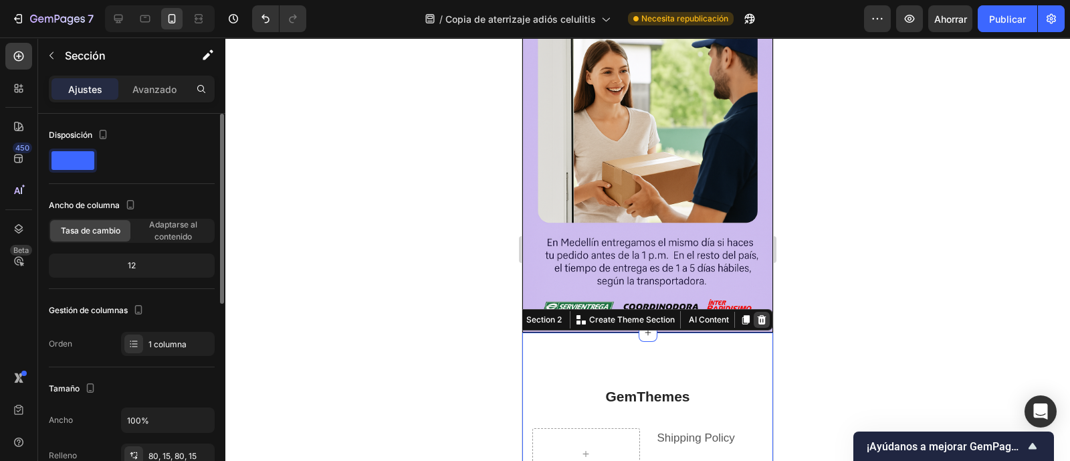
click at [757, 315] on icon at bounding box center [761, 319] width 9 height 9
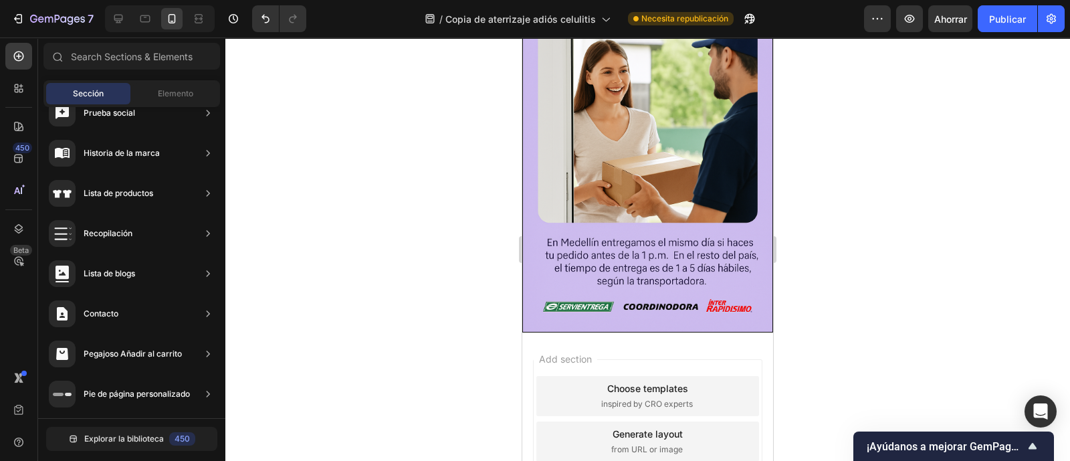
scroll to position [3737, 0]
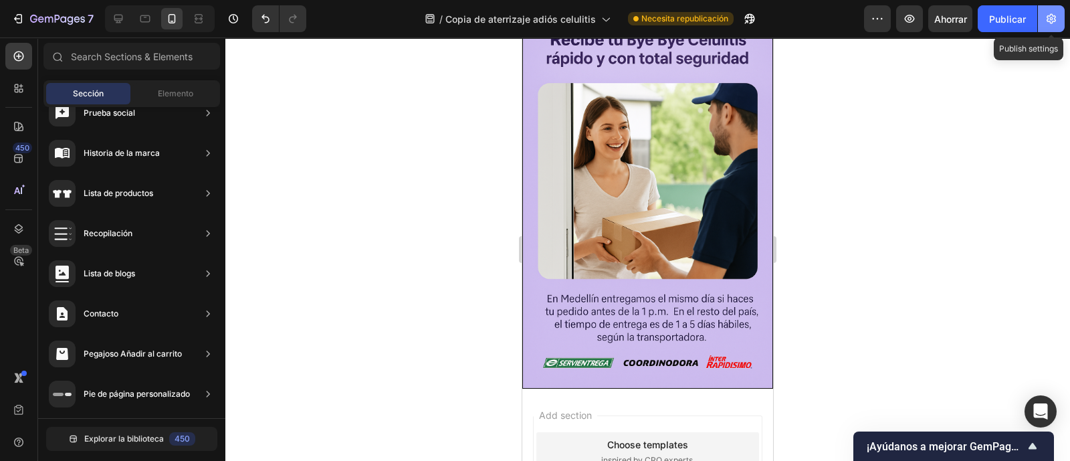
click at [1049, 26] on button "button" at bounding box center [1051, 18] width 27 height 27
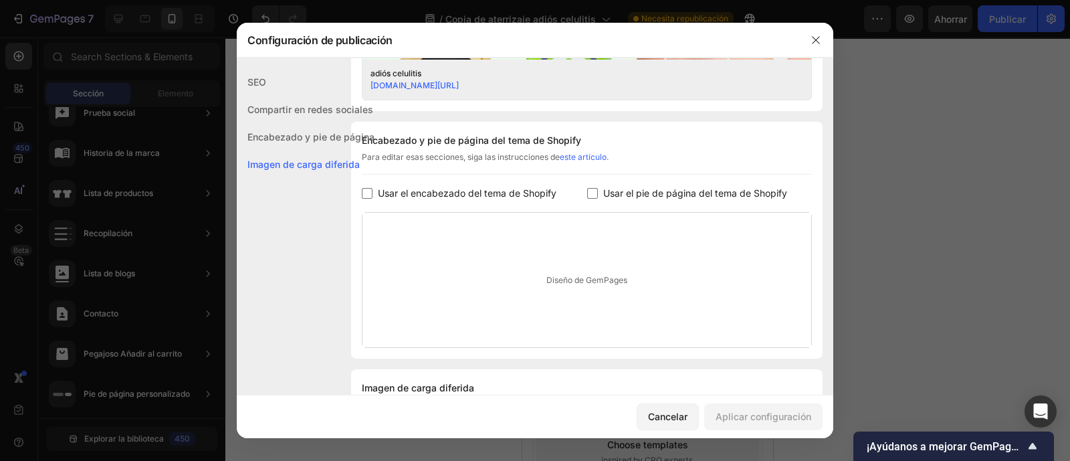
scroll to position [554, 0]
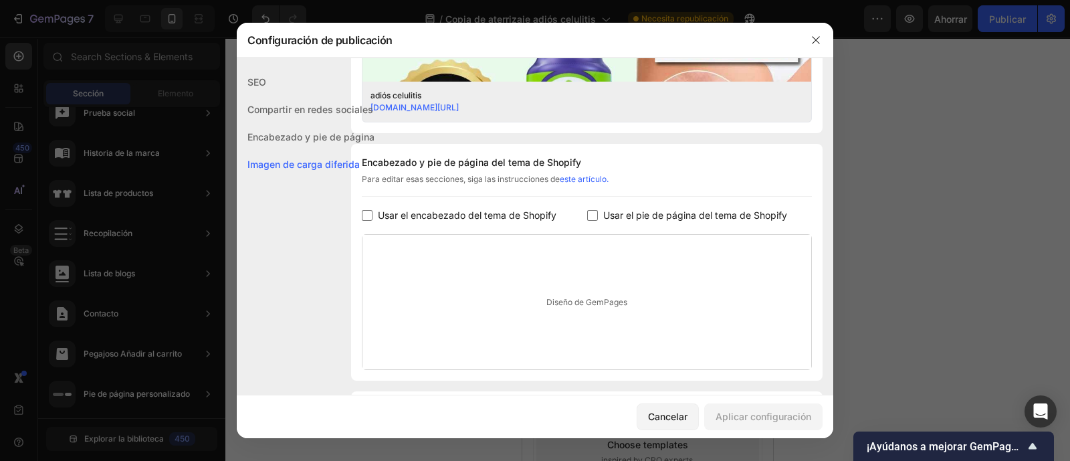
click at [589, 217] on input "checkbox" at bounding box center [592, 215] width 11 height 11
checkbox input "true"
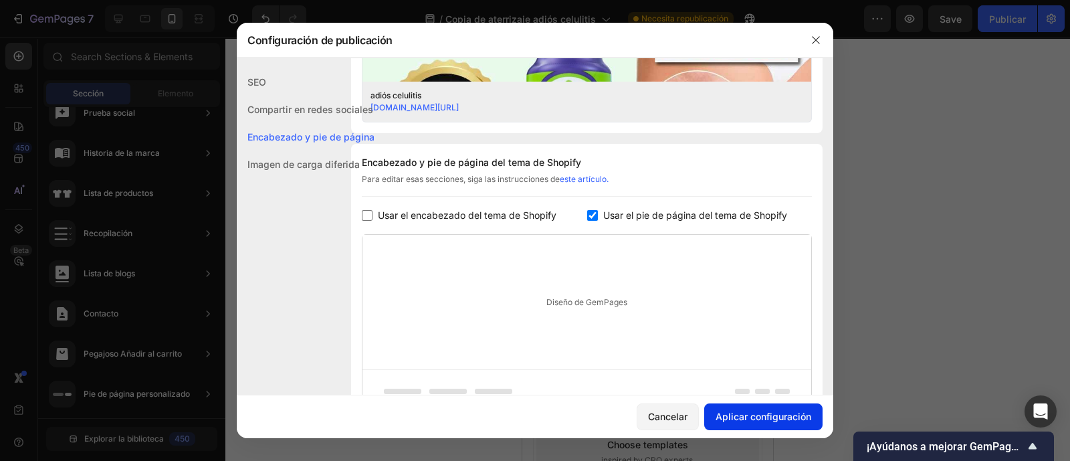
click at [761, 420] on font "Aplicar configuración" at bounding box center [763, 415] width 96 height 11
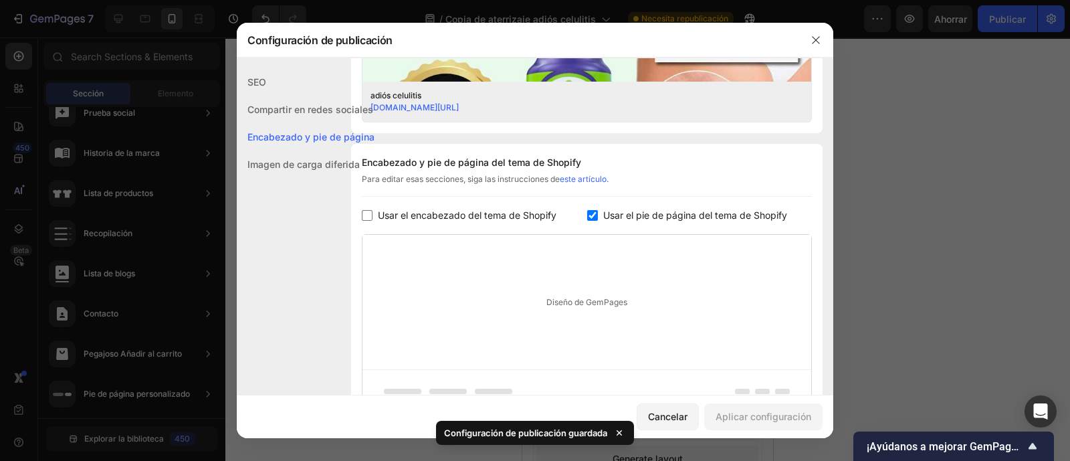
click at [813, 39] on icon "button" at bounding box center [815, 40] width 11 height 11
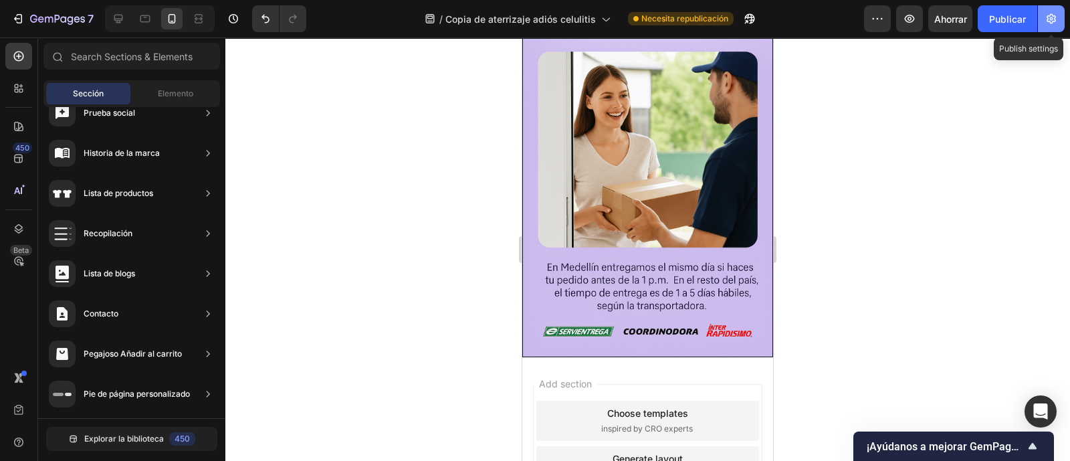
click at [1063, 19] on button "button" at bounding box center [1051, 18] width 27 height 27
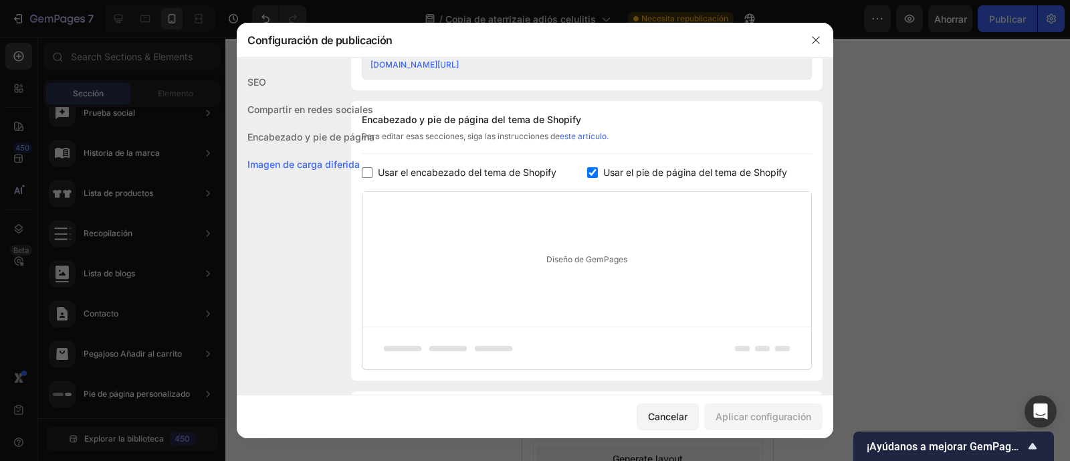
scroll to position [680, 0]
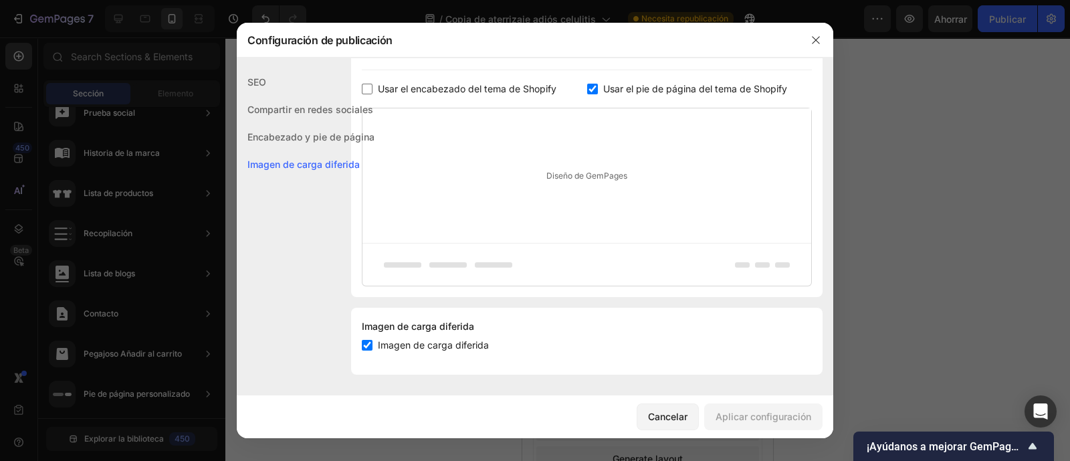
click at [587, 86] on input "checkbox" at bounding box center [592, 89] width 11 height 11
checkbox input "false"
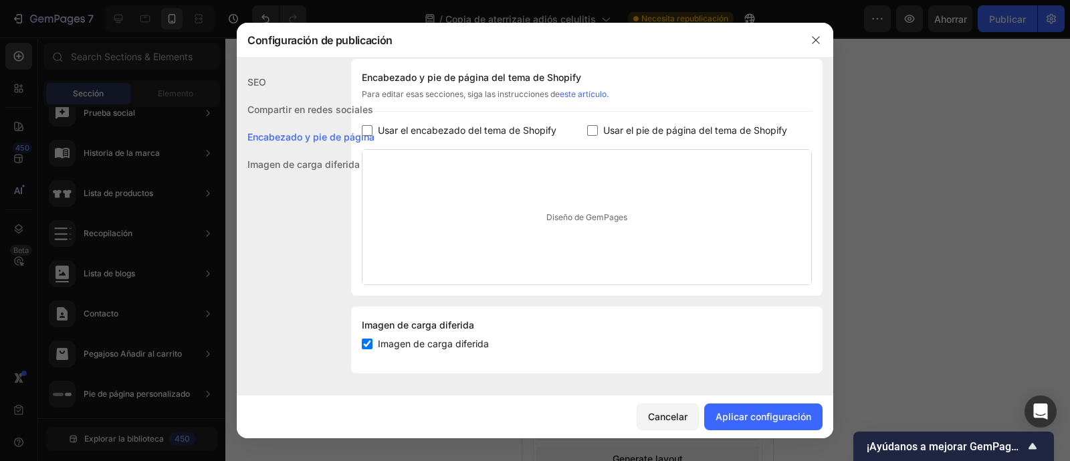
scroll to position [637, 0]
click at [758, 412] on font "Aplicar configuración" at bounding box center [763, 415] width 96 height 11
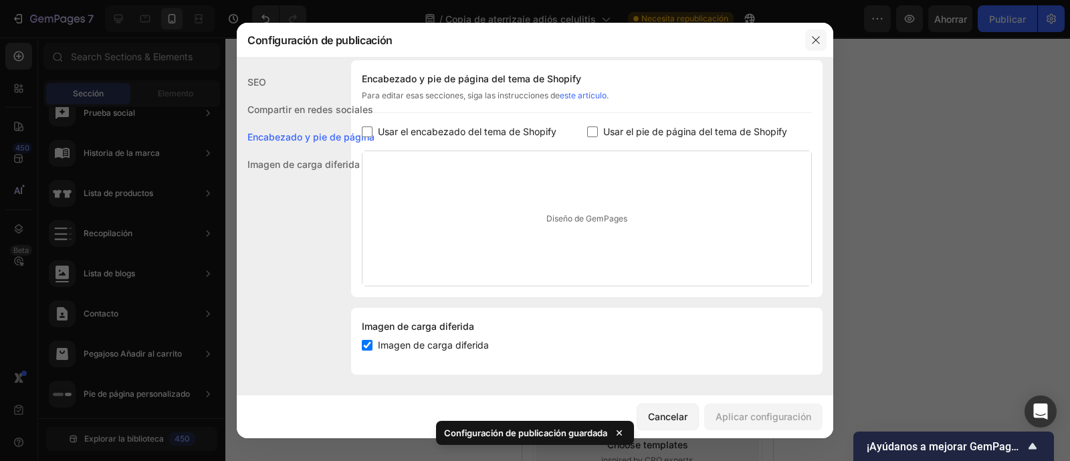
click at [813, 40] on icon "button" at bounding box center [815, 40] width 11 height 11
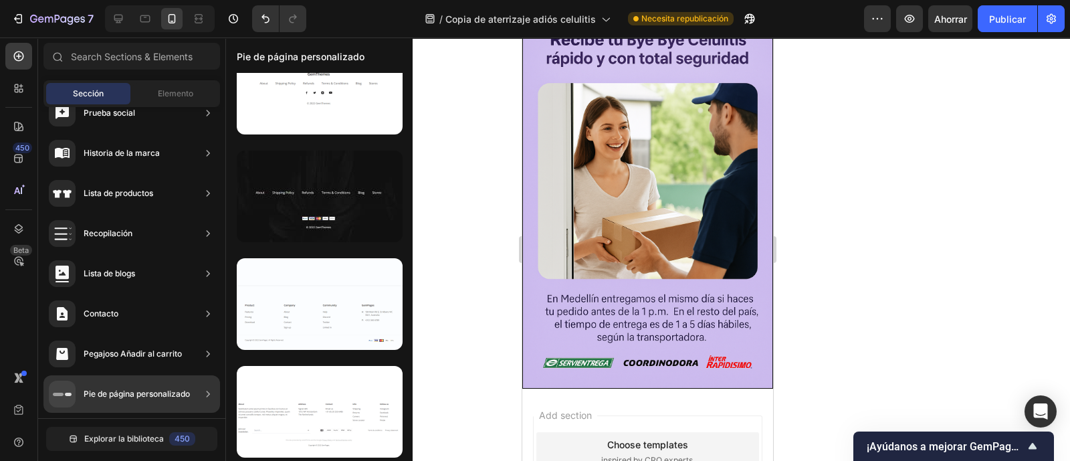
scroll to position [1219, 0]
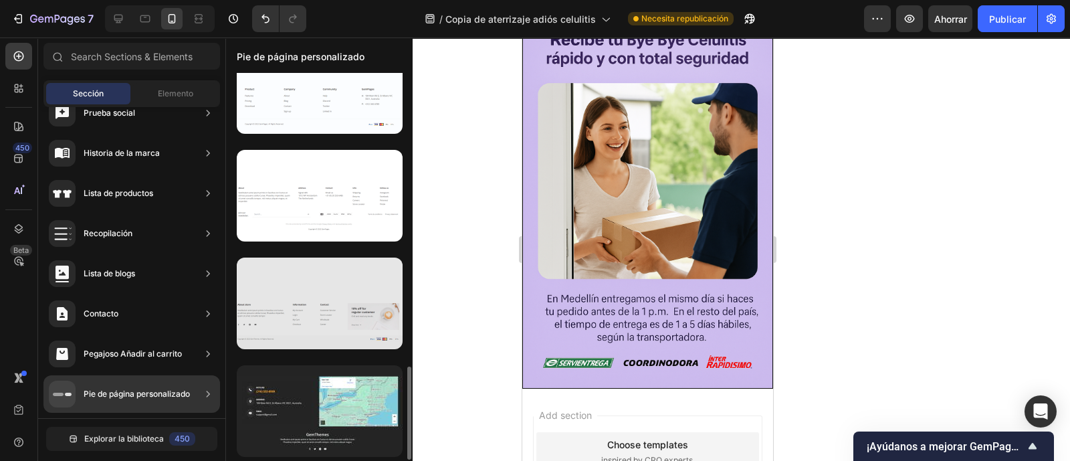
click at [346, 308] on div at bounding box center [320, 303] width 166 height 92
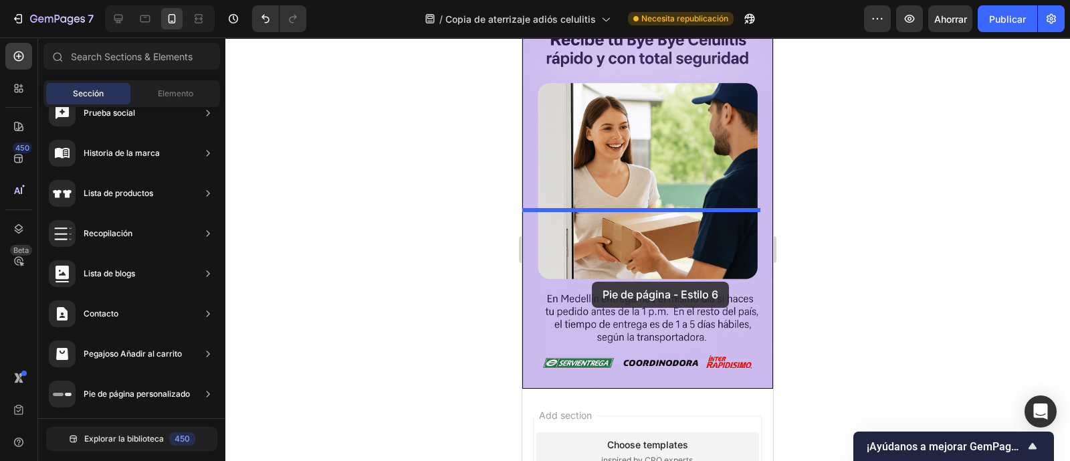
drag, startPoint x: 836, startPoint y: 356, endPoint x: 592, endPoint y: 281, distance: 255.9
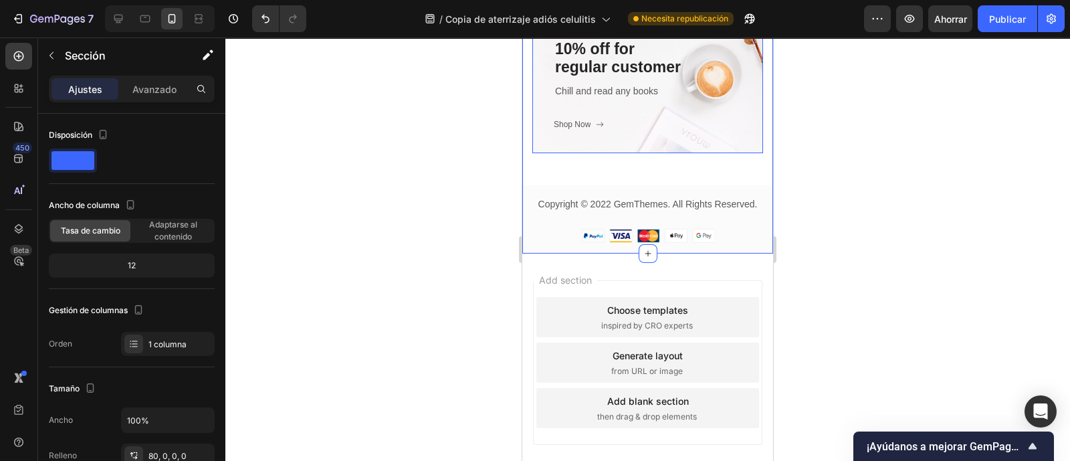
scroll to position [4258, 0]
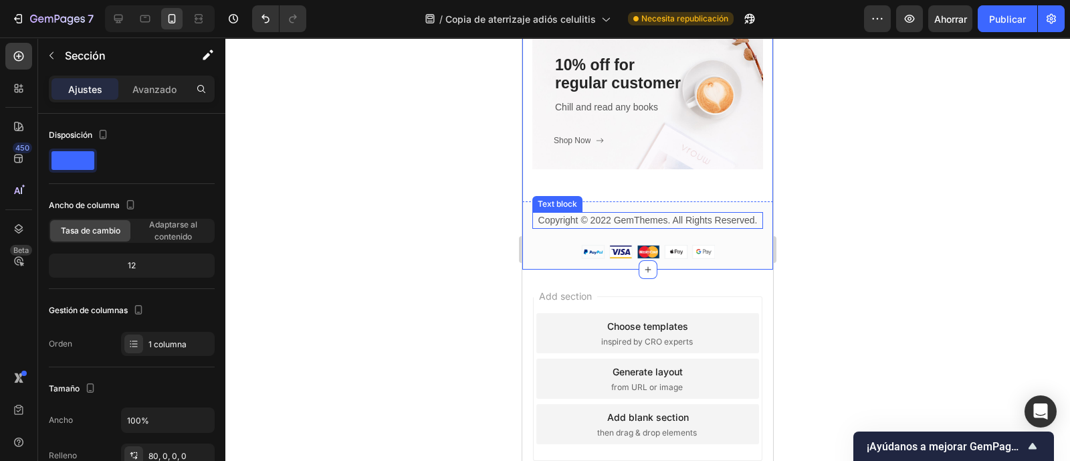
click at [709, 227] on p "Copyright © 2022 GemThemes. All Rights Reserved." at bounding box center [647, 220] width 228 height 14
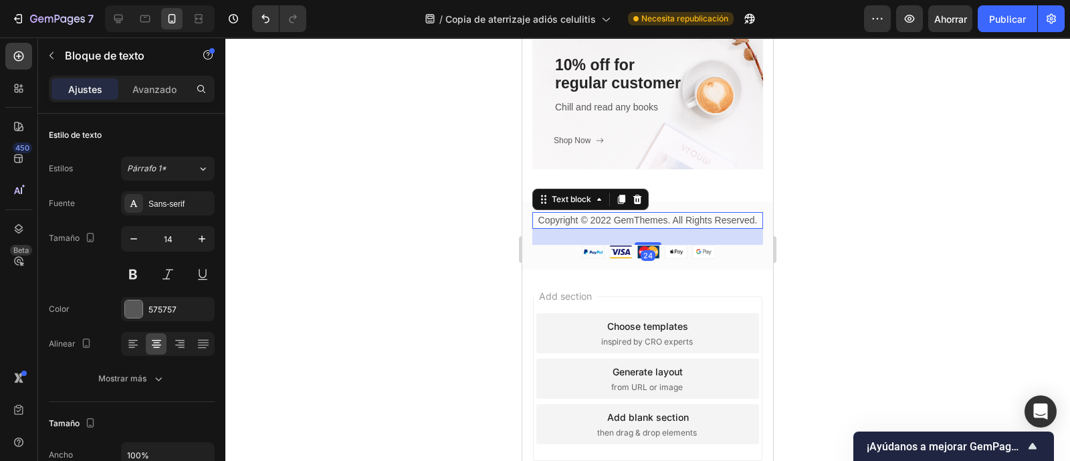
drag, startPoint x: 636, startPoint y: 207, endPoint x: 642, endPoint y: 219, distance: 14.1
click at [635, 204] on icon at bounding box center [637, 199] width 9 height 9
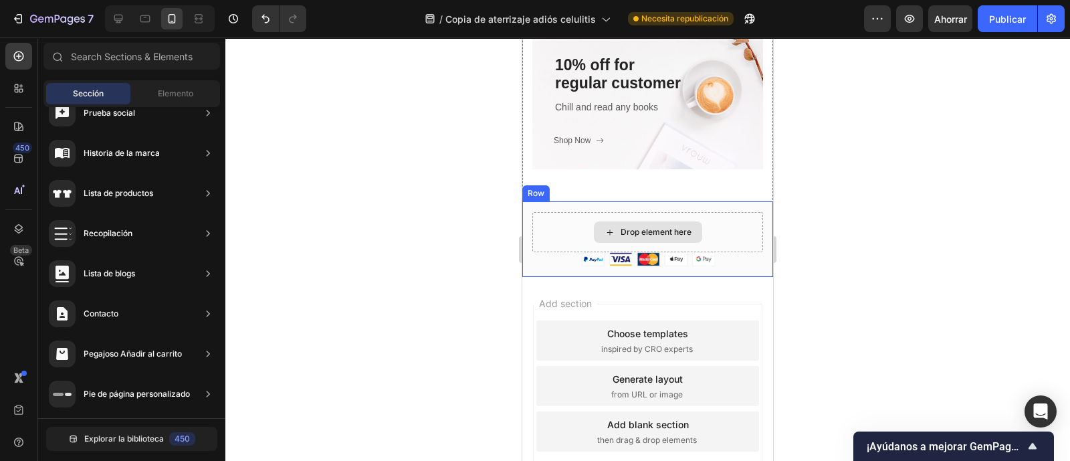
click at [718, 252] on div "Drop element here" at bounding box center [647, 232] width 231 height 40
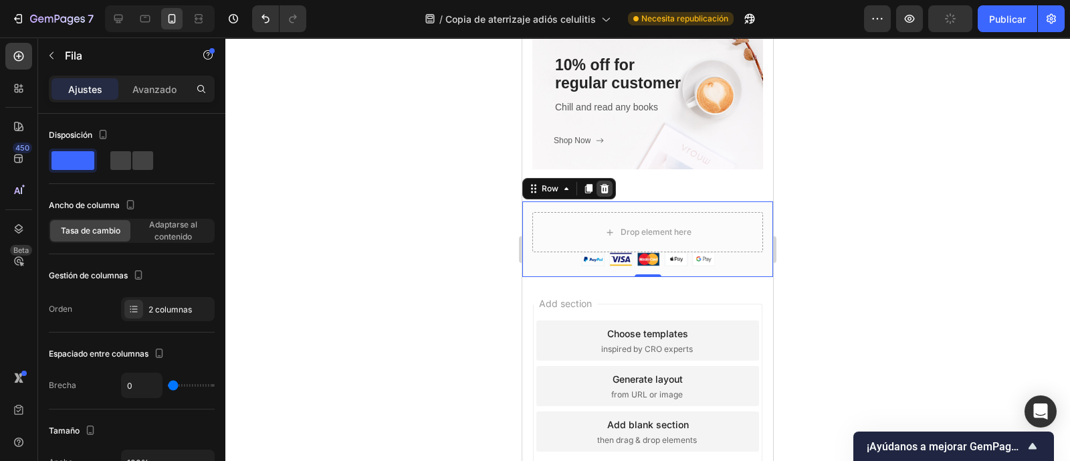
click at [605, 194] on icon at bounding box center [604, 188] width 11 height 11
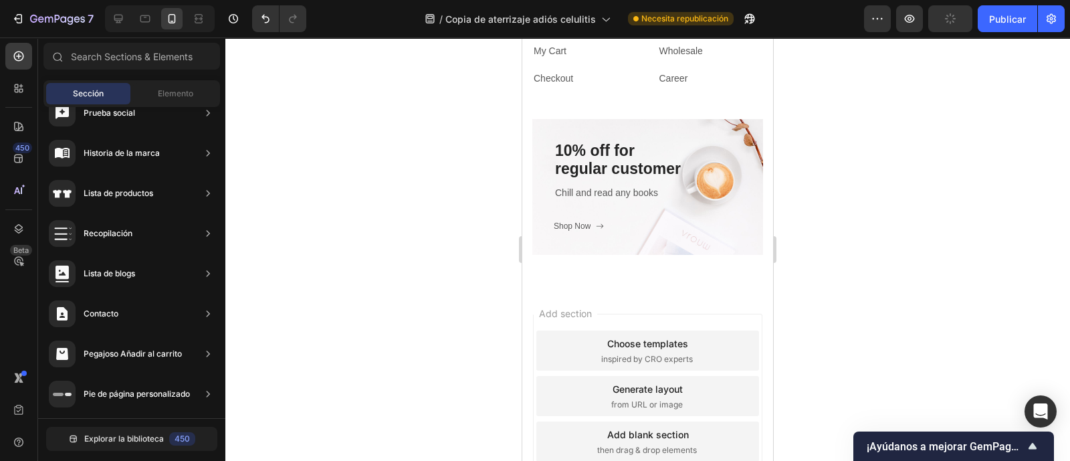
scroll to position [4091, 0]
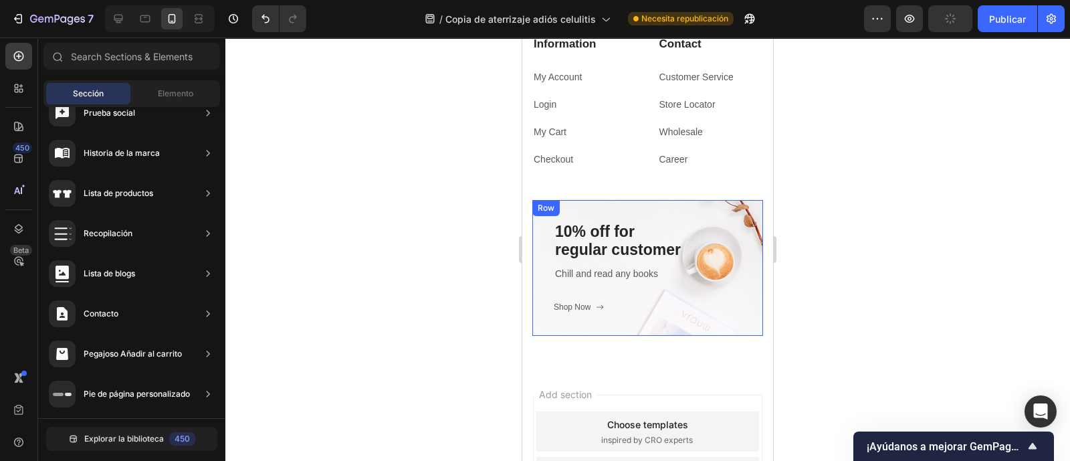
click at [735, 225] on div "10% off for regular customer Heading Chill and read any books Text block Shop N…" at bounding box center [647, 268] width 231 height 136
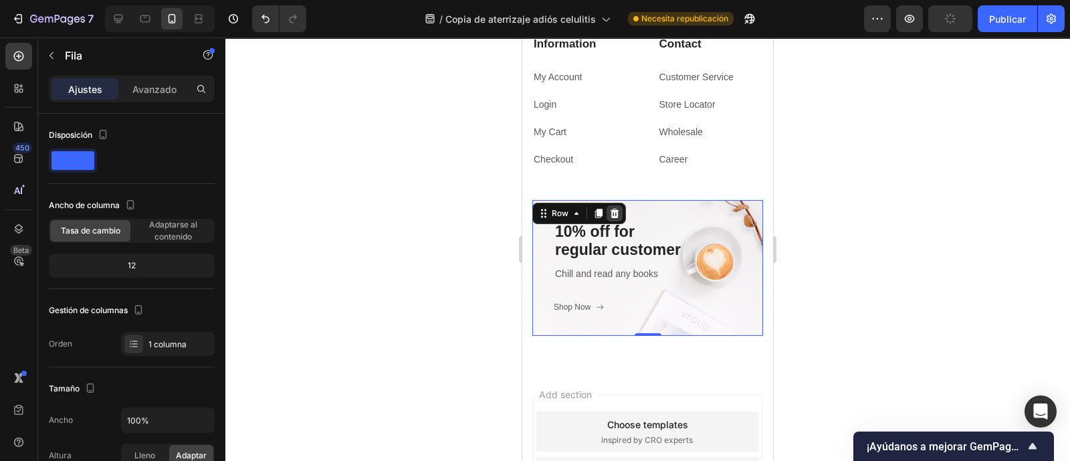
click at [618, 219] on icon at bounding box center [614, 213] width 11 height 11
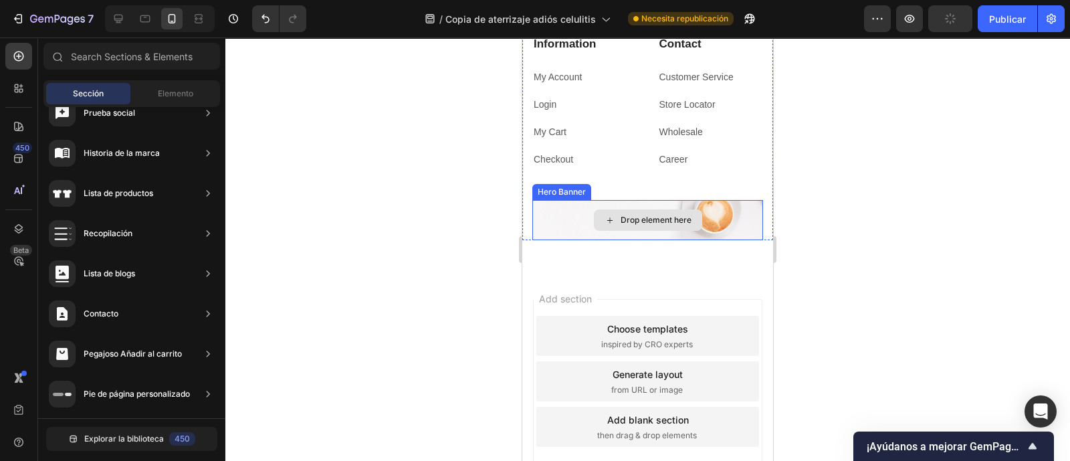
click at [642, 231] on div "Drop element here" at bounding box center [648, 219] width 108 height 21
click at [548, 236] on div "Drop element here" at bounding box center [647, 220] width 231 height 40
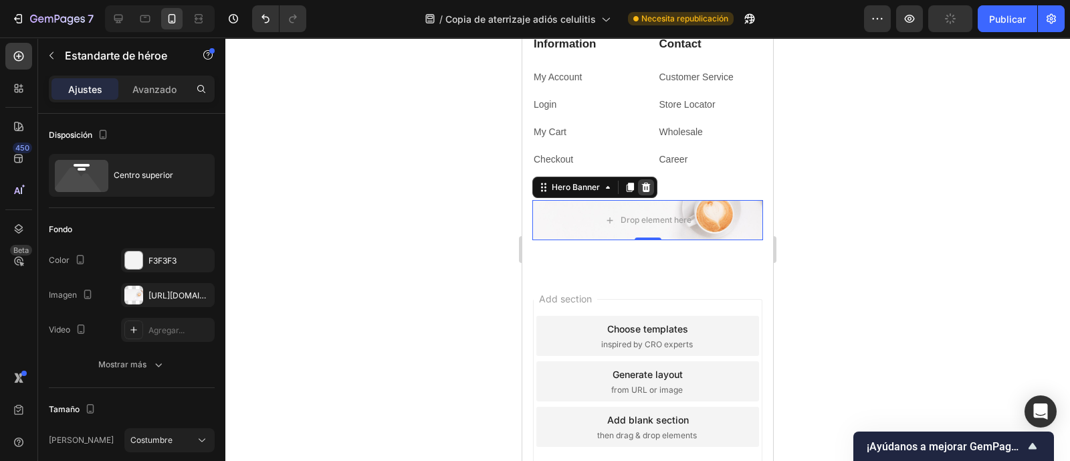
click at [642, 193] on icon at bounding box center [645, 187] width 11 height 11
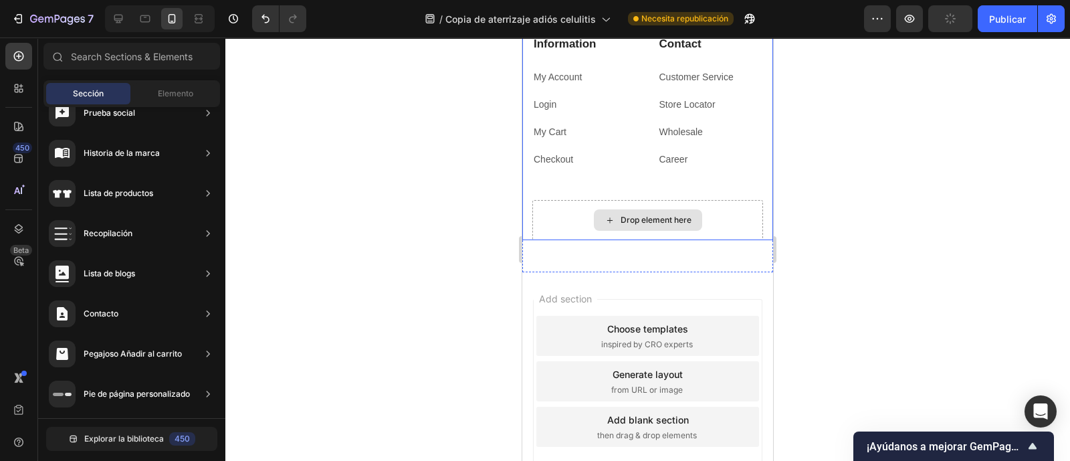
click at [719, 236] on div "Drop element here" at bounding box center [647, 220] width 231 height 40
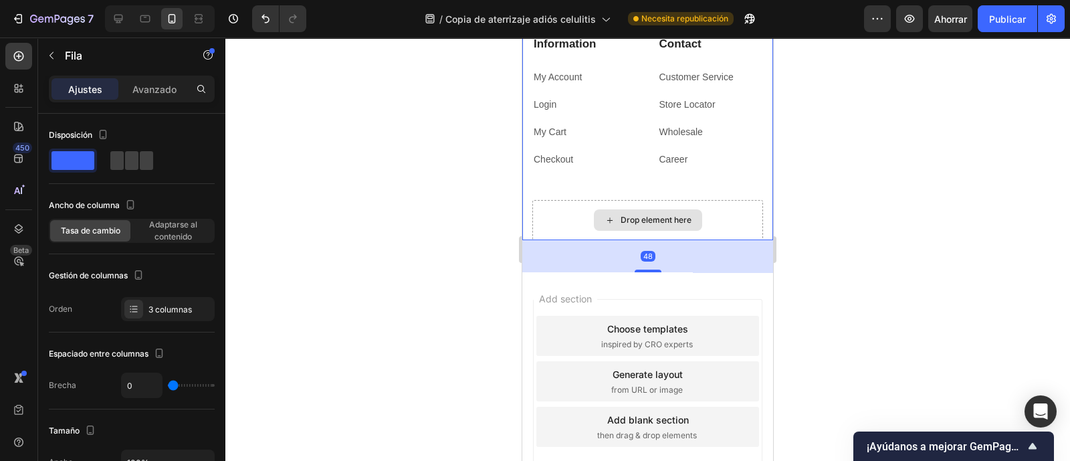
click at [716, 222] on div "Drop element here" at bounding box center [647, 220] width 231 height 40
click at [683, 200] on div "Information Heading My Account Text block Login Text block My Cart Text block C…" at bounding box center [647, 117] width 231 height 164
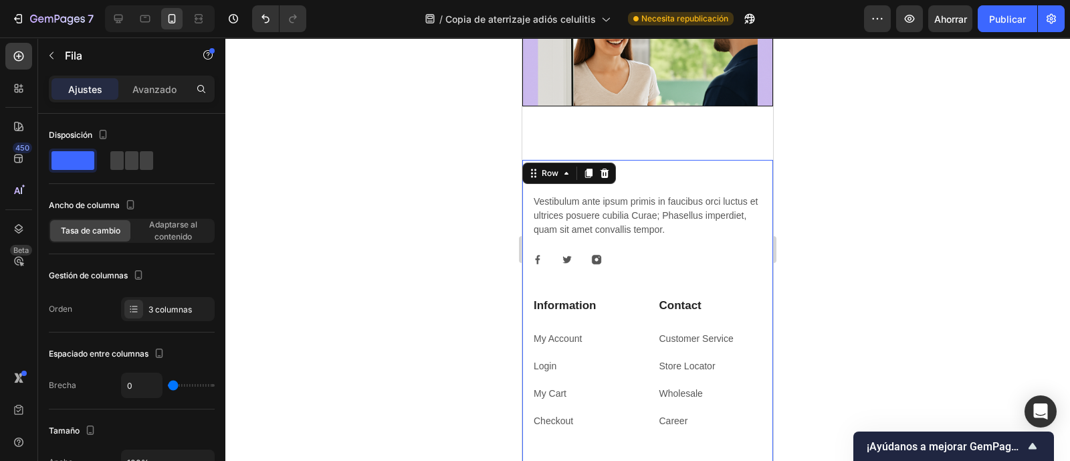
scroll to position [3924, 0]
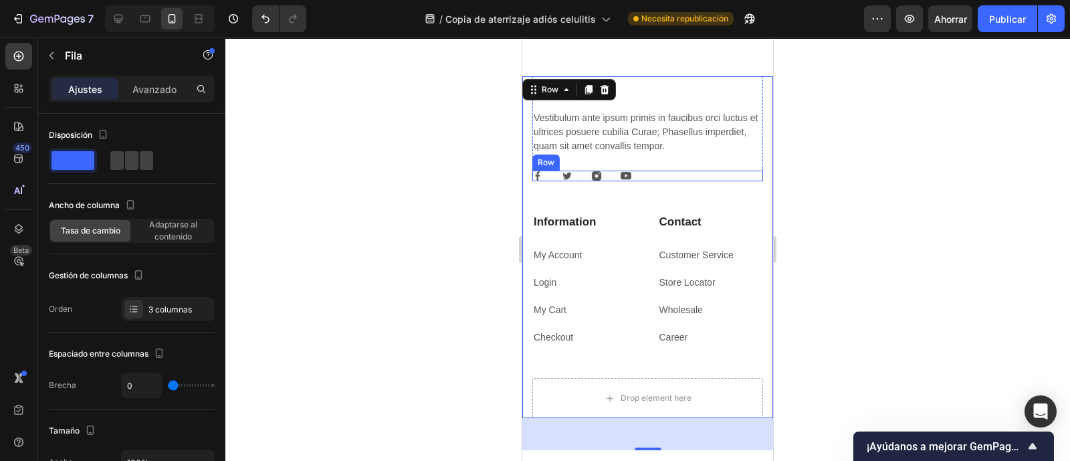
click at [670, 178] on div "Image Image Image Image Row" at bounding box center [647, 175] width 231 height 11
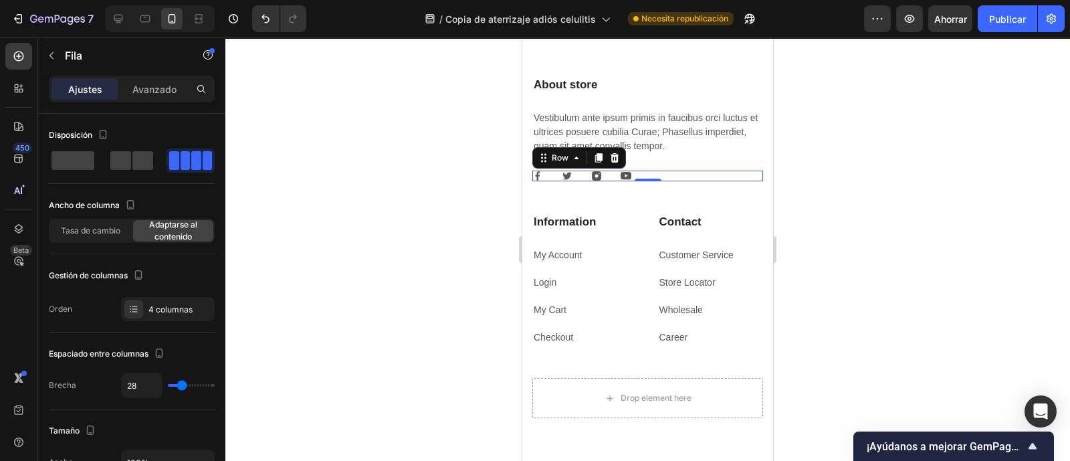
click at [612, 159] on icon at bounding box center [614, 157] width 9 height 9
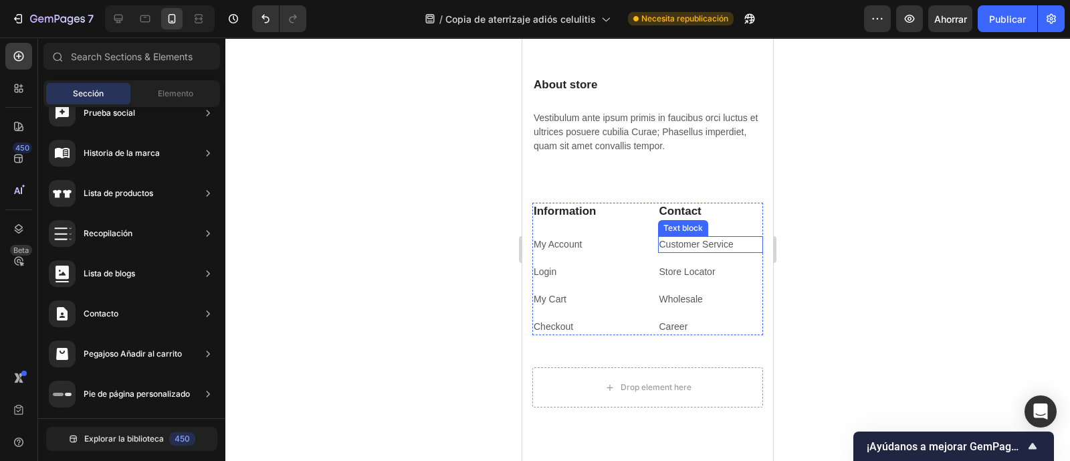
scroll to position [3841, 0]
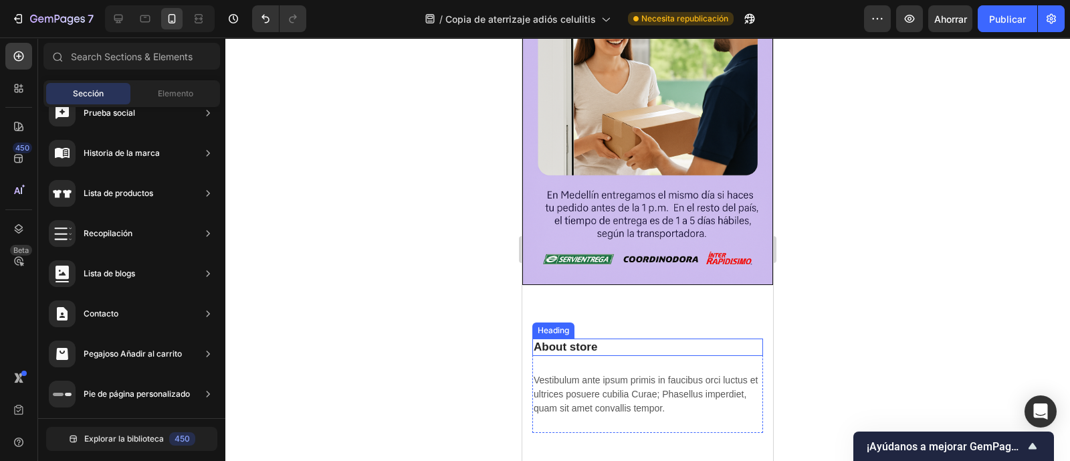
click at [618, 340] on p "About store" at bounding box center [647, 347] width 228 height 15
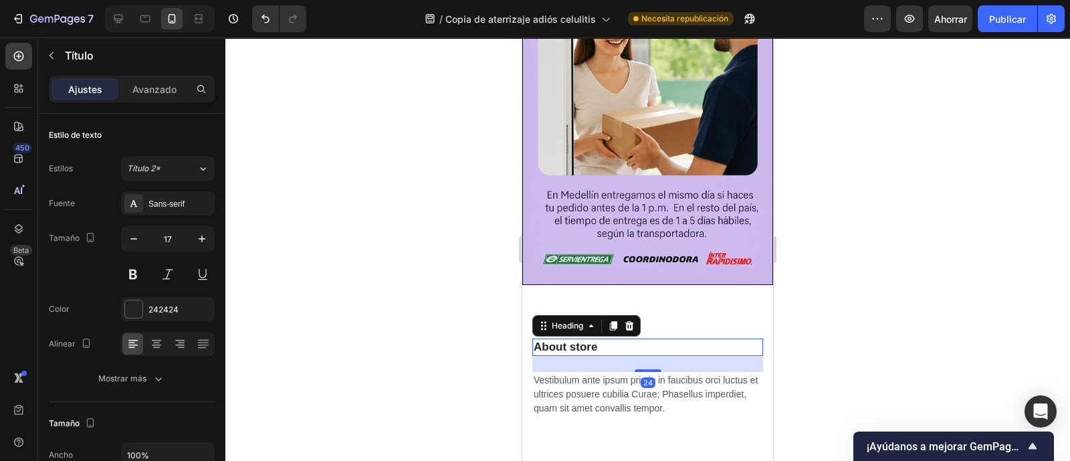
click at [618, 340] on p "About store" at bounding box center [647, 347] width 228 height 15
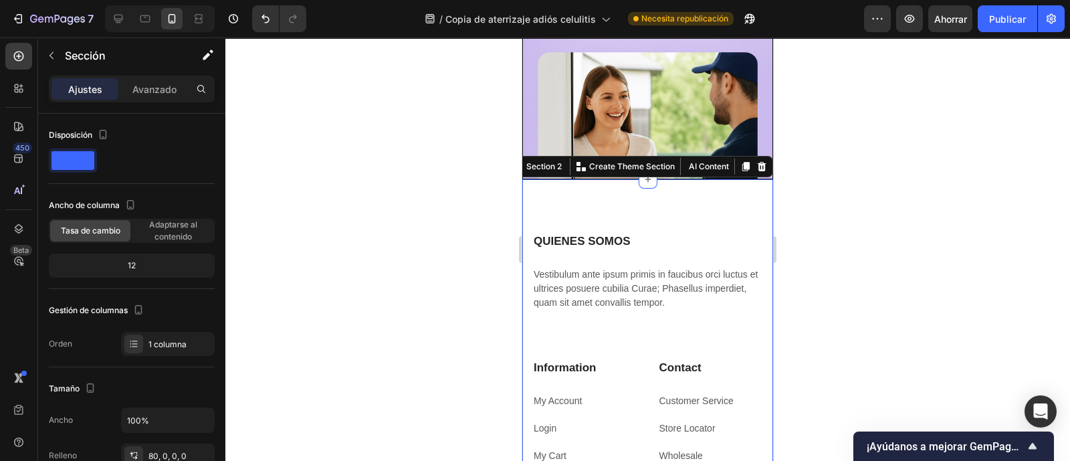
scroll to position [3771, 0]
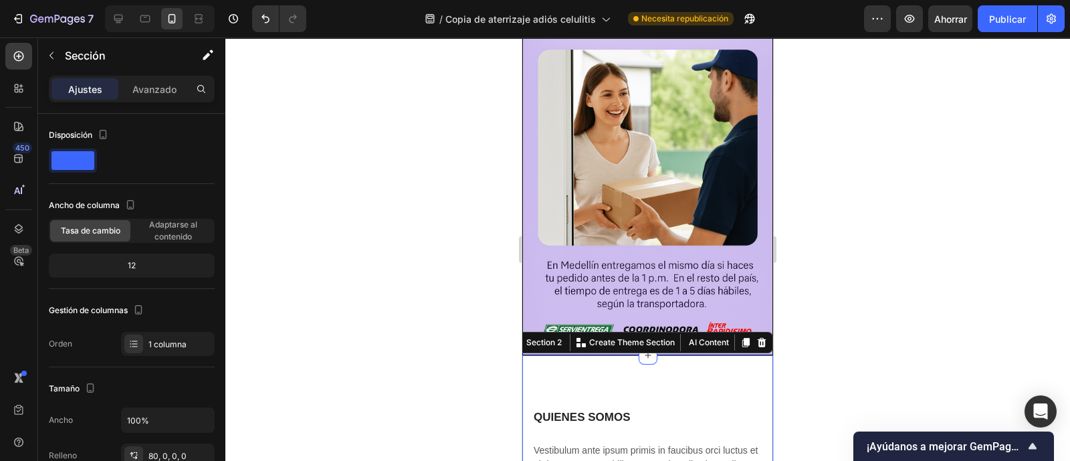
click at [630, 408] on div "QUIENES SOMOS Heading Vestibulum ante ipsum primis in faucibus orci luctus et u…" at bounding box center [647, 455] width 231 height 94
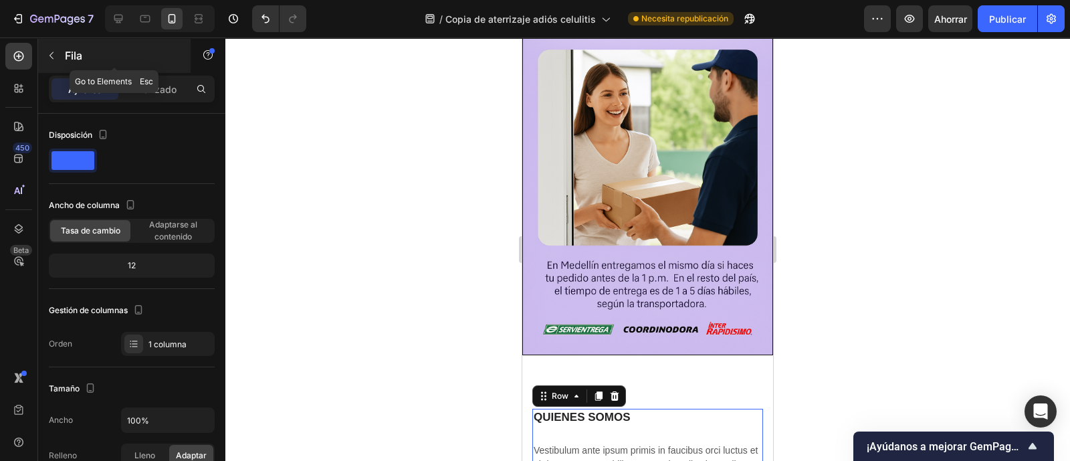
click at [58, 55] on button "button" at bounding box center [51, 55] width 21 height 21
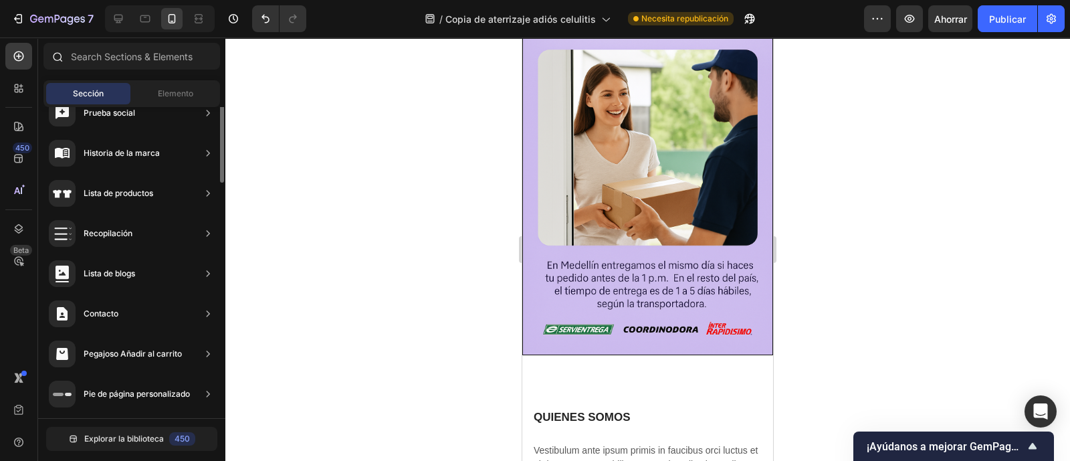
scroll to position [297, 0]
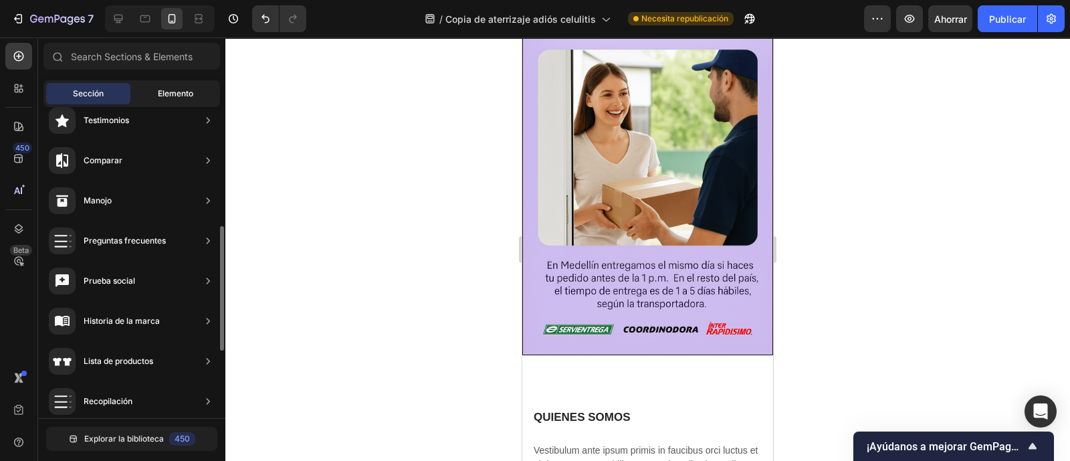
click at [172, 98] on font "Elemento" at bounding box center [175, 93] width 35 height 10
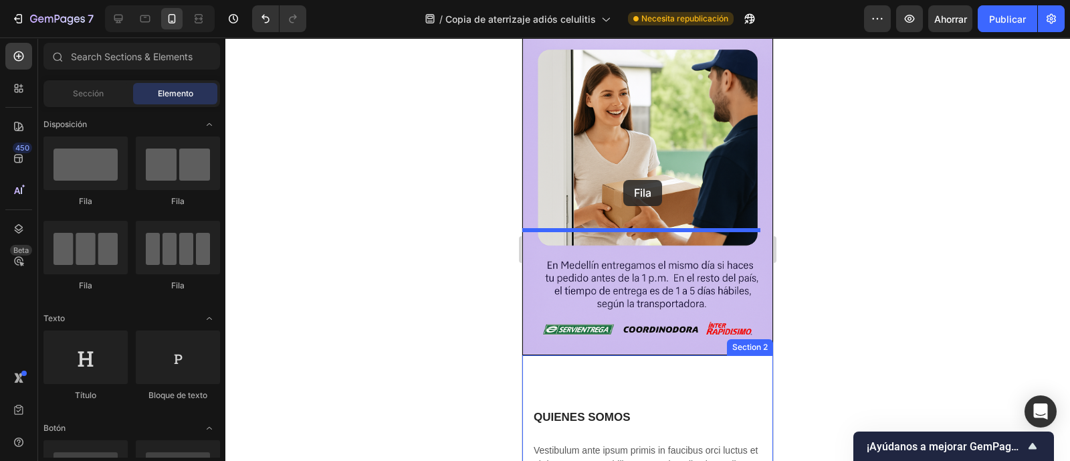
drag, startPoint x: 617, startPoint y: 199, endPoint x: 623, endPoint y: 181, distance: 19.0
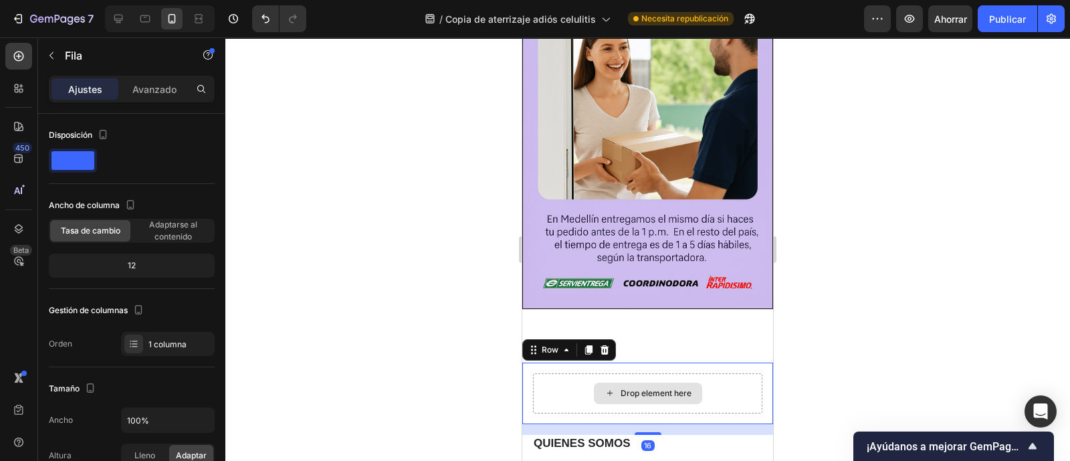
scroll to position [3854, 0]
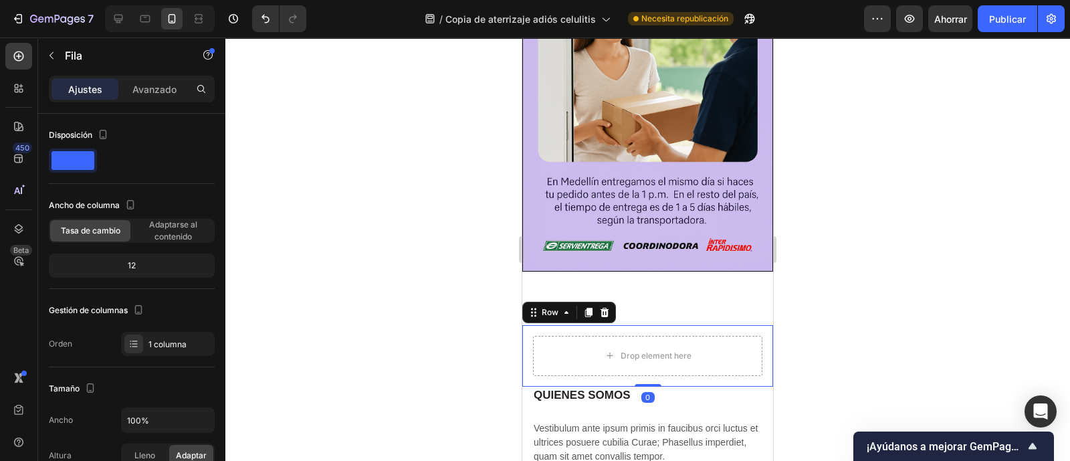
drag, startPoint x: 647, startPoint y: 215, endPoint x: 647, endPoint y: 201, distance: 14.7
click at [647, 325] on div "Drop element here Row 0" at bounding box center [647, 356] width 251 height 62
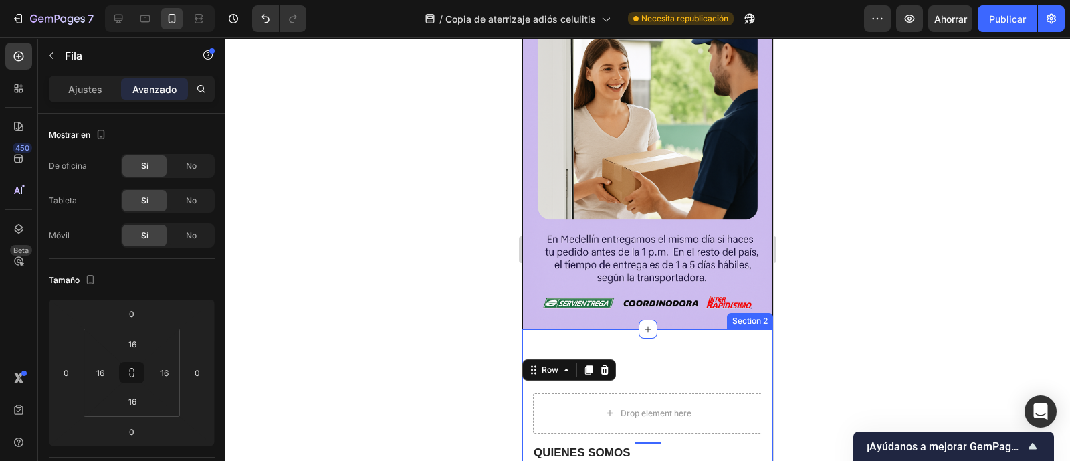
scroll to position [3771, 0]
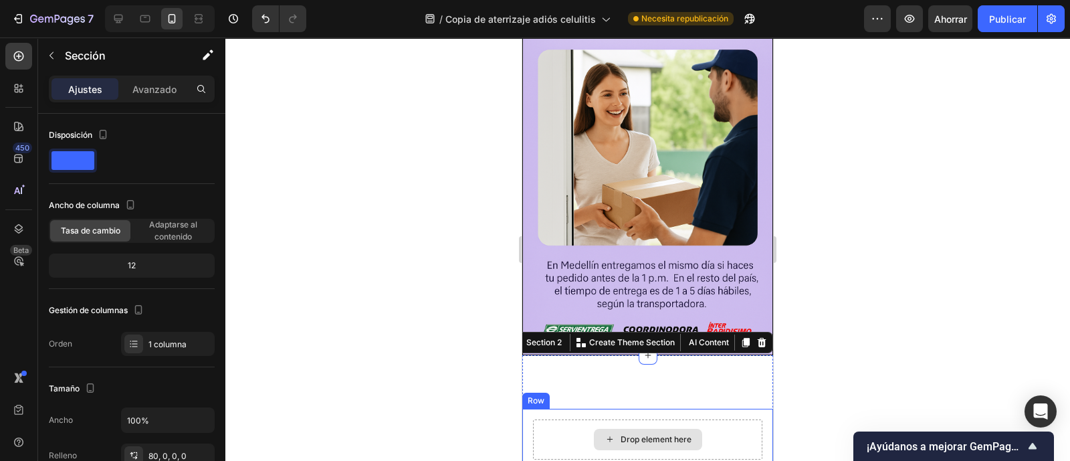
click at [712, 419] on div "Drop element here" at bounding box center [647, 439] width 229 height 40
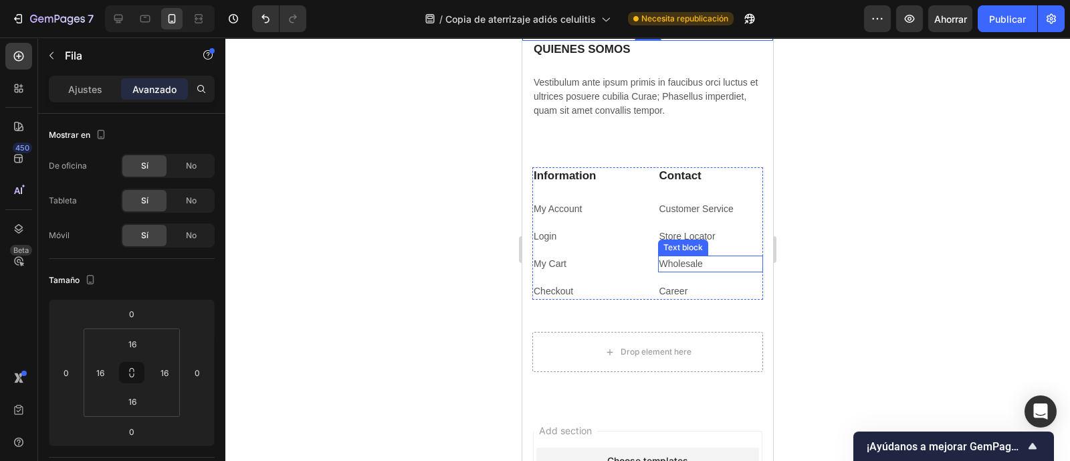
scroll to position [3938, 0]
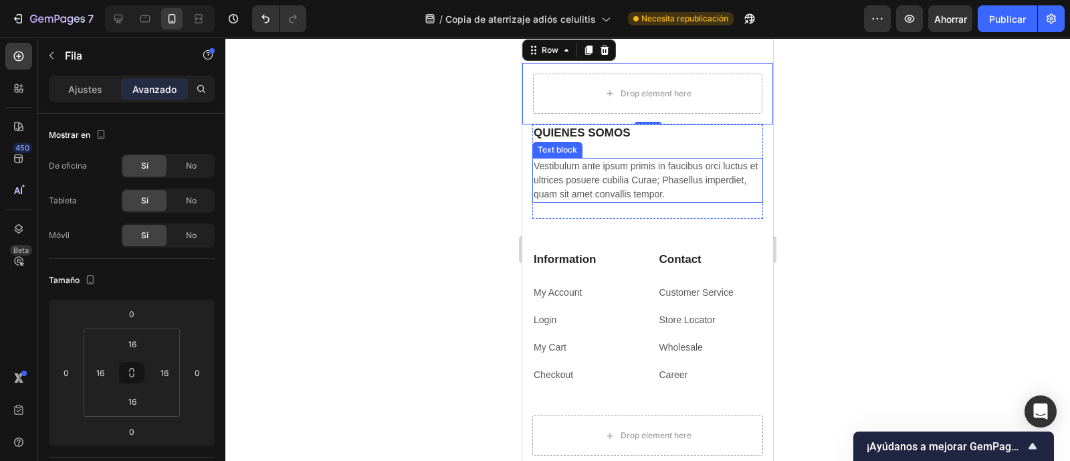
click at [662, 176] on p "Vestibulum ante ipsum primis in faucibus orci luctus et ultrices posuere cubili…" at bounding box center [647, 180] width 228 height 42
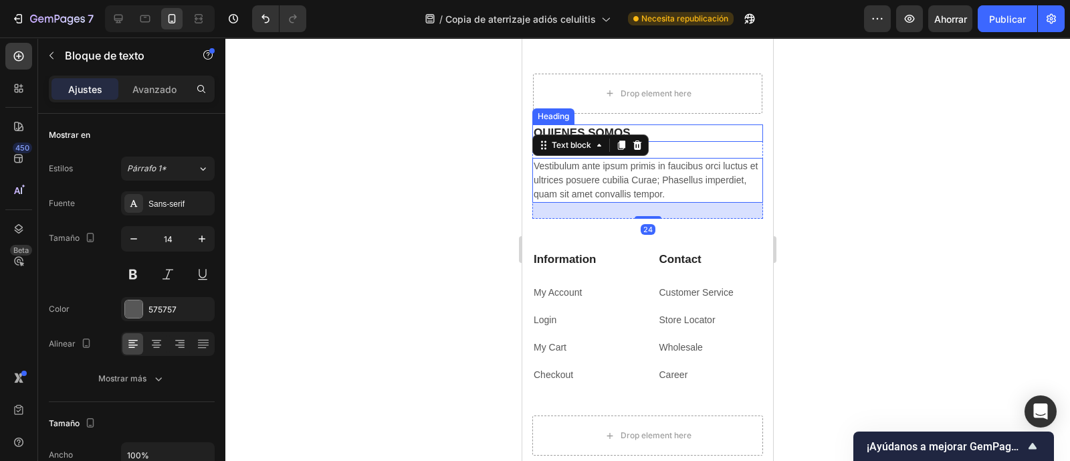
click at [677, 138] on p "QUIENES SOMOS" at bounding box center [647, 133] width 228 height 15
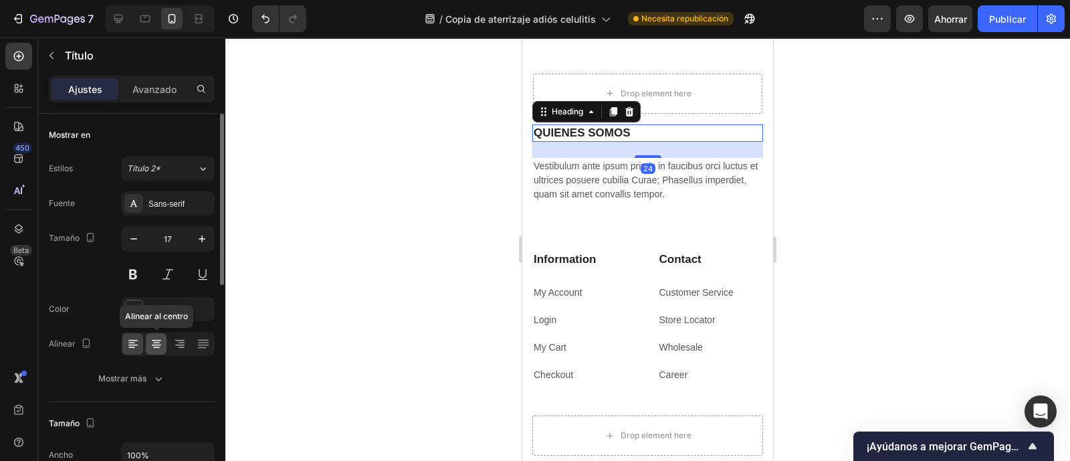
click at [161, 337] on icon at bounding box center [156, 343] width 13 height 13
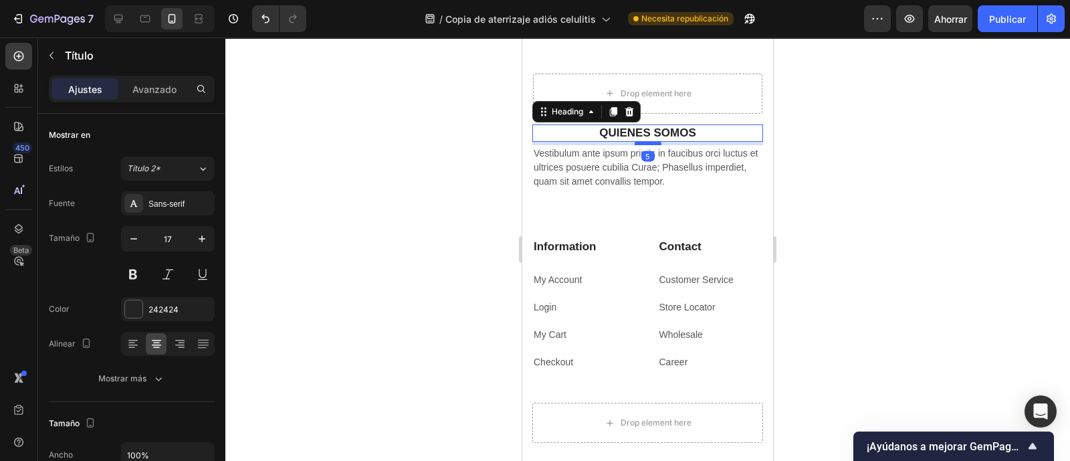
drag, startPoint x: 645, startPoint y: 156, endPoint x: 645, endPoint y: 144, distance: 12.7
click at [645, 144] on div at bounding box center [647, 143] width 27 height 4
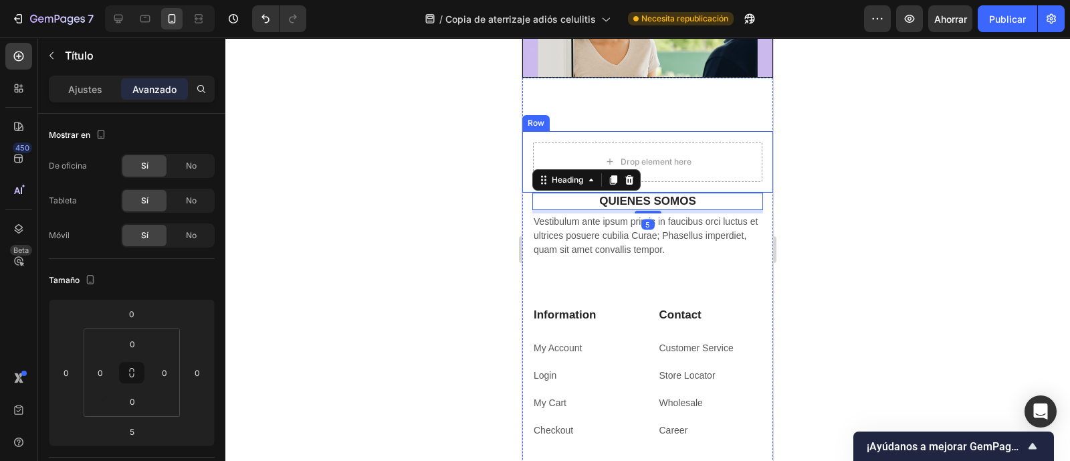
scroll to position [3874, 0]
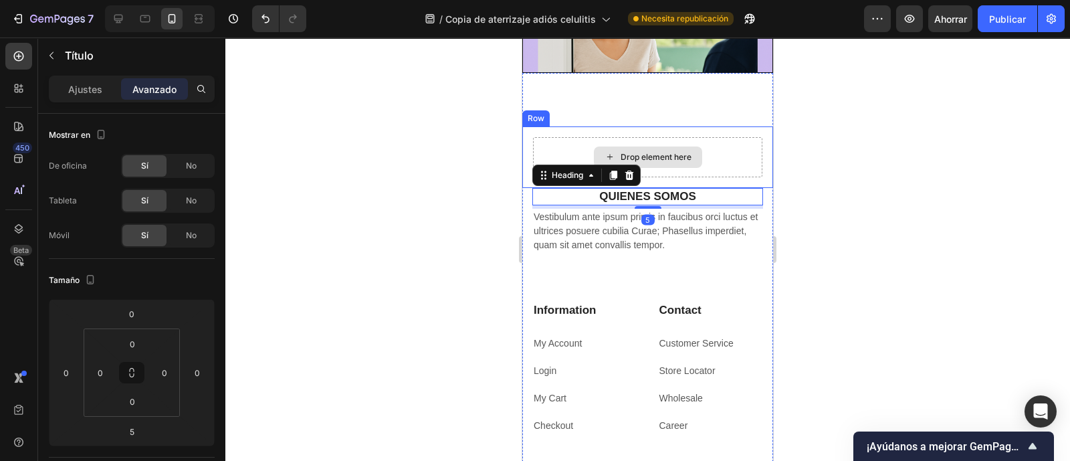
click at [679, 155] on div "Drop element here" at bounding box center [655, 157] width 71 height 11
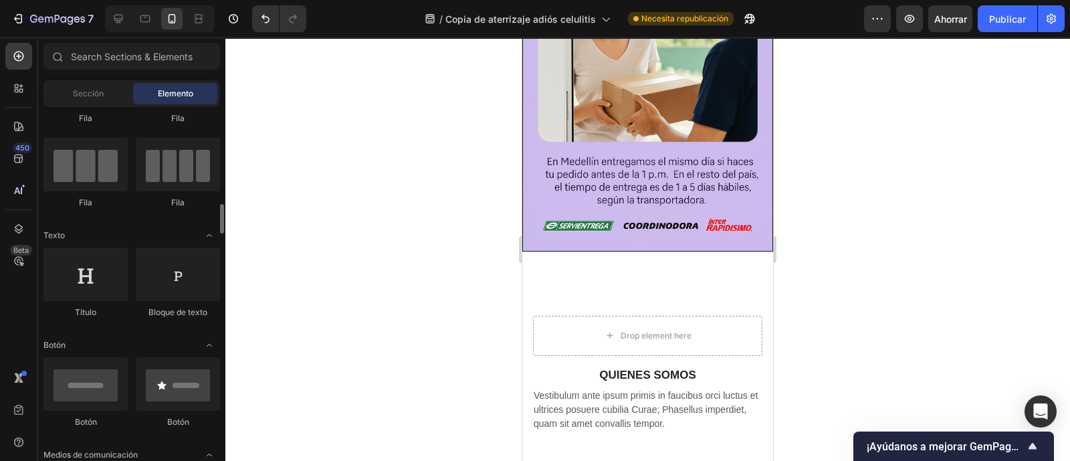
scroll to position [251, 0]
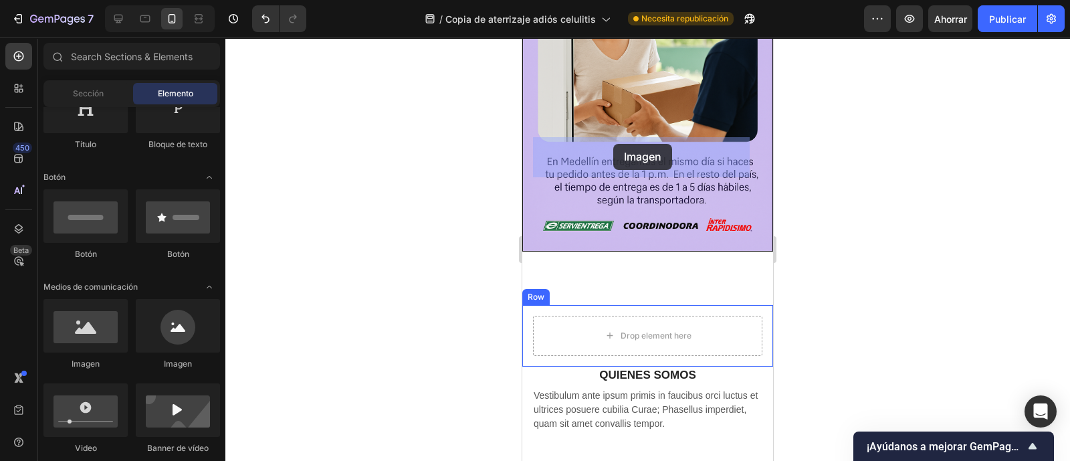
drag, startPoint x: 572, startPoint y: 149, endPoint x: 613, endPoint y: 144, distance: 41.1
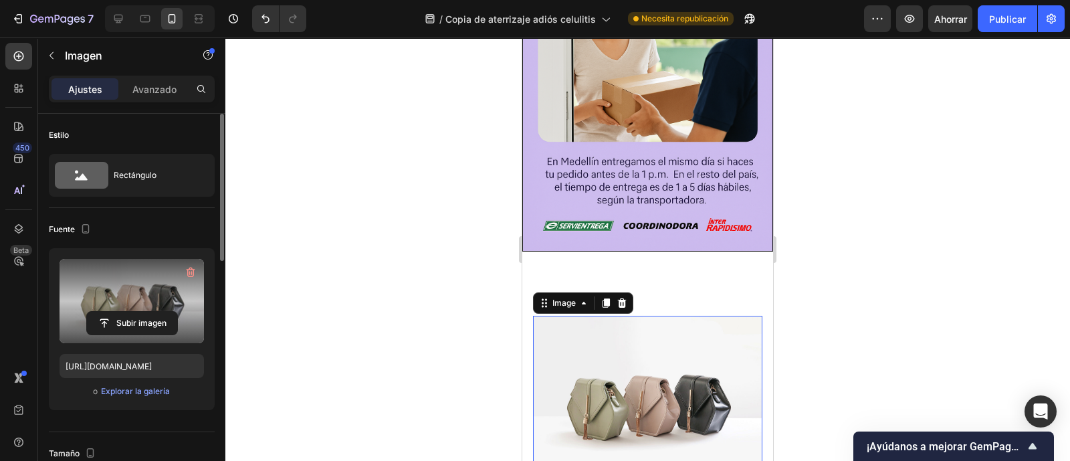
click at [100, 302] on label at bounding box center [131, 301] width 144 height 84
click at [100, 312] on input "file" at bounding box center [132, 323] width 90 height 23
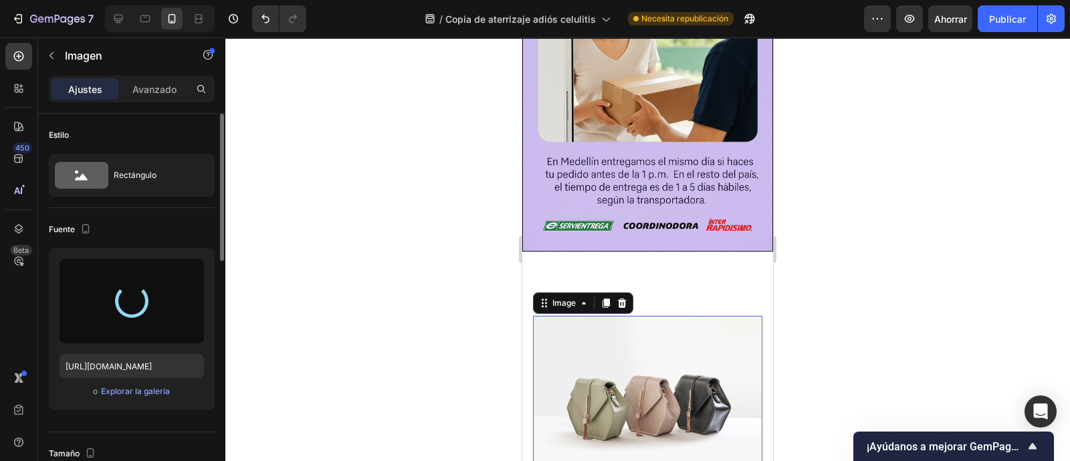
type input "https://cdn.shopify.com/s/files/1/0772/1284/4269/files/gempages_586030181030822…"
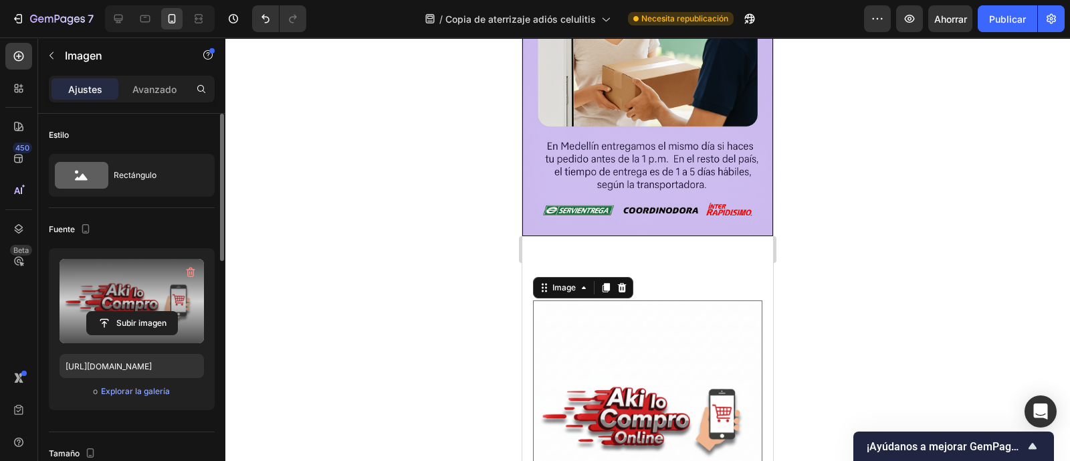
scroll to position [3958, 0]
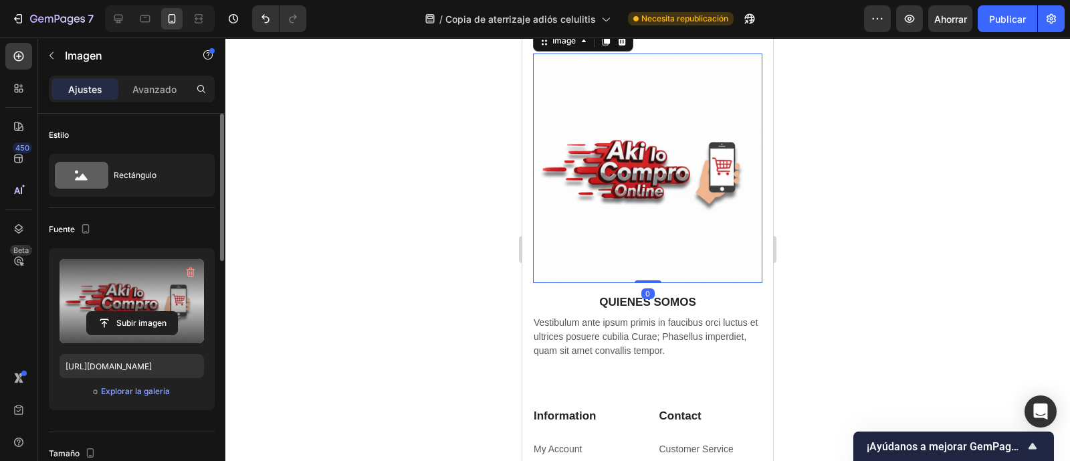
drag, startPoint x: 638, startPoint y: 269, endPoint x: 634, endPoint y: 248, distance: 21.1
click at [634, 248] on div "Image 0" at bounding box center [647, 167] width 229 height 229
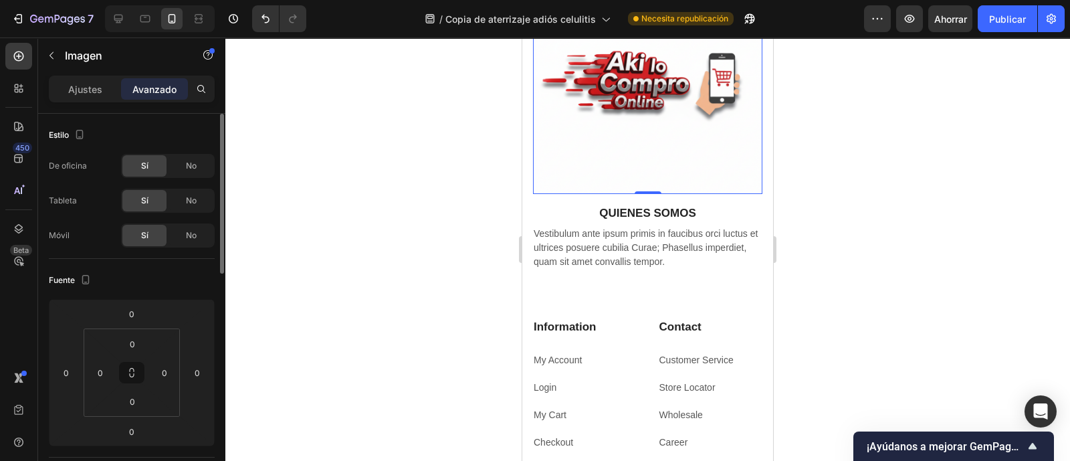
scroll to position [3874, 0]
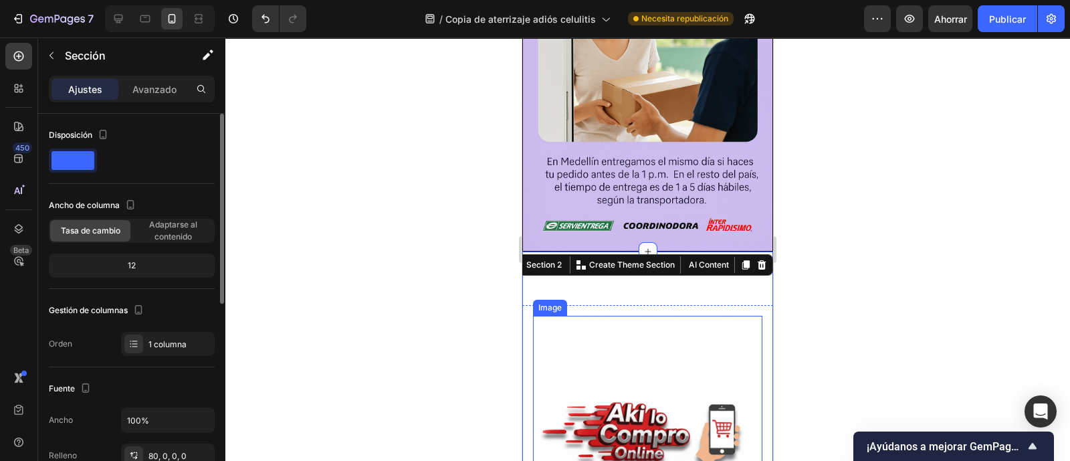
click at [654, 316] on img at bounding box center [647, 430] width 229 height 229
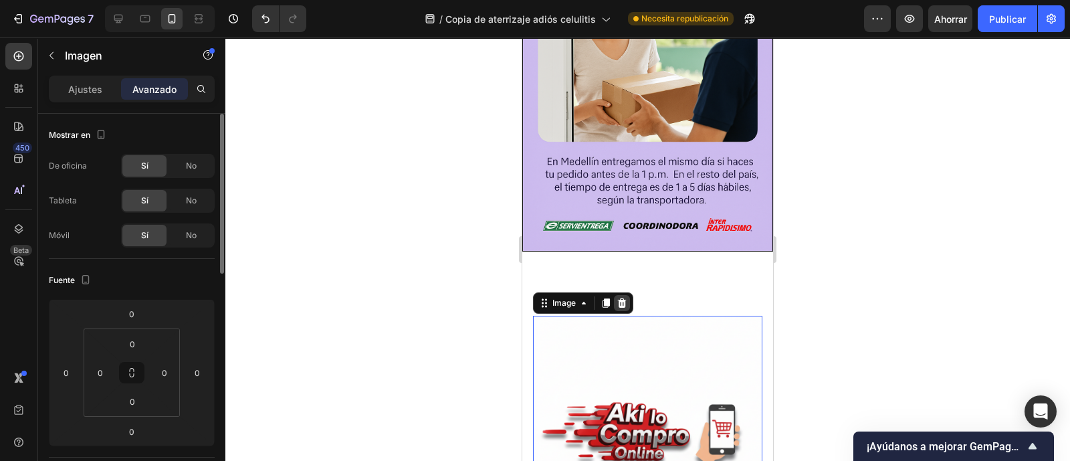
click at [626, 297] on icon at bounding box center [621, 302] width 11 height 11
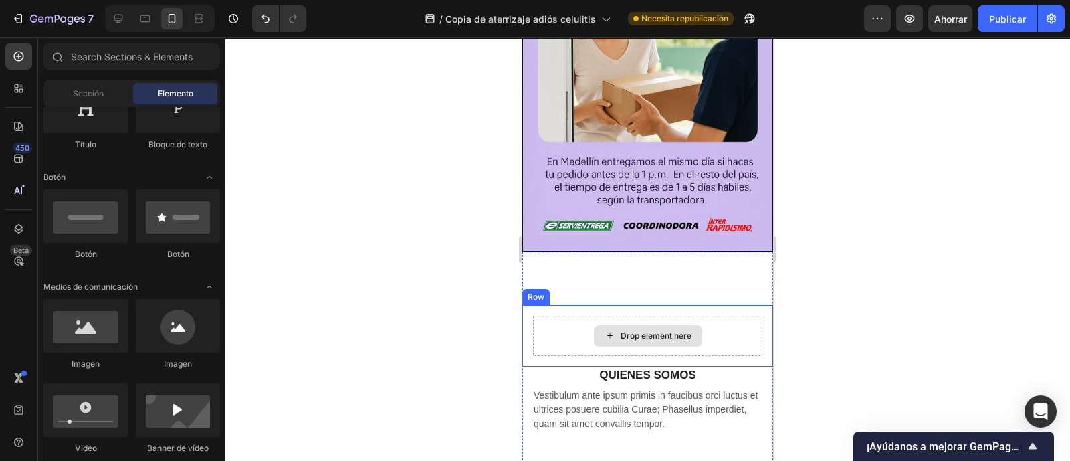
click at [657, 330] on div "Drop element here" at bounding box center [655, 335] width 71 height 11
click at [560, 316] on div "Drop element here" at bounding box center [647, 336] width 229 height 40
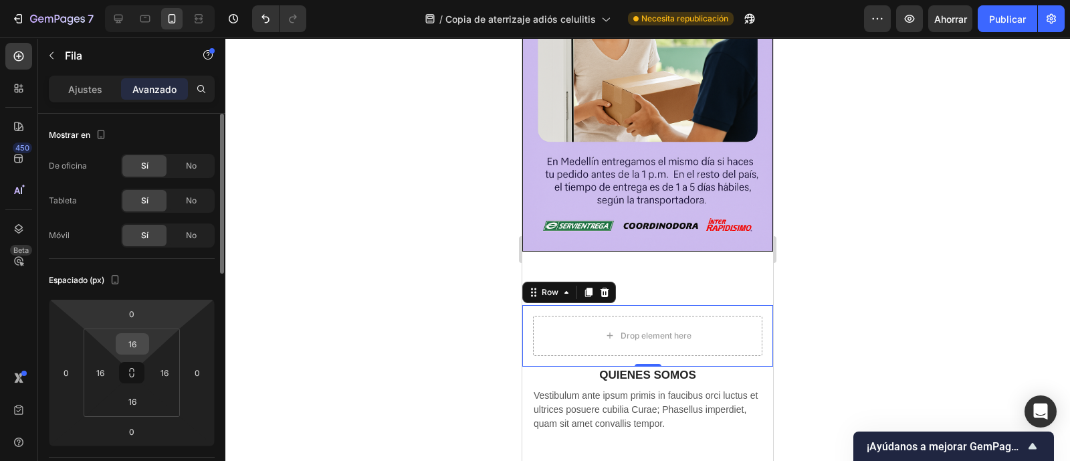
click at [140, 347] on input "16" at bounding box center [132, 344] width 27 height 20
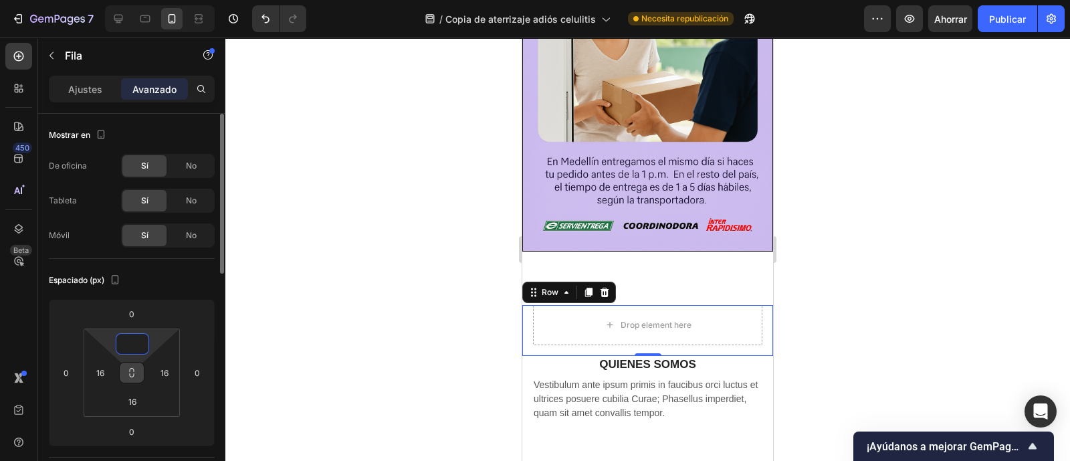
type input "0"
click at [135, 376] on icon at bounding box center [131, 372] width 11 height 11
click at [102, 377] on input "16" at bounding box center [100, 372] width 20 height 20
type input "0"
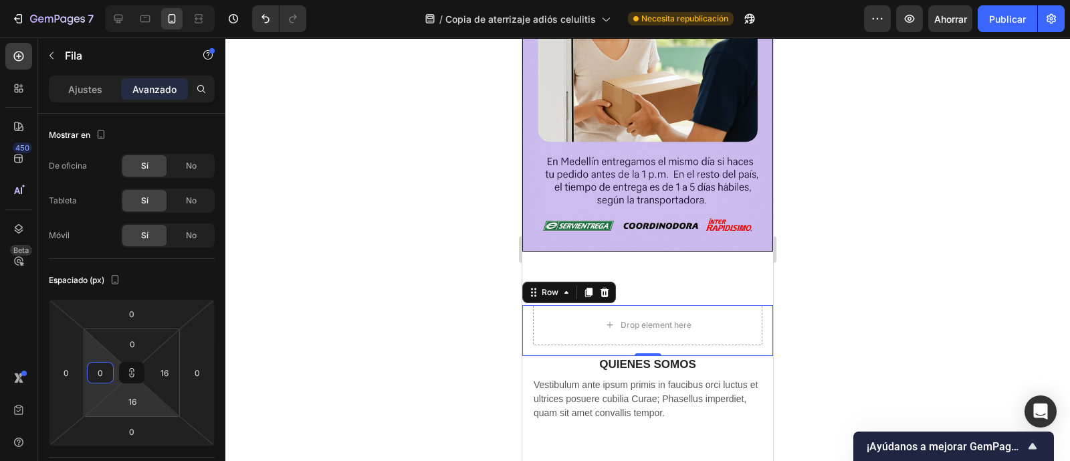
drag, startPoint x: 136, startPoint y: 374, endPoint x: 132, endPoint y: 382, distance: 9.0
click at [134, 374] on icon at bounding box center [131, 372] width 11 height 11
type input "0"
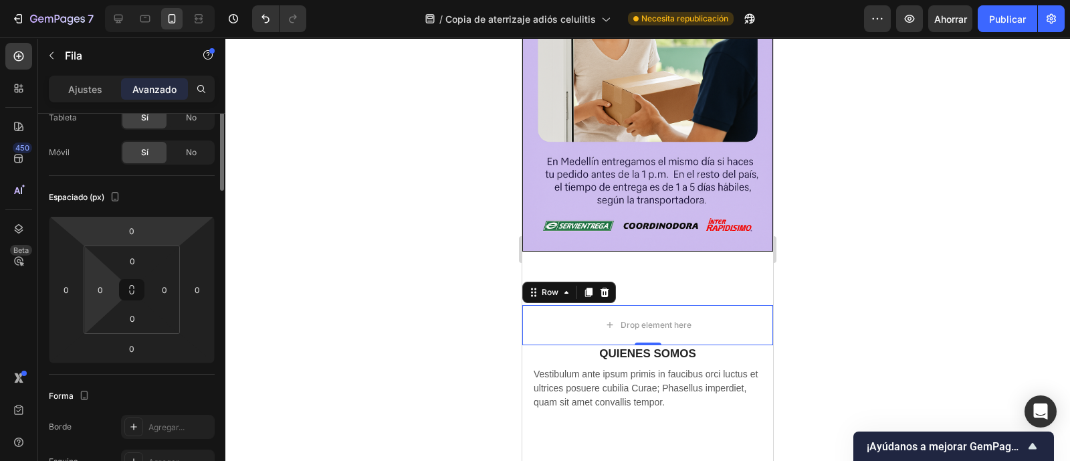
scroll to position [0, 0]
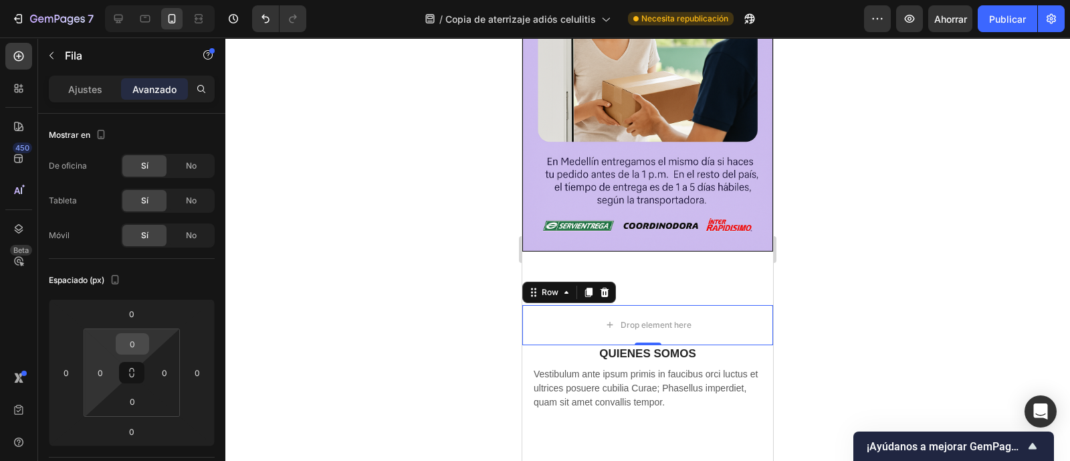
click at [138, 336] on input "0" at bounding box center [132, 344] width 27 height 20
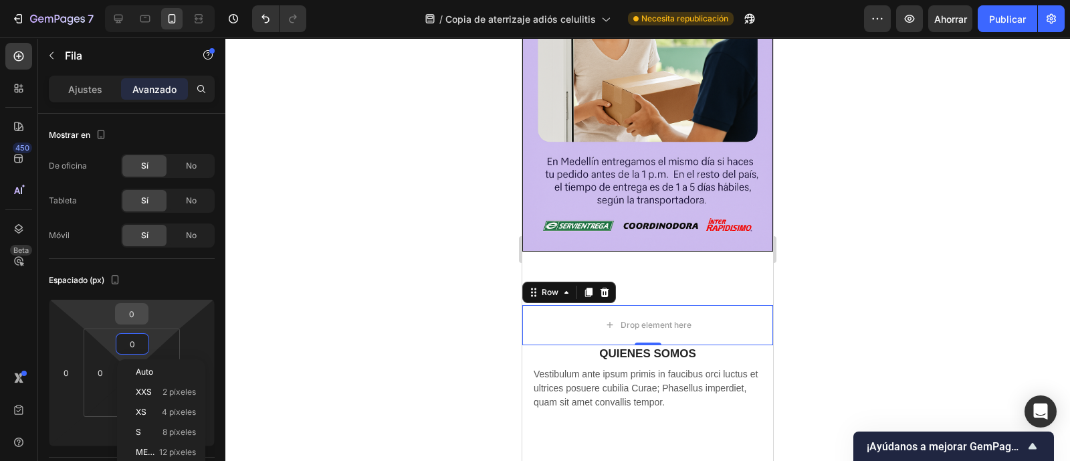
click at [137, 318] on input "0" at bounding box center [131, 314] width 27 height 20
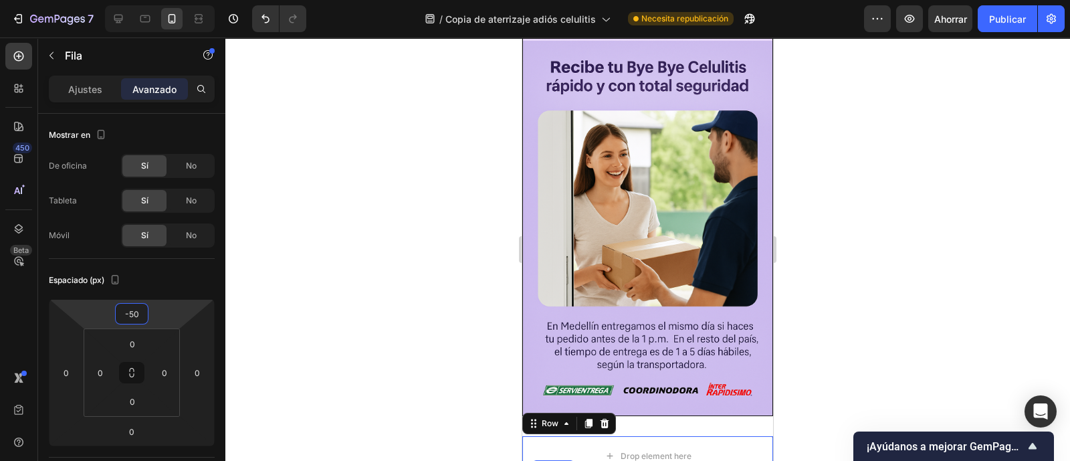
scroll to position [3707, 0]
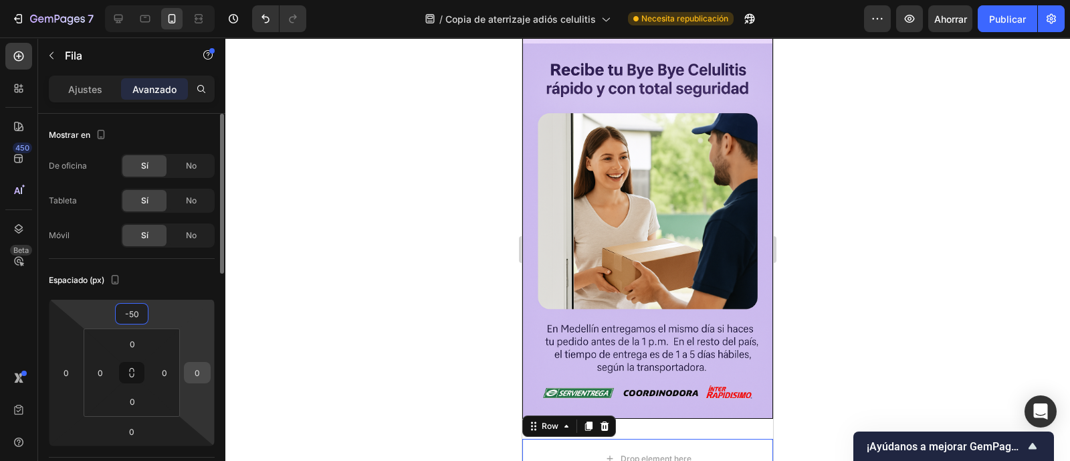
type input "-50"
click at [194, 376] on input "0" at bounding box center [197, 372] width 20 height 20
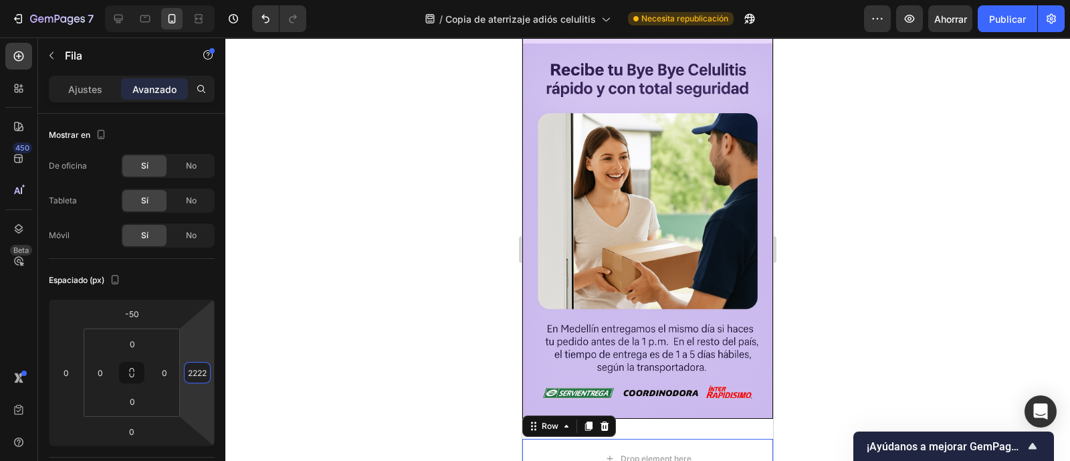
scroll to position [0, 0]
type input "2"
click at [158, 373] on input "0" at bounding box center [164, 372] width 20 height 20
type input "0"
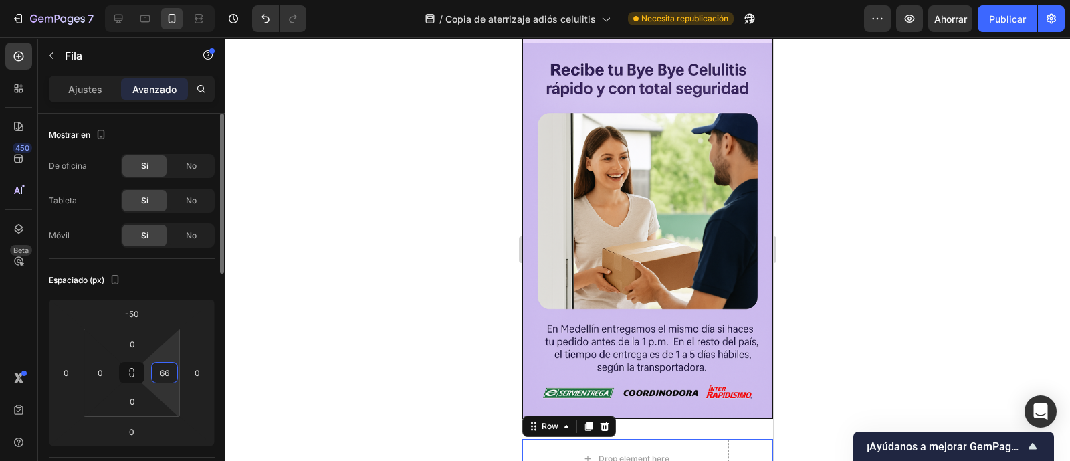
type input "6"
type input "8"
type input "9"
click at [167, 369] on input "1150" at bounding box center [164, 372] width 20 height 20
click at [161, 376] on input "1150" at bounding box center [164, 372] width 20 height 20
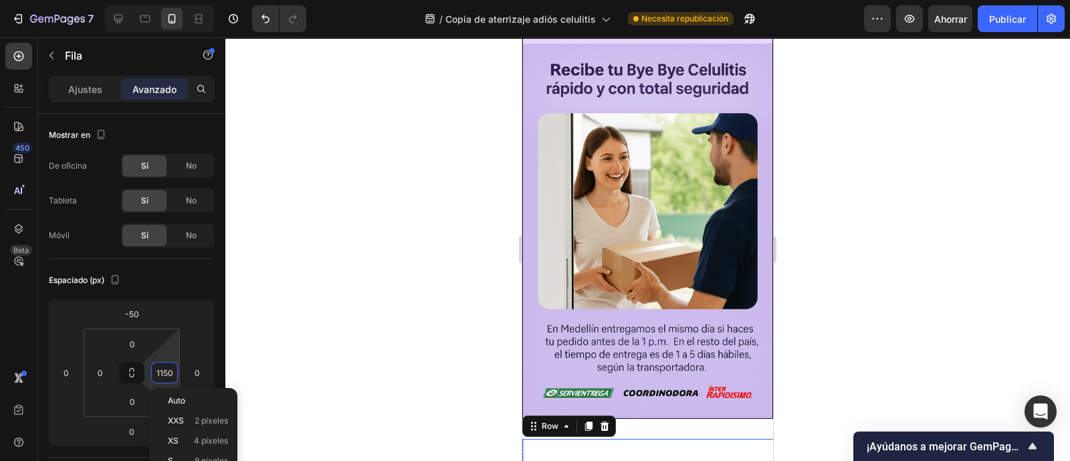
type input "150"
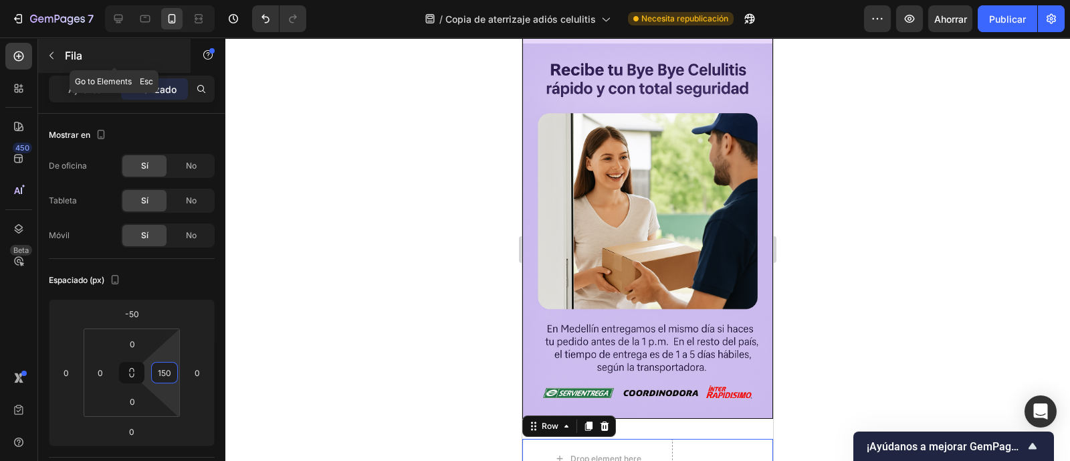
click at [55, 52] on icon "button" at bounding box center [51, 55] width 11 height 11
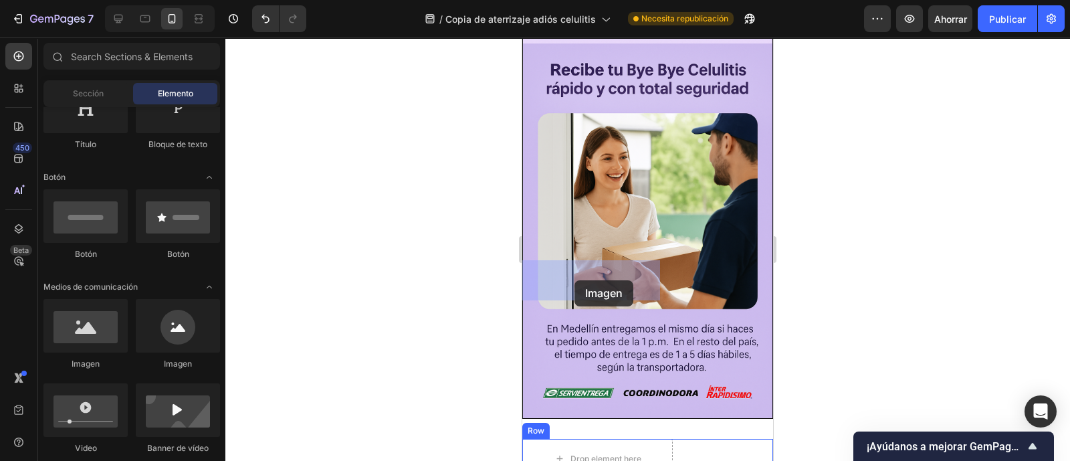
drag, startPoint x: 680, startPoint y: 368, endPoint x: 1010, endPoint y: 390, distance: 330.9
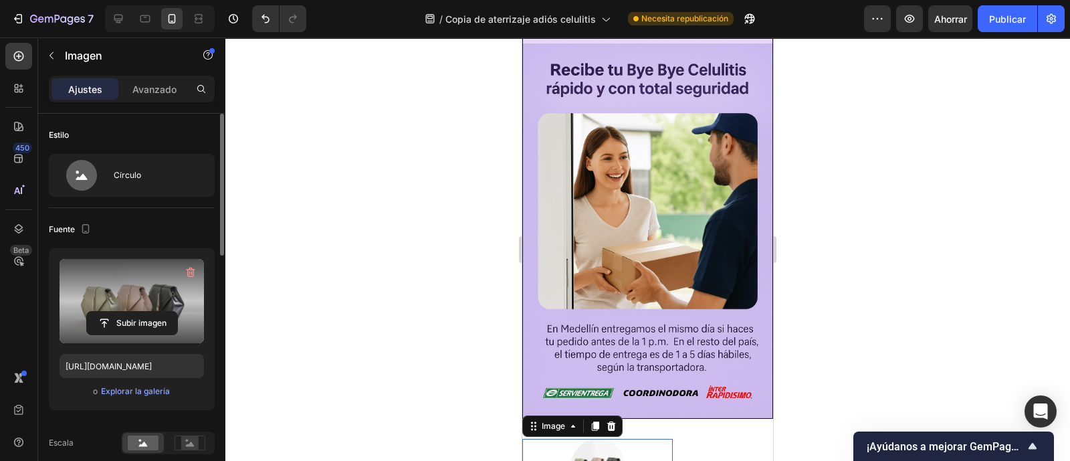
click at [140, 303] on label at bounding box center [131, 301] width 144 height 84
click at [140, 312] on input "file" at bounding box center [132, 323] width 90 height 23
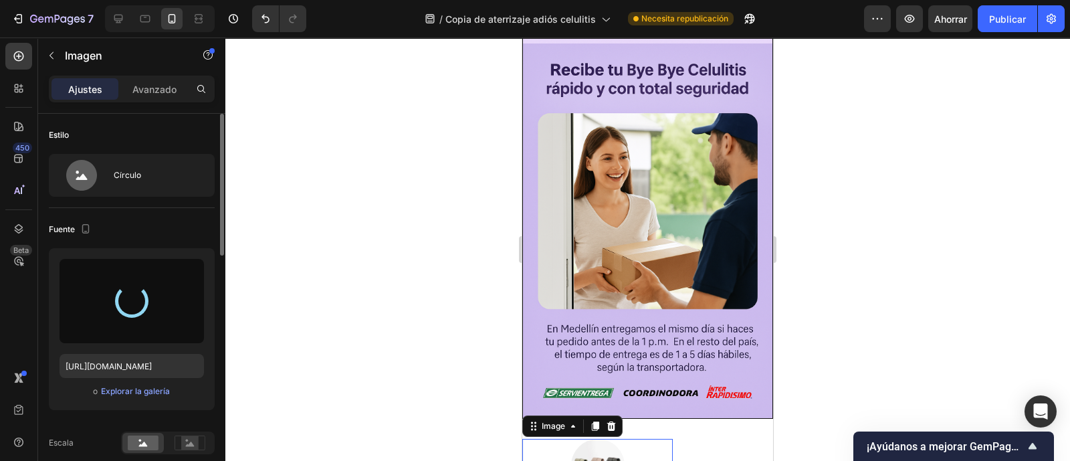
type input "https://cdn.shopify.com/s/files/1/0772/1284/4269/files/gempages_586030181030822…"
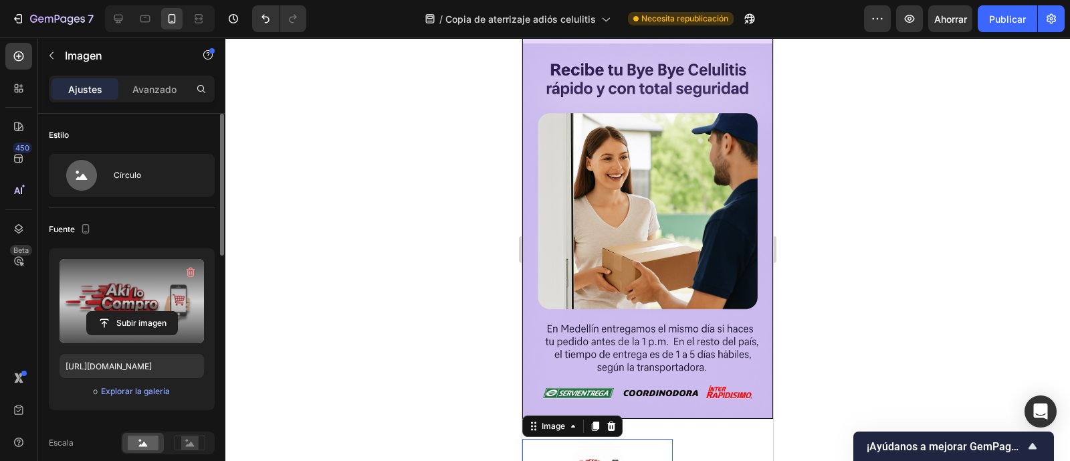
click at [657, 439] on div at bounding box center [597, 465] width 150 height 53
click at [650, 439] on div at bounding box center [597, 465] width 150 height 53
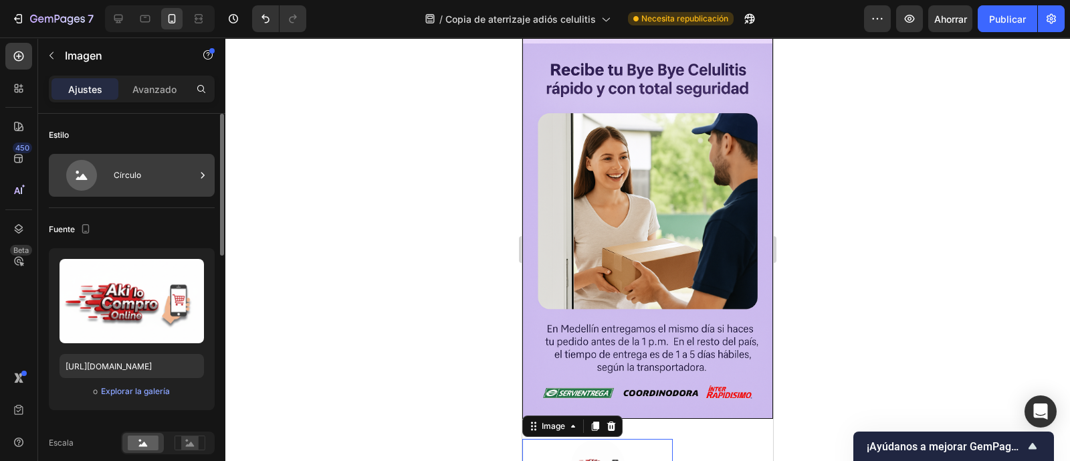
click at [152, 180] on div "Círculo" at bounding box center [155, 175] width 82 height 31
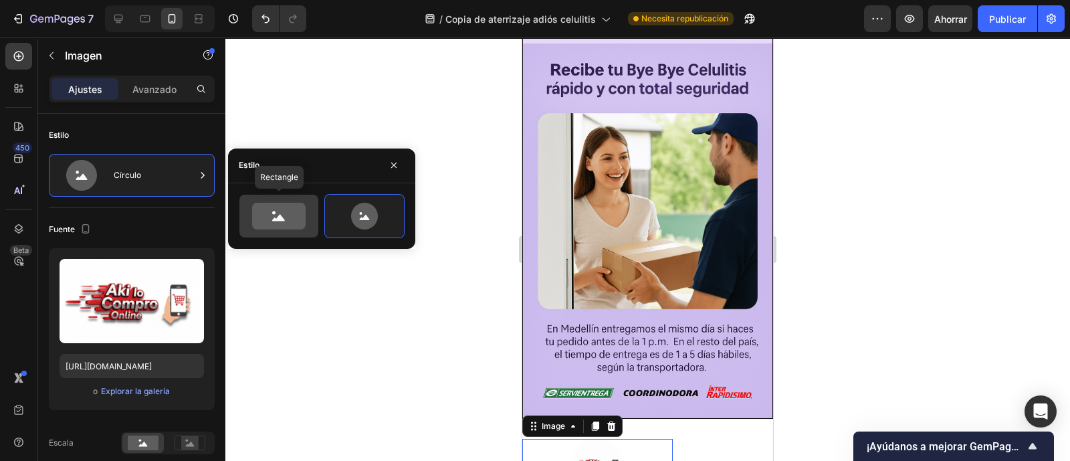
click at [275, 225] on icon at bounding box center [278, 216] width 53 height 27
type input "100"
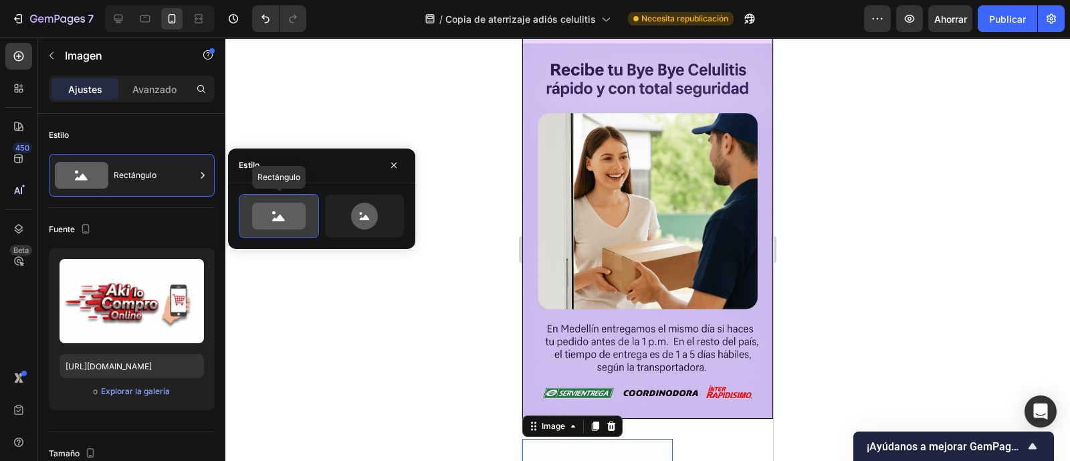
click at [275, 224] on icon at bounding box center [278, 216] width 53 height 27
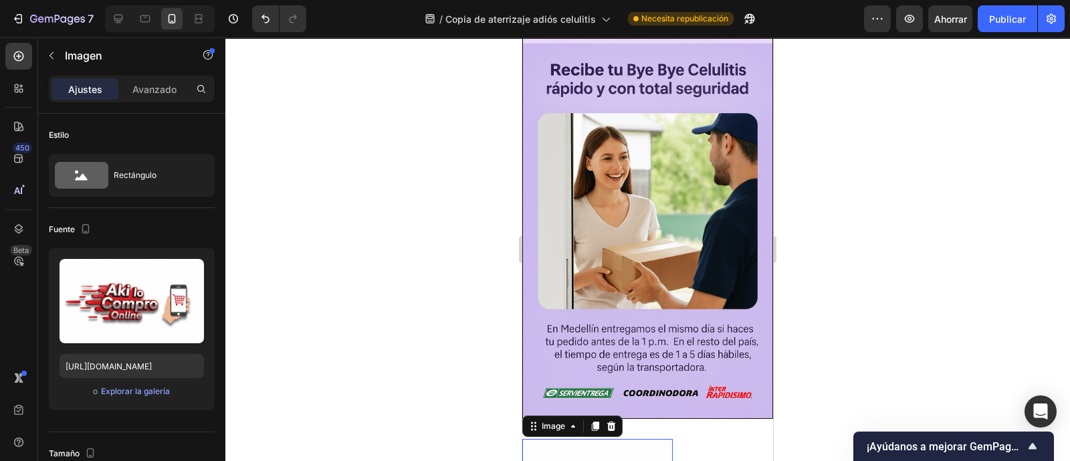
drag, startPoint x: 595, startPoint y: 396, endPoint x: 592, endPoint y: 372, distance: 23.6
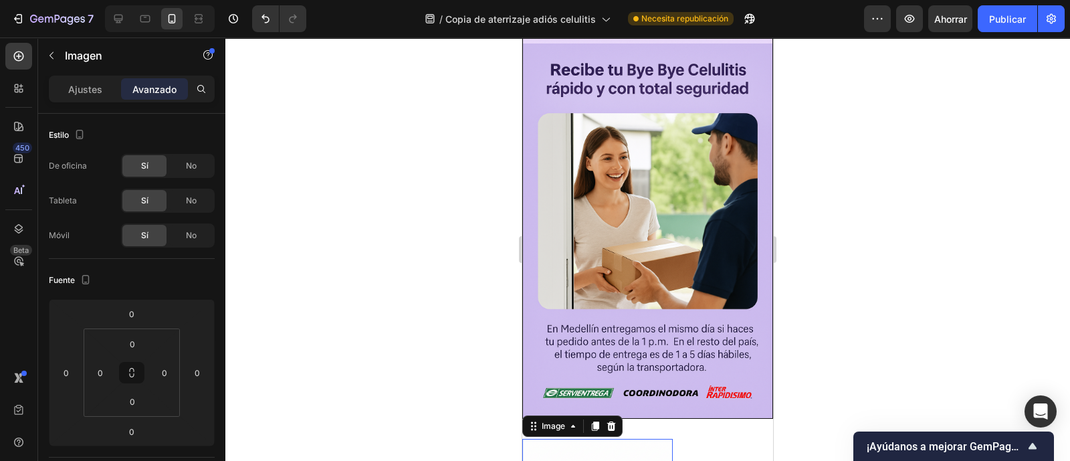
click at [78, 88] on font "Ajustes" at bounding box center [85, 89] width 34 height 11
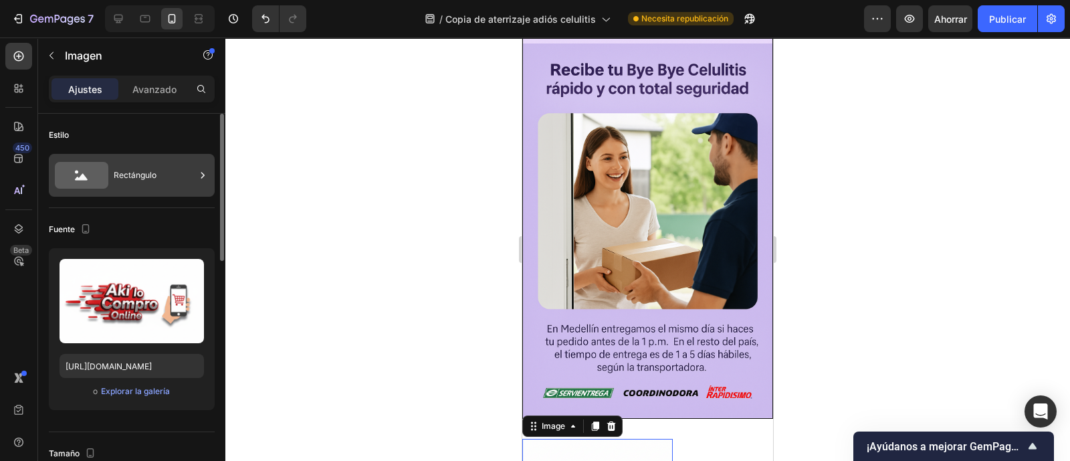
click at [124, 187] on div "Rectángulo" at bounding box center [155, 175] width 82 height 31
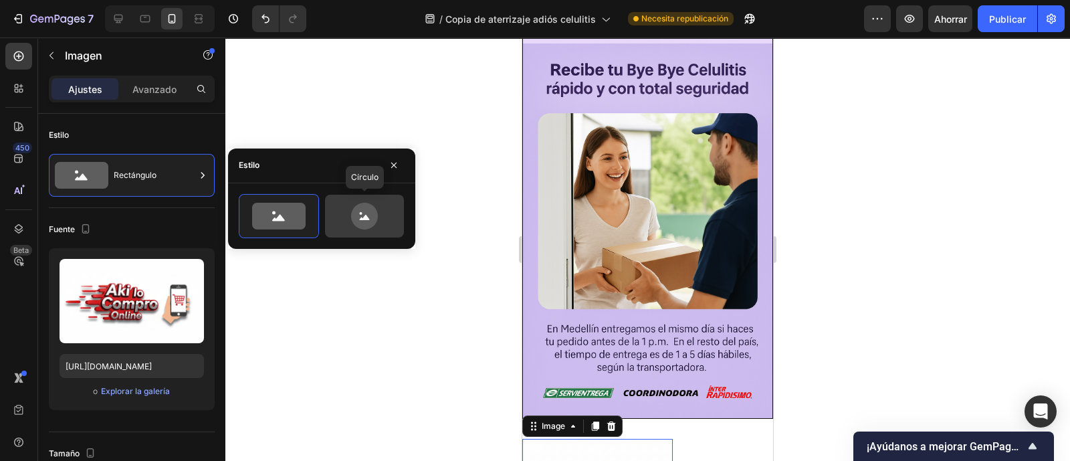
click at [367, 229] on icon at bounding box center [364, 216] width 63 height 27
type input "80"
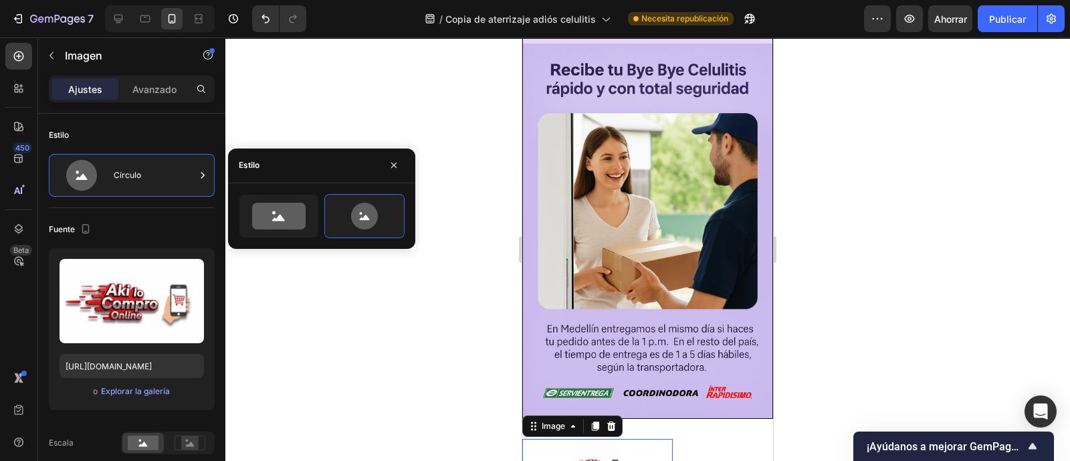
click at [426, 352] on div at bounding box center [647, 248] width 844 height 423
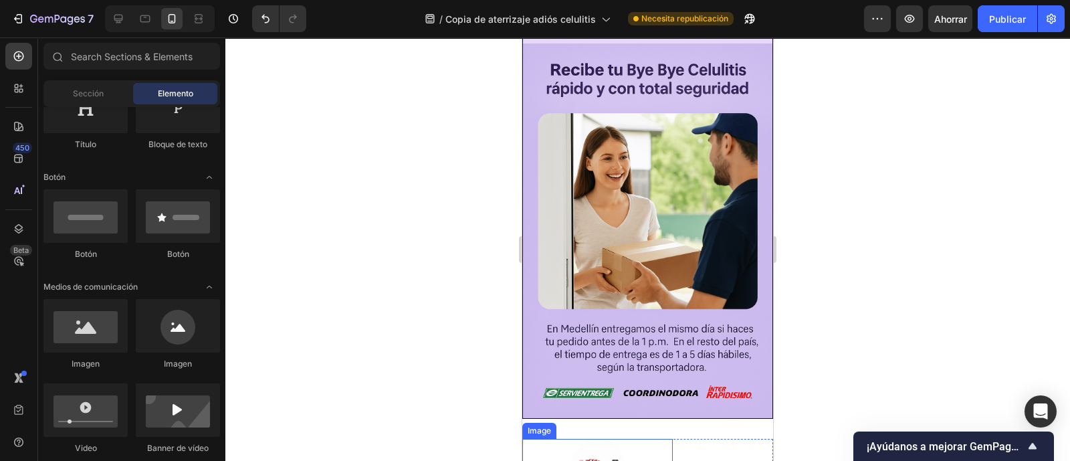
click at [592, 439] on img at bounding box center [597, 465] width 53 height 53
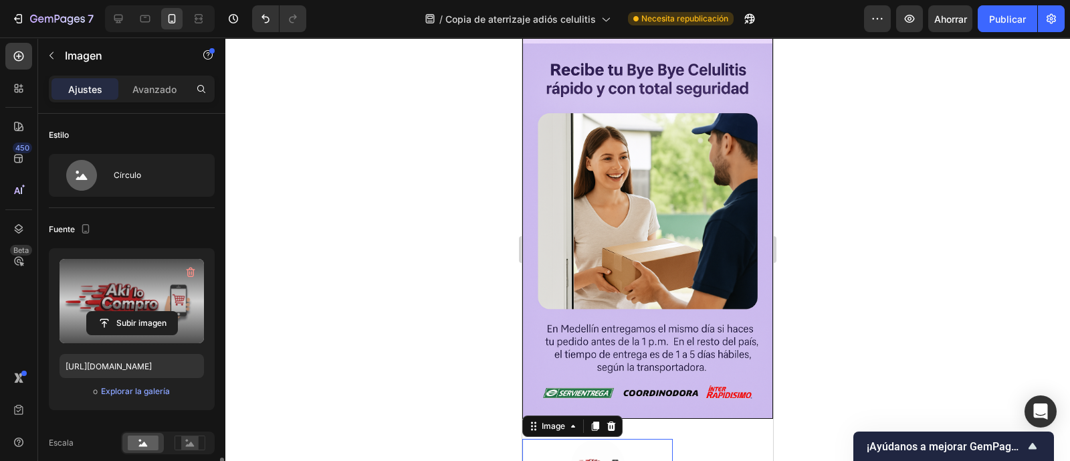
scroll to position [251, 0]
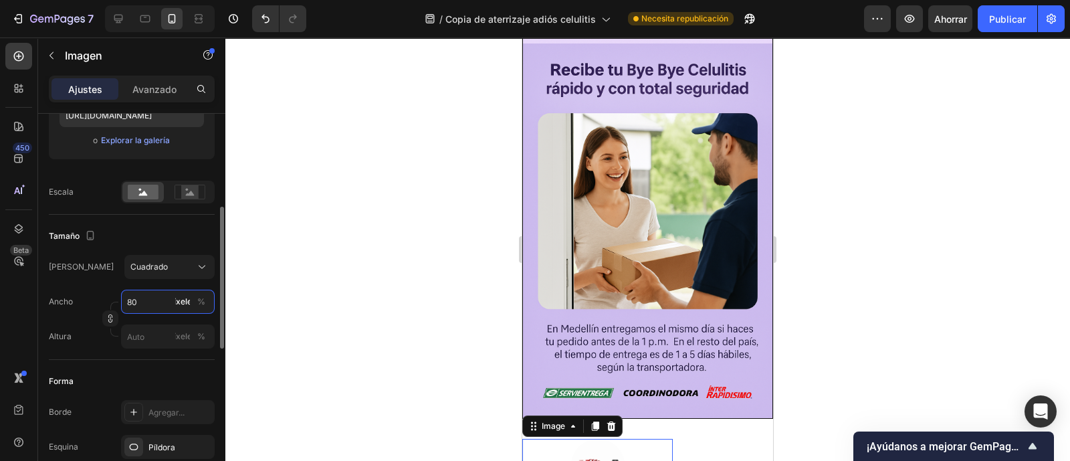
click at [157, 297] on input "80" at bounding box center [168, 301] width 94 height 24
type input "1"
type input "10"
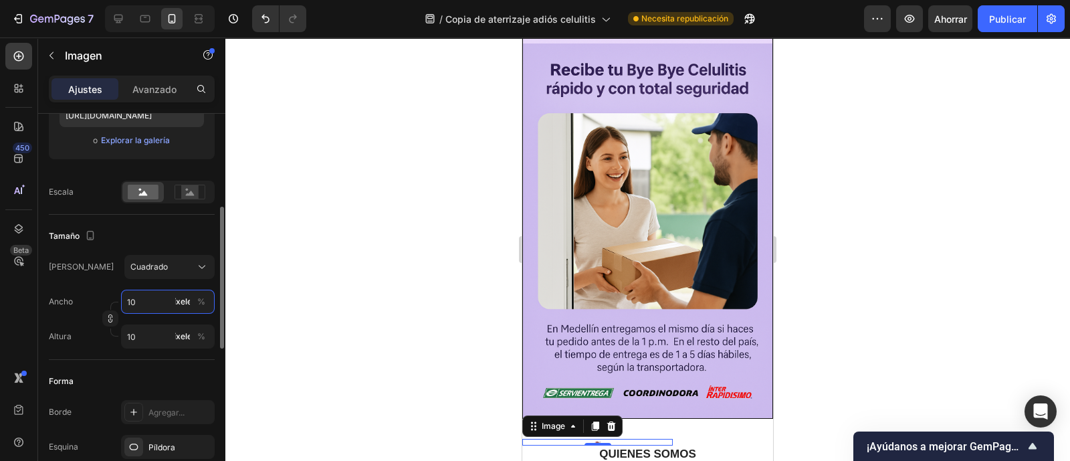
type input "100"
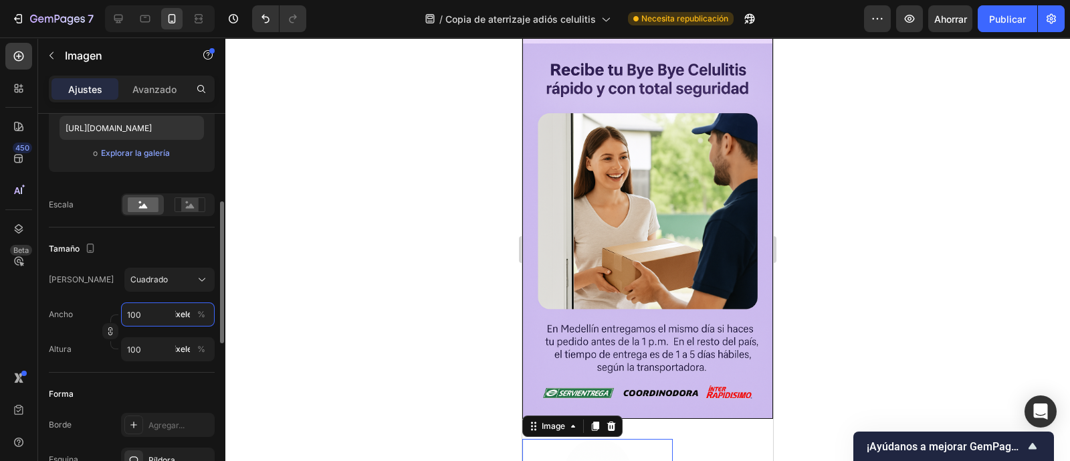
scroll to position [154, 0]
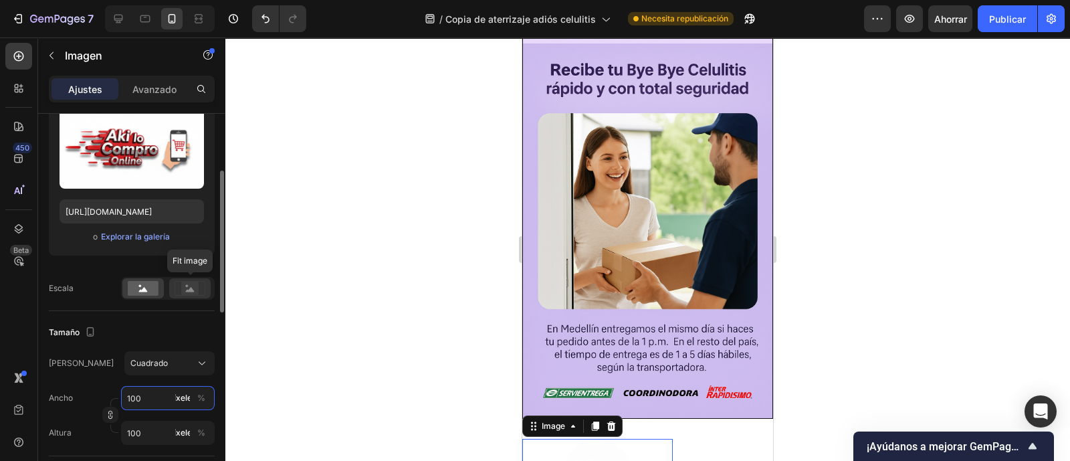
type input "100"
click at [189, 281] on rect at bounding box center [189, 287] width 17 height 13
click at [142, 291] on rect at bounding box center [143, 288] width 31 height 15
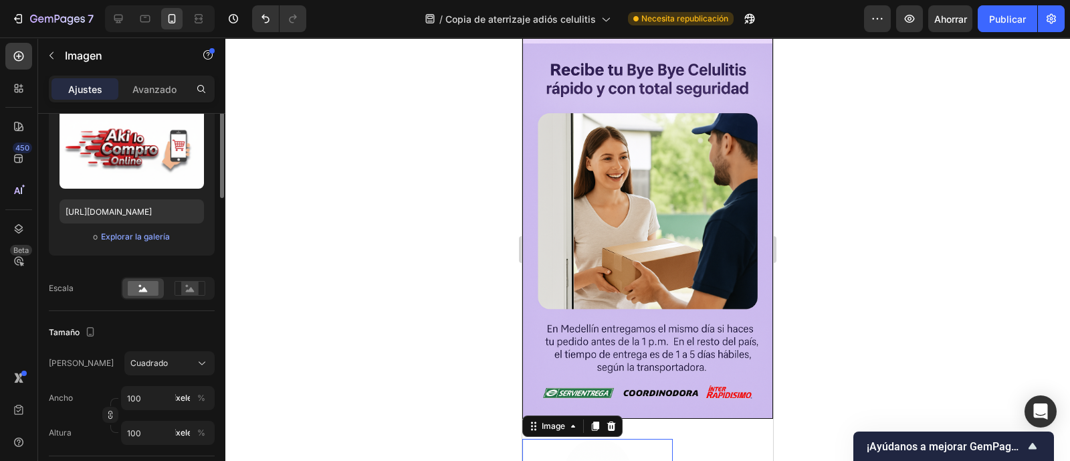
scroll to position [0, 0]
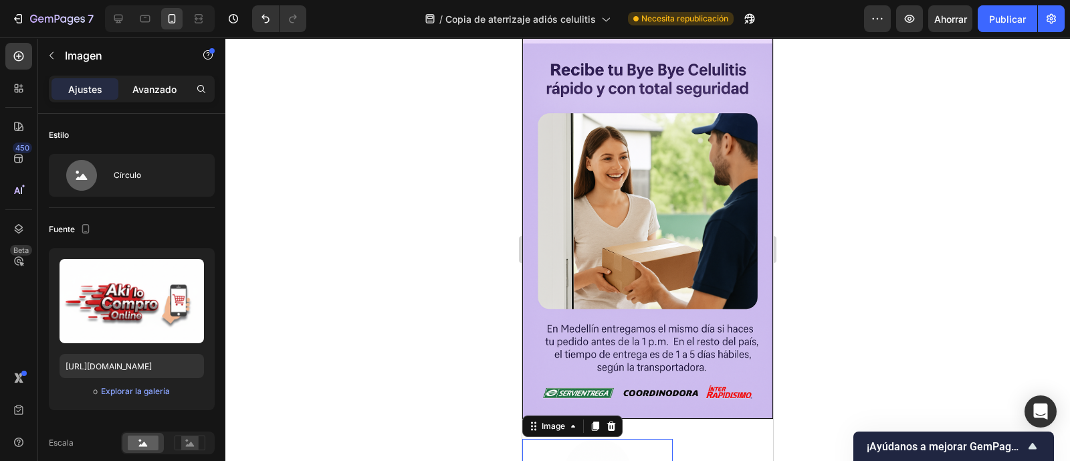
drag, startPoint x: 154, startPoint y: 78, endPoint x: 154, endPoint y: 88, distance: 10.1
click at [154, 77] on div "Ajustes Avanzado" at bounding box center [132, 89] width 166 height 27
click at [154, 92] on font "Avanzado" at bounding box center [154, 89] width 44 height 11
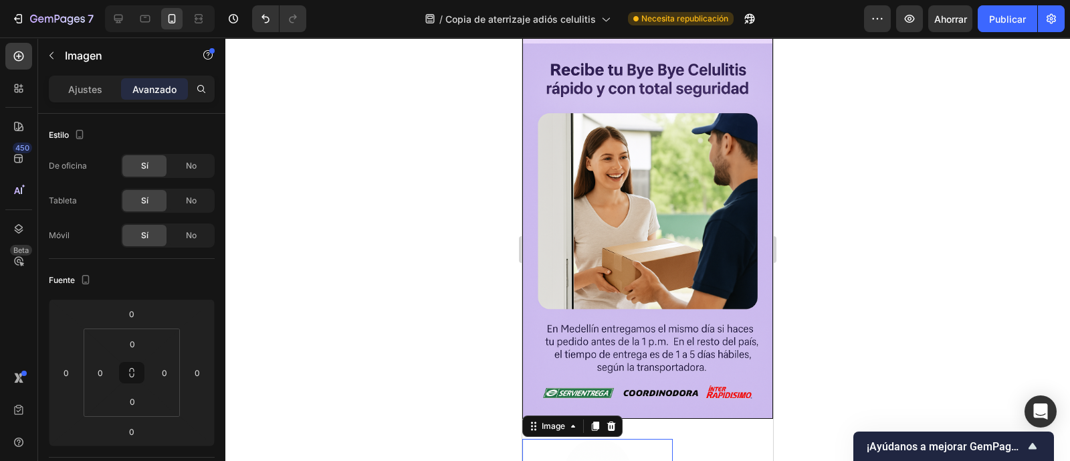
click at [90, 77] on div "Ajustes Avanzado" at bounding box center [132, 89] width 166 height 27
drag, startPoint x: 68, startPoint y: 86, endPoint x: 178, endPoint y: 219, distance: 172.8
click at [67, 85] on div "Ajustes" at bounding box center [84, 88] width 67 height 21
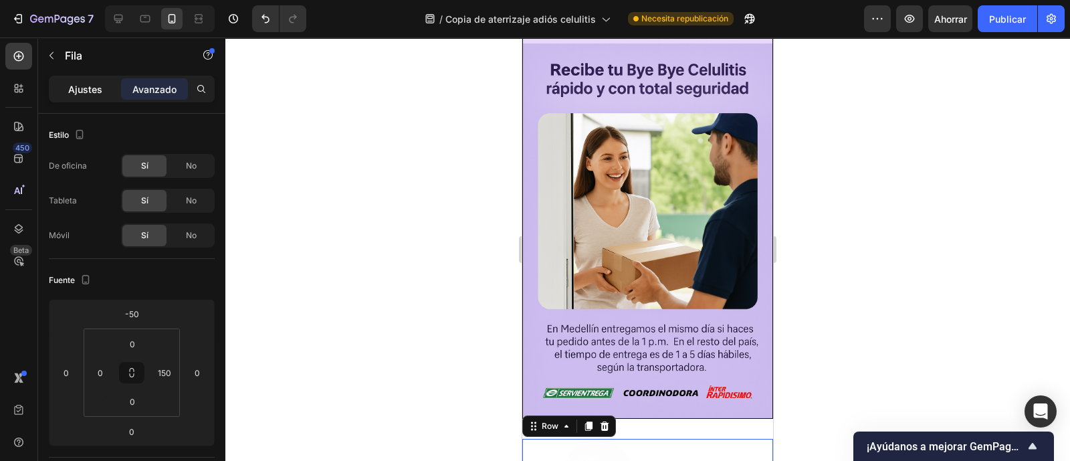
click at [84, 95] on p "Ajustes" at bounding box center [85, 89] width 34 height 14
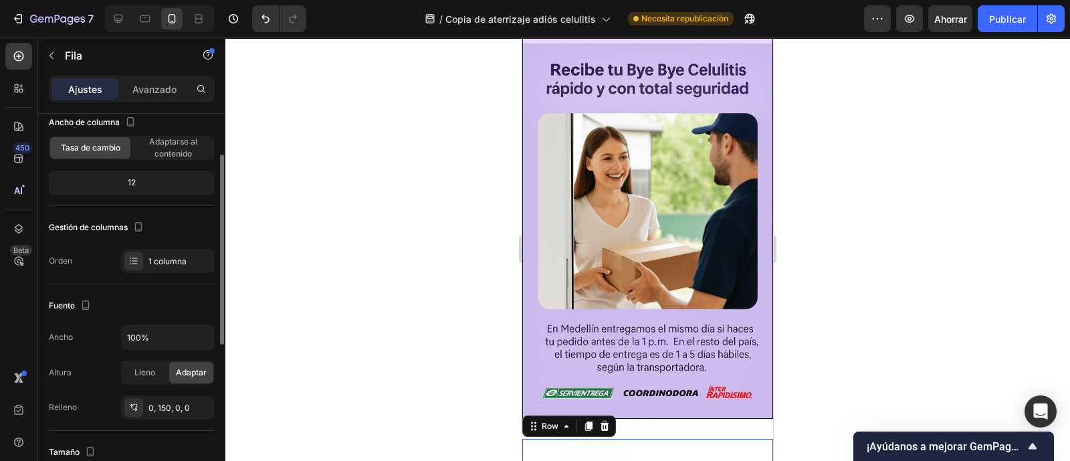
scroll to position [251, 0]
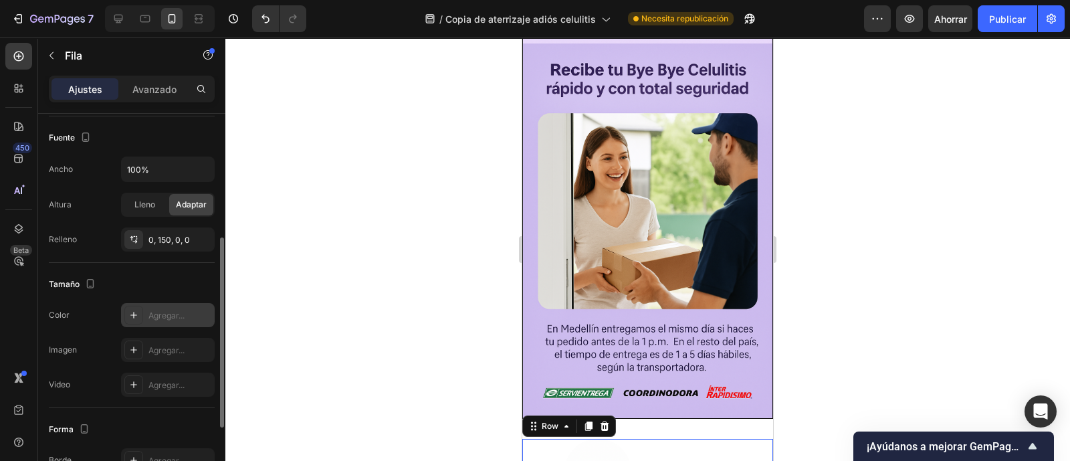
click at [129, 316] on icon at bounding box center [133, 315] width 11 height 11
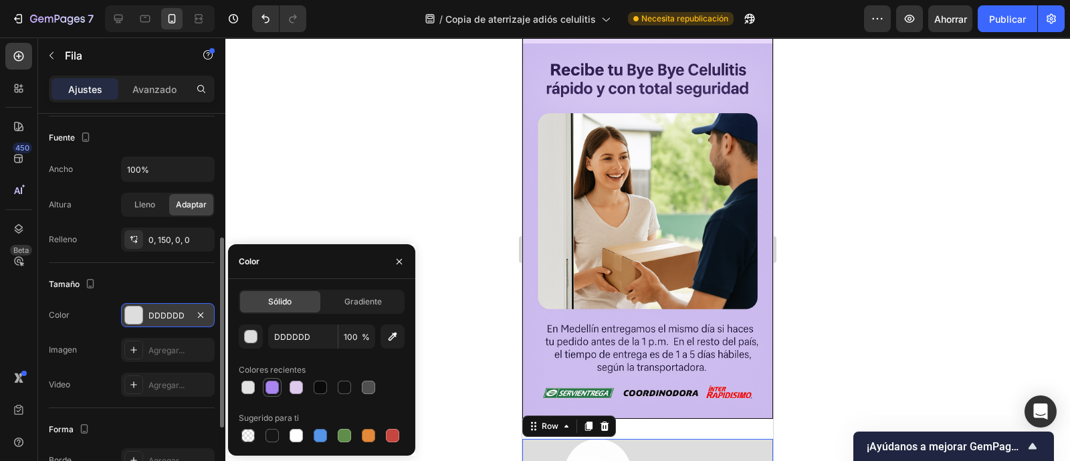
click at [276, 386] on div at bounding box center [271, 386] width 13 height 13
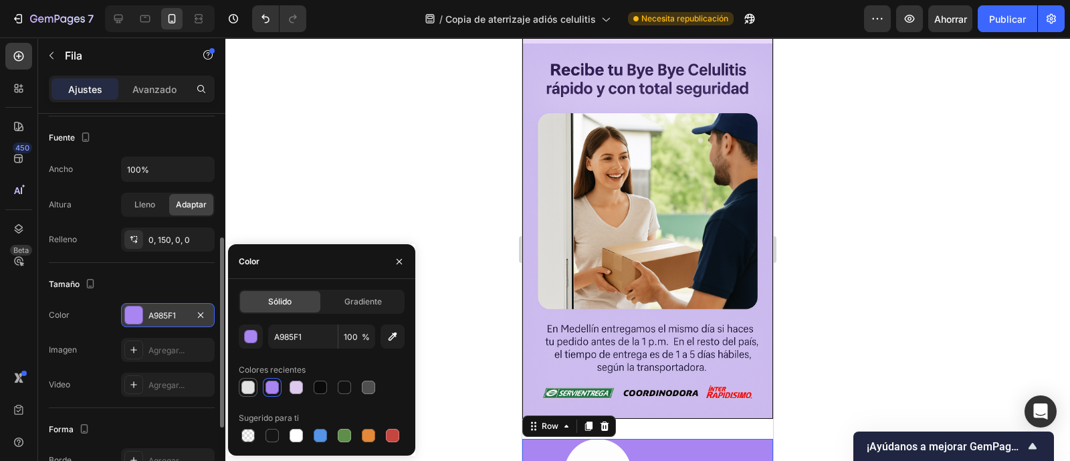
click at [256, 386] on div at bounding box center [248, 387] width 19 height 19
type input "E2E2E2"
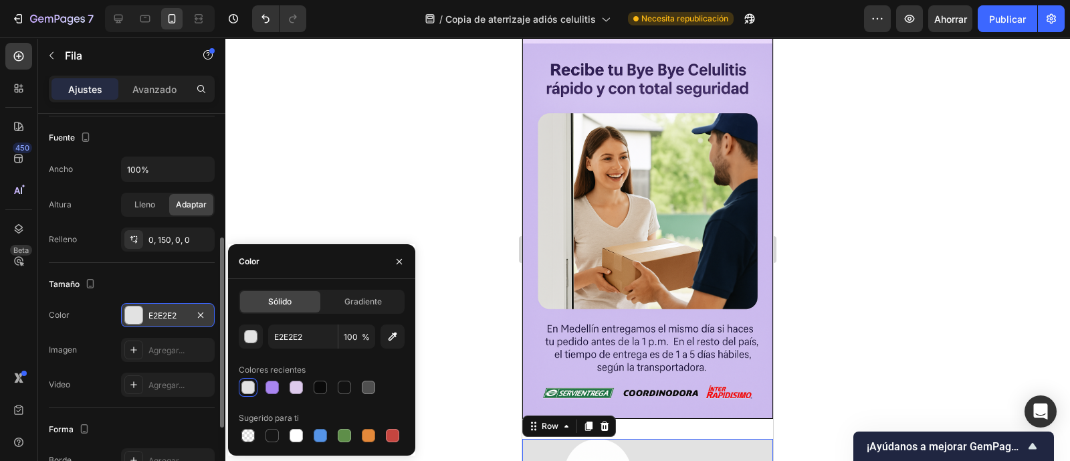
click at [254, 384] on div at bounding box center [247, 386] width 13 height 13
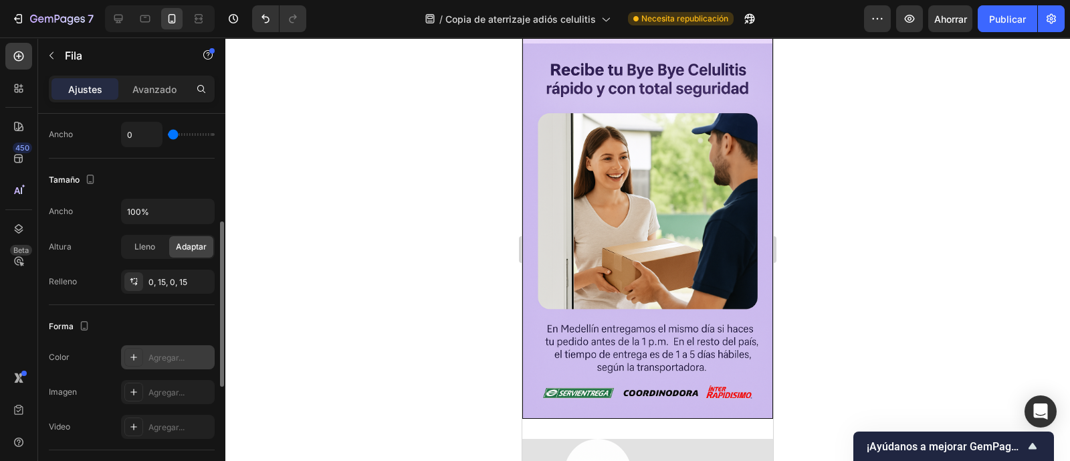
click at [145, 350] on div "Agregar..." at bounding box center [168, 357] width 94 height 24
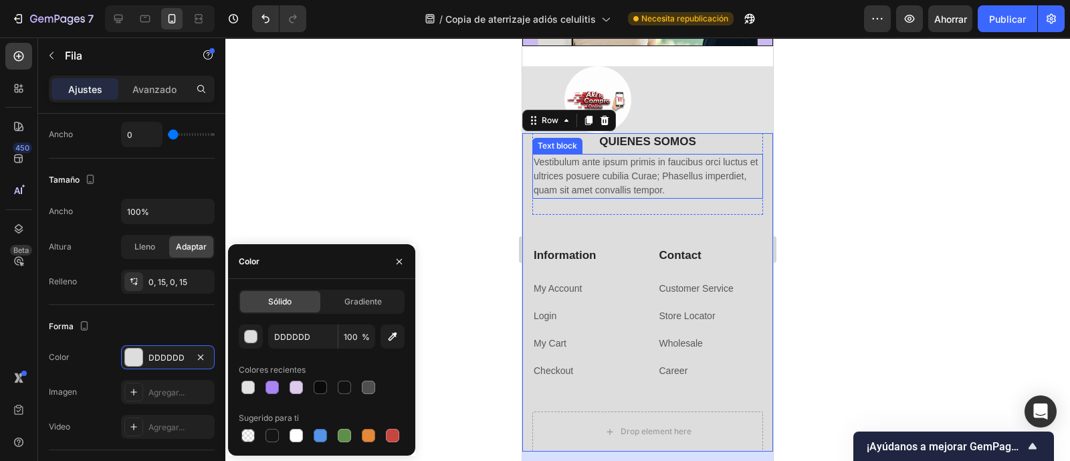
scroll to position [3904, 0]
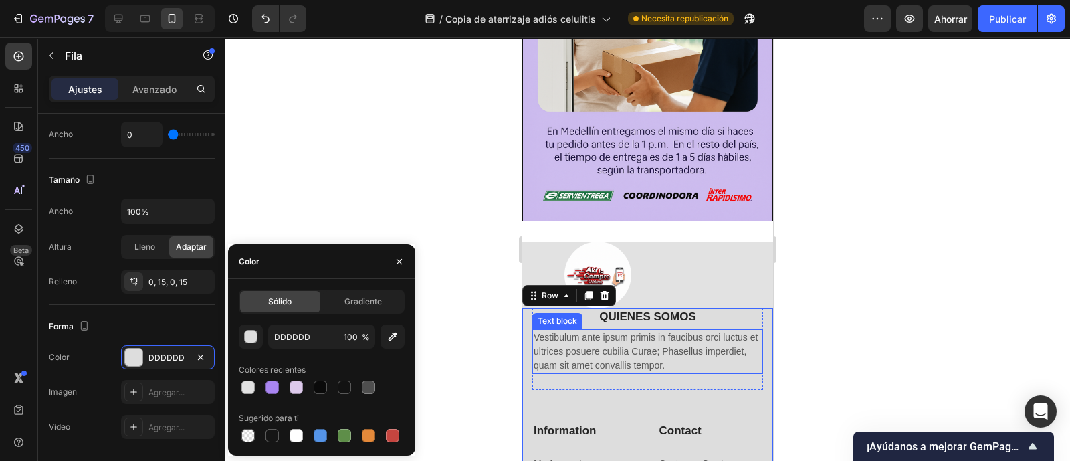
click at [662, 330] on p "Vestibulum ante ipsum primis in faucibus orci luctus et ultrices posuere cubili…" at bounding box center [647, 351] width 228 height 42
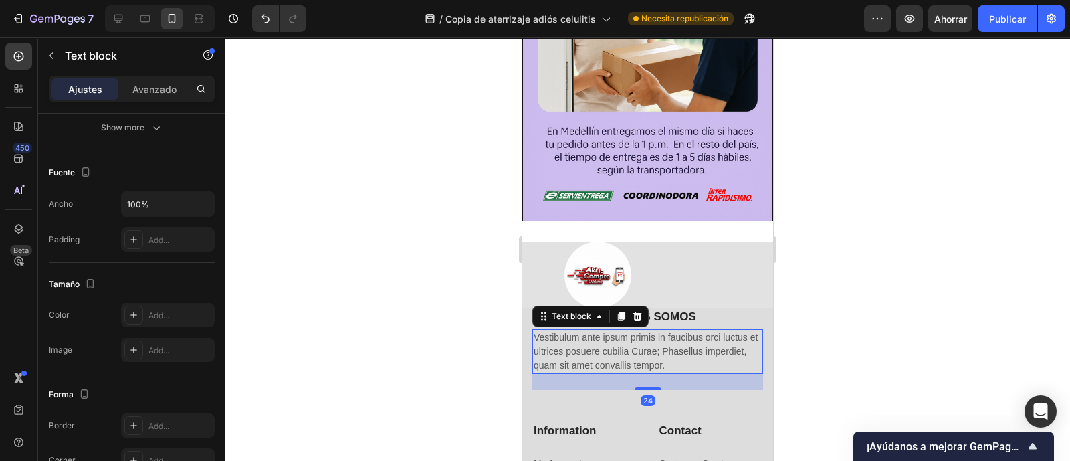
scroll to position [0, 0]
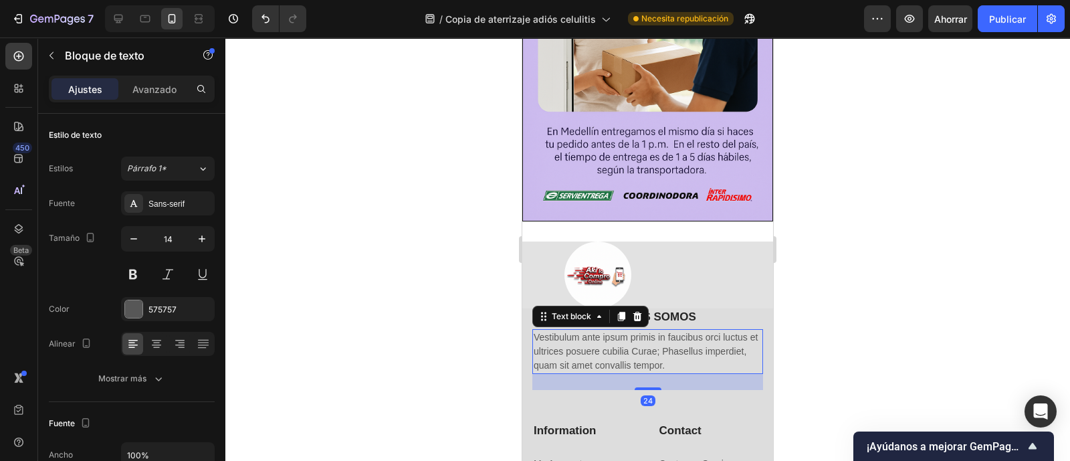
click at [702, 330] on p "Vestibulum ante ipsum primis in faucibus orci luctus et ultrices posuere cubili…" at bounding box center [647, 351] width 228 height 42
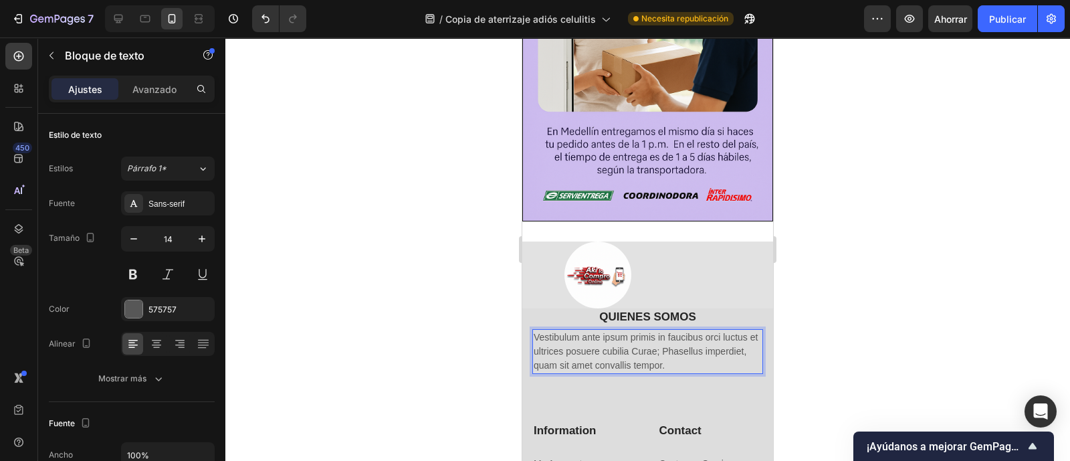
click at [704, 330] on p "Vestibulum ante ipsum primis in faucibus orci luctus et ultrices posuere cubili…" at bounding box center [647, 351] width 228 height 42
click at [715, 330] on p "Vestibulum ante ipsum primis in faucibus orci luctus et ultrices posuere cubili…" at bounding box center [647, 351] width 228 height 42
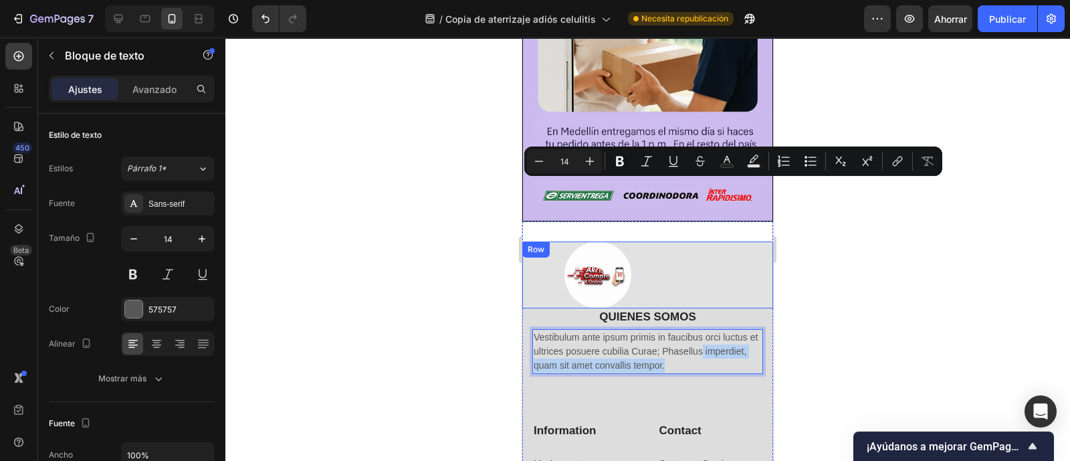
click at [695, 241] on div "Image Row" at bounding box center [647, 274] width 251 height 67
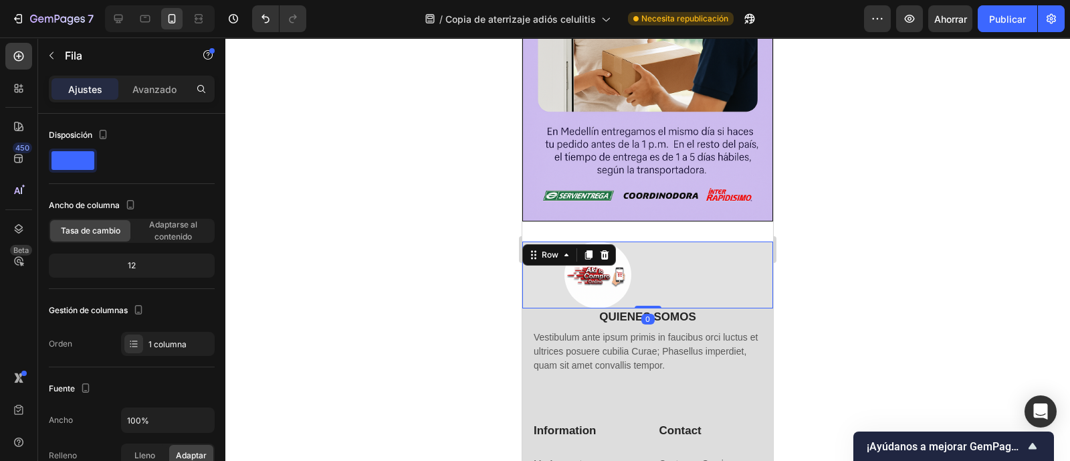
click at [696, 241] on div "Image Row 0" at bounding box center [647, 274] width 251 height 67
click at [57, 51] on button "button" at bounding box center [51, 55] width 21 height 21
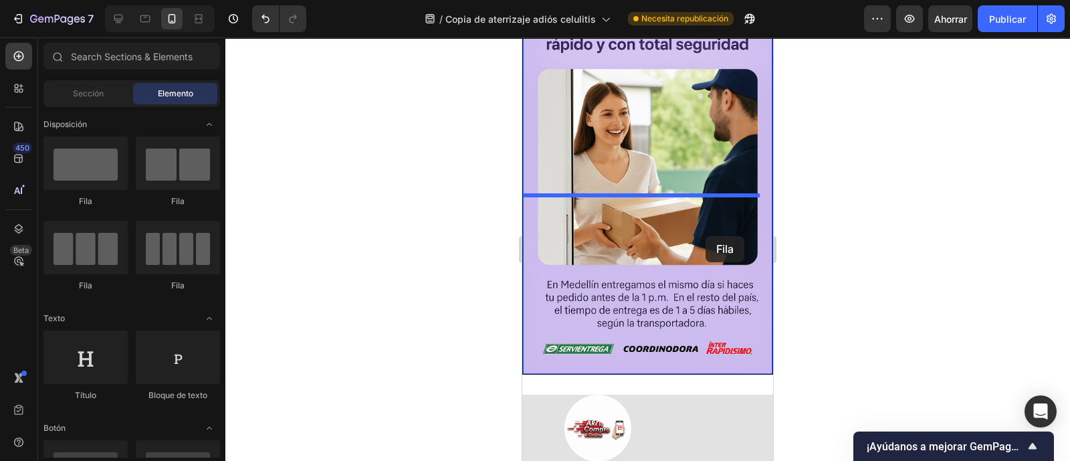
scroll to position [3777, 0]
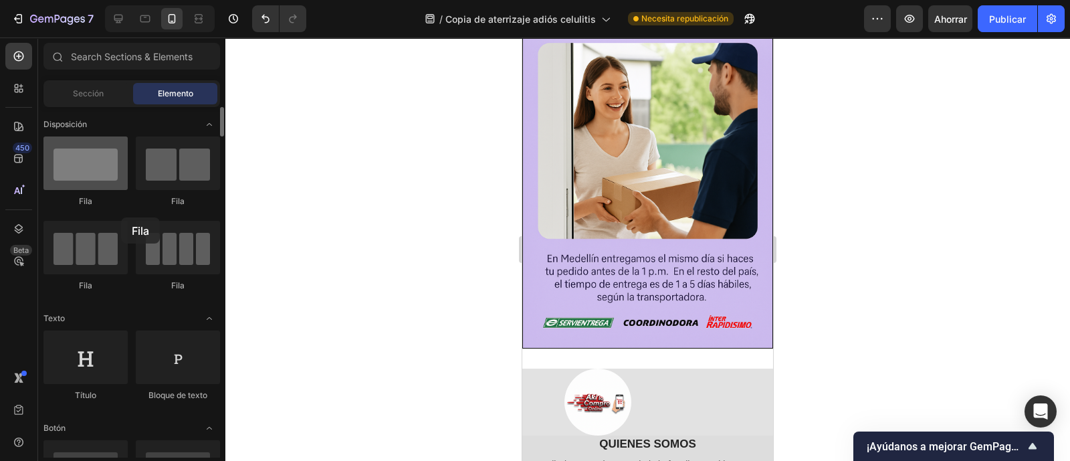
drag, startPoint x: 88, startPoint y: 172, endPoint x: 94, endPoint y: 157, distance: 15.9
click at [94, 162] on div at bounding box center [85, 162] width 84 height 53
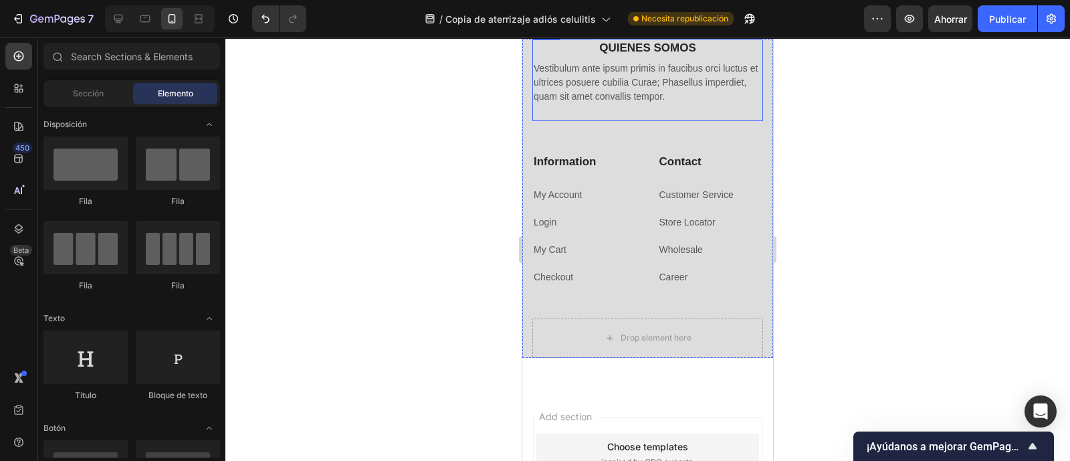
click at [678, 104] on p "Vestibulum ante ipsum primis in faucibus orci luctus et ultrices posuere cubili…" at bounding box center [647, 83] width 228 height 42
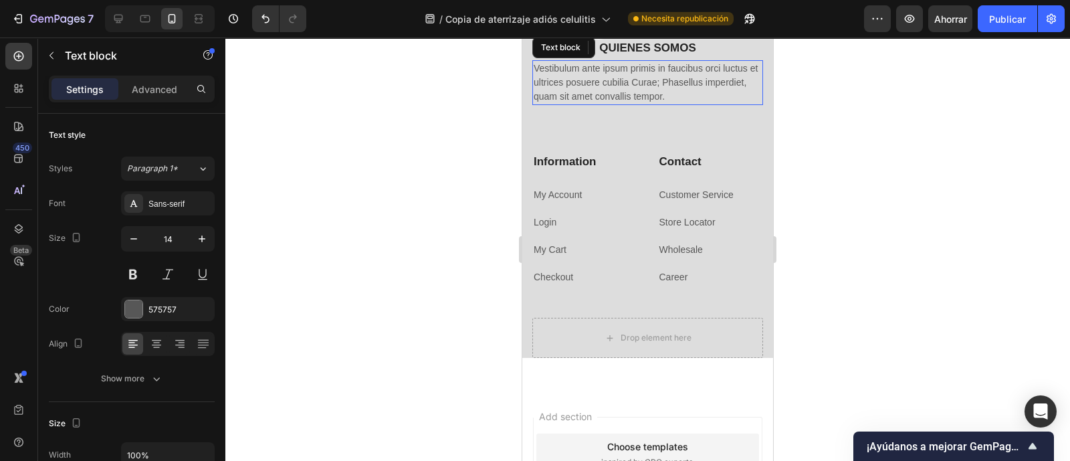
scroll to position [3861, 0]
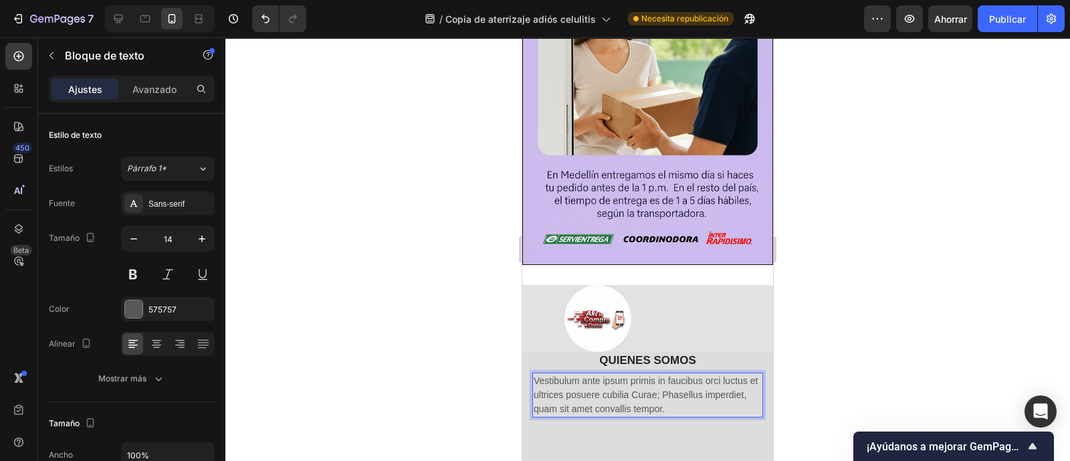
click at [703, 374] on p "Vestibulum ante ipsum primis in faucibus orci luctus et ultrices posuere cubili…" at bounding box center [647, 395] width 228 height 42
click at [709, 374] on p "Vestibulum ante ipsum primis in faucibus orci luctus et ultrices posuere cubili…" at bounding box center [647, 395] width 228 height 42
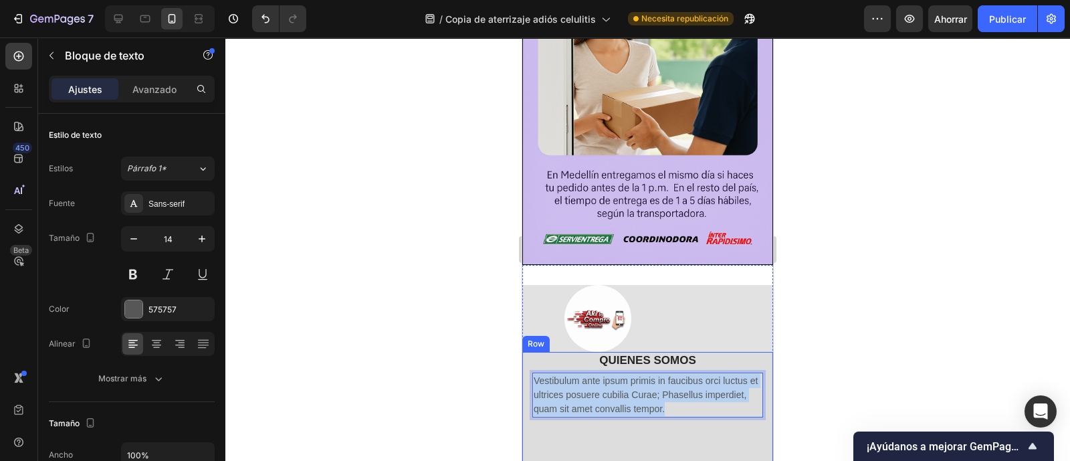
drag, startPoint x: 708, startPoint y: 231, endPoint x: 528, endPoint y: 204, distance: 181.9
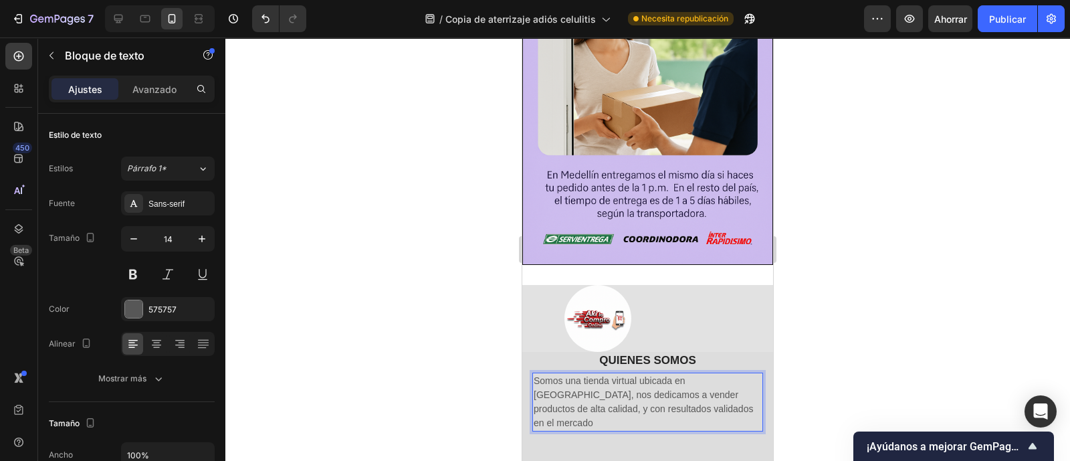
click at [615, 374] on p "Somos una tienda virtual ubicada en Medellin, nos dedicamos a vender productos …" at bounding box center [647, 402] width 228 height 56
click at [644, 374] on p "Somos una tienda virtual ubicada en Medellin, nos dedicamos a vender productos …" at bounding box center [647, 402] width 228 height 56
click at [636, 374] on p "Somos una tienda virtual ubicada en Medellin, nos dedicamos a vender productos …" at bounding box center [647, 402] width 228 height 56
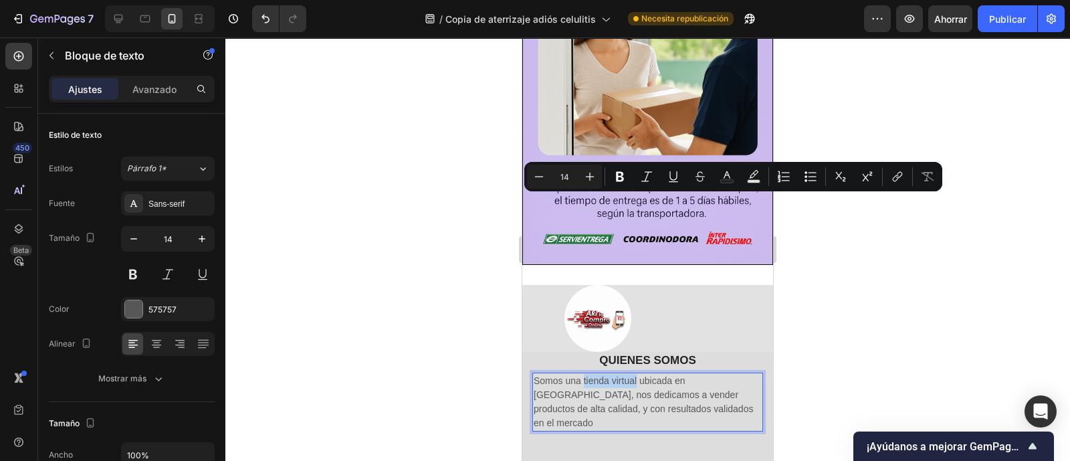
drag, startPoint x: 637, startPoint y: 203, endPoint x: 584, endPoint y: 204, distance: 52.8
click at [584, 374] on p "Somos una tienda virtual ubicada en Medellin, nos dedicamos a vender productos …" at bounding box center [647, 402] width 228 height 56
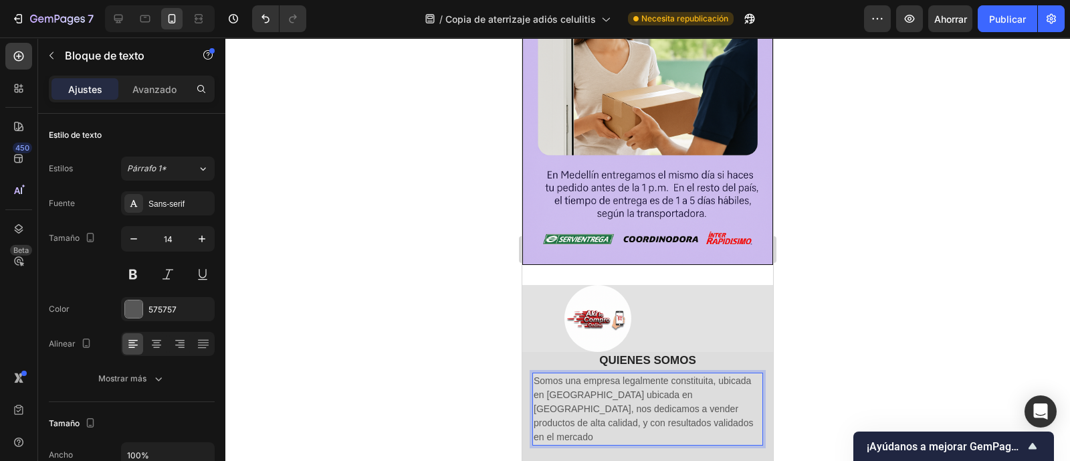
click at [606, 374] on p "Somos una empresa legalmente constituita, ubicada en Medellin ubicada en Medell…" at bounding box center [647, 409] width 228 height 70
click at [522, 37] on lt-span "Medell í n" at bounding box center [522, 37] width 0 height 0
click at [695, 374] on p "Somos una empresa legalmente constituita, ubicada en Medellín ubicada en Medell…" at bounding box center [647, 409] width 228 height 70
click at [522, 37] on lt-span "constituida" at bounding box center [522, 37] width 0 height 0
click at [602, 374] on p "Somos una empresa legalmente constituida, ubicada en Medellín ubicada en Medell…" at bounding box center [647, 409] width 228 height 70
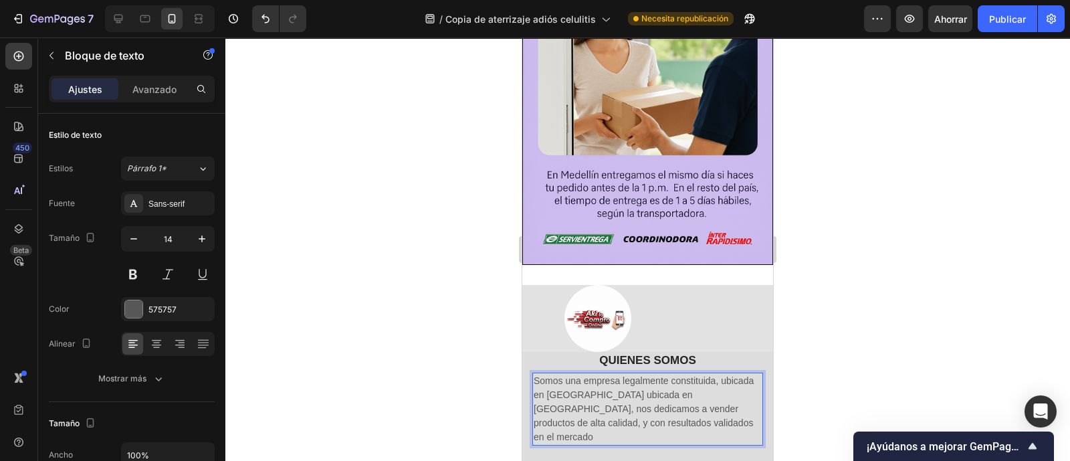
click at [522, 37] on lt-span "Medellín ," at bounding box center [522, 37] width 0 height 0
click at [705, 374] on p "Somos una empresa legalmente constituida, ubicada en Medellín, ubicada en Medel…" at bounding box center [647, 409] width 228 height 70
click at [707, 374] on p "Somos una empresa legalmente constituida, ubicada en Medellín, ubicada en Medel…" at bounding box center [647, 409] width 228 height 70
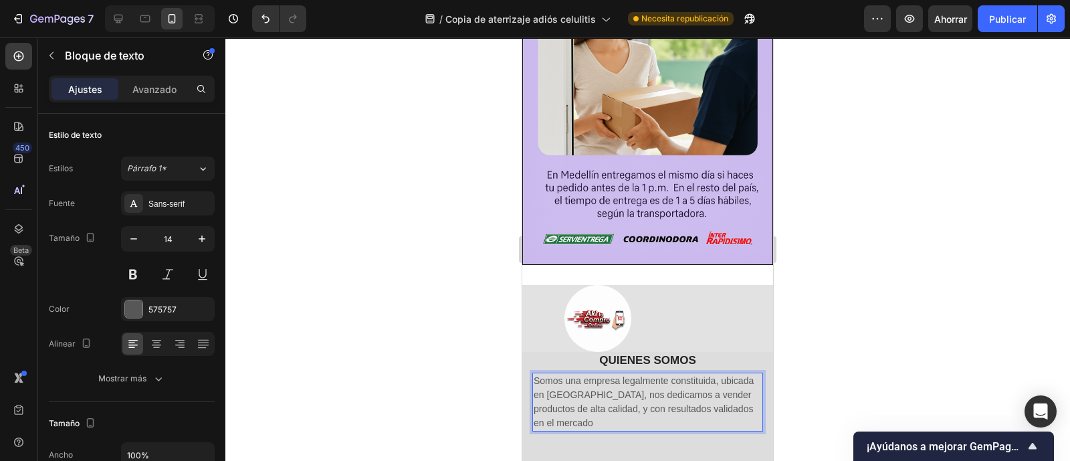
click at [715, 374] on p "Somos una empresa legalmente constituida, ubicada en Medellín, nos dedicamos a …" at bounding box center [647, 402] width 228 height 56
click at [720, 374] on p "Somos una empresa legalmente constituida, ubicada en Medellín, nos dedicamos a …" at bounding box center [647, 402] width 228 height 56
click at [723, 374] on p "Somos una empresa legalmente constituida, ubicada en Medellín, nos dedicamos a …" at bounding box center [647, 402] width 228 height 56
click at [695, 374] on p "Somos una empresa legalmente constituida, ubicada en Medellín, nos dedicamos a …" at bounding box center [647, 402] width 228 height 56
click at [632, 352] on div "QUIENES SOMOS Heading Somos una empresa legalmente constituida, ubicada en Mede…" at bounding box center [647, 416] width 231 height 128
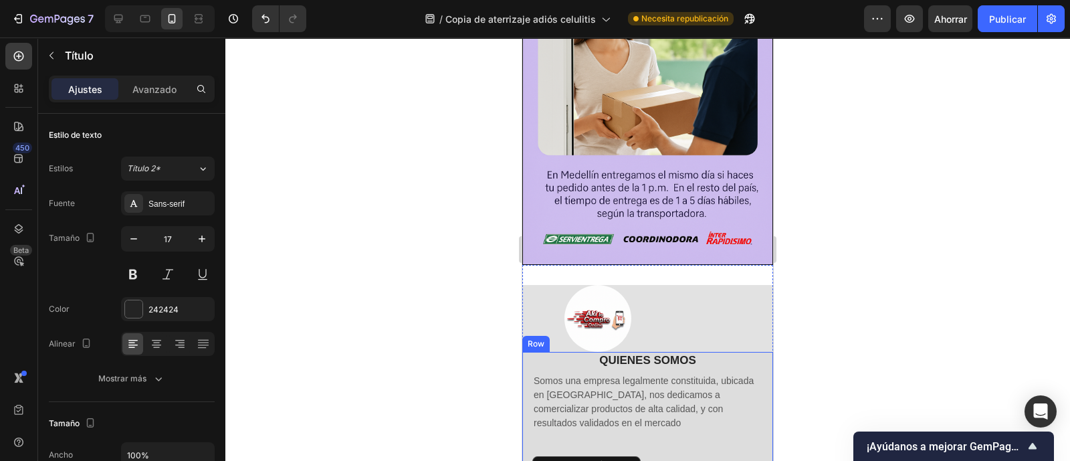
click at [695, 352] on div "QUIENES SOMOS Heading Somos una empresa legalmente constituida, ubicada en Mede…" at bounding box center [647, 416] width 231 height 128
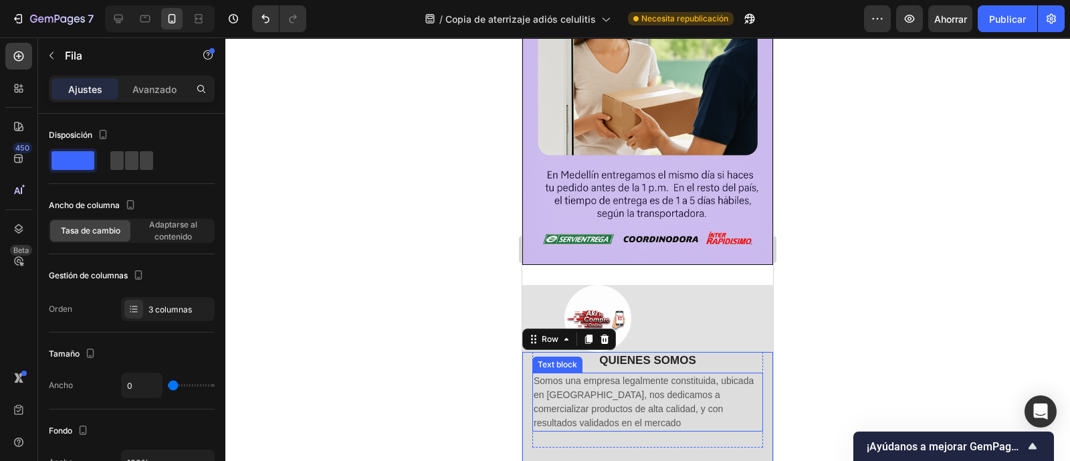
click at [703, 374] on p "Somos una empresa legalmente constituida, ubicada en Medellín, nos dedicamos a …" at bounding box center [647, 402] width 228 height 56
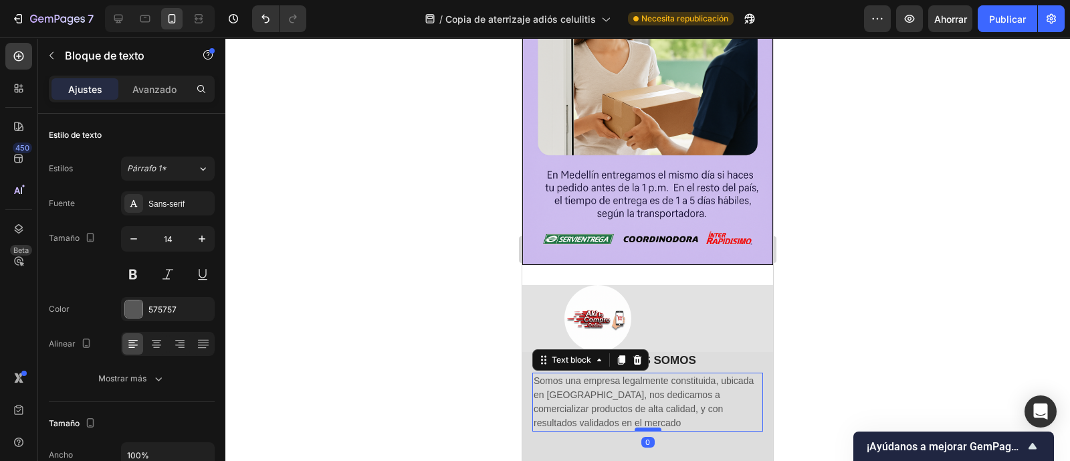
drag, startPoint x: 641, startPoint y: 265, endPoint x: 642, endPoint y: 248, distance: 17.4
click at [642, 427] on div at bounding box center [647, 429] width 27 height 4
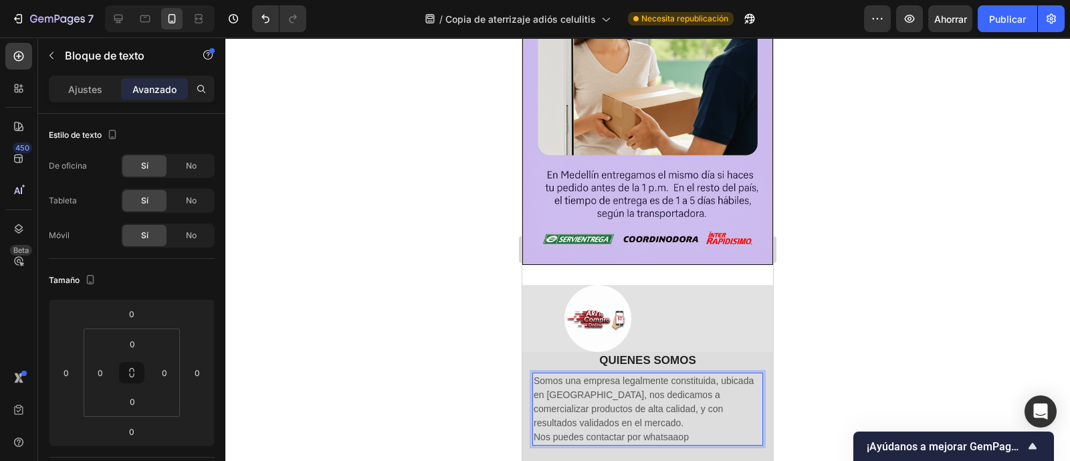
click at [715, 374] on p "Somos una empresa legalmente constituida, ubicada en Medellín, nos dedicamos a …" at bounding box center [647, 402] width 228 height 56
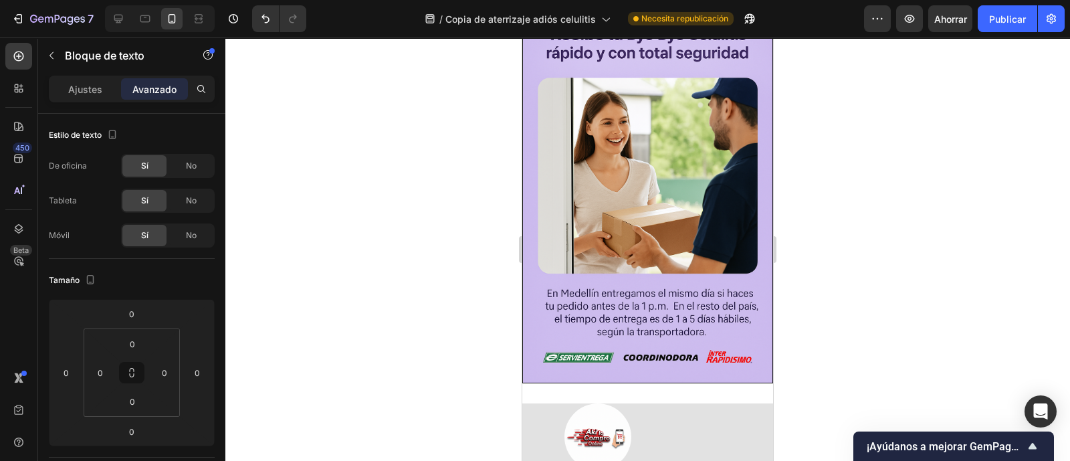
scroll to position [3777, 0]
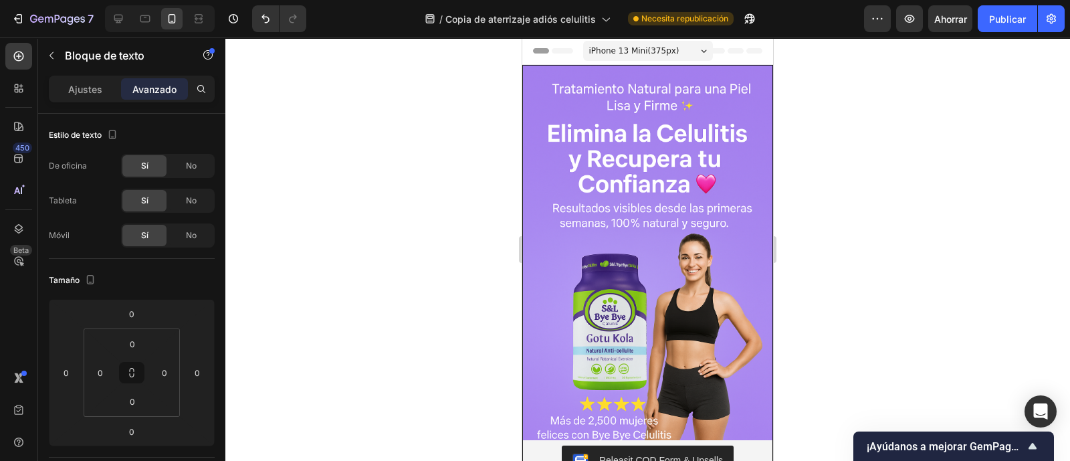
scroll to position [3777, 0]
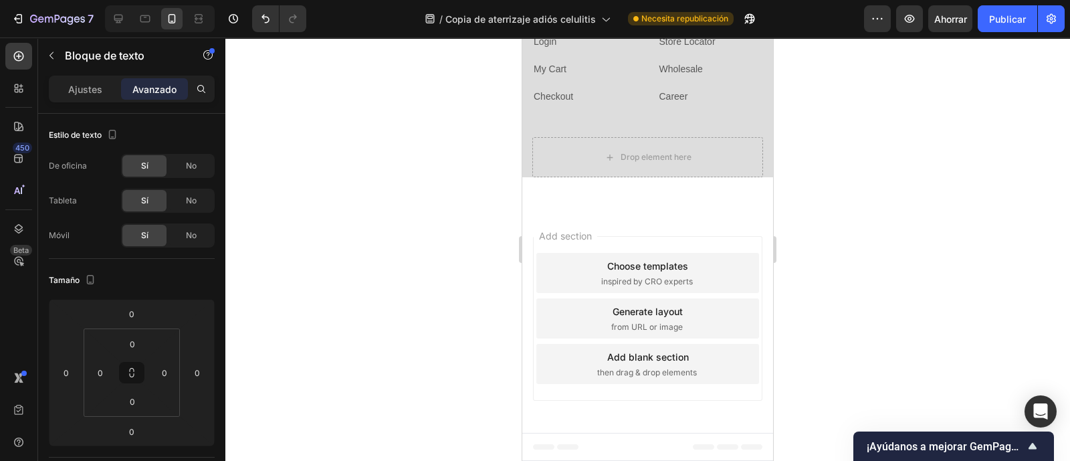
click at [522, 37] on lt-em "constituida" at bounding box center [522, 37] width 0 height 0
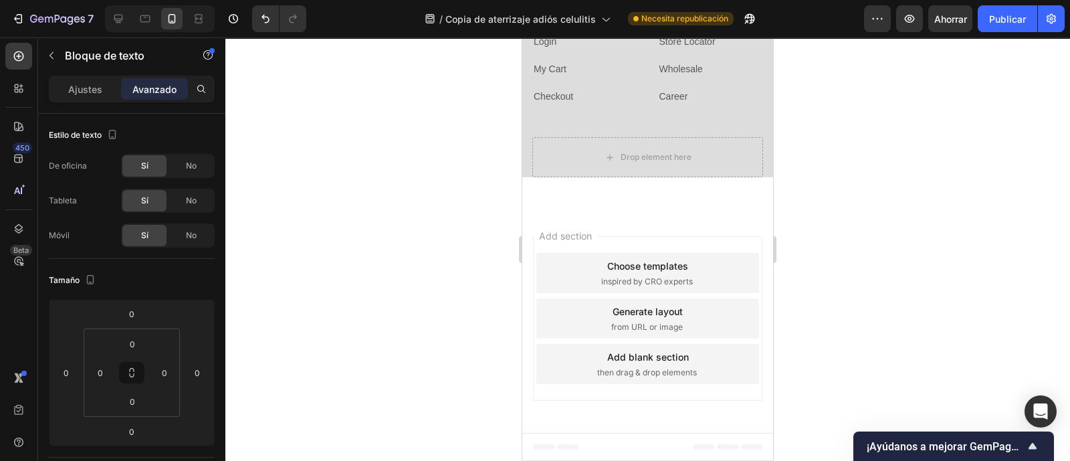
drag, startPoint x: 549, startPoint y: 285, endPoint x: 545, endPoint y: 292, distance: 7.8
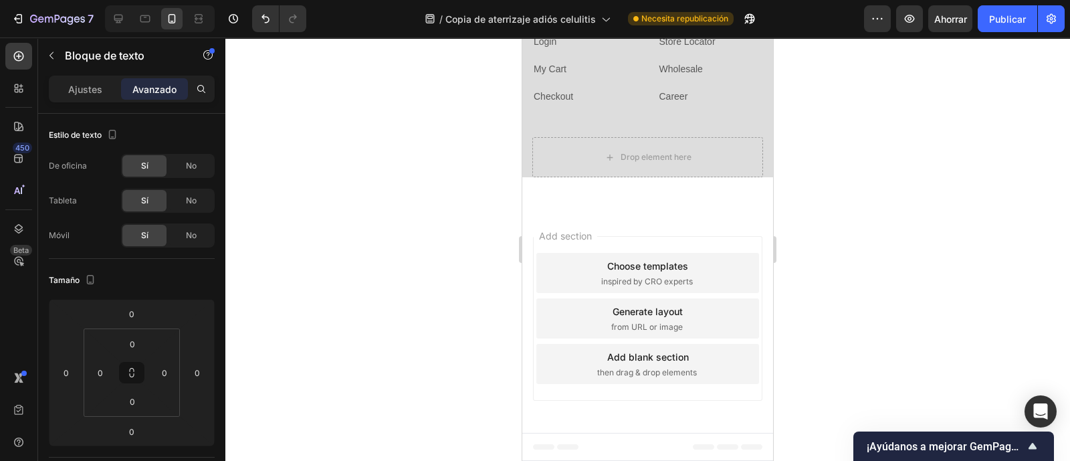
drag, startPoint x: 716, startPoint y: 284, endPoint x: 716, endPoint y: 293, distance: 8.7
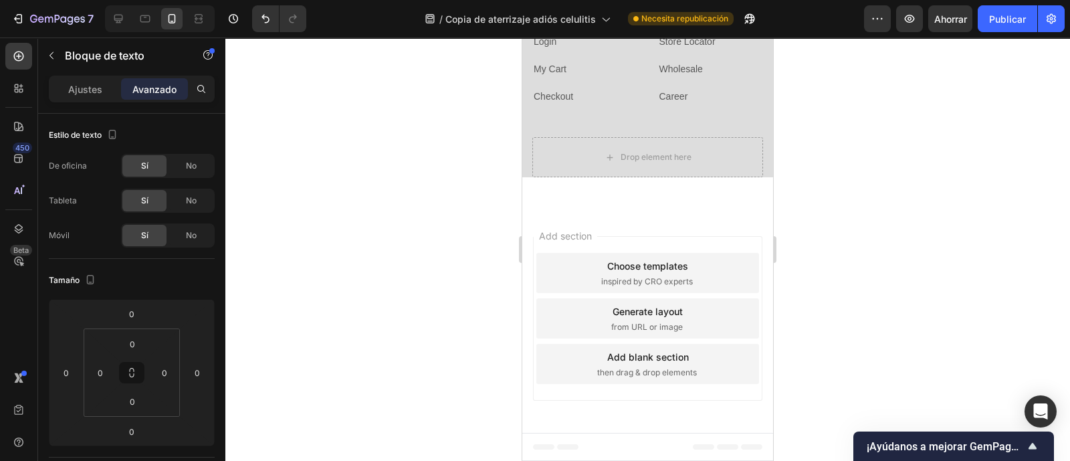
drag, startPoint x: 724, startPoint y: 282, endPoint x: 725, endPoint y: 289, distance: 7.4
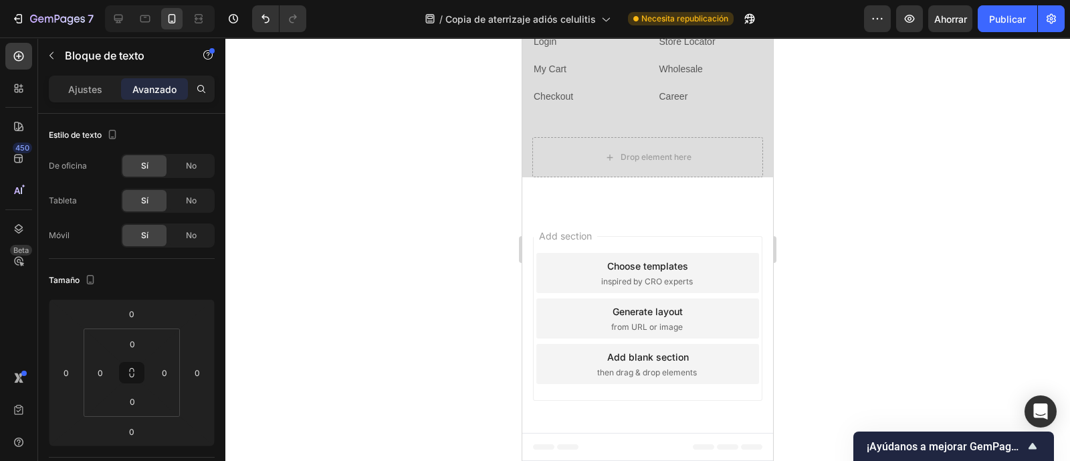
click at [522, 37] on lt-em "WHATSAPP" at bounding box center [522, 37] width 0 height 0
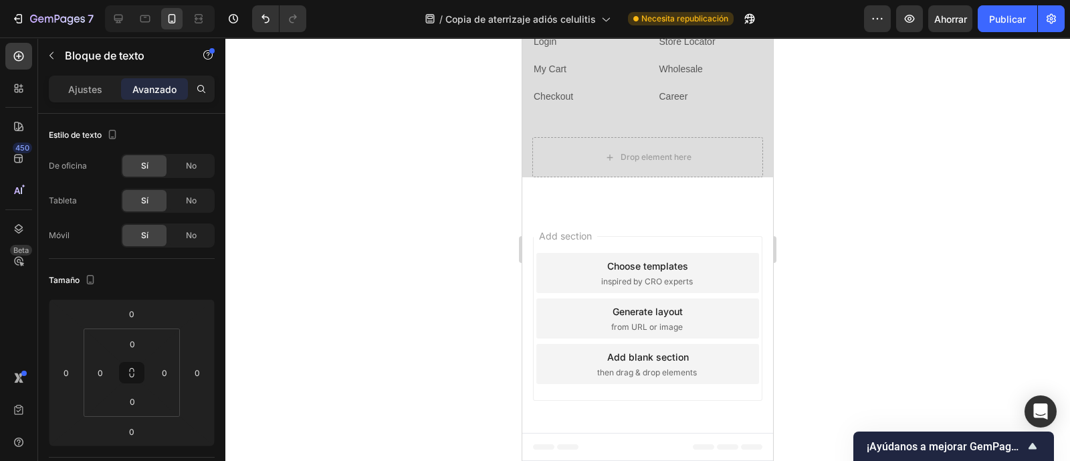
click at [522, 37] on lt-span "constituida ubicada" at bounding box center [522, 37] width 0 height 0
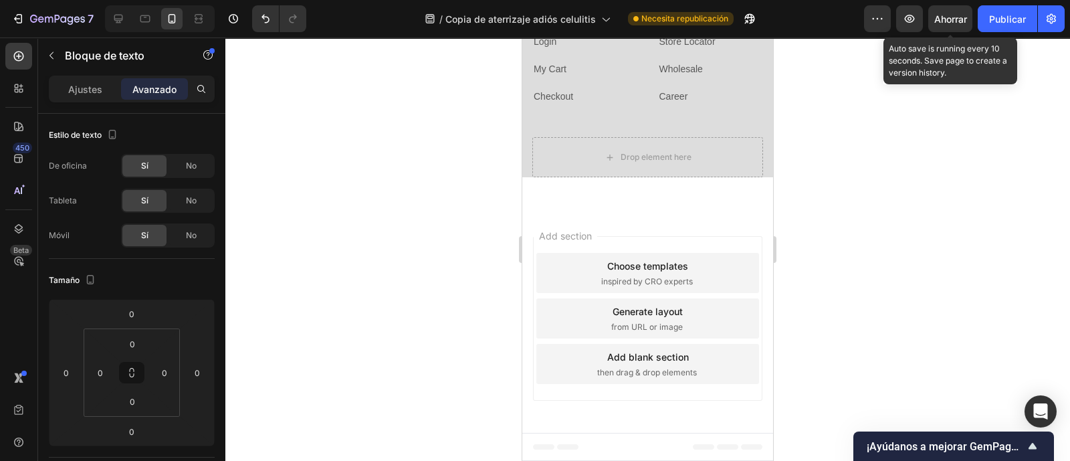
drag, startPoint x: 949, startPoint y: 15, endPoint x: 969, endPoint y: 153, distance: 139.8
click at [949, 16] on font "Ahorrar" at bounding box center [950, 18] width 33 height 11
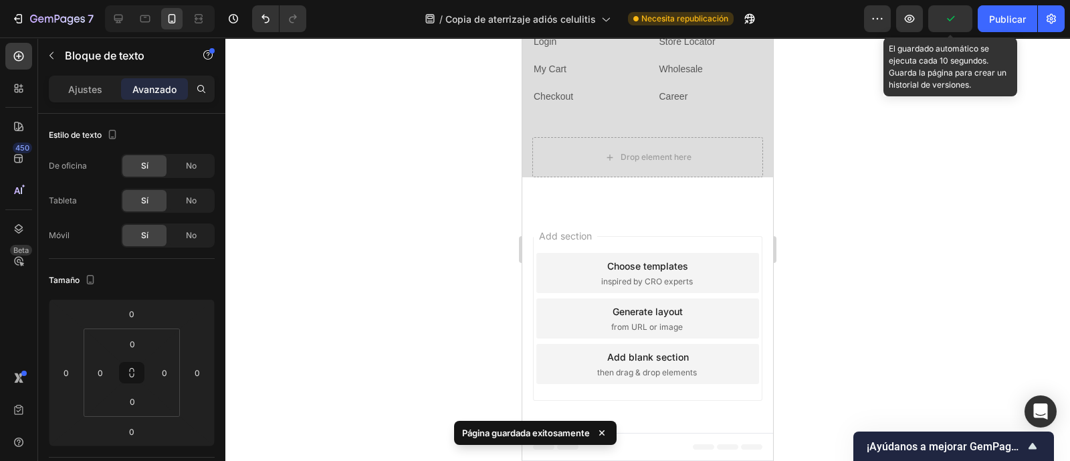
scroll to position [3944, 0]
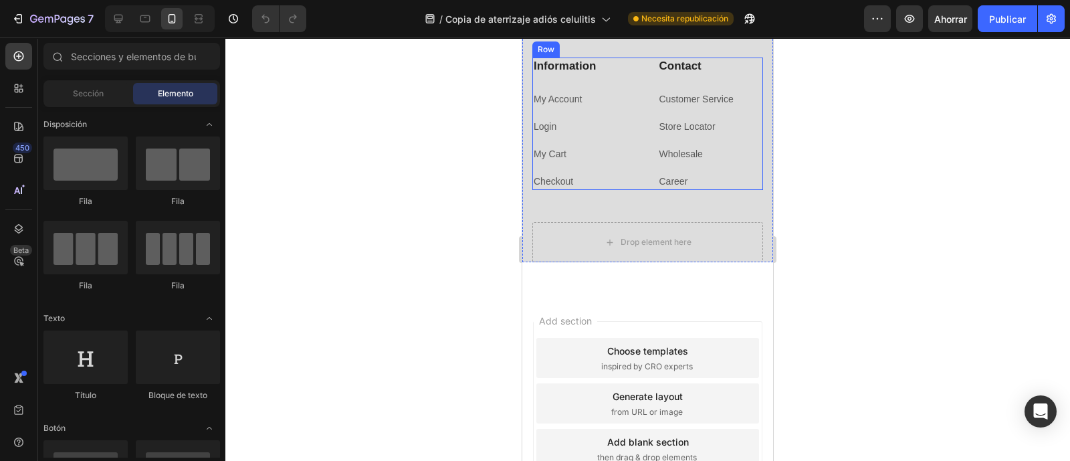
scroll to position [3935, 0]
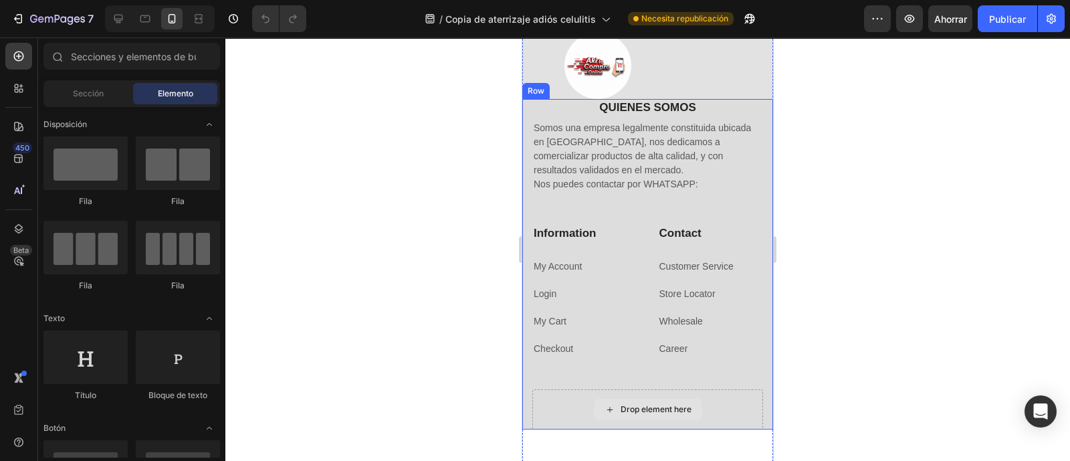
click at [691, 407] on div "Drop element here" at bounding box center [648, 408] width 108 height 21
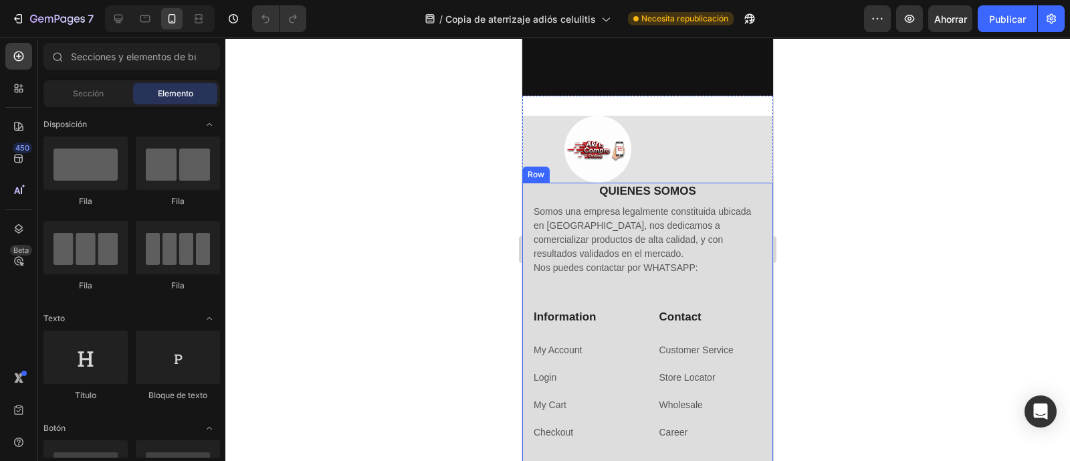
scroll to position [3867, 0]
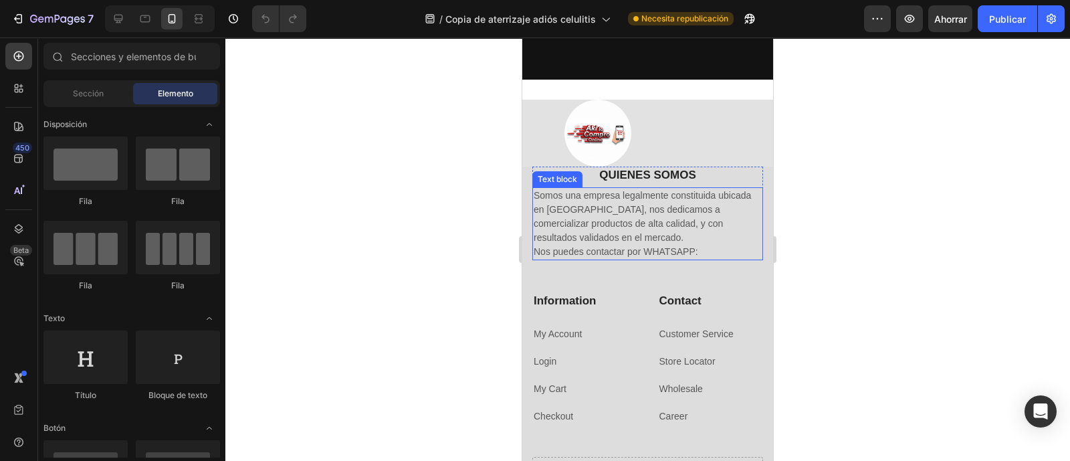
click at [707, 249] on p "Nos puedes contactar por WHATSAPP:" at bounding box center [647, 252] width 228 height 14
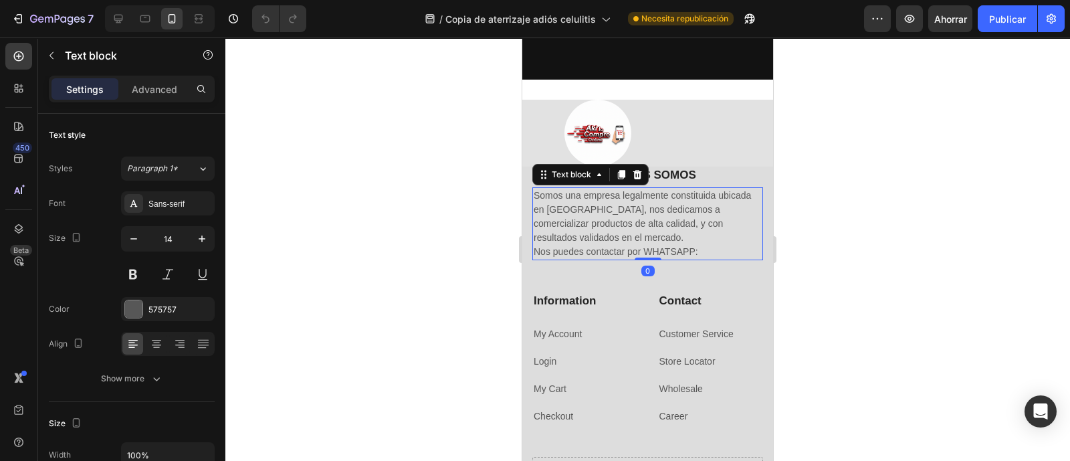
click at [707, 251] on p "Nos puedes contactar por WHATSAPP:" at bounding box center [647, 252] width 228 height 14
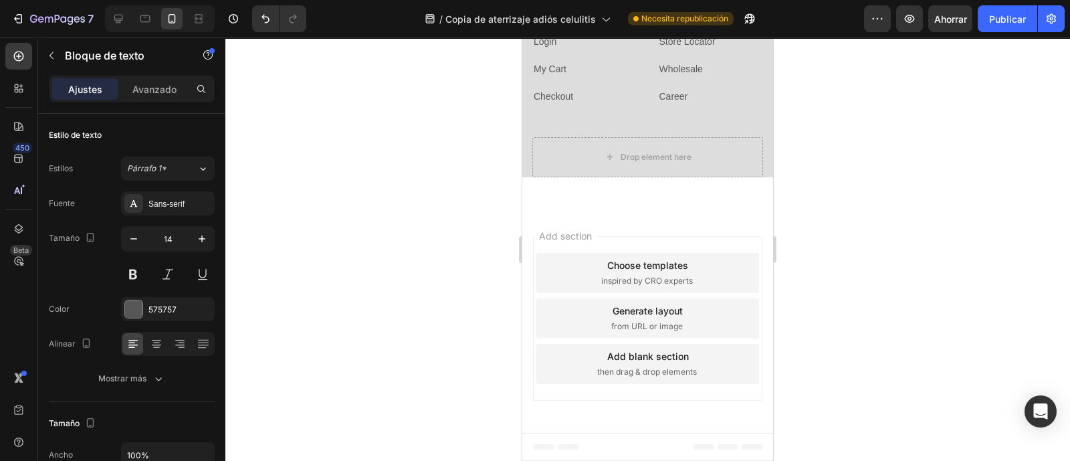
click at [581, 19] on link "My Account" at bounding box center [557, 14] width 48 height 11
drag, startPoint x: 587, startPoint y: 364, endPoint x: 588, endPoint y: 352, distance: 12.1
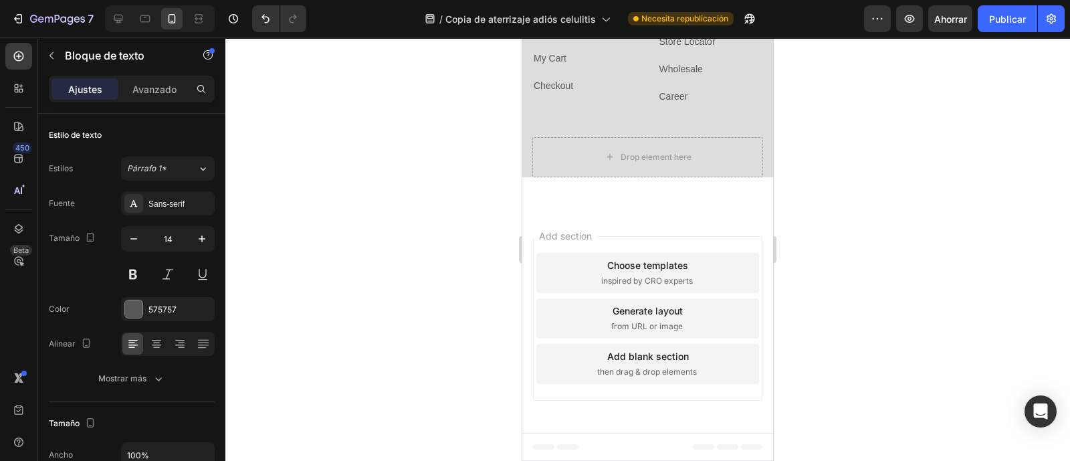
click at [588, 23] on div at bounding box center [585, 21] width 27 height 4
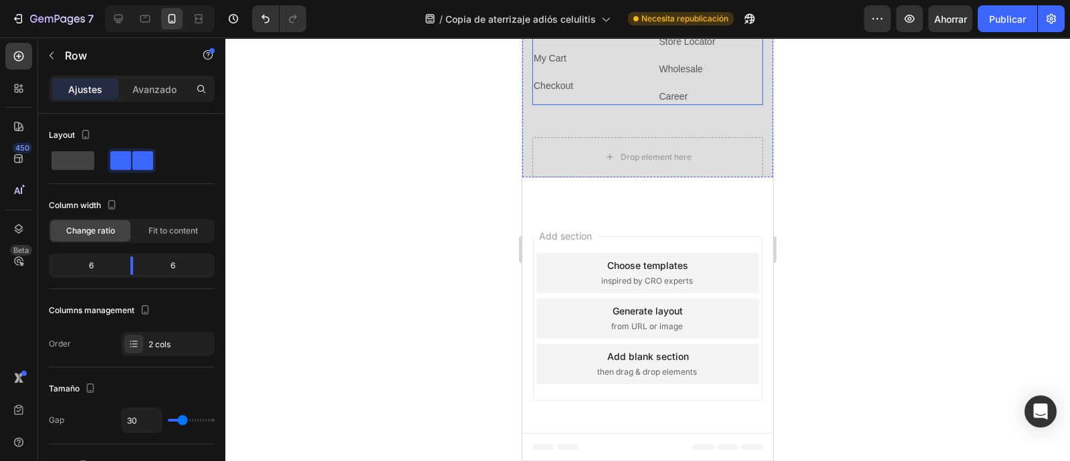
click at [635, 105] on div "Information Heading My Account Text block 0 Login Text block My Cart Text block…" at bounding box center [647, 39] width 231 height 132
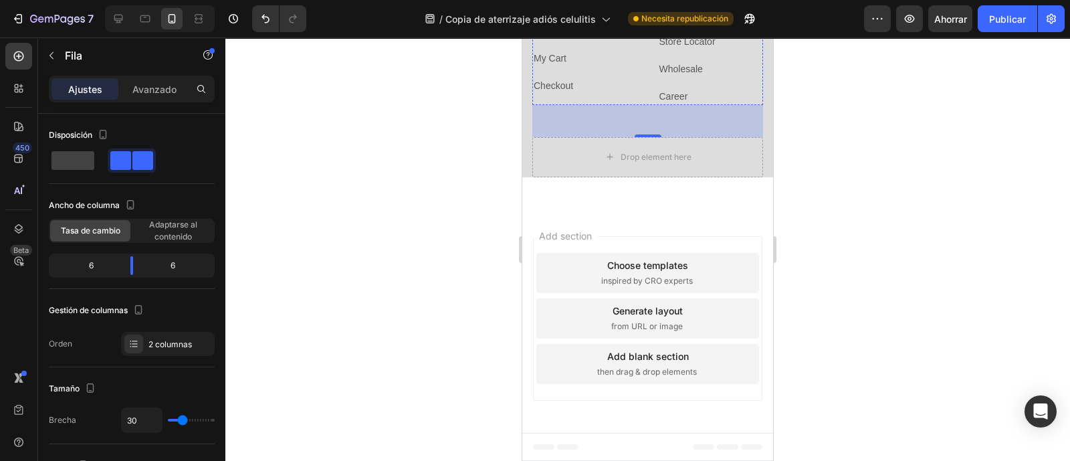
click at [568, 19] on link "My Account" at bounding box center [557, 14] width 48 height 11
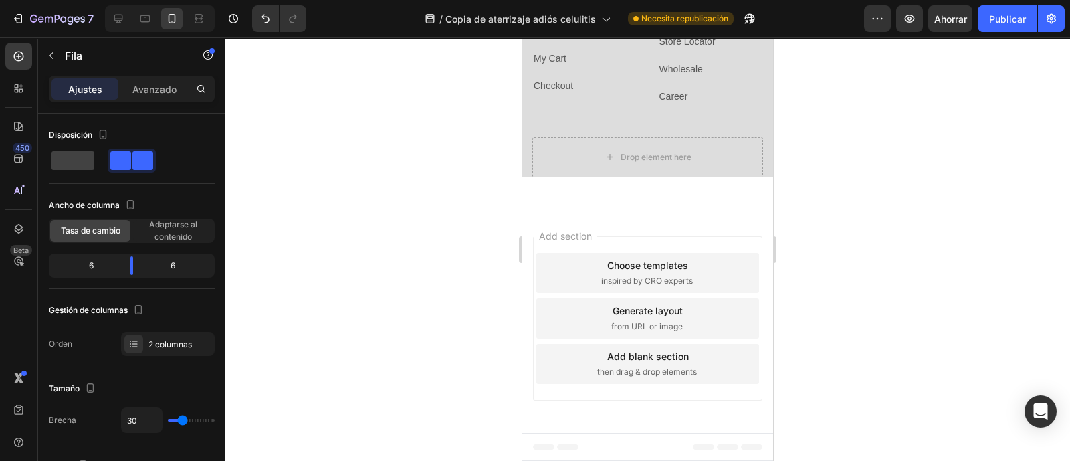
click at [568, 19] on link "My Account" at bounding box center [557, 14] width 48 height 11
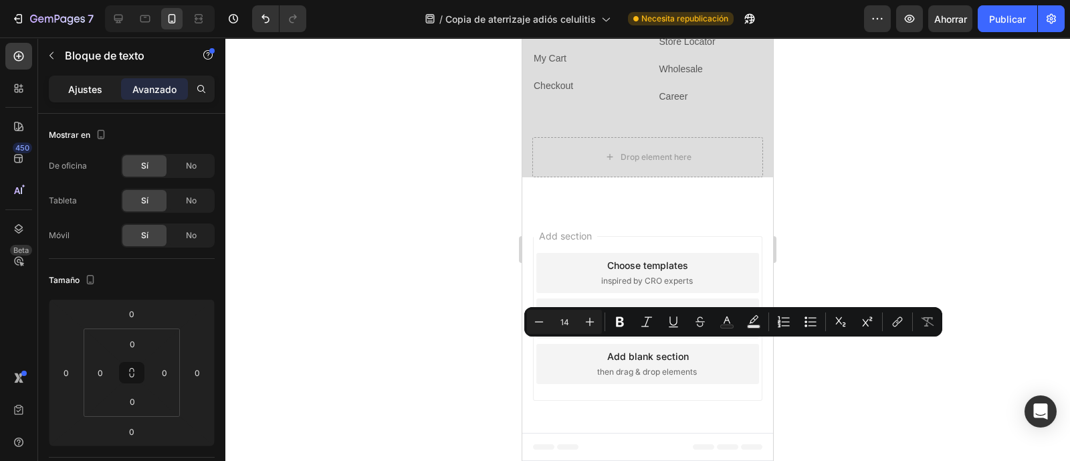
click at [89, 92] on font "Ajustes" at bounding box center [85, 89] width 34 height 11
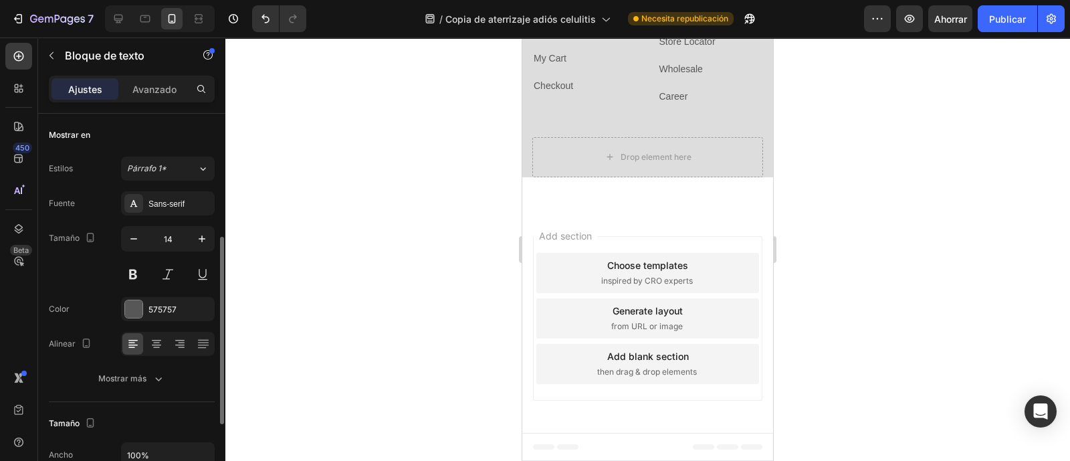
scroll to position [83, 0]
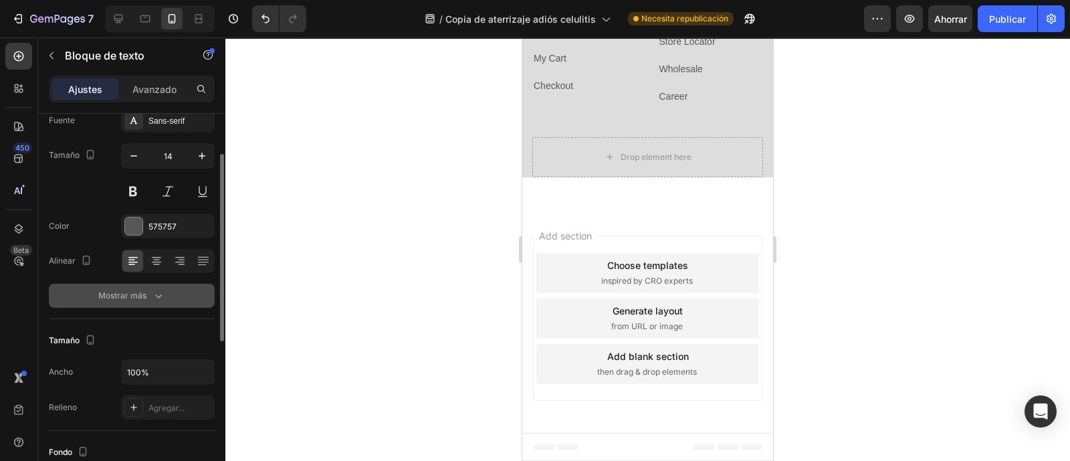
click at [162, 293] on icon "button" at bounding box center [158, 295] width 13 height 13
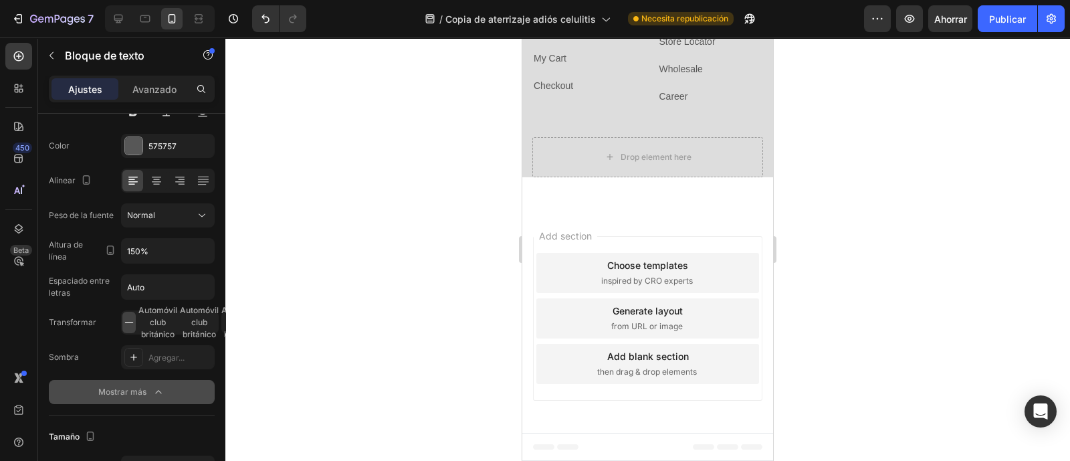
scroll to position [0, 0]
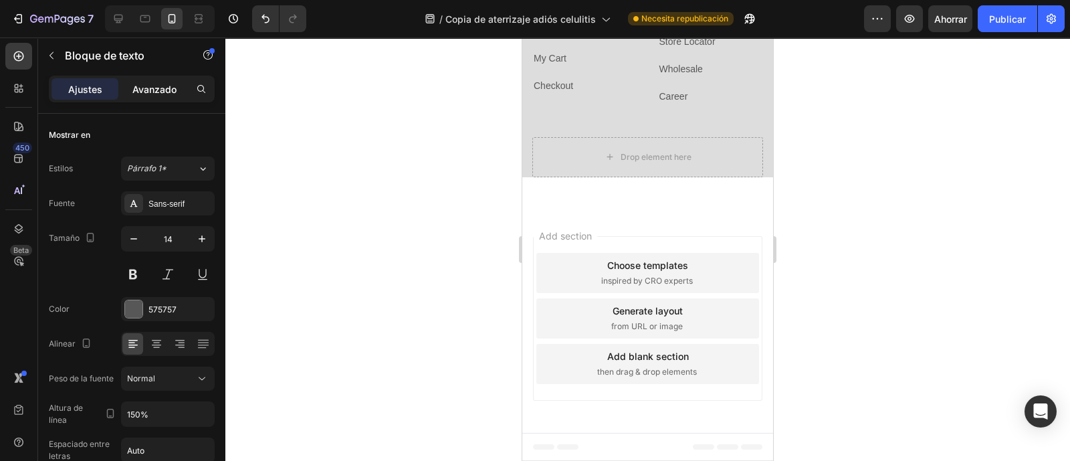
click at [164, 92] on font "Avanzado" at bounding box center [154, 89] width 44 height 11
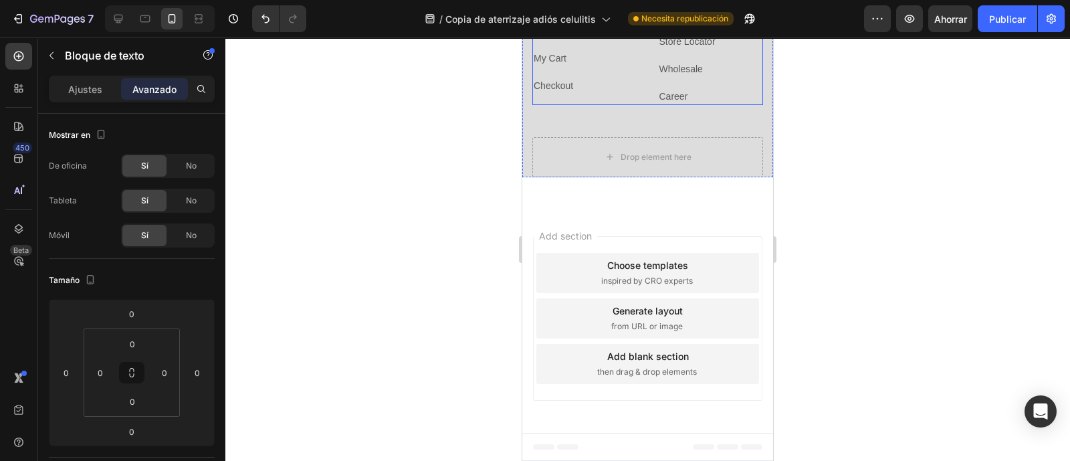
click at [602, 105] on div "Information Heading My Account Text block 0 Login Text block My Cart Text block…" at bounding box center [585, 39] width 106 height 132
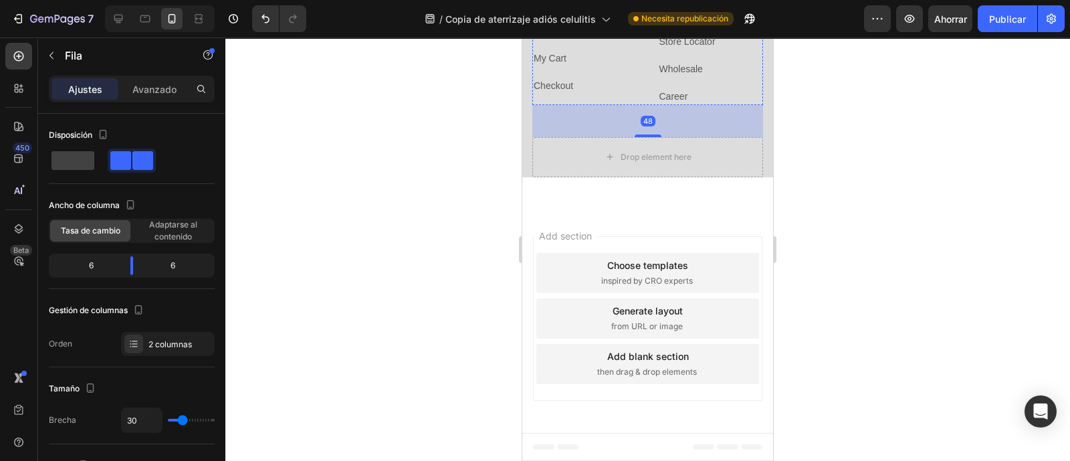
click at [576, 19] on link "My Account" at bounding box center [557, 14] width 48 height 11
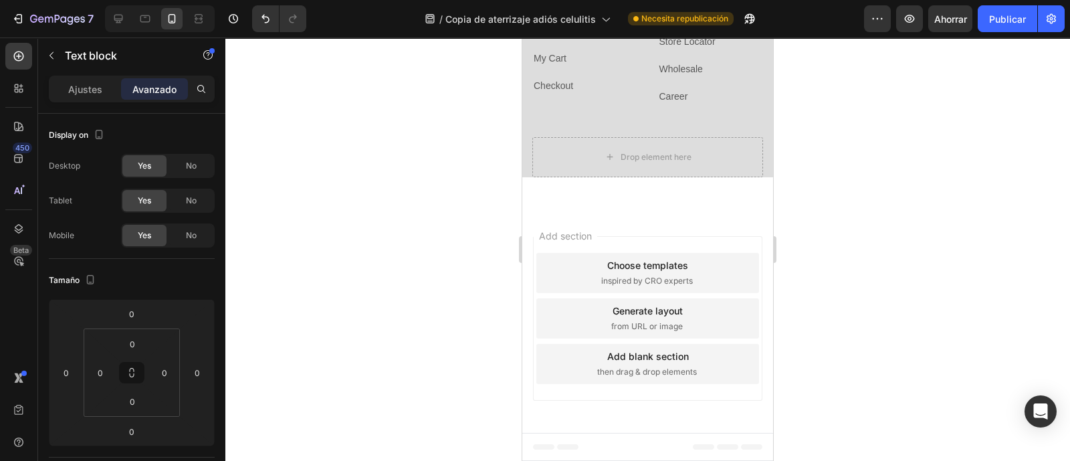
click at [576, 19] on link "My Account" at bounding box center [557, 14] width 48 height 11
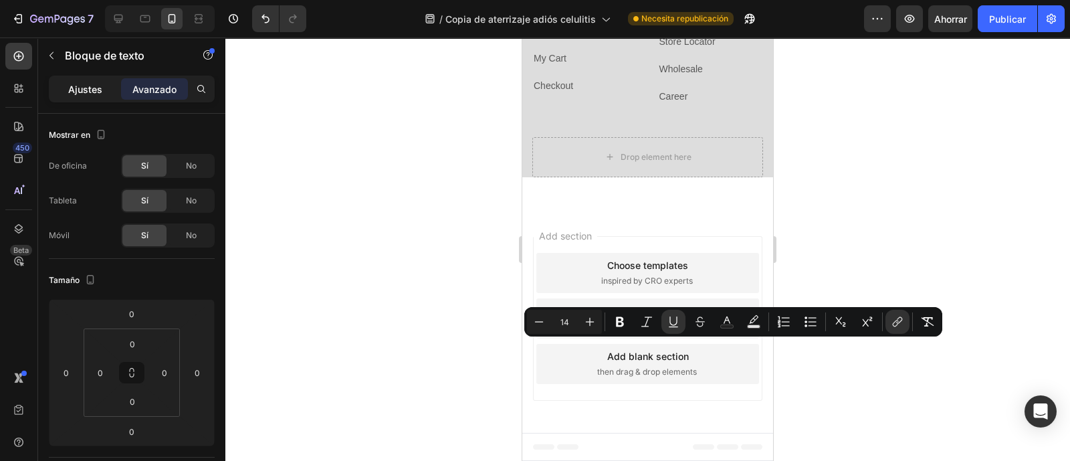
click at [82, 90] on font "Ajustes" at bounding box center [85, 89] width 34 height 11
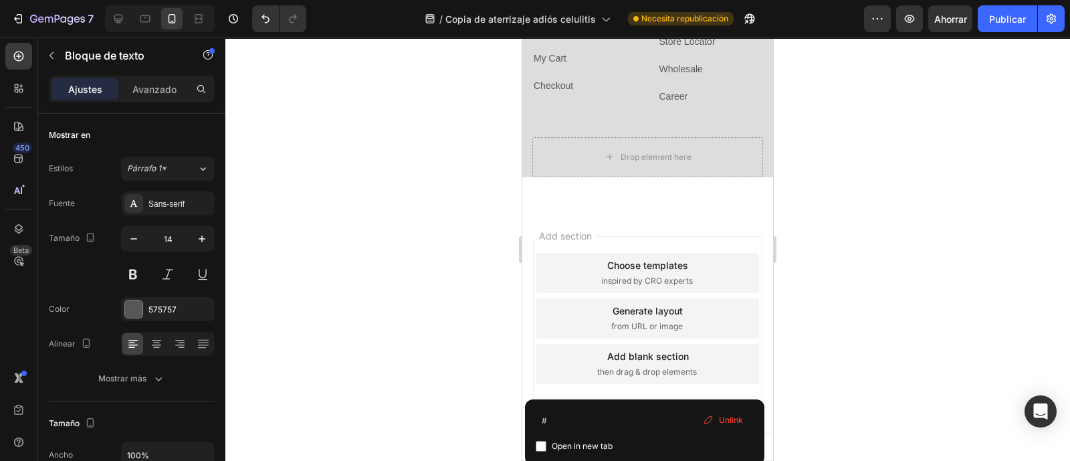
click at [561, 19] on u "My Account" at bounding box center [557, 14] width 48 height 11
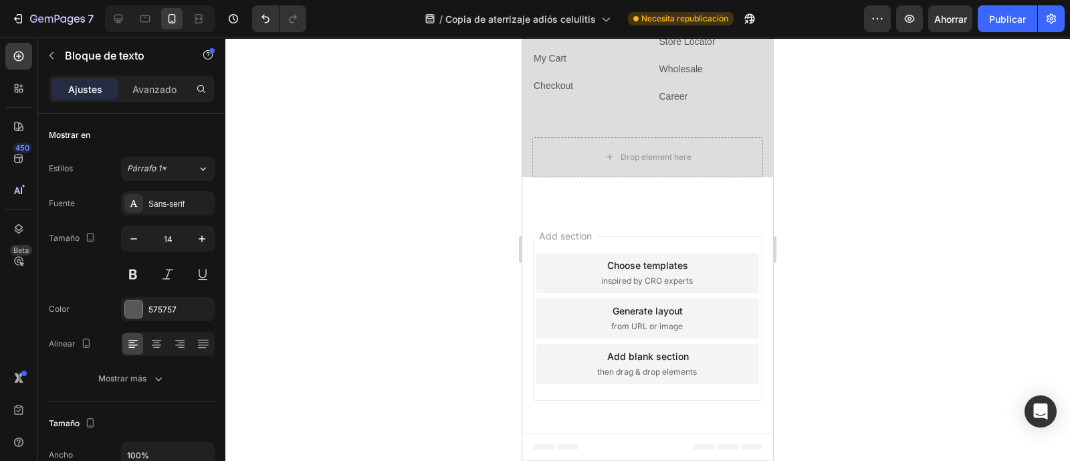
click at [561, 19] on u "My Account" at bounding box center [557, 14] width 48 height 11
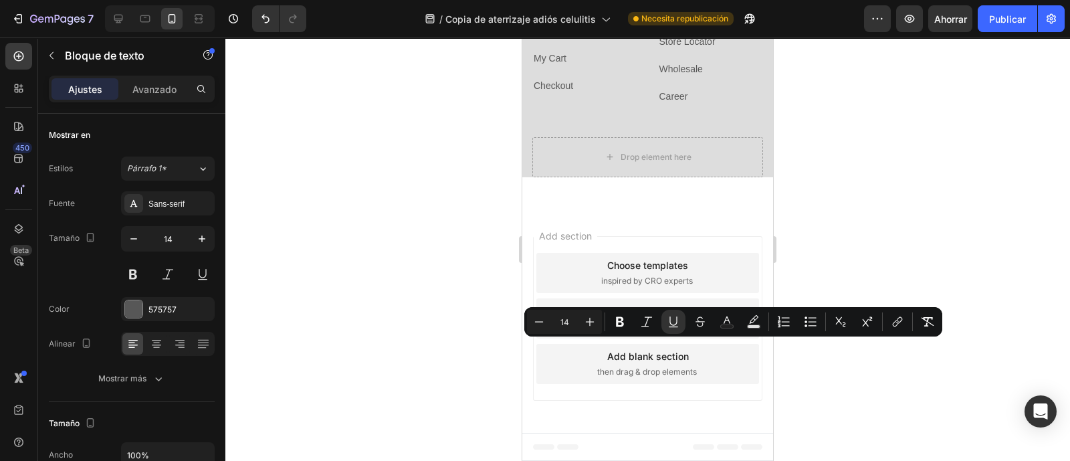
click at [561, 19] on u "My Account" at bounding box center [557, 14] width 48 height 11
click at [899, 323] on icon "Barra de herramientas contextual del editor" at bounding box center [896, 321] width 13 height 13
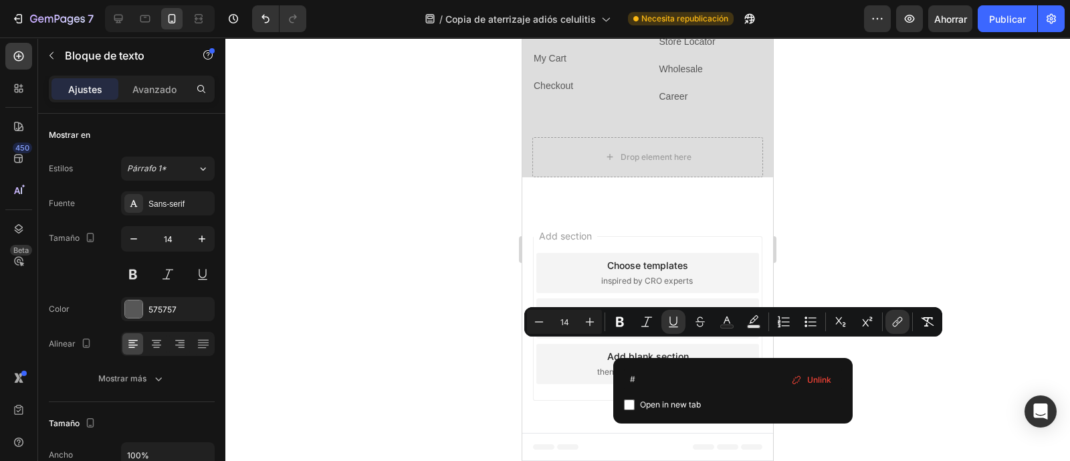
click at [824, 379] on span "Unlink" at bounding box center [819, 379] width 24 height 15
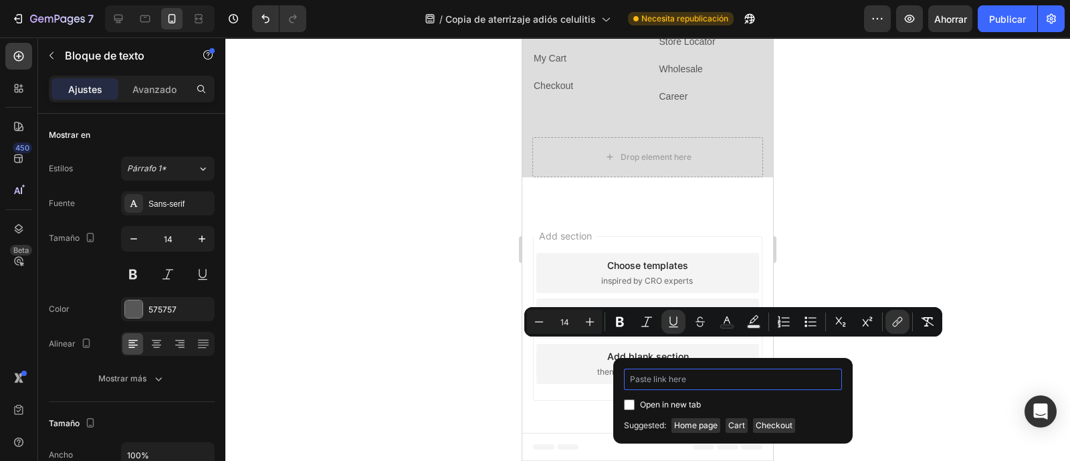
click at [709, 384] on input "Barra de herramientas contextual del editor" at bounding box center [733, 378] width 218 height 21
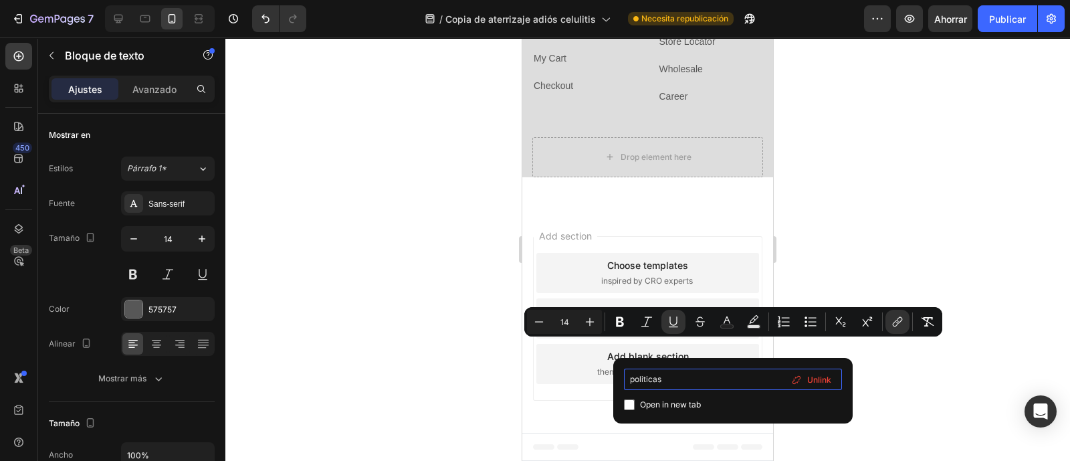
type input "politicas"
click at [630, 405] on input "Barra de herramientas contextual del editor" at bounding box center [629, 404] width 11 height 11
checkbox input "true"
click at [809, 379] on span "Unlink" at bounding box center [819, 379] width 24 height 15
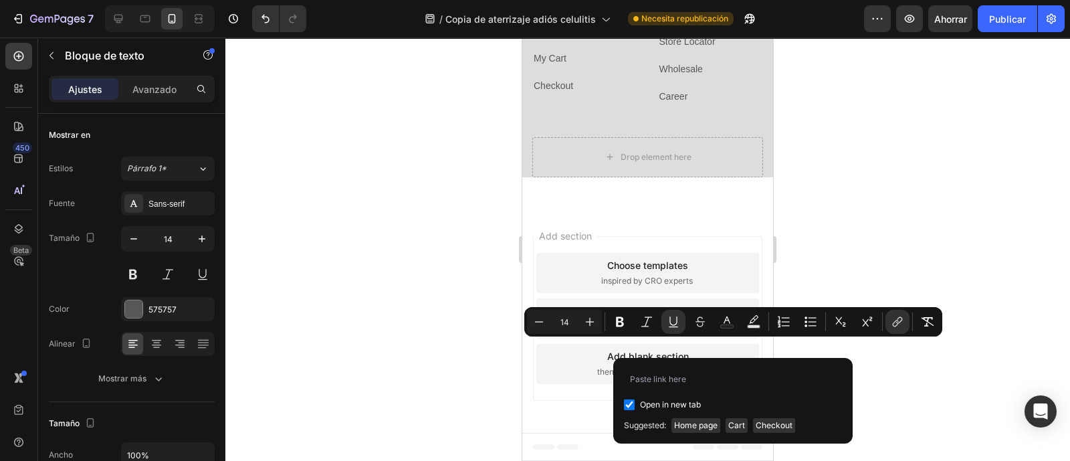
click at [626, 408] on input "Barra de herramientas contextual del editor" at bounding box center [629, 404] width 11 height 11
checkbox input "false"
click at [896, 326] on icon "Barra de herramientas contextual del editor" at bounding box center [896, 321] width 13 height 13
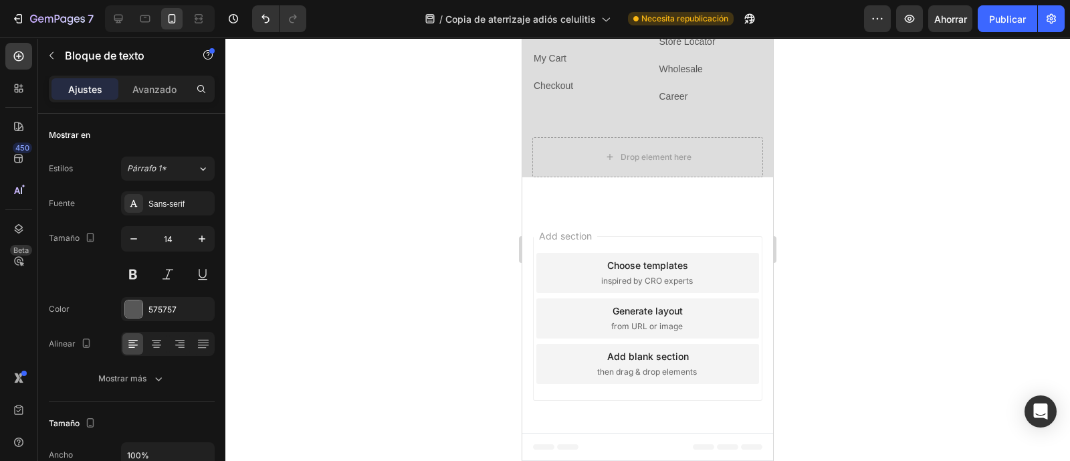
drag, startPoint x: 566, startPoint y: 348, endPoint x: 552, endPoint y: 348, distance: 14.7
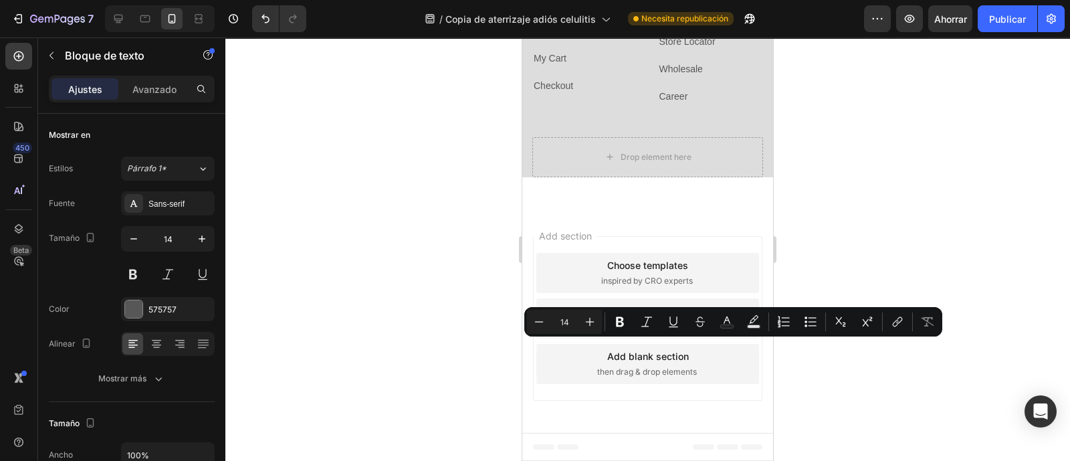
drag, startPoint x: 29, startPoint y: 316, endPoint x: 479, endPoint y: 340, distance: 449.9
click at [479, 340] on div at bounding box center [647, 248] width 844 height 423
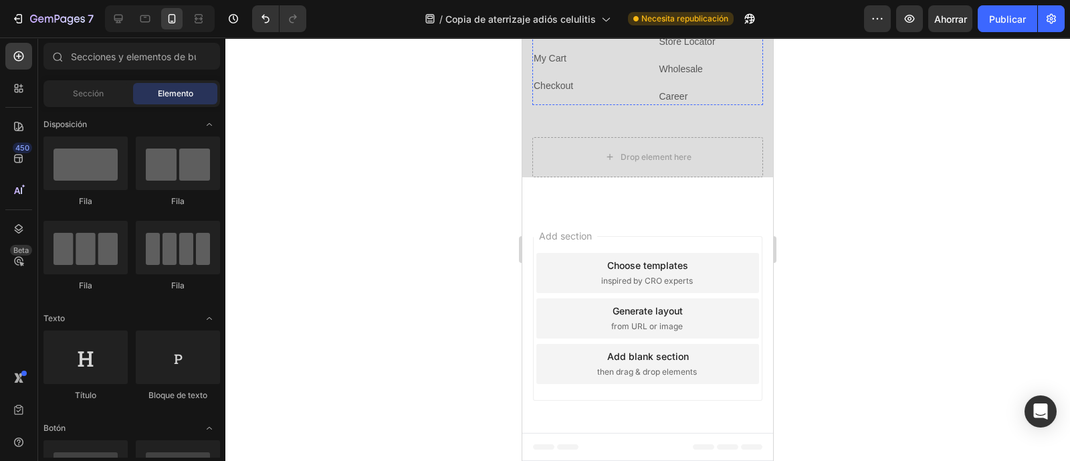
click at [562, 21] on p "My Account" at bounding box center [584, 14] width 103 height 14
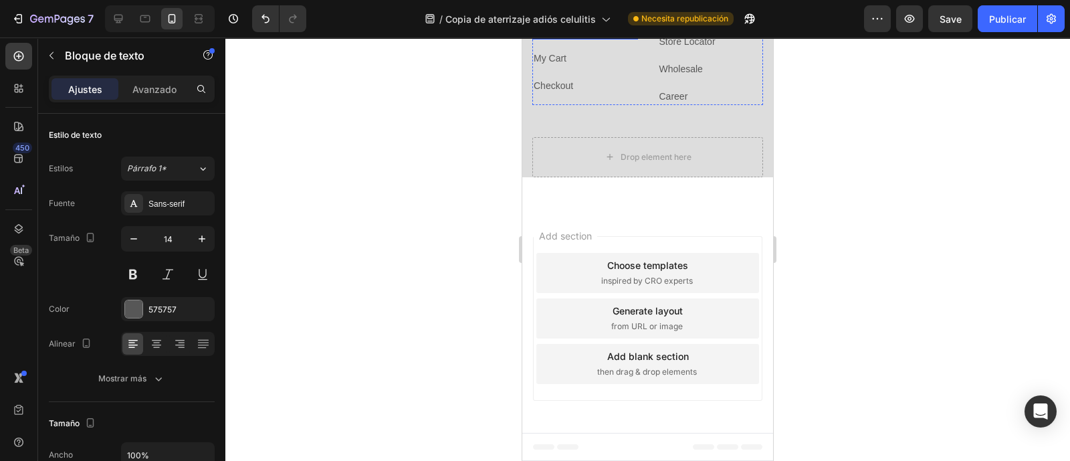
drag, startPoint x: 565, startPoint y: 351, endPoint x: 592, endPoint y: 346, distance: 27.1
click at [565, 23] on div "Text block" at bounding box center [557, 15] width 50 height 16
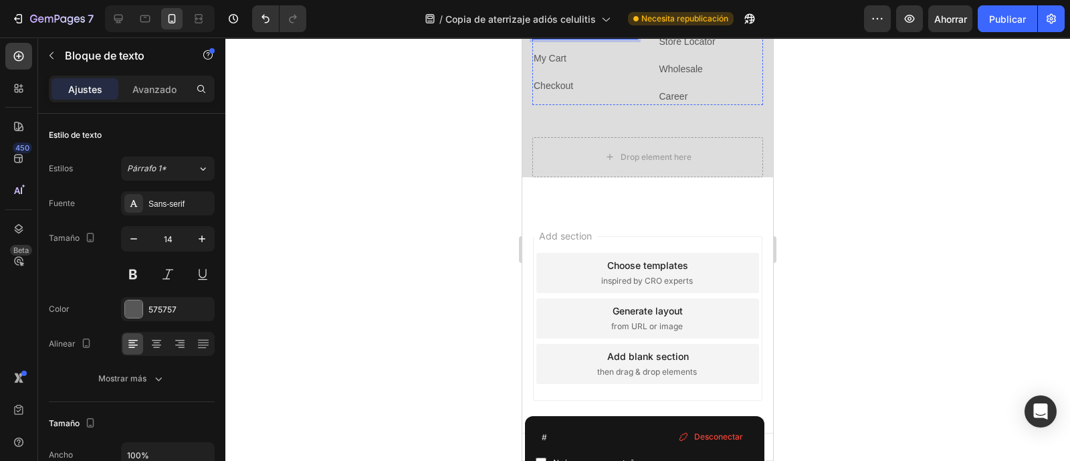
click at [592, 21] on p "Politicas de Envio" at bounding box center [584, 14] width 103 height 14
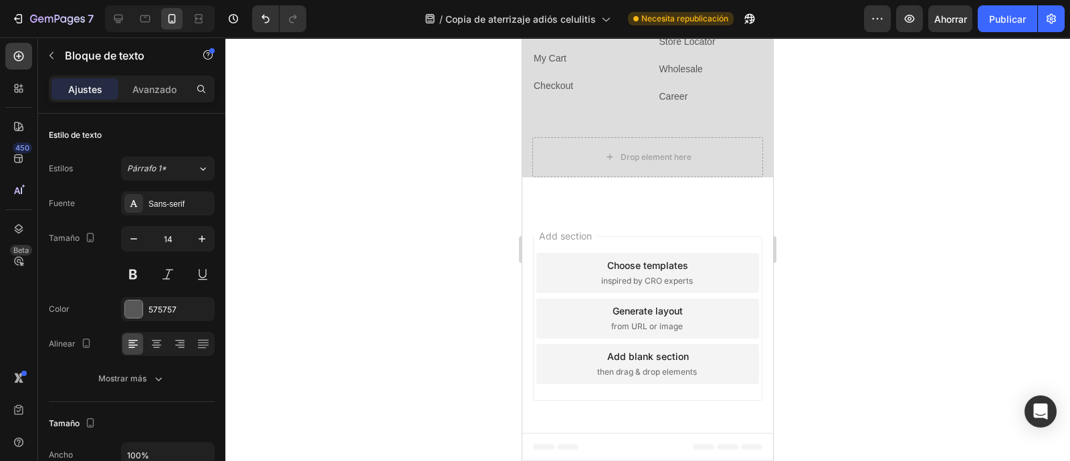
click at [553, 21] on p "Politicas de Envio" at bounding box center [584, 14] width 103 height 14
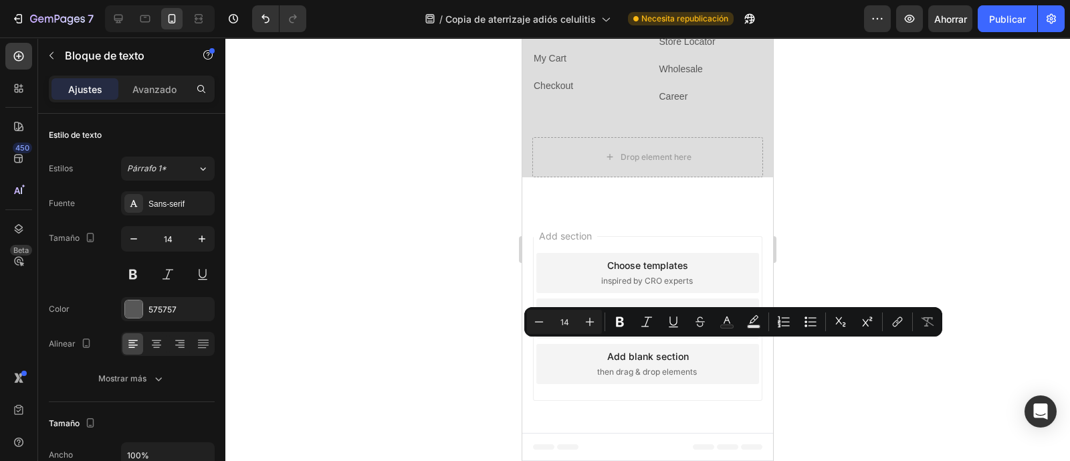
click at [553, 21] on p "Politicas de Envio" at bounding box center [584, 14] width 103 height 14
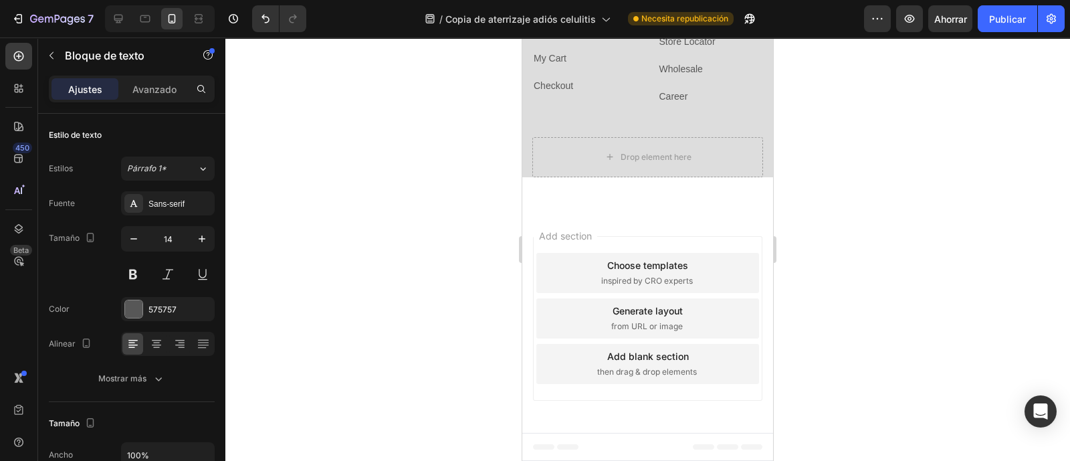
click at [553, 21] on p "Politicas de Envio" at bounding box center [584, 14] width 103 height 14
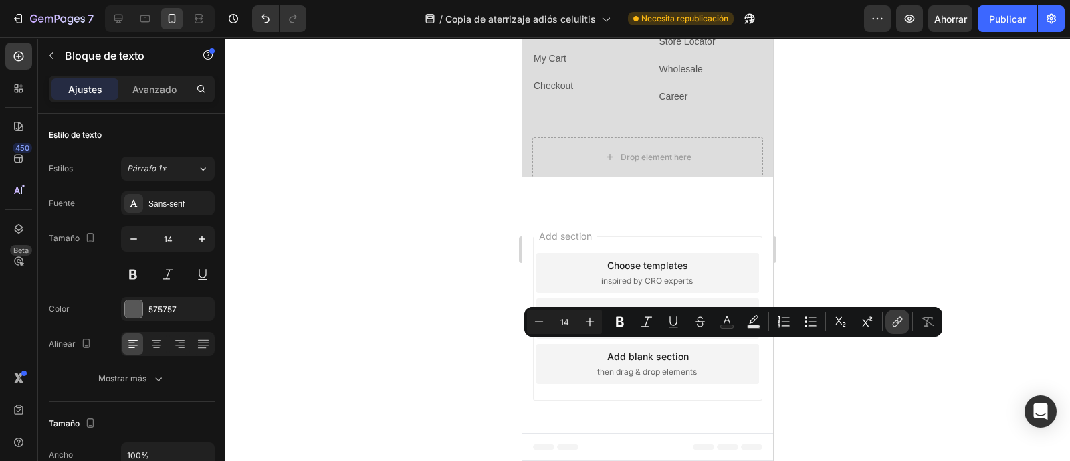
click at [900, 329] on button "link" at bounding box center [897, 322] width 24 height 24
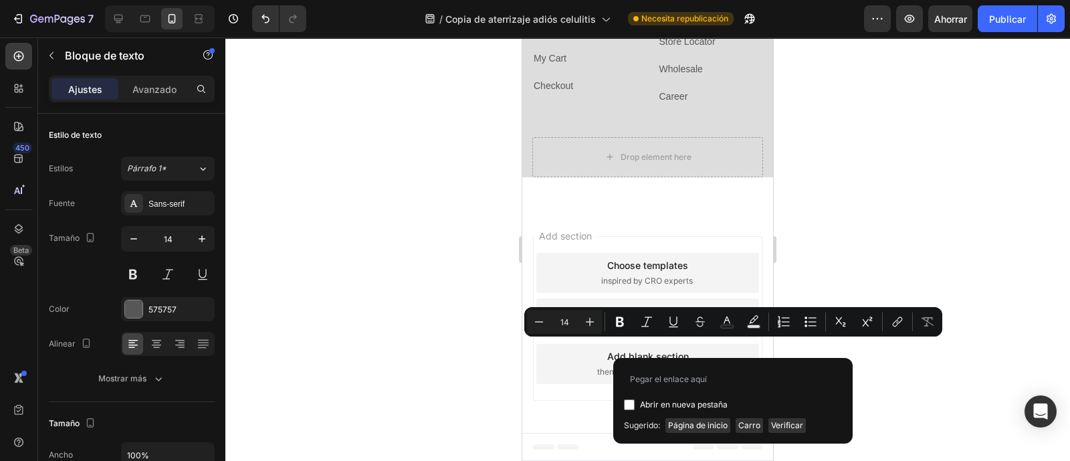
type input "[URL][DOMAIN_NAME]"
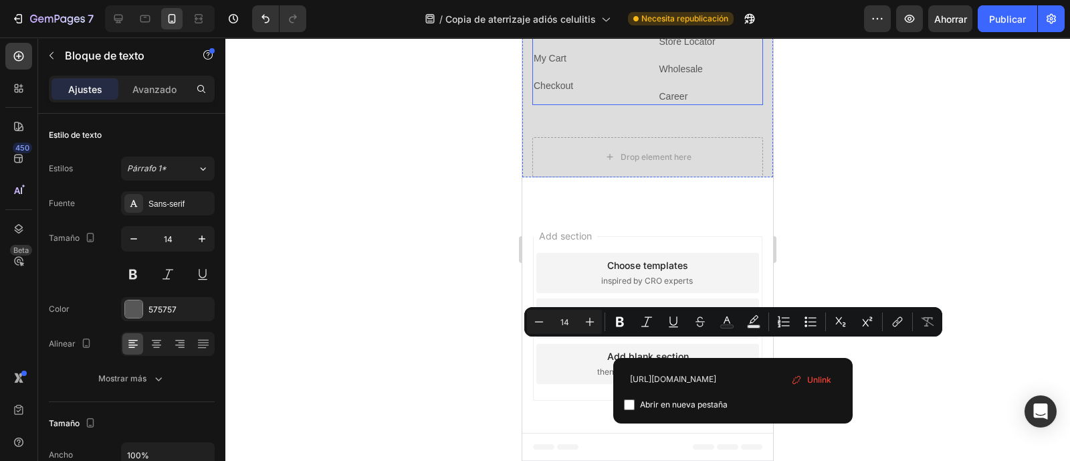
click at [581, 105] on div "Information Heading Politicas de Envio Text block 0 Login Text block My Cart Te…" at bounding box center [585, 39] width 106 height 132
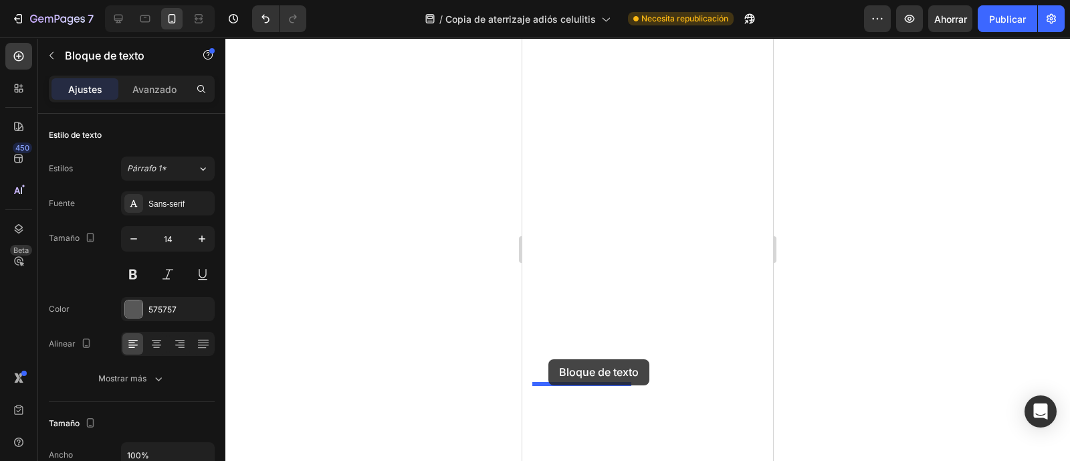
drag, startPoint x: 592, startPoint y: 342, endPoint x: 548, endPoint y: 359, distance: 47.4
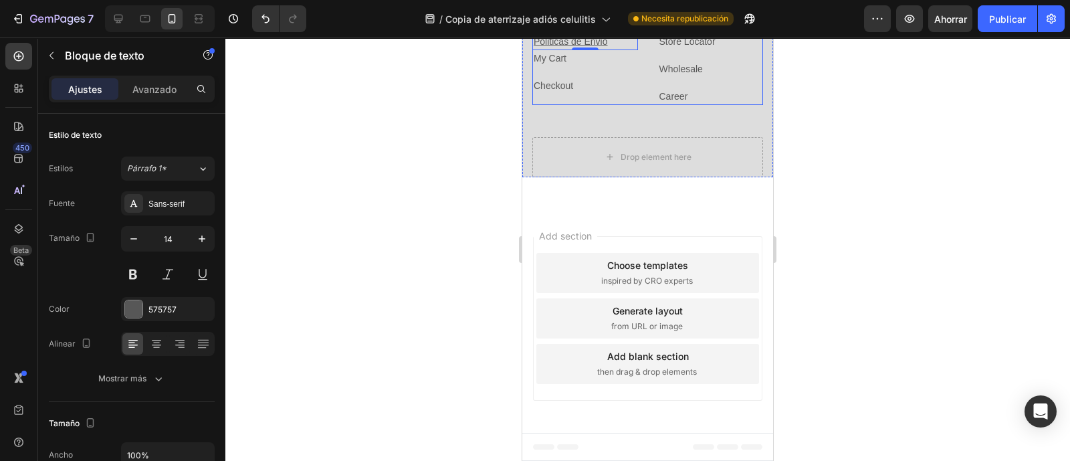
click at [608, 105] on div "Information Heading Login Text block Politicas de Envio Text block 0 My Cart Te…" at bounding box center [585, 39] width 106 height 132
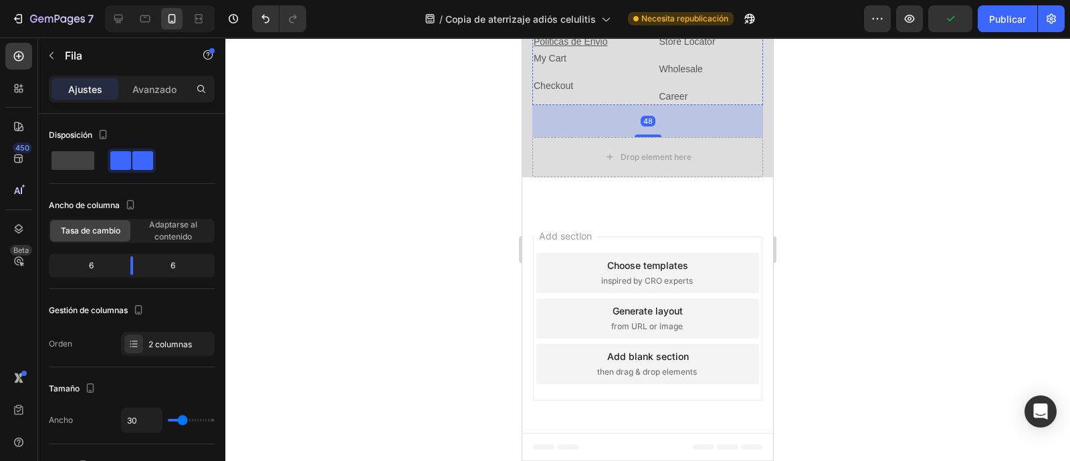
click at [574, 21] on p "Login" at bounding box center [584, 14] width 103 height 14
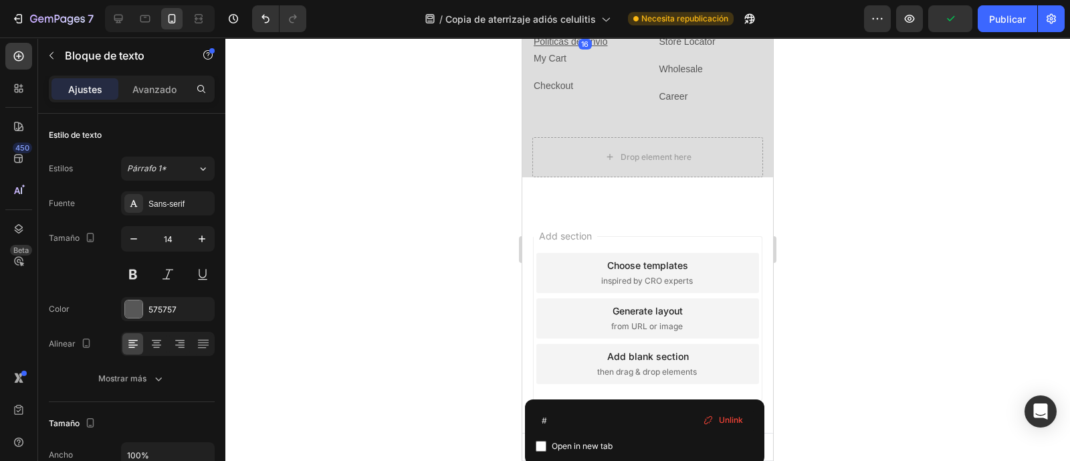
click at [574, 21] on p "Login" at bounding box center [584, 14] width 103 height 14
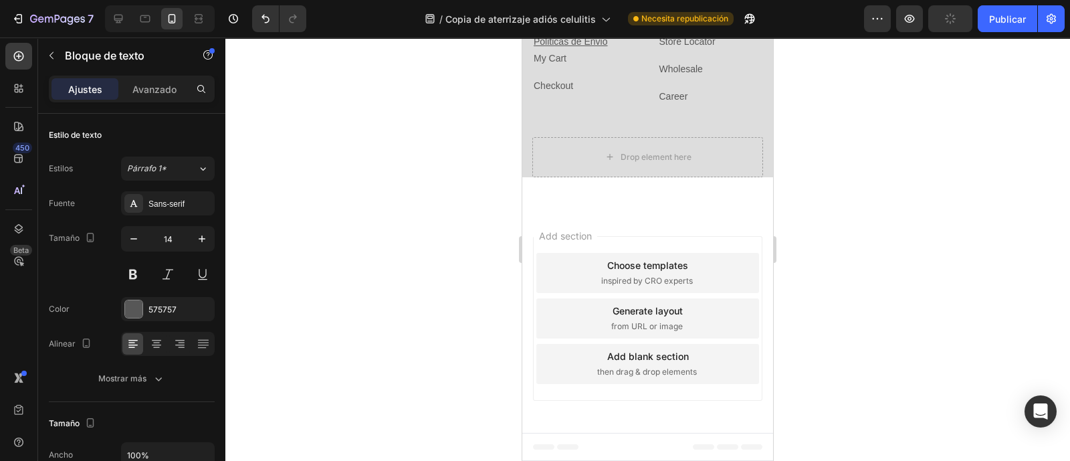
click at [542, 21] on p "Politicas de privasidad" at bounding box center [584, 14] width 103 height 14
click at [522, 37] on lt-span "Políticas" at bounding box center [522, 37] width 0 height 0
click at [614, 21] on p "Políticas de privasidad" at bounding box center [584, 14] width 103 height 14
click at [613, 21] on p "Políticas de privasidad" at bounding box center [584, 14] width 103 height 14
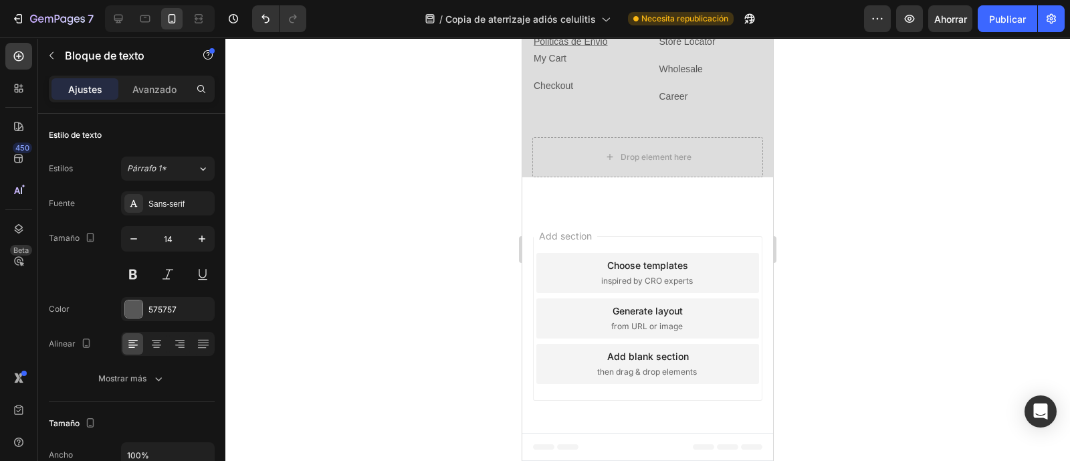
click at [522, 37] on lt-span "priva c idad" at bounding box center [522, 37] width 0 height 0
click at [550, 47] on u "Politicas de Envio" at bounding box center [570, 41] width 74 height 11
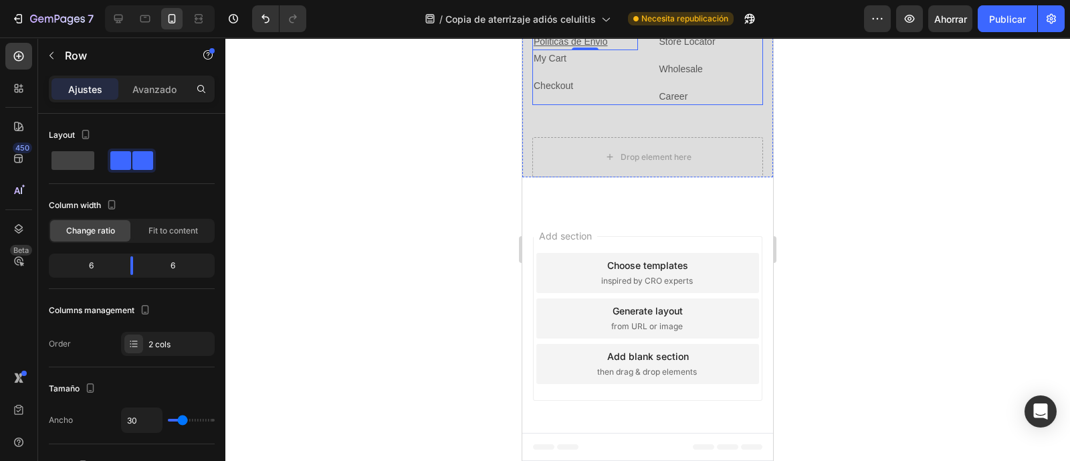
click at [638, 105] on div "Information Heading Políticas de privacidad Text block Politicas de Envio Text …" at bounding box center [647, 39] width 231 height 132
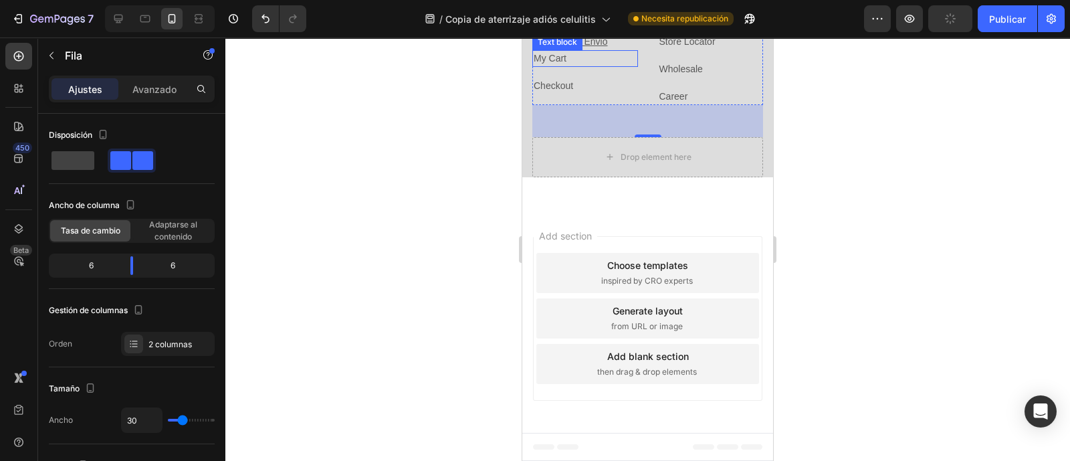
click at [555, 64] on link "My Cart" at bounding box center [549, 58] width 33 height 11
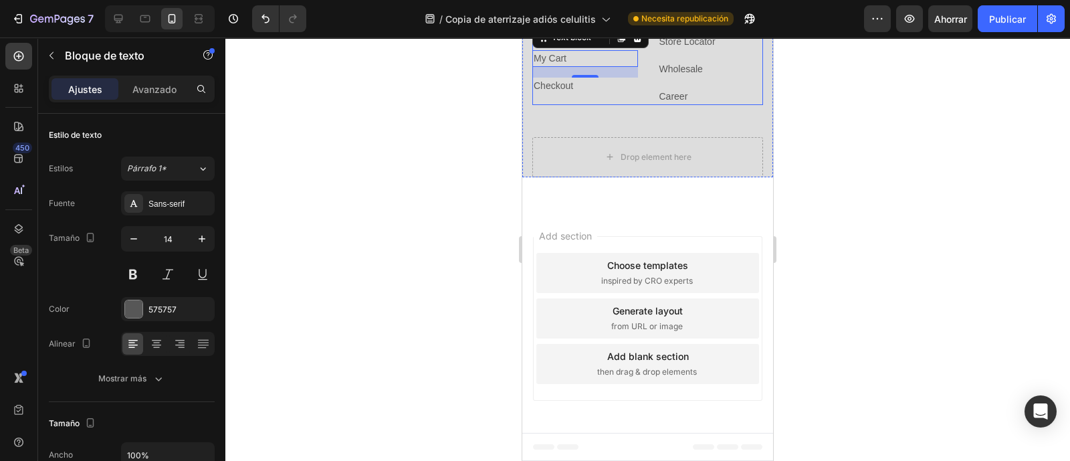
click at [636, 105] on div "Information Heading Políticas de privacidad Text block Politicas de Envio Text …" at bounding box center [647, 39] width 231 height 132
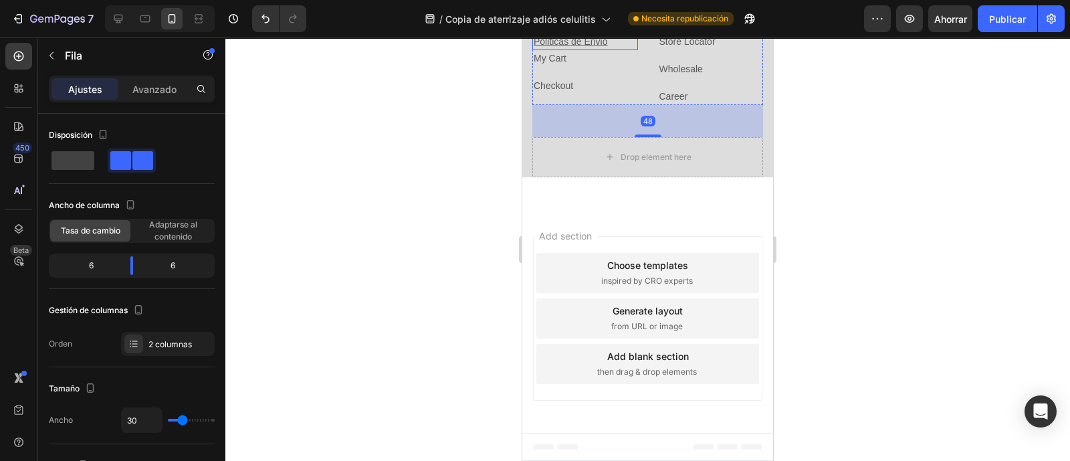
click at [591, 47] on u "Politicas de Envio" at bounding box center [570, 41] width 74 height 11
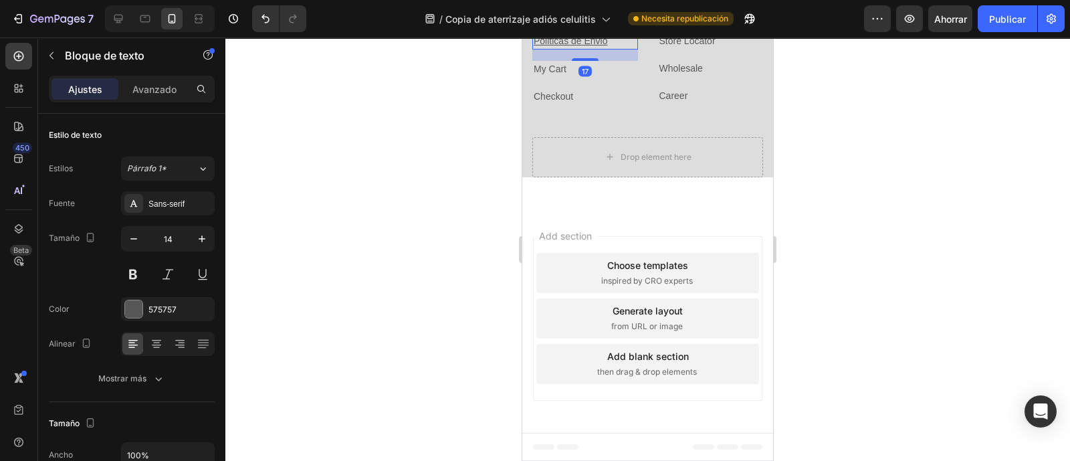
drag, startPoint x: 582, startPoint y: 381, endPoint x: 584, endPoint y: 392, distance: 11.7
click at [584, 61] on div at bounding box center [585, 59] width 27 height 3
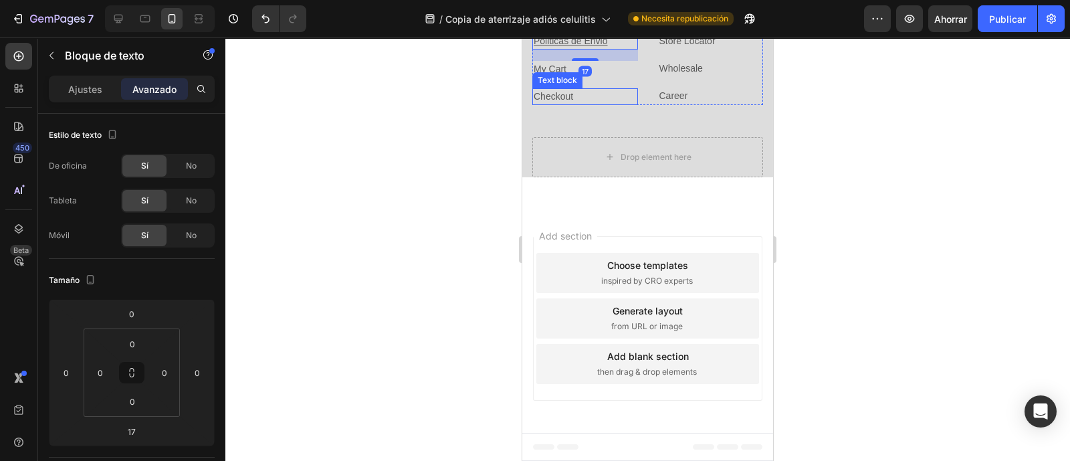
click at [625, 105] on div "Information Heading Políticas de privacidad Text block Politicas de Envio Text …" at bounding box center [585, 38] width 106 height 133
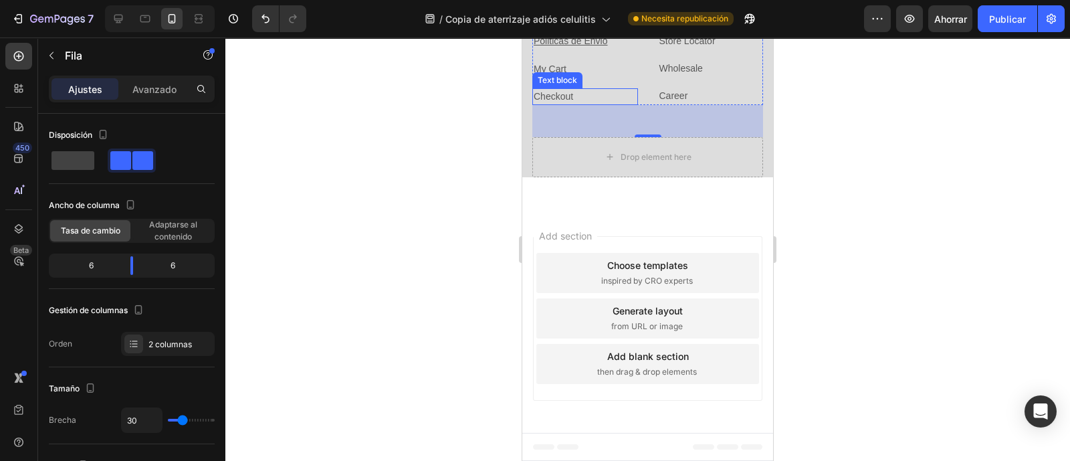
scroll to position [3951, 0]
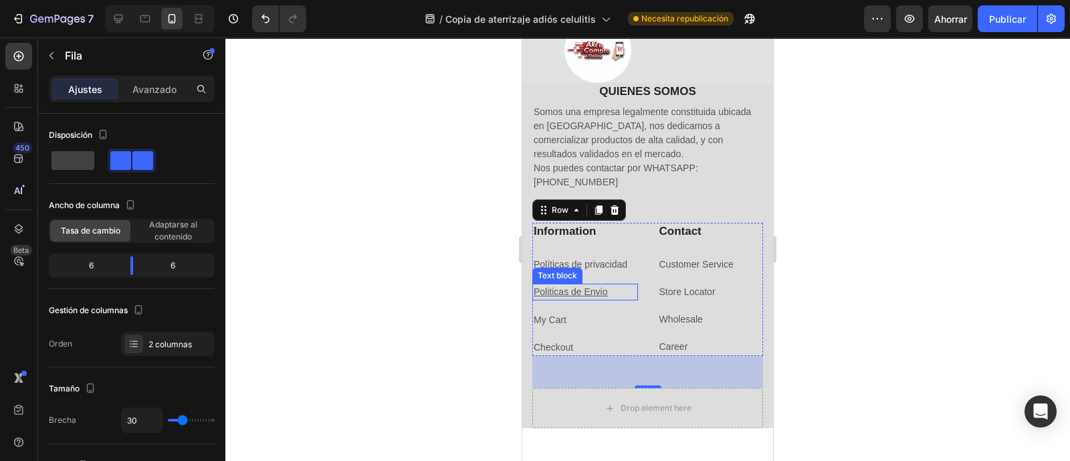
click at [597, 289] on u "Politicas de Envio" at bounding box center [570, 291] width 74 height 11
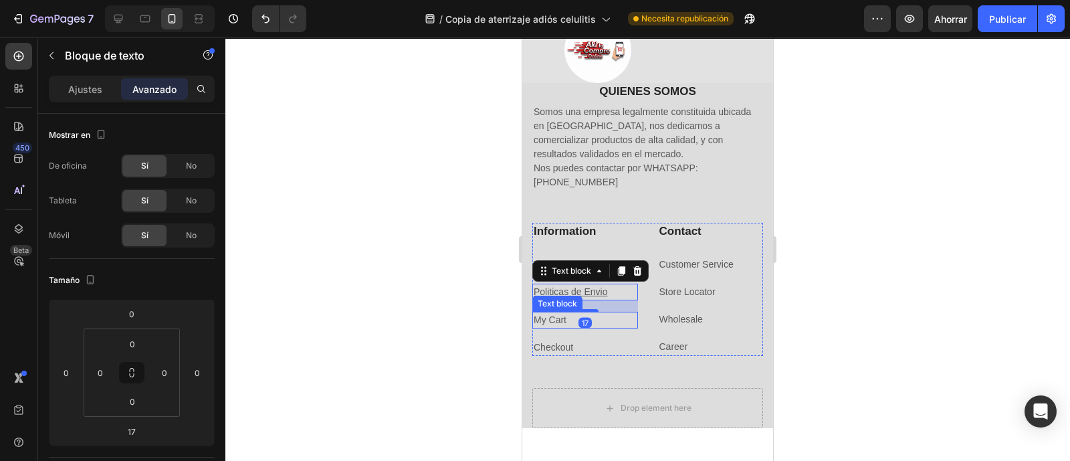
click at [615, 327] on div "My Cart" at bounding box center [585, 320] width 106 height 17
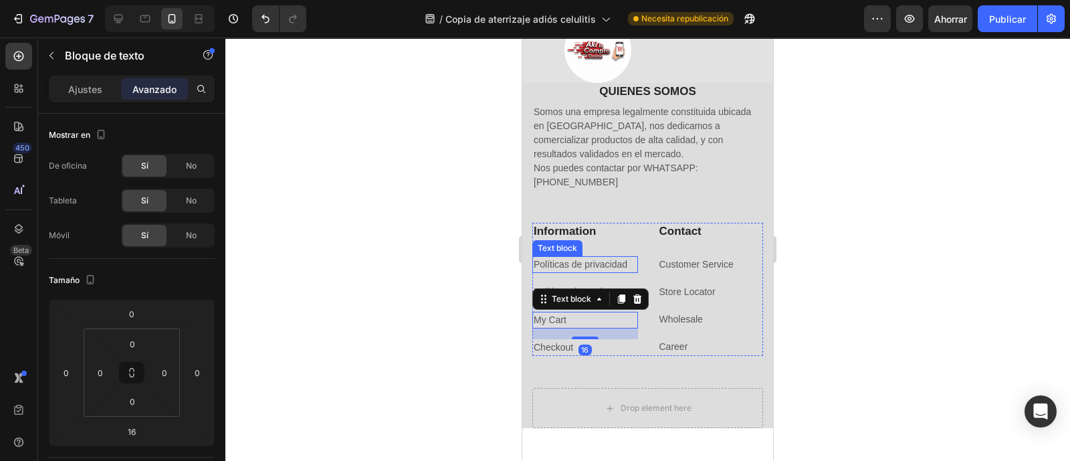
click at [608, 259] on p "Políticas de privacidad" at bounding box center [584, 264] width 103 height 14
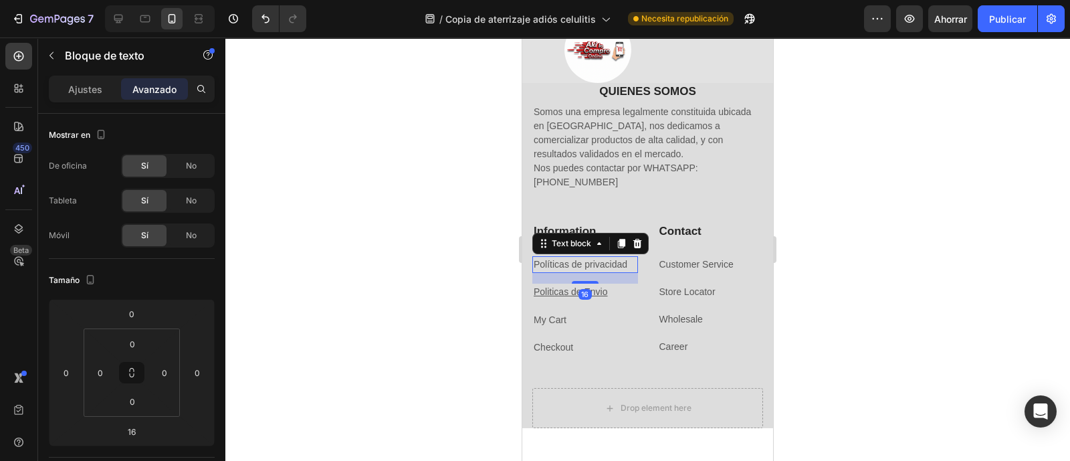
click at [604, 265] on p "Políticas de privacidad" at bounding box center [584, 264] width 103 height 14
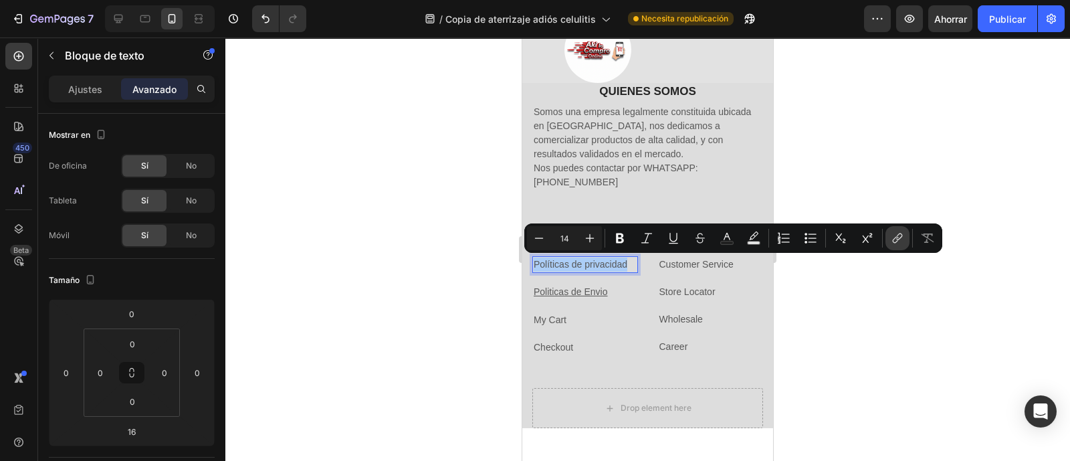
click at [892, 245] on button "link" at bounding box center [897, 238] width 24 height 24
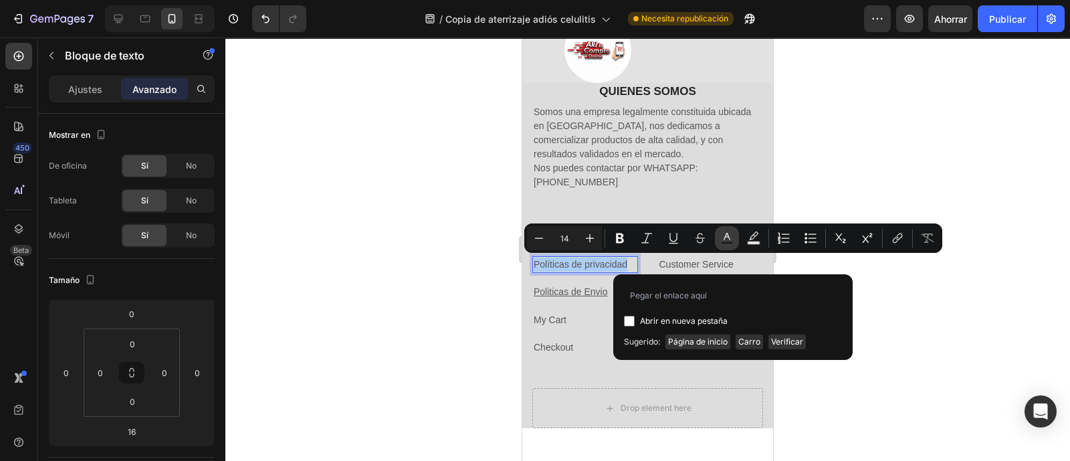
type input "[URL][DOMAIN_NAME]"
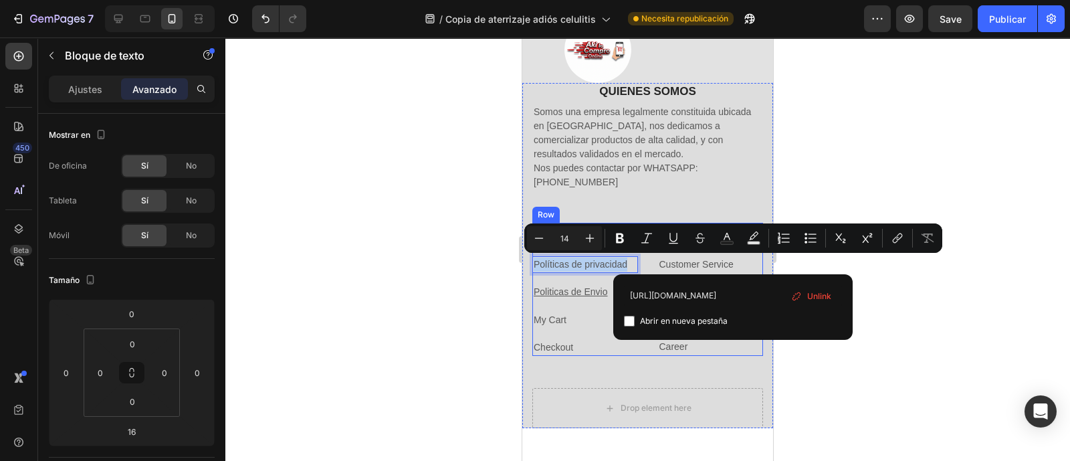
click at [588, 302] on div "Information Heading Políticas de privacidad Text block 16 Politicas de Envio Te…" at bounding box center [585, 289] width 106 height 133
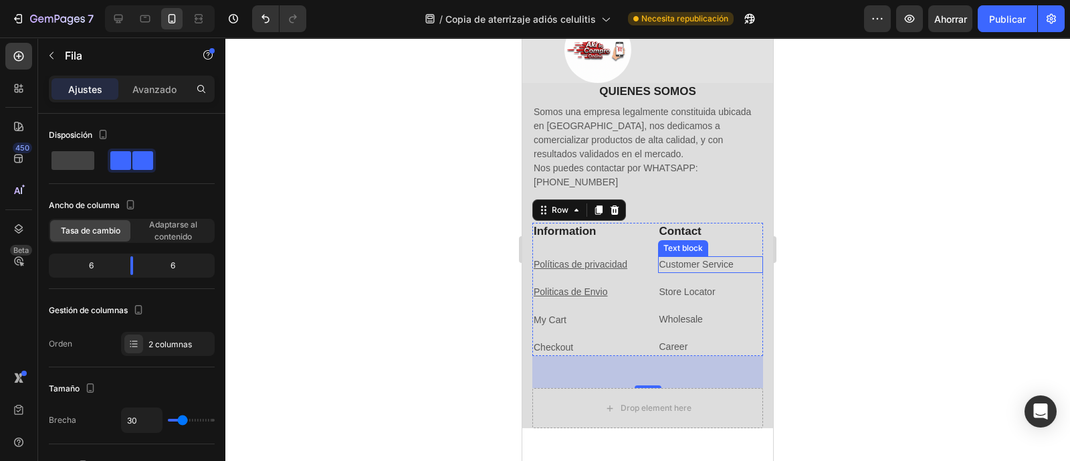
click at [703, 265] on link "Customer Service" at bounding box center [696, 264] width 74 height 11
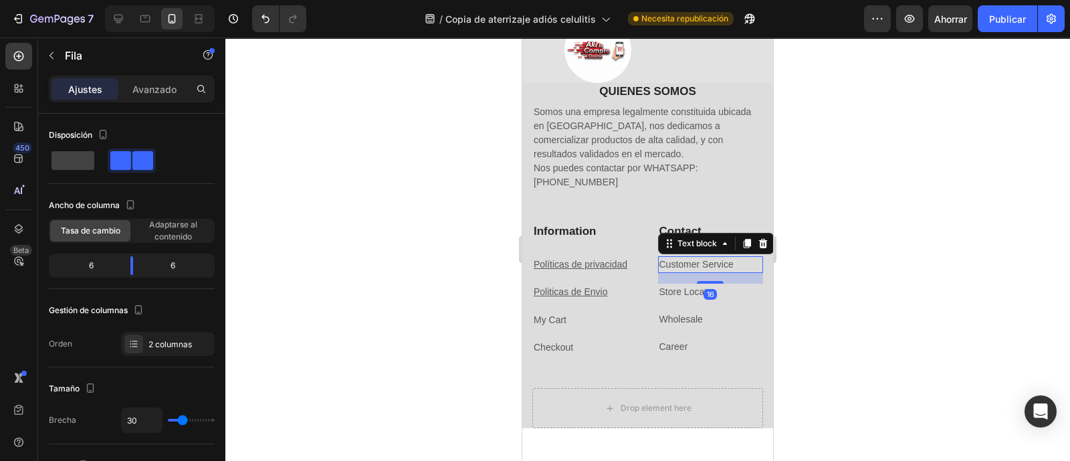
click at [703, 265] on link "Customer Service" at bounding box center [696, 264] width 74 height 11
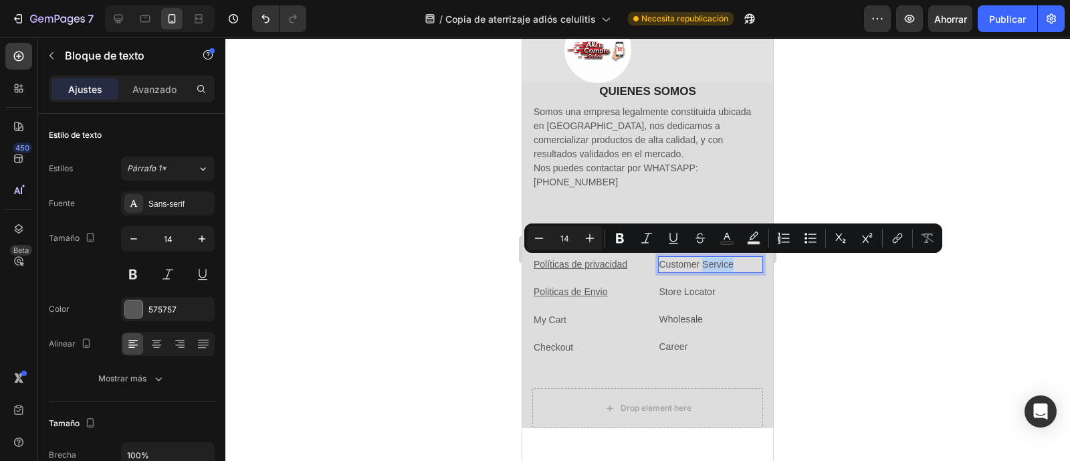
click at [703, 265] on link "Customer Service" at bounding box center [696, 264] width 74 height 11
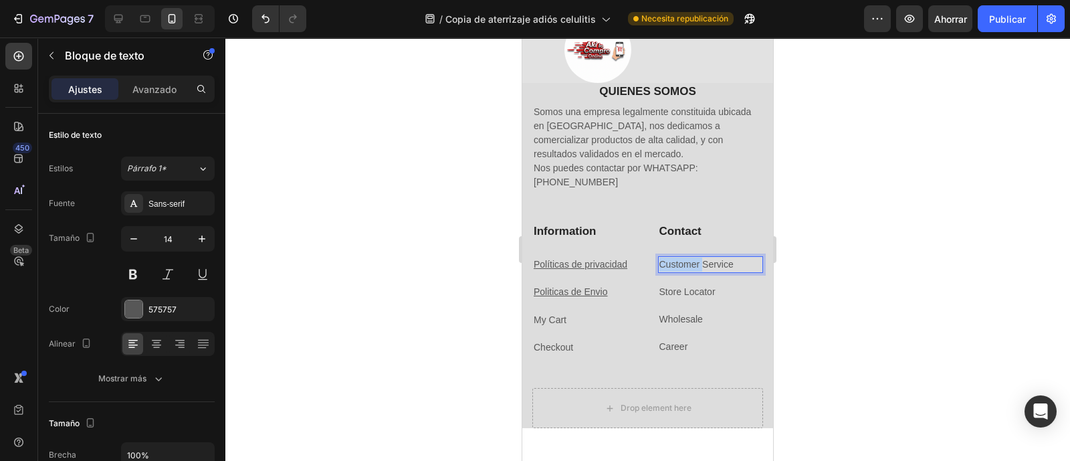
click at [703, 265] on link "Customer Service" at bounding box center [696, 264] width 74 height 11
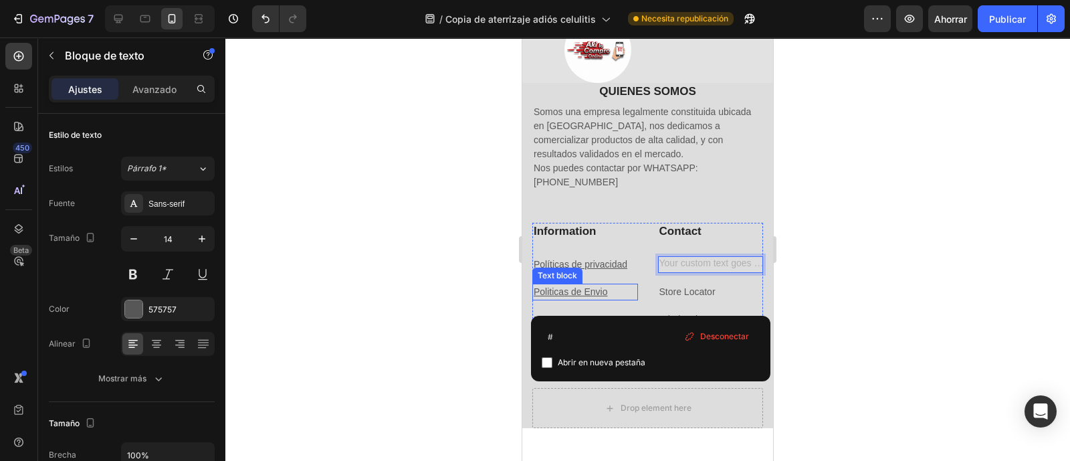
click at [562, 286] on u "Politicas de Envio" at bounding box center [570, 291] width 74 height 11
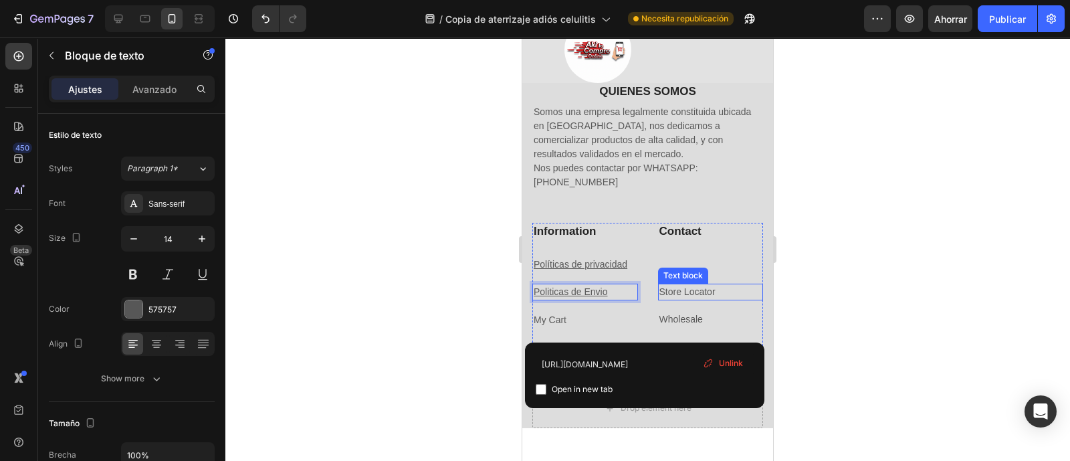
click at [675, 289] on link "Store Locator" at bounding box center [687, 291] width 56 height 11
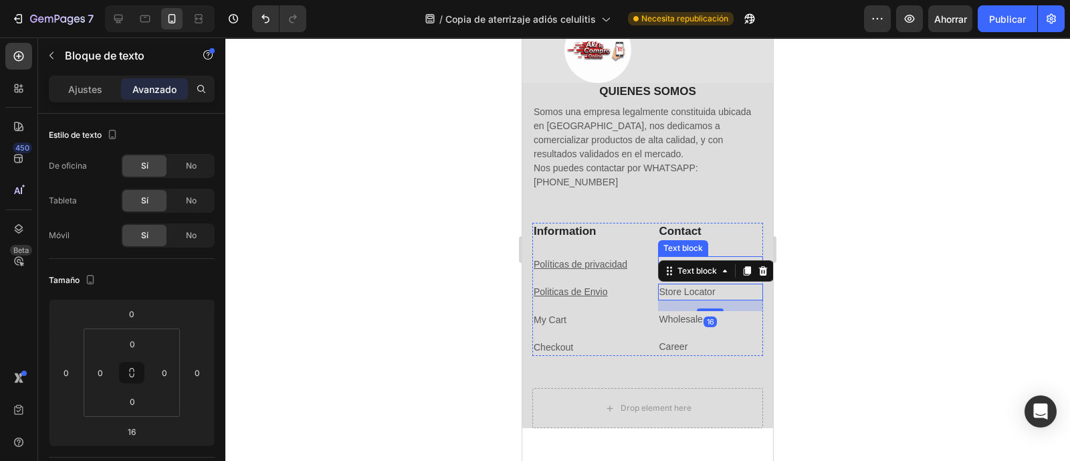
click at [699, 252] on div "Text block" at bounding box center [683, 248] width 50 height 16
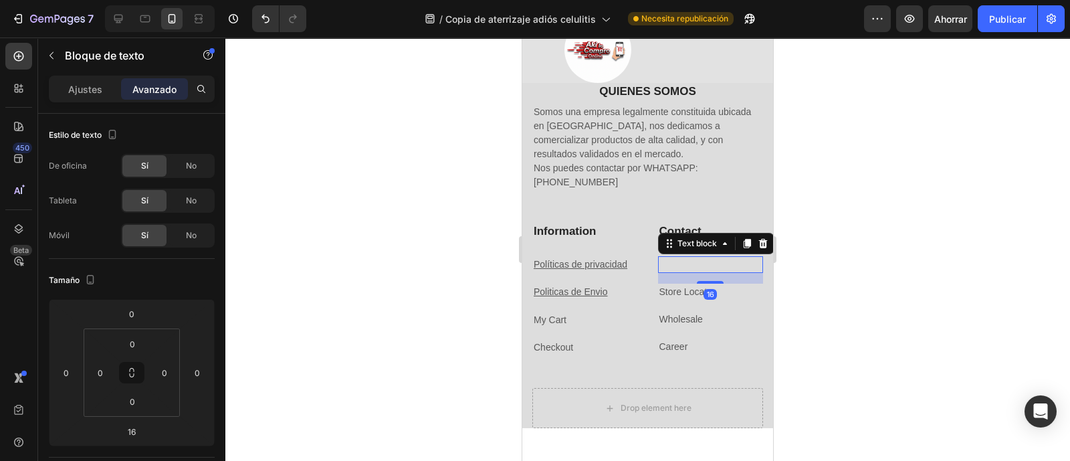
click at [715, 266] on div "Rich Text Editor. Editing area: main" at bounding box center [711, 264] width 106 height 17
click at [659, 265] on p "Politica de Reembolso" at bounding box center [710, 264] width 103 height 14
click at [668, 267] on p "Politica de Reembolso" at bounding box center [710, 264] width 103 height 14
click at [669, 265] on p "Politica de Reembolso" at bounding box center [710, 264] width 103 height 14
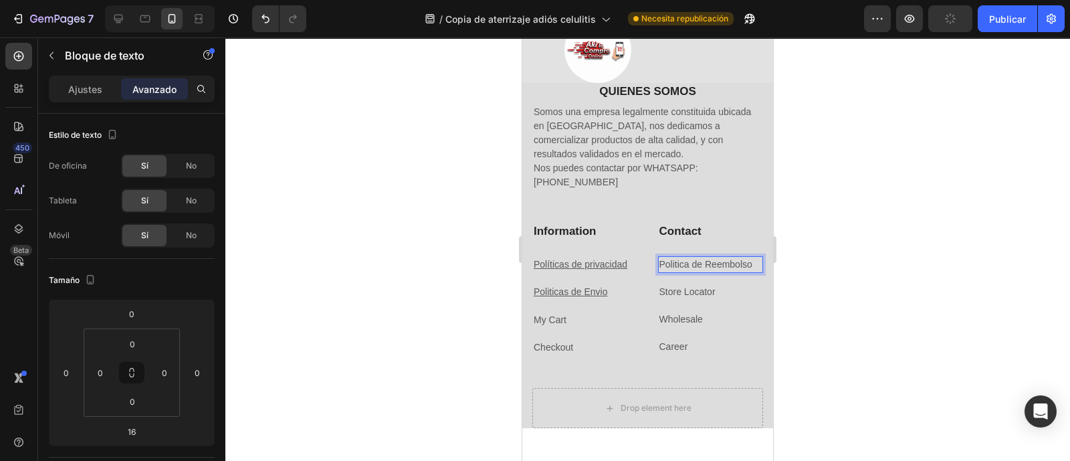
click at [522, 37] on lt-span "Política" at bounding box center [522, 37] width 0 height 0
click at [729, 260] on p "Política de Reembolso" at bounding box center [710, 264] width 103 height 14
click at [725, 268] on p "Política de Reembolso" at bounding box center [710, 264] width 103 height 14
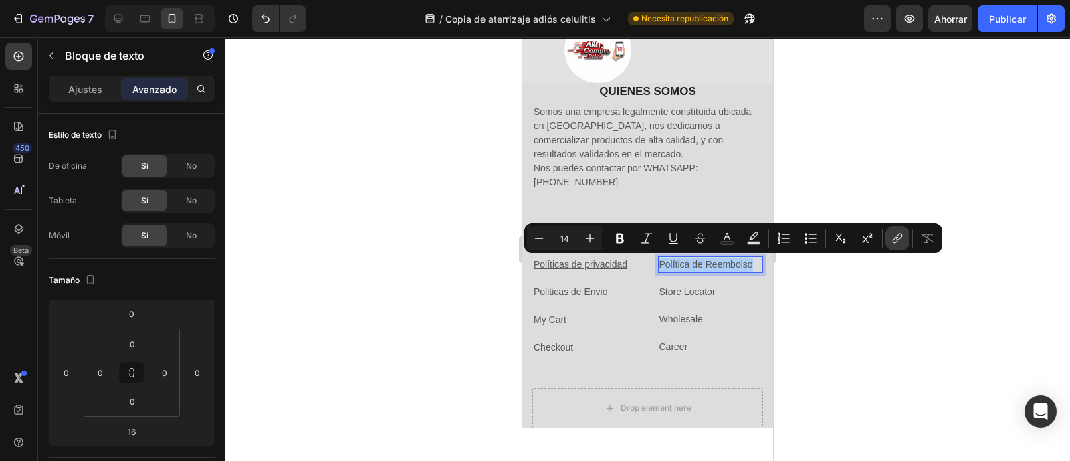
click at [898, 239] on icon "Barra de herramientas contextual del editor" at bounding box center [899, 236] width 6 height 7
click at [709, 265] on p "Política de Reembolso" at bounding box center [710, 264] width 103 height 14
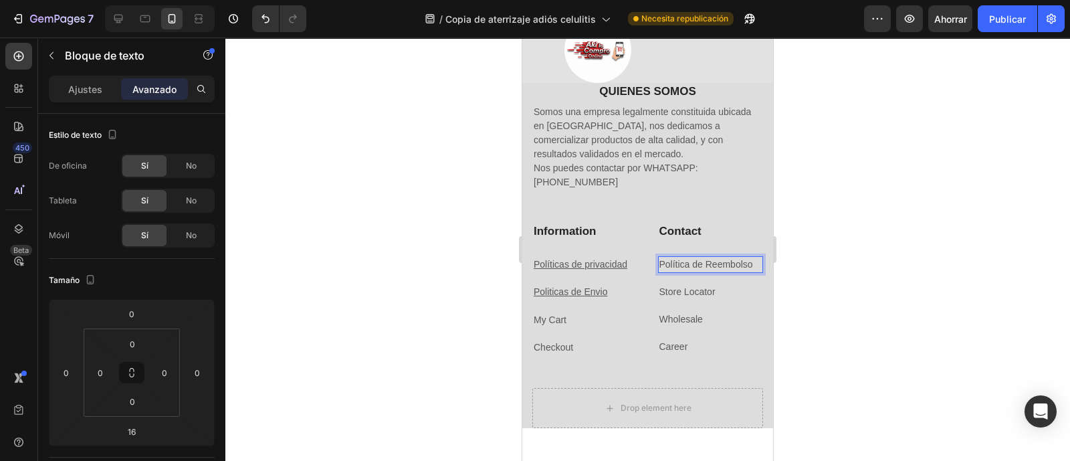
click at [685, 259] on p "Política de Reembolso" at bounding box center [710, 264] width 103 height 14
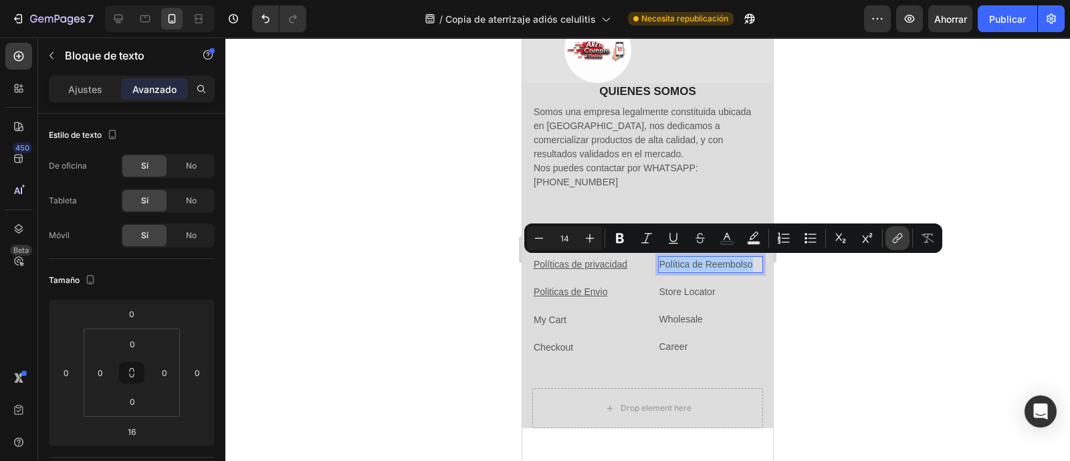
click at [893, 237] on icon "Barra de herramientas contextual del editor" at bounding box center [896, 237] width 13 height 13
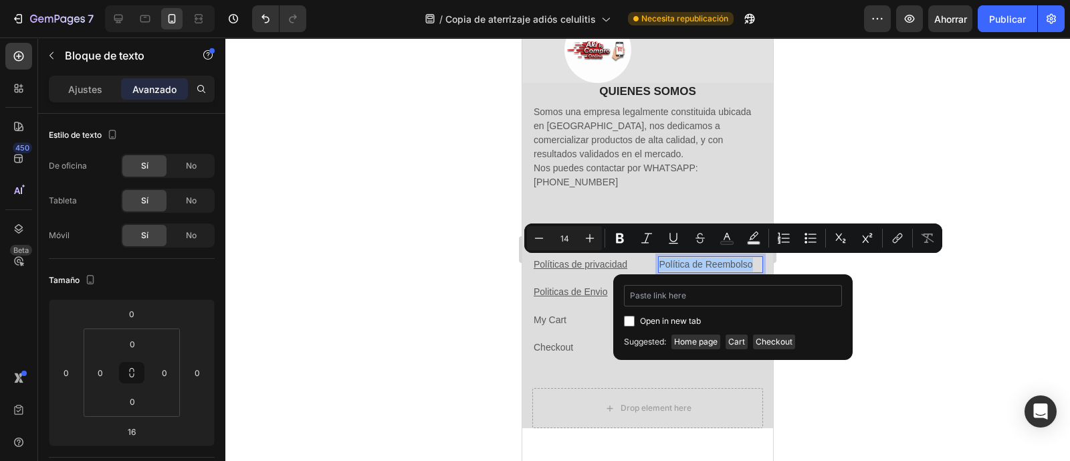
type input "[URL][DOMAIN_NAME]"
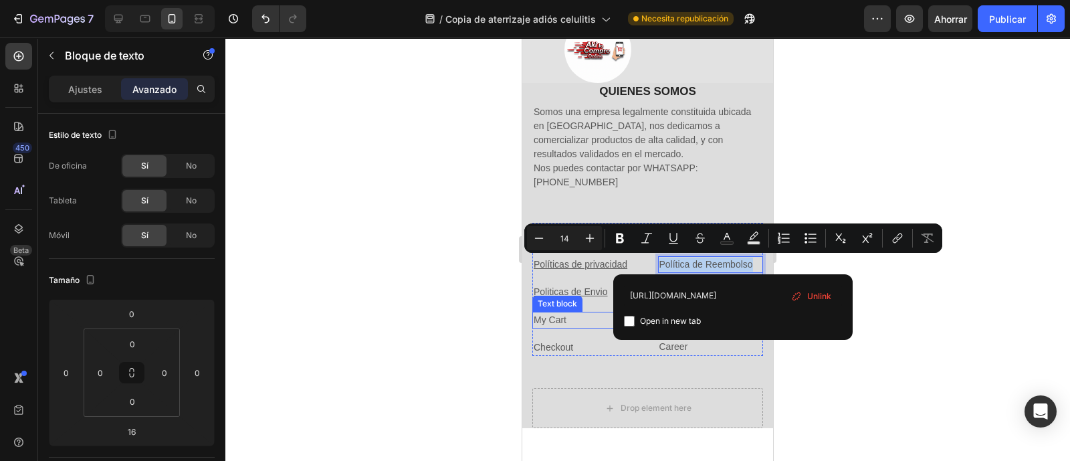
click at [600, 322] on p "My Cart" at bounding box center [584, 320] width 103 height 14
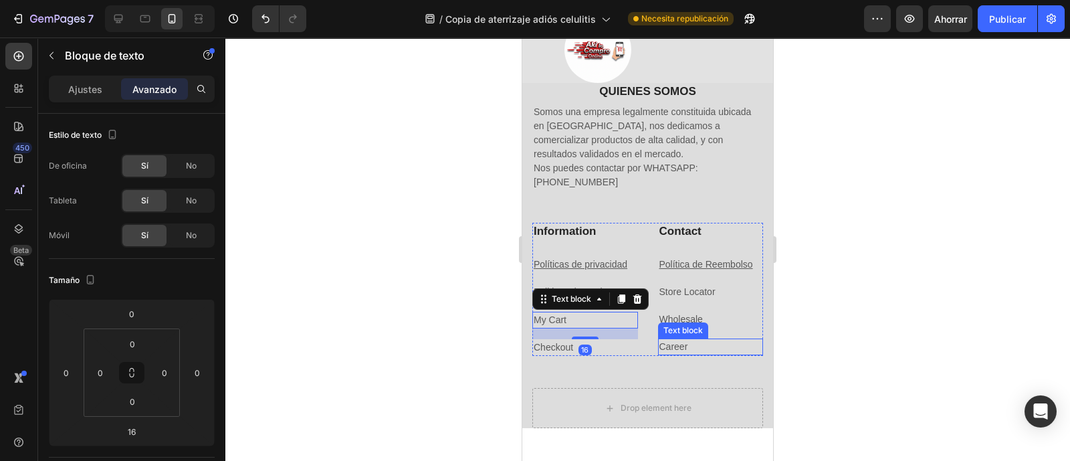
click at [729, 340] on p "Career" at bounding box center [710, 347] width 103 height 14
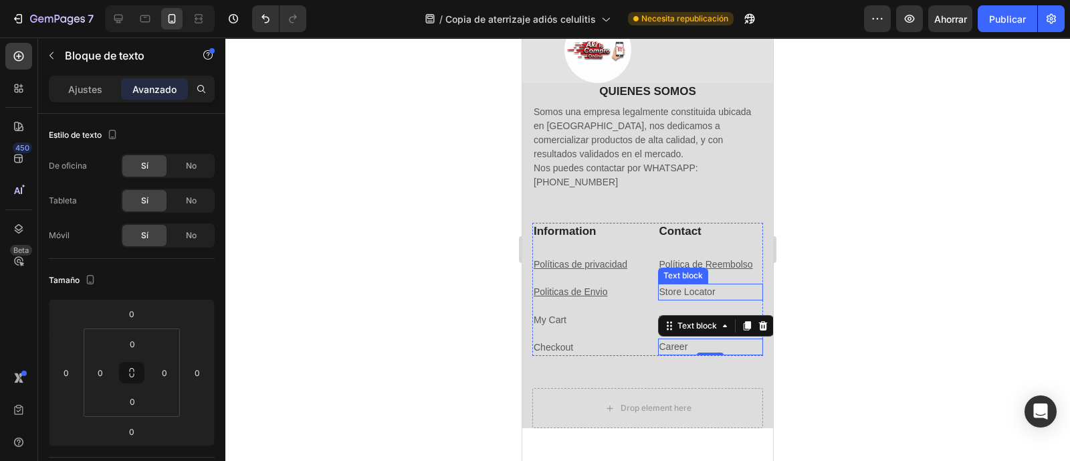
click at [689, 289] on link "Store Locator" at bounding box center [687, 291] width 56 height 11
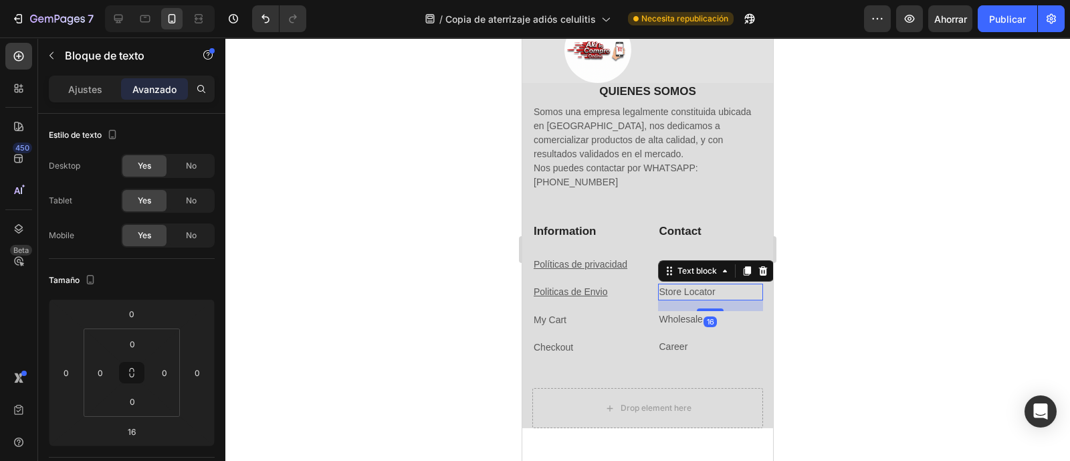
click at [689, 289] on link "Store Locator" at bounding box center [687, 291] width 56 height 11
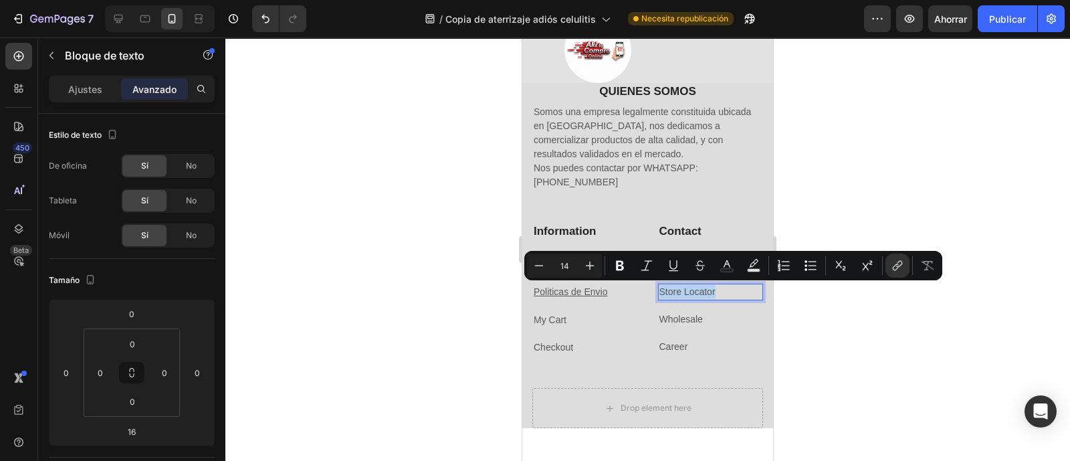
click at [680, 289] on link "Store Locator" at bounding box center [687, 291] width 56 height 11
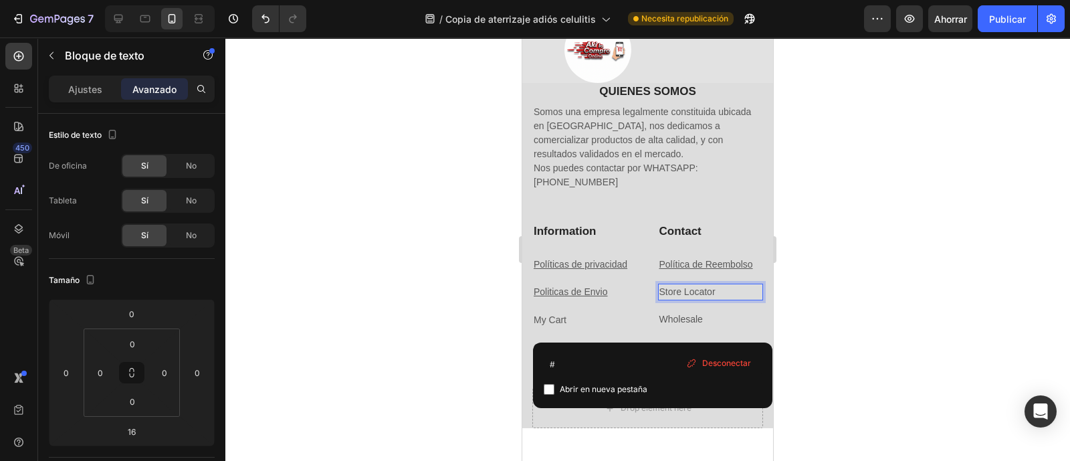
click at [680, 289] on link "Store Locator" at bounding box center [687, 291] width 56 height 11
click at [705, 289] on link "Store Locator" at bounding box center [687, 291] width 56 height 11
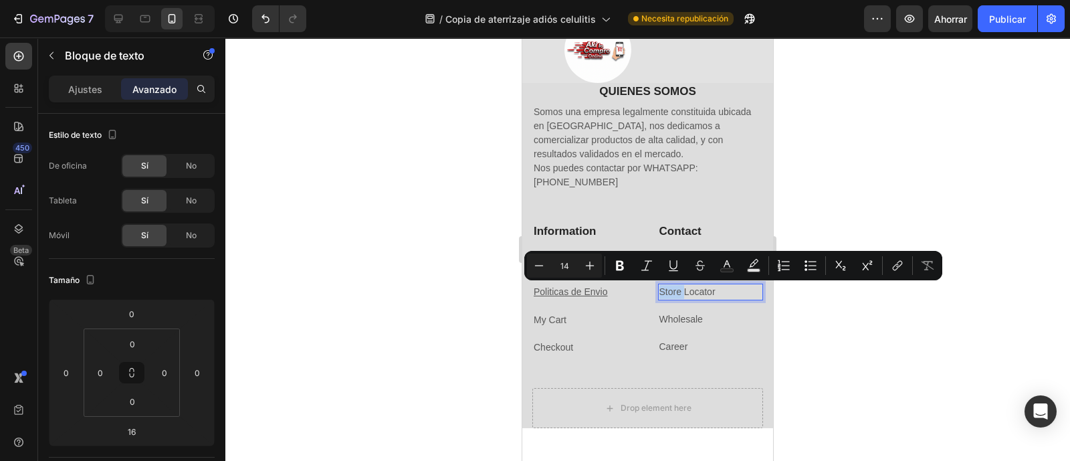
click at [711, 289] on p "Store Locator" at bounding box center [710, 292] width 103 height 14
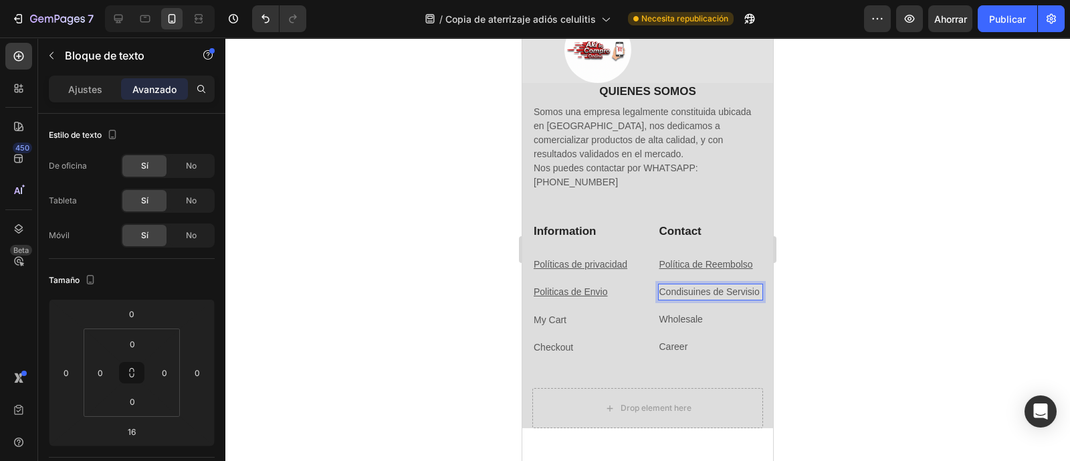
click at [673, 289] on p "Condisuines de Servisio" at bounding box center [710, 292] width 103 height 14
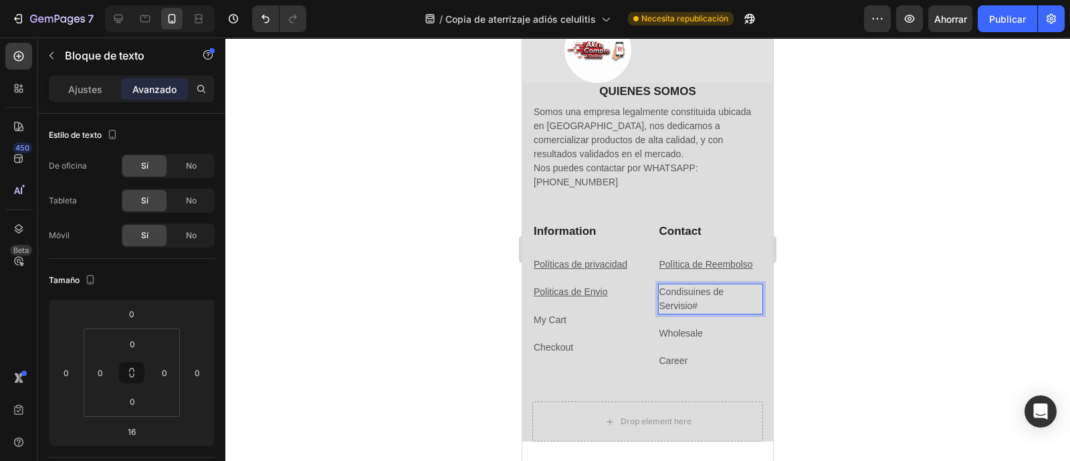
click at [522, 37] on lt-span "Condiciones" at bounding box center [522, 37] width 0 height 0
click at [700, 308] on p "Condiciones de Servisio #" at bounding box center [710, 299] width 103 height 28
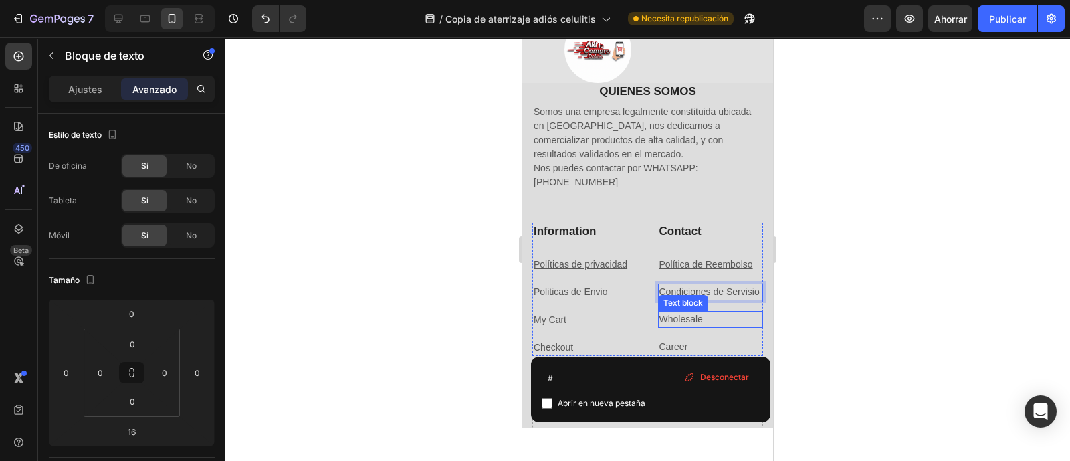
click at [721, 326] on p "Wholesale" at bounding box center [710, 319] width 103 height 14
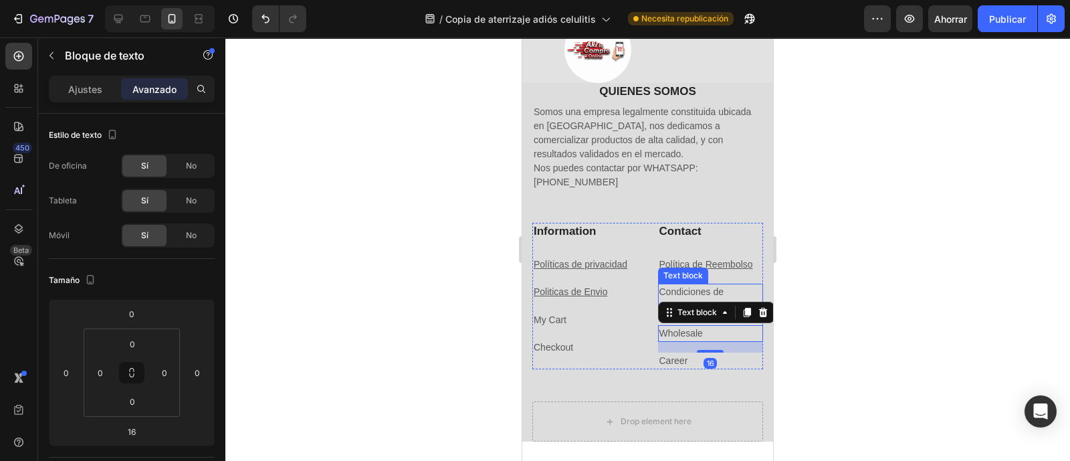
click at [699, 299] on p "Condiciones de Servisio #" at bounding box center [710, 299] width 103 height 28
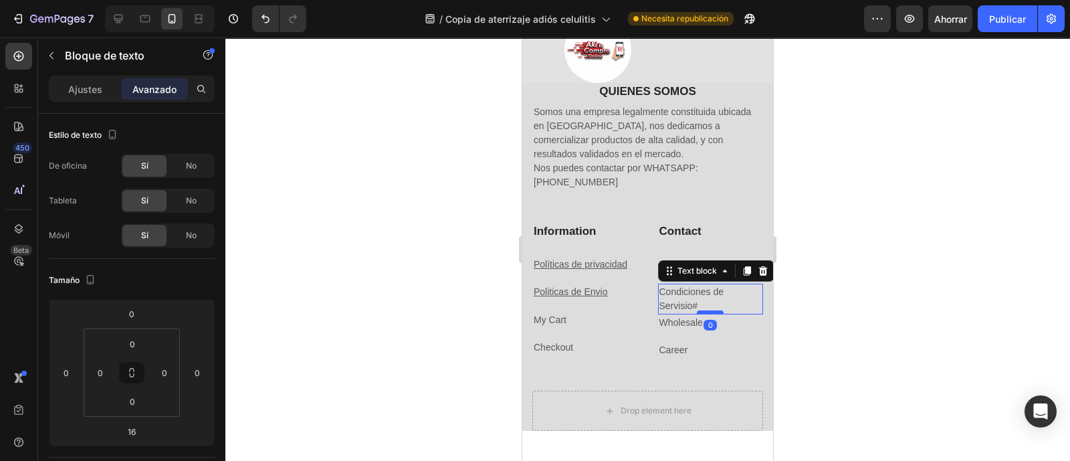
drag, startPoint x: 699, startPoint y: 324, endPoint x: 700, endPoint y: 312, distance: 11.4
click at [700, 312] on div at bounding box center [710, 312] width 27 height 4
type input "0"
click at [625, 309] on div "Information Heading Políticas de privacidad Text block Politicas de Envio Text …" at bounding box center [585, 291] width 106 height 136
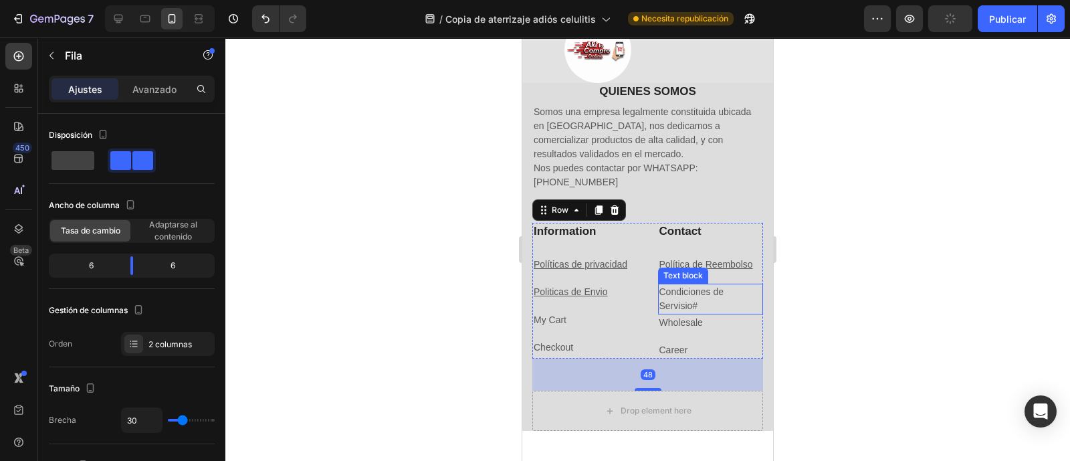
click at [702, 302] on p "Condiciones de Servisio #" at bounding box center [710, 299] width 103 height 28
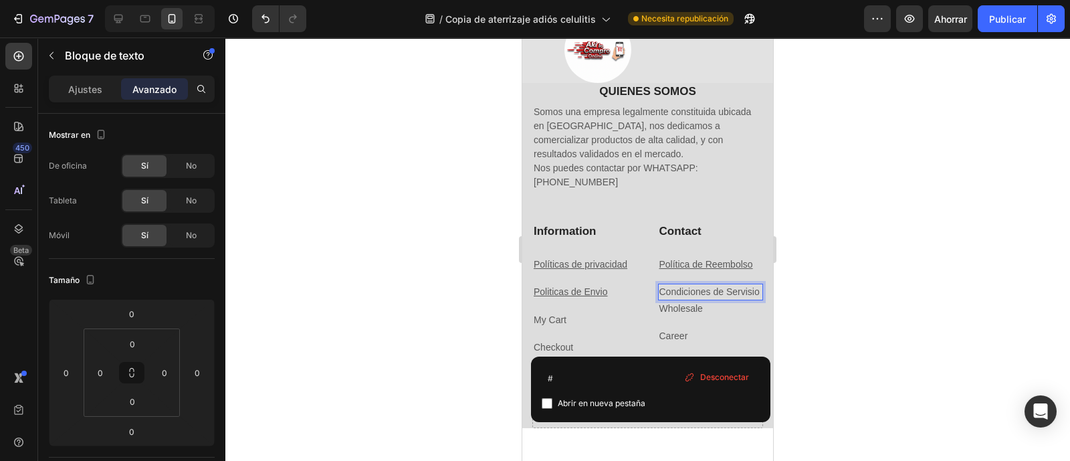
click at [679, 293] on p "Condiciones de Servisio" at bounding box center [710, 292] width 103 height 14
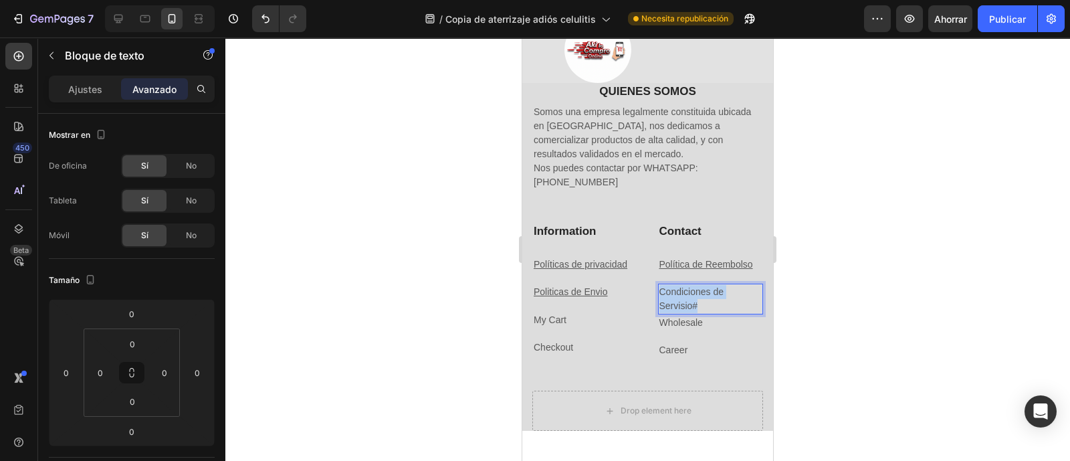
click at [679, 293] on p "Condiciones de Servisio #" at bounding box center [710, 299] width 103 height 28
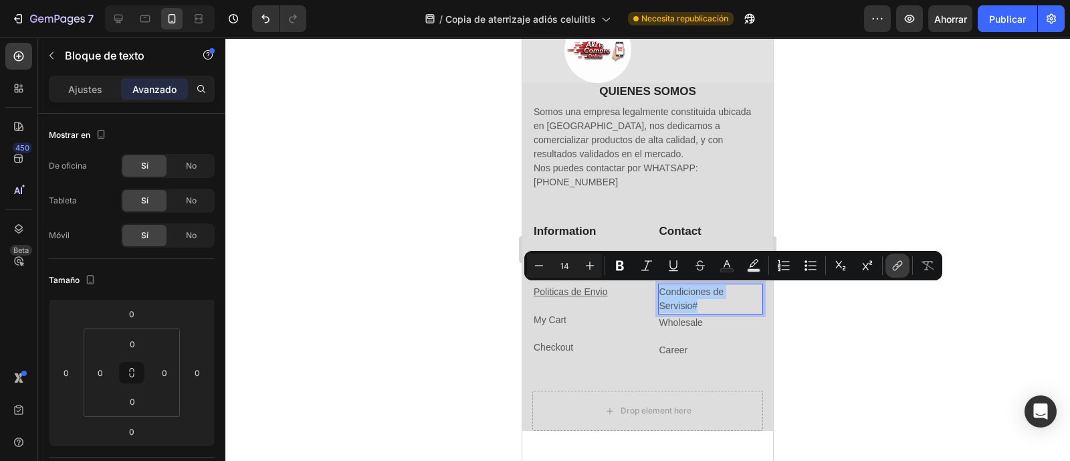
click at [892, 266] on icon "Barra de herramientas contextual del editor" at bounding box center [895, 267] width 6 height 7
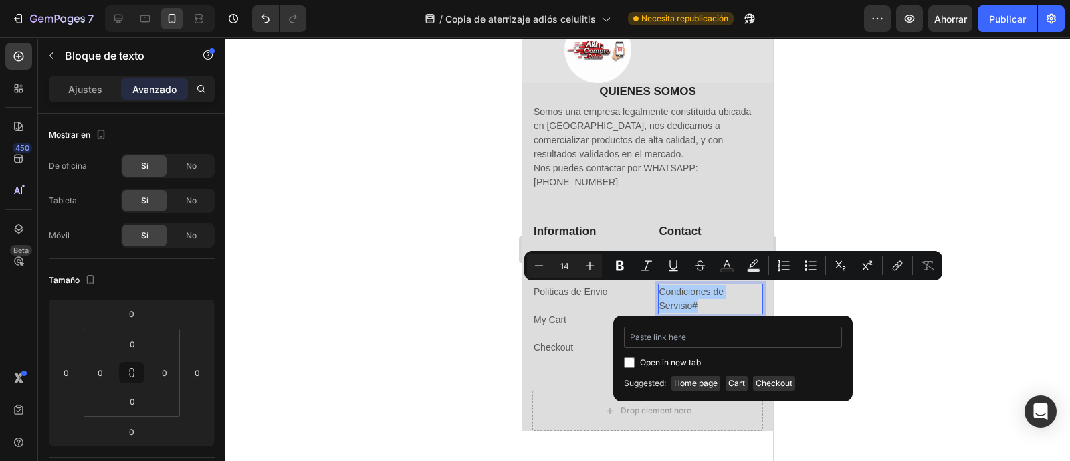
type input "[URL][DOMAIN_NAME]"
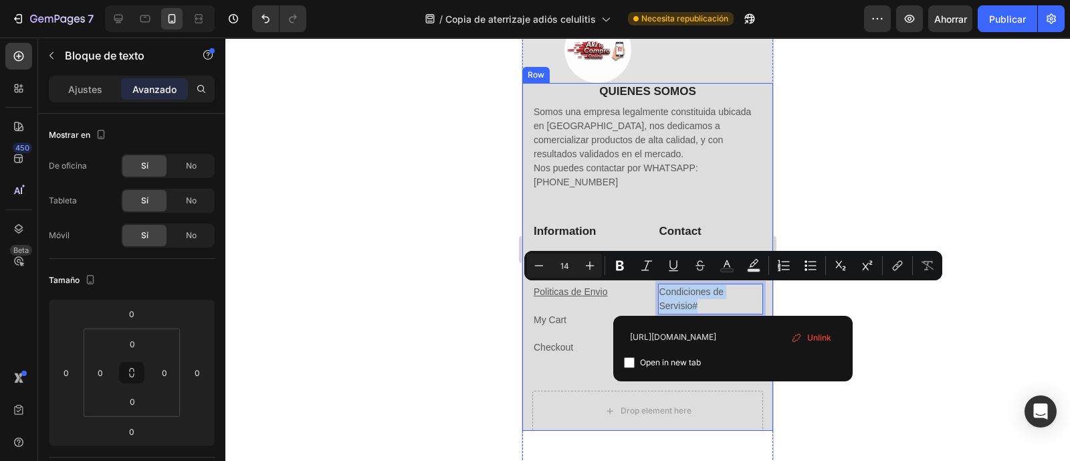
click at [595, 374] on div "Information Heading Políticas de privacidad Text block Politicas de Envio Text …" at bounding box center [647, 307] width 231 height 168
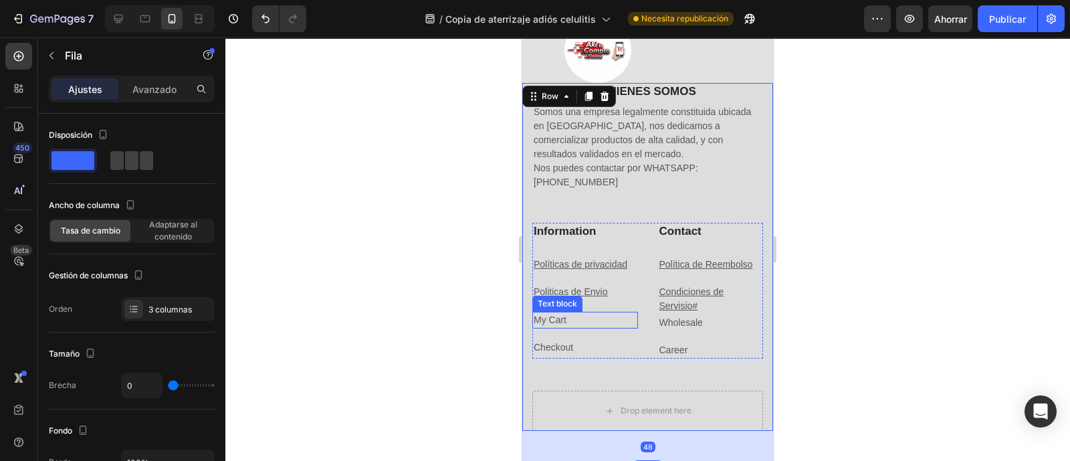
click at [581, 319] on p "My Cart" at bounding box center [584, 320] width 103 height 14
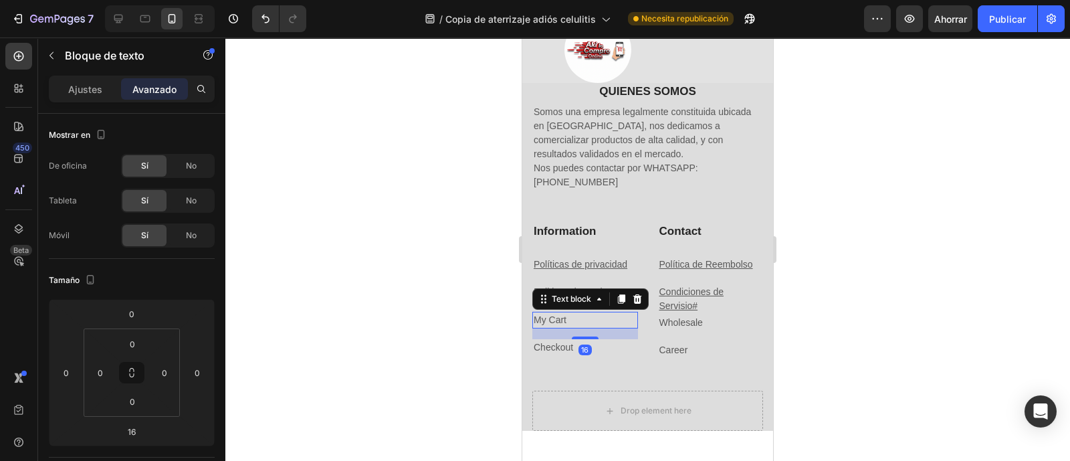
click at [581, 319] on p "My Cart" at bounding box center [584, 320] width 103 height 14
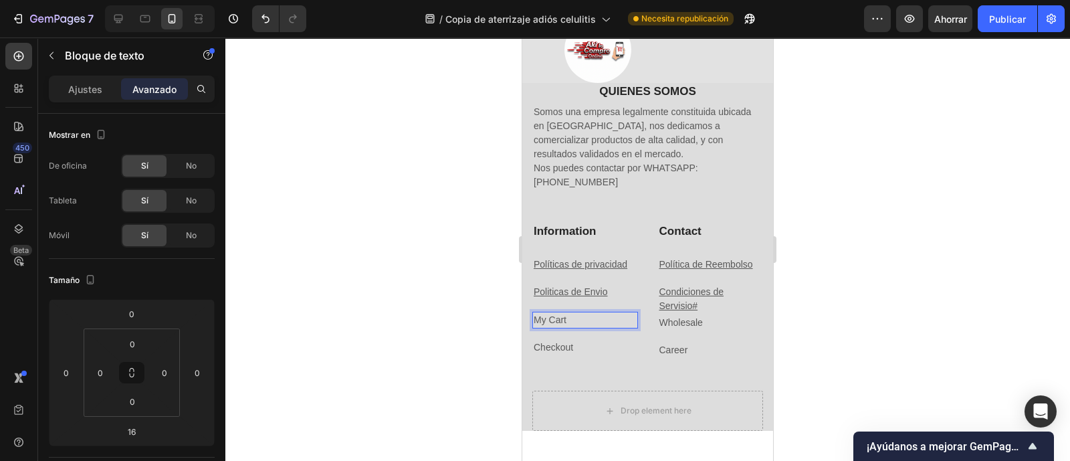
click at [581, 319] on p "My Cart" at bounding box center [584, 320] width 103 height 14
click at [581, 319] on p "My Cart ⁠⁠⁠⁠⁠⁠⁠" at bounding box center [584, 320] width 103 height 14
click at [581, 319] on p "My Cart" at bounding box center [584, 320] width 103 height 14
click at [581, 319] on p "My Cart ⁠⁠⁠⁠⁠⁠⁠" at bounding box center [584, 320] width 103 height 14
click at [564, 352] on p "Checkout" at bounding box center [584, 347] width 103 height 14
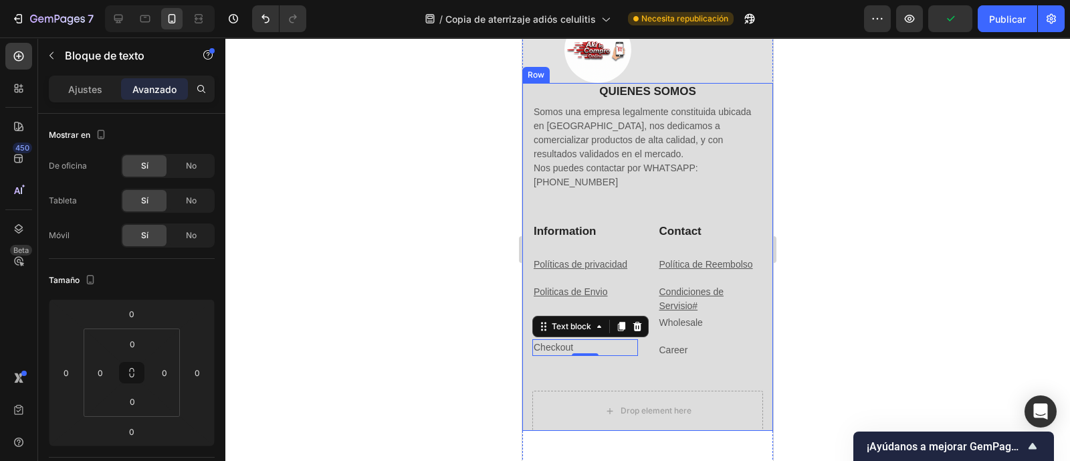
click at [709, 224] on p "Contact" at bounding box center [710, 231] width 103 height 15
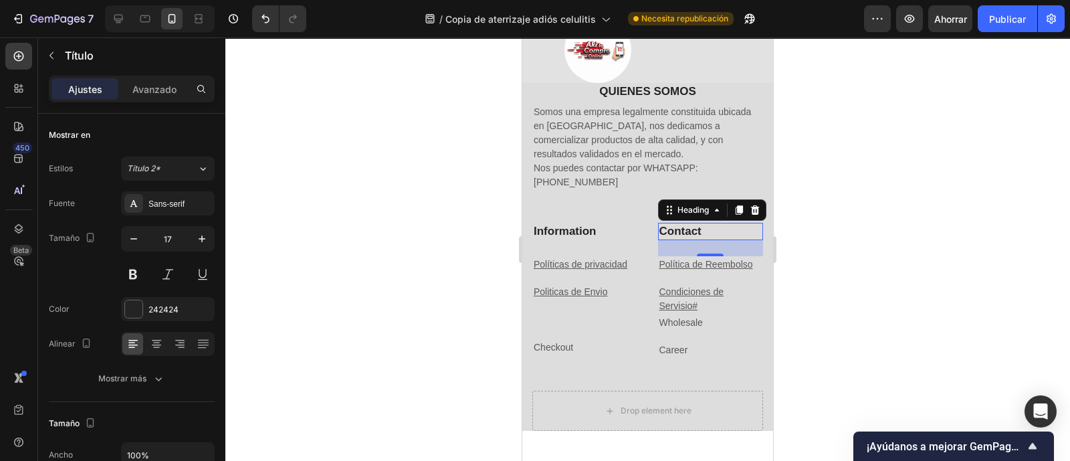
click at [715, 225] on p "Contact" at bounding box center [710, 231] width 103 height 15
click at [735, 232] on p "Contact" at bounding box center [710, 231] width 103 height 15
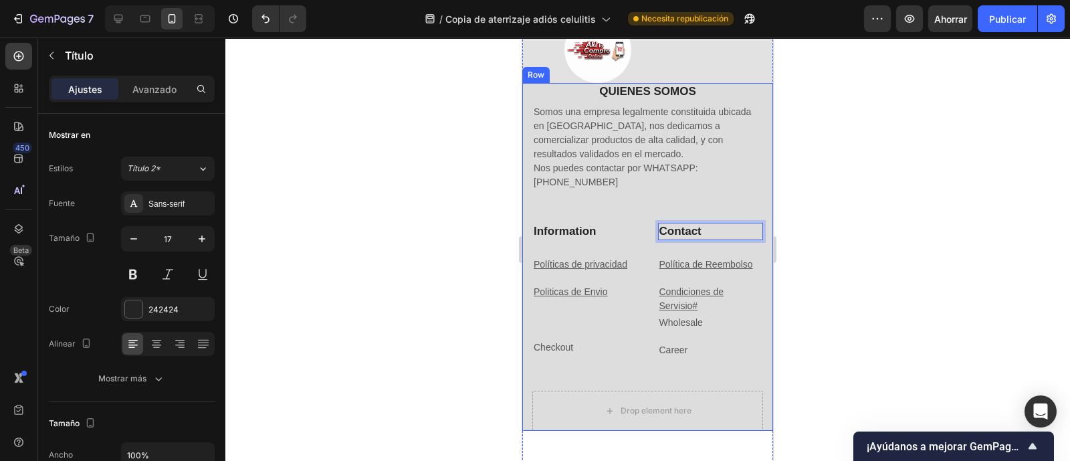
click at [741, 202] on div "QUIENES SOMOS Heading Somos una empresa legalmente constituida ubicada en [GEOG…" at bounding box center [647, 153] width 231 height 140
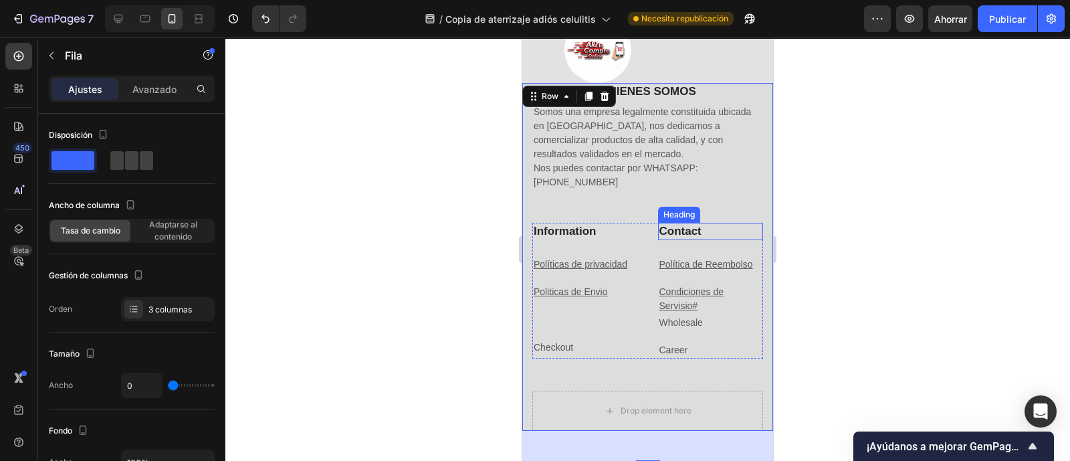
click at [731, 232] on p "Contact" at bounding box center [710, 231] width 103 height 15
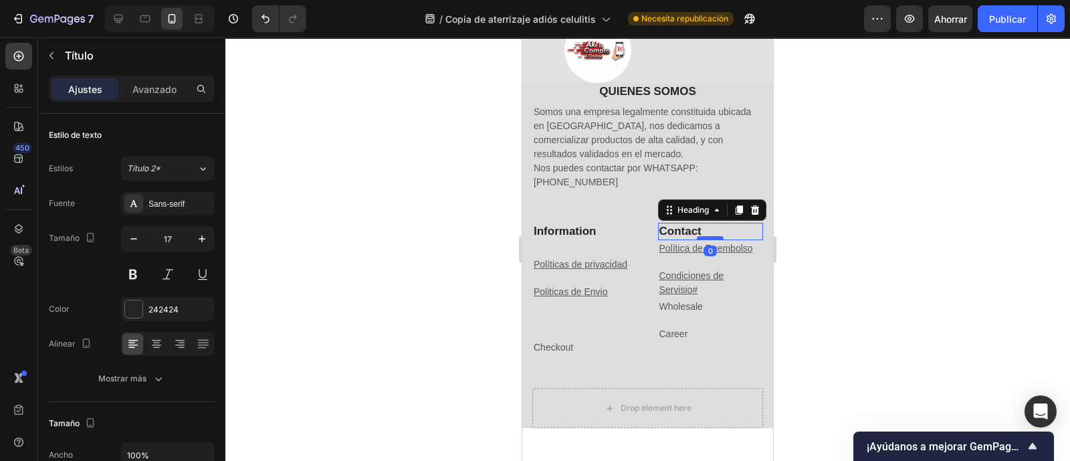
drag, startPoint x: 701, startPoint y: 253, endPoint x: 699, endPoint y: 237, distance: 16.2
click at [699, 237] on div at bounding box center [710, 238] width 27 height 4
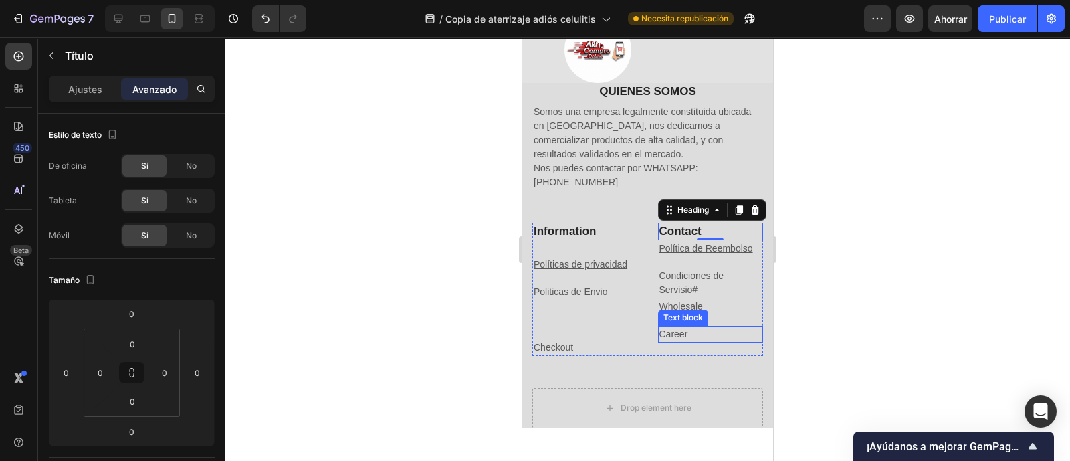
click at [724, 339] on p "Career" at bounding box center [710, 334] width 103 height 14
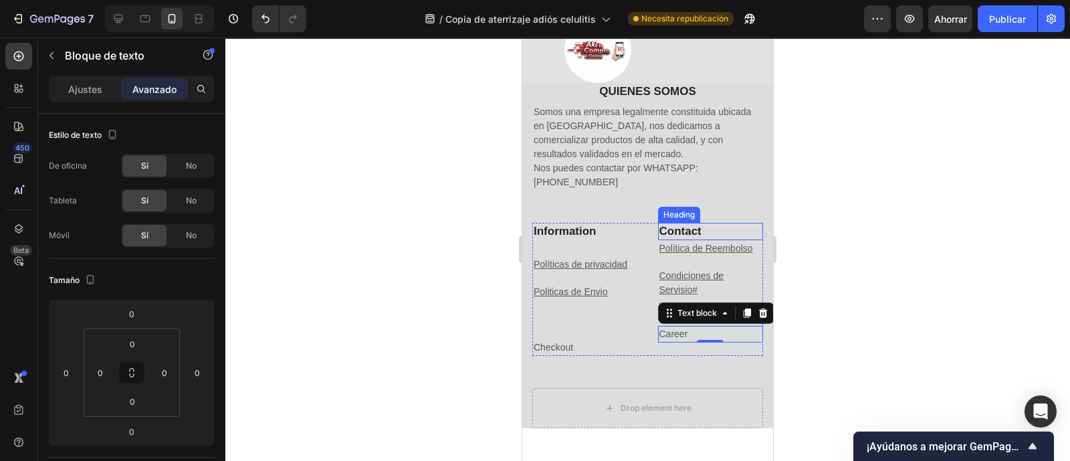
click at [719, 230] on p "Contact" at bounding box center [710, 231] width 103 height 15
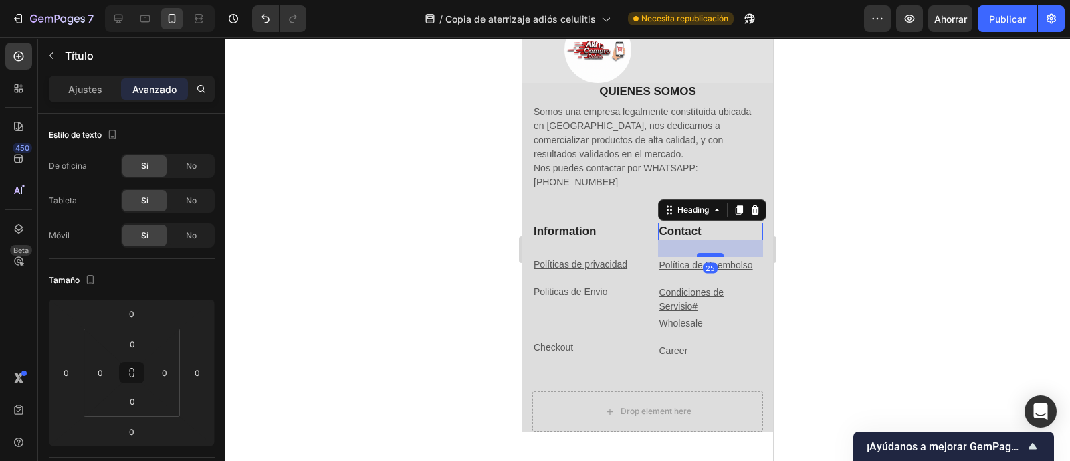
drag, startPoint x: 702, startPoint y: 239, endPoint x: 703, endPoint y: 255, distance: 16.8
click at [703, 255] on div at bounding box center [710, 255] width 27 height 4
type input "25"
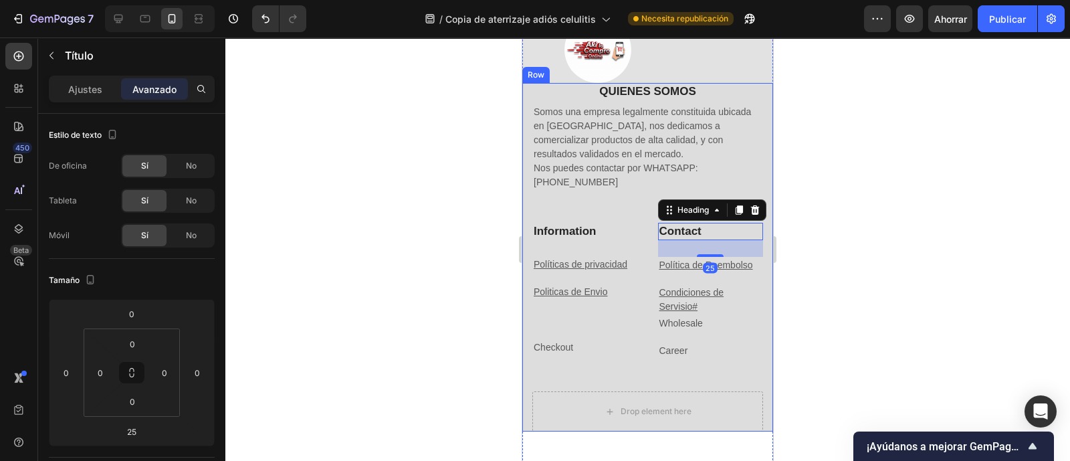
click at [709, 360] on div "Information Heading Políticas de privacidad Text block Politicas de Envio Text …" at bounding box center [647, 307] width 231 height 168
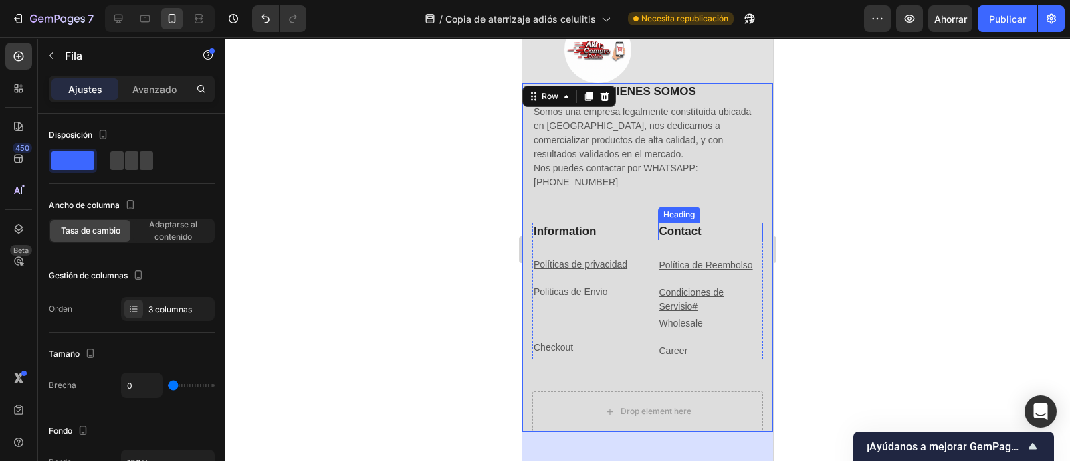
click at [699, 227] on p "Contact" at bounding box center [710, 231] width 103 height 15
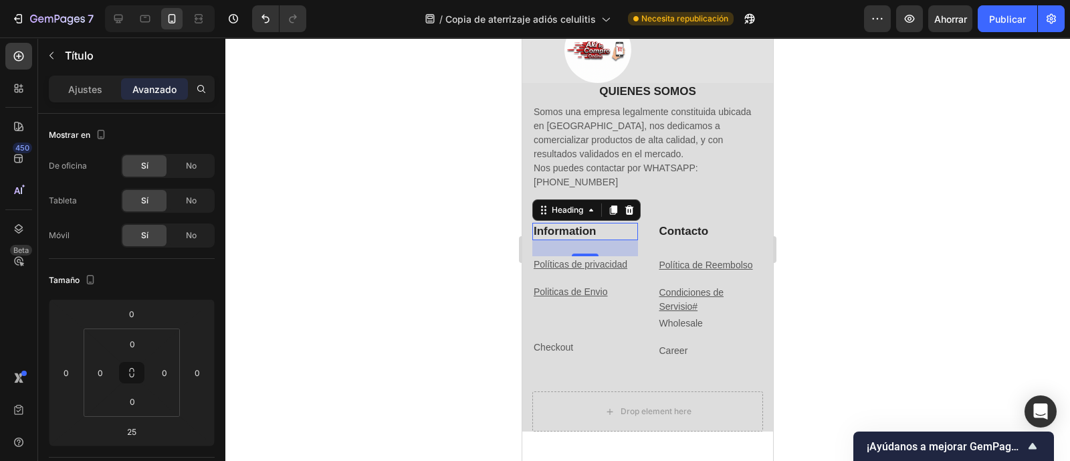
click at [563, 225] on p "Information" at bounding box center [584, 231] width 103 height 15
click at [584, 232] on p "Information" at bounding box center [584, 231] width 103 height 15
click at [601, 233] on p "Information" at bounding box center [584, 231] width 103 height 15
click at [577, 237] on p "P" at bounding box center [584, 231] width 103 height 15
click at [609, 229] on p "SACITILOP" at bounding box center [584, 231] width 103 height 15
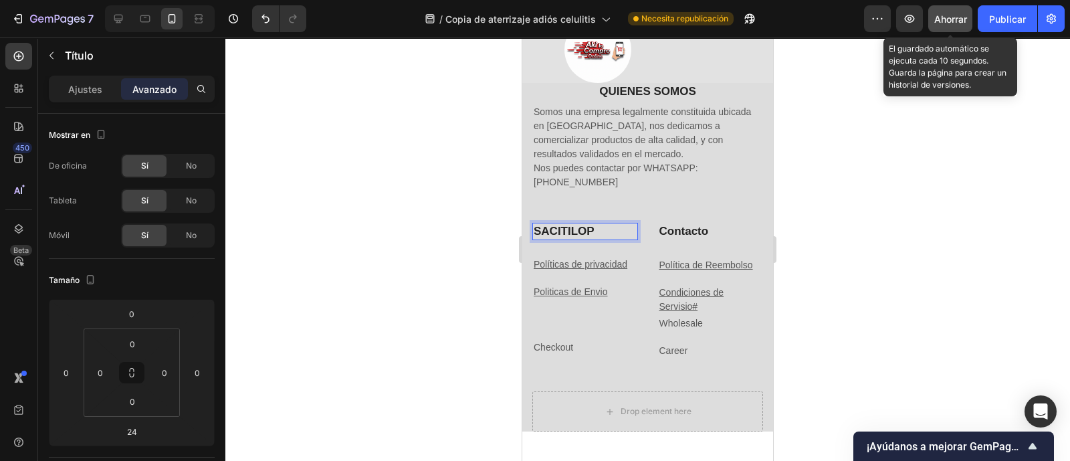
click at [956, 13] on font "Ahorrar" at bounding box center [950, 18] width 33 height 11
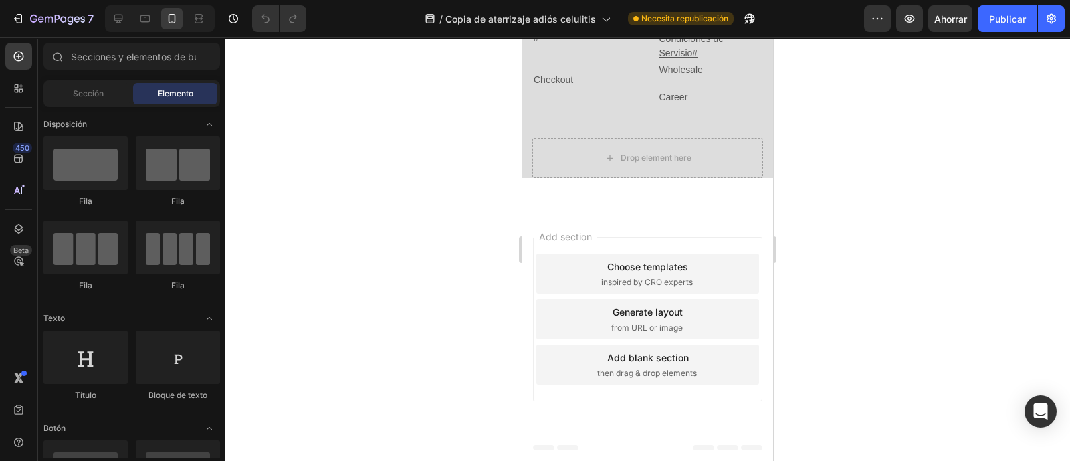
scroll to position [3954, 0]
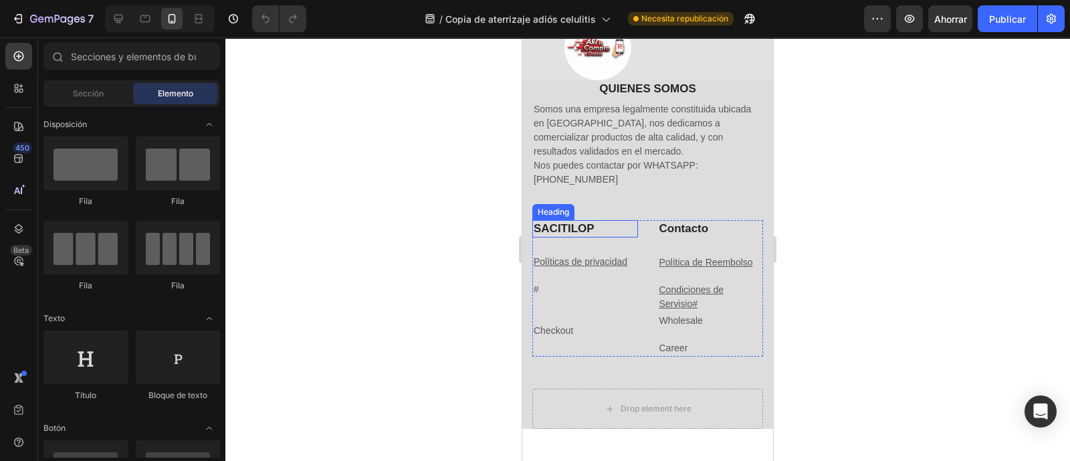
click at [586, 231] on h2 "SACITILOP" at bounding box center [585, 228] width 106 height 17
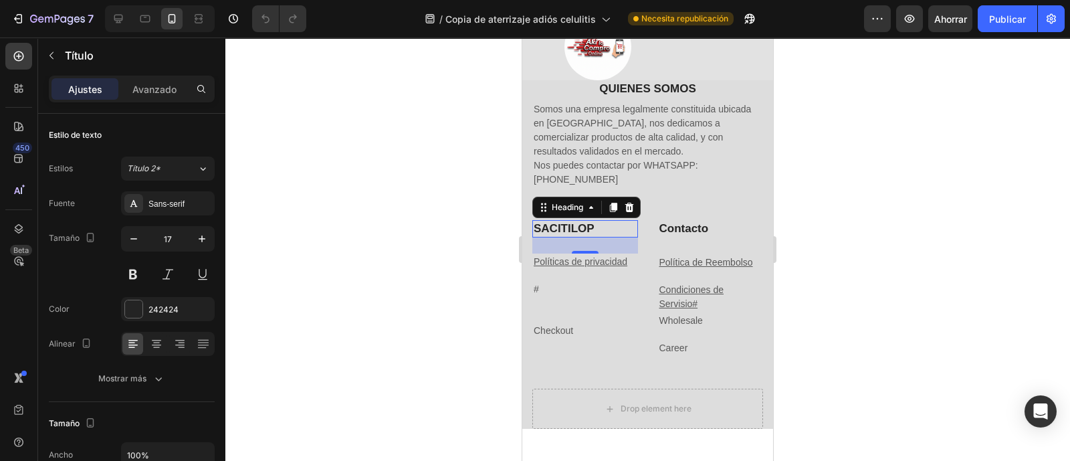
click at [596, 229] on h2 "SACITILOP" at bounding box center [585, 228] width 106 height 17
click at [596, 230] on p "SACITILOP" at bounding box center [584, 228] width 103 height 15
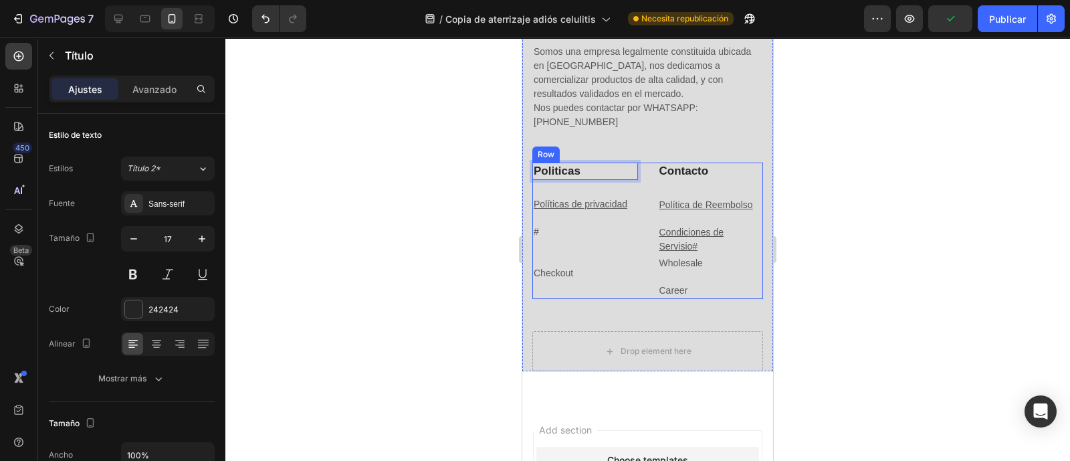
scroll to position [4037, 0]
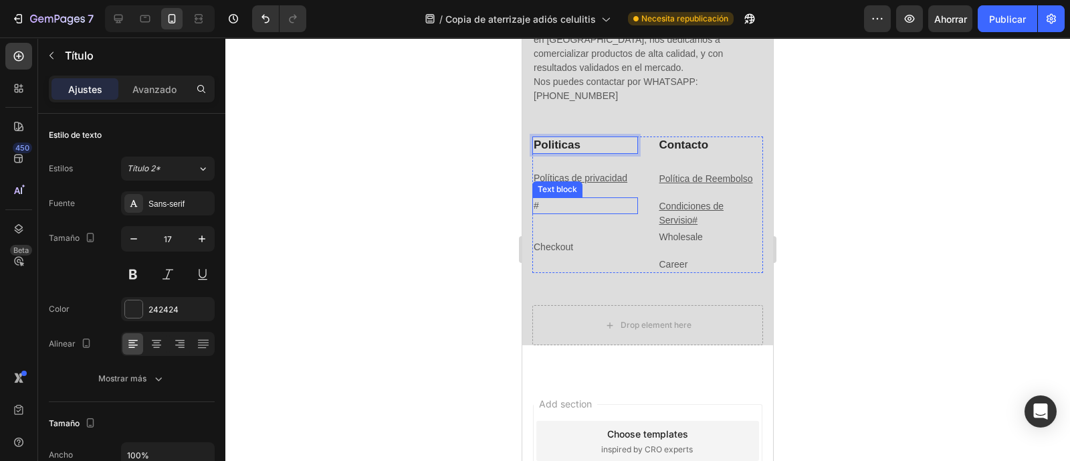
click at [565, 209] on p "#" at bounding box center [584, 206] width 103 height 14
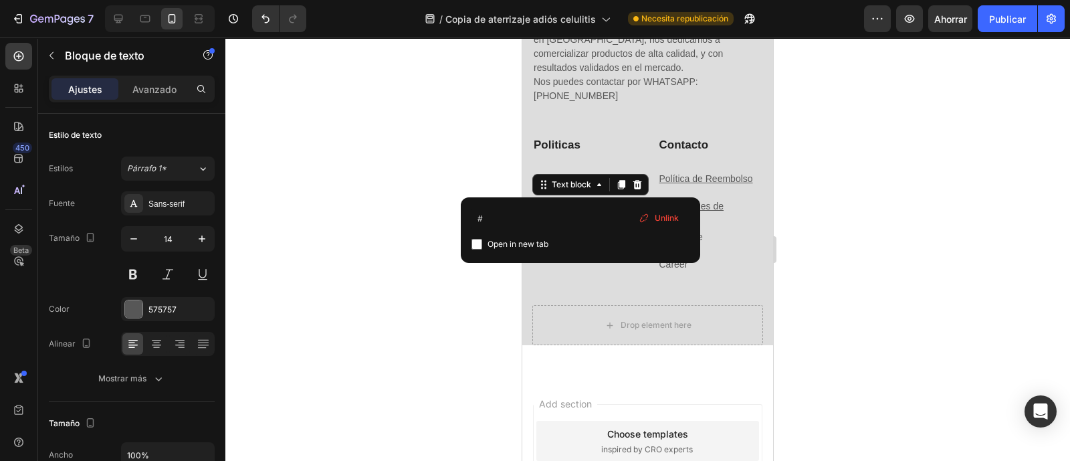
click at [565, 209] on p "#" at bounding box center [584, 206] width 103 height 14
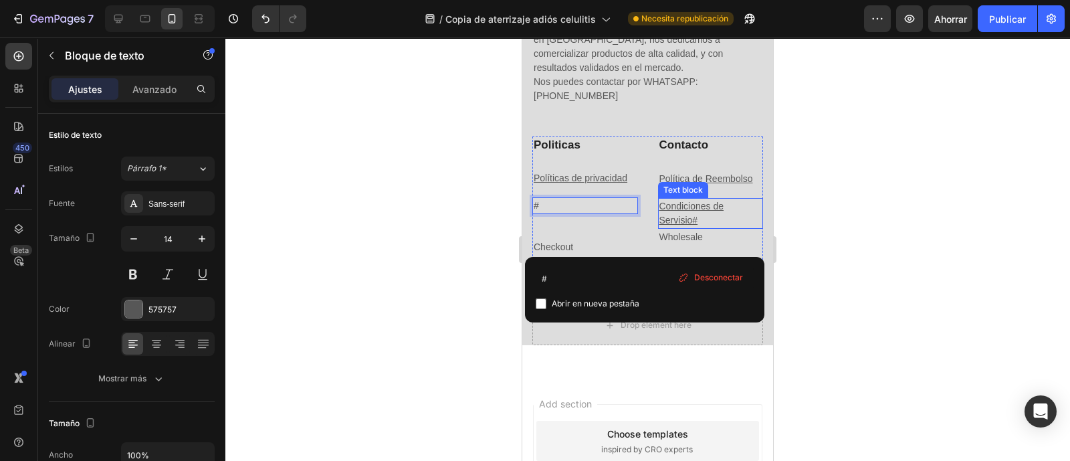
click at [711, 219] on p "Condiciones de Servisio#" at bounding box center [710, 213] width 103 height 28
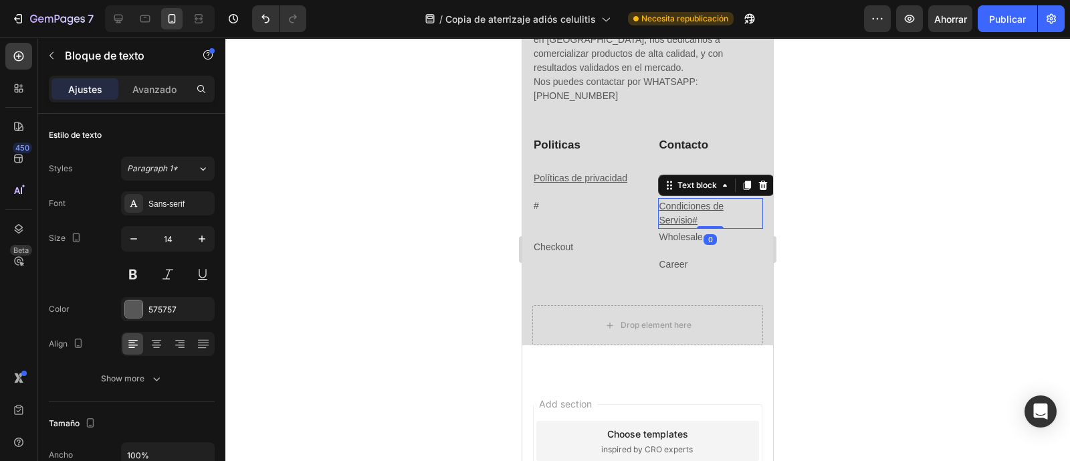
click at [707, 219] on p "Condiciones de Servisio#" at bounding box center [710, 213] width 103 height 28
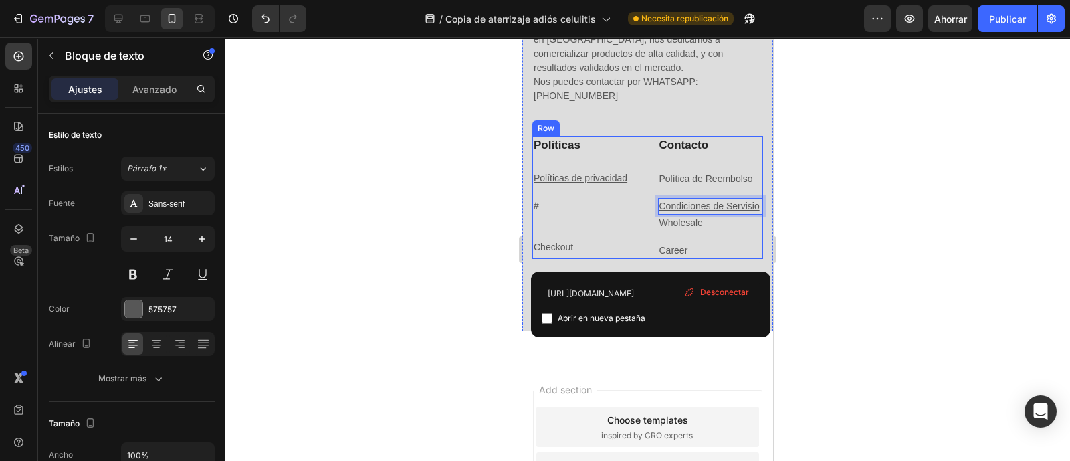
click at [602, 227] on div at bounding box center [585, 226] width 106 height 3
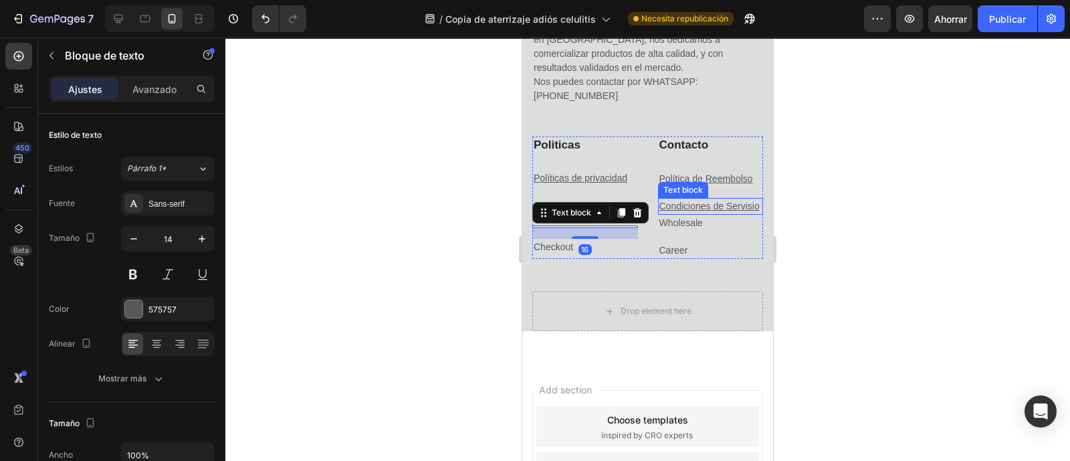
click at [677, 211] on u "Condiciones de Servisio" at bounding box center [709, 206] width 100 height 11
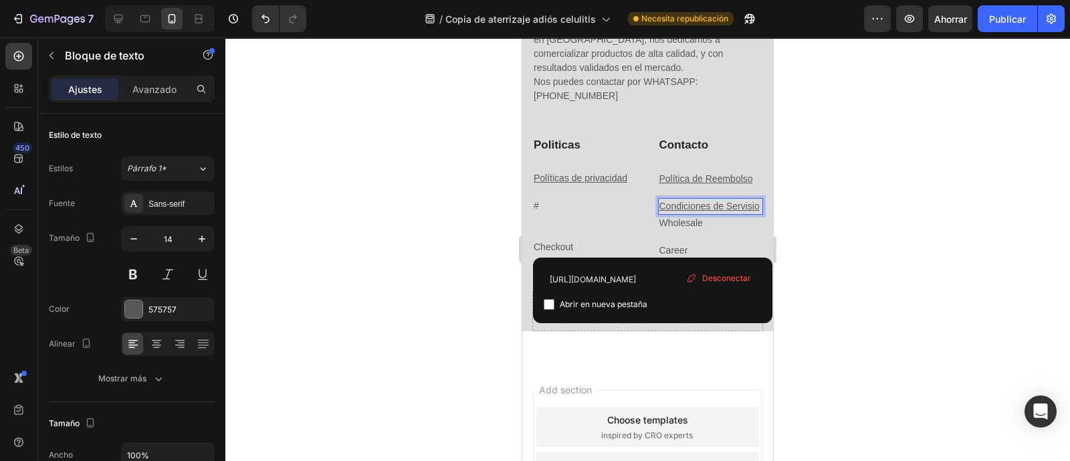
click at [667, 211] on u "Condiciones de Servisio" at bounding box center [709, 206] width 100 height 11
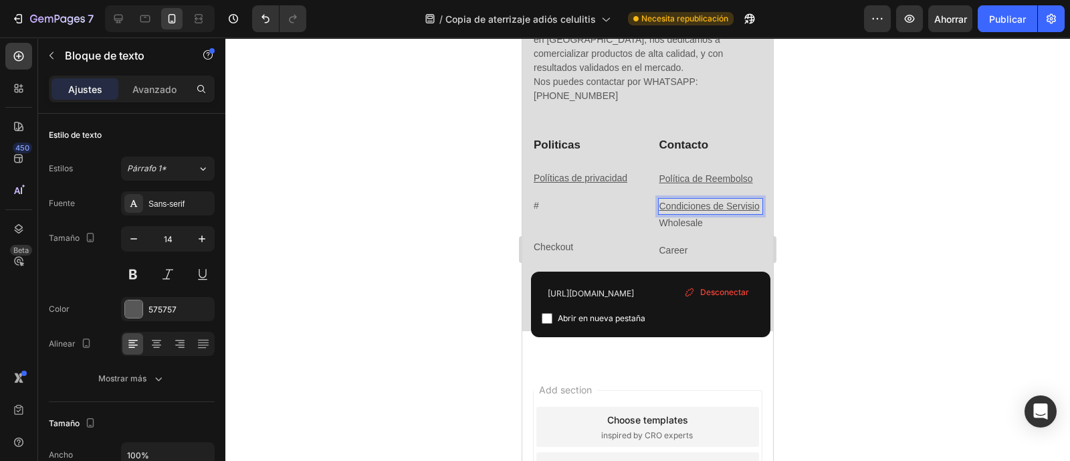
click at [522, 37] on lt-span "Servi c io" at bounding box center [522, 37] width 0 height 0
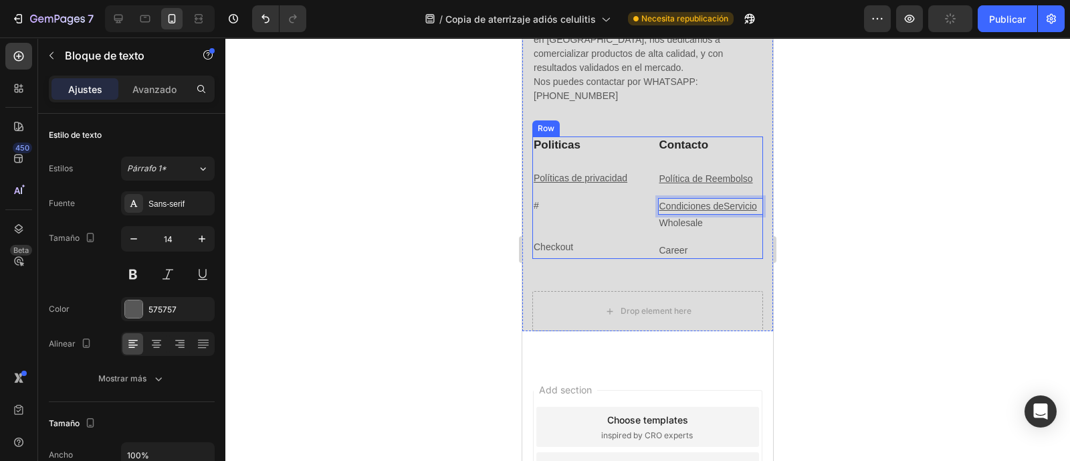
click at [560, 237] on div "Politicas Heading Políticas de privacidad Text block # Text block Text block Ch…" at bounding box center [585, 197] width 106 height 122
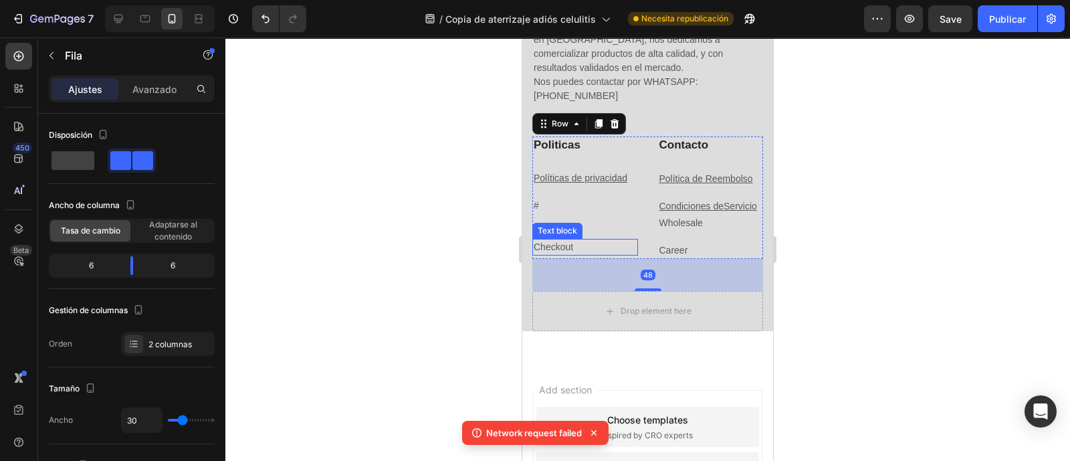
click at [558, 244] on link "Checkout" at bounding box center [552, 246] width 39 height 11
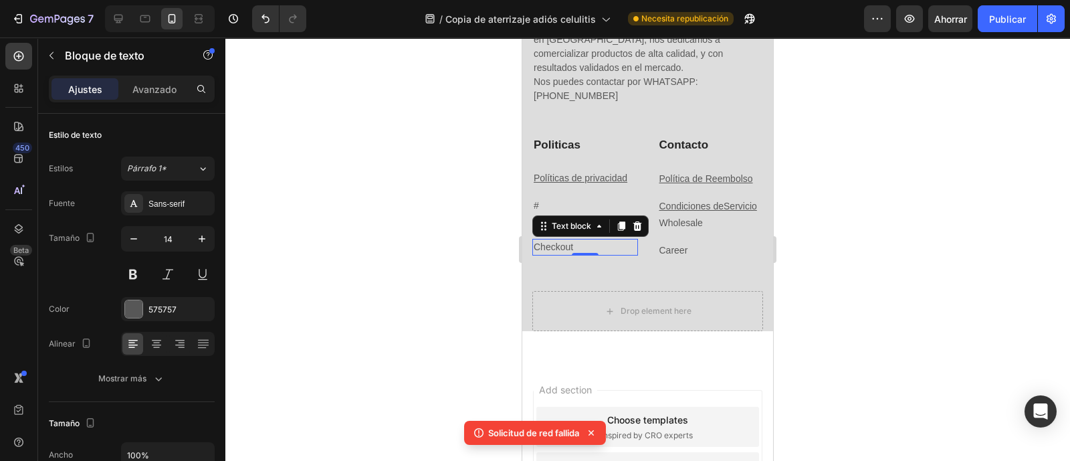
drag, startPoint x: 632, startPoint y: 227, endPoint x: 632, endPoint y: 239, distance: 12.7
click at [632, 227] on icon at bounding box center [637, 226] width 11 height 11
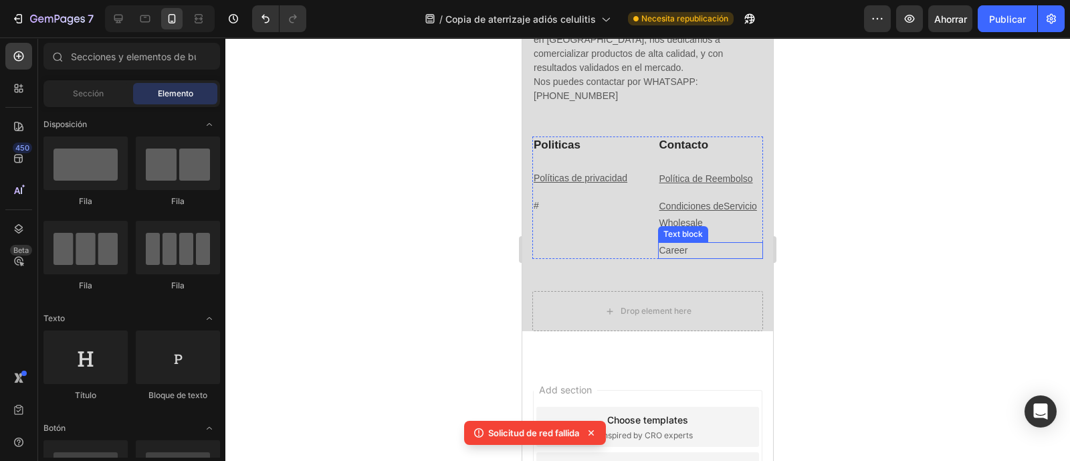
click at [685, 257] on p "Career" at bounding box center [710, 250] width 103 height 14
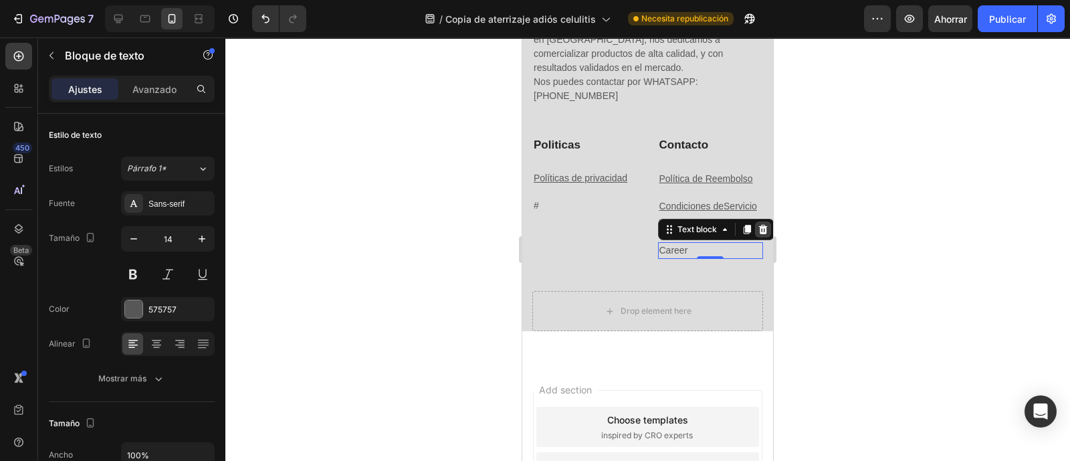
click at [758, 234] on icon at bounding box center [762, 229] width 9 height 9
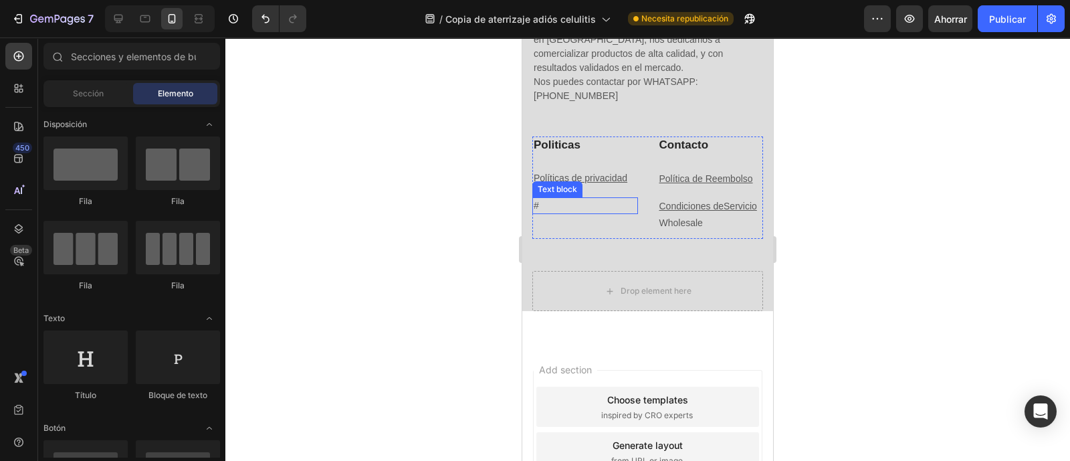
click at [543, 205] on p "#" at bounding box center [584, 206] width 103 height 14
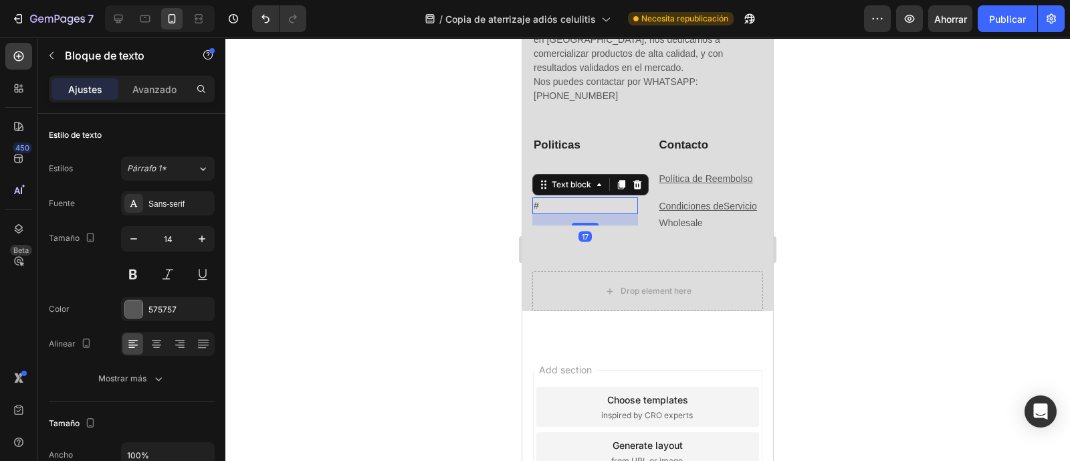
click at [543, 205] on p "#" at bounding box center [584, 206] width 103 height 14
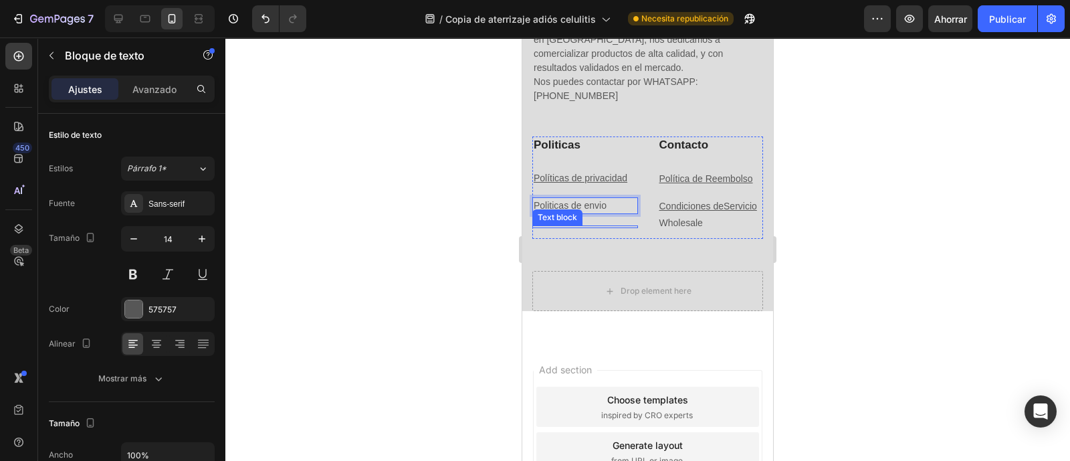
click at [552, 209] on div "Text block" at bounding box center [557, 217] width 50 height 16
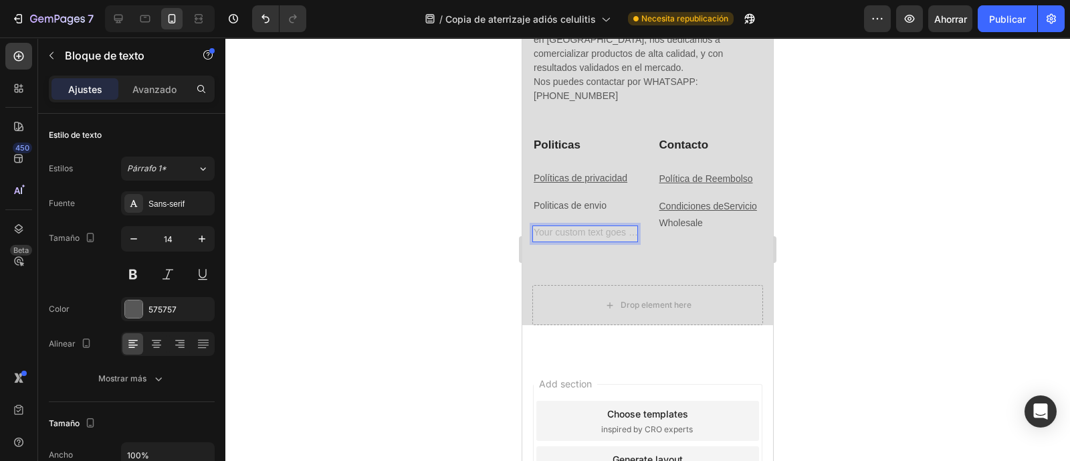
click at [602, 229] on div "Rich Text Editor. Editing area: main" at bounding box center [585, 233] width 106 height 17
click at [692, 228] on link "Wholesale" at bounding box center [680, 222] width 43 height 11
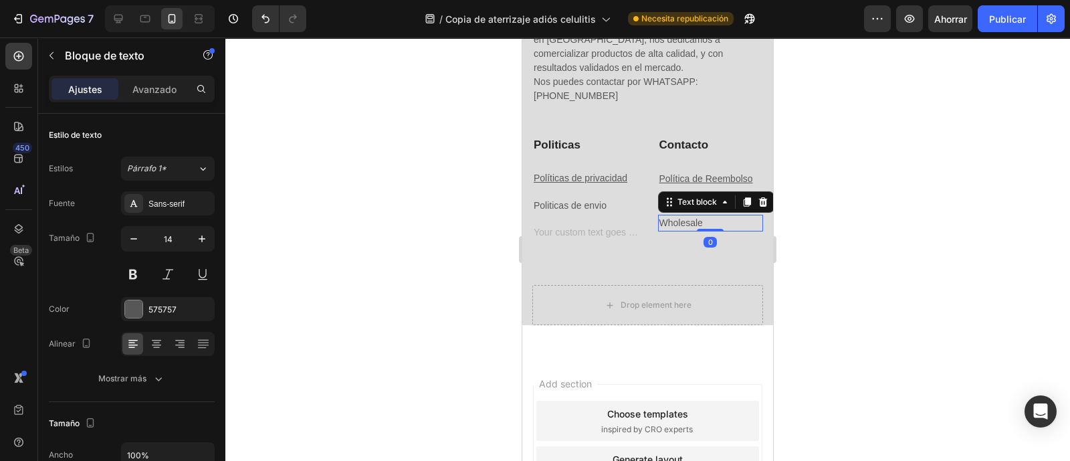
drag, startPoint x: 756, startPoint y: 215, endPoint x: 753, endPoint y: 225, distance: 10.6
click at [758, 207] on icon at bounding box center [762, 201] width 9 height 9
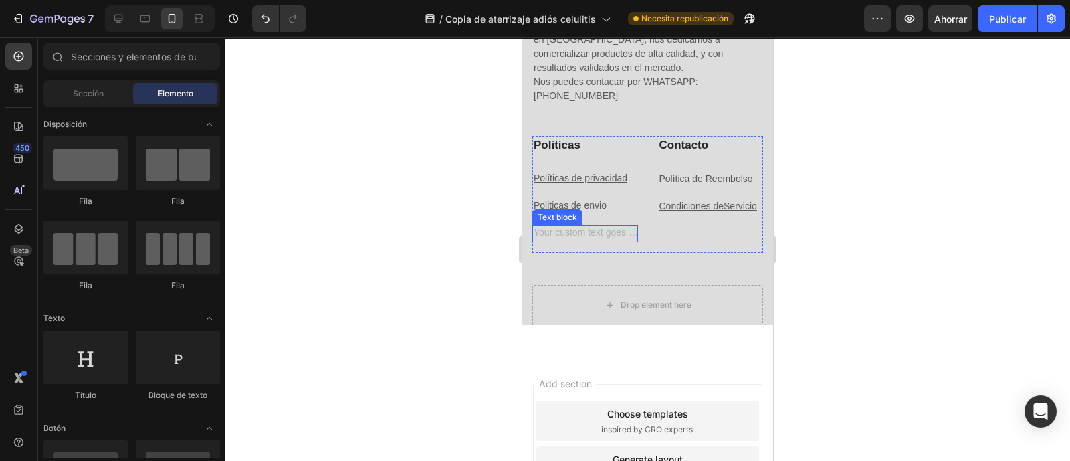
click at [597, 229] on div "Rich Text Editor. Editing area: main" at bounding box center [585, 233] width 106 height 17
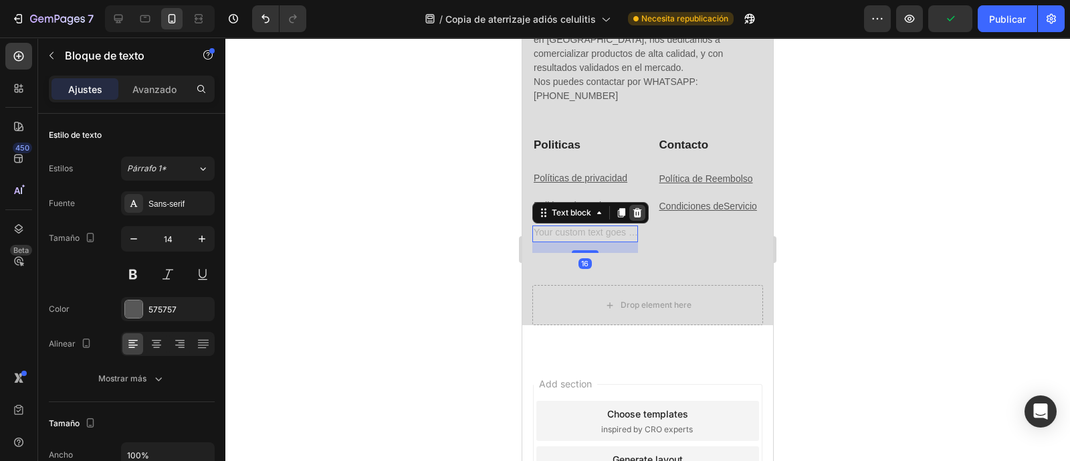
click at [638, 211] on icon at bounding box center [637, 212] width 9 height 9
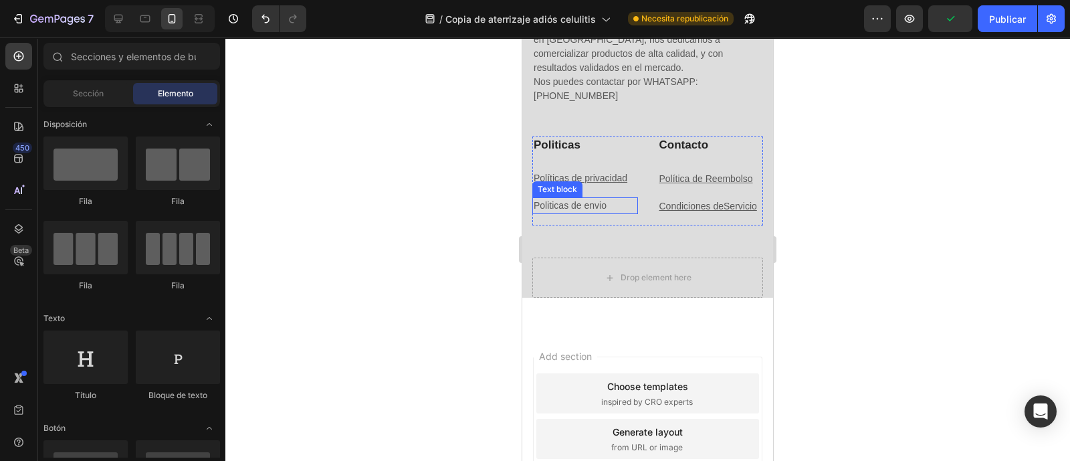
click at [595, 205] on p "Politicas de envio" at bounding box center [584, 206] width 103 height 14
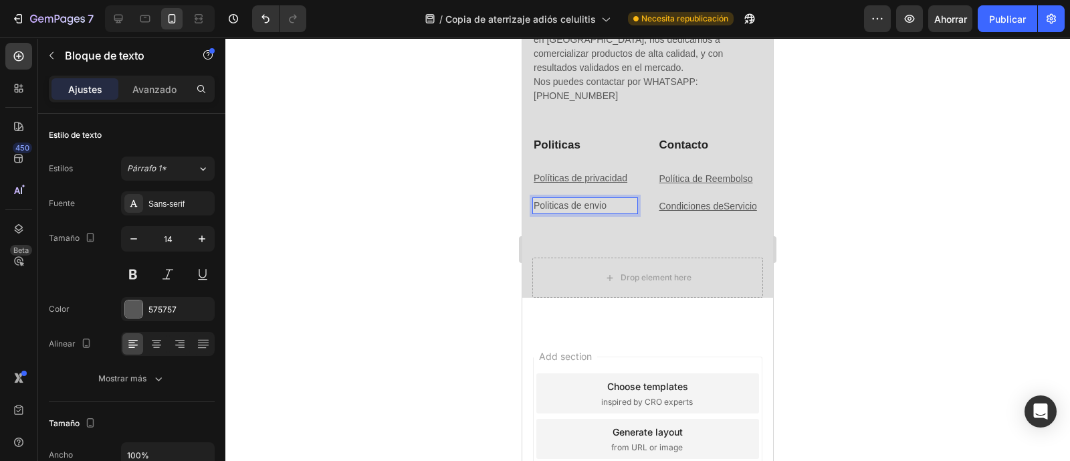
click at [556, 204] on p "Politicas de envio" at bounding box center [584, 206] width 103 height 14
click at [522, 37] on lt-span "Políticas" at bounding box center [522, 37] width 0 height 0
click at [600, 205] on p "Políticas de envio" at bounding box center [584, 206] width 103 height 14
click at [522, 37] on lt-span "env í o" at bounding box center [522, 37] width 0 height 0
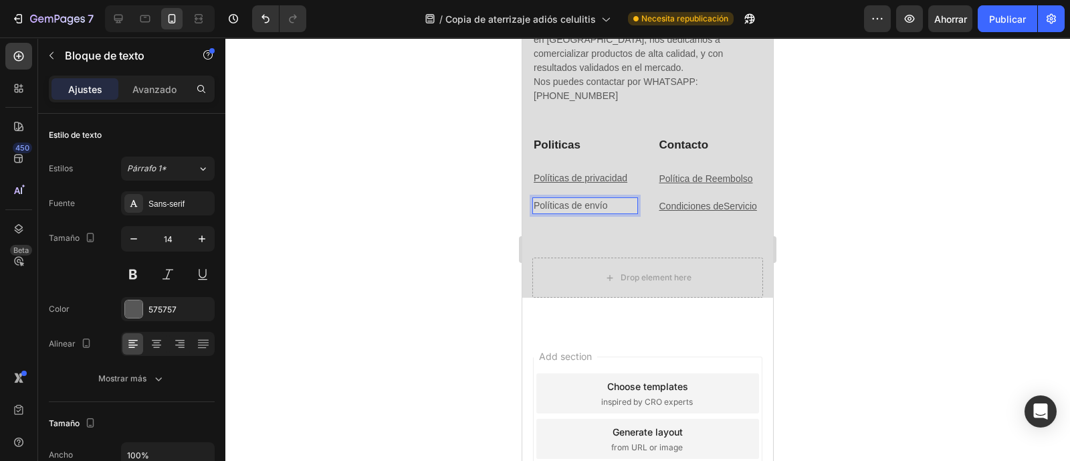
click at [593, 202] on p "Políticas de envío" at bounding box center [584, 206] width 103 height 14
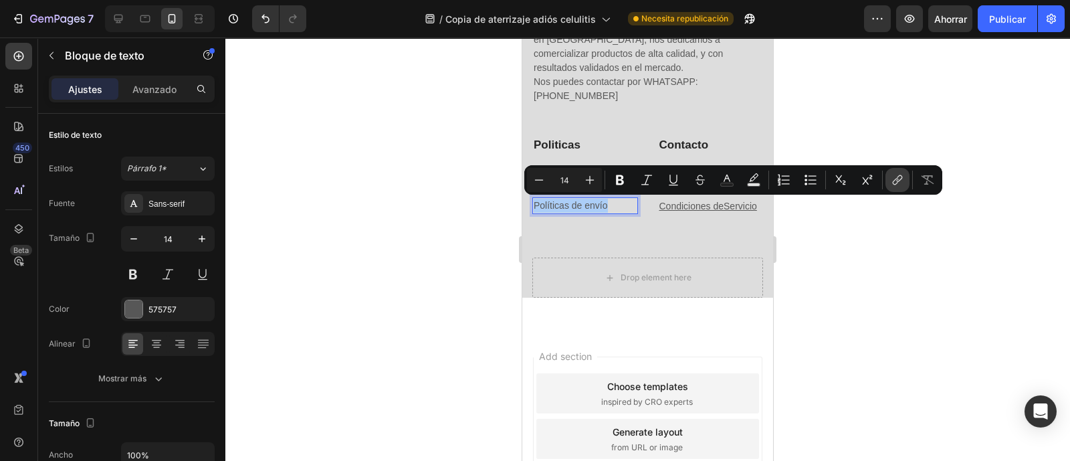
click at [891, 183] on icon "Editor contextual toolbar" at bounding box center [896, 179] width 13 height 13
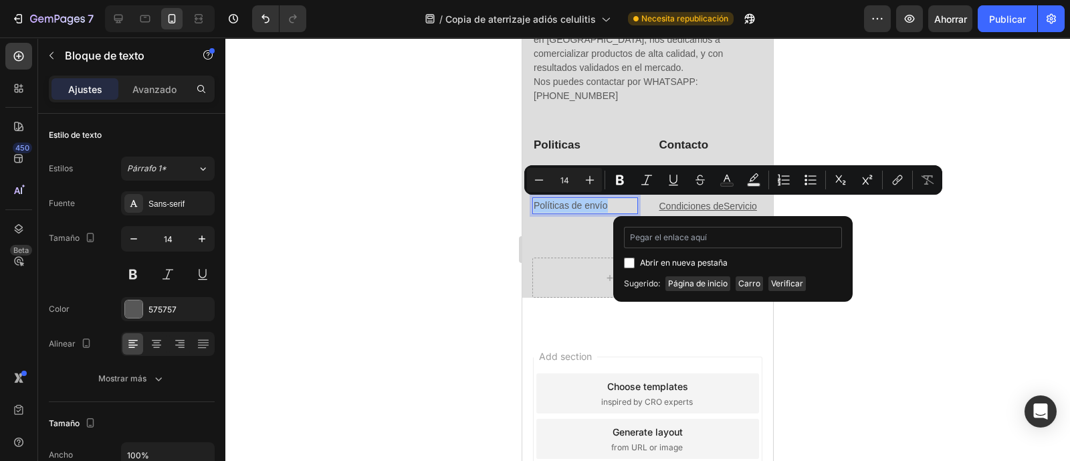
click at [679, 243] on input "Barra de herramientas contextual del editor" at bounding box center [733, 237] width 218 height 21
type input "[URL][DOMAIN_NAME]"
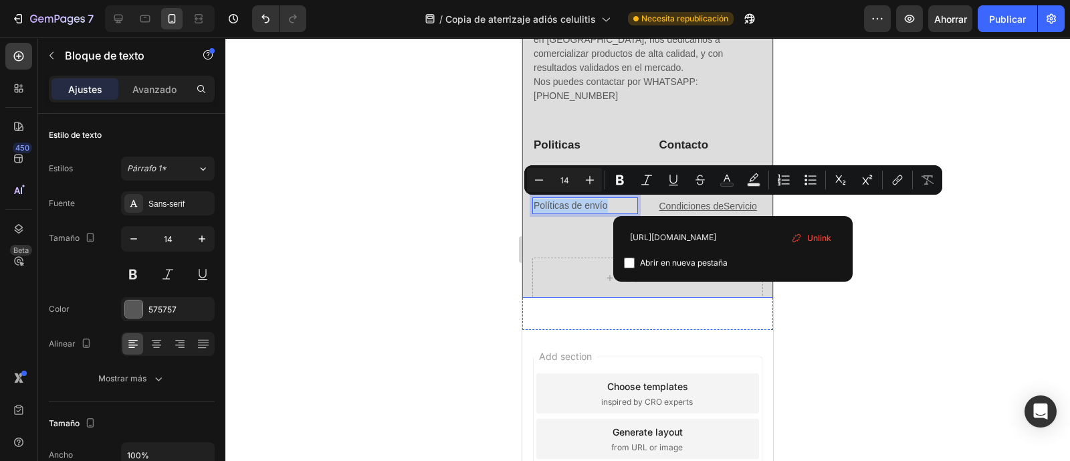
click at [572, 239] on div "Politicas Heading Políticas de privacidad Text block Políticas de envío Text bl…" at bounding box center [647, 196] width 231 height 121
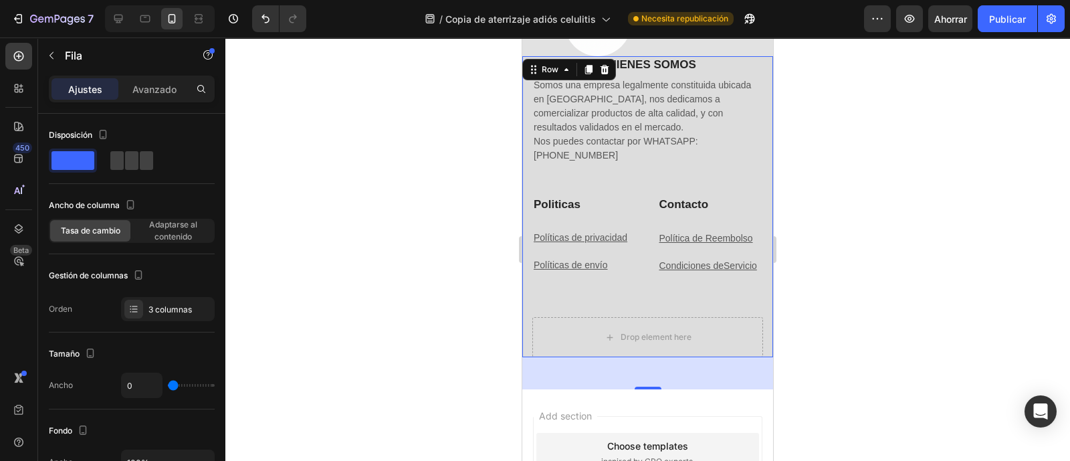
scroll to position [3954, 0]
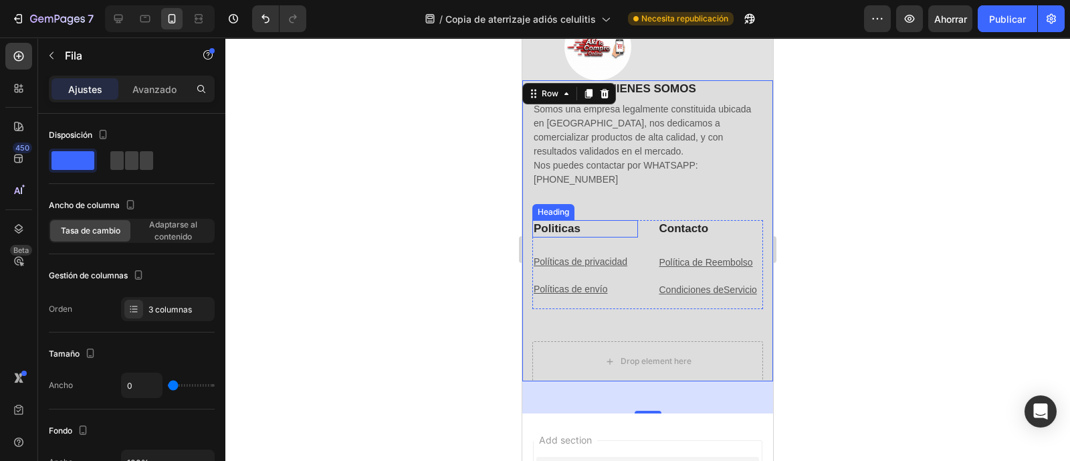
click at [552, 204] on div "Heading" at bounding box center [553, 212] width 42 height 16
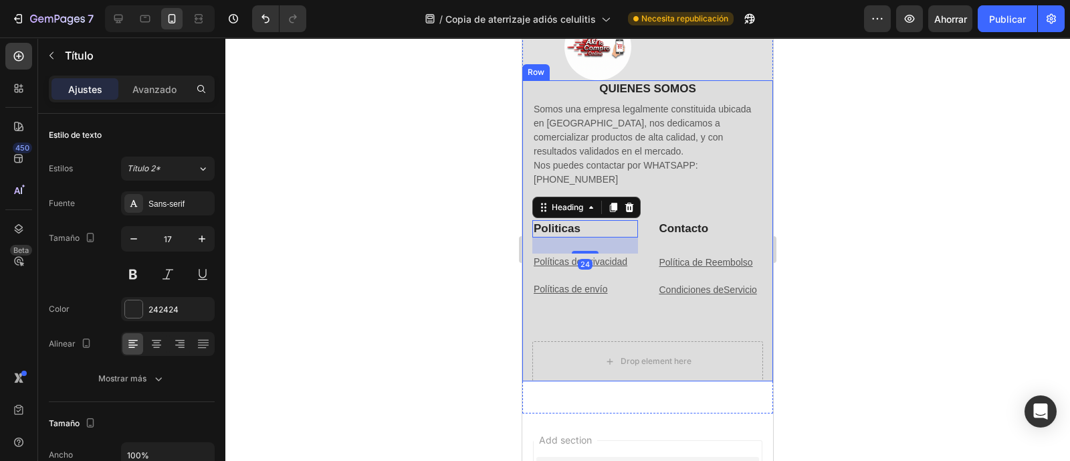
click at [685, 188] on div "QUIENES SOMOS Heading Somos una empresa legalmente constituida ubicada en [GEOG…" at bounding box center [647, 150] width 231 height 140
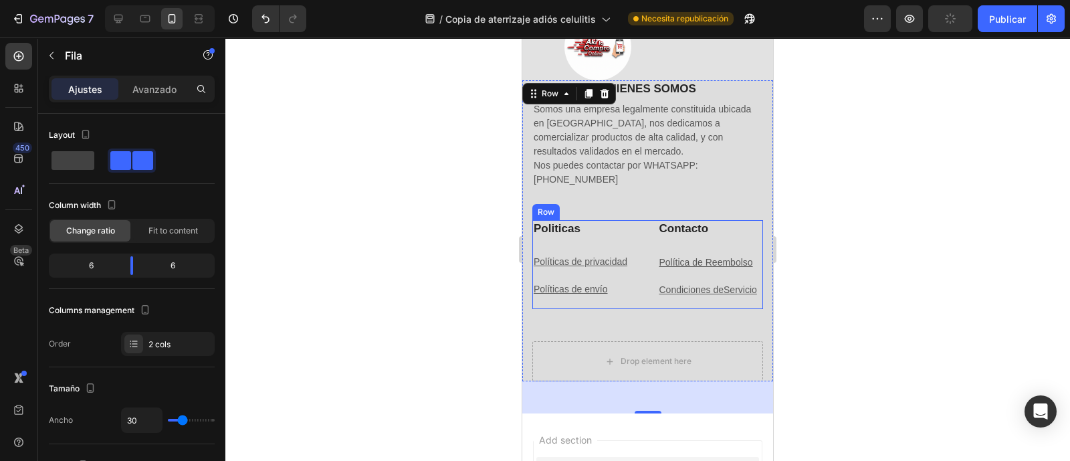
click at [635, 221] on div "Politicas Heading Políticas de privacidad Text block Políticas de envío Text bl…" at bounding box center [647, 264] width 231 height 89
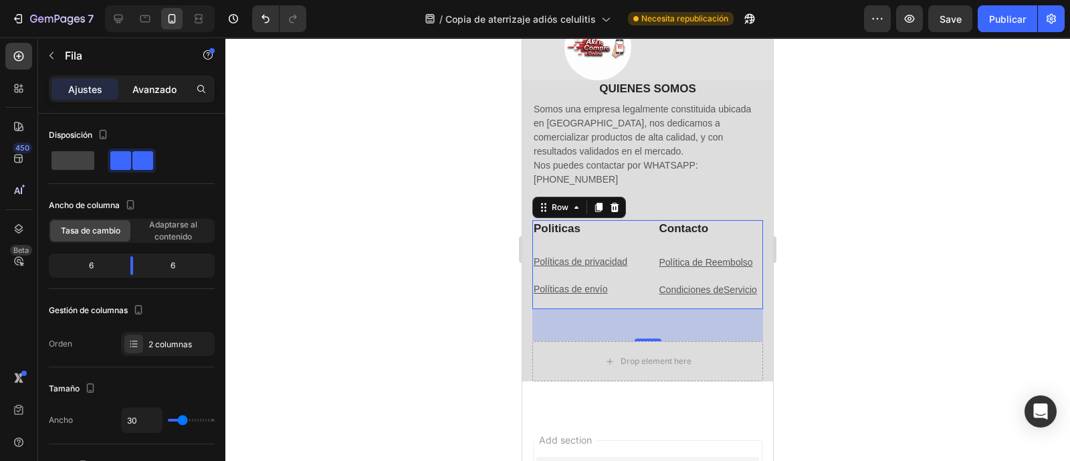
click at [144, 88] on font "Avanzado" at bounding box center [154, 89] width 44 height 11
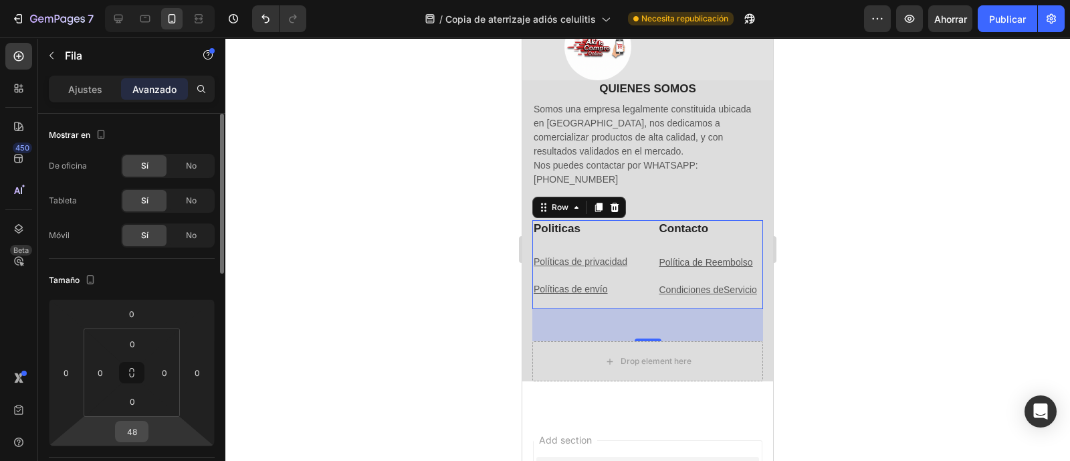
click at [142, 431] on input "48" at bounding box center [131, 431] width 27 height 20
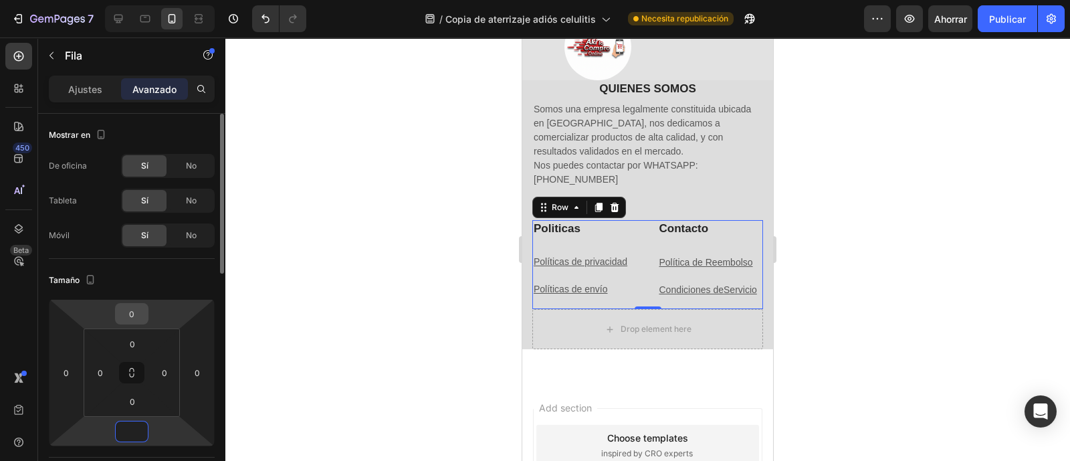
type input "0"
click at [142, 317] on input "0" at bounding box center [131, 314] width 27 height 20
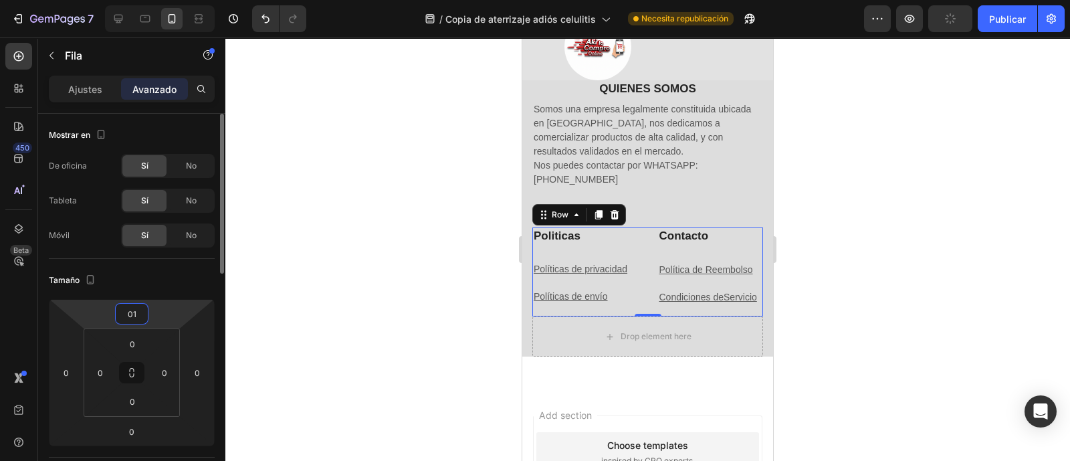
type input "0"
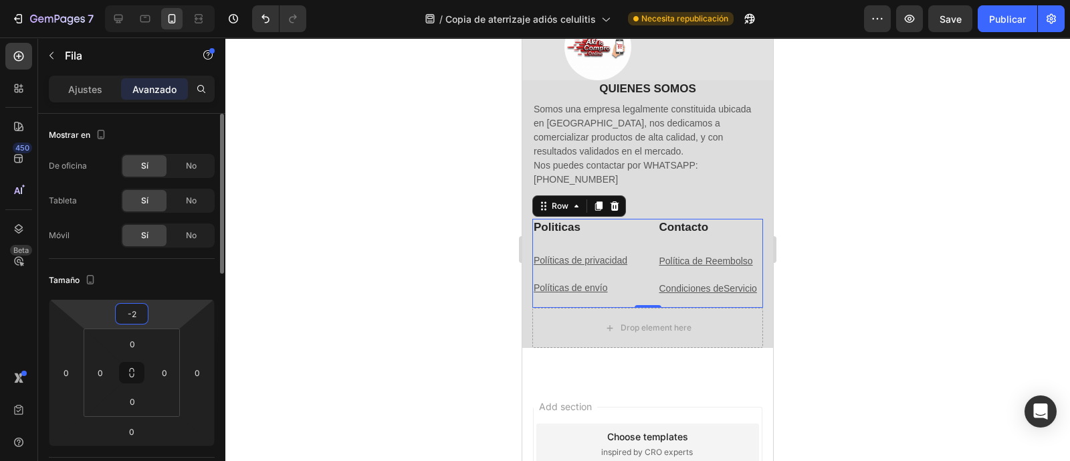
type input "-20"
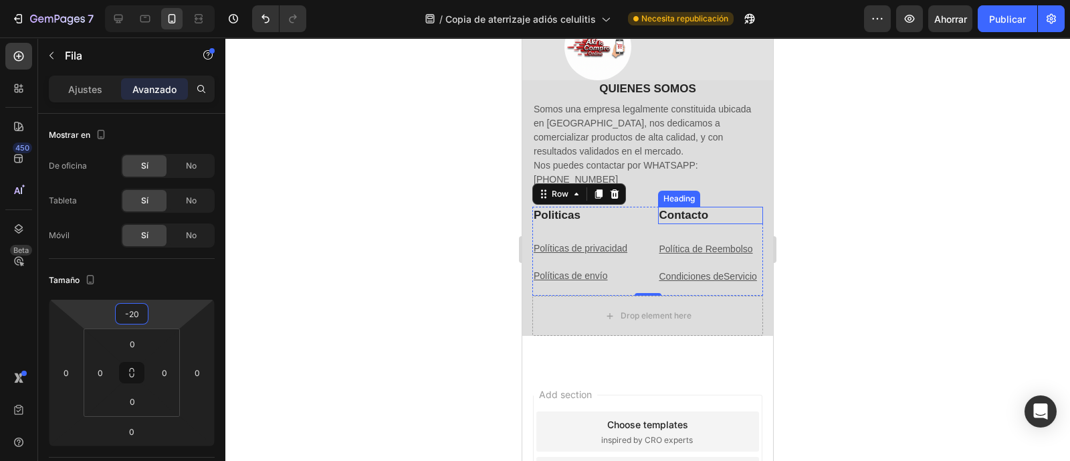
click at [698, 214] on h2 "Contacto" at bounding box center [711, 215] width 106 height 17
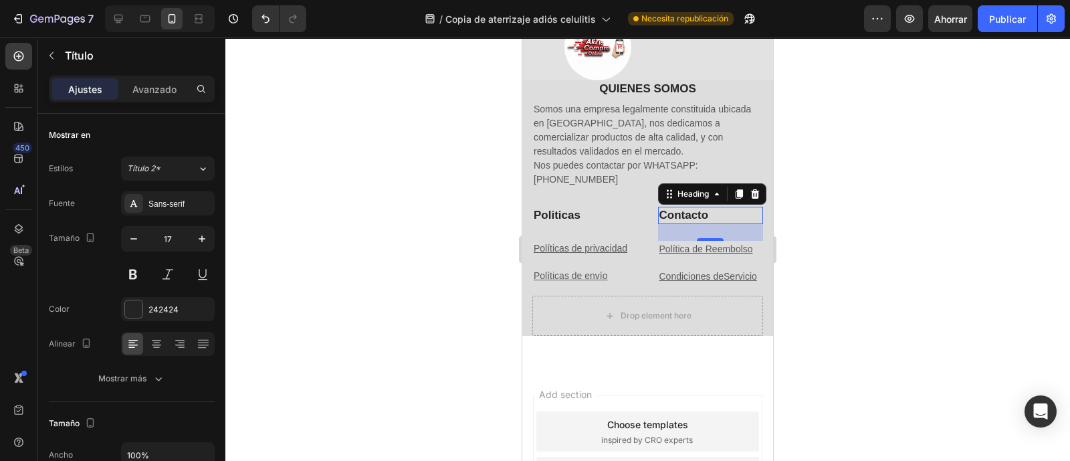
click at [836, 244] on div at bounding box center [647, 248] width 844 height 423
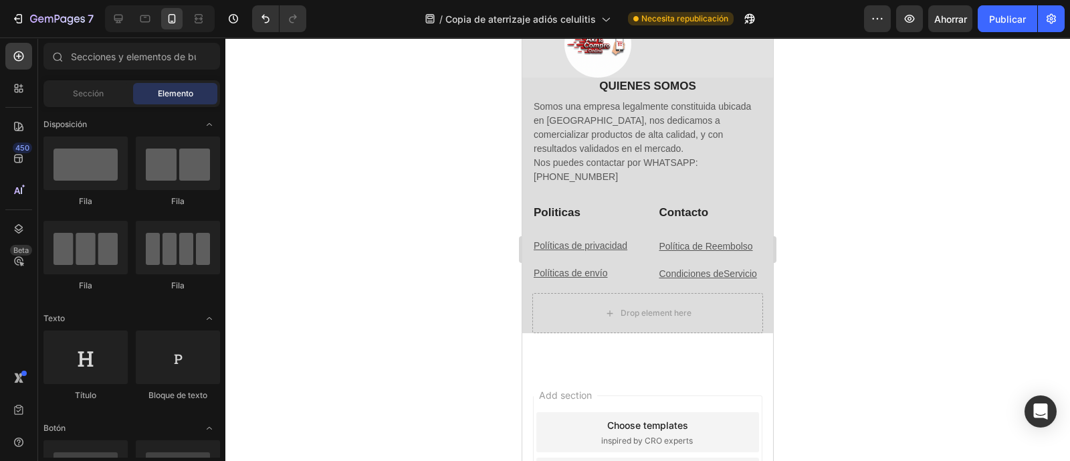
scroll to position [3948, 0]
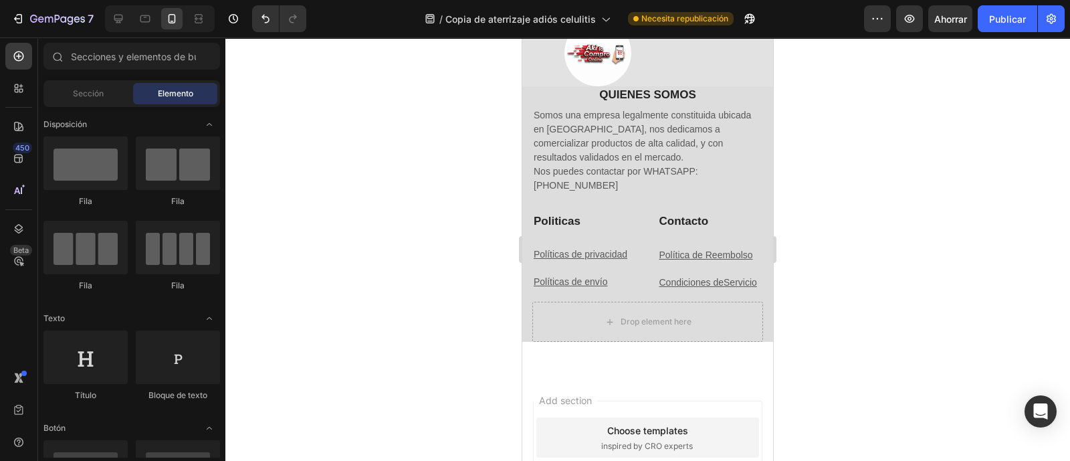
drag, startPoint x: 1000, startPoint y: 25, endPoint x: 1011, endPoint y: 172, distance: 148.2
click at [1001, 25] on font "Publicar" at bounding box center [1007, 19] width 37 height 14
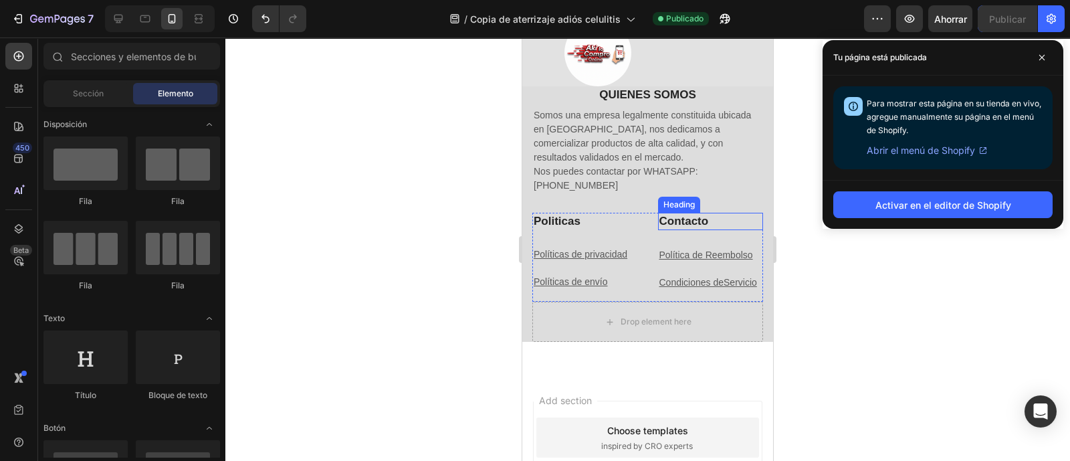
click at [707, 223] on h2 "Contacto" at bounding box center [711, 221] width 106 height 17
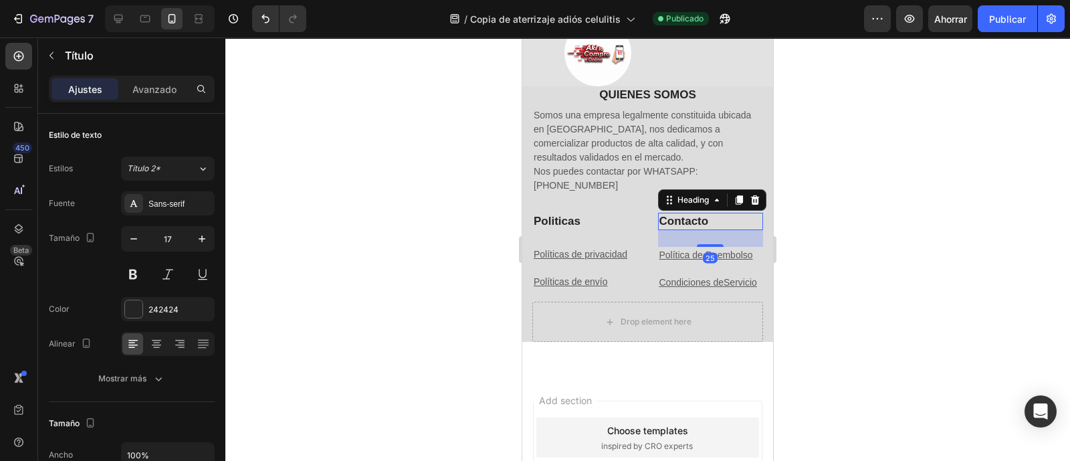
click at [707, 223] on h2 "Contacto" at bounding box center [711, 221] width 106 height 17
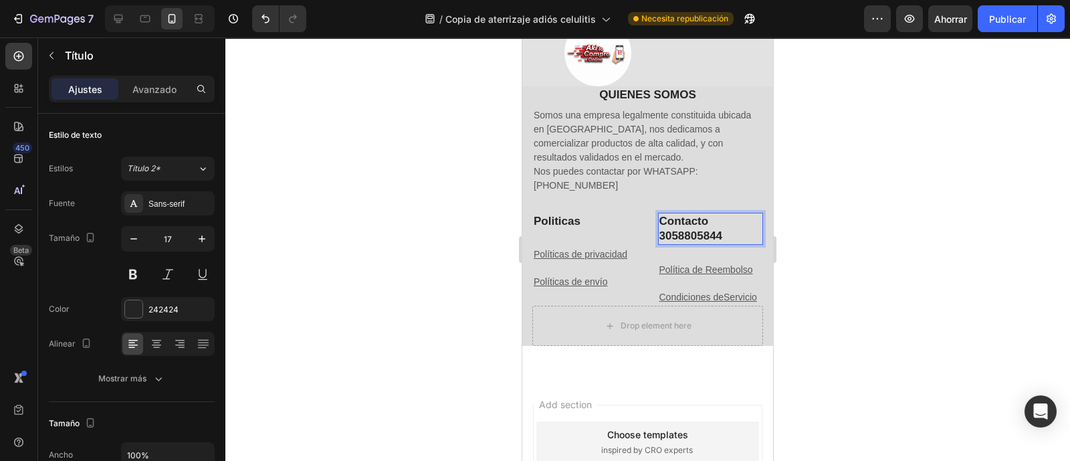
click at [713, 218] on p "Contacto [PHONE_NUMBER]" at bounding box center [710, 228] width 103 height 29
click at [681, 233] on p "Contacto👇 [PHONE_NUMBER]" at bounding box center [710, 228] width 103 height 29
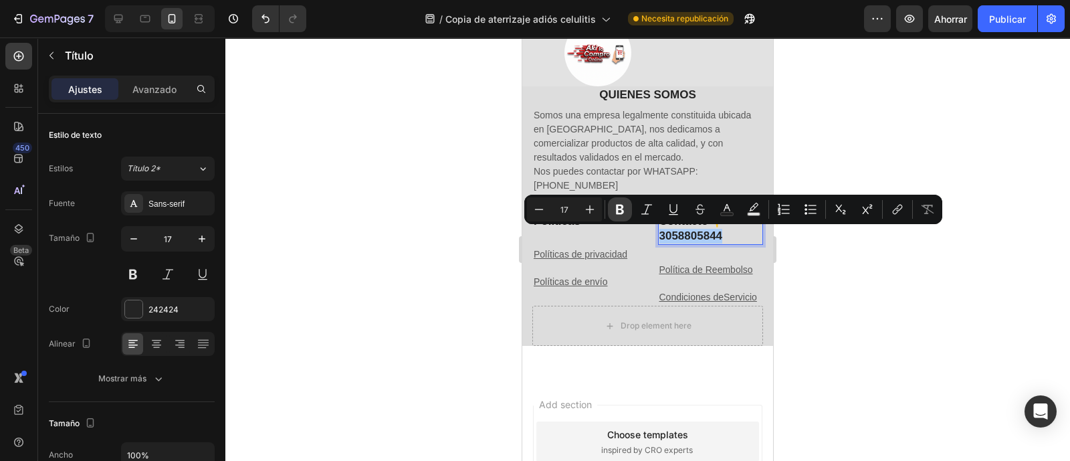
click at [621, 209] on icon "Barra de herramientas contextual del editor" at bounding box center [619, 209] width 13 height 13
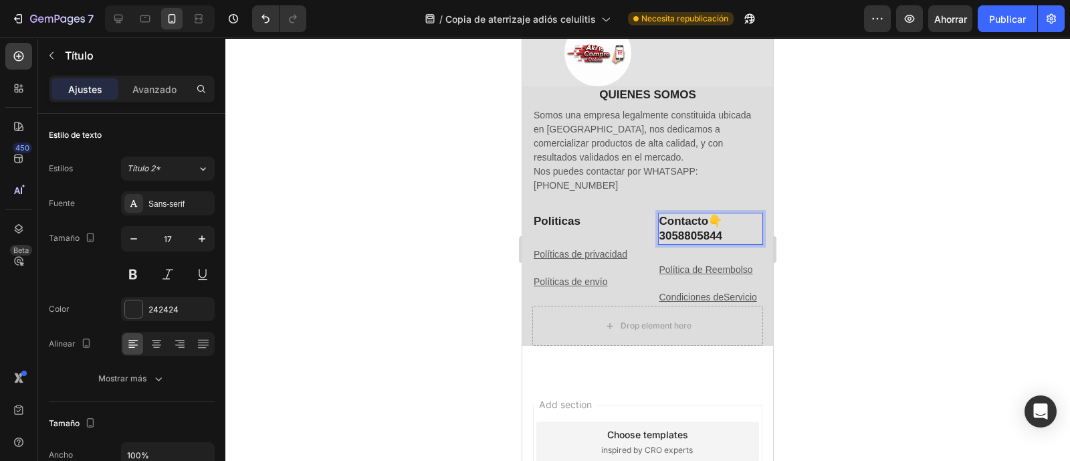
click at [691, 235] on strong "3058805844" at bounding box center [691, 235] width 64 height 13
click at [695, 235] on strong "3058805844" at bounding box center [691, 235] width 64 height 13
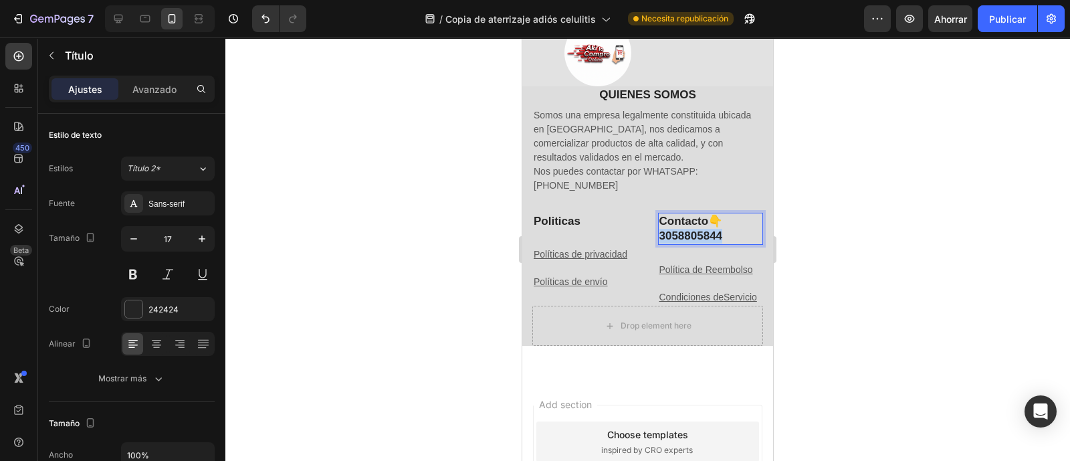
click at [695, 235] on strong "3058805844" at bounding box center [691, 235] width 64 height 13
click at [725, 234] on p "Contacto👇 [PHONE_NUMBER]" at bounding box center [710, 228] width 103 height 29
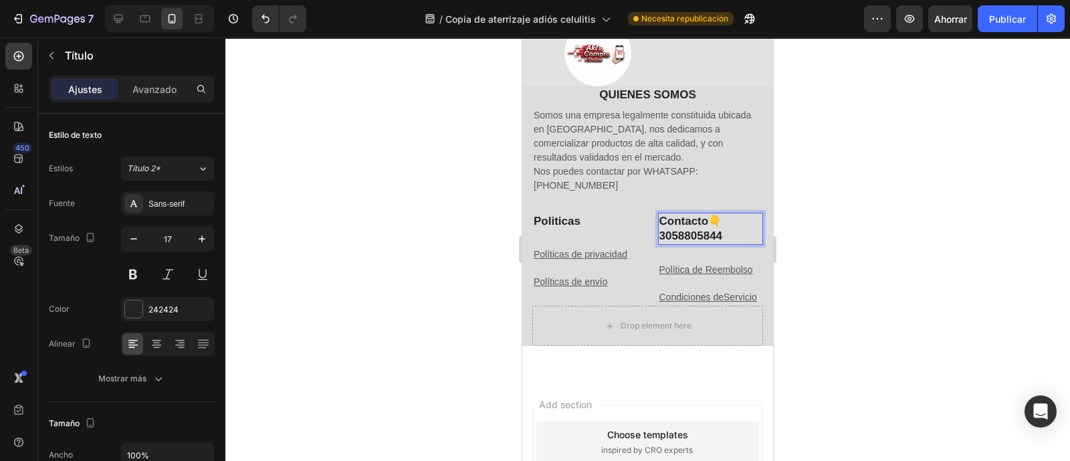
click at [680, 233] on strong "3058805844" at bounding box center [691, 235] width 64 height 13
click at [564, 218] on h2 "Politicas" at bounding box center [585, 221] width 106 height 17
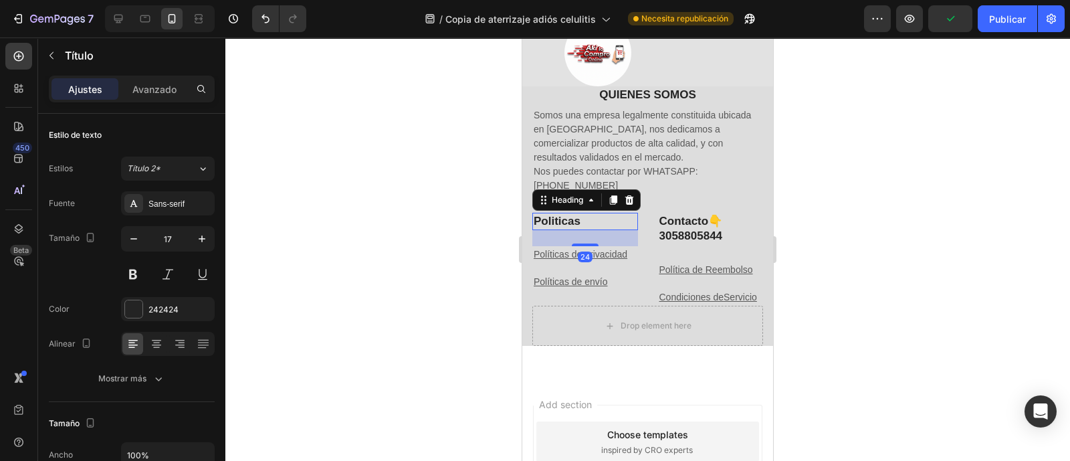
click at [564, 218] on h2 "Politicas" at bounding box center [585, 221] width 106 height 17
click at [564, 218] on p "Politicas" at bounding box center [584, 221] width 103 height 15
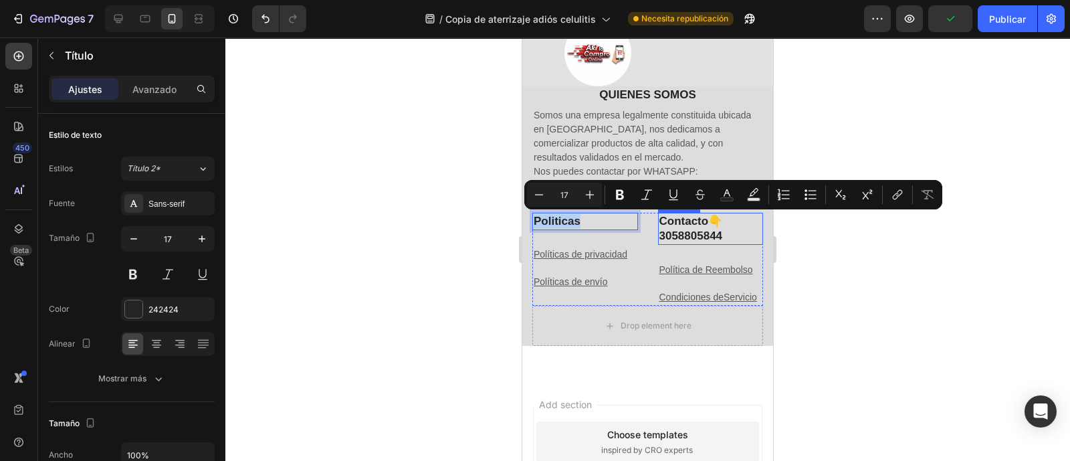
click at [666, 226] on p "Contacto👇 [PHONE_NUMBER]" at bounding box center [710, 228] width 103 height 29
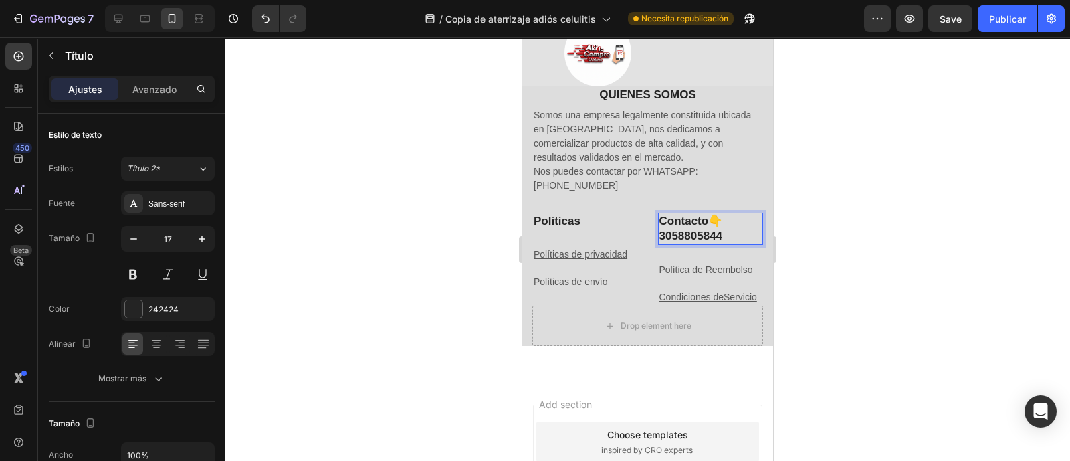
click at [669, 232] on strong "3058805844" at bounding box center [691, 235] width 64 height 13
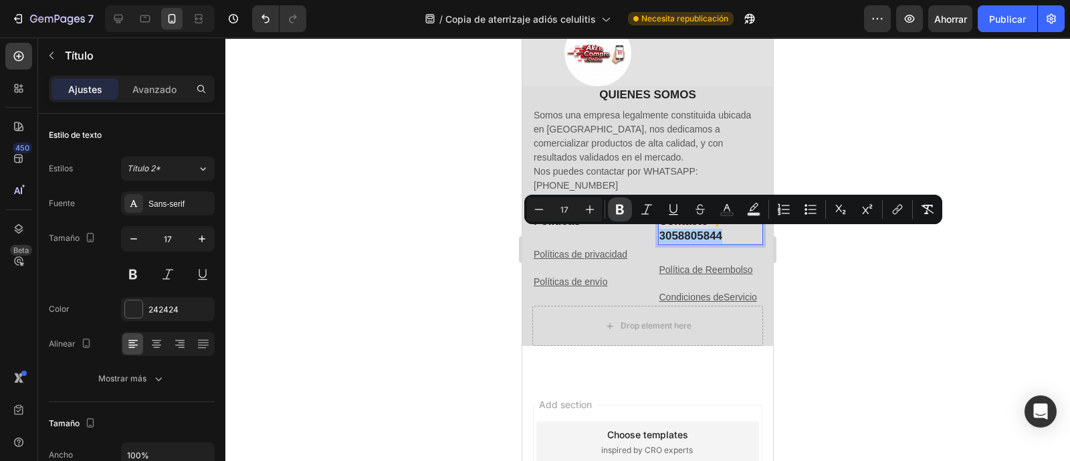
click at [623, 207] on icon "Editor contextual toolbar" at bounding box center [619, 209] width 13 height 13
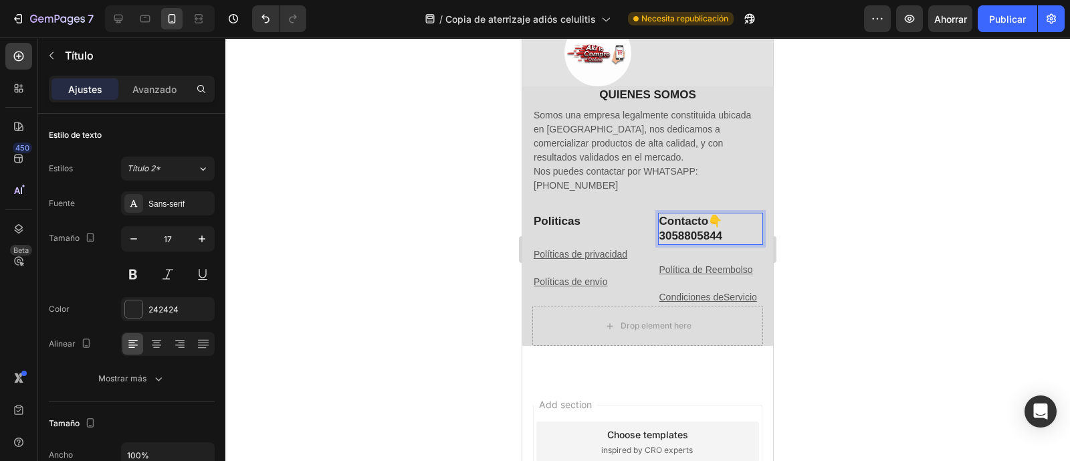
click at [623, 207] on div "QUIENES SOMOS Heading Somos una empresa legalmente constituida ubicada en [GEOG…" at bounding box center [647, 156] width 231 height 140
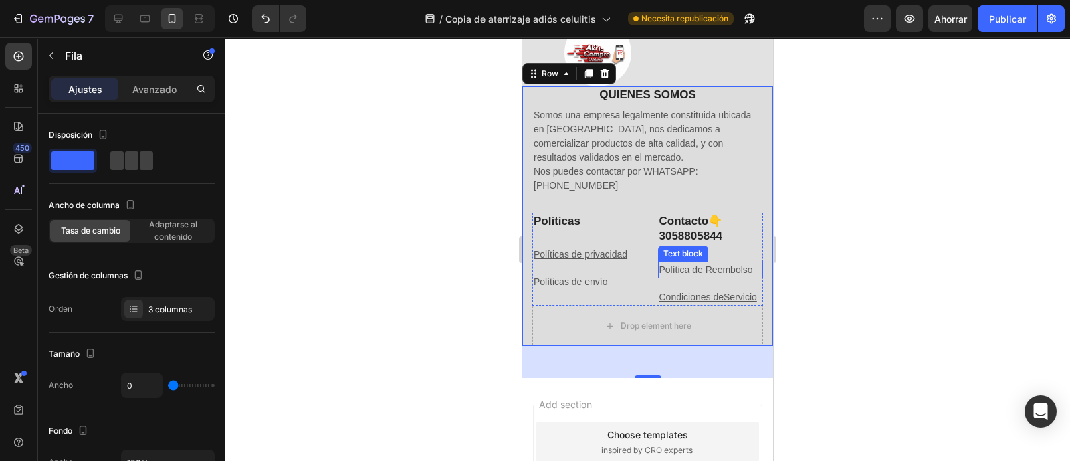
click at [709, 264] on u "Política de Reembolso" at bounding box center [706, 269] width 94 height 11
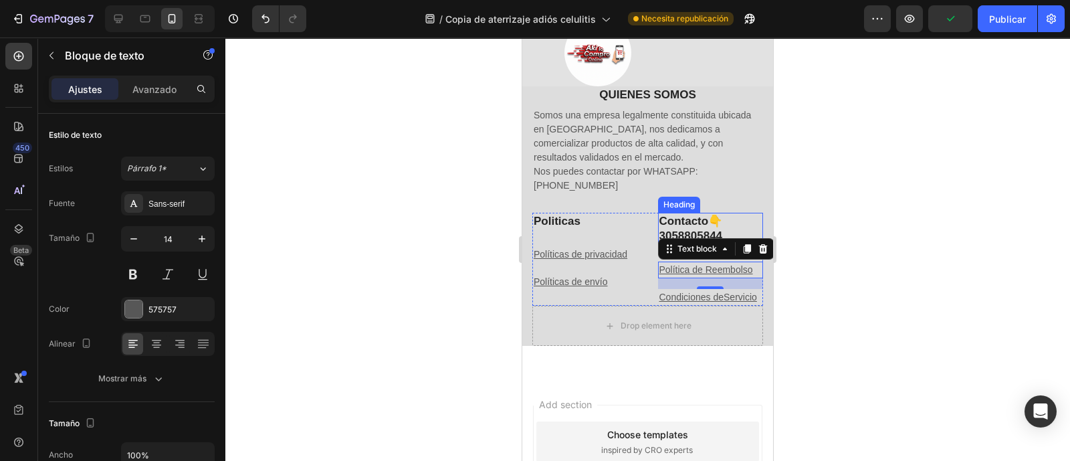
click at [705, 231] on p "Contacto👇 [PHONE_NUMBER]" at bounding box center [710, 228] width 103 height 29
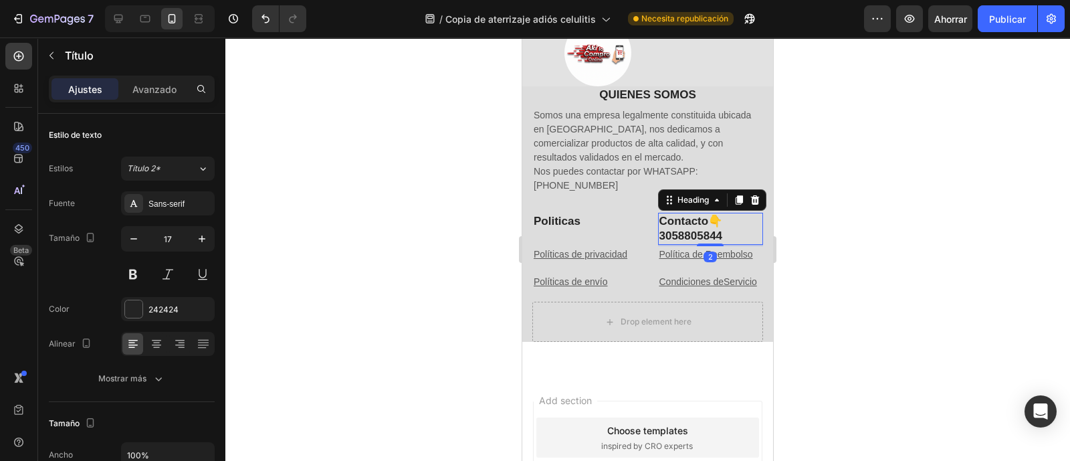
drag, startPoint x: 706, startPoint y: 258, endPoint x: 714, endPoint y: 243, distance: 17.3
click at [714, 243] on div "Contacto👇 [PHONE_NUMBER] Heading 2" at bounding box center [711, 229] width 106 height 32
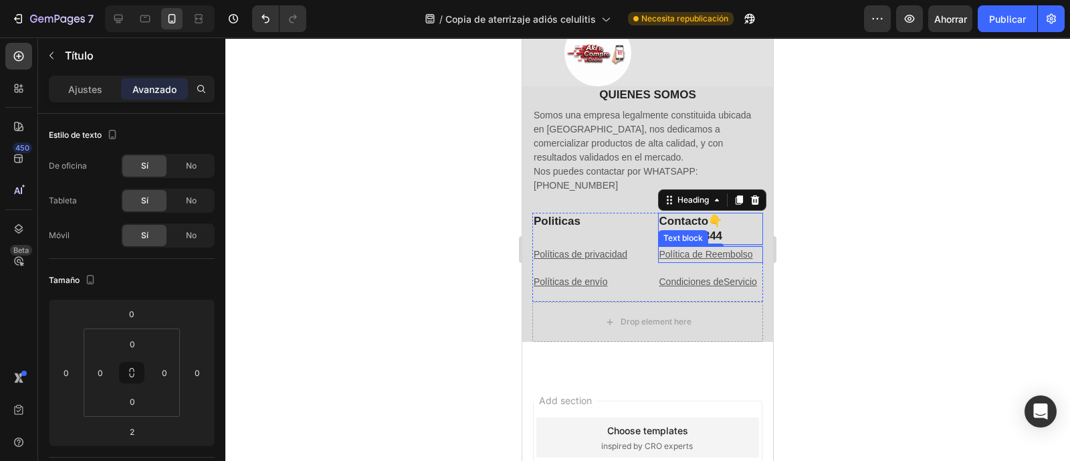
click at [716, 255] on u "Política de Reembolso" at bounding box center [706, 254] width 94 height 11
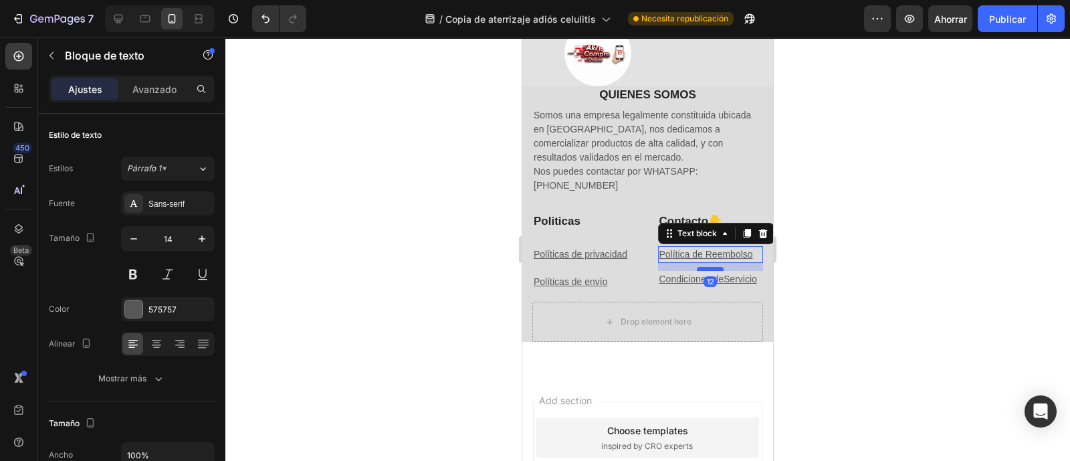
click at [707, 267] on div at bounding box center [710, 269] width 27 height 4
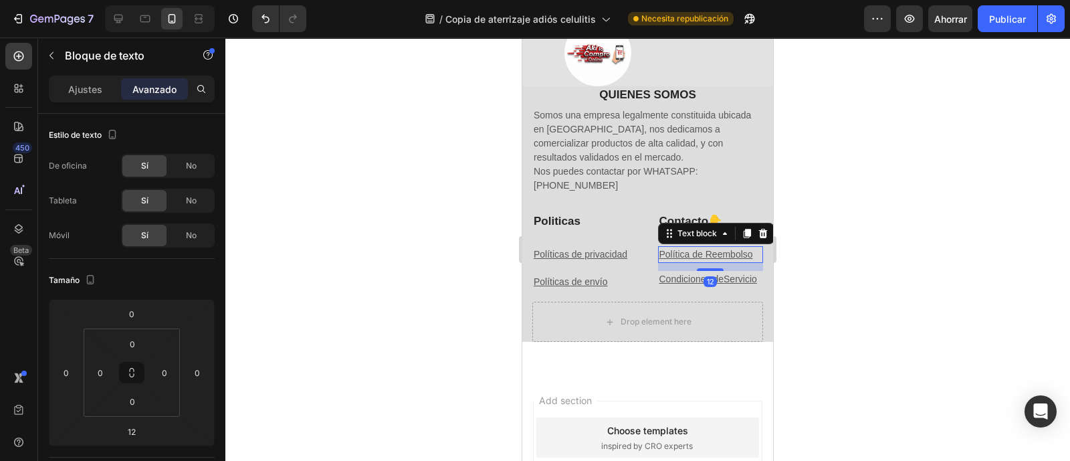
click at [842, 282] on div at bounding box center [647, 248] width 844 height 423
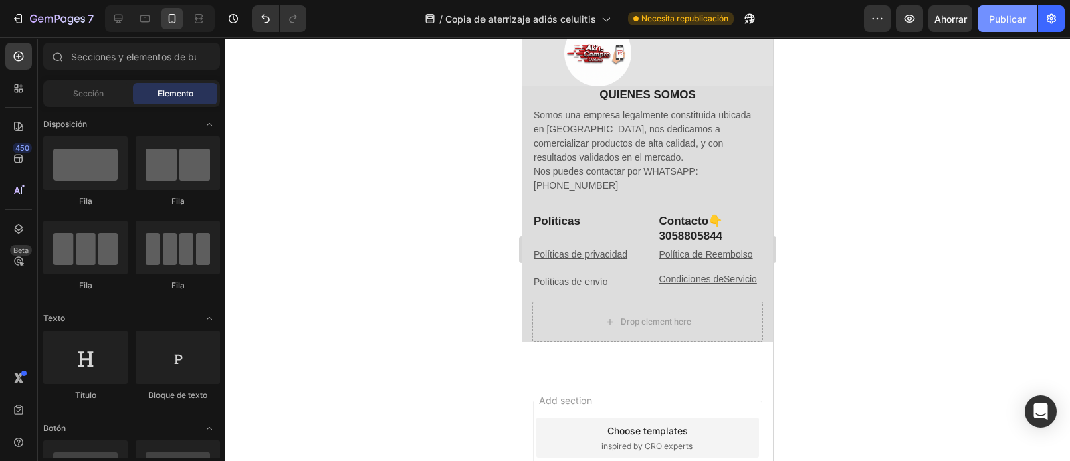
click at [1007, 11] on button "Publicar" at bounding box center [1006, 18] width 59 height 27
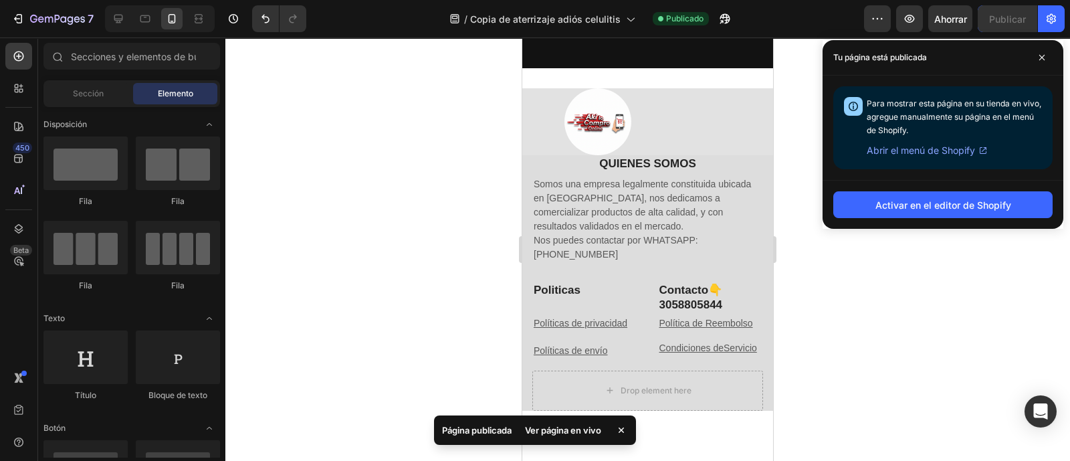
scroll to position [506, 0]
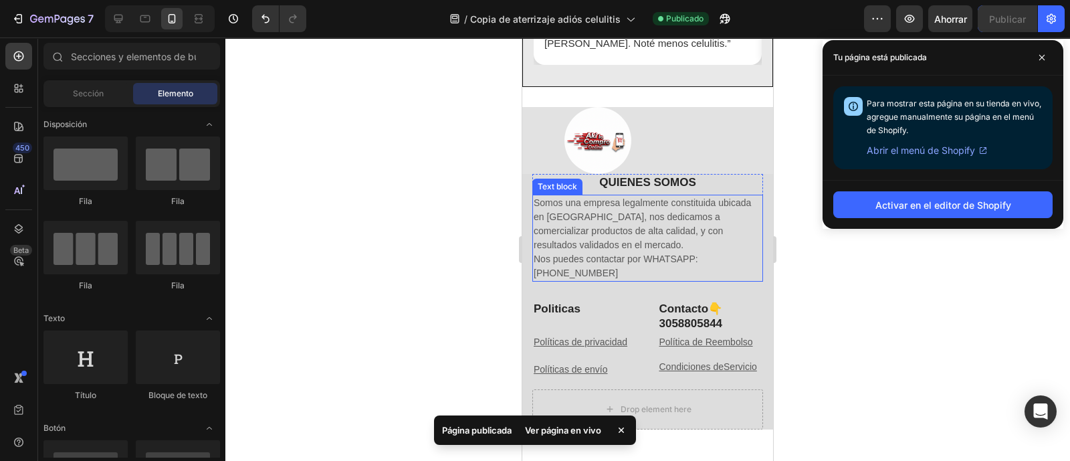
click at [731, 249] on p "Somos una empresa legalmente constituida ubicada en [GEOGRAPHIC_DATA], nos dedi…" at bounding box center [647, 224] width 228 height 56
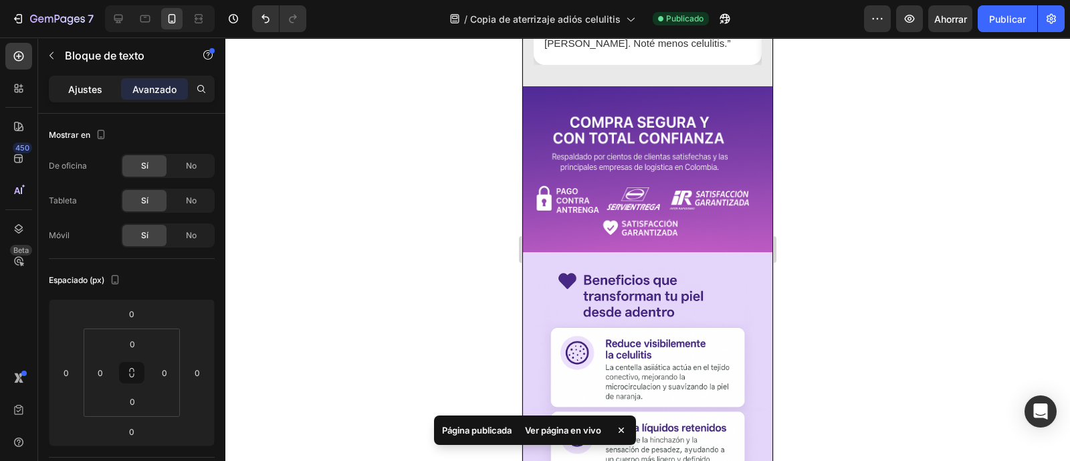
click at [76, 87] on font "Ajustes" at bounding box center [85, 89] width 34 height 11
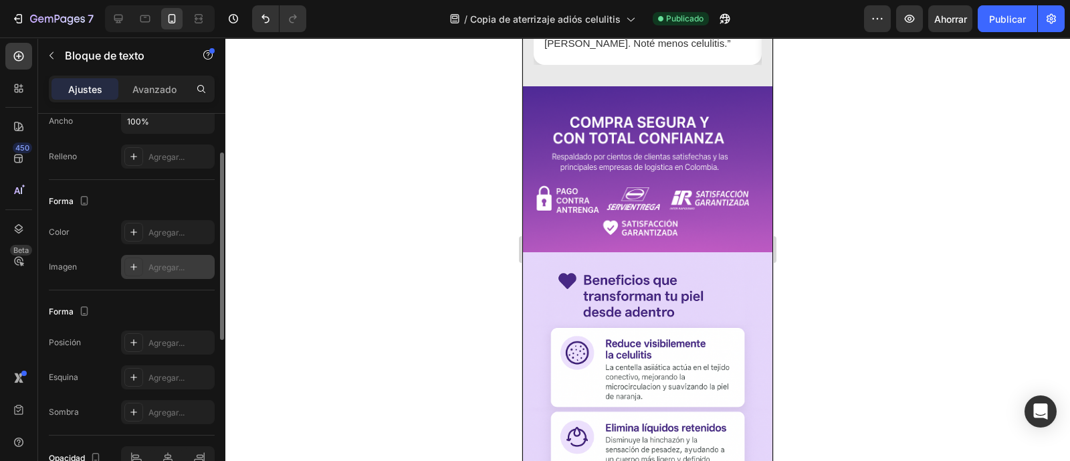
scroll to position [166, 0]
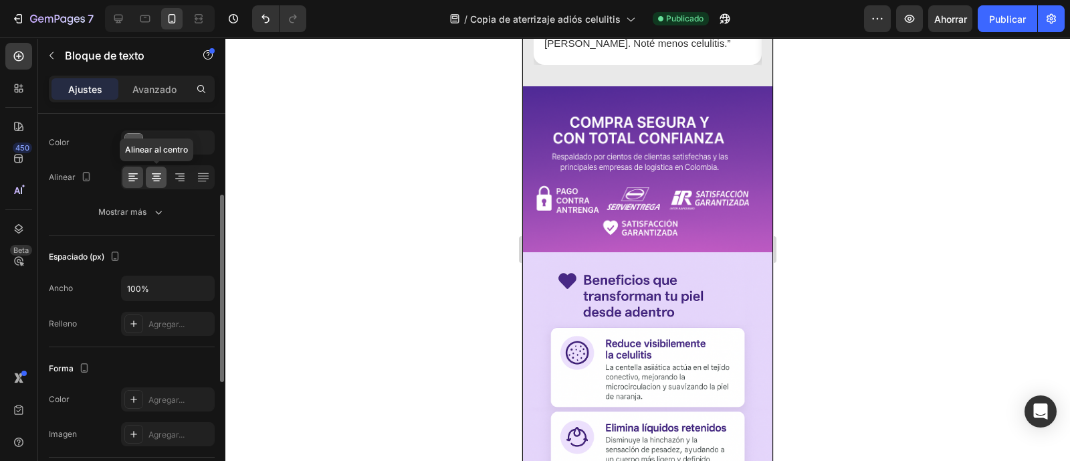
click at [154, 175] on icon at bounding box center [156, 176] width 13 height 13
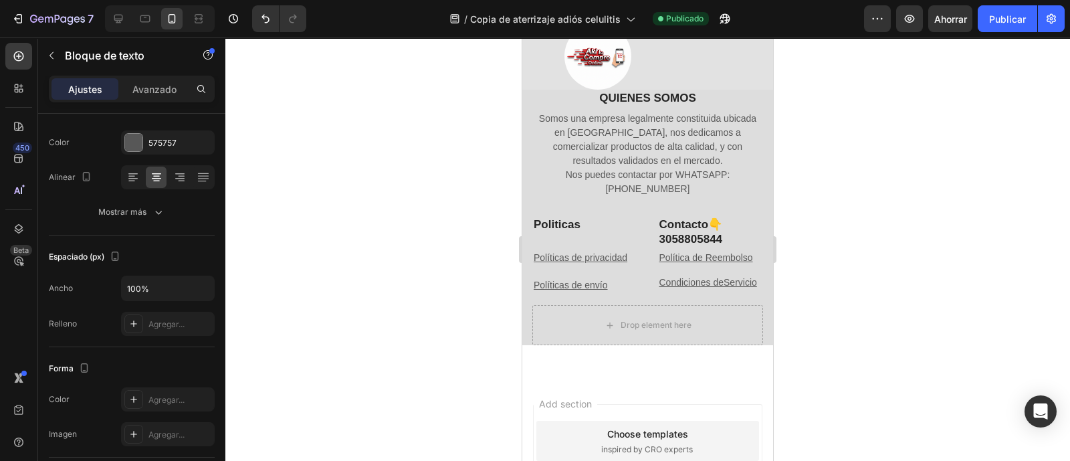
scroll to position [3861, 0]
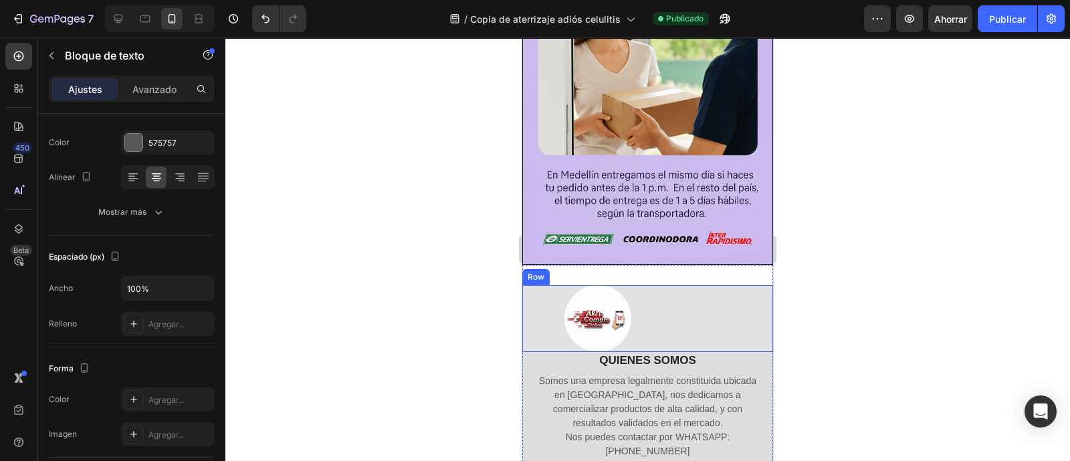
click at [723, 285] on div "Image Row" at bounding box center [647, 318] width 251 height 67
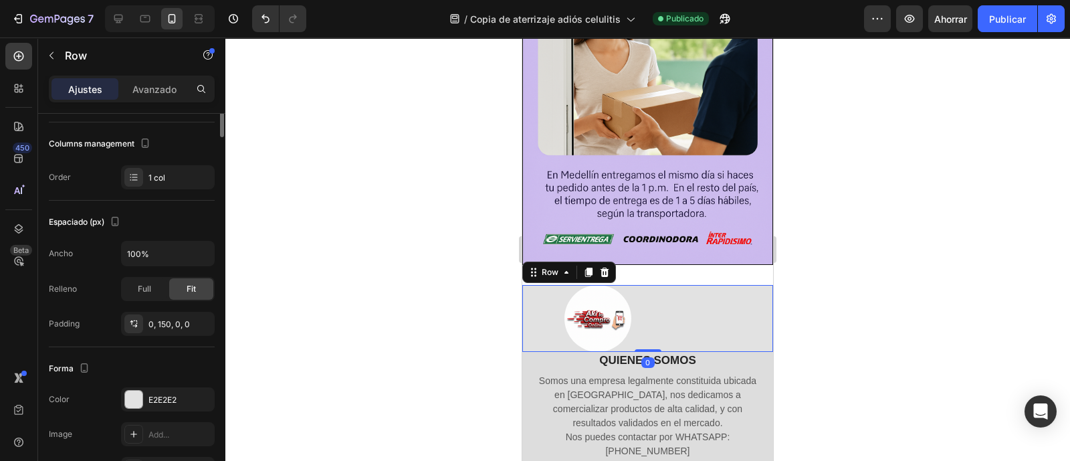
scroll to position [0, 0]
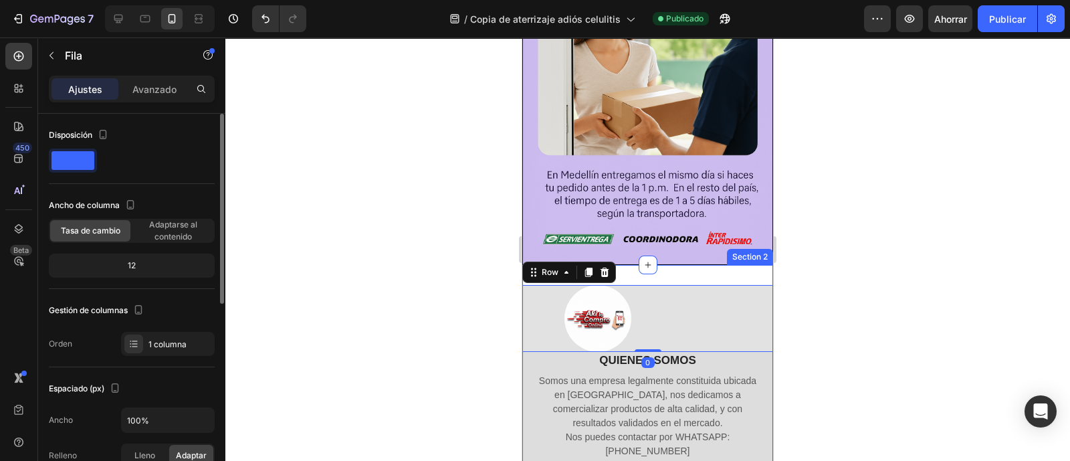
click at [689, 265] on div "Image Row 0 QUIENES SOMOS Heading Somos una empresa legalmente constituida ubic…" at bounding box center [647, 452] width 251 height 374
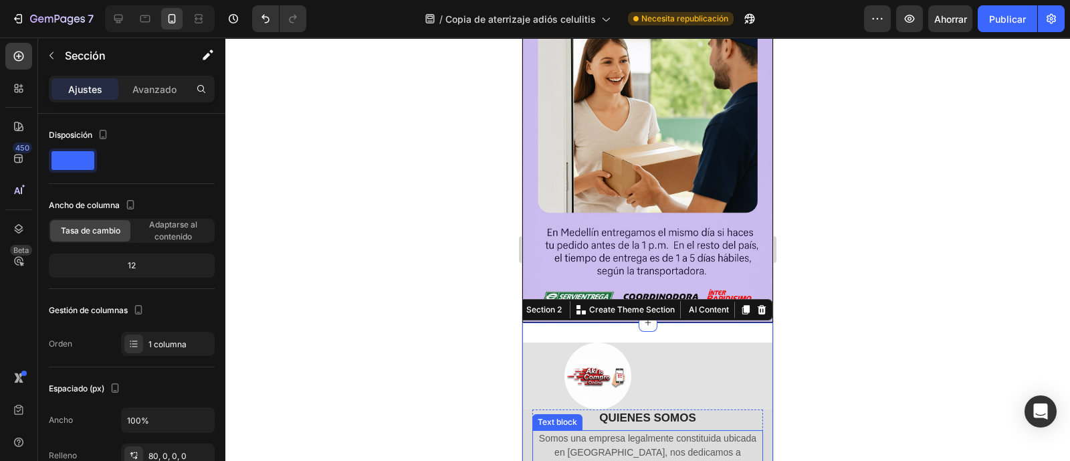
scroll to position [3777, 0]
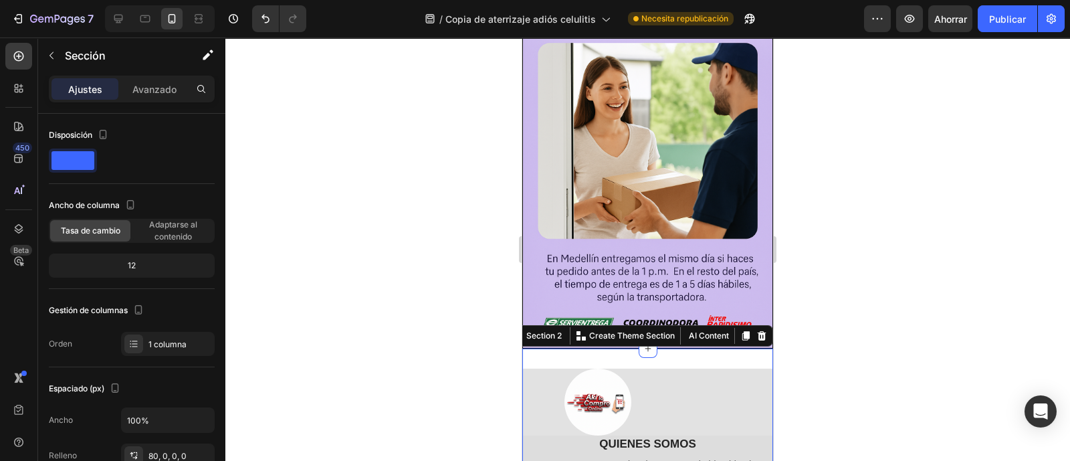
click at [728, 368] on div "Image Row" at bounding box center [647, 401] width 251 height 67
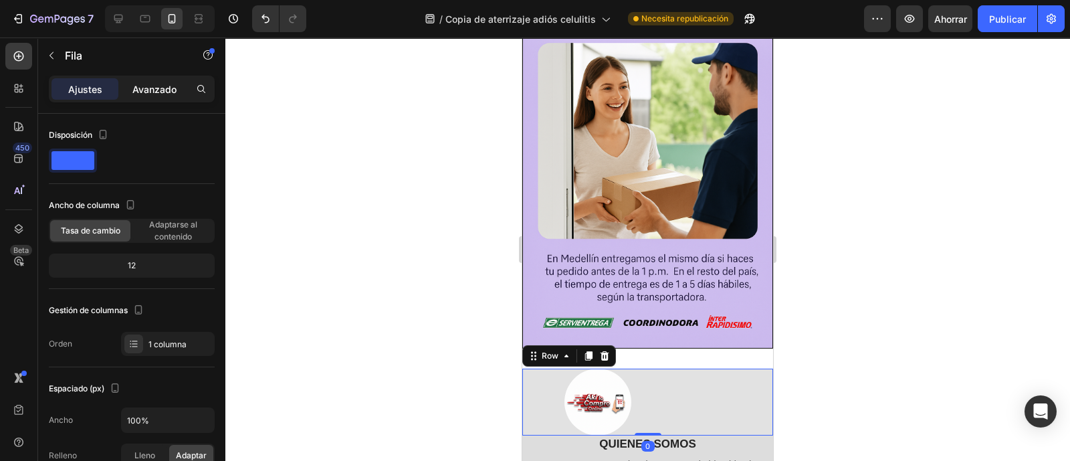
click at [133, 92] on font "Avanzado" at bounding box center [154, 89] width 44 height 11
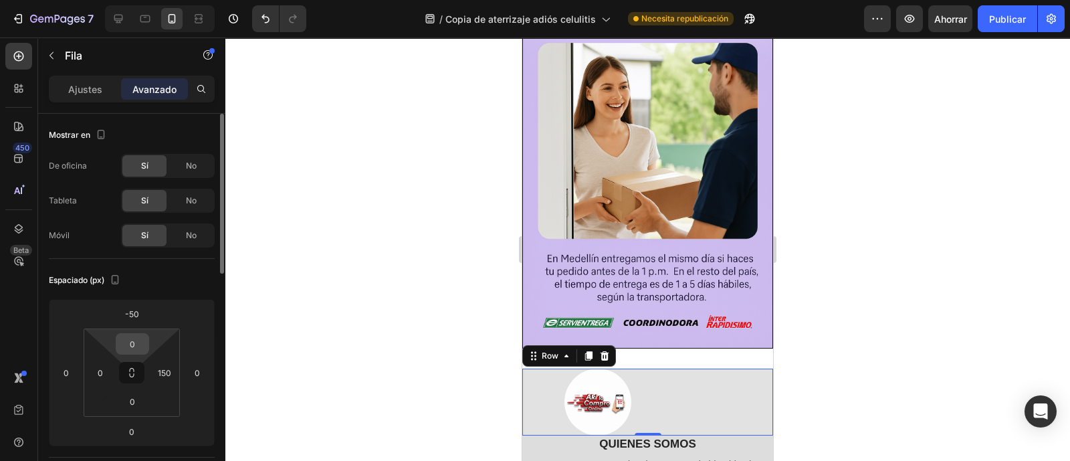
click at [134, 343] on input "0" at bounding box center [132, 344] width 27 height 20
type input "-"
click at [142, 316] on input "-50" at bounding box center [131, 314] width 27 height 20
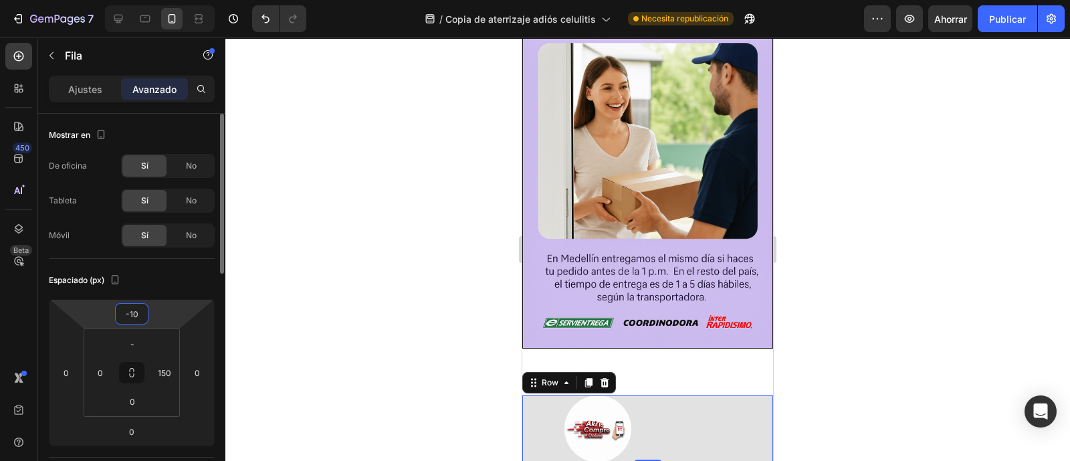
type input "-1"
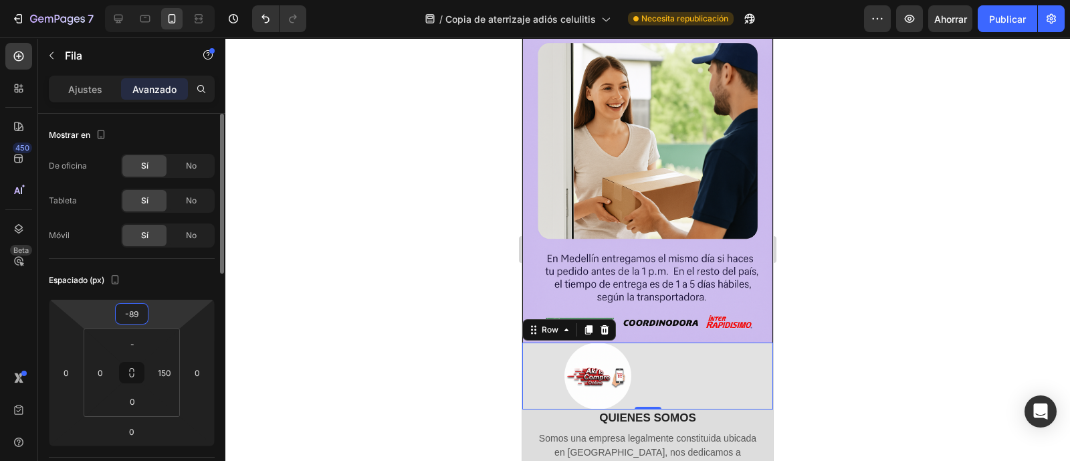
type input "-8"
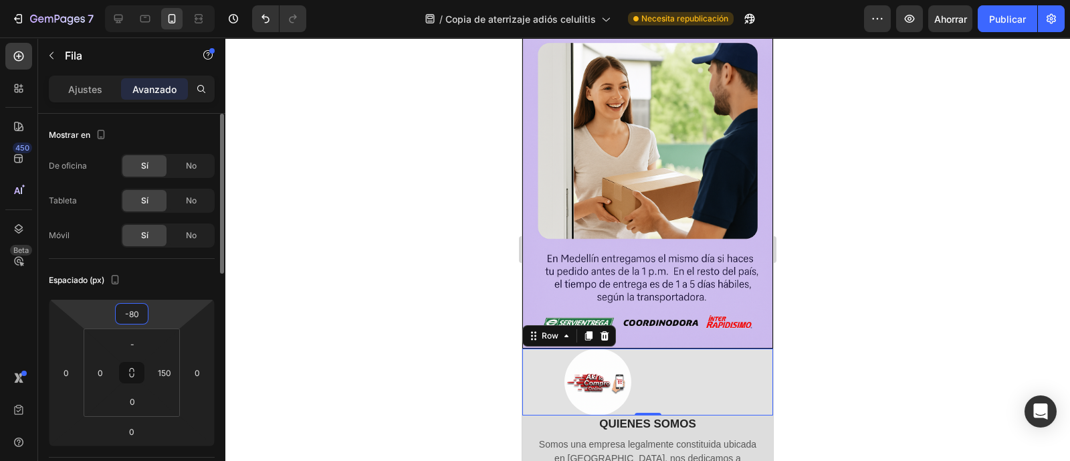
type input "-8"
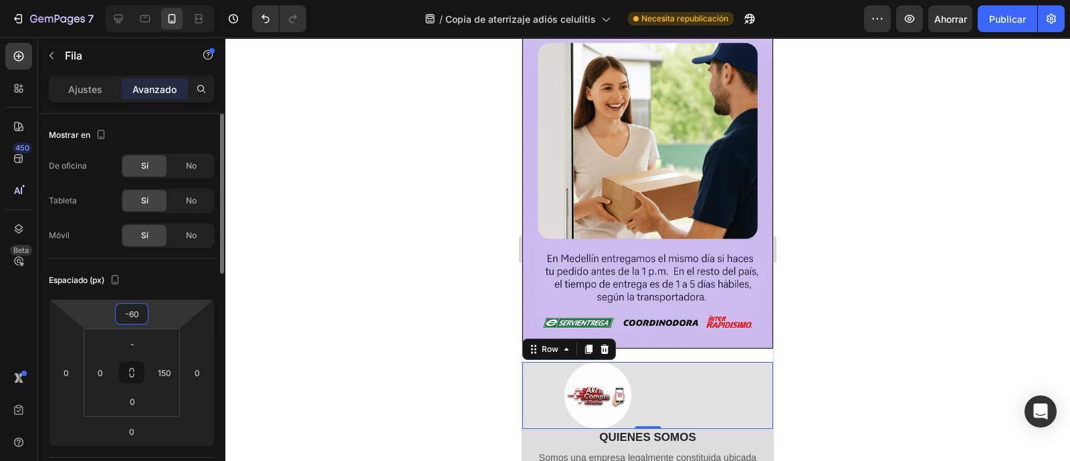
type input "-6"
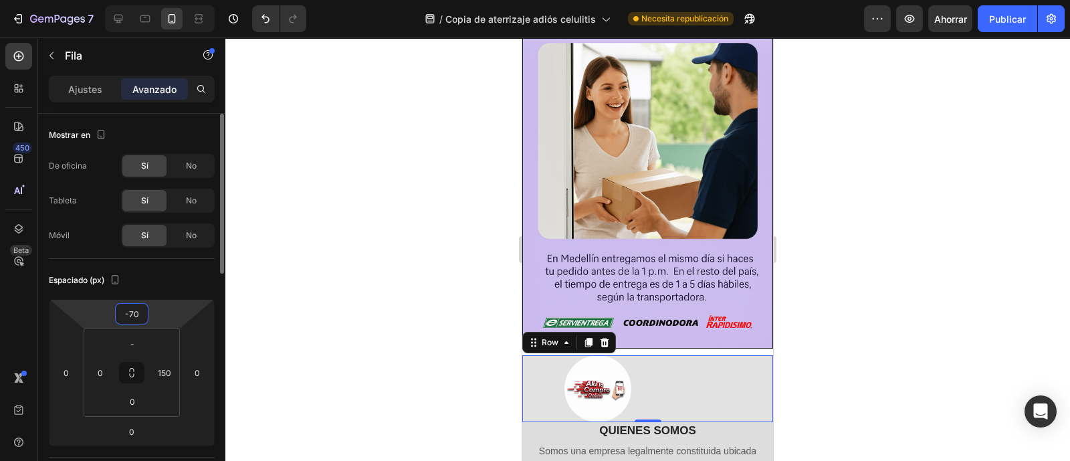
type input "-7"
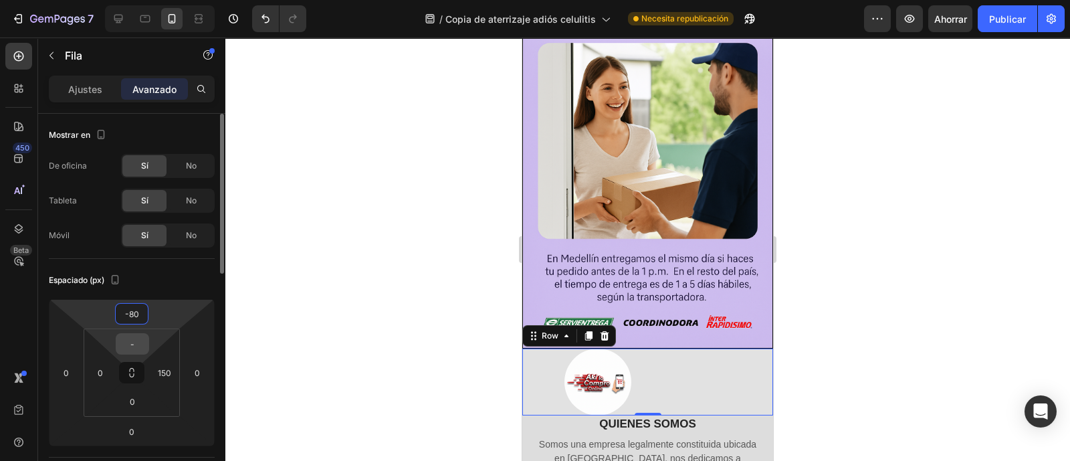
type input "-80"
click at [139, 344] on input "-" at bounding box center [132, 344] width 27 height 20
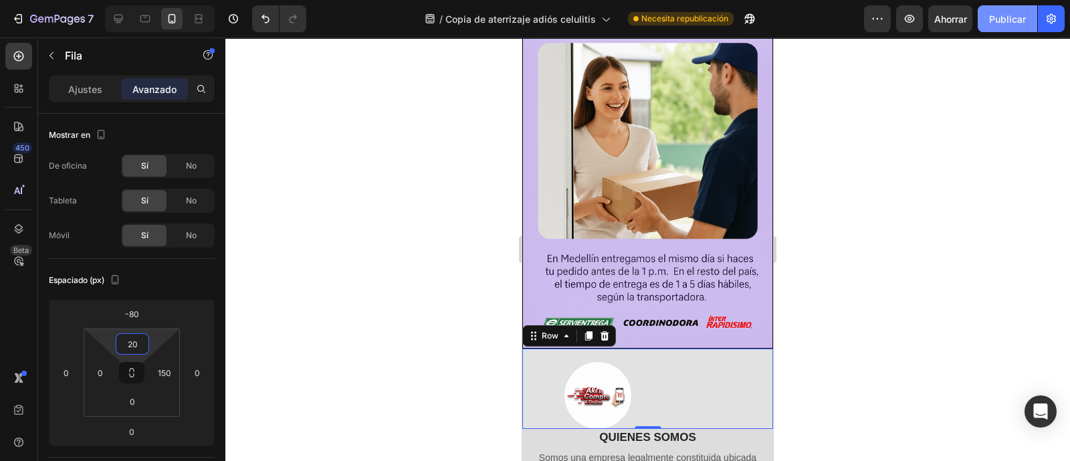
type input "20"
click at [1003, 27] on button "Publicar" at bounding box center [1006, 18] width 59 height 27
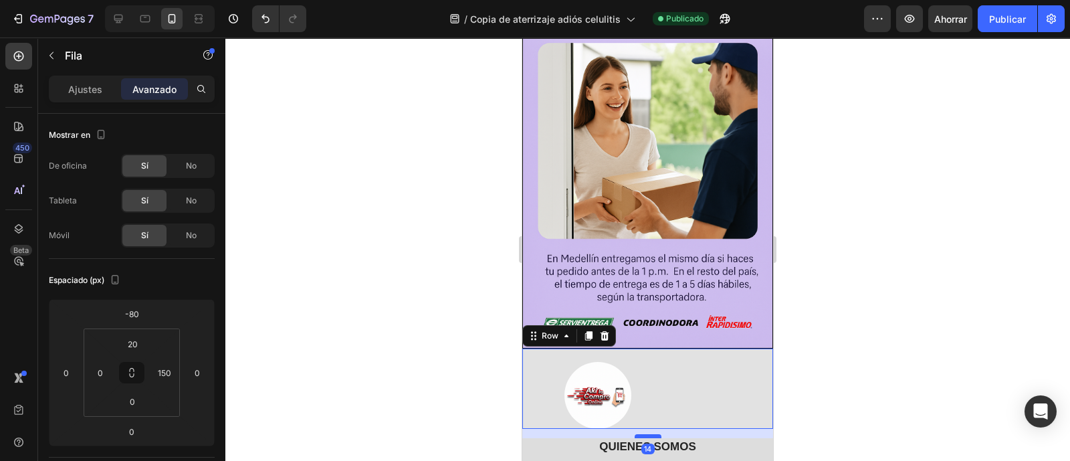
drag, startPoint x: 648, startPoint y: 246, endPoint x: 646, endPoint y: 255, distance: 9.5
click at [646, 434] on div at bounding box center [647, 436] width 27 height 4
click at [640, 436] on div at bounding box center [647, 438] width 27 height 4
click at [1020, 10] on button "Publicar" at bounding box center [1006, 18] width 59 height 27
click at [552, 429] on div "17" at bounding box center [647, 434] width 251 height 11
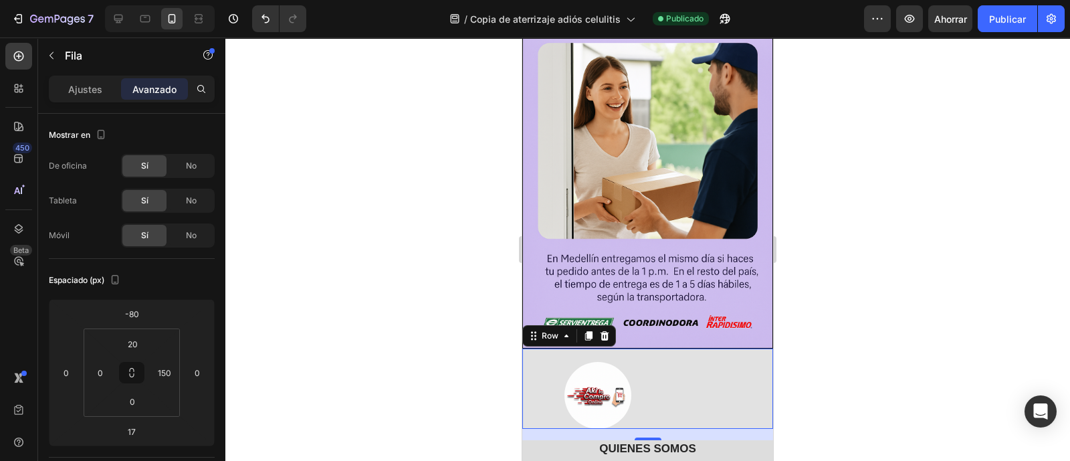
click at [552, 429] on div "17" at bounding box center [647, 434] width 251 height 11
click at [523, 429] on div "17" at bounding box center [647, 434] width 251 height 11
click at [526, 429] on div "17" at bounding box center [647, 434] width 251 height 11
drag, startPoint x: 640, startPoint y: 260, endPoint x: 640, endPoint y: 243, distance: 16.7
click at [639, 348] on div "Image Row 0" at bounding box center [647, 388] width 251 height 80
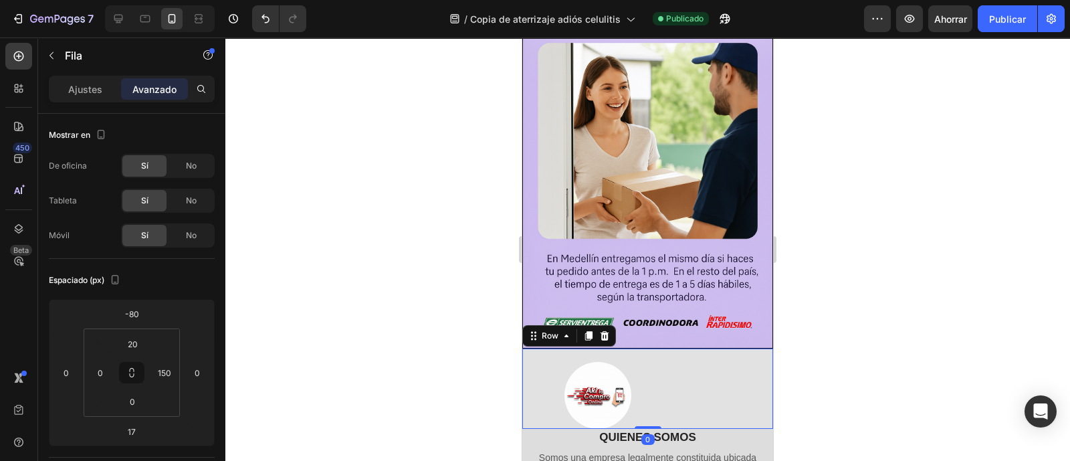
type input "0"
click at [682, 348] on div "Image Row 0" at bounding box center [647, 388] width 251 height 80
click at [142, 405] on input "0" at bounding box center [132, 401] width 27 height 20
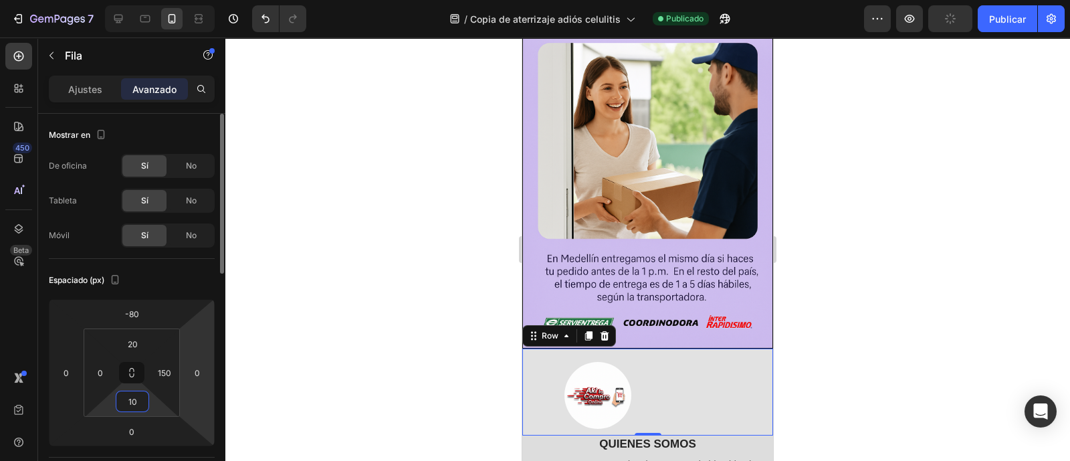
type input "1"
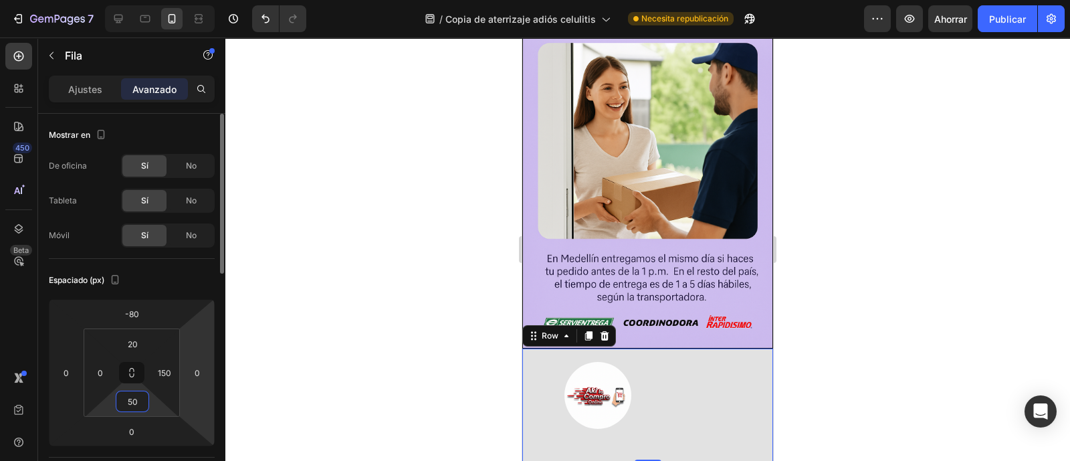
type input "5"
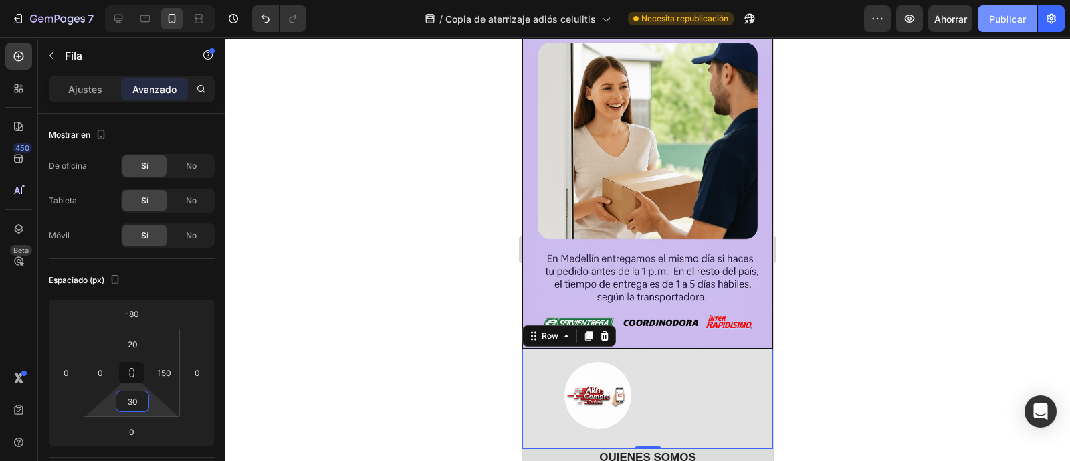
type input "30"
click at [996, 18] on font "Publicar" at bounding box center [1007, 18] width 37 height 11
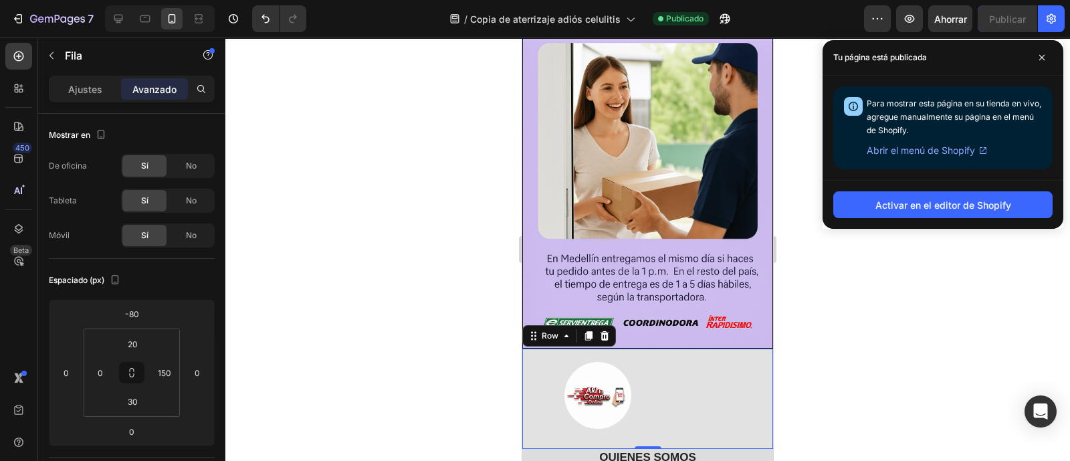
click at [667, 348] on div "Image Row 0" at bounding box center [647, 398] width 251 height 100
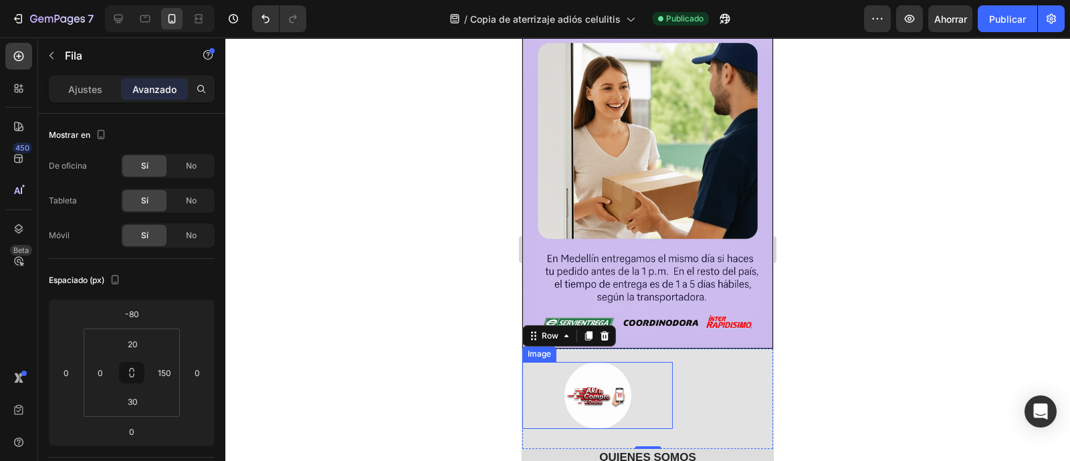
click at [645, 362] on div at bounding box center [597, 395] width 150 height 67
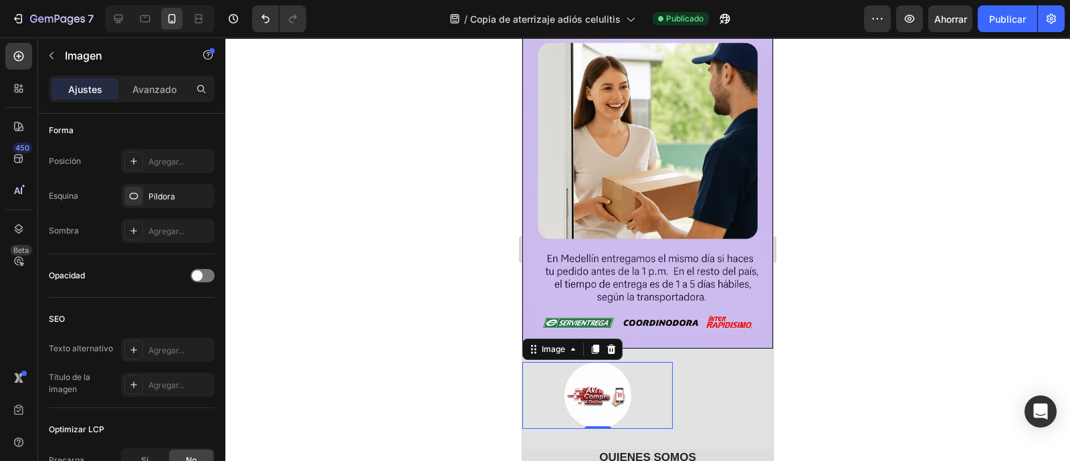
scroll to position [656, 0]
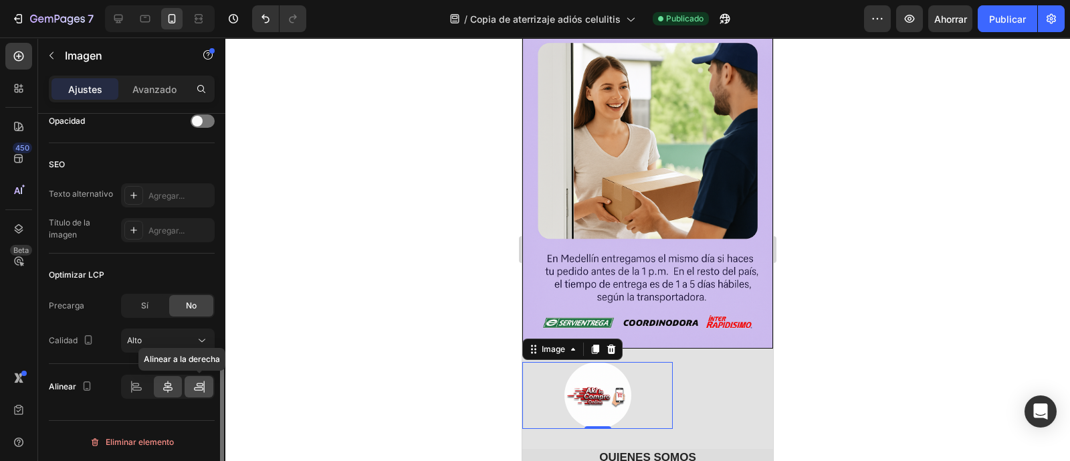
click at [198, 386] on icon at bounding box center [199, 386] width 13 height 13
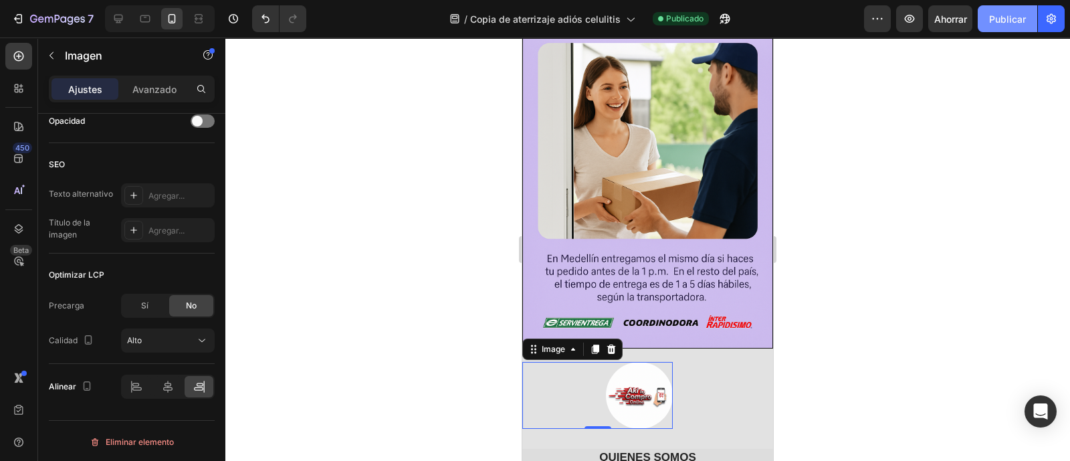
click at [1024, 23] on font "Publicar" at bounding box center [1007, 18] width 37 height 11
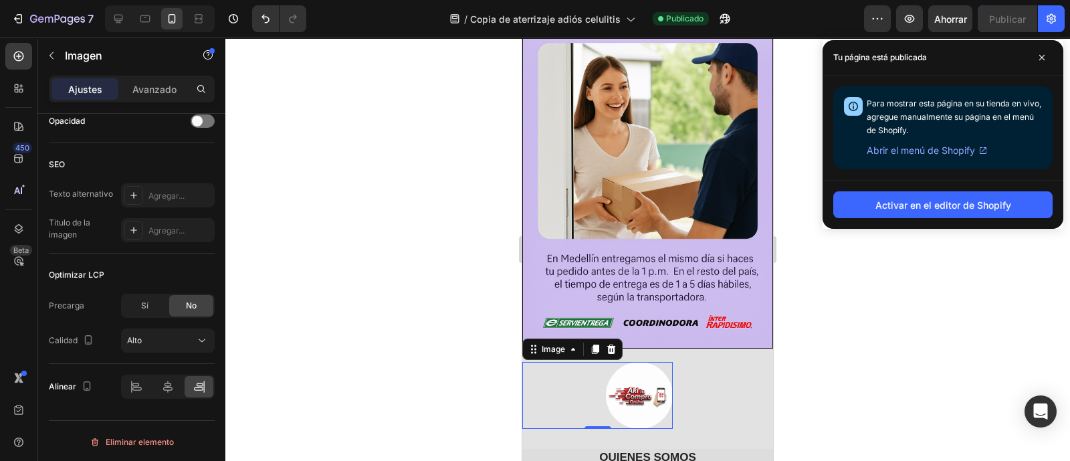
click at [622, 362] on img at bounding box center [639, 395] width 67 height 67
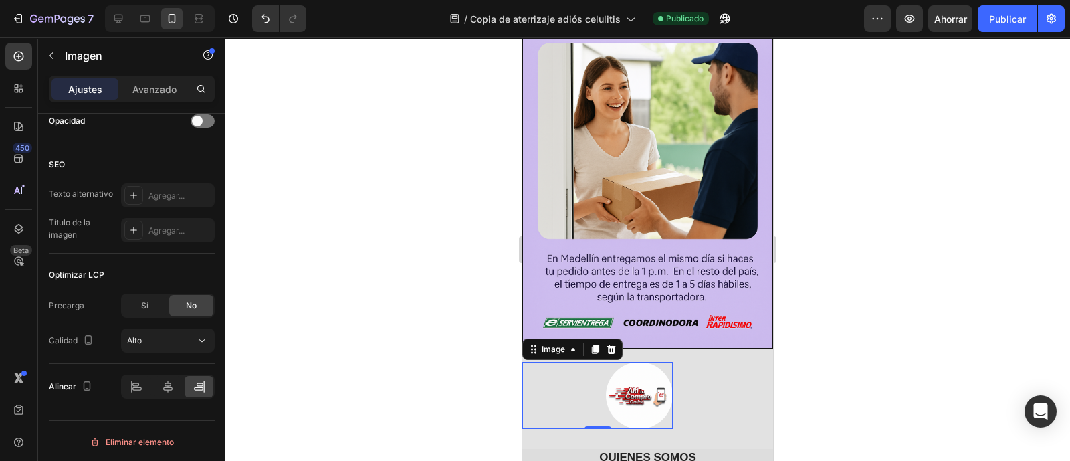
click at [634, 362] on img at bounding box center [639, 395] width 67 height 67
click at [83, 92] on font "Ajustes" at bounding box center [85, 89] width 34 height 11
drag, startPoint x: 568, startPoint y: 223, endPoint x: 623, endPoint y: 229, distance: 55.1
click at [570, 362] on div at bounding box center [597, 395] width 150 height 67
click at [625, 362] on img at bounding box center [639, 395] width 67 height 67
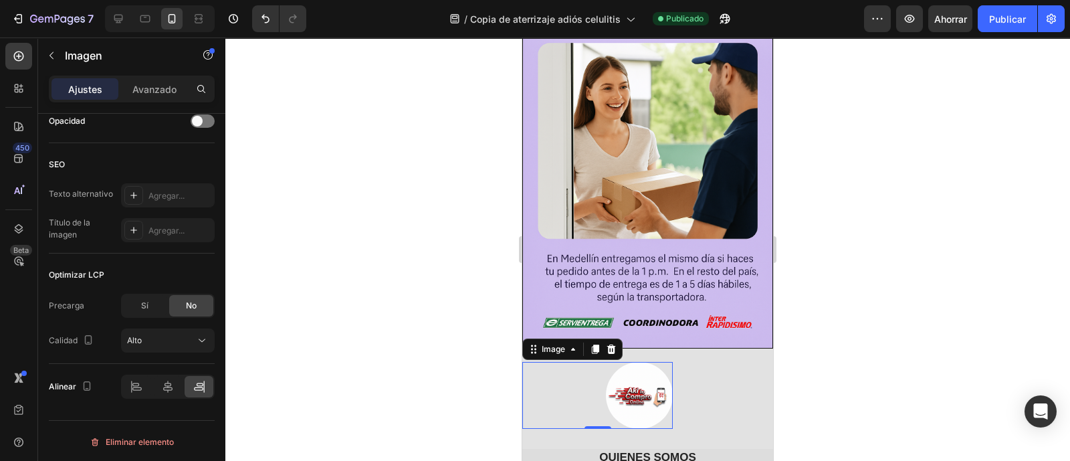
click at [625, 362] on img at bounding box center [639, 395] width 67 height 67
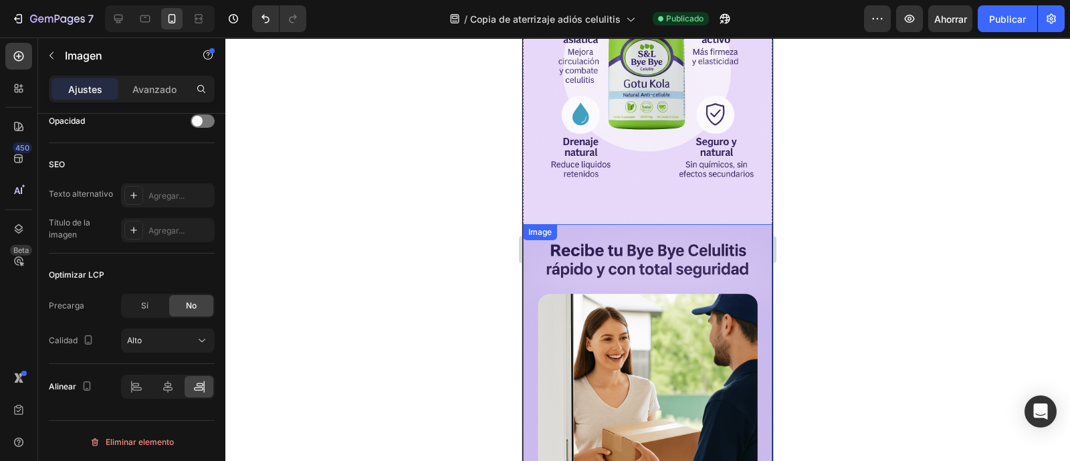
scroll to position [3777, 0]
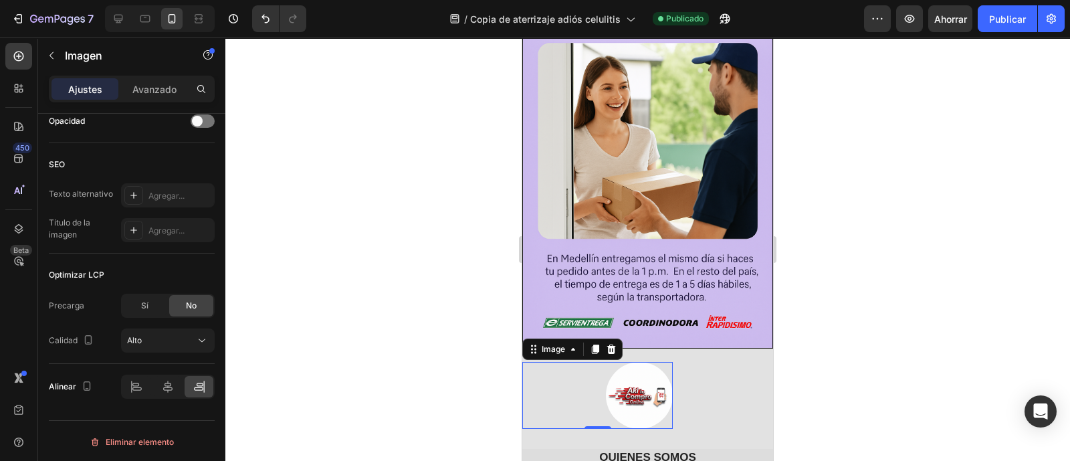
click at [618, 362] on img at bounding box center [639, 395] width 67 height 67
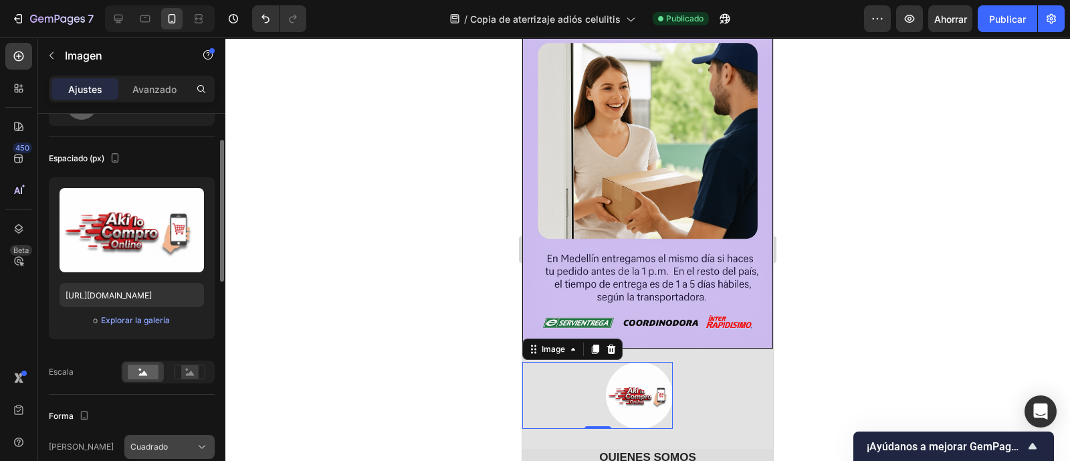
scroll to position [0, 0]
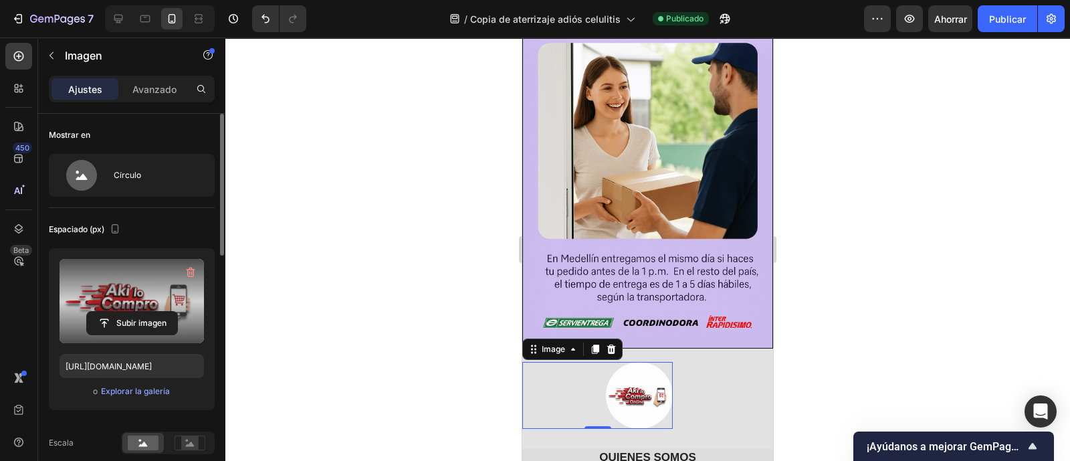
click at [130, 295] on label at bounding box center [131, 301] width 144 height 84
click at [130, 312] on input "file" at bounding box center [132, 323] width 90 height 23
click at [135, 318] on input "file" at bounding box center [132, 323] width 90 height 23
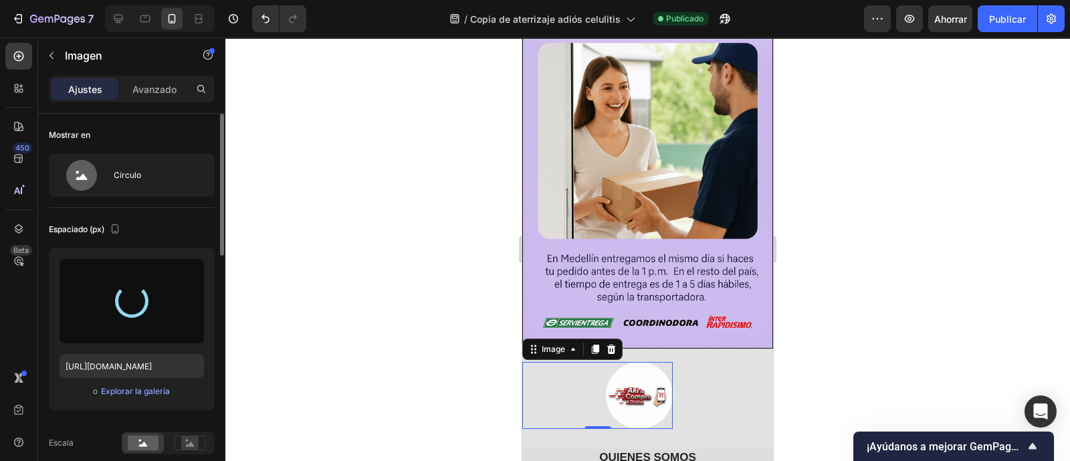
type input "[URL][DOMAIN_NAME]"
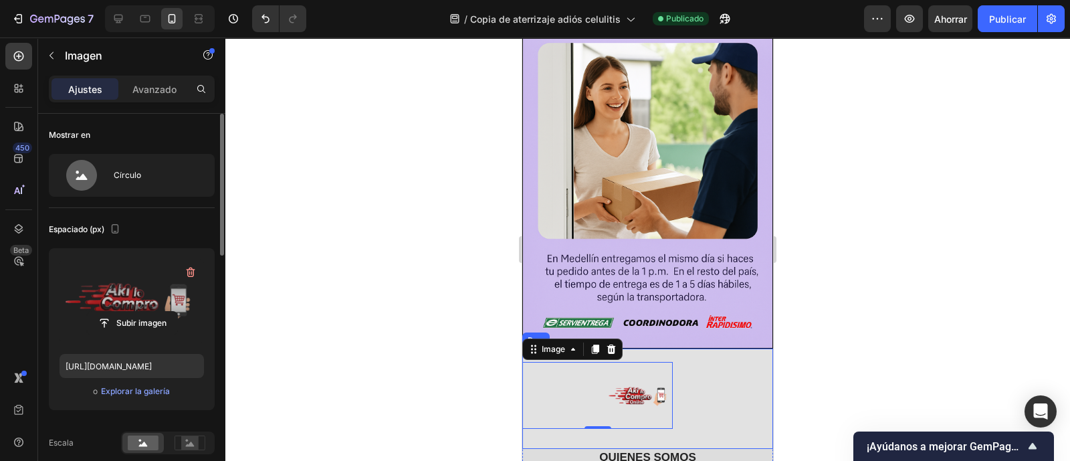
click at [682, 348] on div "Image 0 Row" at bounding box center [647, 398] width 251 height 100
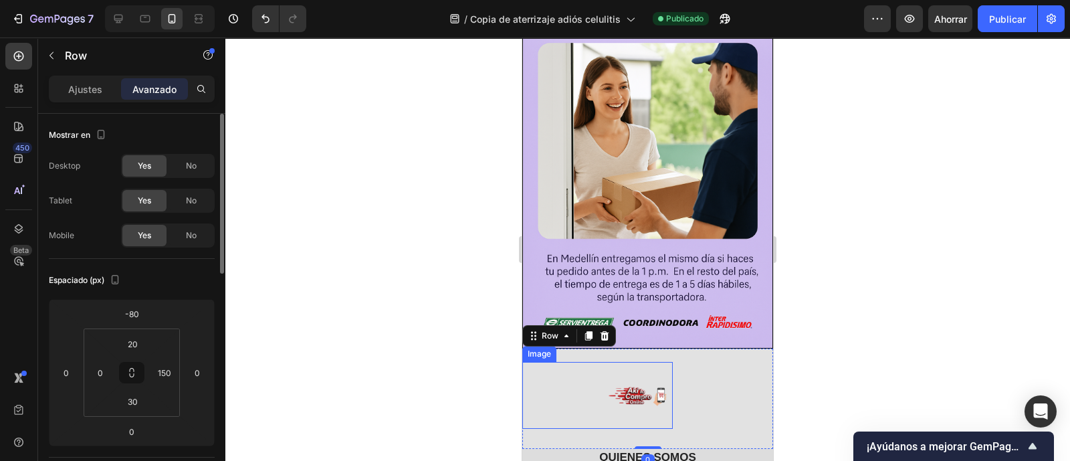
click at [635, 362] on img at bounding box center [639, 395] width 67 height 67
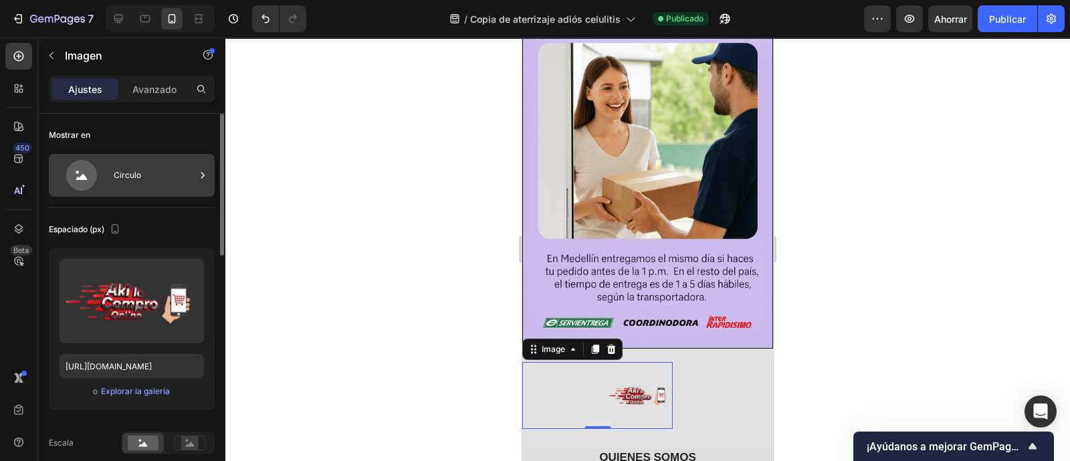
click at [144, 188] on div "Círculo" at bounding box center [155, 175] width 82 height 31
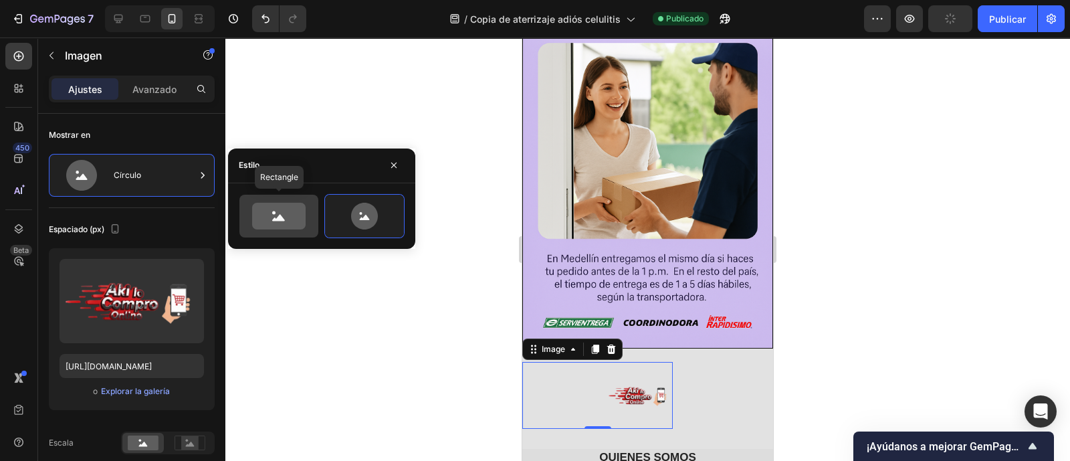
click at [297, 215] on icon at bounding box center [278, 216] width 53 height 27
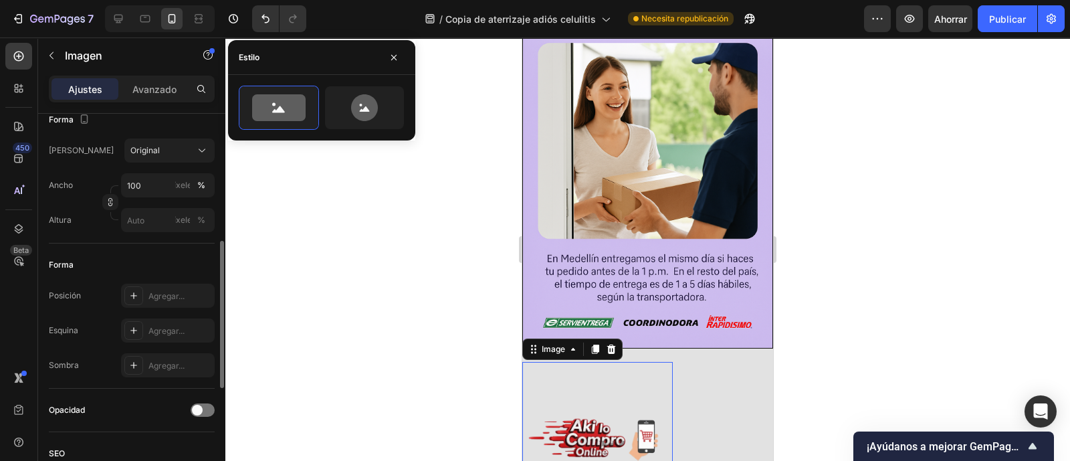
scroll to position [251, 0]
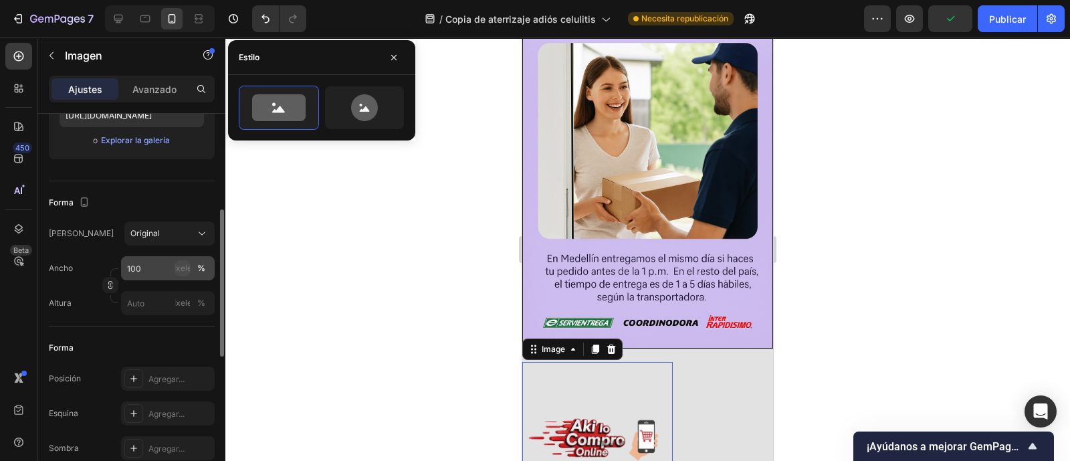
click at [185, 263] on font "píxeles" at bounding box center [182, 268] width 27 height 10
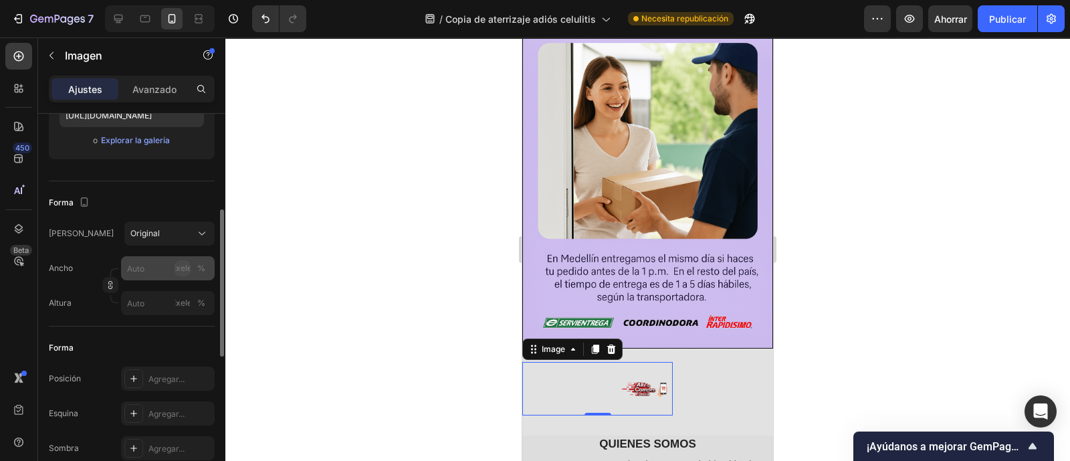
click at [175, 270] on font "píxeles" at bounding box center [182, 268] width 27 height 10
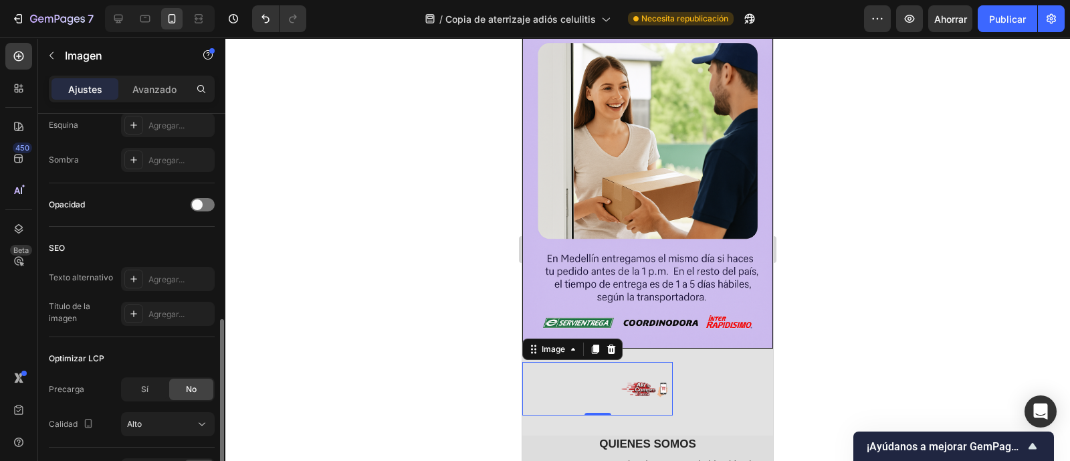
scroll to position [288, 0]
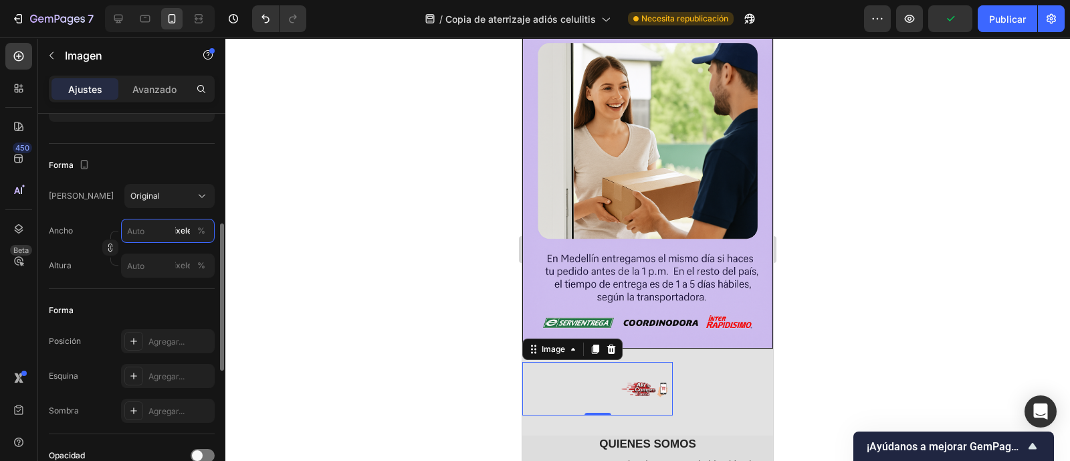
click at [149, 241] on input "píxeles %" at bounding box center [168, 231] width 94 height 24
click at [148, 233] on input "píxeles %" at bounding box center [168, 231] width 94 height 24
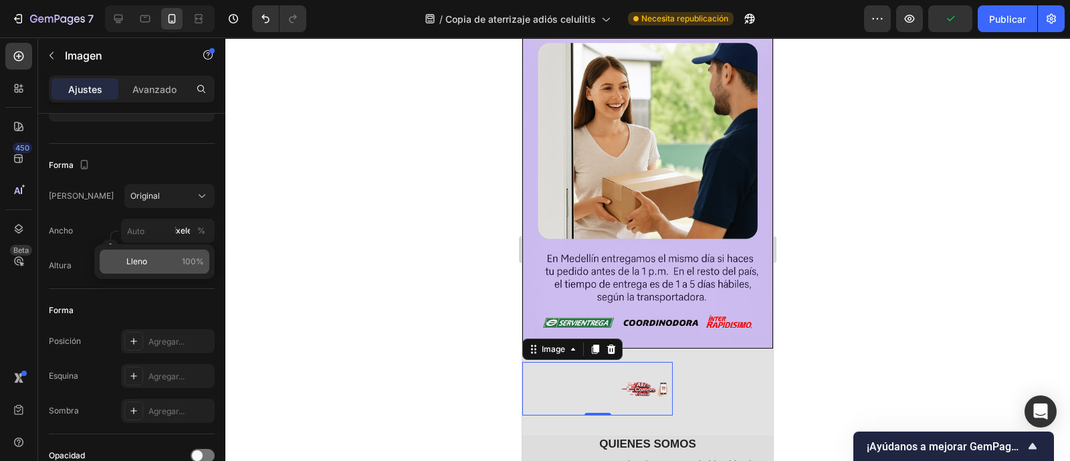
click at [144, 256] on font "Lleno" at bounding box center [136, 261] width 21 height 10
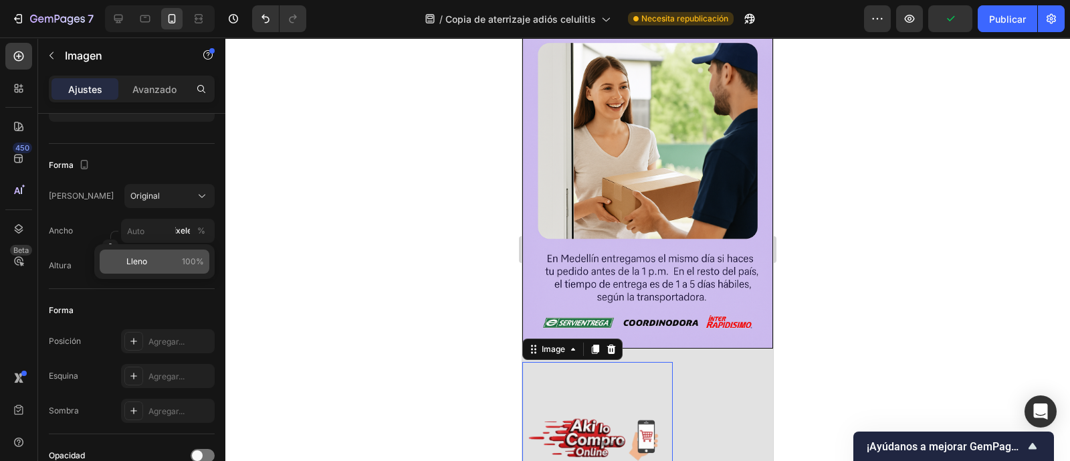
type input "100"
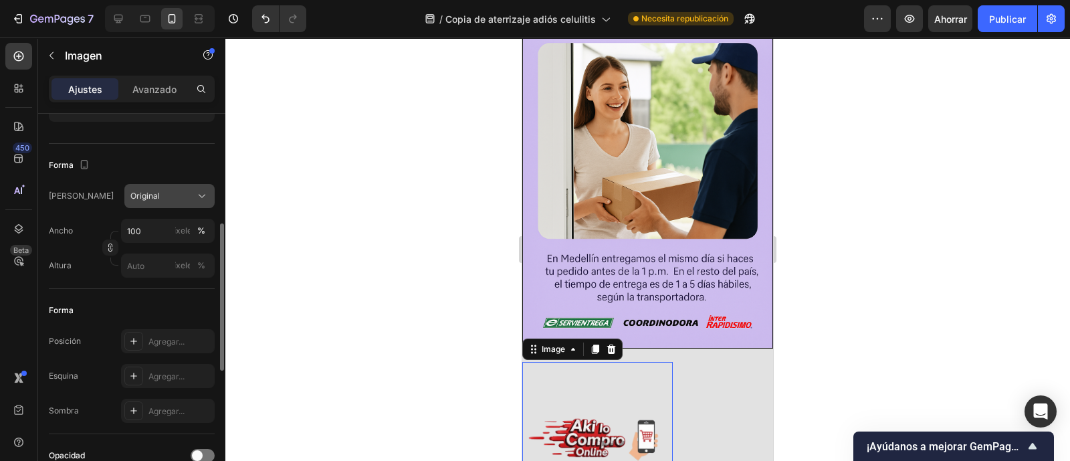
click at [185, 195] on div "Original" at bounding box center [161, 196] width 62 height 12
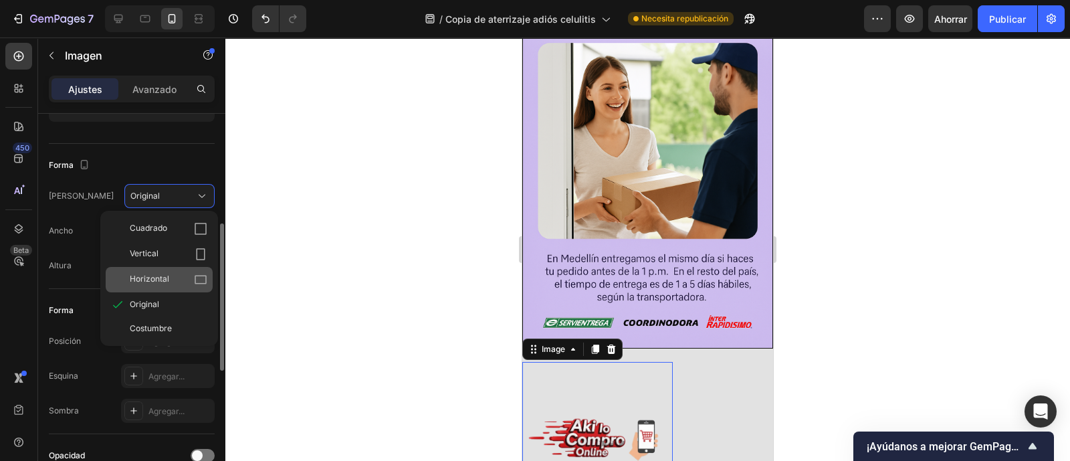
click at [195, 276] on icon at bounding box center [200, 279] width 13 height 13
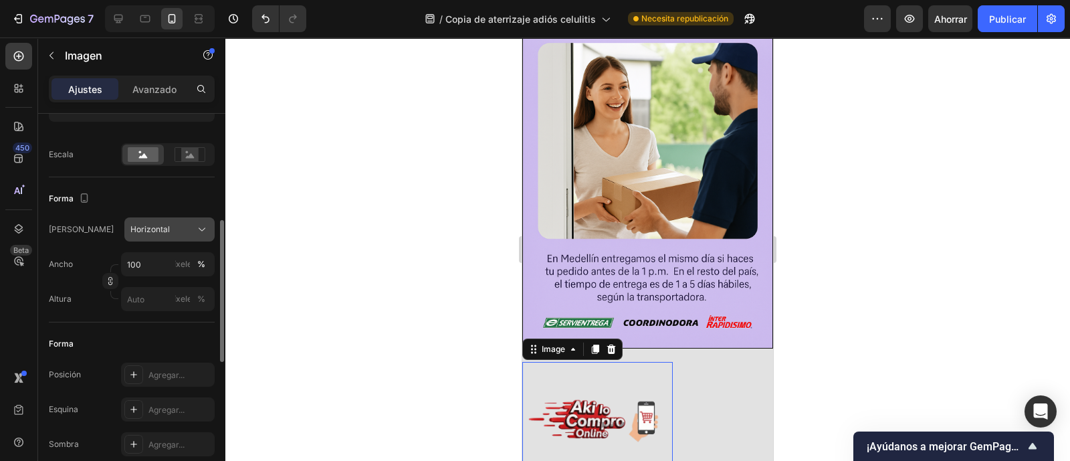
click at [198, 226] on icon at bounding box center [201, 229] width 13 height 13
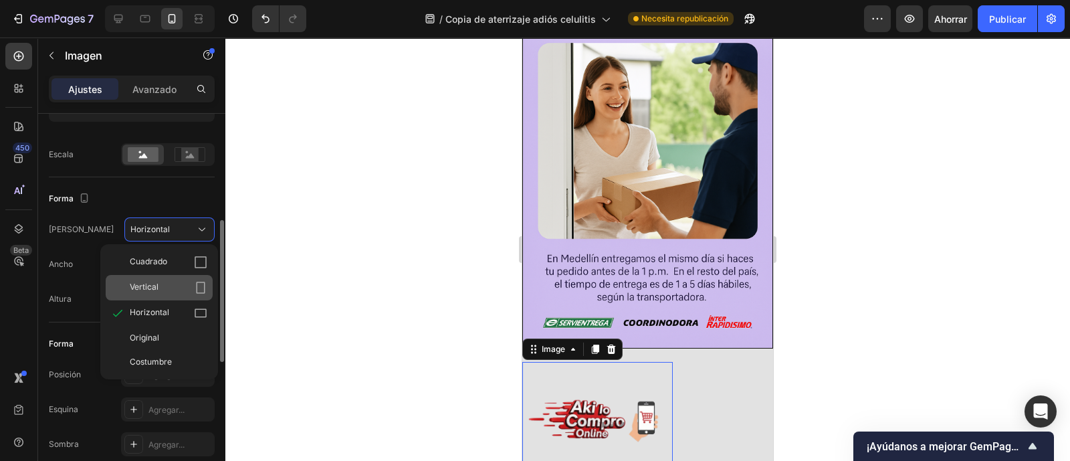
click at [187, 276] on div "Vertical" at bounding box center [159, 287] width 107 height 25
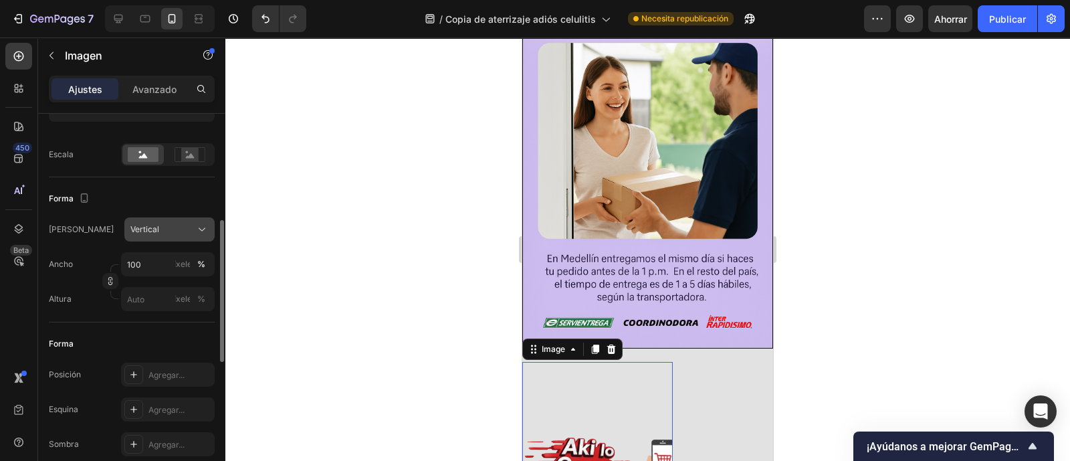
click at [201, 225] on icon at bounding box center [201, 229] width 13 height 13
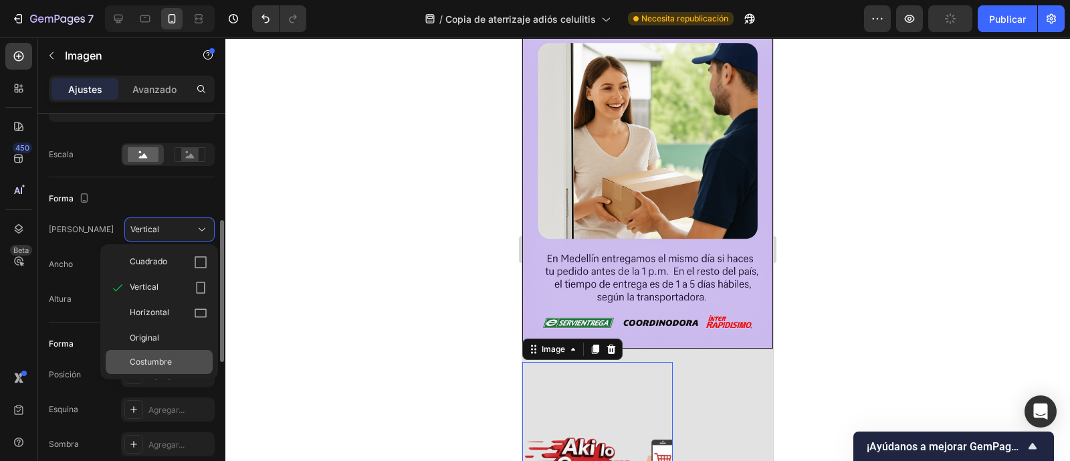
click at [160, 360] on font "Costumbre" at bounding box center [151, 361] width 42 height 10
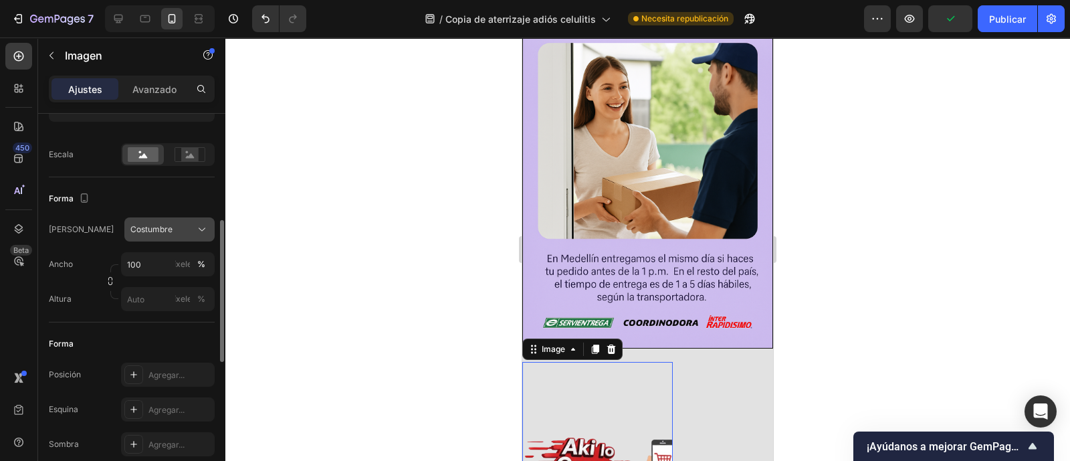
click at [199, 229] on icon at bounding box center [201, 229] width 13 height 13
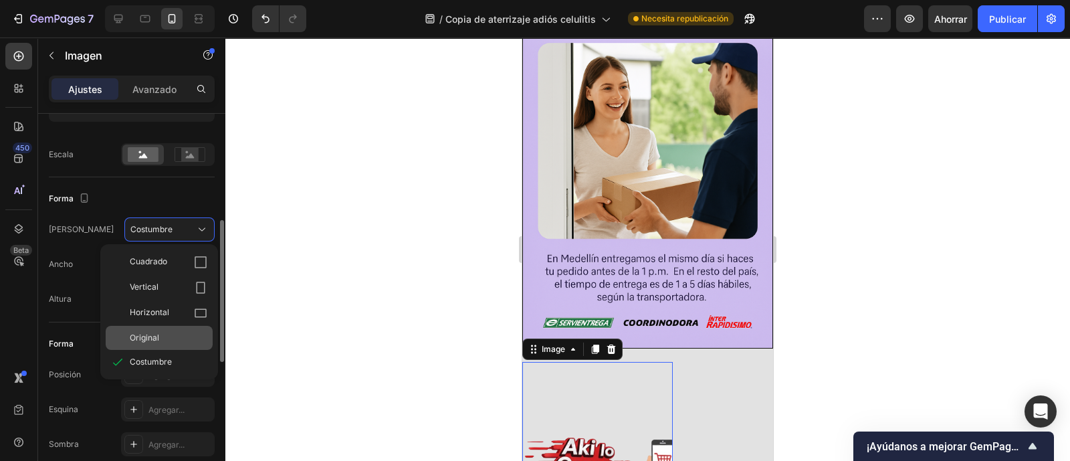
click at [169, 336] on div "Original" at bounding box center [169, 338] width 78 height 12
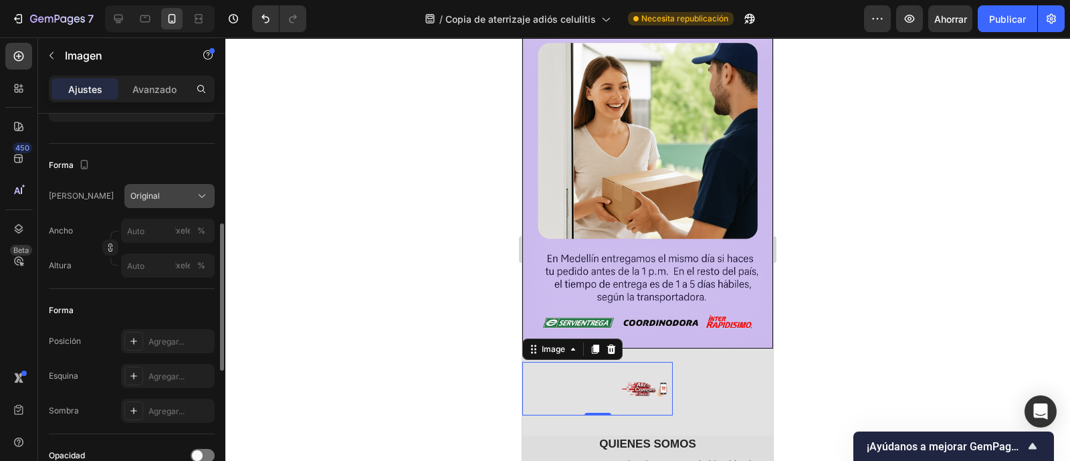
click at [197, 197] on icon at bounding box center [201, 195] width 13 height 13
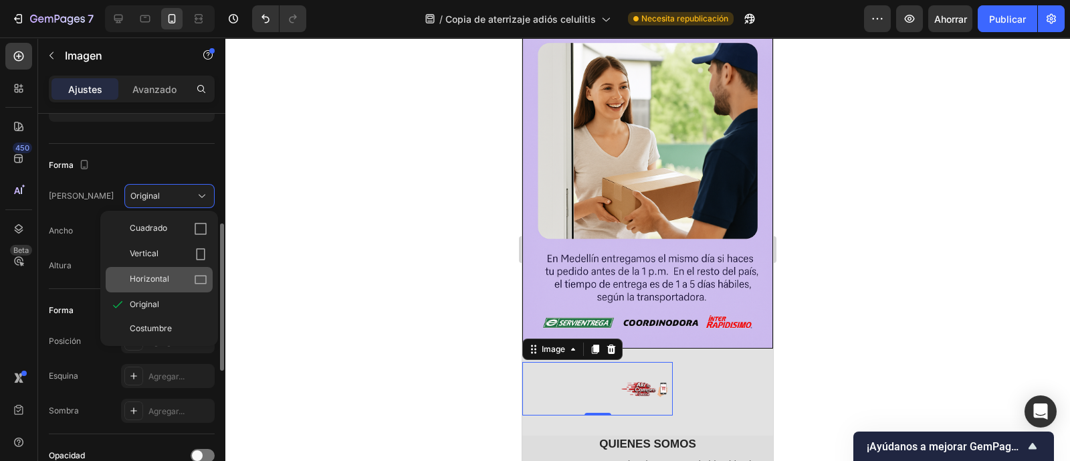
click at [179, 271] on div "Horizontal" at bounding box center [159, 279] width 107 height 25
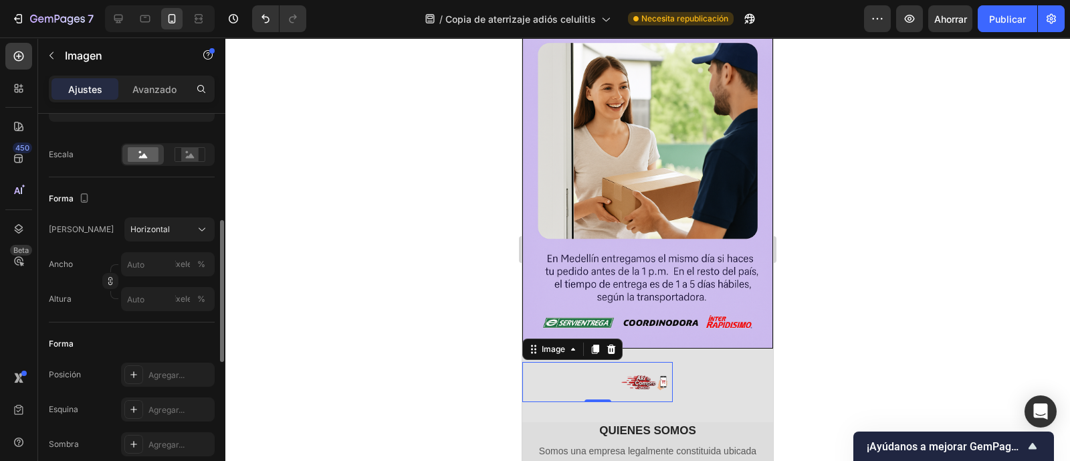
click at [196, 212] on div "Forma Marco Horizontal Ancho píxeles % Altura píxeles %" at bounding box center [132, 249] width 166 height 145
click at [194, 225] on div "Horizontal" at bounding box center [169, 229] width 78 height 13
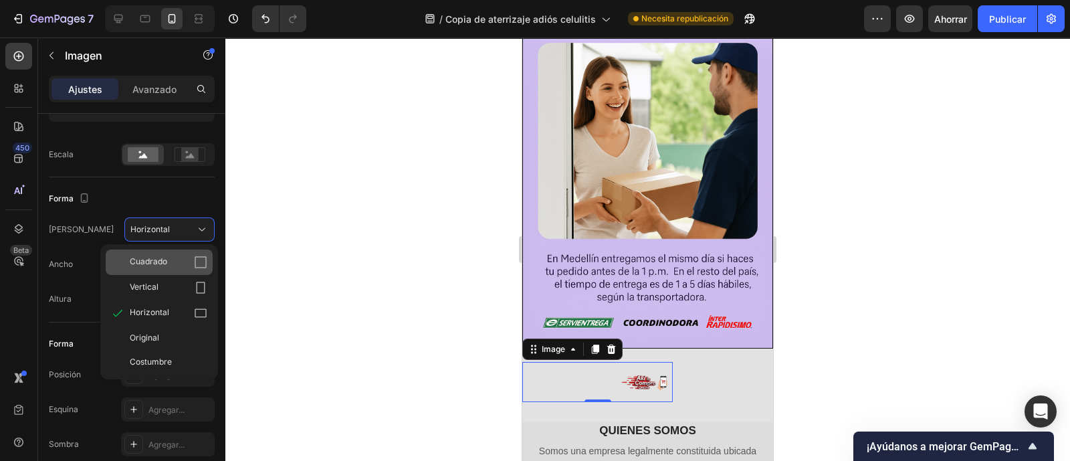
click at [185, 259] on div "Cuadrado" at bounding box center [169, 261] width 78 height 13
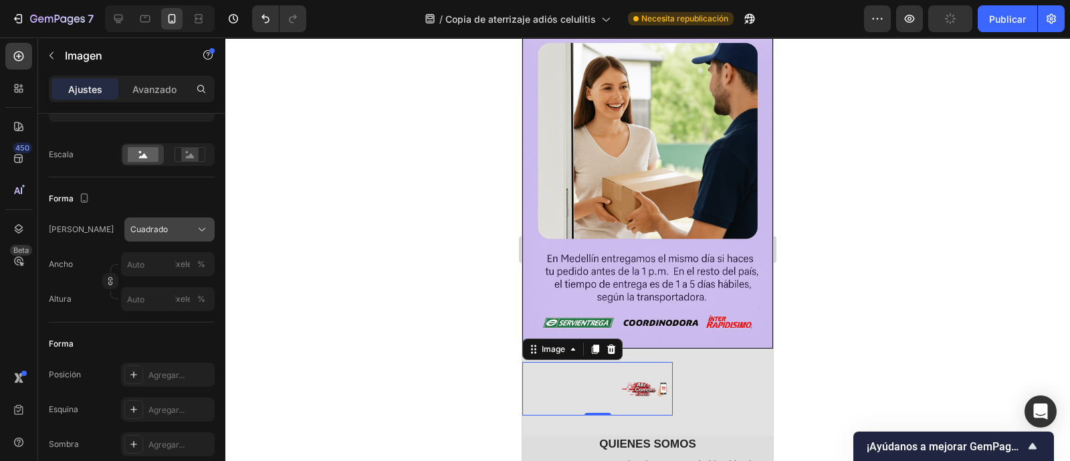
click at [201, 235] on icon at bounding box center [201, 229] width 13 height 13
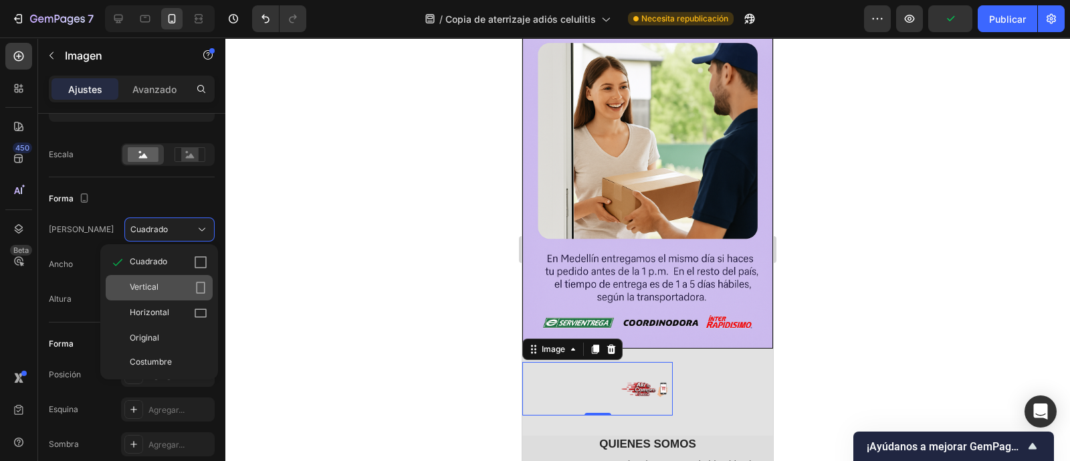
click at [199, 281] on icon at bounding box center [200, 287] width 13 height 13
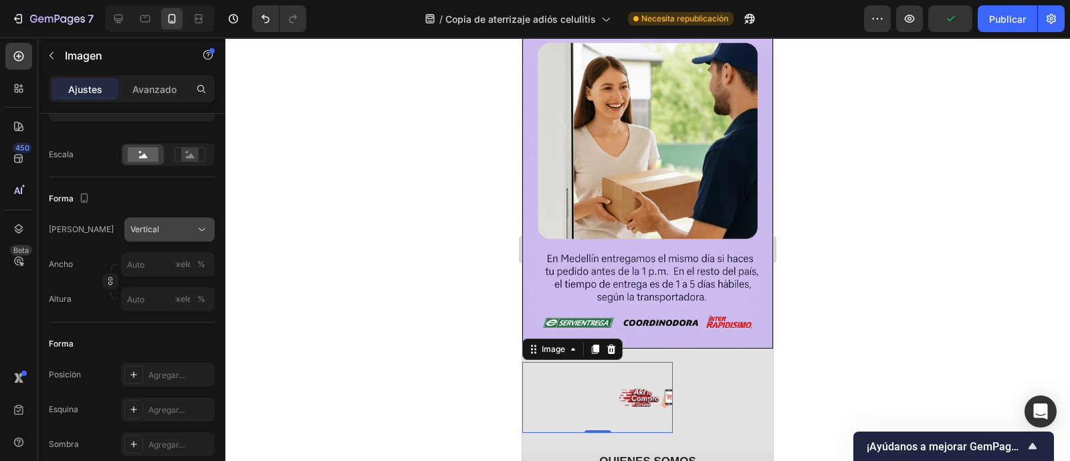
click at [203, 229] on icon at bounding box center [202, 229] width 7 height 3
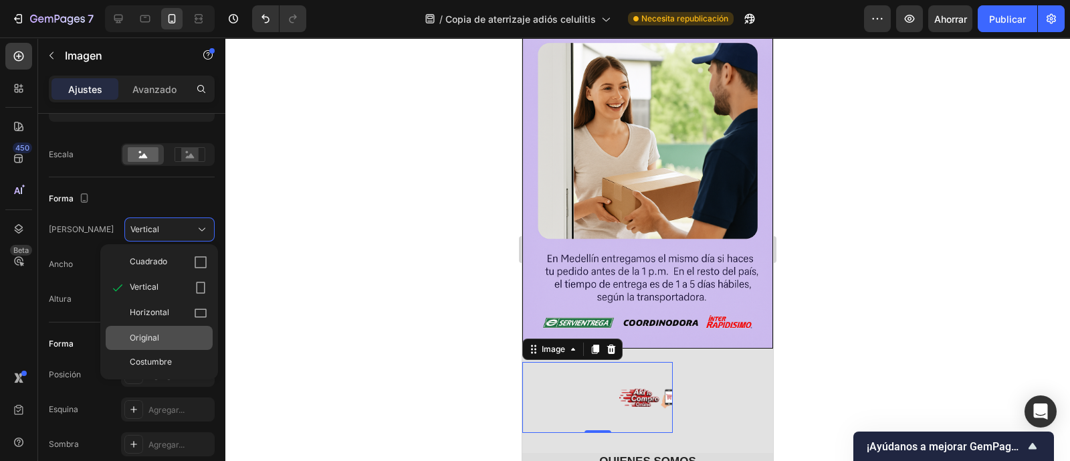
click at [176, 332] on div "Original" at bounding box center [169, 338] width 78 height 12
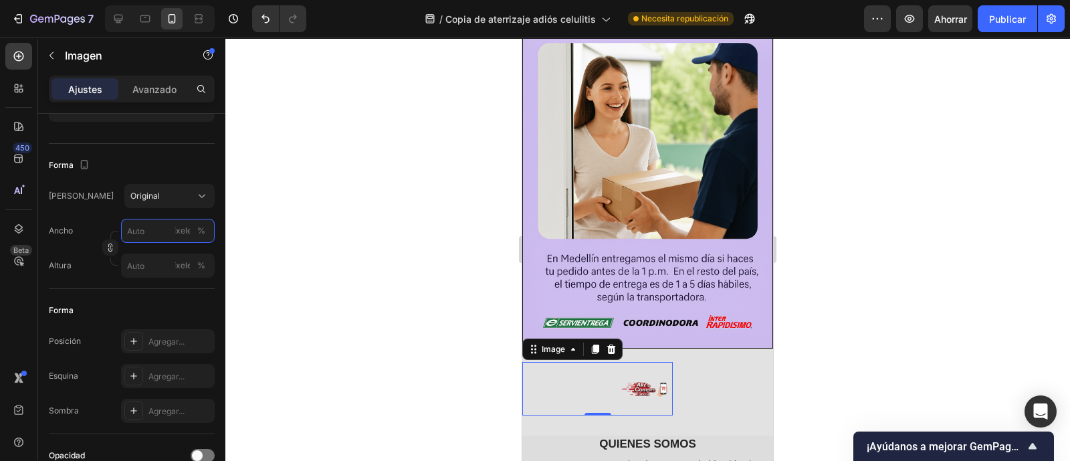
click at [154, 227] on input "píxeles %" at bounding box center [168, 231] width 94 height 24
click at [148, 259] on p "Lleno 100%" at bounding box center [165, 261] width 78 height 12
type input "100"
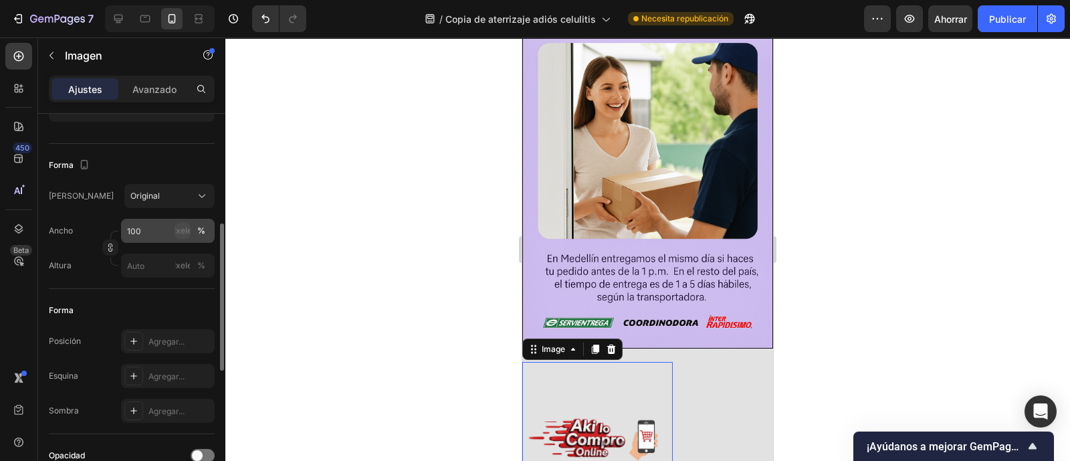
click at [177, 231] on font "píxeles" at bounding box center [182, 230] width 27 height 10
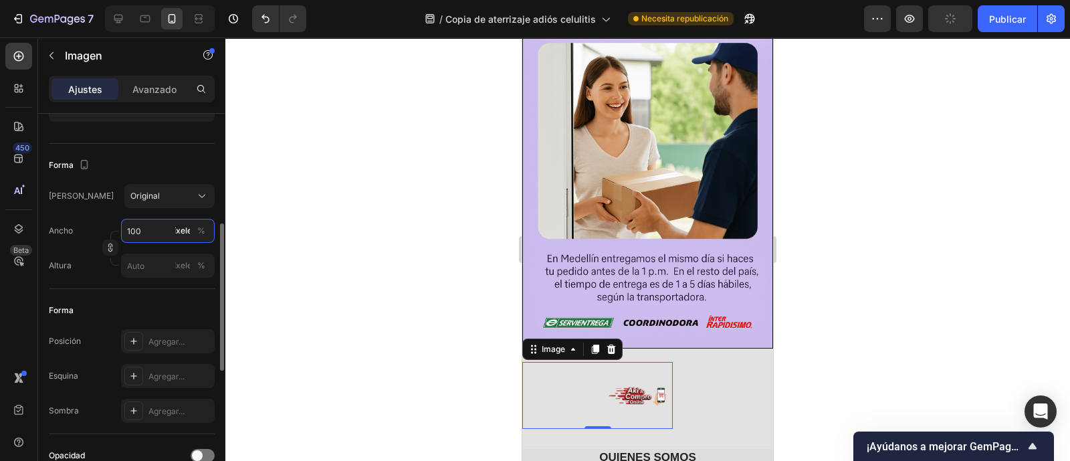
click at [160, 232] on input "100" at bounding box center [168, 231] width 94 height 24
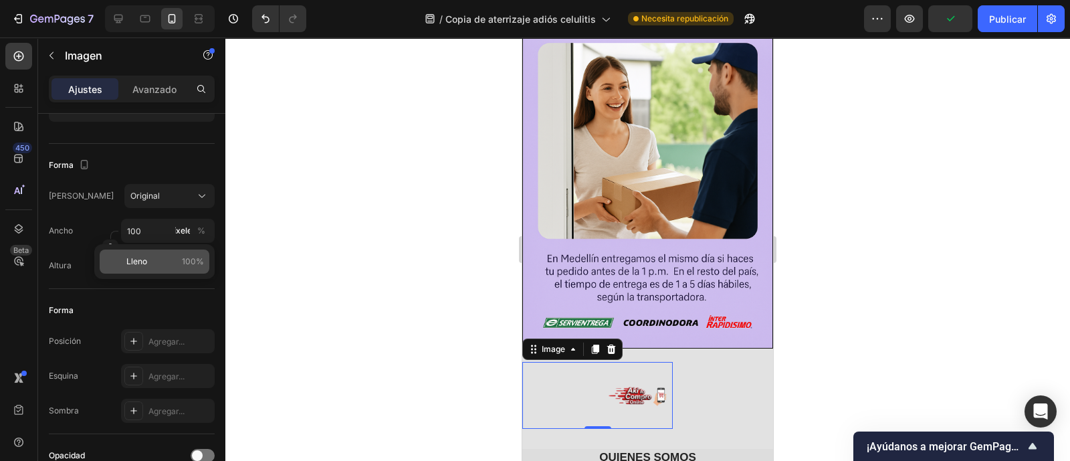
click at [184, 257] on font "100%" at bounding box center [193, 261] width 22 height 10
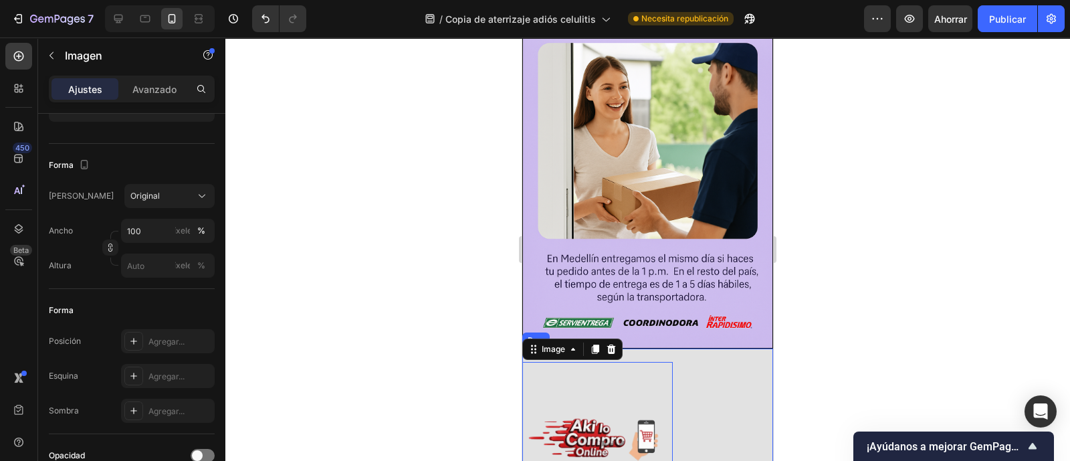
click at [656, 362] on img at bounding box center [597, 437] width 150 height 150
click at [726, 348] on div "Image 0 Row" at bounding box center [647, 440] width 251 height 184
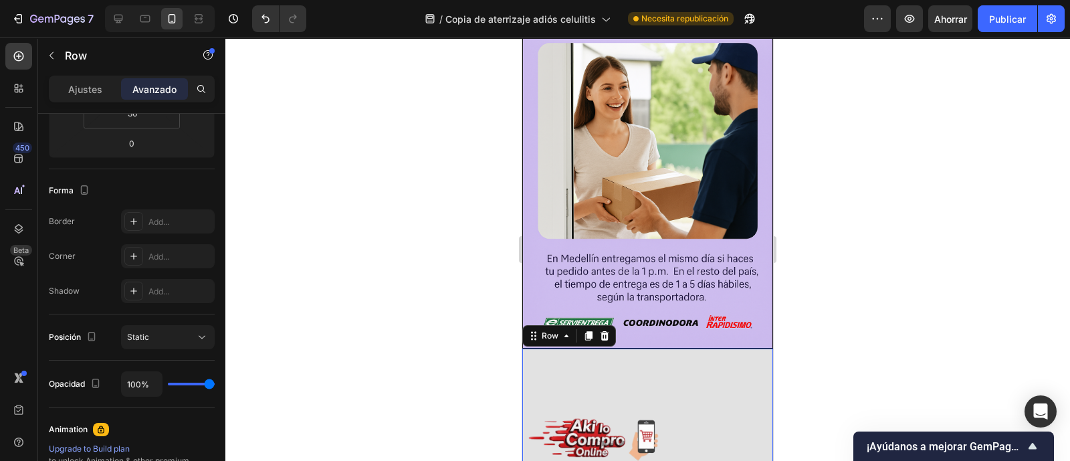
scroll to position [0, 0]
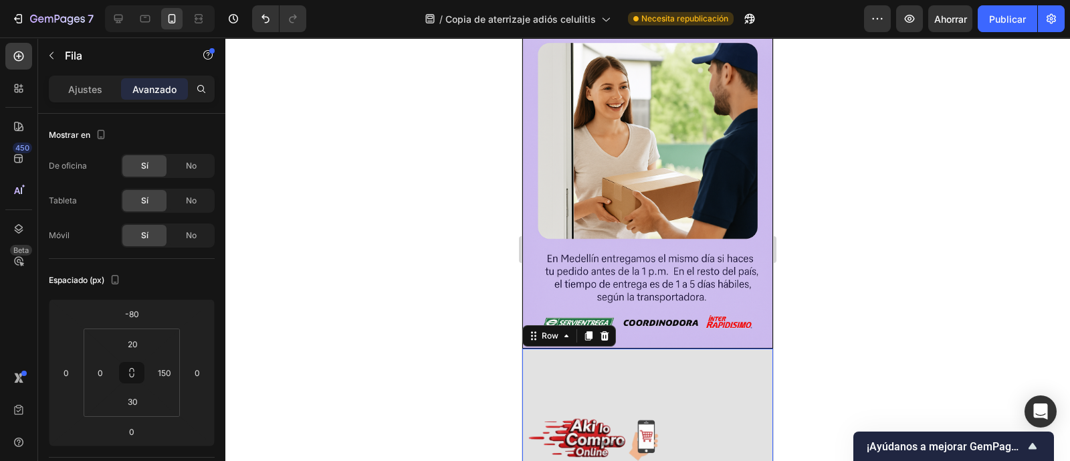
drag, startPoint x: 651, startPoint y: 338, endPoint x: 657, endPoint y: 308, distance: 30.0
click at [653, 348] on div "Image Row 0" at bounding box center [647, 440] width 251 height 184
click at [636, 362] on img at bounding box center [597, 437] width 150 height 150
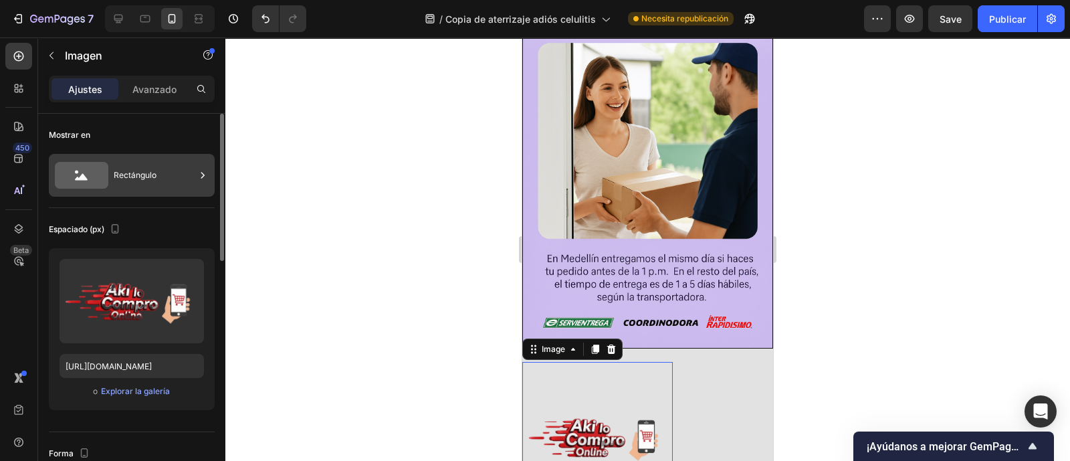
click at [124, 172] on font "Rectángulo" at bounding box center [135, 175] width 43 height 10
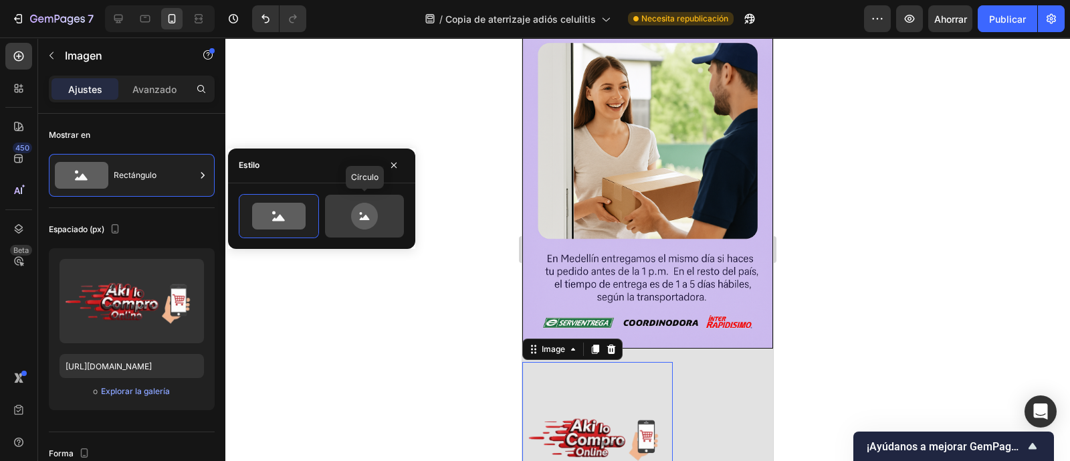
click at [382, 212] on icon at bounding box center [364, 216] width 63 height 27
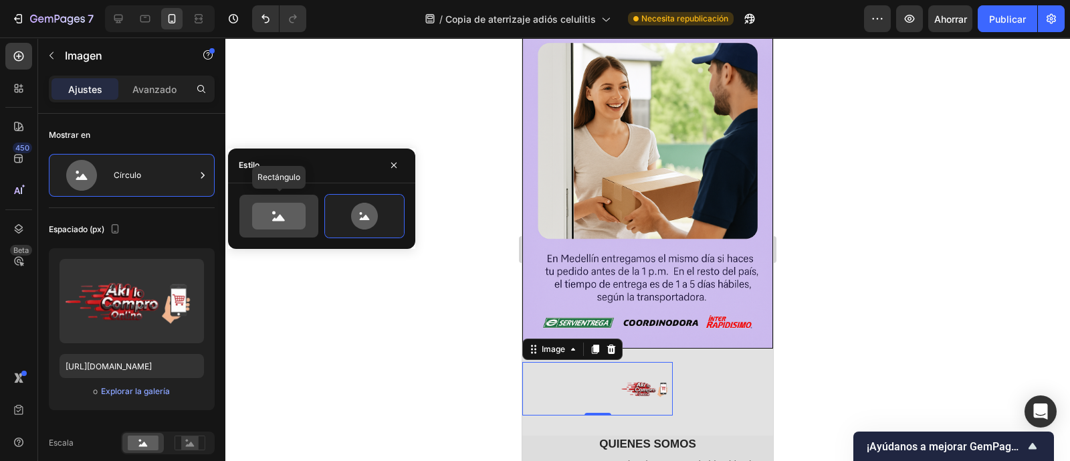
click at [305, 220] on icon at bounding box center [278, 216] width 53 height 27
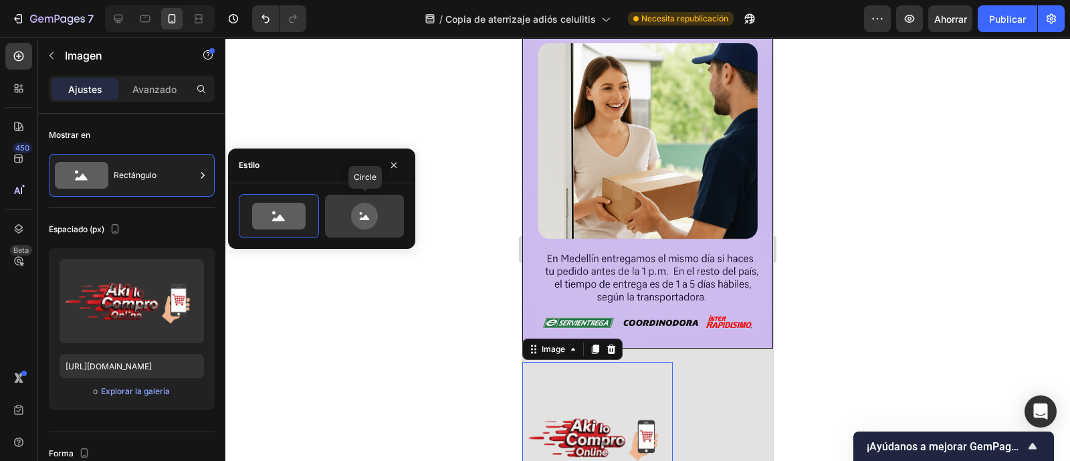
click at [354, 216] on icon at bounding box center [364, 216] width 27 height 27
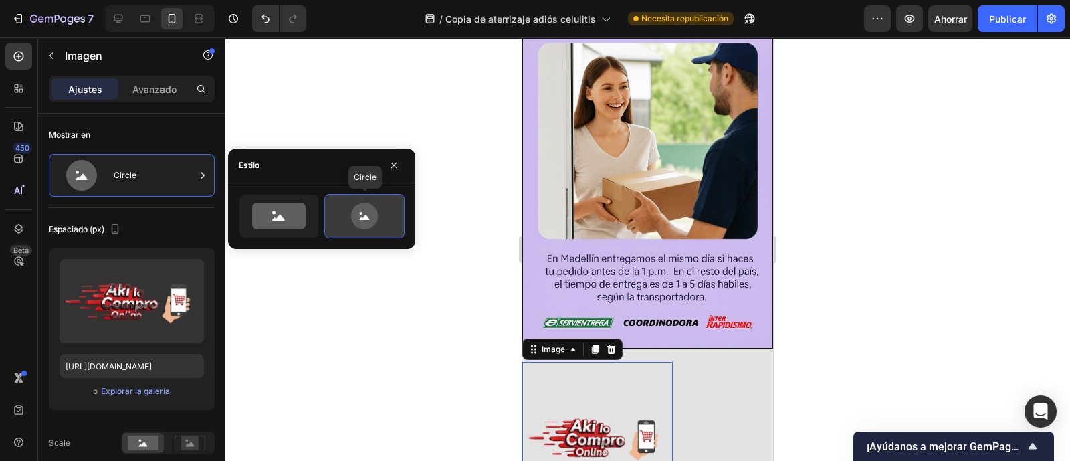
type input "80"
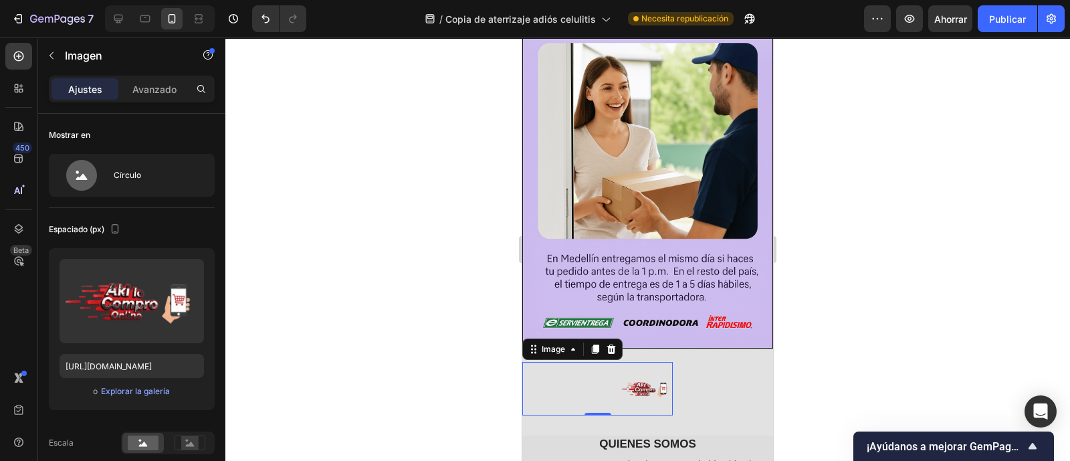
click at [134, 211] on div "Espaciado (px) Subir imagen [URL][DOMAIN_NAME] o Explorar la galería Escala" at bounding box center [132, 336] width 166 height 257
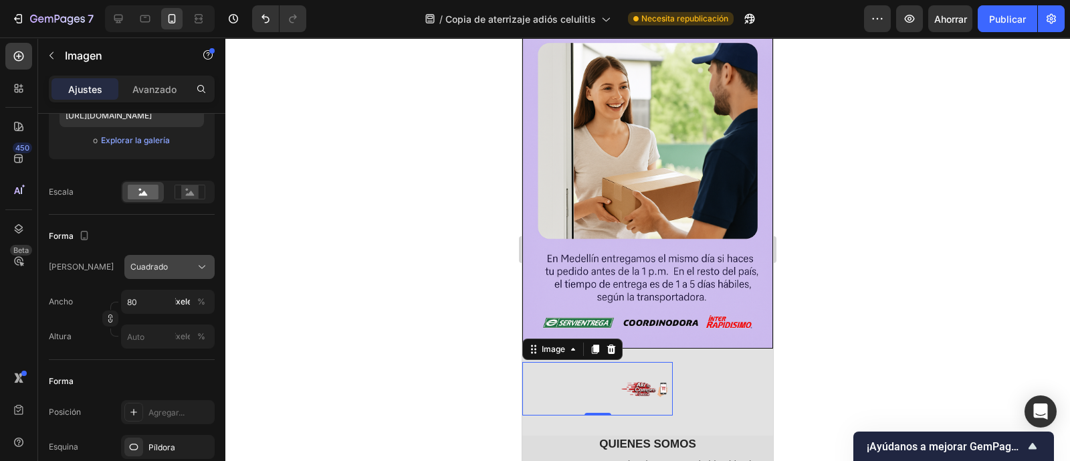
scroll to position [334, 0]
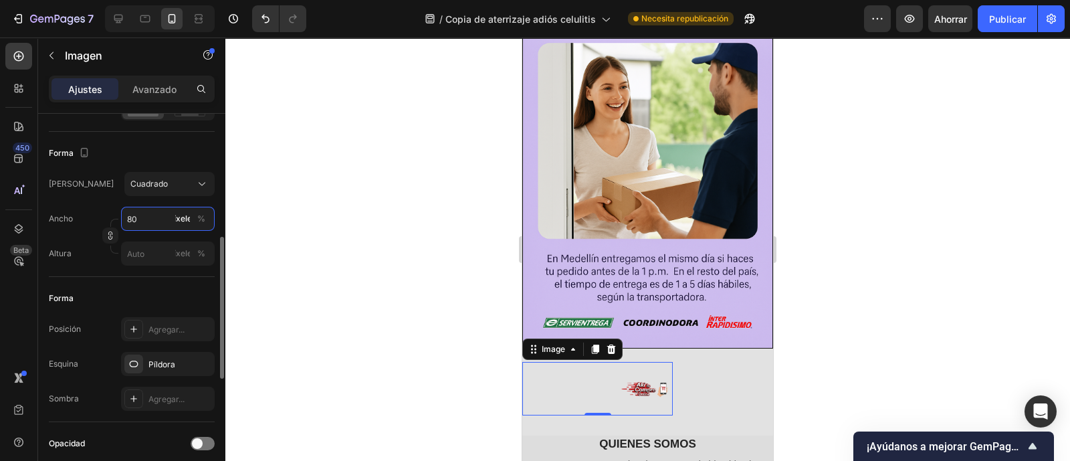
click at [143, 220] on input "80" at bounding box center [168, 219] width 94 height 24
click at [180, 223] on button "píxeles" at bounding box center [182, 219] width 16 height 16
click at [182, 222] on font "píxeles" at bounding box center [182, 219] width 27 height 12
click at [138, 222] on input "píxeles %" at bounding box center [168, 219] width 94 height 24
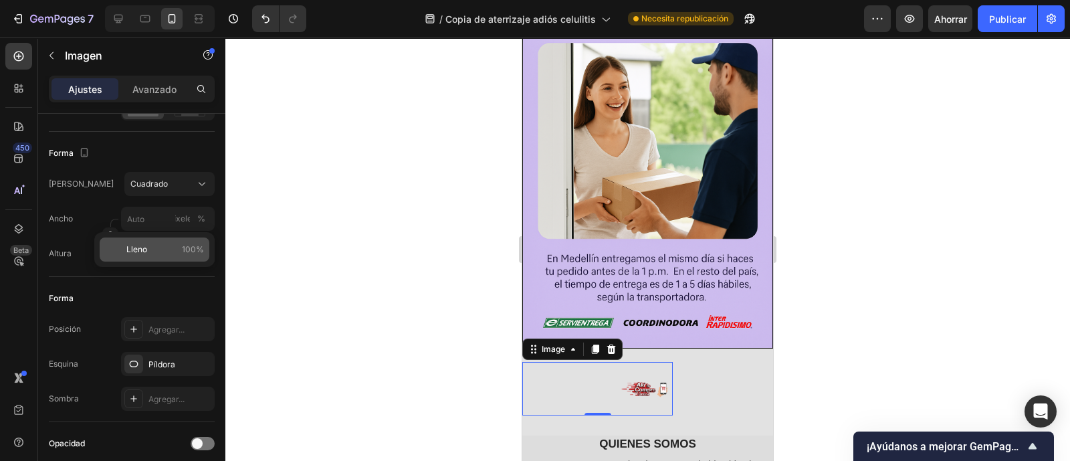
click at [137, 242] on div "Lleno 100%" at bounding box center [155, 249] width 110 height 24
type input "100"
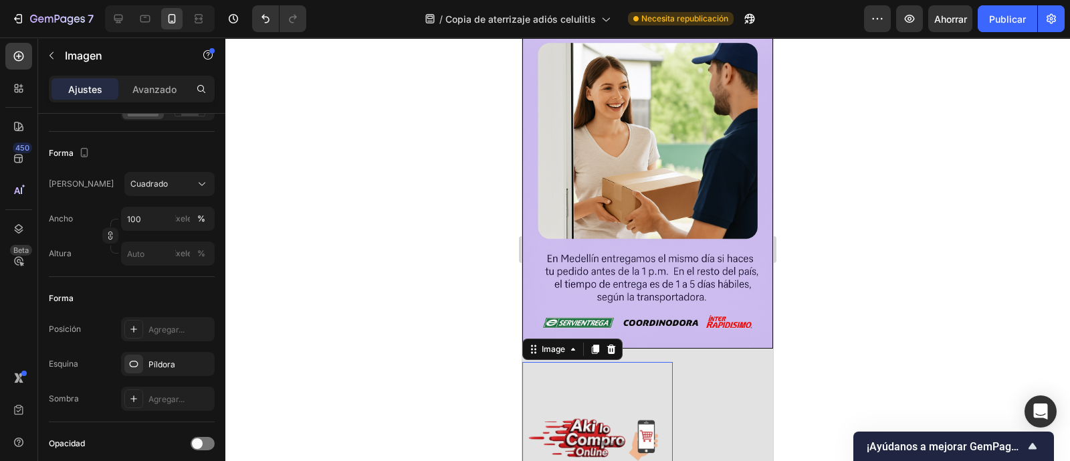
click at [647, 362] on img at bounding box center [597, 437] width 150 height 150
click at [156, 92] on font "Avanzado" at bounding box center [154, 89] width 44 height 11
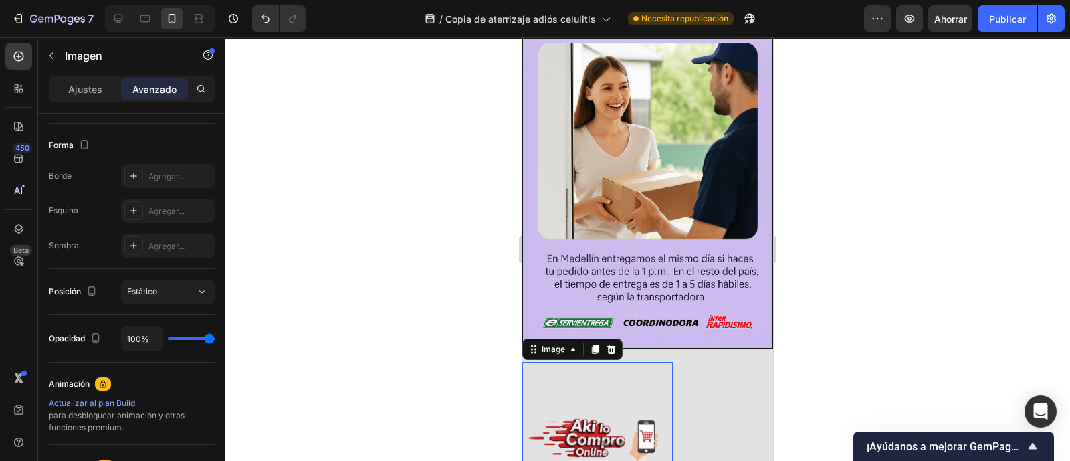
scroll to position [0, 0]
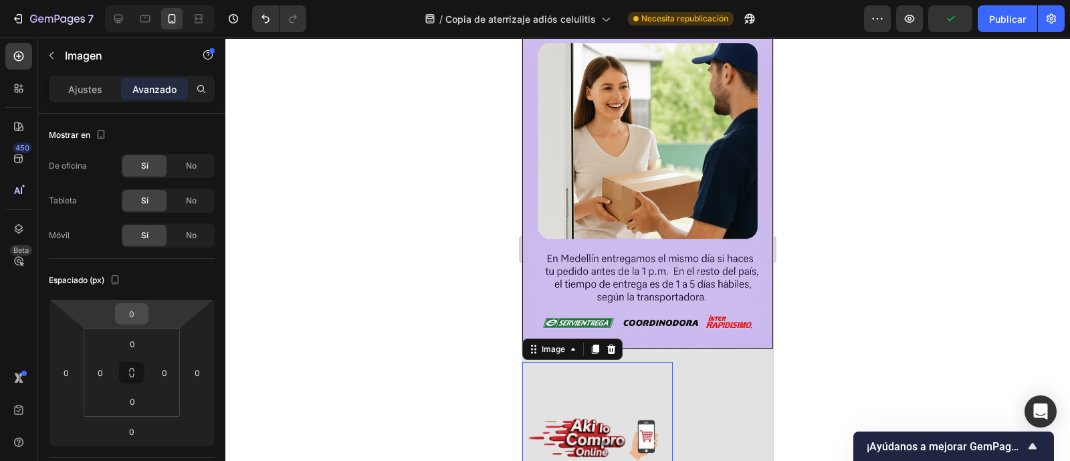
click at [138, 307] on input "0" at bounding box center [131, 314] width 27 height 20
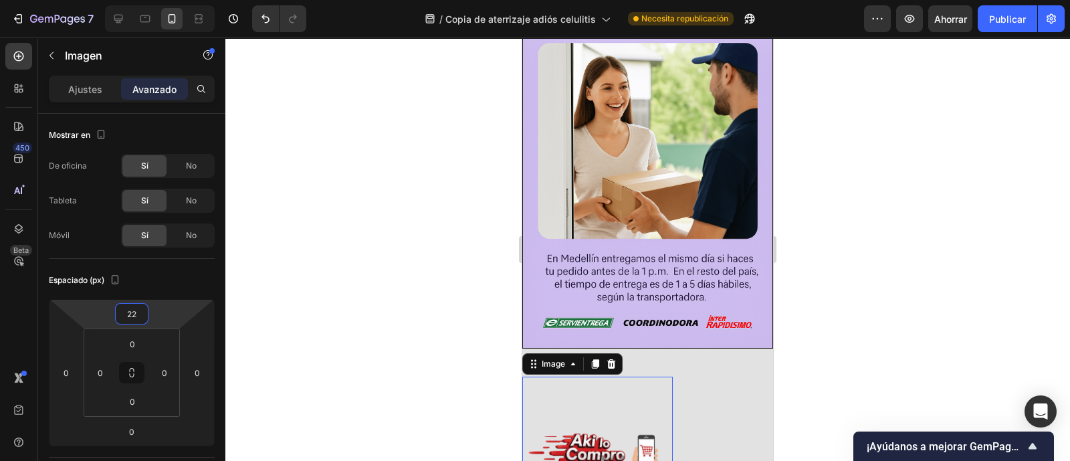
type input "2"
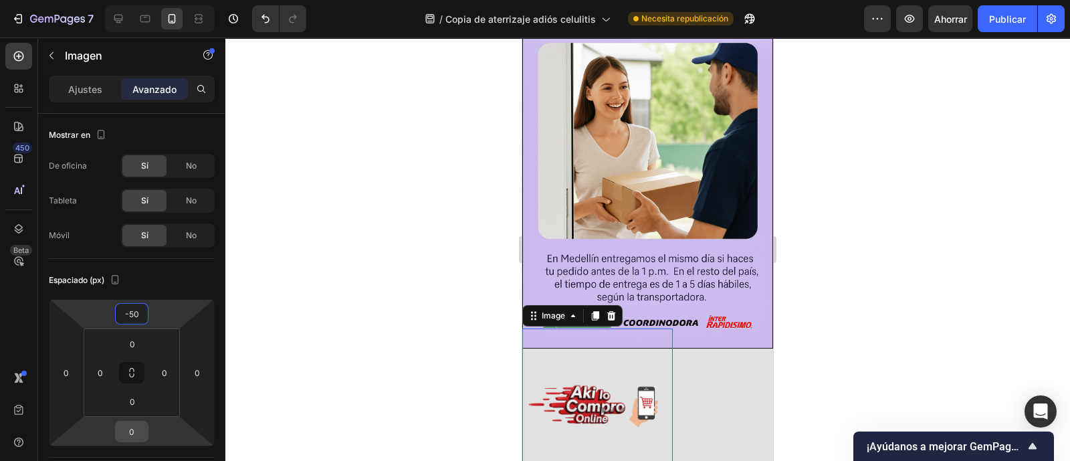
type input "-50"
click at [137, 437] on input "0" at bounding box center [131, 431] width 27 height 20
type input "-5"
click at [136, 434] on input "-80" at bounding box center [131, 431] width 27 height 20
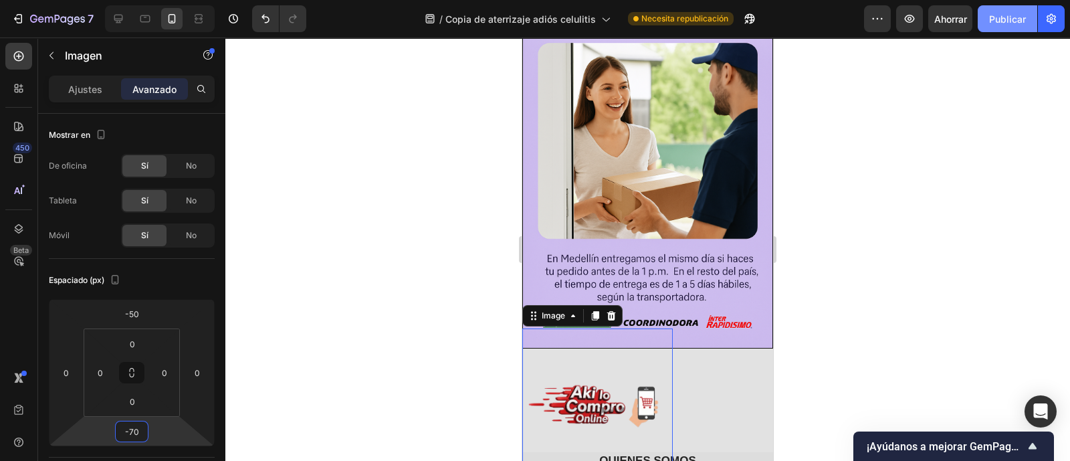
type input "-70"
drag, startPoint x: 992, startPoint y: 17, endPoint x: 1016, endPoint y: 68, distance: 55.9
click at [993, 16] on font "Publicar" at bounding box center [1007, 18] width 37 height 11
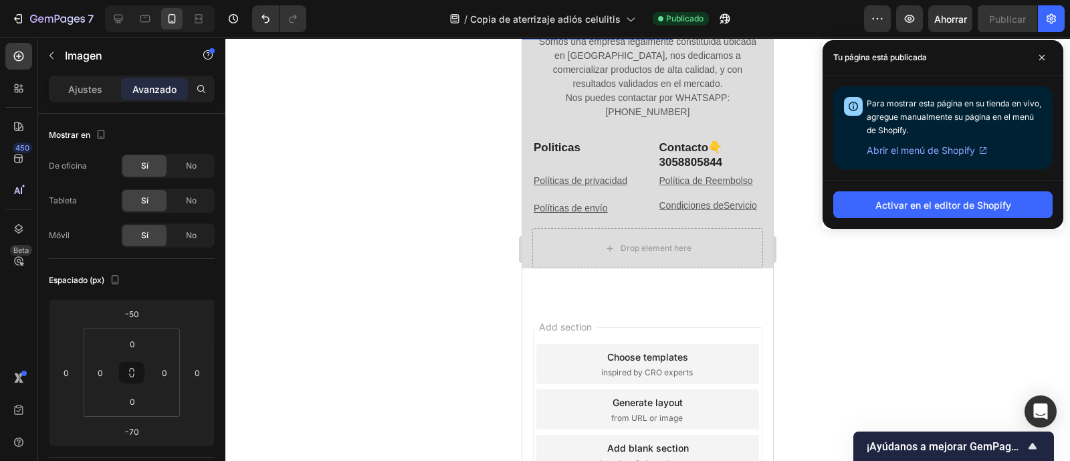
scroll to position [3944, 0]
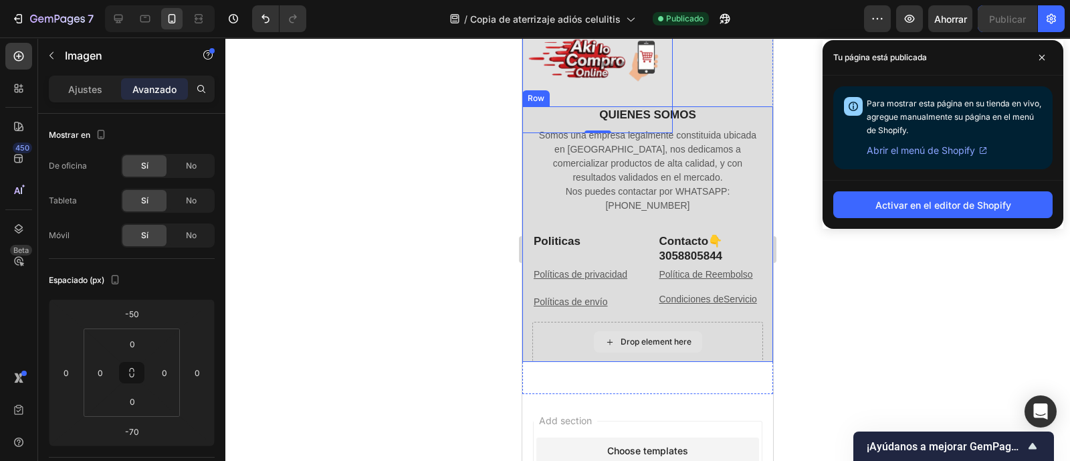
click at [628, 342] on div "Drop element here" at bounding box center [647, 342] width 231 height 40
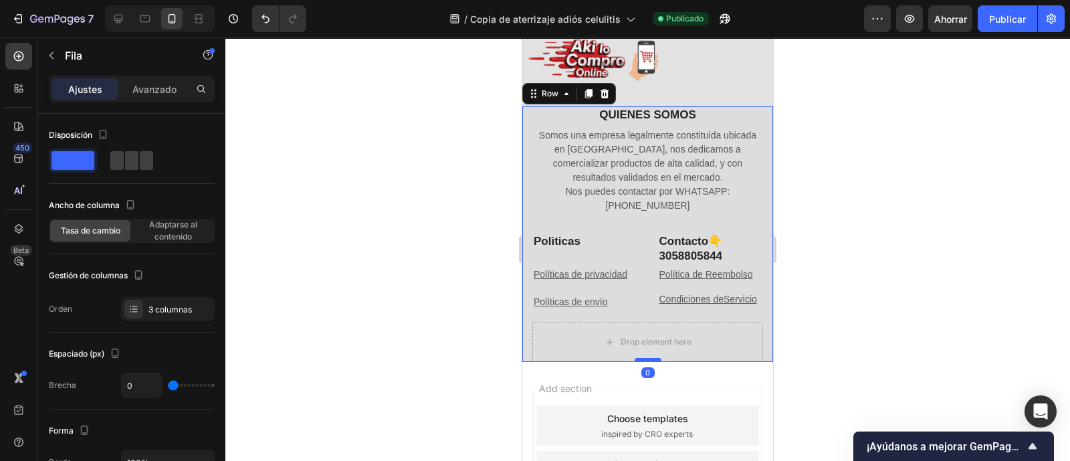
drag, startPoint x: 641, startPoint y: 380, endPoint x: 641, endPoint y: 344, distance: 35.4
click at [641, 358] on div at bounding box center [647, 360] width 27 height 4
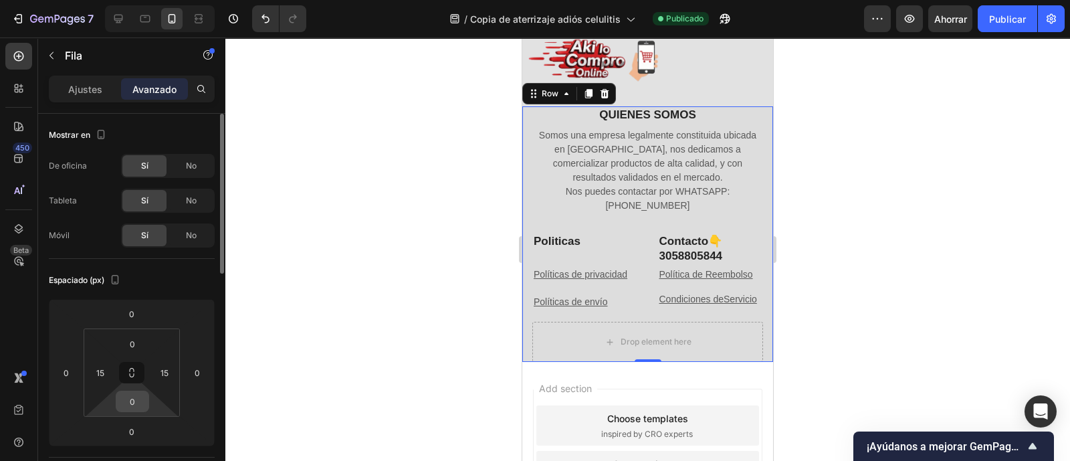
click at [137, 410] on input "0" at bounding box center [132, 401] width 27 height 20
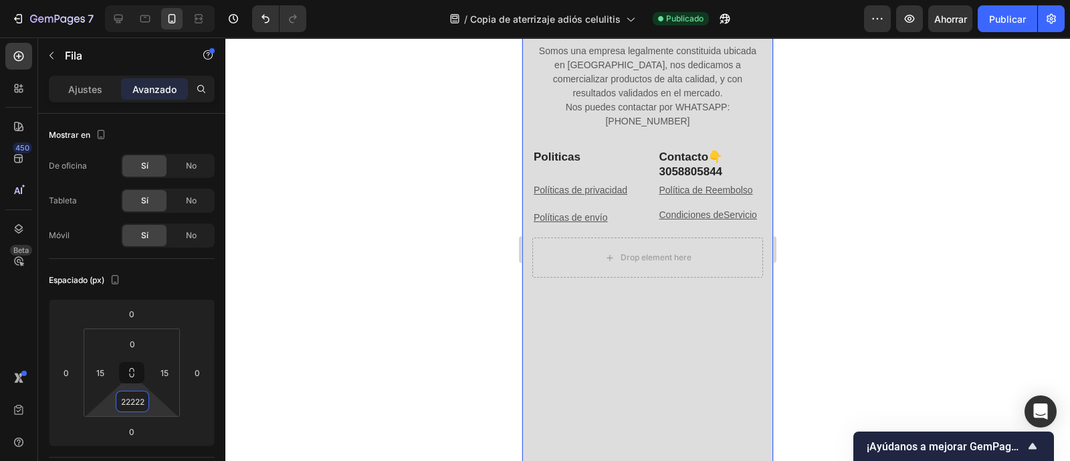
scroll to position [4028, 0]
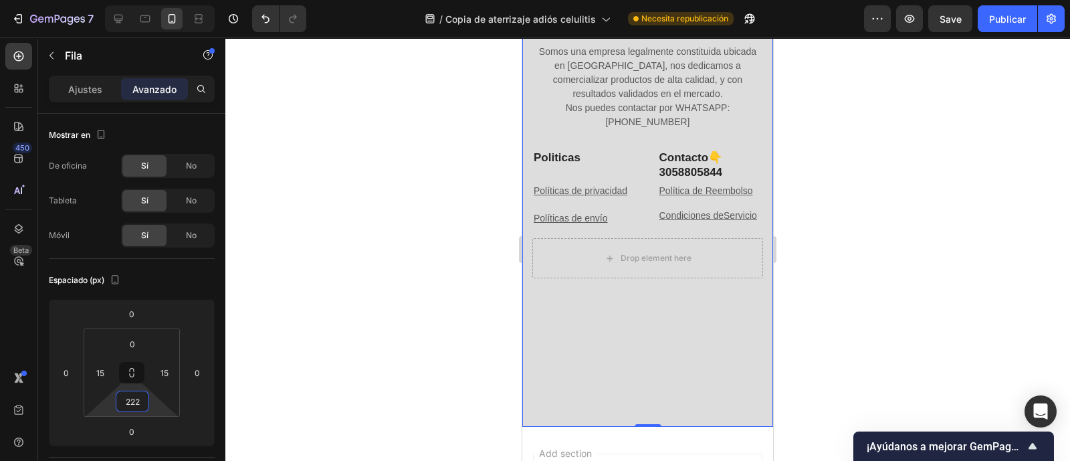
type input "222"
click at [1007, 13] on font "Publicar" at bounding box center [1007, 18] width 37 height 11
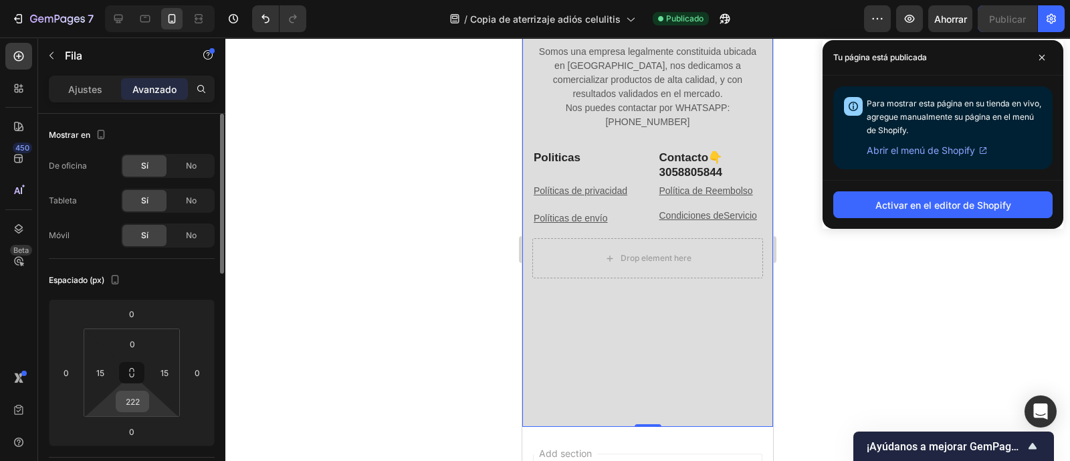
click at [144, 399] on input "222" at bounding box center [132, 401] width 27 height 20
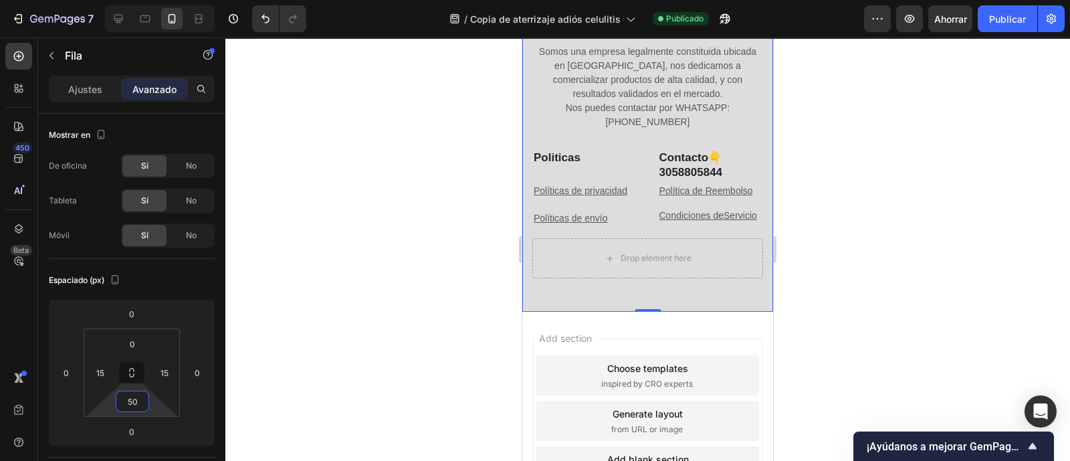
type input "50"
click at [1003, 21] on font "Publicar" at bounding box center [1007, 18] width 37 height 11
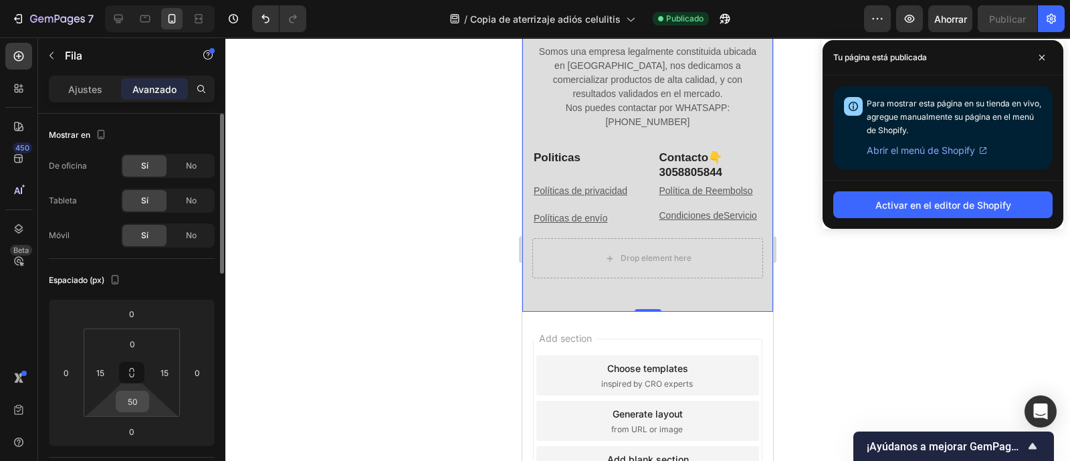
click at [132, 400] on input "50" at bounding box center [132, 401] width 27 height 20
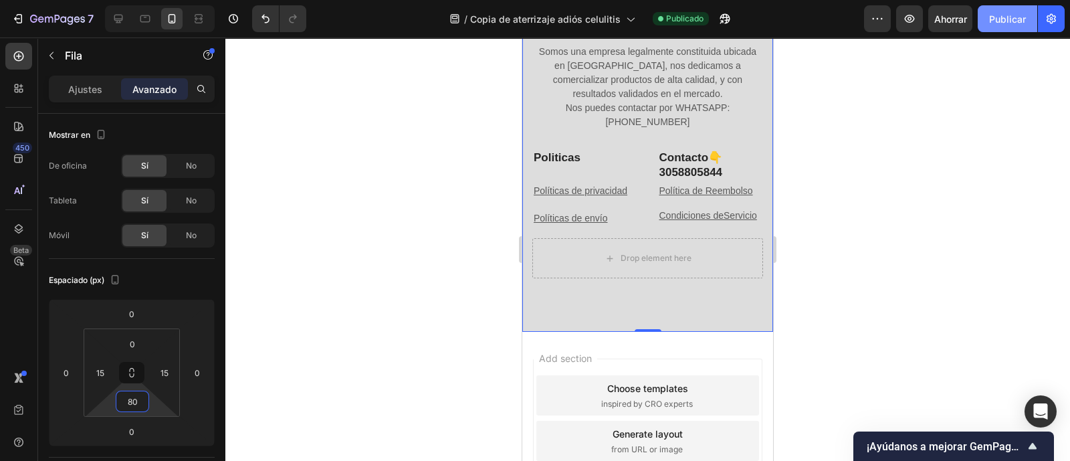
type input "80"
click at [985, 19] on button "Publicar" at bounding box center [1006, 18] width 59 height 27
